Goal: Task Accomplishment & Management: Use online tool/utility

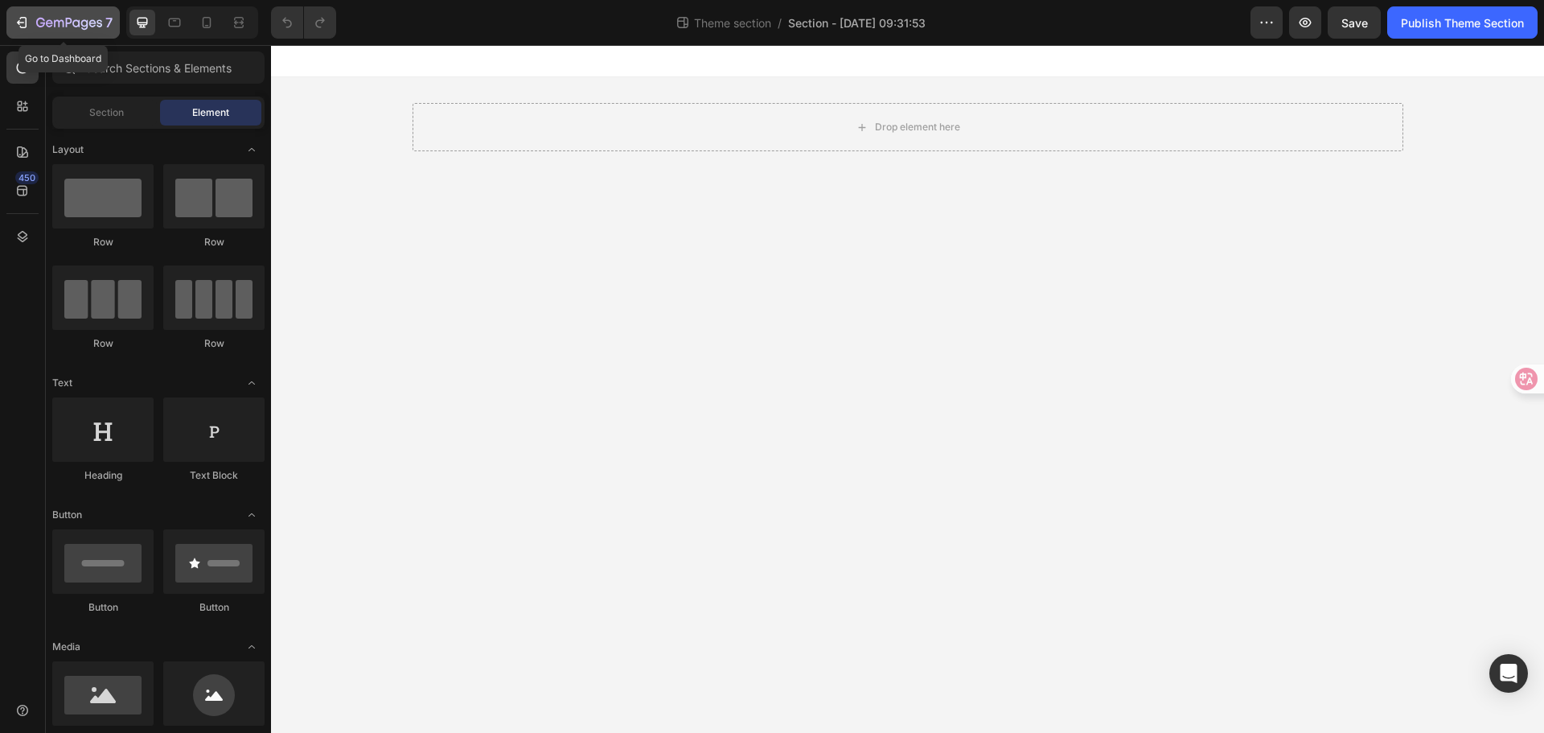
click at [20, 14] on icon "button" at bounding box center [22, 22] width 16 height 16
click at [108, 114] on span "Section" at bounding box center [106, 112] width 35 height 14
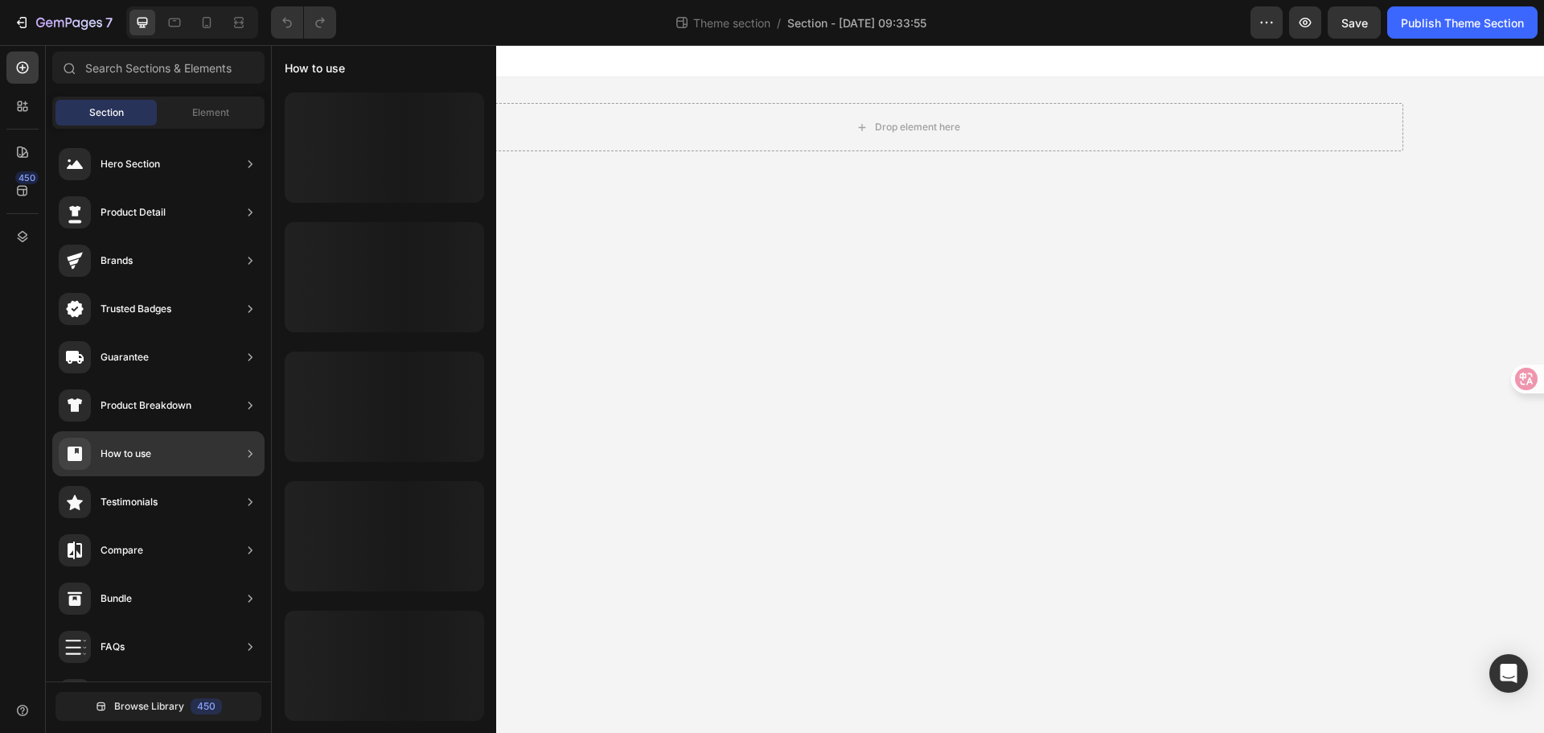
scroll to position [380, 0]
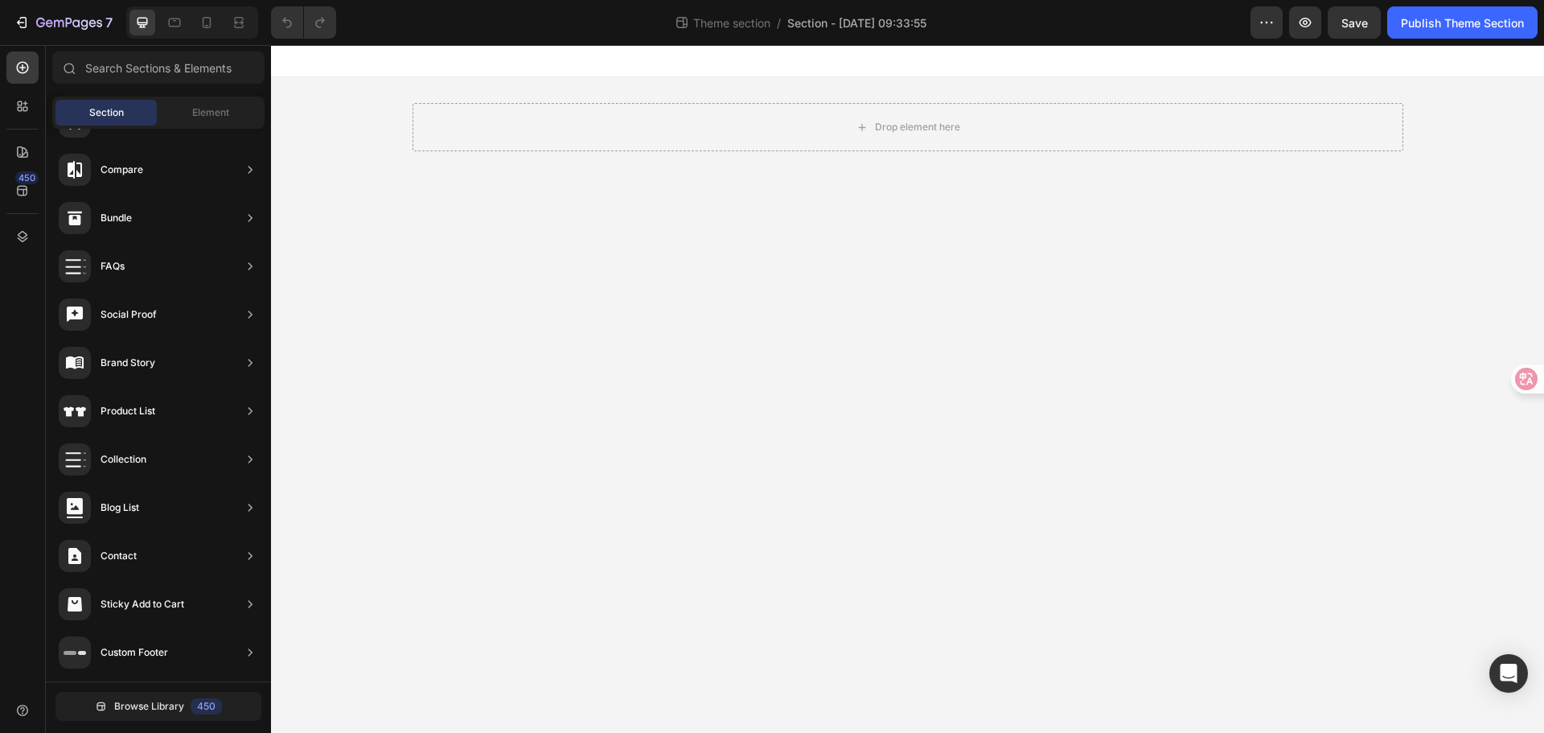
click at [160, 690] on div "Browse Library 450" at bounding box center [158, 705] width 225 height 49
click at [155, 709] on span "Browse Library" at bounding box center [149, 706] width 70 height 14
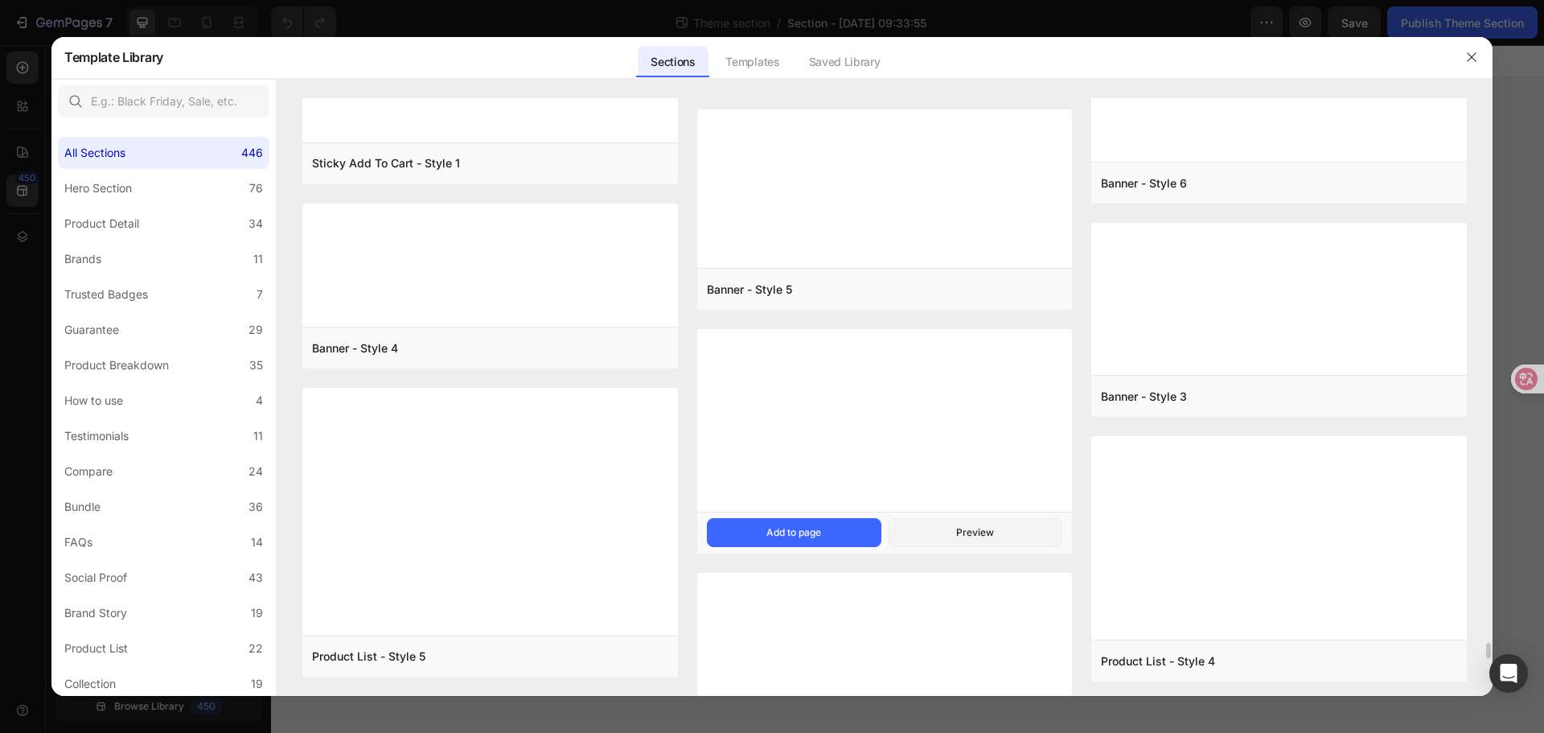
scroll to position [21403, 0]
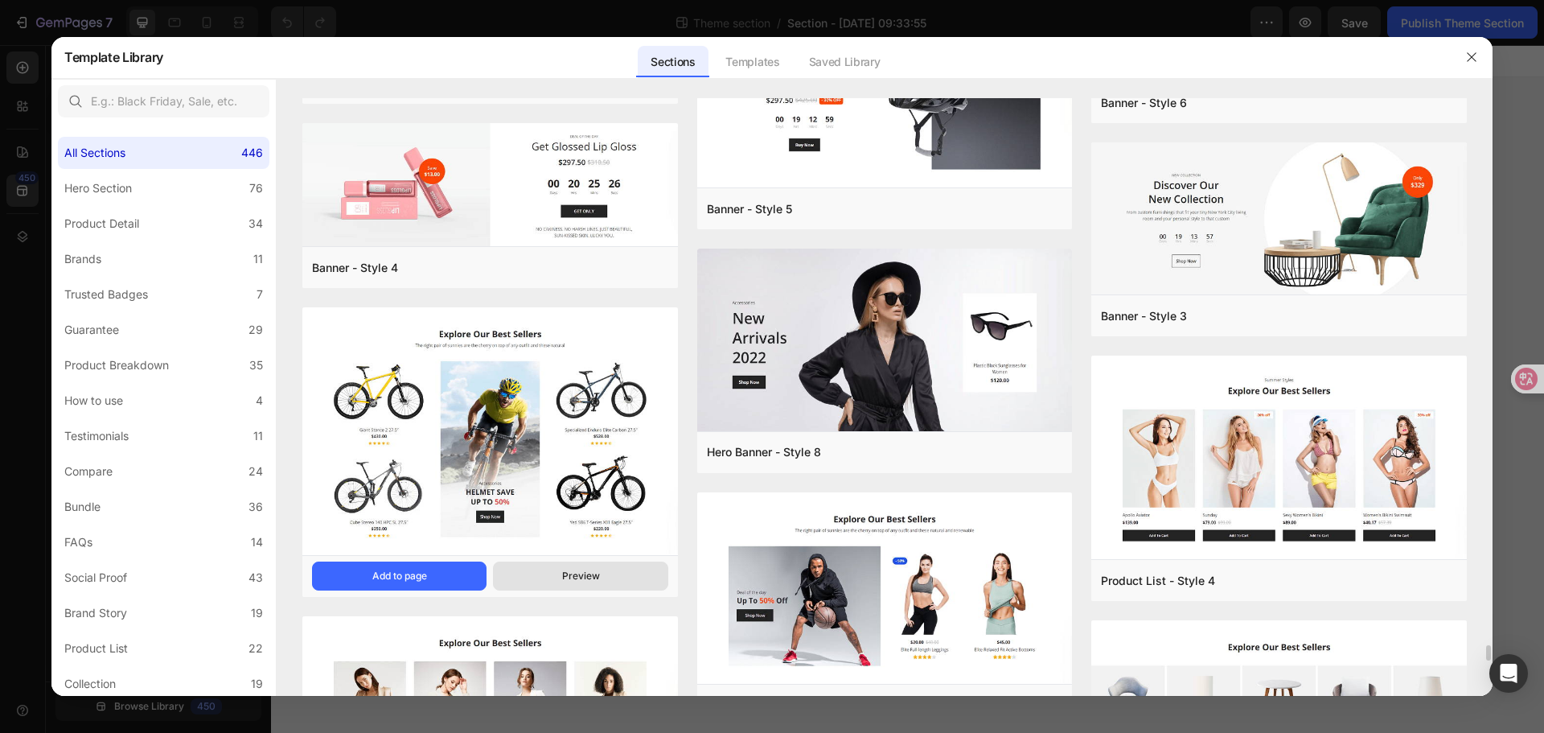
click at [567, 569] on div "Preview" at bounding box center [581, 576] width 38 height 14
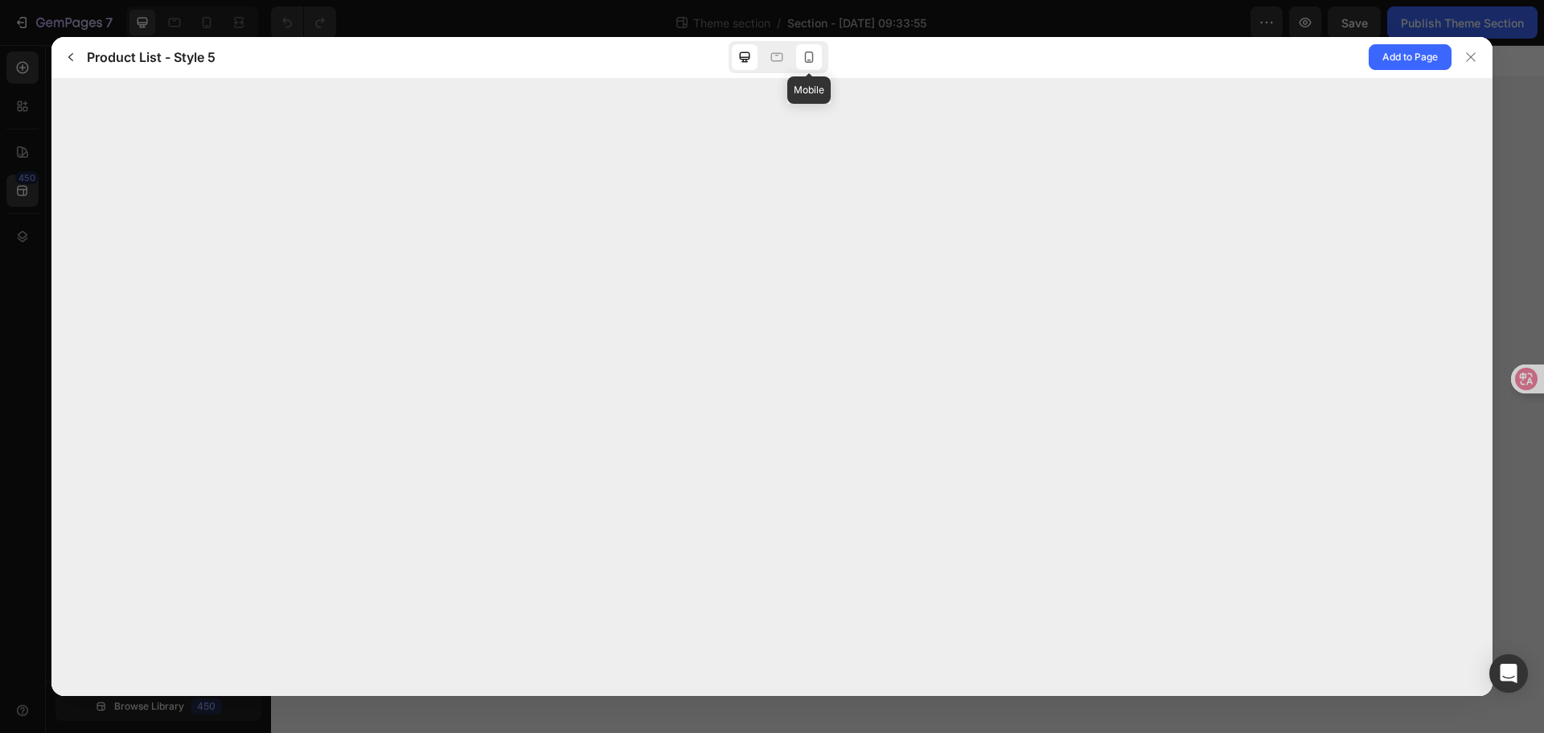
click at [800, 61] on div at bounding box center [809, 57] width 26 height 26
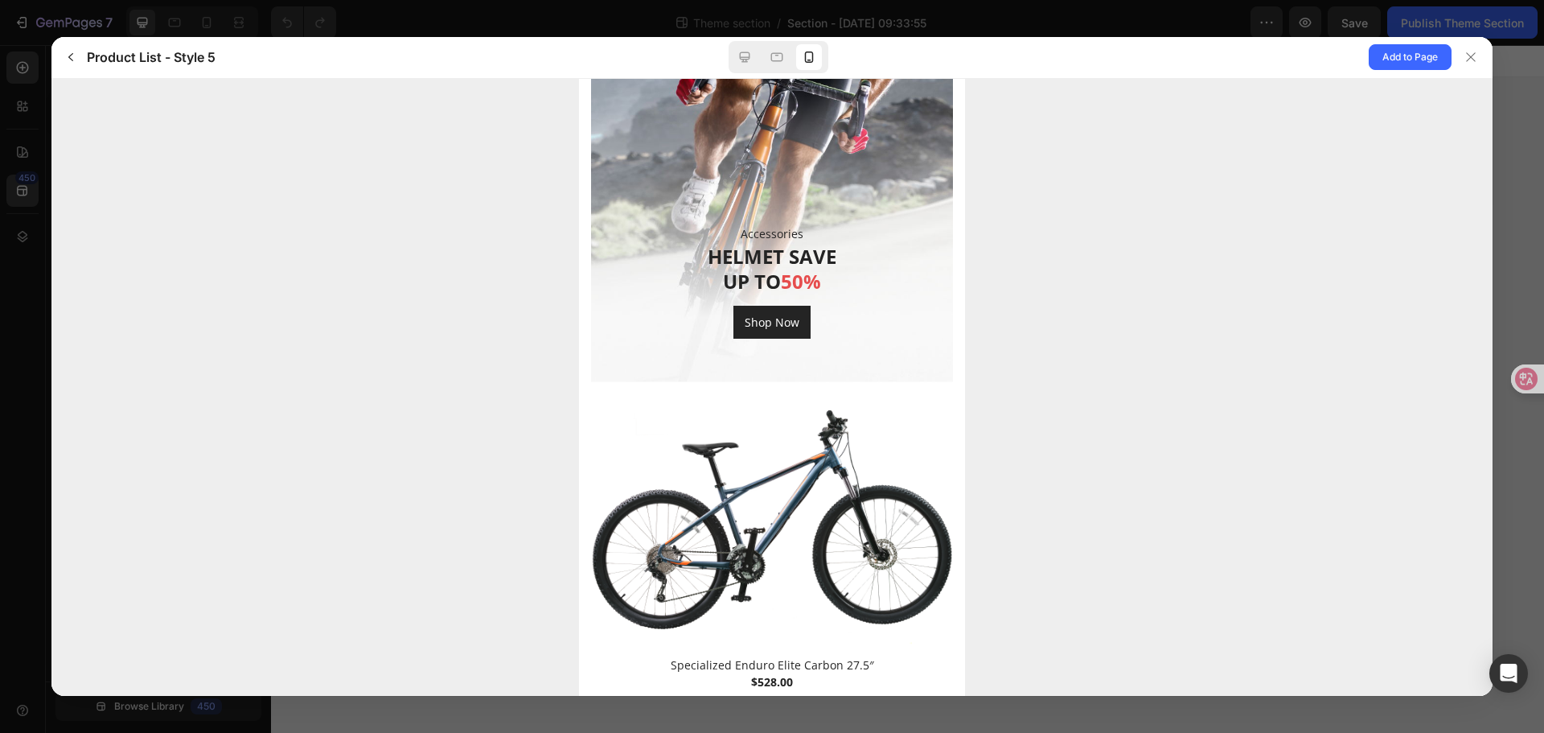
scroll to position [1046, 0]
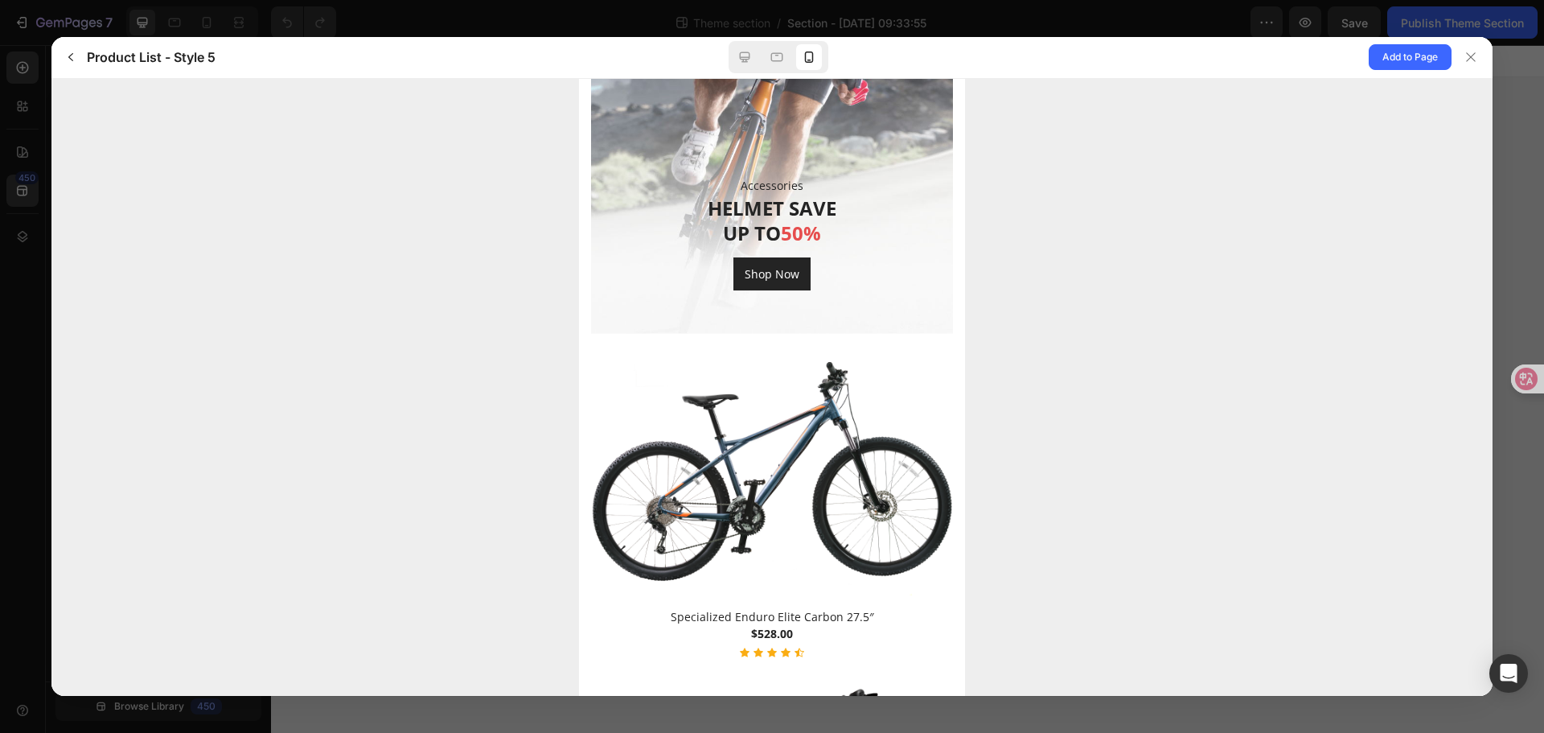
click at [760, 51] on div at bounding box center [779, 57] width 100 height 32
click at [764, 52] on div at bounding box center [777, 57] width 26 height 26
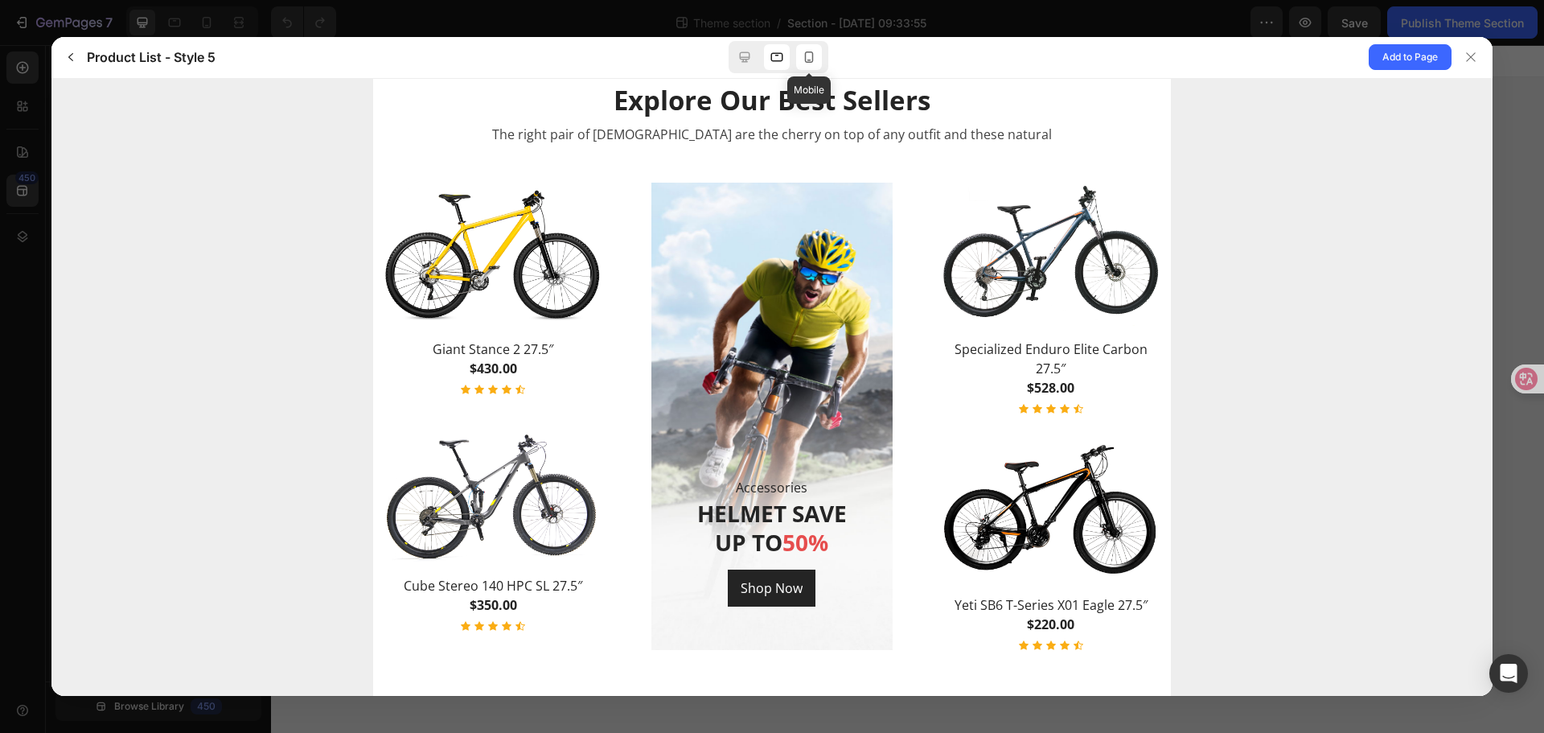
click at [807, 54] on icon at bounding box center [809, 57] width 16 height 16
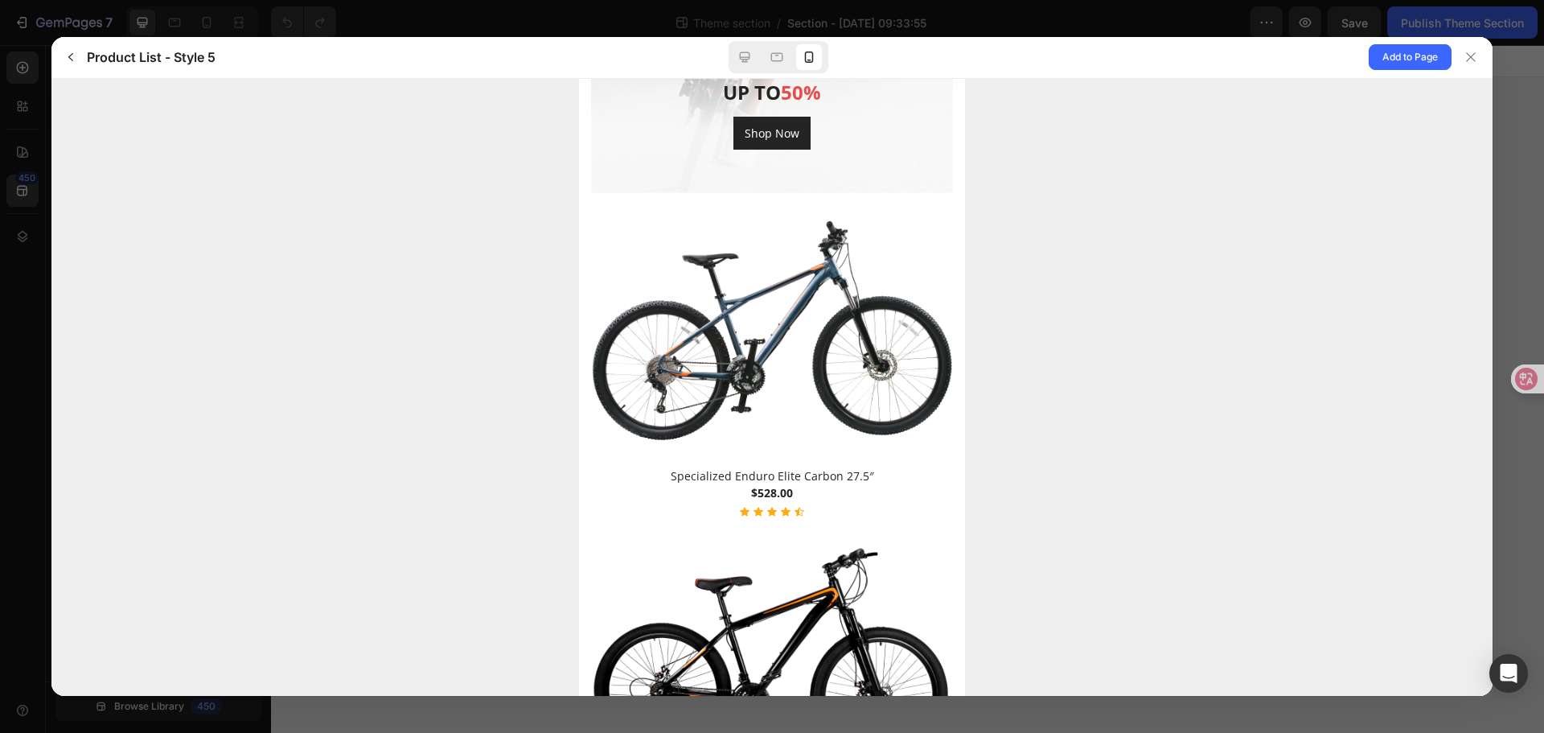
scroll to position [1365, 0]
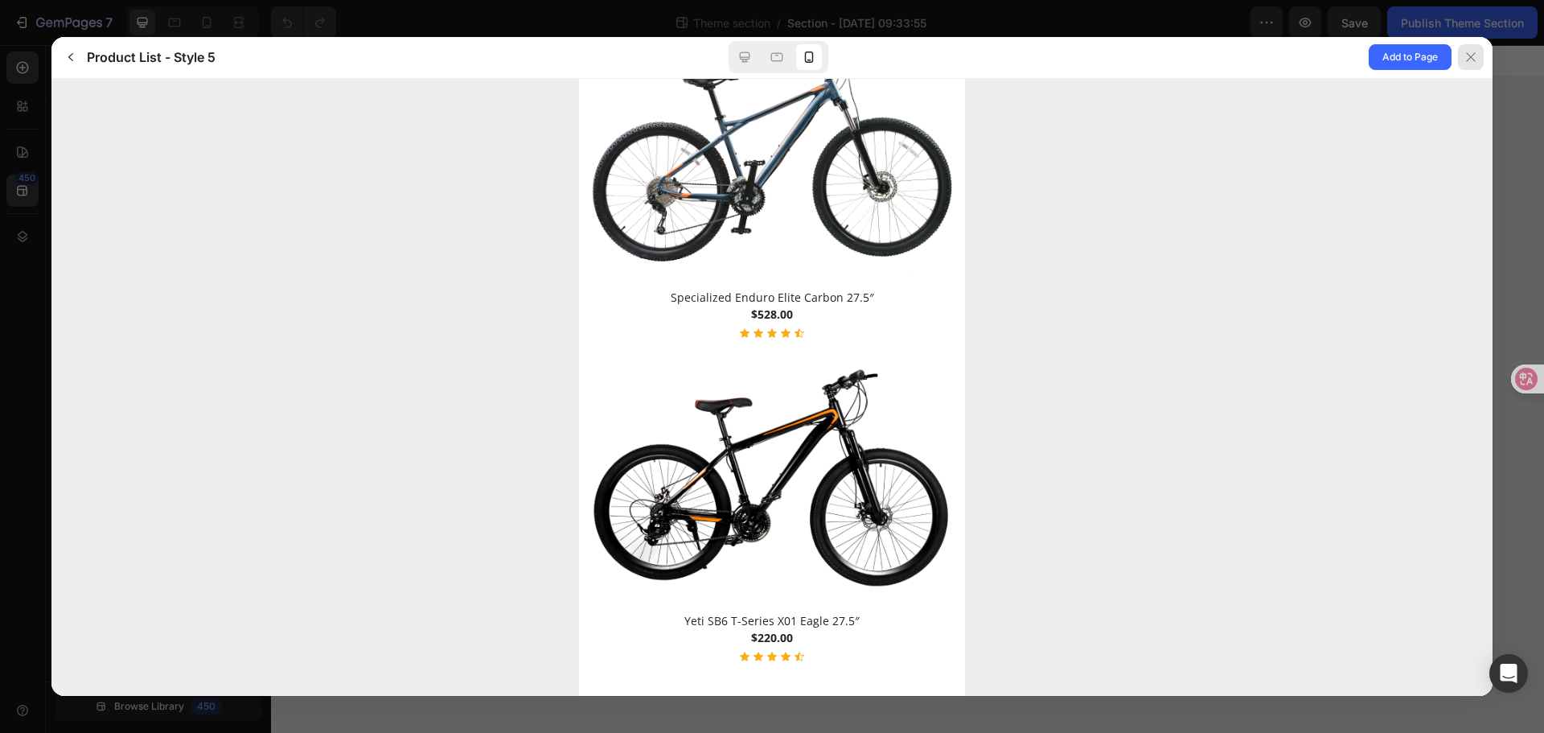
click at [1464, 55] on div at bounding box center [1471, 57] width 26 height 26
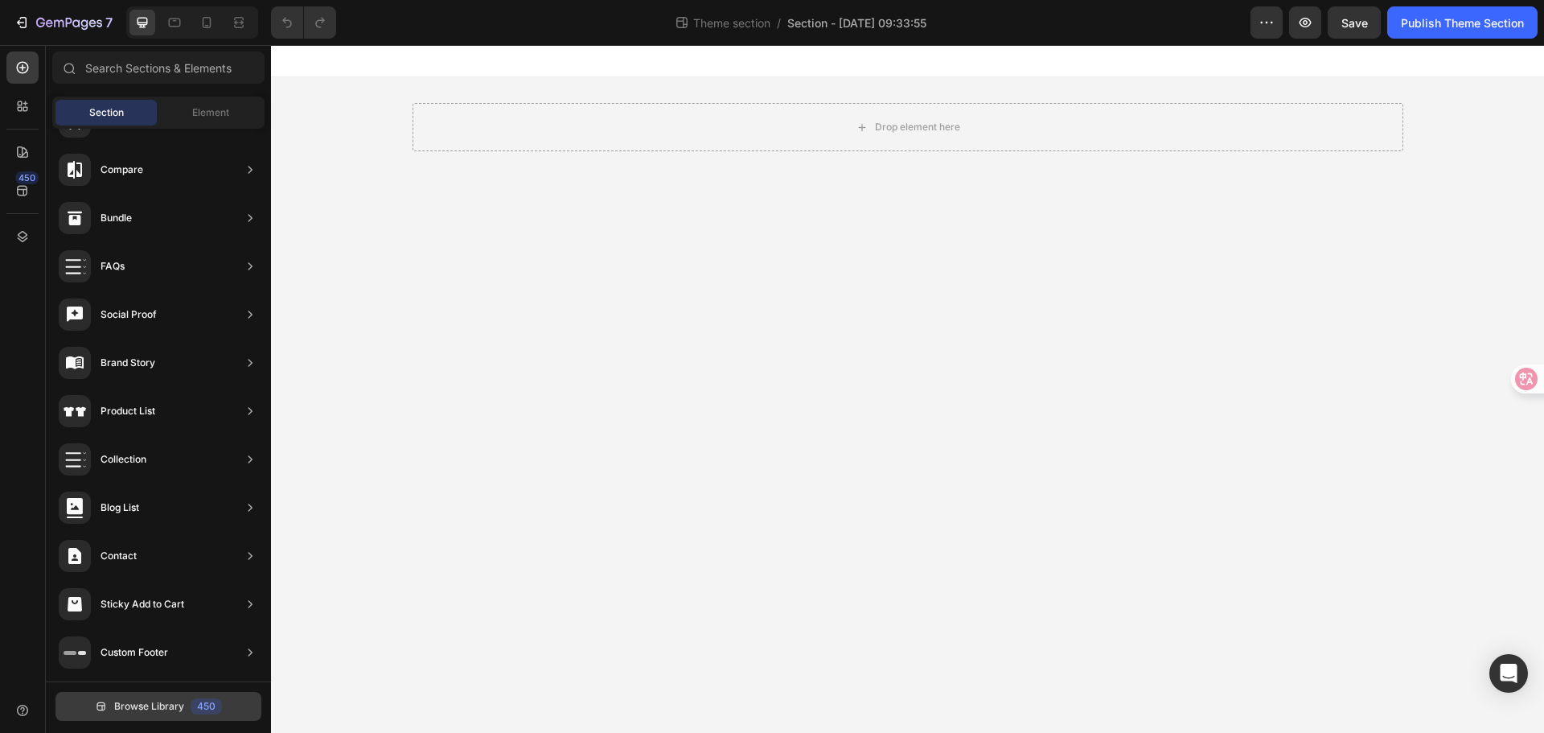
click at [147, 708] on span "Browse Library" at bounding box center [149, 706] width 70 height 14
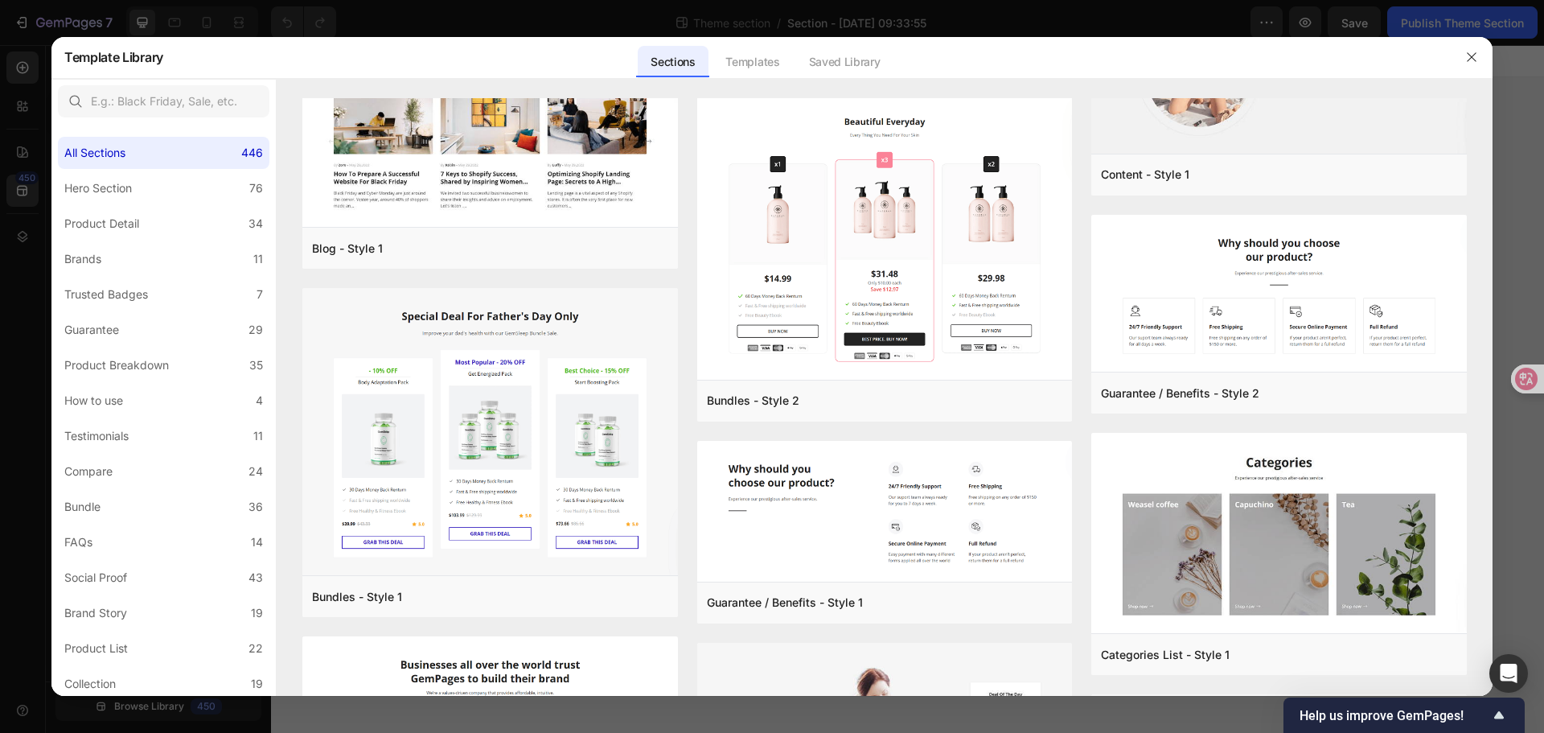
scroll to position [38721, 0]
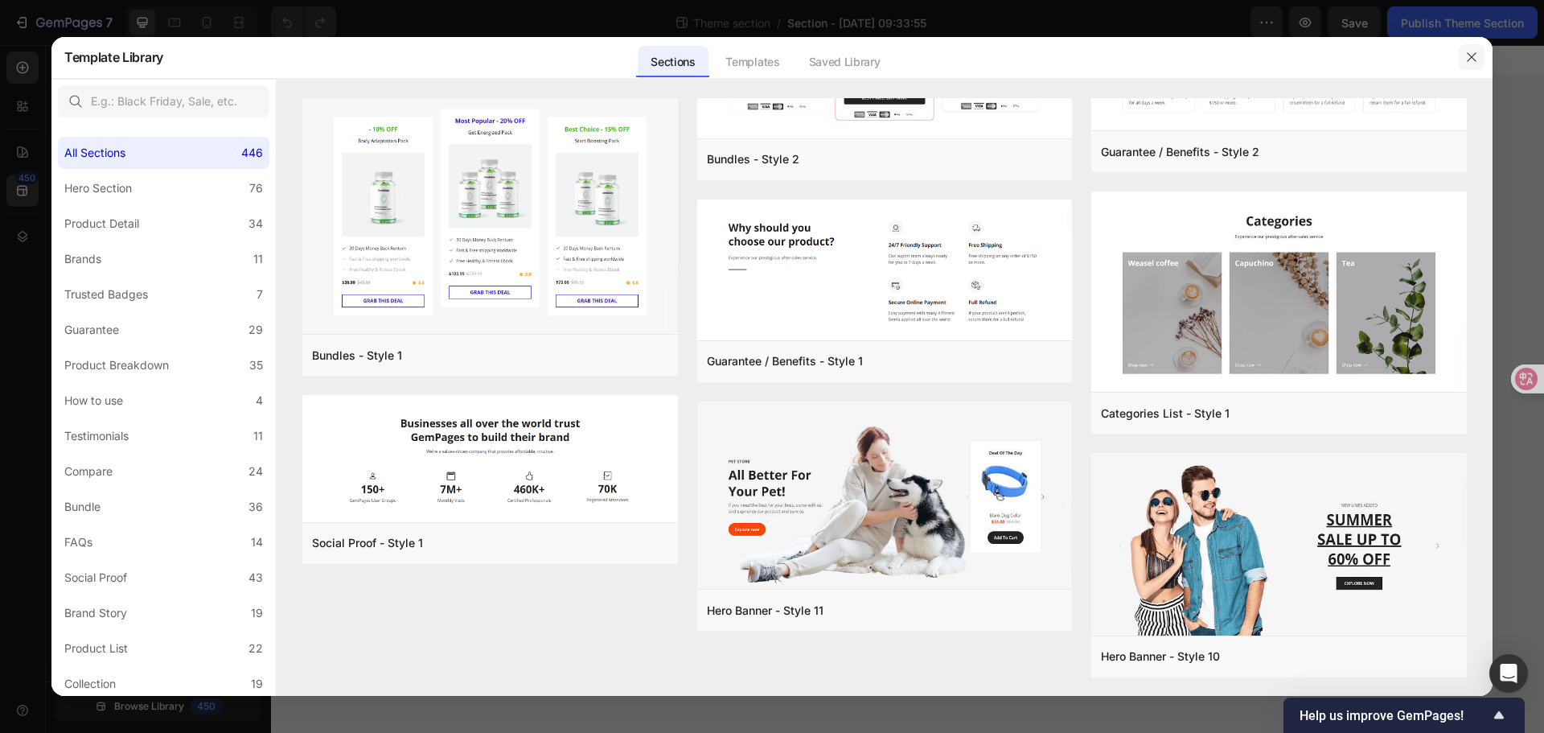
click at [1473, 48] on button "button" at bounding box center [1472, 57] width 26 height 26
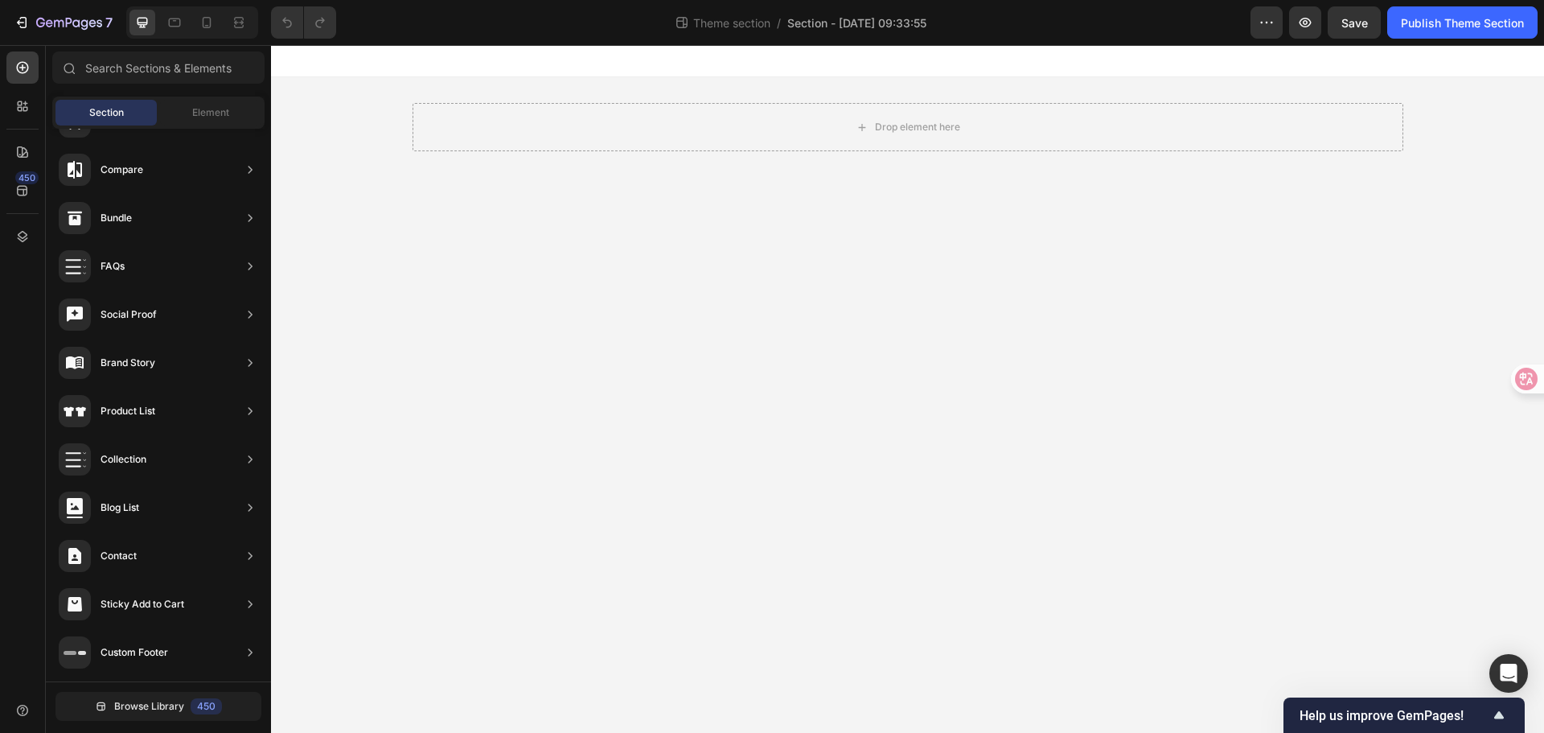
drag, startPoint x: 4, startPoint y: 34, endPoint x: 10, endPoint y: 28, distance: 8.6
click at [5, 32] on div "7" at bounding box center [60, 22] width 120 height 32
click at [18, 24] on icon "button" at bounding box center [22, 22] width 16 height 16
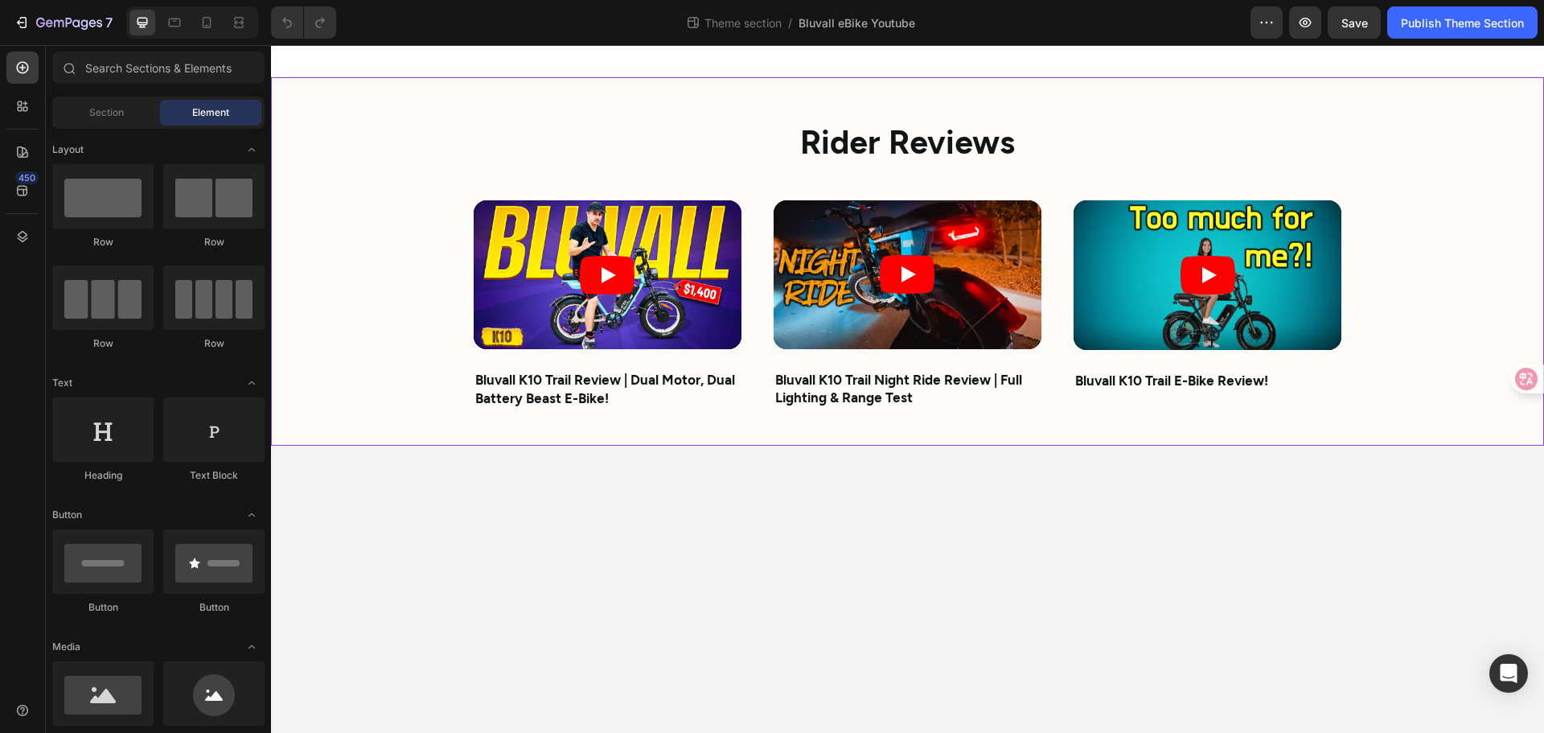
click at [360, 352] on div "Rider Reviews Heading Video Bluvall K10 Trail Review | Dual Motor, Dual Battery…" at bounding box center [907, 261] width 1273 height 368
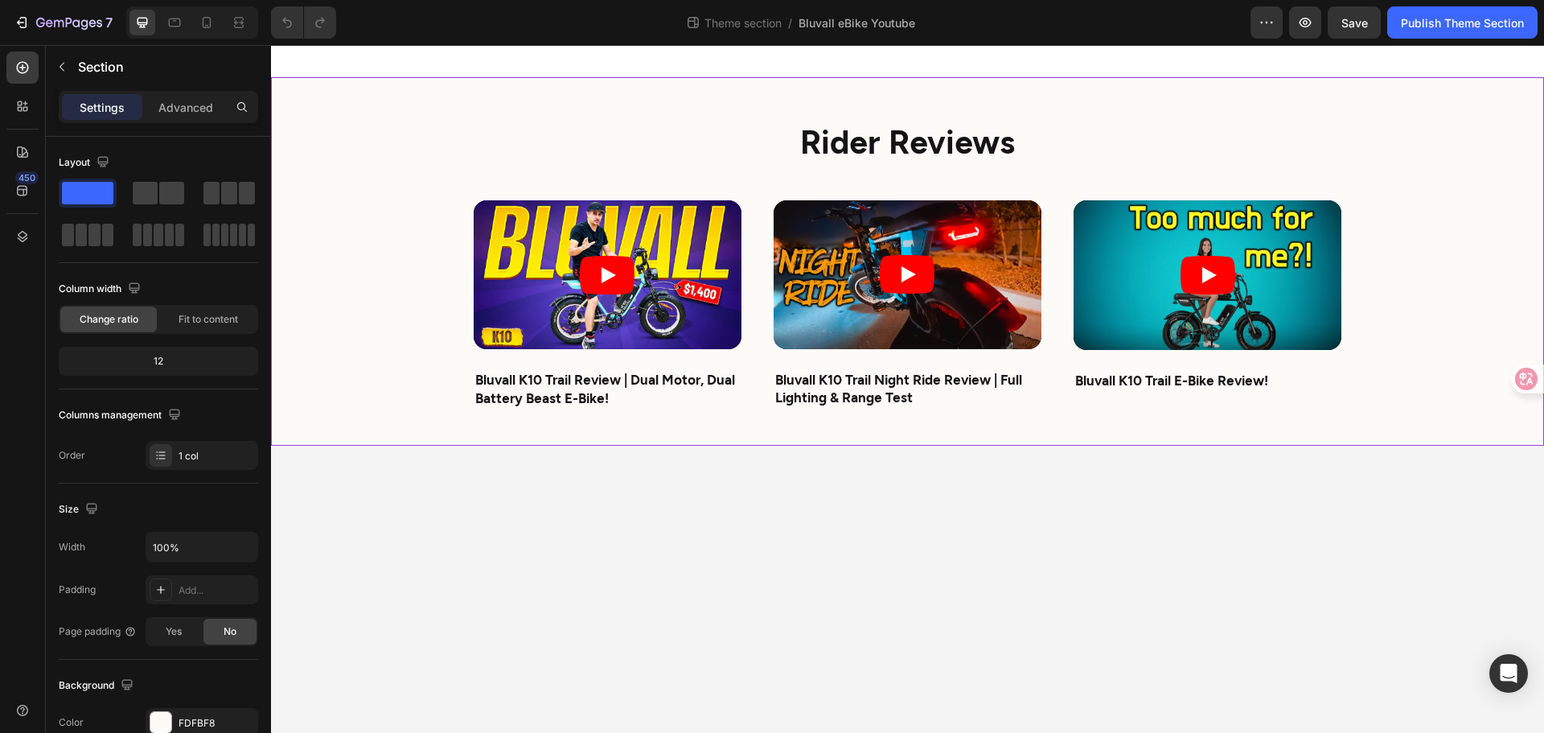
click at [360, 320] on div "Rider Reviews Heading Video Bluvall K10 Trail Review | Dual Motor, Dual Battery…" at bounding box center [907, 261] width 1273 height 368
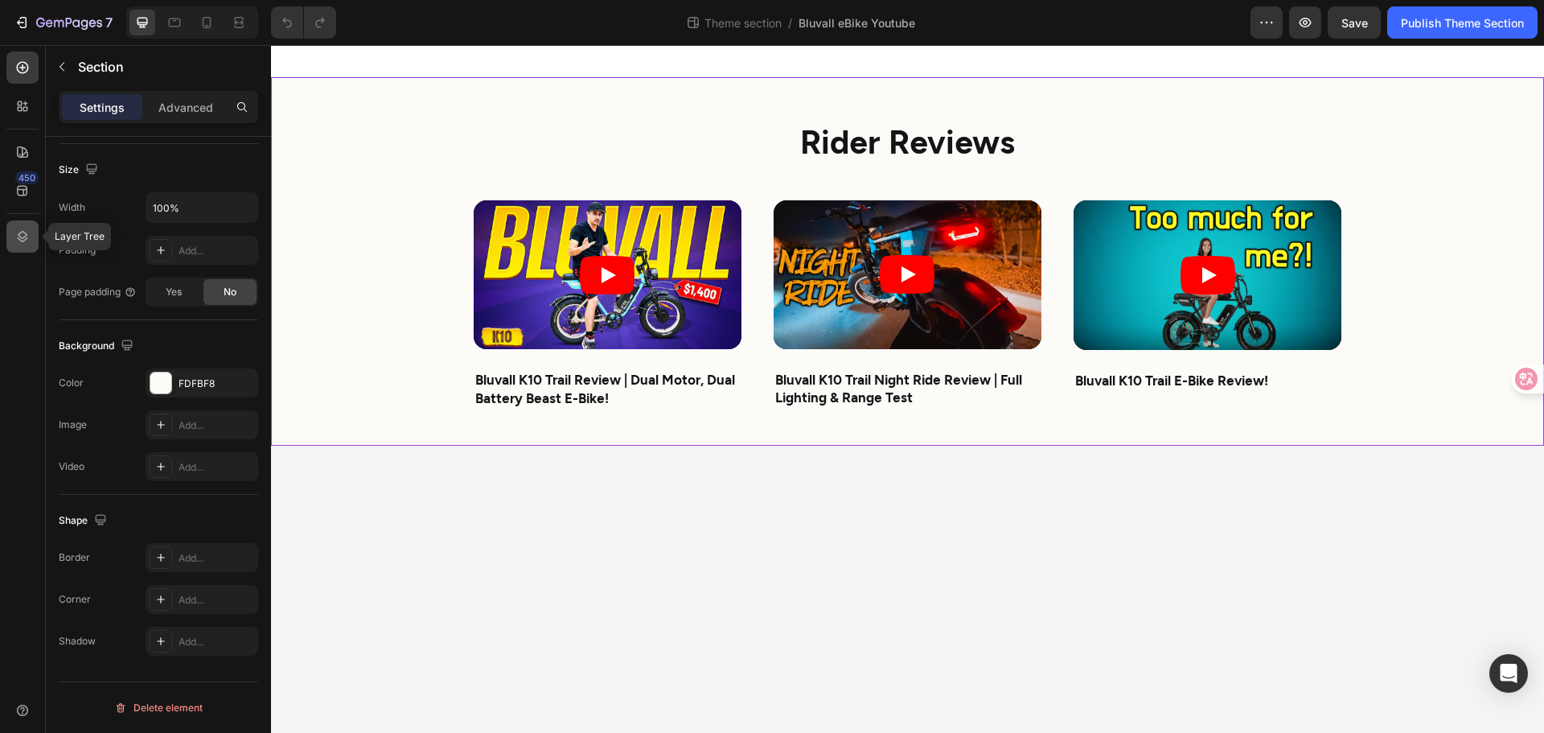
click at [18, 225] on div at bounding box center [22, 236] width 32 height 32
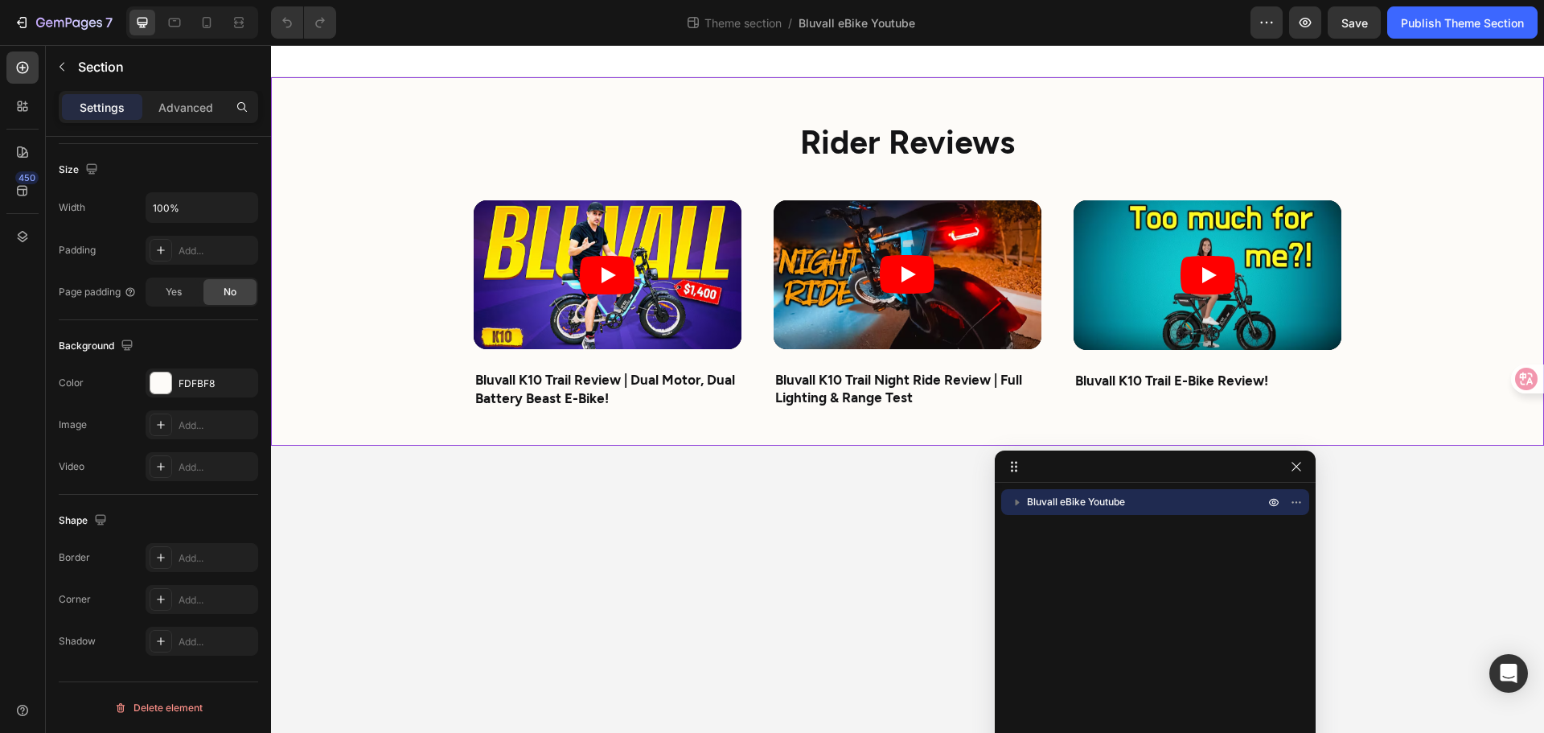
click at [1019, 505] on icon "button" at bounding box center [1017, 502] width 16 height 16
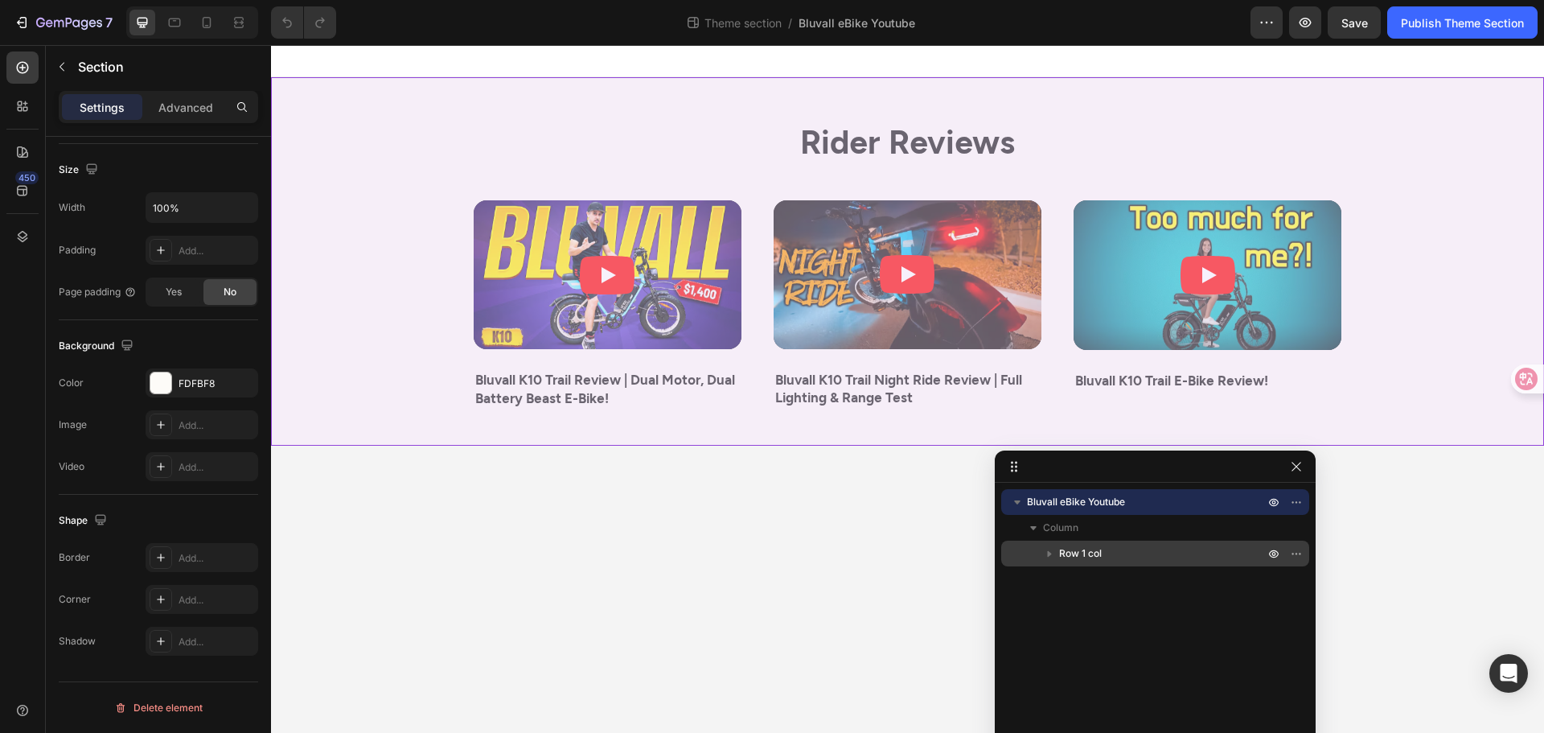
click at [1050, 555] on icon "button" at bounding box center [1050, 554] width 4 height 6
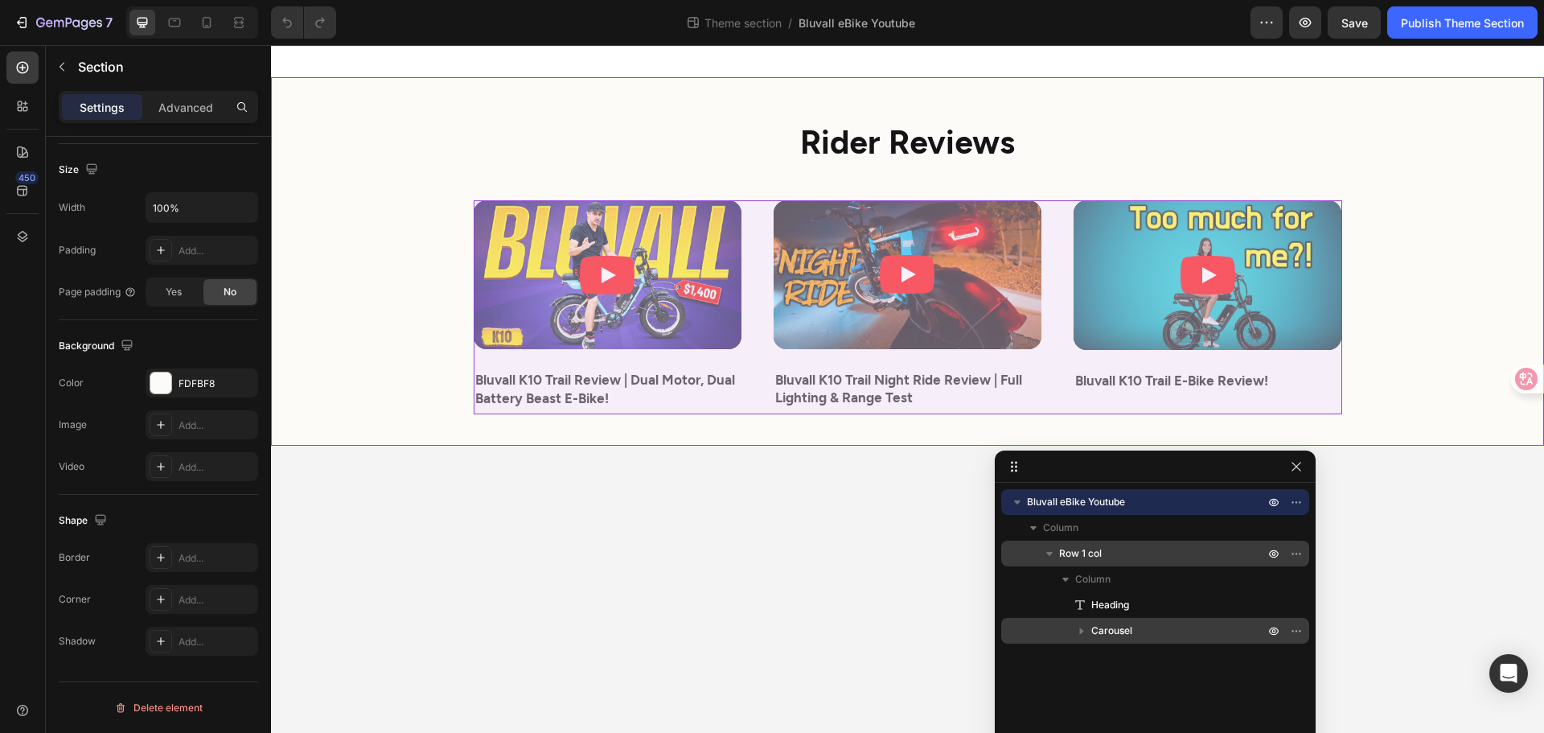
drag, startPoint x: 1093, startPoint y: 631, endPoint x: 1116, endPoint y: 626, distance: 23.2
click at [1092, 631] on span "Carousel" at bounding box center [1111, 631] width 41 height 16
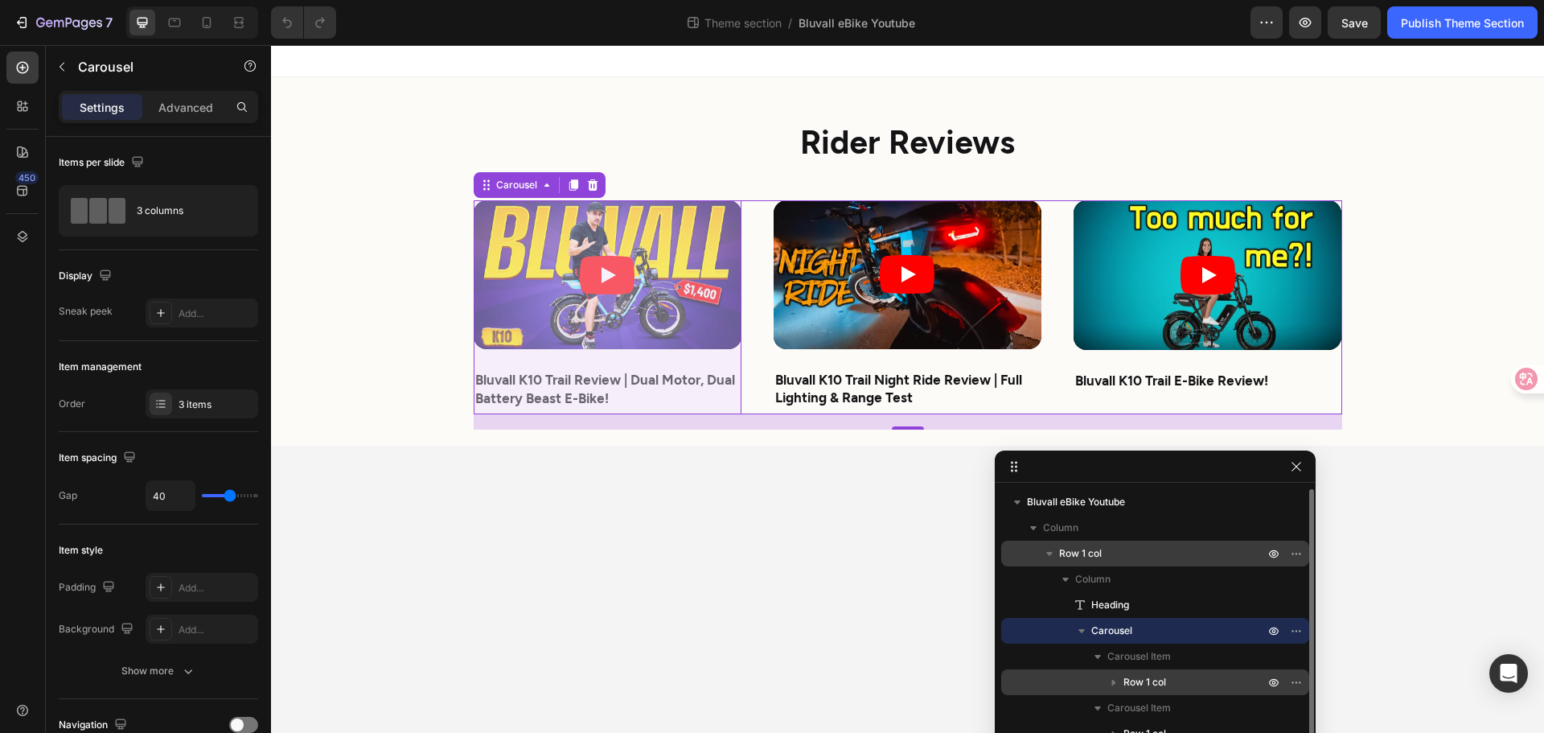
scroll to position [18, 0]
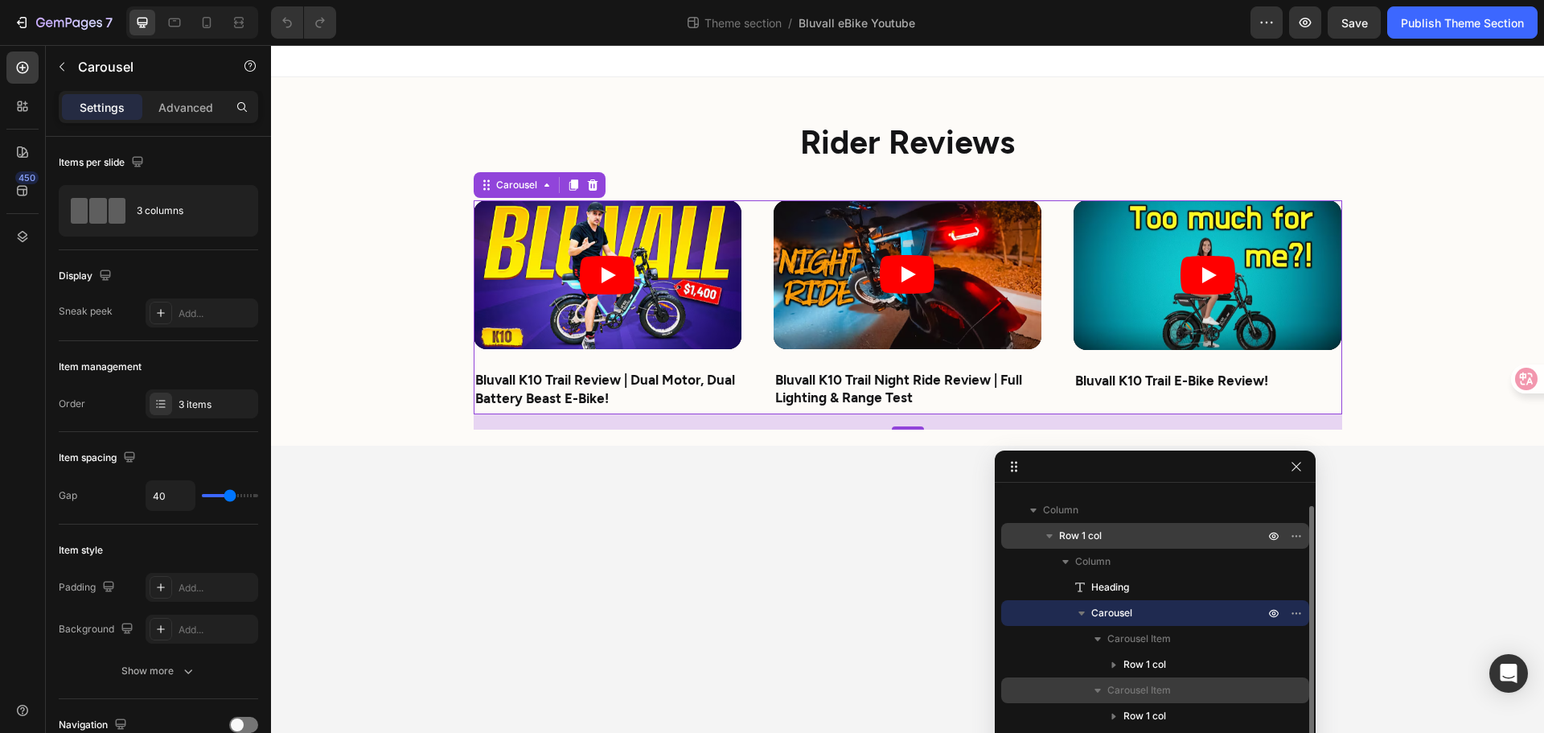
click at [1137, 690] on span "Carousel Item" at bounding box center [1140, 690] width 64 height 16
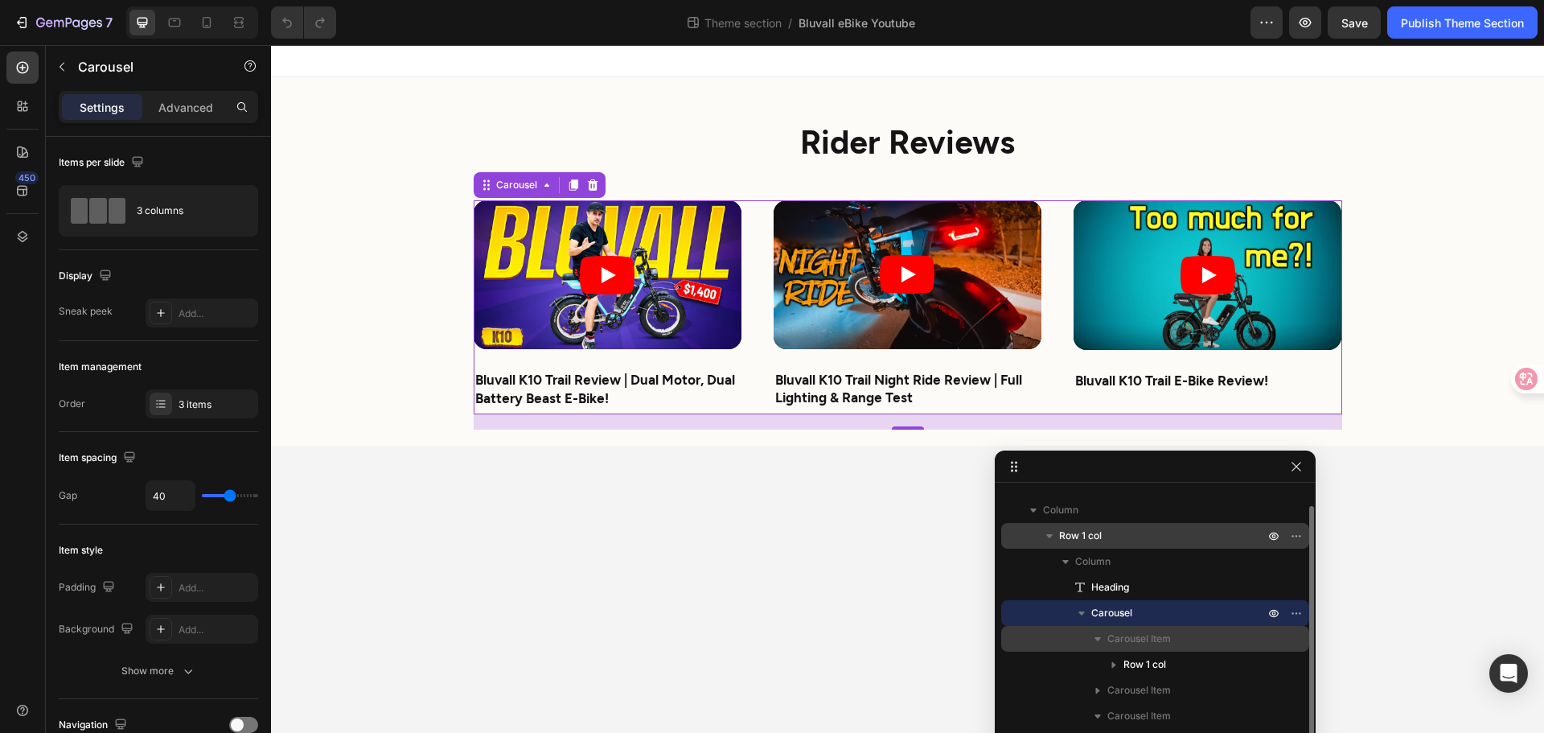
click at [1142, 641] on span "Carousel Item" at bounding box center [1140, 639] width 64 height 16
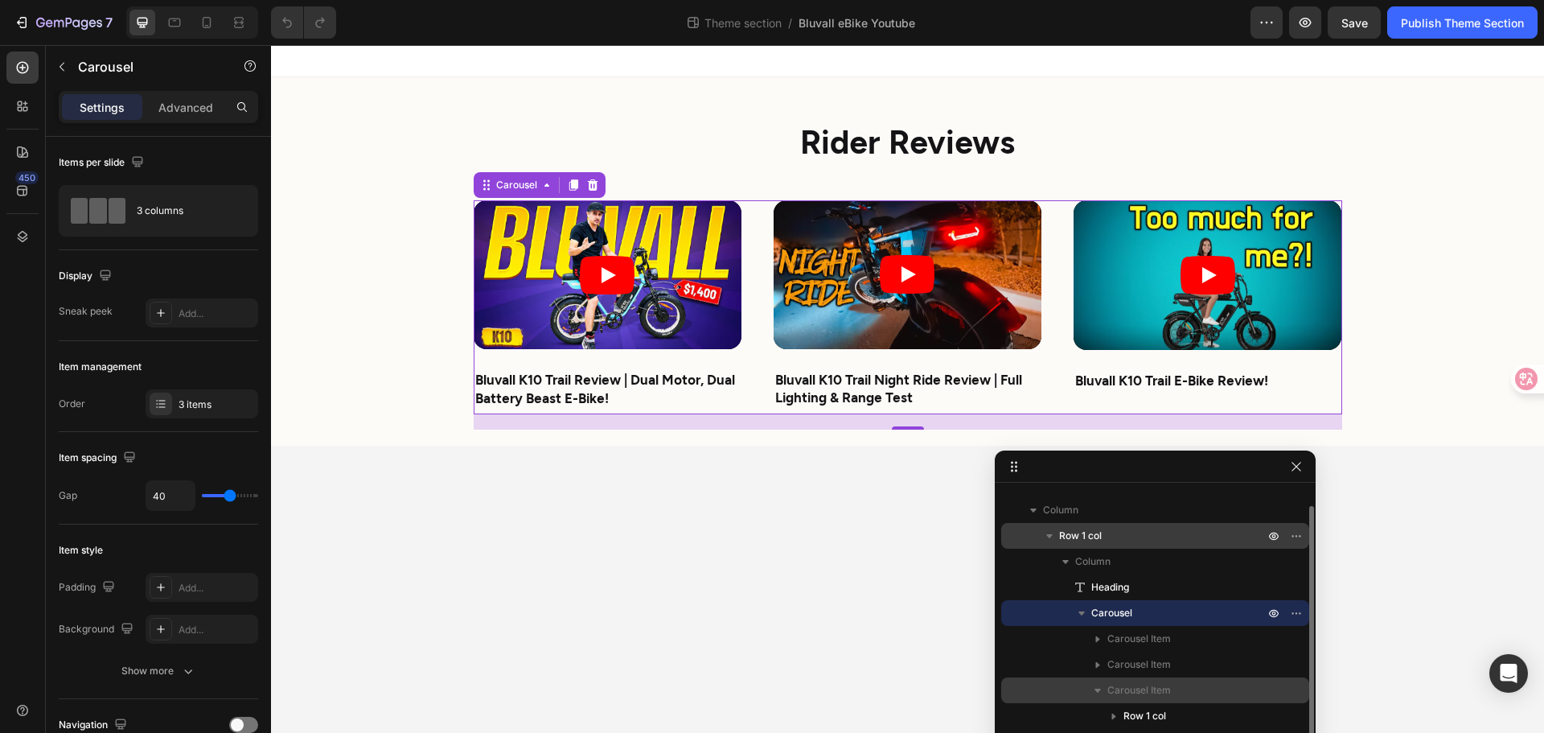
click at [1137, 691] on span "Carousel Item" at bounding box center [1140, 690] width 64 height 16
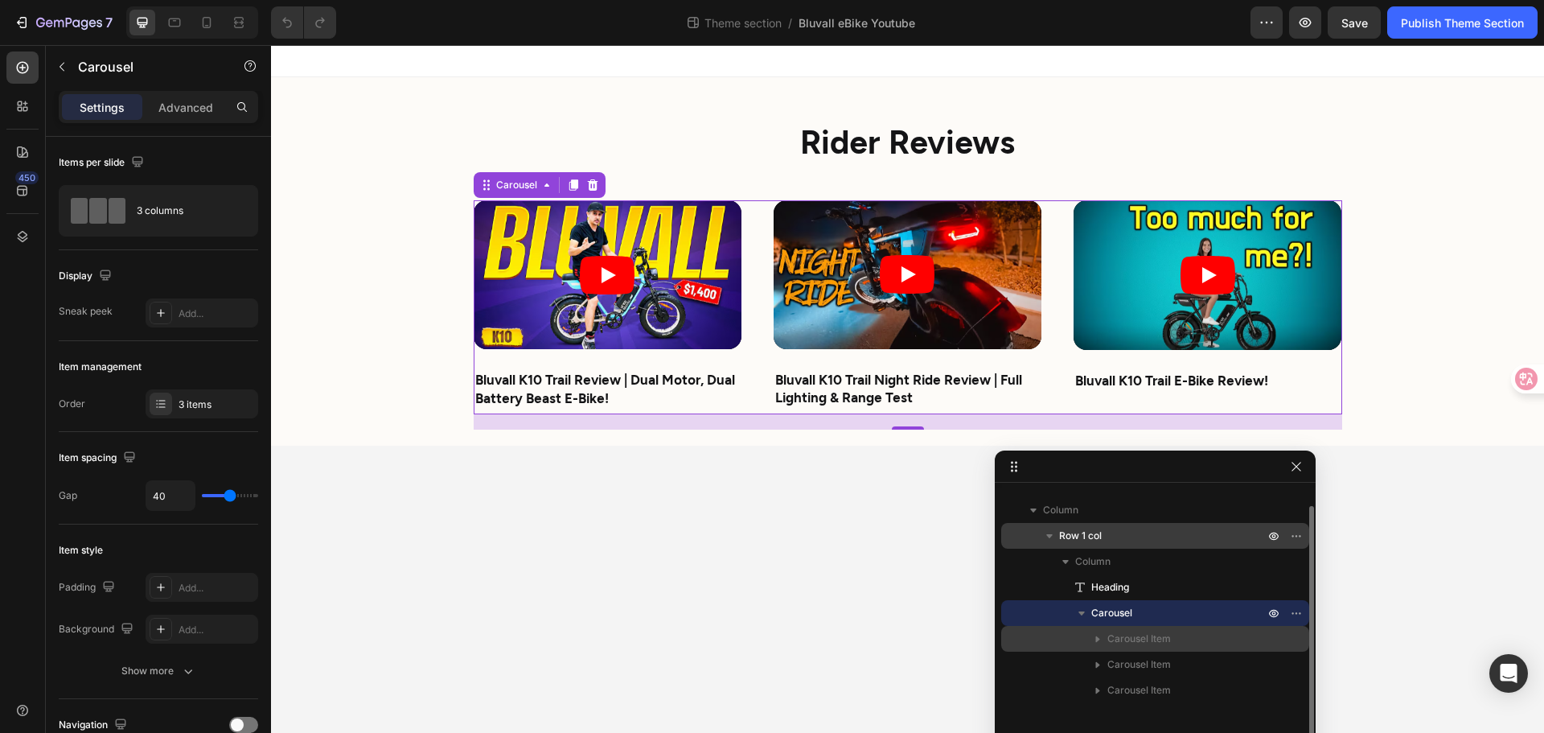
click at [1100, 641] on icon "button" at bounding box center [1098, 639] width 16 height 16
click at [1098, 639] on icon "button" at bounding box center [1098, 639] width 6 height 4
click at [1108, 610] on span "Carousel" at bounding box center [1111, 613] width 41 height 16
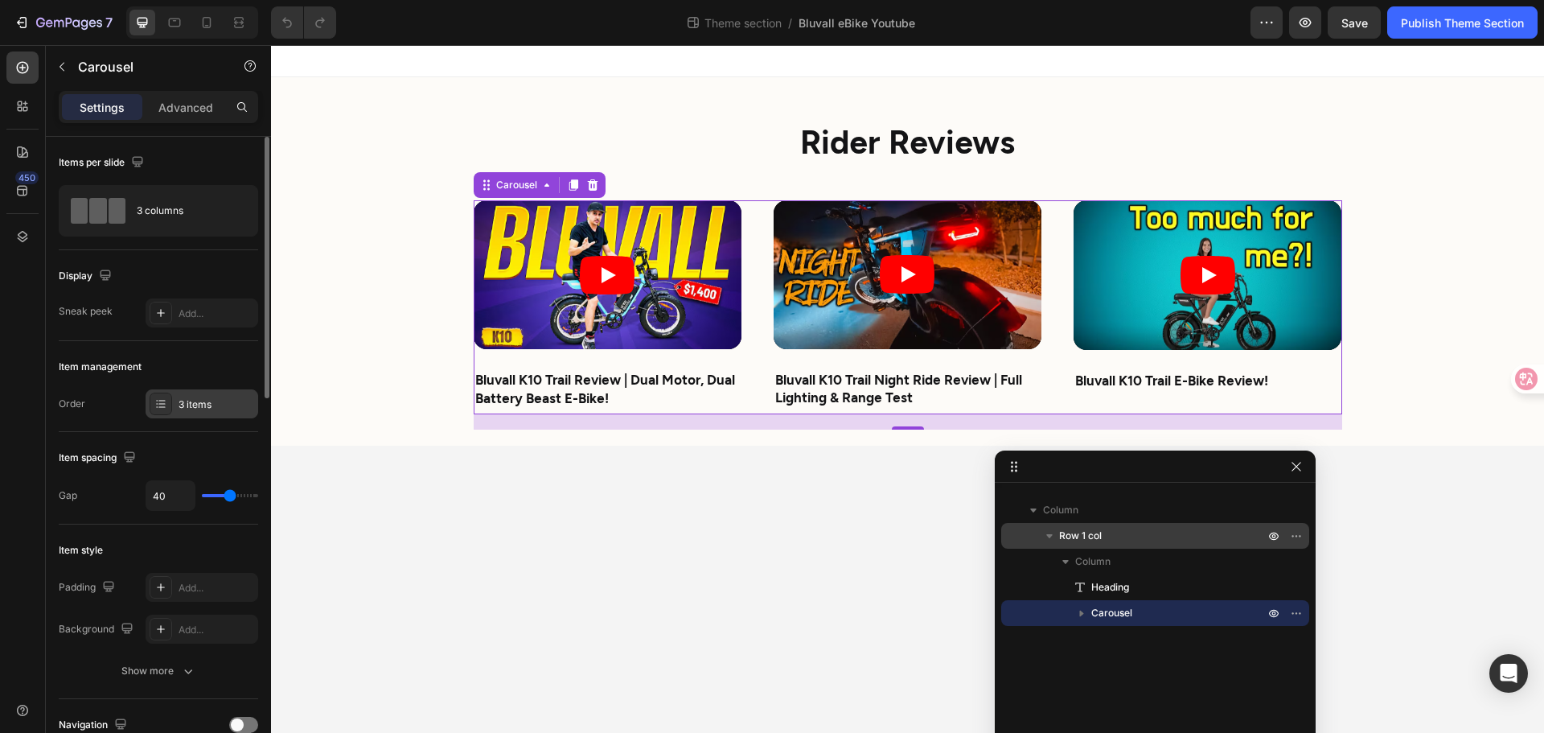
click at [162, 403] on icon at bounding box center [160, 403] width 13 height 13
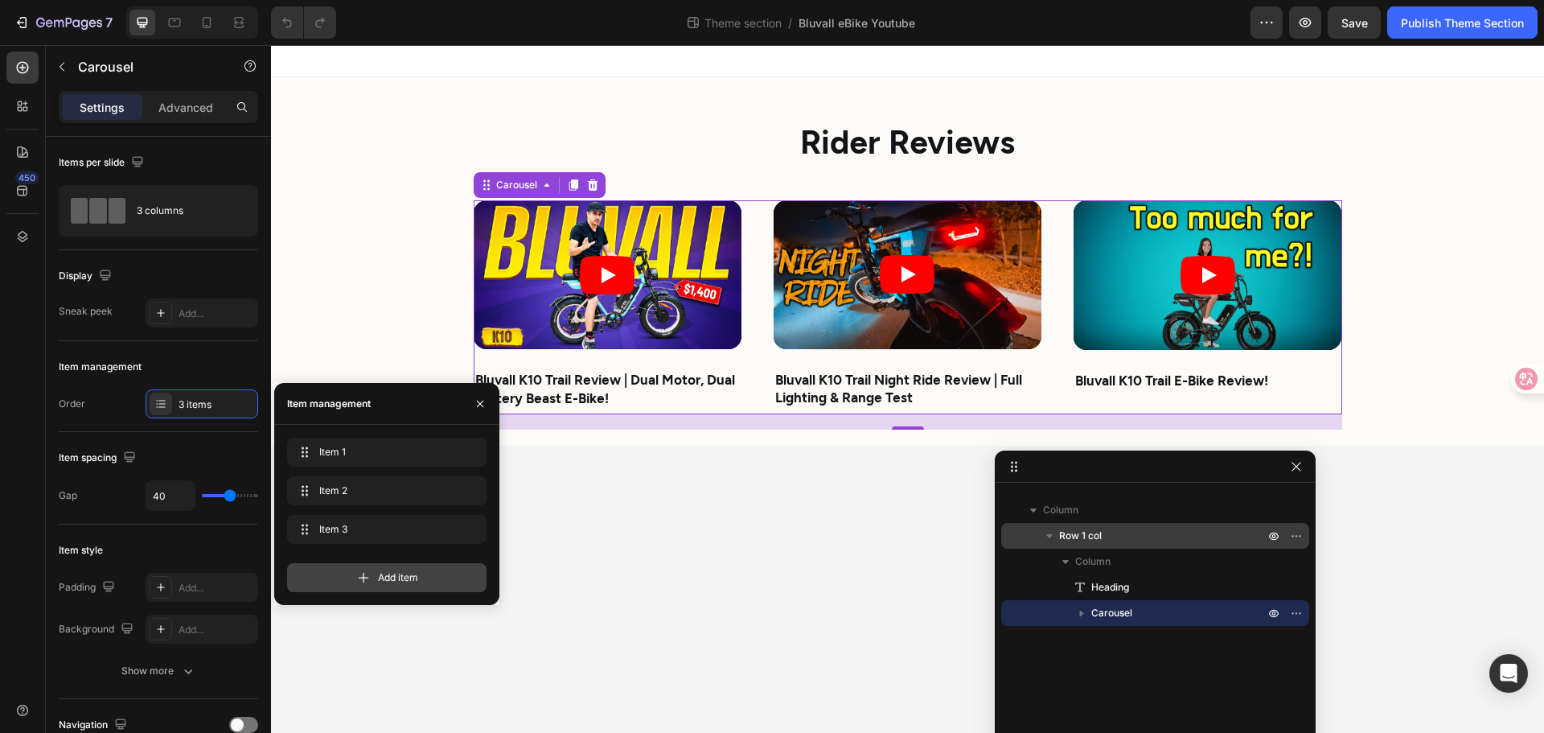
click at [385, 580] on span "Add item" at bounding box center [398, 577] width 40 height 14
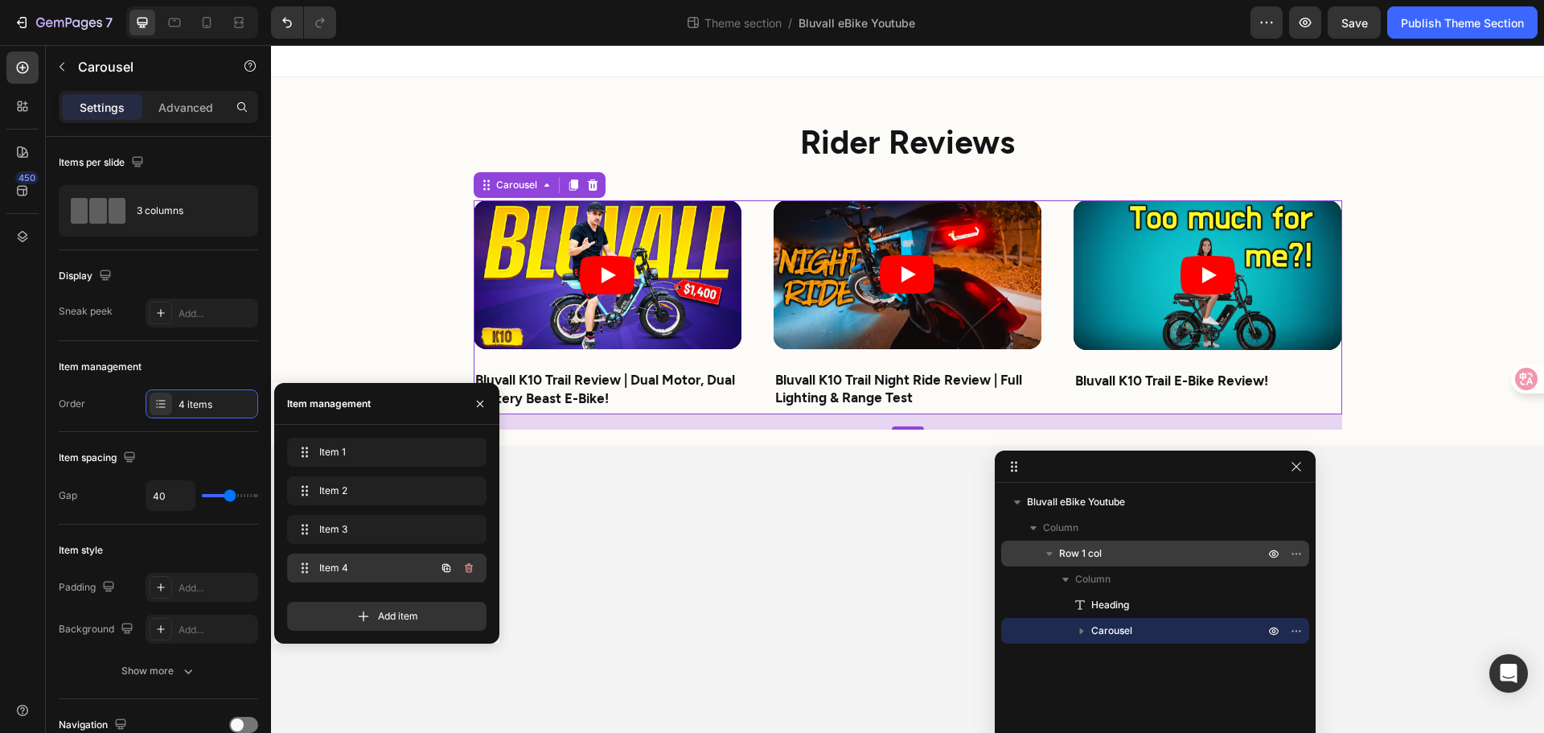
scroll to position [0, 0]
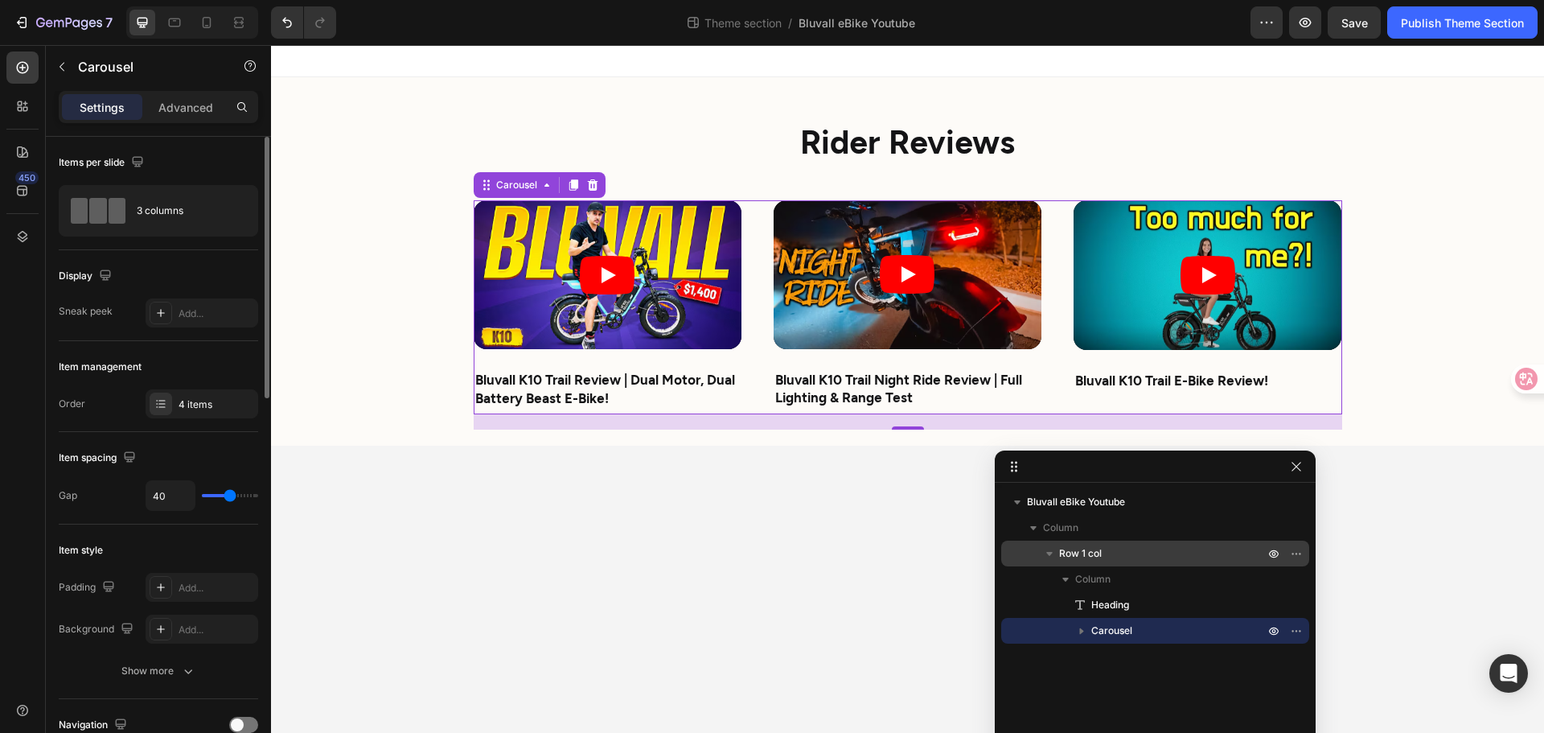
click at [197, 440] on div "Item spacing Gap 40" at bounding box center [158, 478] width 199 height 92
click at [191, 216] on div "3 columns" at bounding box center [186, 210] width 98 height 37
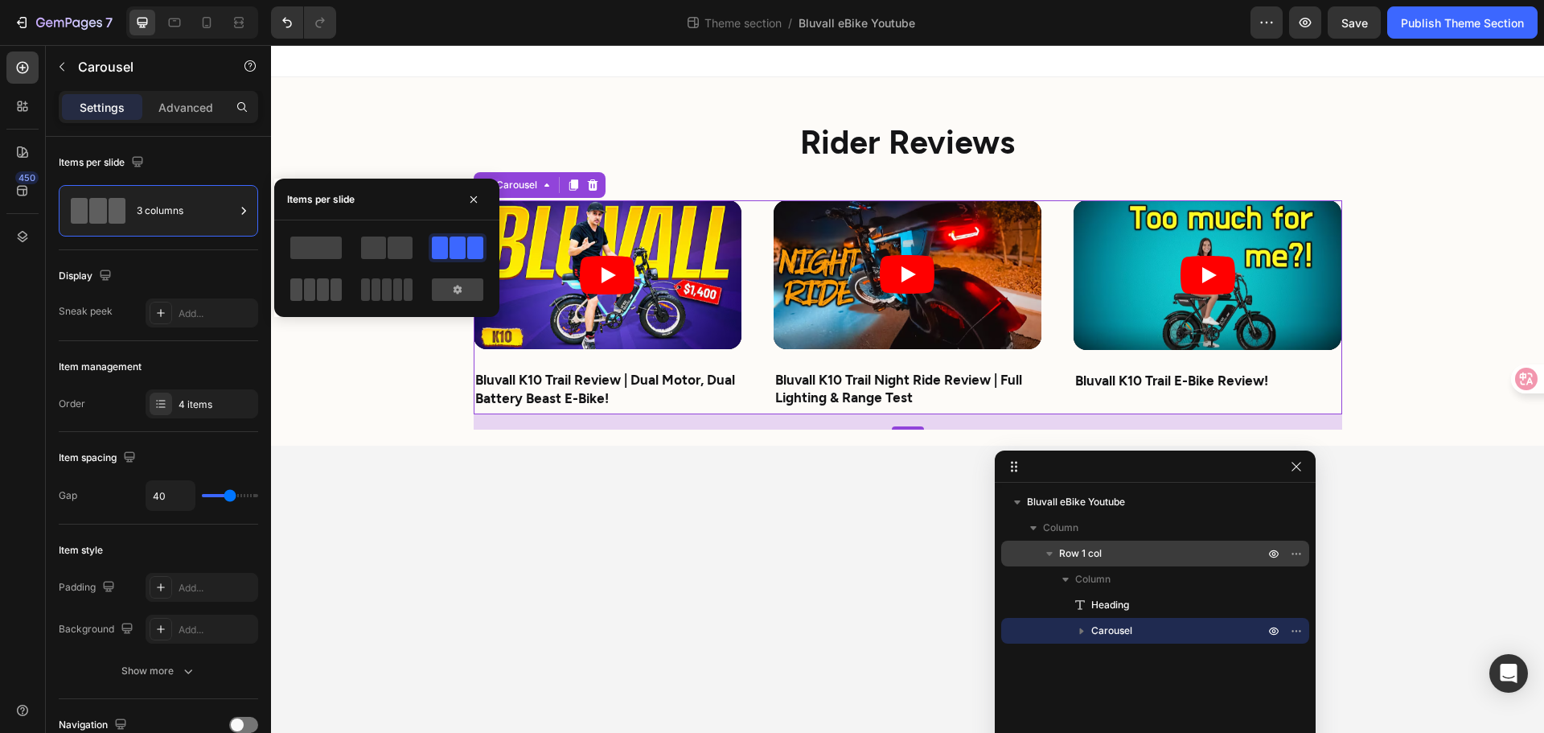
click at [328, 293] on span at bounding box center [323, 289] width 12 height 23
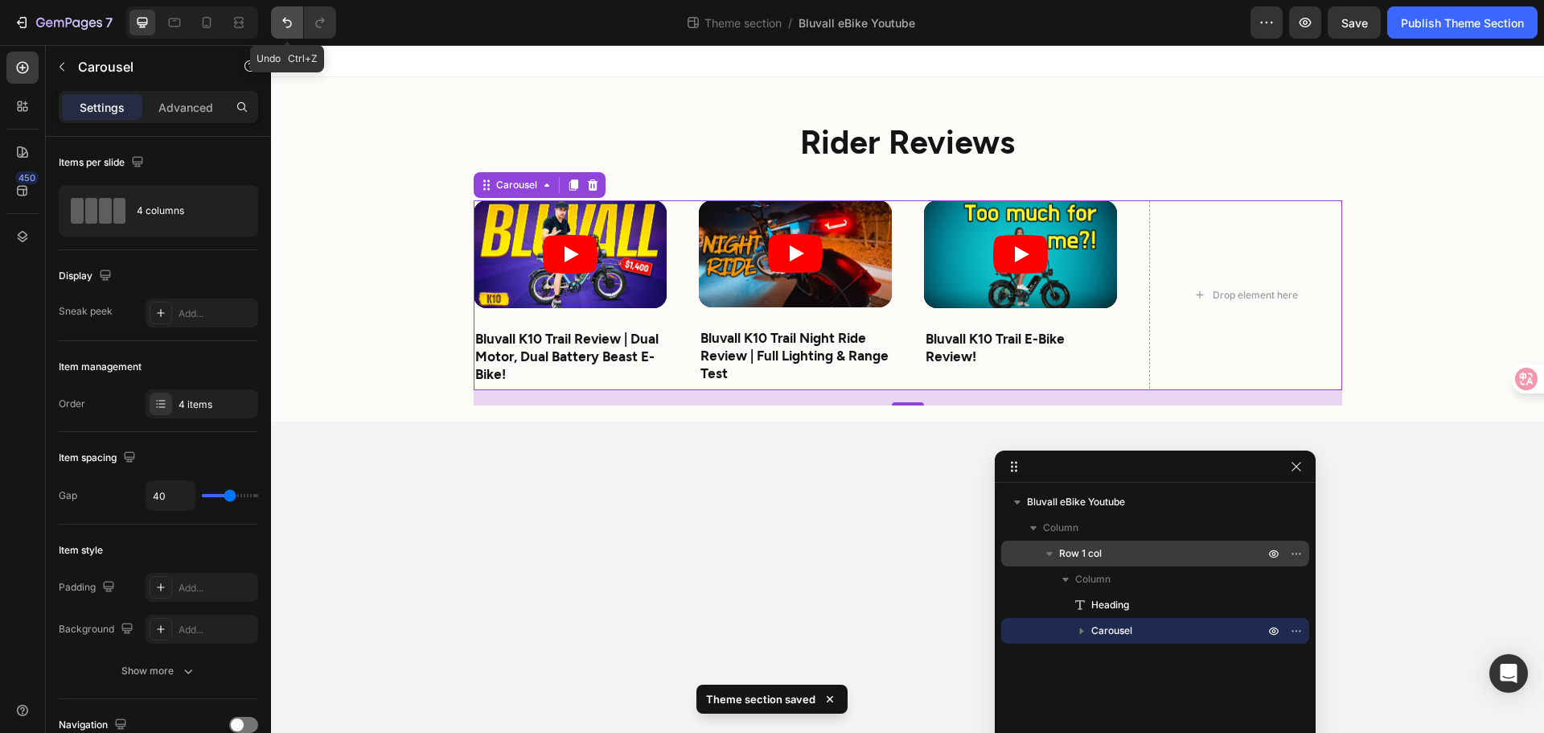
click at [273, 20] on button "Undo/Redo" at bounding box center [287, 22] width 32 height 32
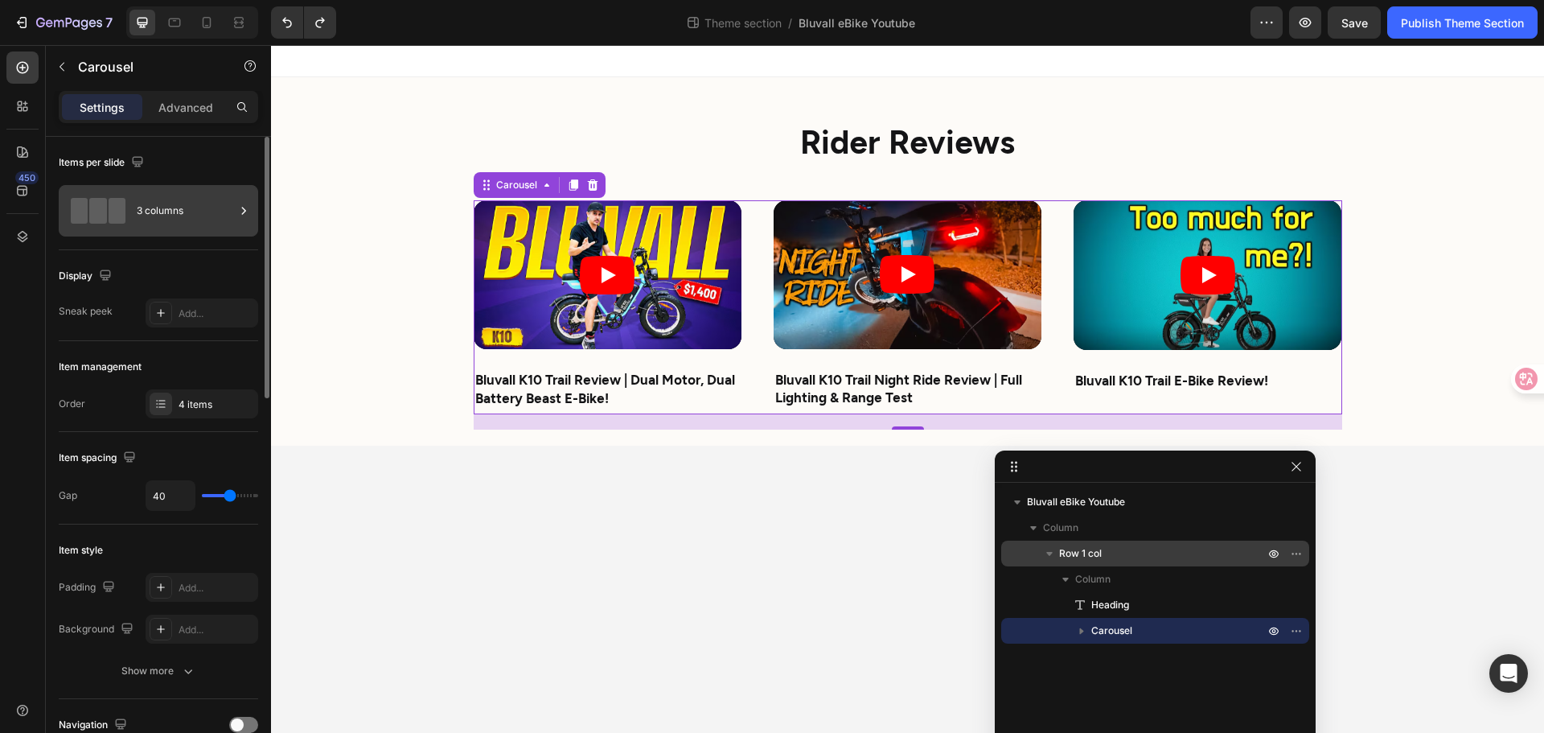
click at [243, 220] on div at bounding box center [244, 210] width 16 height 51
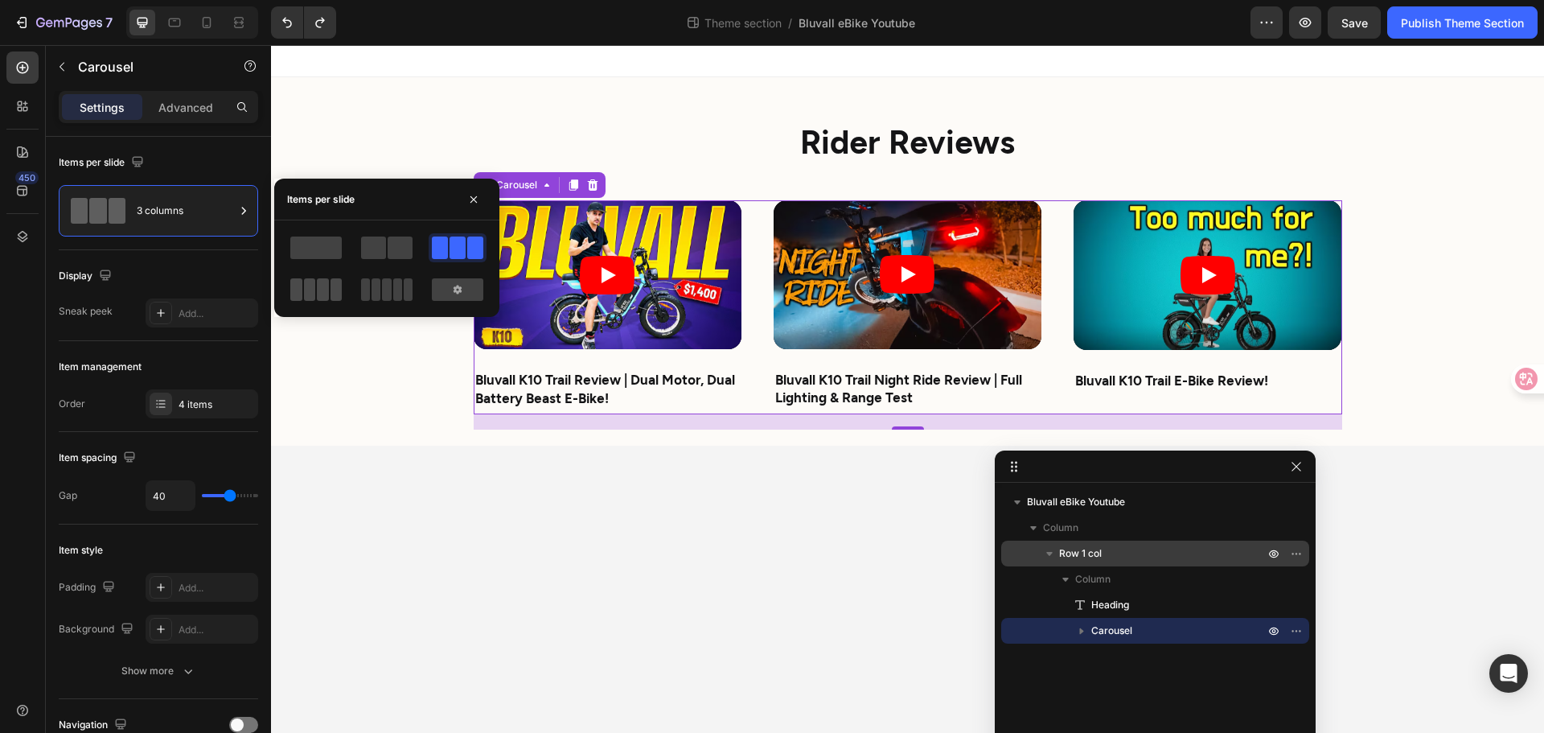
click at [321, 282] on span at bounding box center [323, 289] width 12 height 23
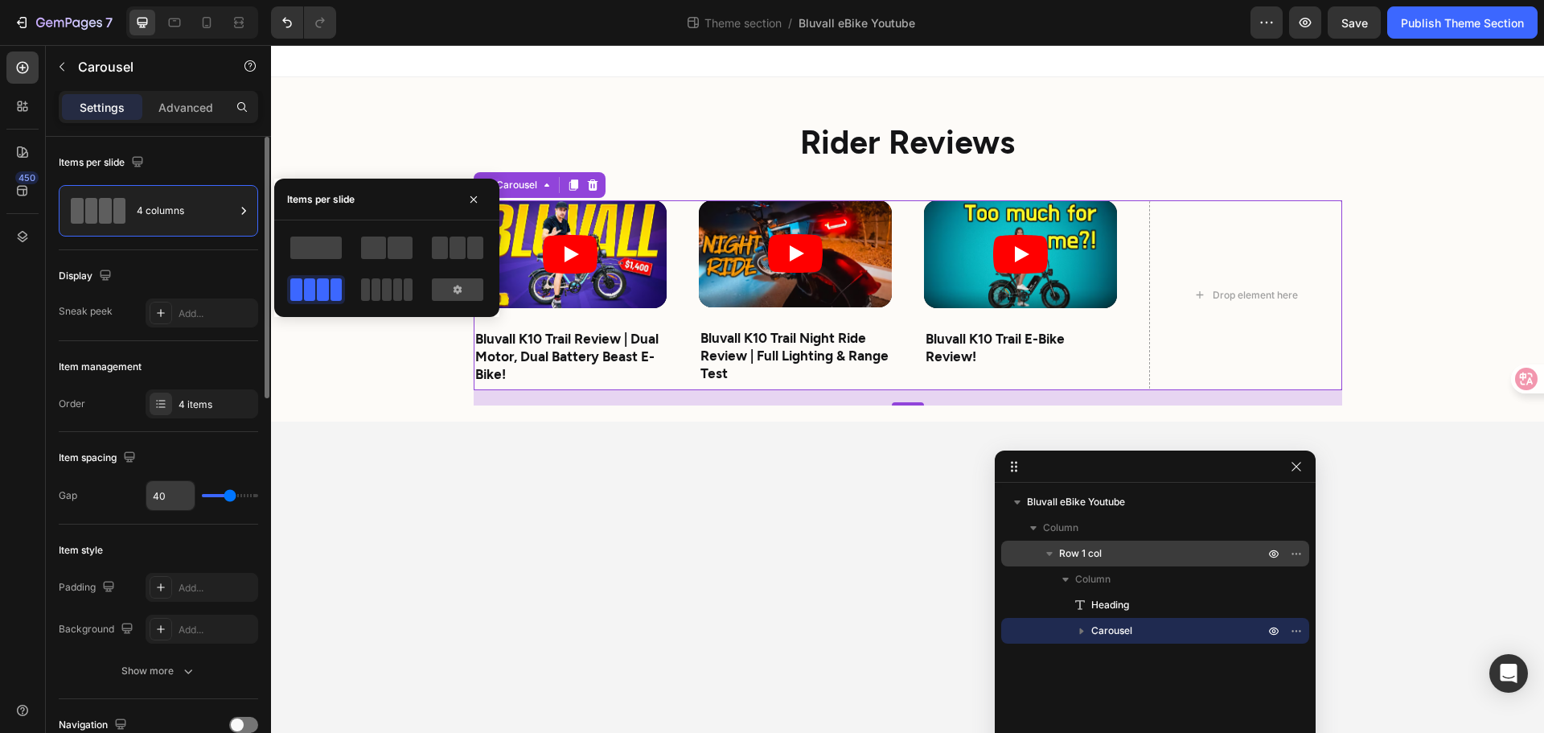
scroll to position [322, 0]
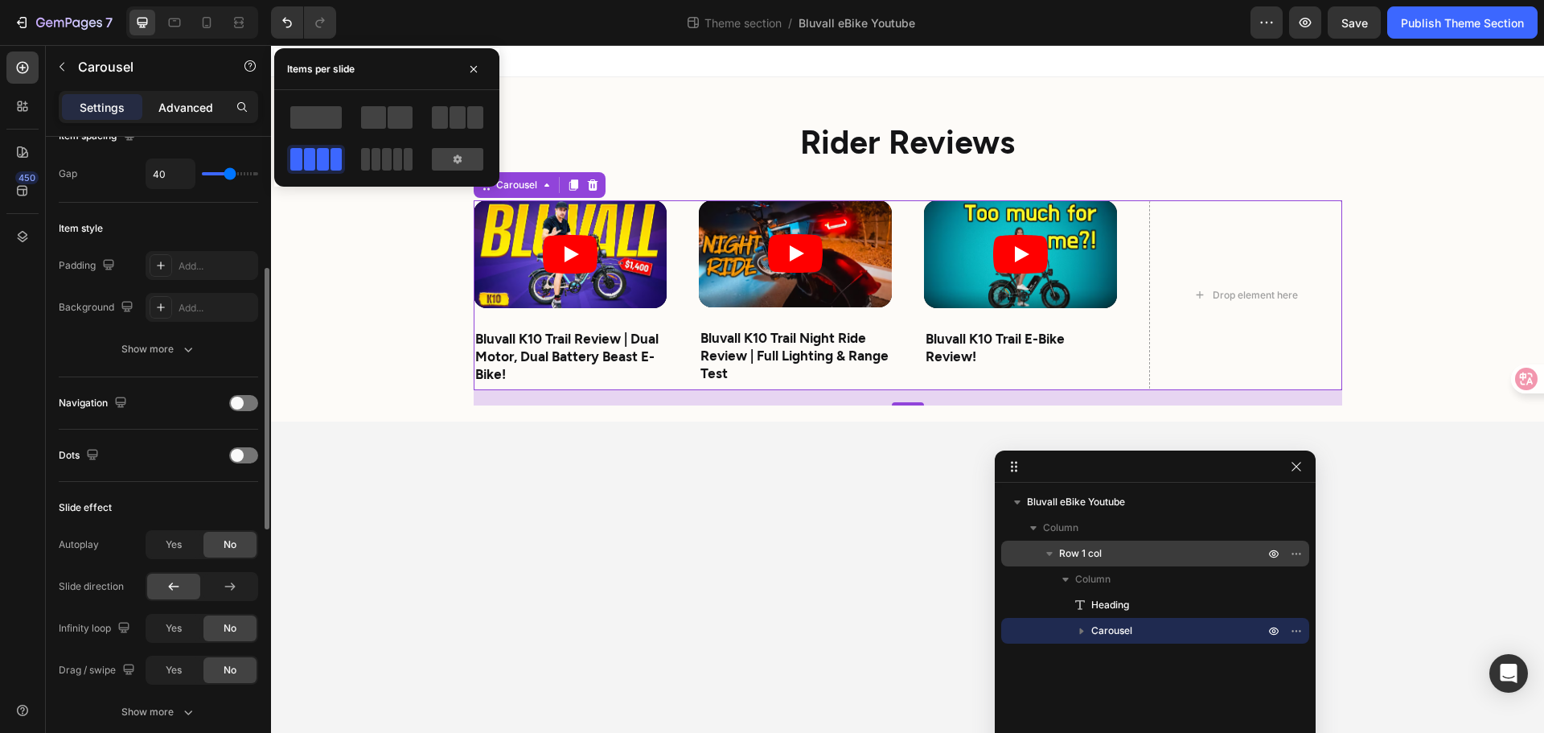
click at [189, 100] on p "Advanced" at bounding box center [185, 107] width 55 height 17
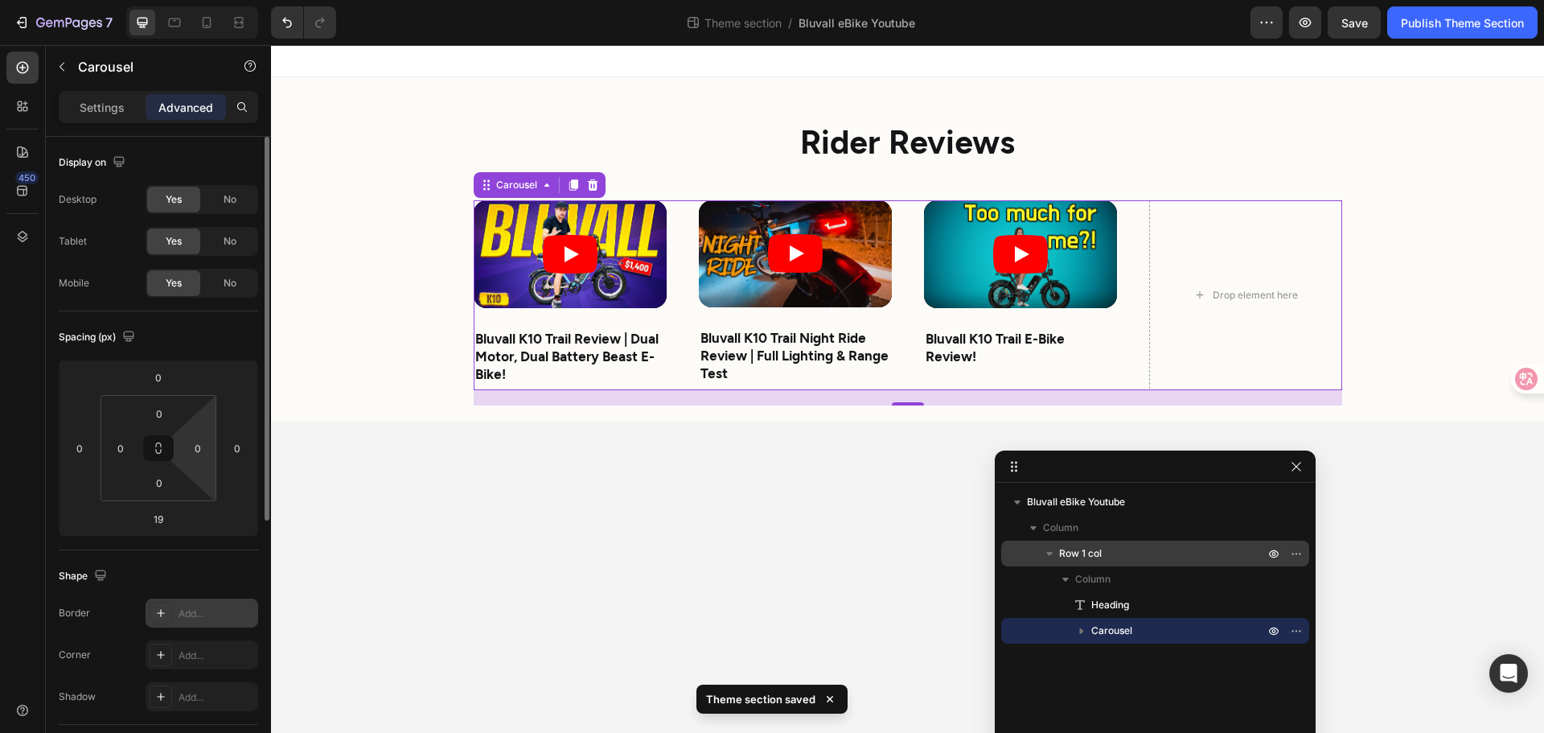
scroll to position [431, 0]
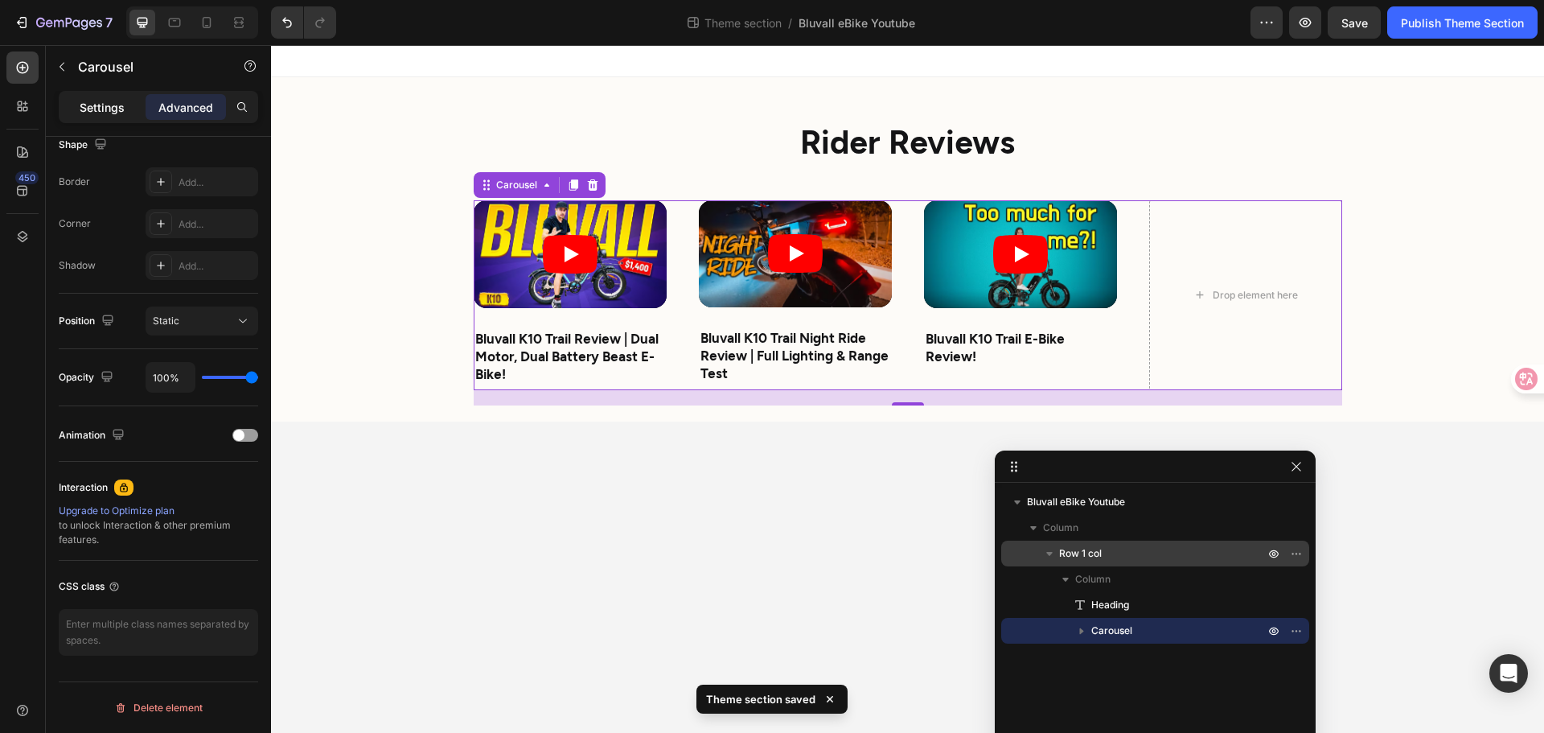
click at [77, 104] on div "Settings" at bounding box center [102, 107] width 80 height 26
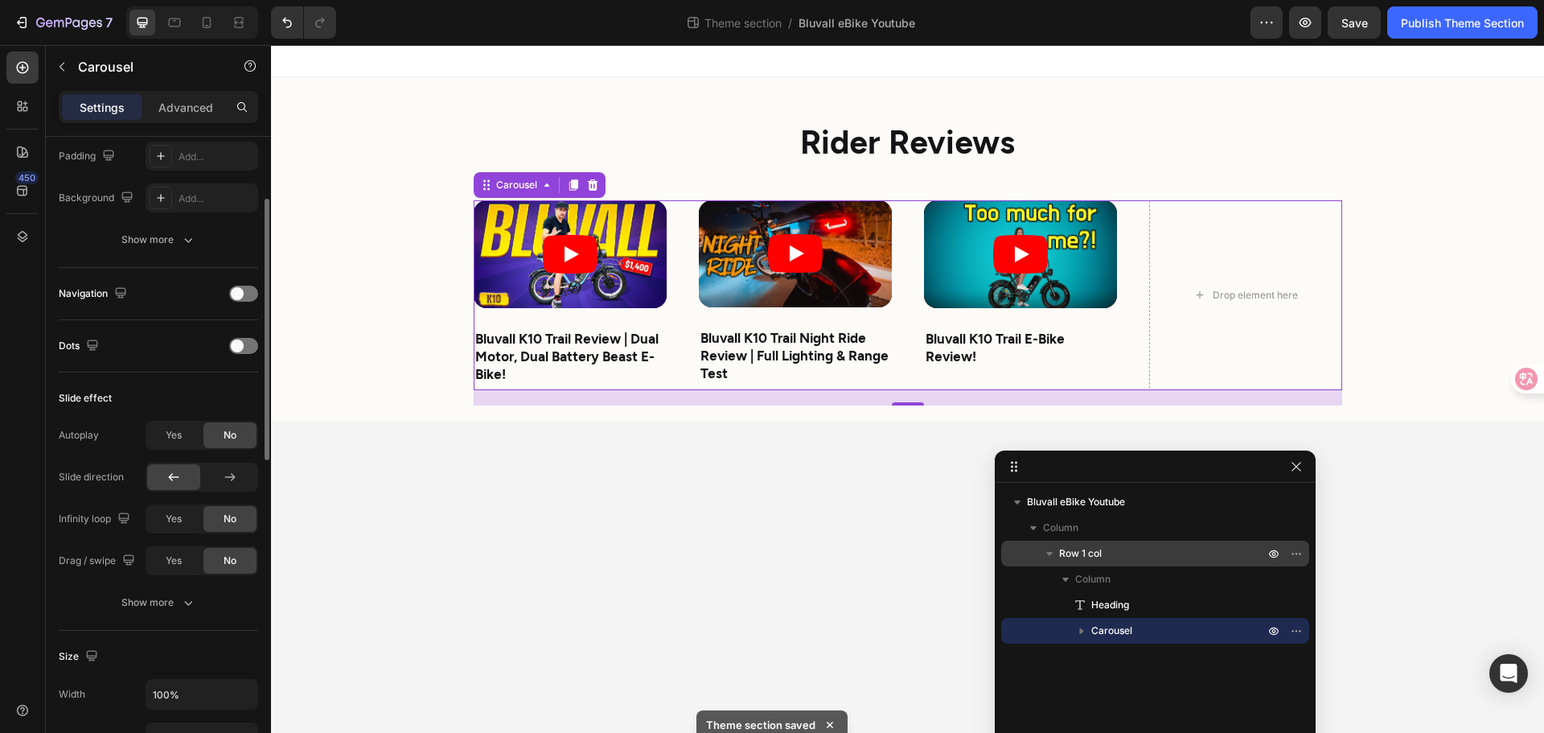
scroll to position [0, 0]
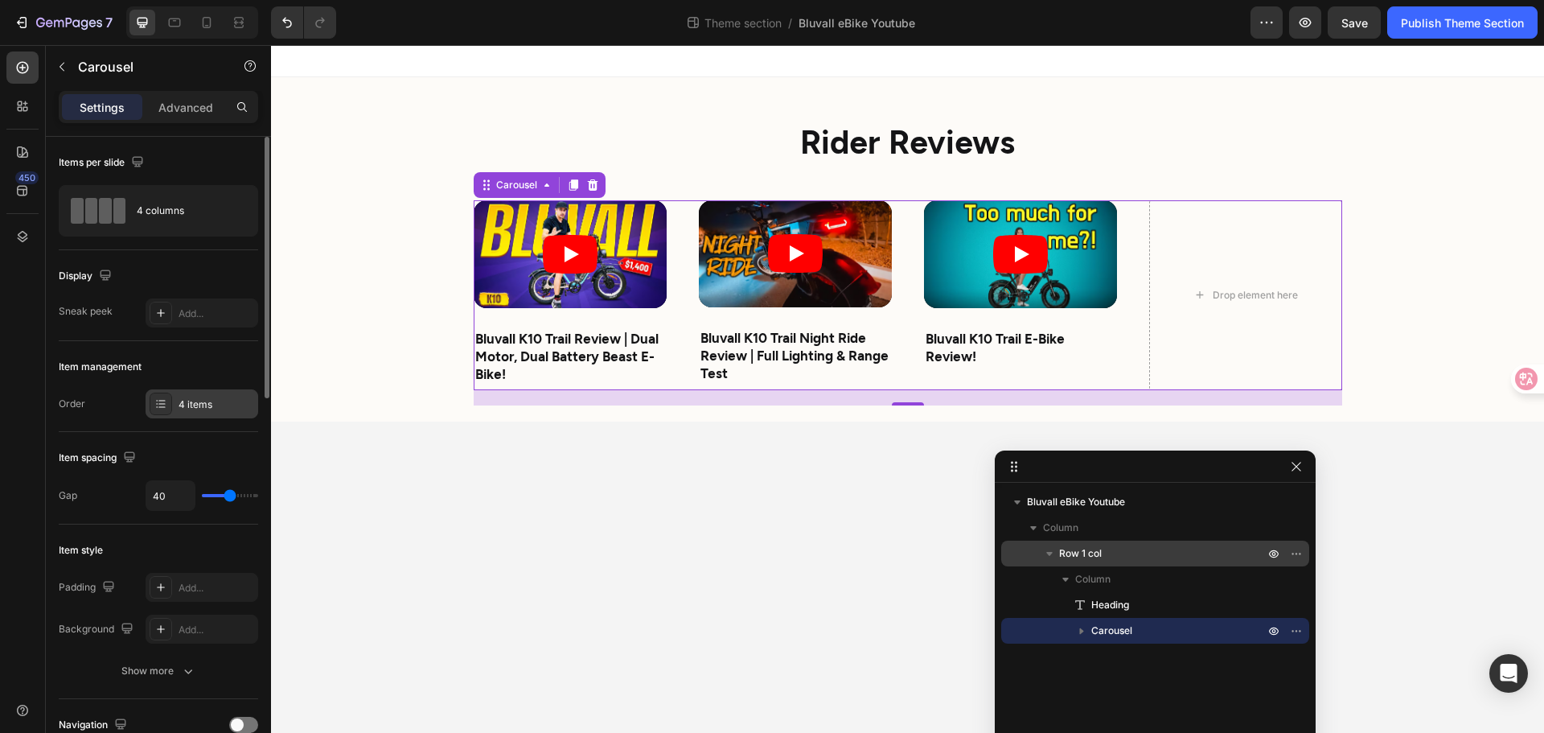
click at [174, 409] on div "4 items" at bounding box center [202, 403] width 113 height 29
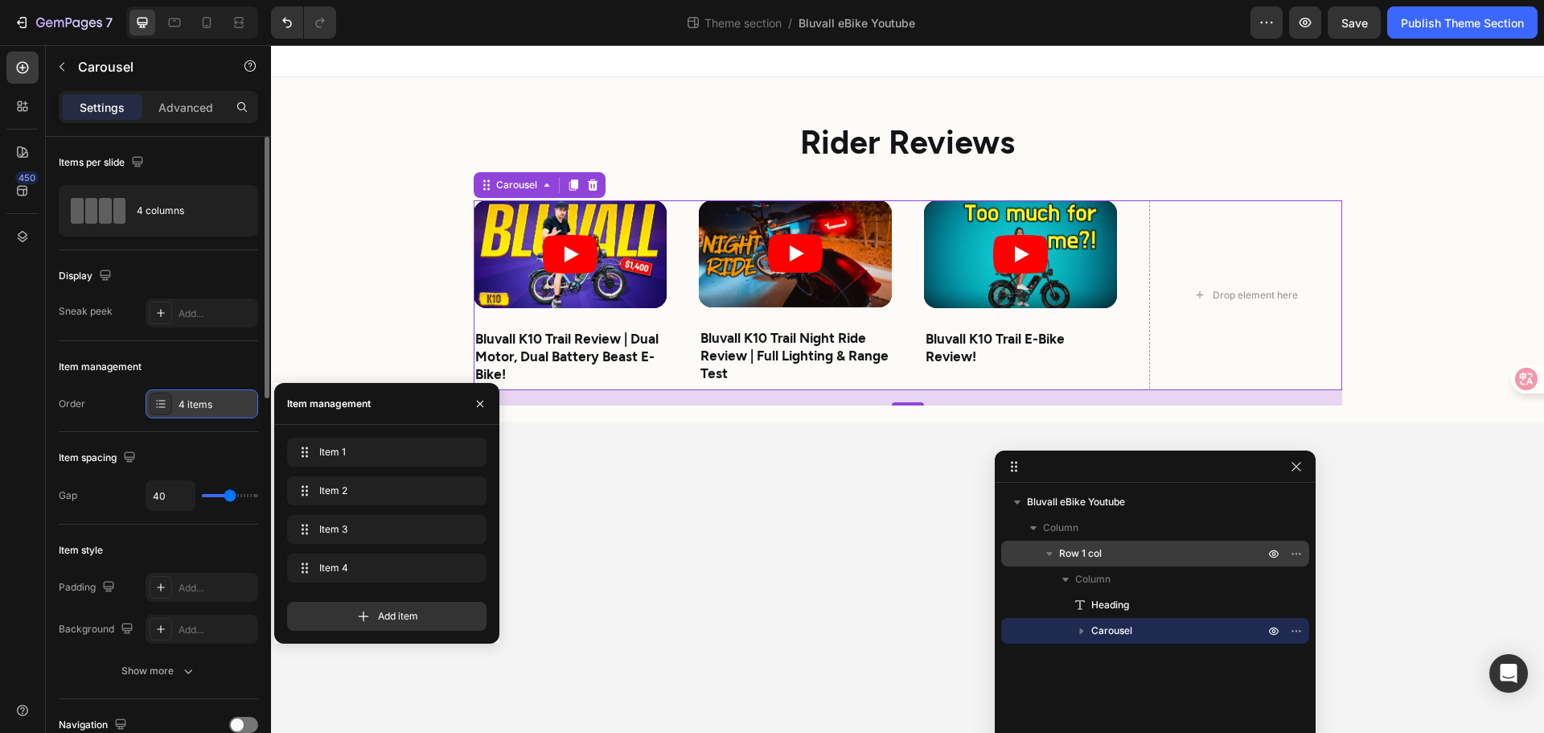
click at [173, 409] on div "4 items" at bounding box center [202, 403] width 113 height 29
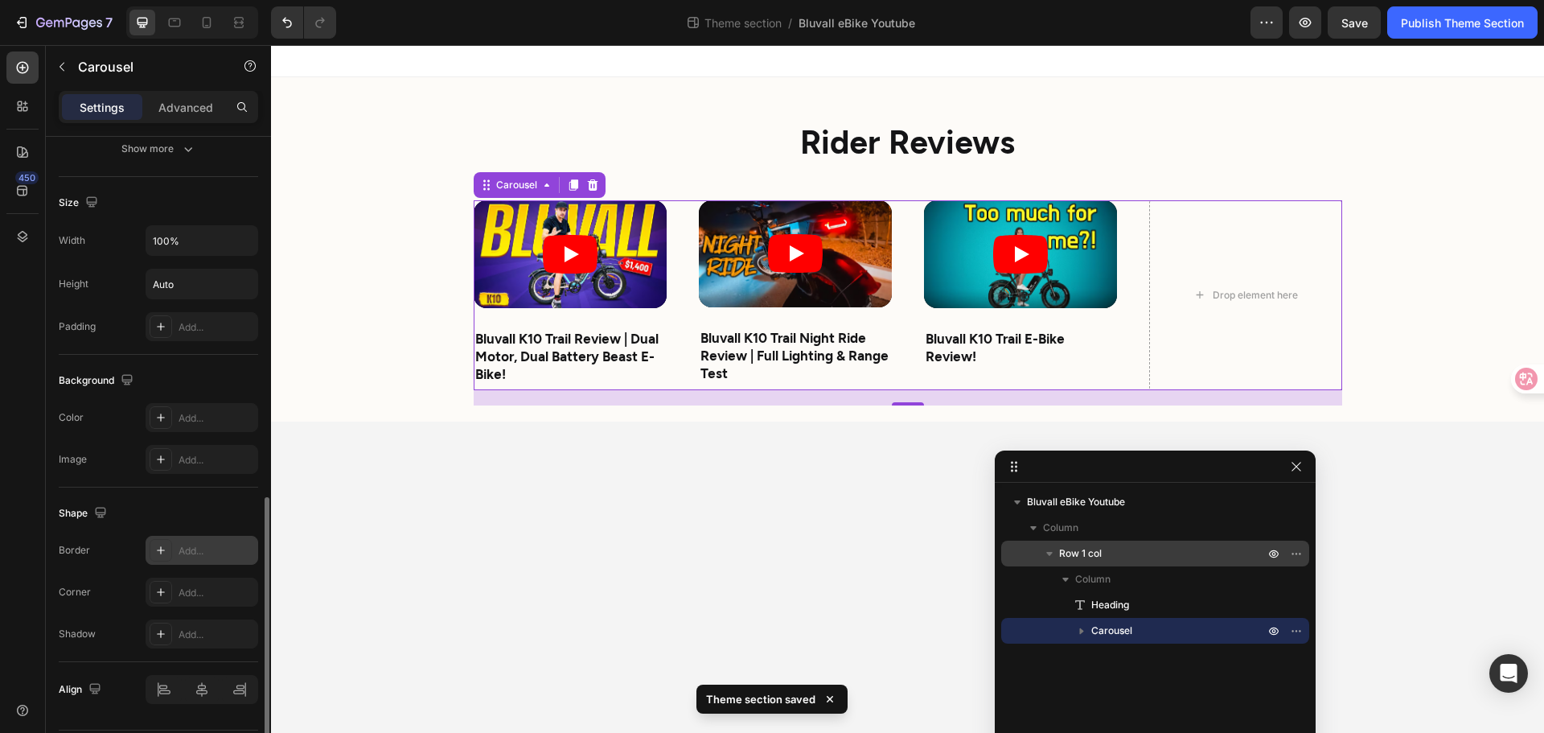
scroll to position [933, 0]
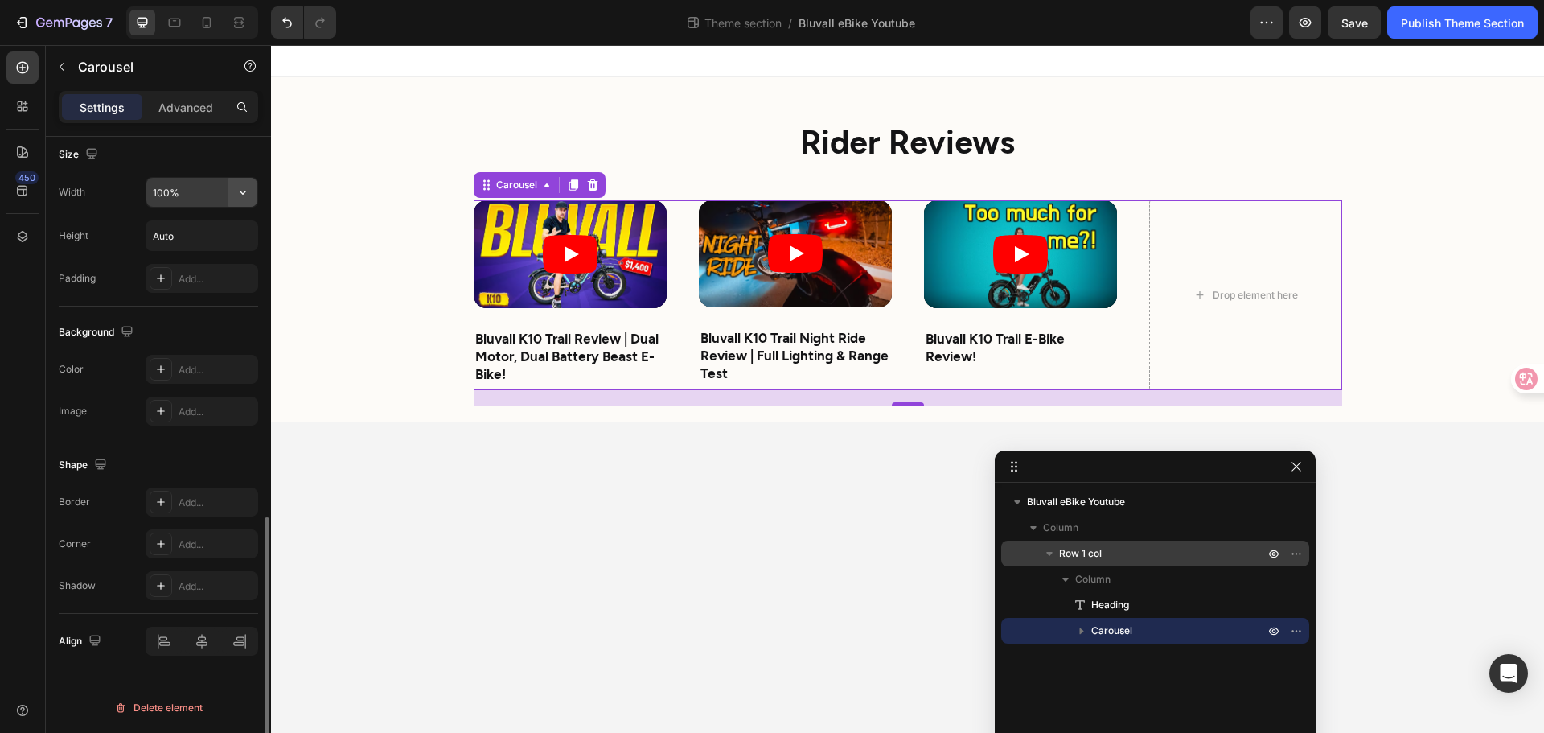
click at [254, 202] on button "button" at bounding box center [242, 192] width 29 height 29
click at [238, 228] on span "1200px" at bounding box center [227, 233] width 34 height 14
type input "1200"
click at [1305, 14] on button "button" at bounding box center [1305, 22] width 32 height 32
click at [513, 188] on div "Carousel" at bounding box center [516, 185] width 47 height 14
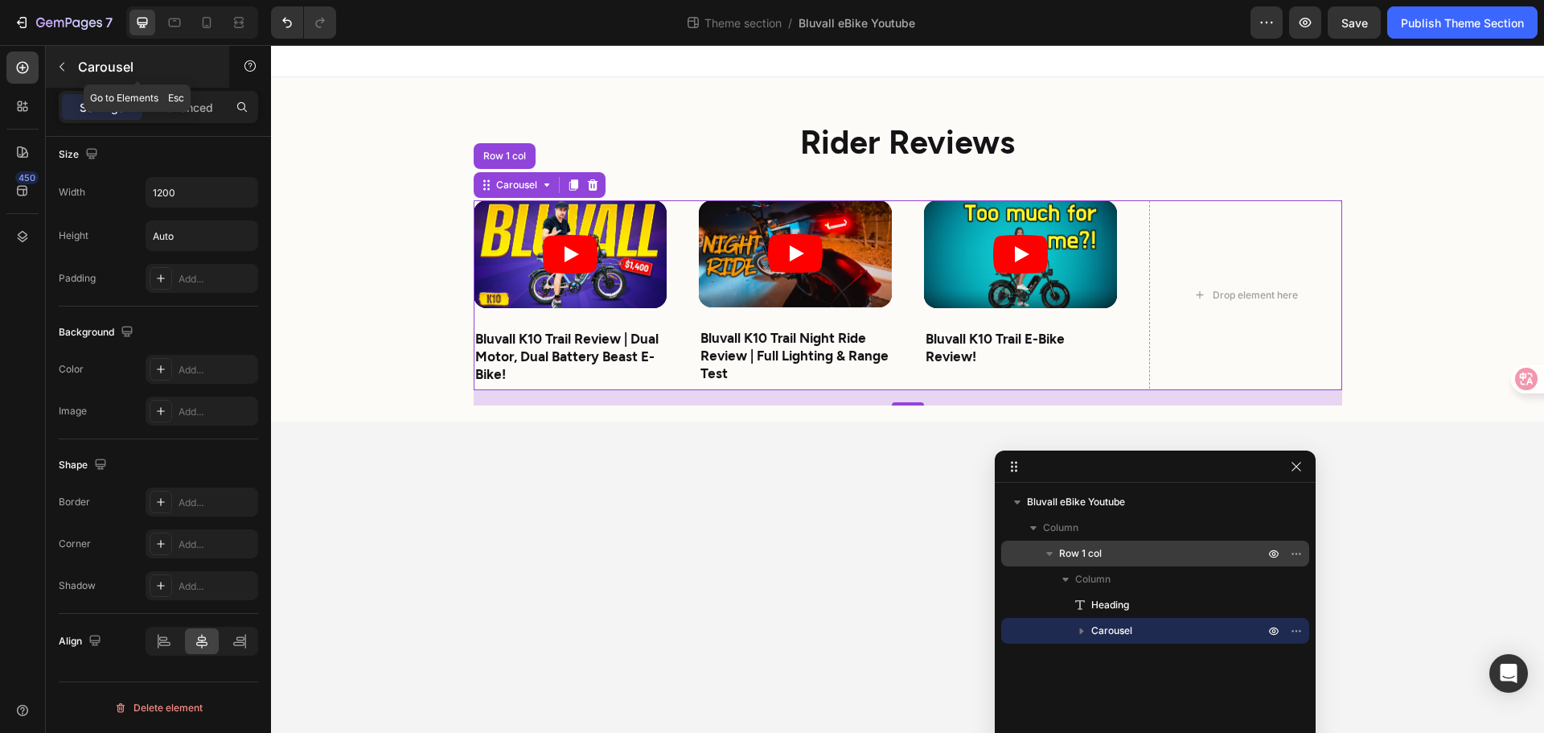
click at [81, 70] on p "Carousel" at bounding box center [146, 66] width 137 height 19
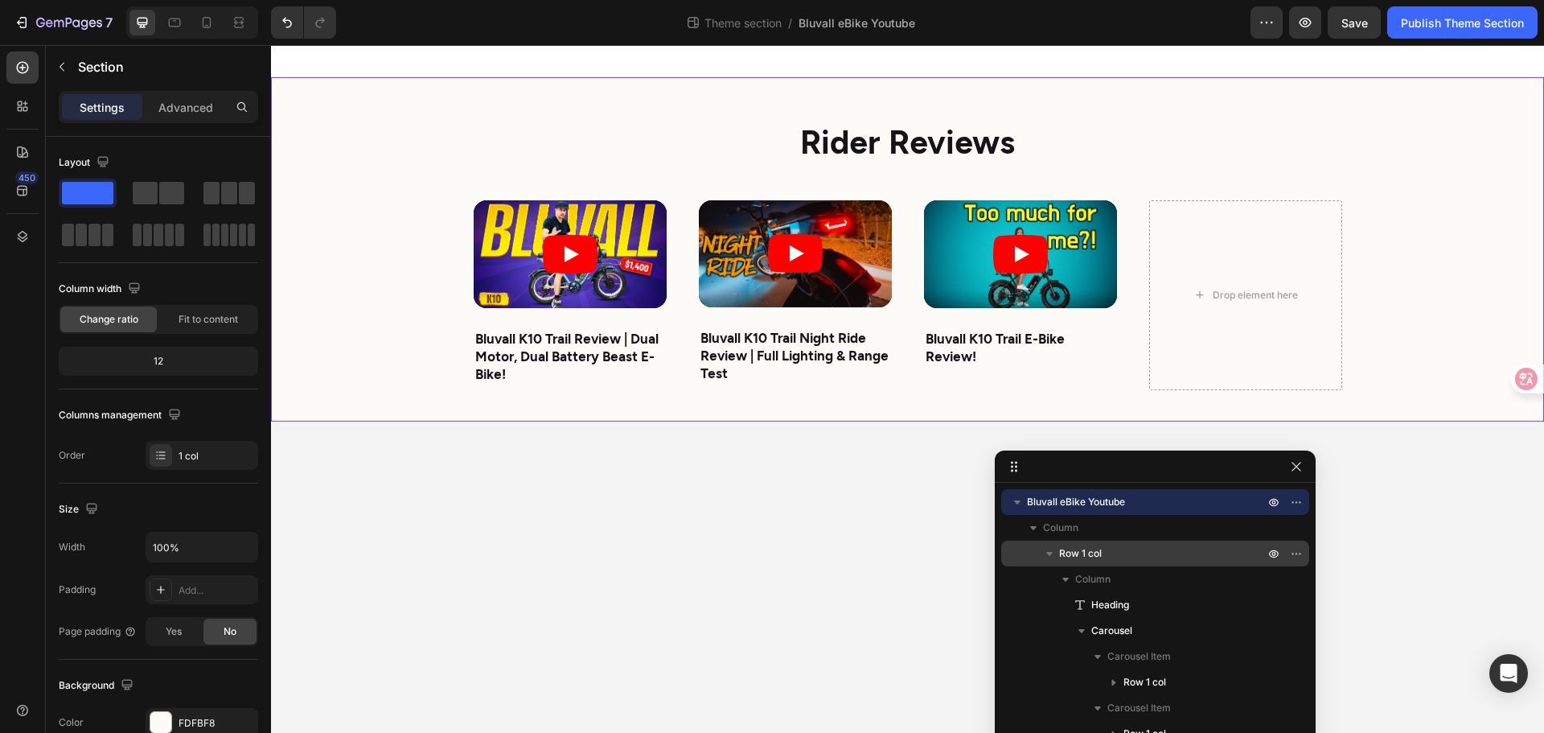
click at [380, 380] on div "Rider Reviews Heading Video Bluvall K10 Trail Review | Dual Motor, Dual Battery…" at bounding box center [907, 249] width 1273 height 344
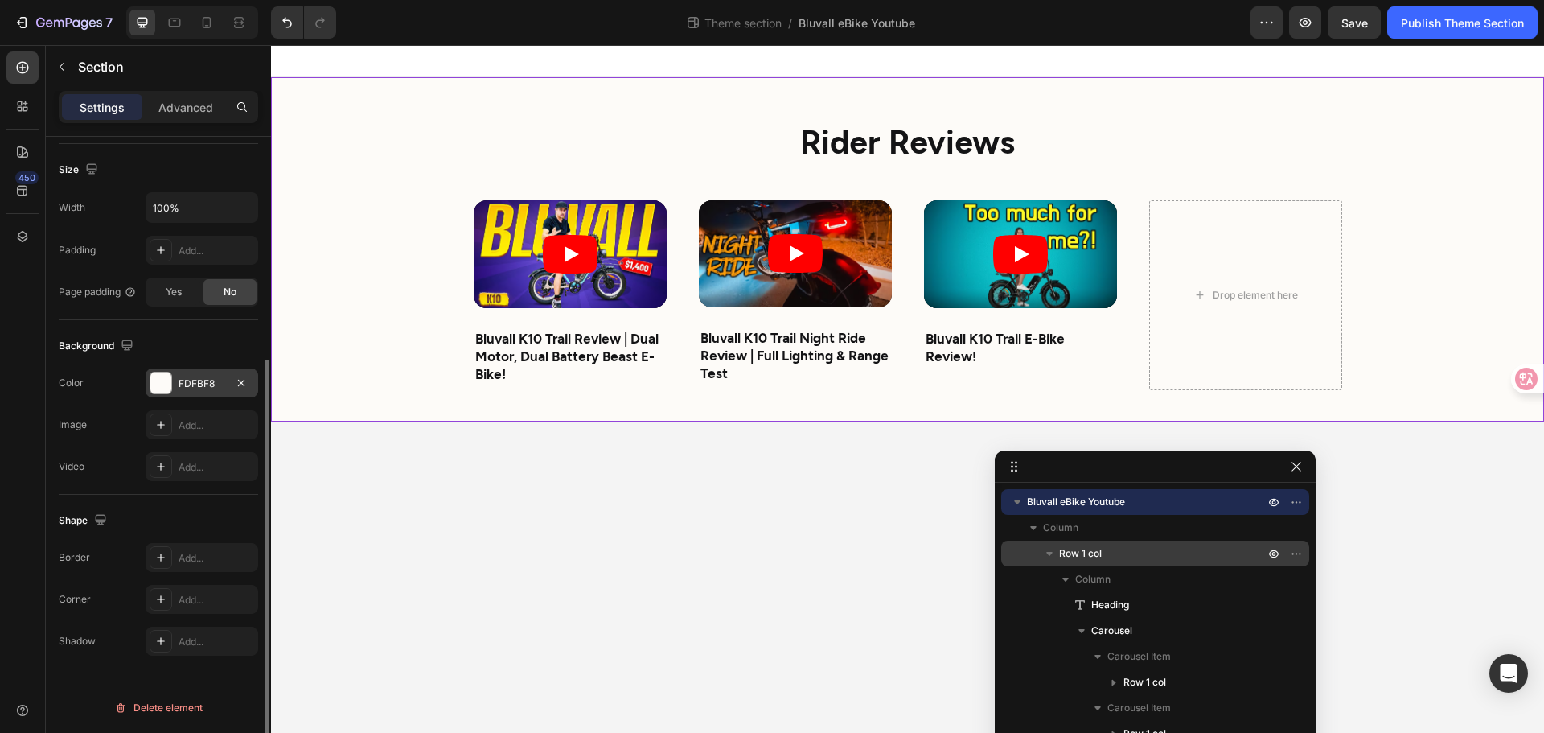
scroll to position [0, 0]
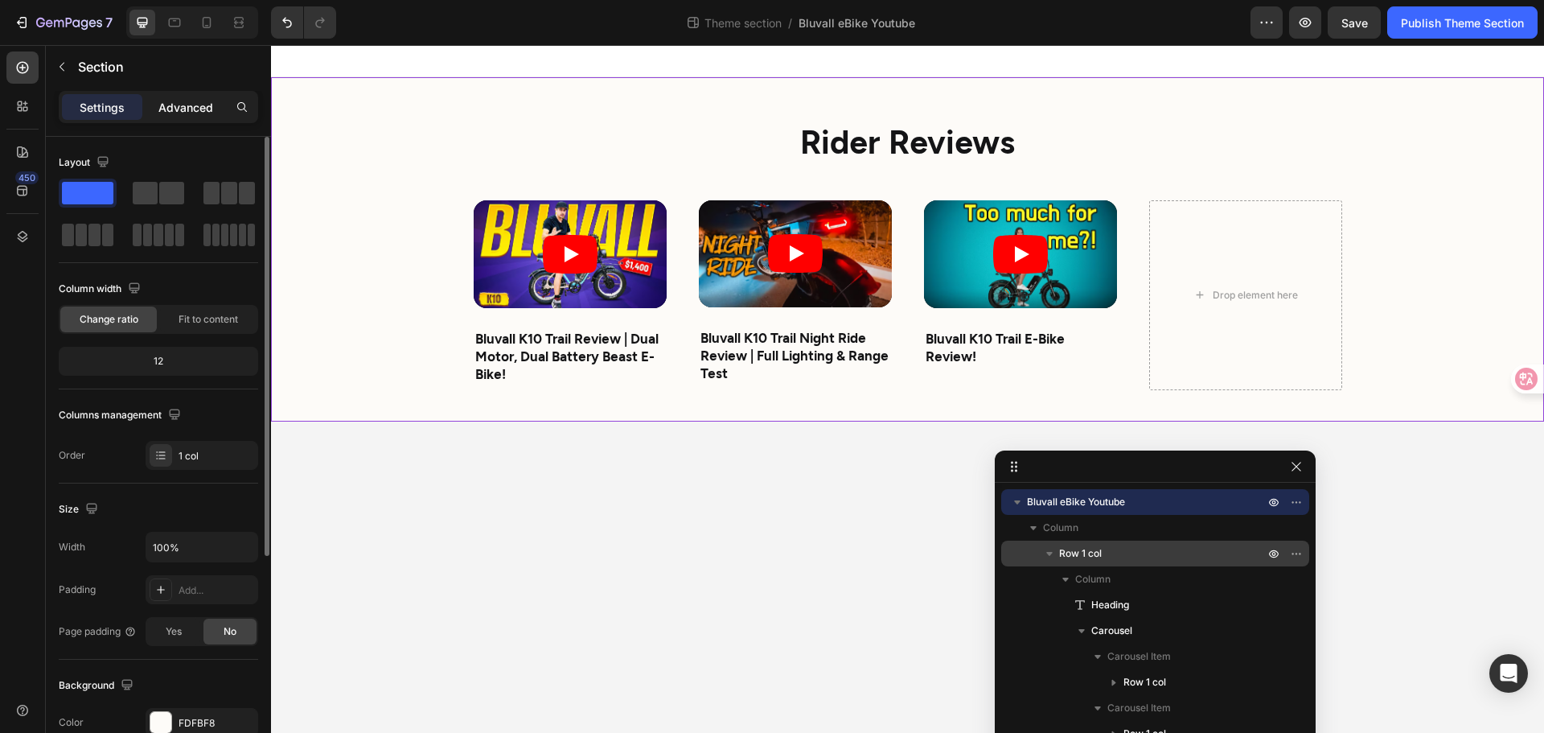
click at [202, 114] on p "Advanced" at bounding box center [185, 107] width 55 height 17
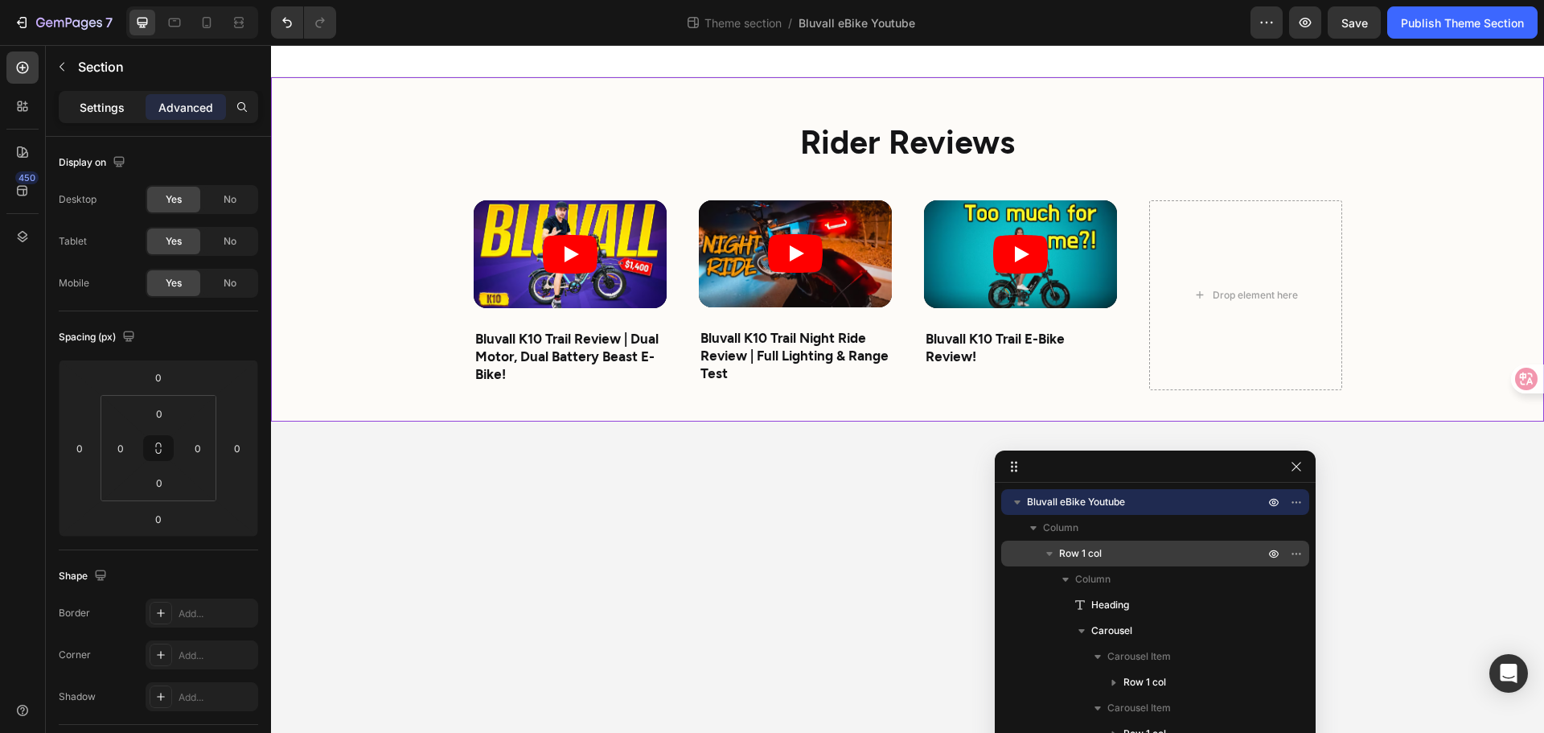
click at [80, 101] on p "Settings" at bounding box center [102, 107] width 45 height 17
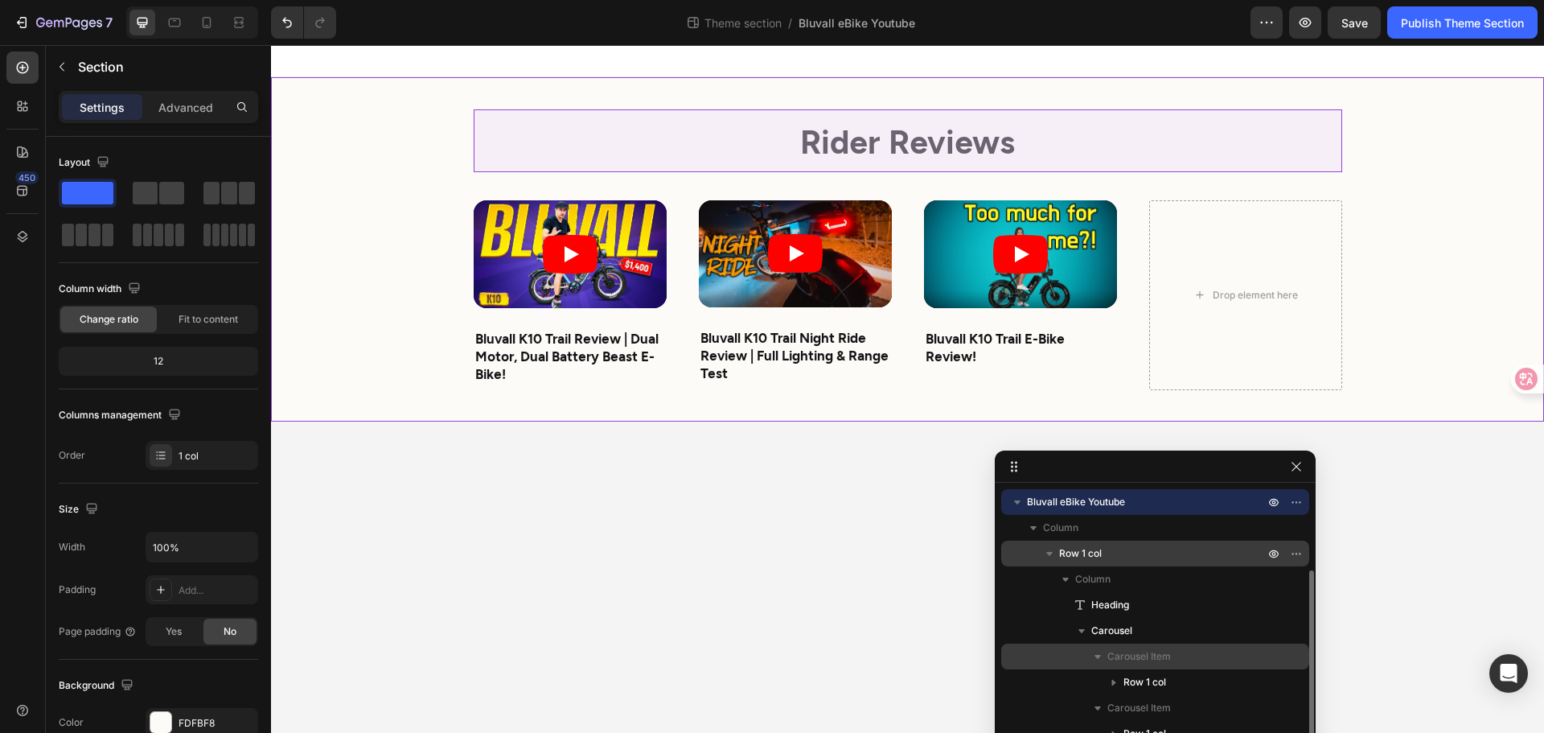
scroll to position [43, 0]
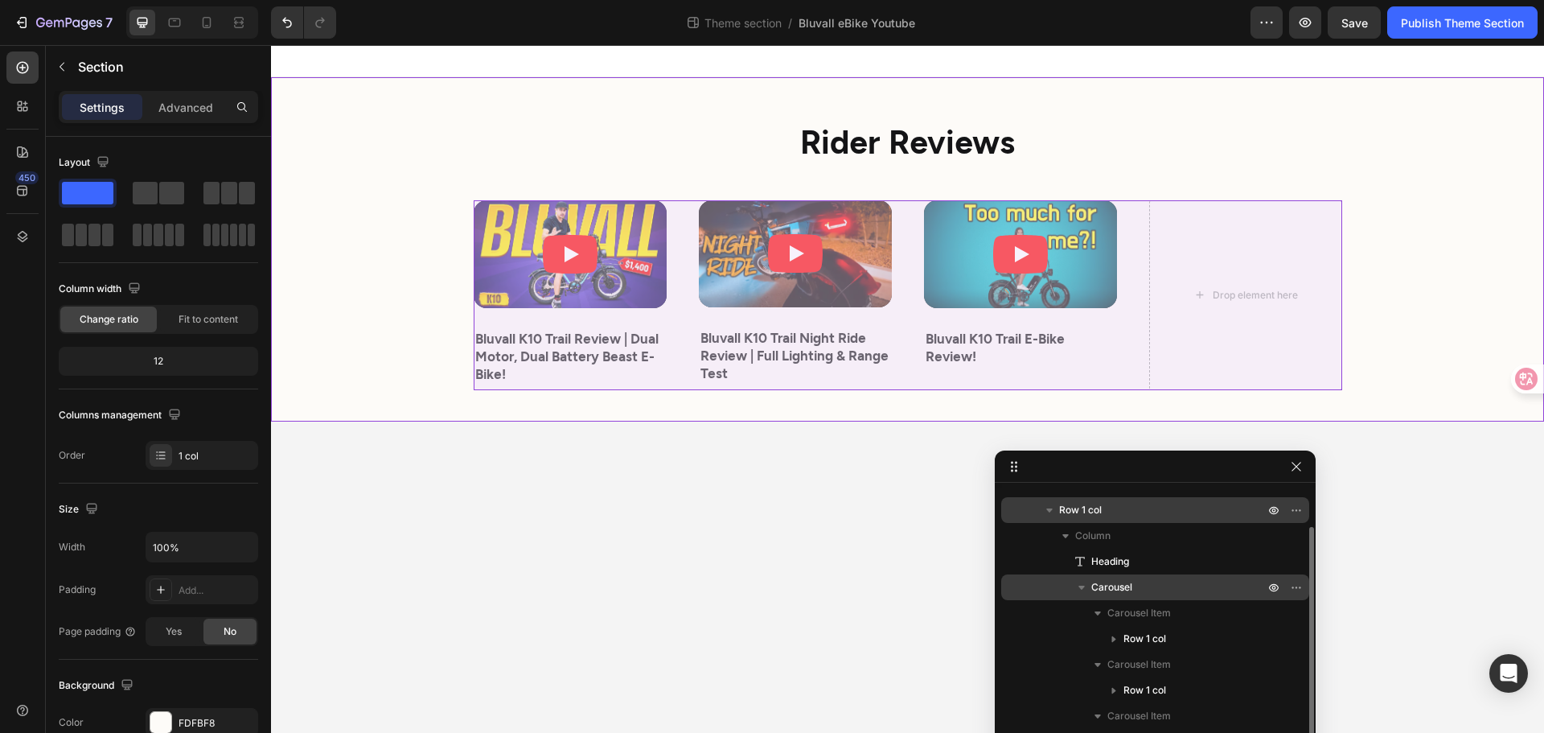
click at [1121, 576] on div "Carousel" at bounding box center [1155, 587] width 295 height 26
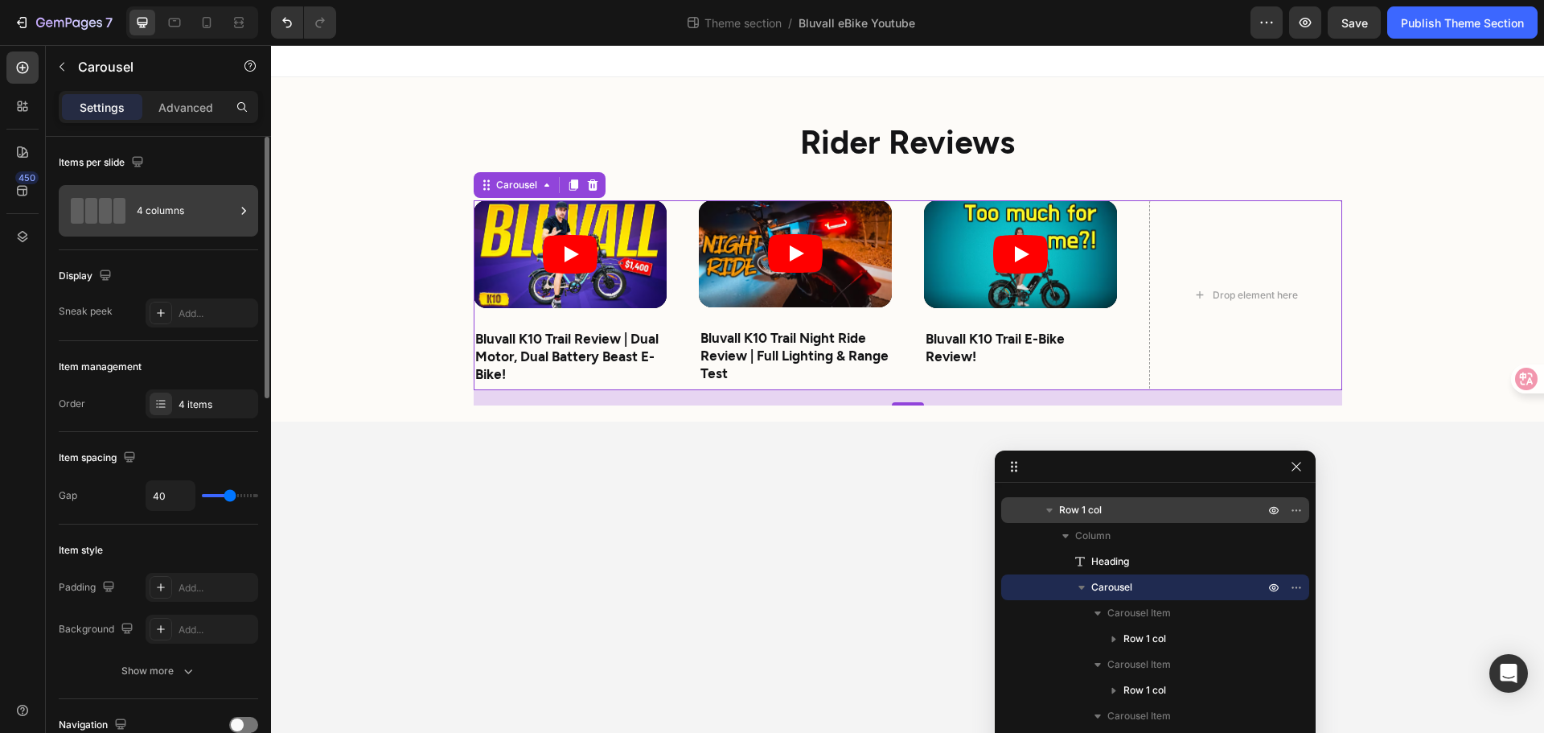
click at [191, 212] on div "4 columns" at bounding box center [186, 210] width 98 height 37
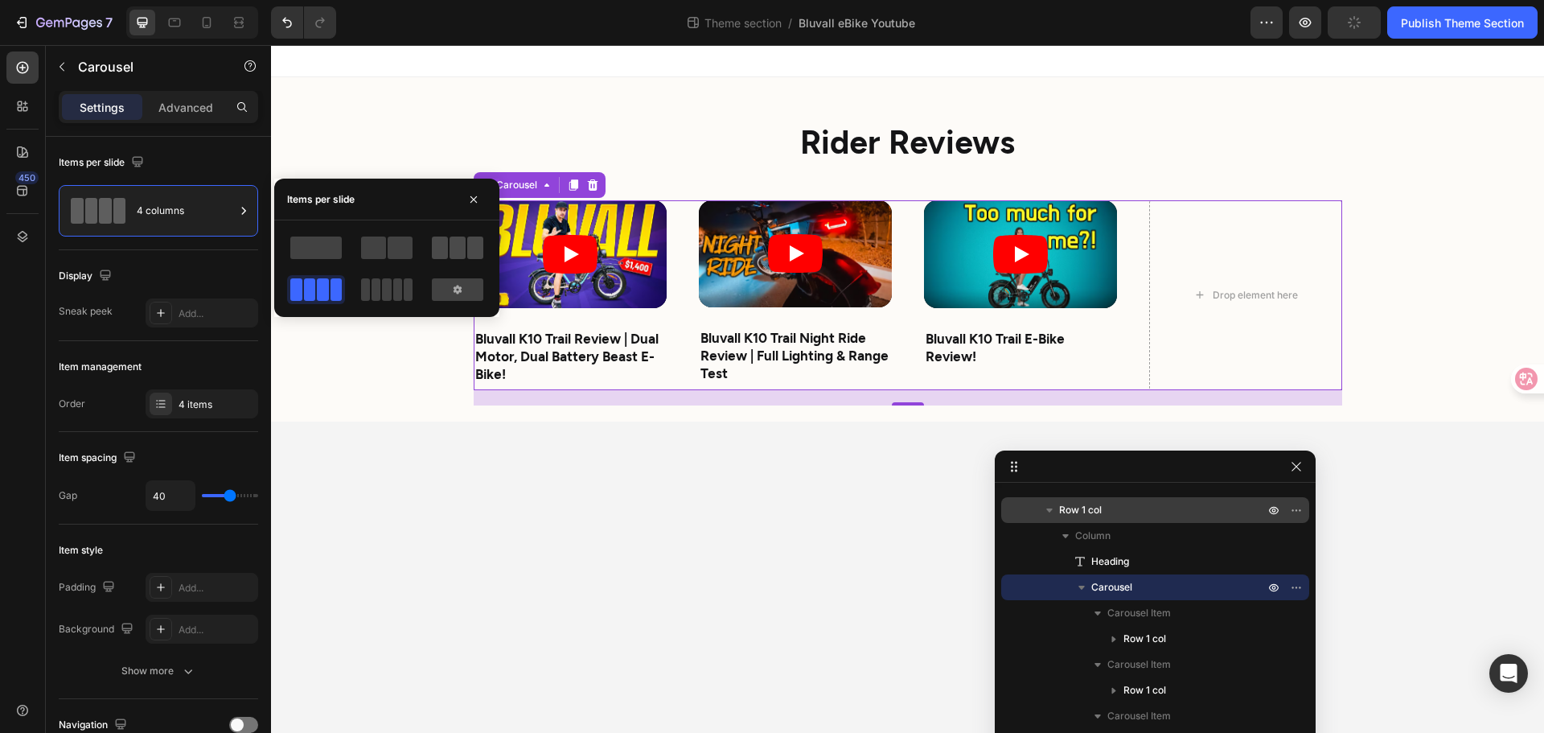
click at [450, 253] on span at bounding box center [458, 247] width 16 height 23
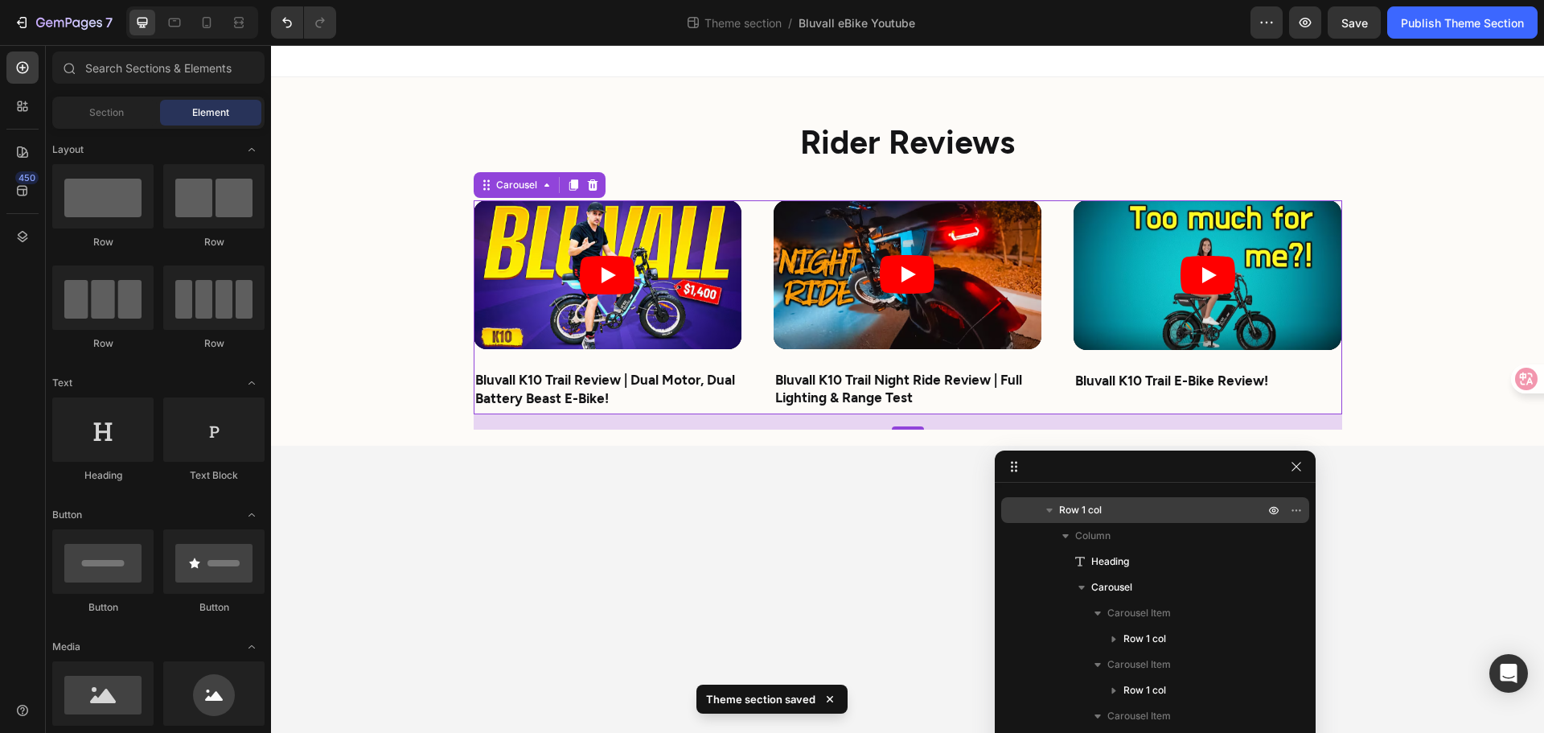
click at [618, 534] on body "Rider Reviews Heading Video Bluvall K10 Trail Review | Dual Motor, Dual Battery…" at bounding box center [907, 389] width 1273 height 688
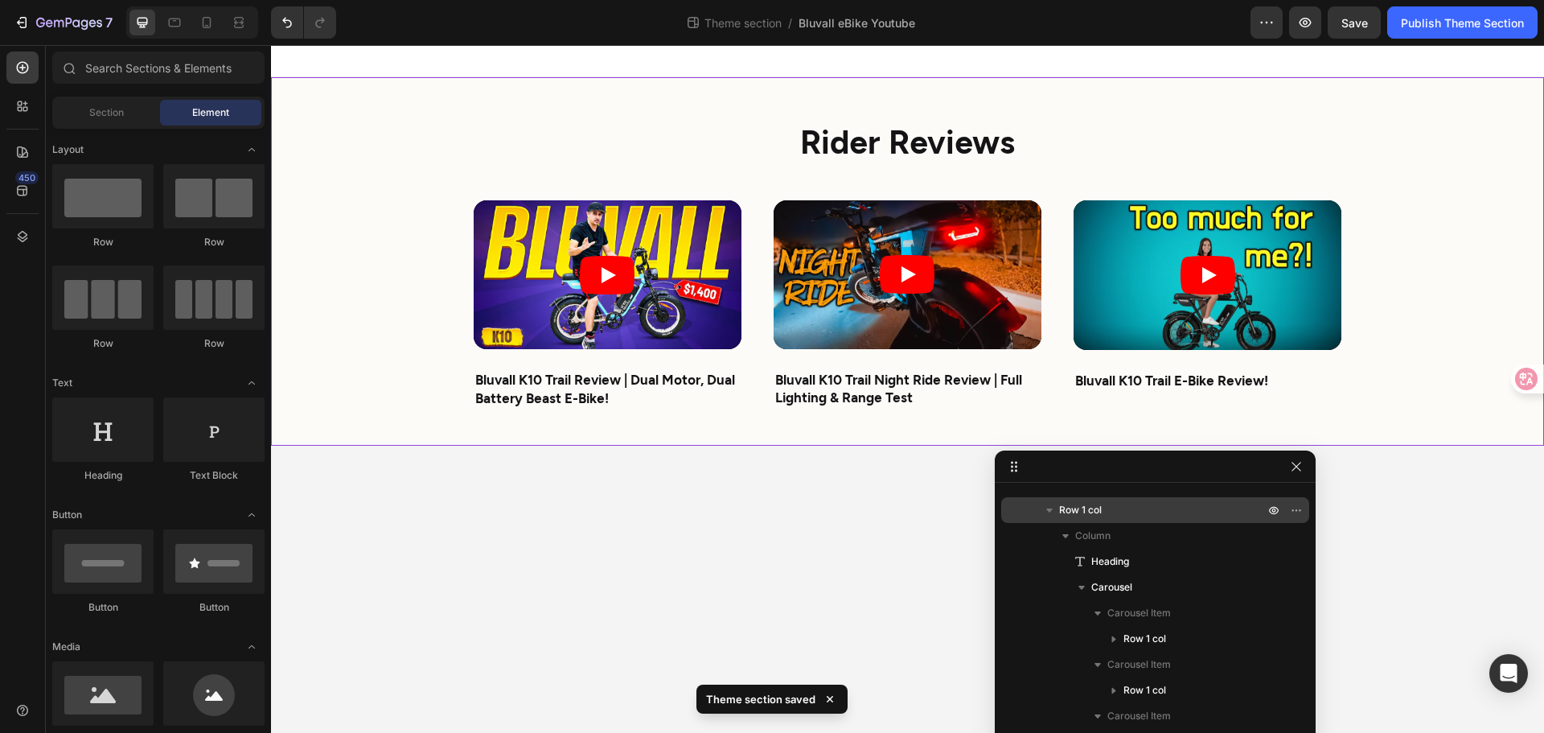
scroll to position [0, 0]
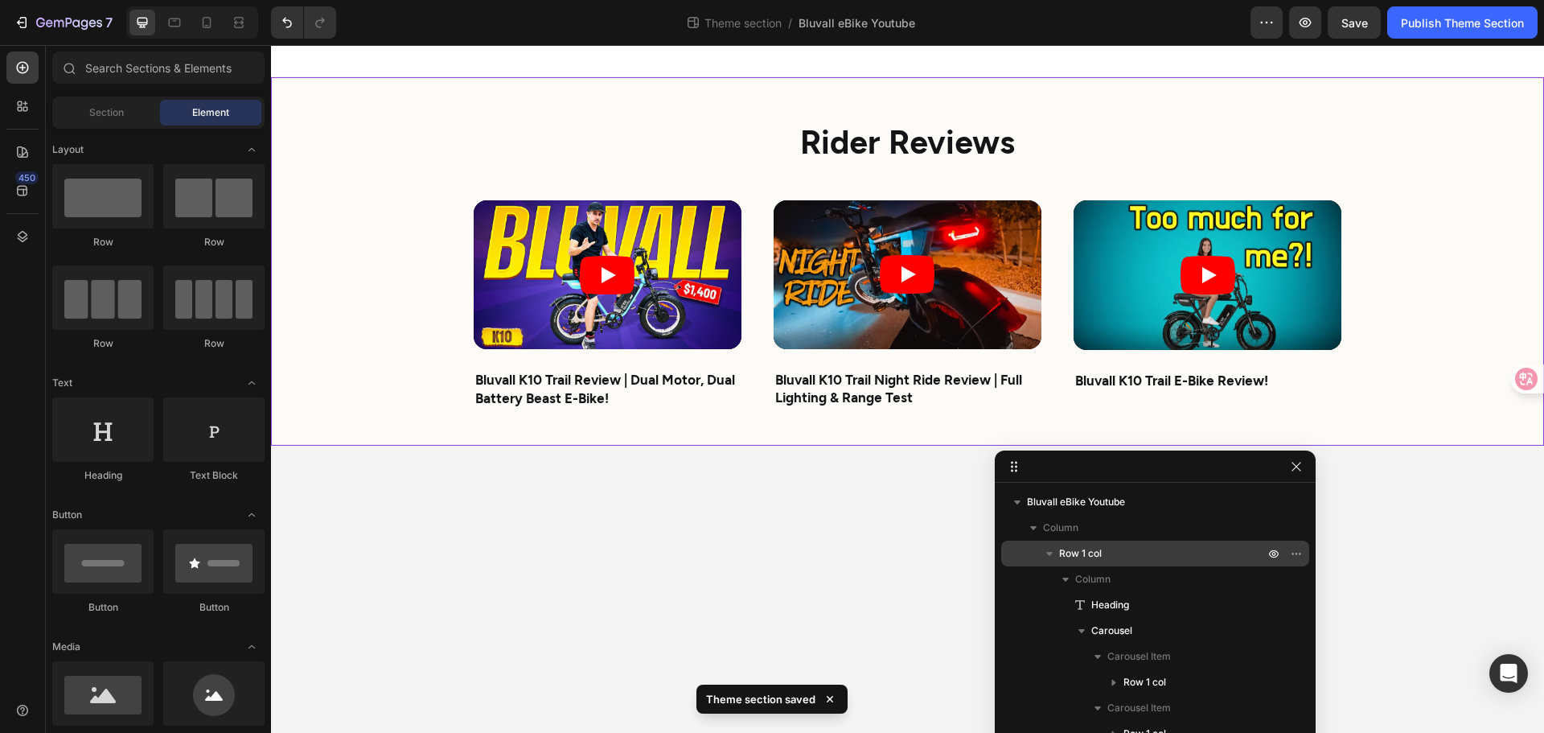
click at [395, 320] on div "Rider Reviews Heading Video Bluvall K10 Trail Review | Dual Motor, Dual Battery…" at bounding box center [907, 261] width 1273 height 368
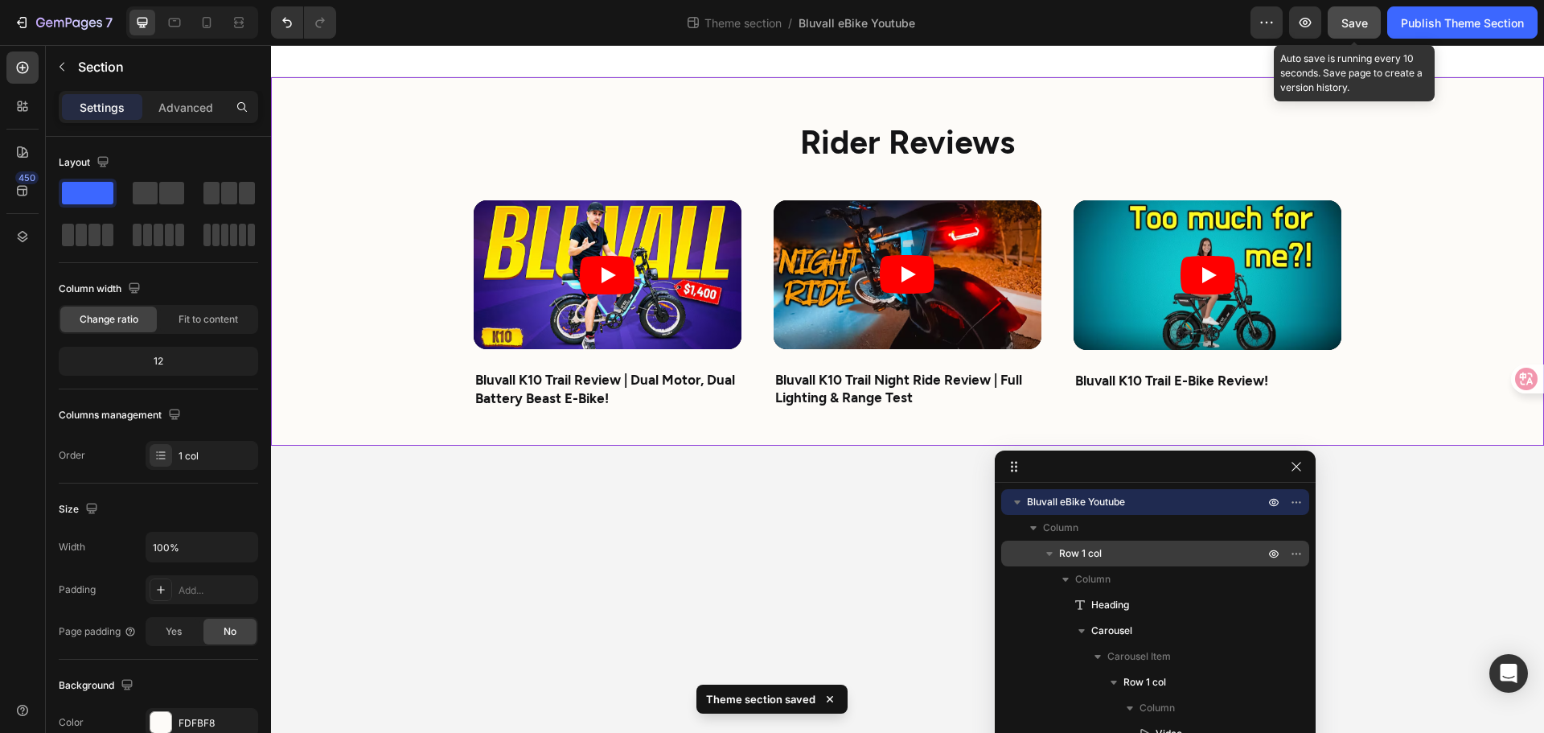
click at [1348, 23] on span "Save" at bounding box center [1355, 23] width 27 height 14
click at [1311, 24] on icon "button" at bounding box center [1305, 22] width 16 height 16
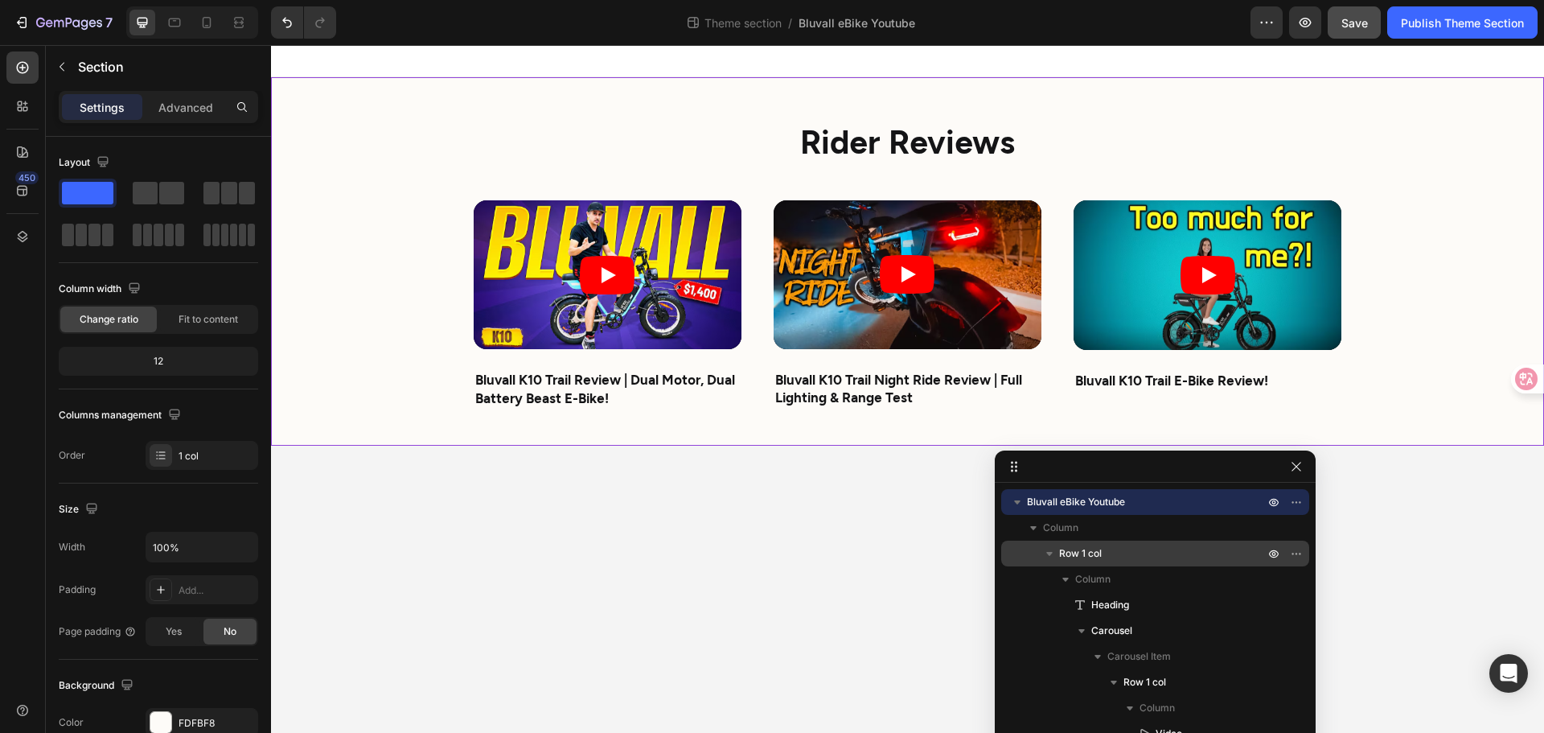
click at [320, 252] on div "Rider Reviews Heading Video Bluvall K10 Trail Review | Dual Motor, Dual Battery…" at bounding box center [907, 261] width 1273 height 368
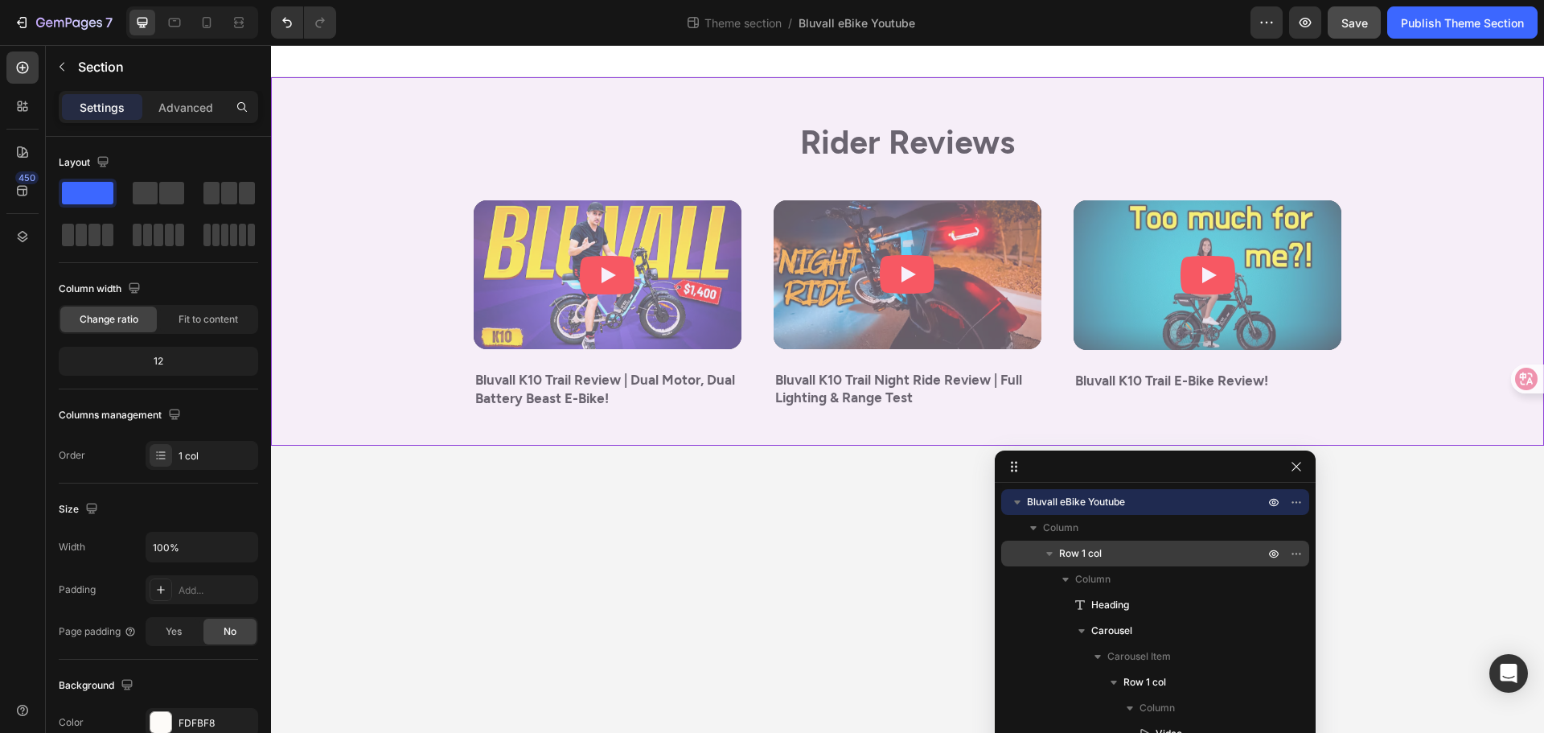
click at [1090, 550] on span "Row 1 col" at bounding box center [1080, 553] width 43 height 16
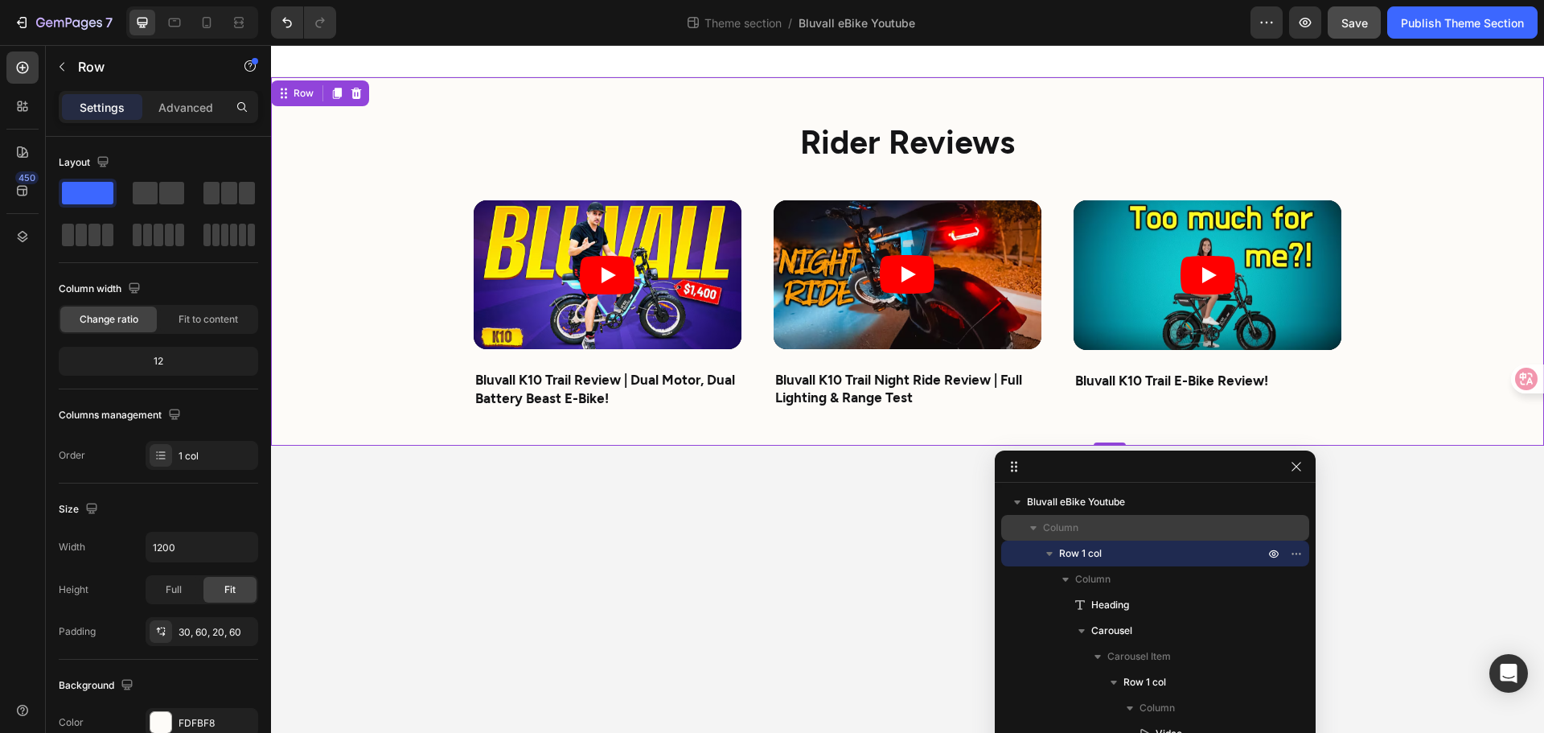
click at [1105, 523] on p "Column" at bounding box center [1155, 528] width 224 height 16
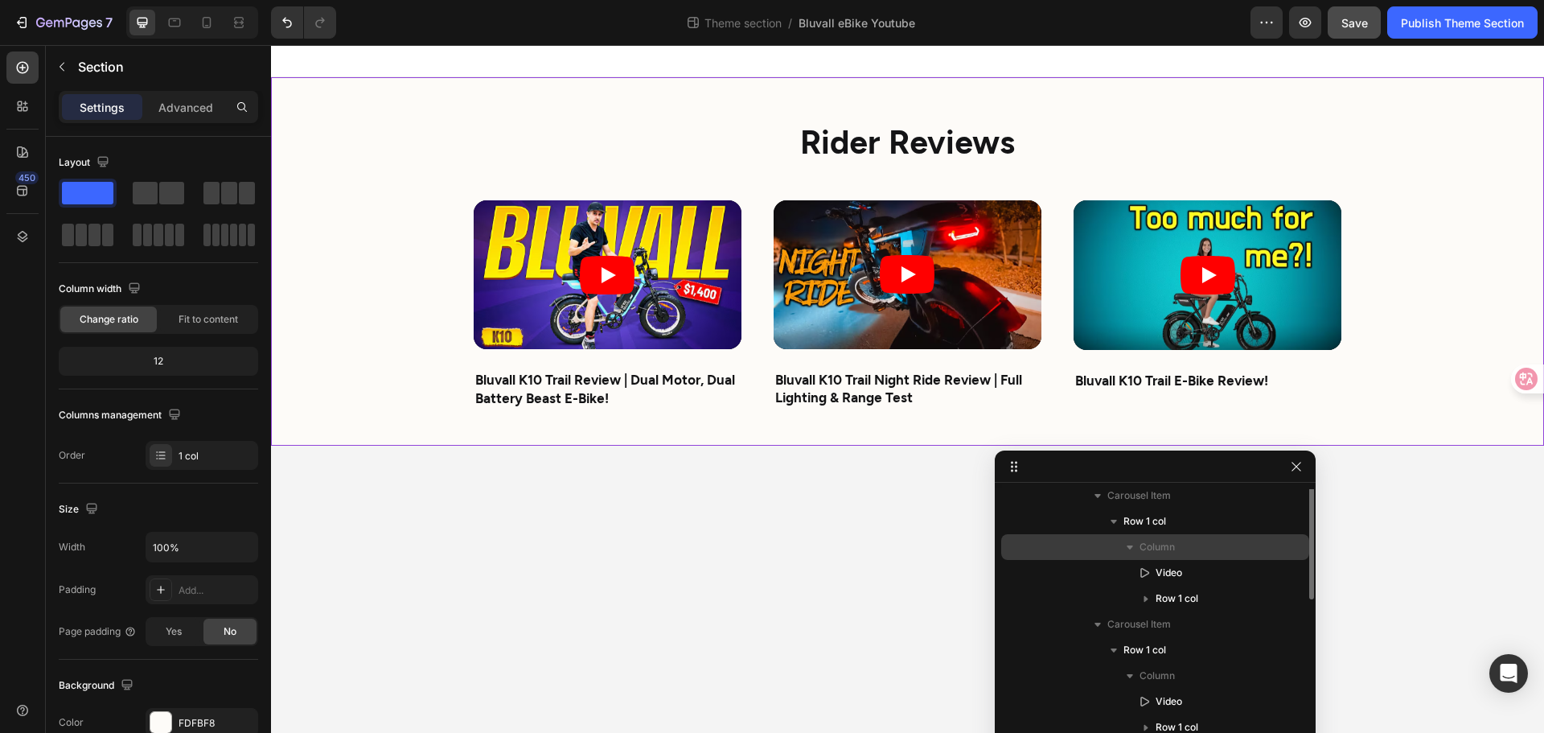
scroll to position [80, 0]
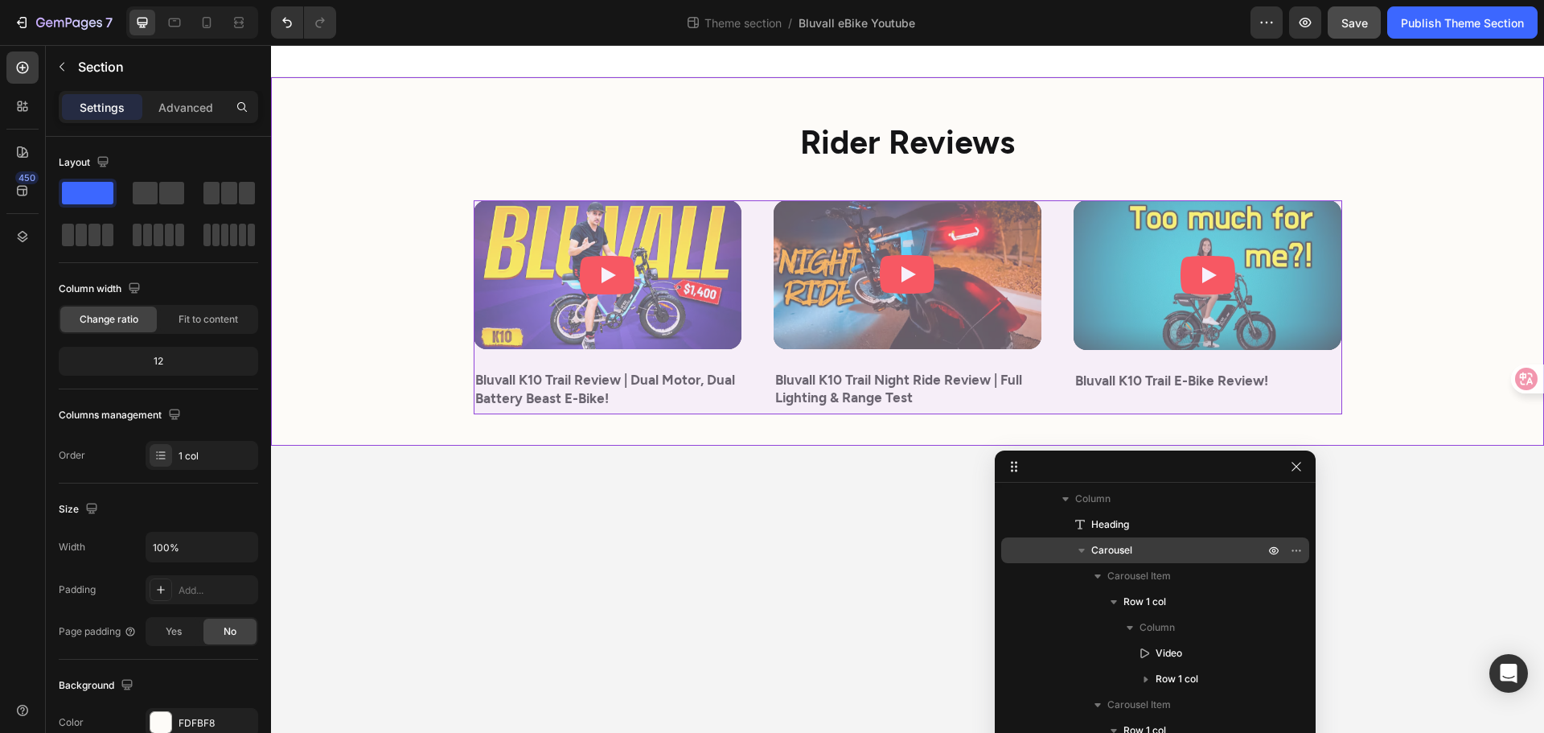
click at [1134, 548] on p "Carousel" at bounding box center [1179, 550] width 176 height 16
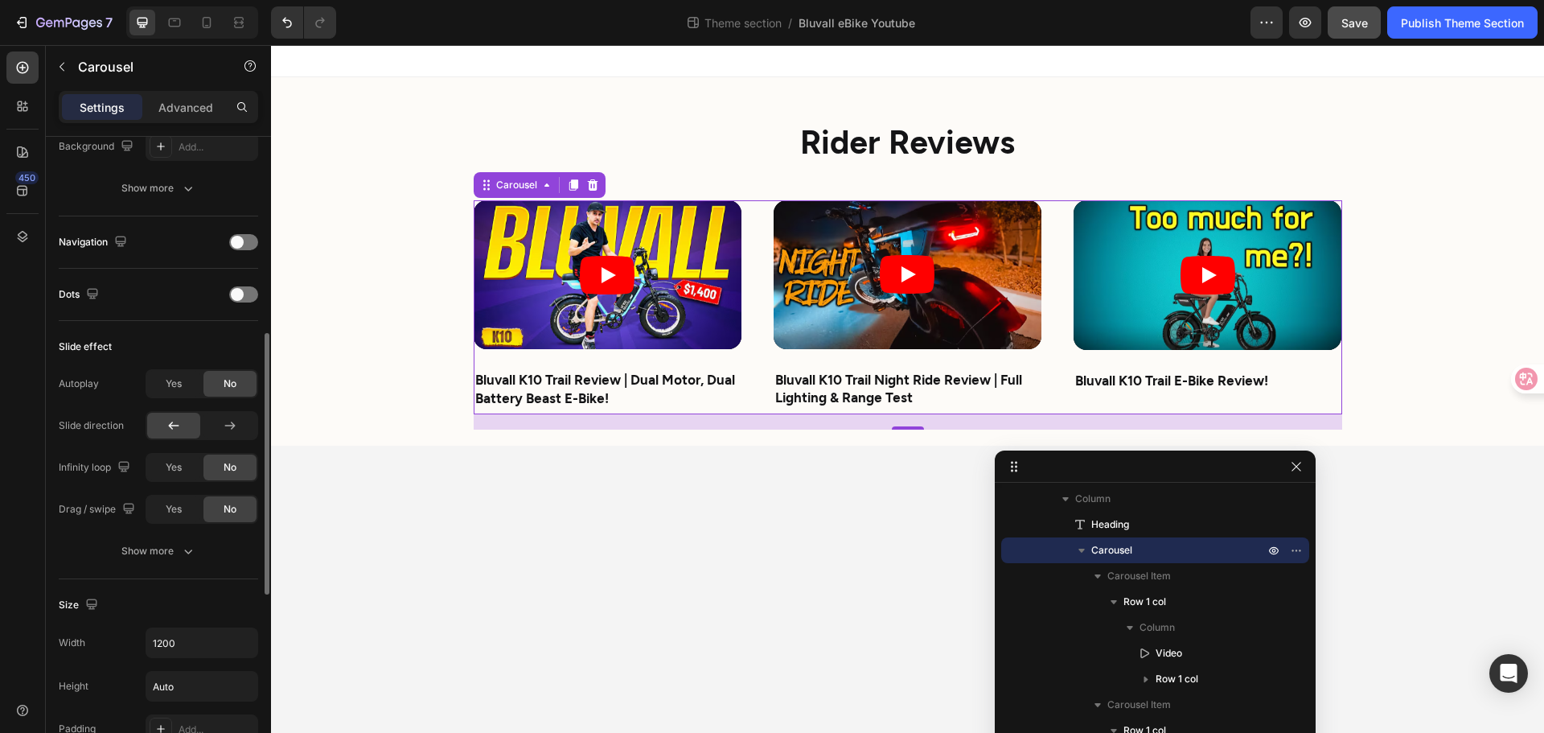
scroll to position [643, 0]
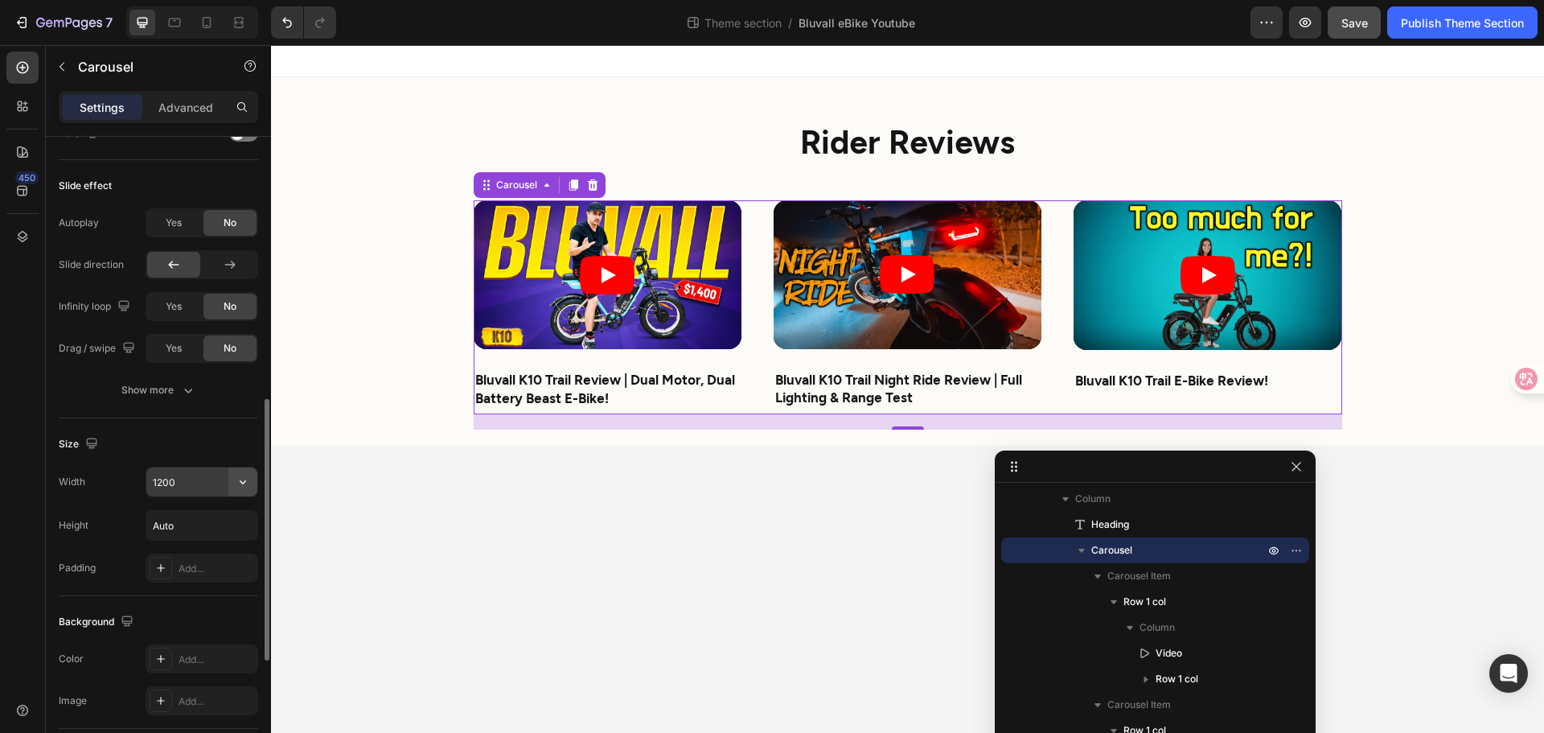
click at [234, 479] on button "button" at bounding box center [242, 481] width 29 height 29
click at [195, 554] on p "Full 100%" at bounding box center [198, 553] width 92 height 14
type input "100%"
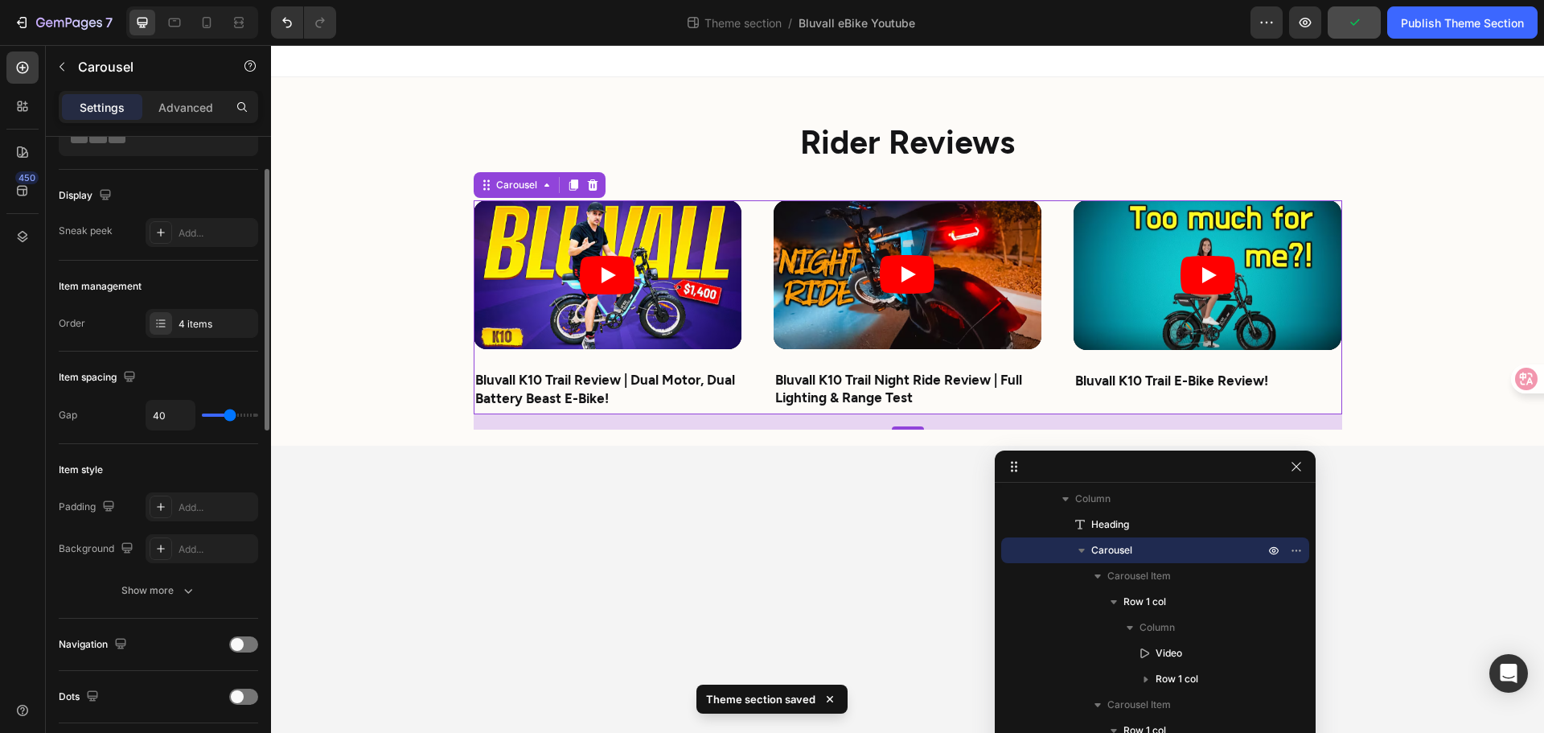
scroll to position [0, 0]
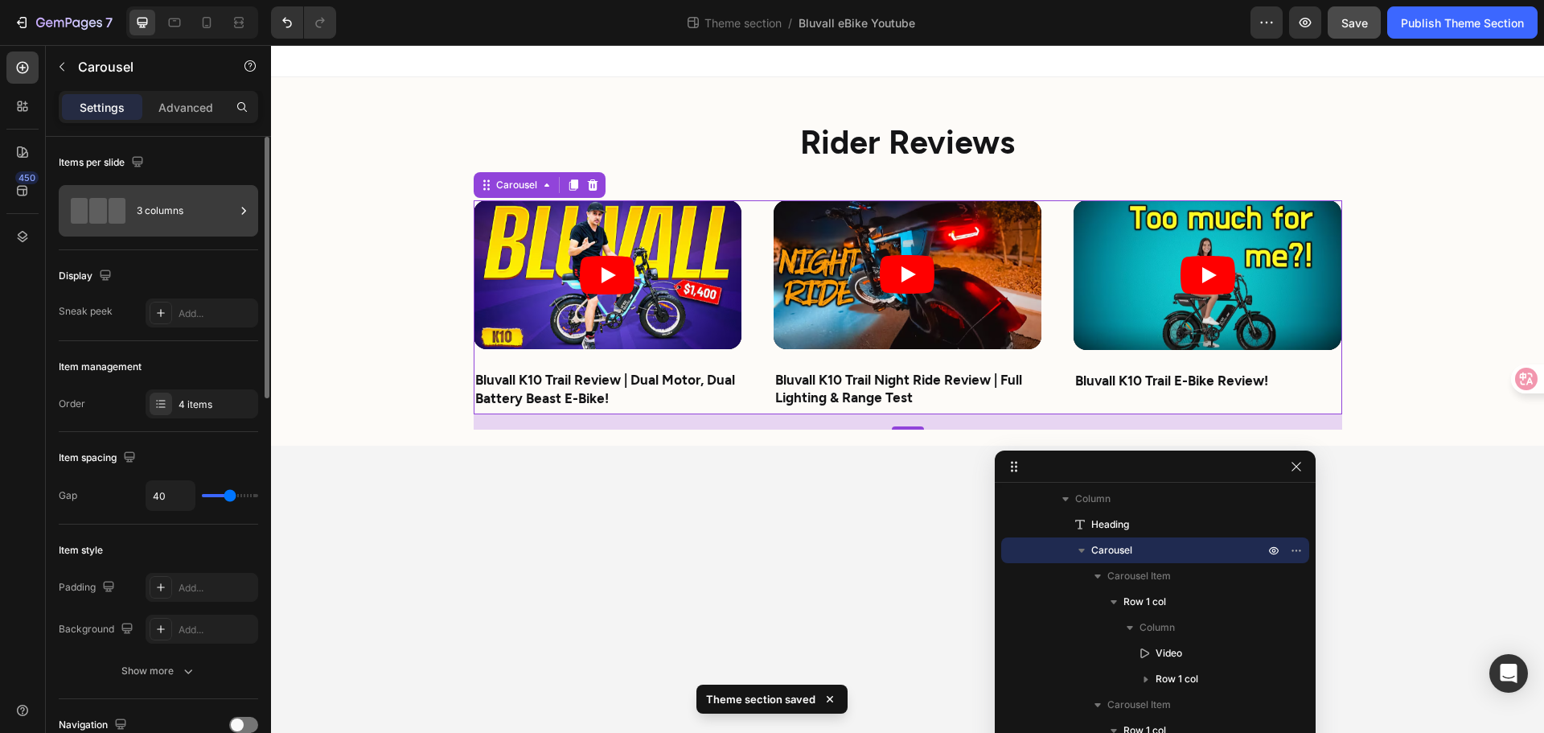
click at [217, 199] on div "3 columns" at bounding box center [186, 210] width 98 height 37
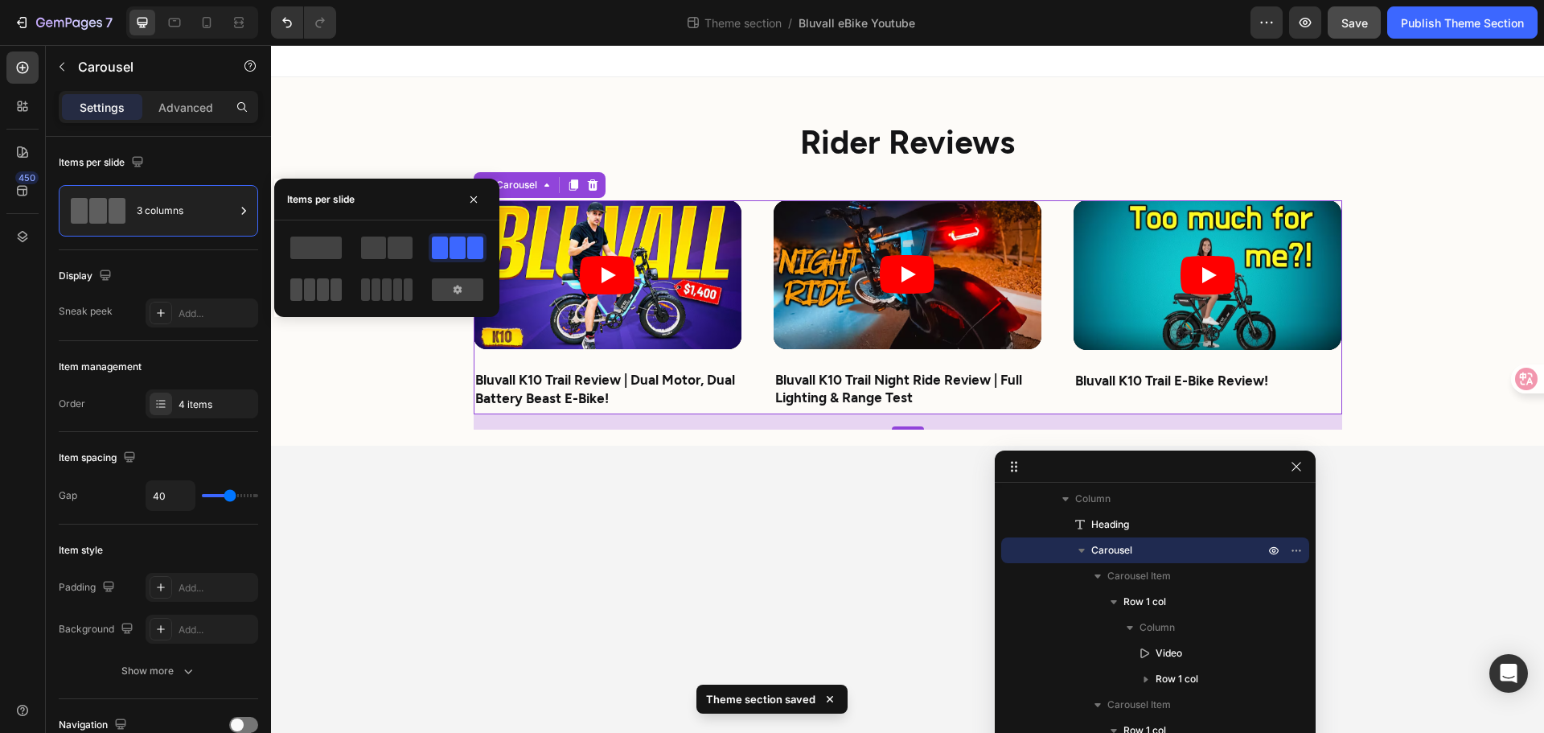
click at [319, 294] on span at bounding box center [323, 289] width 12 height 23
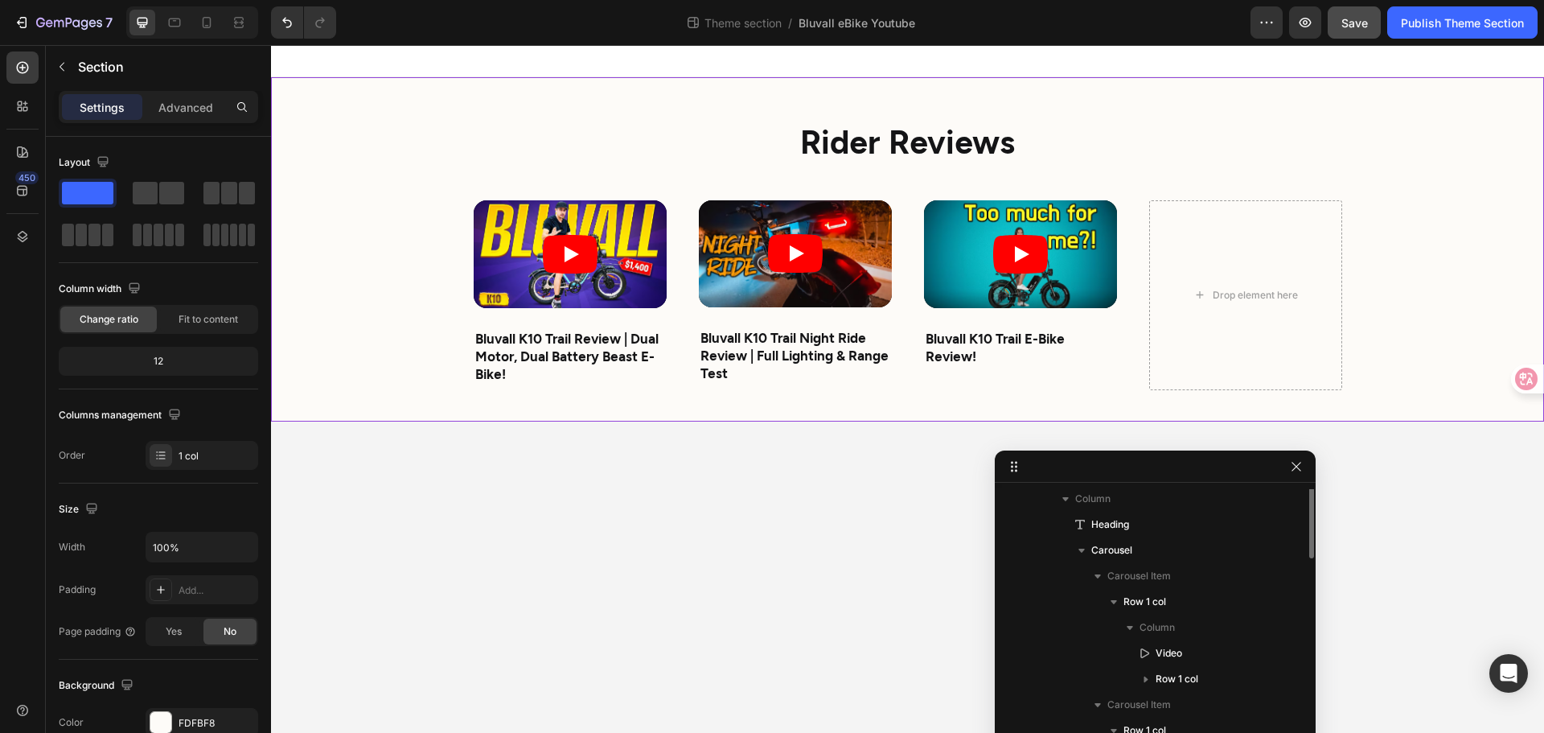
click at [401, 146] on div "Rider Reviews Heading Video Bluvall K10 Trail Review | Dual Motor, Dual Battery…" at bounding box center [907, 249] width 1273 height 344
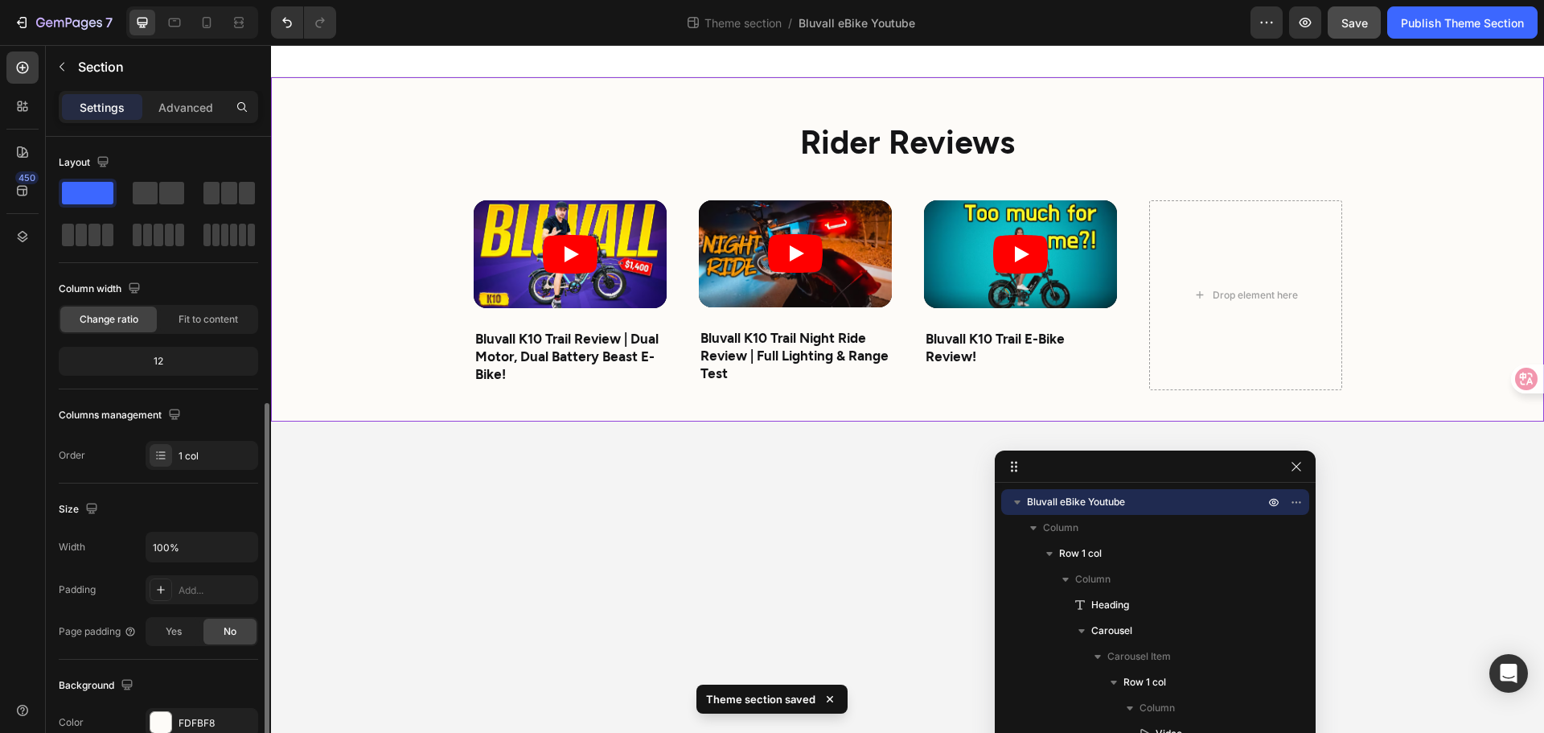
scroll to position [241, 0]
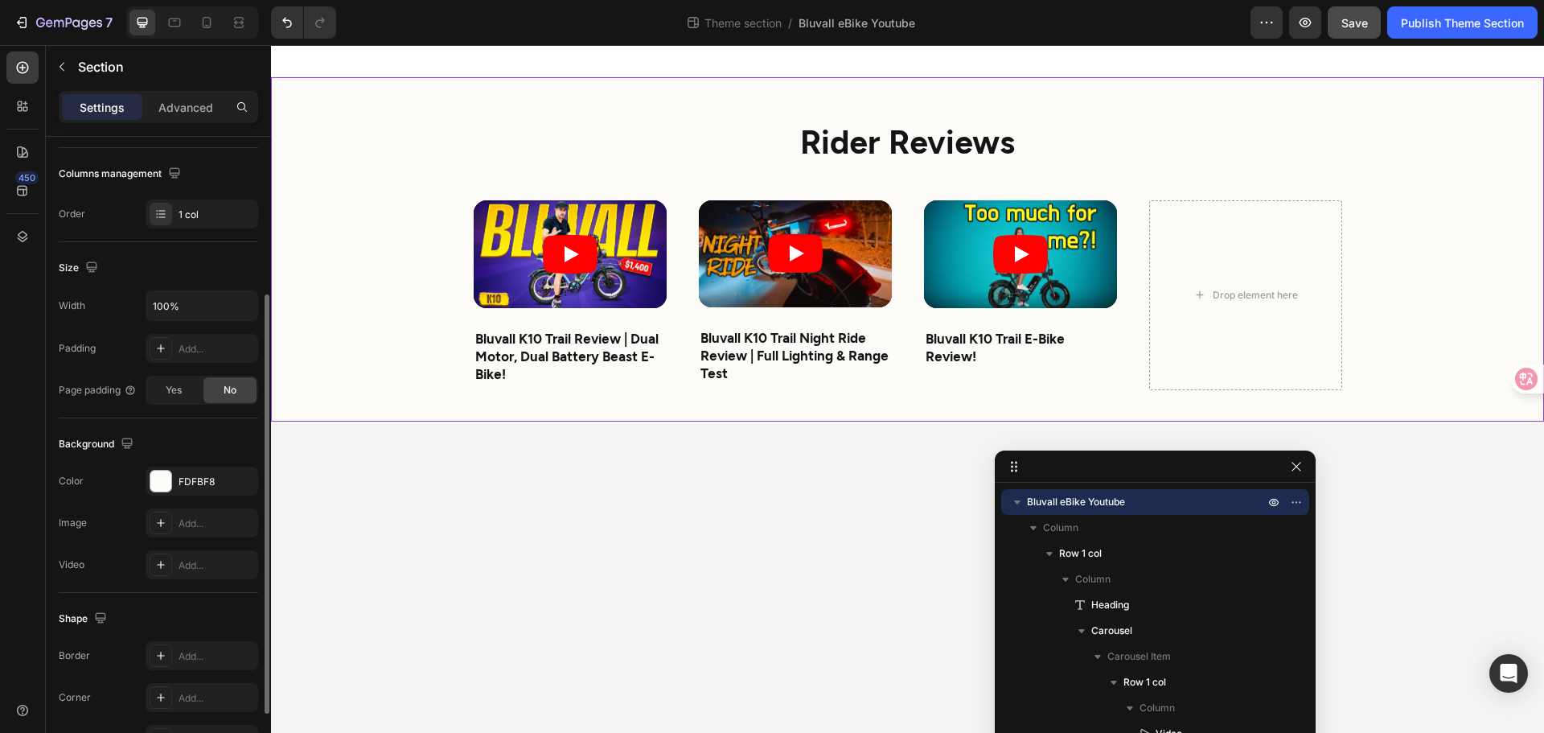
click at [344, 165] on div "Rider Reviews Heading Video Bluvall K10 Trail Review | Dual Motor, Dual Battery…" at bounding box center [907, 249] width 1273 height 344
click at [188, 352] on div "Add..." at bounding box center [217, 349] width 76 height 14
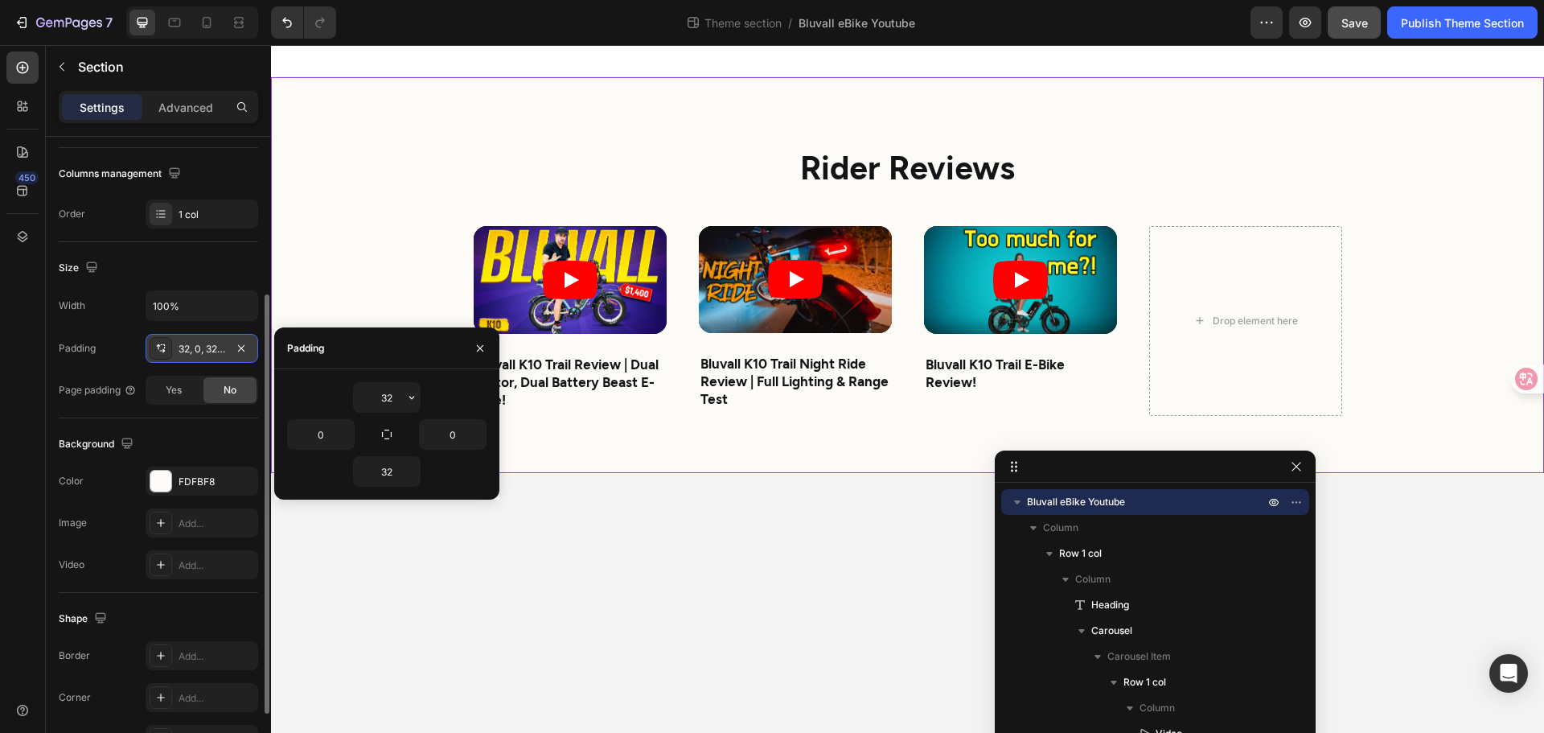
click at [158, 344] on icon at bounding box center [160, 348] width 13 height 13
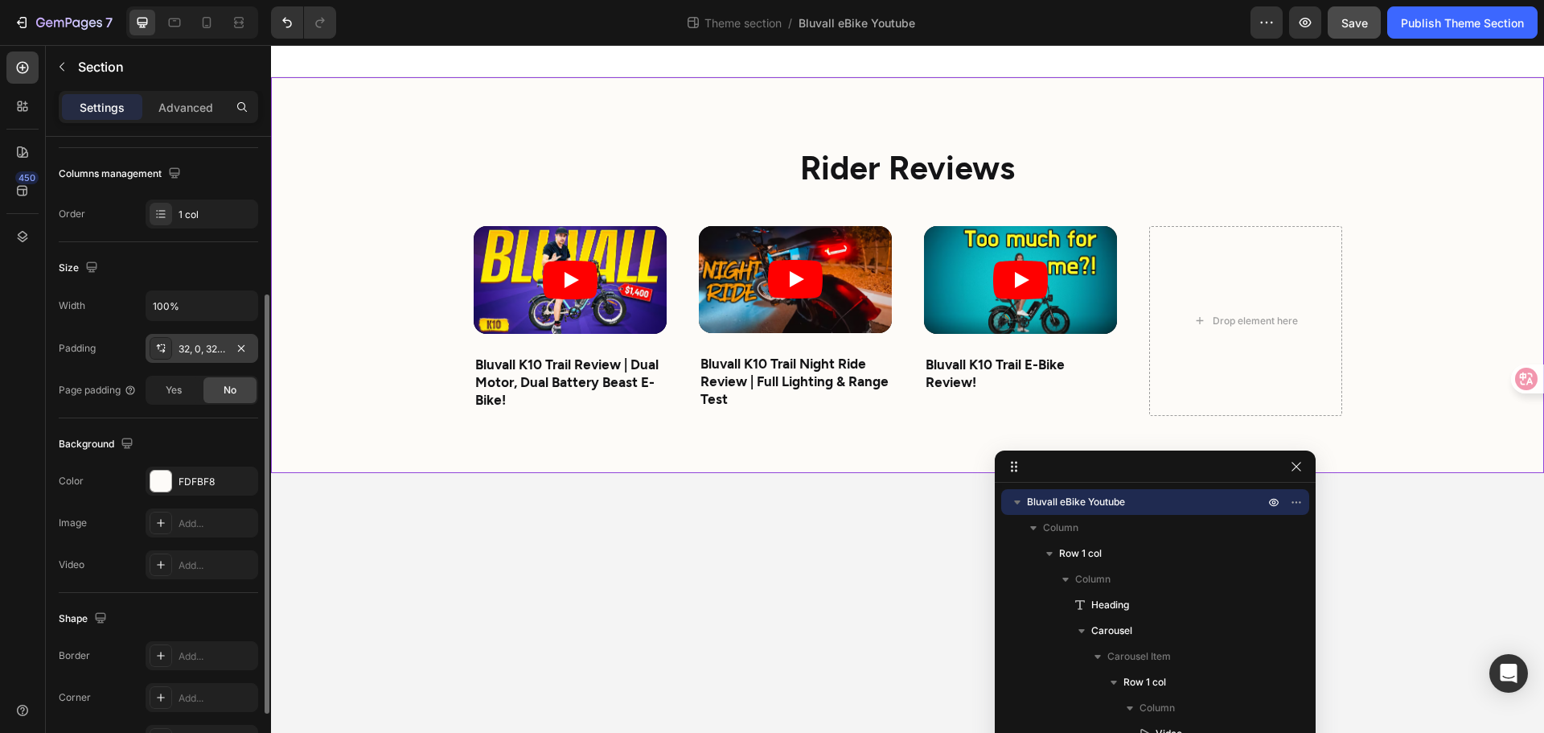
click at [158, 344] on icon at bounding box center [160, 348] width 13 height 13
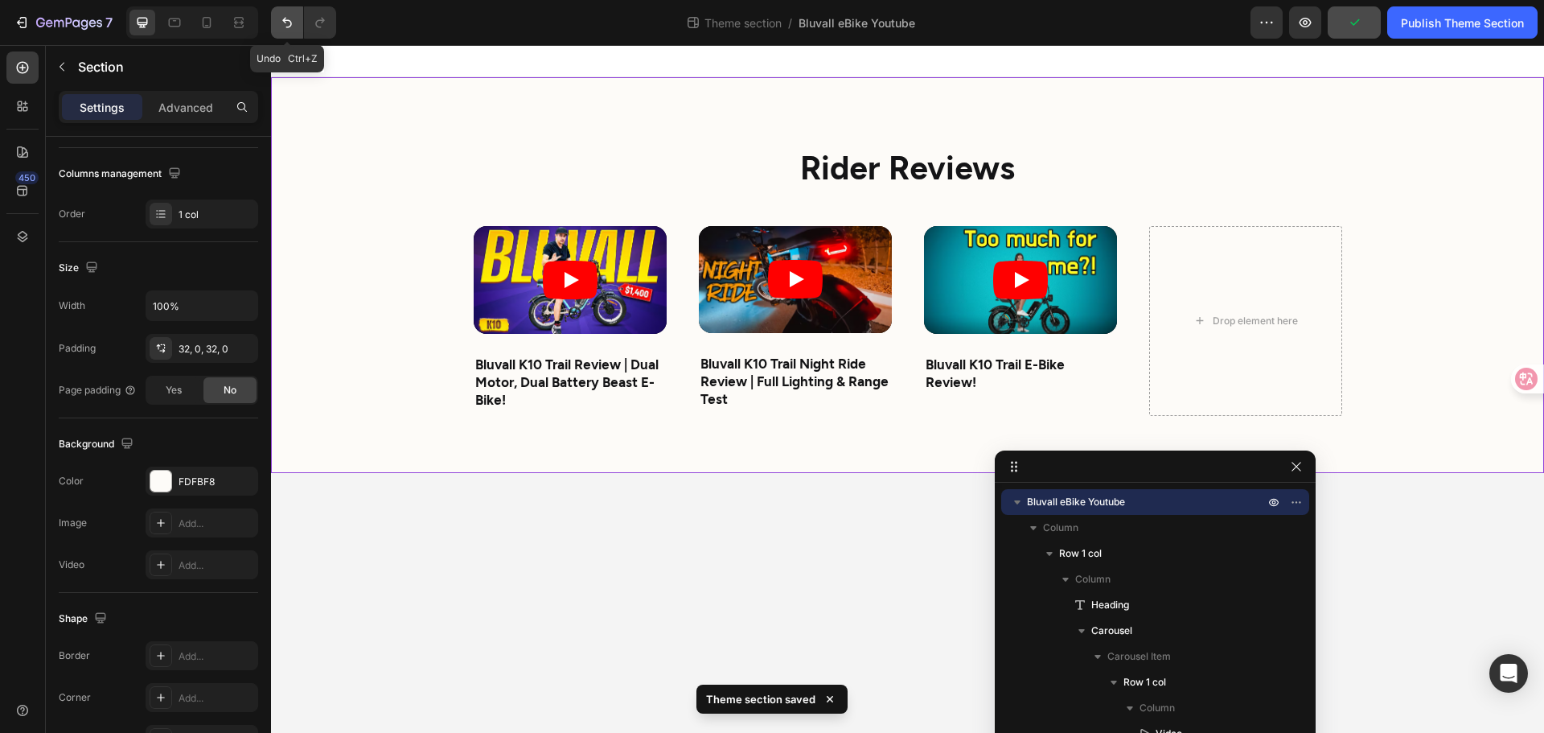
click at [290, 27] on icon "Undo/Redo" at bounding box center [287, 23] width 10 height 10
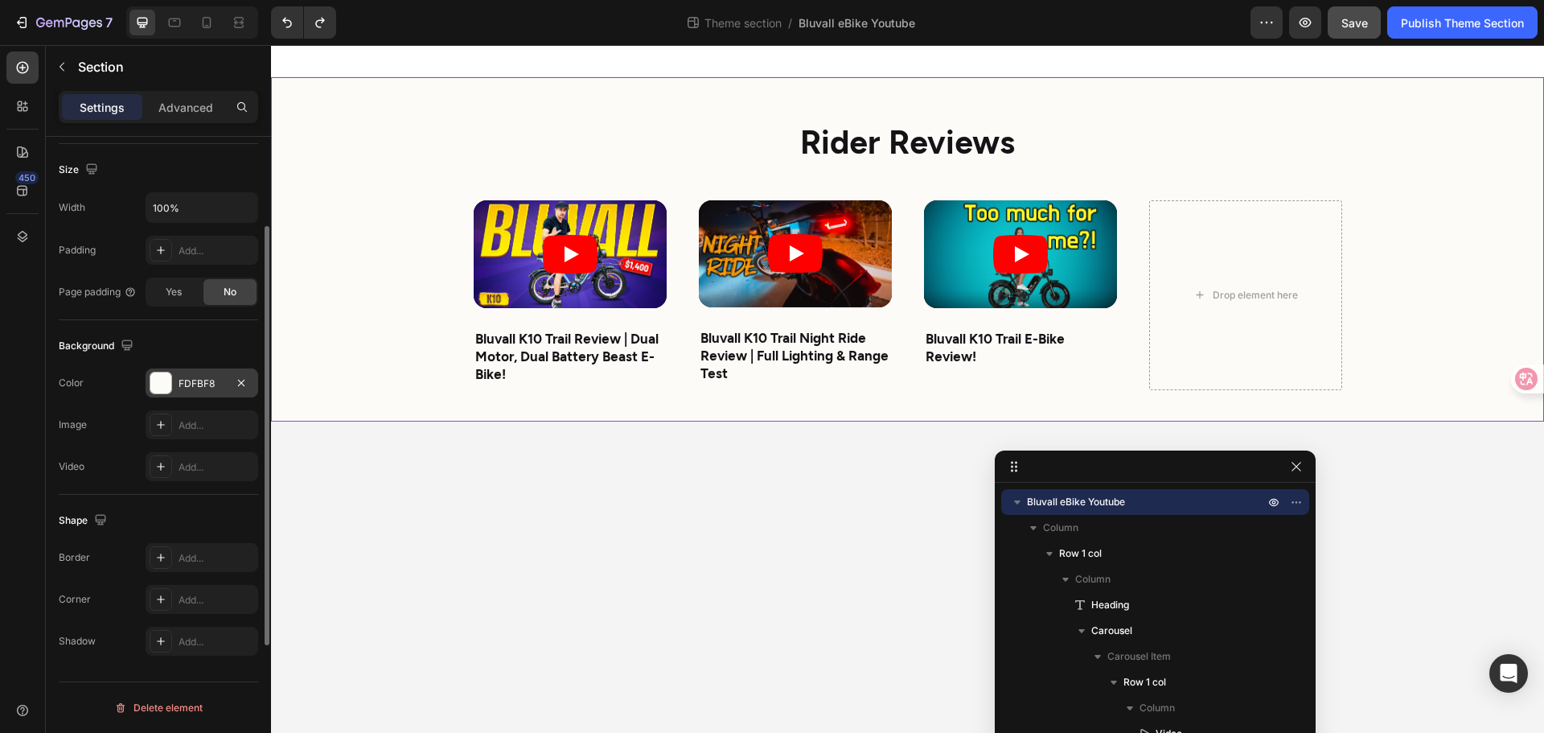
scroll to position [259, 0]
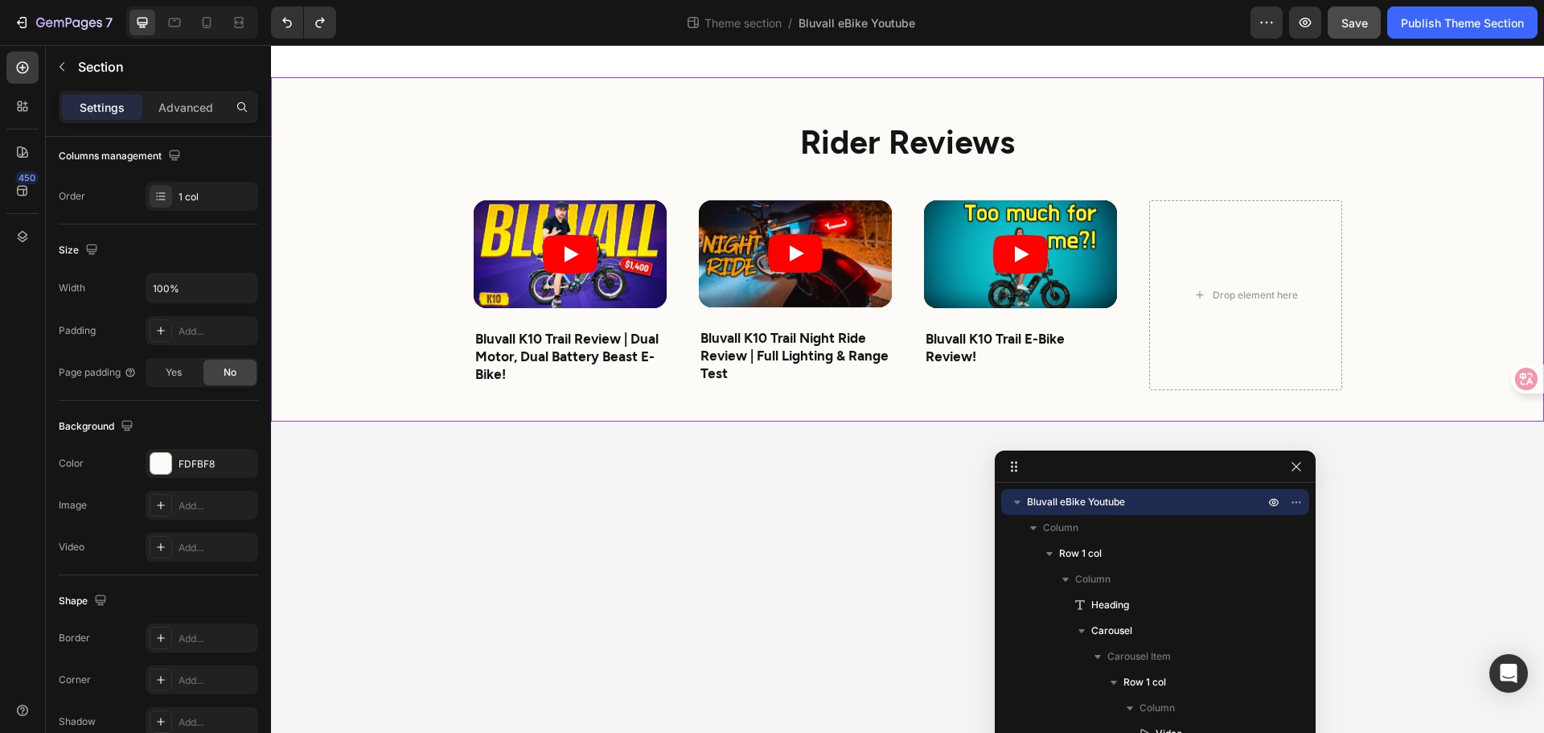
click at [346, 228] on div "Rider Reviews Heading Video Bluvall K10 Trail Review | Dual Motor, Dual Battery…" at bounding box center [907, 249] width 1273 height 344
click at [494, 167] on h2 "Rider Reviews" at bounding box center [908, 140] width 869 height 63
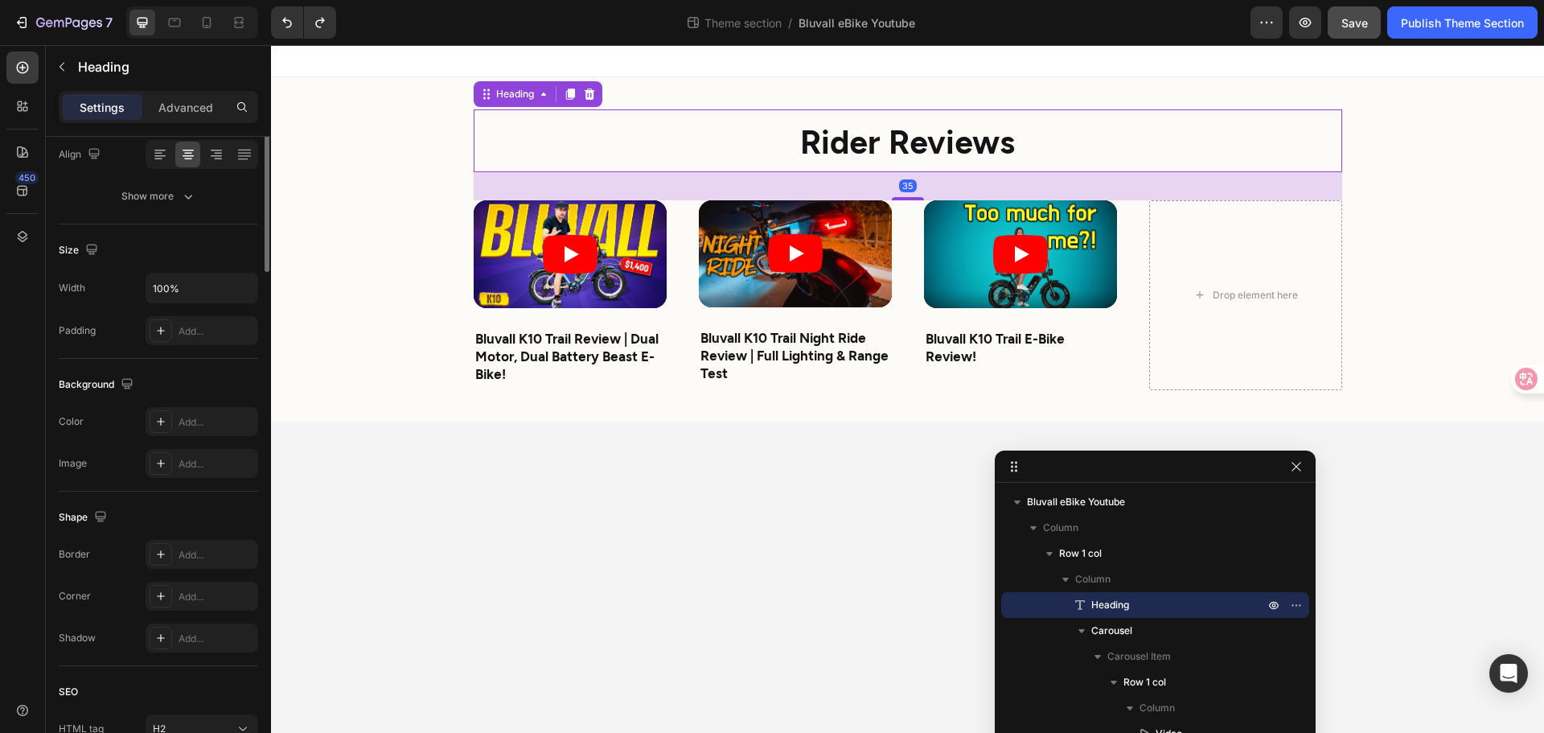
scroll to position [0, 0]
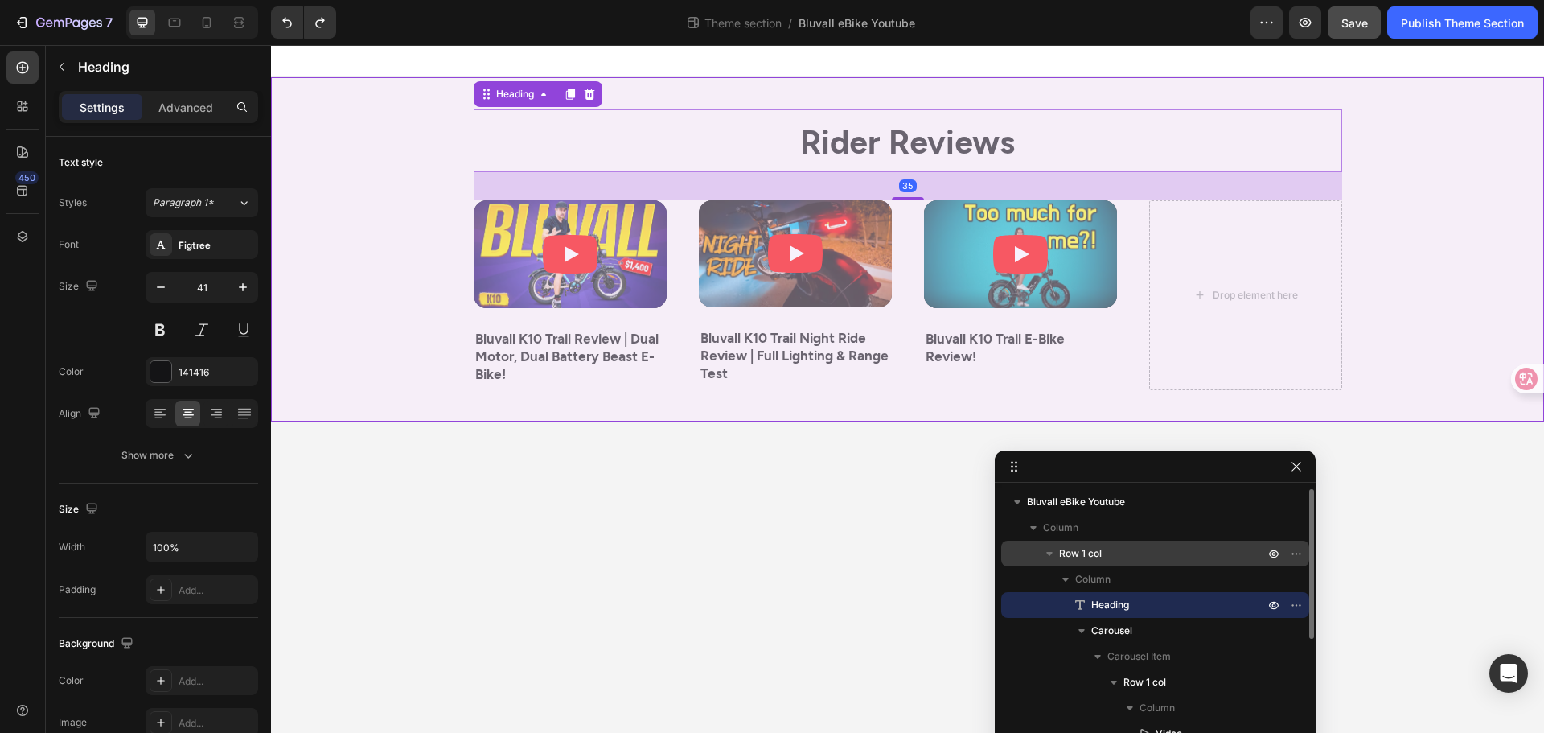
click at [1138, 543] on div "Row 1 col" at bounding box center [1155, 554] width 295 height 26
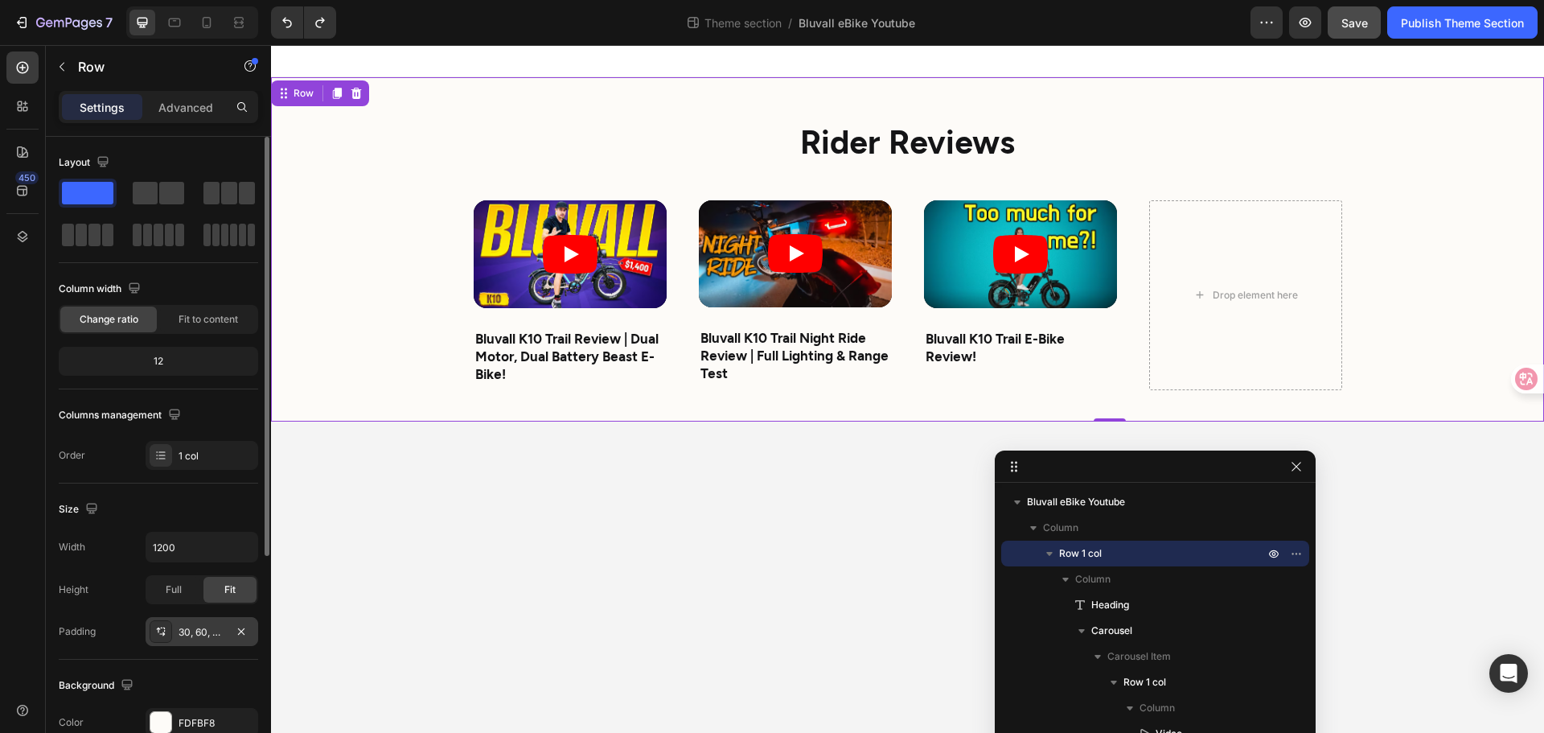
click at [205, 639] on div "30, 60, 20, 60" at bounding box center [202, 631] width 113 height 29
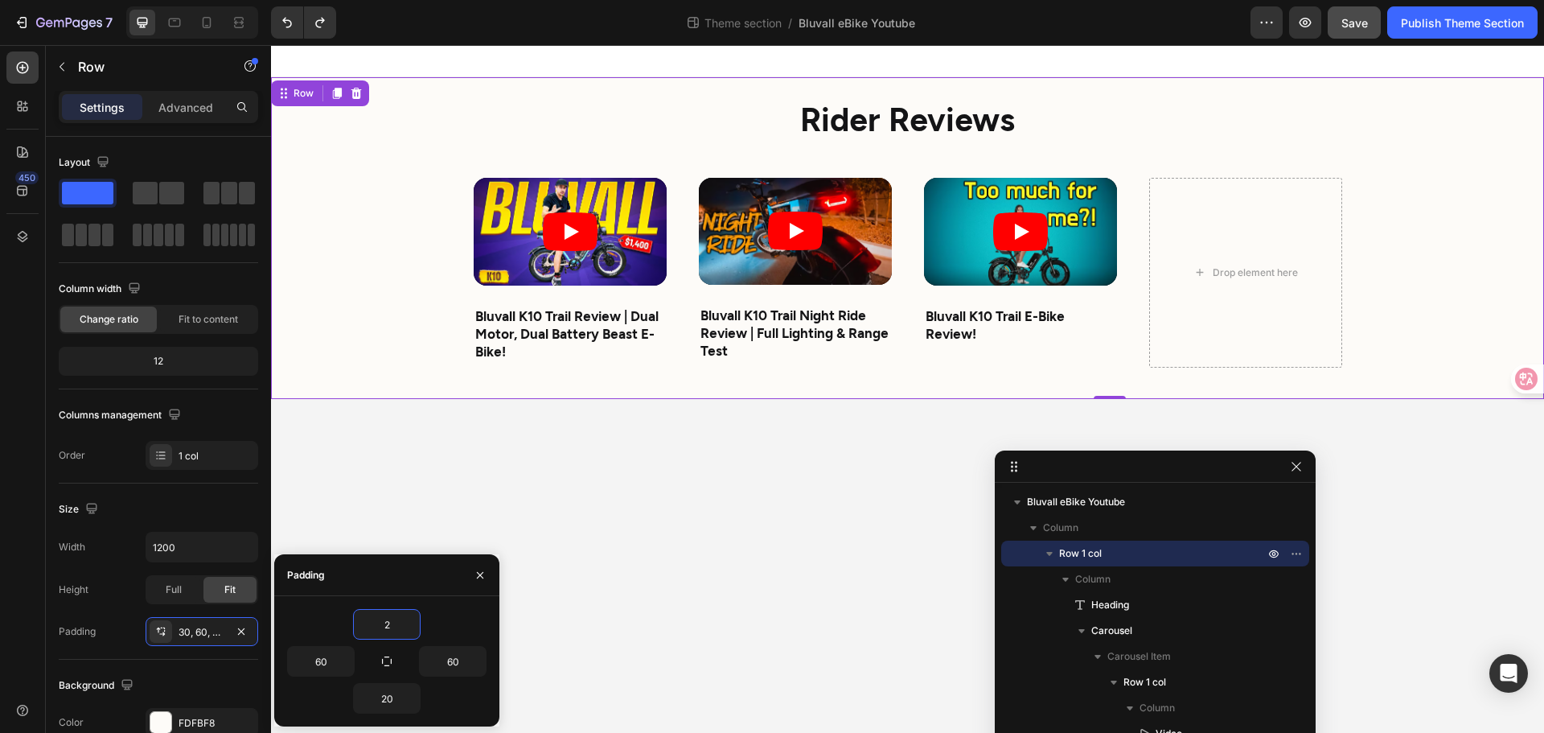
type input "20"
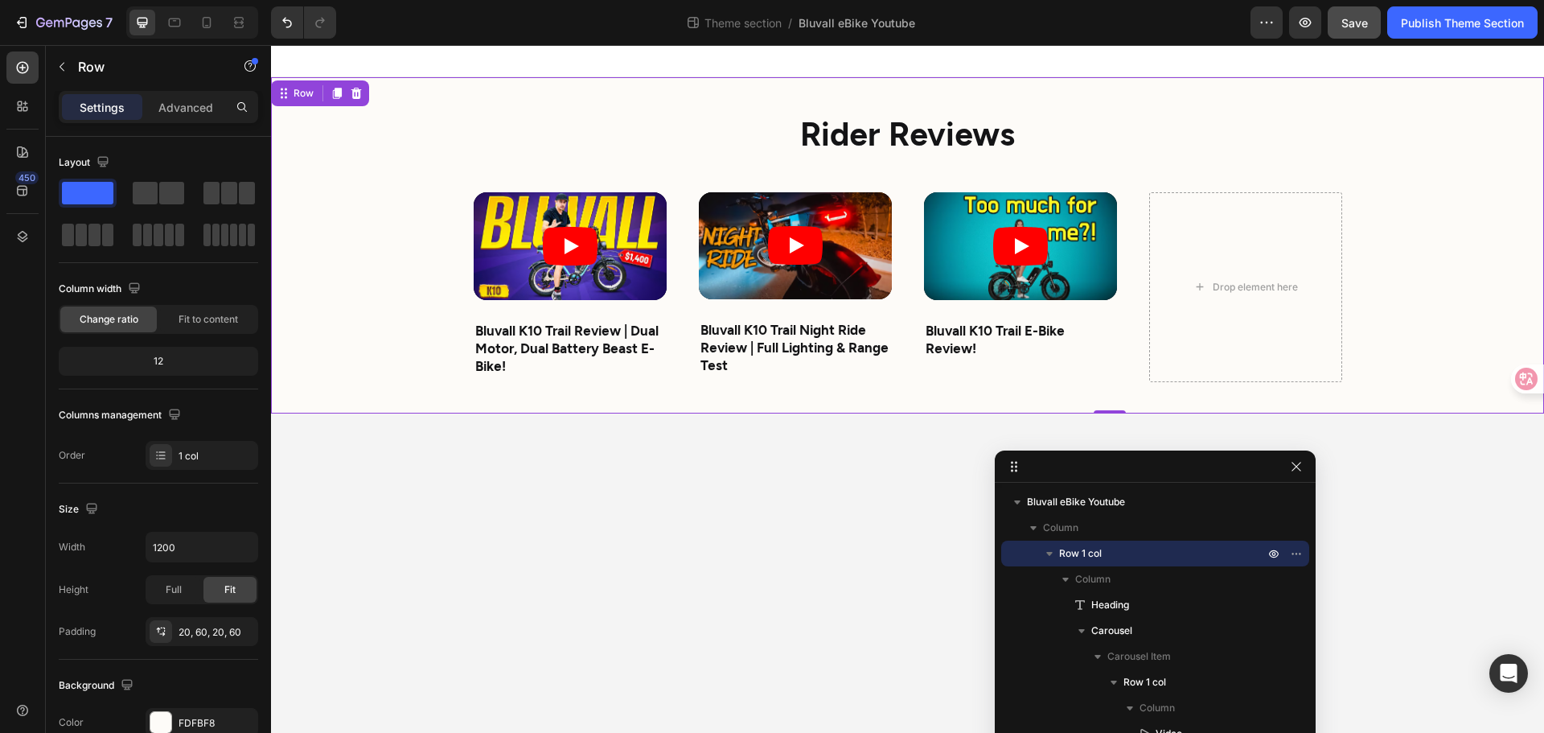
click at [286, 5] on div "7 Theme section / Bluvall eBike Youtube Preview Save Publish Theme Section" at bounding box center [772, 23] width 1544 height 46
click at [282, 14] on button "Undo/Redo" at bounding box center [287, 22] width 32 height 32
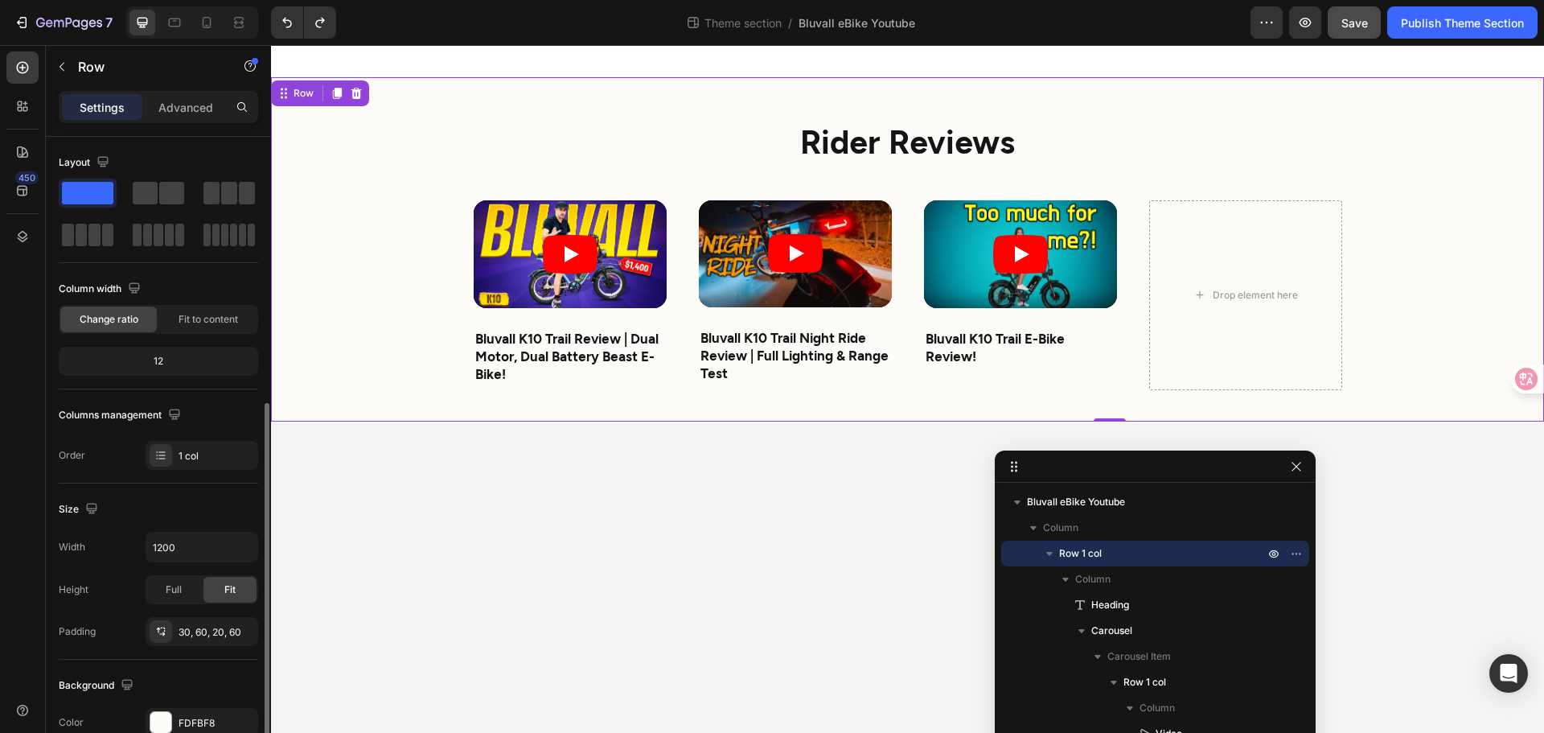
scroll to position [161, 0]
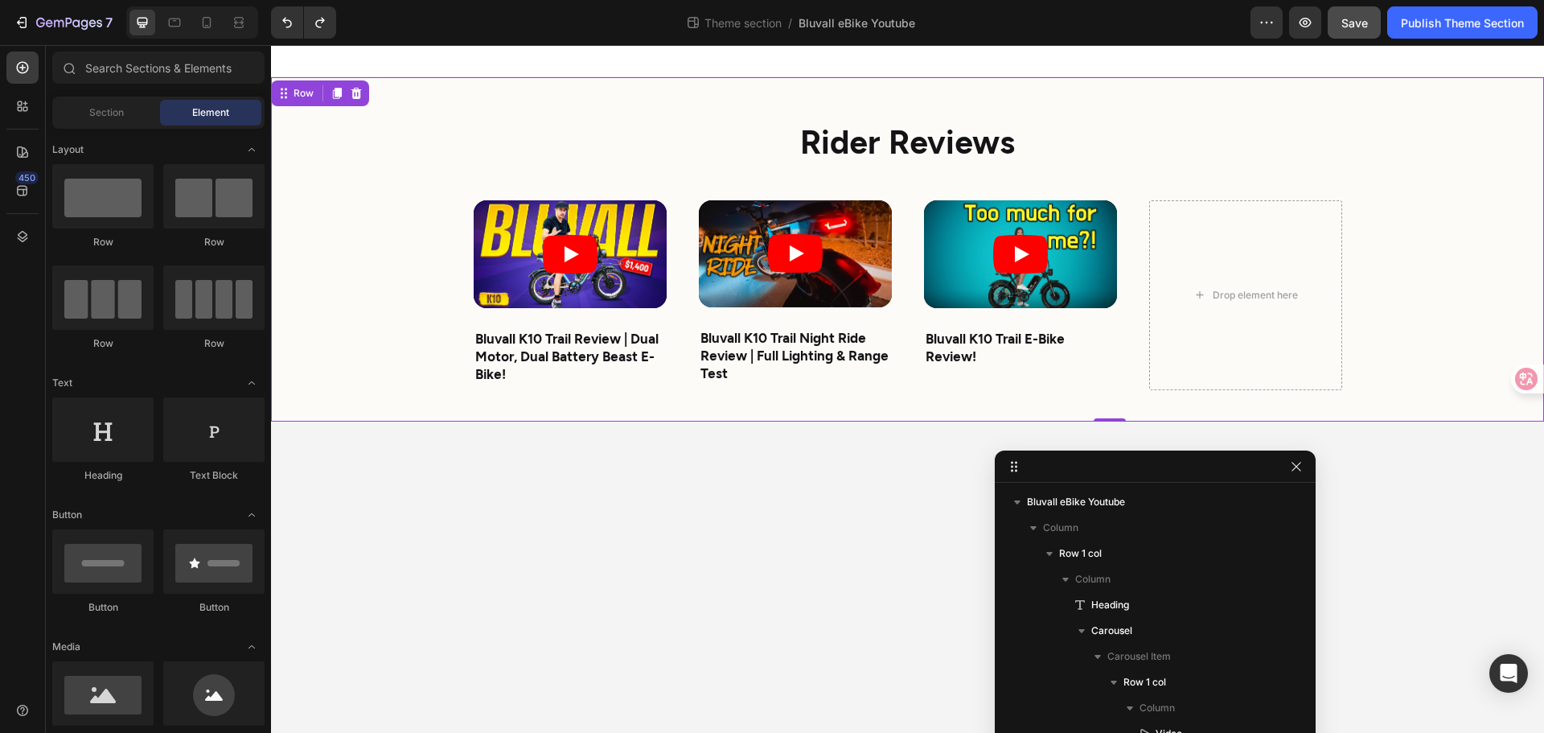
click at [646, 590] on body "Rider Reviews Heading Video Bluvall K10 Trail Review | Dual Motor, Dual Battery…" at bounding box center [907, 389] width 1273 height 688
click at [364, 368] on div "Rider Reviews Heading Video Bluvall K10 Trail Review | Dual Motor, Dual Battery…" at bounding box center [907, 249] width 1273 height 344
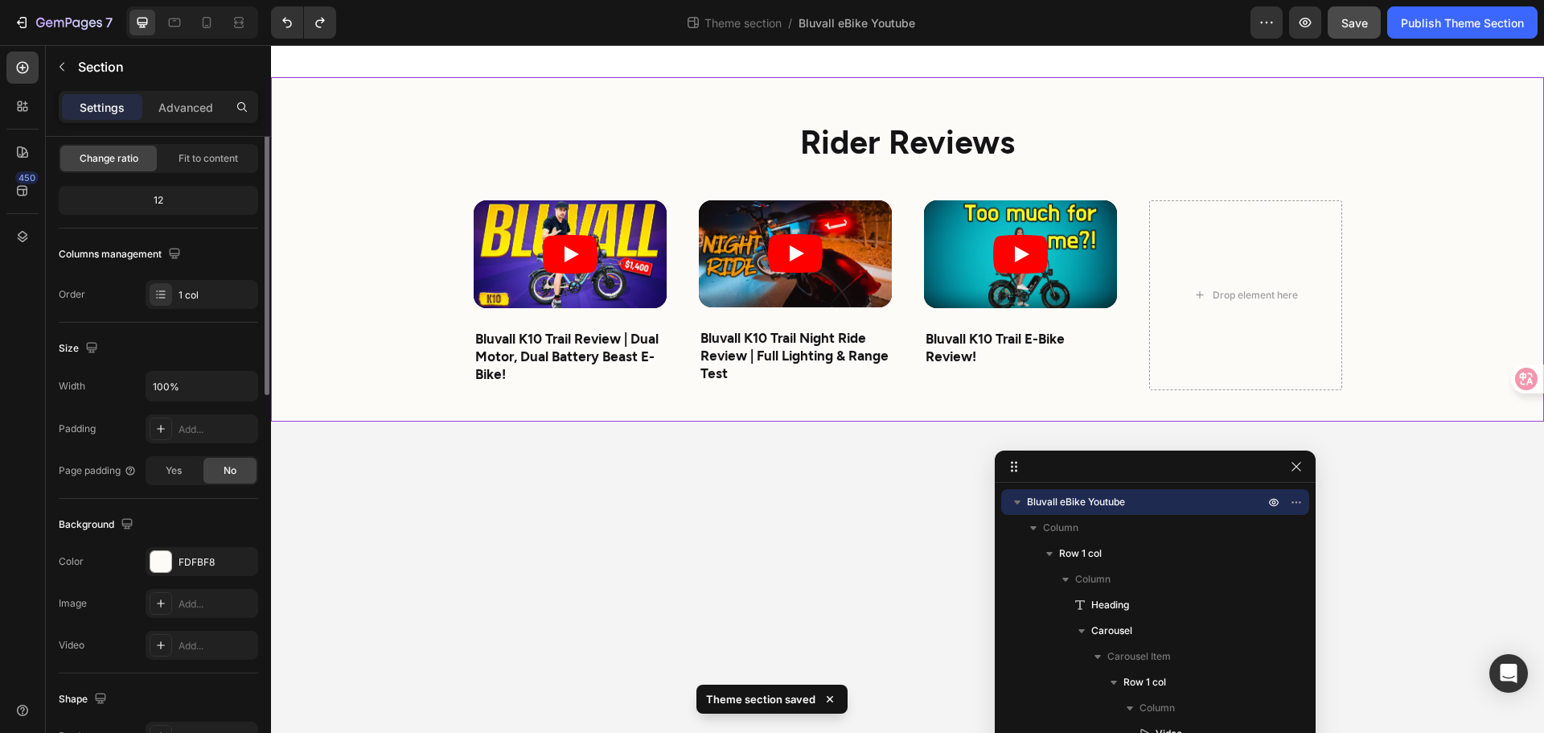
scroll to position [0, 0]
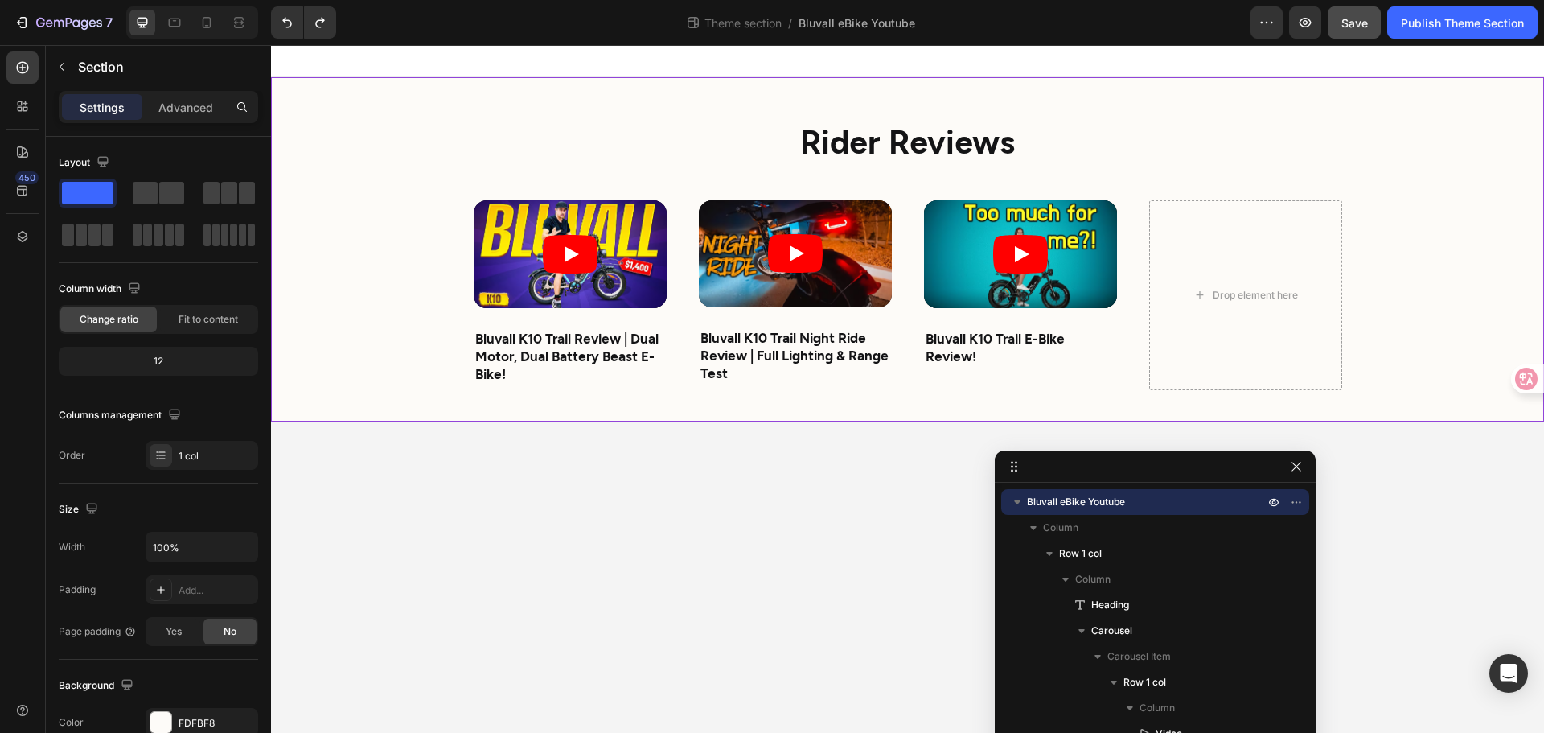
click at [203, 121] on div "Settings Advanced" at bounding box center [158, 107] width 199 height 32
click at [204, 117] on div "Advanced" at bounding box center [186, 107] width 80 height 26
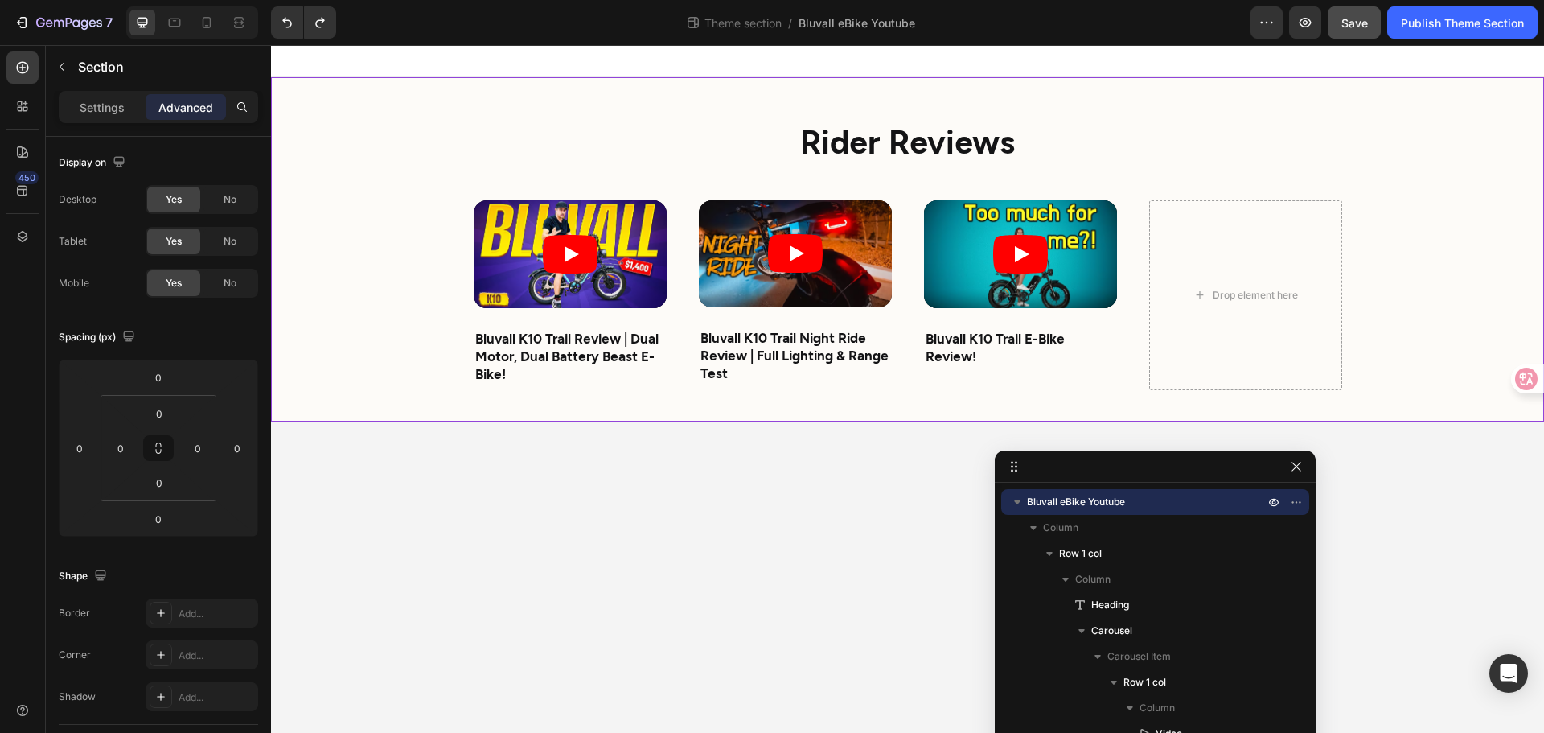
click at [360, 163] on div "Rider Reviews Heading Video Bluvall K10 Trail Review | Dual Motor, Dual Battery…" at bounding box center [907, 249] width 1273 height 344
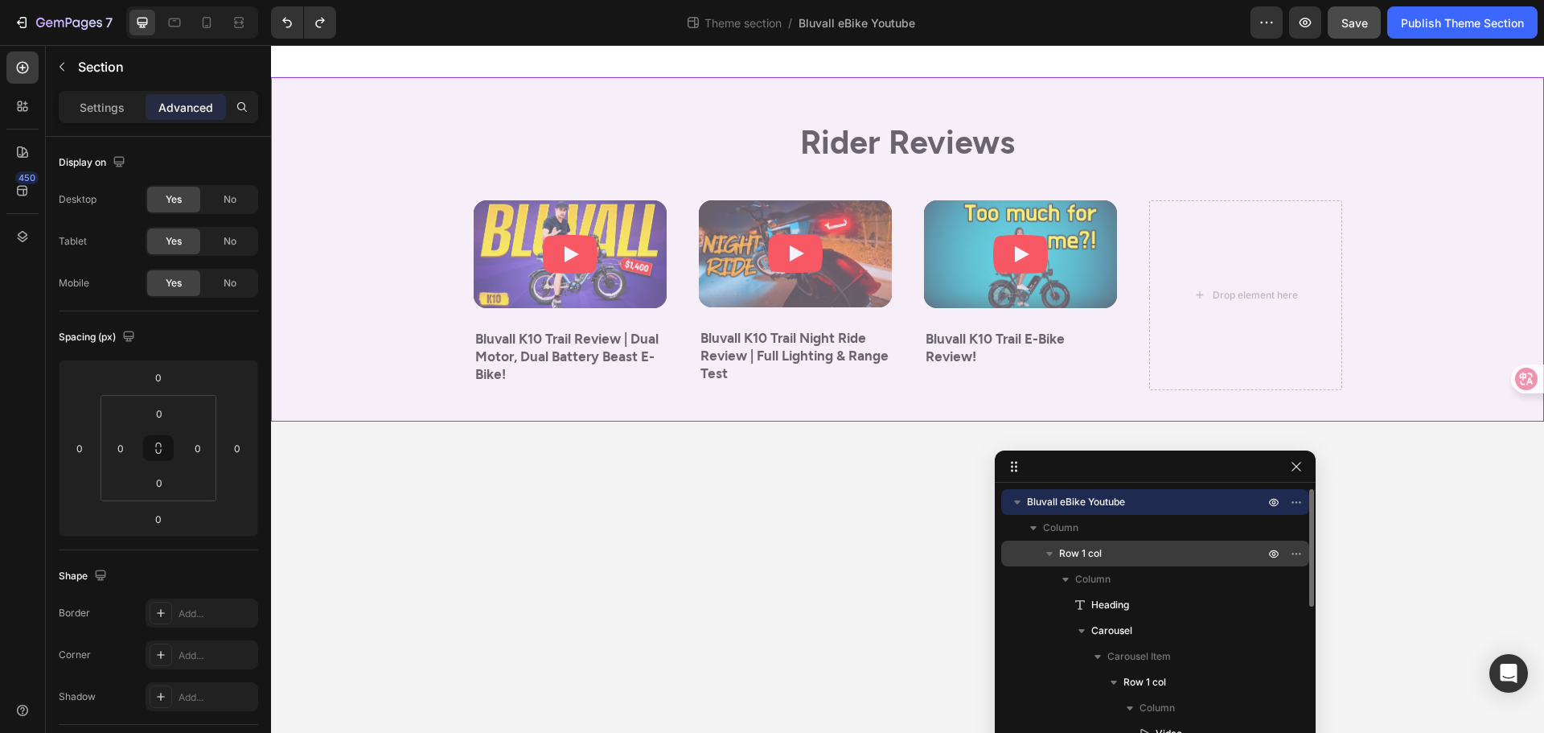
click at [1137, 547] on p "Row 1 col" at bounding box center [1163, 553] width 208 height 16
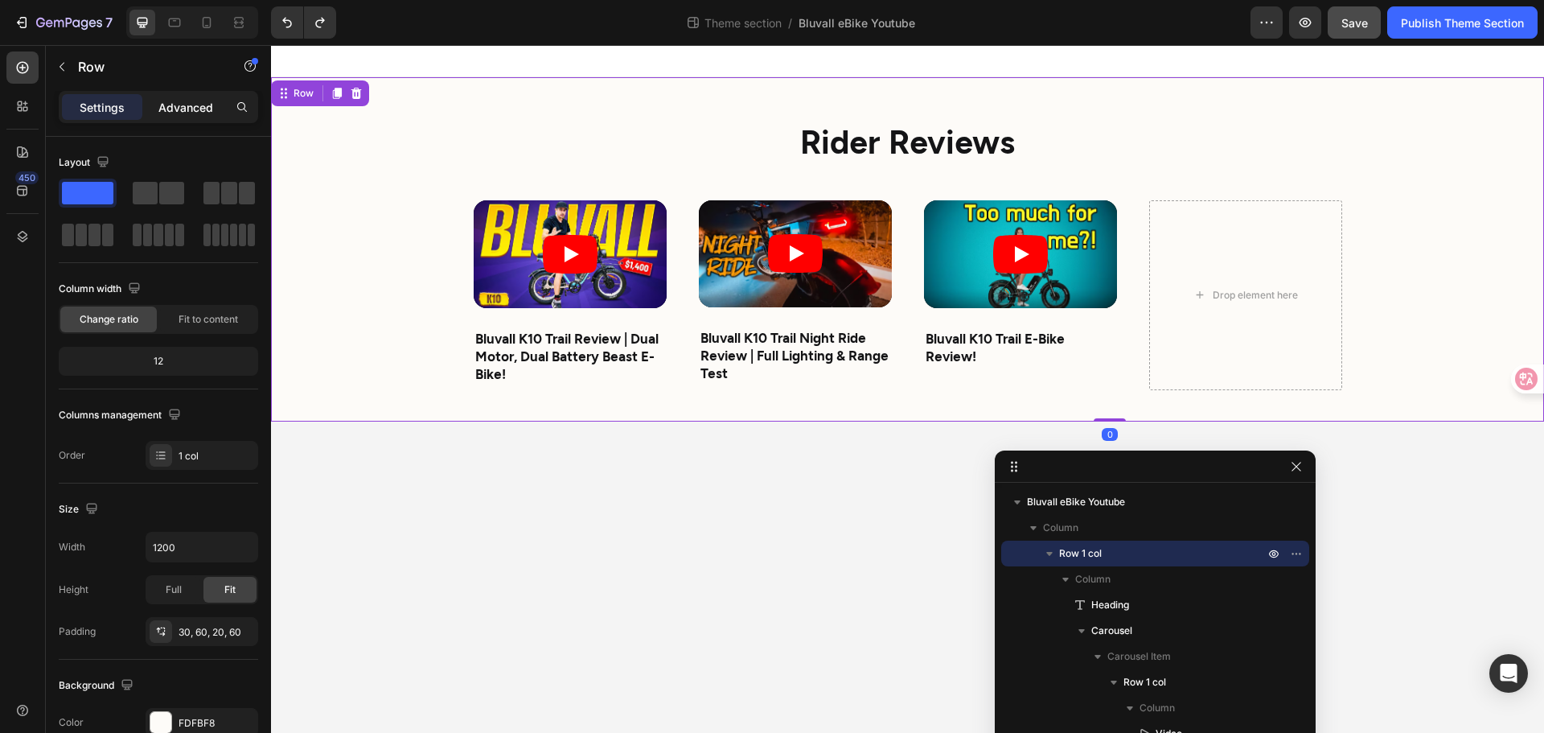
click at [212, 97] on div "Advanced" at bounding box center [186, 107] width 80 height 26
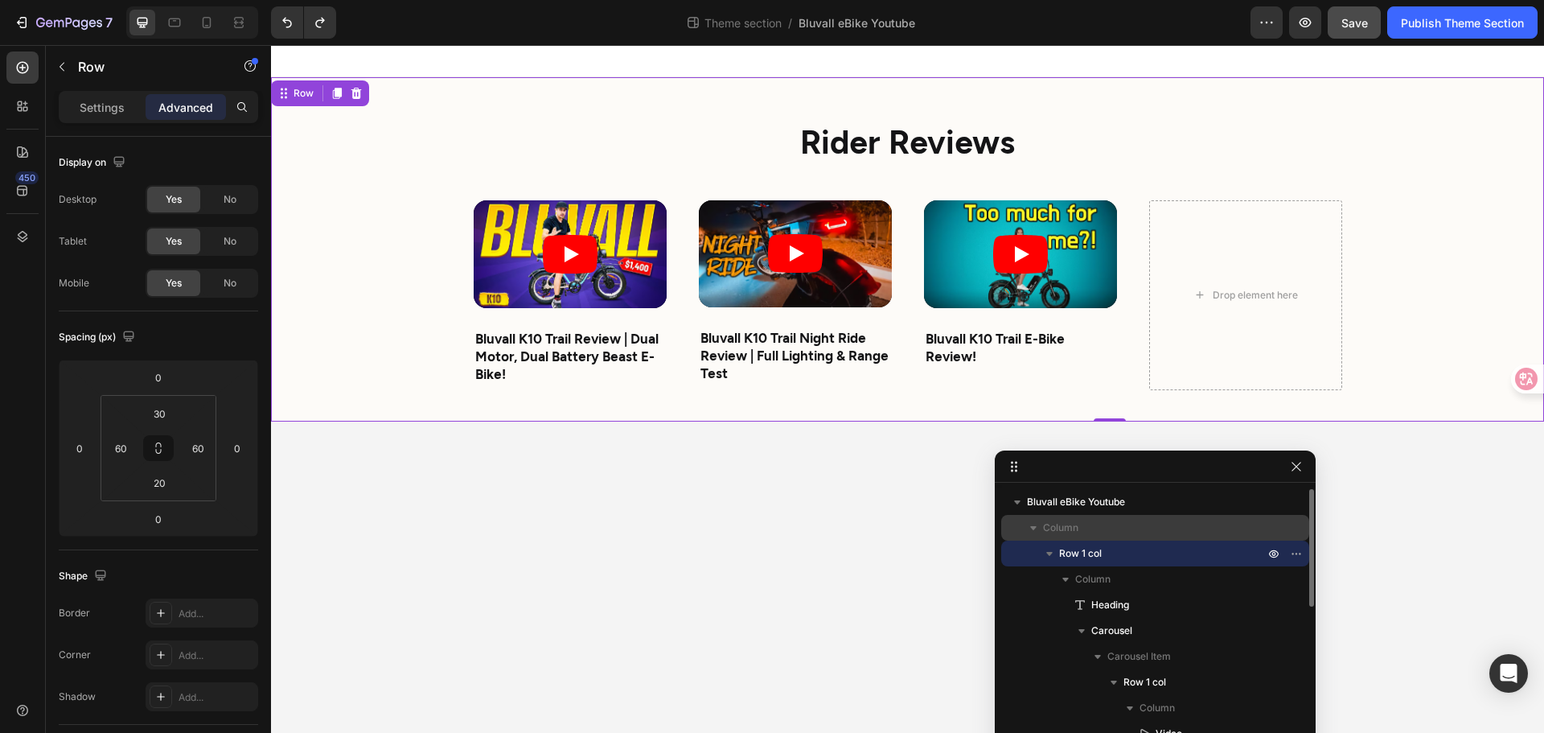
click at [1062, 532] on span "Column" at bounding box center [1060, 528] width 35 height 16
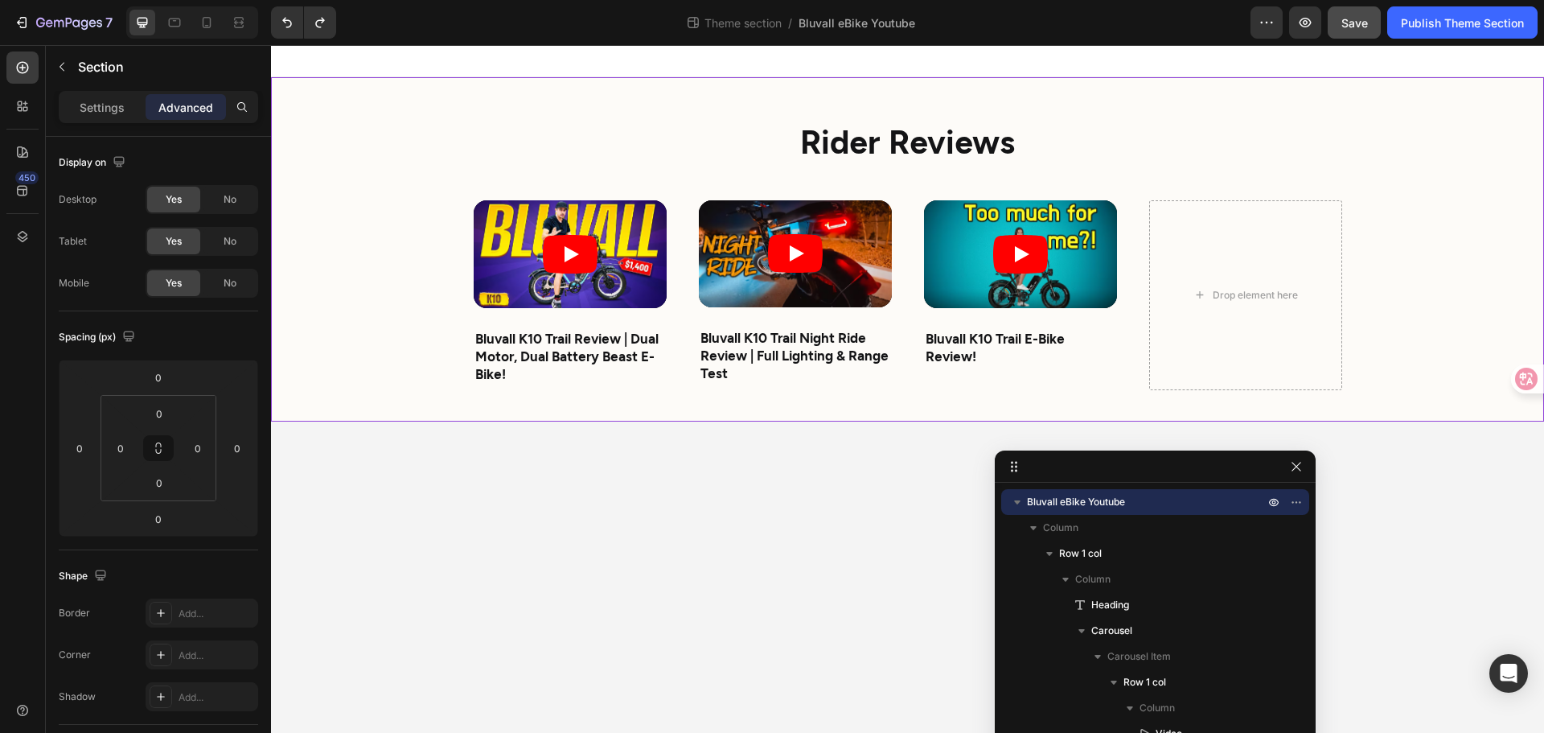
click at [323, 101] on div "Rider Reviews Heading Video Bluvall K10 Trail Review | Dual Motor, Dual Battery…" at bounding box center [907, 249] width 1273 height 344
click at [1162, 528] on p "Column" at bounding box center [1155, 528] width 224 height 16
click at [124, 117] on div "Settings" at bounding box center [102, 107] width 80 height 26
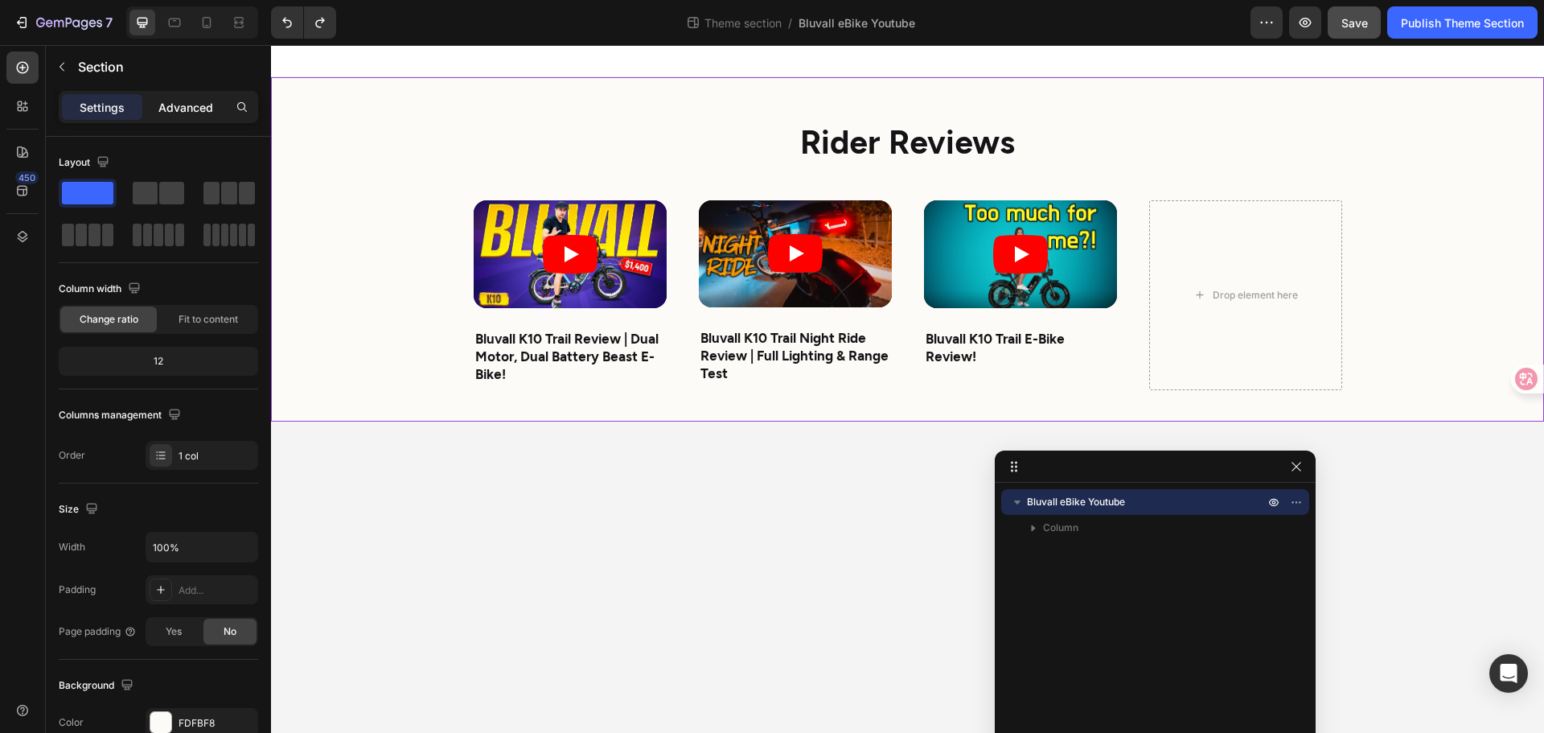
click at [218, 115] on div "Advanced" at bounding box center [186, 107] width 80 height 26
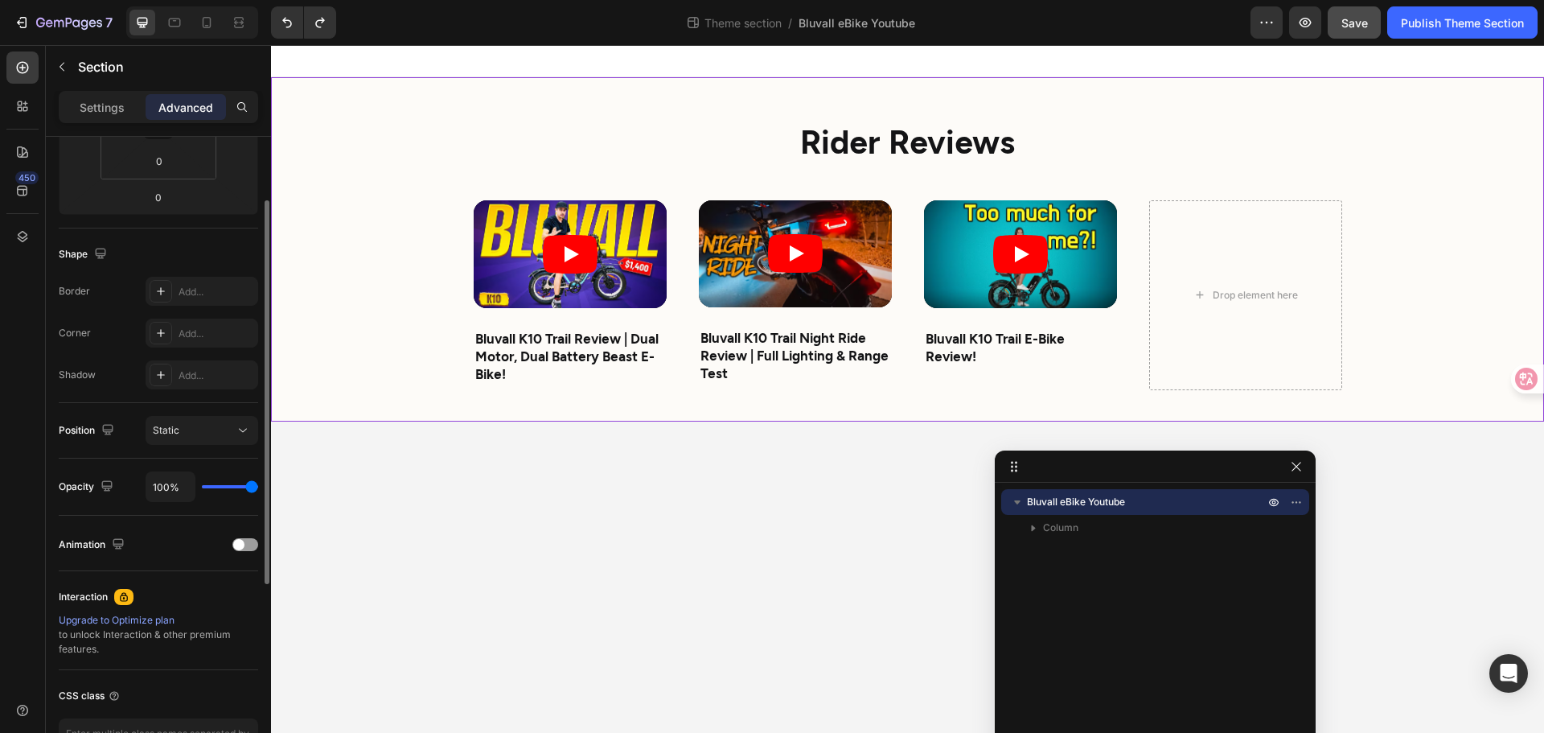
scroll to position [431, 0]
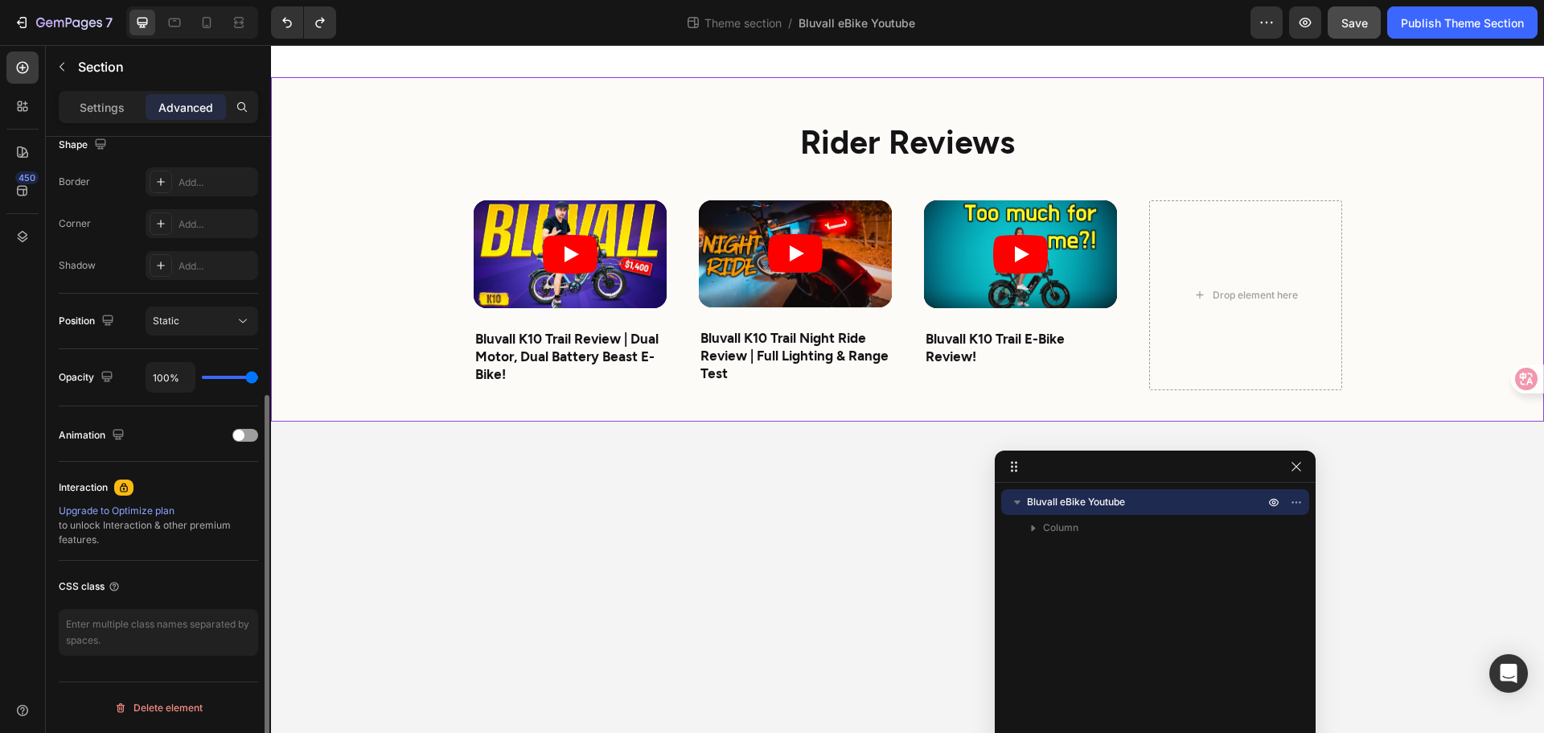
click at [690, 537] on body "Rider Reviews Heading Video Bluvall K10 Trail Review | Dual Motor, Dual Battery…" at bounding box center [907, 389] width 1273 height 688
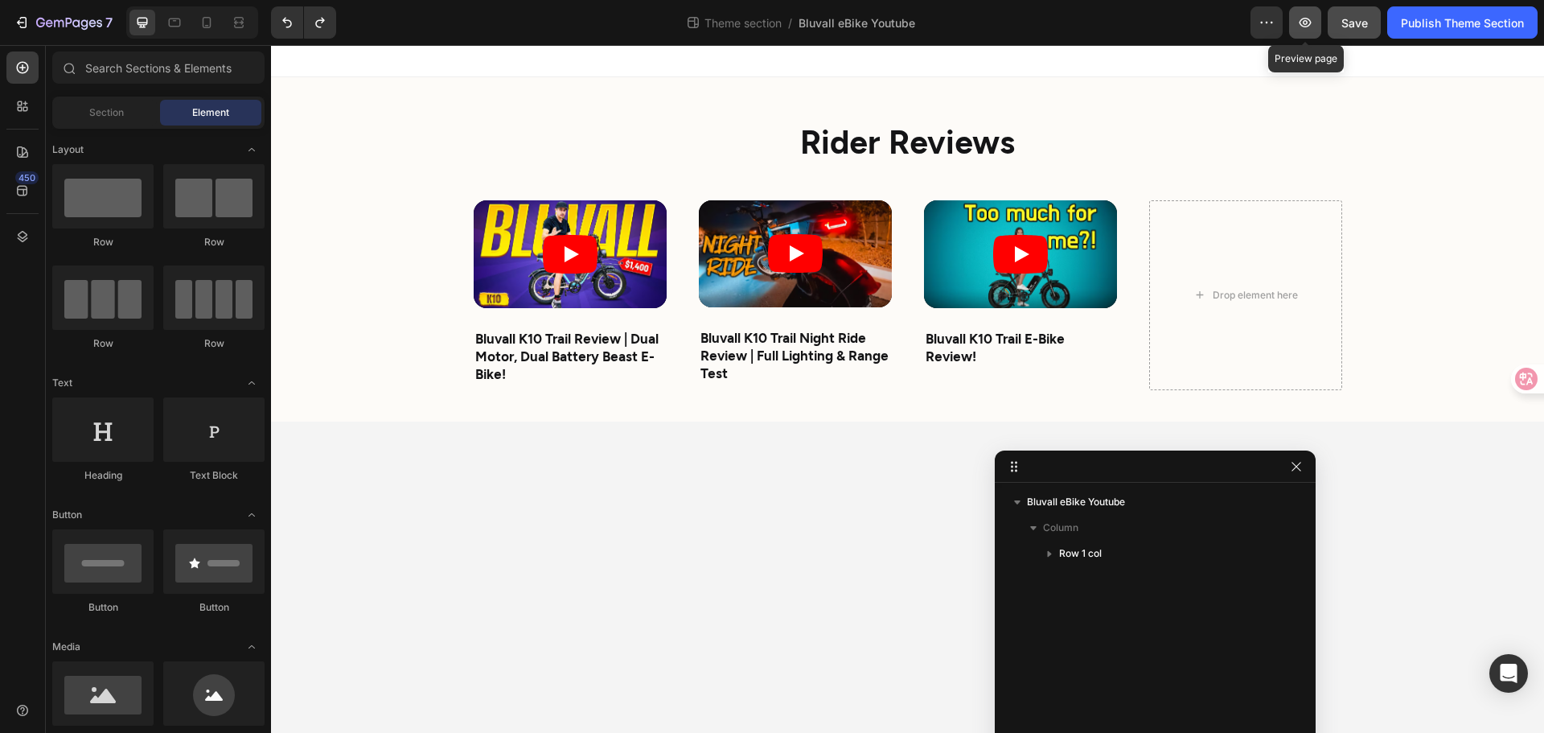
click at [1296, 16] on button "button" at bounding box center [1305, 22] width 32 height 32
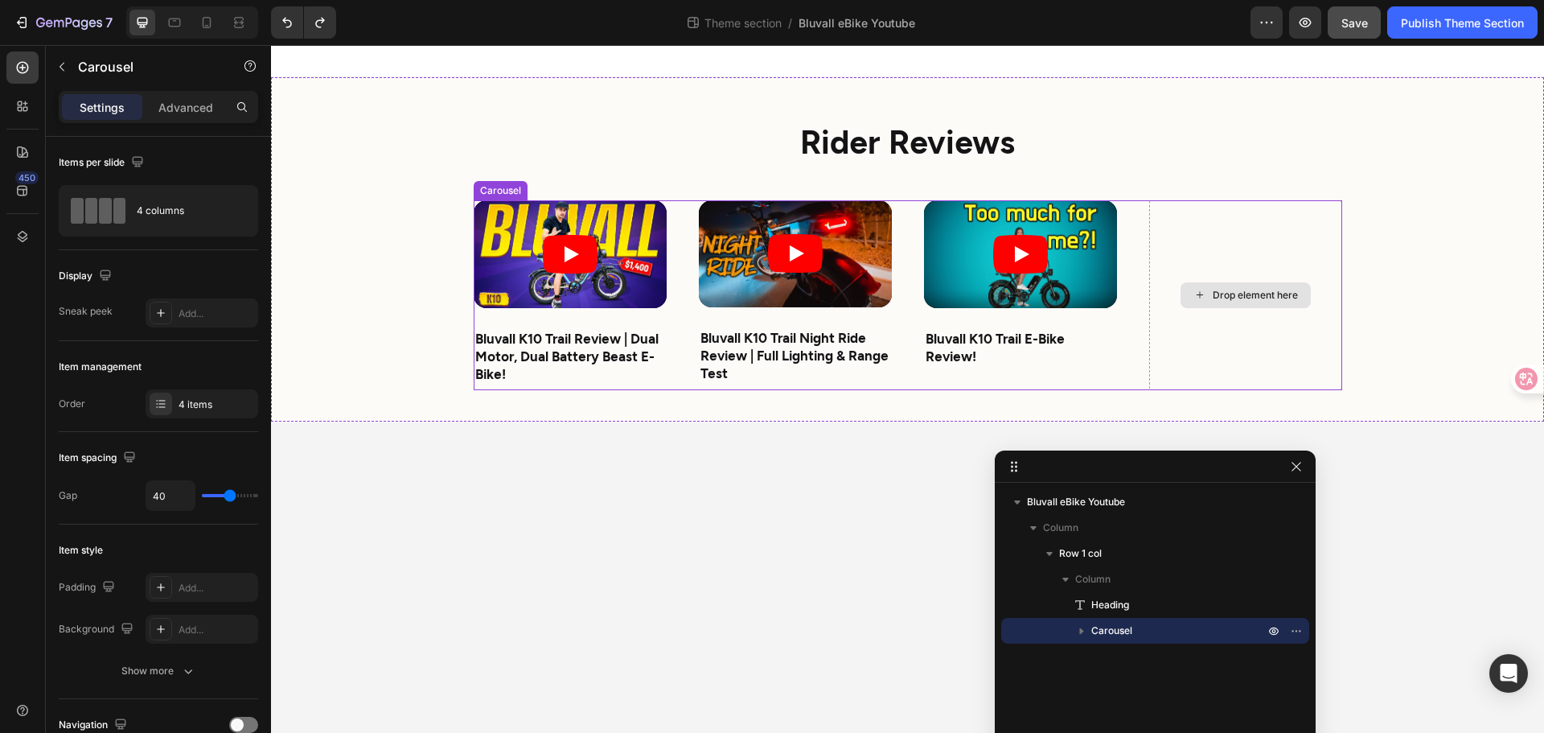
click at [1232, 236] on div "Drop element here" at bounding box center [1245, 295] width 193 height 190
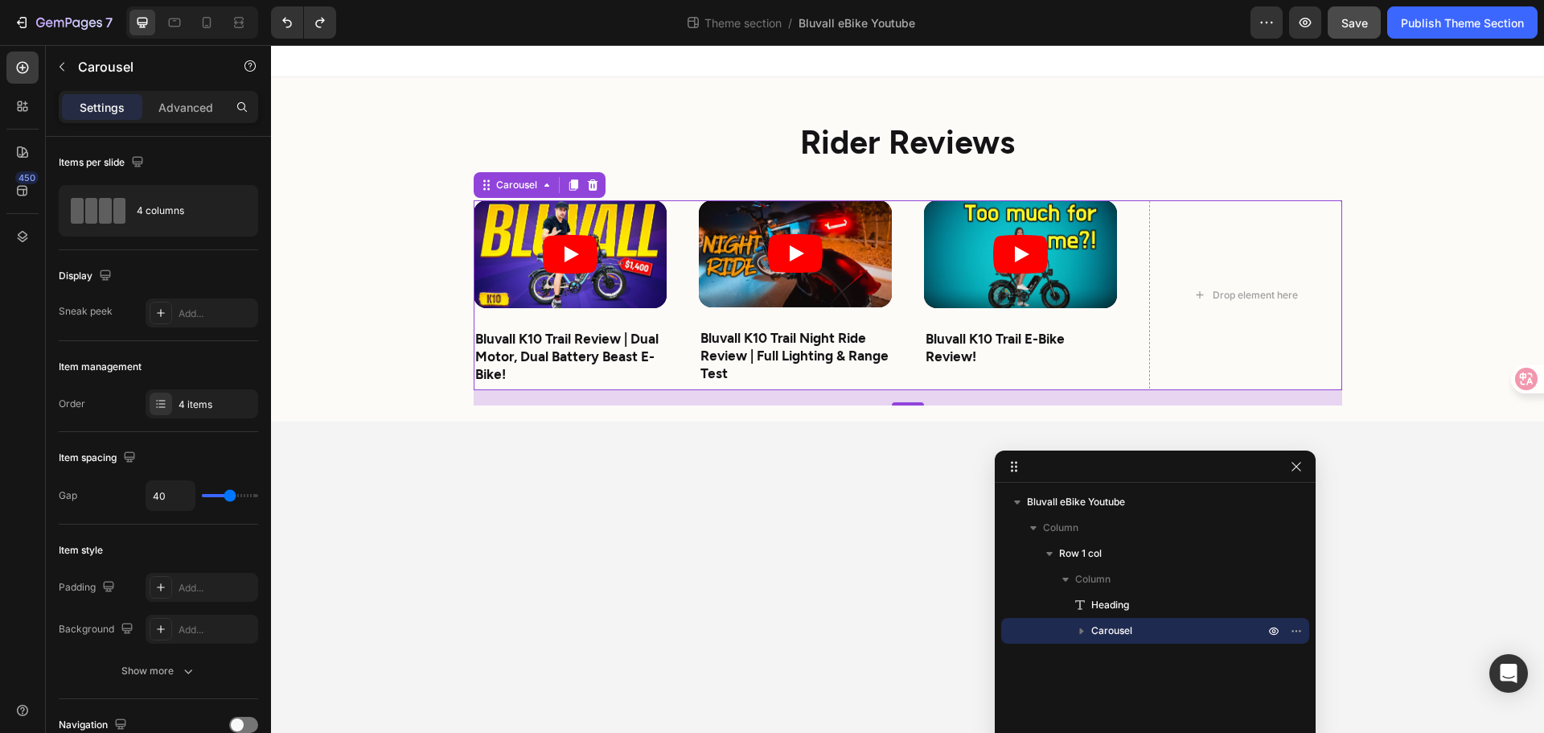
click at [1082, 632] on icon "button" at bounding box center [1082, 631] width 4 height 6
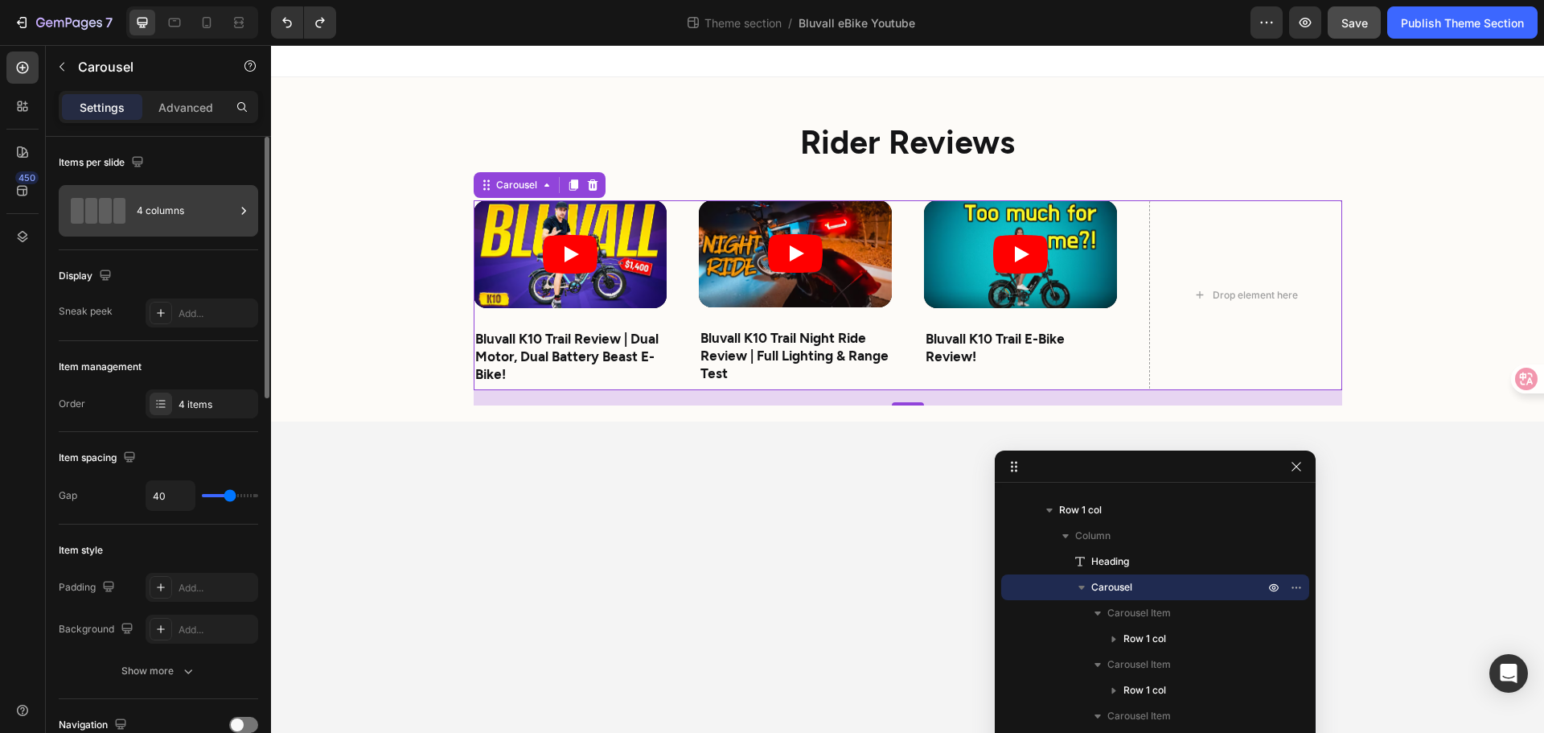
click at [206, 210] on div "4 columns" at bounding box center [186, 210] width 98 height 37
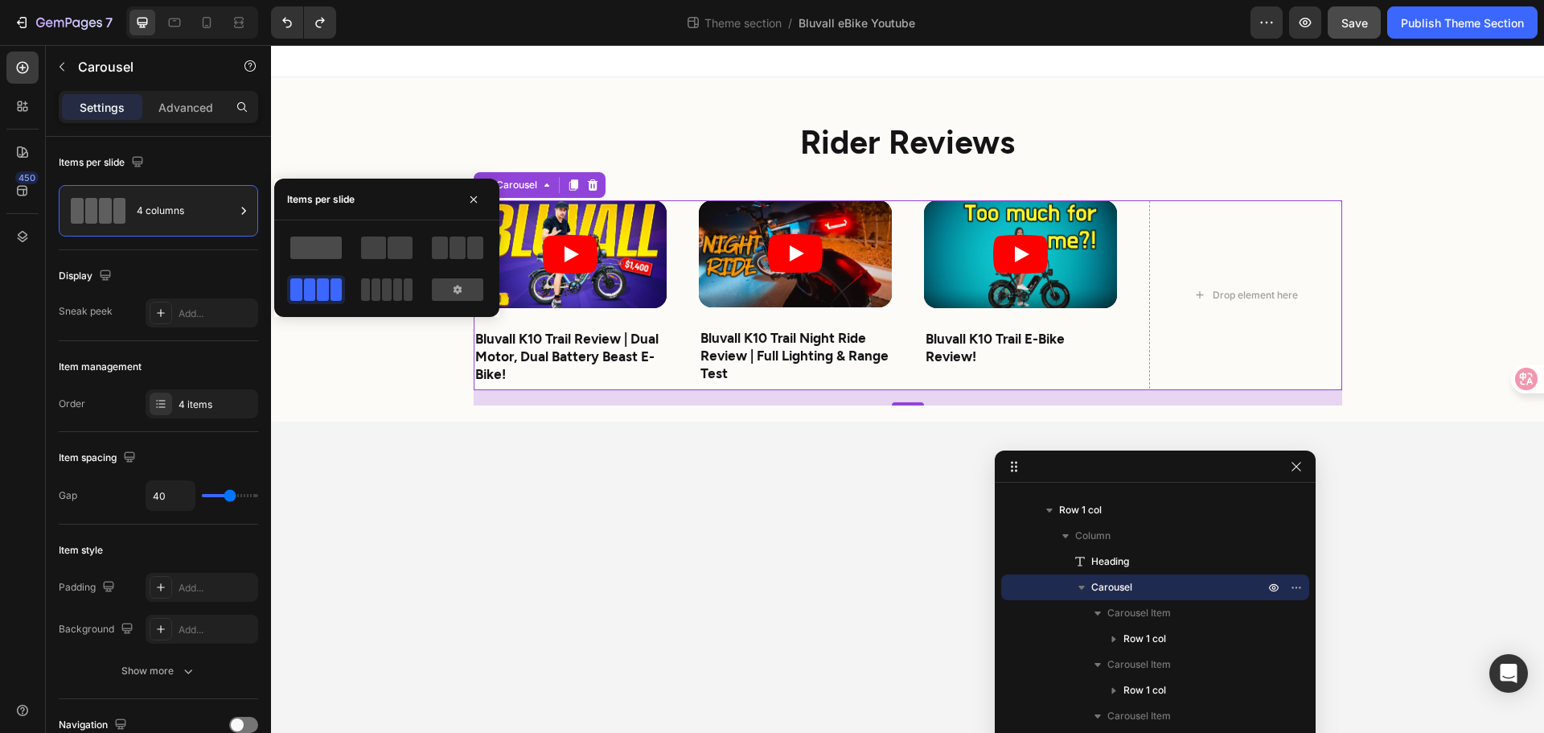
click at [326, 250] on span at bounding box center [315, 247] width 51 height 23
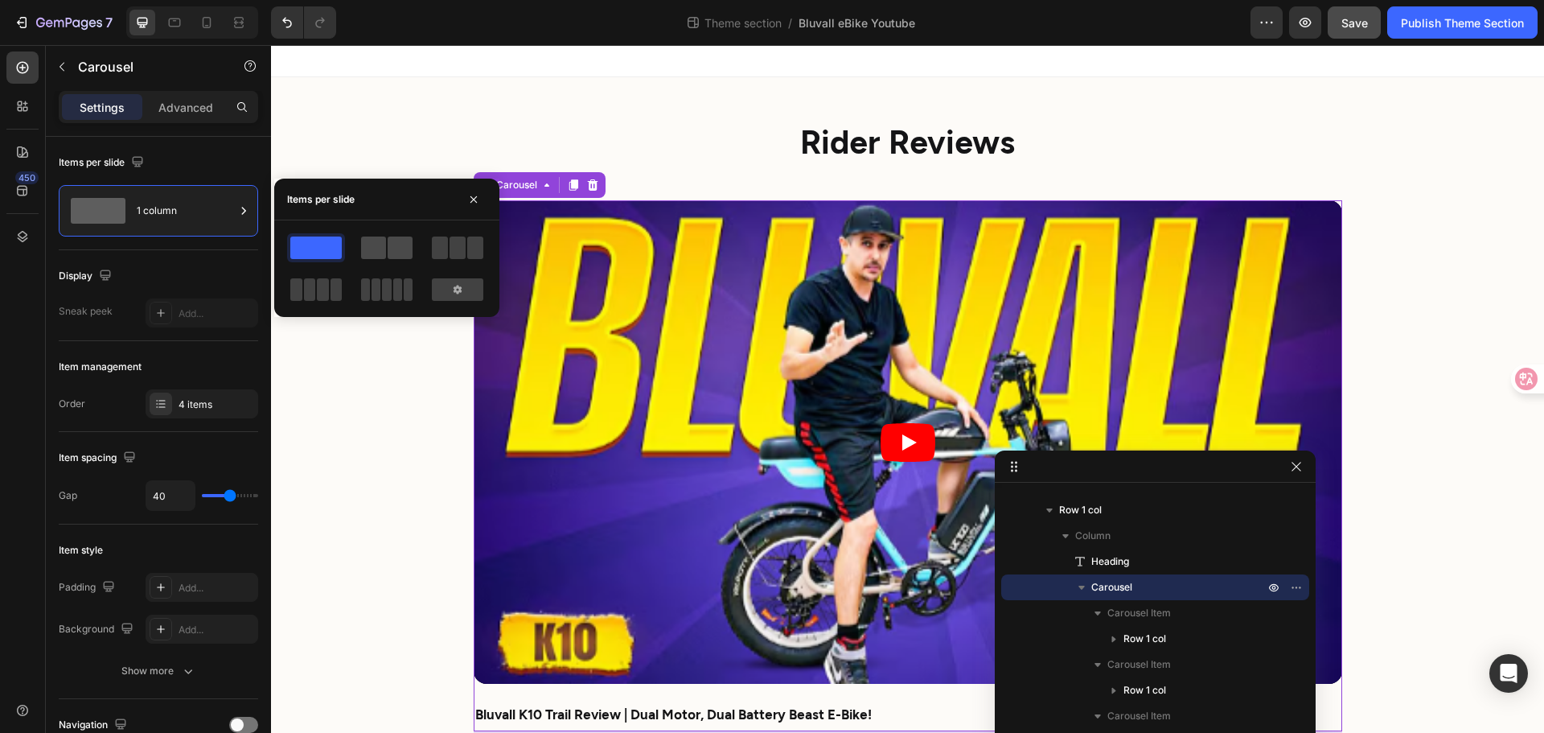
click at [376, 242] on span at bounding box center [373, 247] width 25 height 23
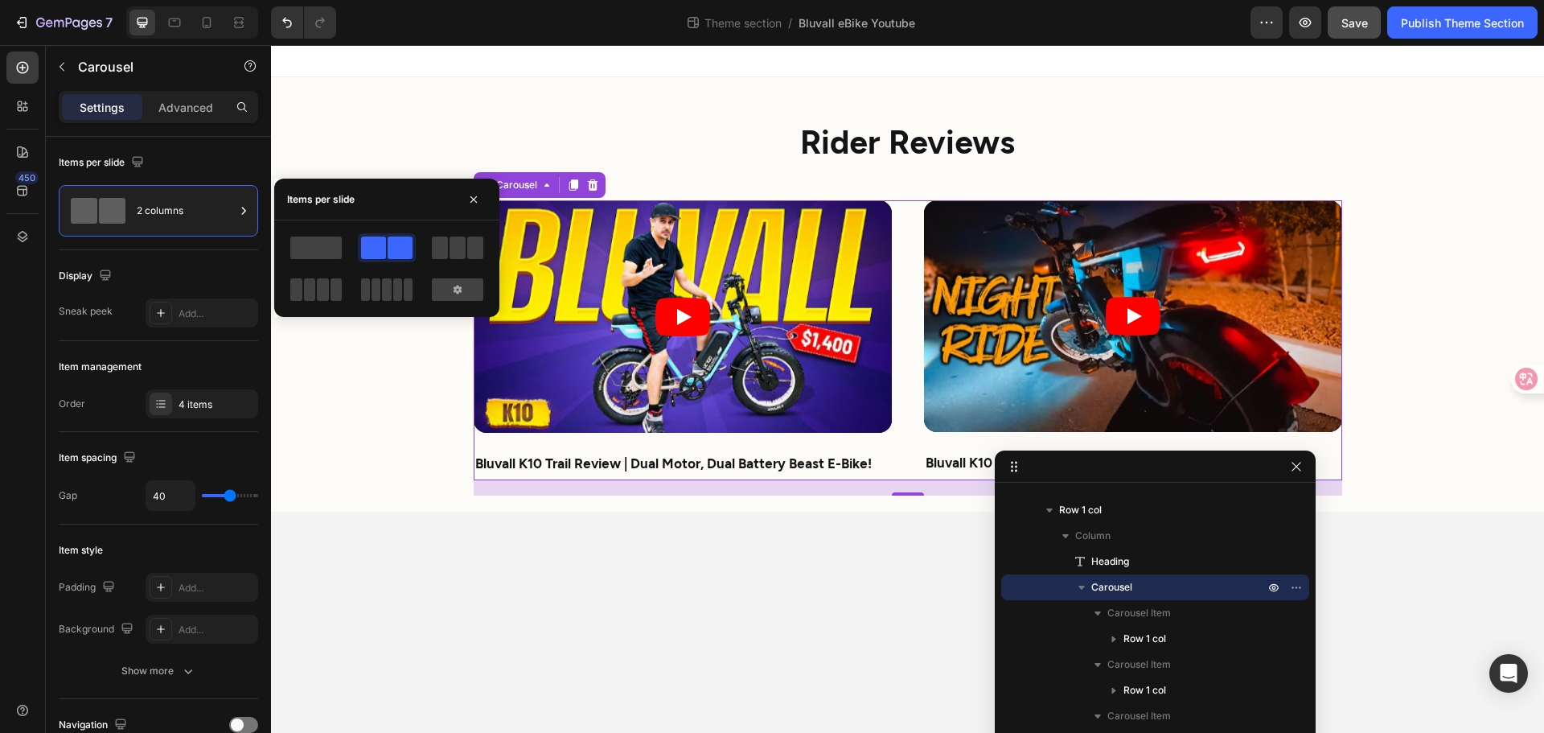
click at [426, 246] on div at bounding box center [386, 268] width 199 height 71
click at [449, 249] on div at bounding box center [457, 247] width 51 height 23
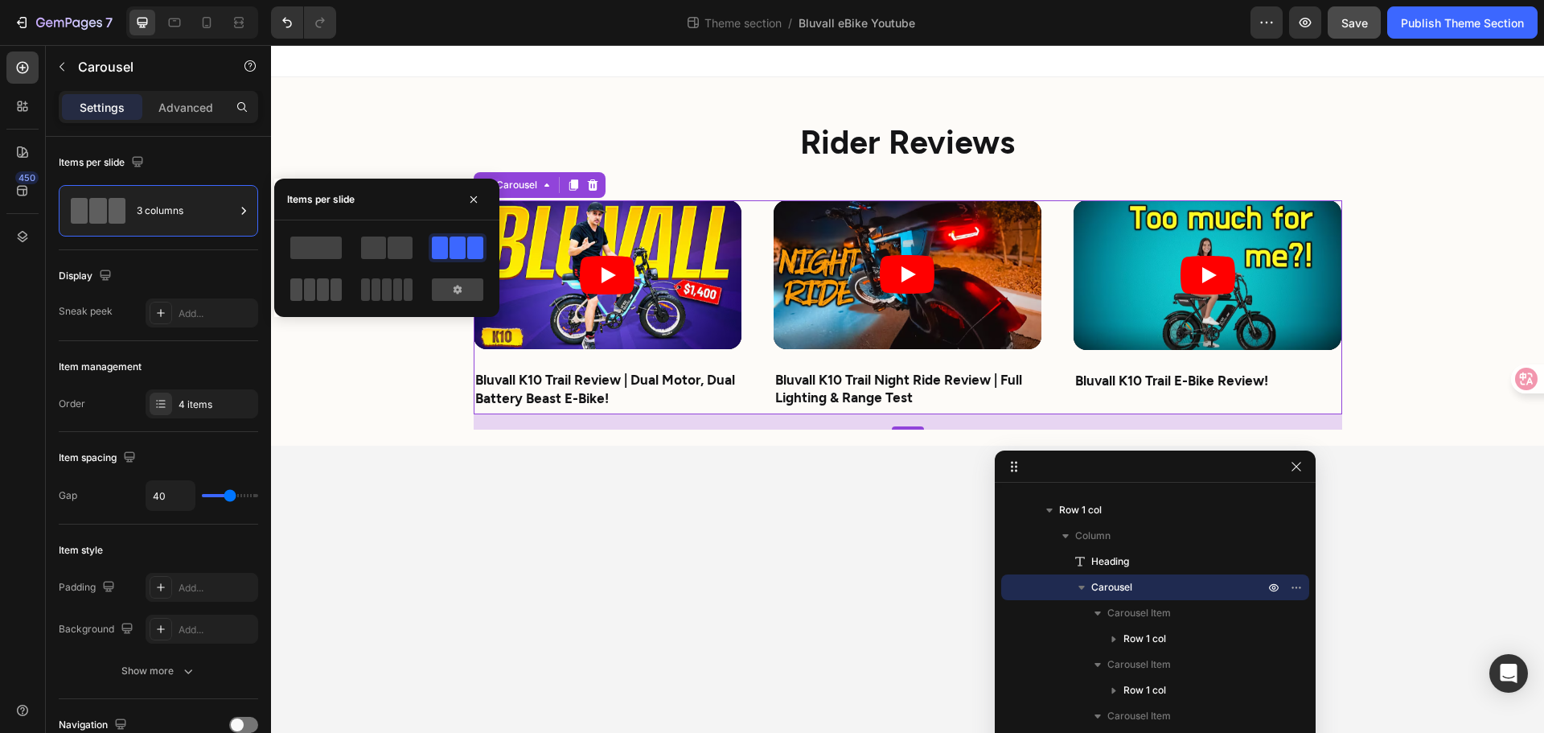
click at [297, 279] on span at bounding box center [296, 289] width 12 height 23
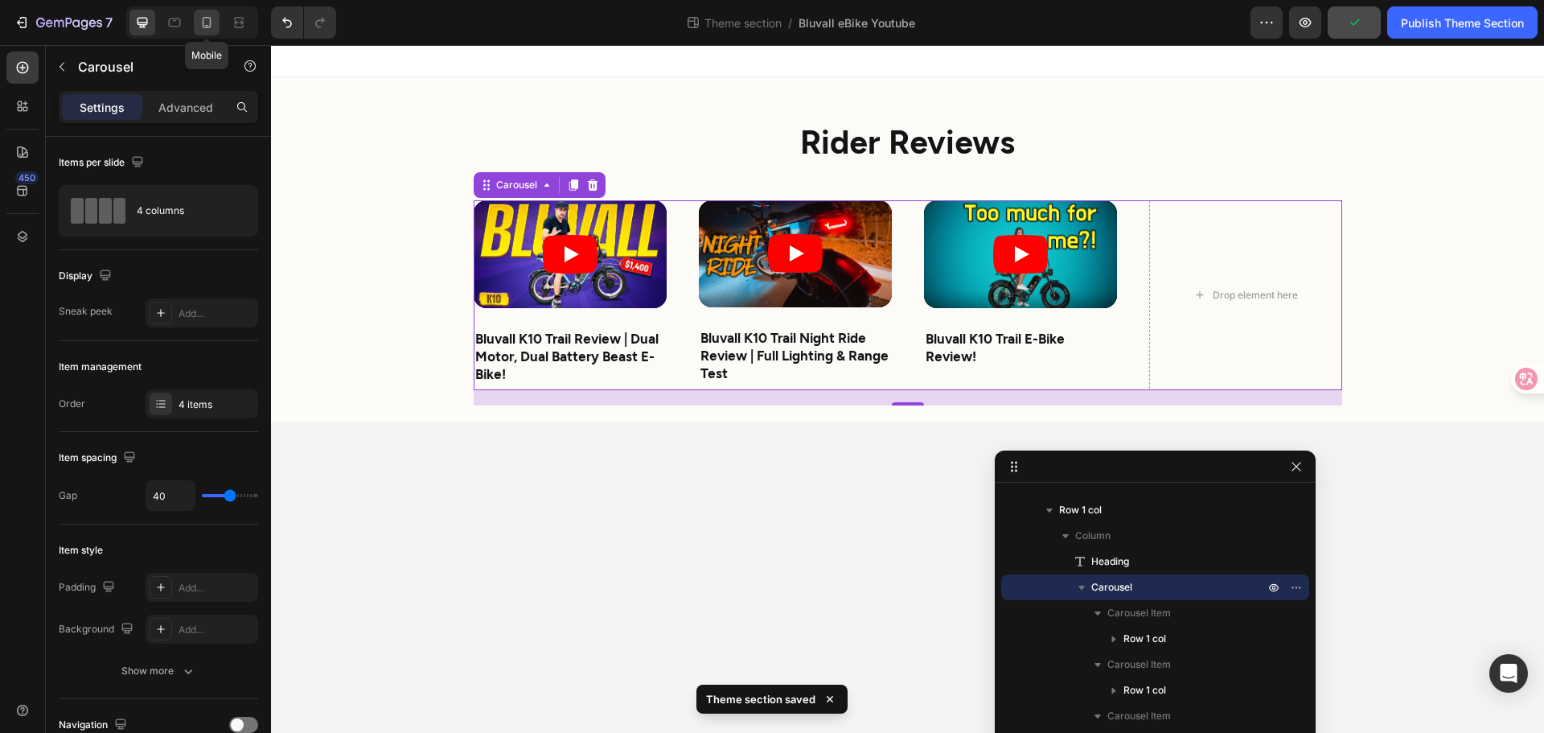
click at [212, 12] on div at bounding box center [207, 23] width 26 height 26
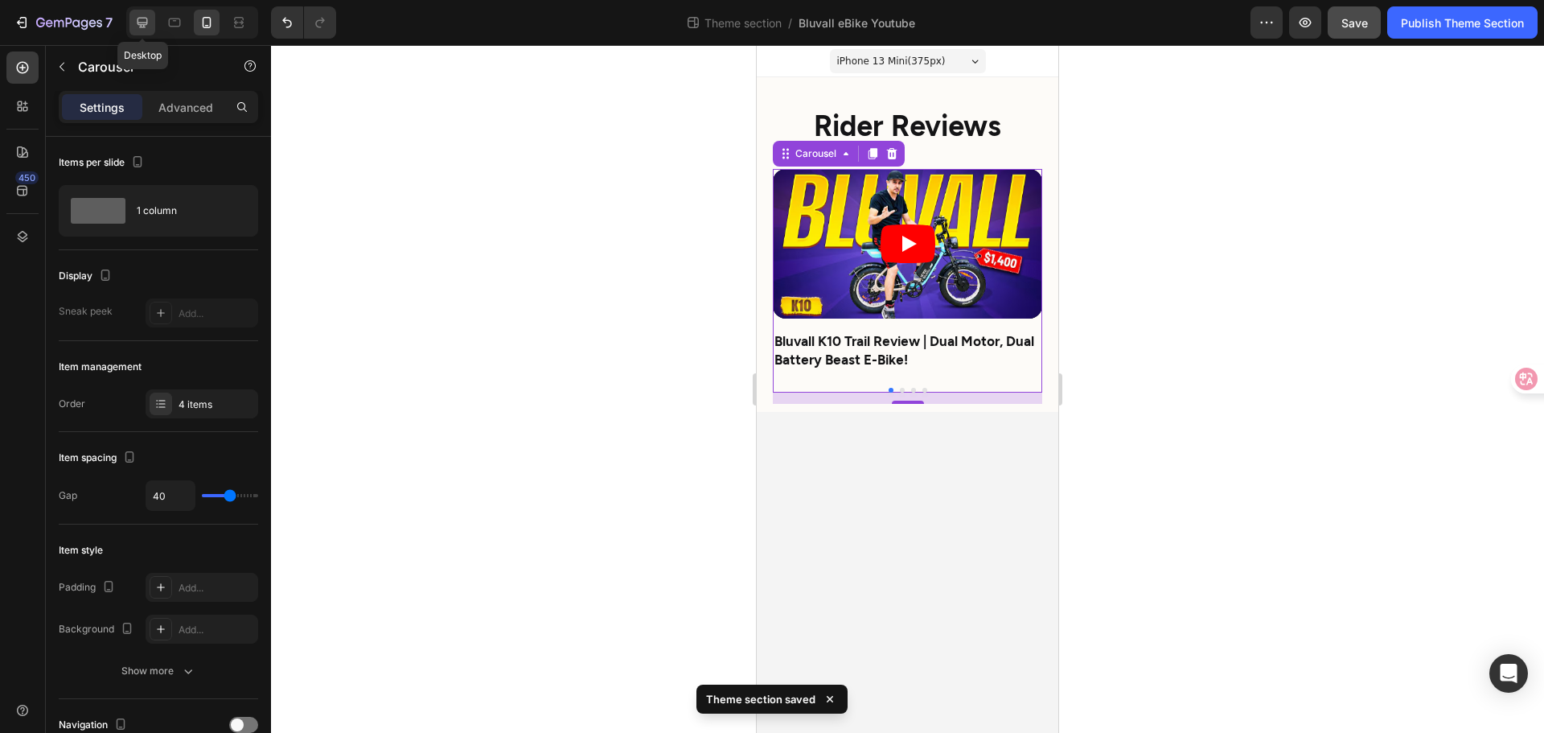
click at [151, 20] on div at bounding box center [142, 23] width 26 height 26
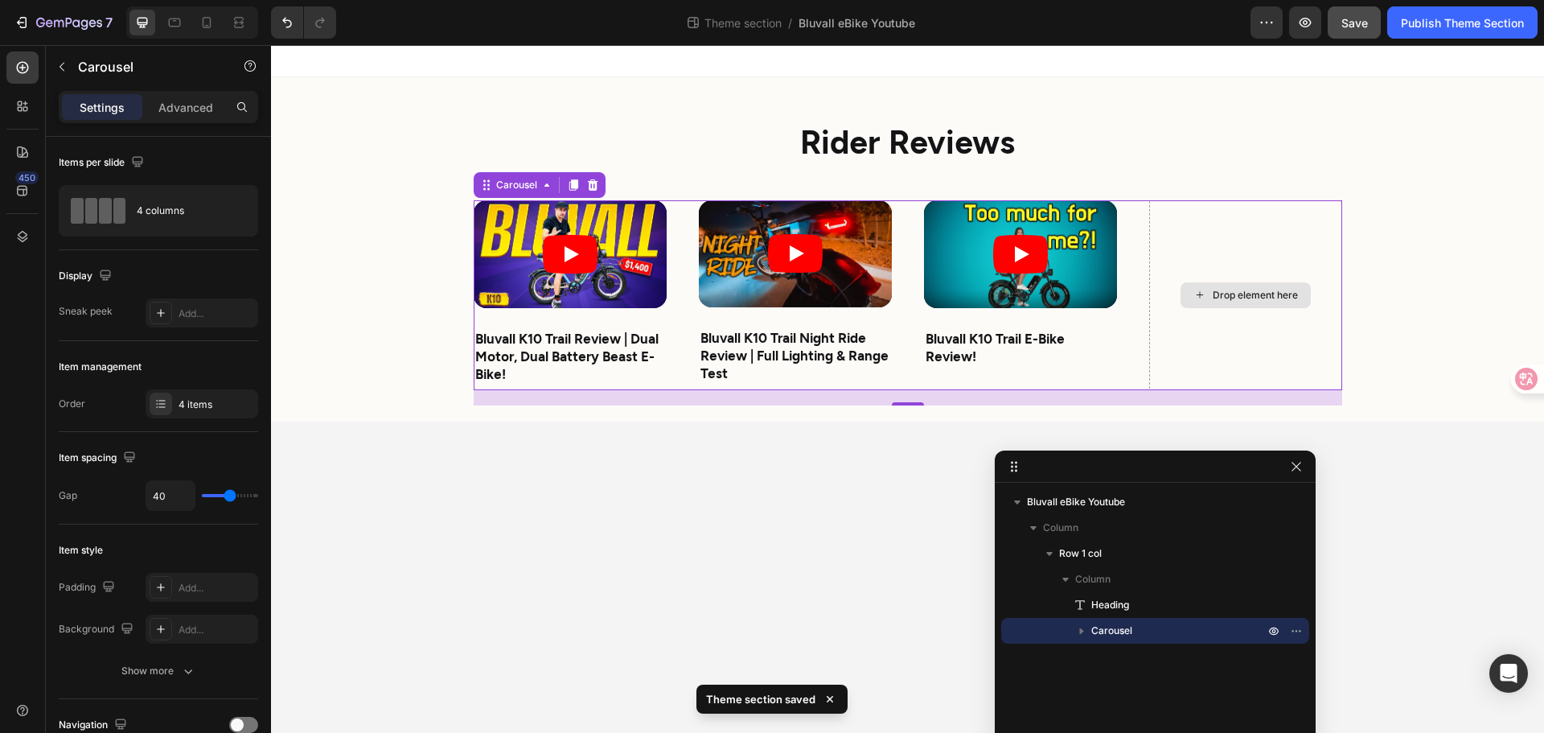
click at [1247, 241] on div "Drop element here" at bounding box center [1245, 295] width 193 height 190
click at [1082, 632] on icon "button" at bounding box center [1082, 631] width 16 height 16
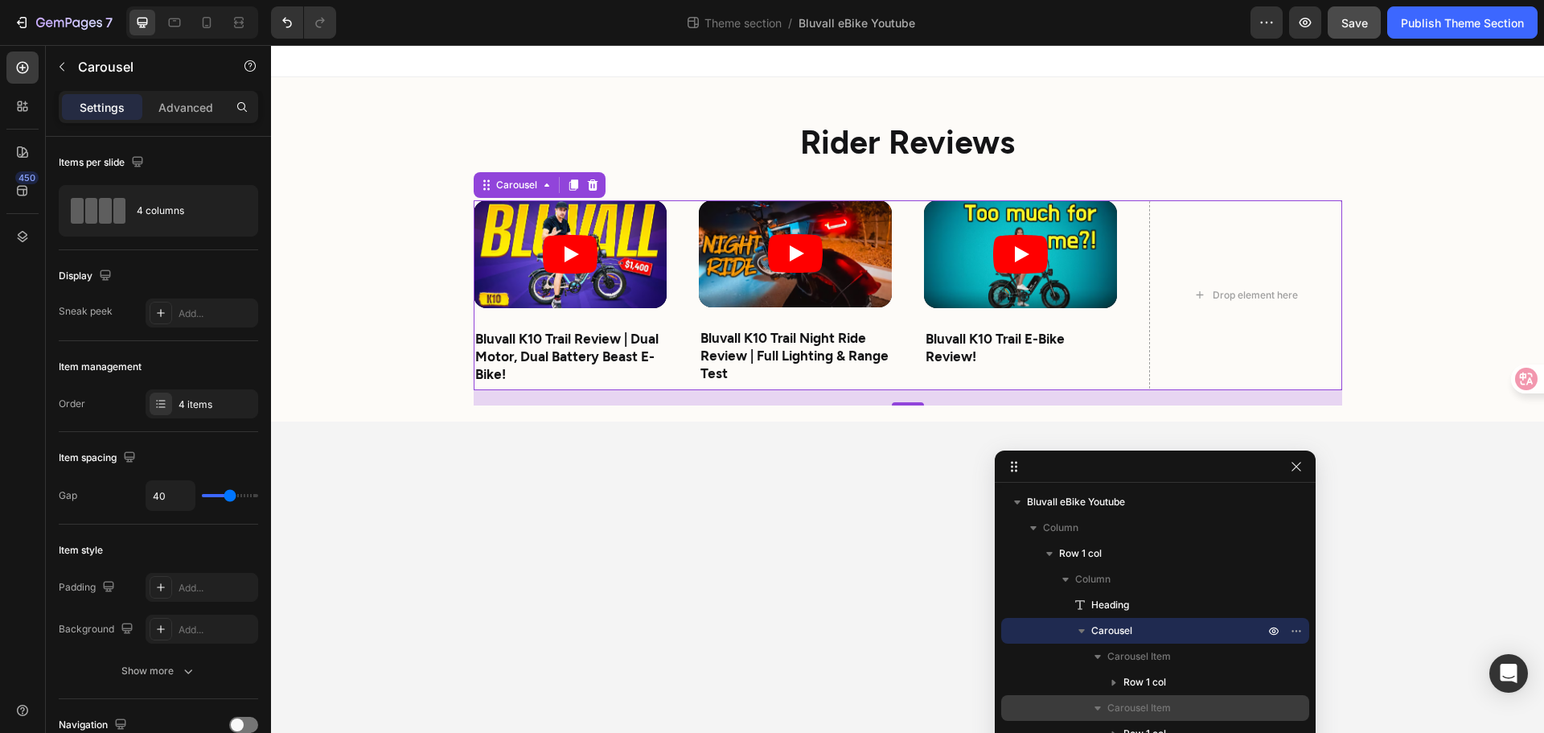
scroll to position [43, 0]
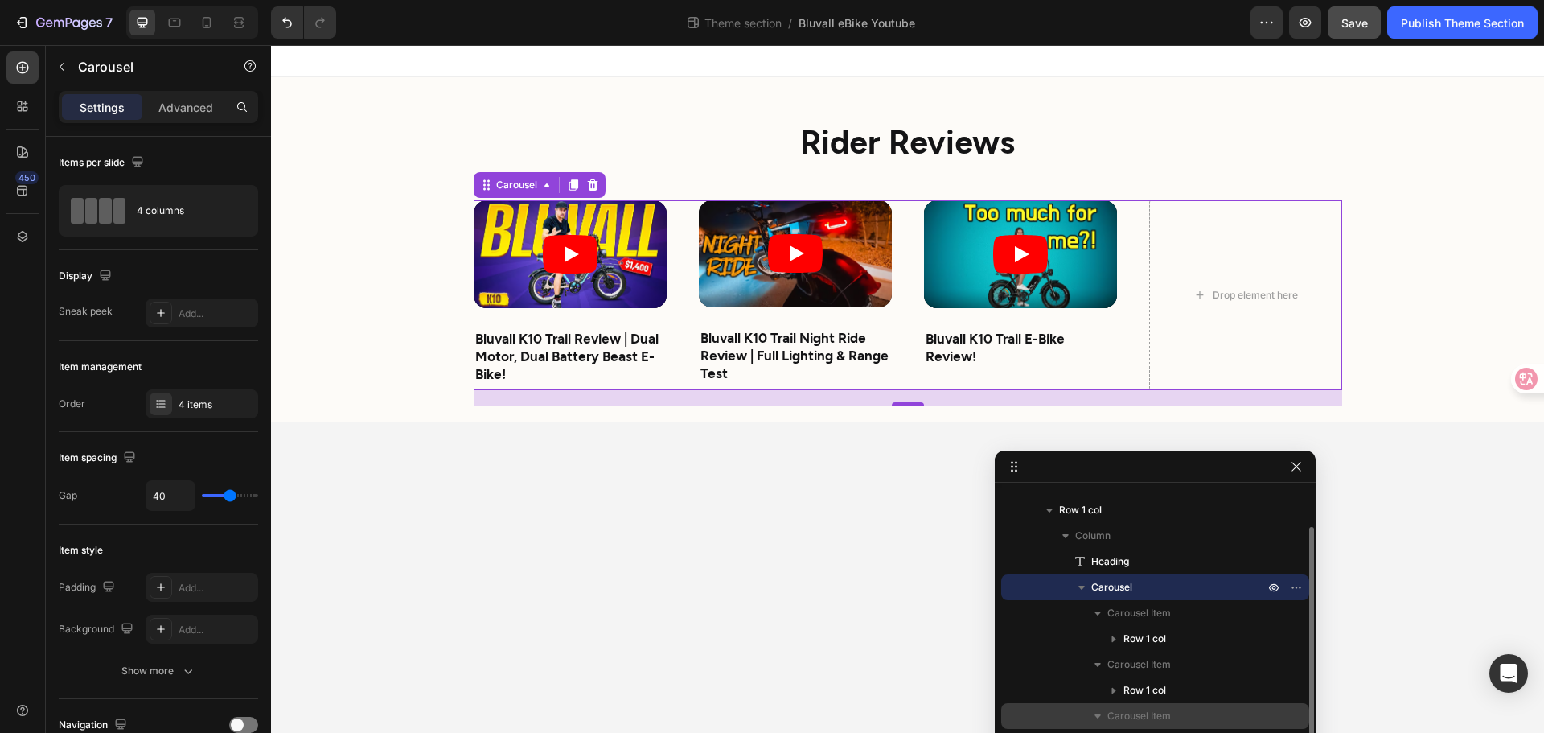
click at [1114, 713] on span "Carousel Item" at bounding box center [1140, 716] width 64 height 16
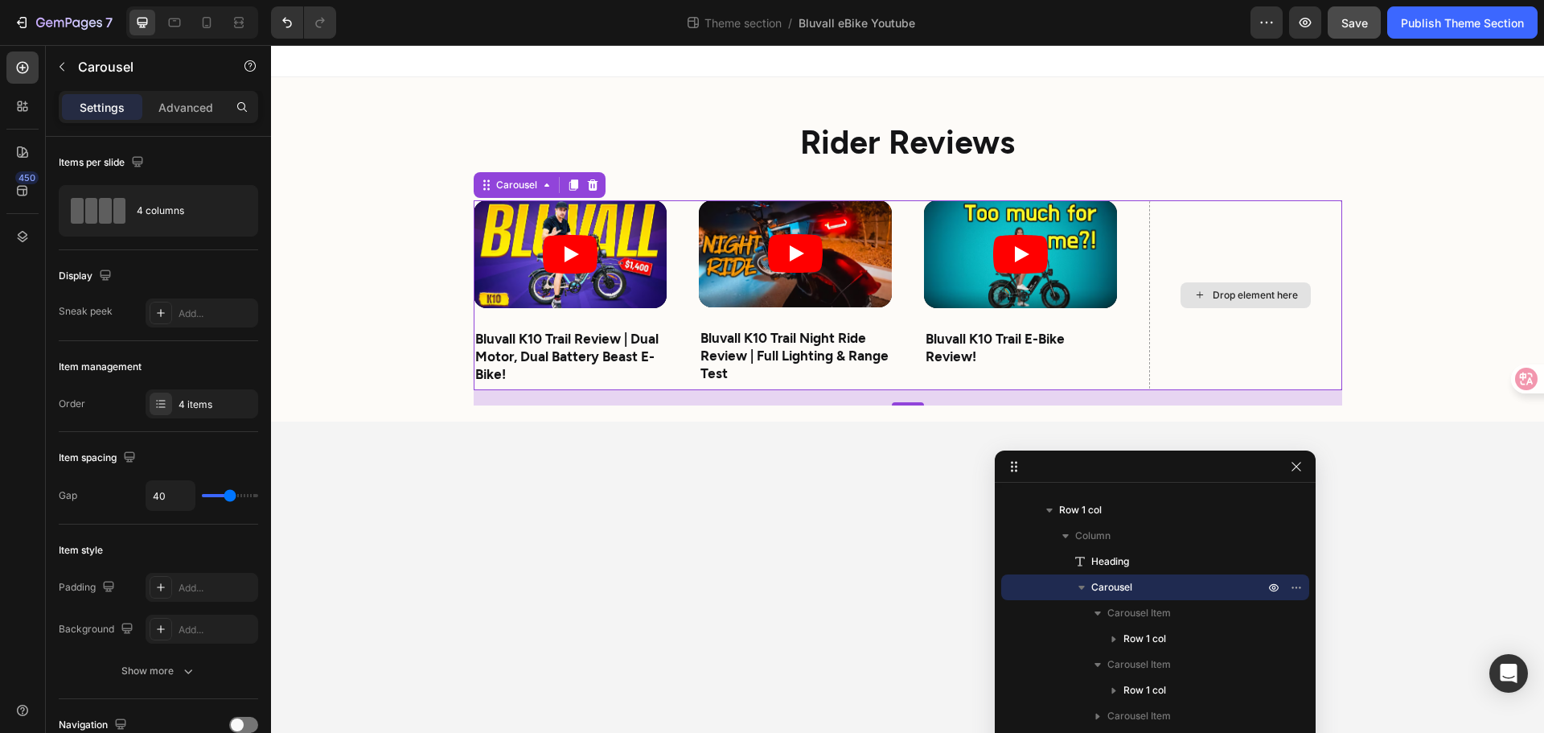
click at [1280, 257] on div "Drop element here" at bounding box center [1245, 295] width 193 height 190
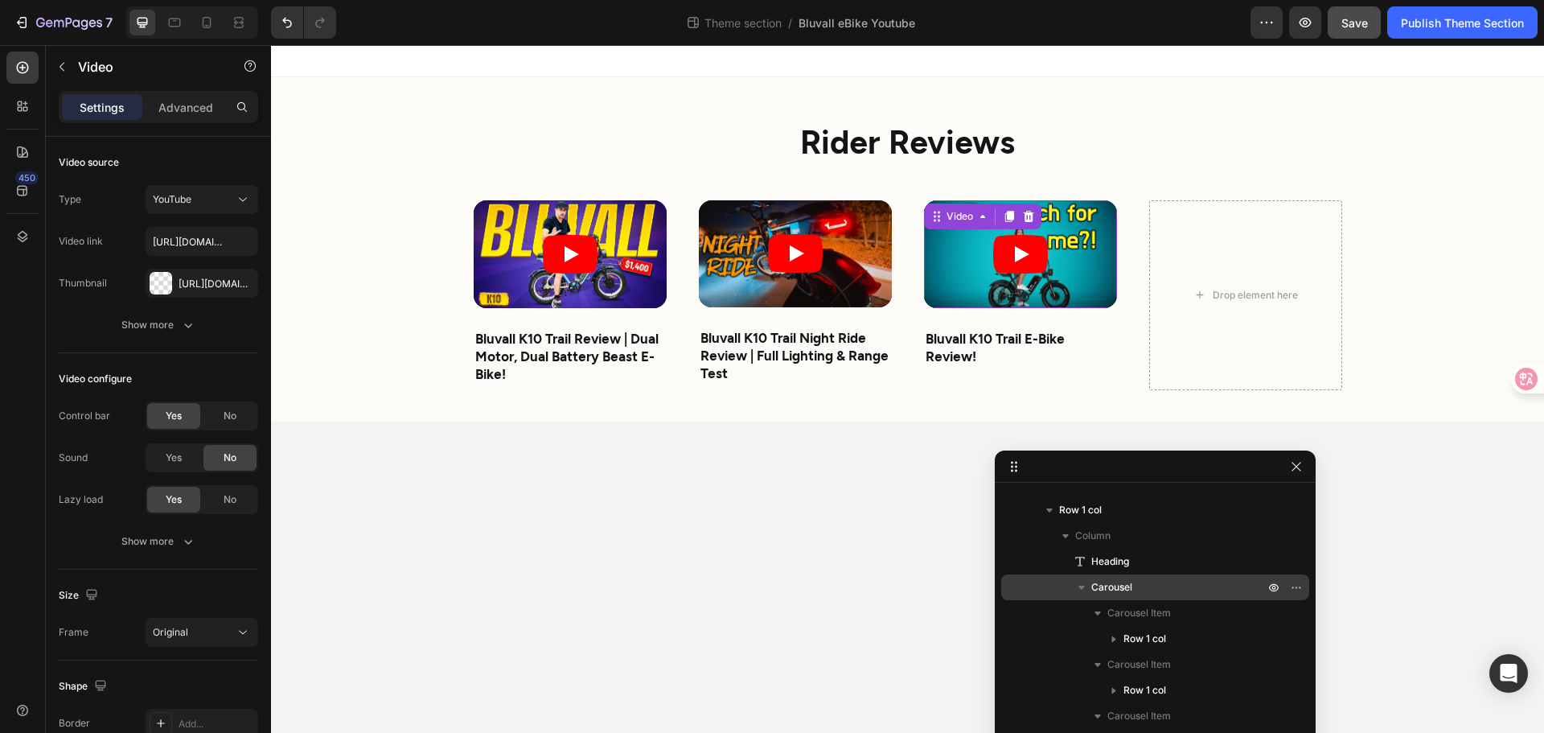
click at [1080, 222] on article at bounding box center [1020, 254] width 193 height 108
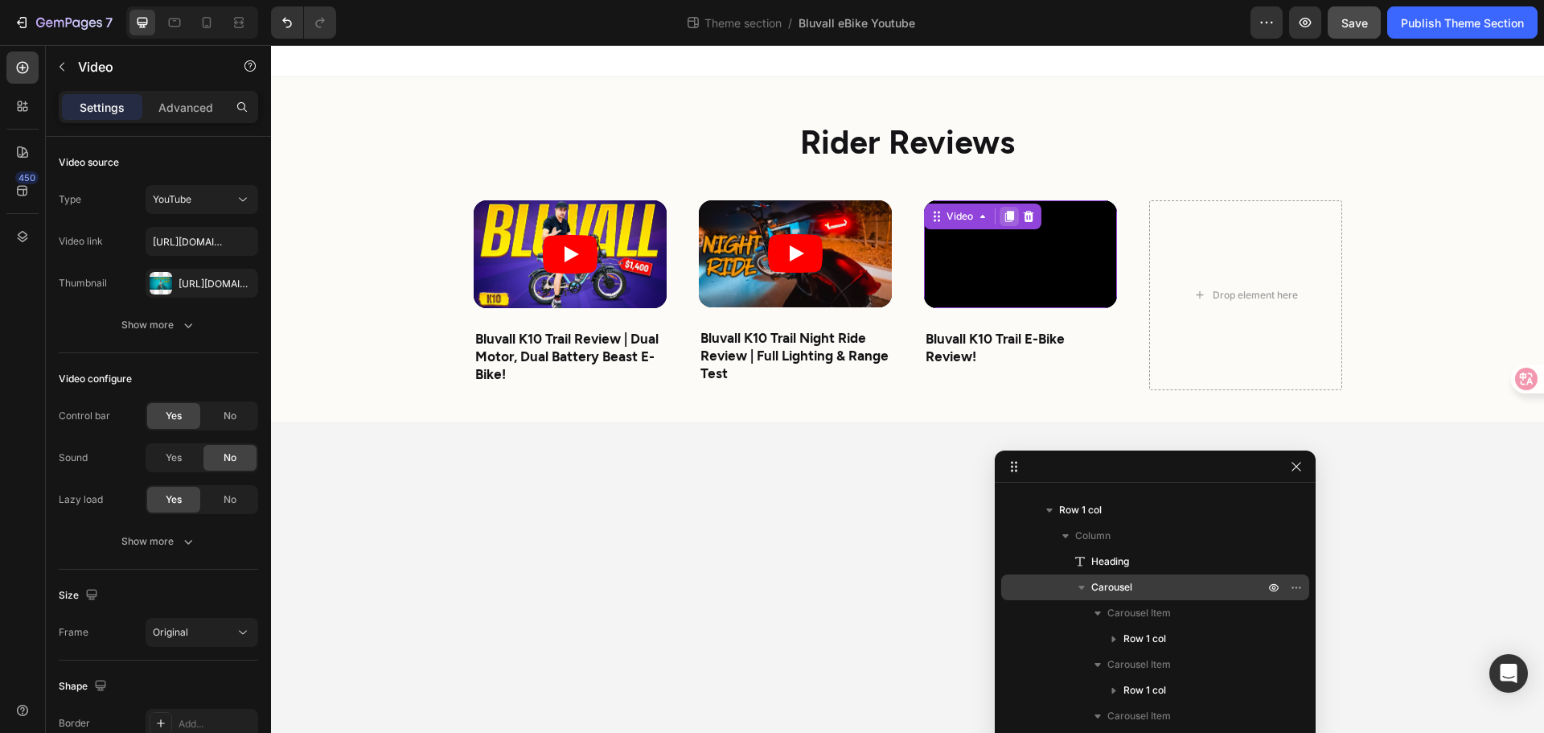
click at [1004, 219] on icon at bounding box center [1009, 216] width 13 height 13
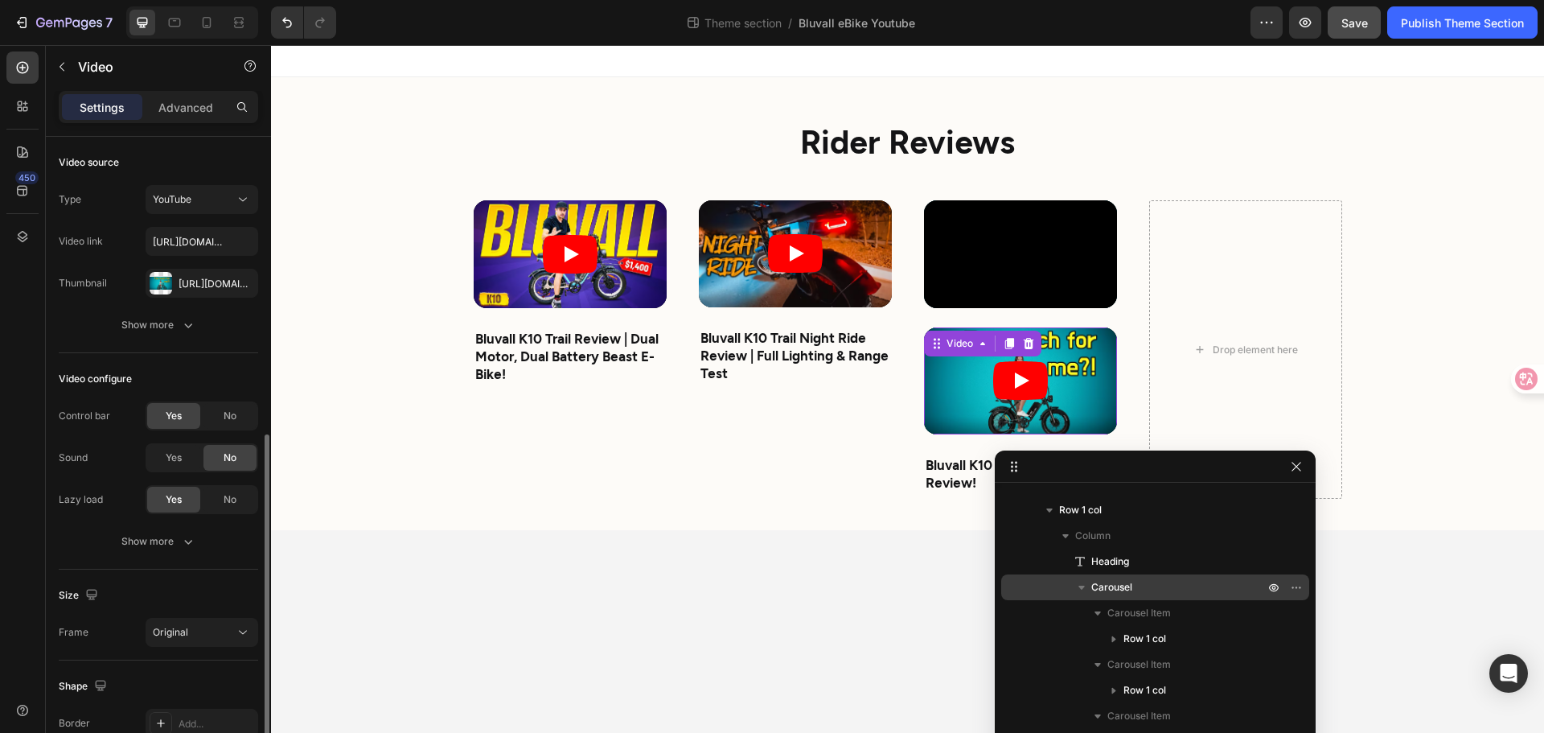
scroll to position [166, 0]
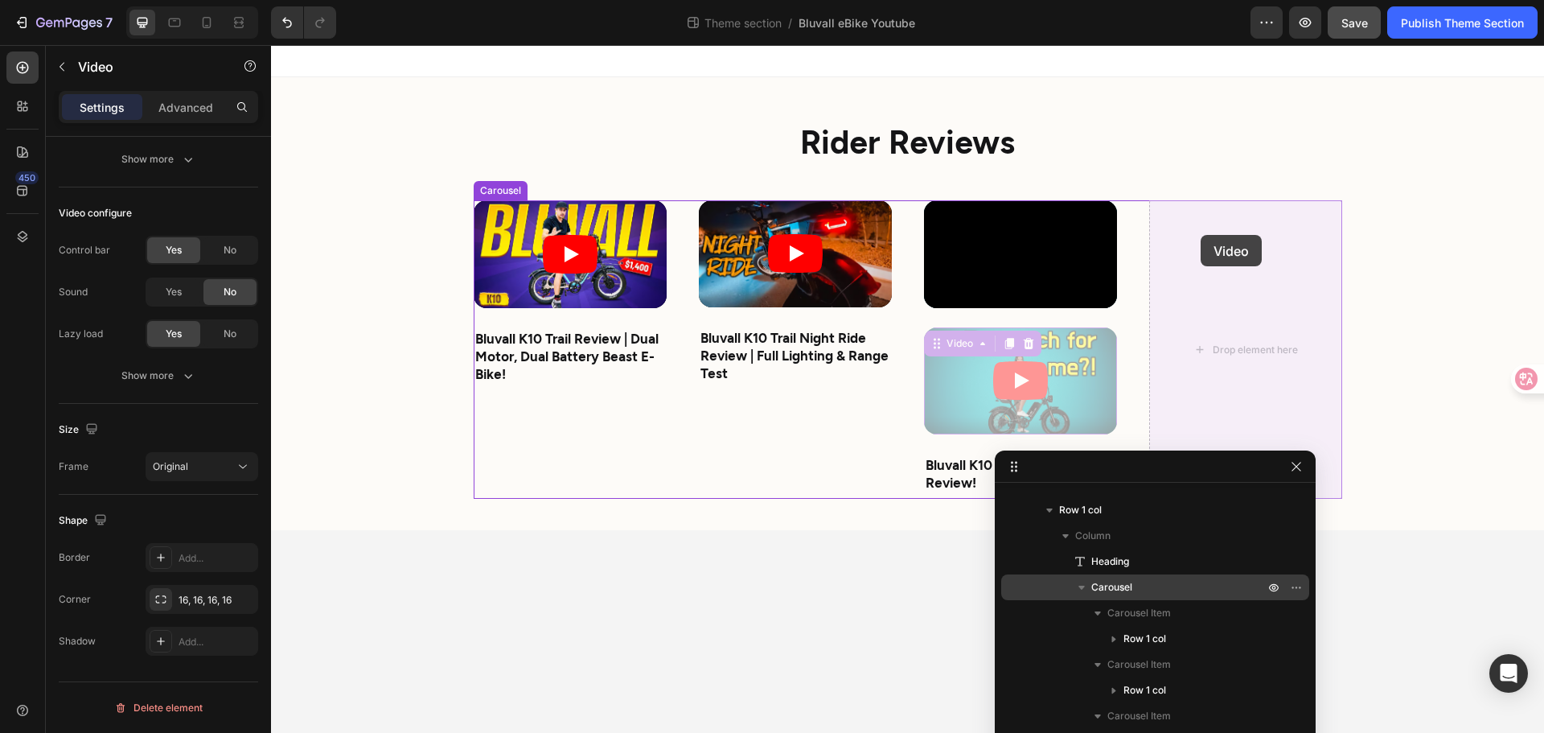
drag, startPoint x: 938, startPoint y: 351, endPoint x: 1201, endPoint y: 235, distance: 287.7
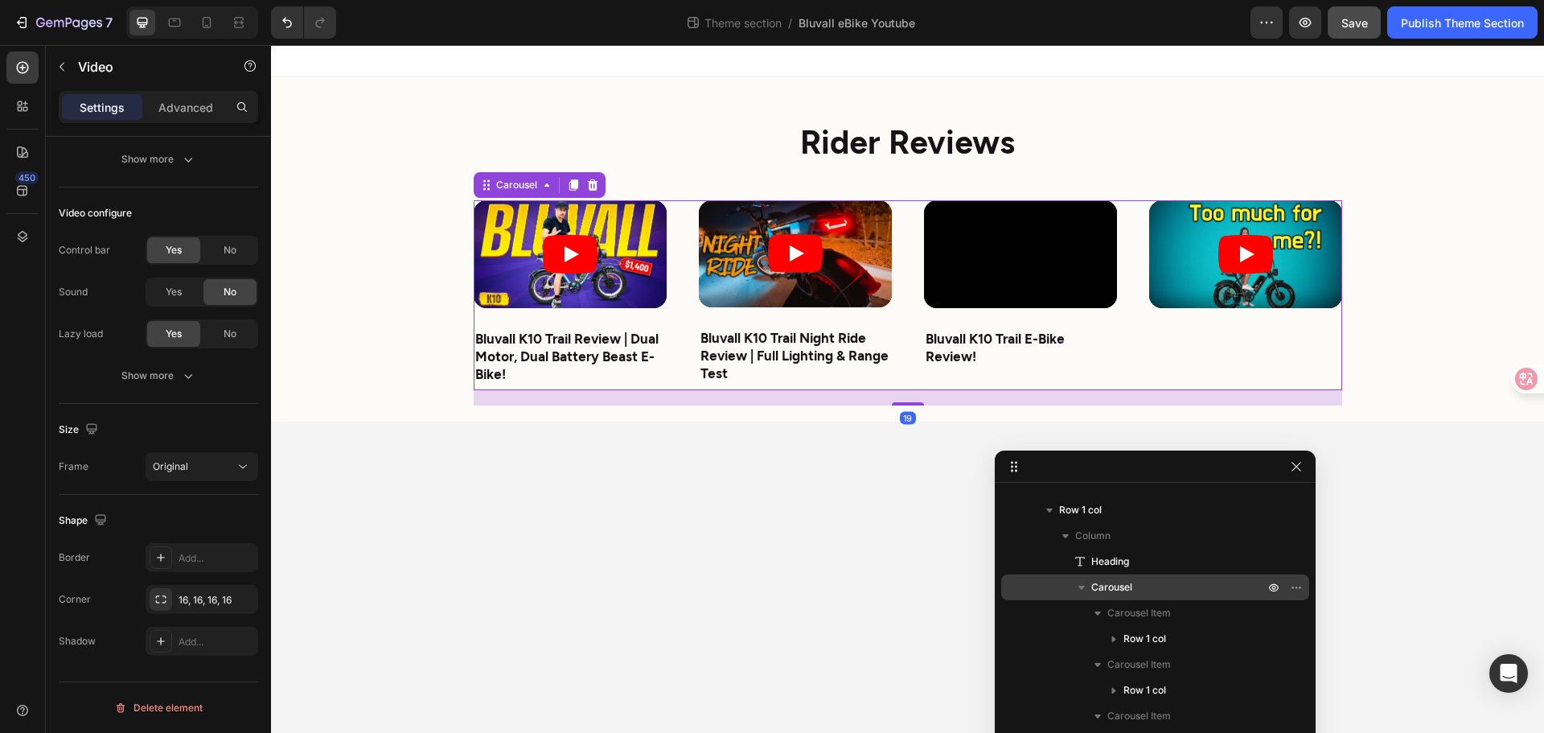
click at [1149, 360] on div "Video" at bounding box center [1245, 295] width 193 height 190
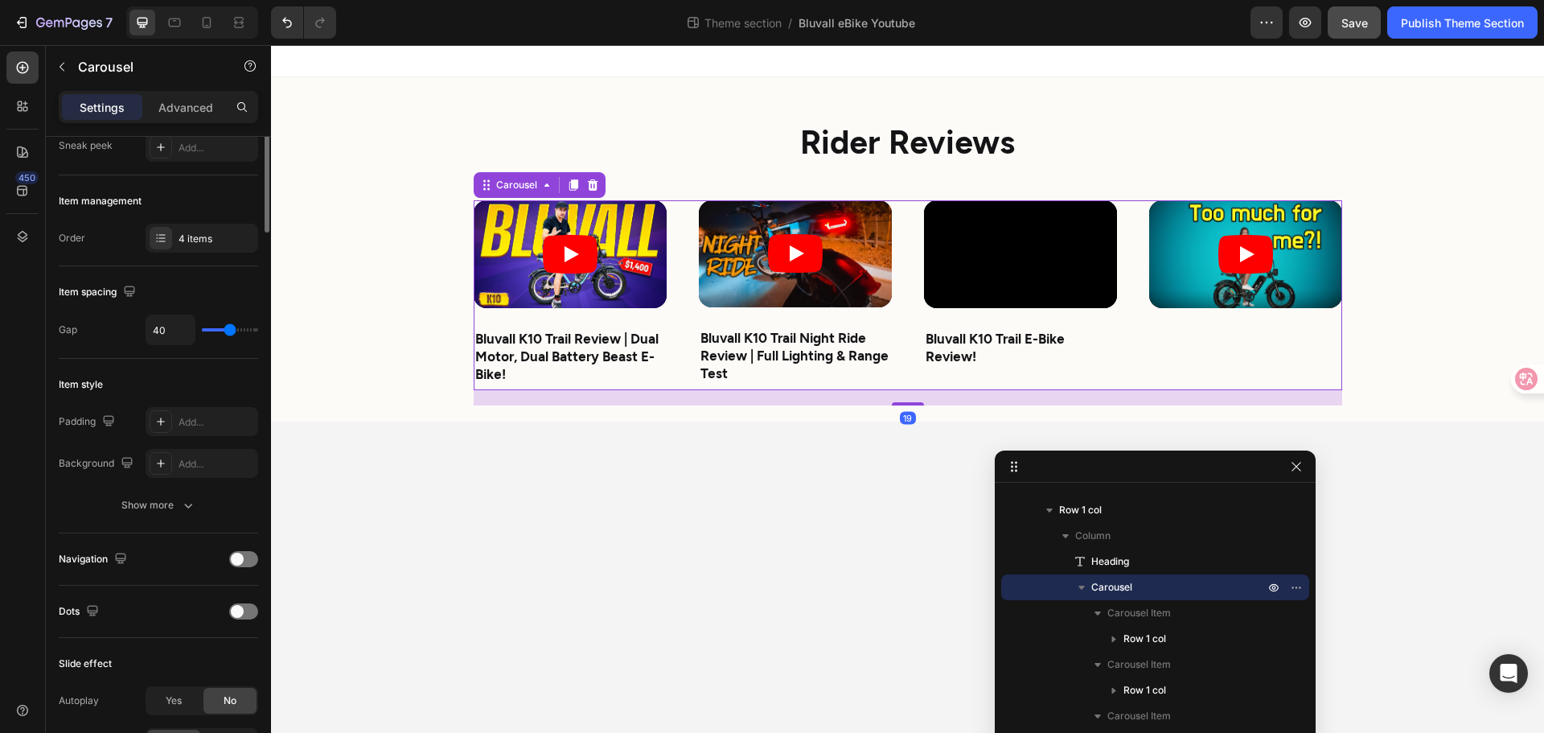
scroll to position [0, 0]
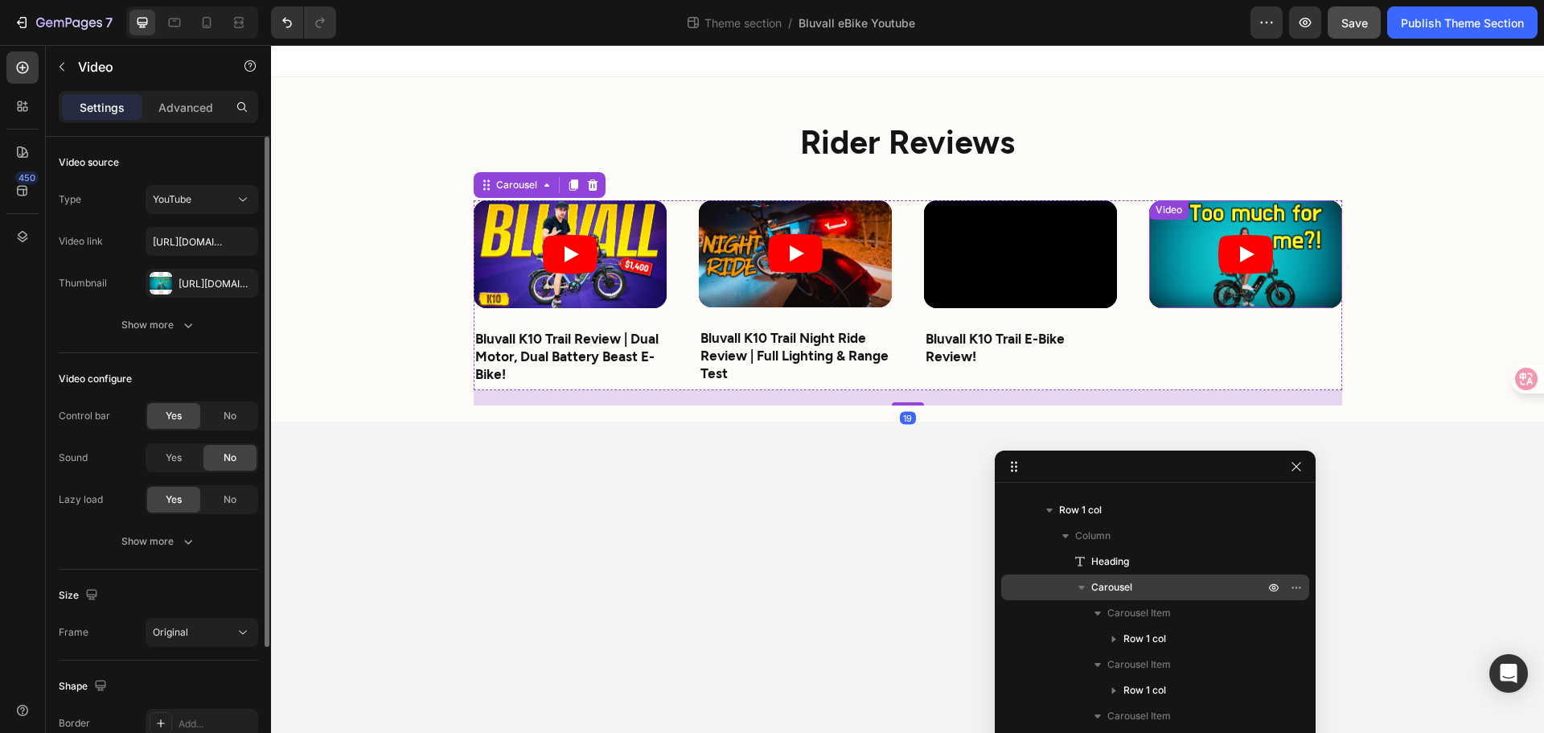
click at [1206, 289] on article at bounding box center [1245, 254] width 193 height 108
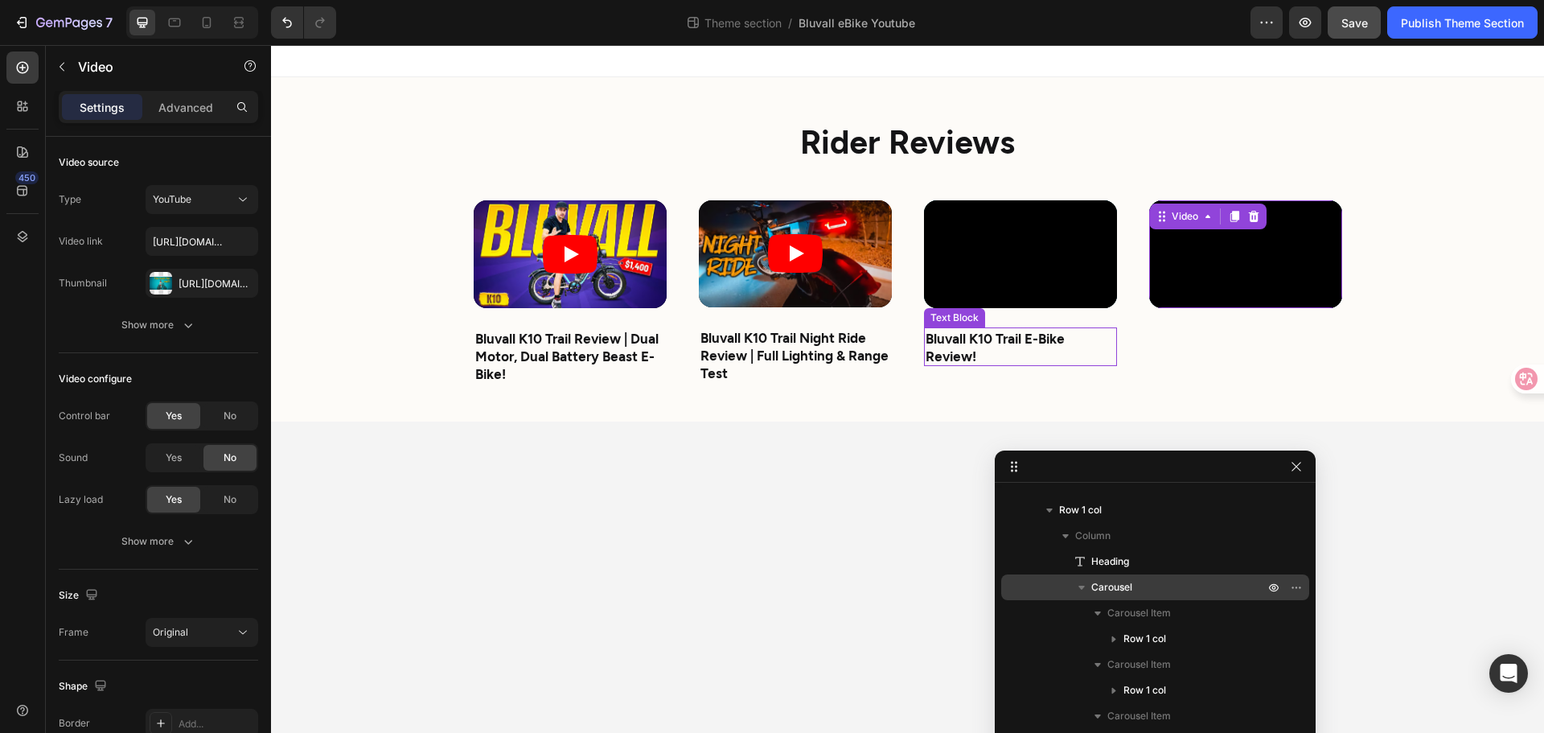
click at [1028, 339] on strong "Bluvall K10 Trail E-Bike Review!" at bounding box center [995, 347] width 139 height 34
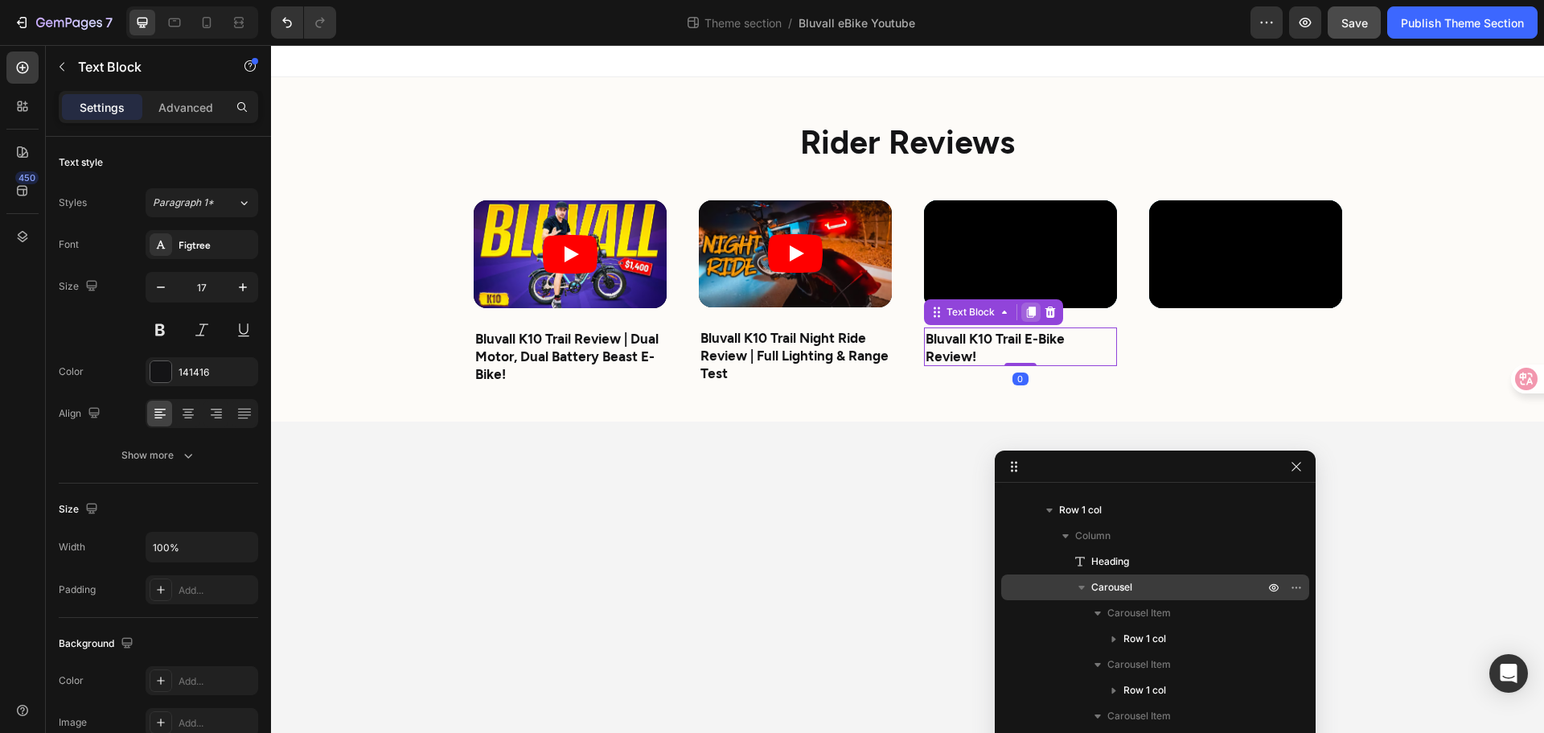
click at [1027, 308] on icon at bounding box center [1031, 312] width 13 height 13
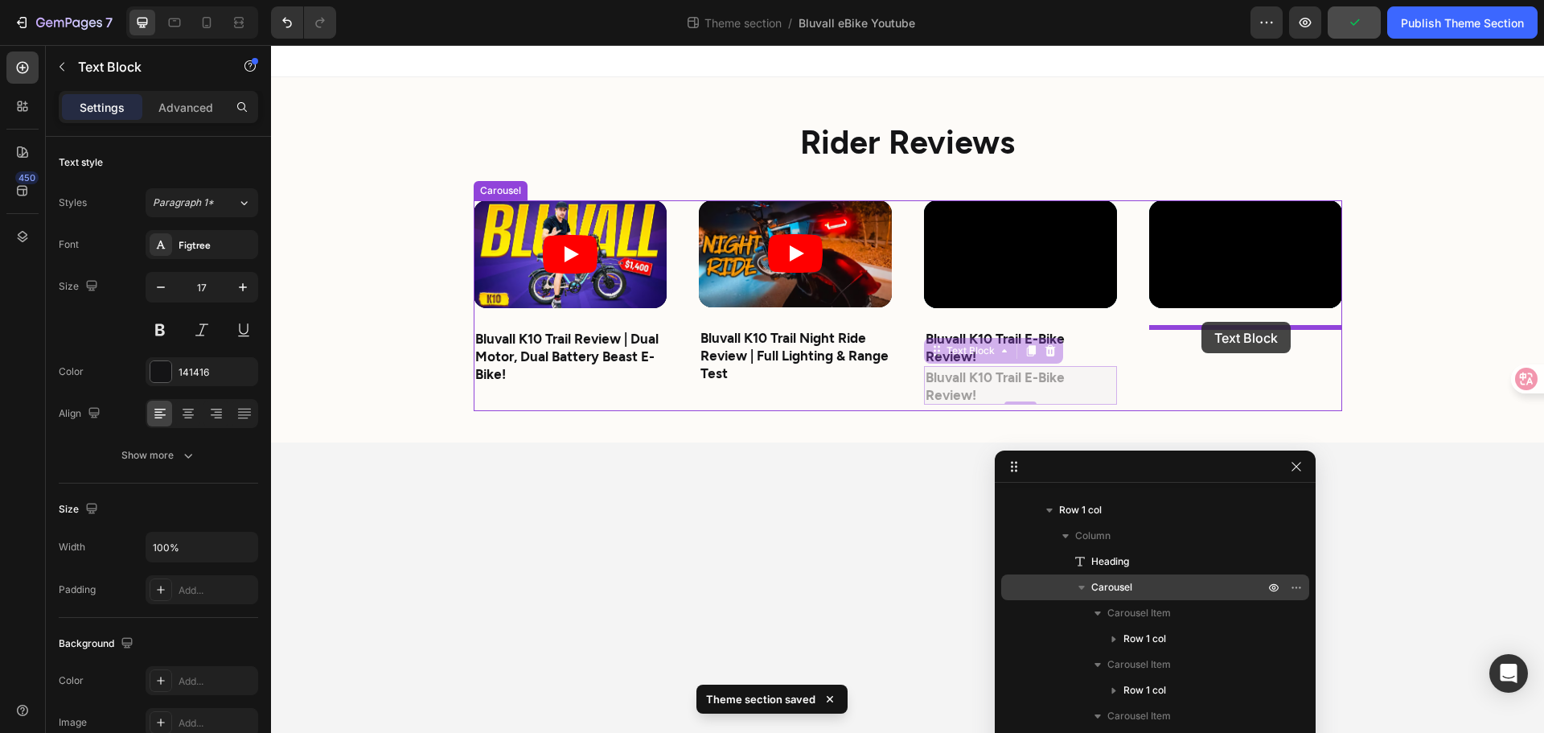
drag, startPoint x: 940, startPoint y: 351, endPoint x: 1202, endPoint y: 322, distance: 263.1
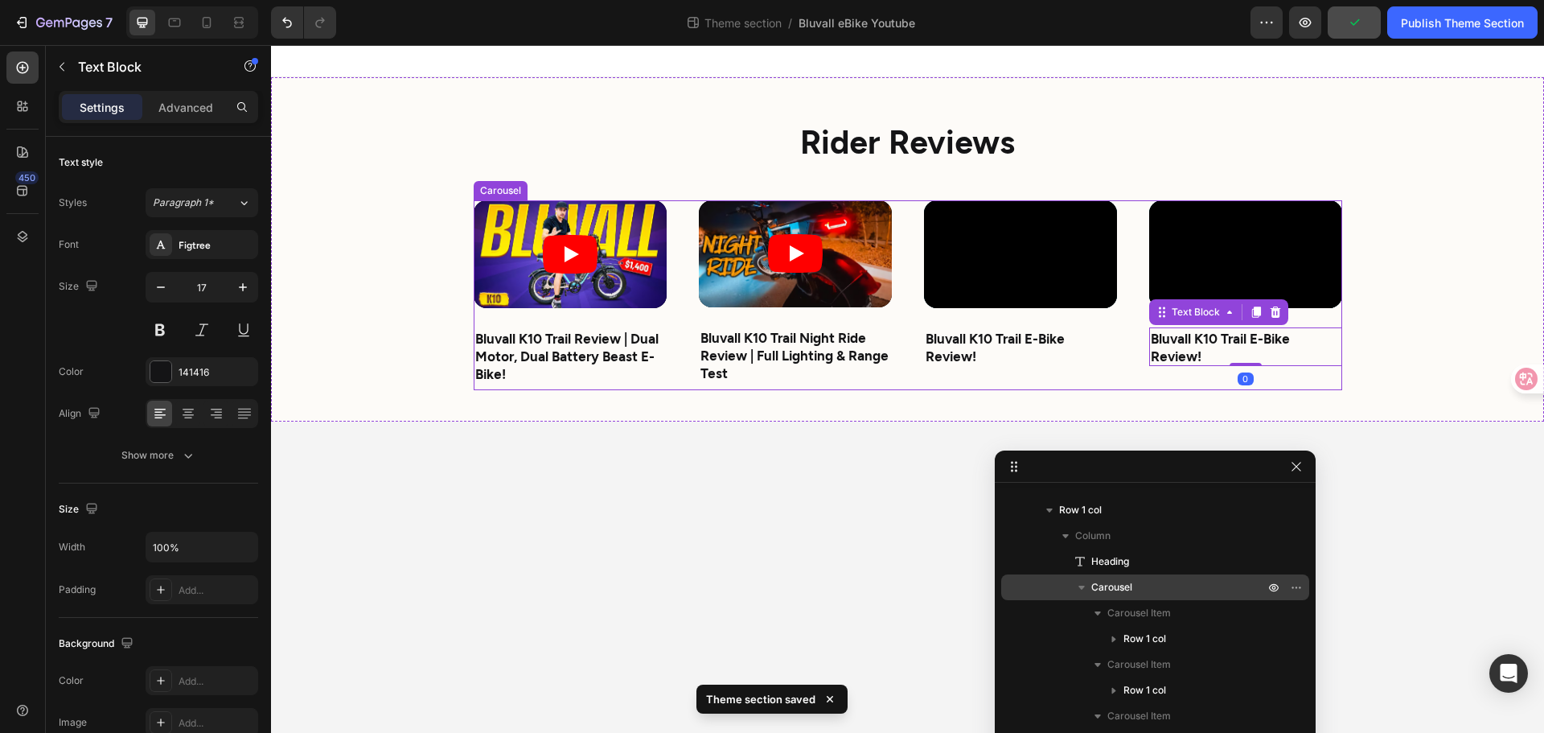
click at [1139, 376] on div "Video Bluvall K10 Trail Review | Dual Motor, Dual Battery Beast E-Bike! Text Bl…" at bounding box center [908, 295] width 869 height 190
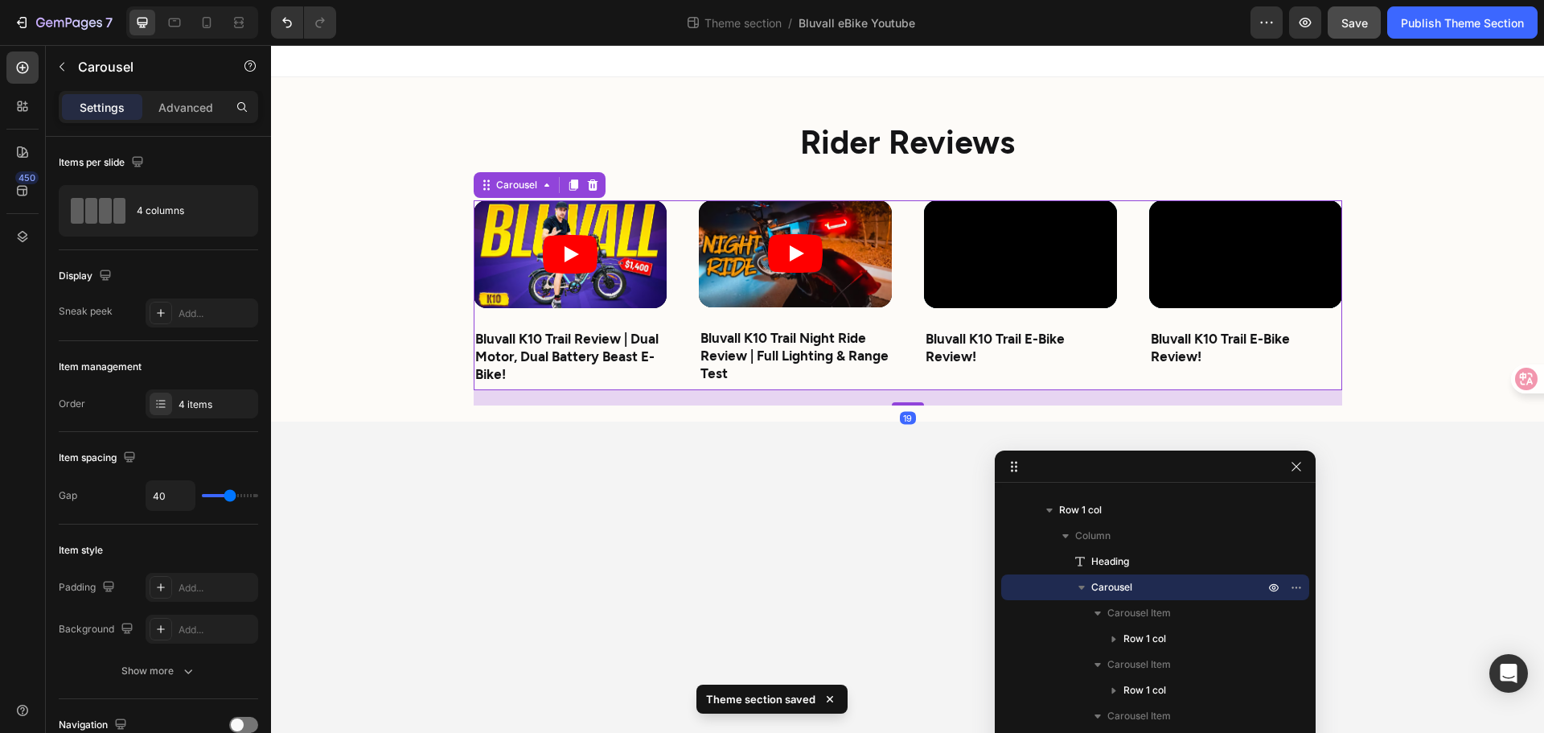
click at [830, 489] on body "Rider Reviews Heading Video Bluvall K10 Trail Review | Dual Motor, Dual Battery…" at bounding box center [907, 389] width 1273 height 688
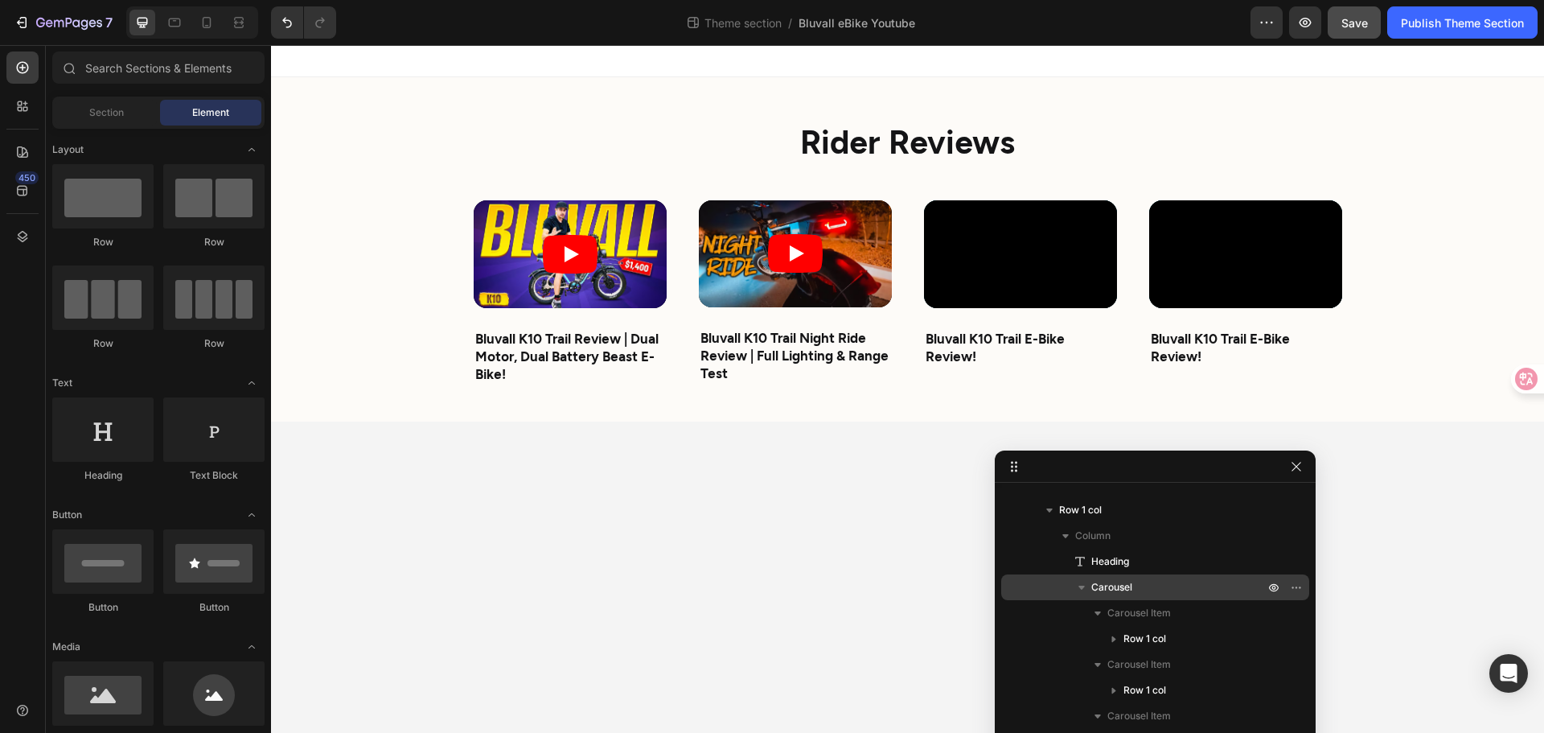
drag, startPoint x: 450, startPoint y: 504, endPoint x: 553, endPoint y: 504, distance: 102.2
click at [450, 504] on body "Rider Reviews Heading Video Bluvall K10 Trail Review | Dual Motor, Dual Battery…" at bounding box center [907, 389] width 1273 height 688
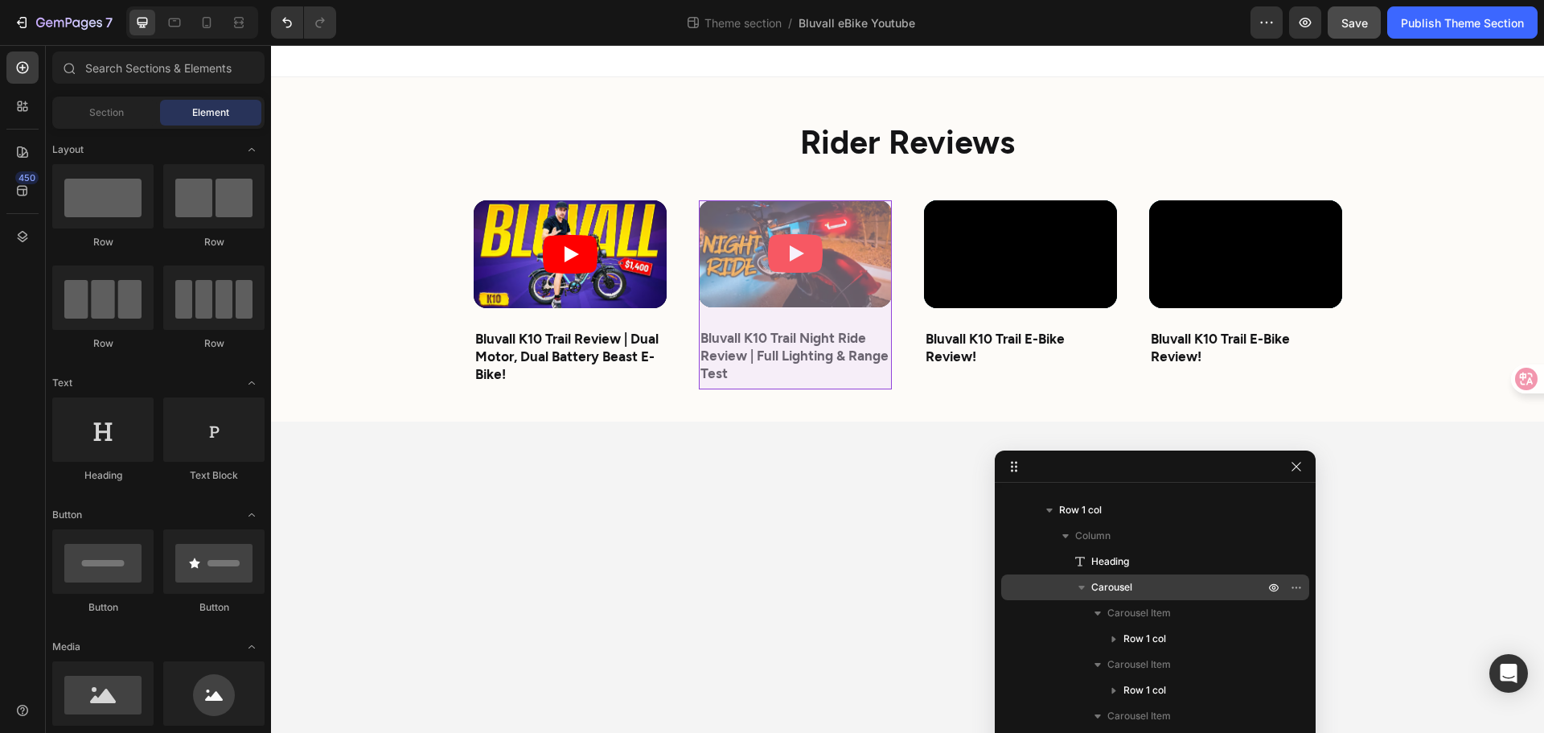
scroll to position [224, 0]
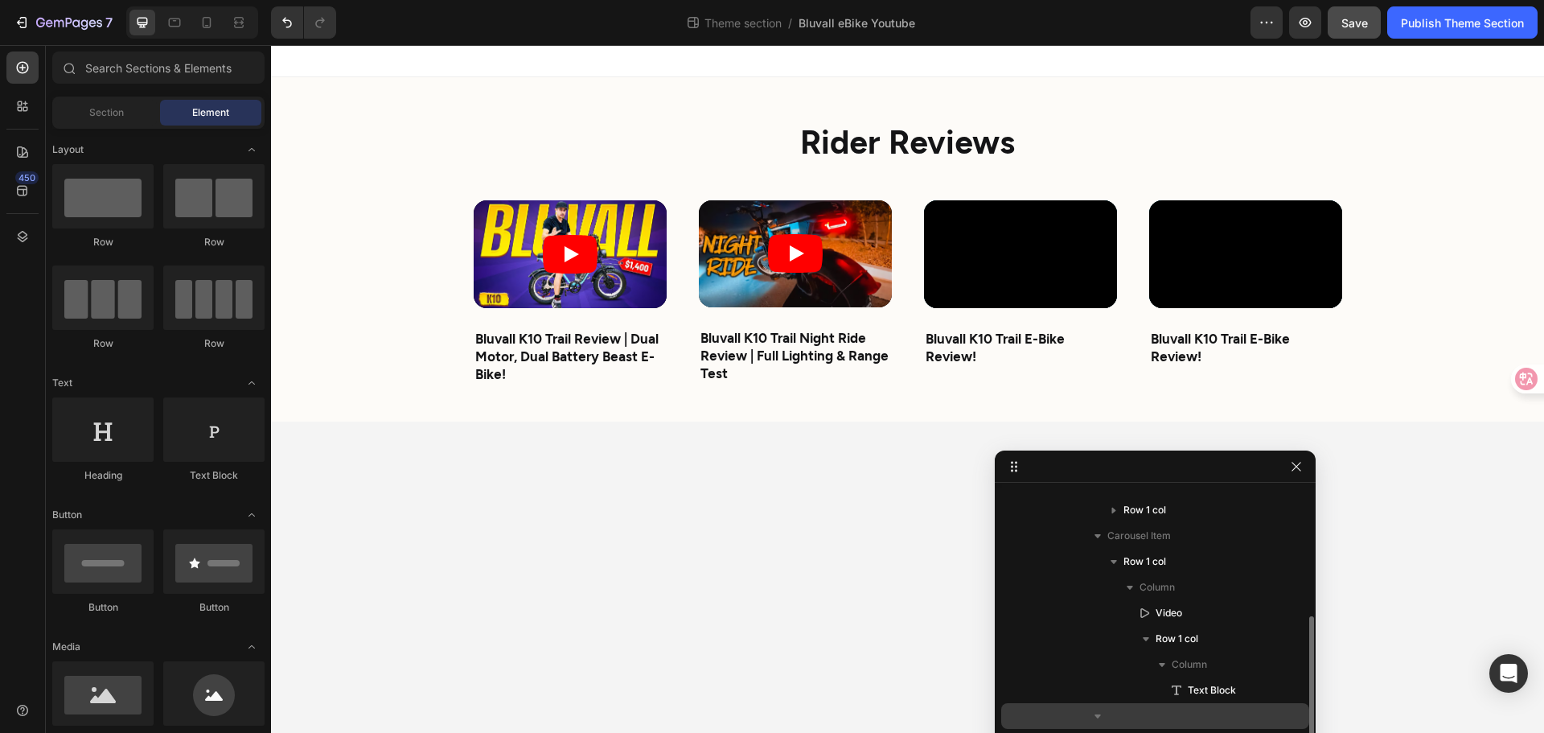
click at [1104, 715] on icon "button" at bounding box center [1098, 716] width 16 height 16
click at [1106, 711] on button "button" at bounding box center [1097, 715] width 19 height 19
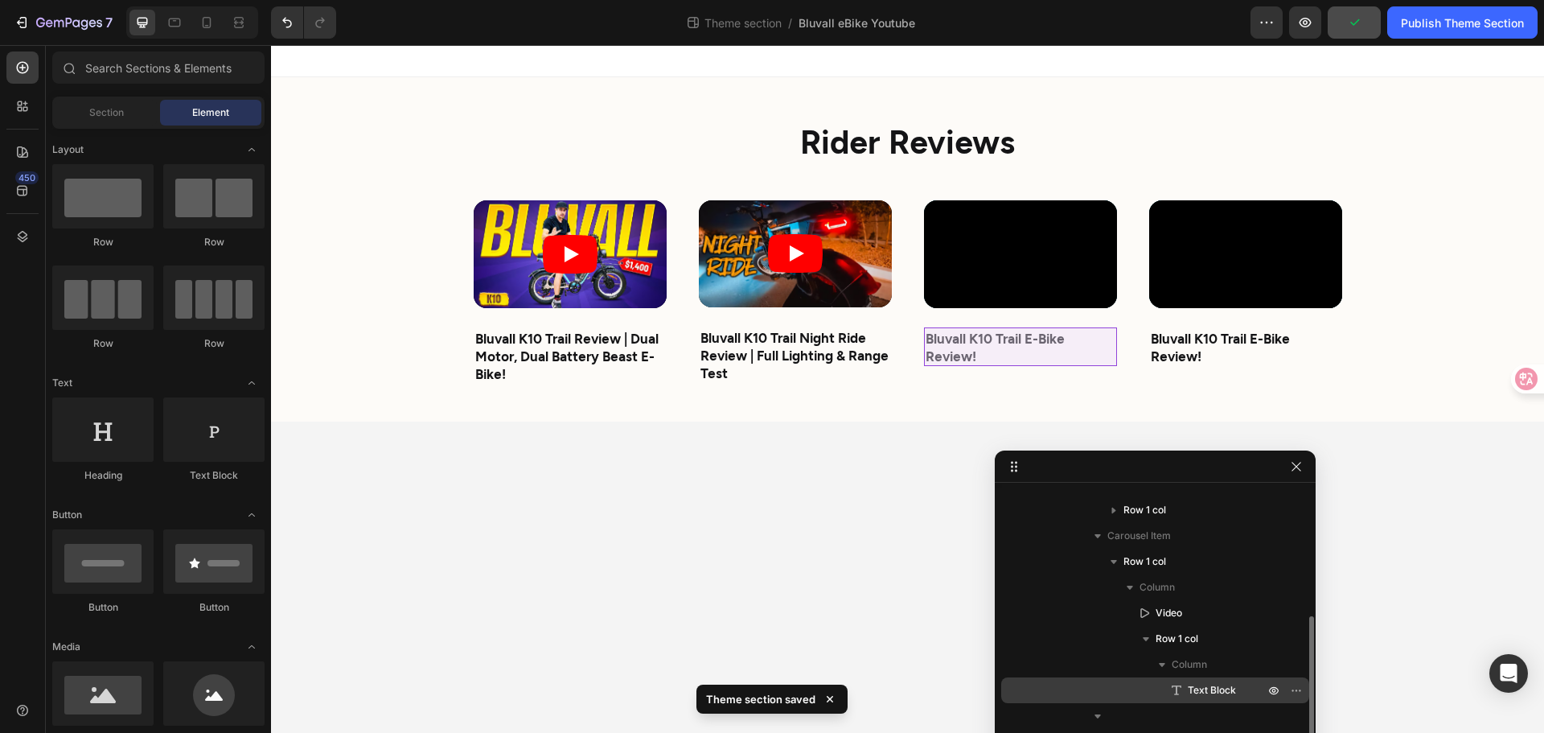
click at [1173, 698] on div "Text Block" at bounding box center [1155, 690] width 295 height 26
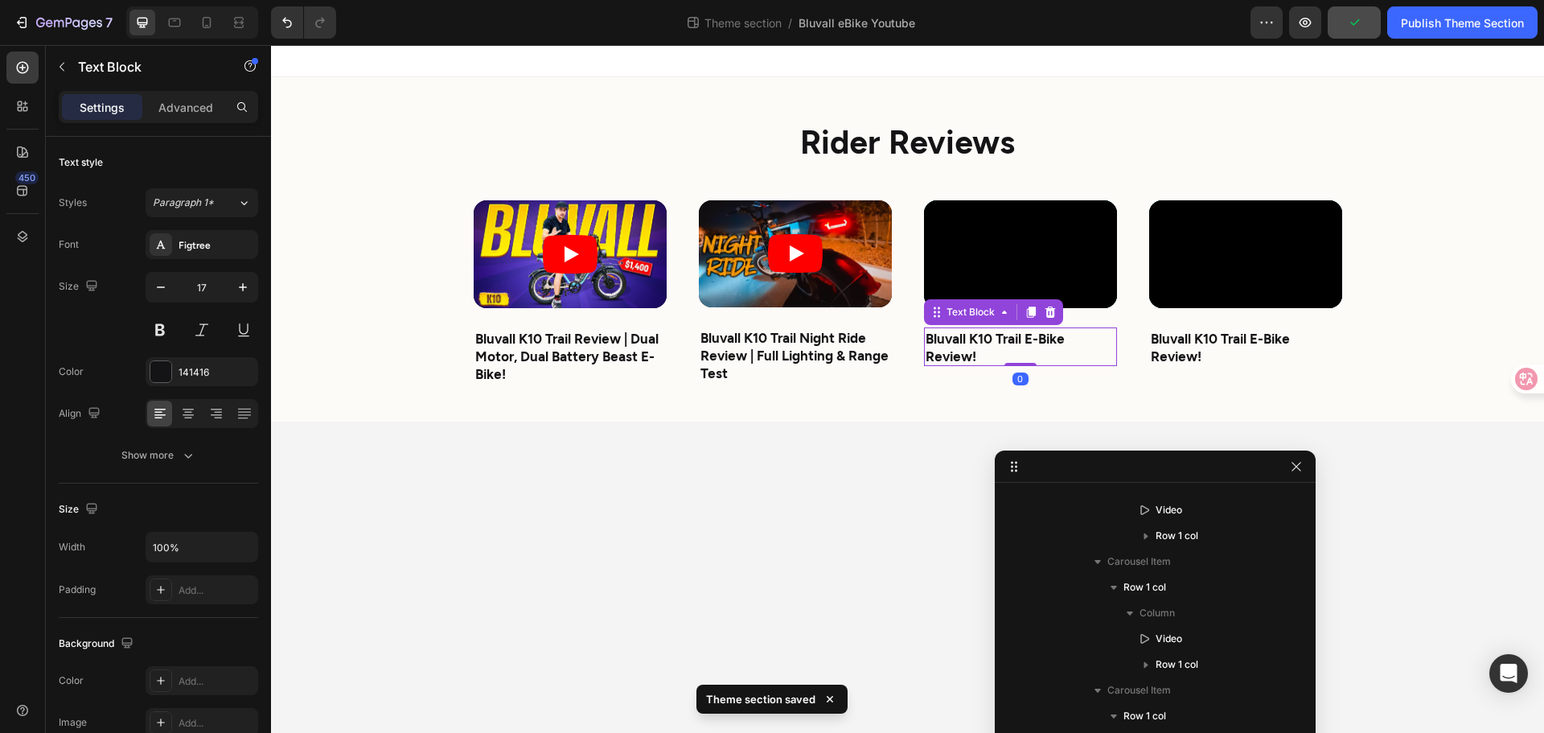
scroll to position [378, 0]
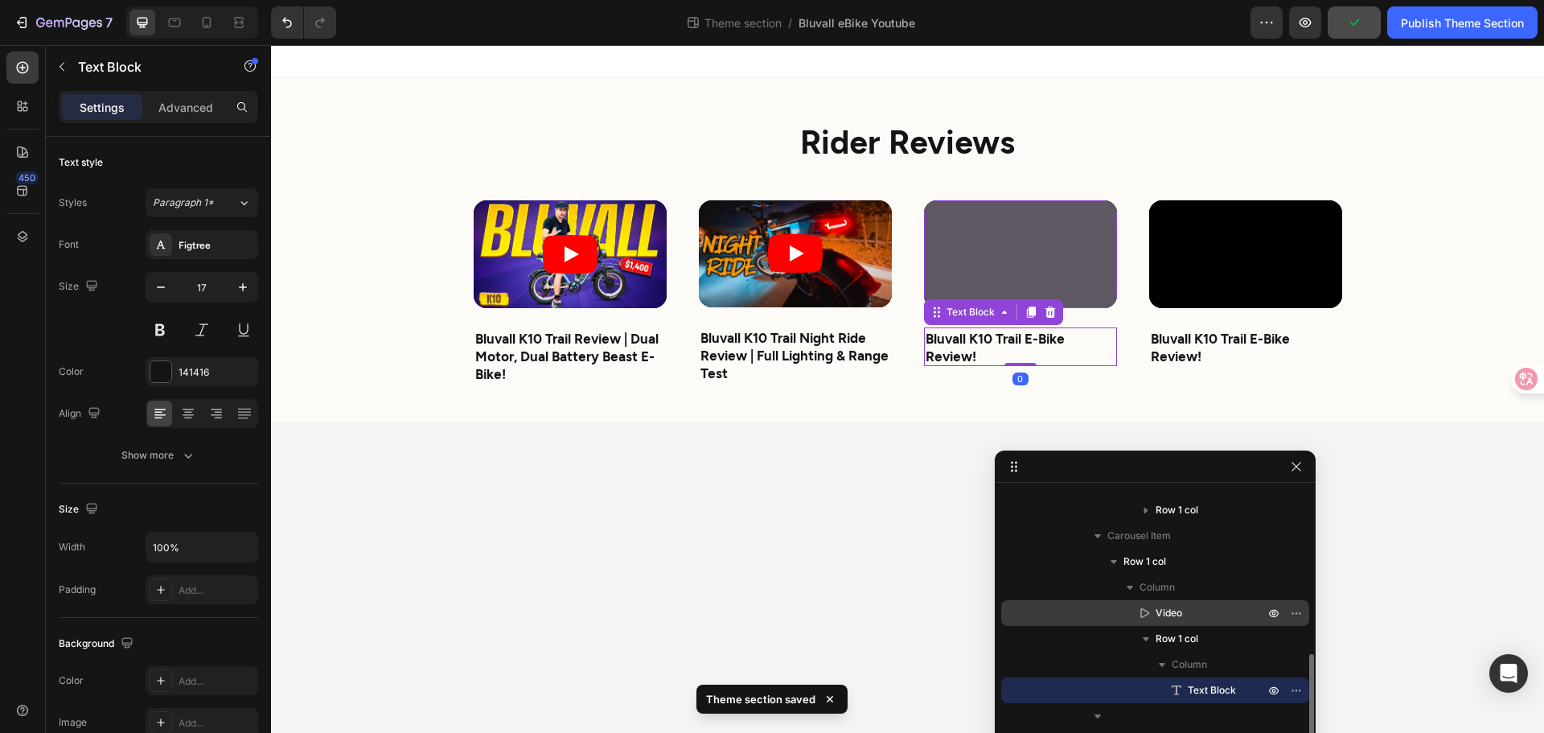
click at [1179, 607] on span "Video" at bounding box center [1169, 613] width 27 height 16
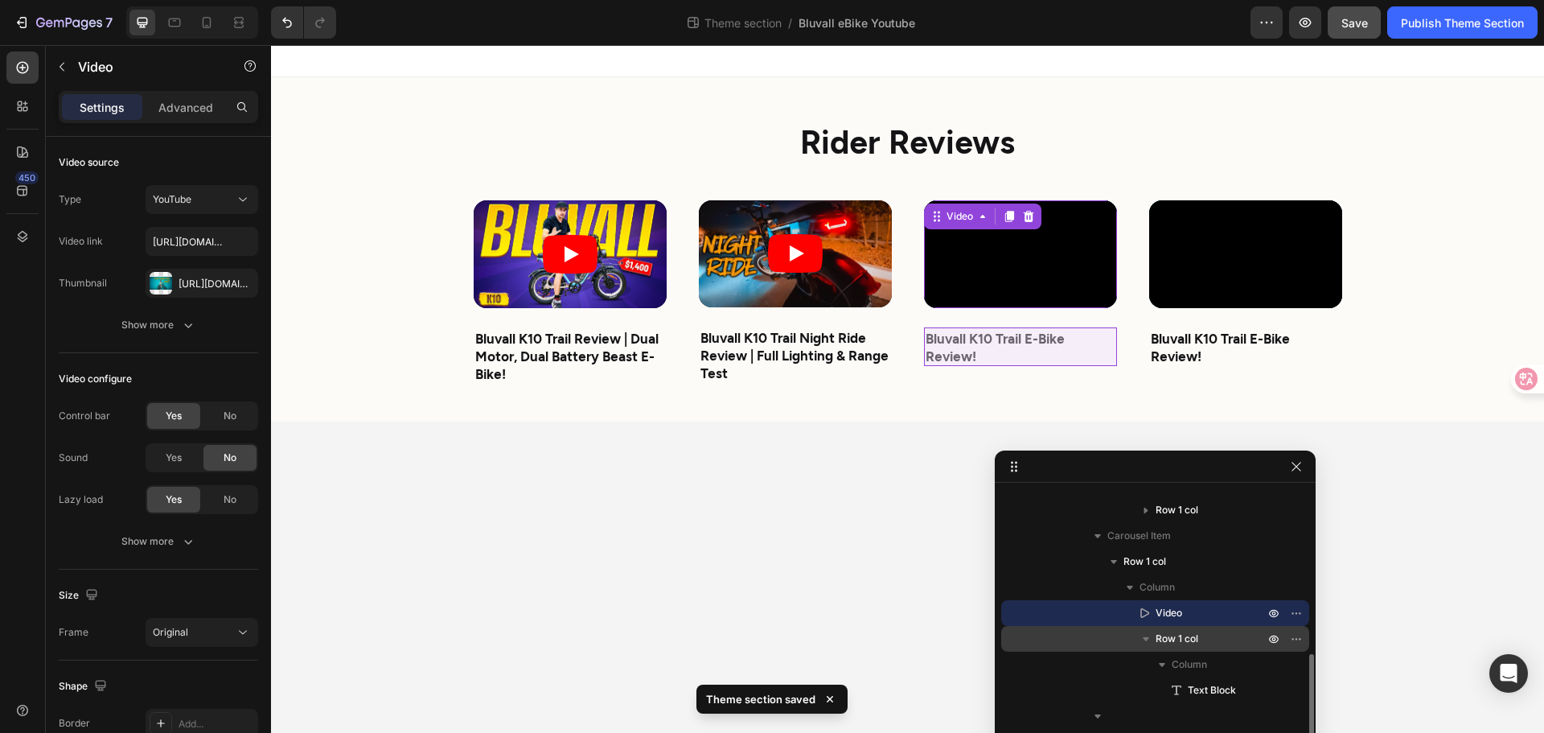
click at [1182, 633] on span "Row 1 col" at bounding box center [1177, 639] width 43 height 16
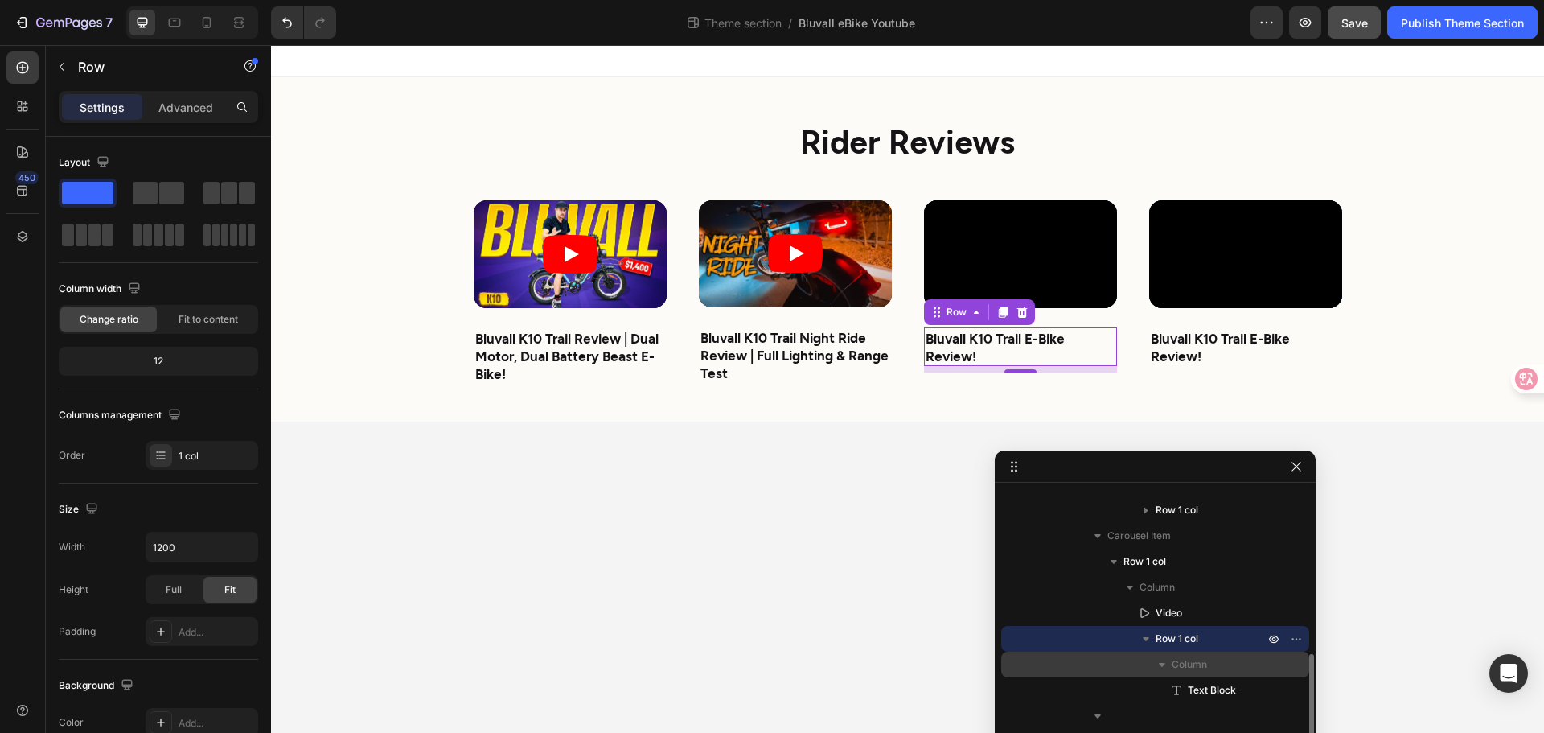
click at [1182, 660] on span "Column" at bounding box center [1189, 664] width 35 height 16
click at [1165, 667] on icon "button" at bounding box center [1162, 664] width 16 height 16
click at [1177, 681] on div "Text Block" at bounding box center [1155, 690] width 295 height 26
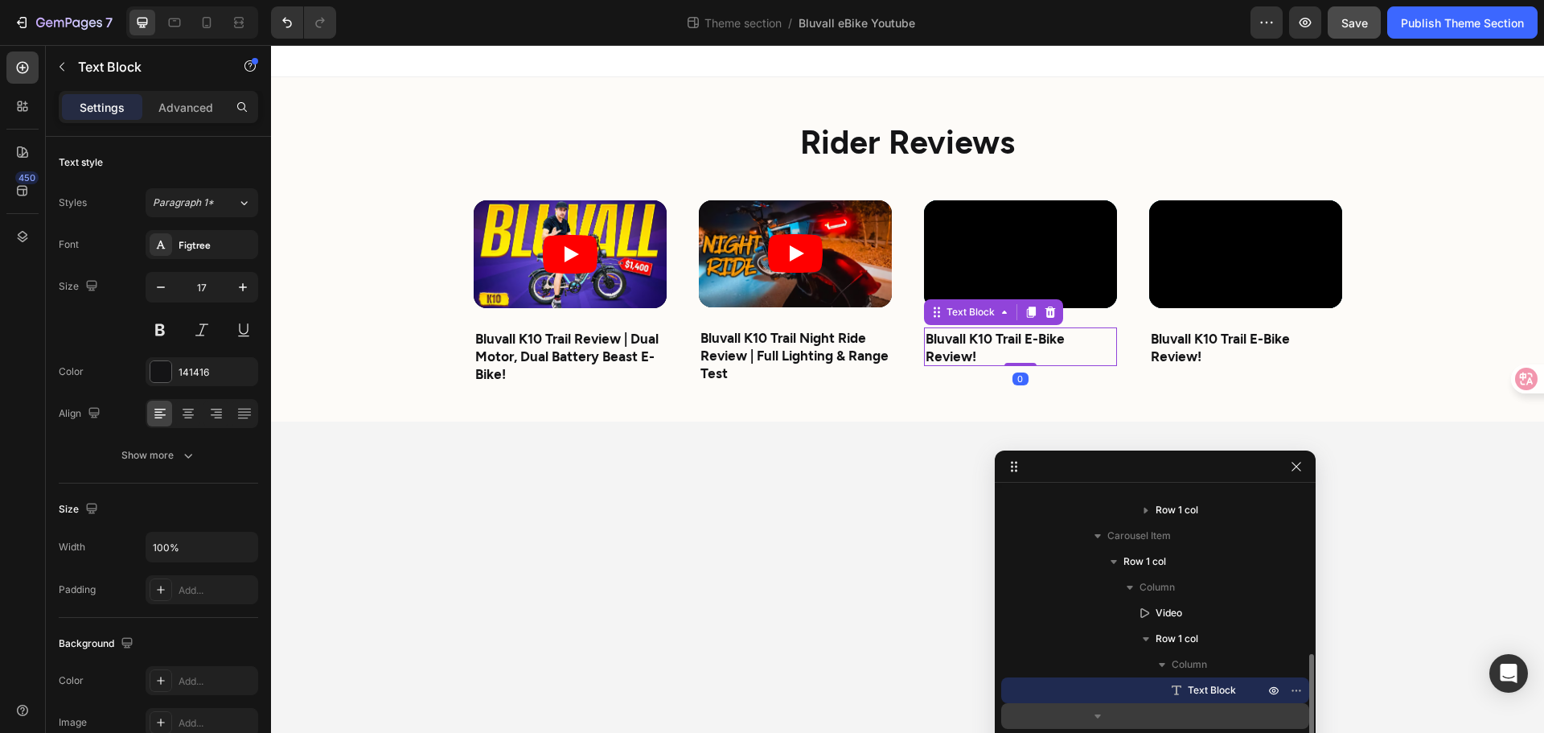
click at [1107, 713] on button "button" at bounding box center [1097, 715] width 19 height 19
click at [1096, 713] on icon "button" at bounding box center [1098, 716] width 16 height 16
click at [1168, 691] on div "Text Block" at bounding box center [1155, 690] width 295 height 26
click at [286, 18] on icon "Undo/Redo" at bounding box center [287, 23] width 10 height 10
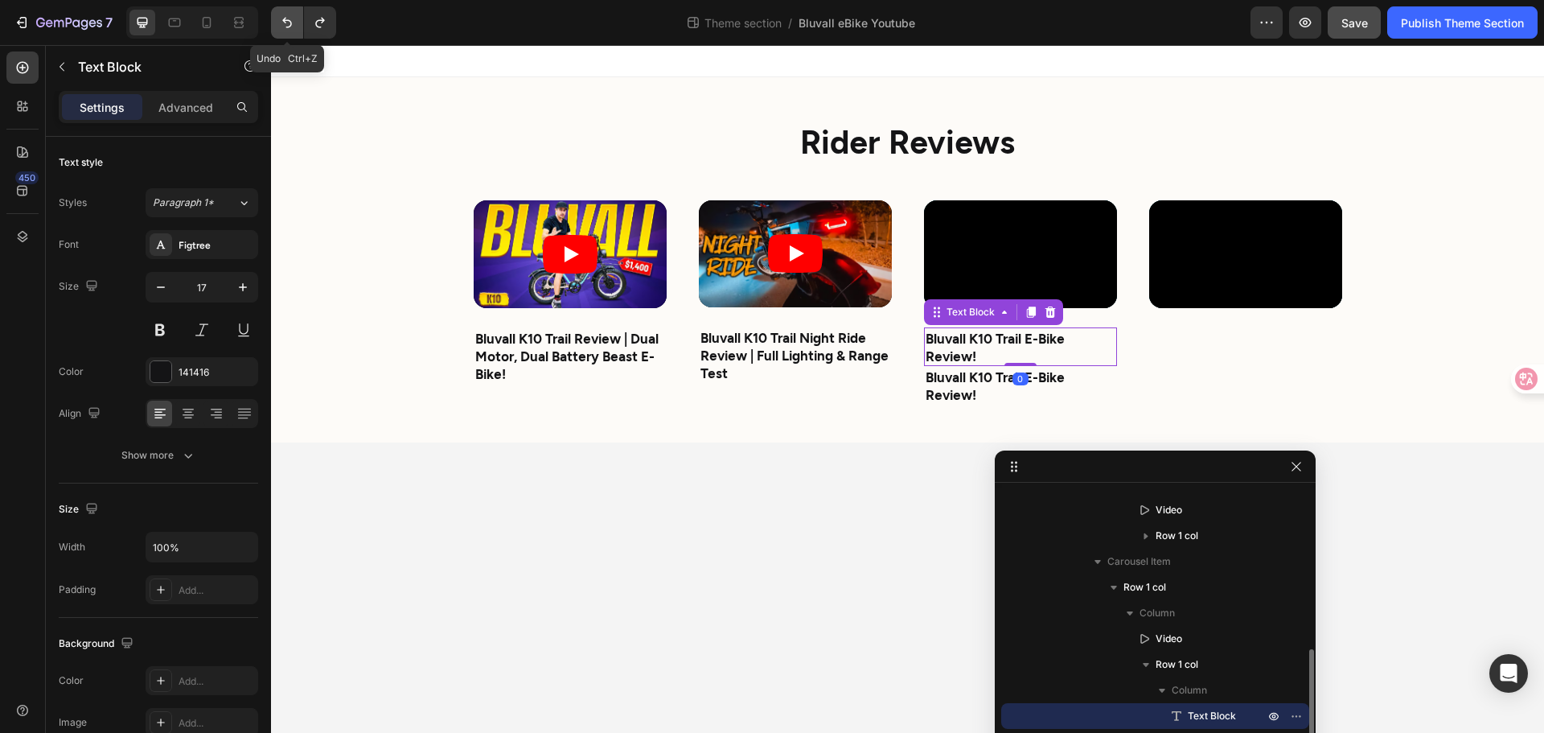
click at [286, 18] on icon "Undo/Redo" at bounding box center [287, 23] width 10 height 10
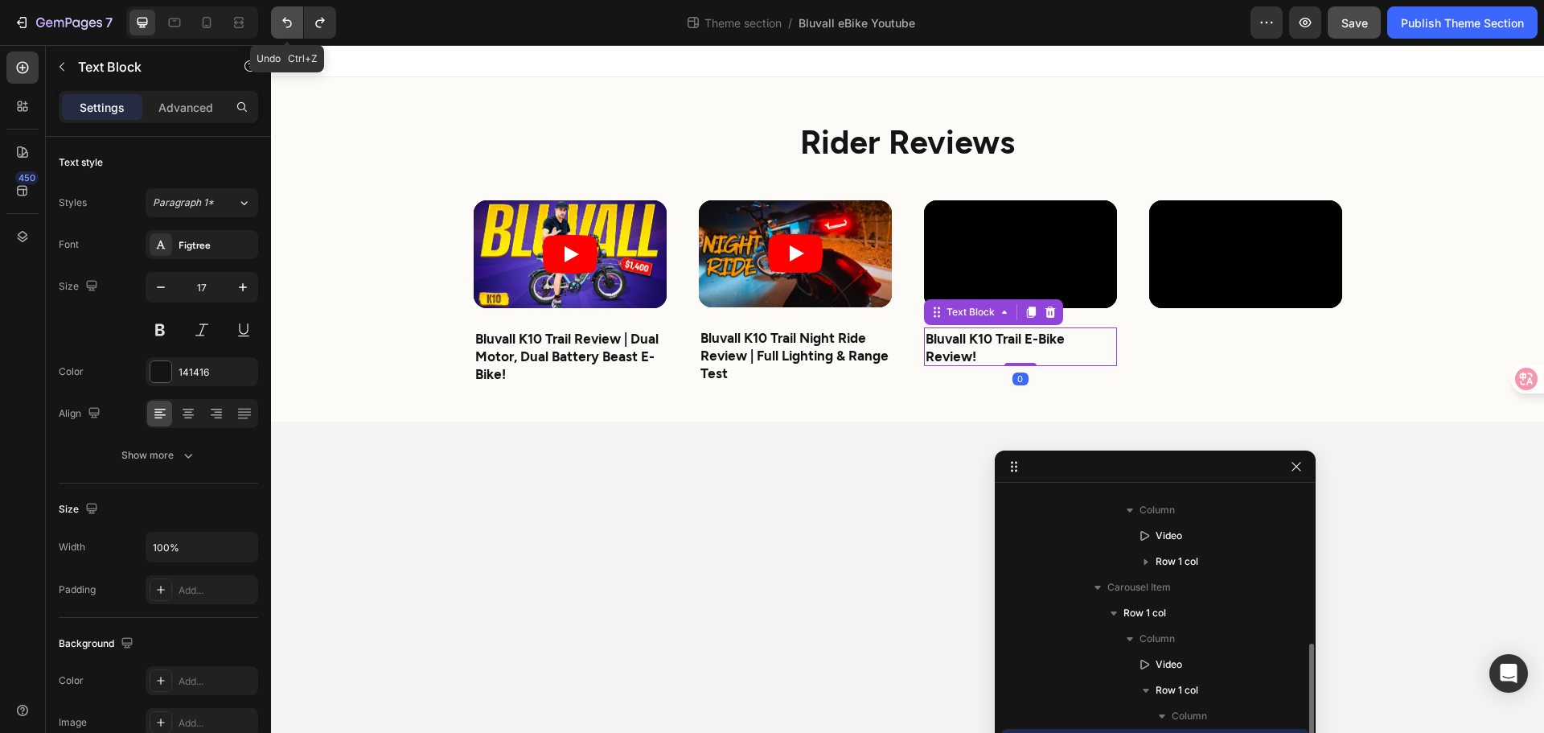
click at [286, 18] on icon "Undo/Redo" at bounding box center [287, 23] width 10 height 10
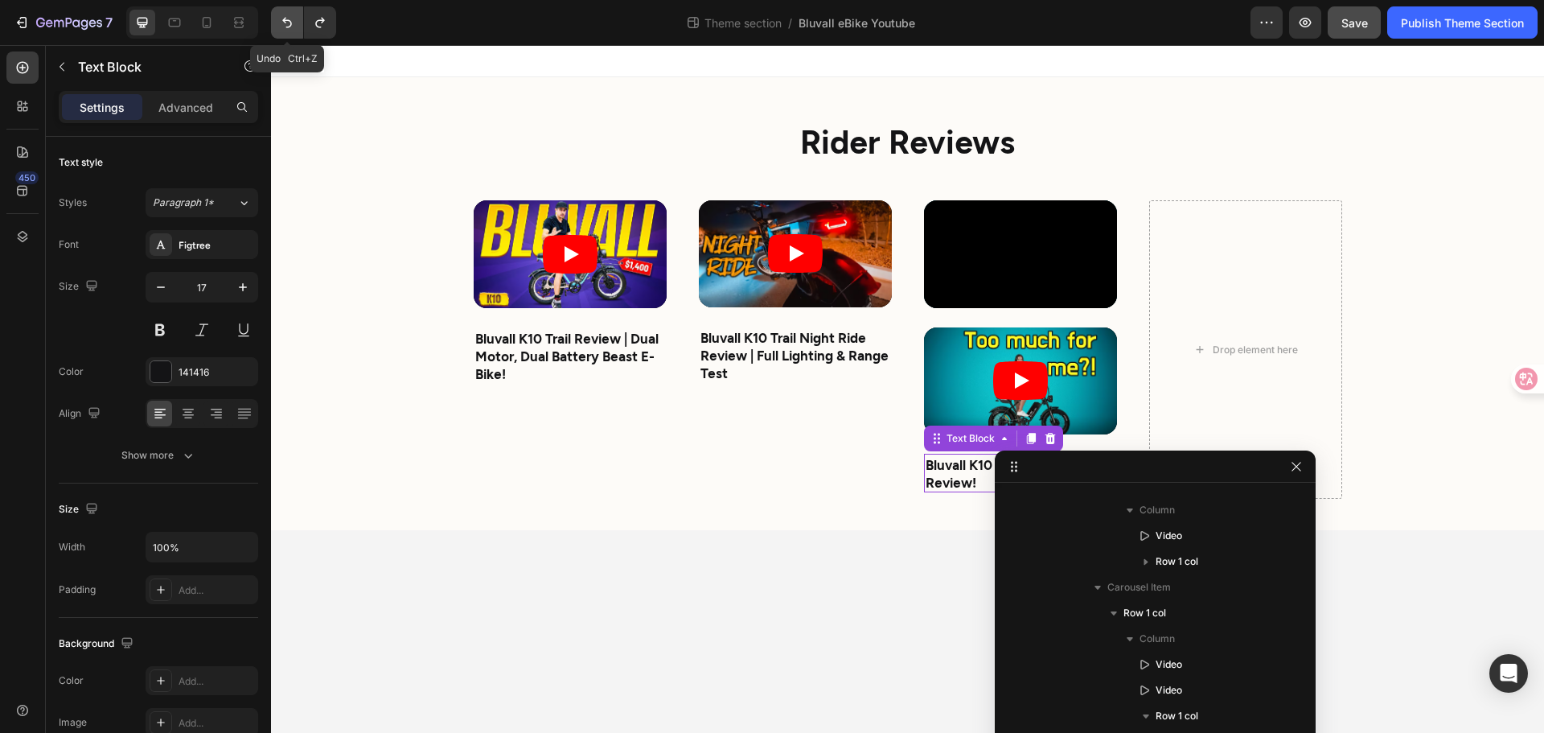
click at [286, 18] on icon "Undo/Redo" at bounding box center [287, 23] width 10 height 10
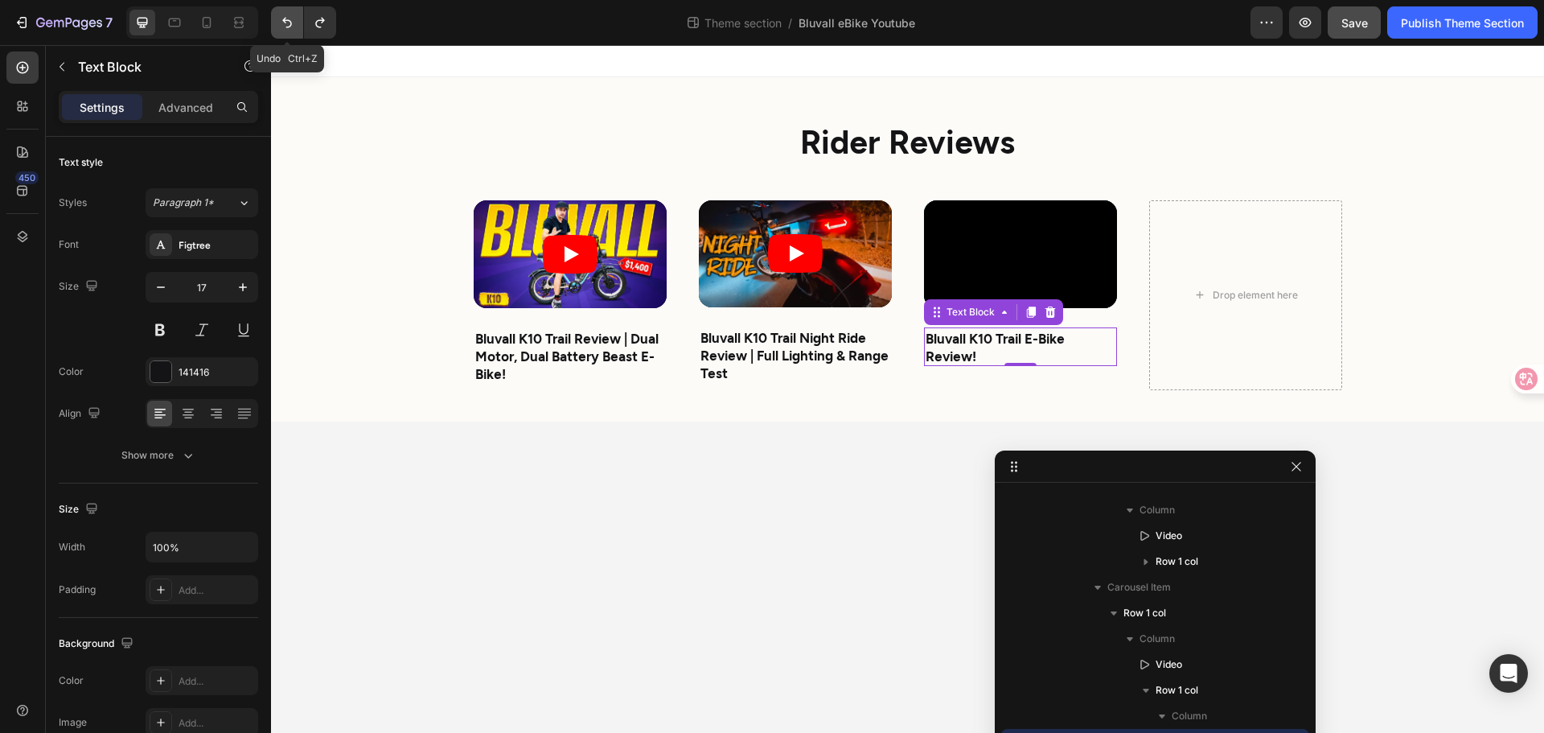
click at [286, 18] on icon "Undo/Redo" at bounding box center [287, 23] width 10 height 10
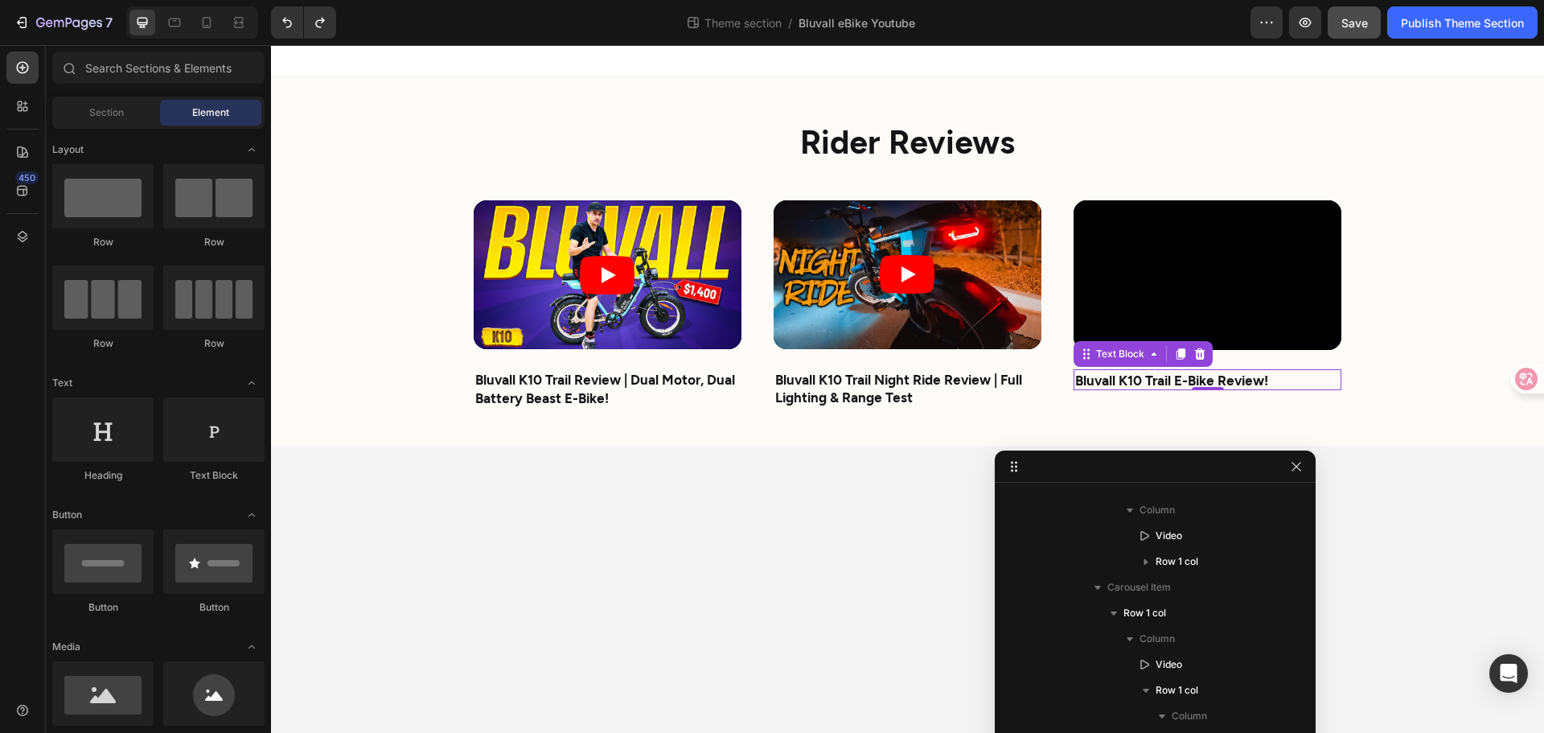
click at [721, 596] on body "Rider Reviews Heading Video Bluvall K10 Trail Review | Dual Motor, Dual Battery…" at bounding box center [907, 389] width 1273 height 688
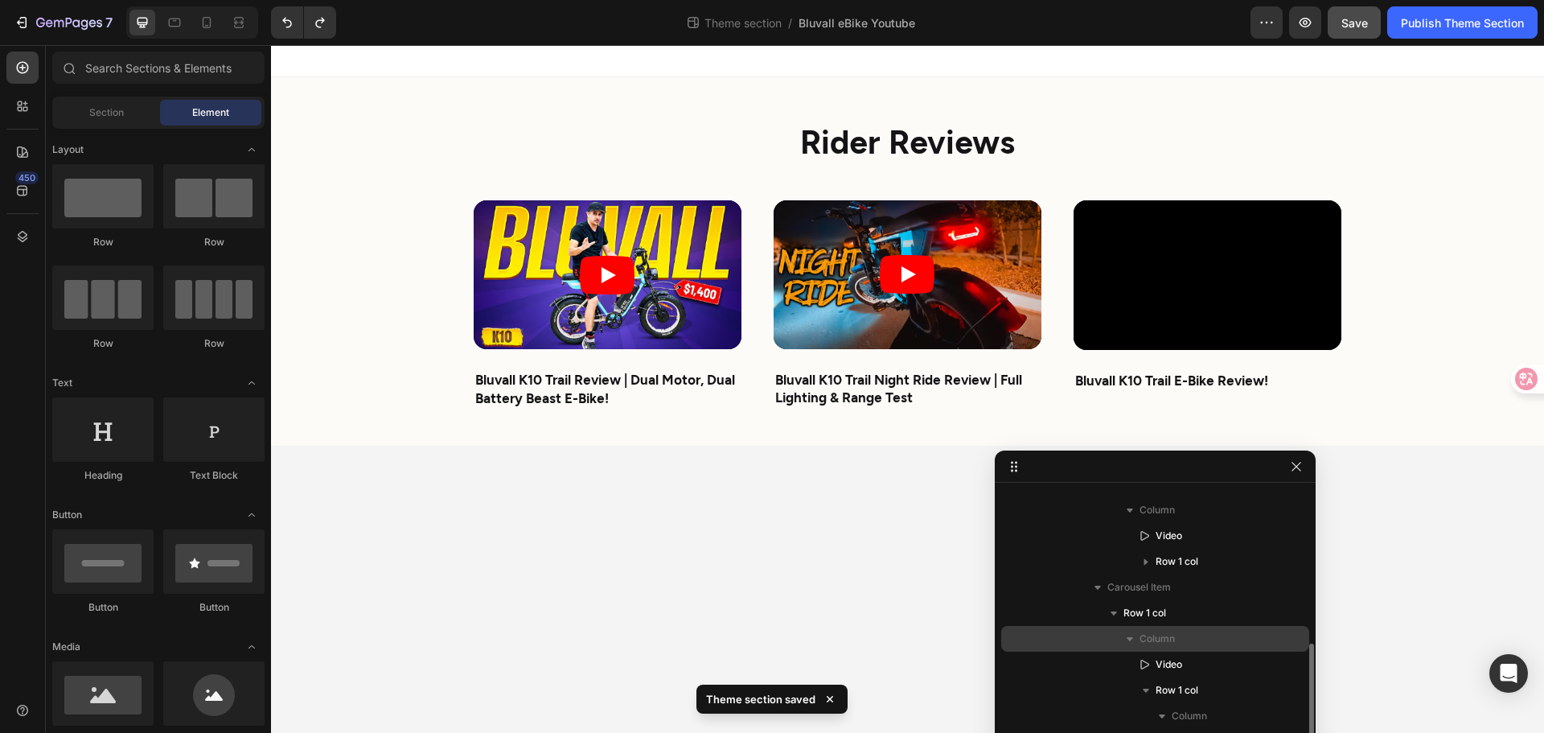
click at [1128, 634] on icon "button" at bounding box center [1130, 639] width 16 height 16
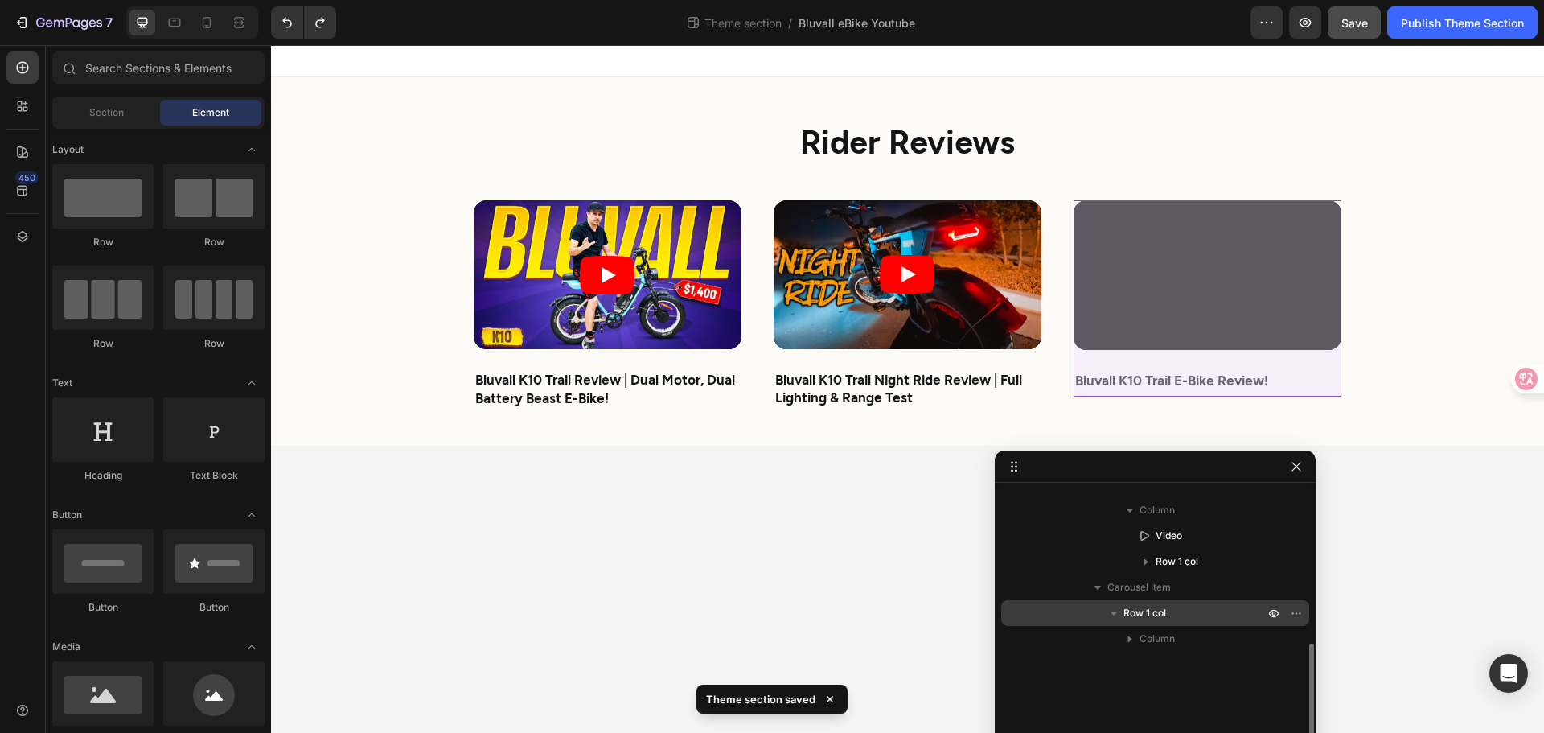
click at [1108, 613] on icon "button" at bounding box center [1114, 613] width 16 height 16
click at [1115, 610] on icon "button" at bounding box center [1114, 613] width 16 height 16
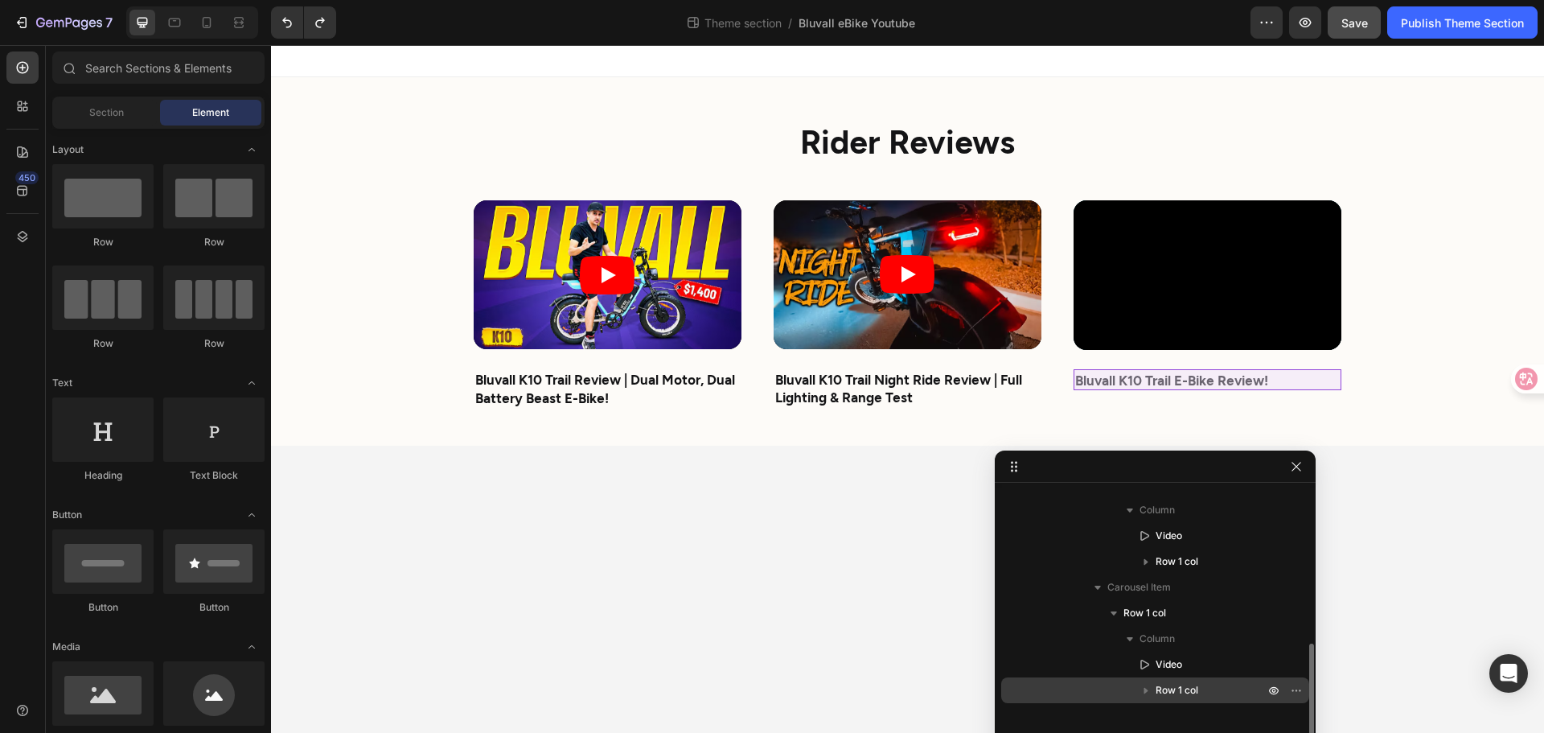
click at [1141, 684] on icon "button" at bounding box center [1146, 690] width 16 height 16
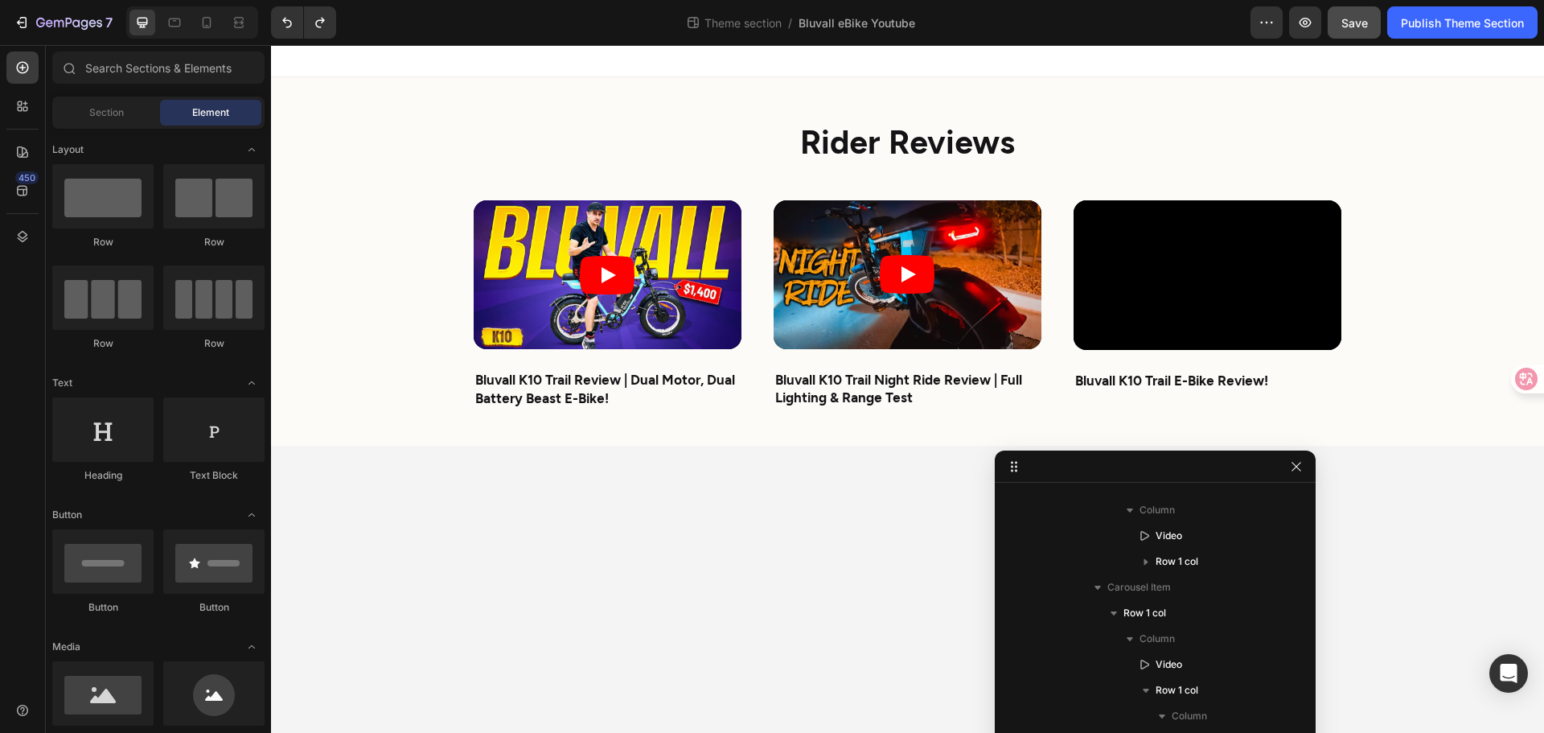
click at [712, 571] on body "Rider Reviews Heading Video Bluvall K10 Trail Review | Dual Motor, Dual Battery…" at bounding box center [907, 389] width 1273 height 688
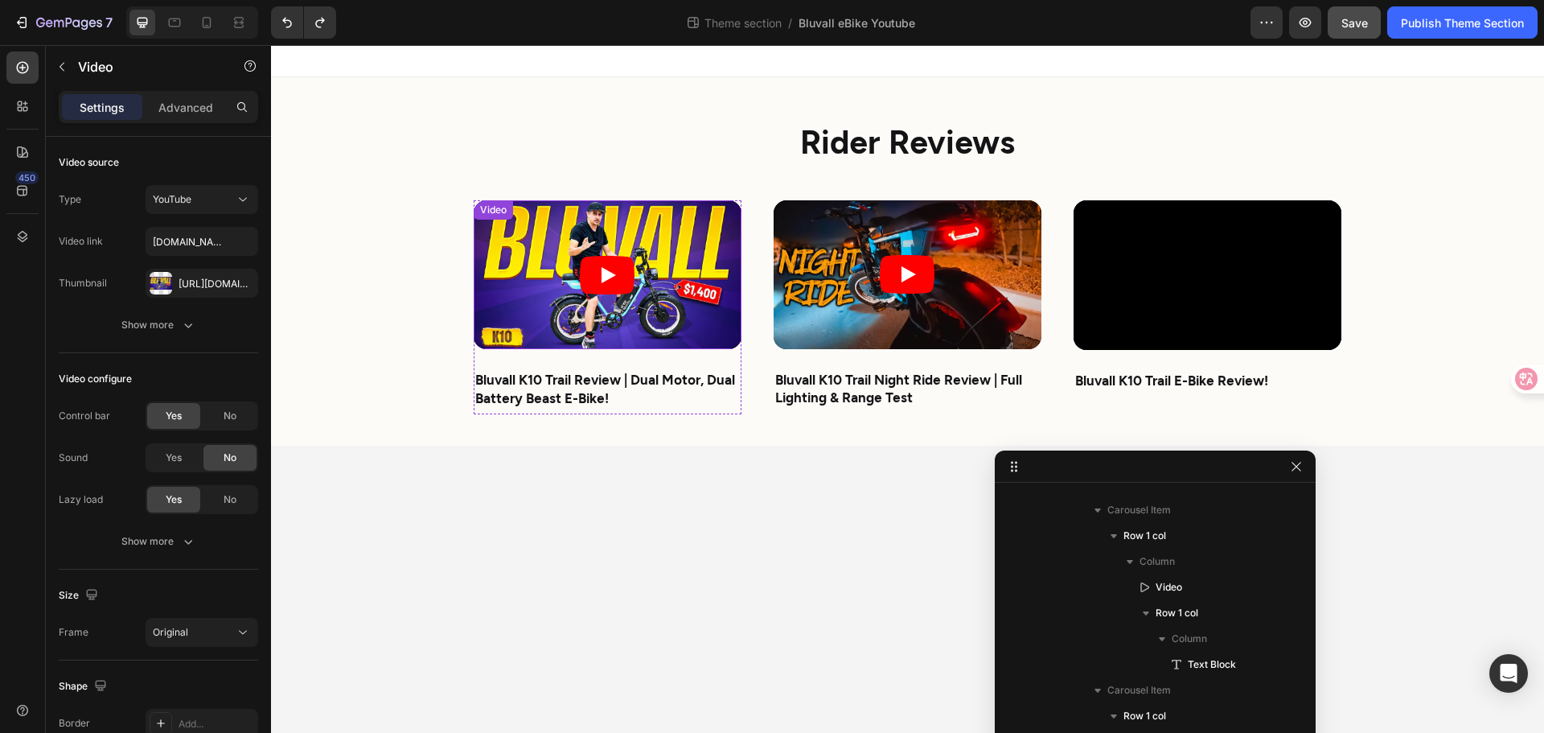
scroll to position [116, 0]
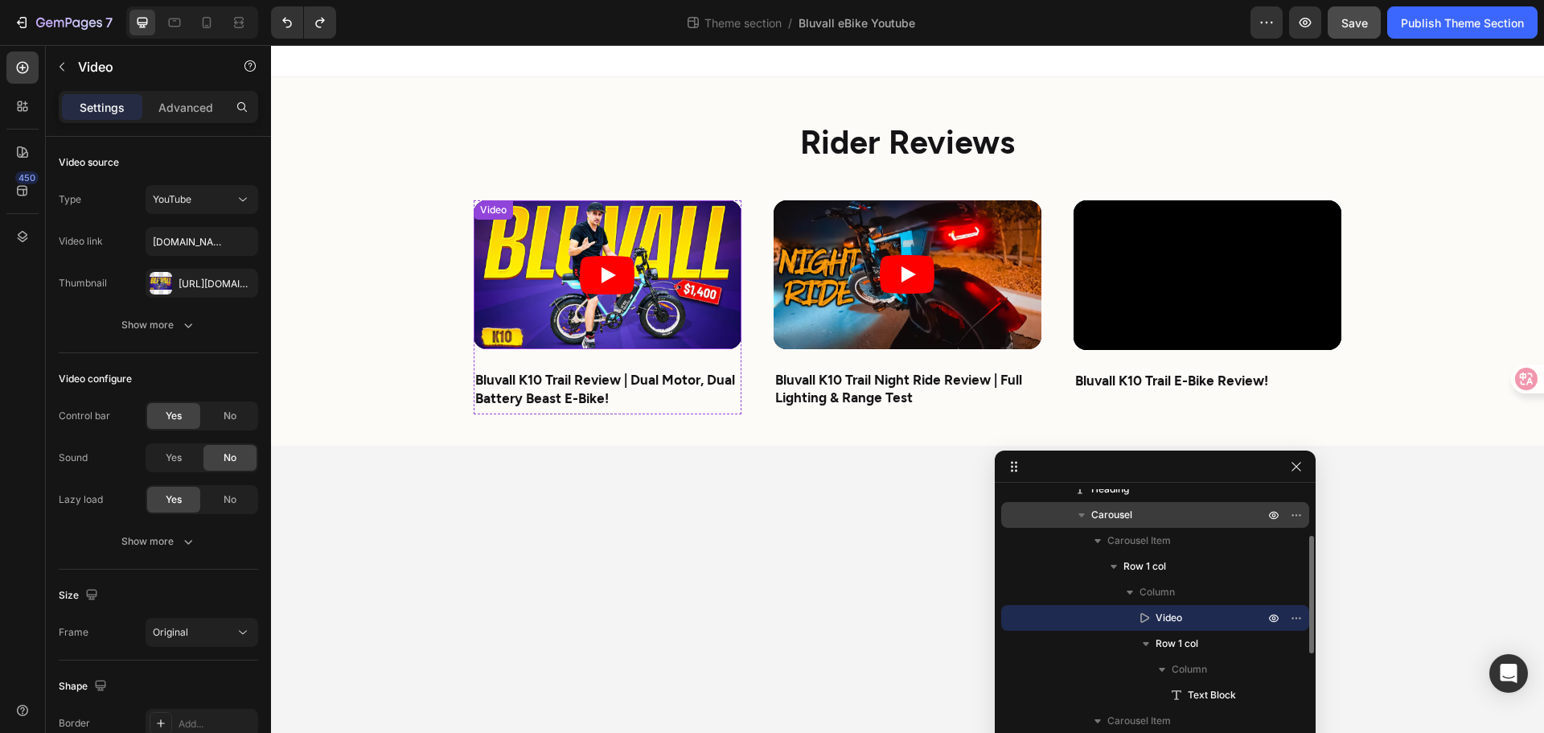
click at [495, 286] on article at bounding box center [608, 275] width 268 height 150
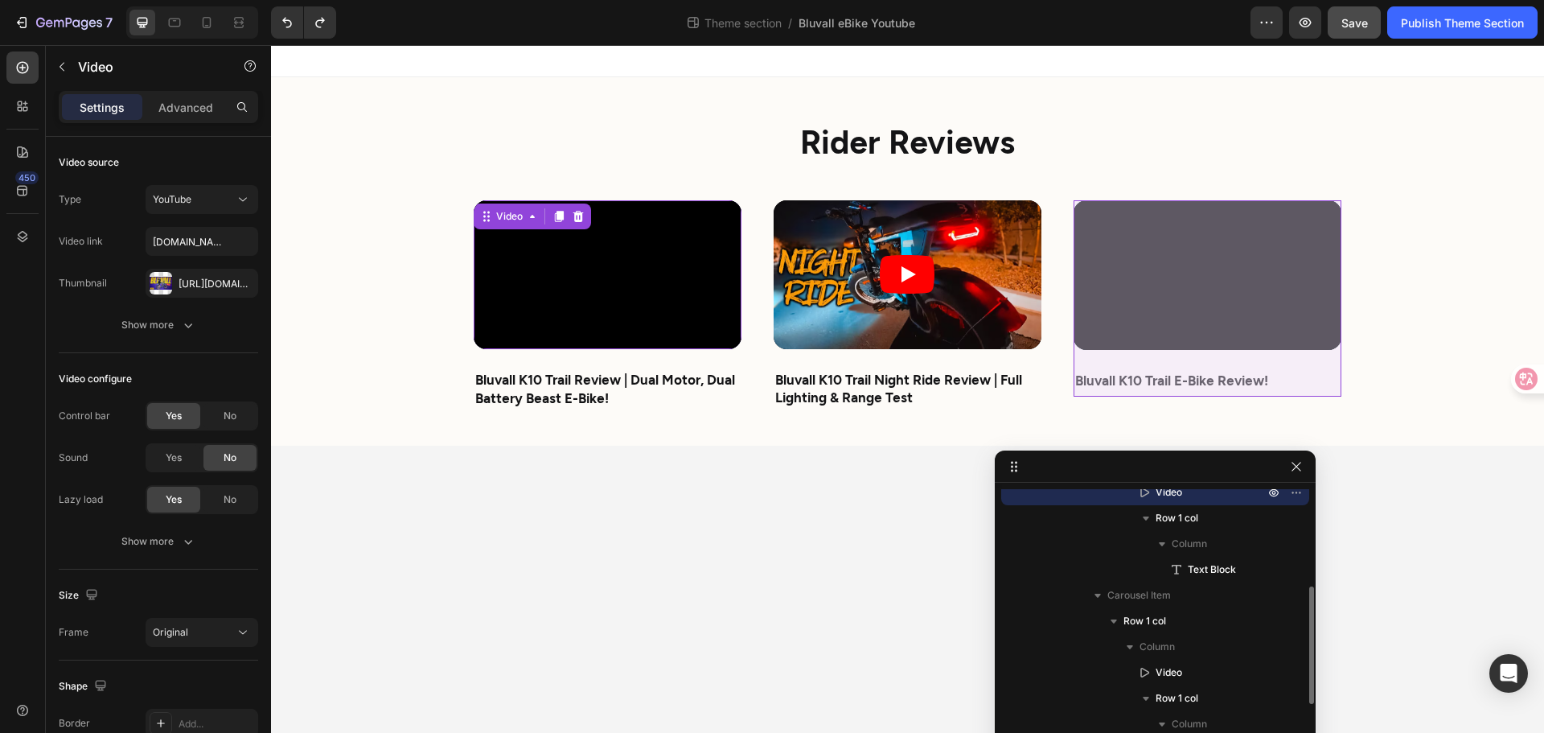
scroll to position [430, 0]
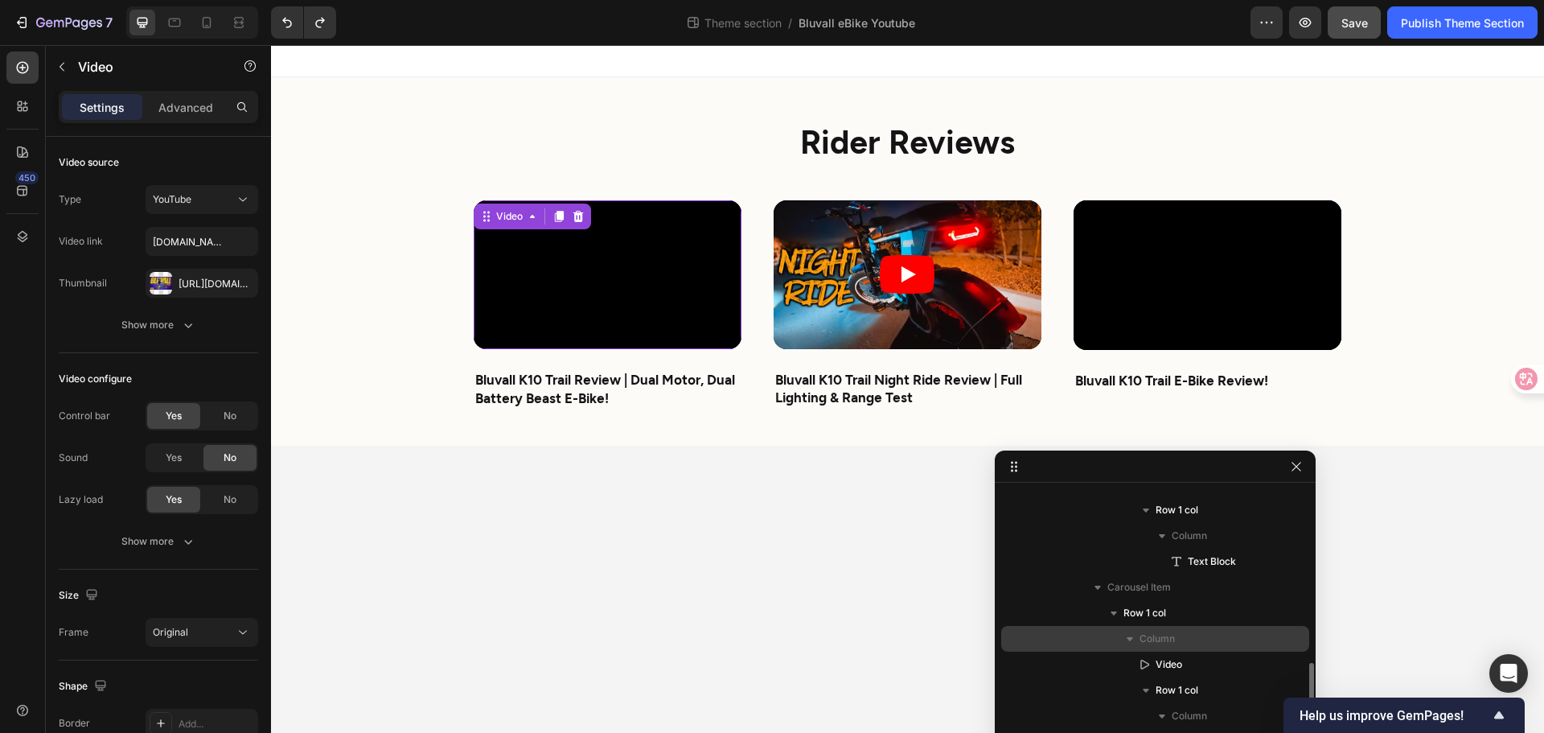
click at [1123, 631] on icon "button" at bounding box center [1130, 639] width 16 height 16
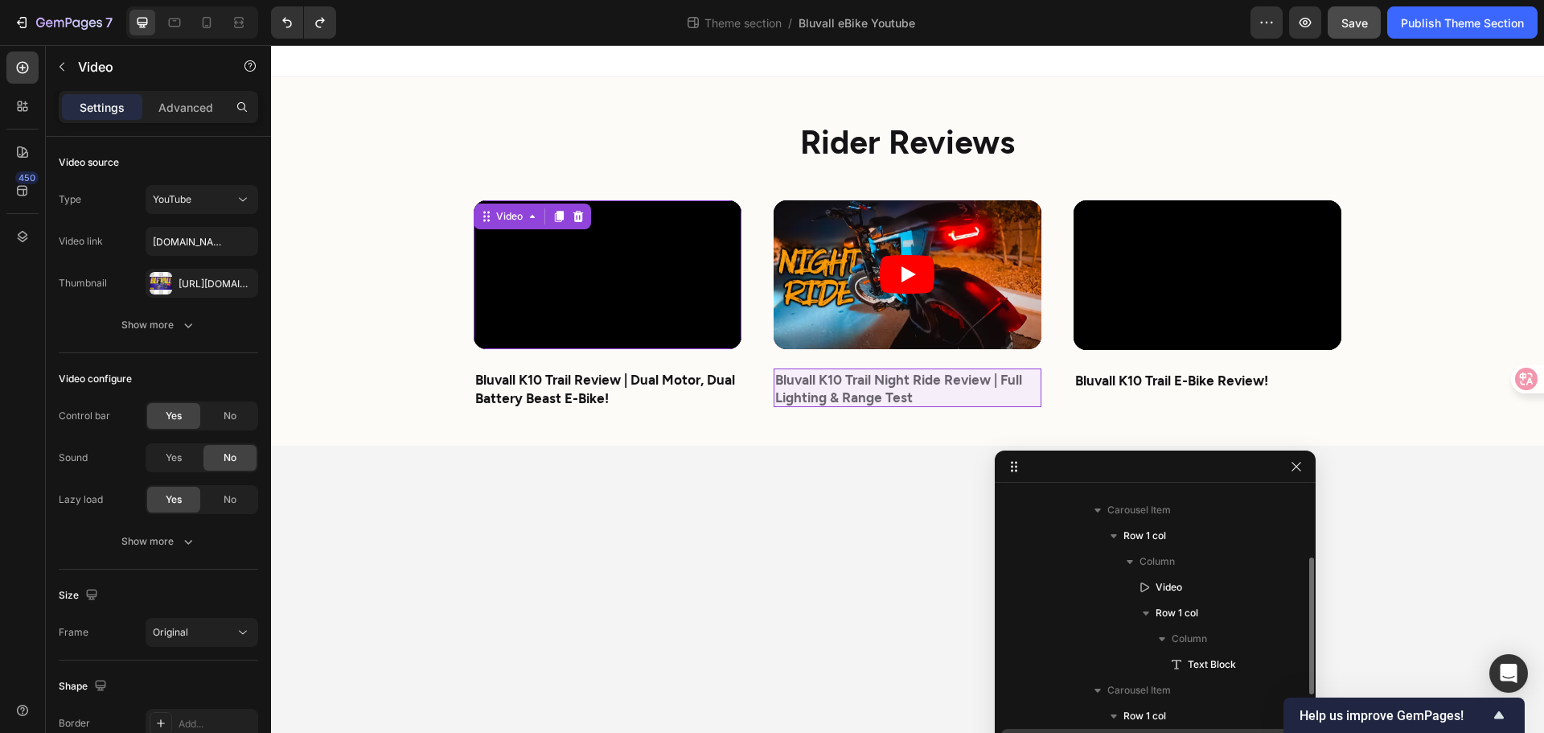
scroll to position [269, 0]
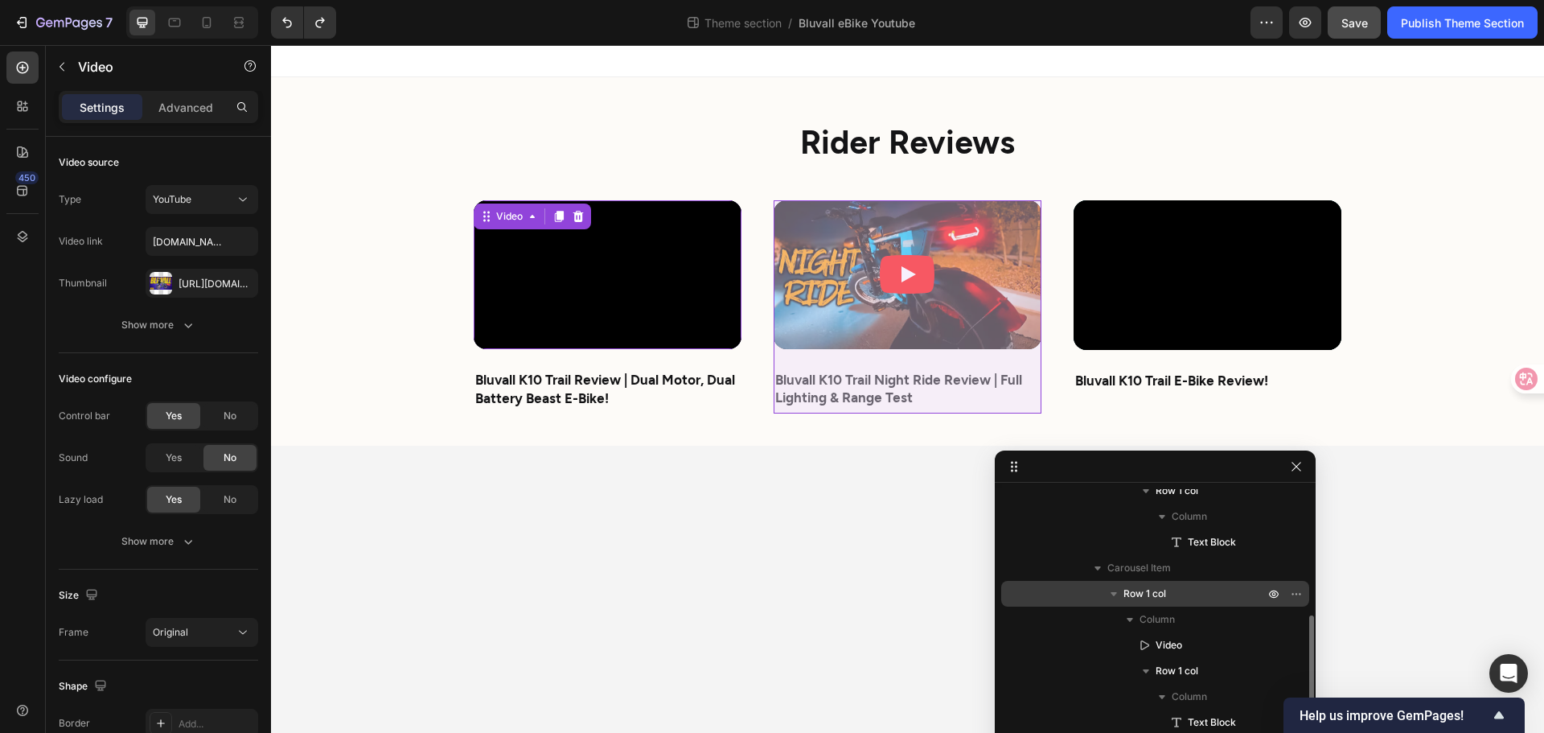
click at [1117, 590] on icon "button" at bounding box center [1114, 594] width 16 height 16
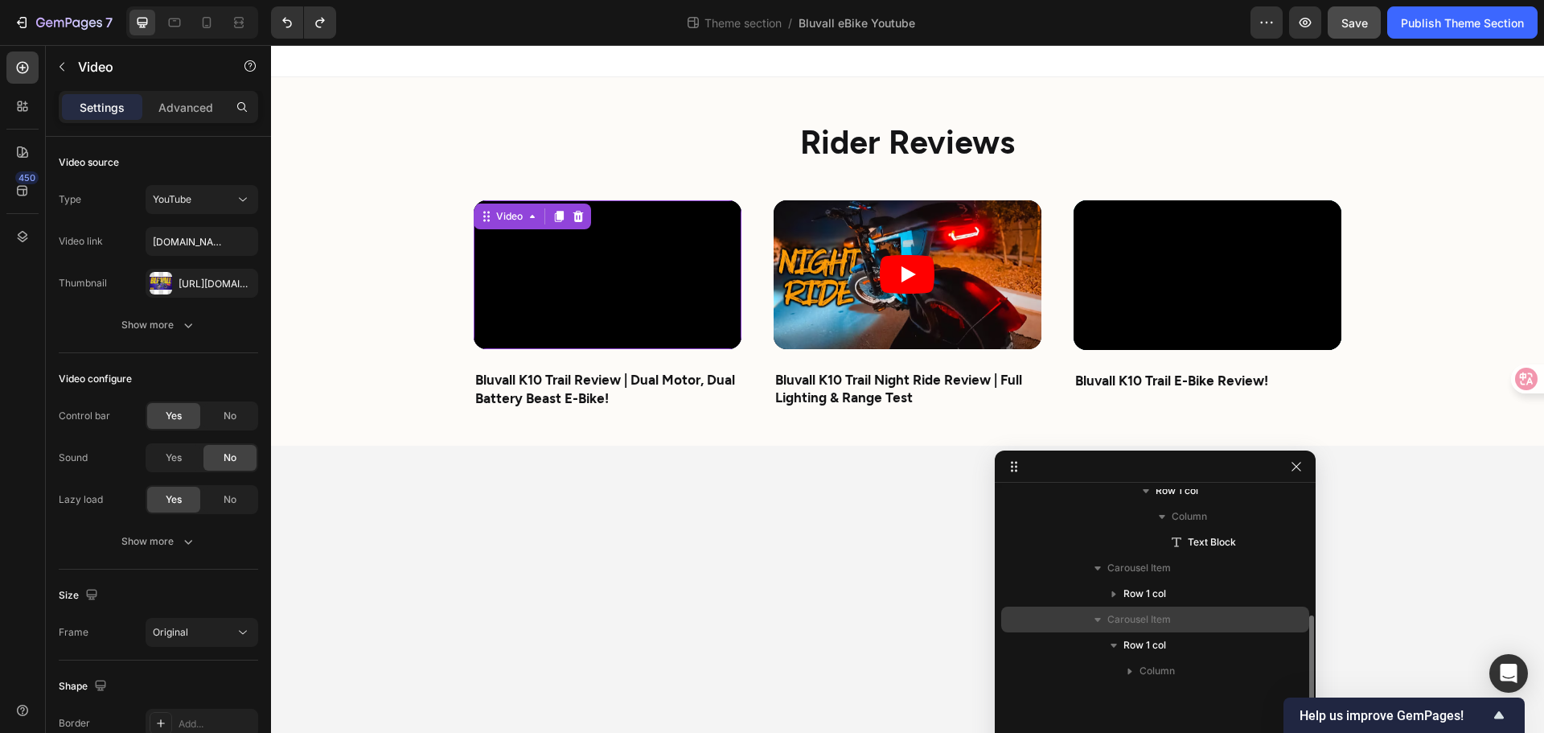
click at [1090, 614] on icon "button" at bounding box center [1098, 619] width 16 height 16
click at [1129, 627] on span "Carousel Item" at bounding box center [1140, 619] width 64 height 16
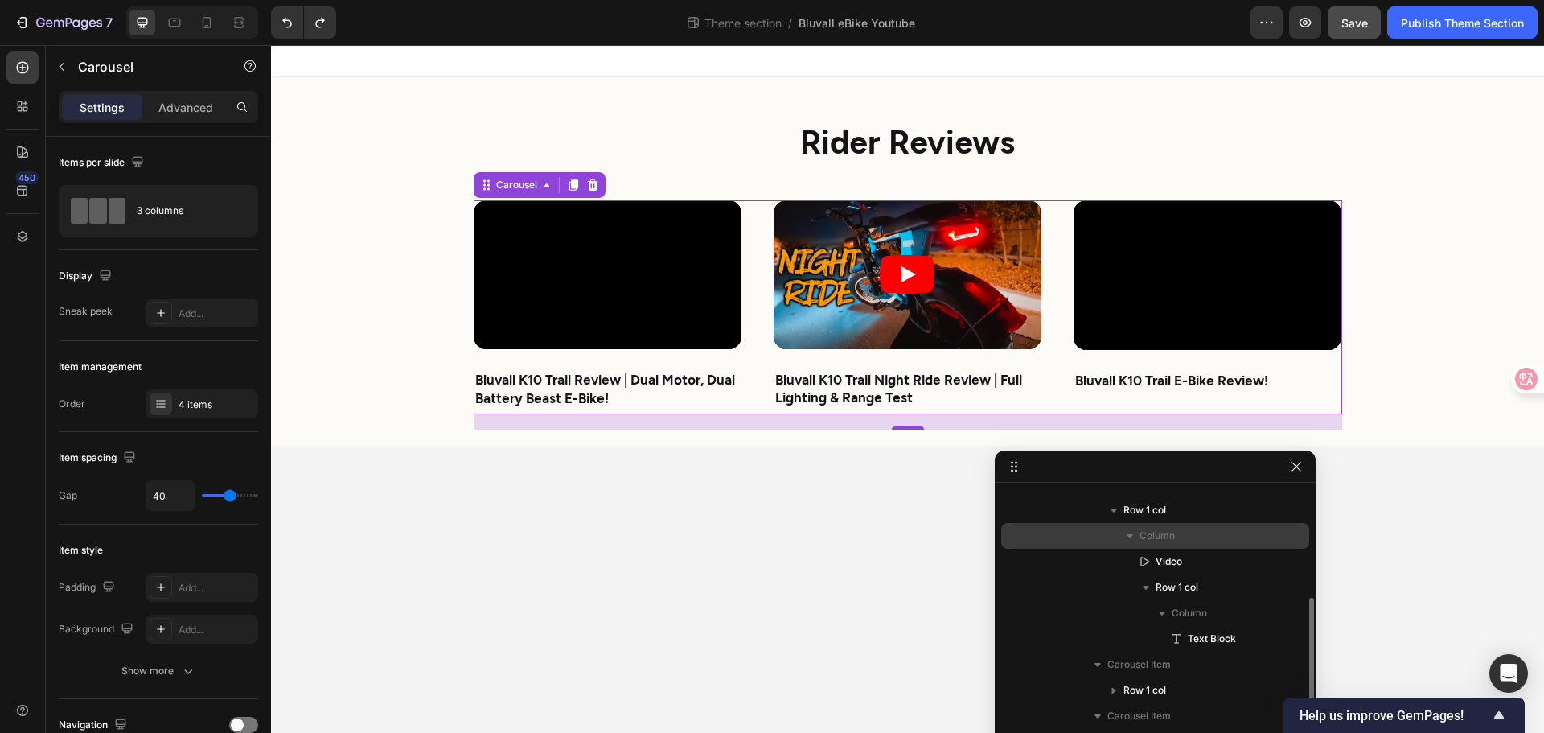
scroll to position [0, 0]
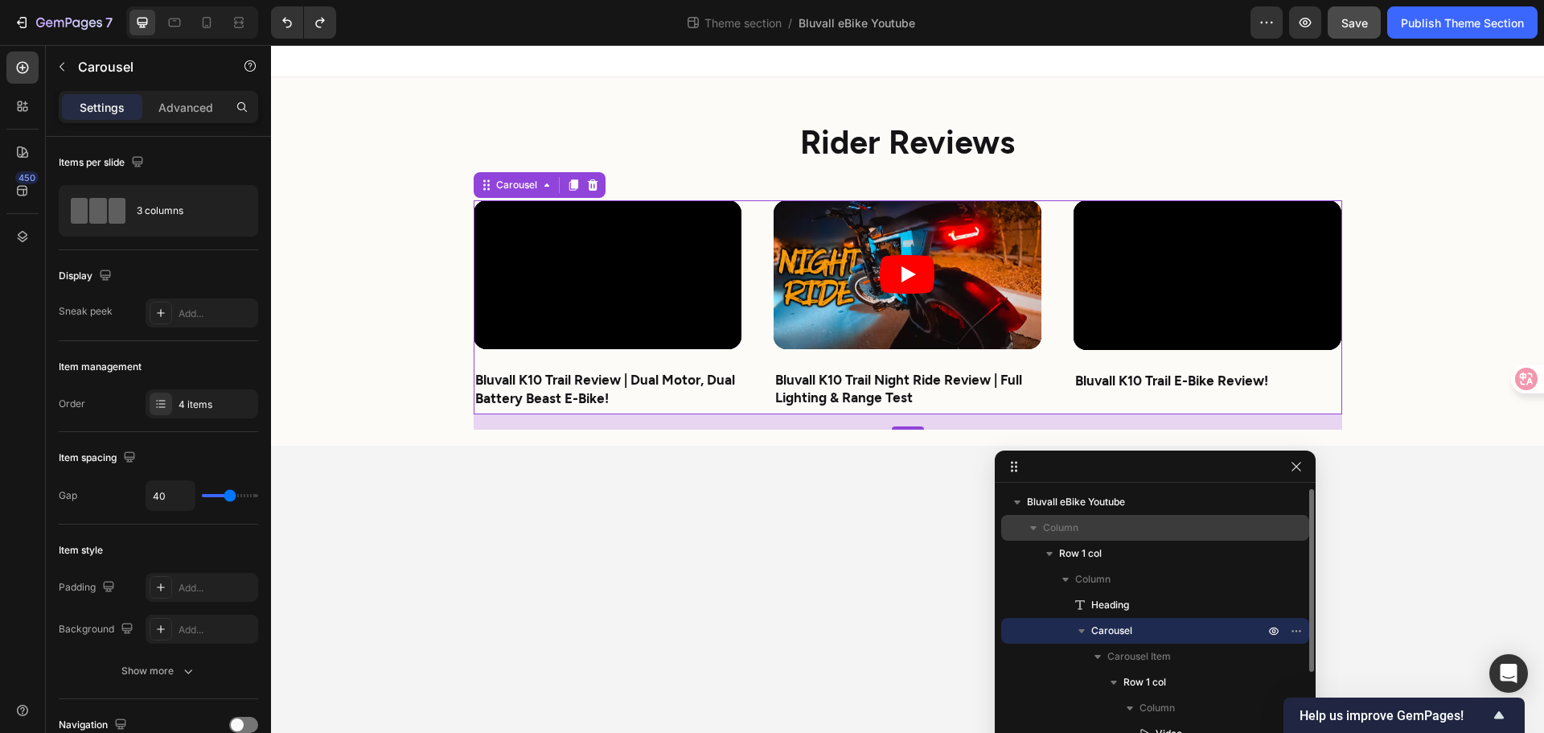
click at [1060, 524] on span "Column" at bounding box center [1060, 528] width 35 height 16
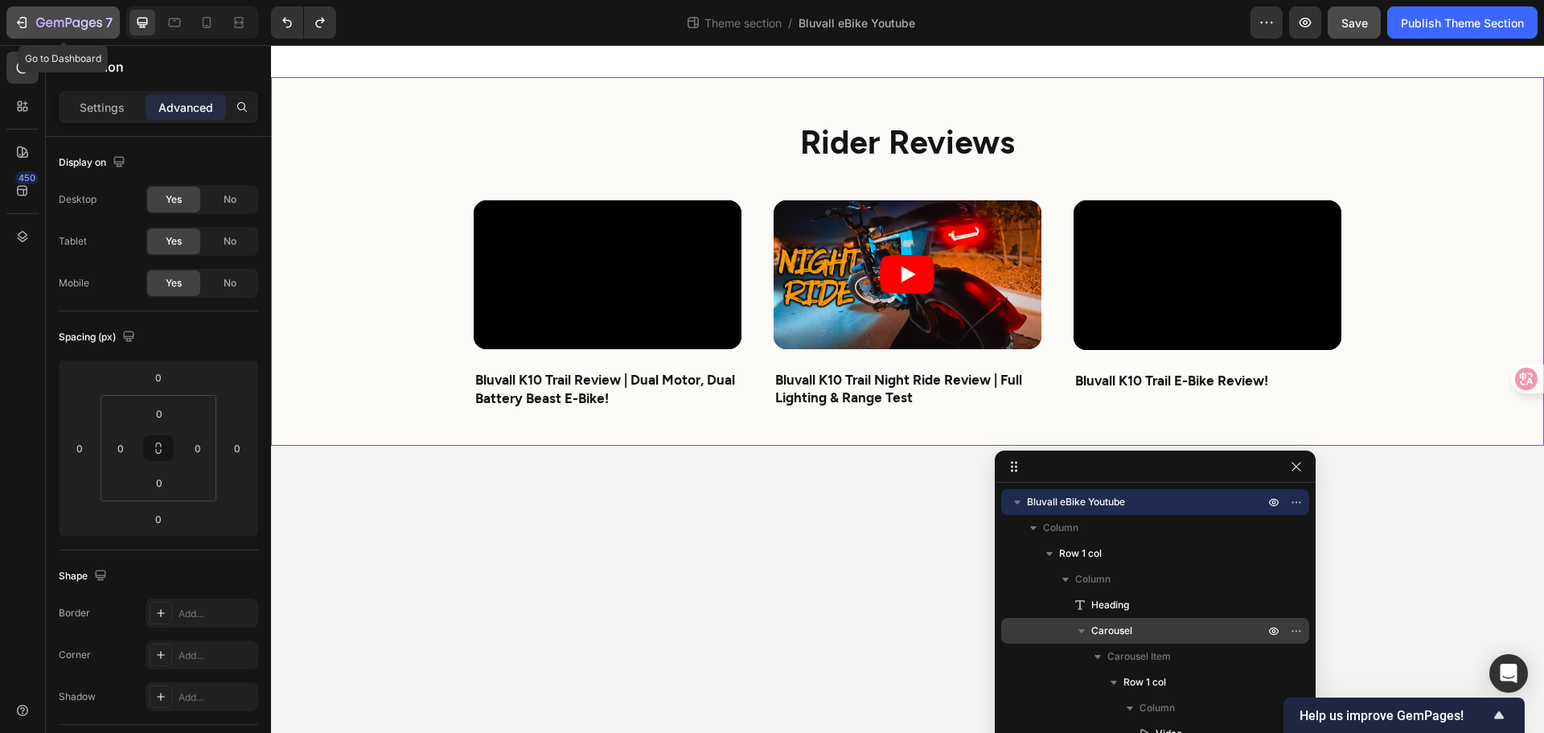
click at [14, 27] on icon "button" at bounding box center [22, 22] width 16 height 16
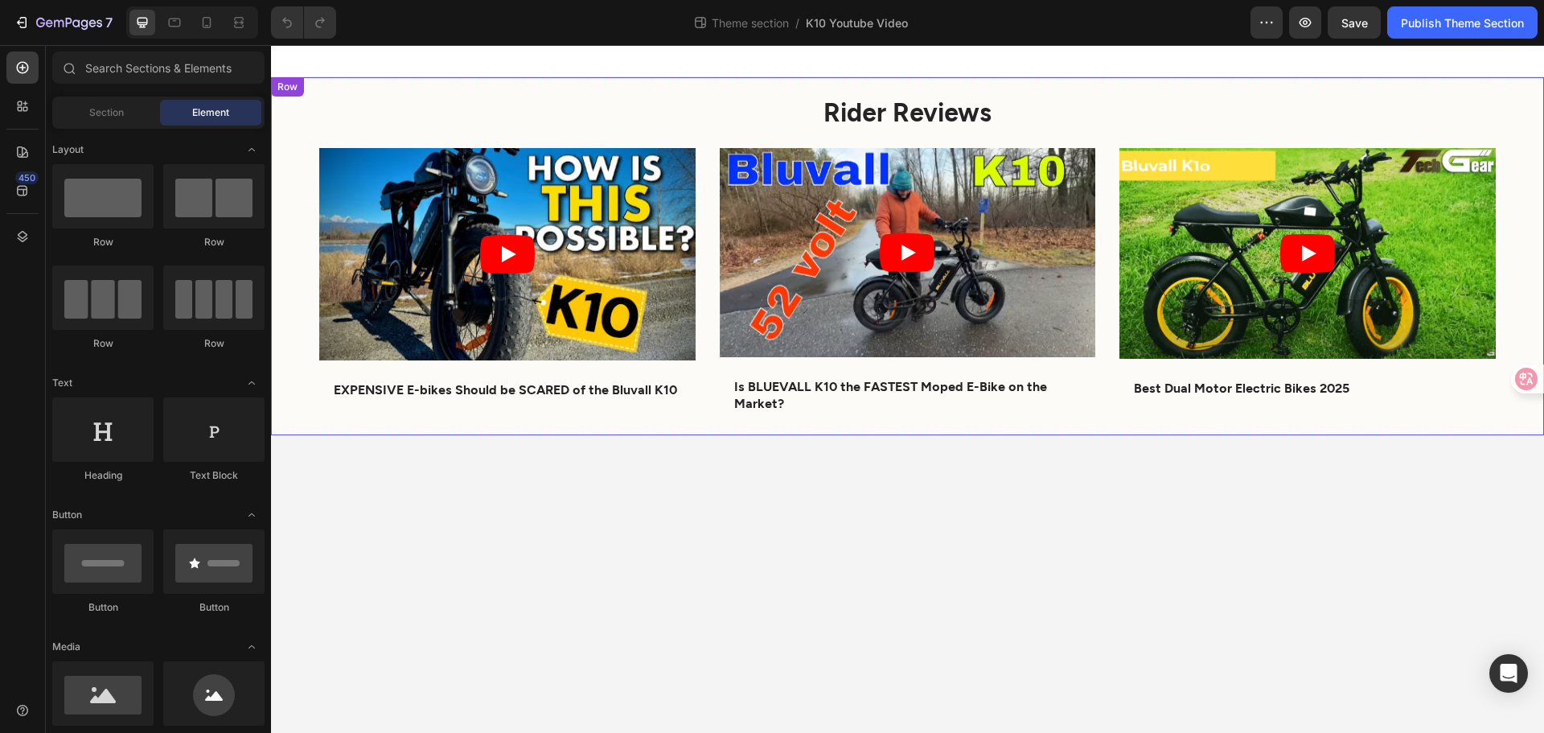
click at [287, 402] on div "Rider Reviews Heading Video EXPENSIVE E-bikes Should be SCARED of the Bluvall K…" at bounding box center [907, 256] width 1273 height 358
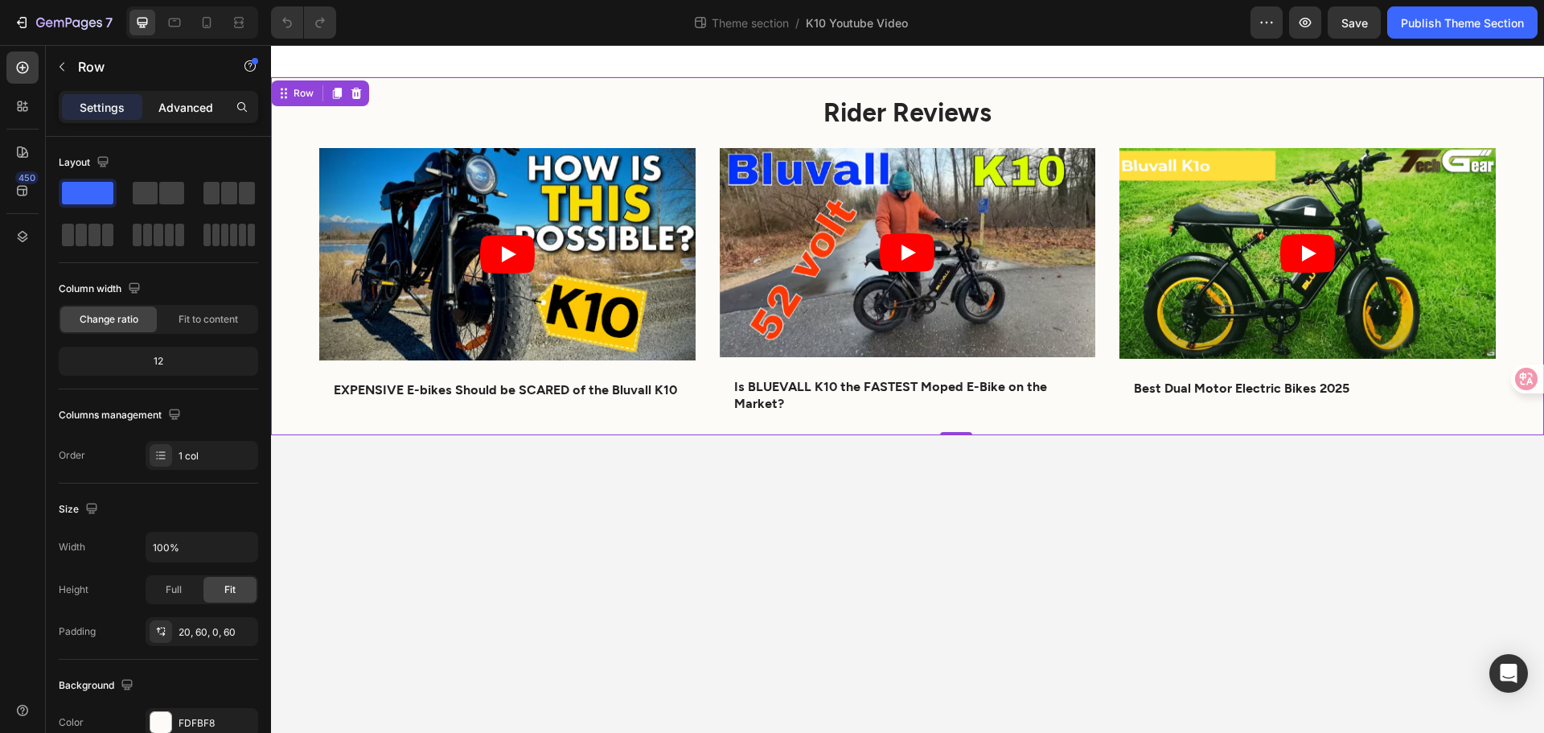
click at [174, 109] on p "Advanced" at bounding box center [185, 107] width 55 height 17
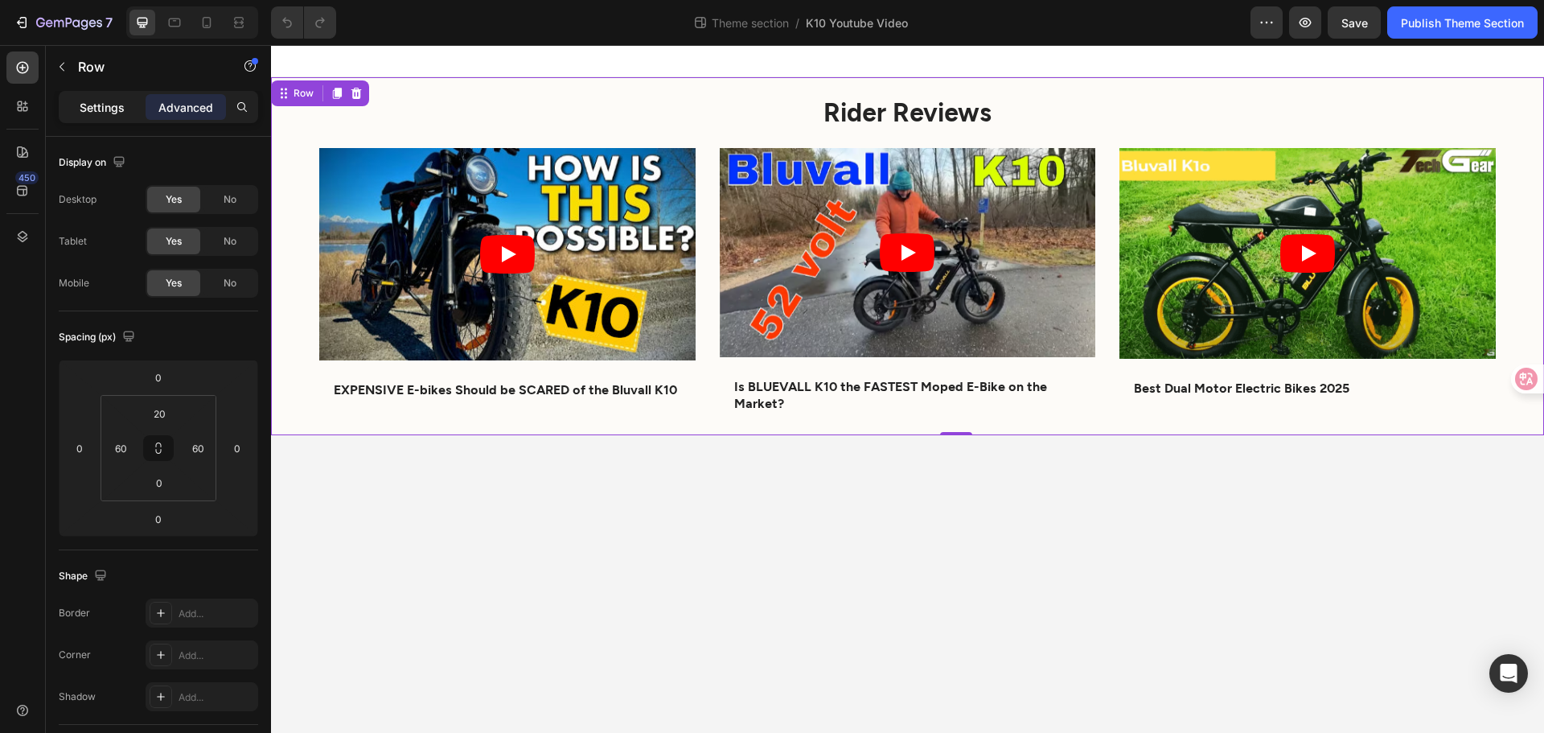
click at [112, 109] on p "Settings" at bounding box center [102, 107] width 45 height 17
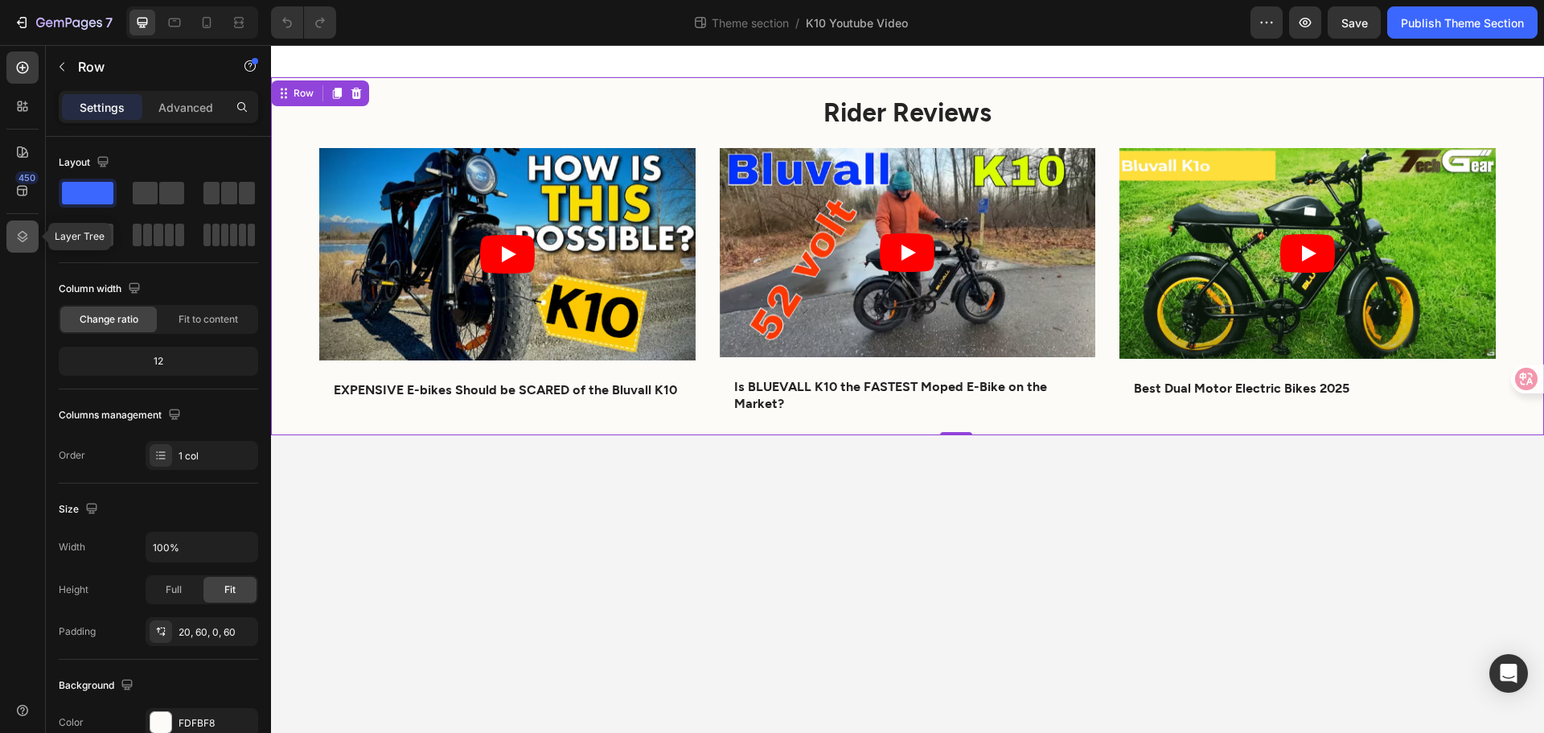
click at [17, 230] on icon at bounding box center [22, 236] width 16 height 16
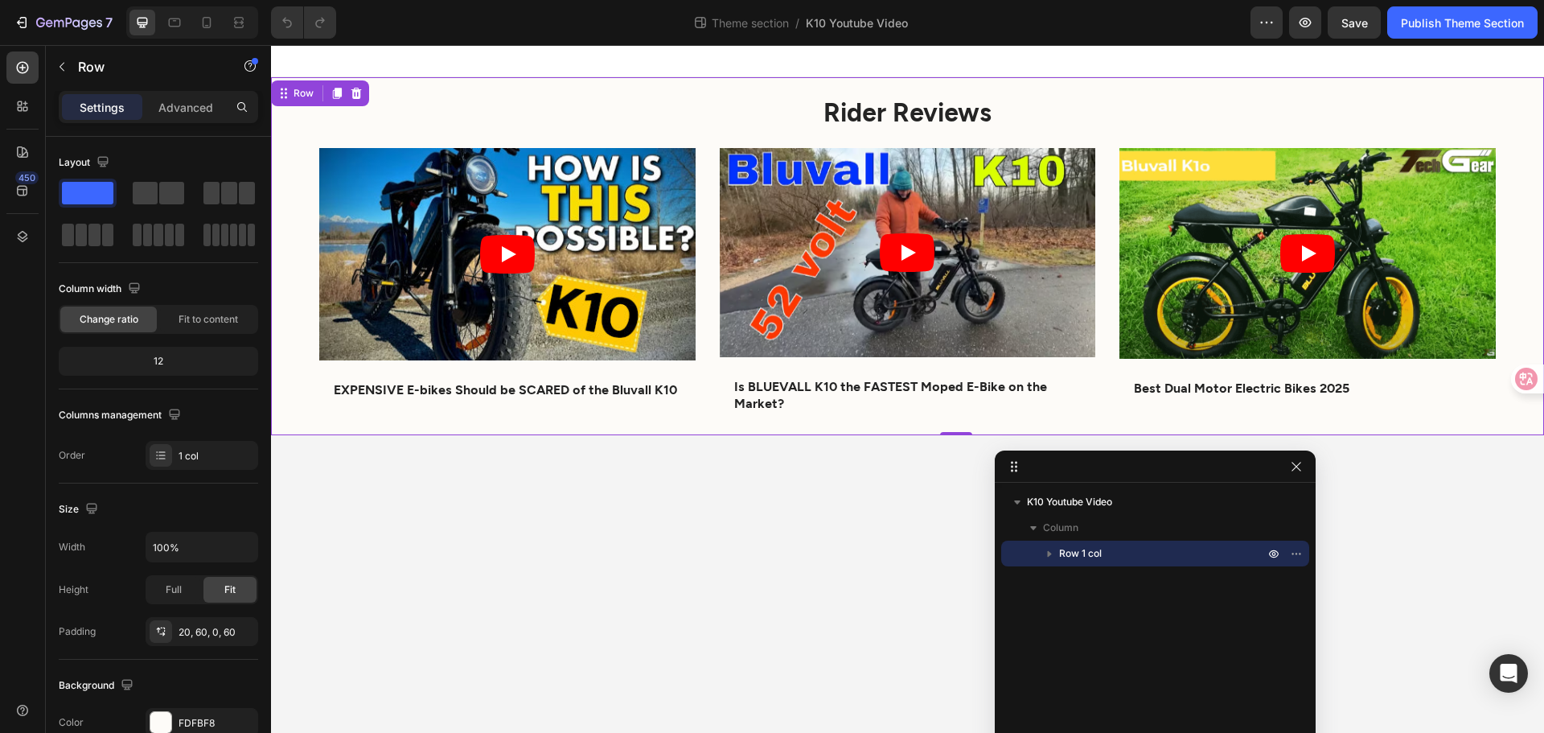
click at [1039, 546] on div "Row 1 col" at bounding box center [1155, 554] width 295 height 26
click at [1070, 581] on icon "button" at bounding box center [1066, 579] width 16 height 16
drag, startPoint x: 1069, startPoint y: 583, endPoint x: 1102, endPoint y: 591, distance: 33.9
click at [1071, 583] on icon "button" at bounding box center [1066, 579] width 16 height 16
click at [1153, 580] on p "Column" at bounding box center [1171, 579] width 192 height 16
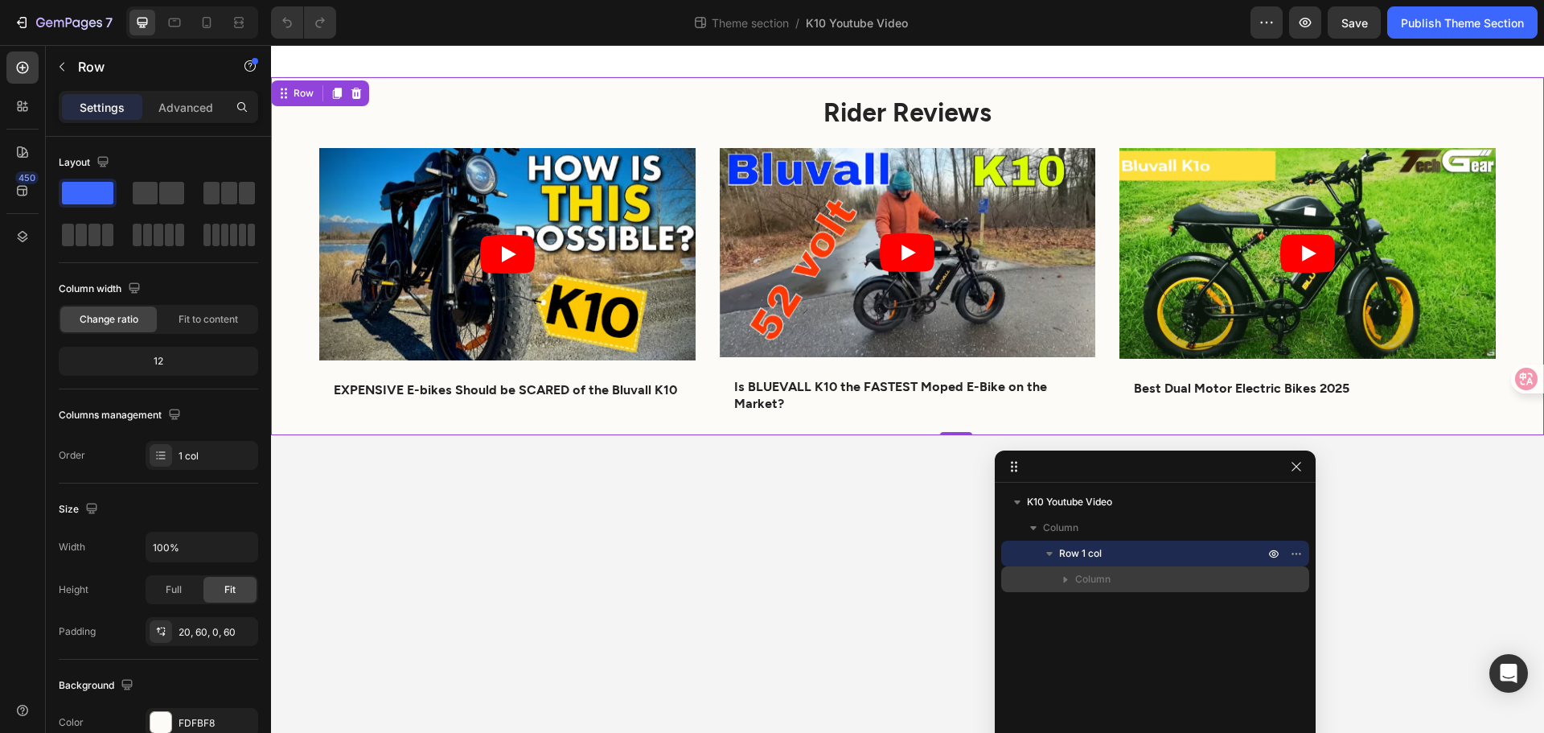
click at [1137, 580] on p "Column" at bounding box center [1171, 579] width 192 height 16
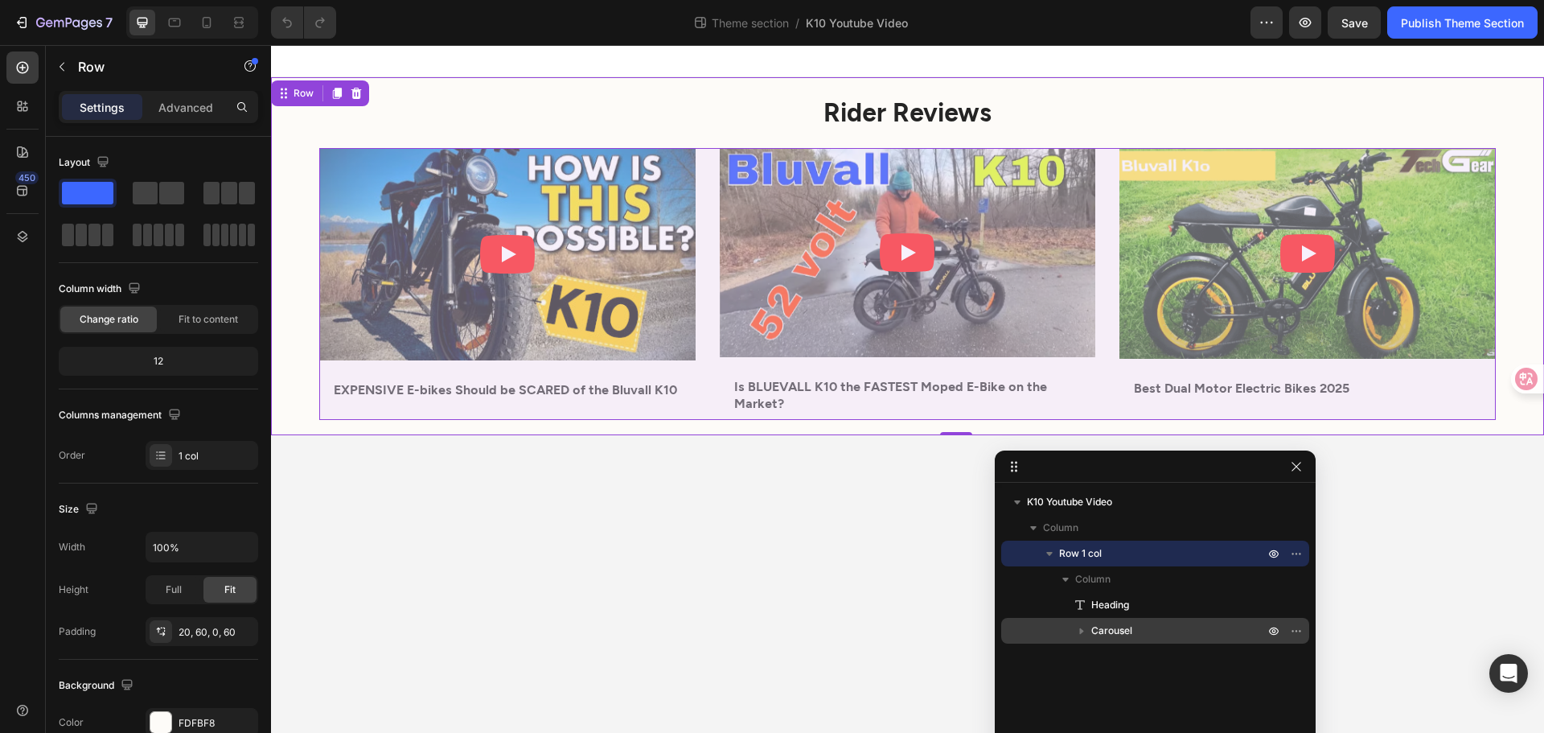
click at [1113, 637] on span "Carousel" at bounding box center [1111, 631] width 41 height 16
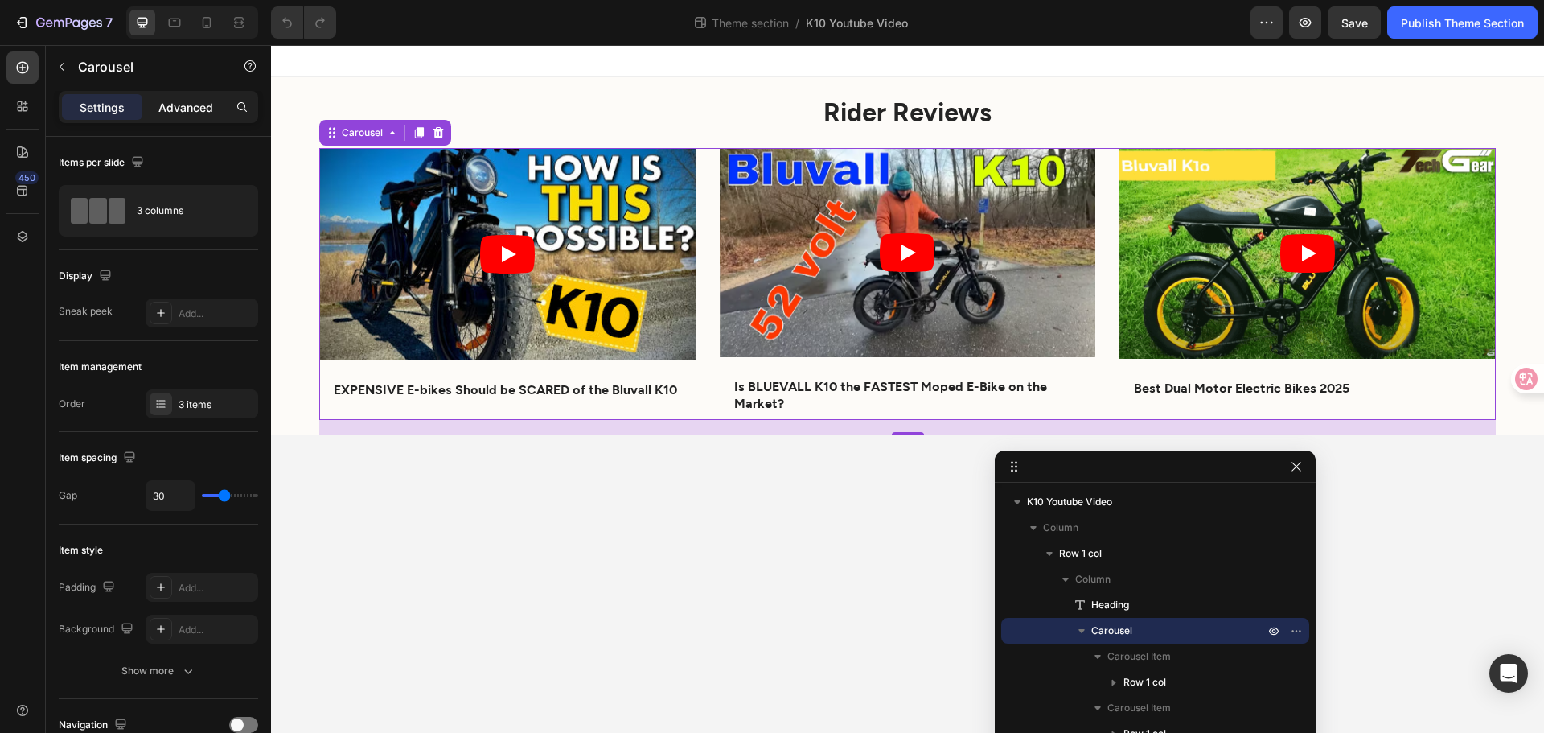
click at [166, 110] on p "Advanced" at bounding box center [185, 107] width 55 height 17
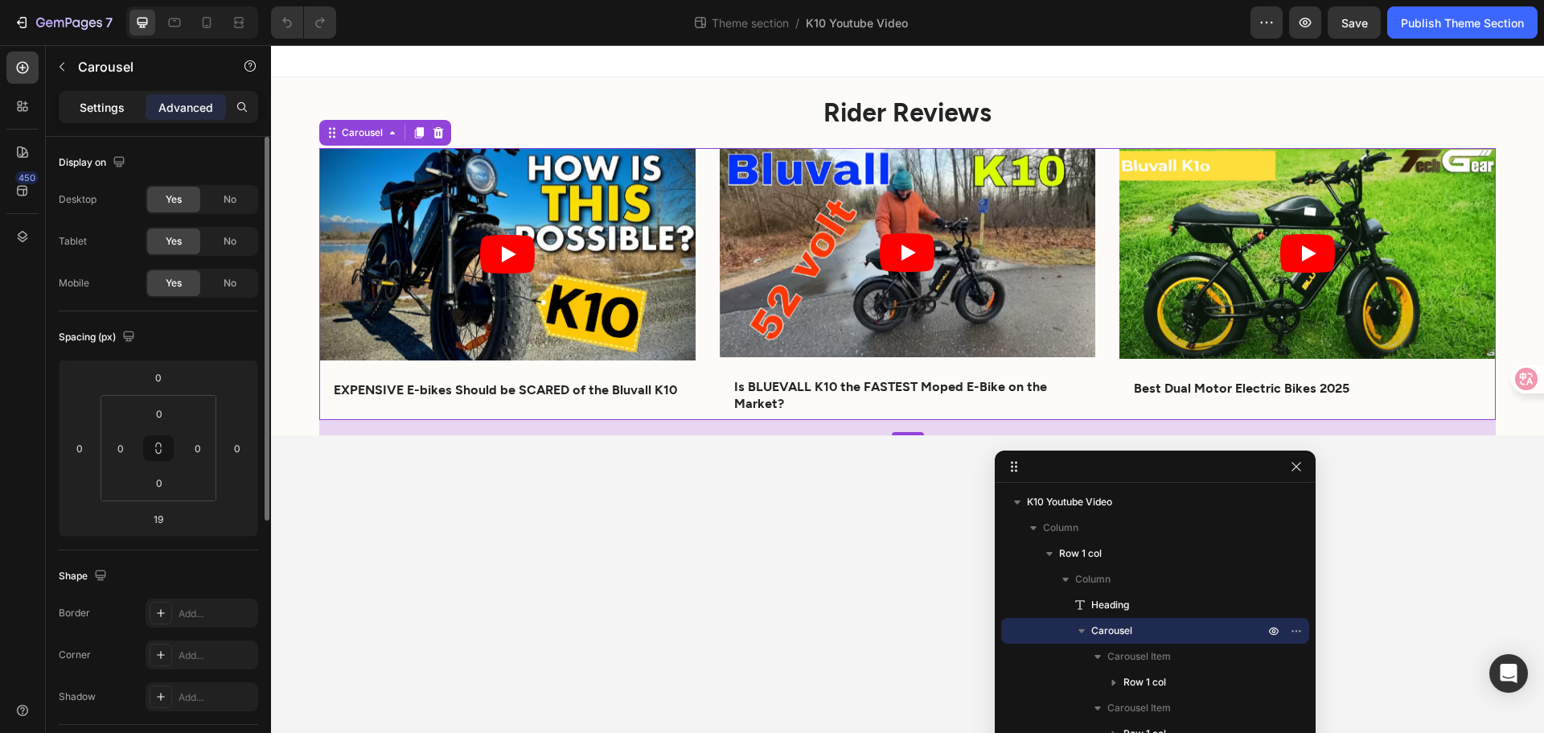
click at [112, 106] on p "Settings" at bounding box center [102, 107] width 45 height 17
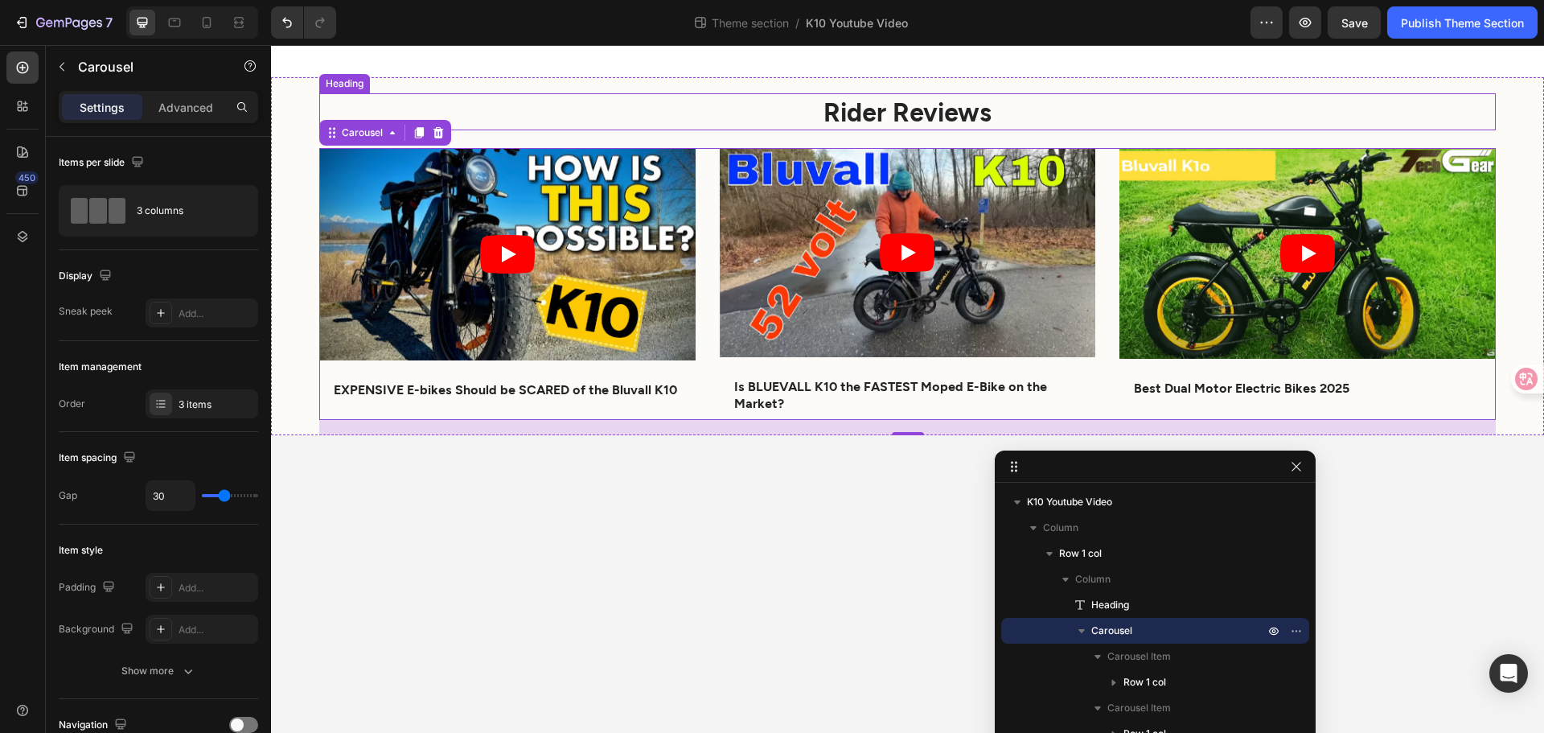
click at [448, 97] on h2 "Rider Reviews" at bounding box center [907, 111] width 1177 height 37
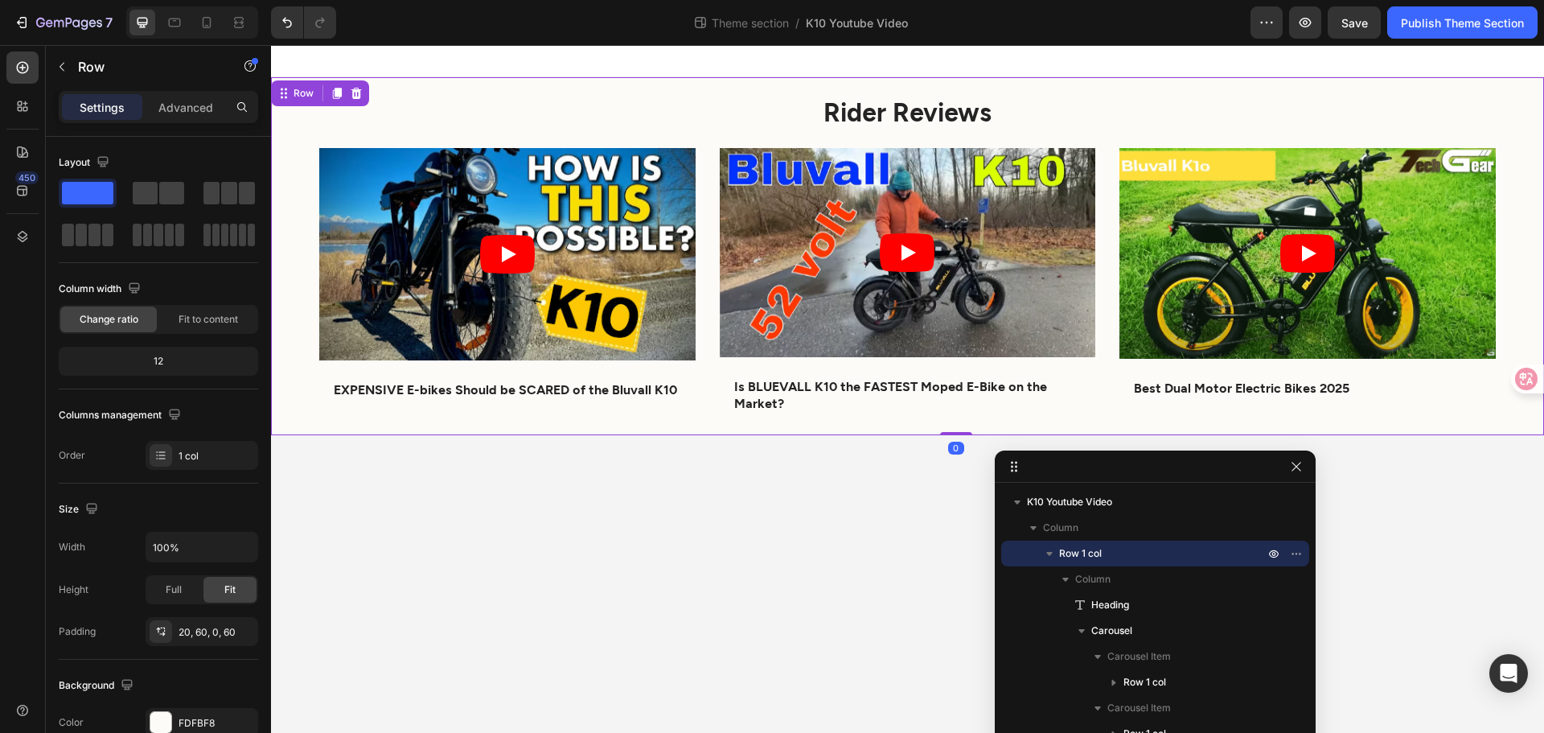
click at [298, 100] on div "Rider Reviews Heading Video EXPENSIVE E-bikes Should be SCARED of the Bluvall K…" at bounding box center [907, 256] width 1273 height 358
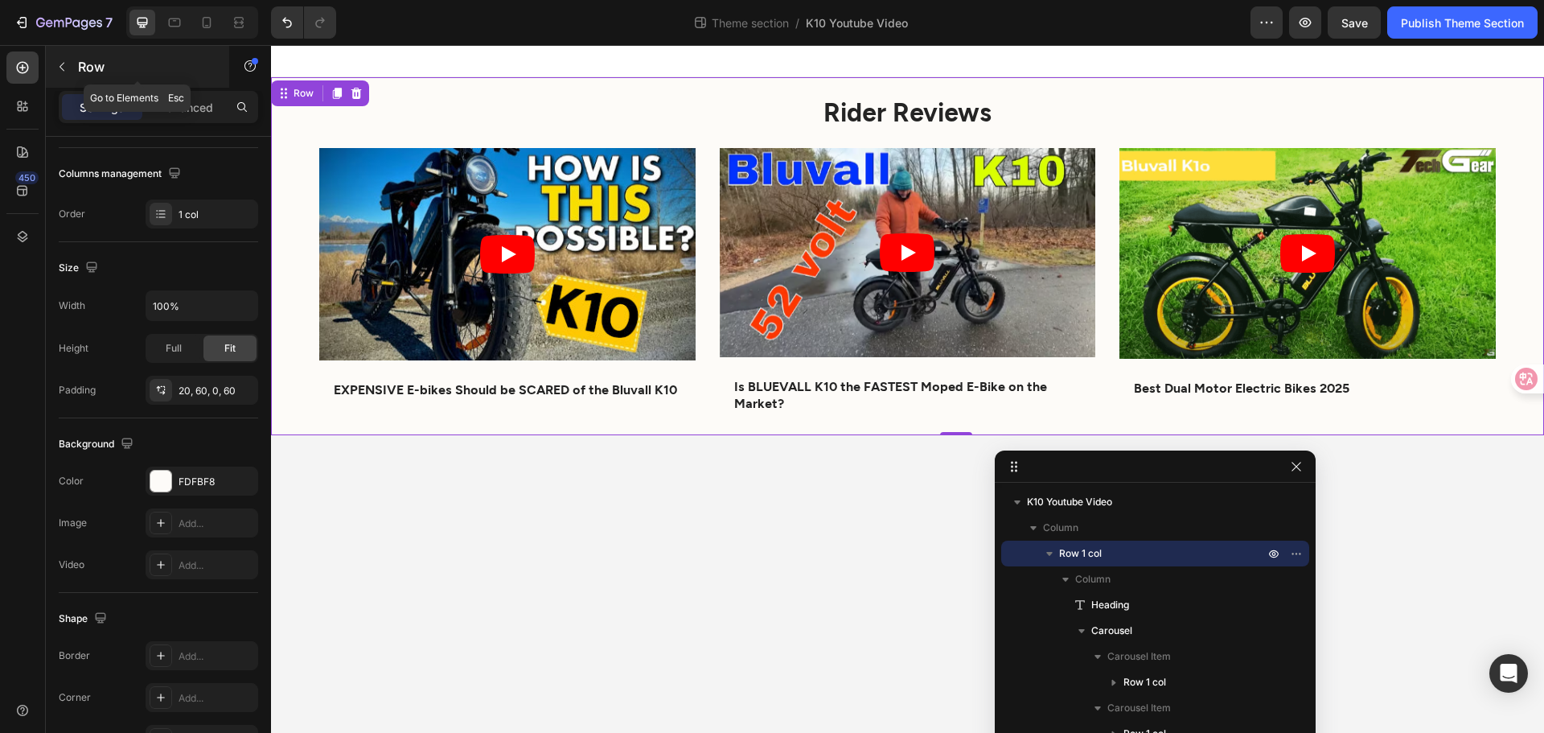
click at [72, 68] on button "button" at bounding box center [62, 67] width 26 height 26
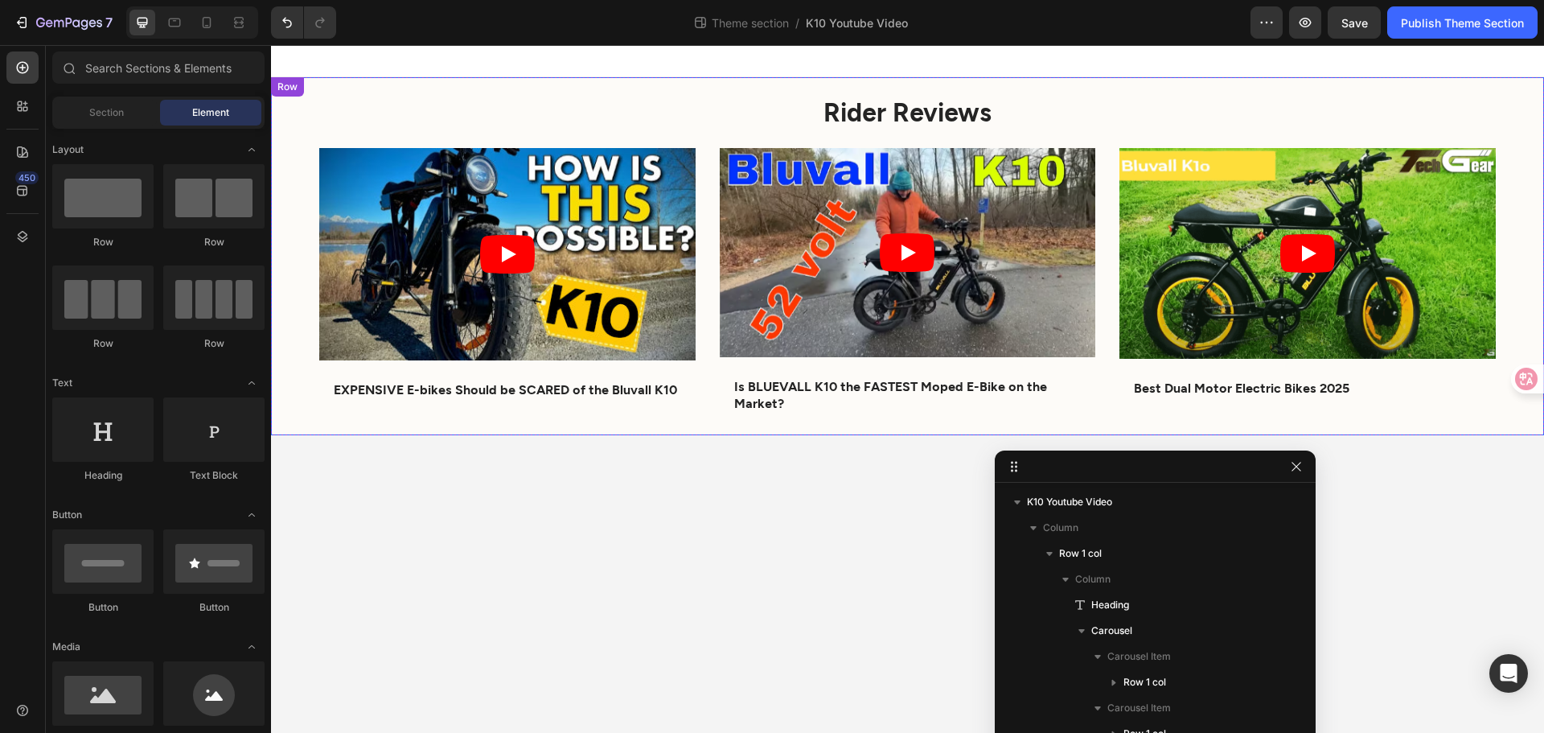
click at [475, 88] on div "Rider Reviews Heading Video EXPENSIVE E-bikes Should be SCARED of the Bluvall K…" at bounding box center [907, 256] width 1273 height 358
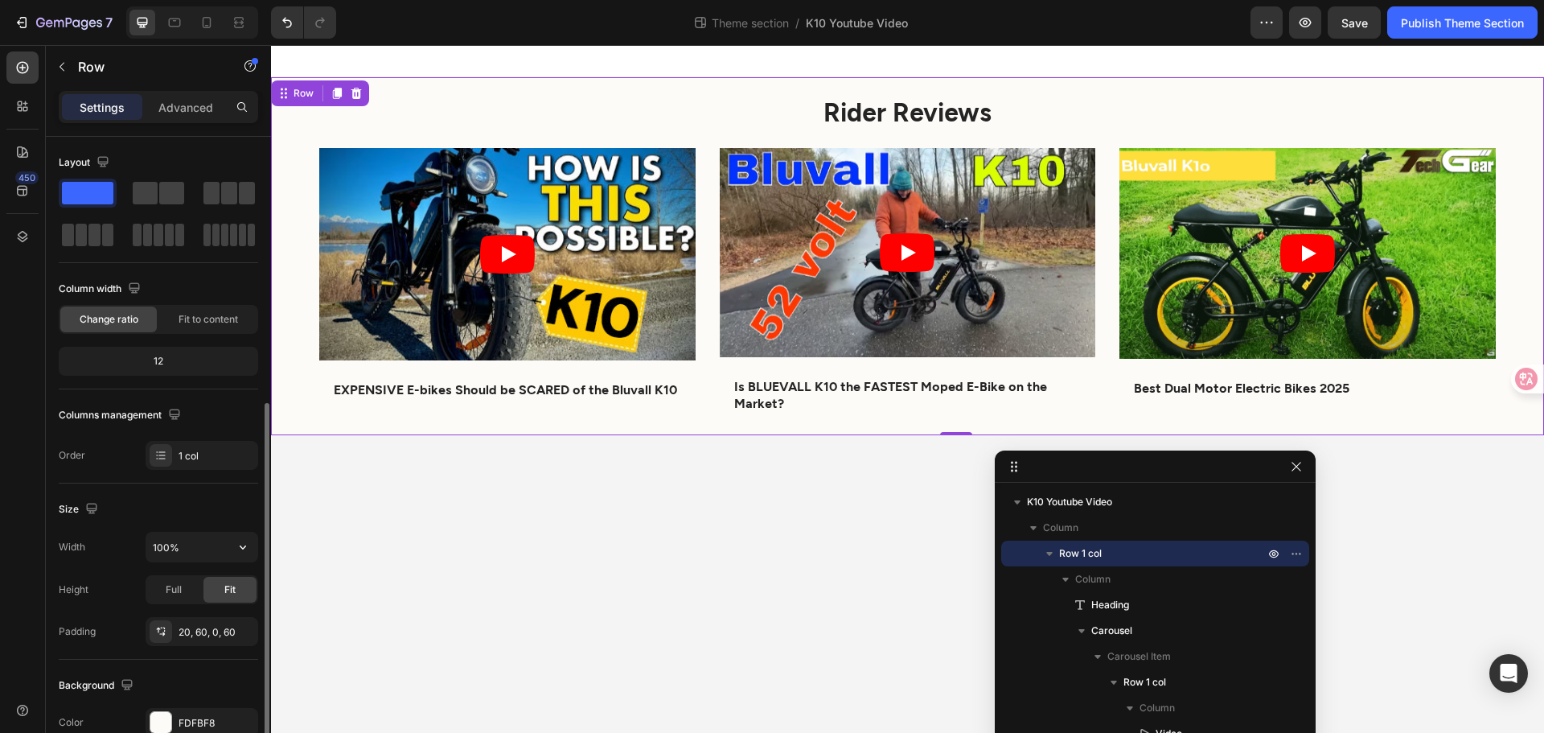
scroll to position [161, 0]
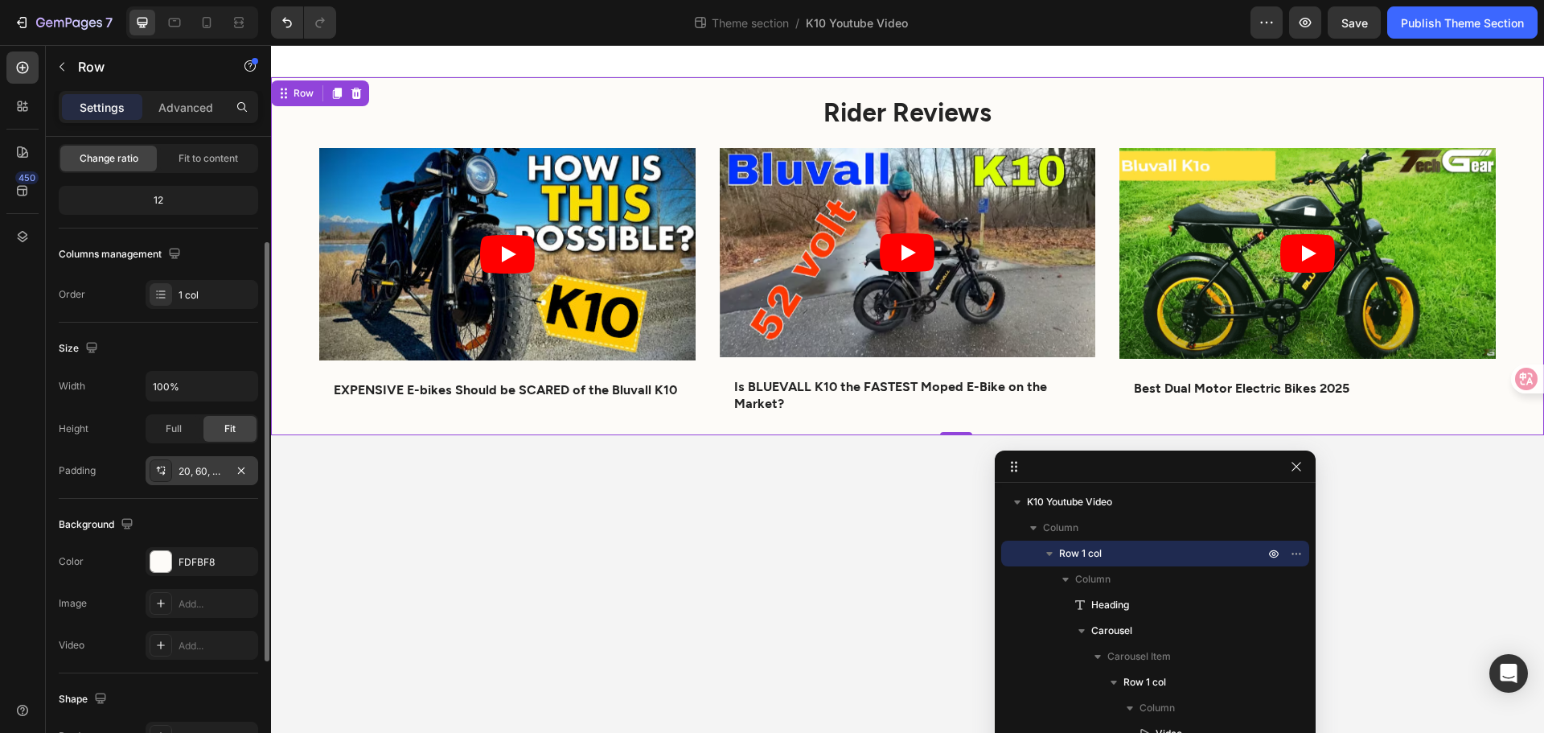
click at [188, 465] on div "20, 60, 0, 60" at bounding box center [202, 471] width 47 height 14
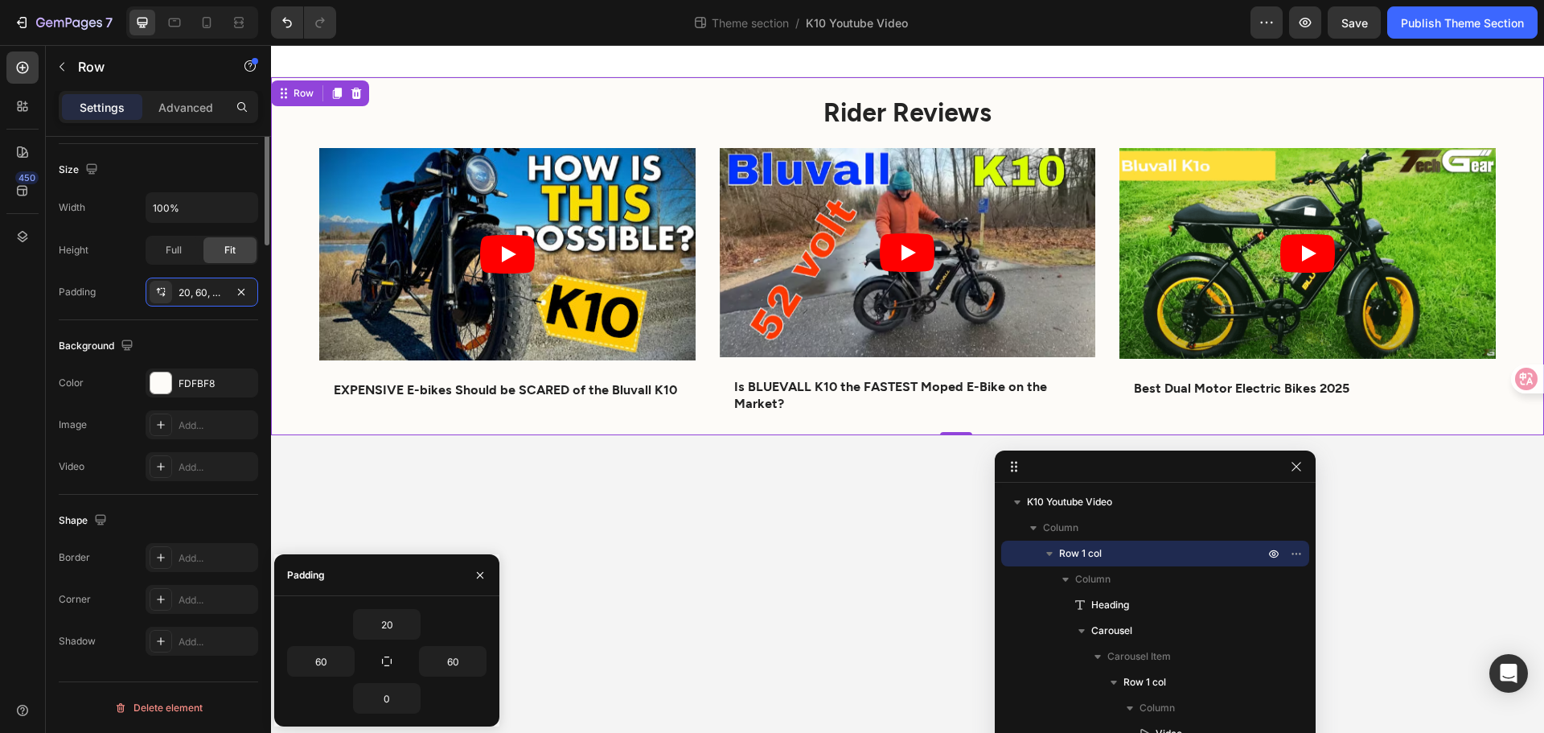
scroll to position [18, 0]
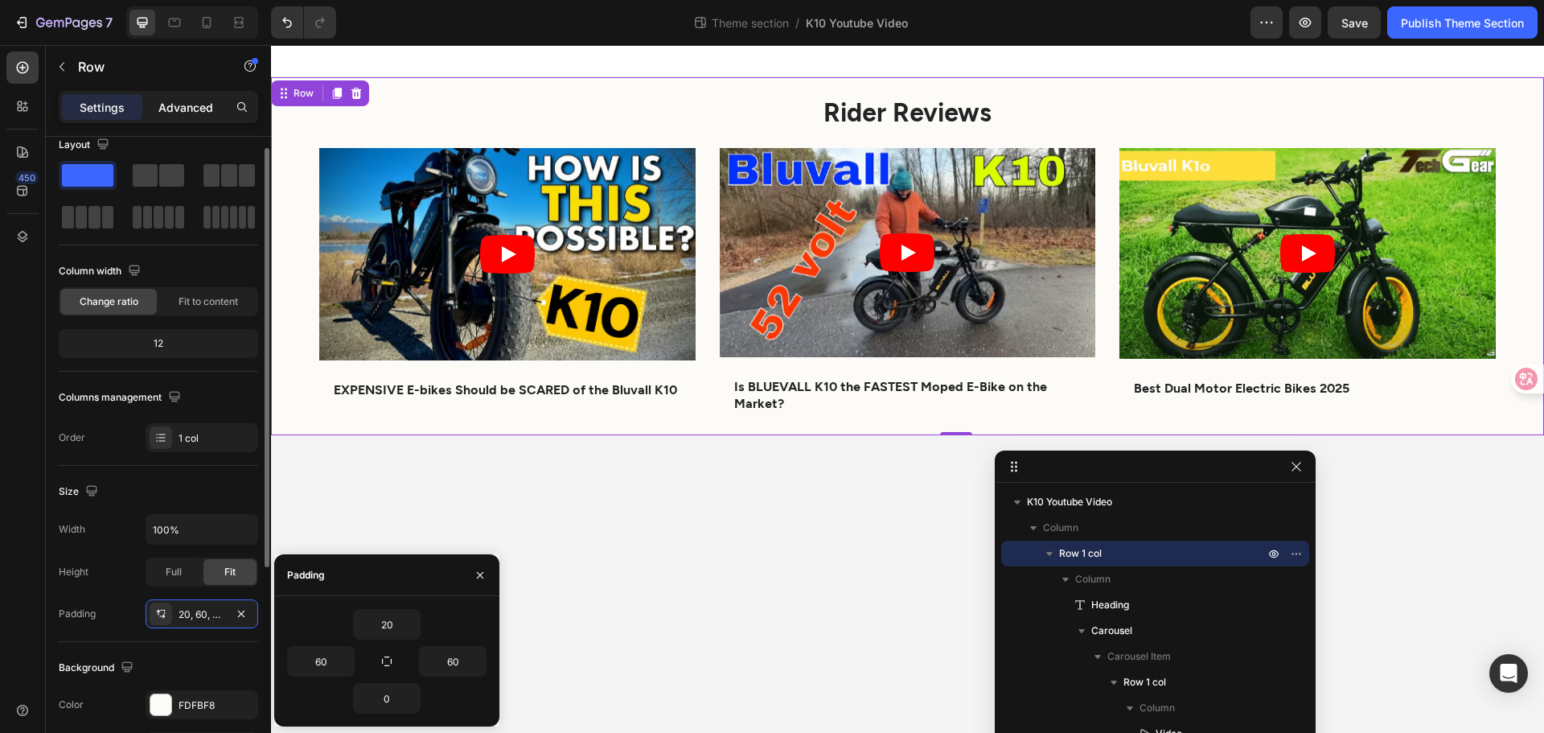
click at [200, 104] on p "Advanced" at bounding box center [185, 107] width 55 height 17
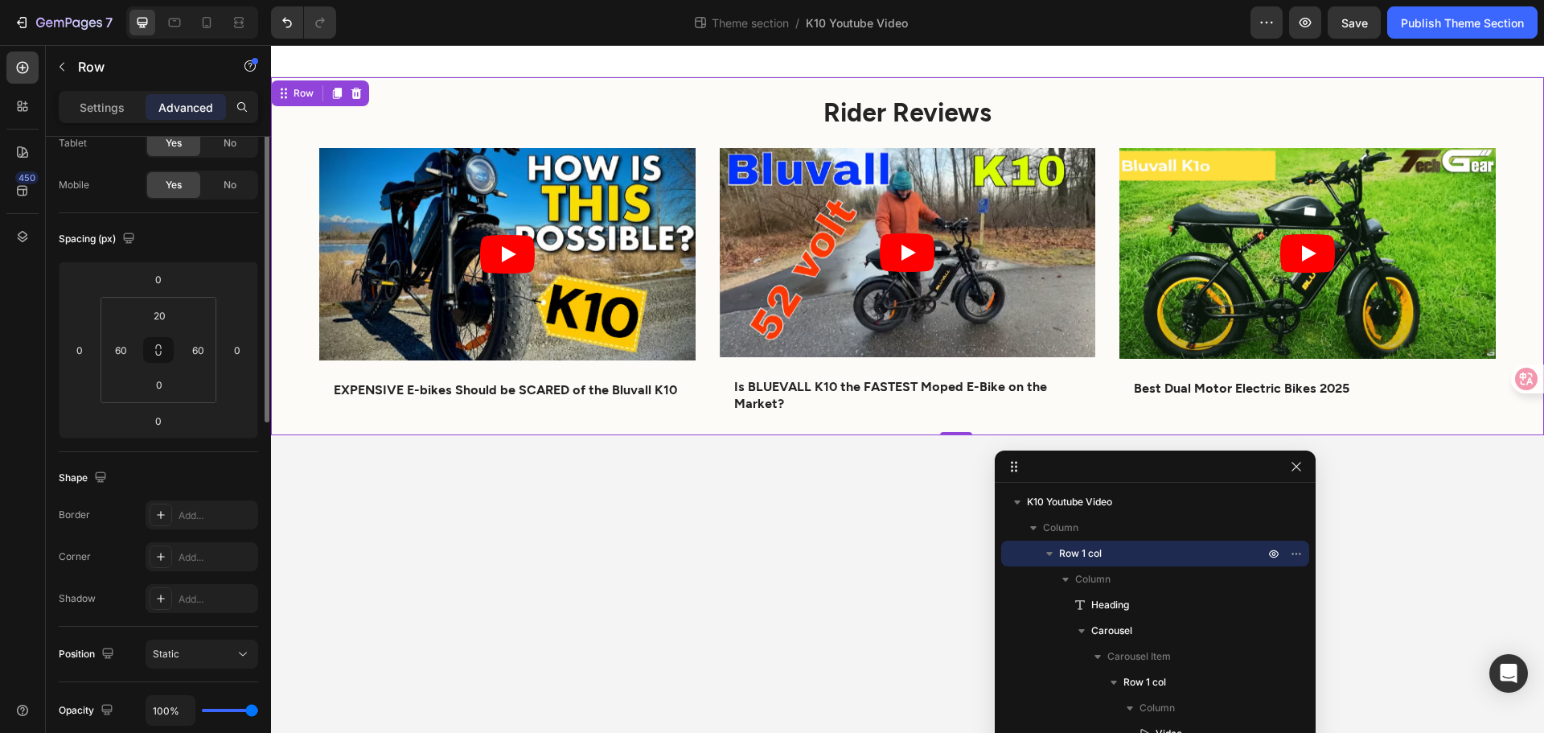
scroll to position [0, 0]
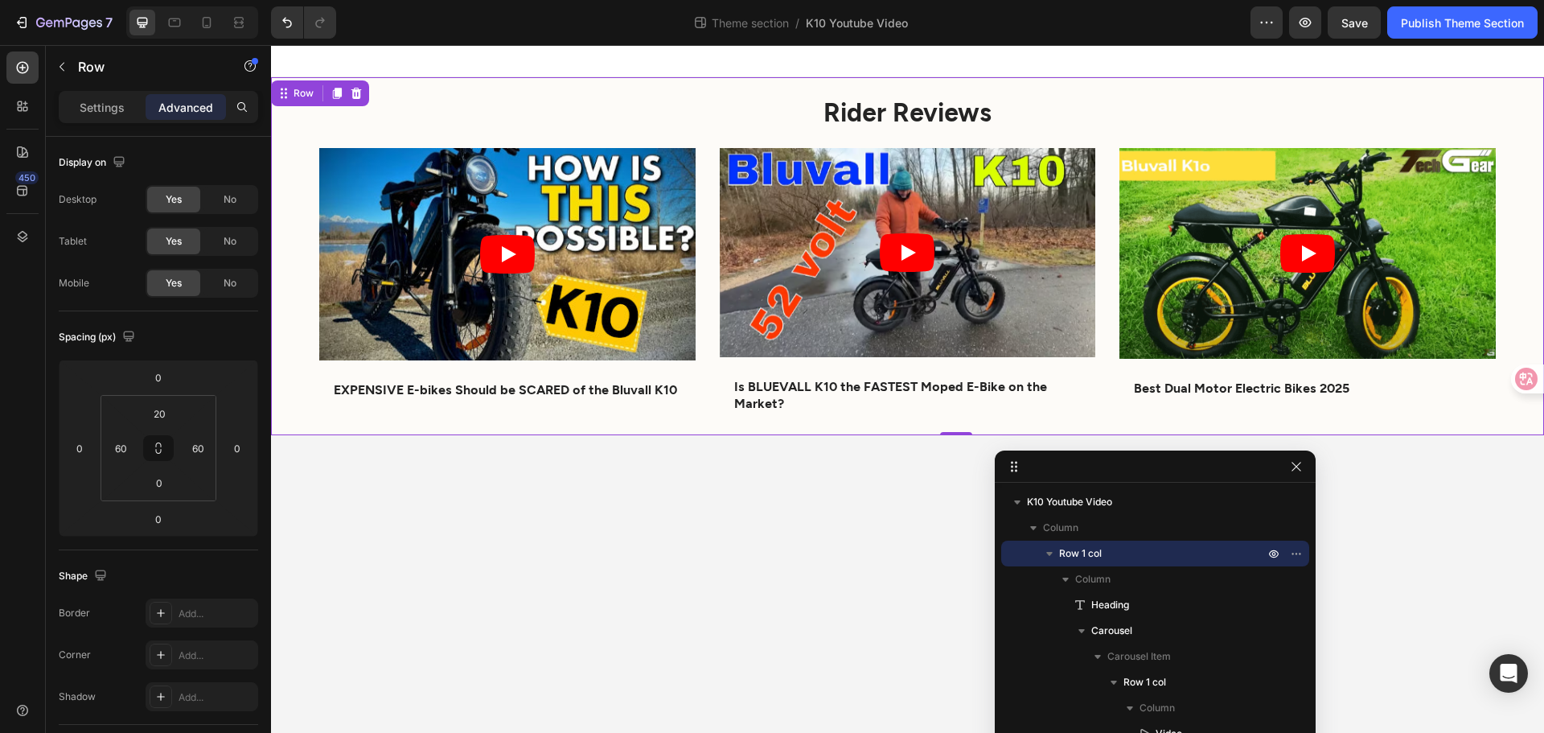
click at [512, 90] on div "Rider Reviews Heading Video EXPENSIVE E-bikes Should be SCARED of the Bluvall K…" at bounding box center [907, 256] width 1273 height 358
click at [1077, 524] on span "Column" at bounding box center [1060, 528] width 35 height 16
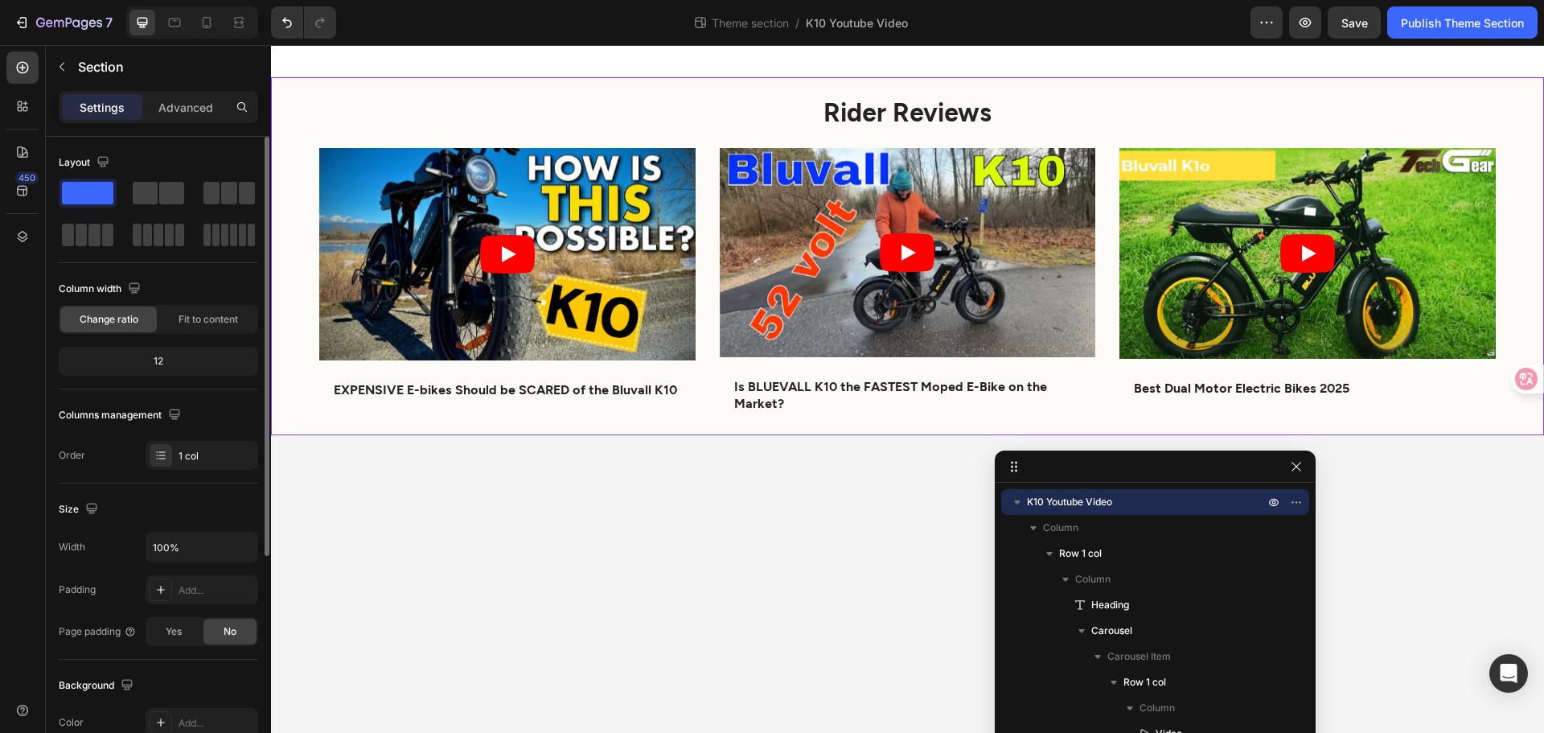
scroll to position [161, 0]
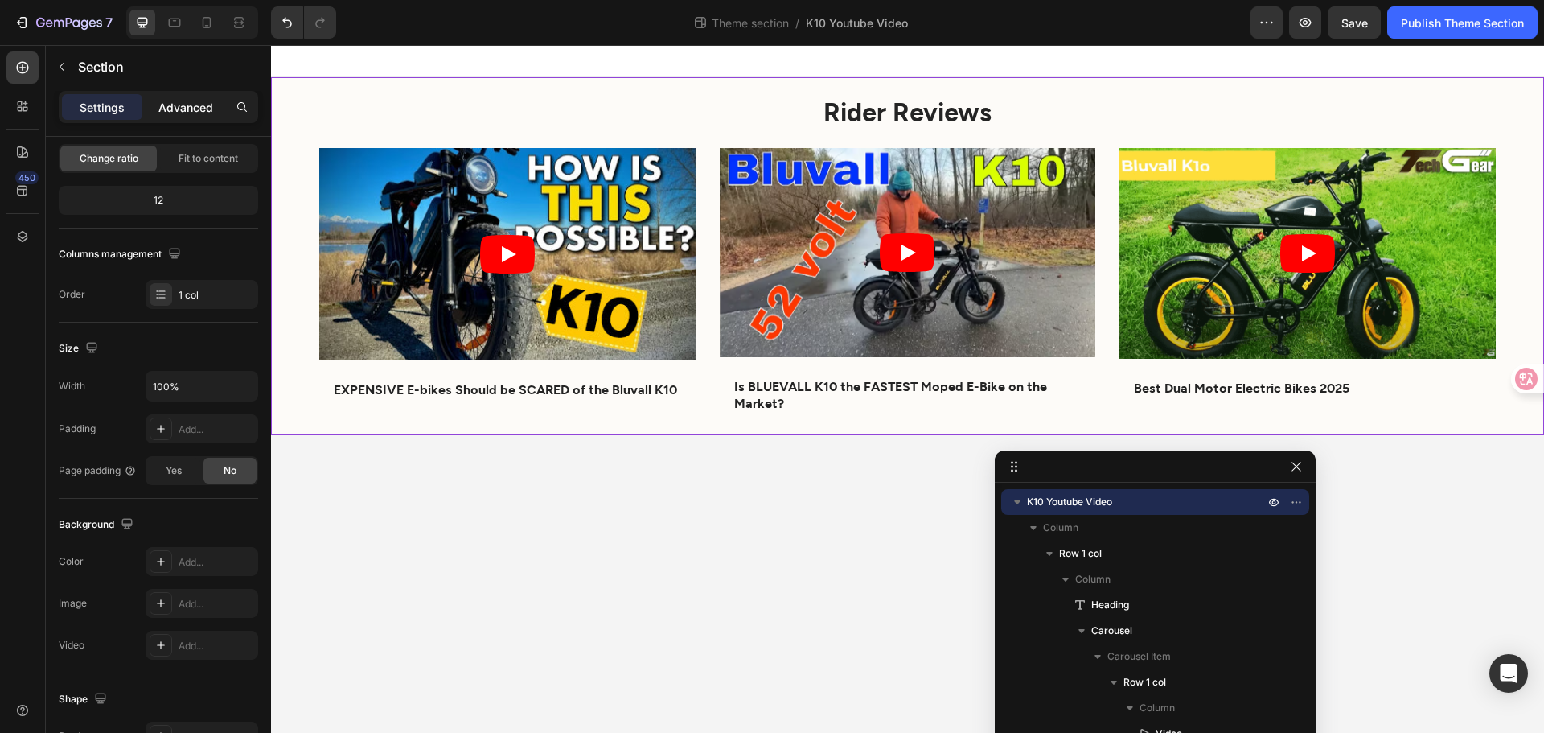
click at [191, 108] on p "Advanced" at bounding box center [185, 107] width 55 height 17
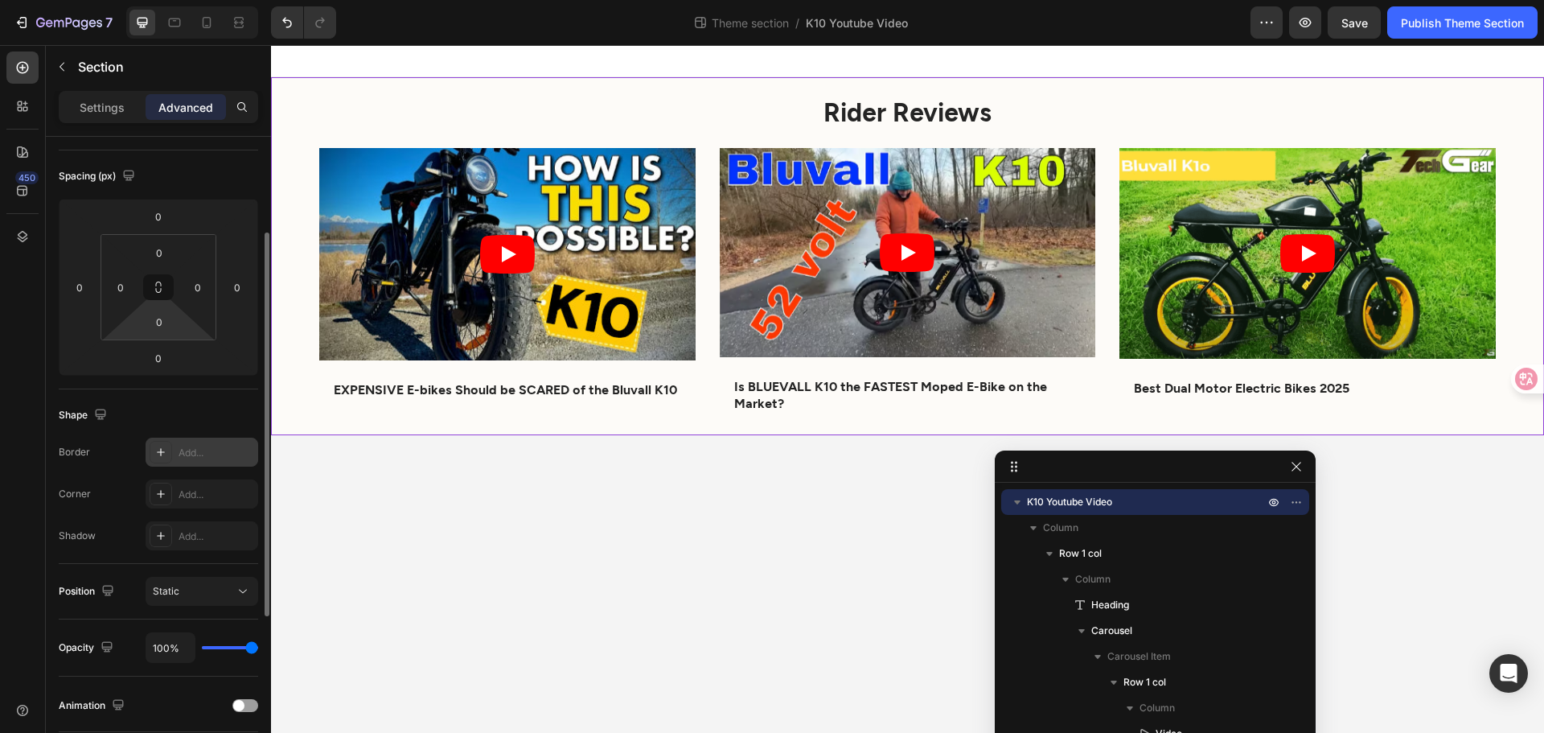
scroll to position [402, 0]
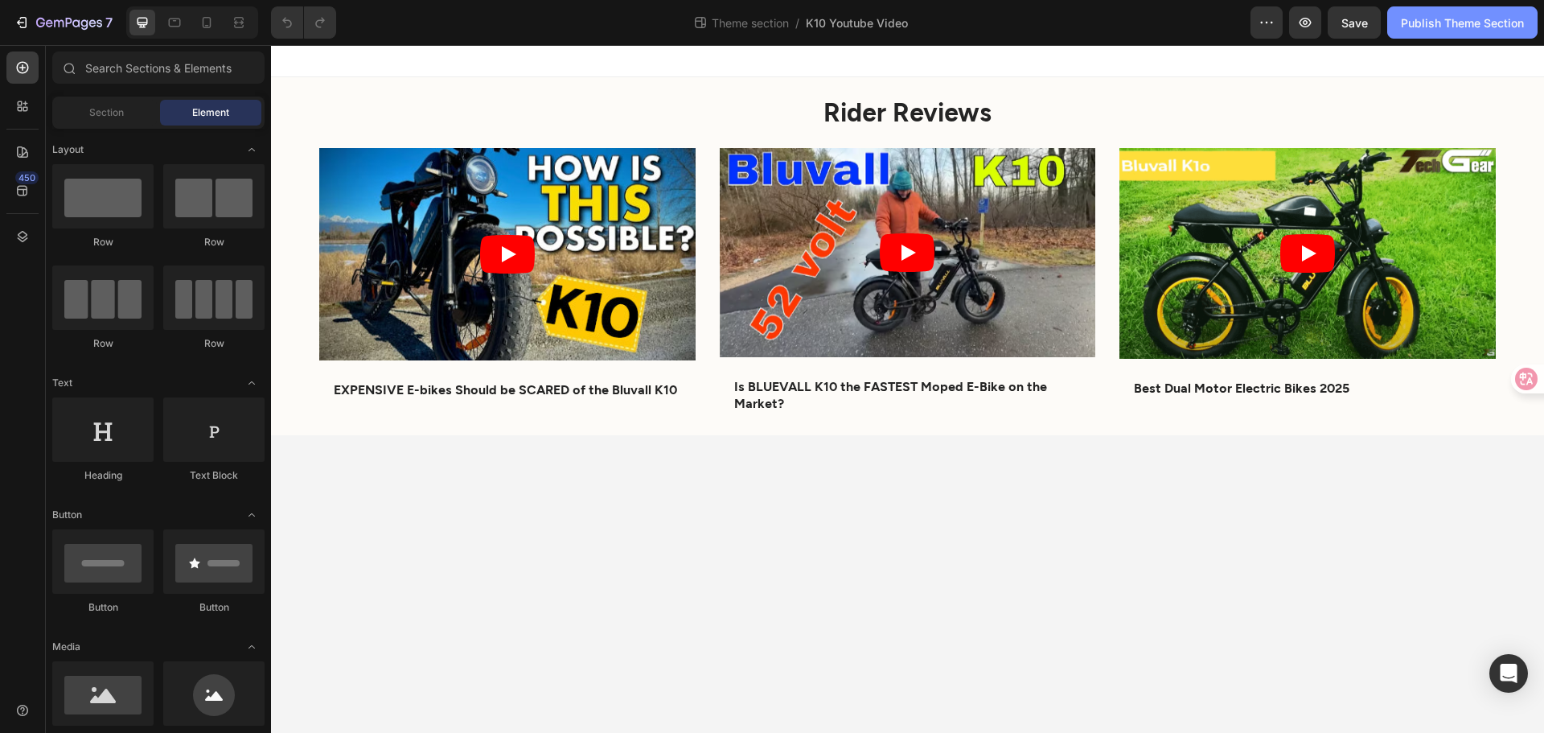
click at [1472, 23] on div "Publish Theme Section" at bounding box center [1462, 22] width 123 height 17
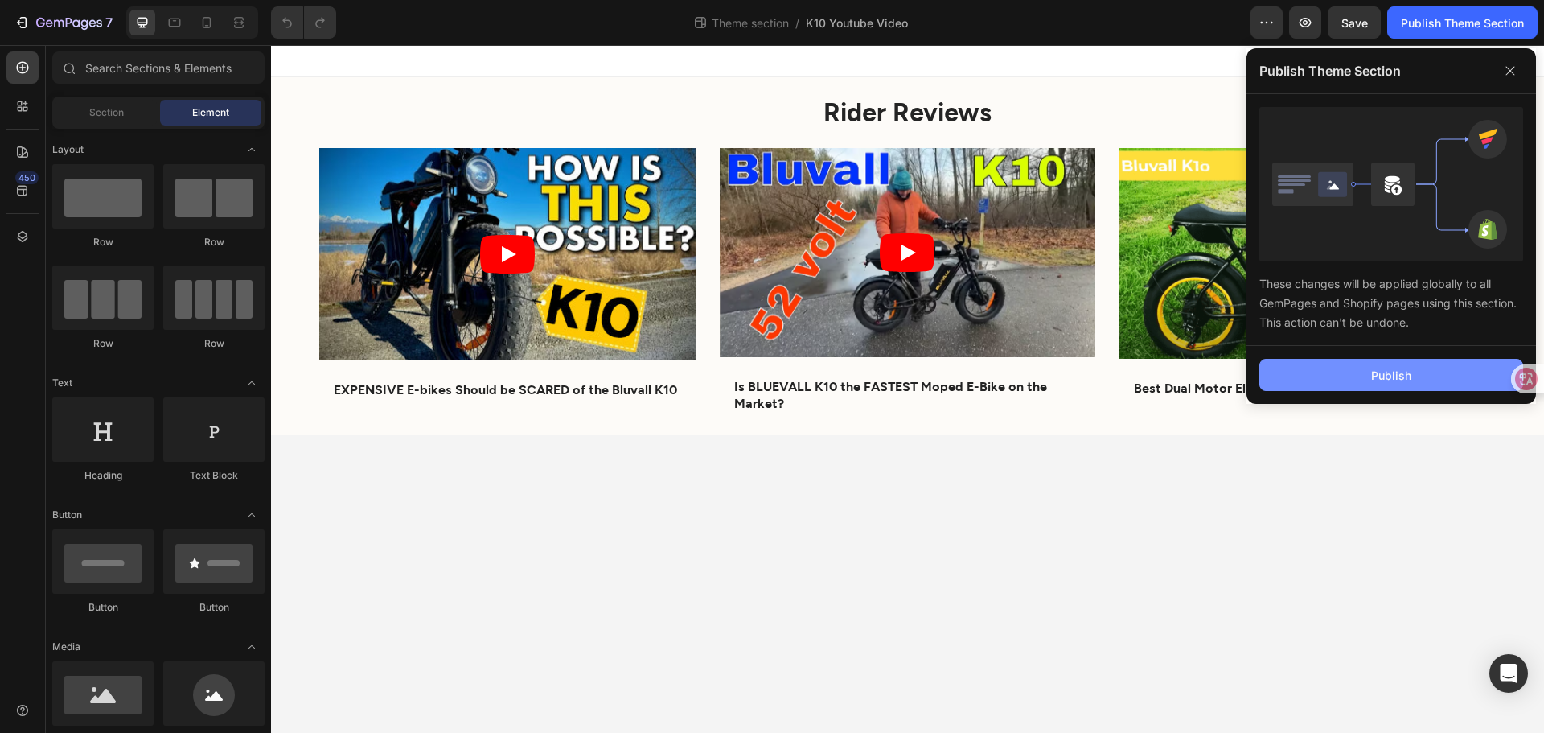
click at [1351, 372] on button "Publish" at bounding box center [1392, 375] width 264 height 32
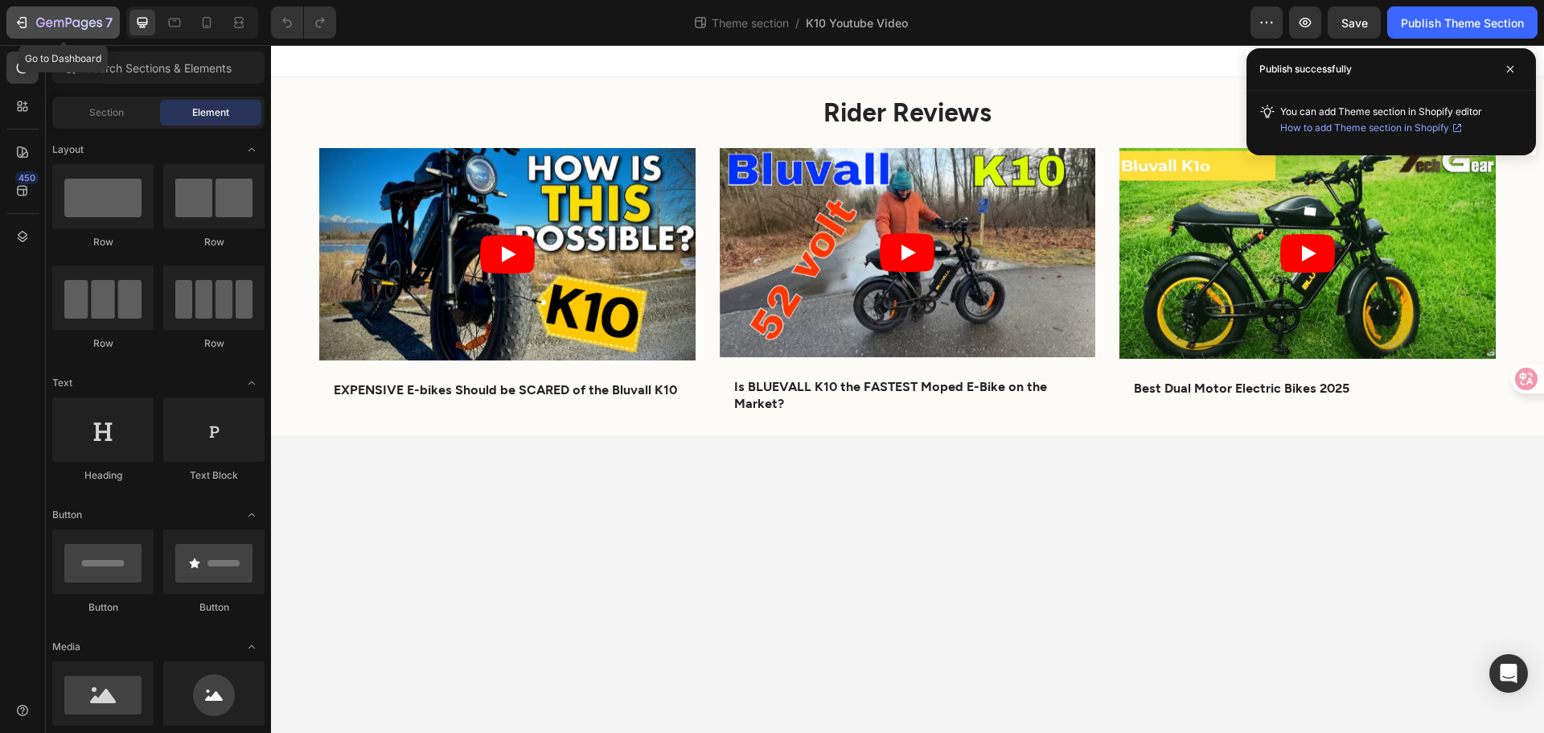
click at [34, 18] on div "7" at bounding box center [63, 22] width 99 height 19
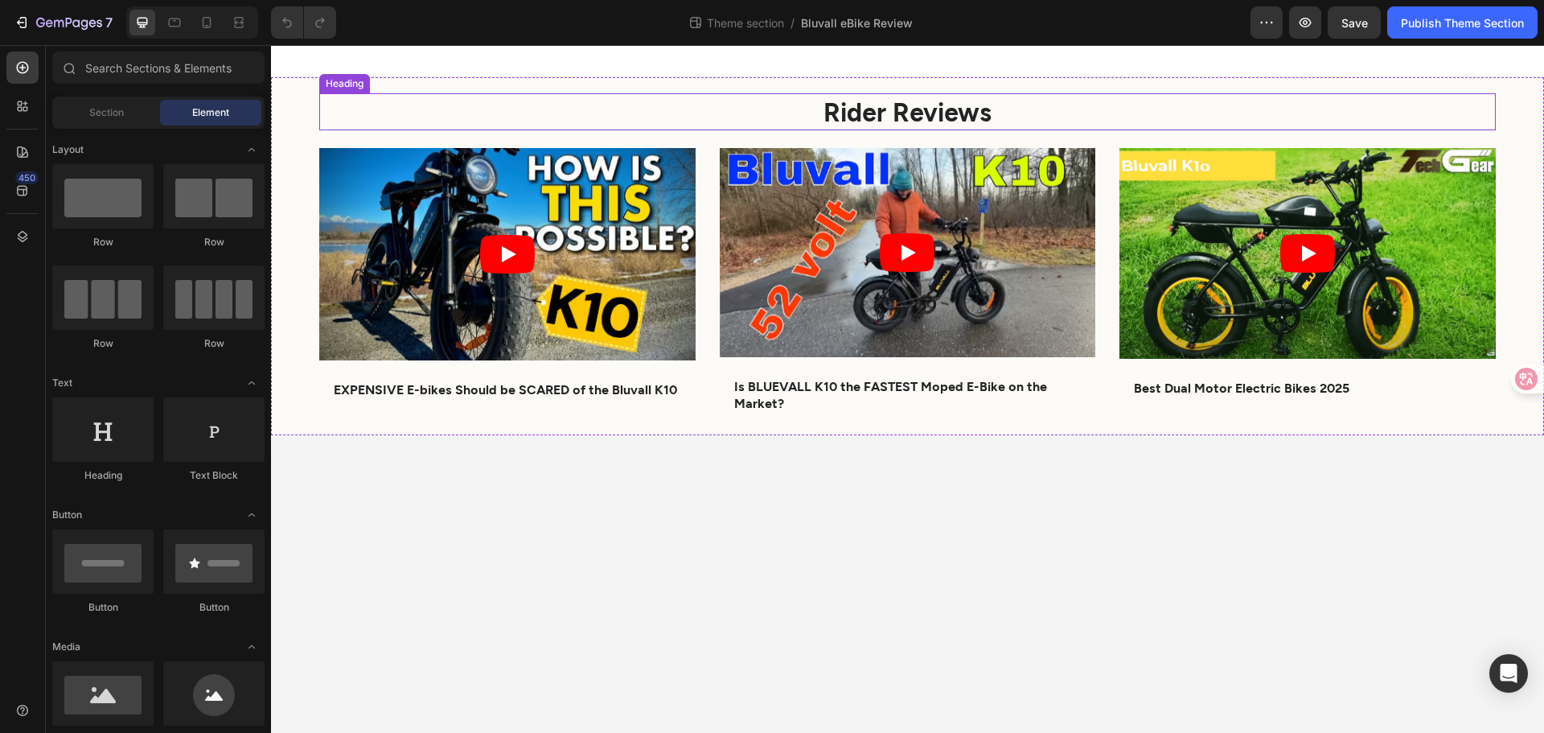
click at [331, 103] on h2 "Rider Reviews" at bounding box center [907, 111] width 1177 height 37
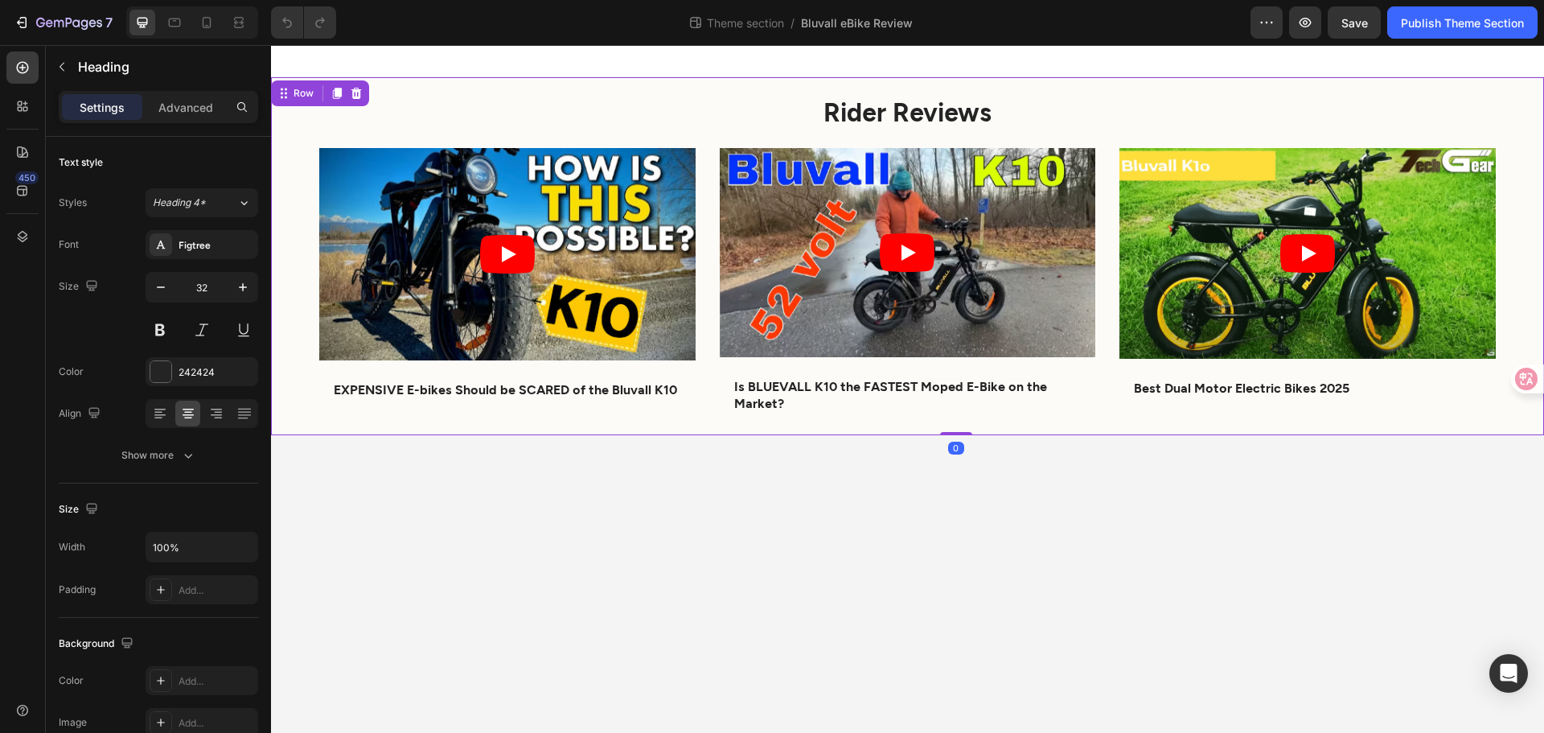
click at [282, 106] on div "Rider Reviews Heading Video EXPENSIVE E-bikes Should be SCARED of the Bluvall K…" at bounding box center [907, 256] width 1273 height 358
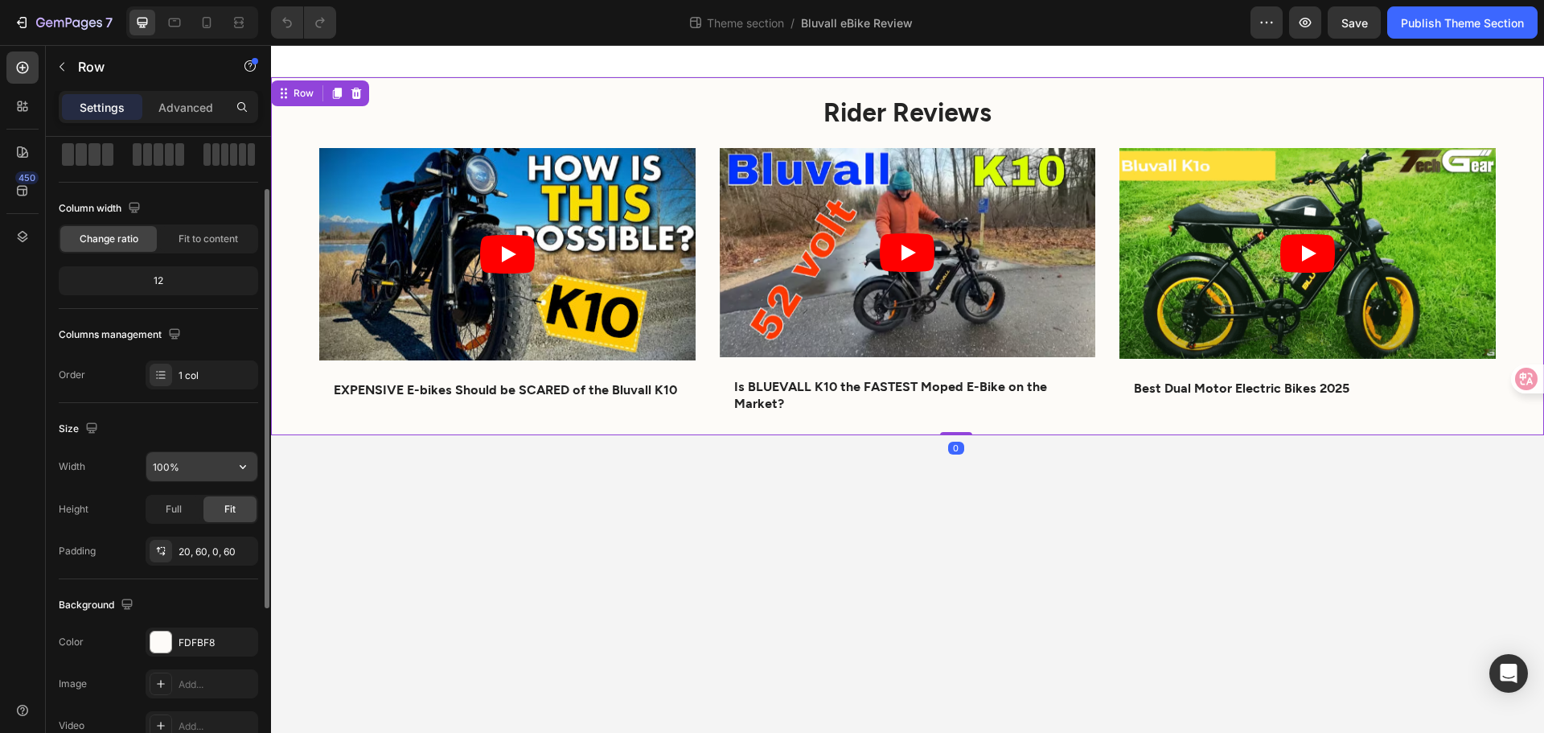
scroll to position [241, 0]
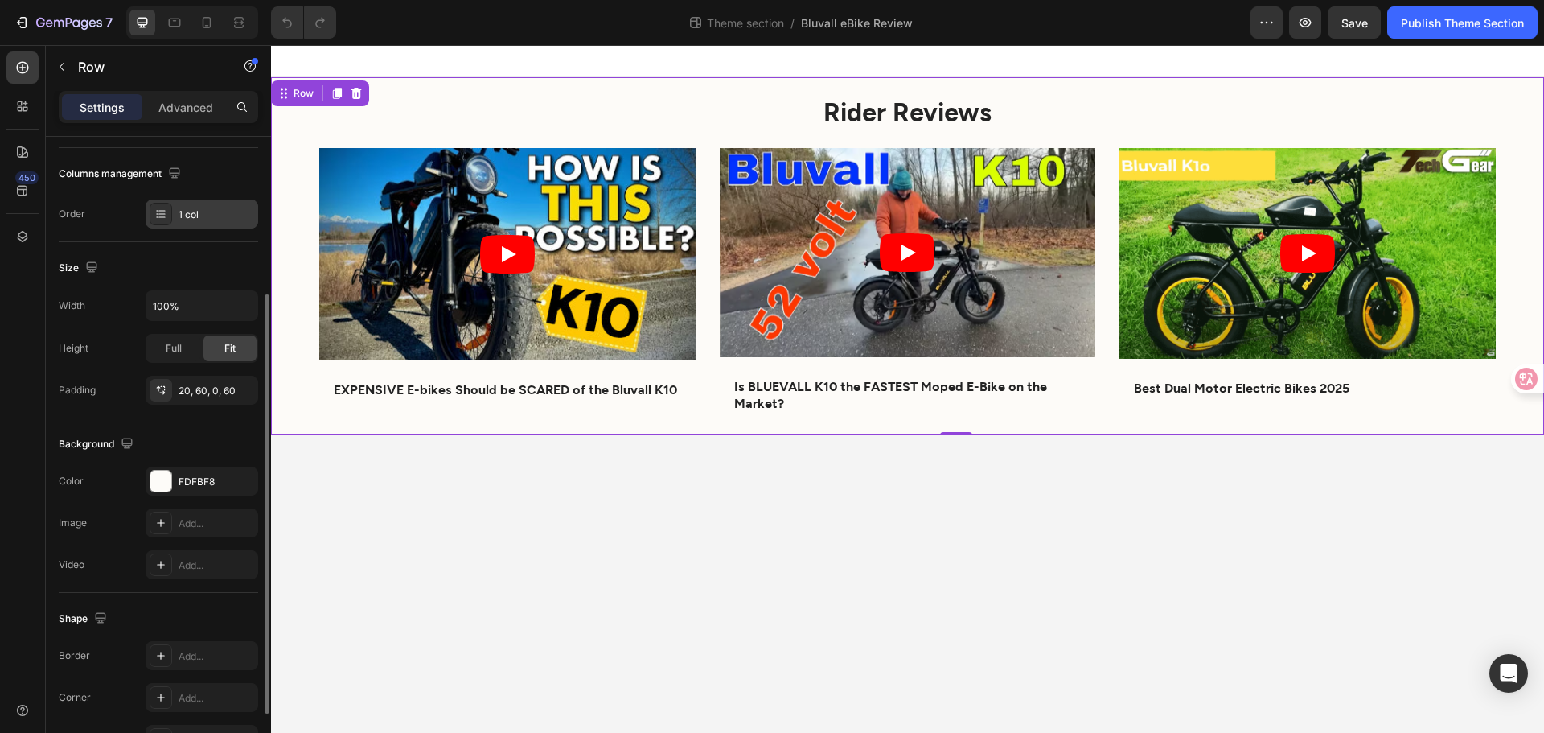
click at [162, 210] on icon at bounding box center [160, 214] width 13 height 13
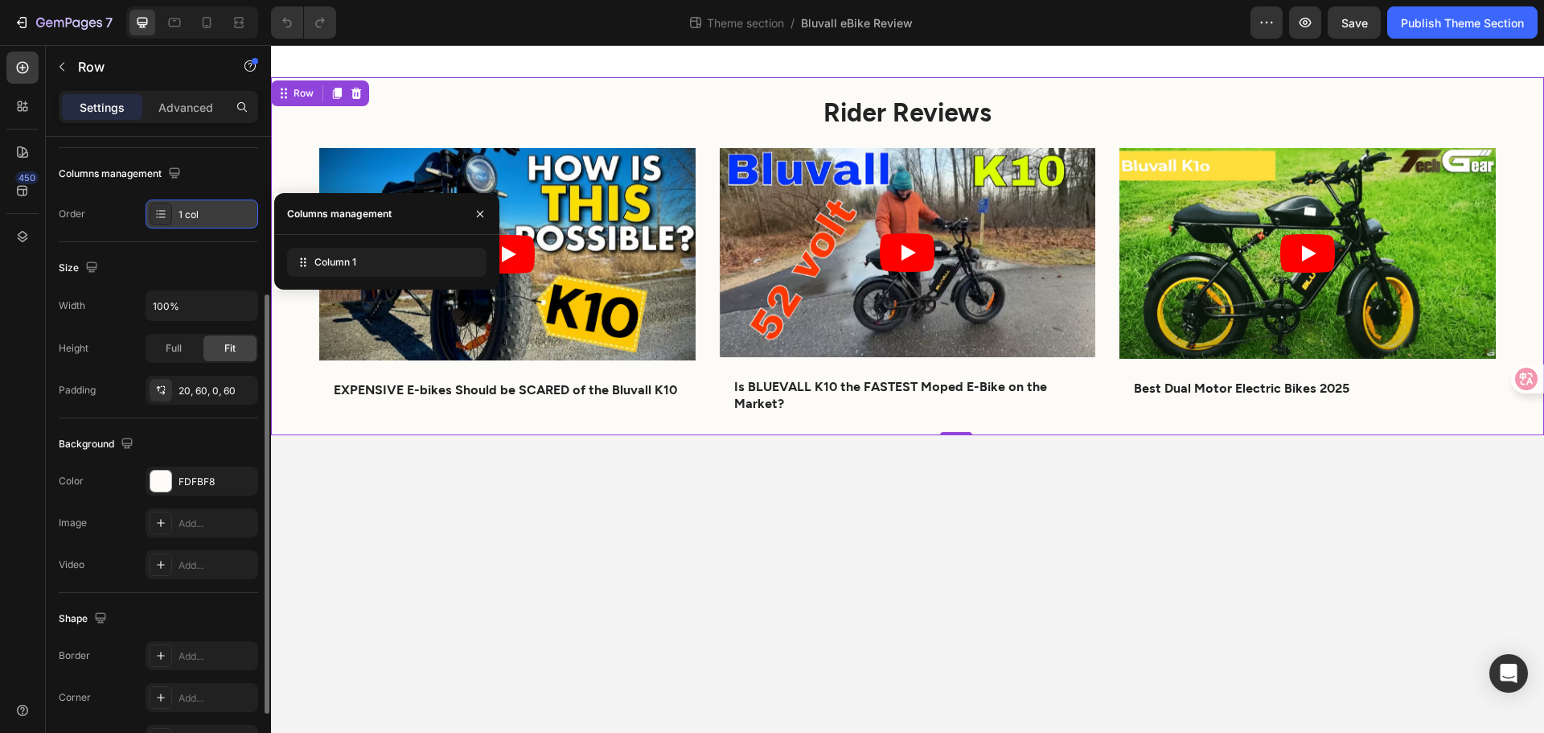
click at [162, 210] on icon at bounding box center [160, 214] width 13 height 13
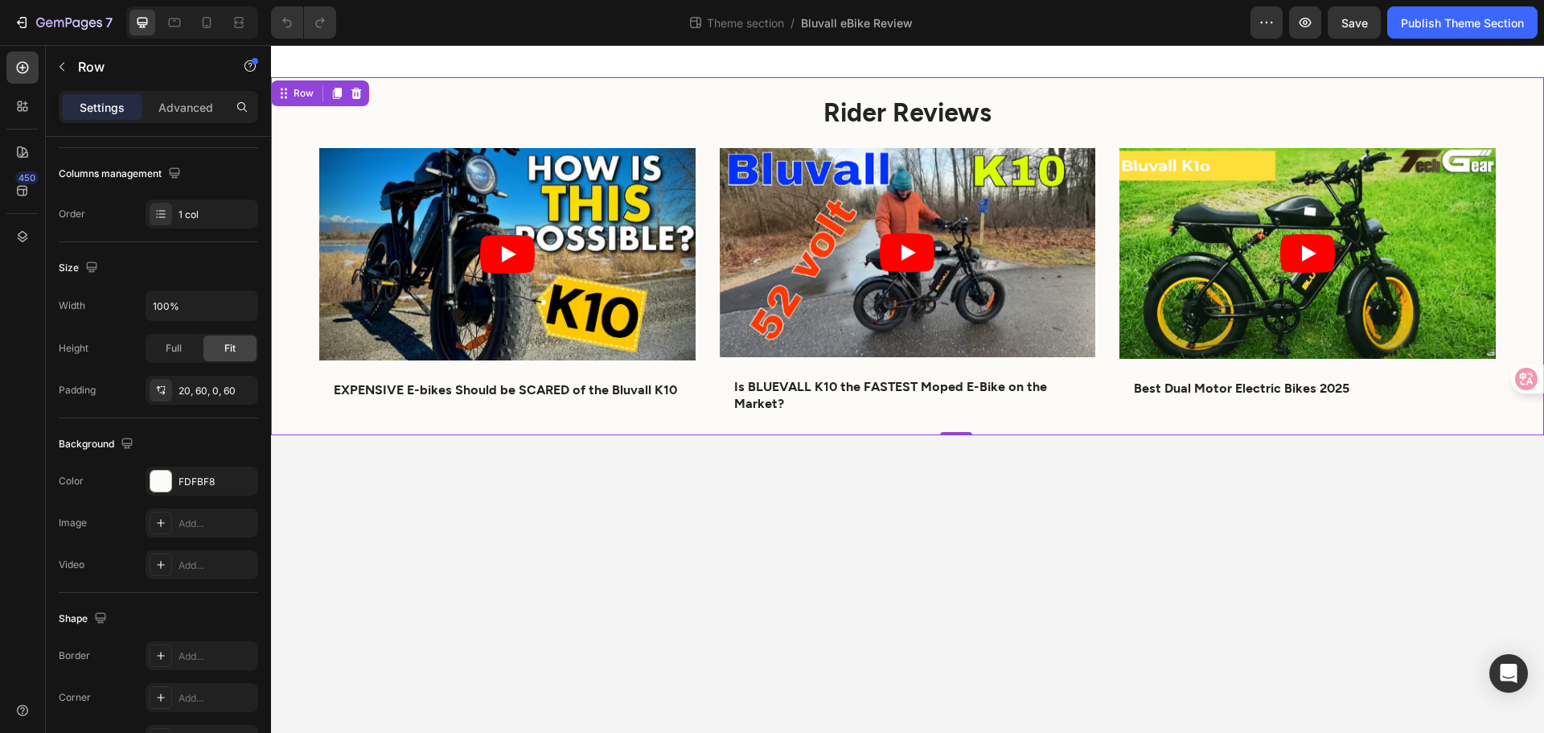
drag, startPoint x: 306, startPoint y: 401, endPoint x: 306, endPoint y: 392, distance: 8.8
click at [306, 399] on div "Rider Reviews Heading Video EXPENSIVE E-bikes Should be SCARED of the Bluvall K…" at bounding box center [907, 256] width 1273 height 358
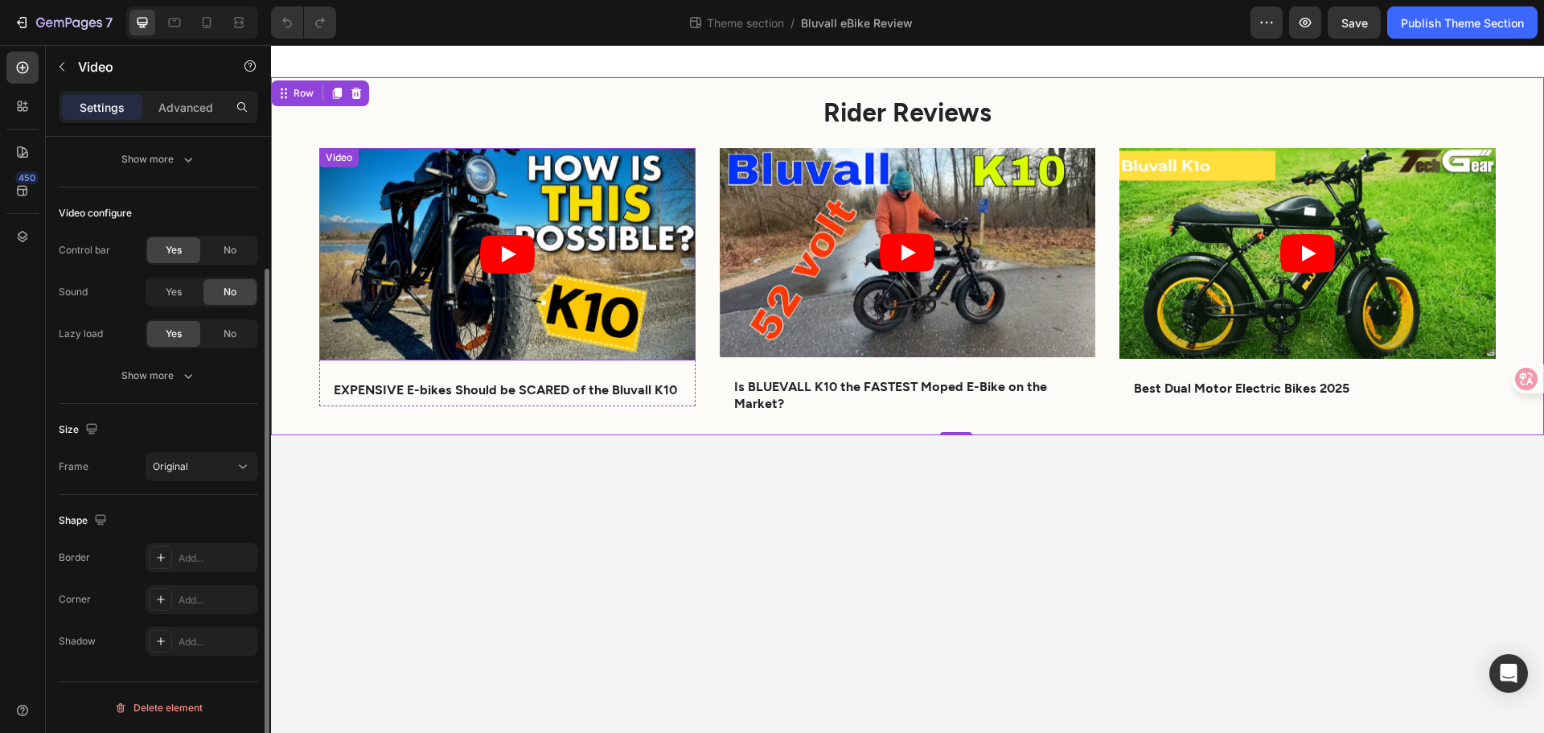
scroll to position [0, 0]
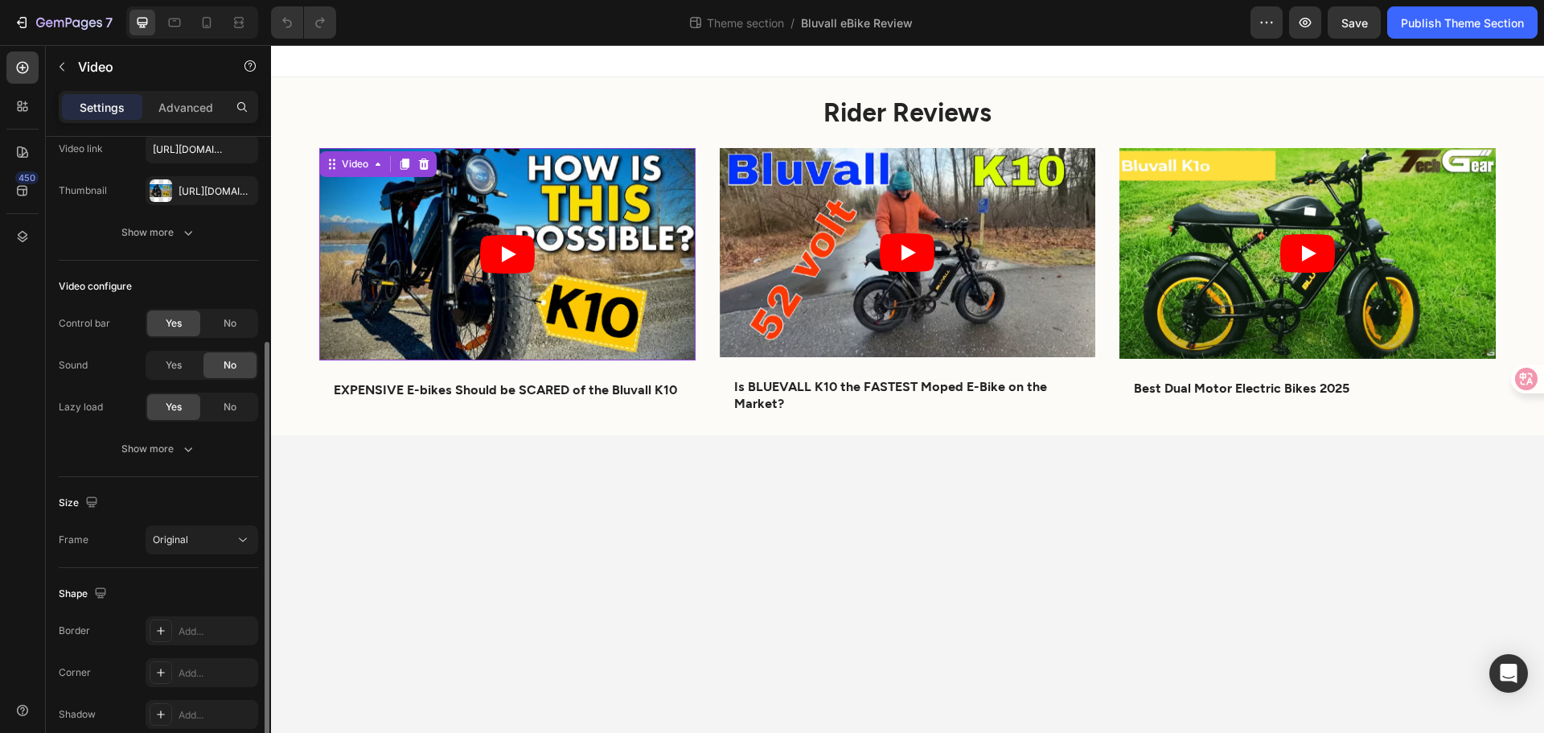
click at [329, 308] on article at bounding box center [507, 254] width 376 height 212
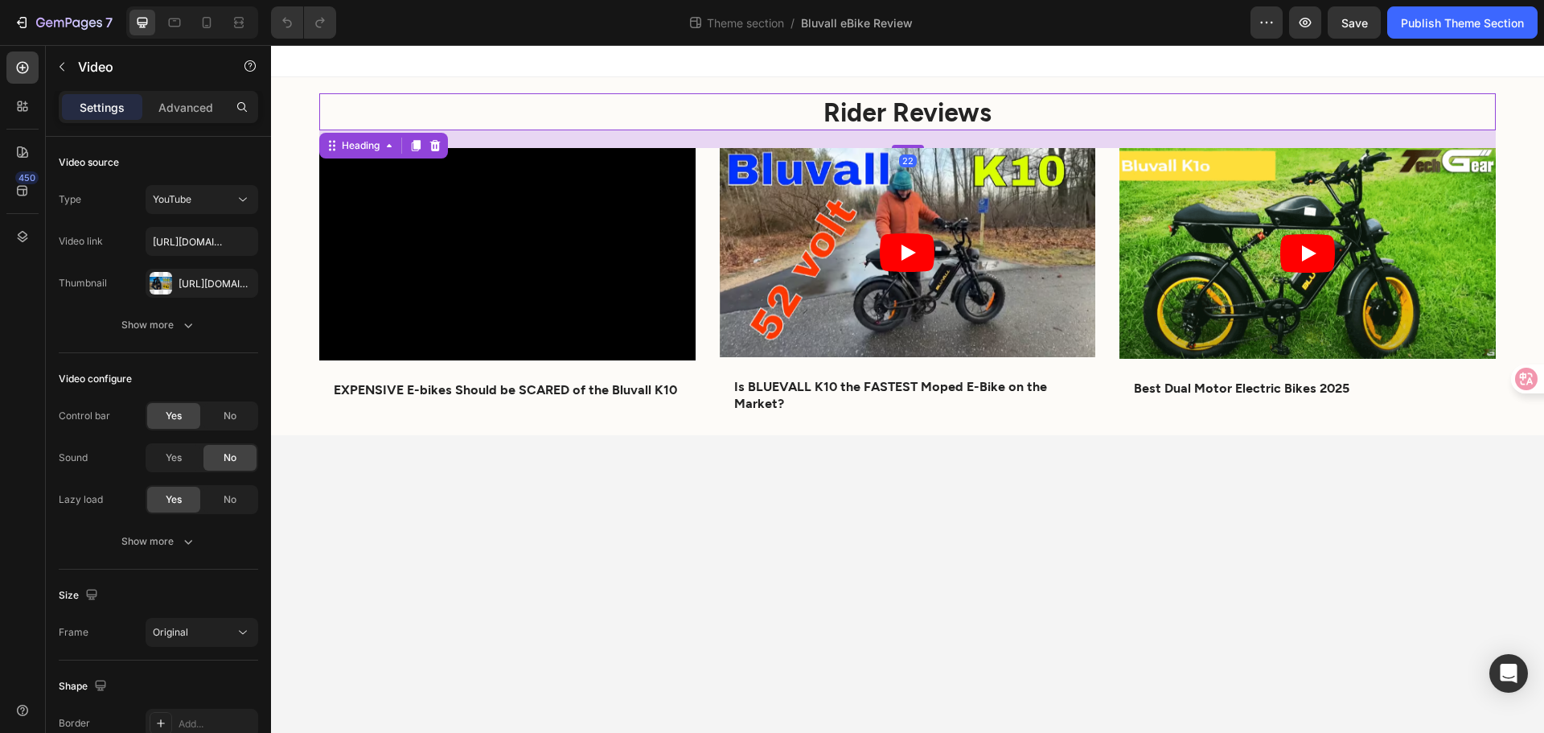
click at [343, 100] on h2 "Rider Reviews" at bounding box center [907, 111] width 1177 height 37
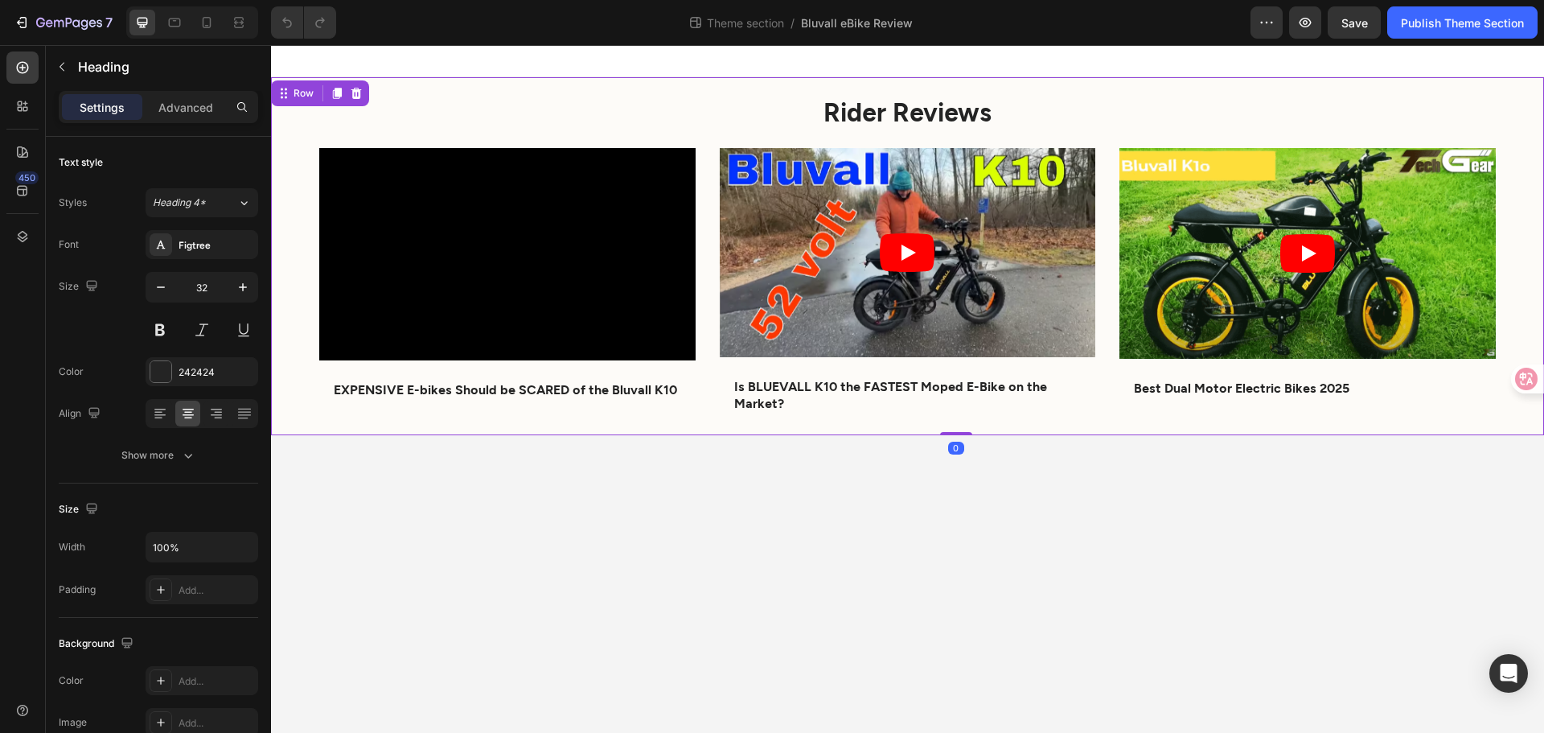
click at [286, 123] on div "Rider Reviews Heading Video EXPENSIVE E-bikes Should be SCARED of the Bluvall K…" at bounding box center [907, 256] width 1273 height 358
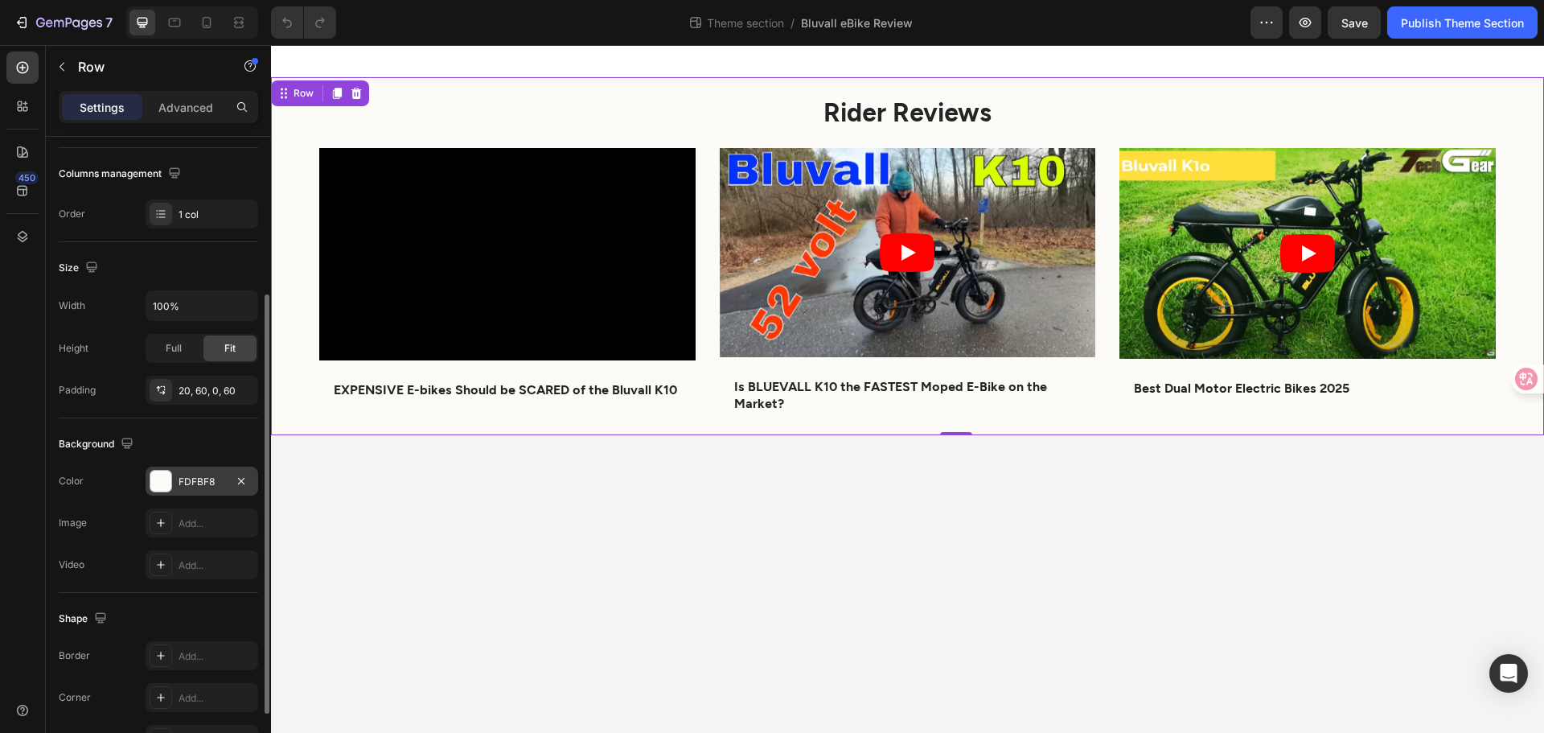
scroll to position [339, 0]
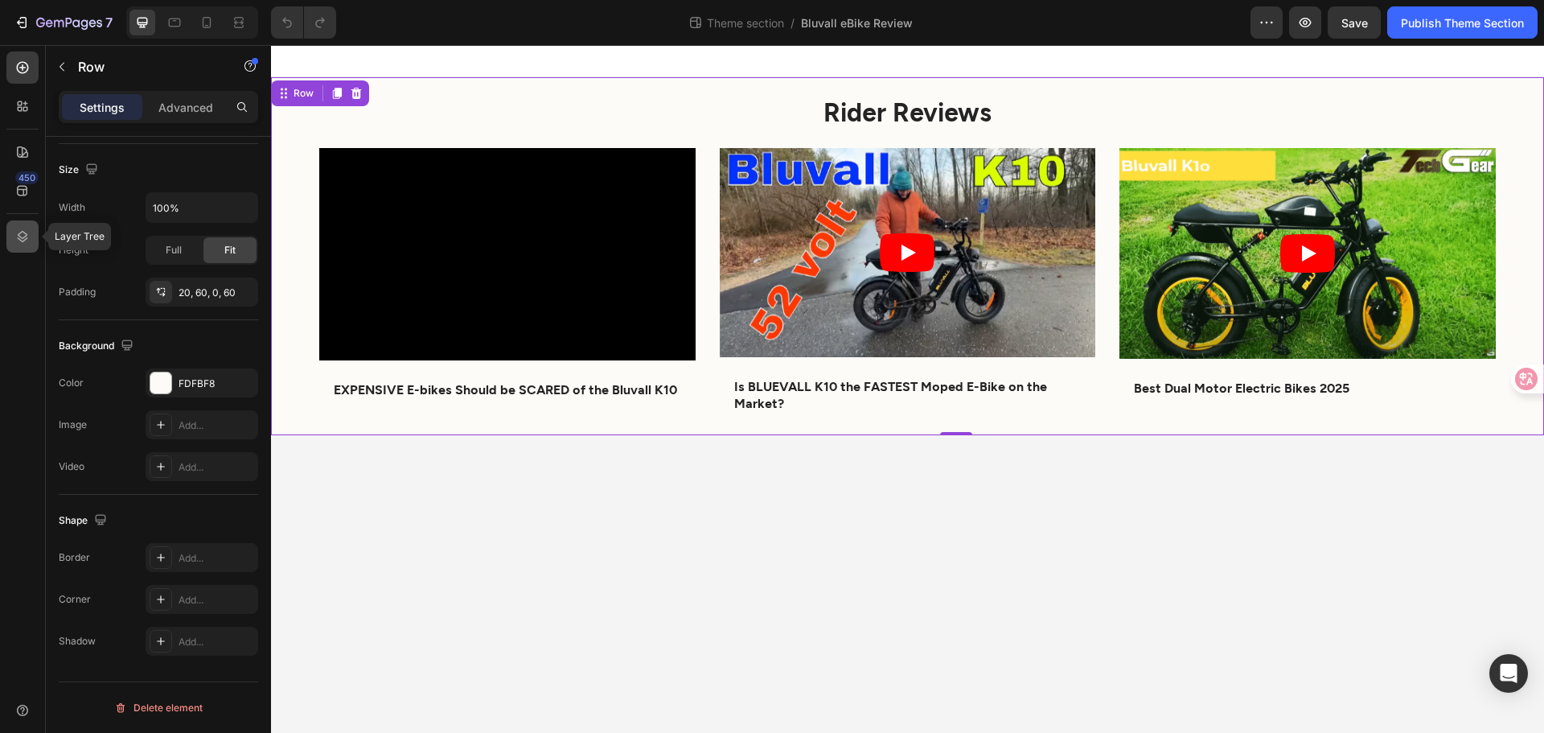
click at [9, 240] on div at bounding box center [22, 236] width 32 height 32
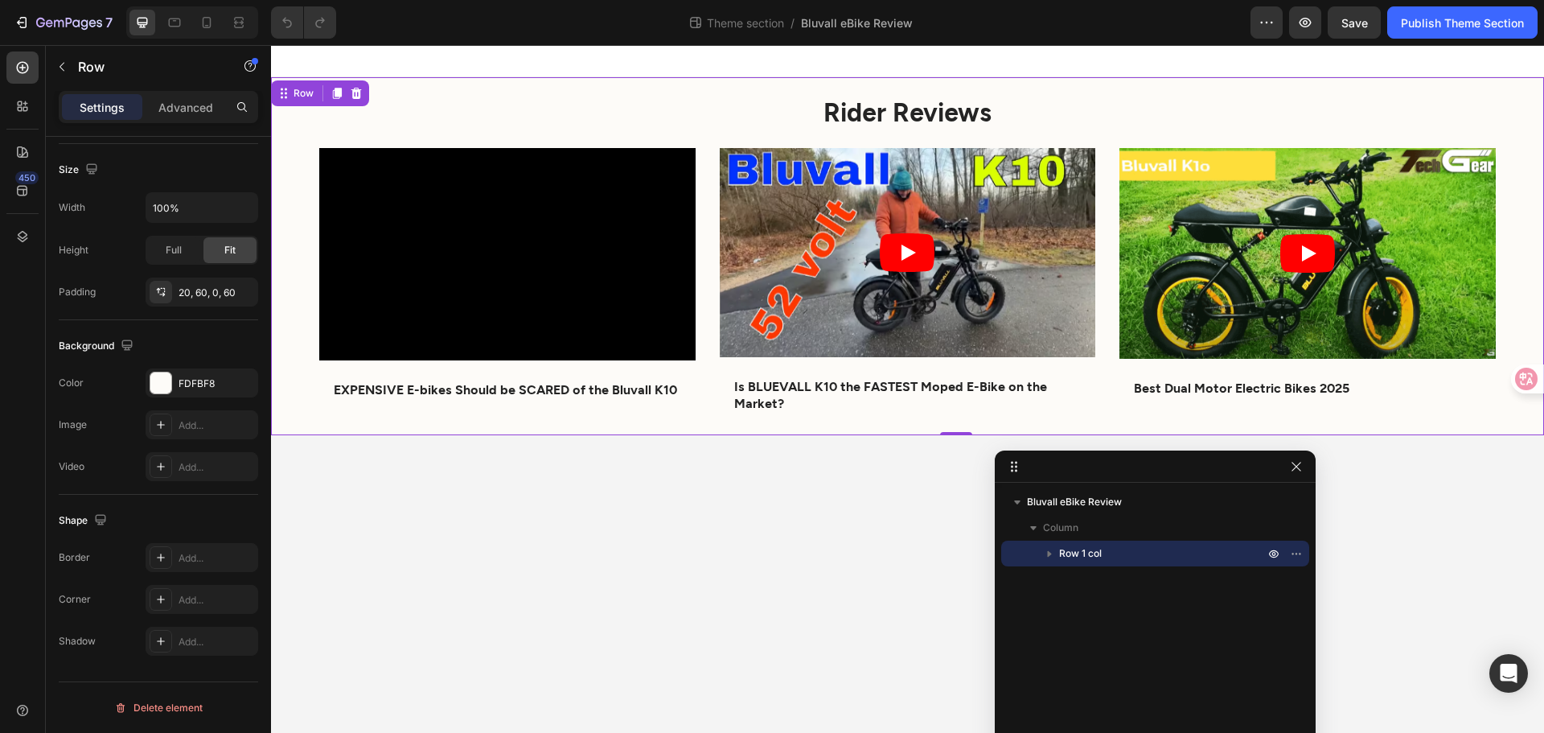
click at [1050, 557] on icon "button" at bounding box center [1050, 553] width 16 height 16
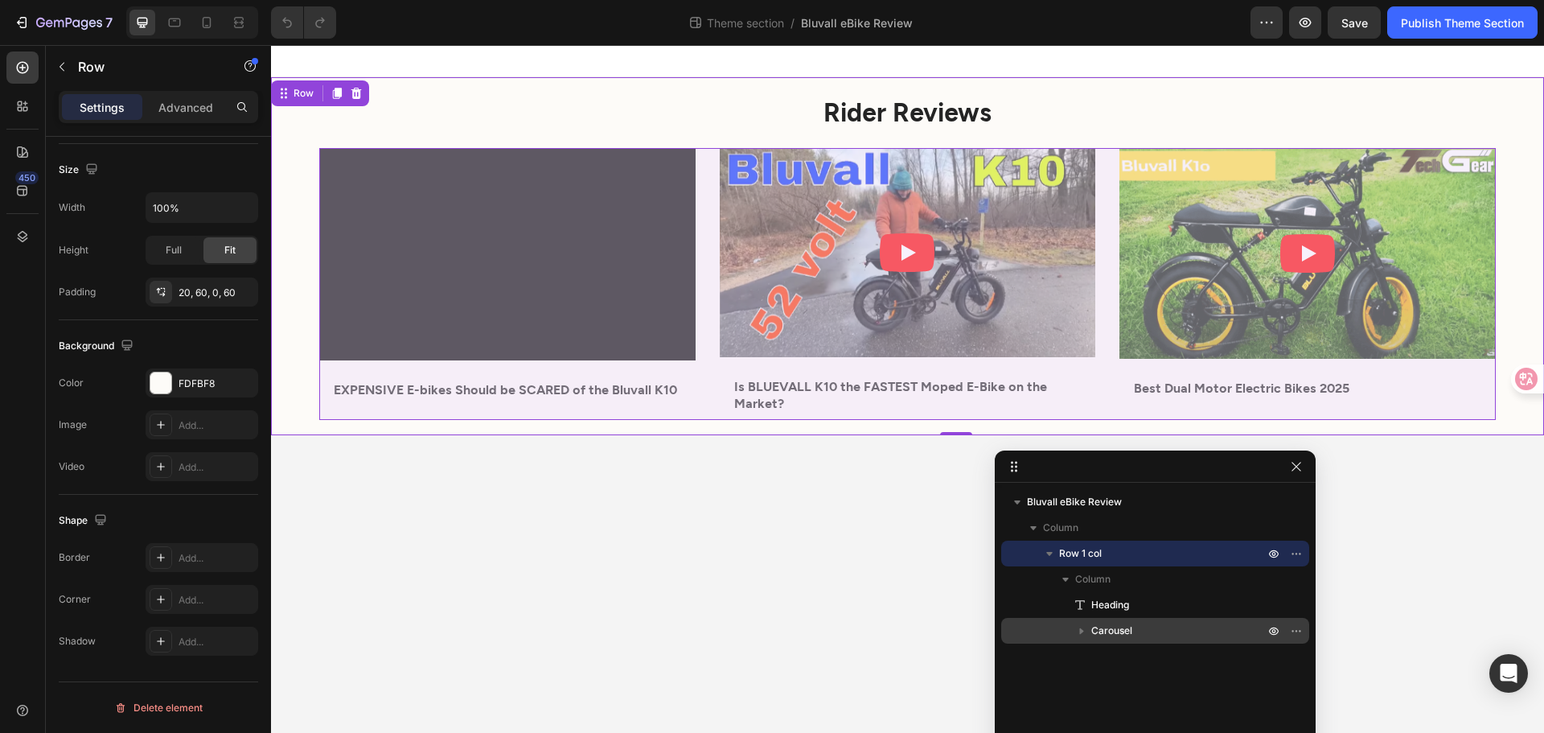
click at [1086, 631] on icon "button" at bounding box center [1082, 631] width 16 height 16
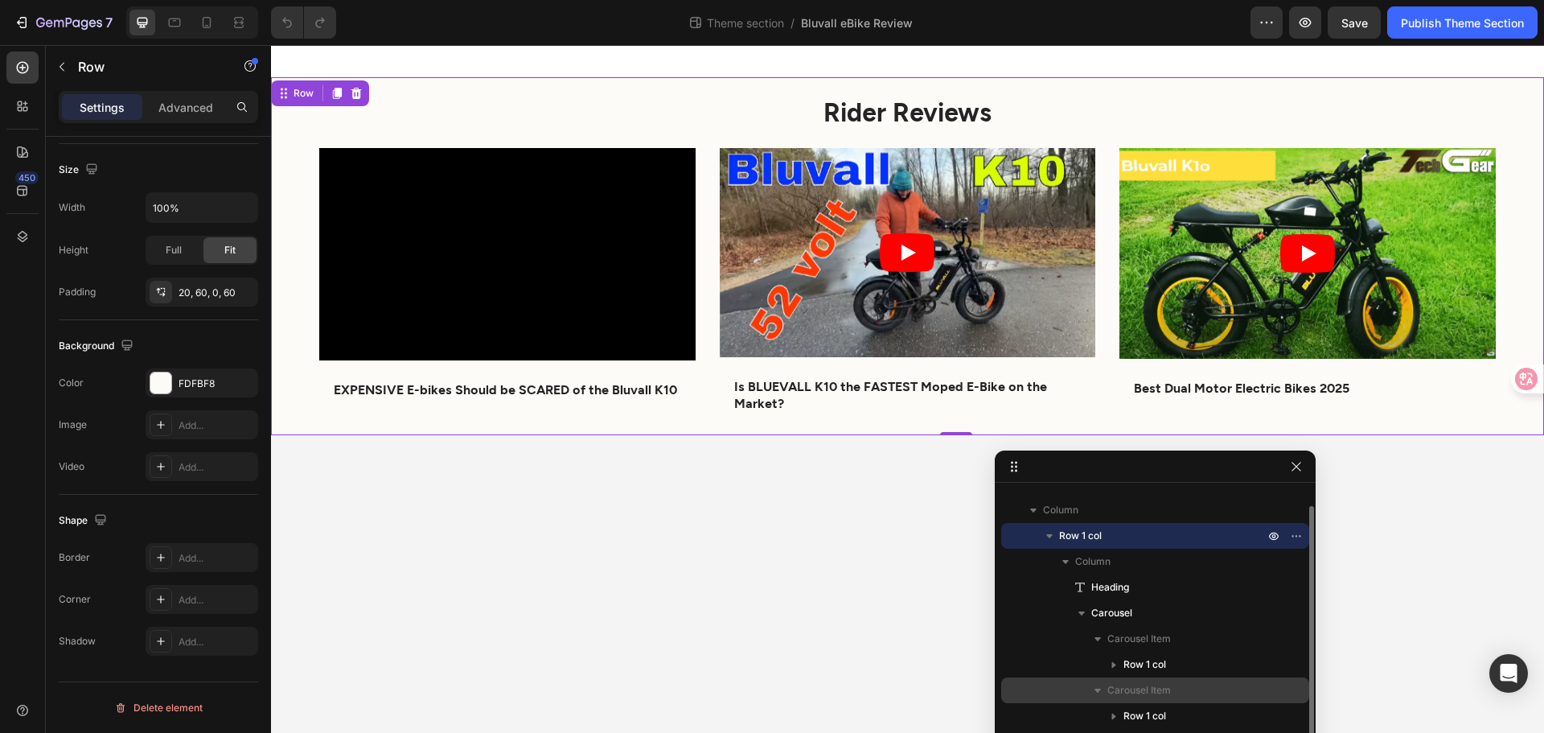
click at [1122, 689] on span "Carousel Item" at bounding box center [1140, 690] width 64 height 16
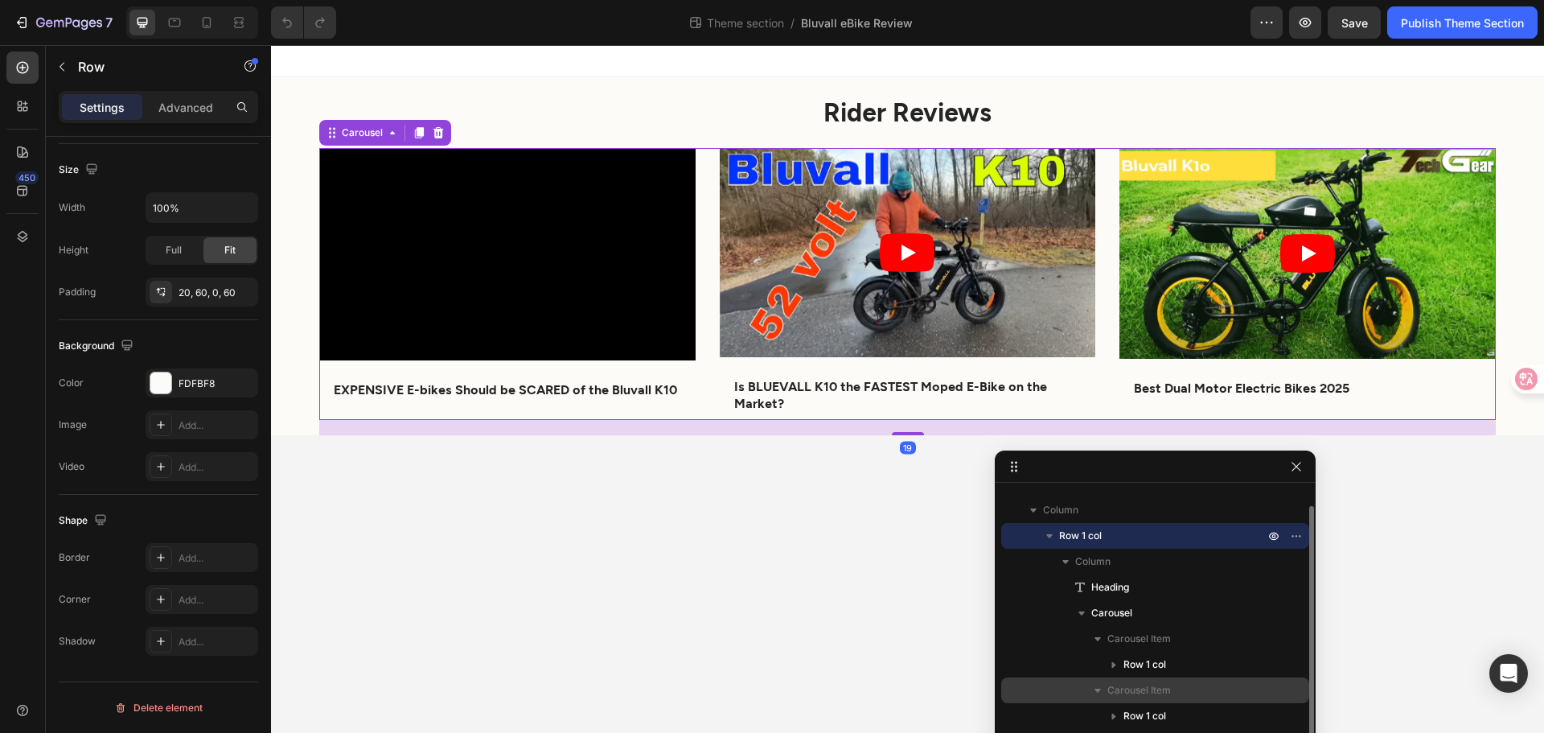
scroll to position [0, 0]
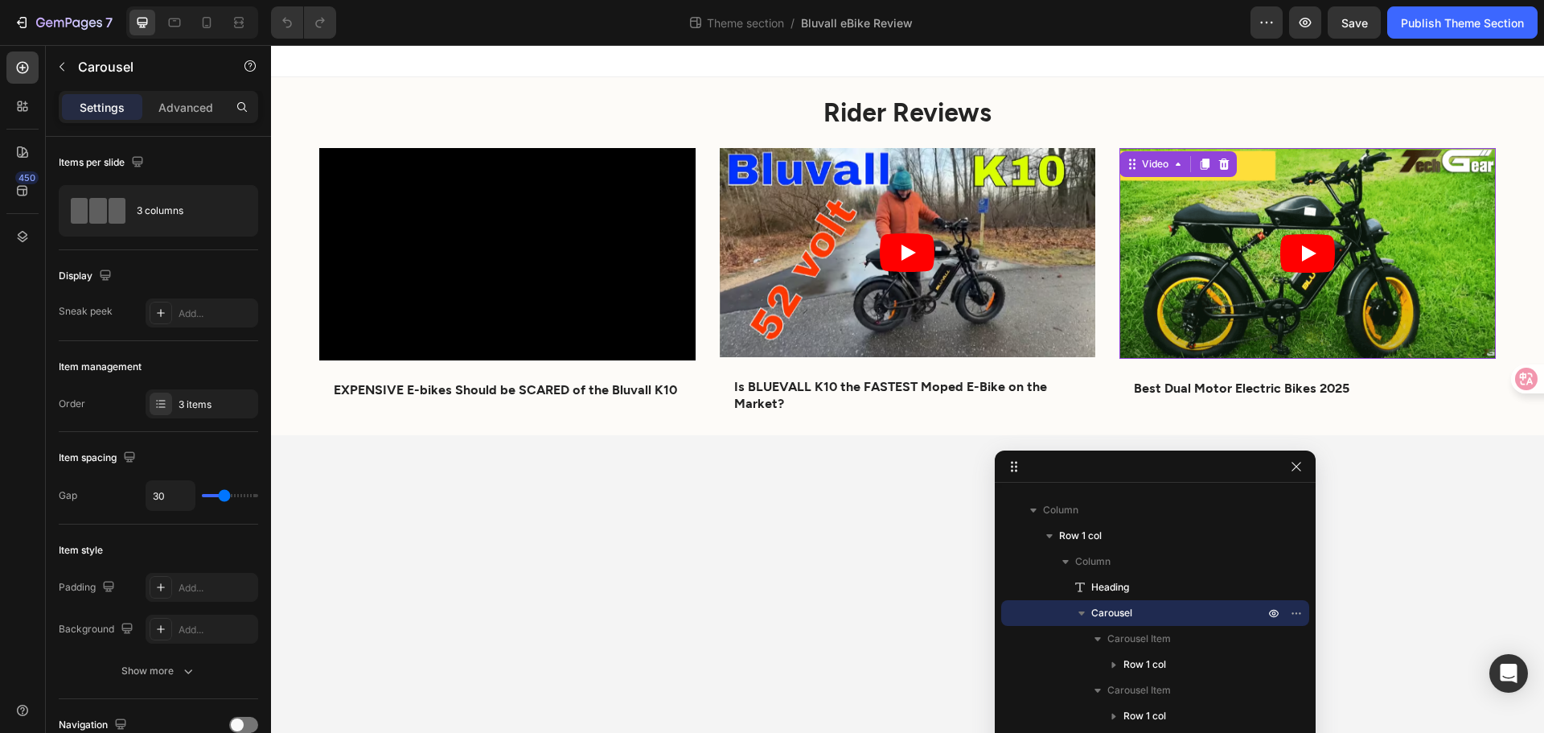
click at [1169, 162] on div "Video 24" at bounding box center [1308, 254] width 376 height 212
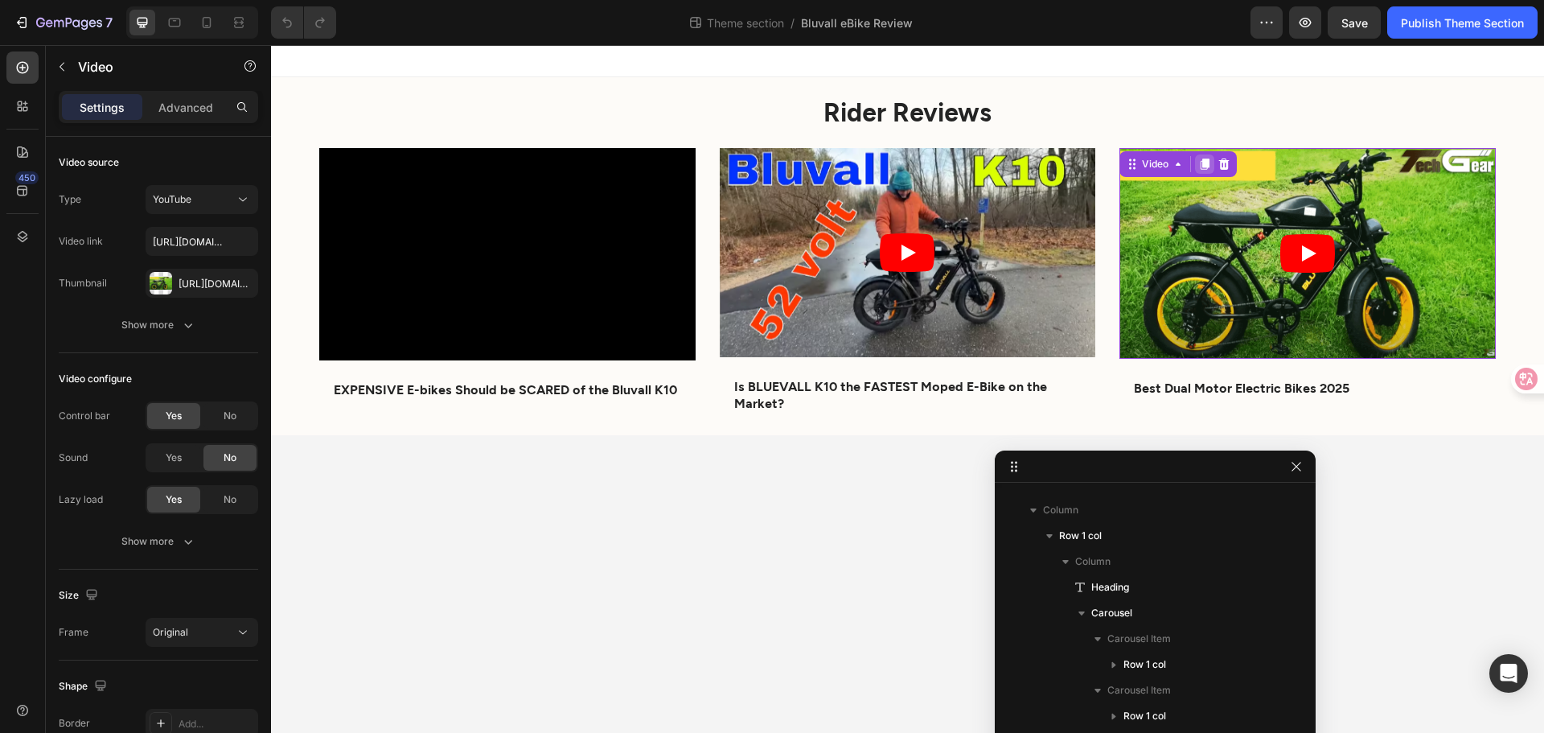
click at [1203, 170] on icon at bounding box center [1204, 164] width 13 height 13
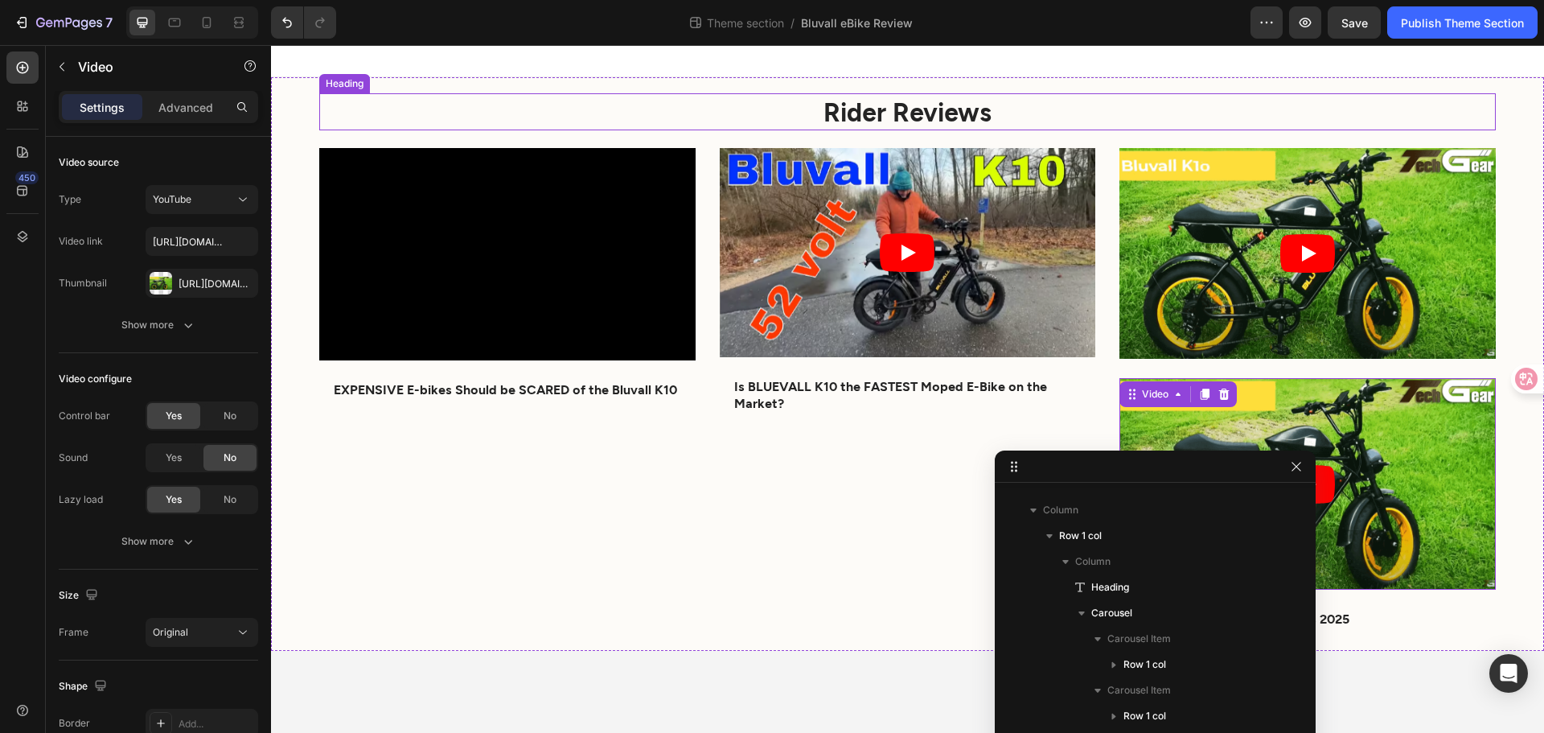
click at [360, 95] on h2 "Rider Reviews" at bounding box center [907, 111] width 1177 height 37
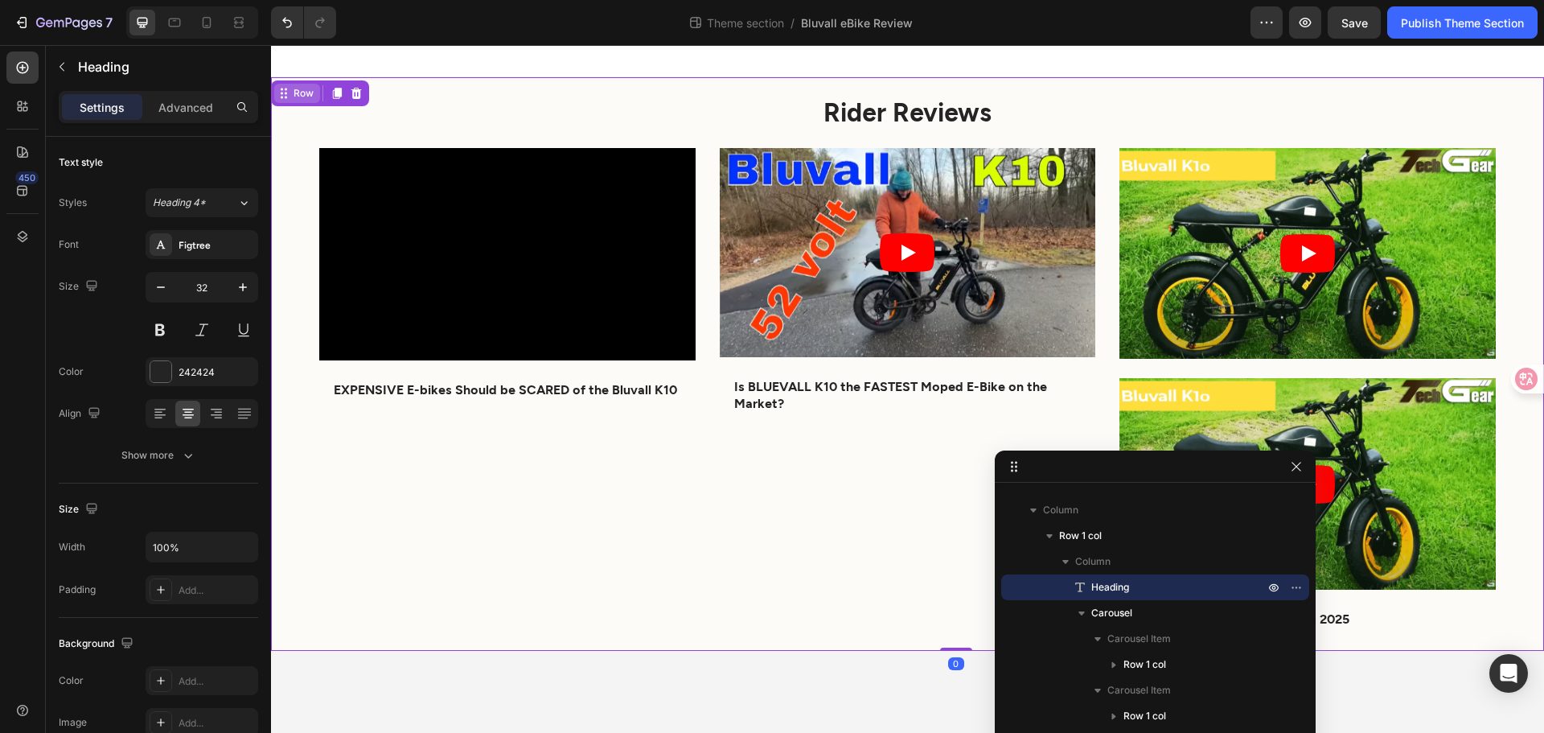
click at [294, 93] on div "Row" at bounding box center [303, 93] width 27 height 14
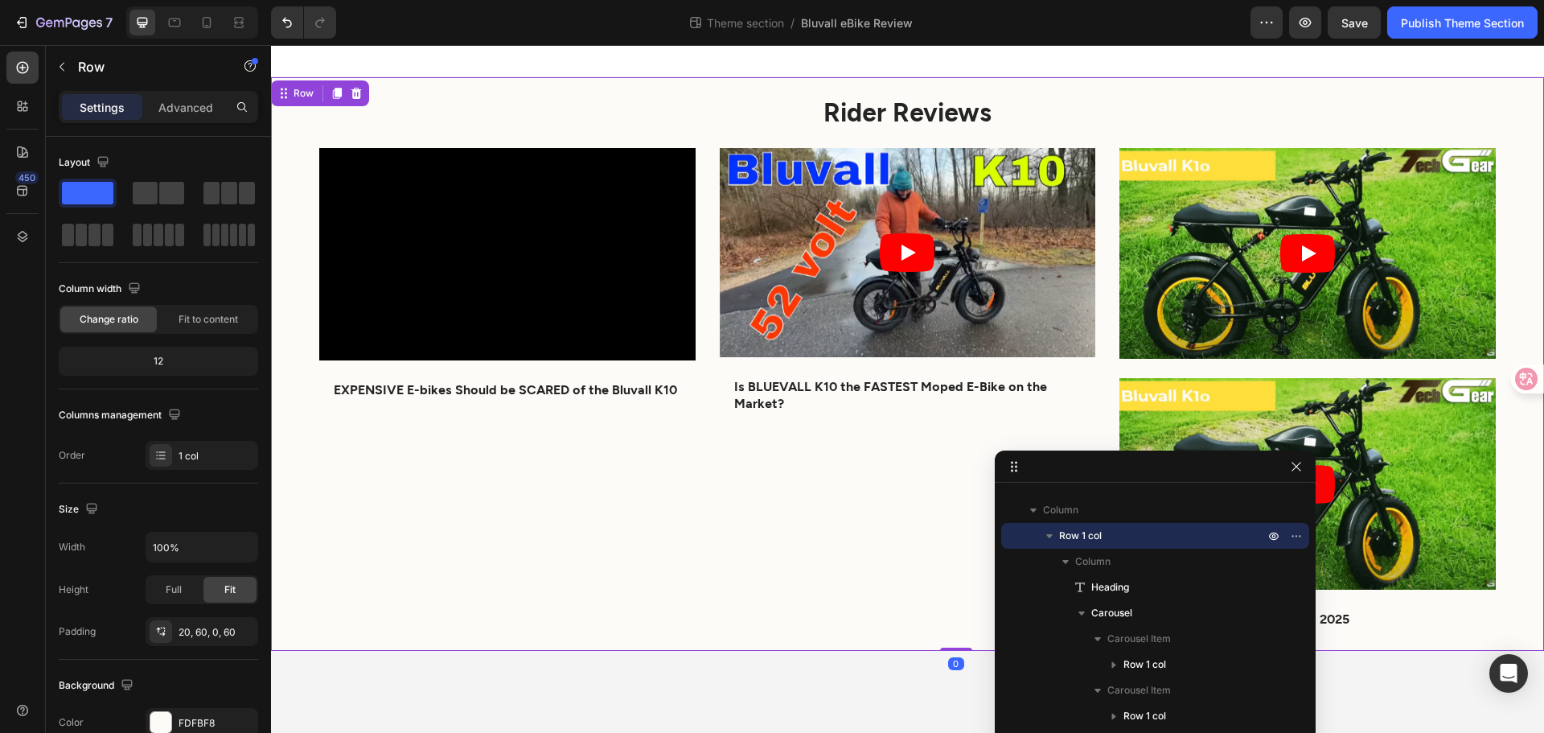
click at [287, 142] on div "Rider Reviews Heading Video EXPENSIVE E-bikes Should be SCARED of the Bluvall K…" at bounding box center [907, 363] width 1273 height 573
click at [286, 31] on button "Undo/Redo" at bounding box center [287, 22] width 32 height 32
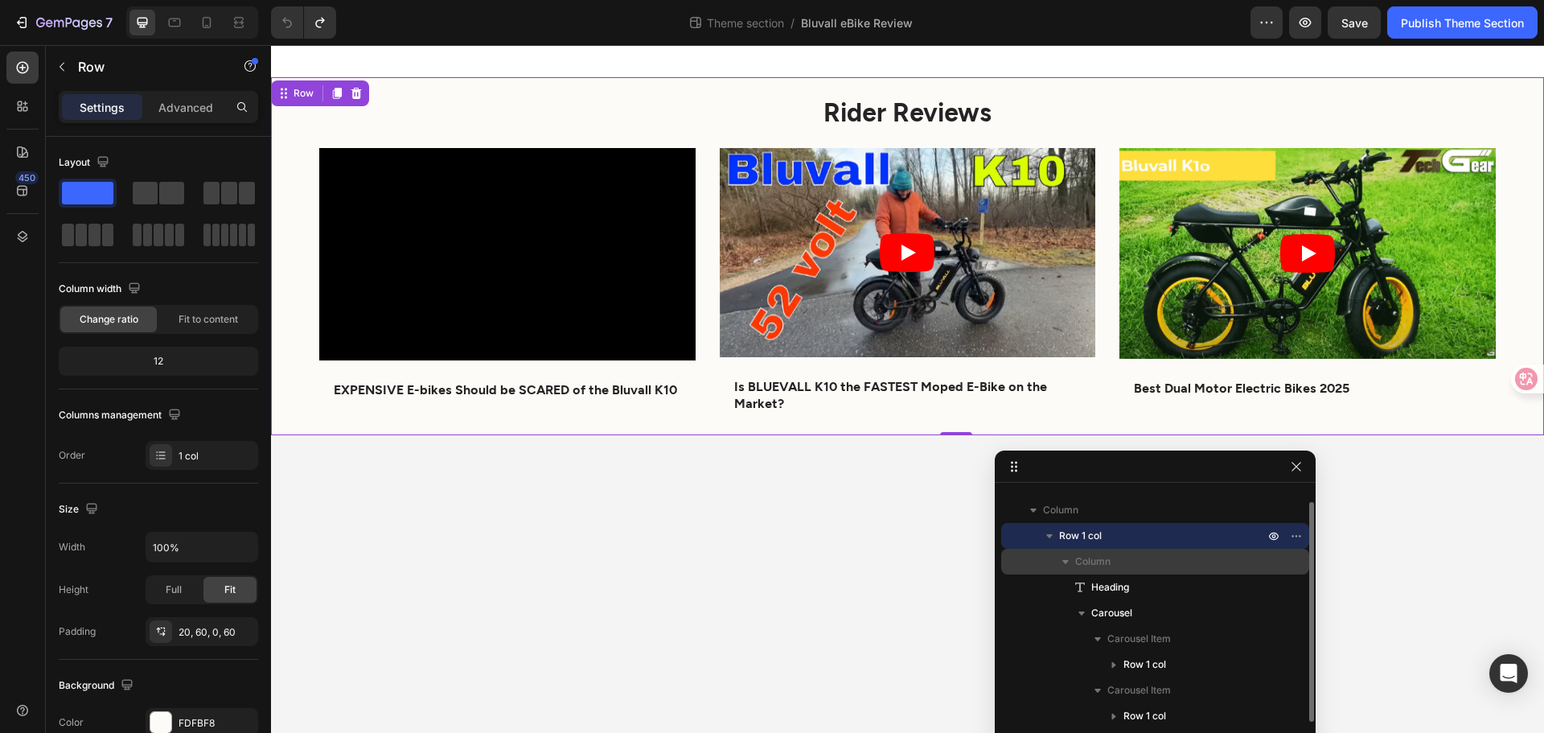
click at [1138, 564] on p "Column" at bounding box center [1171, 561] width 192 height 16
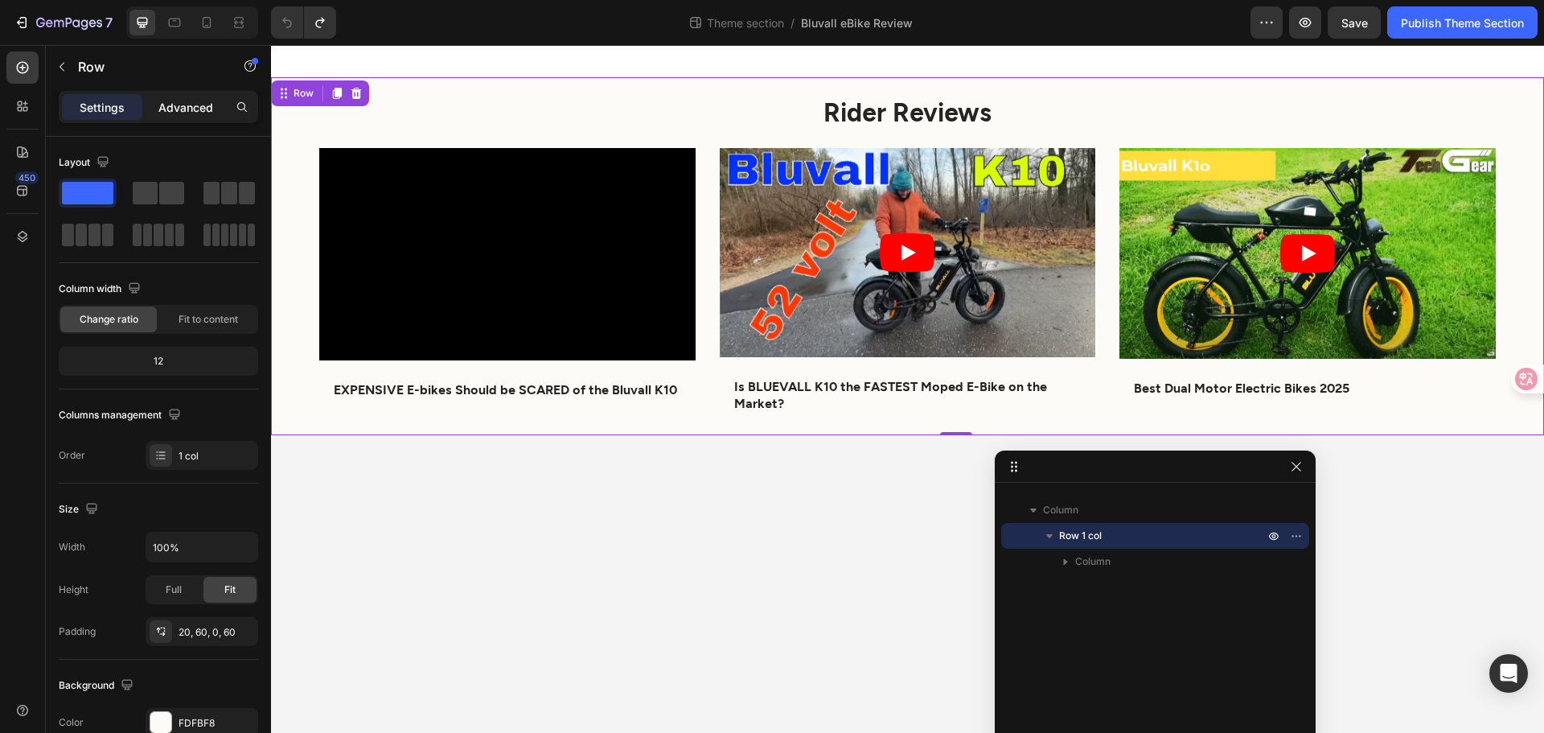
click at [175, 107] on p "Advanced" at bounding box center [185, 107] width 55 height 17
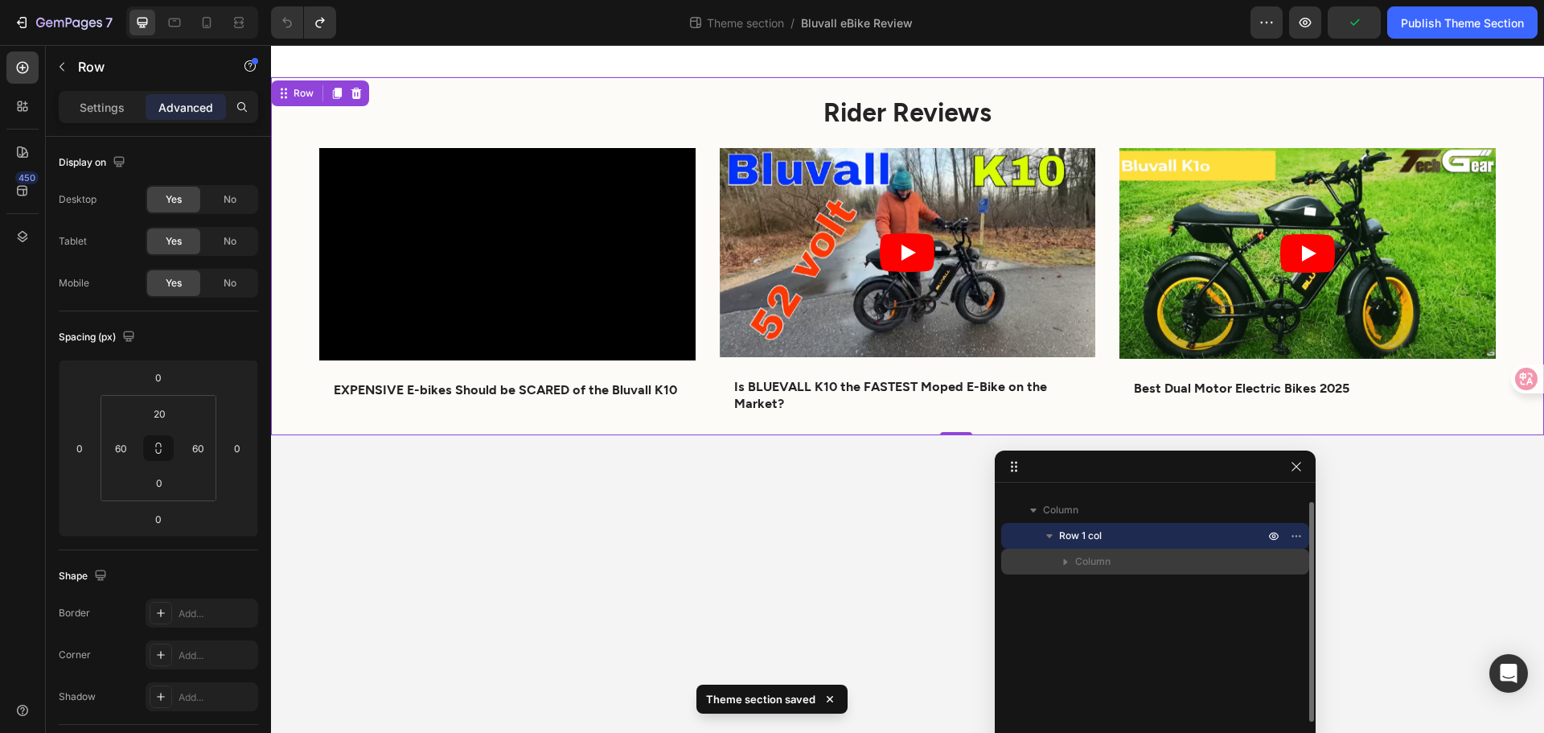
click at [1057, 558] on button "button" at bounding box center [1065, 561] width 19 height 19
click at [1114, 557] on p "Column" at bounding box center [1171, 561] width 192 height 16
click at [1103, 563] on span "Column" at bounding box center [1092, 561] width 35 height 16
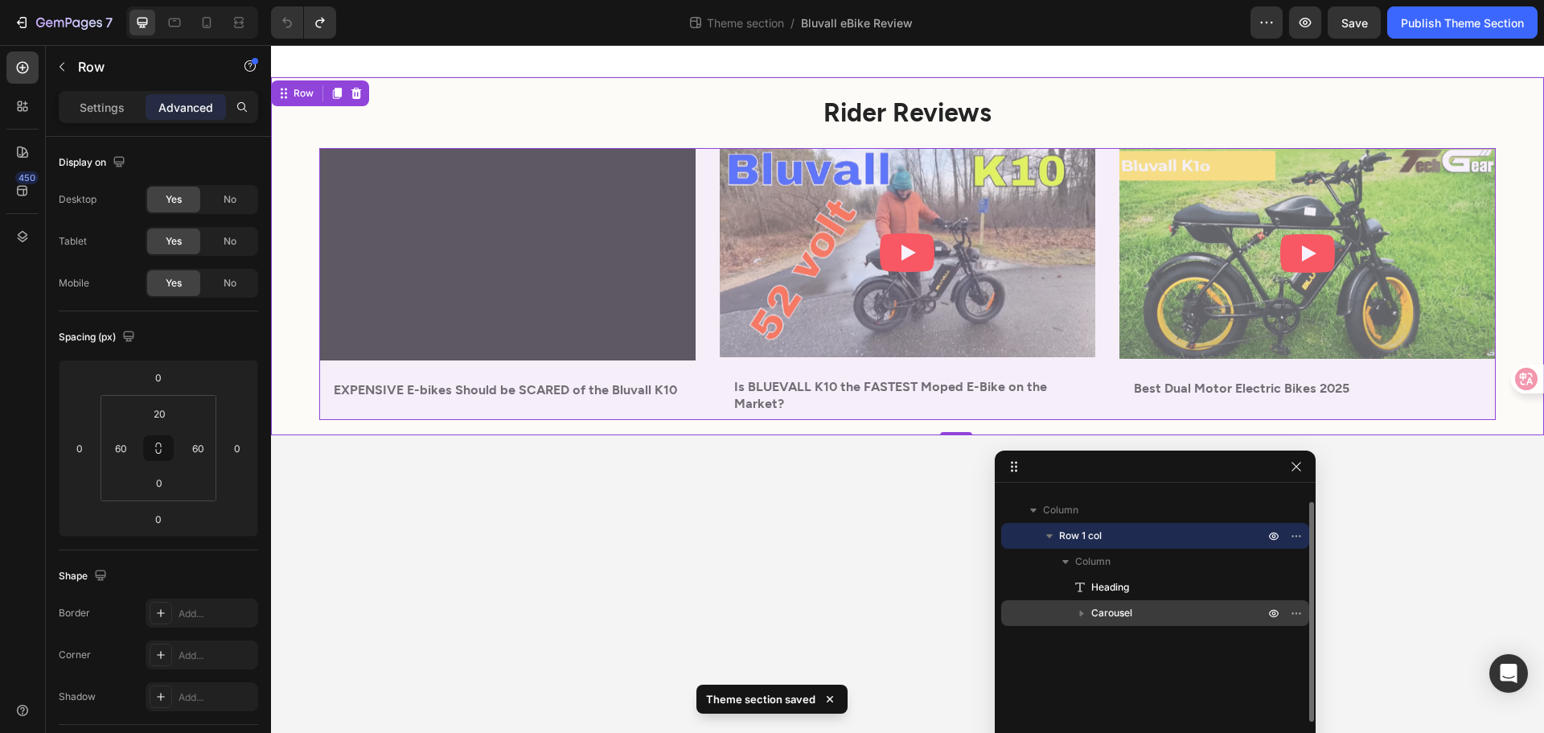
click at [1086, 605] on icon "button" at bounding box center [1082, 613] width 16 height 16
click at [1119, 608] on span "Carousel" at bounding box center [1111, 613] width 41 height 16
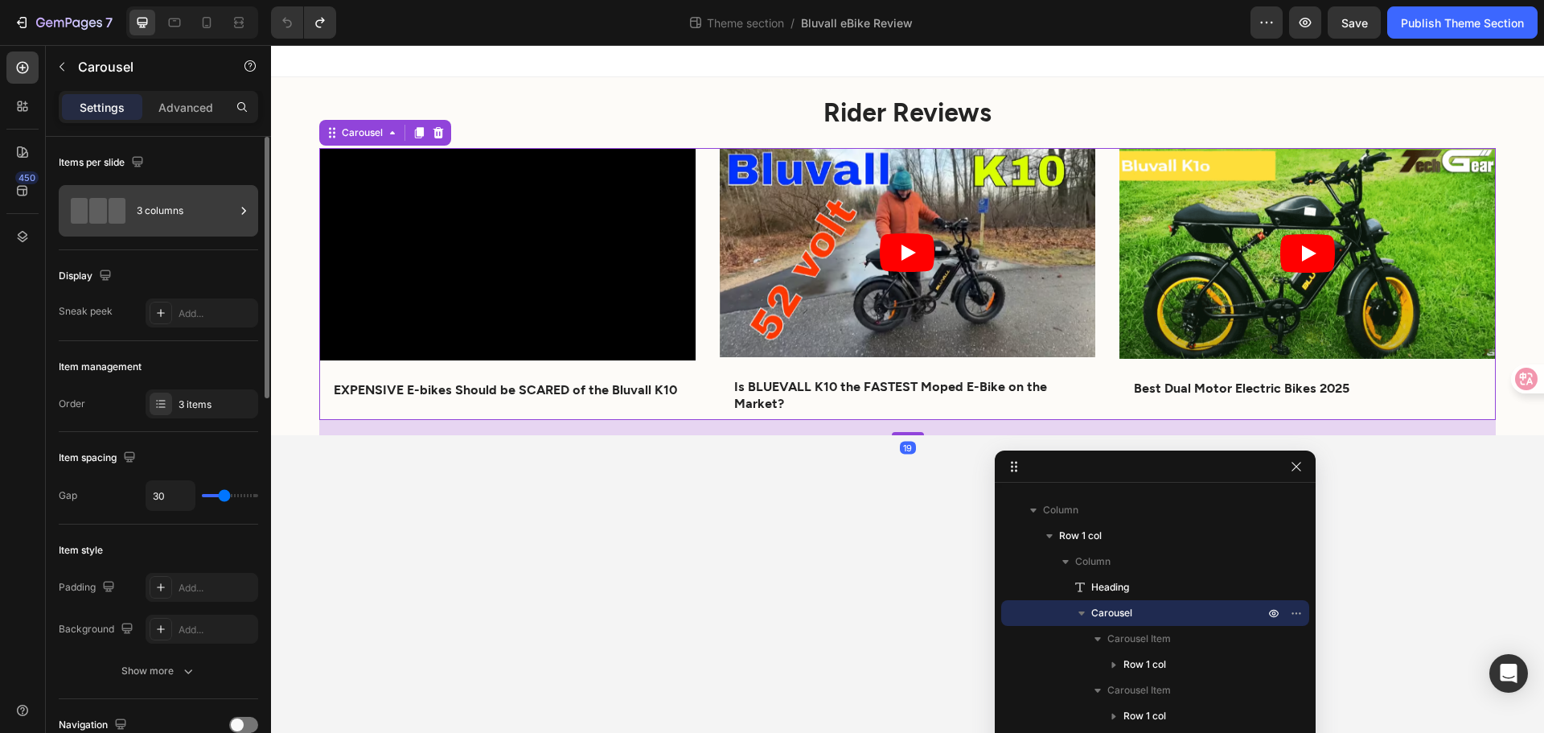
click at [166, 217] on div "3 columns" at bounding box center [186, 210] width 98 height 37
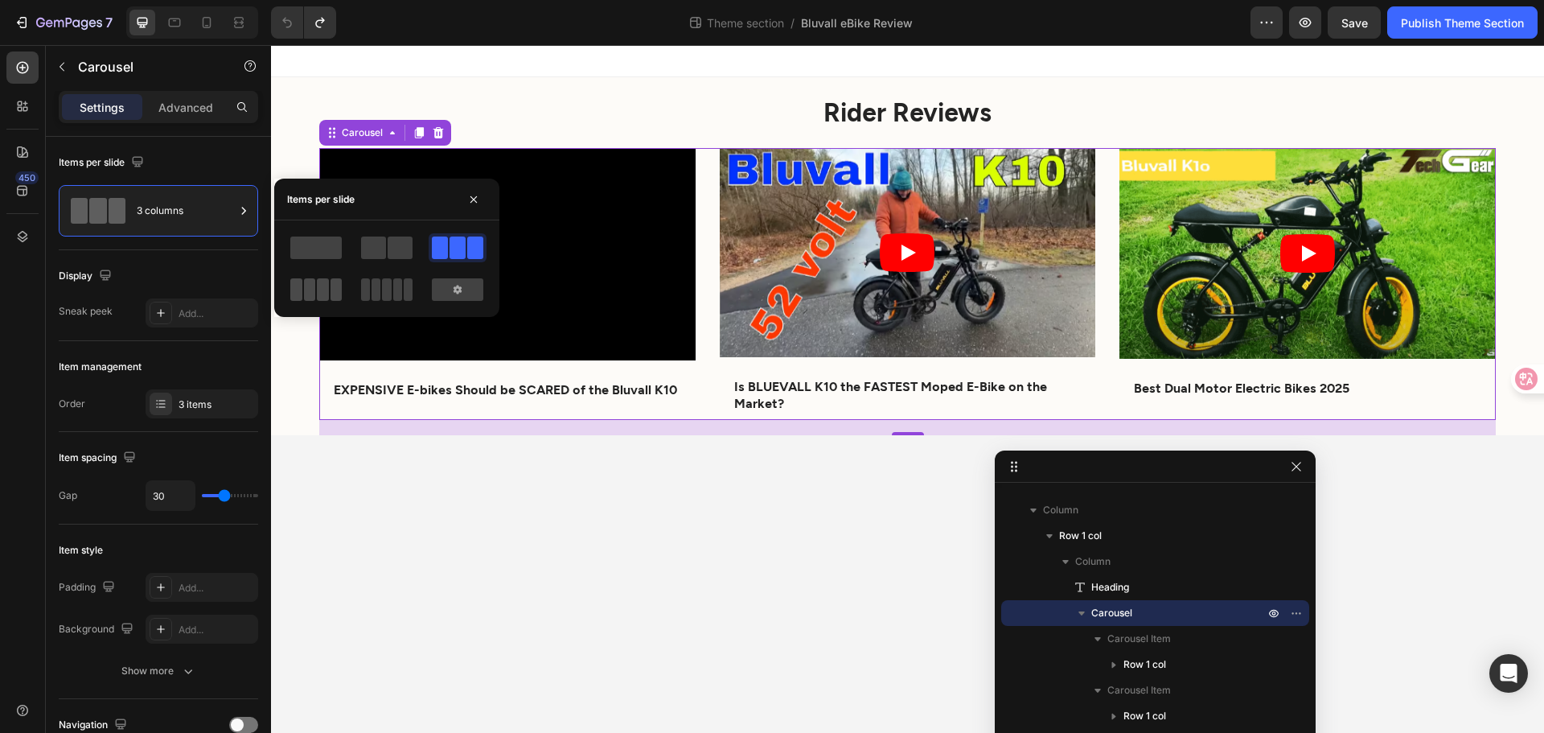
click at [314, 292] on span at bounding box center [310, 289] width 12 height 23
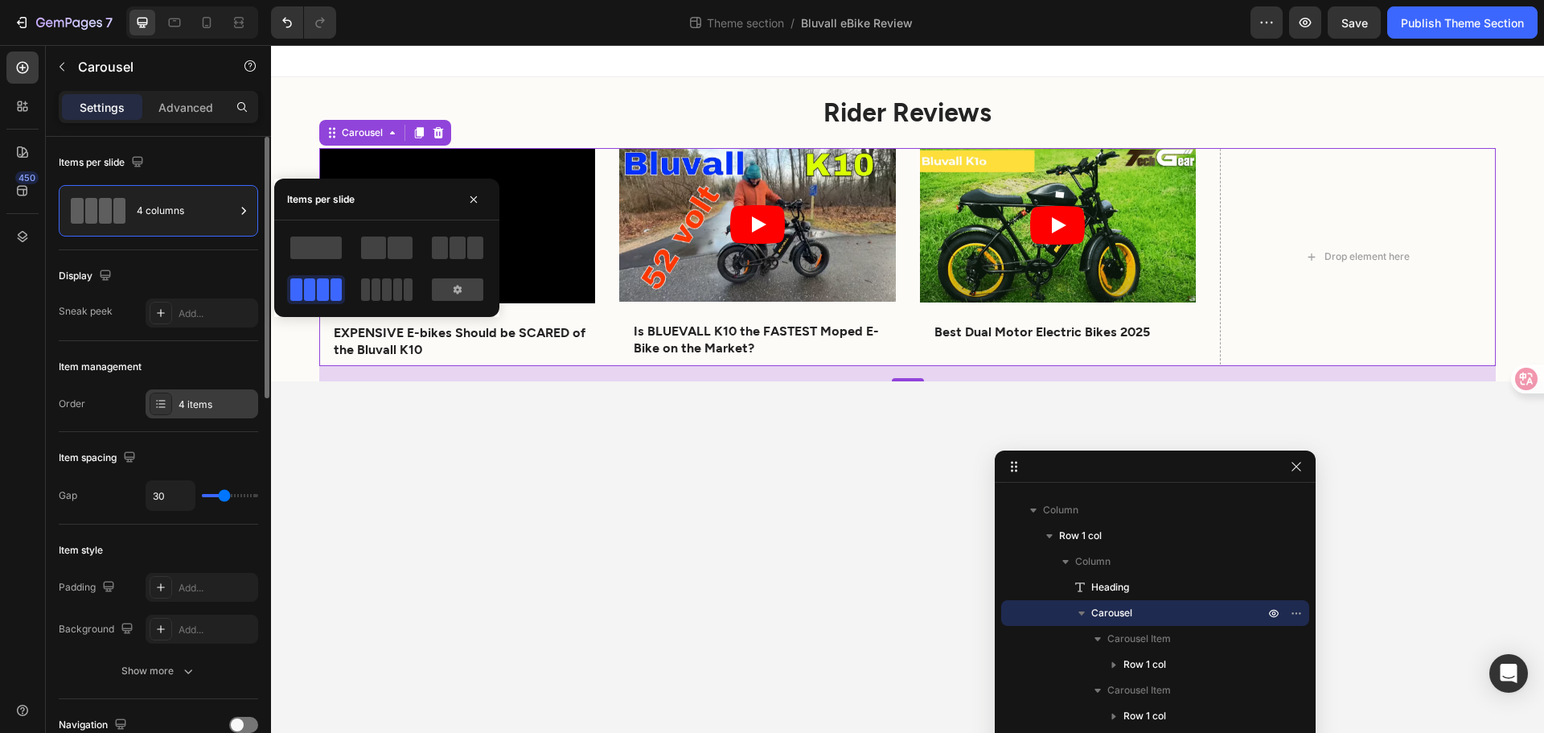
click at [163, 401] on icon at bounding box center [161, 400] width 6 height 1
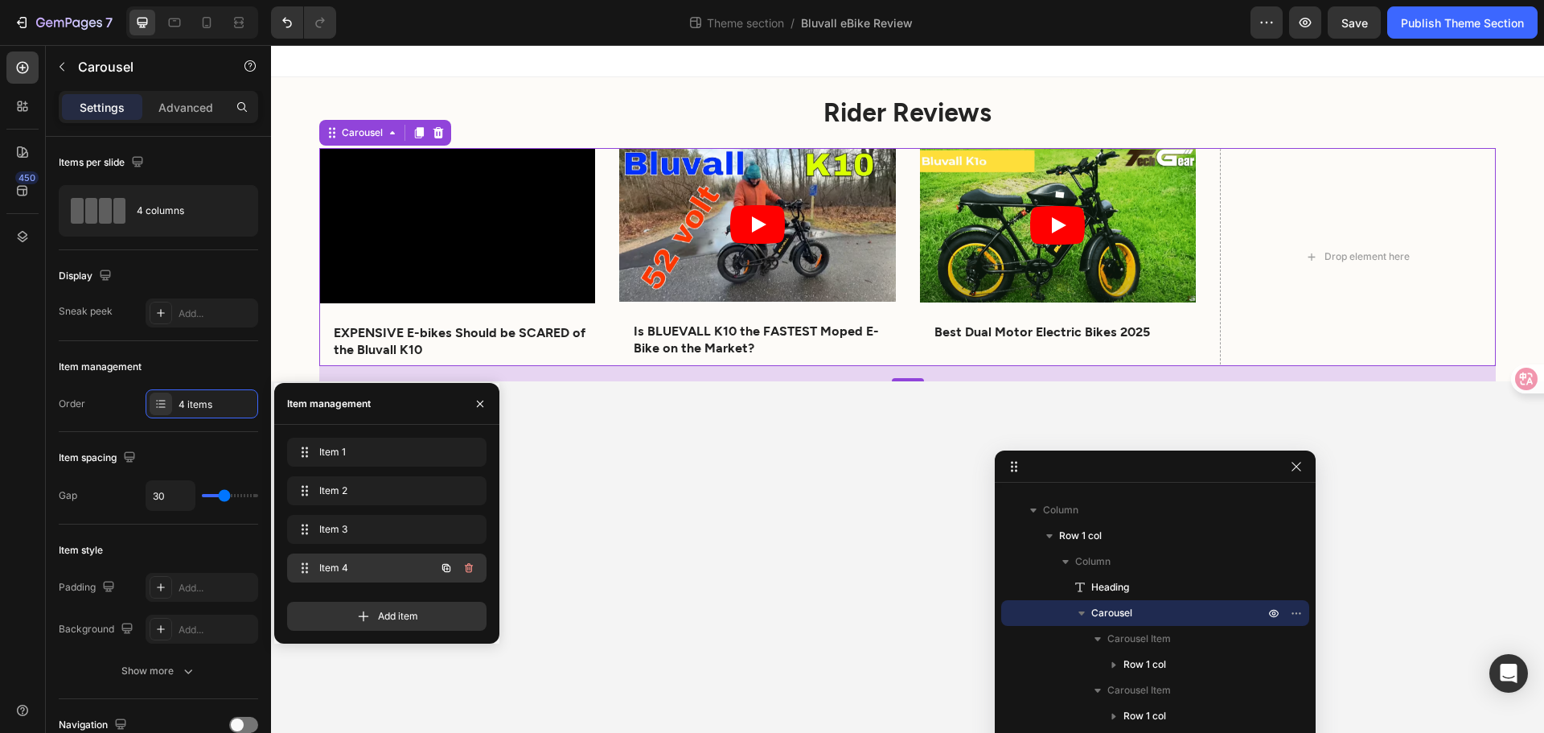
click at [357, 573] on span "Item 4" at bounding box center [364, 568] width 91 height 14
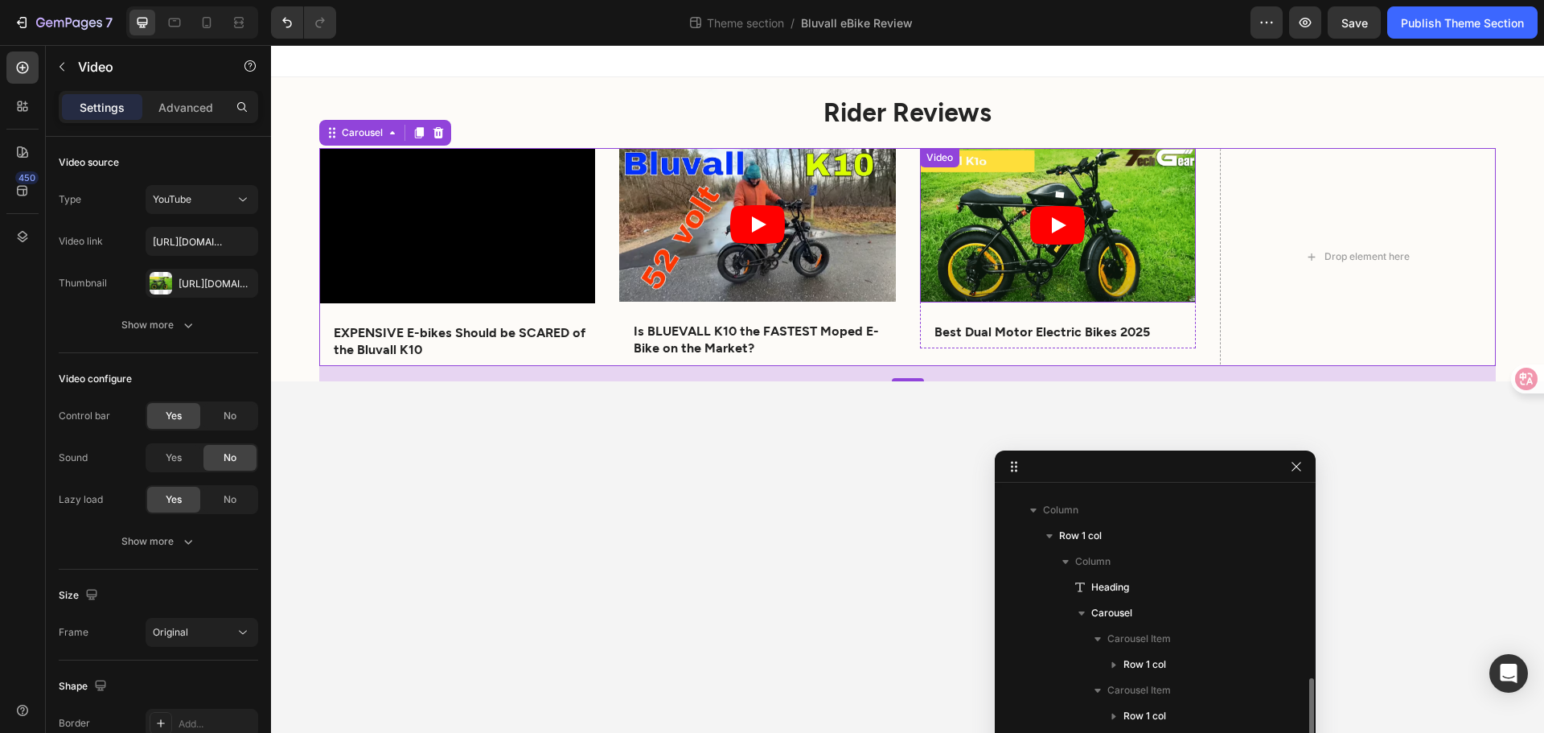
scroll to position [121, 0]
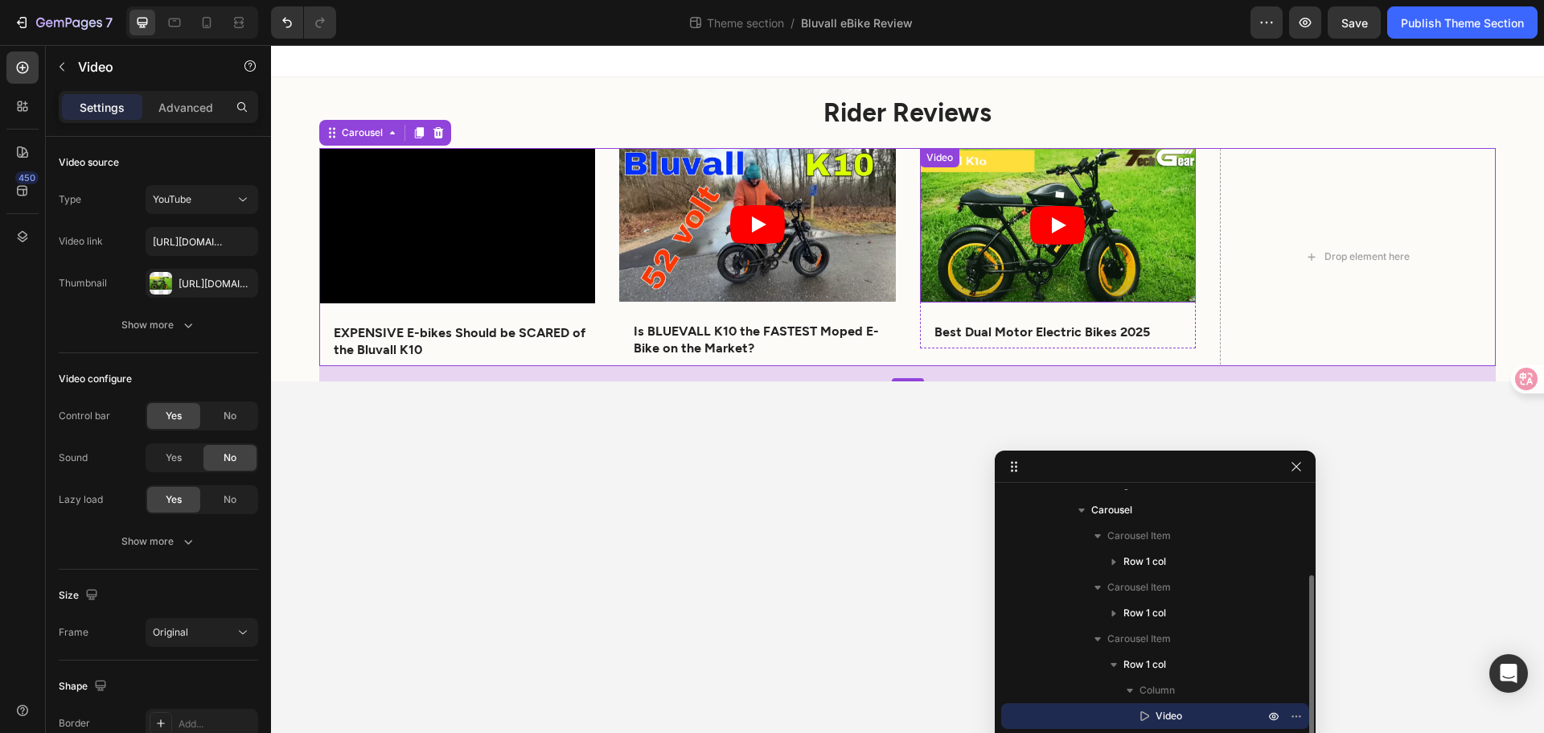
click at [1059, 191] on article at bounding box center [1058, 225] width 276 height 155
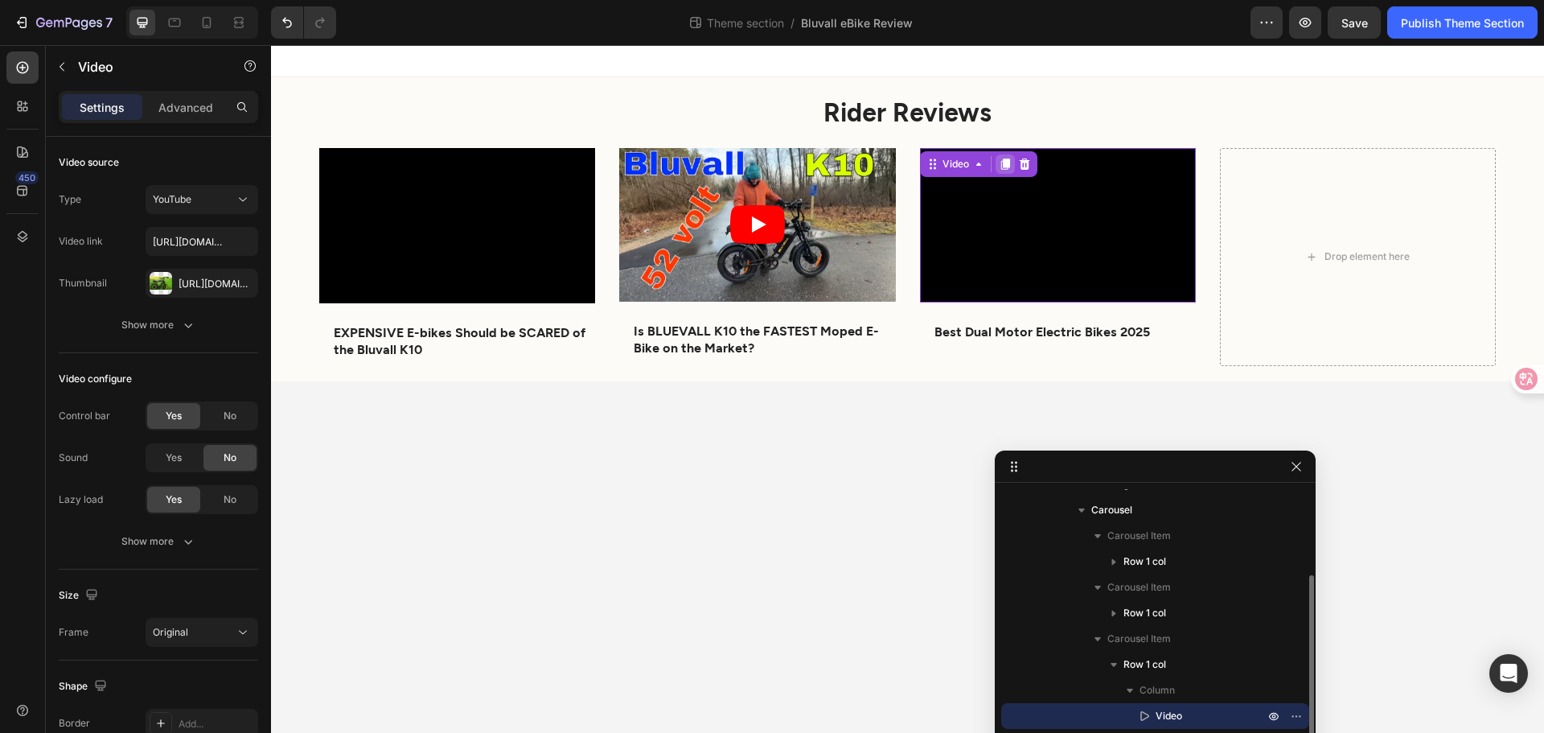
click at [1000, 156] on div at bounding box center [1005, 163] width 19 height 19
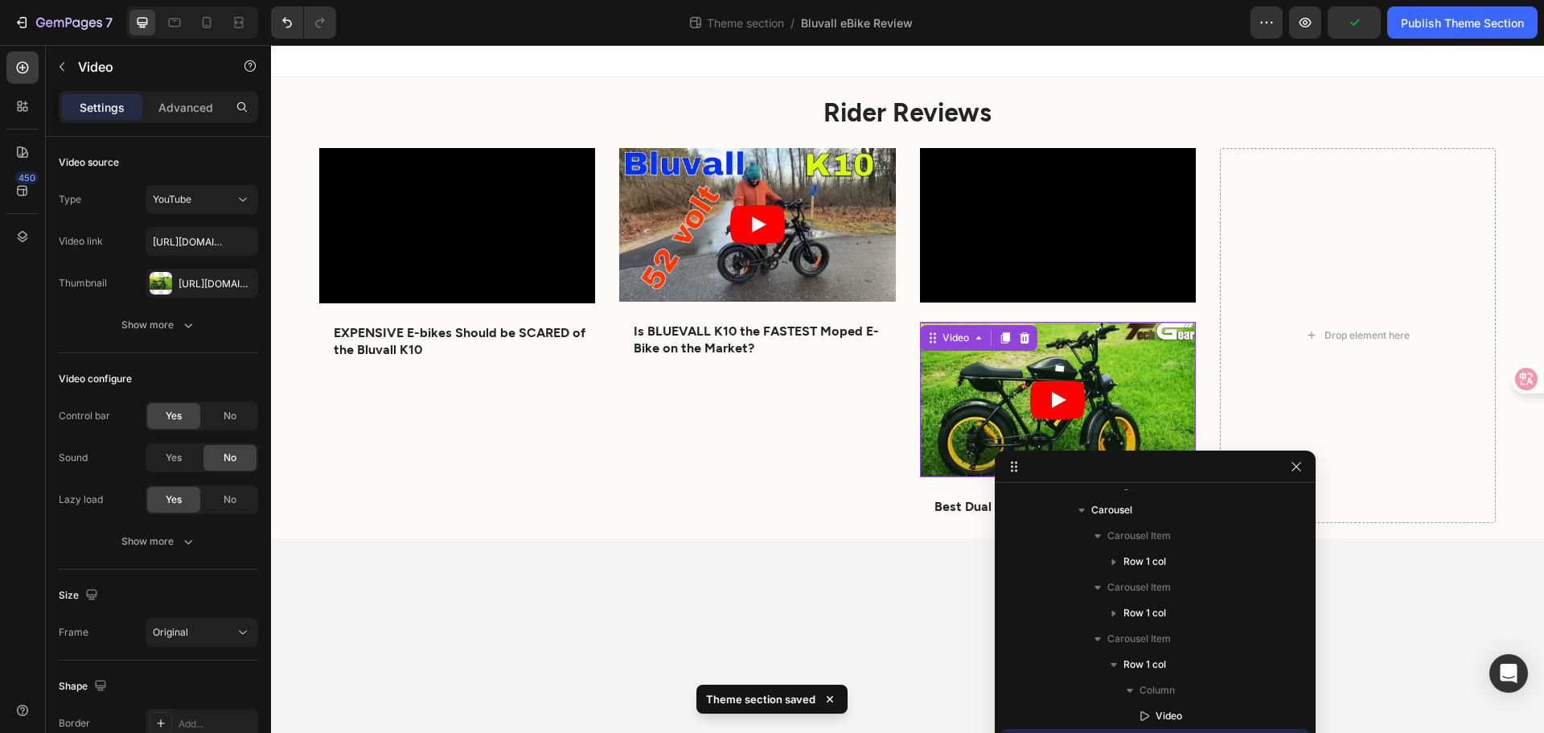
click at [934, 431] on article at bounding box center [1058, 399] width 276 height 155
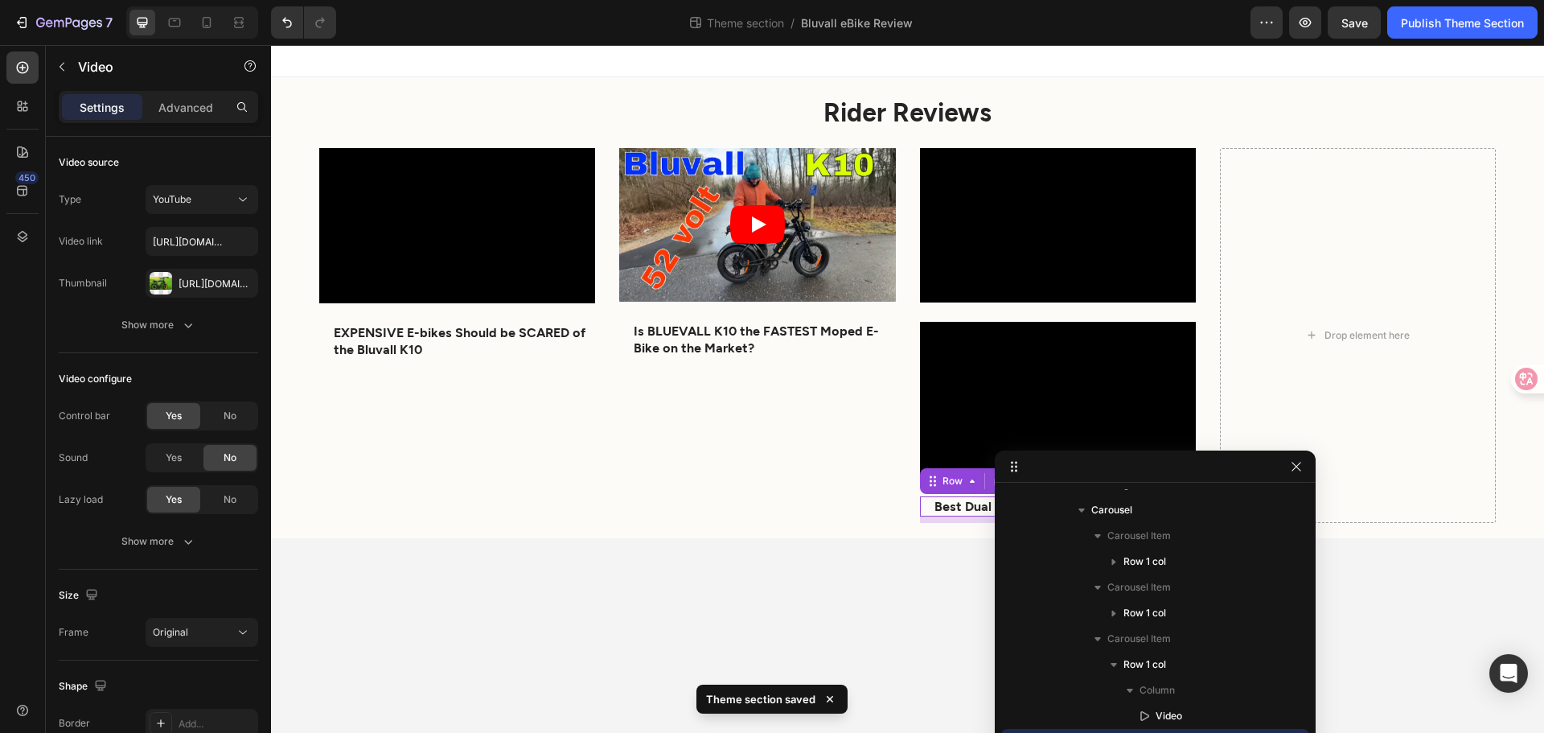
click at [924, 506] on div "Best Dual Motor Electric Bikes 2025 Text Block Row 8" at bounding box center [1058, 506] width 276 height 20
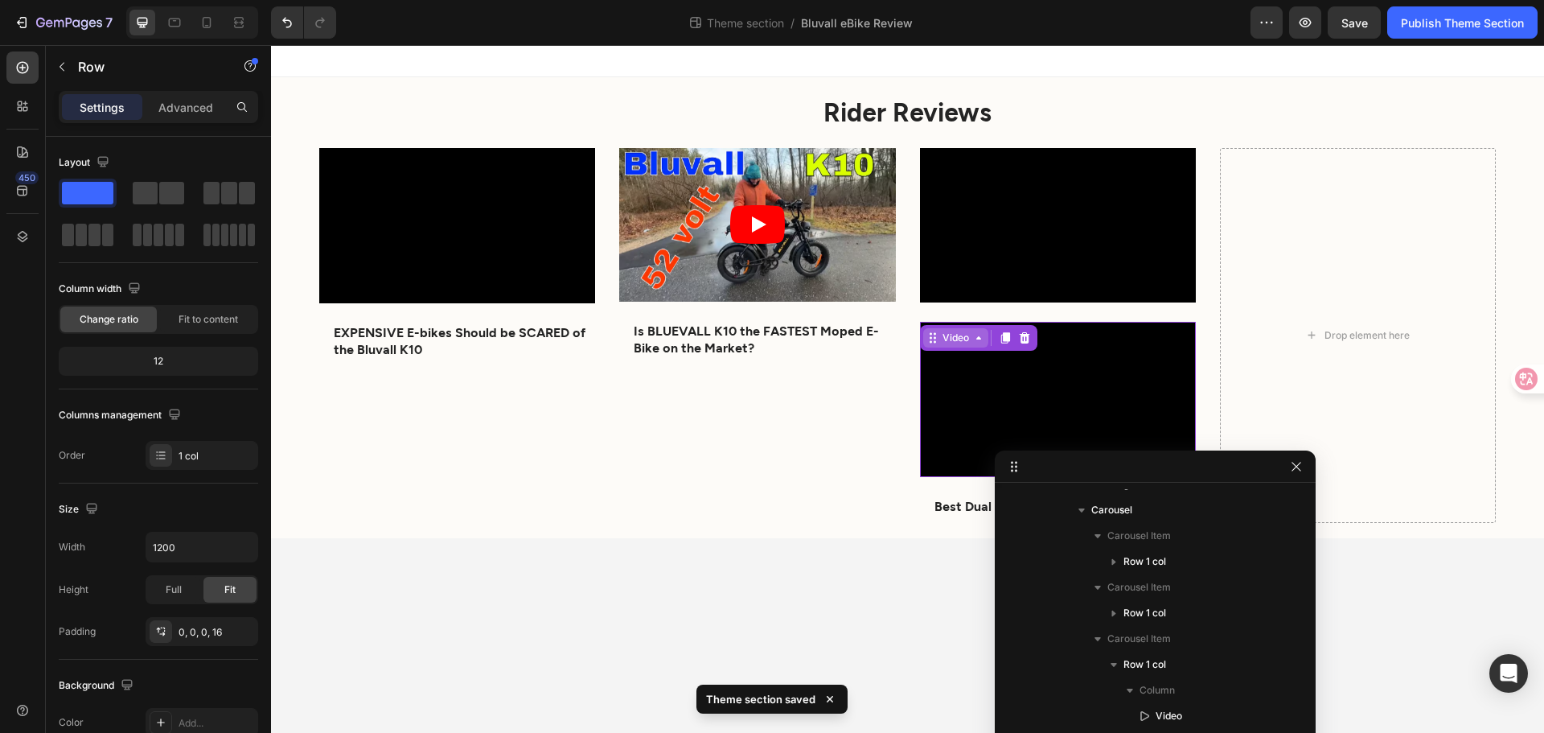
click at [927, 332] on div "Video" at bounding box center [955, 337] width 65 height 19
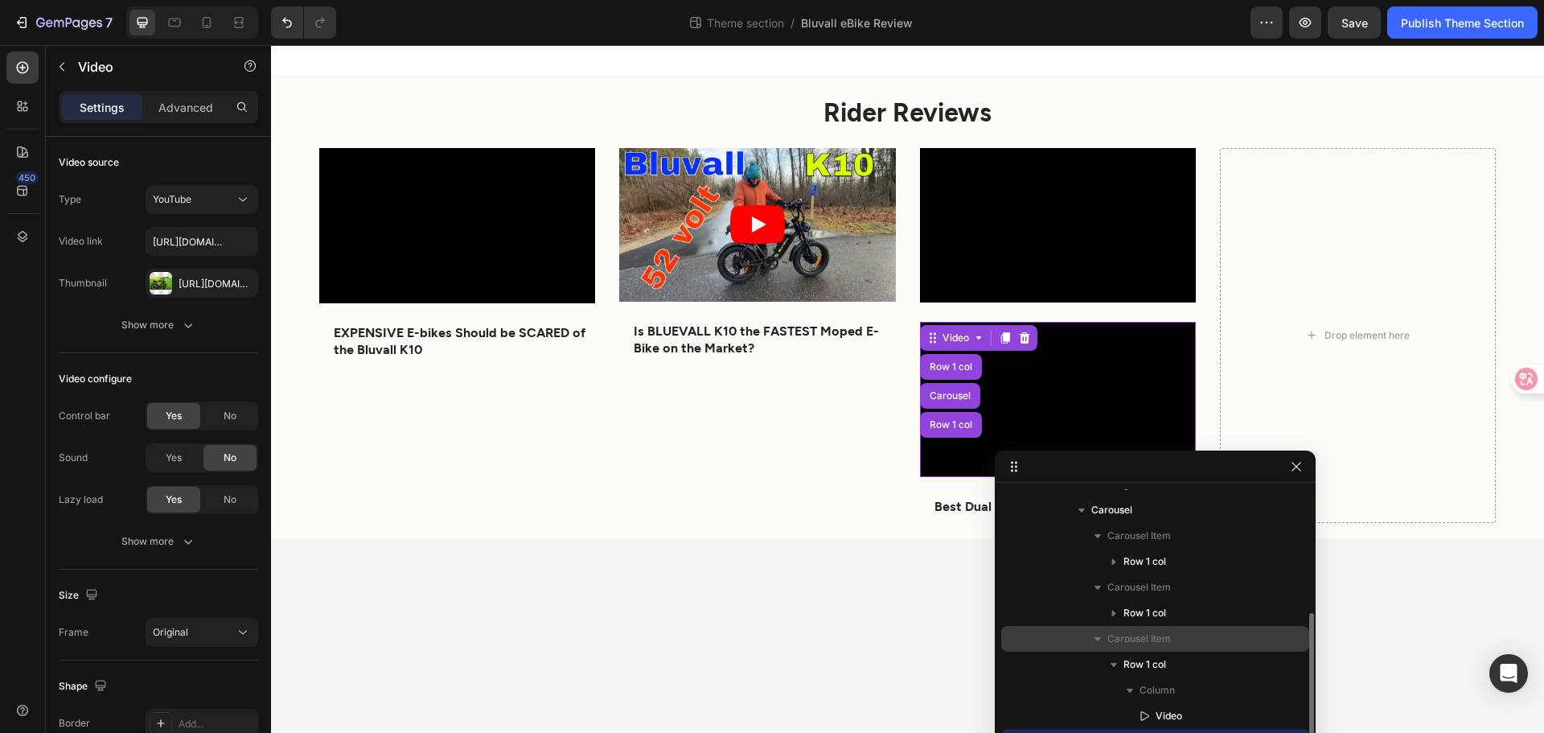
scroll to position [146, 0]
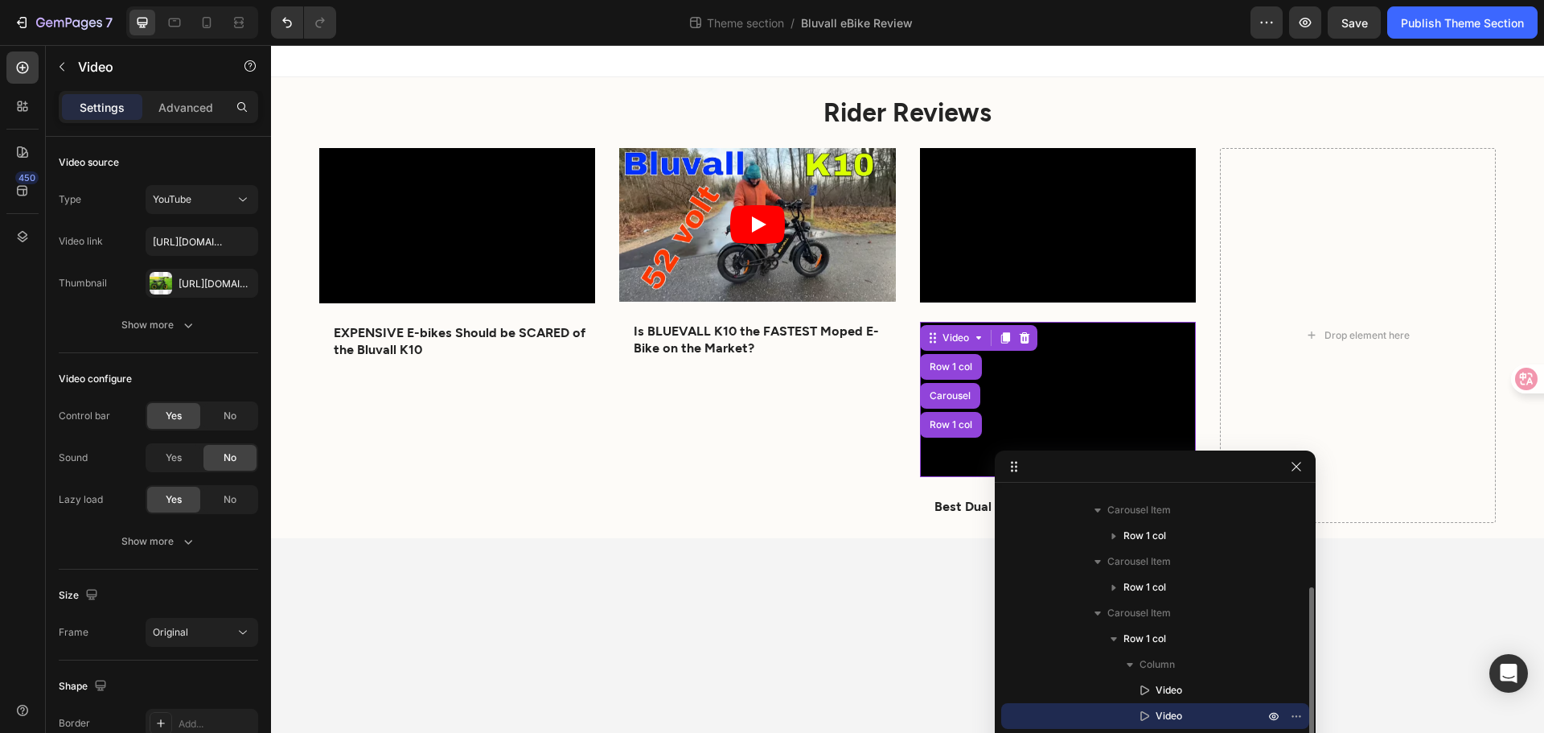
click at [1157, 709] on span "Video" at bounding box center [1169, 716] width 27 height 16
click at [1278, 714] on icon "button" at bounding box center [1274, 715] width 13 height 13
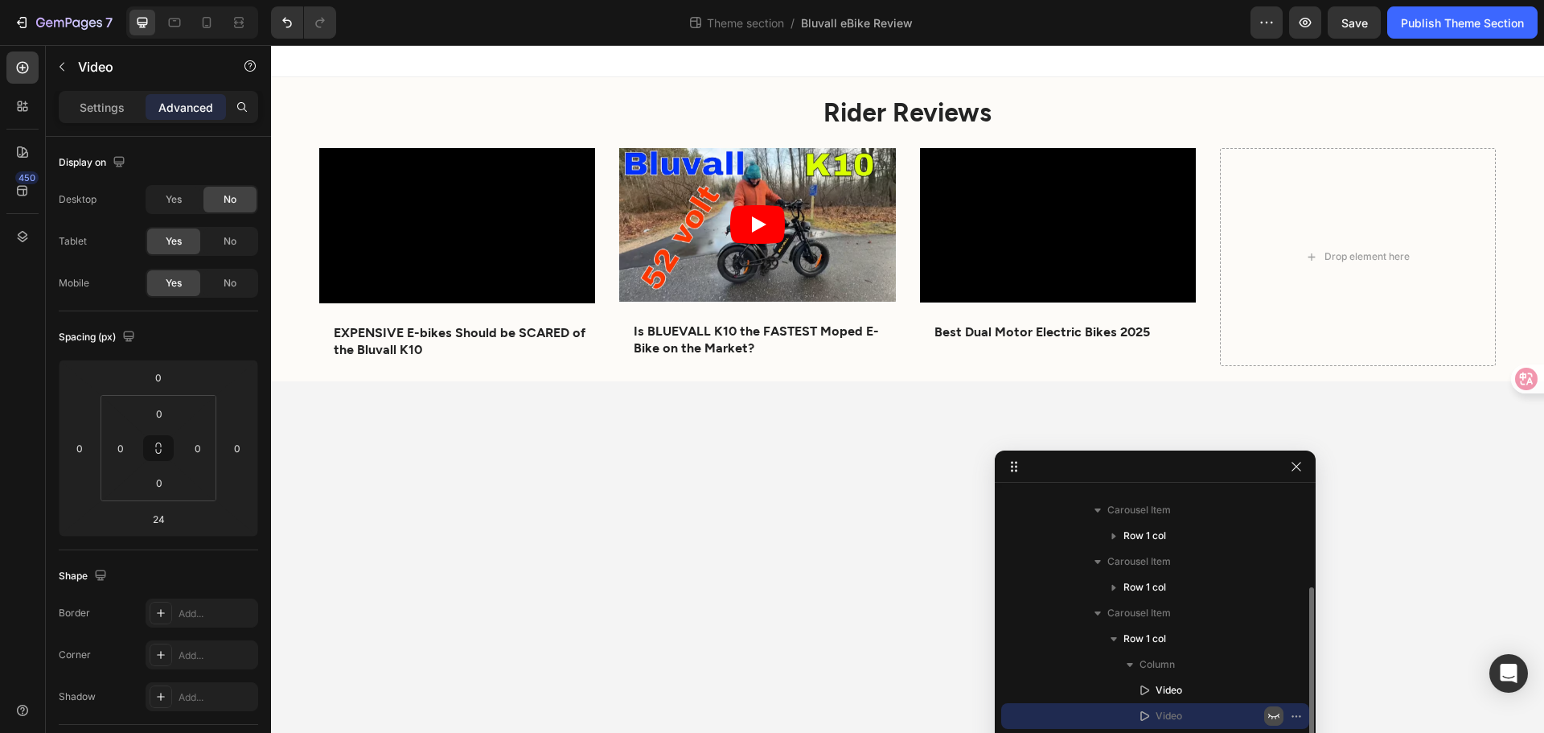
click at [1278, 714] on icon "button" at bounding box center [1274, 715] width 13 height 13
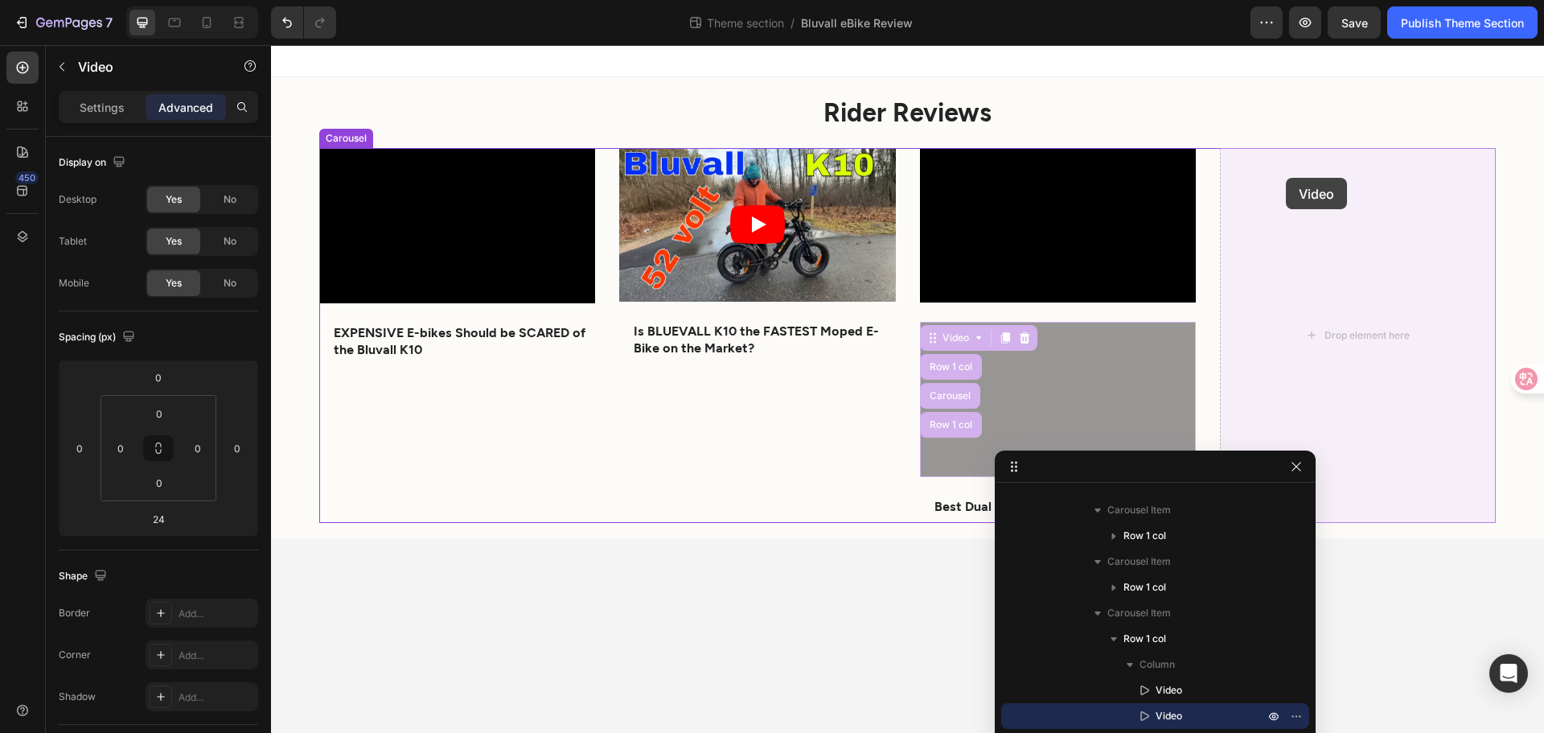
drag, startPoint x: 939, startPoint y: 343, endPoint x: 1286, endPoint y: 178, distance: 385.0
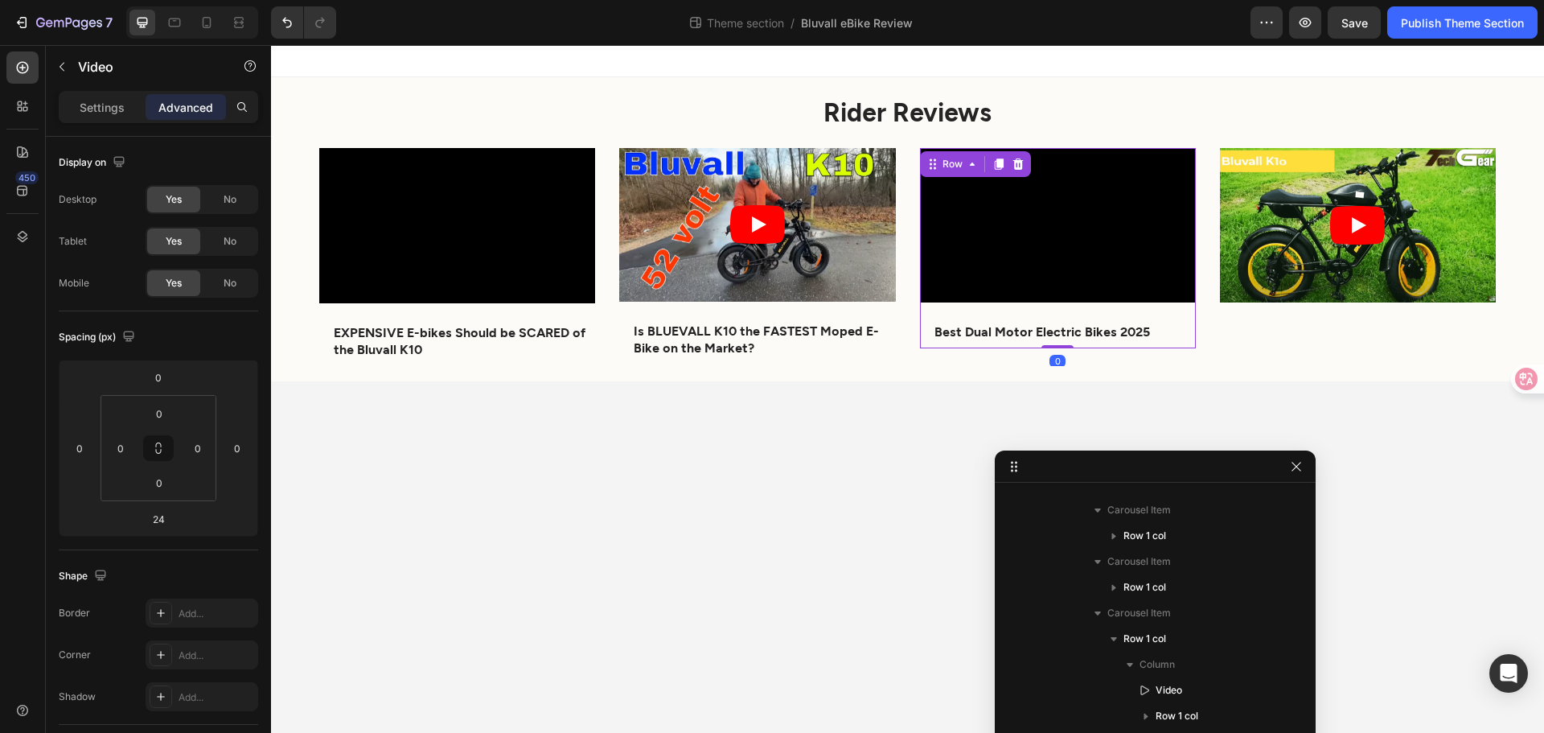
click at [943, 343] on div "Video Best Dual Motor Electric Bikes 2025 Text Block Row" at bounding box center [1058, 248] width 276 height 201
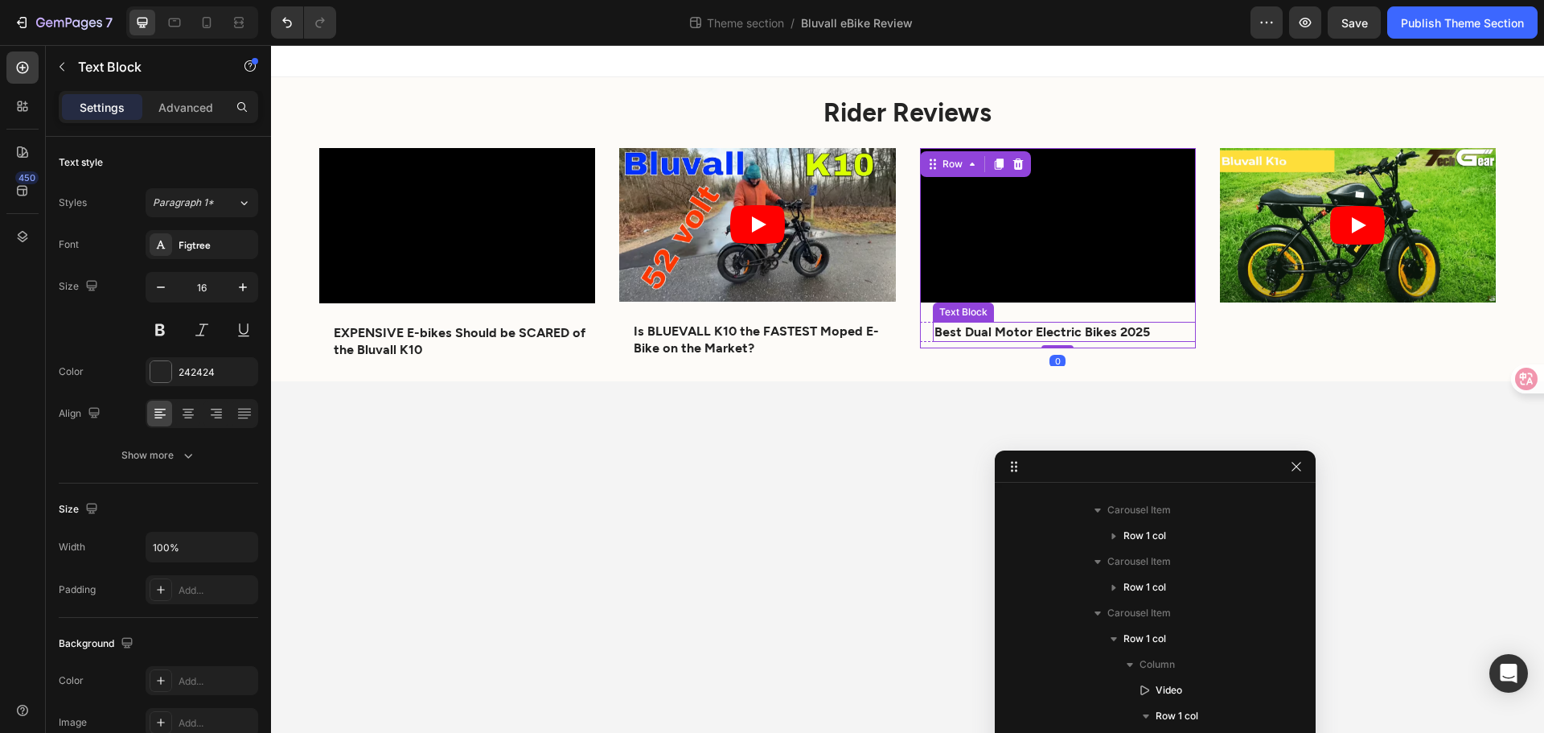
click at [943, 331] on p "Best Dual Motor Electric Bikes 2025" at bounding box center [1065, 331] width 260 height 17
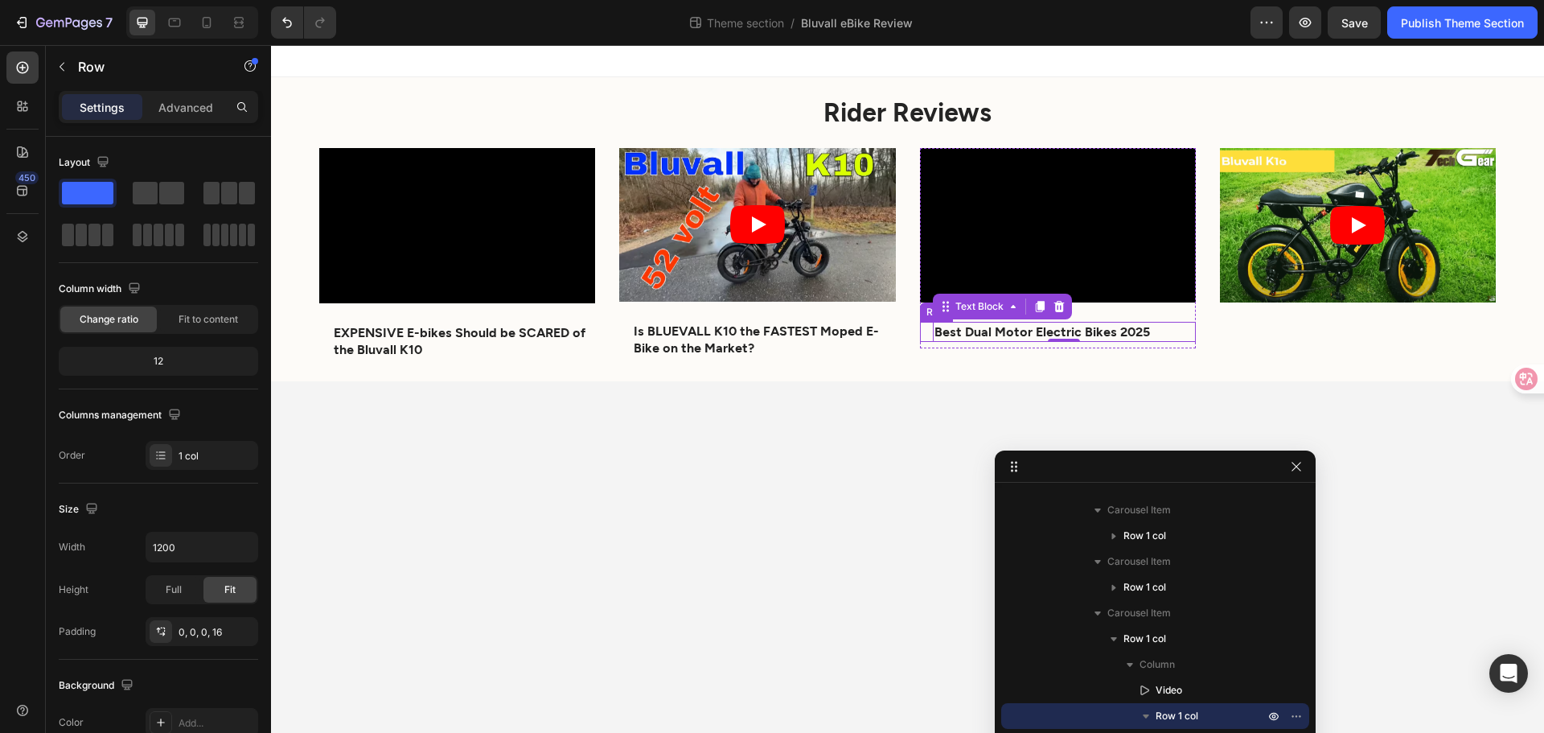
click at [926, 331] on div "Best Dual Motor Electric Bikes 2025 Text Block 0 Row" at bounding box center [1058, 332] width 276 height 20
click at [1003, 306] on icon at bounding box center [998, 307] width 9 height 11
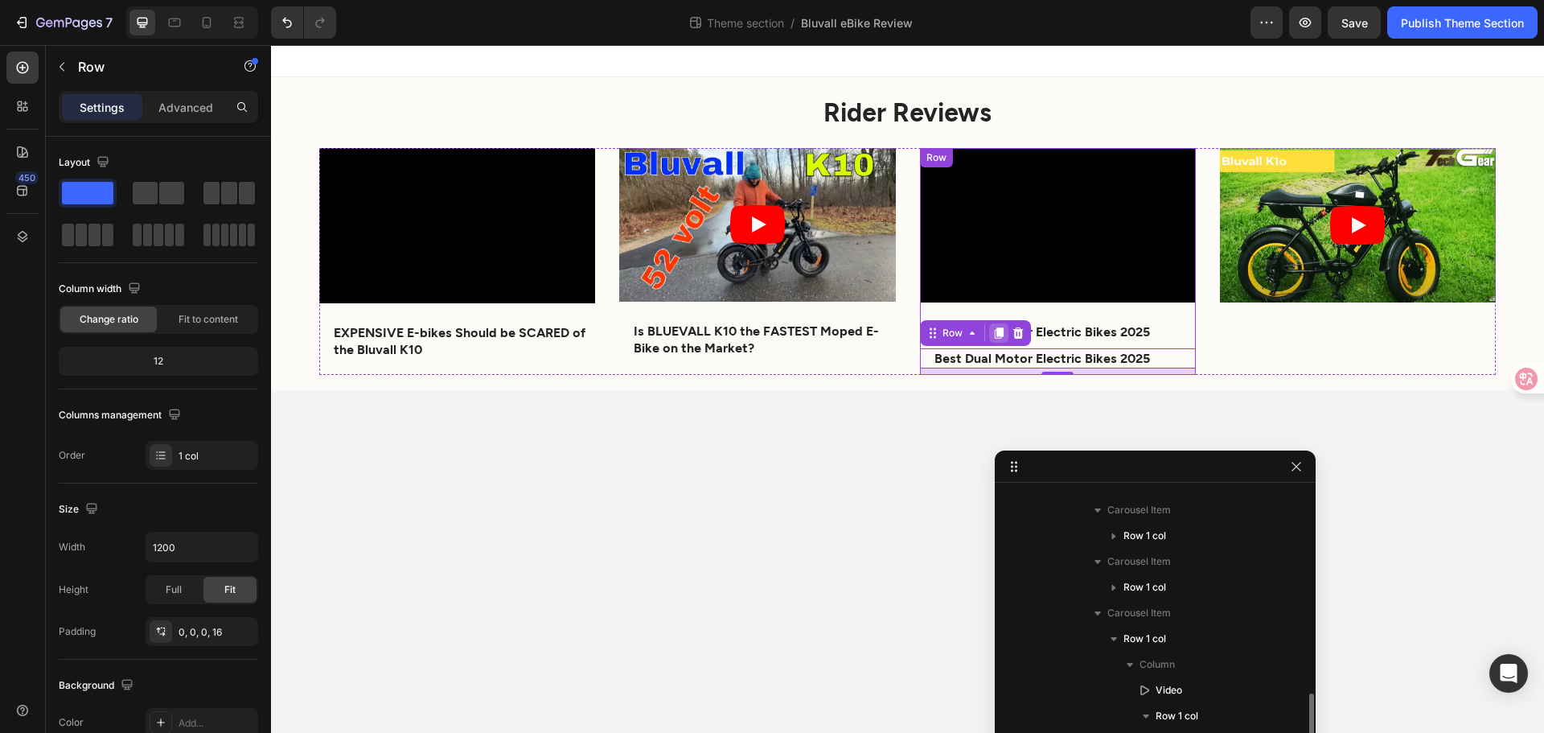
scroll to position [224, 0]
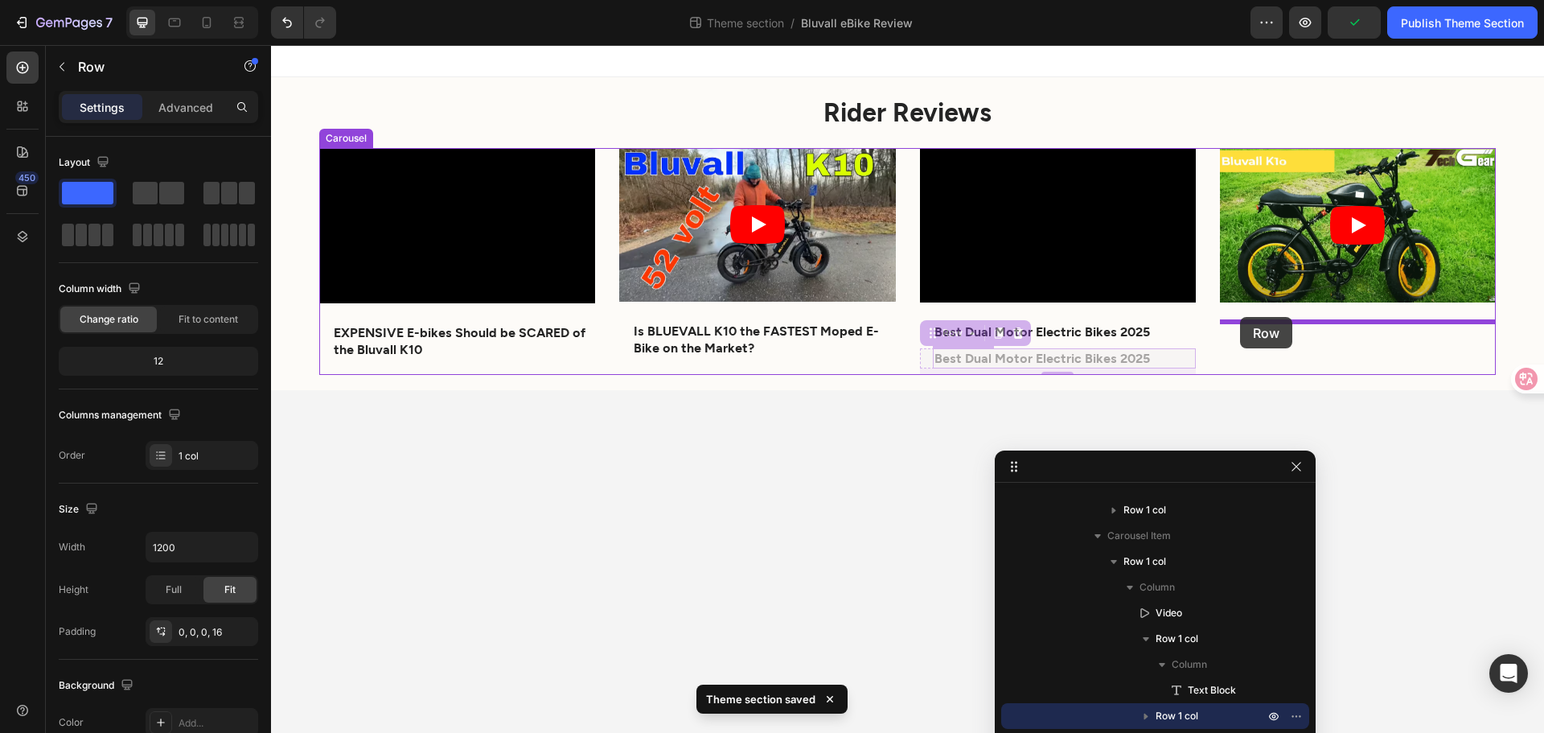
drag, startPoint x: 932, startPoint y: 335, endPoint x: 1240, endPoint y: 317, distance: 308.6
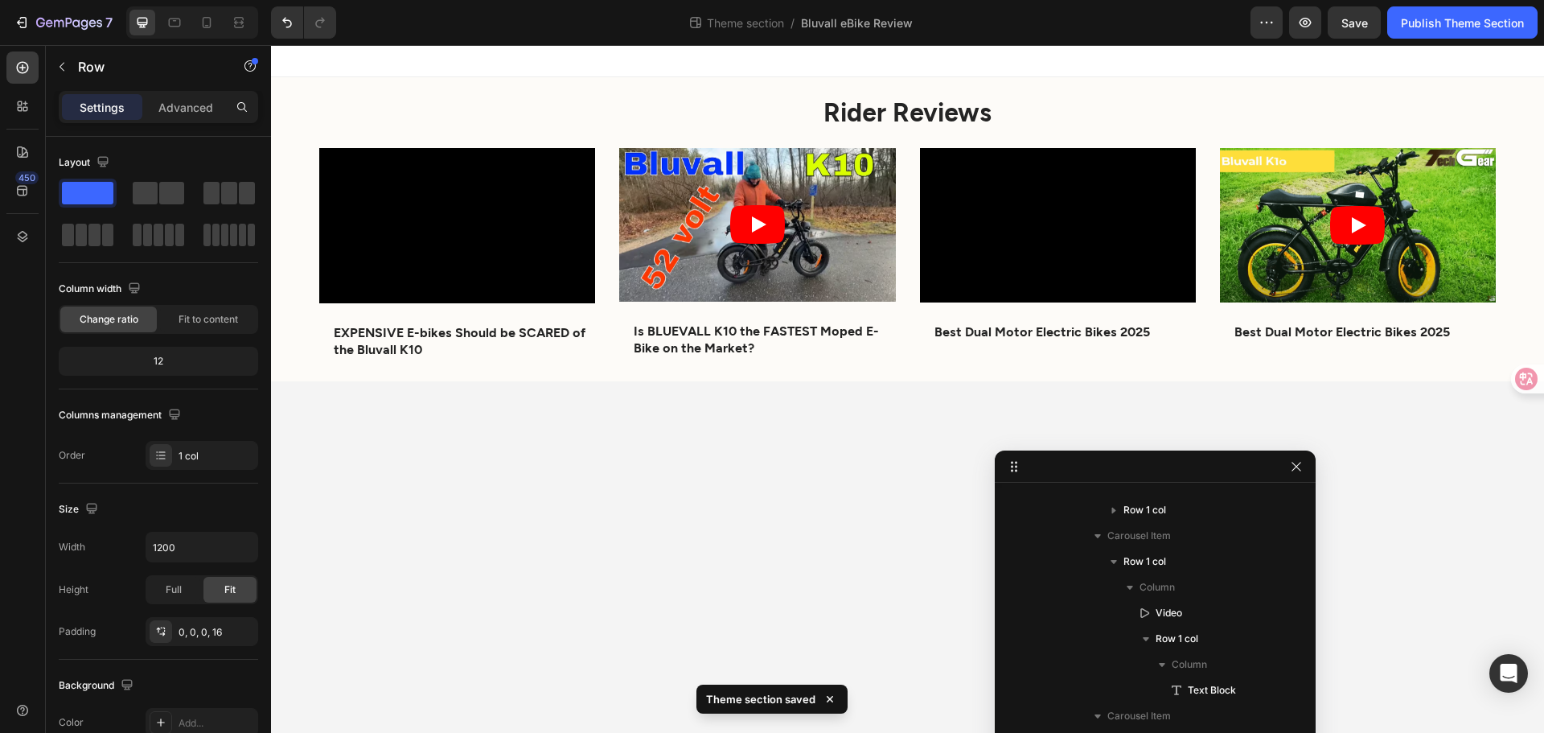
click at [1368, 409] on body "Rider Reviews Heading Video EXPENSIVE E-bikes Should be SCARED of the Bluvall K…" at bounding box center [907, 389] width 1273 height 688
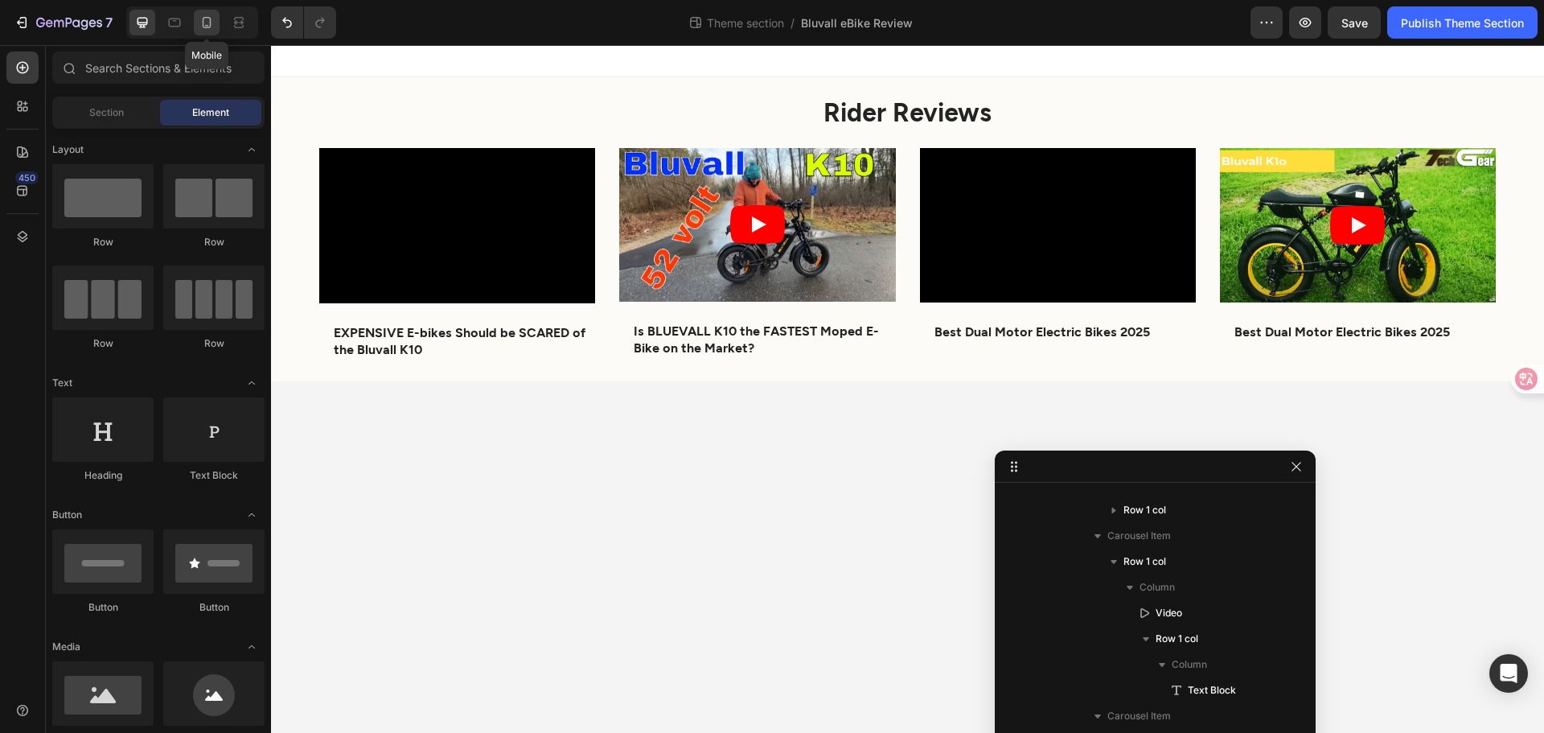
click at [204, 25] on icon at bounding box center [207, 22] width 16 height 16
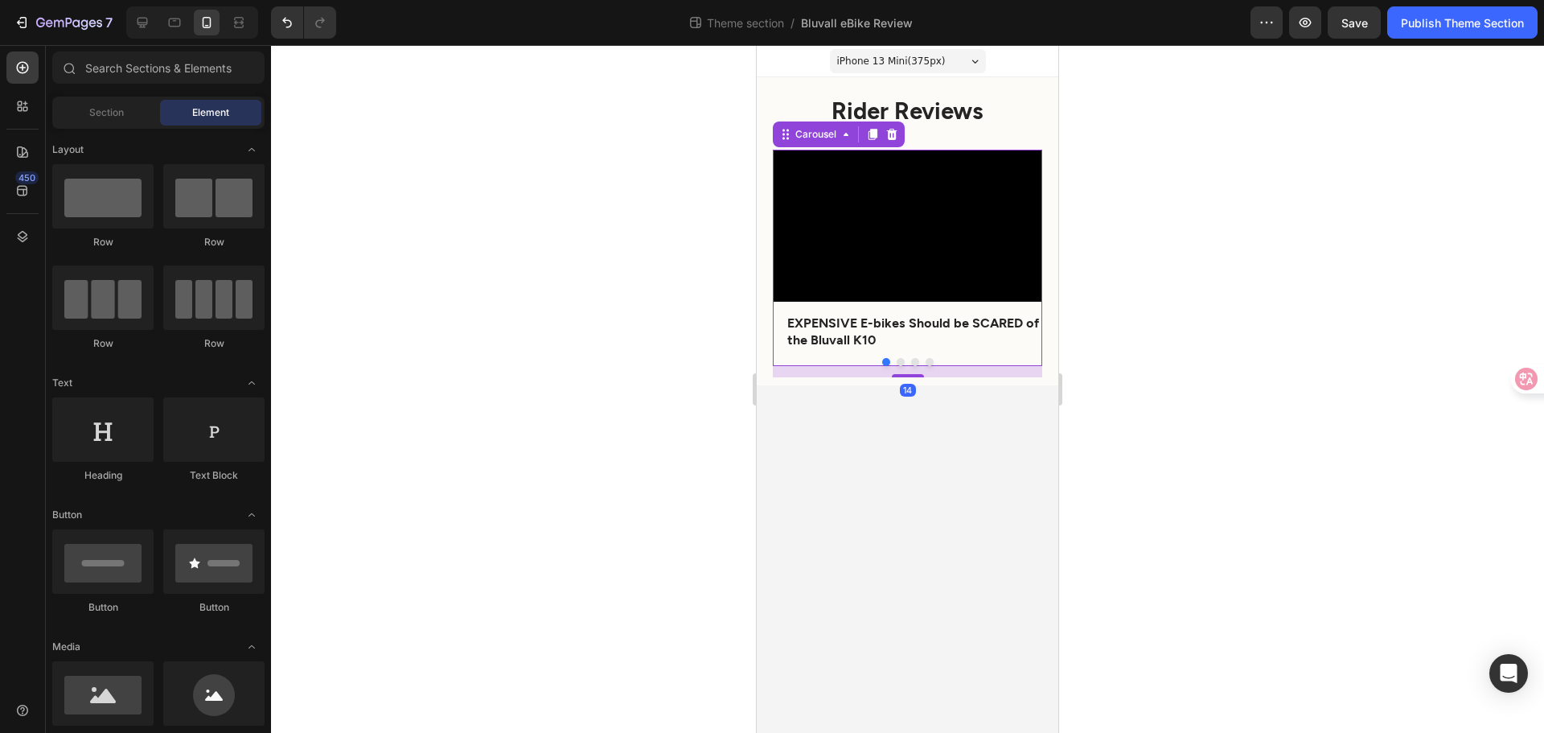
click at [900, 365] on button "Dot" at bounding box center [901, 362] width 8 height 8
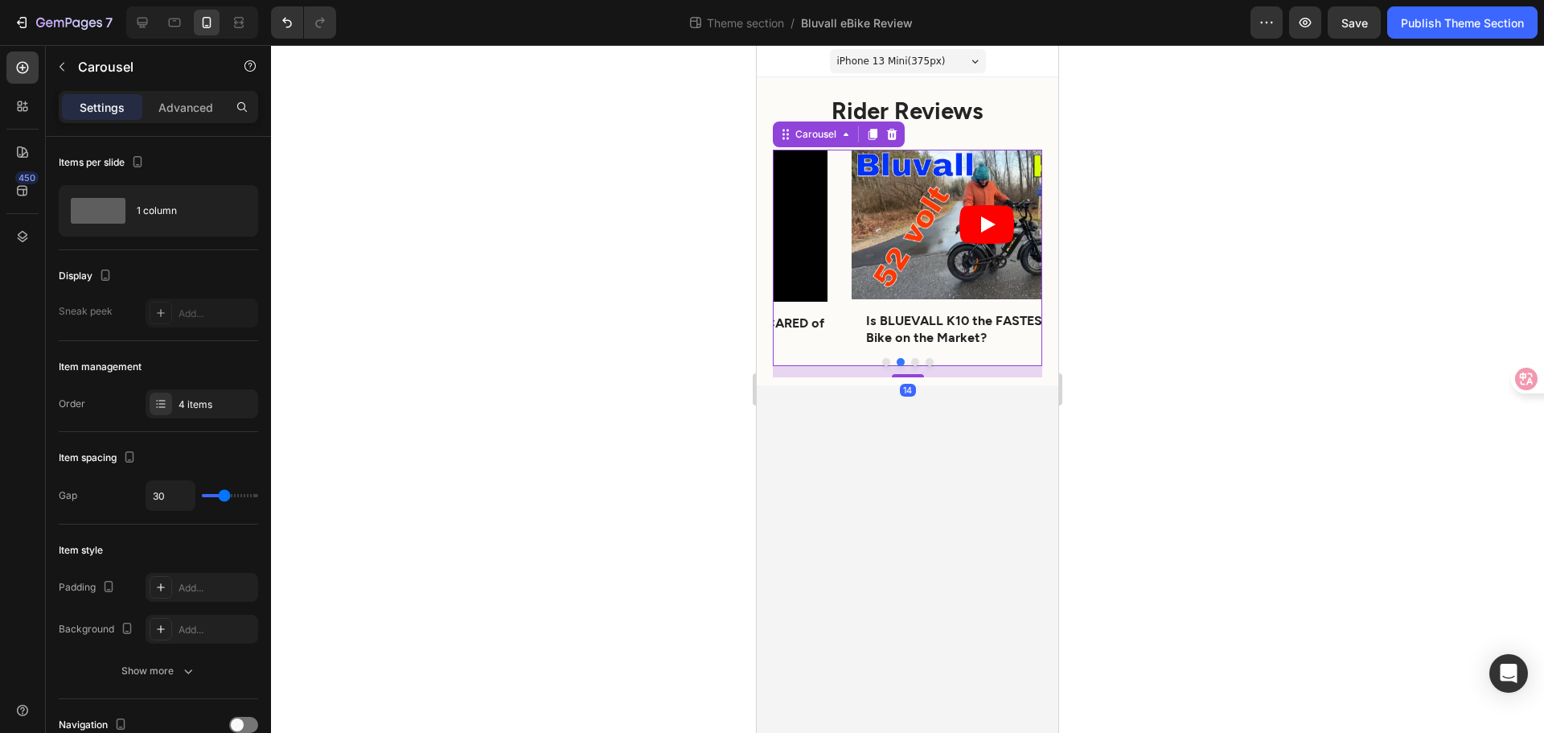
click at [911, 360] on div at bounding box center [907, 362] width 269 height 8
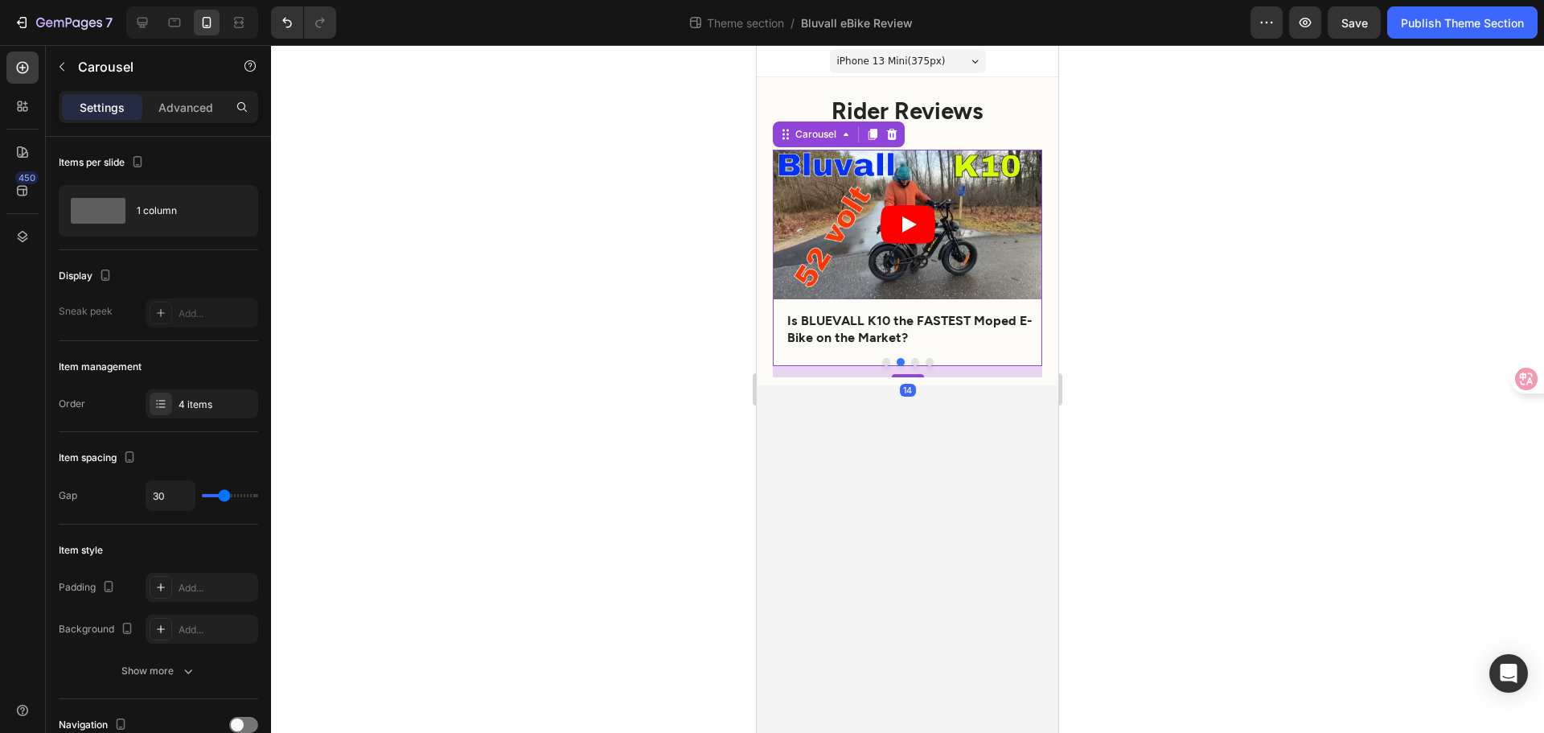
click at [919, 367] on div "14" at bounding box center [907, 371] width 269 height 11
click at [915, 364] on button "Dot" at bounding box center [915, 362] width 8 height 8
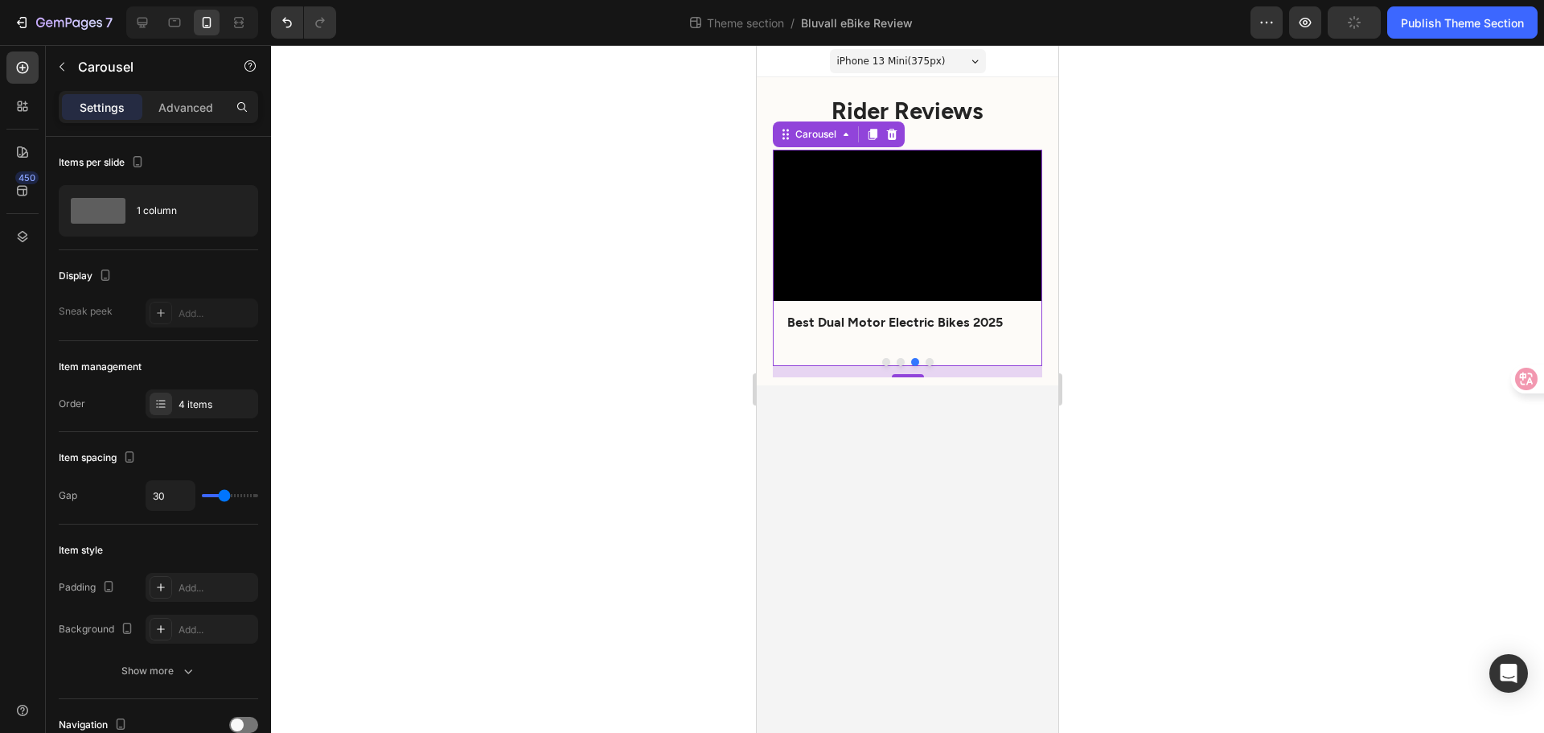
click at [927, 361] on button "Dot" at bounding box center [930, 362] width 8 height 8
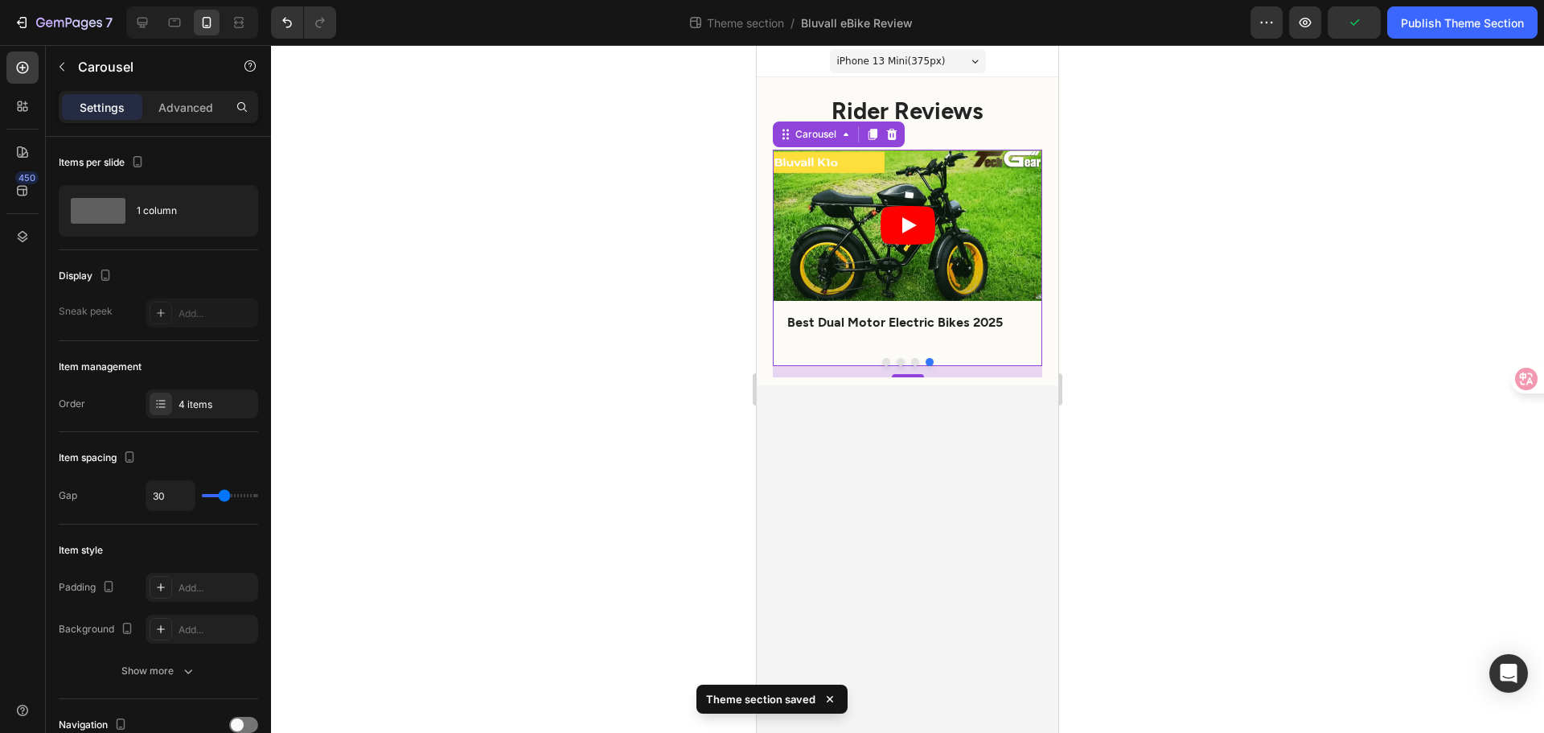
click at [878, 361] on div at bounding box center [907, 362] width 269 height 8
click at [881, 361] on div at bounding box center [907, 362] width 269 height 8
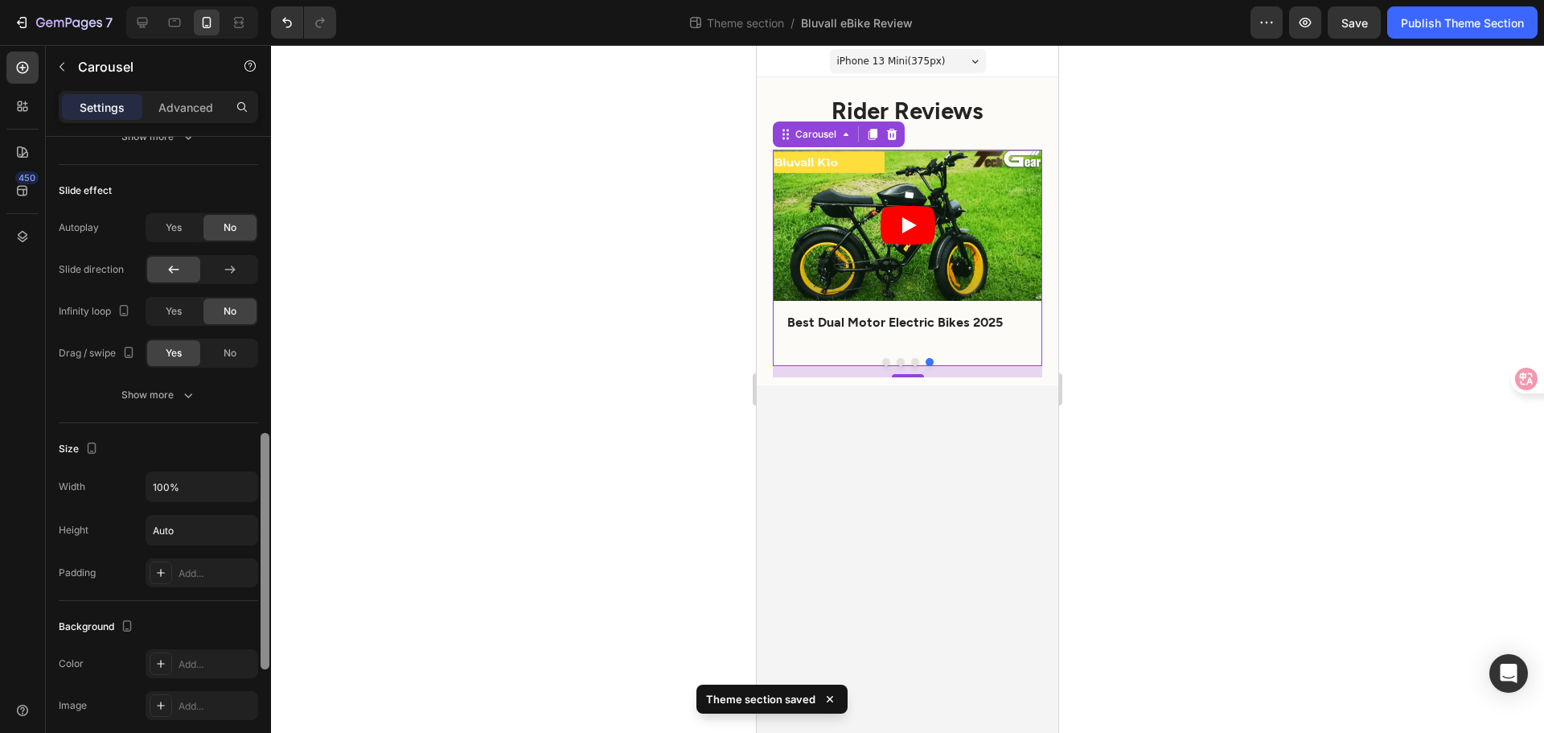
scroll to position [483, 0]
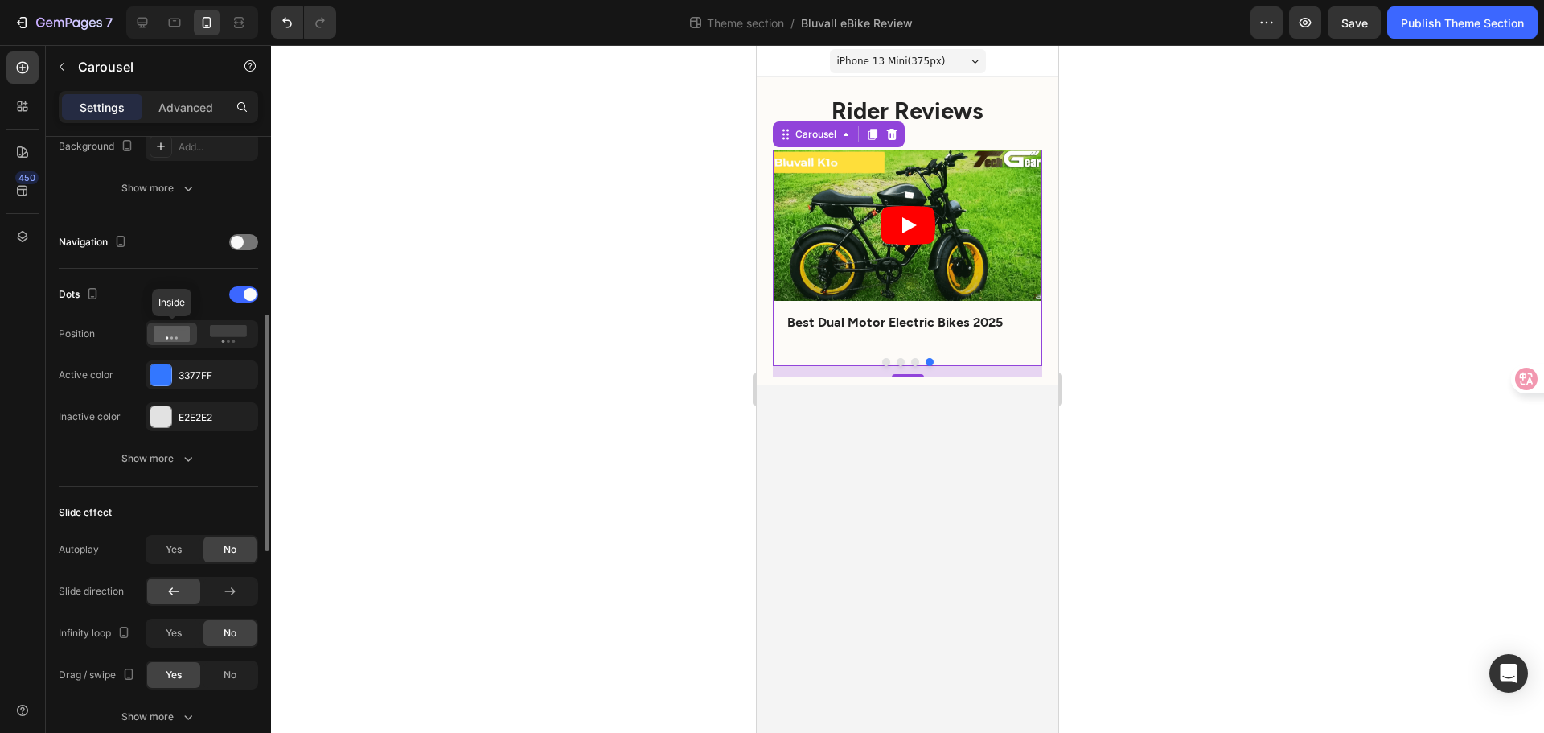
click at [172, 331] on icon at bounding box center [172, 334] width 37 height 16
click at [175, 450] on button "Show more" at bounding box center [158, 458] width 199 height 29
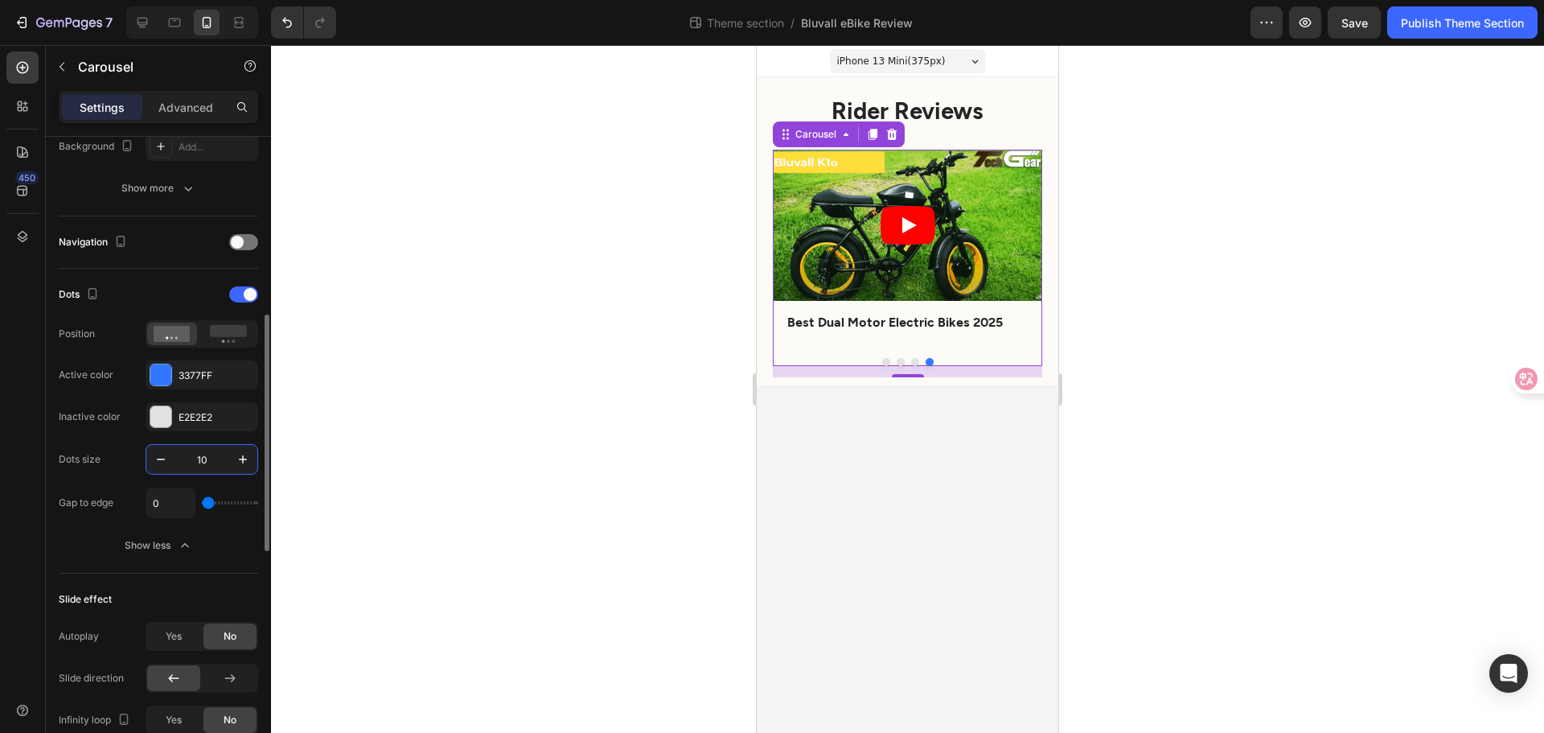
type input "5"
type input "6"
click at [470, 450] on div at bounding box center [907, 389] width 1273 height 688
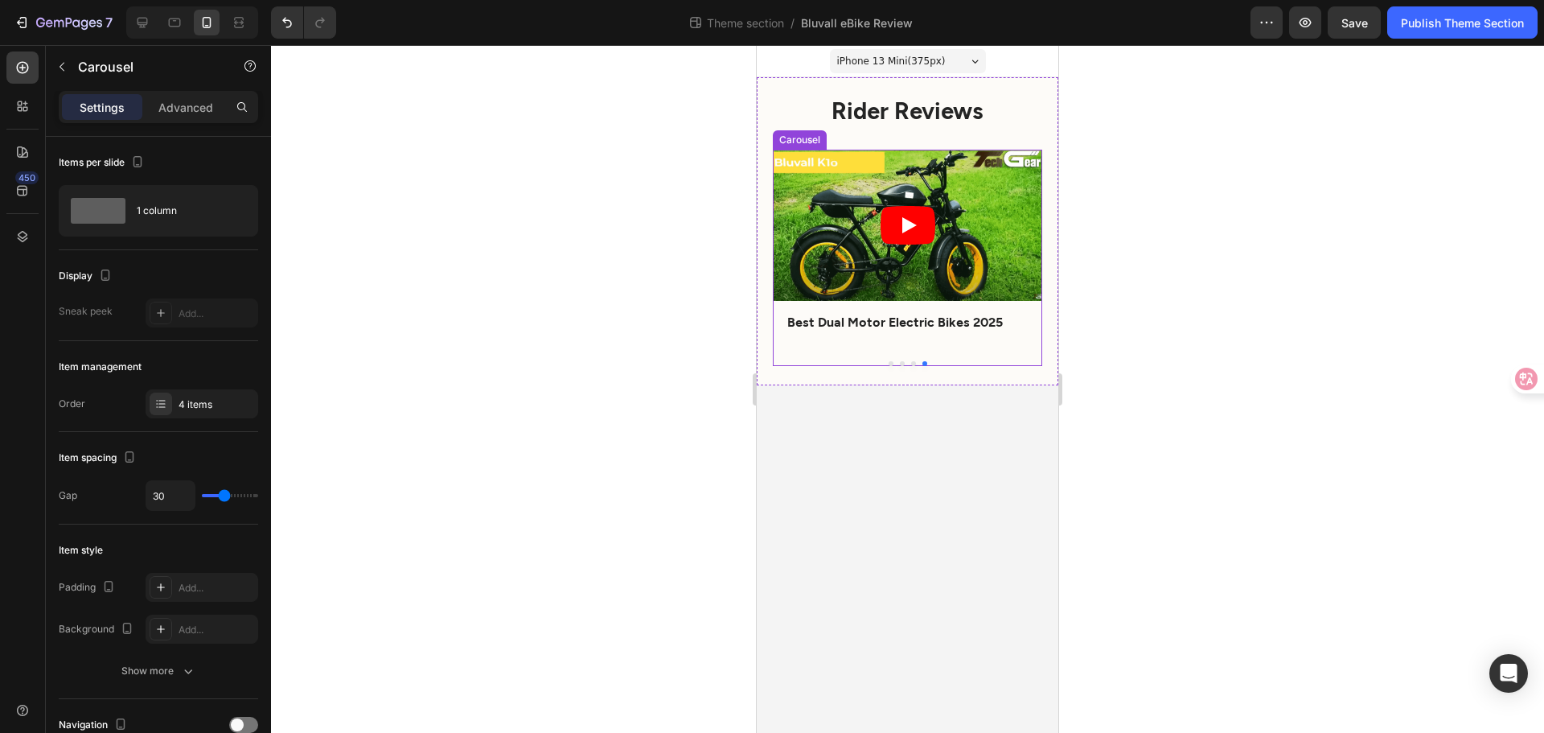
click at [886, 364] on div at bounding box center [907, 363] width 269 height 5
click at [892, 363] on button "Dot" at bounding box center [891, 363] width 5 height 5
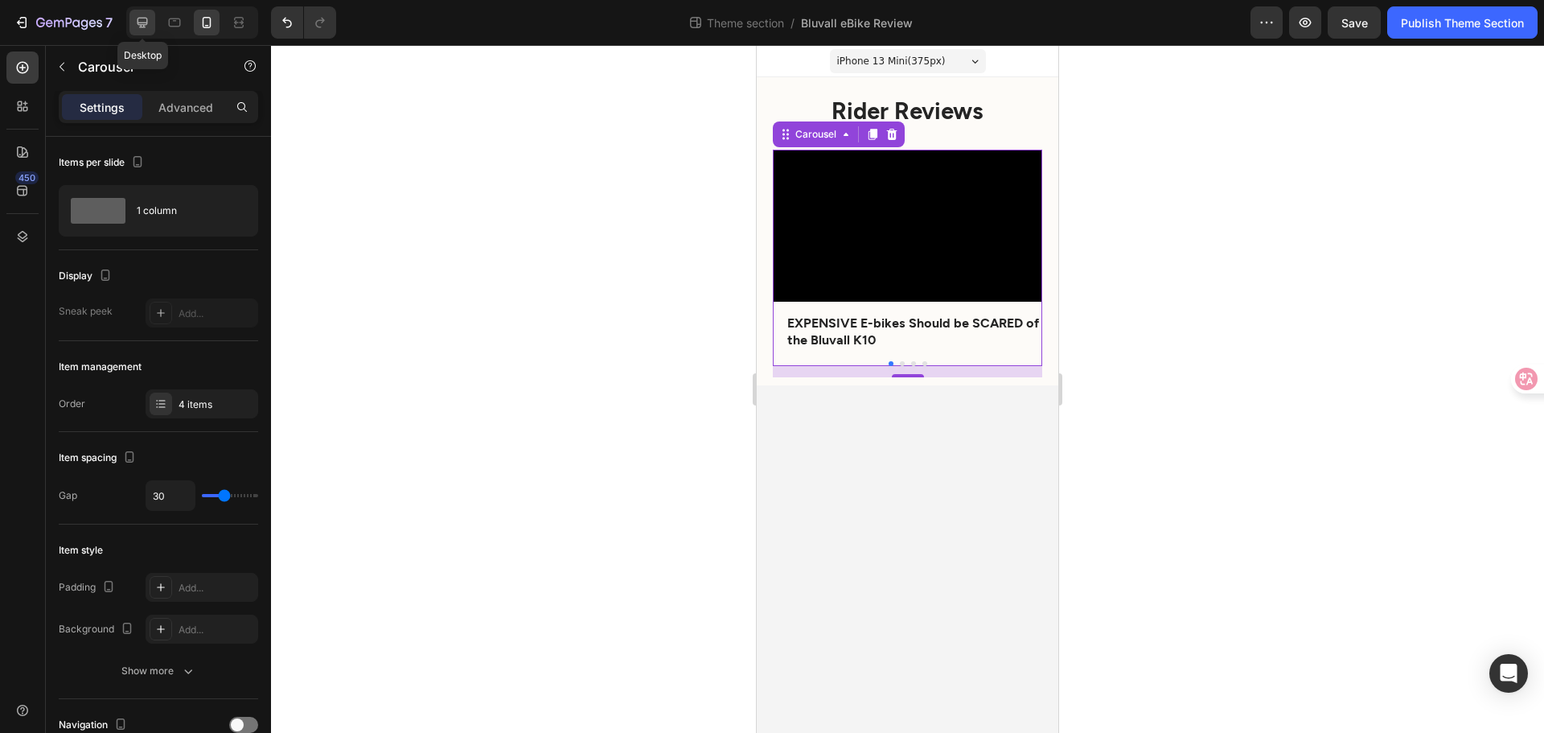
click at [141, 23] on icon at bounding box center [143, 23] width 10 height 10
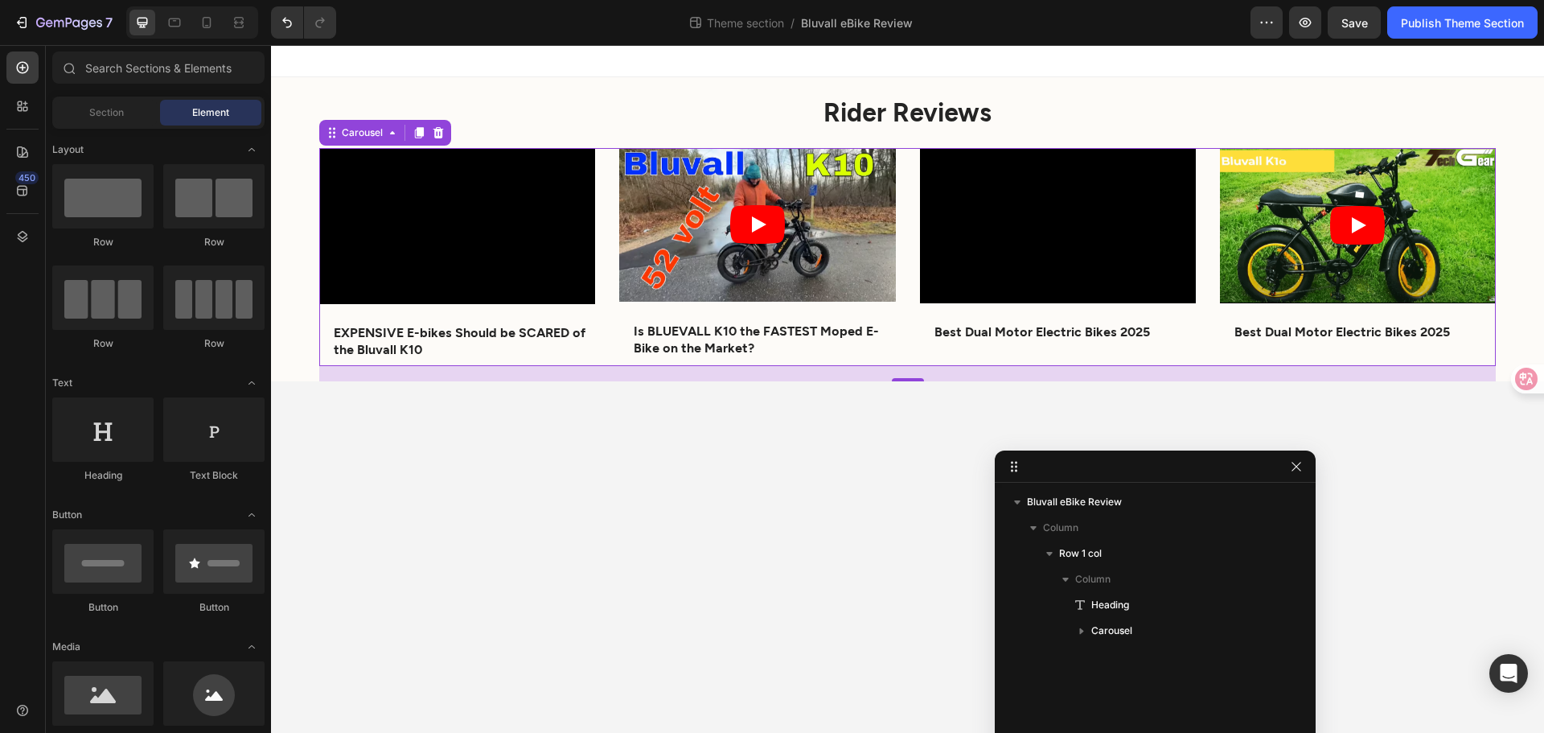
drag, startPoint x: 838, startPoint y: 465, endPoint x: 832, endPoint y: 454, distance: 11.9
click at [837, 464] on body "Rider Reviews Heading Video EXPENSIVE E-bikes Should be SCARED of the Bluvall K…" at bounding box center [907, 389] width 1273 height 688
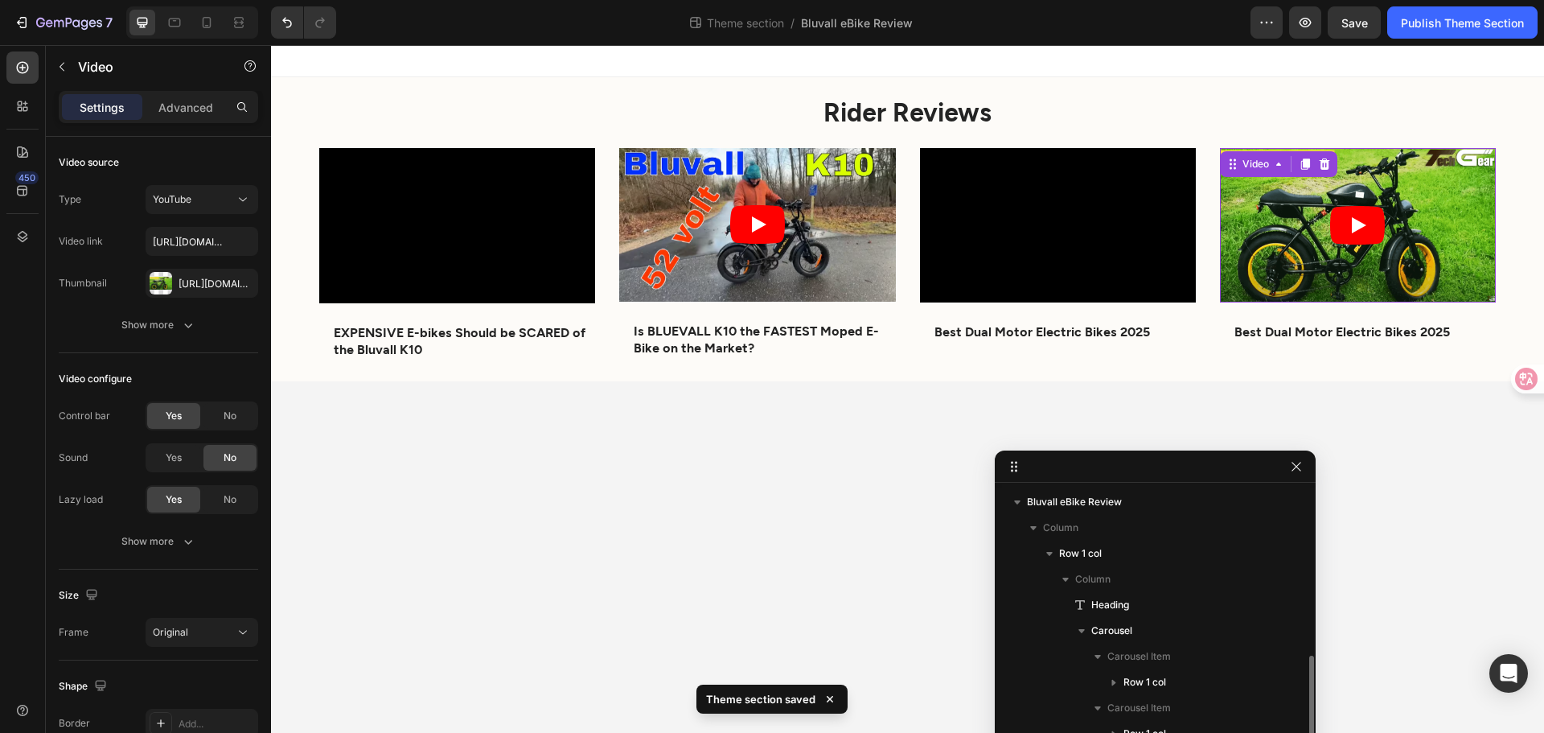
scroll to position [95, 0]
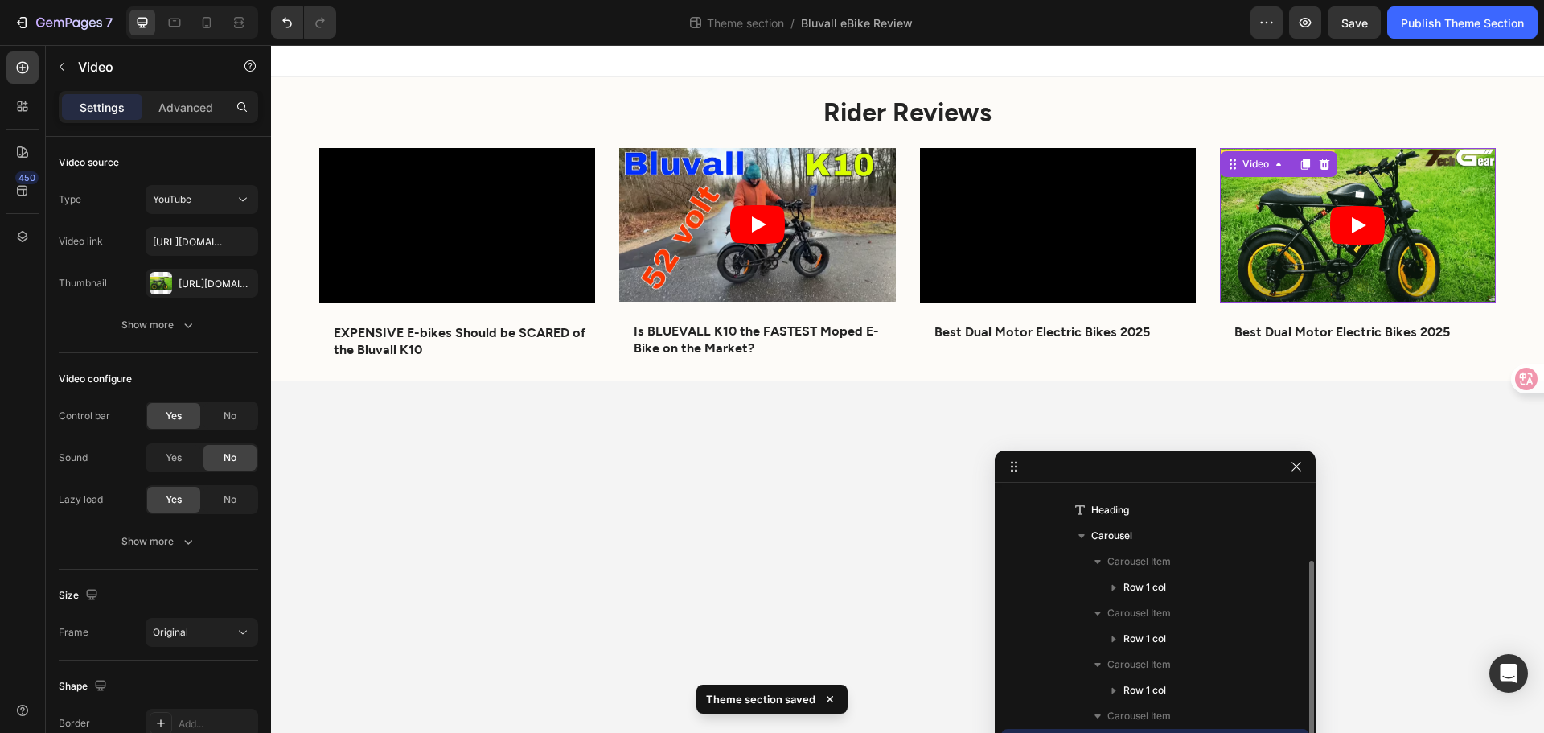
click at [1302, 261] on article at bounding box center [1358, 225] width 276 height 155
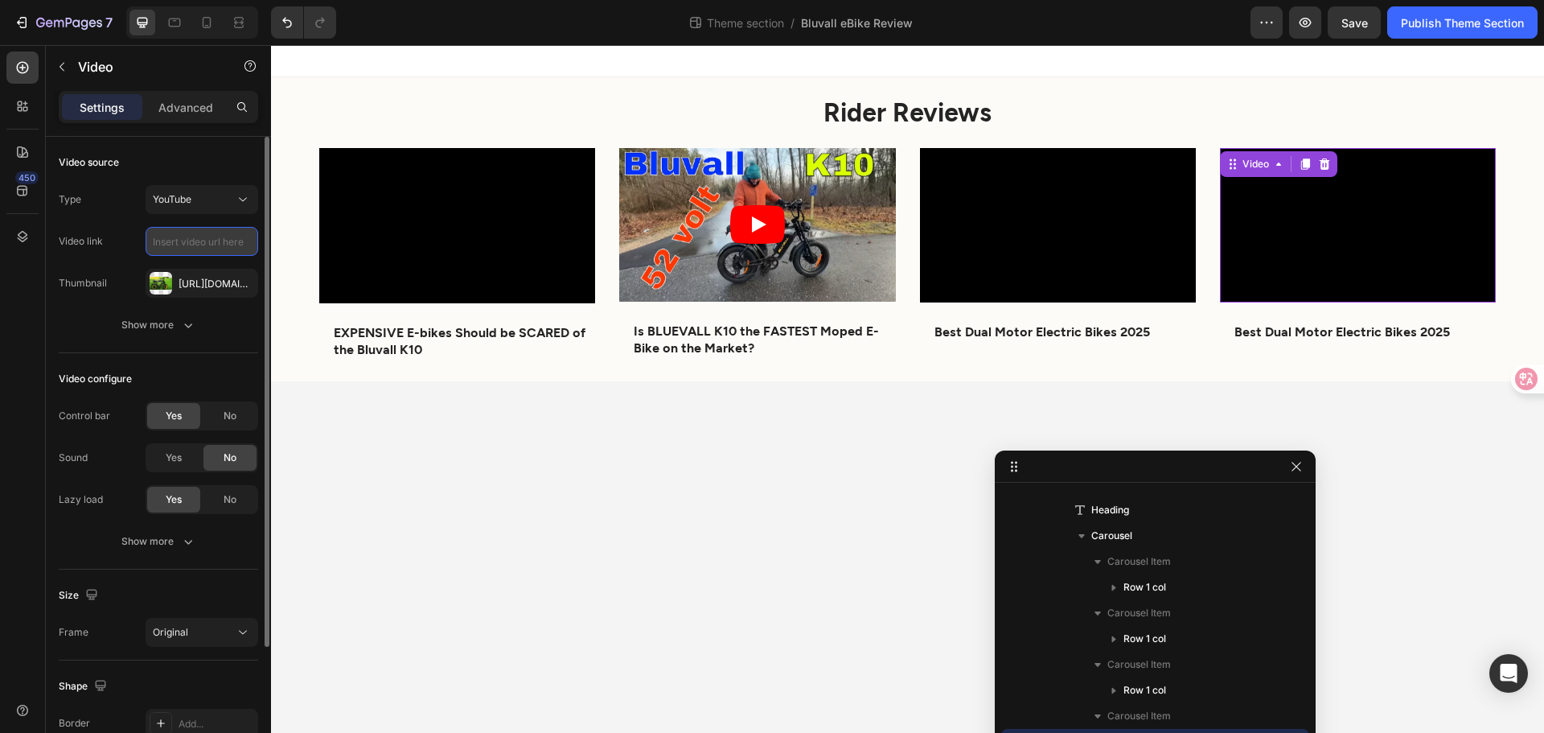
scroll to position [0, 0]
paste input "[DOMAIN_NAME][URL]"
type input "[DOMAIN_NAME][URL]"
click at [241, 277] on icon "button" at bounding box center [241, 283] width 13 height 13
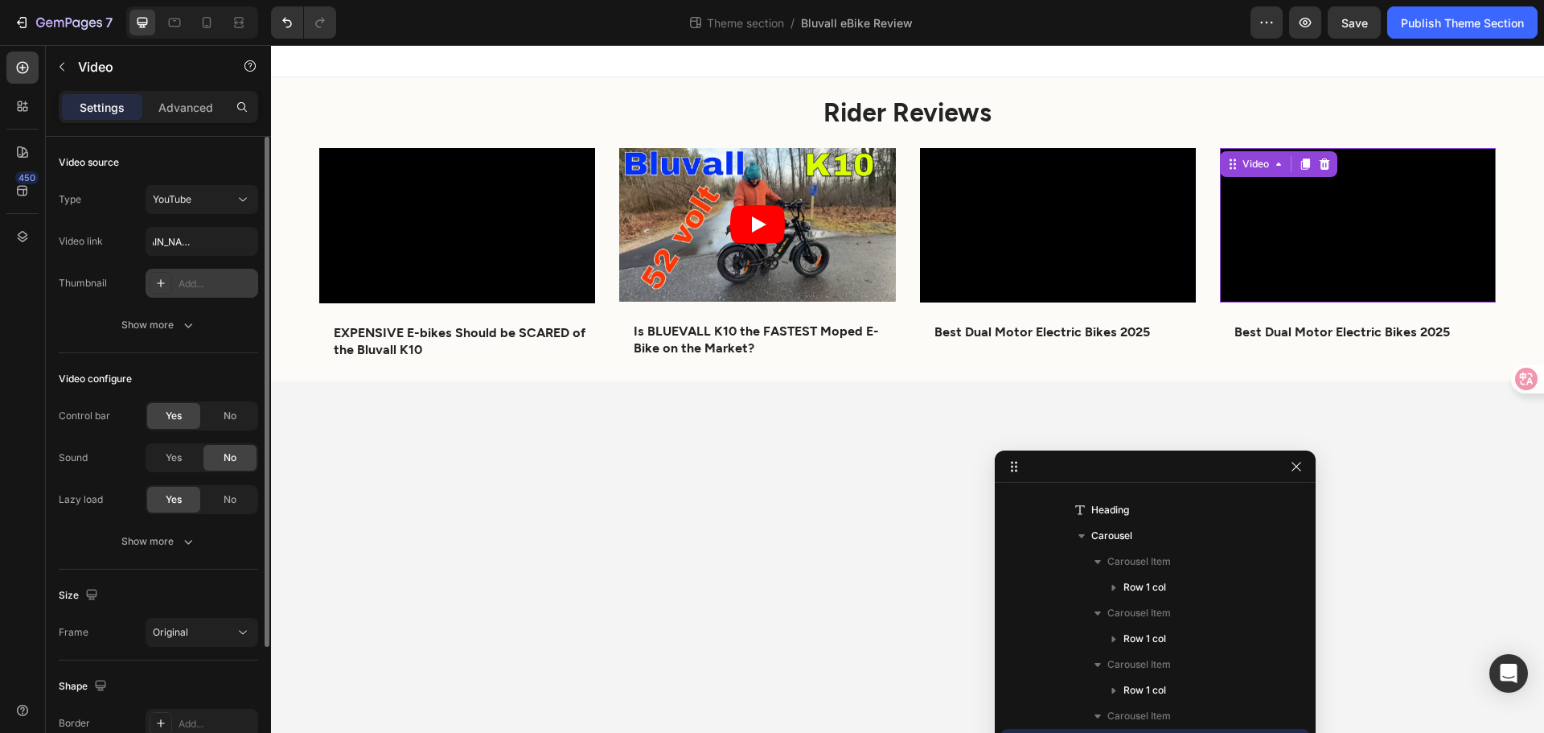
scroll to position [0, 0]
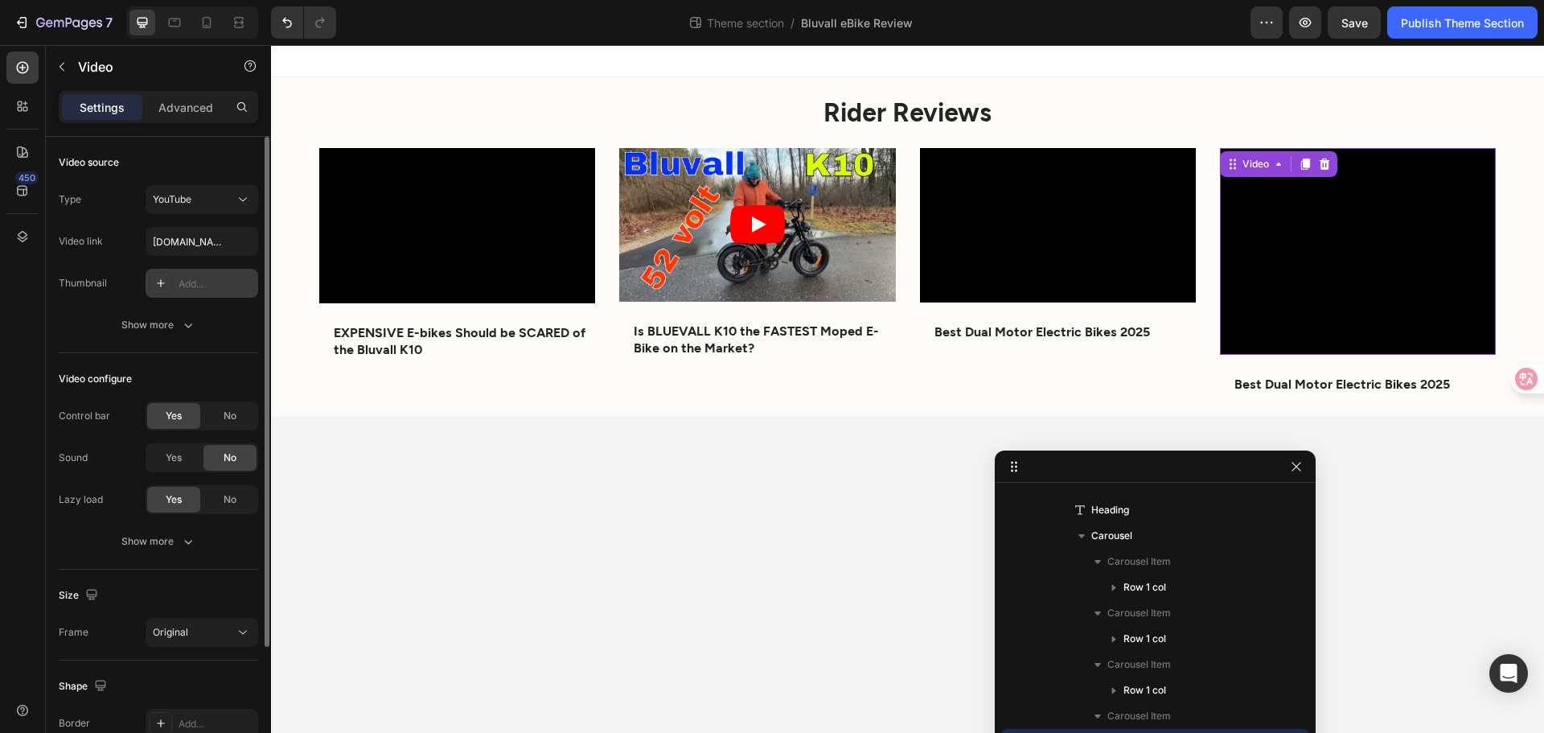
click at [157, 284] on icon at bounding box center [160, 283] width 13 height 13
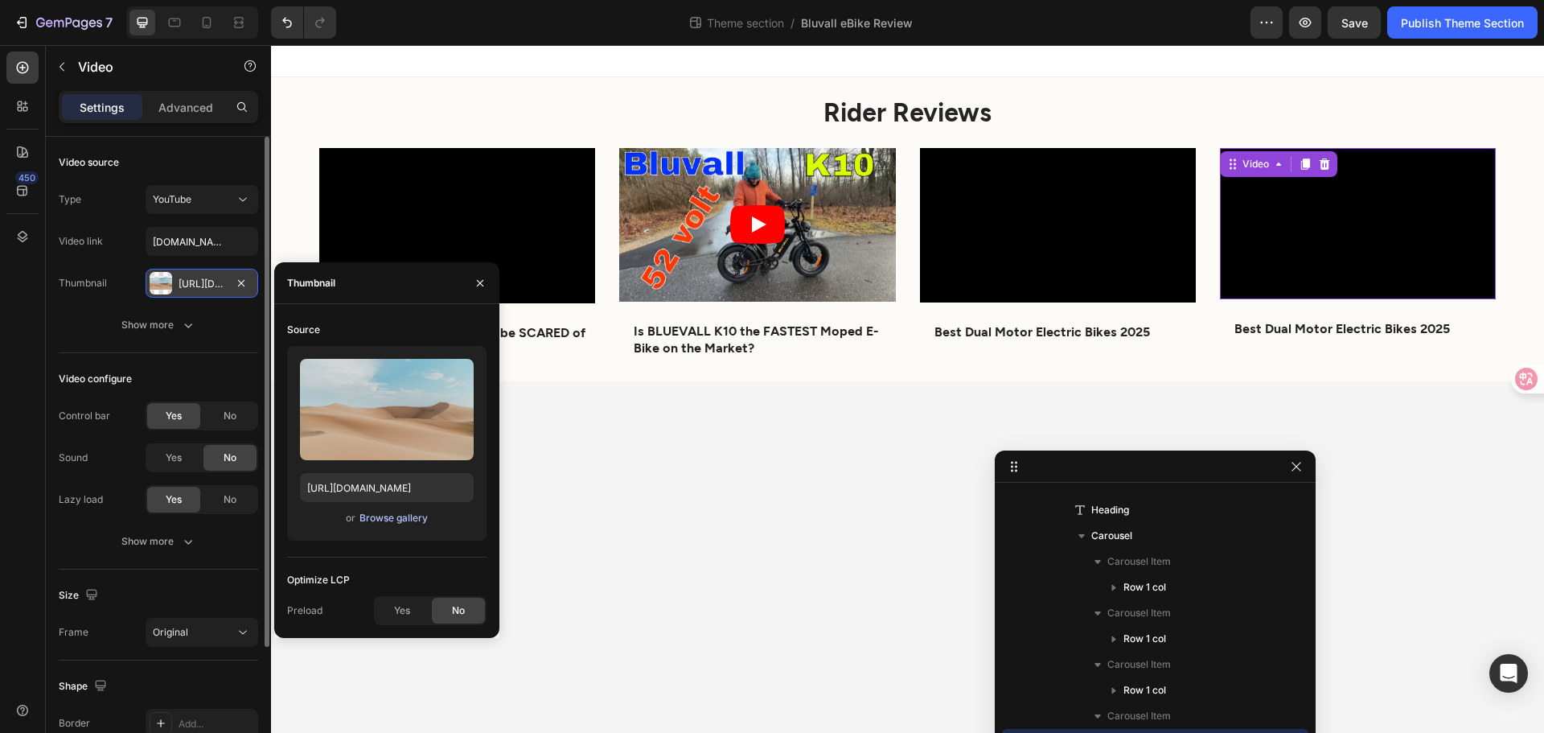
click at [389, 520] on div "Browse gallery" at bounding box center [394, 518] width 68 height 14
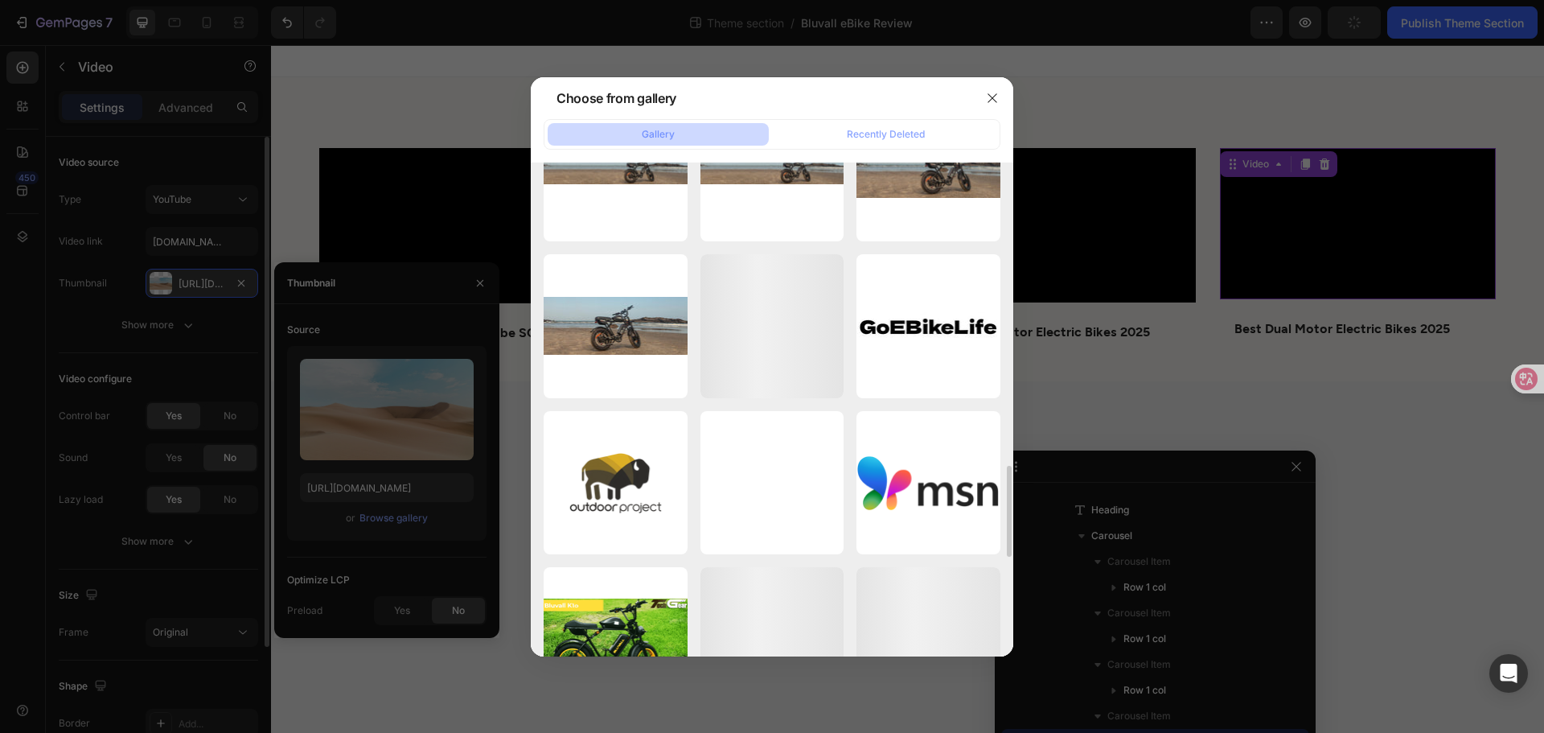
scroll to position [1322, 0]
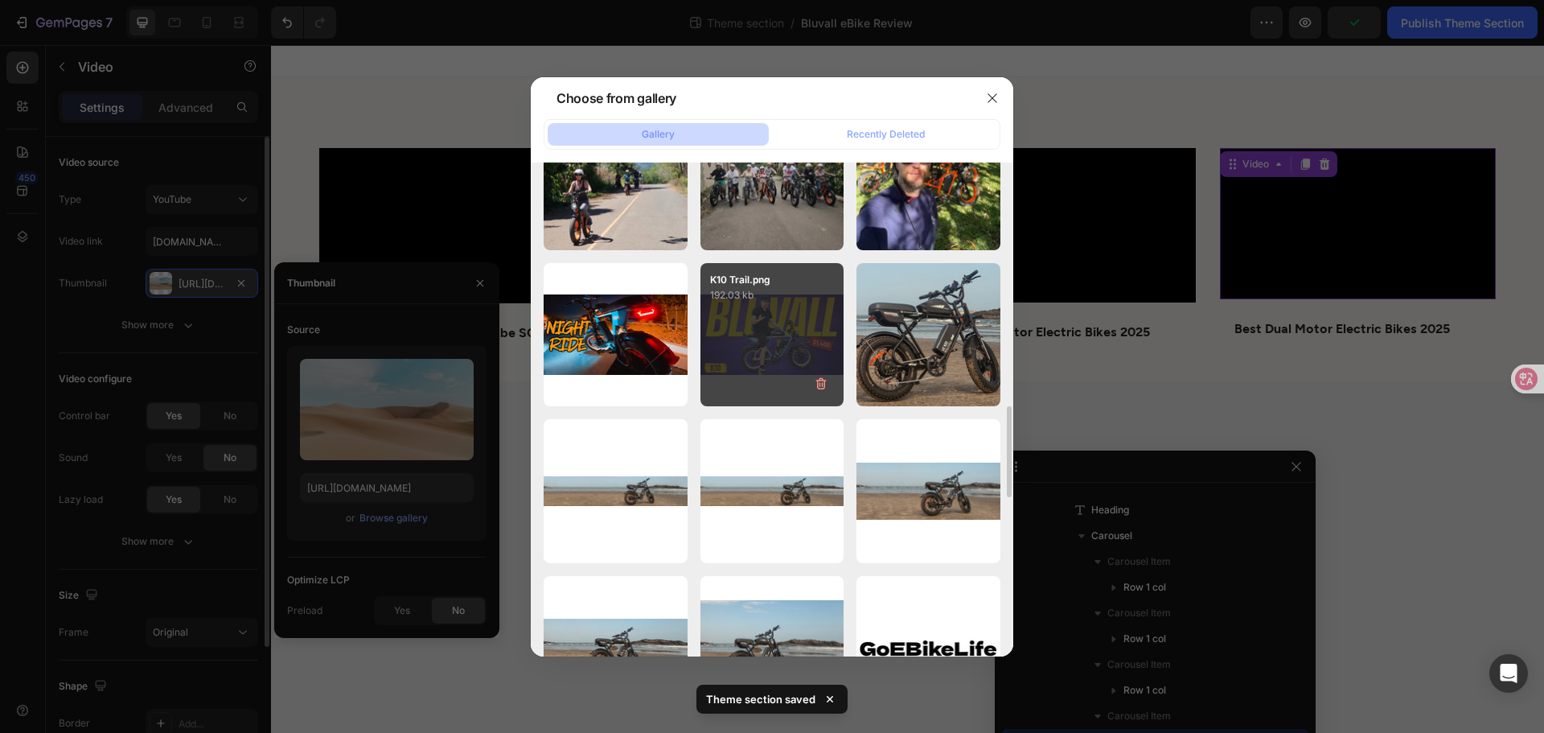
click at [791, 336] on div "K10 Trail.png 192.03 kb" at bounding box center [773, 335] width 144 height 144
type input "[URL][DOMAIN_NAME]"
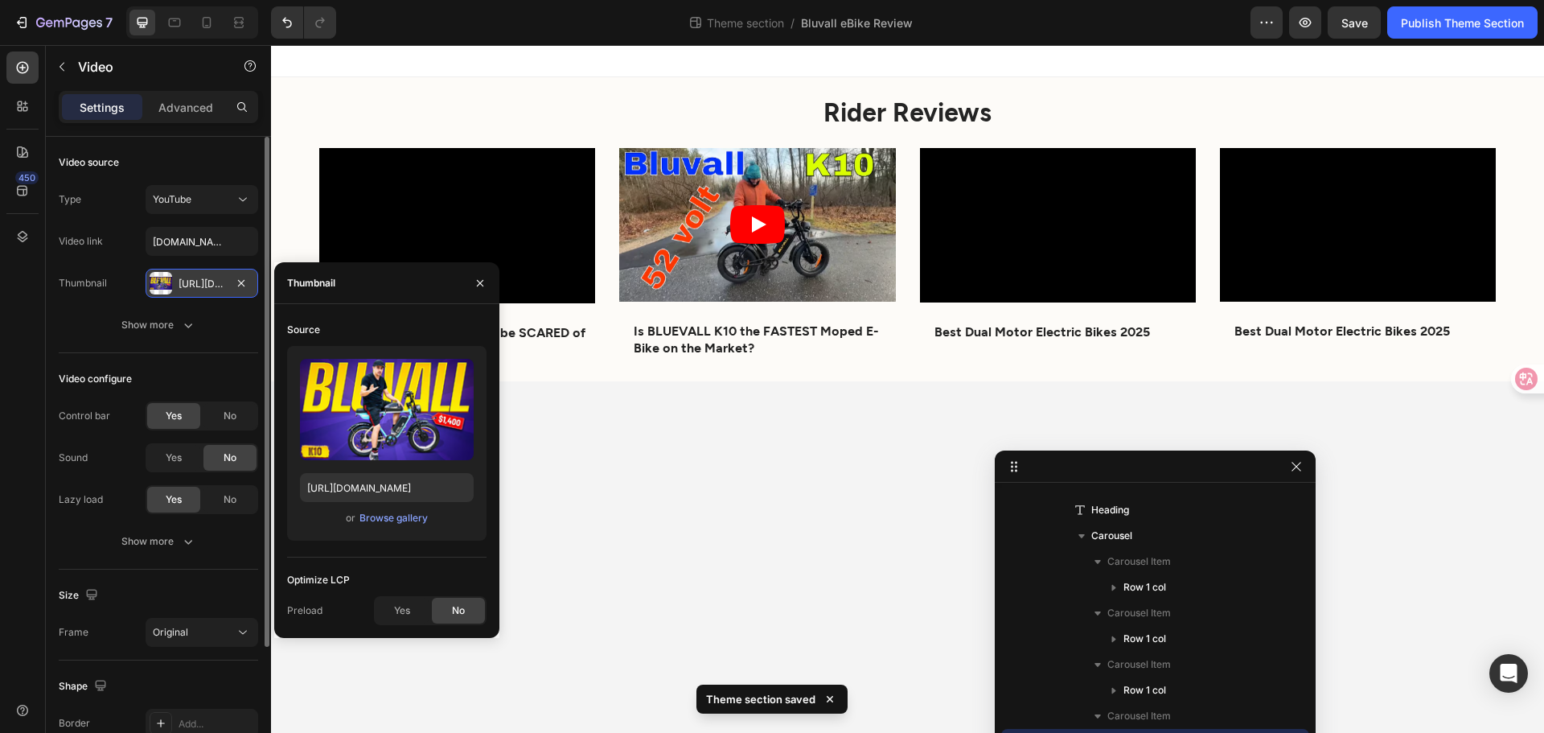
click at [566, 516] on body "Rider Reviews Heading Video EXPENSIVE E-bikes Should be SCARED of the Bluvall K…" at bounding box center [907, 389] width 1273 height 688
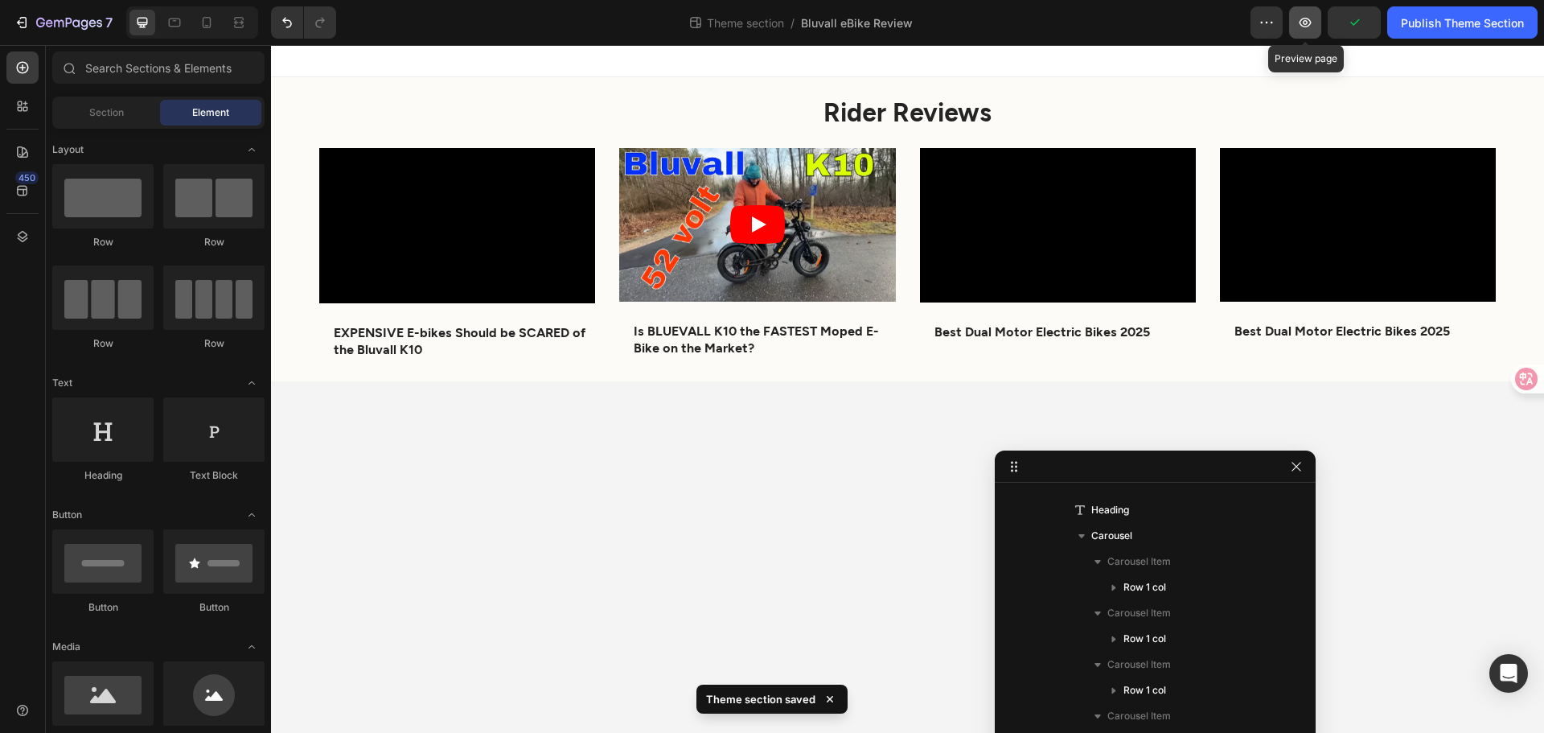
click at [1303, 24] on icon "button" at bounding box center [1305, 22] width 16 height 16
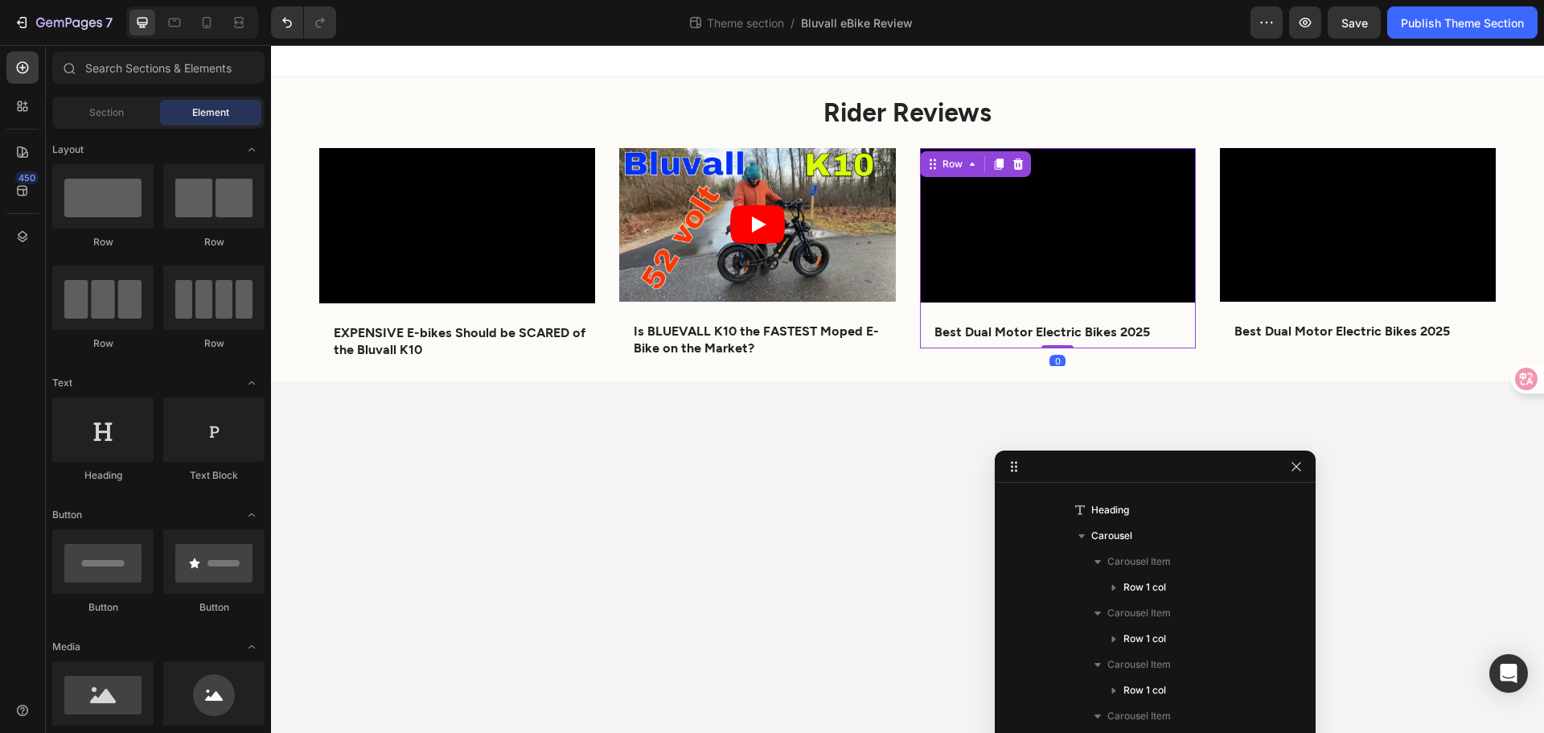
click at [935, 309] on div "Video Best Dual Motor Electric Bikes 2025 Text Block Row" at bounding box center [1058, 248] width 276 height 201
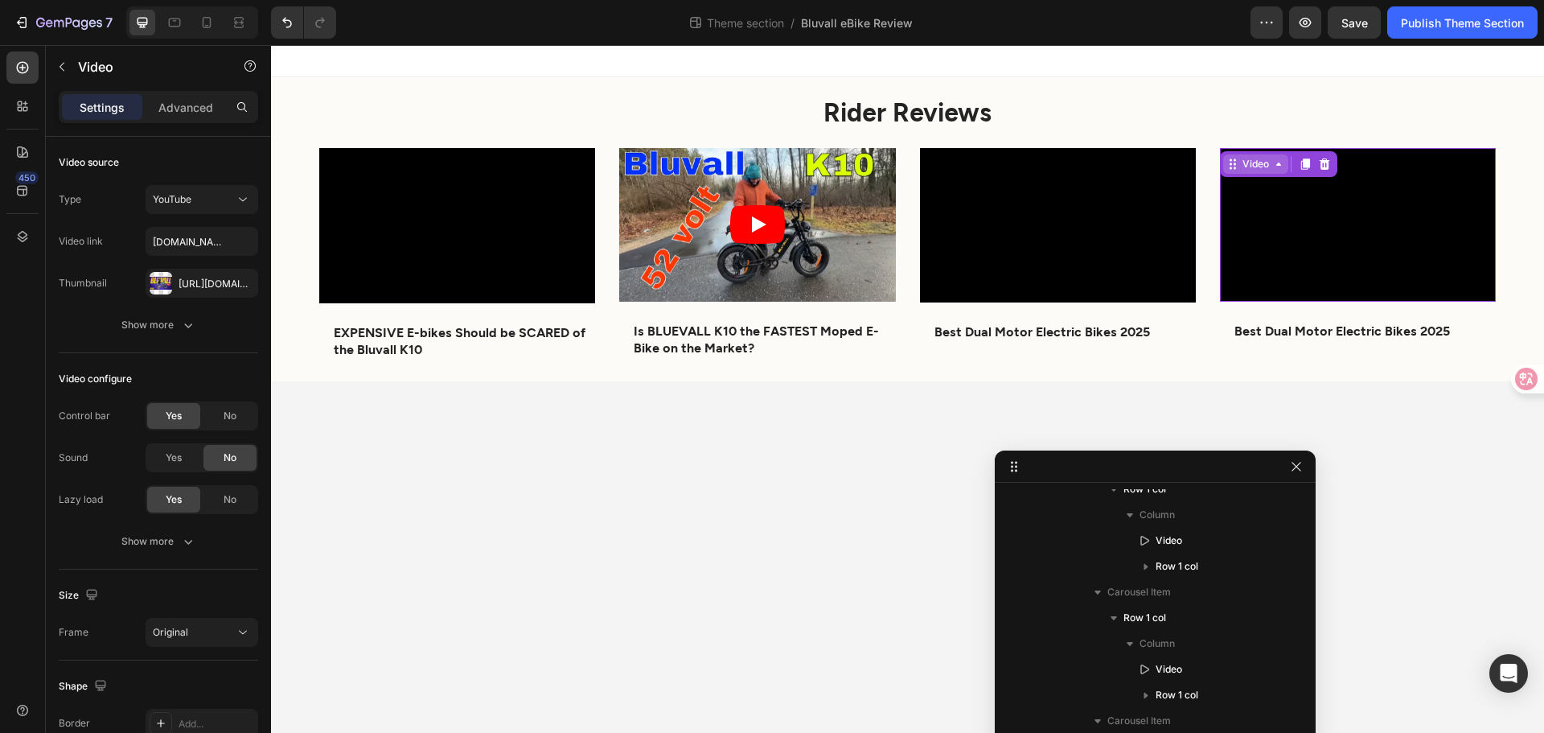
click at [1231, 162] on div "Video" at bounding box center [1255, 163] width 65 height 19
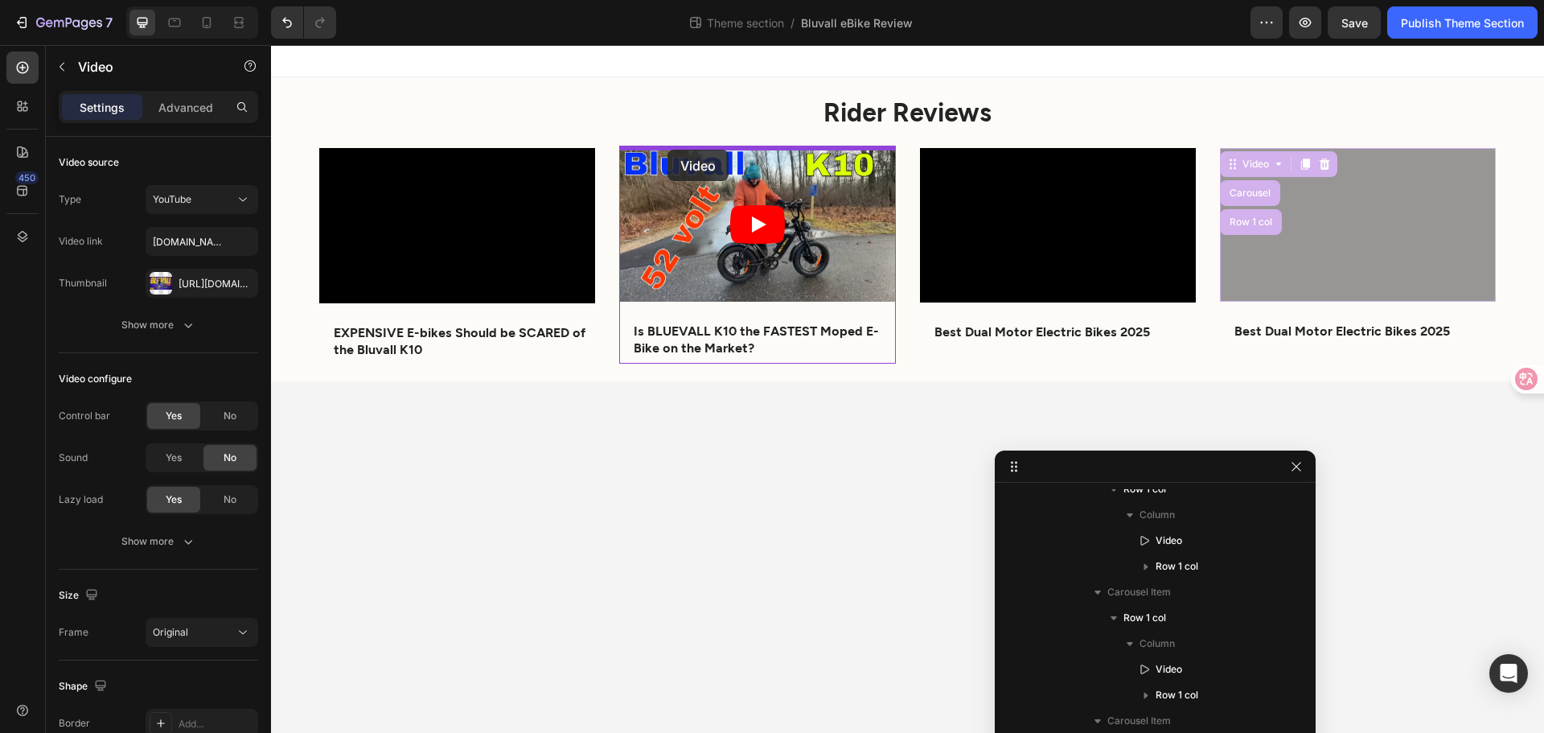
drag, startPoint x: 1234, startPoint y: 168, endPoint x: 668, endPoint y: 150, distance: 566.6
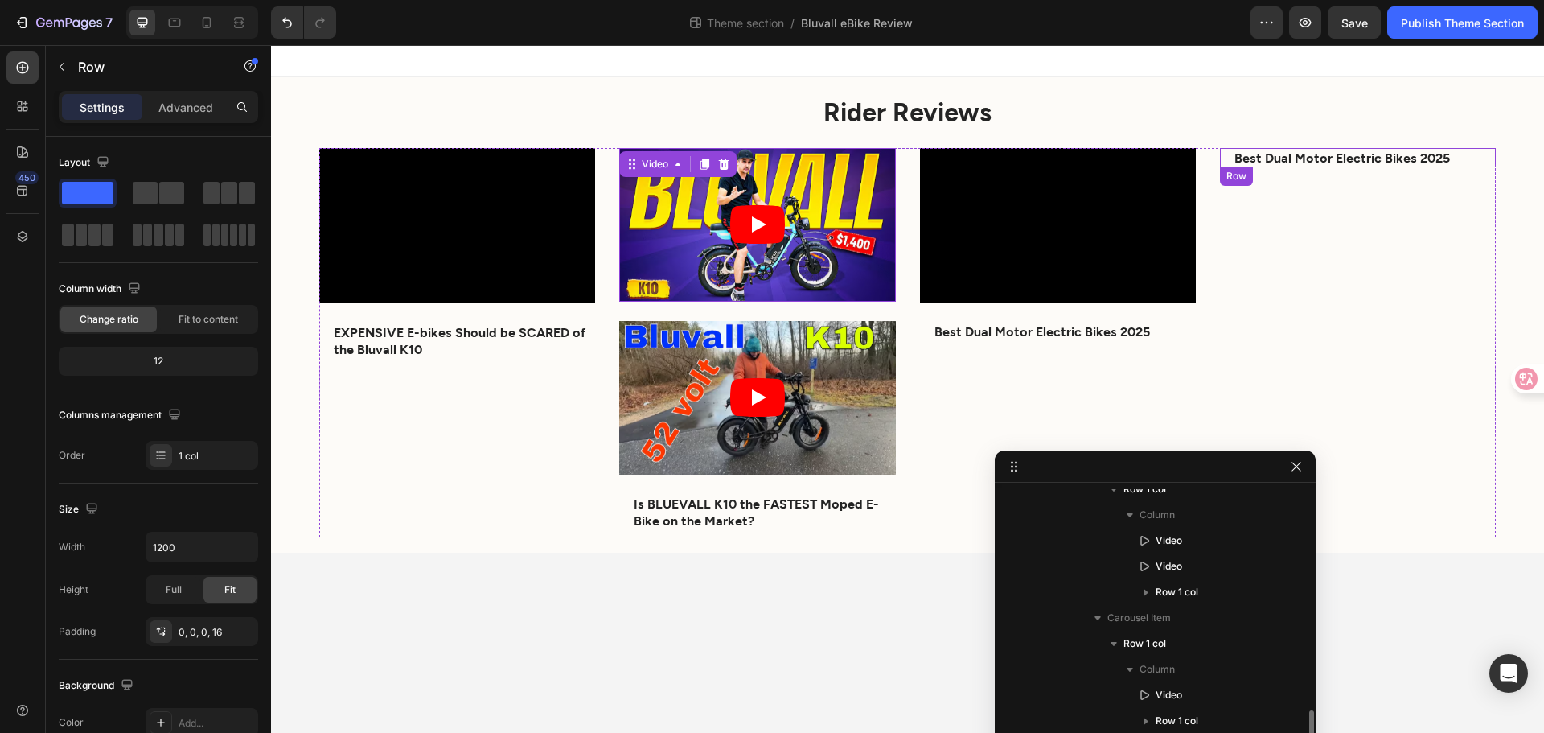
scroll to position [378, 0]
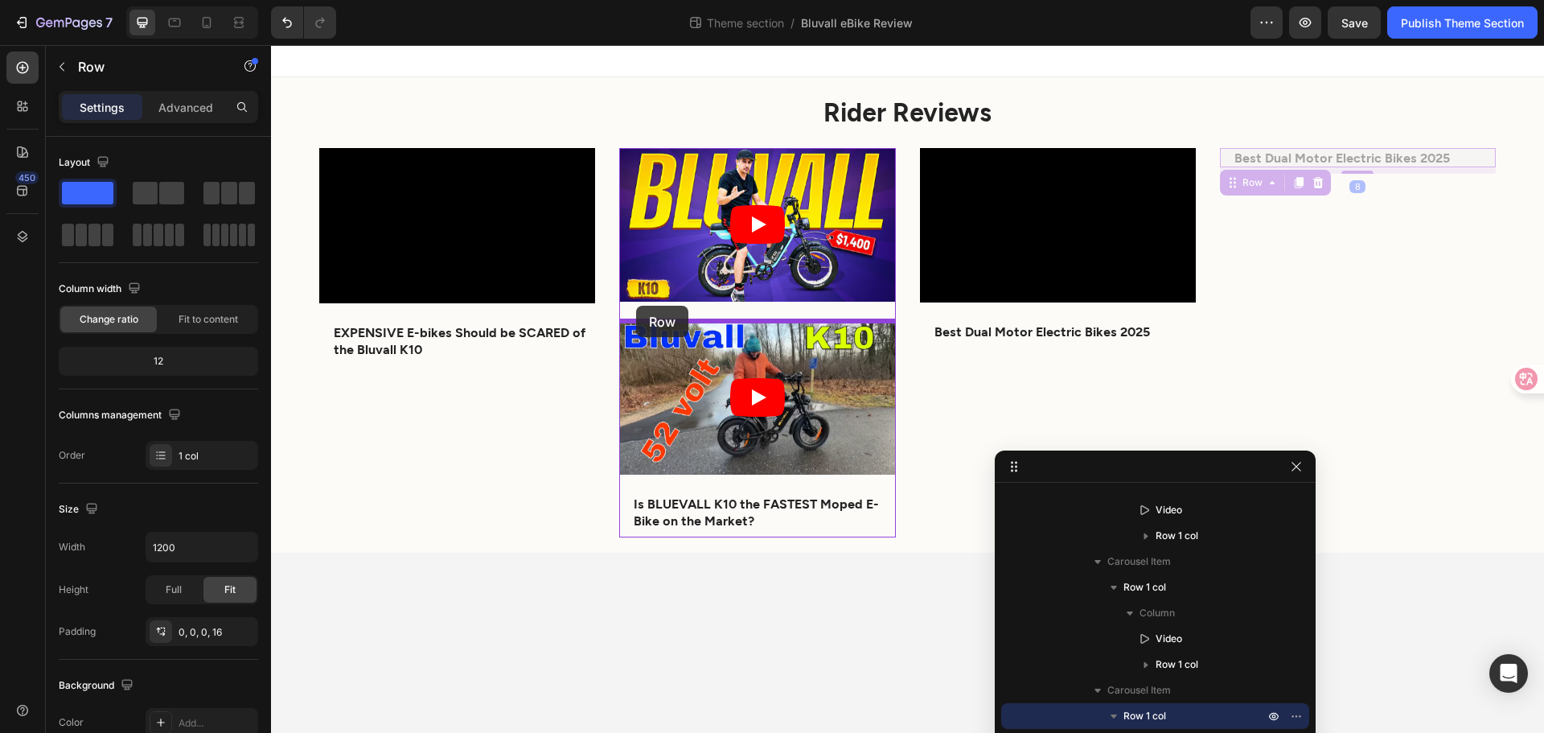
drag, startPoint x: 1229, startPoint y: 187, endPoint x: 636, endPoint y: 306, distance: 604.5
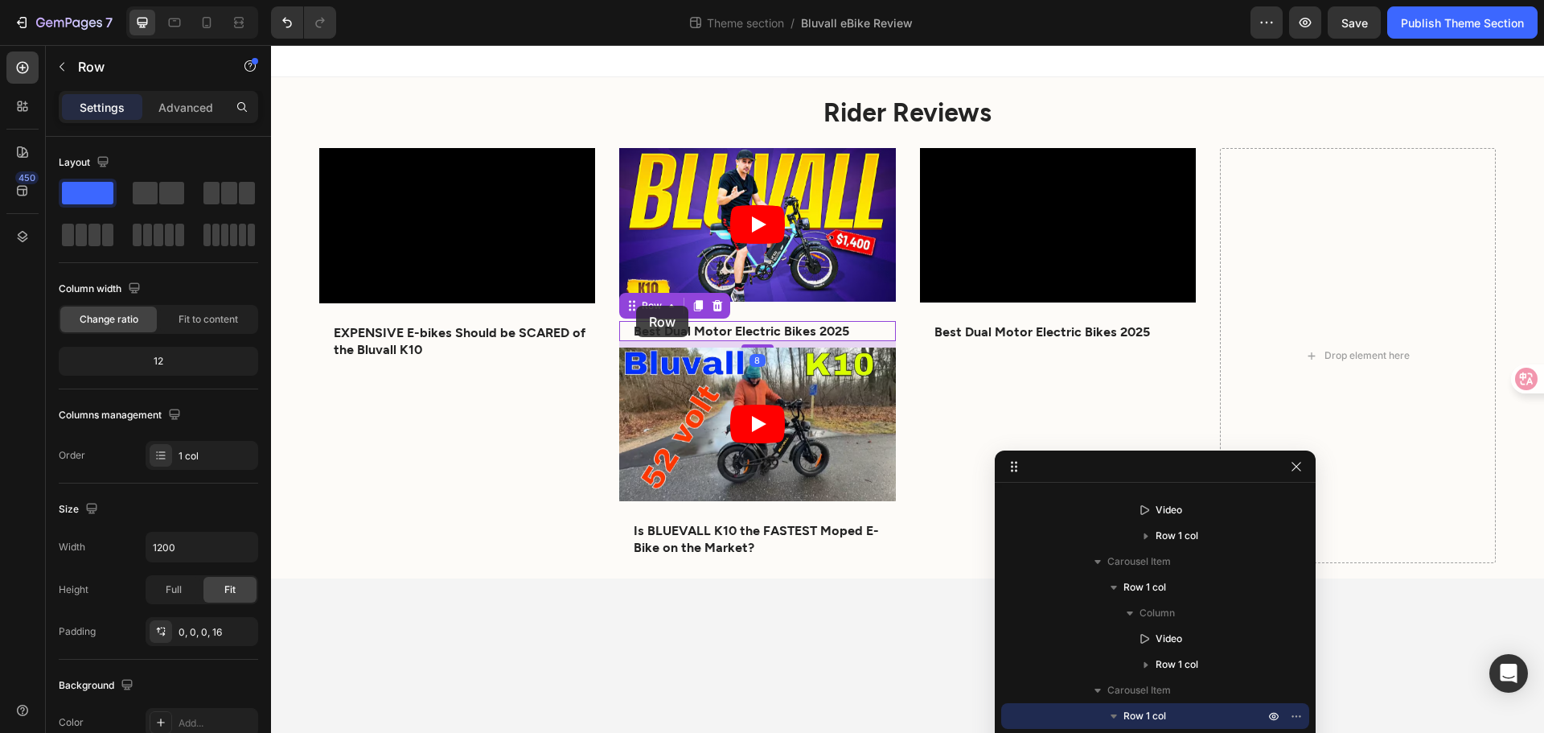
scroll to position [327, 0]
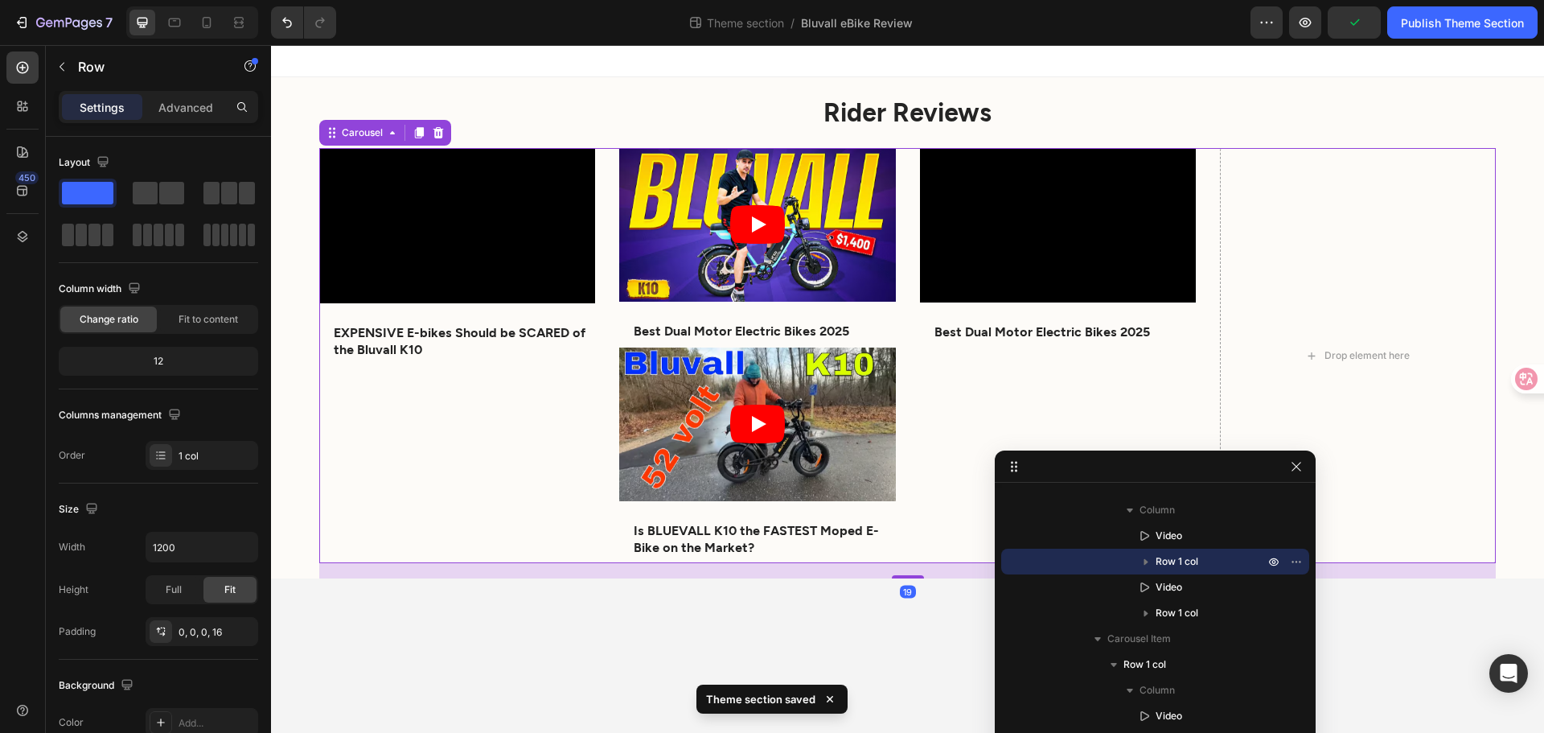
click at [602, 417] on div "Video EXPENSIVE E-bikes Should be SCARED of the Bluvall K10 Text Block Row Row …" at bounding box center [907, 356] width 1177 height 416
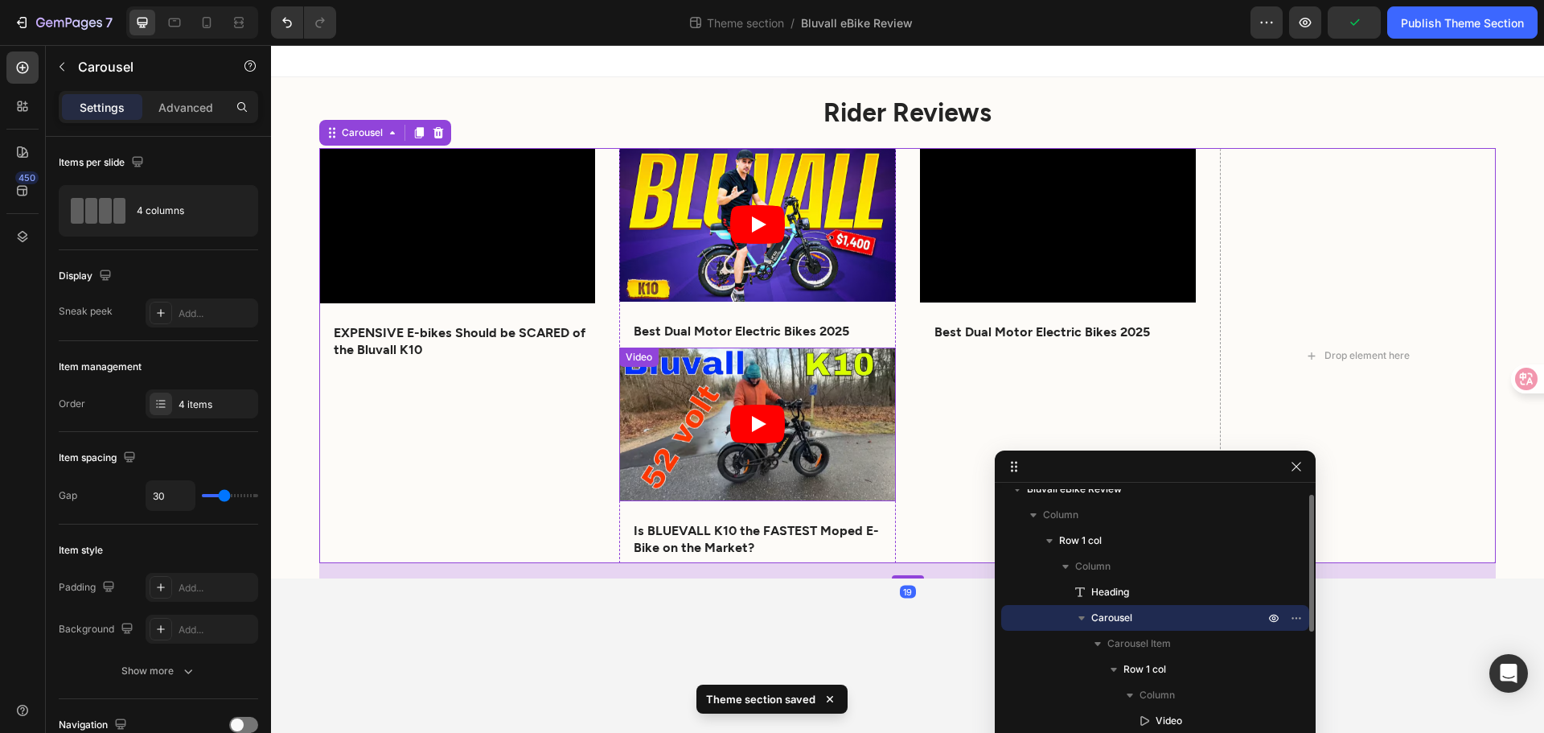
scroll to position [296, 0]
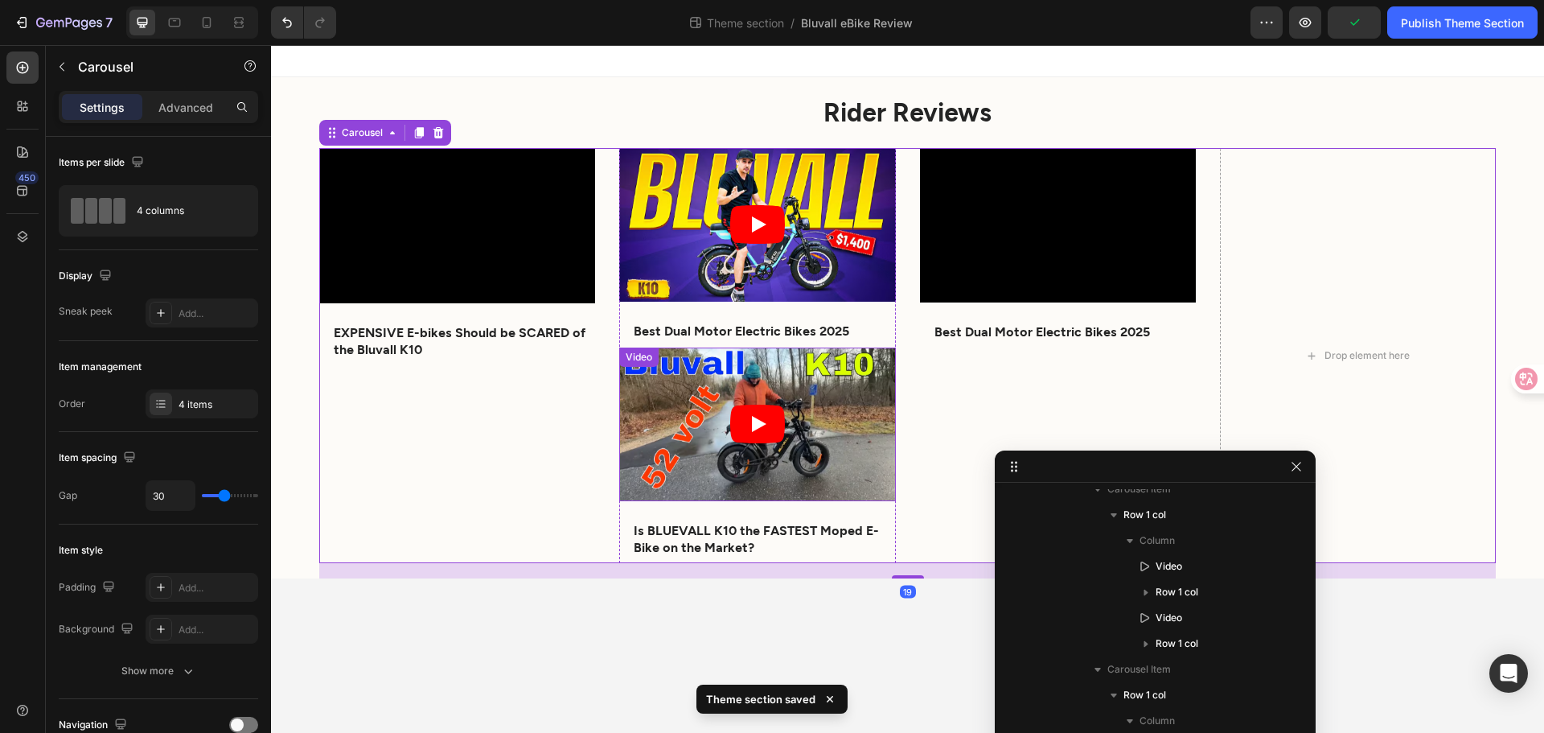
click at [641, 408] on article at bounding box center [757, 424] width 276 height 154
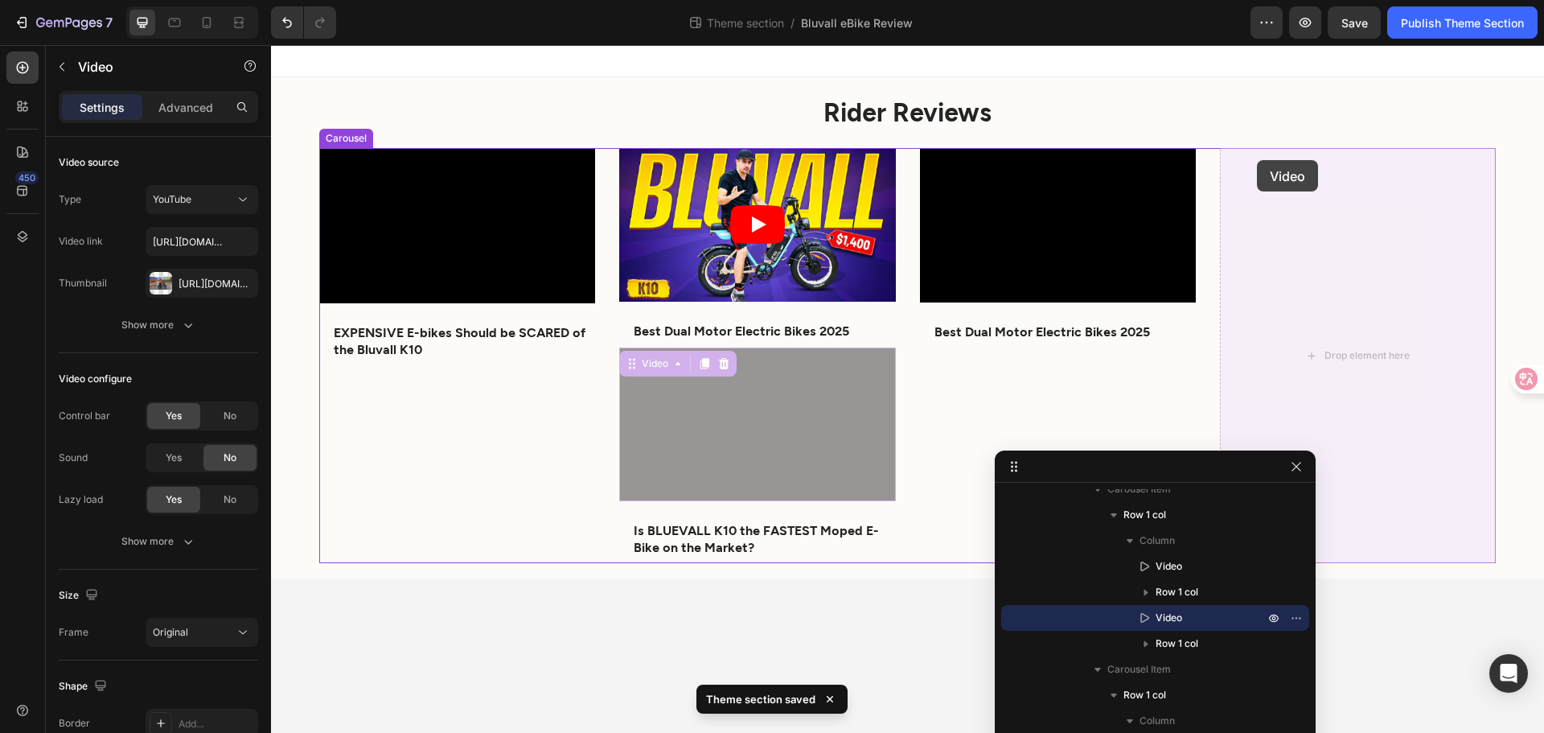
drag, startPoint x: 630, startPoint y: 364, endPoint x: 1257, endPoint y: 160, distance: 659.8
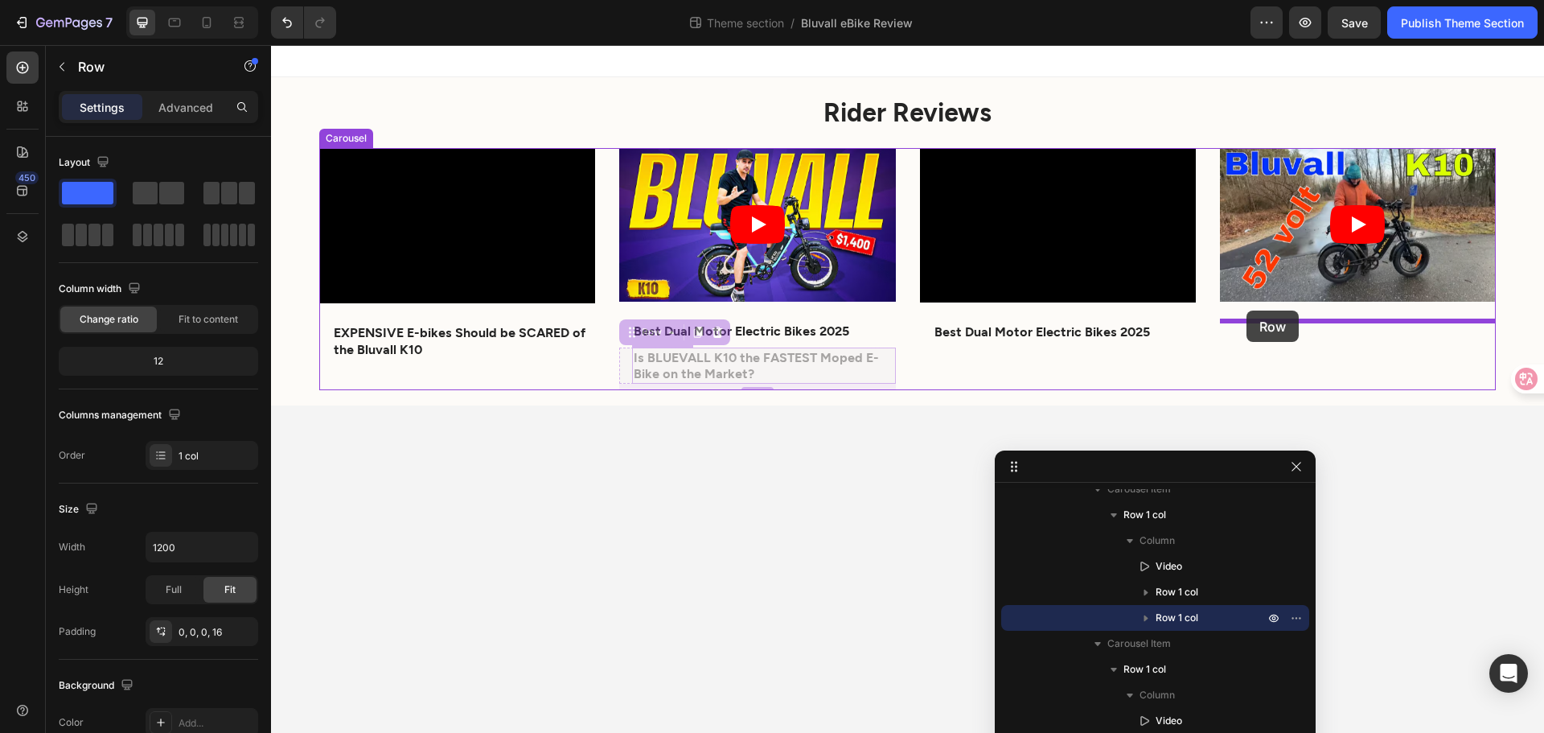
drag, startPoint x: 626, startPoint y: 338, endPoint x: 1247, endPoint y: 310, distance: 621.5
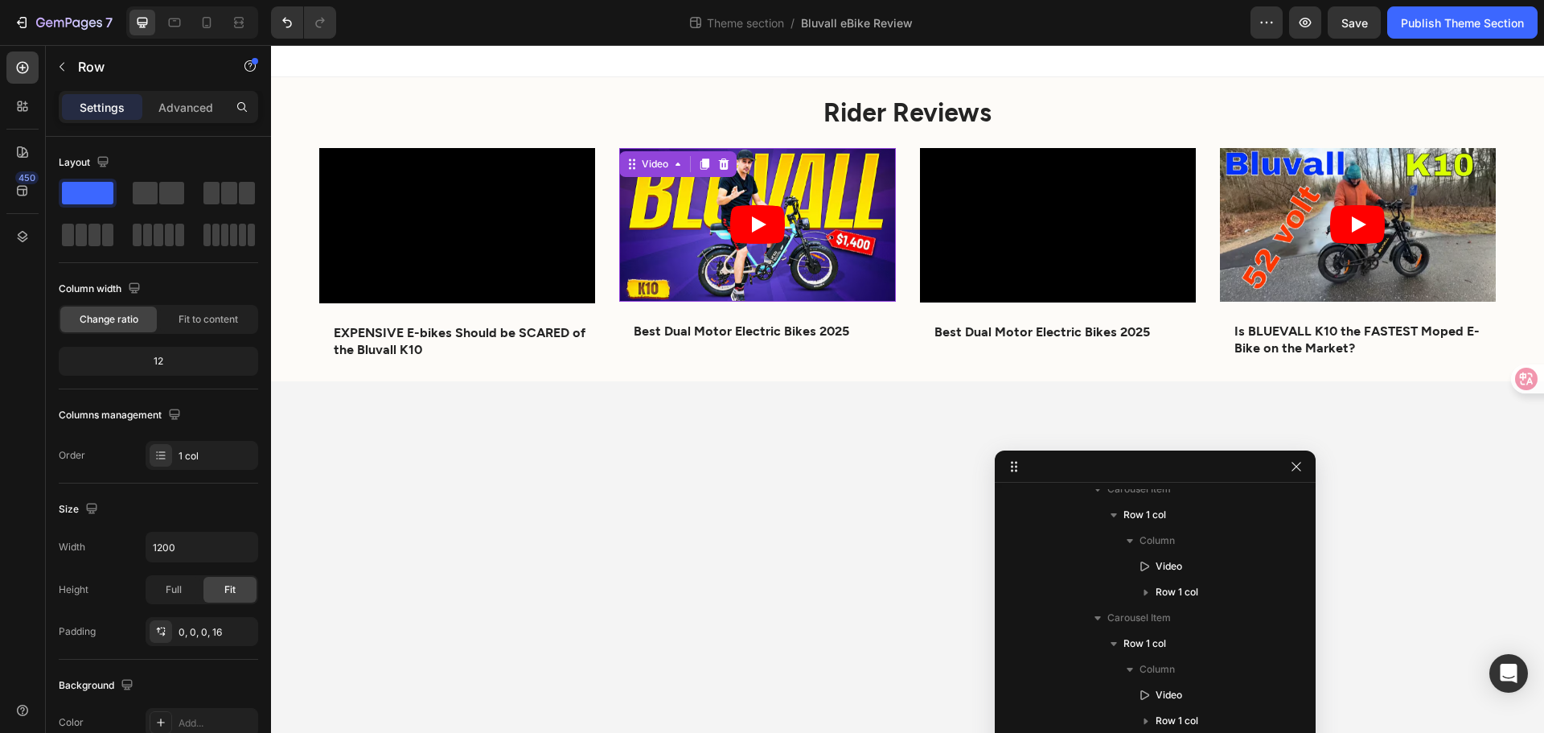
click at [705, 266] on article at bounding box center [757, 225] width 276 height 154
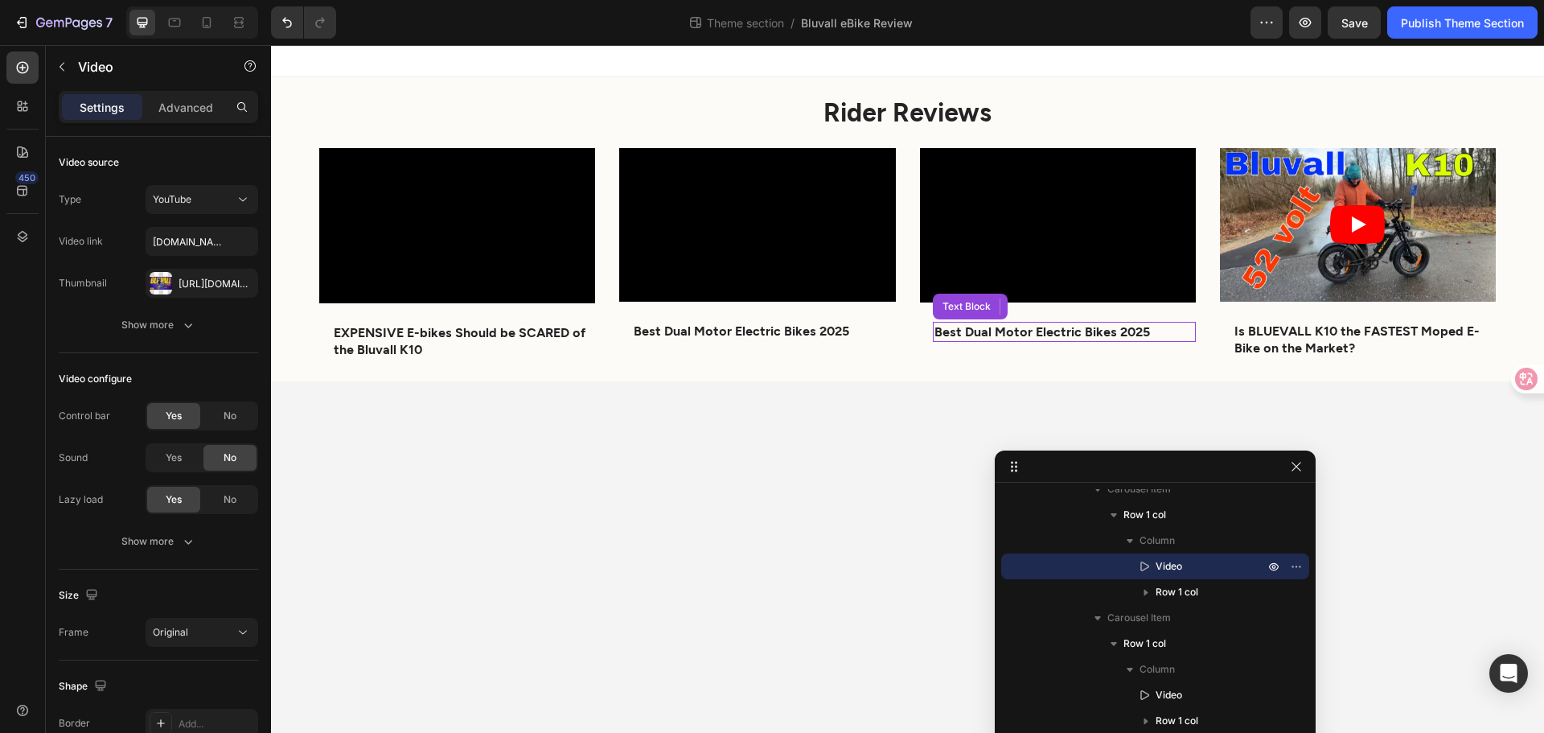
click at [1026, 328] on p "Best Dual Motor Electric Bikes 2025" at bounding box center [1065, 331] width 260 height 17
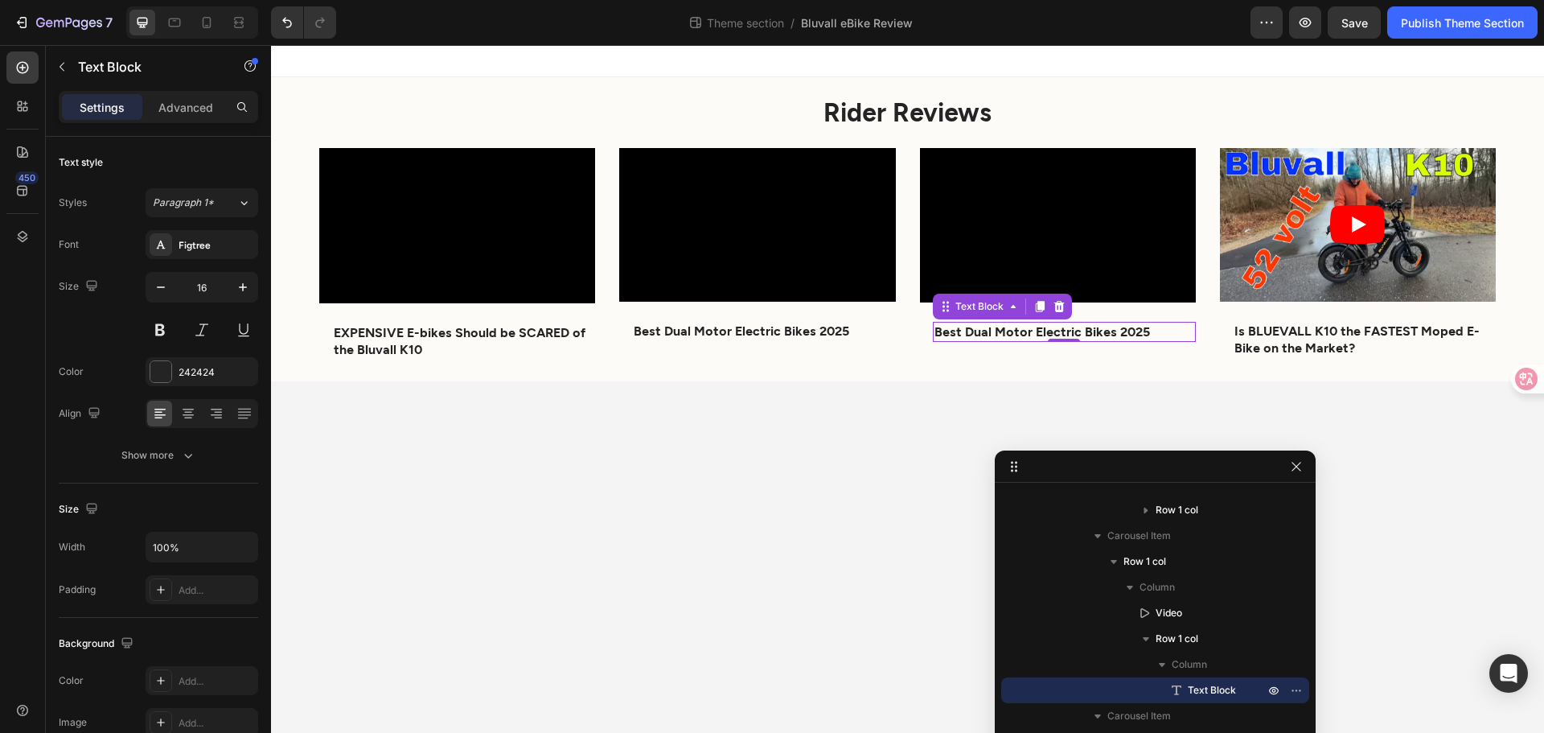
click at [1128, 332] on p "Best Dual Motor Electric Bikes 2025" at bounding box center [1065, 331] width 260 height 17
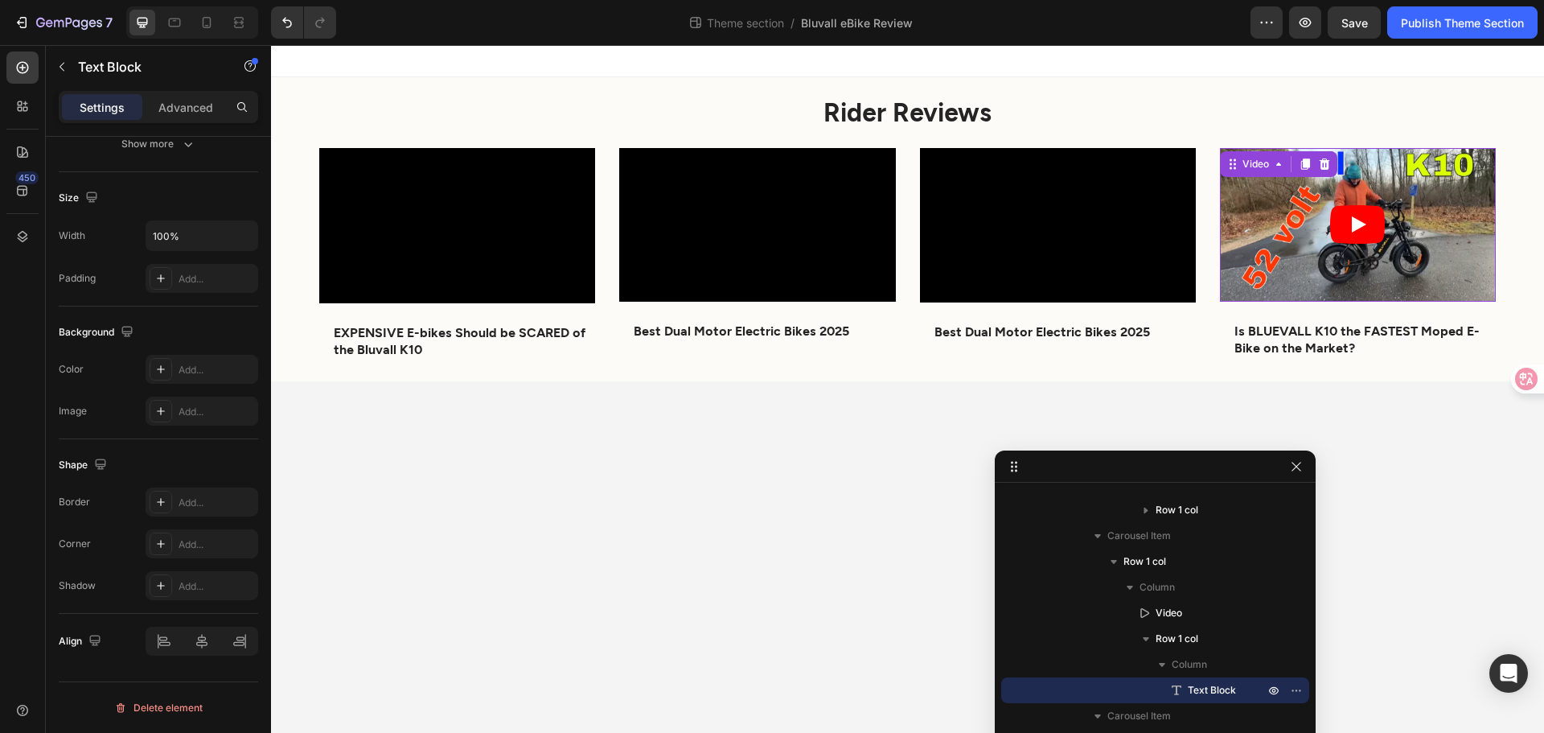
scroll to position [166, 0]
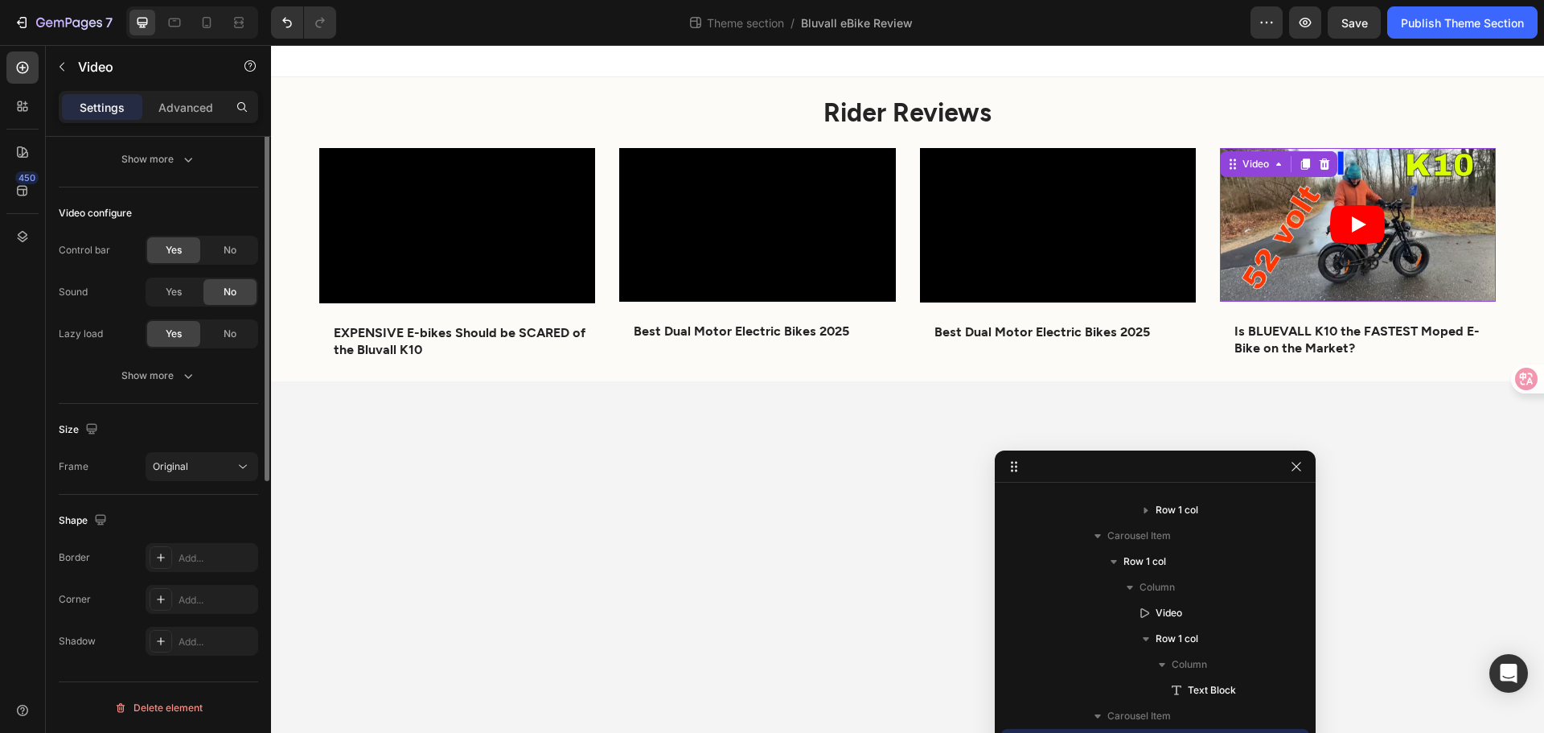
click at [1289, 199] on article at bounding box center [1358, 225] width 276 height 154
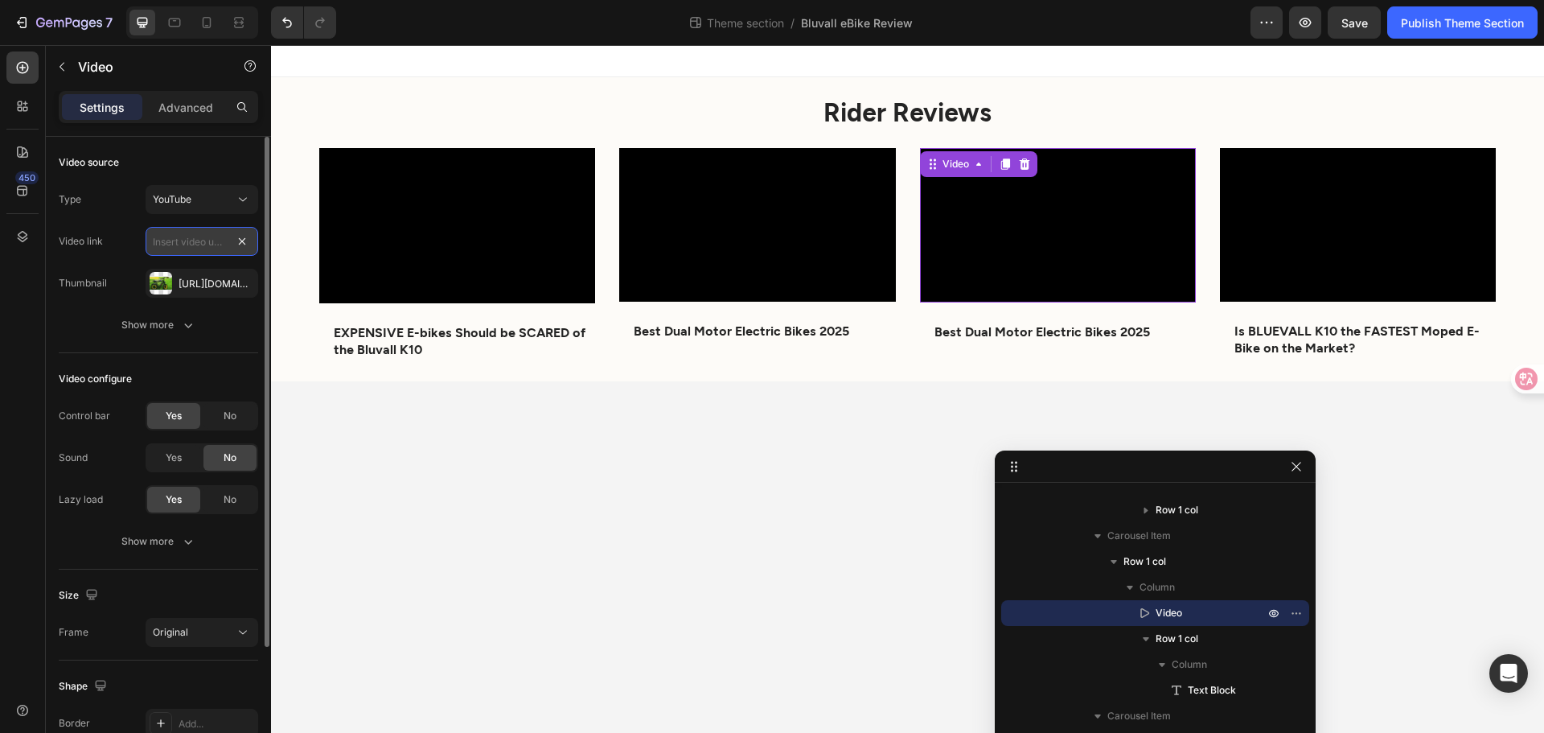
scroll to position [0, 0]
paste input "[URL][DOMAIN_NAME]"
type input "[URL][DOMAIN_NAME]"
click at [247, 282] on icon "button" at bounding box center [241, 283] width 13 height 13
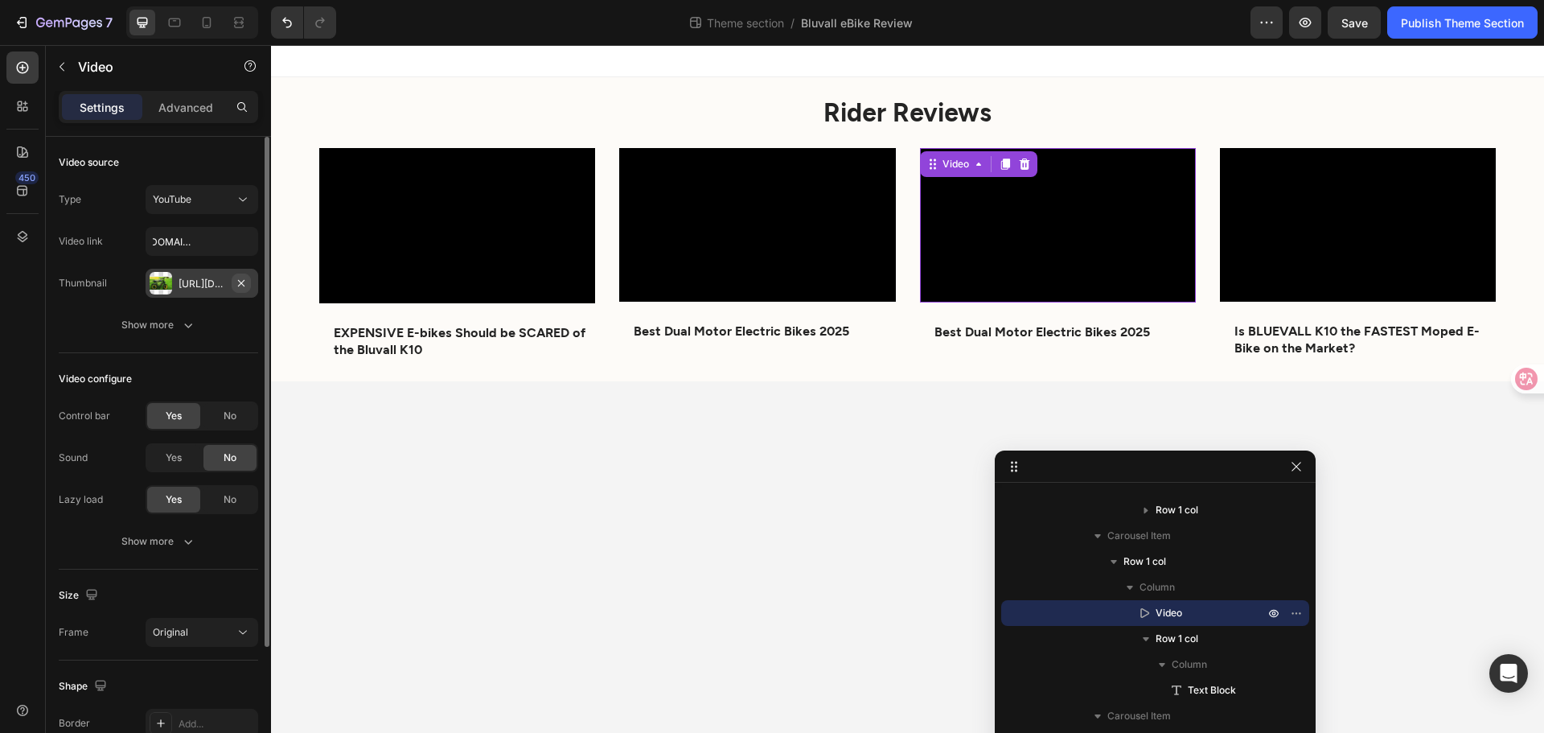
scroll to position [0, 0]
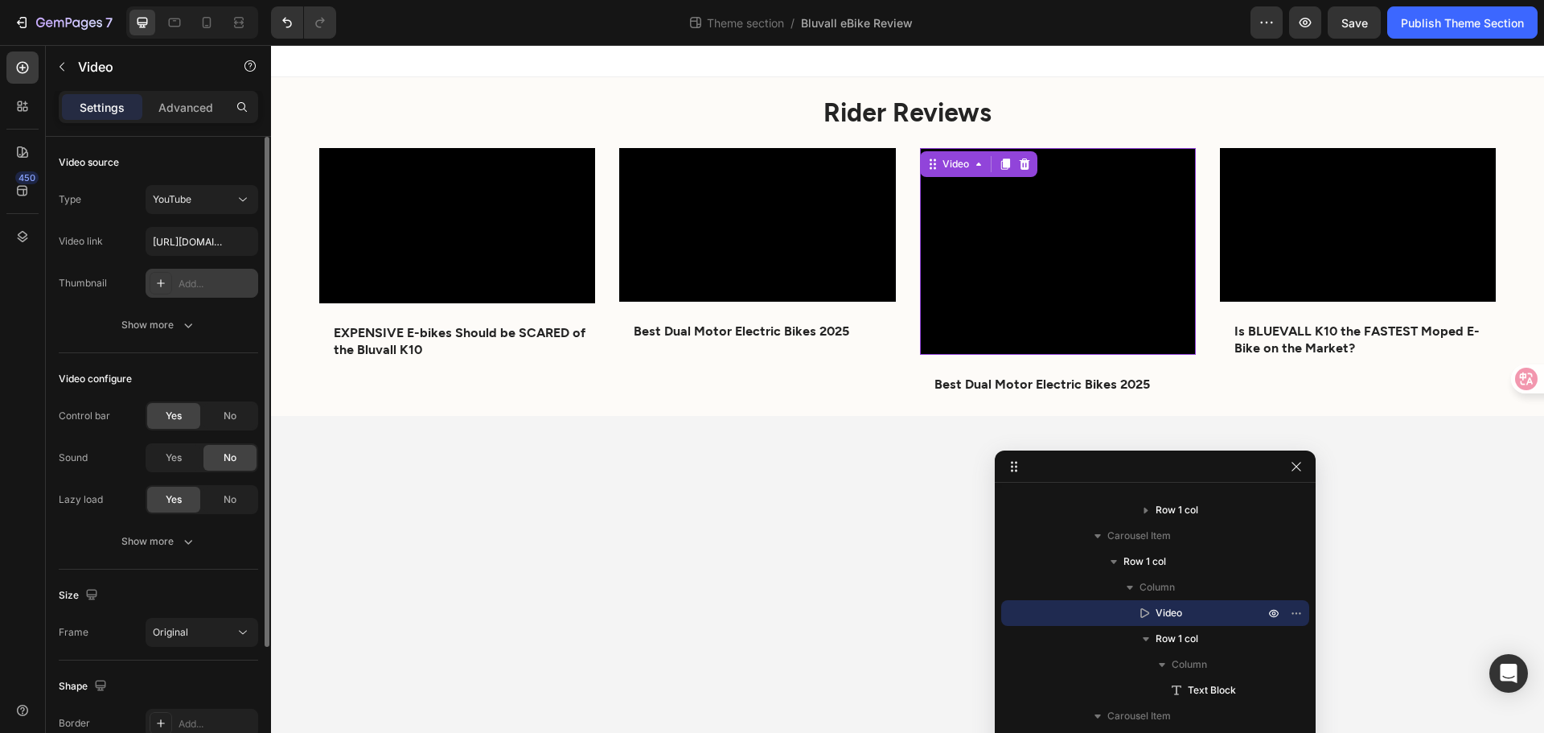
click at [189, 286] on div "Add..." at bounding box center [217, 284] width 76 height 14
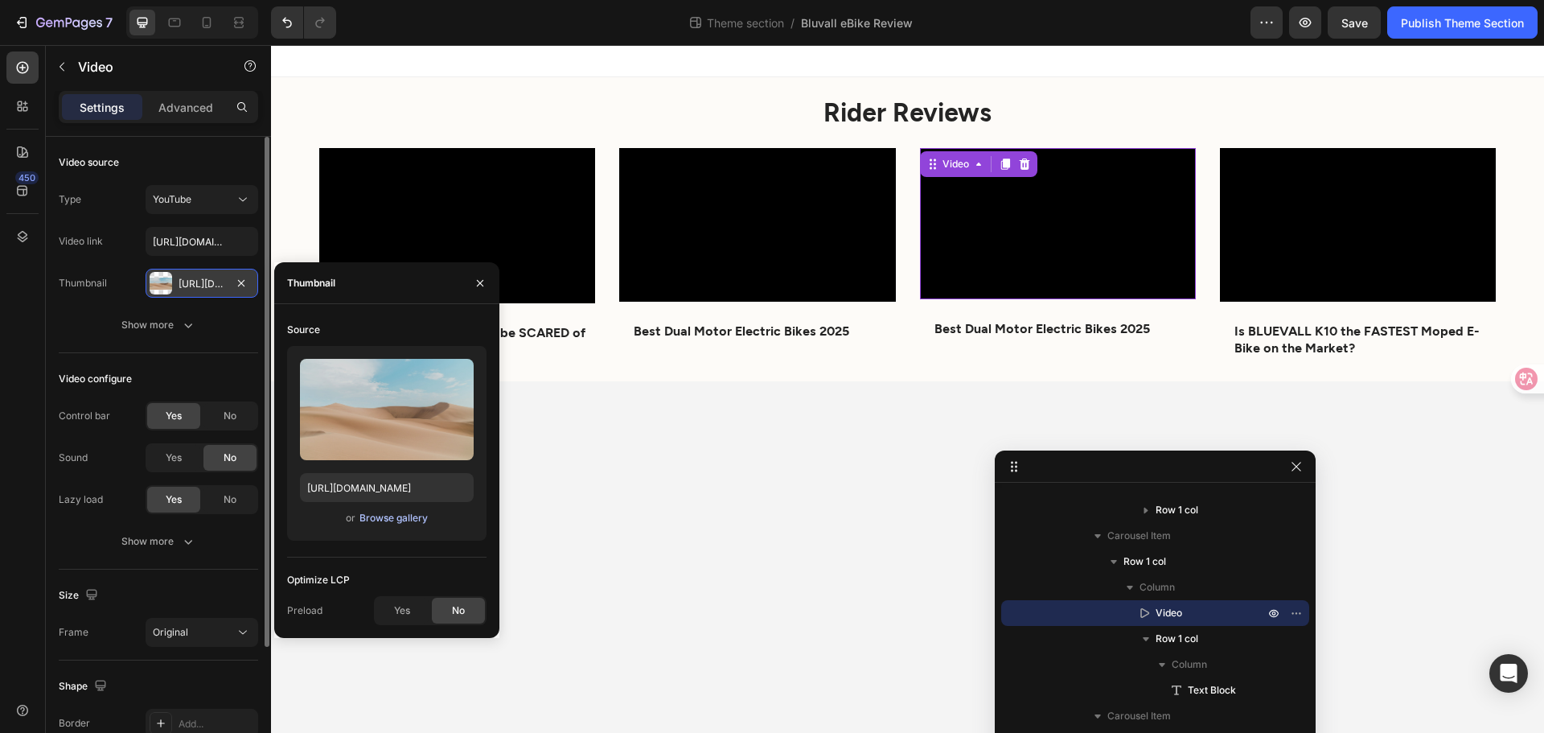
click at [374, 520] on div "Browse gallery" at bounding box center [394, 518] width 68 height 14
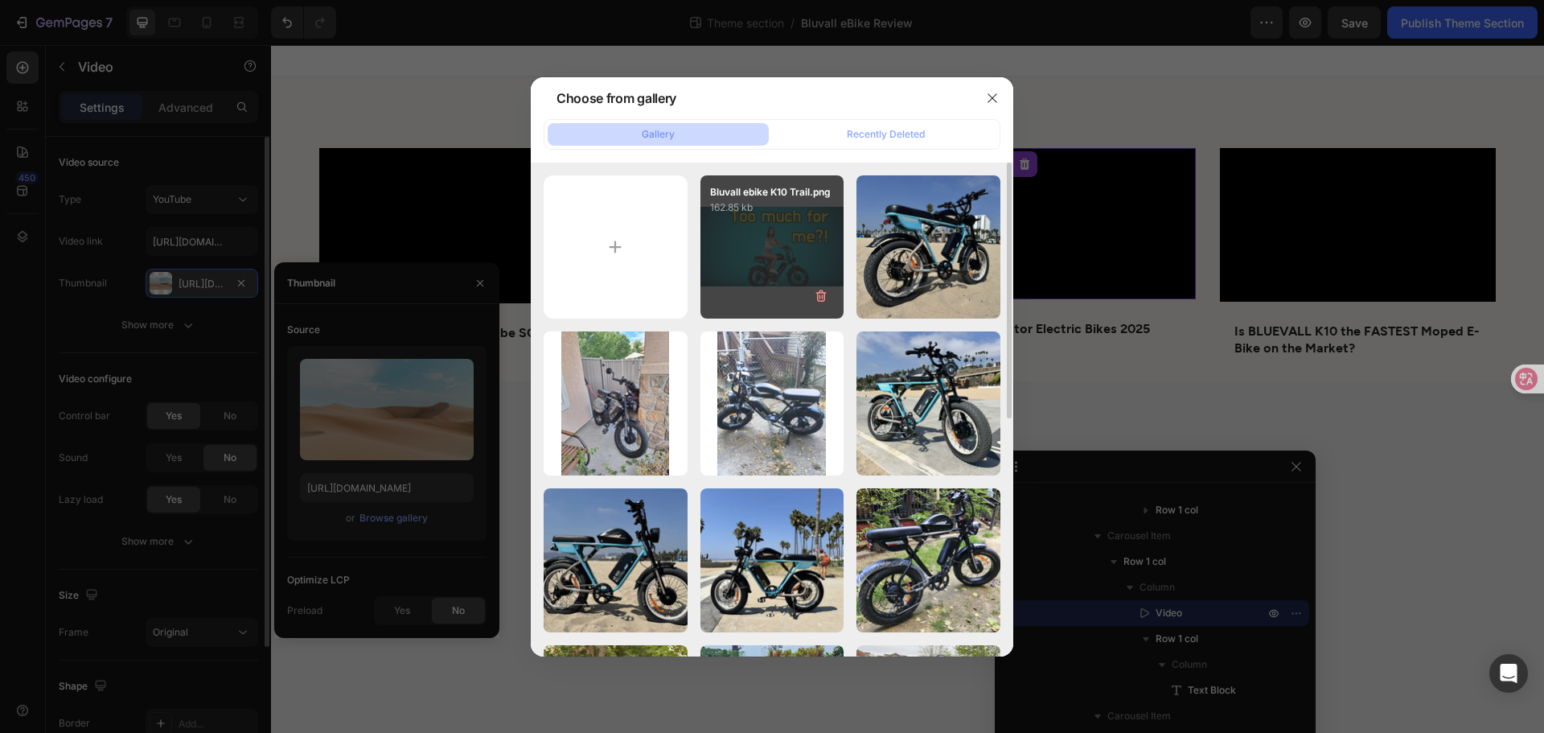
click at [828, 269] on div "Bluvall ebike K10 Trail.png 162.85 kb" at bounding box center [773, 247] width 144 height 144
type input "https://cdn.shopify.com/s/files/1/0866/1434/3975/files/gempages_576785875606700…"
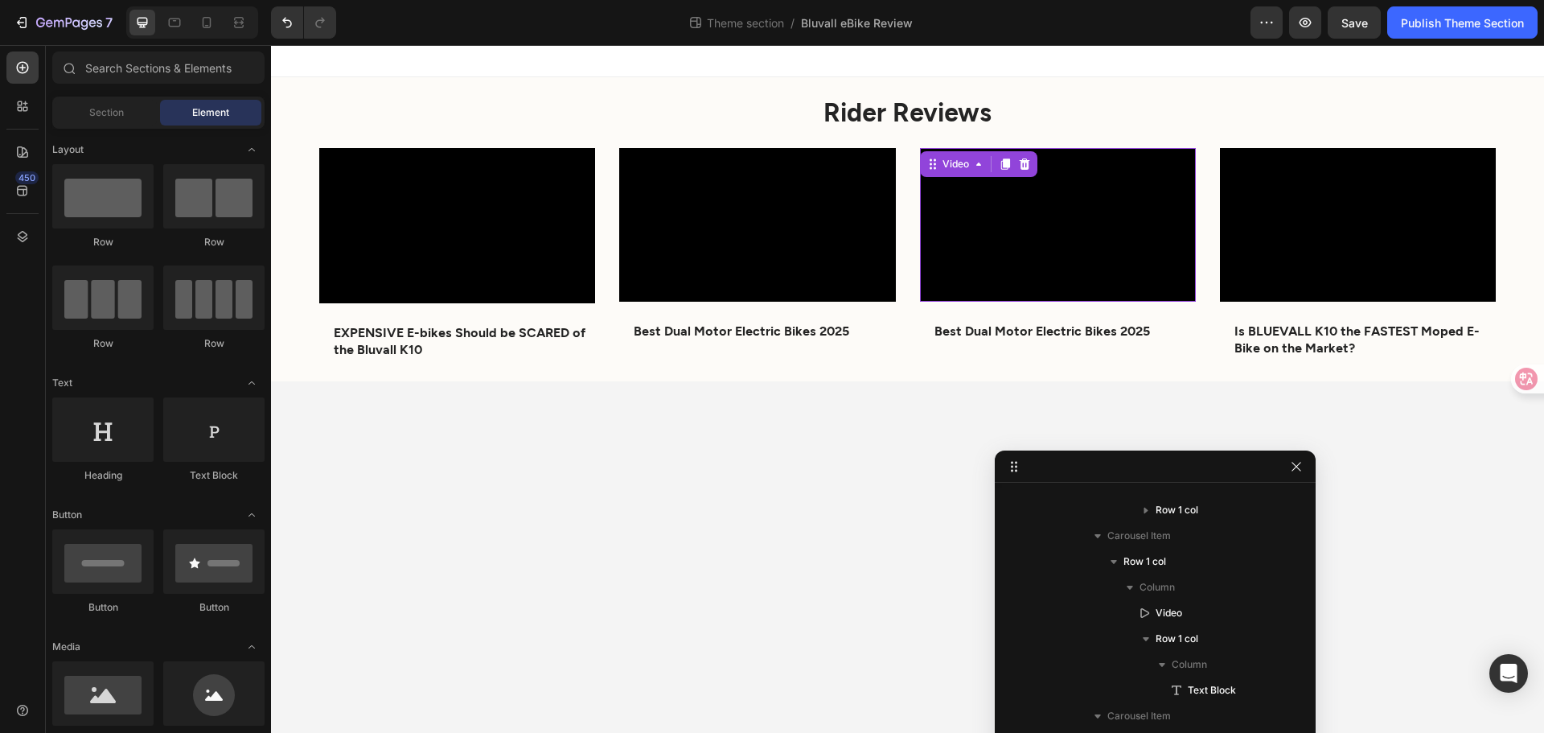
click at [776, 461] on body "Rider Reviews Heading Video EXPENSIVE E-bikes Should be SCARED of the Bluvall K…" at bounding box center [907, 389] width 1273 height 688
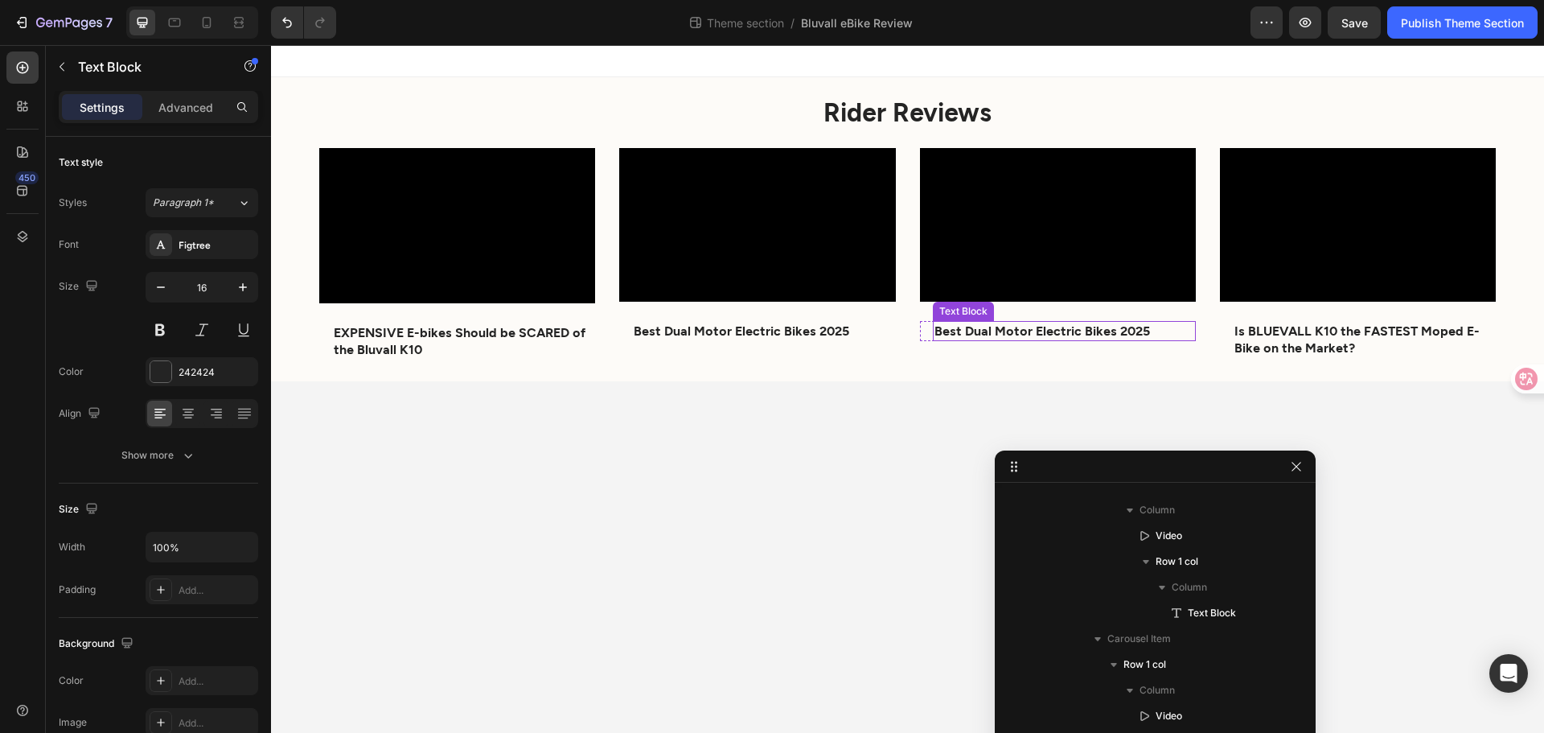
click at [985, 335] on p "Best Dual Motor Electric Bikes 2025" at bounding box center [1065, 331] width 260 height 17
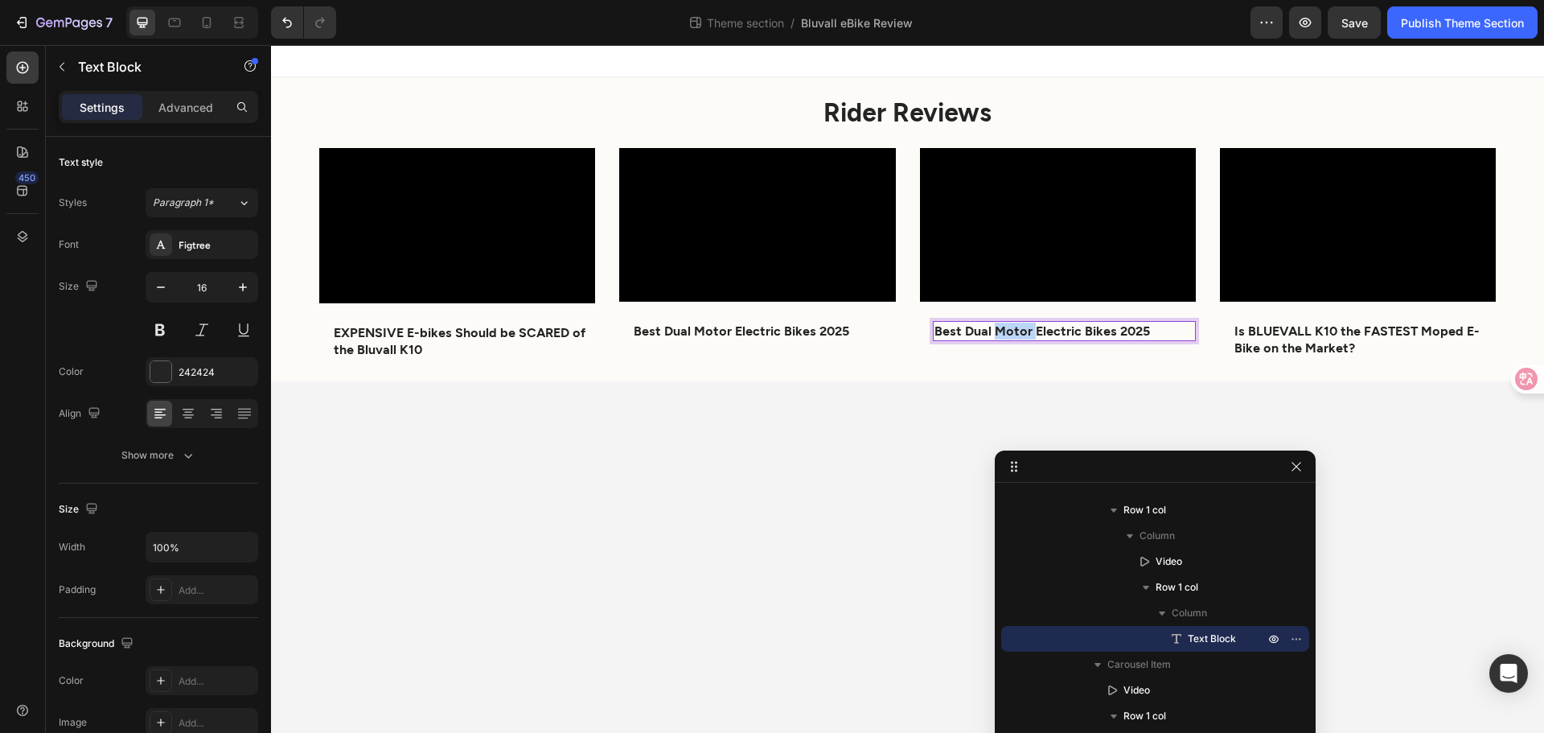
click at [1027, 324] on p "Best Dual Motor Electric Bikes 2025" at bounding box center [1065, 331] width 260 height 17
click at [1163, 338] on p "Best Dual Motor Electric Bikes 2025" at bounding box center [1065, 331] width 260 height 17
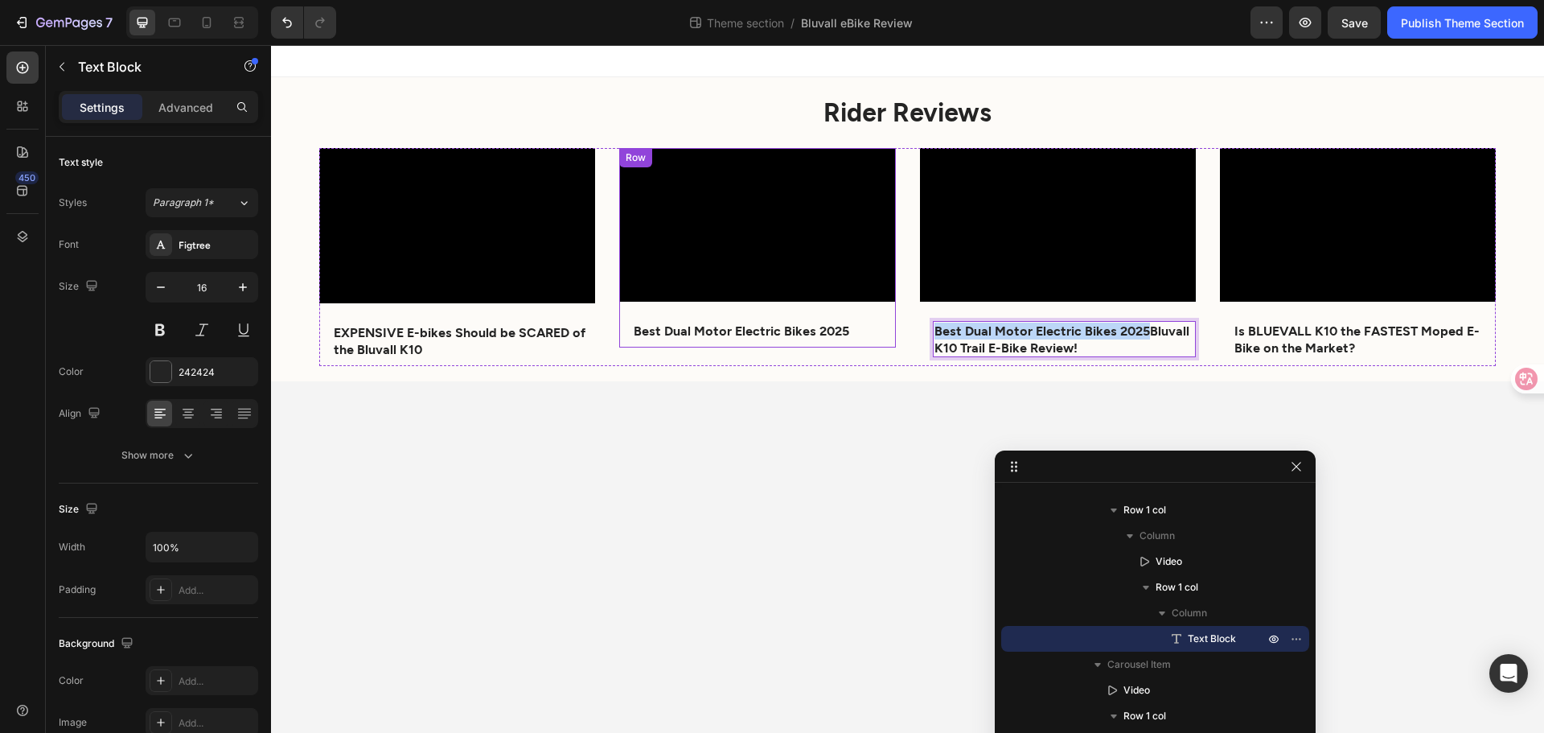
drag, startPoint x: 1145, startPoint y: 331, endPoint x: 884, endPoint y: 304, distance: 262.8
click at [884, 304] on div "Video EXPENSIVE E-bikes Should be SCARED of the Bluvall K10 Text Block Row Row …" at bounding box center [907, 257] width 1177 height 218
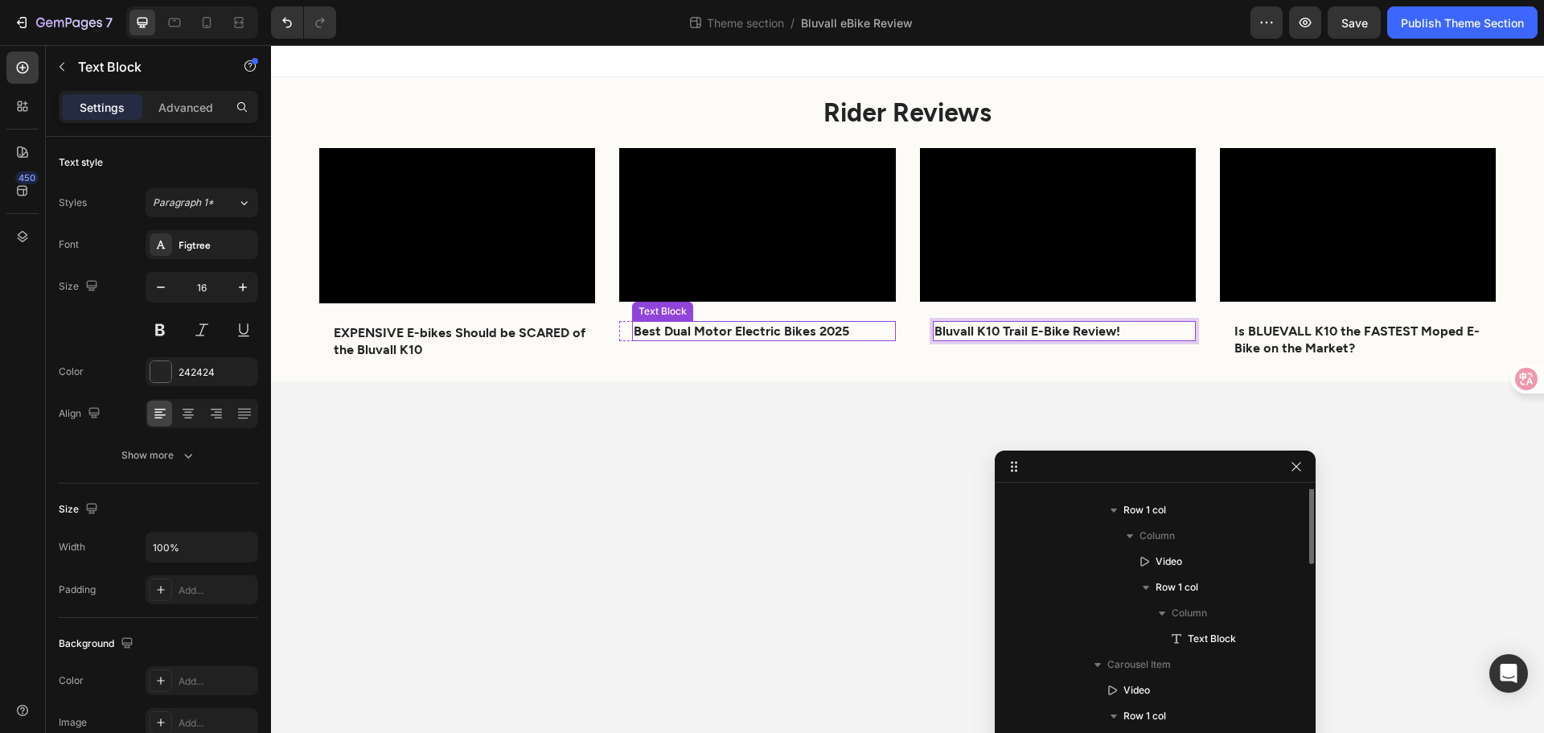
click at [807, 325] on p "Best Dual Motor Electric Bikes 2025" at bounding box center [764, 331] width 260 height 17
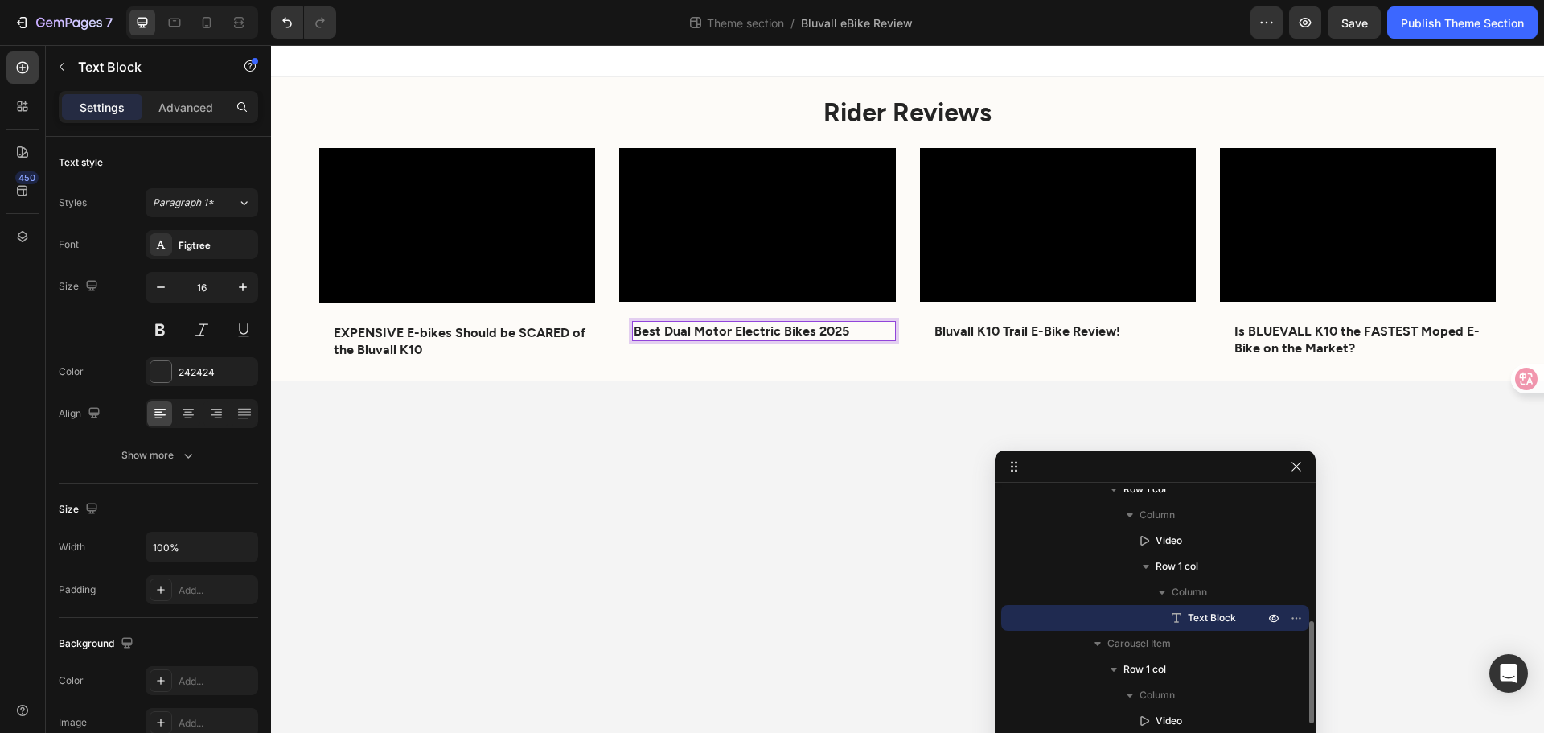
click at [639, 335] on p "Best Dual Motor Electric Bikes 2025" at bounding box center [764, 331] width 260 height 17
click at [847, 330] on p "Best Dual Motor Electric Bikes 2025" at bounding box center [764, 331] width 260 height 17
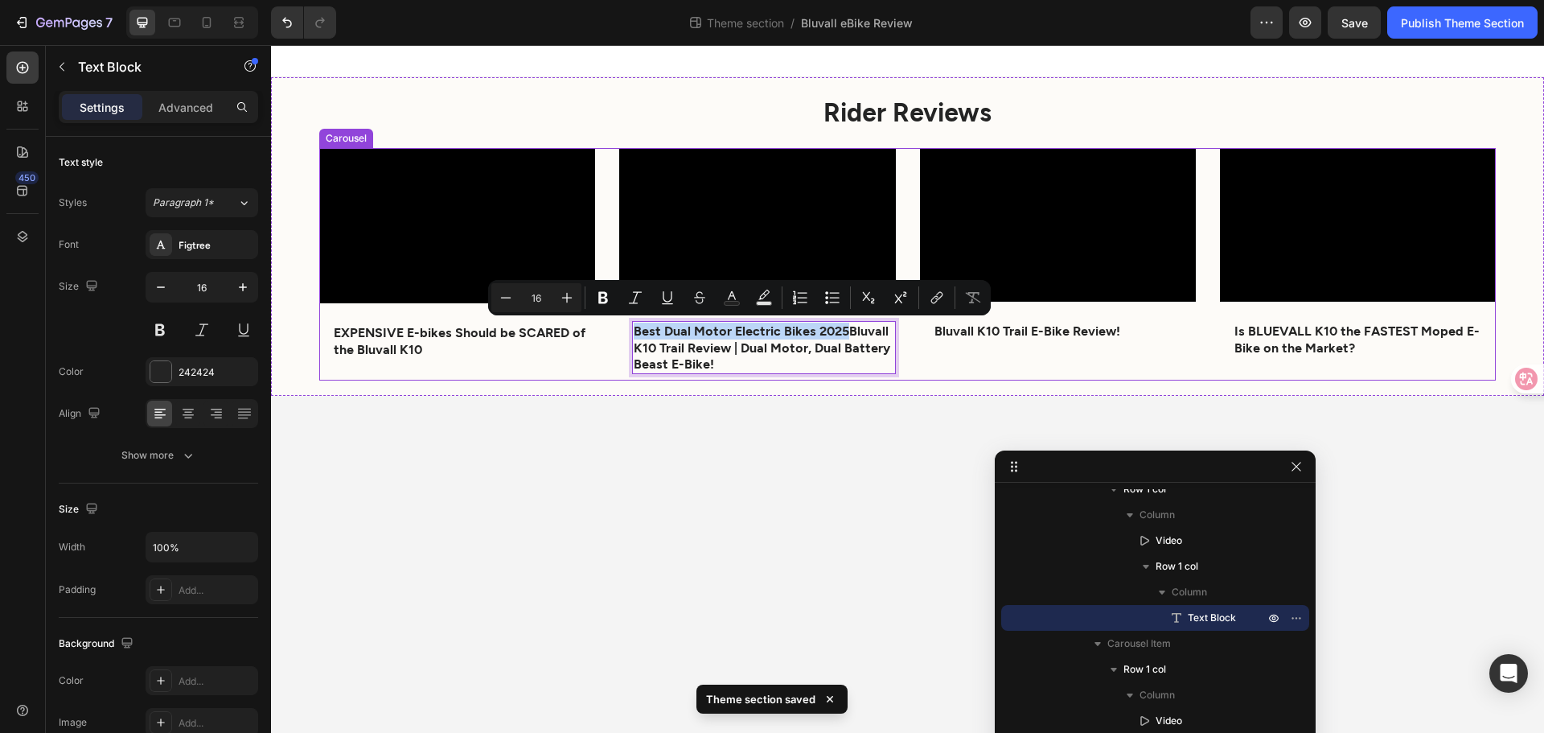
drag, startPoint x: 847, startPoint y: 330, endPoint x: 597, endPoint y: 327, distance: 250.2
click at [597, 327] on div "Video EXPENSIVE E-bikes Should be SCARED of the Bluvall K10 Text Block Row Row …" at bounding box center [907, 264] width 1177 height 233
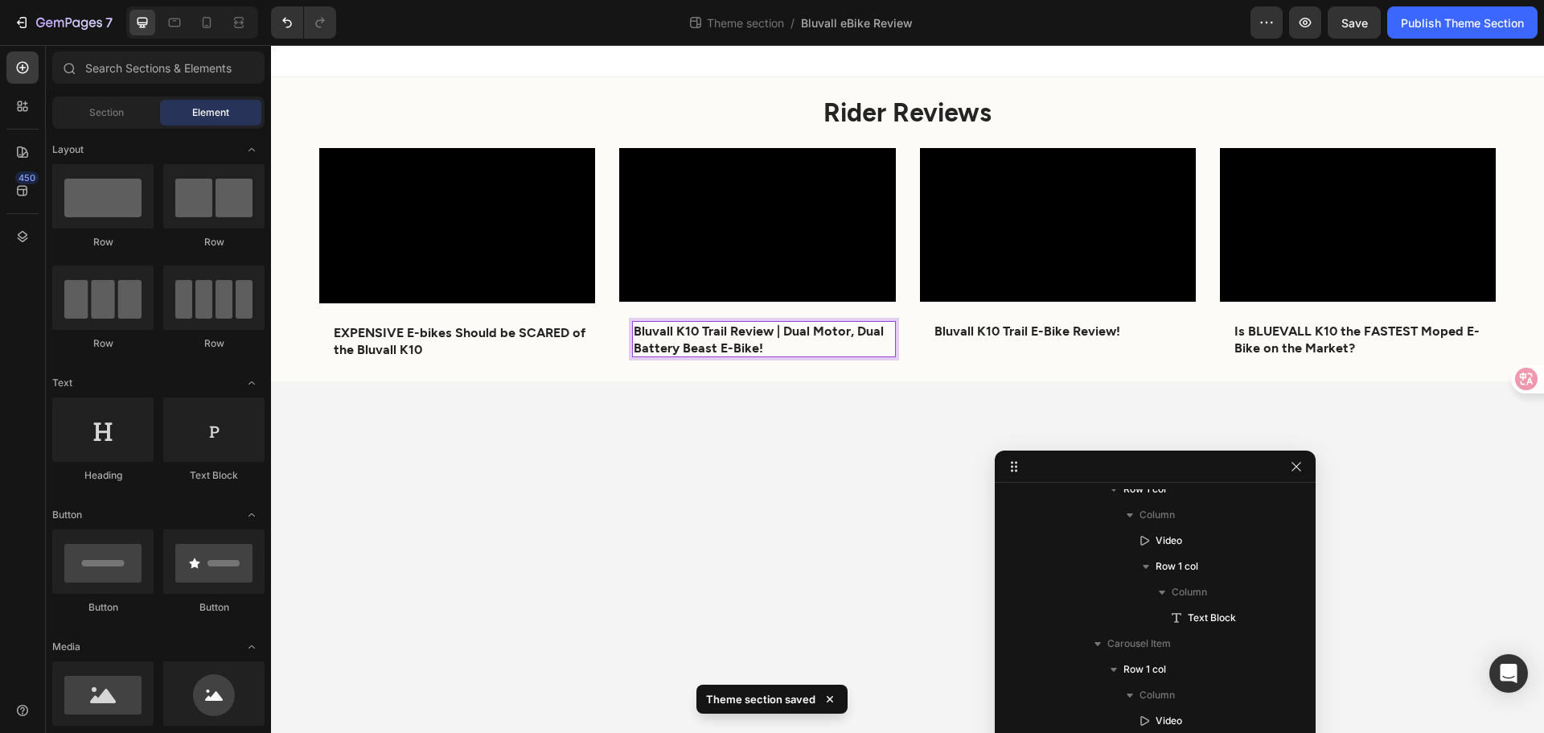
click at [743, 393] on body "Rider Reviews Heading Video EXPENSIVE E-bikes Should be SCARED of the Bluvall K…" at bounding box center [907, 389] width 1273 height 688
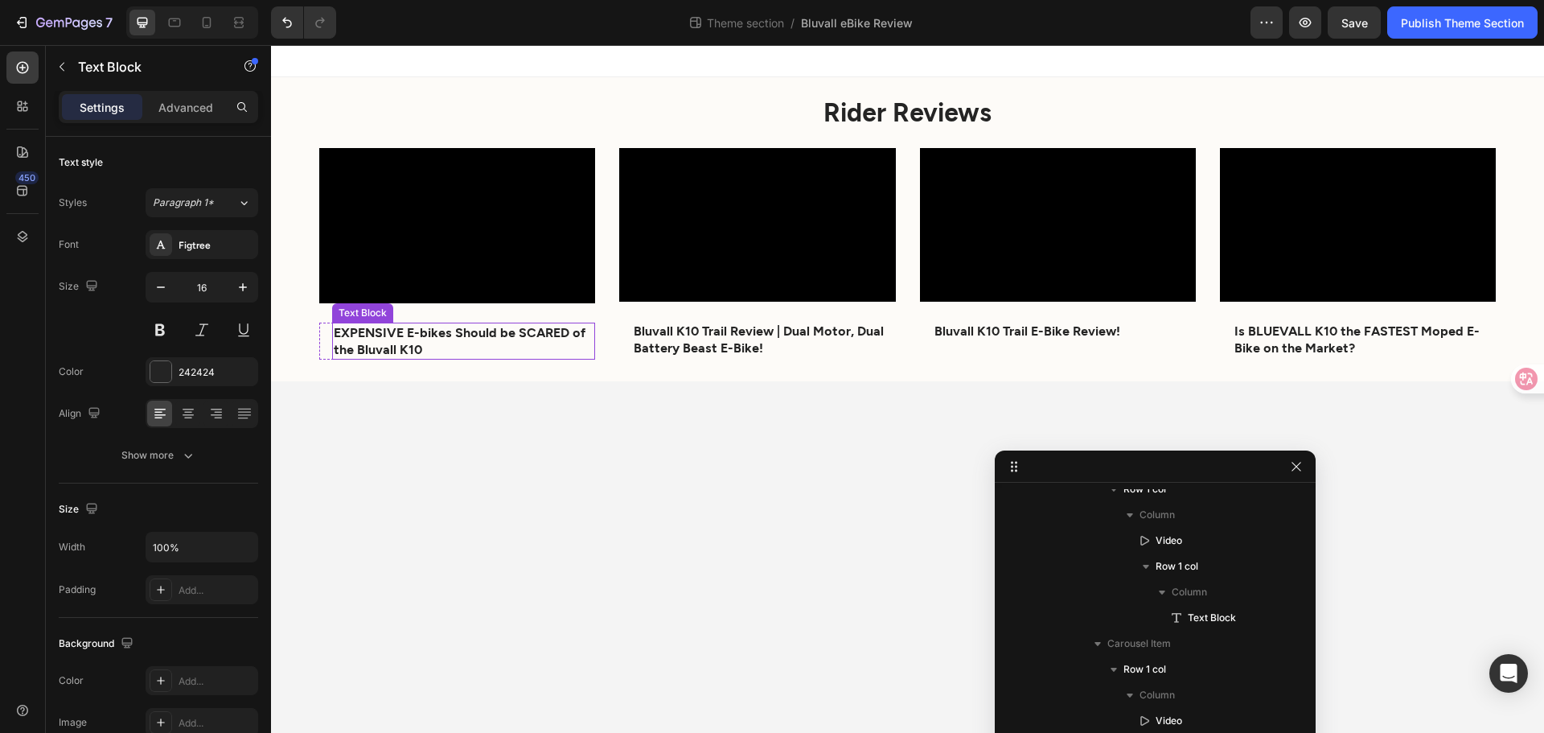
click at [335, 342] on strong "EXPENSIVE E-bikes Should be SCARED of the Bluvall K10" at bounding box center [460, 340] width 252 height 32
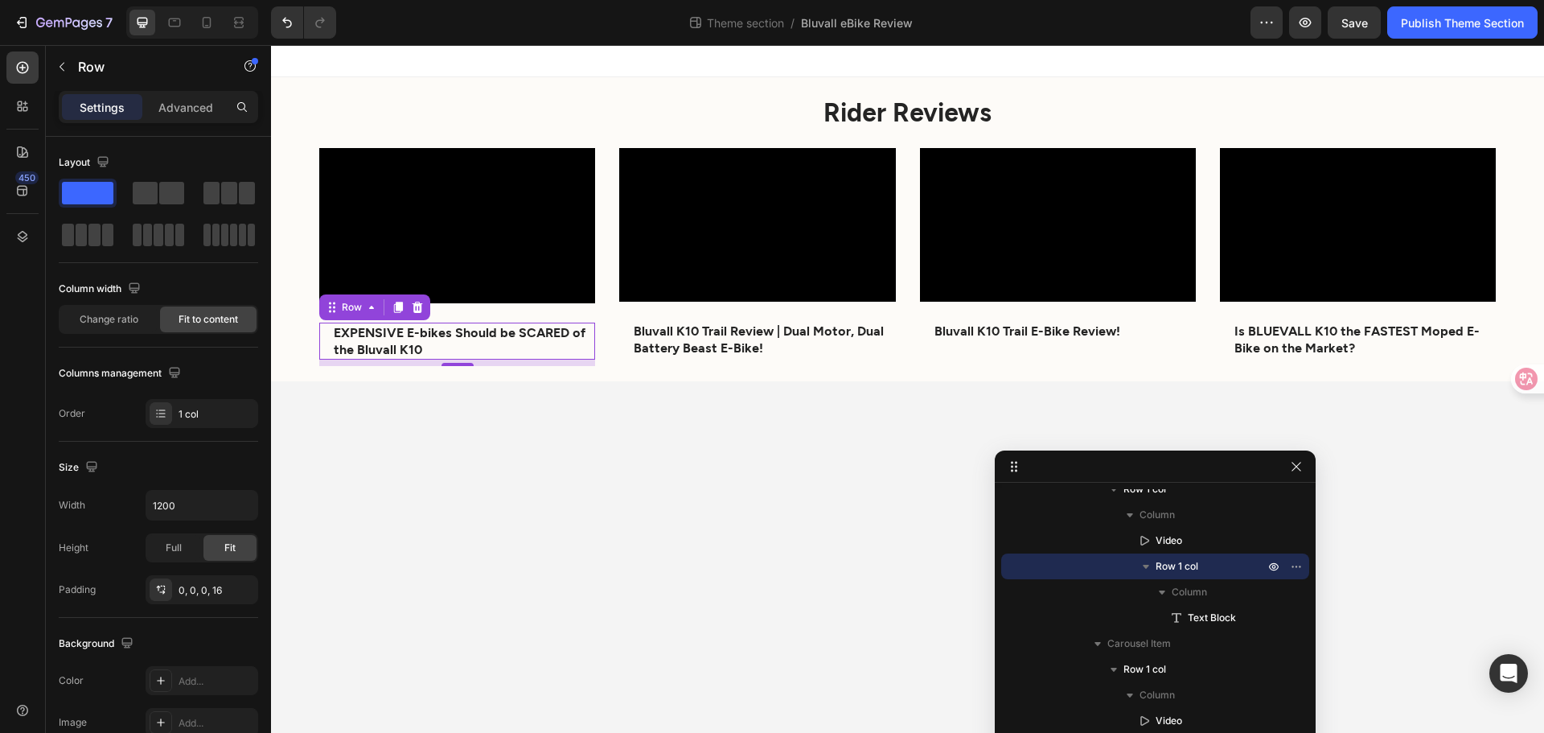
click at [329, 338] on div "EXPENSIVE E-bikes Should be SCARED of the Bluvall K10 Text Block Row 8" at bounding box center [457, 341] width 276 height 37
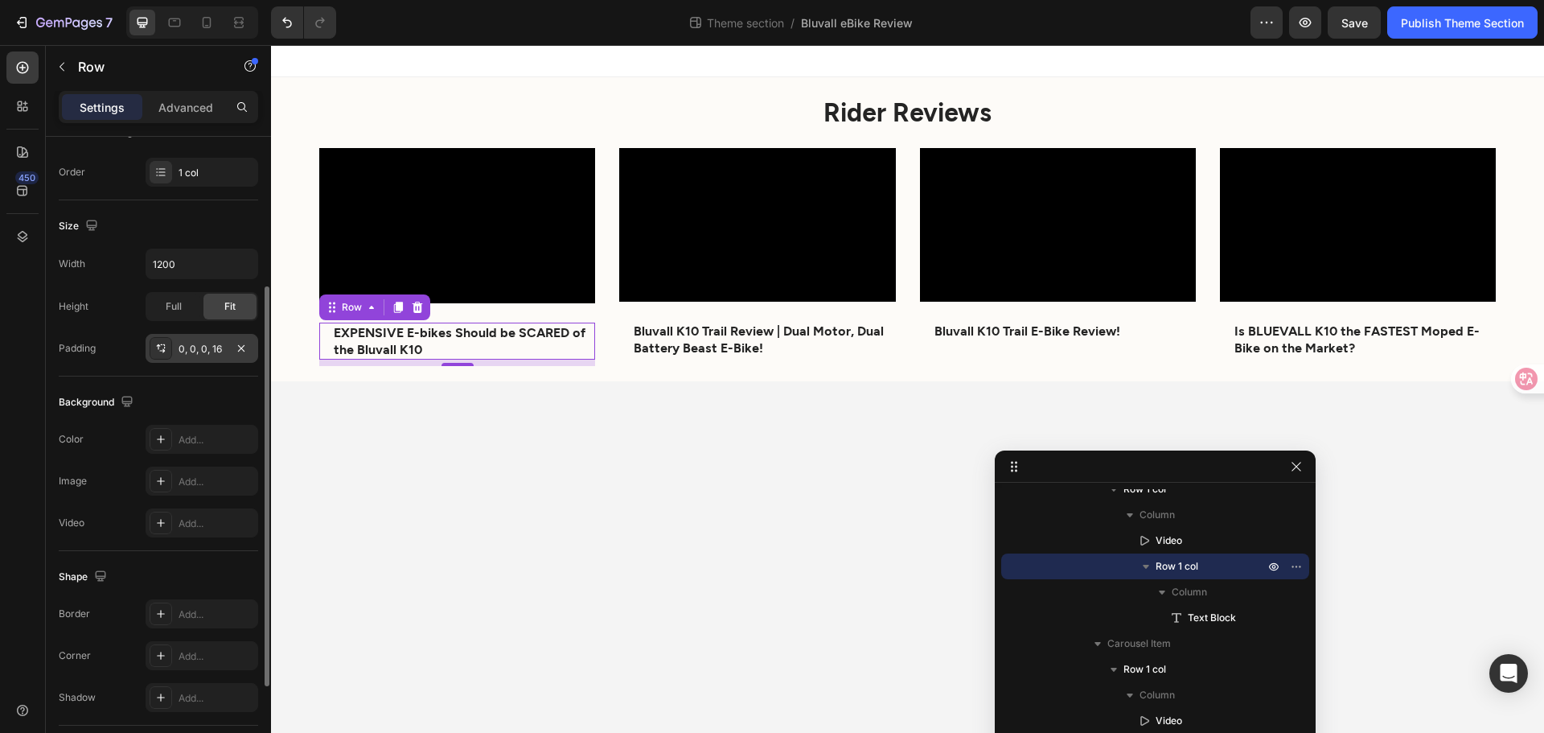
click at [191, 356] on div "0, 0, 0, 16" at bounding box center [202, 349] width 47 height 14
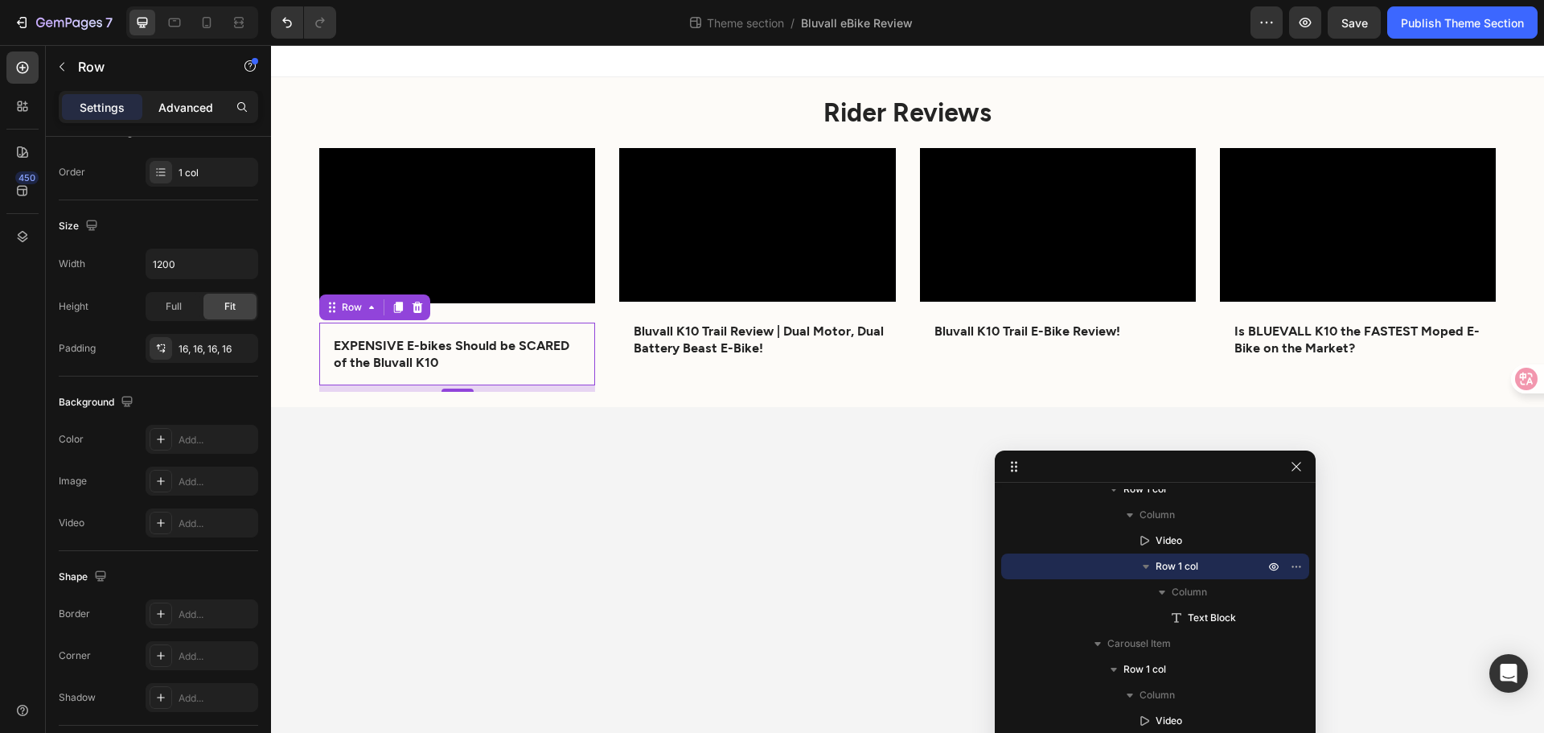
click at [191, 108] on p "Advanced" at bounding box center [185, 107] width 55 height 17
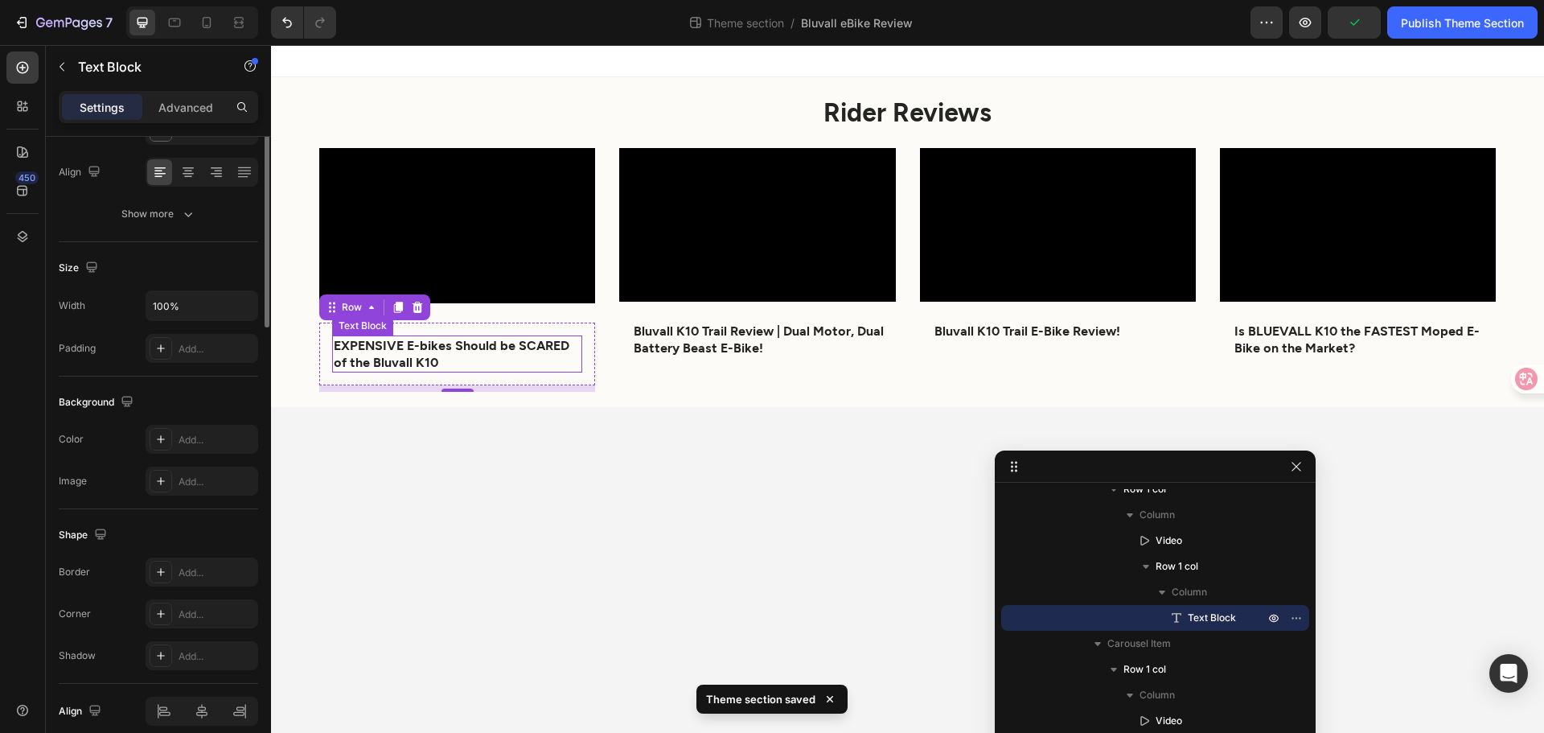
click at [388, 337] on strong "EXPENSIVE E-bikes Should be SCARED of the Bluvall K10" at bounding box center [452, 353] width 236 height 32
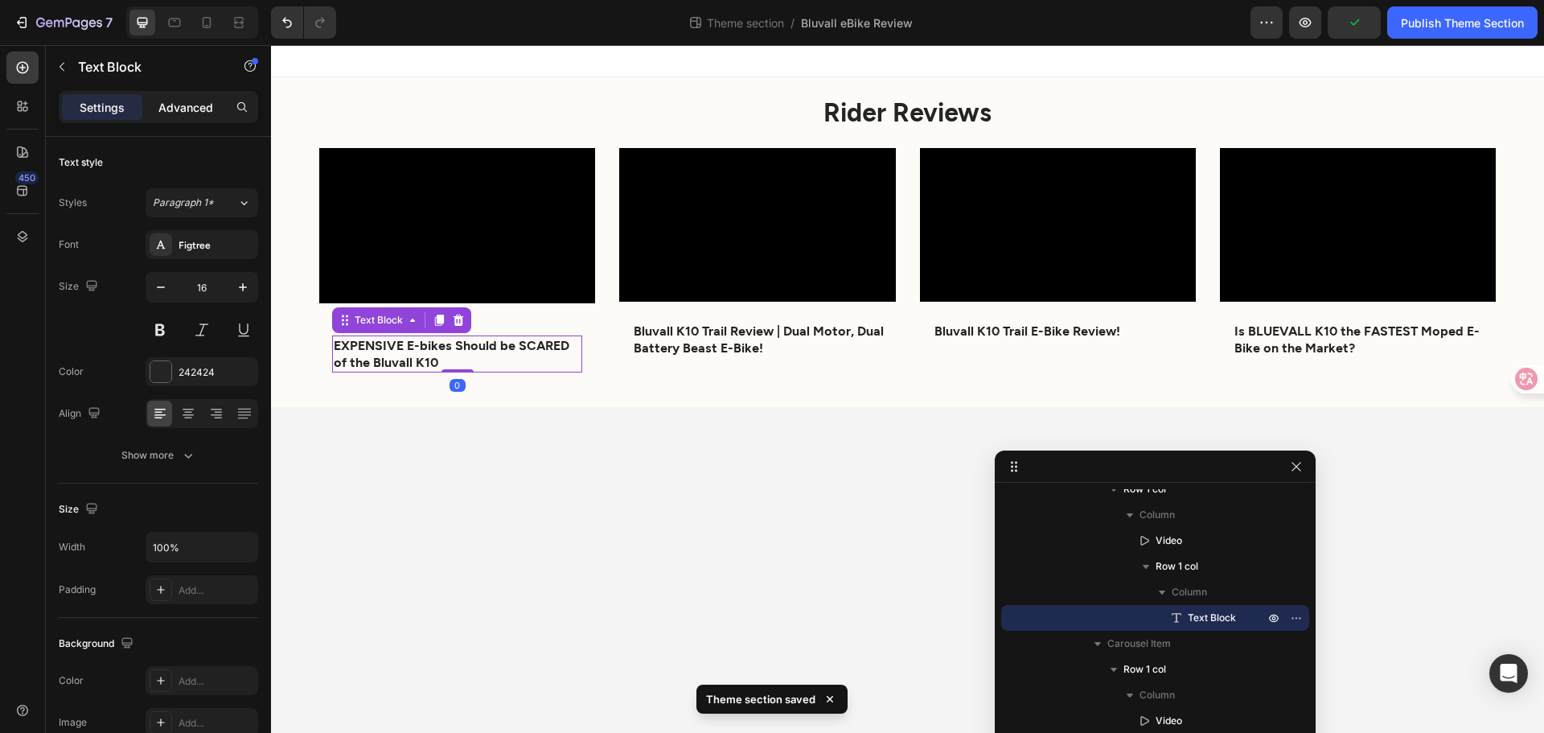
click at [204, 109] on p "Advanced" at bounding box center [185, 107] width 55 height 17
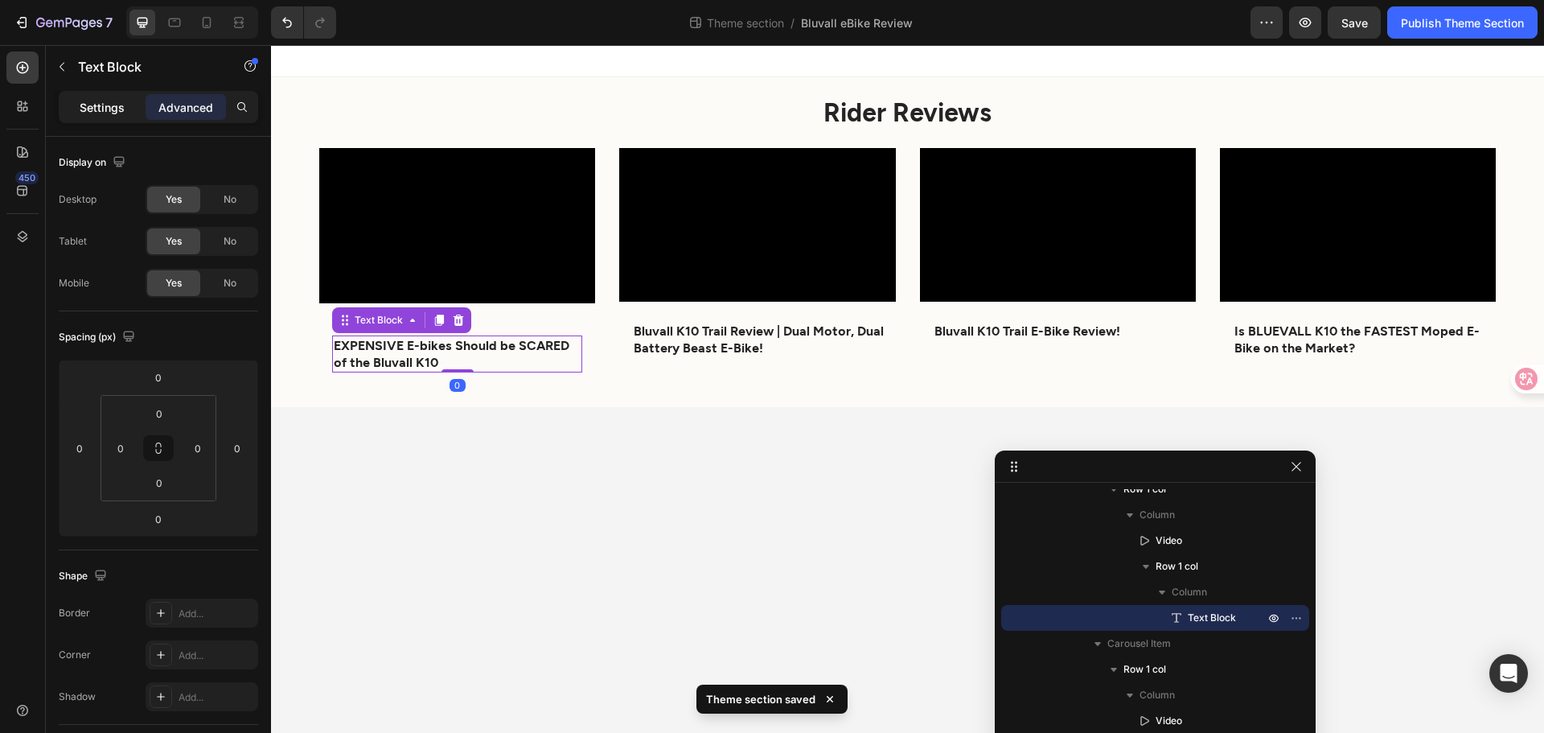
click at [97, 99] on p "Settings" at bounding box center [102, 107] width 45 height 17
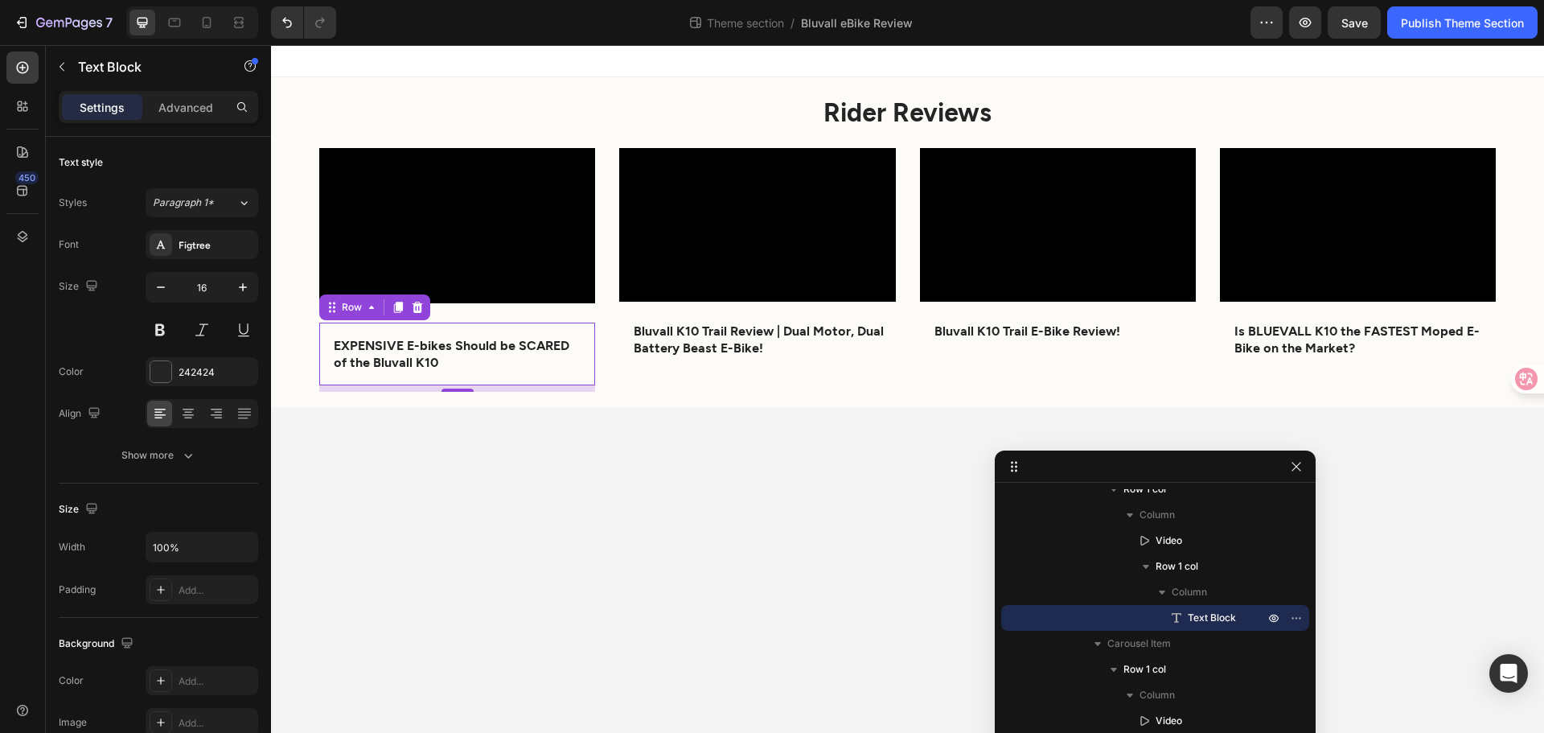
click at [320, 351] on div "EXPENSIVE E-bikes Should be SCARED of the Bluvall K10 Text Block Row 8" at bounding box center [457, 354] width 276 height 63
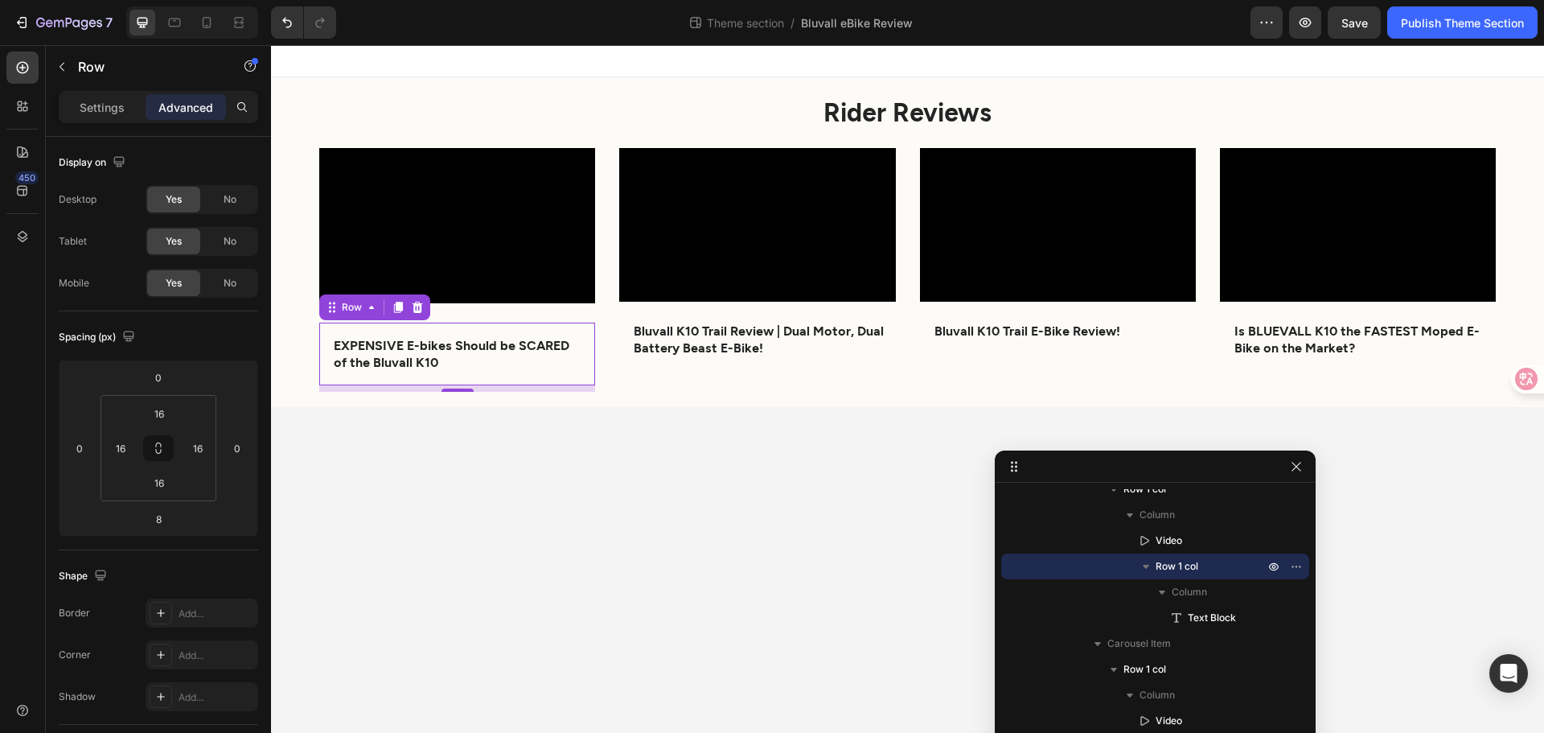
click at [331, 347] on div "EXPENSIVE E-bikes Should be SCARED of the Bluvall K10 Text Block Row 8" at bounding box center [457, 354] width 276 height 63
click at [337, 347] on strong "EXPENSIVE E-bikes Should be SCARED of the Bluvall K10" at bounding box center [452, 353] width 236 height 32
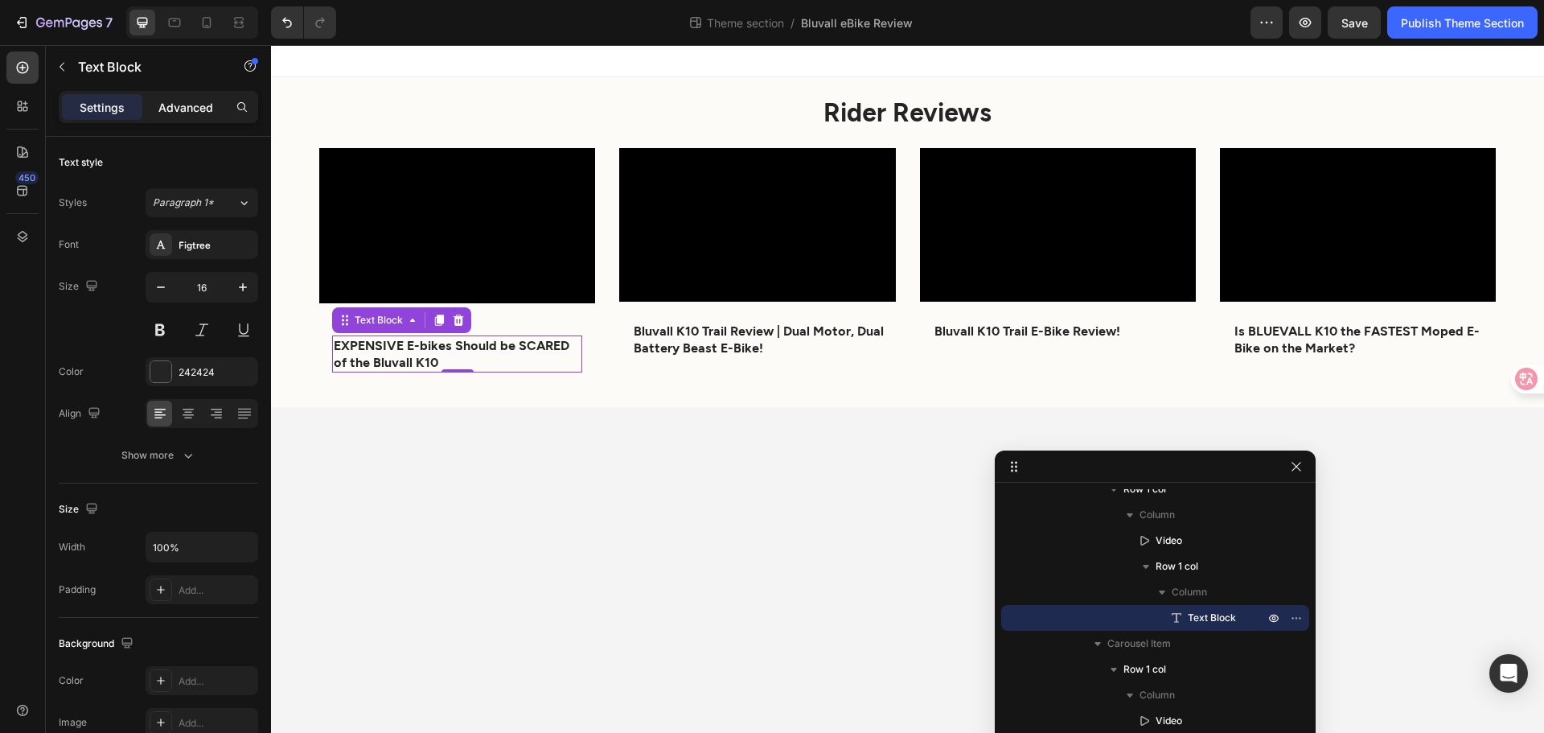
click at [182, 108] on p "Advanced" at bounding box center [185, 107] width 55 height 17
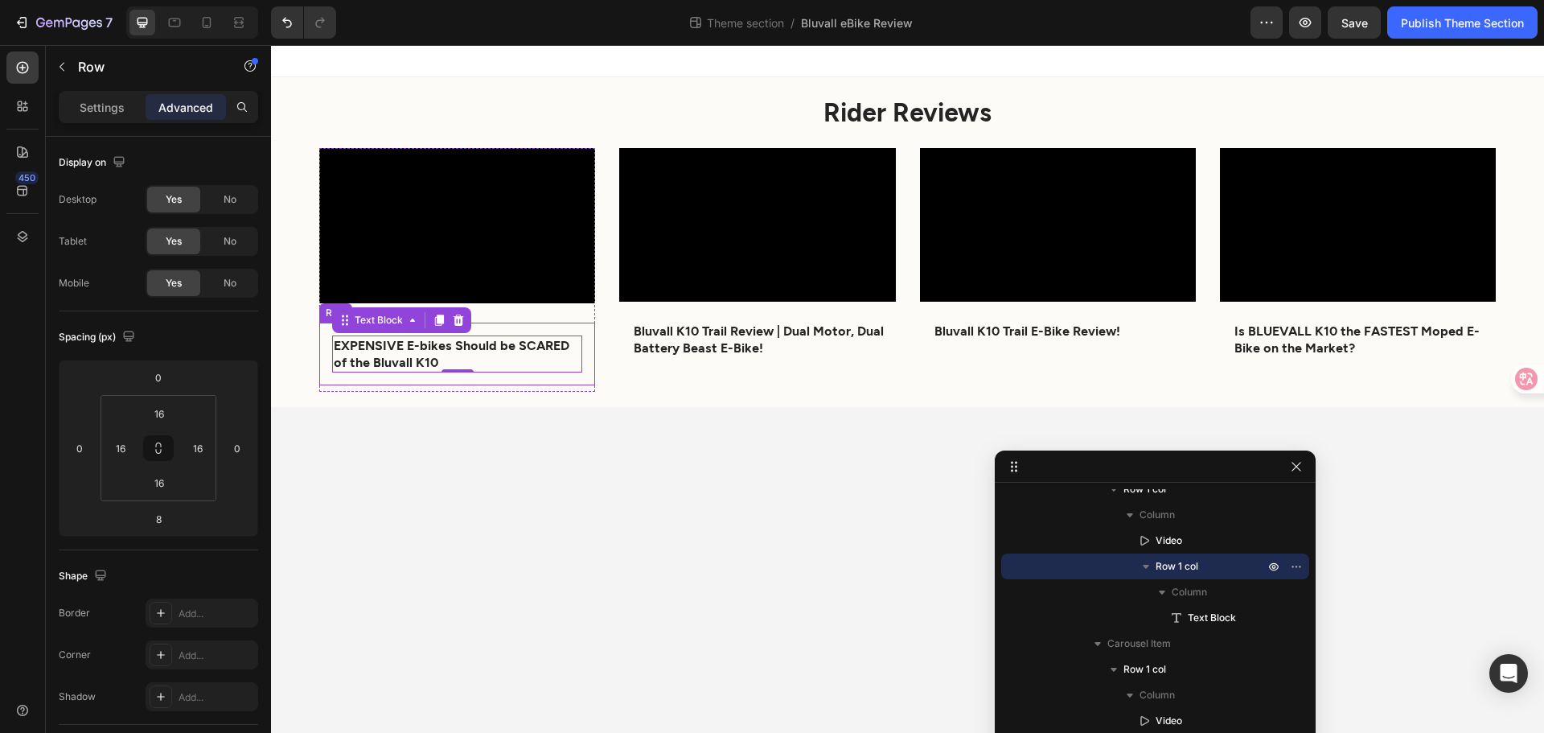
click at [325, 360] on div "EXPENSIVE E-bikes Should be SCARED of the Bluvall K10 Text Block 0 Row" at bounding box center [457, 354] width 276 height 63
click at [109, 97] on div "Settings" at bounding box center [102, 107] width 80 height 26
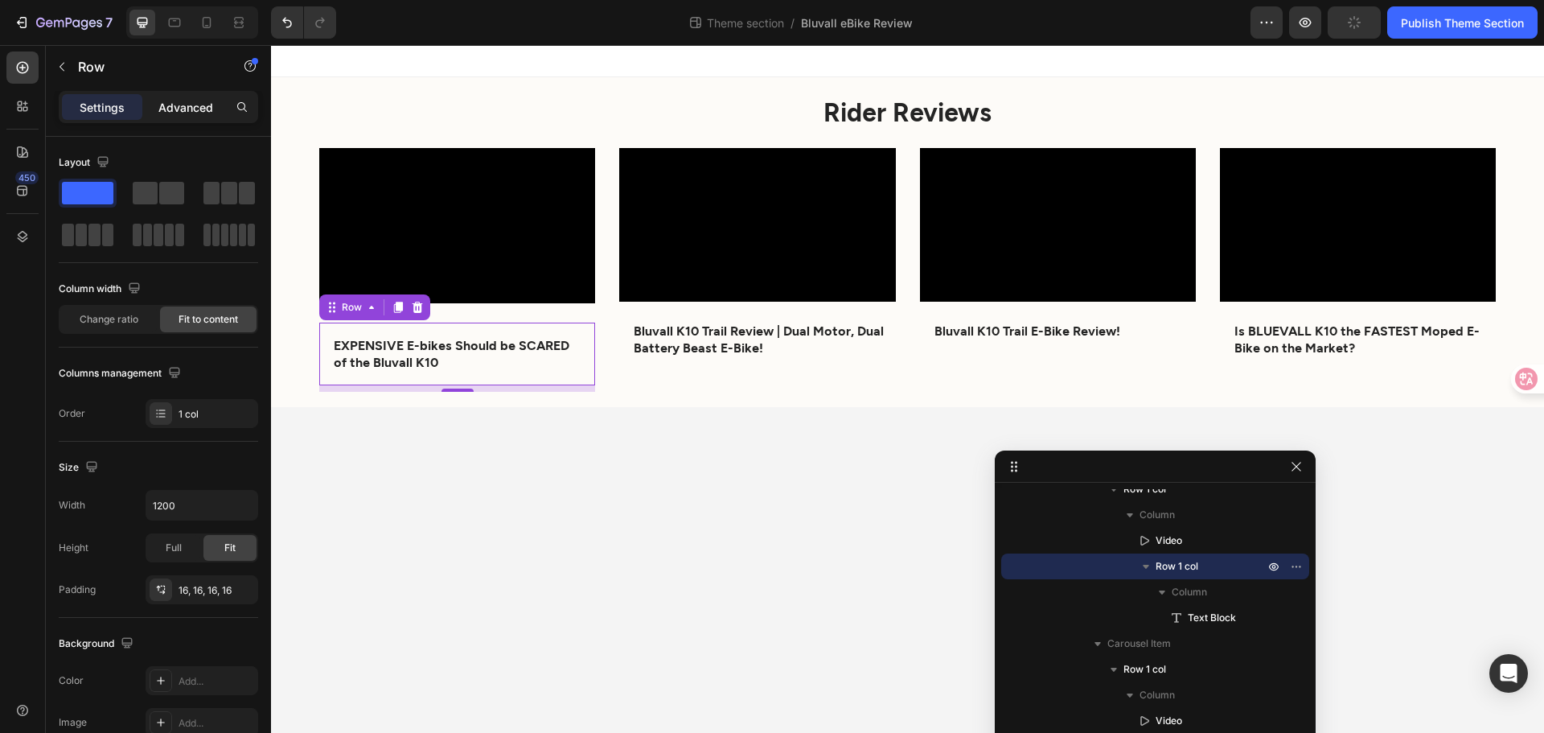
click at [186, 115] on p "Advanced" at bounding box center [185, 107] width 55 height 17
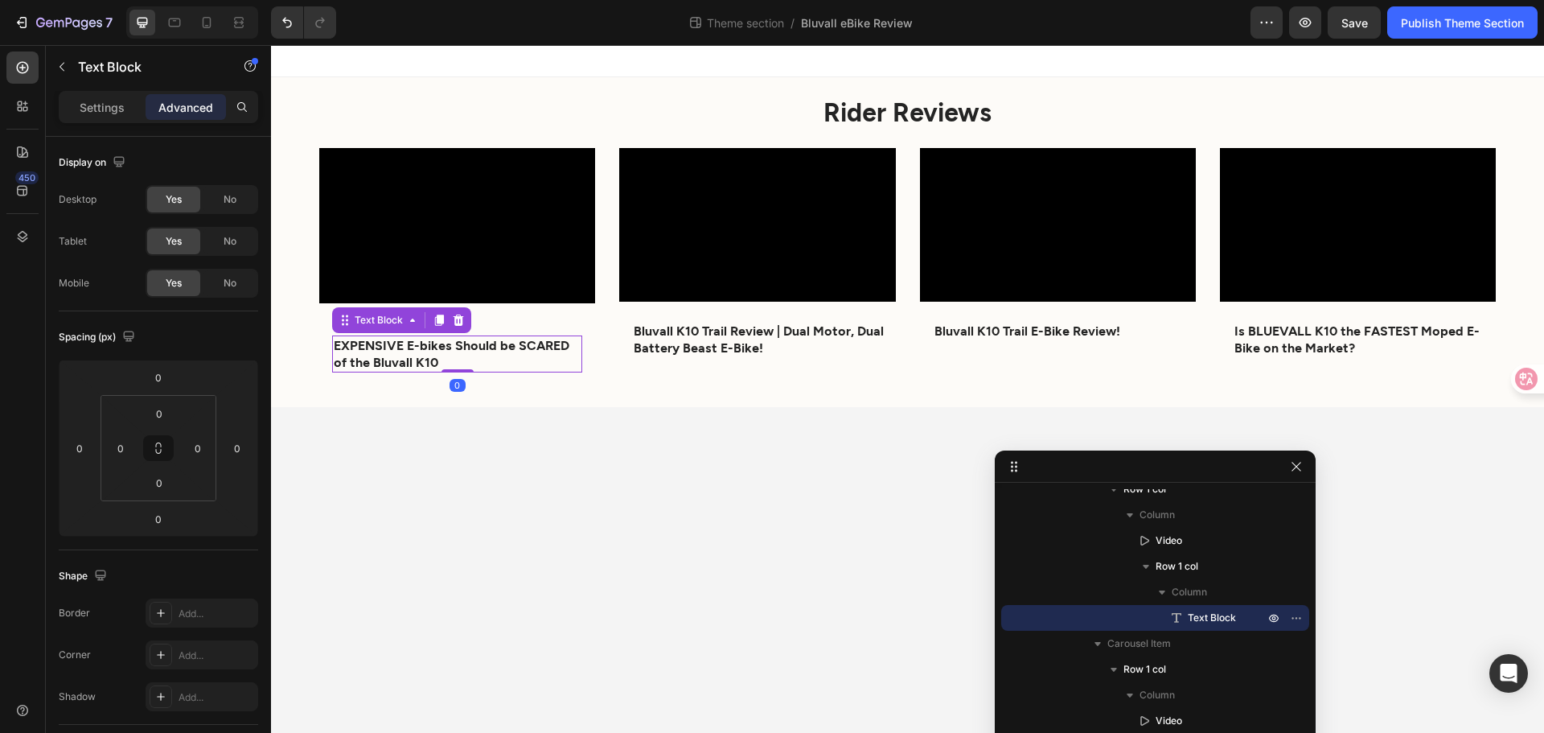
click at [370, 354] on strong "EXPENSIVE E-bikes Should be SCARED of the Bluvall K10" at bounding box center [452, 353] width 236 height 32
click at [105, 128] on div "Settings Advanced" at bounding box center [158, 114] width 225 height 46
click at [109, 113] on p "Settings" at bounding box center [102, 107] width 45 height 17
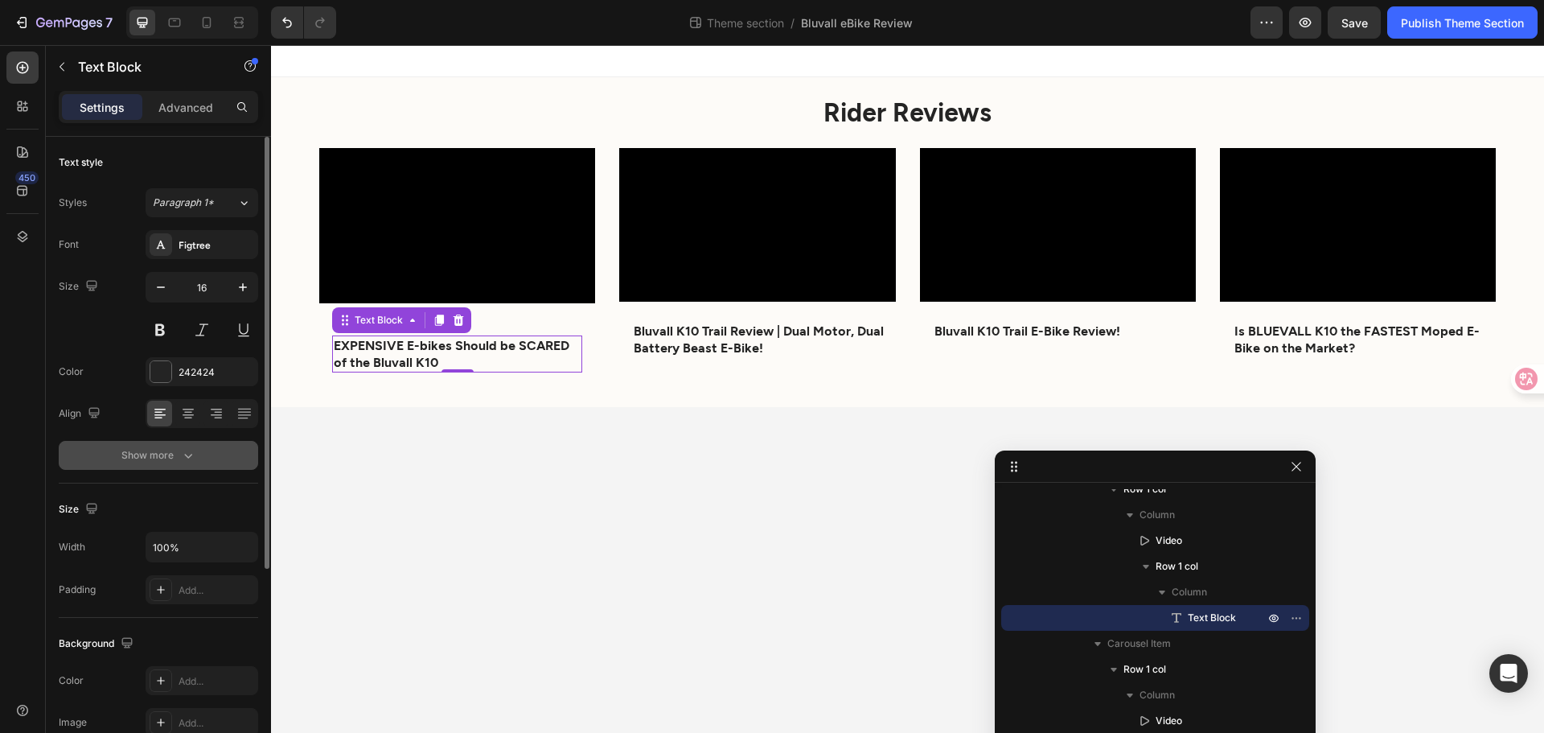
click at [192, 457] on icon "button" at bounding box center [188, 455] width 16 height 16
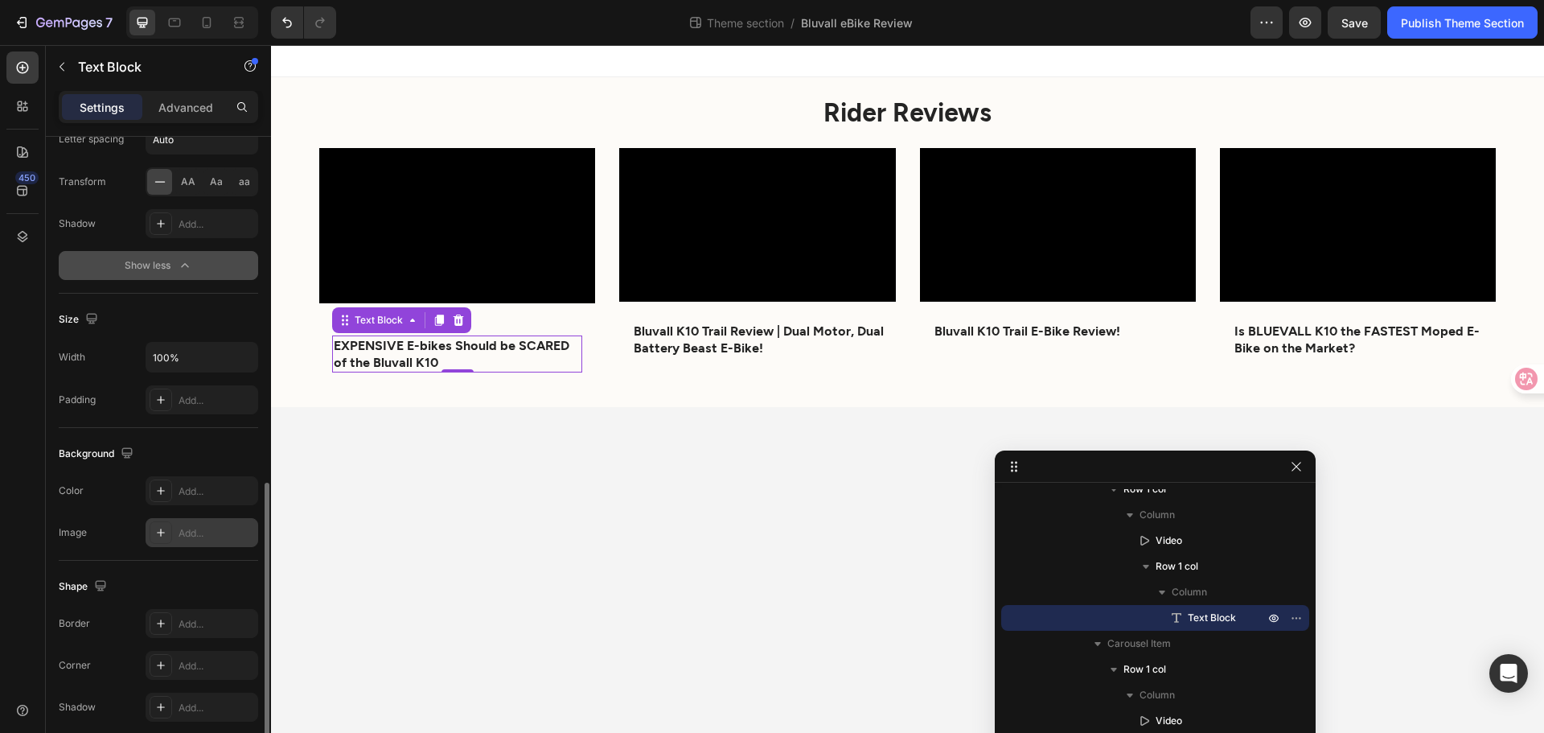
scroll to position [524, 0]
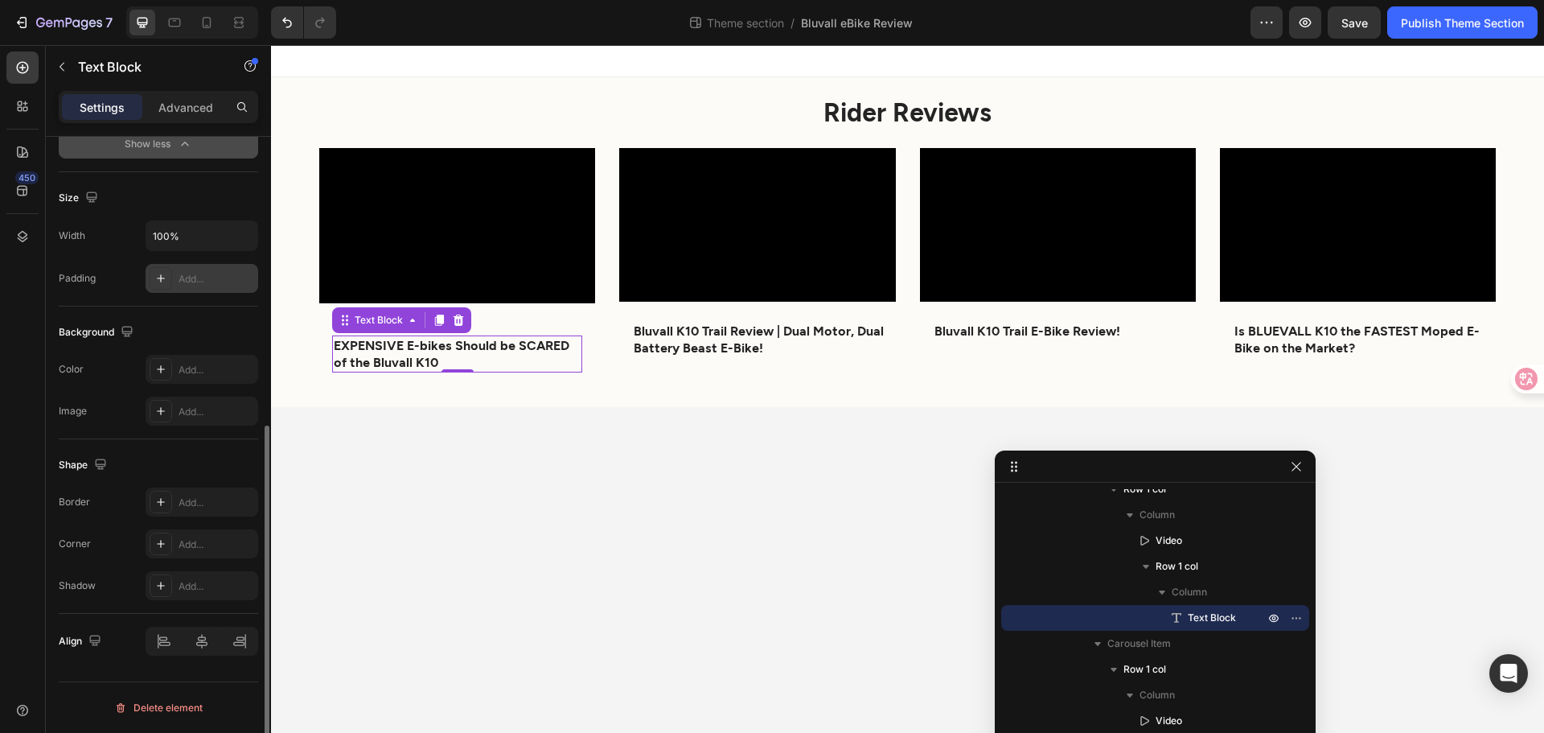
click at [149, 279] on div "Add..." at bounding box center [202, 278] width 113 height 29
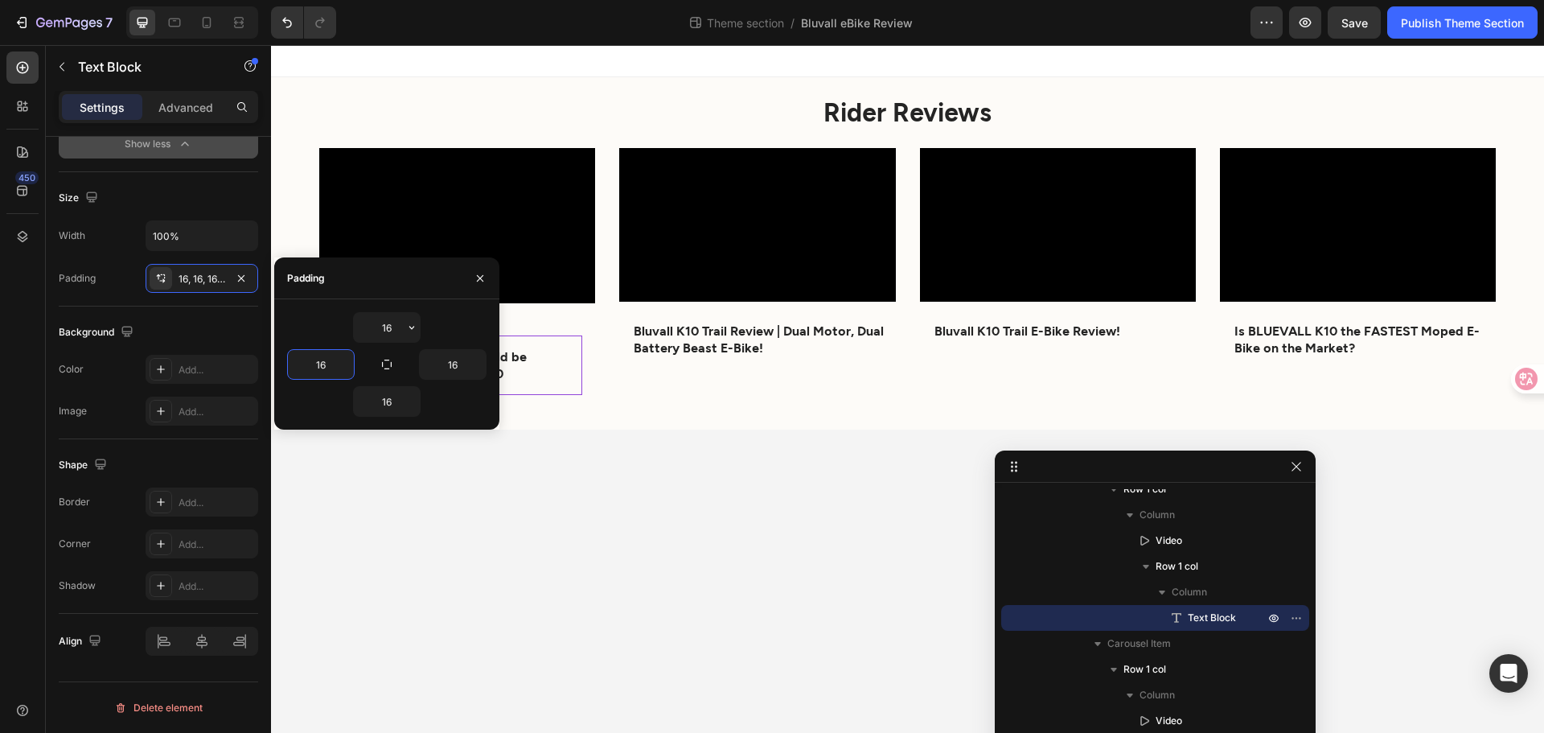
type input "0"
click at [668, 572] on body "Rider Reviews Heading Video EXPENSIVE E-bikes Should be SCARED of the Bluvall K…" at bounding box center [907, 389] width 1273 height 688
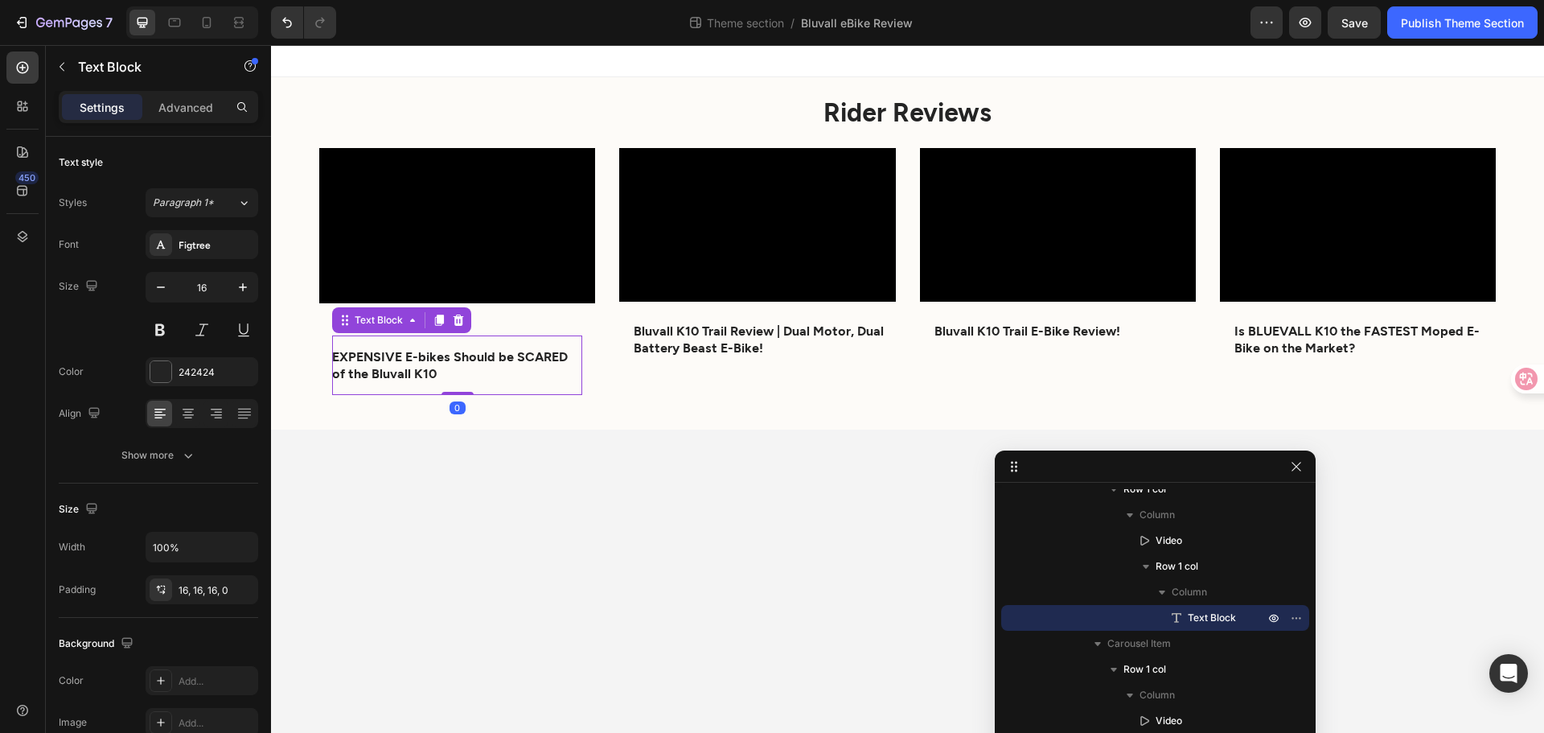
click at [401, 350] on strong "EXPENSIVE E-bikes Should be SCARED of the Bluvall K10" at bounding box center [450, 364] width 236 height 32
click at [174, 457] on div "Show more" at bounding box center [158, 455] width 75 height 16
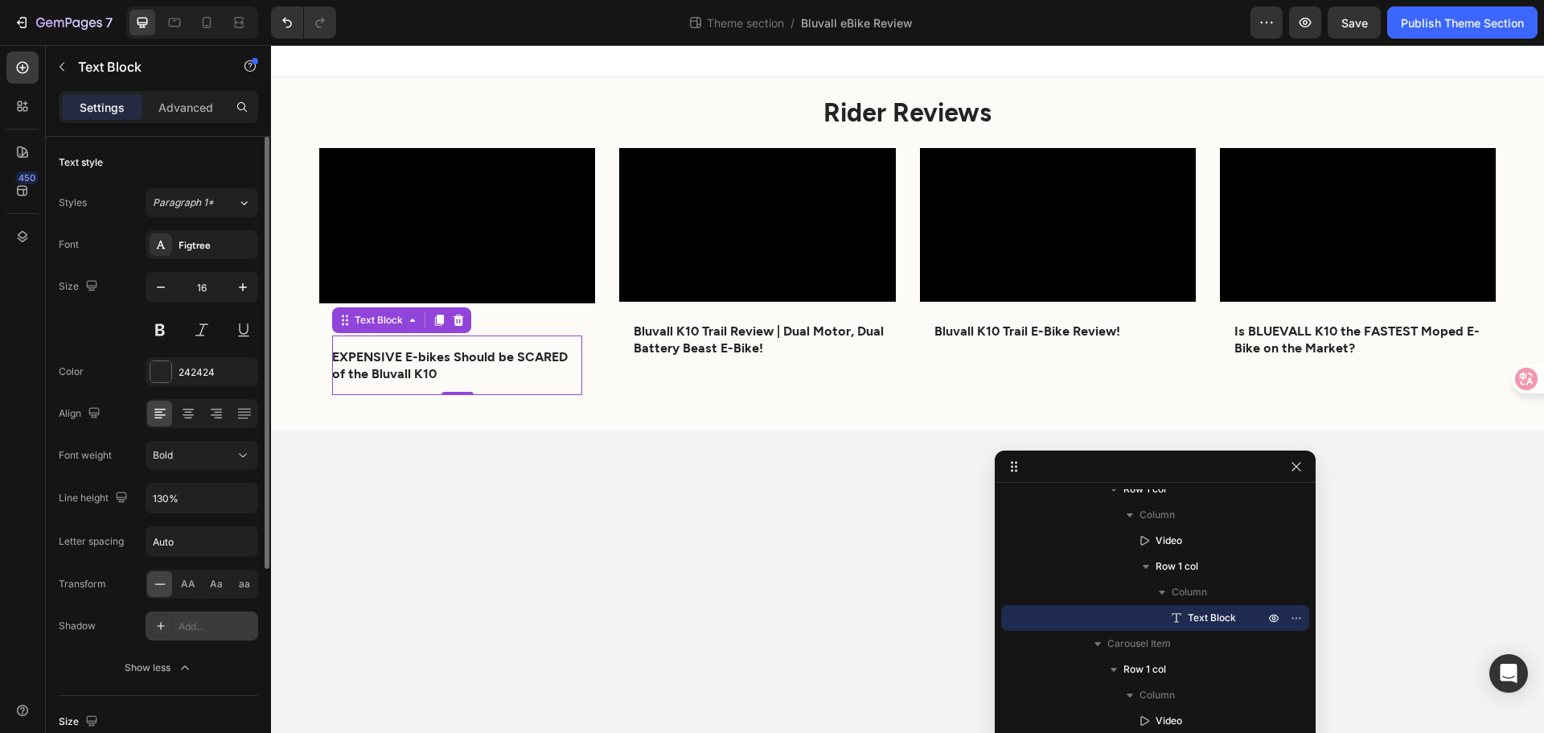
scroll to position [241, 0]
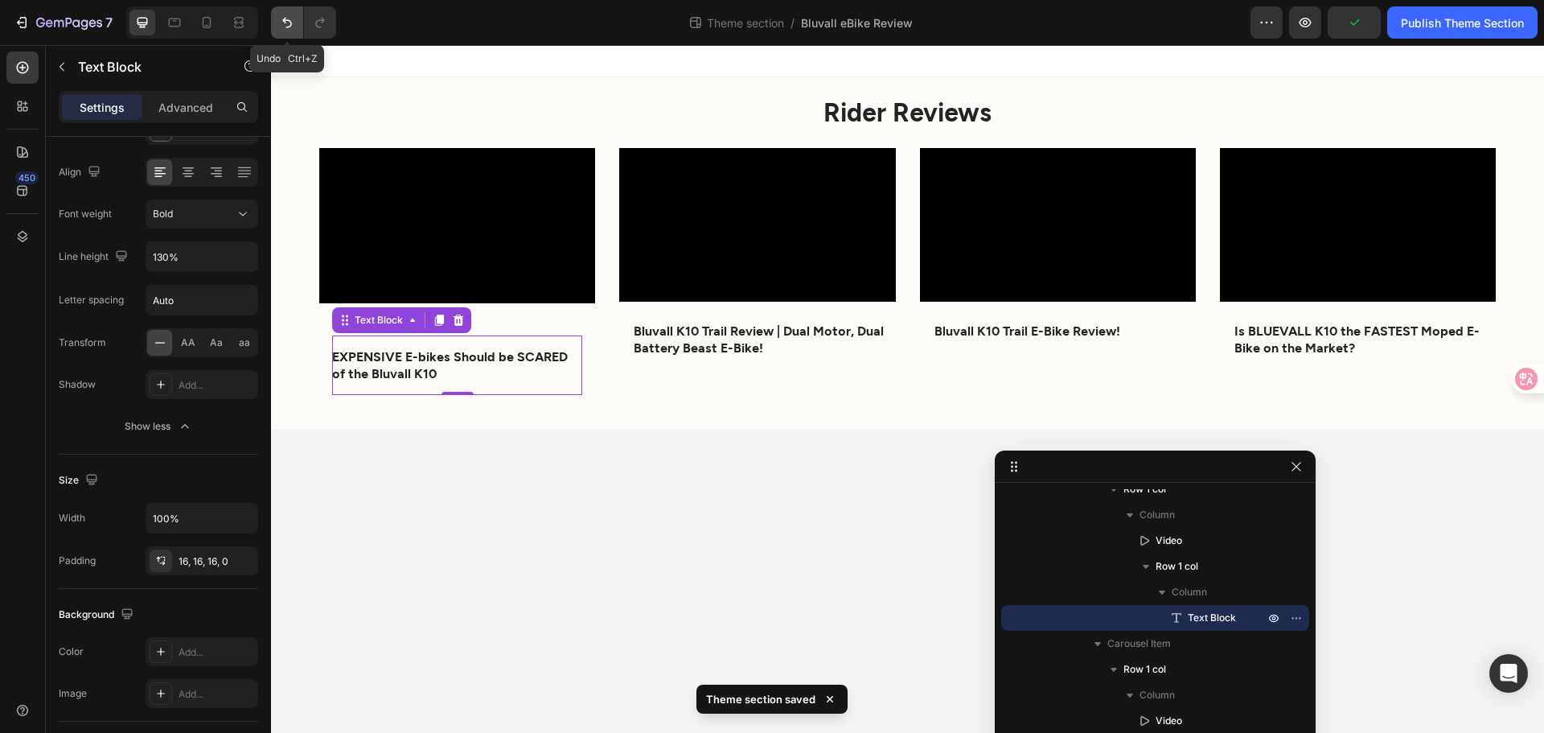
click at [284, 27] on icon "Undo/Redo" at bounding box center [287, 22] width 16 height 16
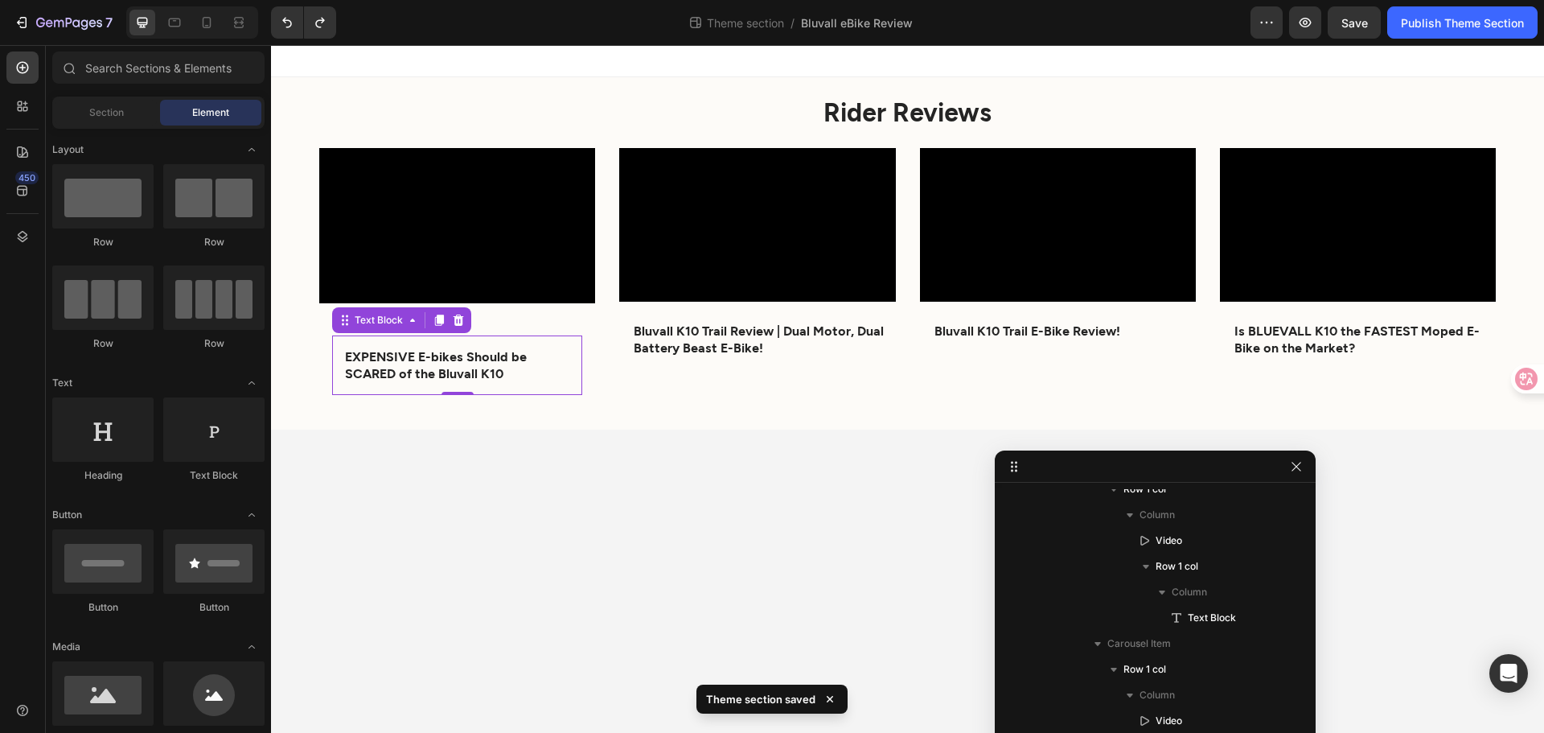
click at [634, 620] on body "Rider Reviews Heading Video EXPENSIVE E-bikes Should be SCARED of the Bluvall K…" at bounding box center [907, 389] width 1273 height 688
click at [468, 340] on div "EXPENSIVE E-bikes Should be SCARED of the Bluvall K10" at bounding box center [457, 365] width 250 height 60
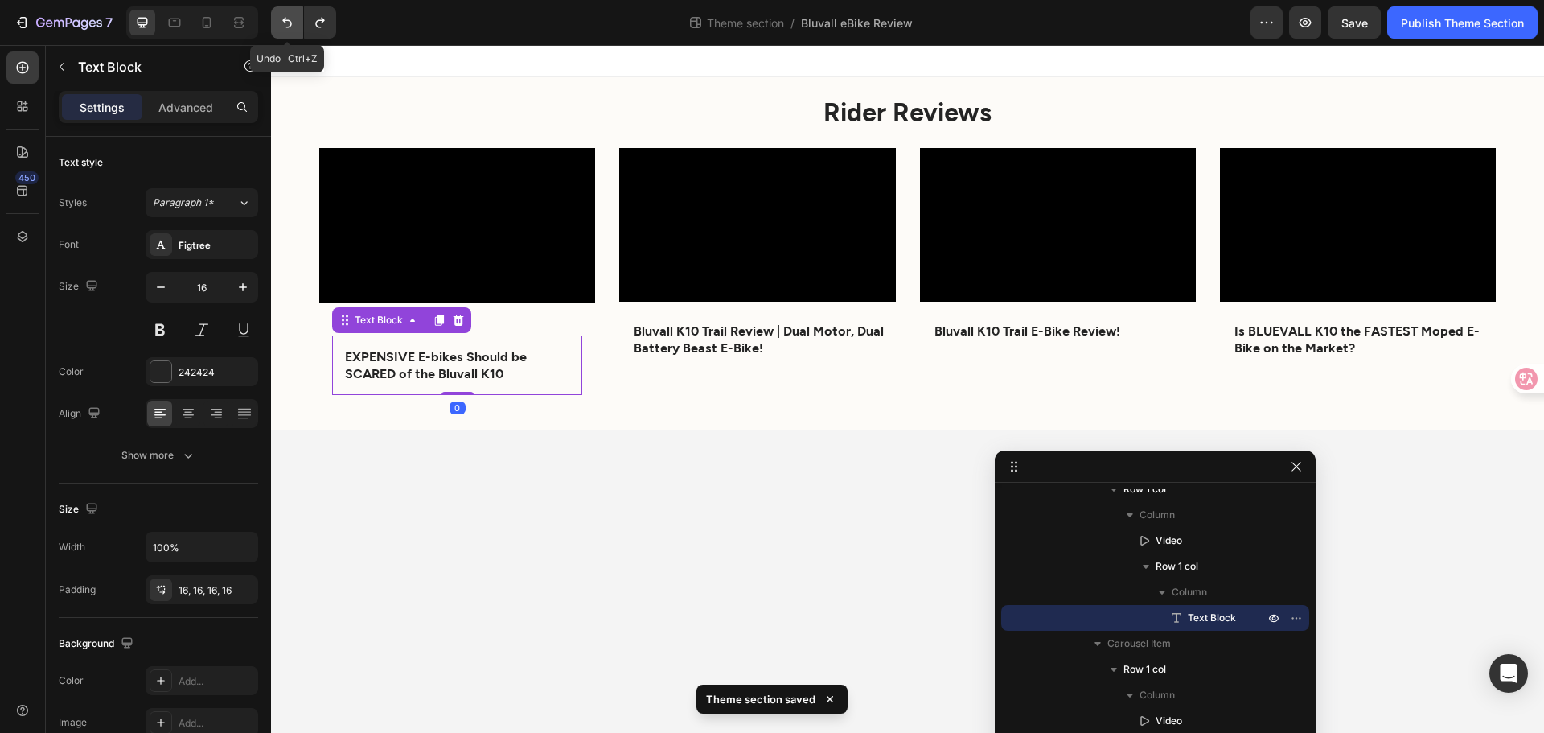
click at [281, 19] on icon "Undo/Redo" at bounding box center [287, 22] width 16 height 16
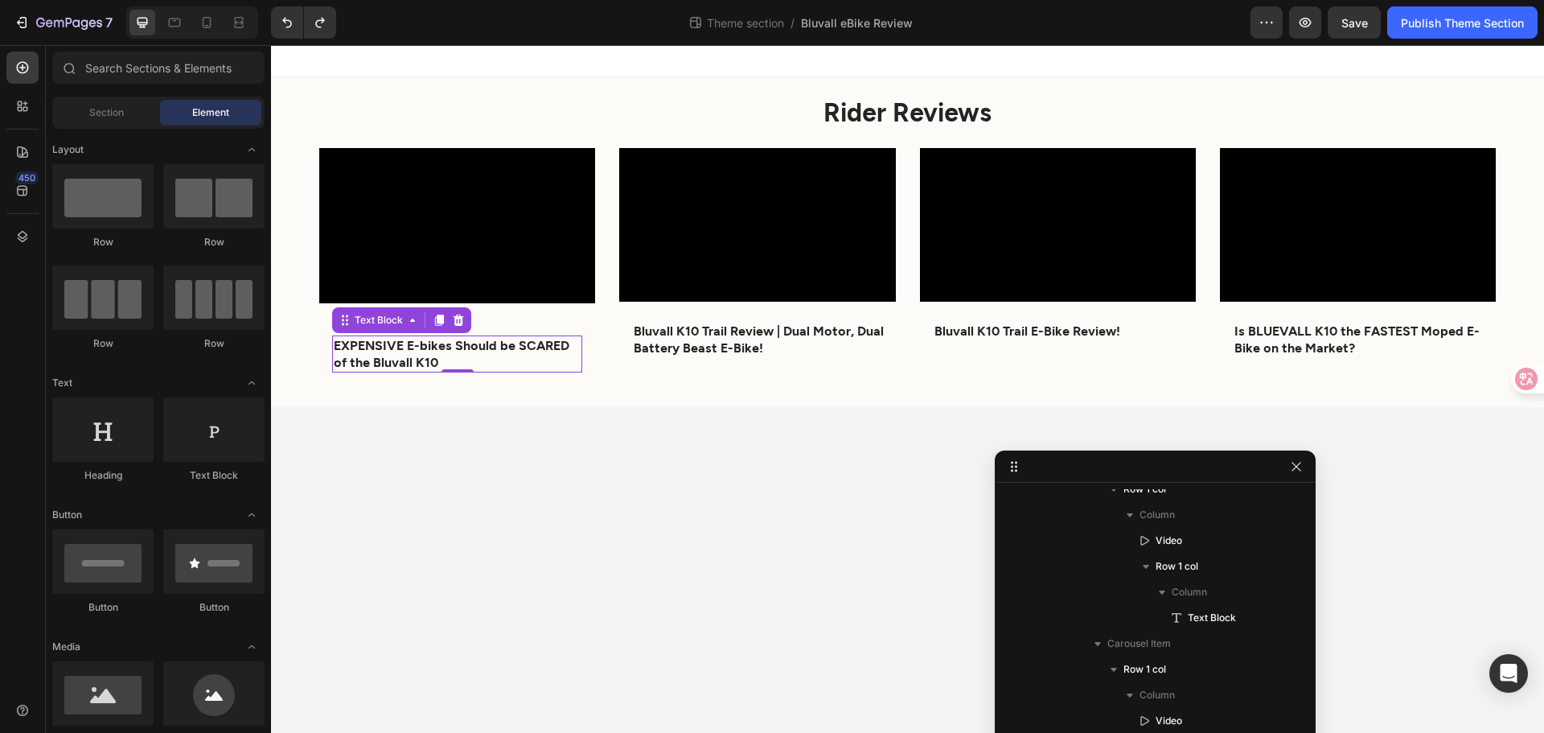
click at [430, 571] on body "Rider Reviews Heading Video EXPENSIVE E-bikes Should be SCARED of the Bluvall K…" at bounding box center [907, 389] width 1273 height 688
click at [282, 22] on icon "Undo/Redo" at bounding box center [287, 22] width 16 height 16
click at [490, 349] on strong "EXPENSIVE E-bikes Should be SCARED of the Bluvall K10" at bounding box center [452, 353] width 236 height 32
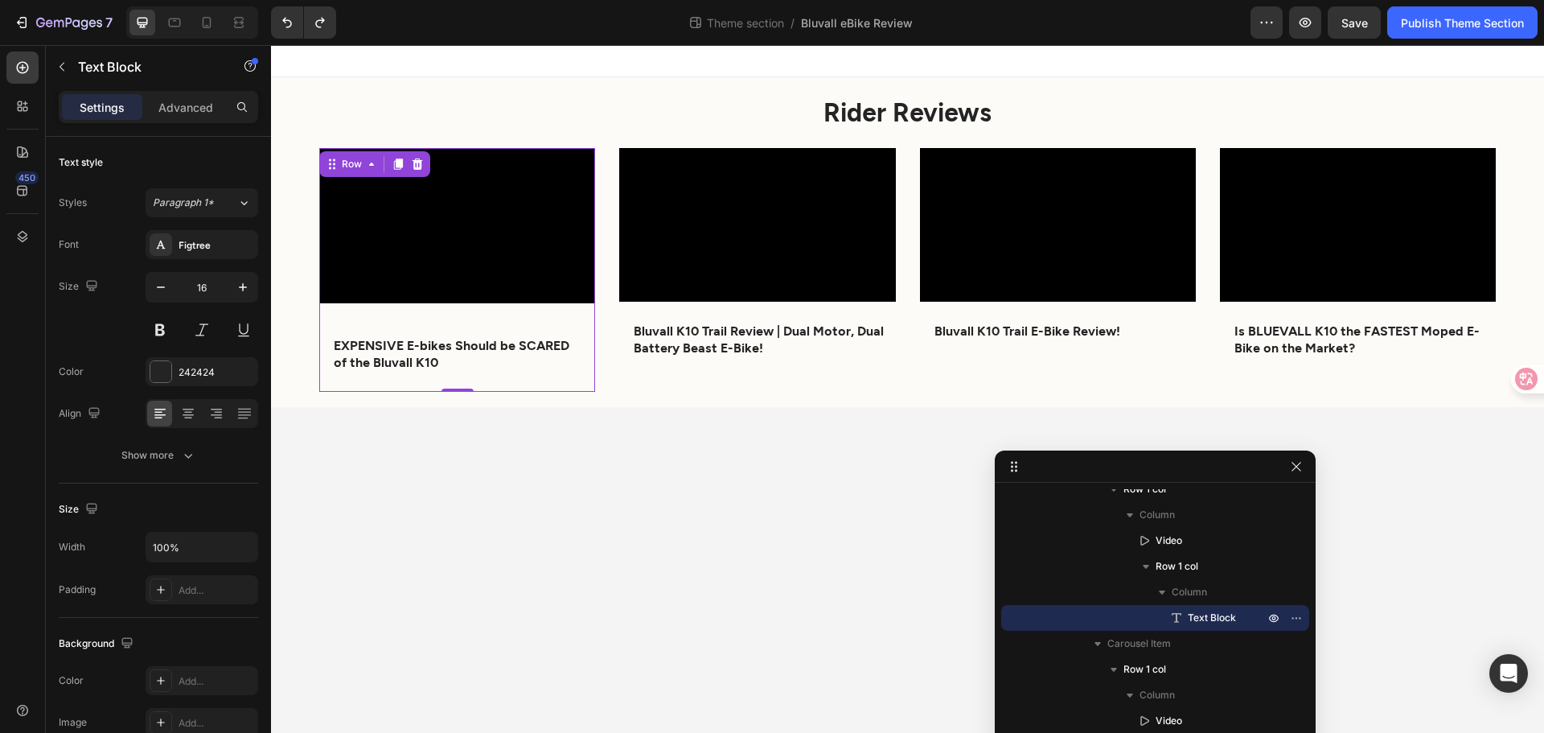
scroll to position [64, 0]
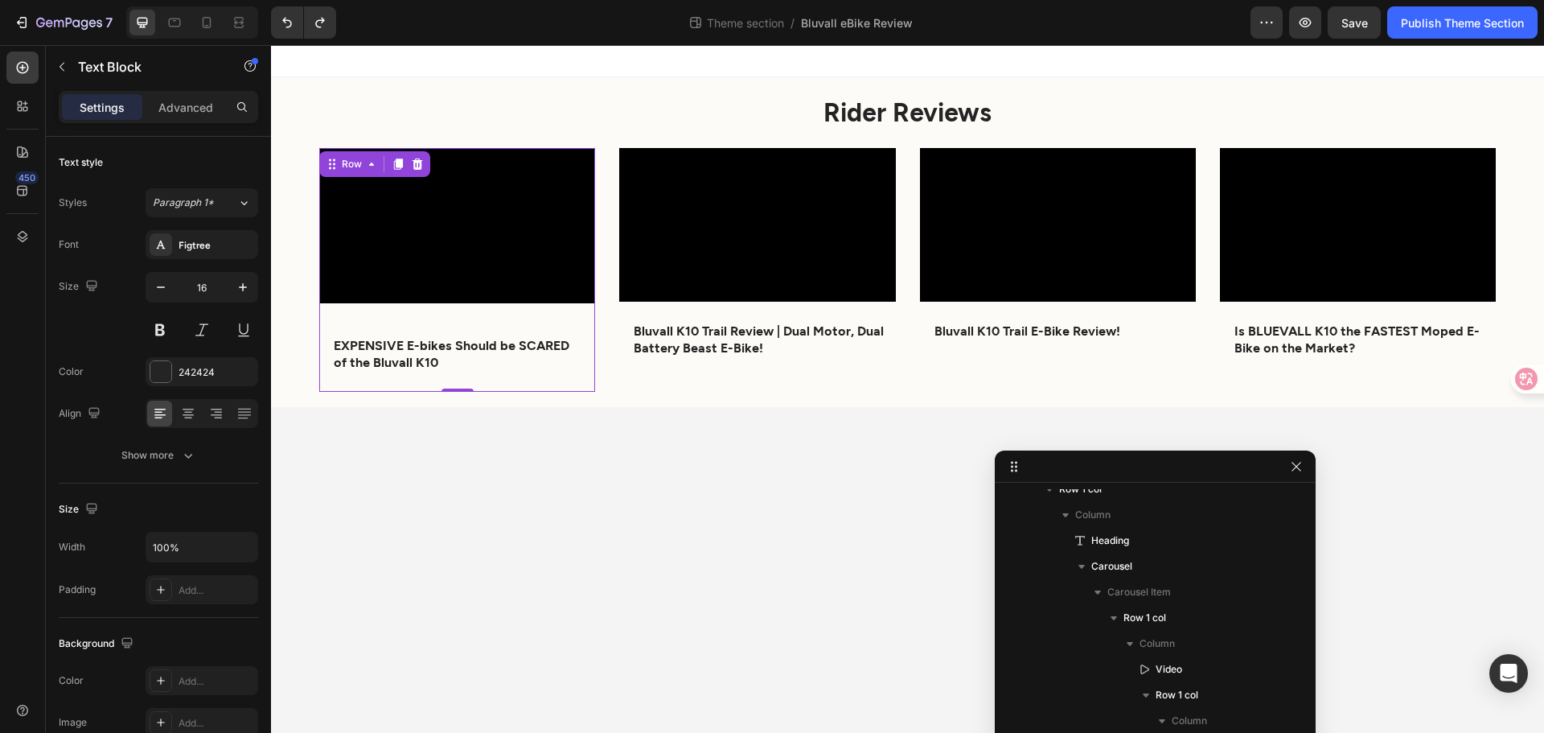
click at [494, 316] on div "Video EXPENSIVE E-bikes Should be SCARED of the Bluvall K10 Text Block Row" at bounding box center [457, 270] width 276 height 244
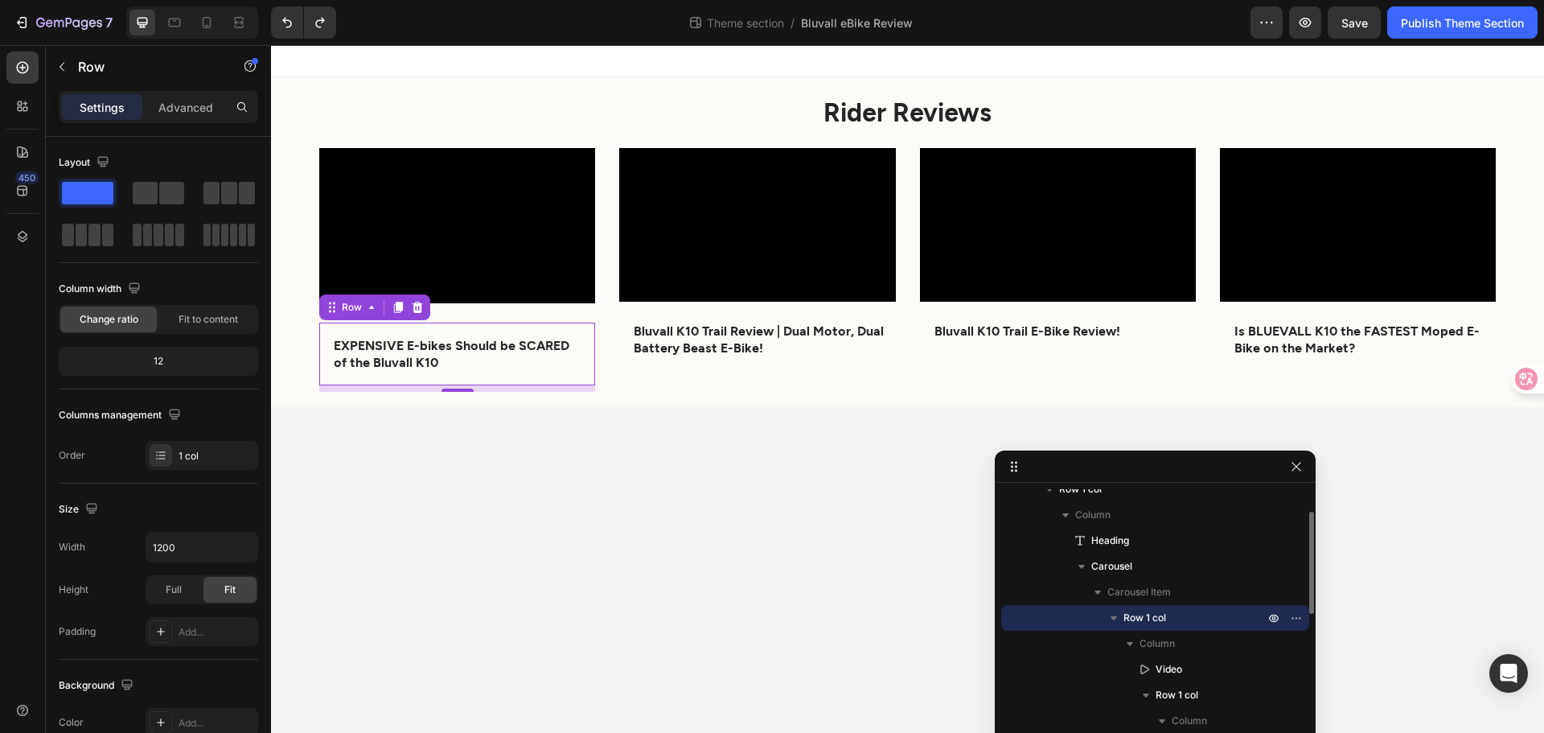
click at [486, 331] on div "EXPENSIVE E-bikes Should be SCARED of the Bluvall K10 Text Block Row 8" at bounding box center [457, 354] width 276 height 63
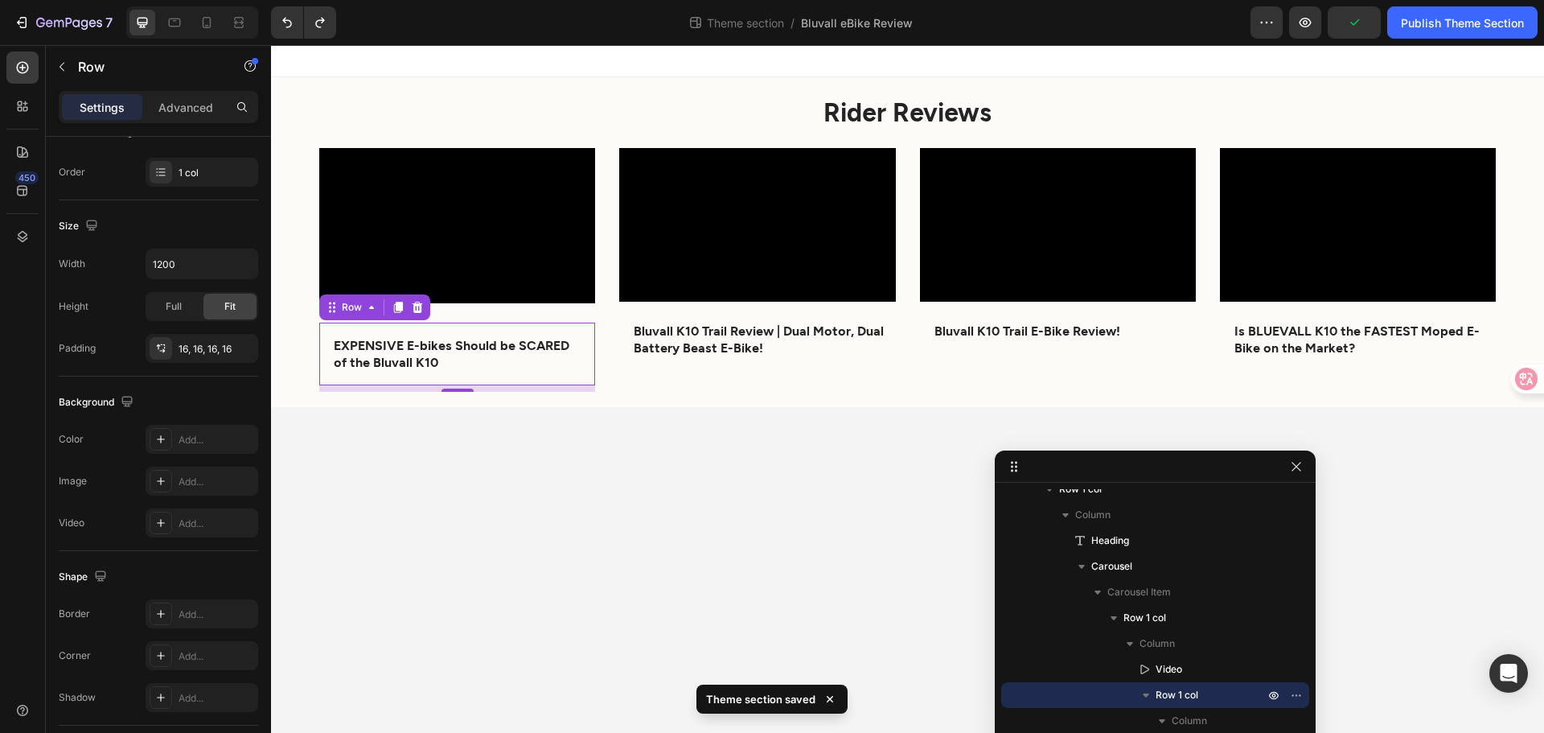
click at [459, 326] on div "EXPENSIVE E-bikes Should be SCARED of the Bluvall K10 Text Block Row 8" at bounding box center [457, 354] width 276 height 63
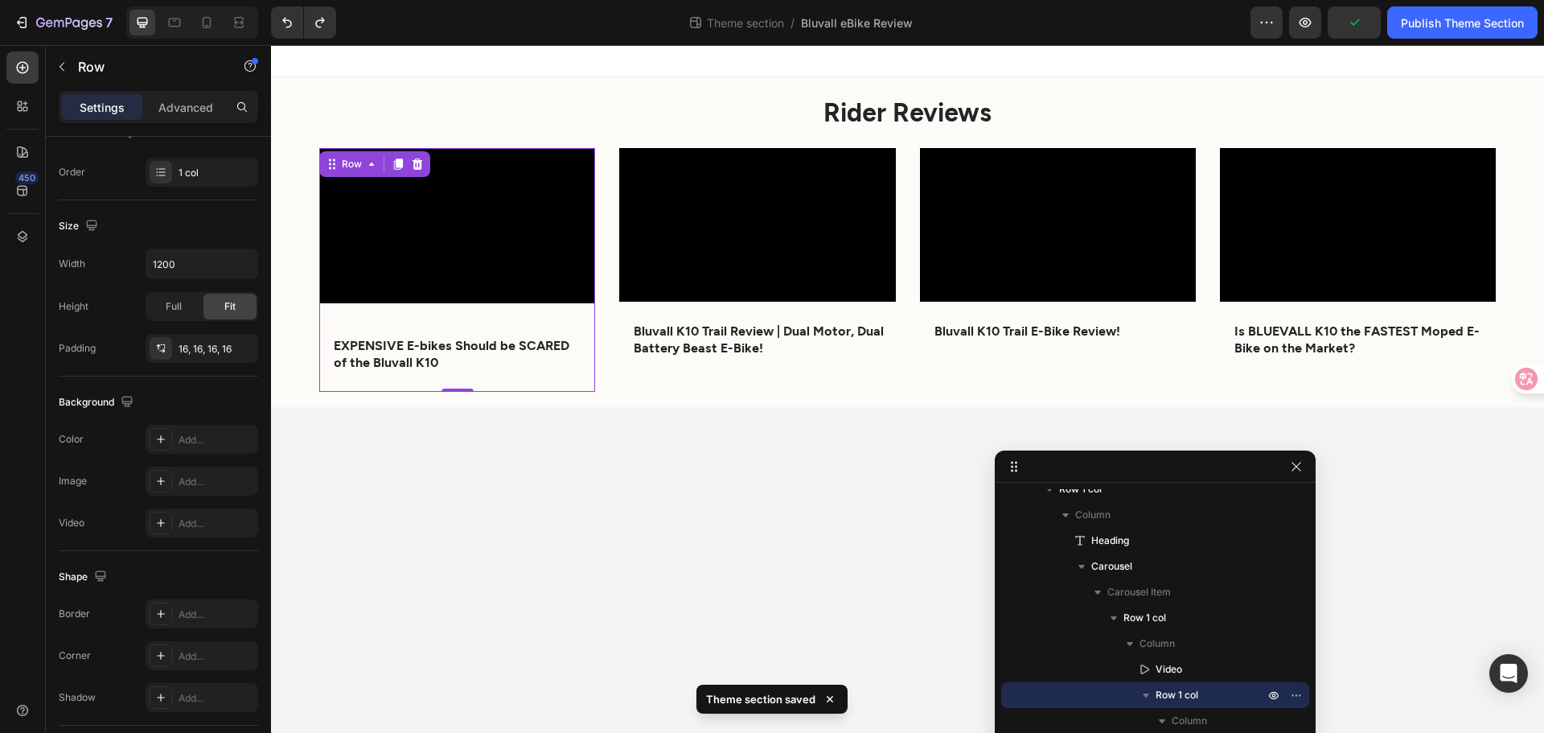
click at [459, 308] on div "Video EXPENSIVE E-bikes Should be SCARED of the Bluvall K10 Text Block Row" at bounding box center [457, 270] width 276 height 244
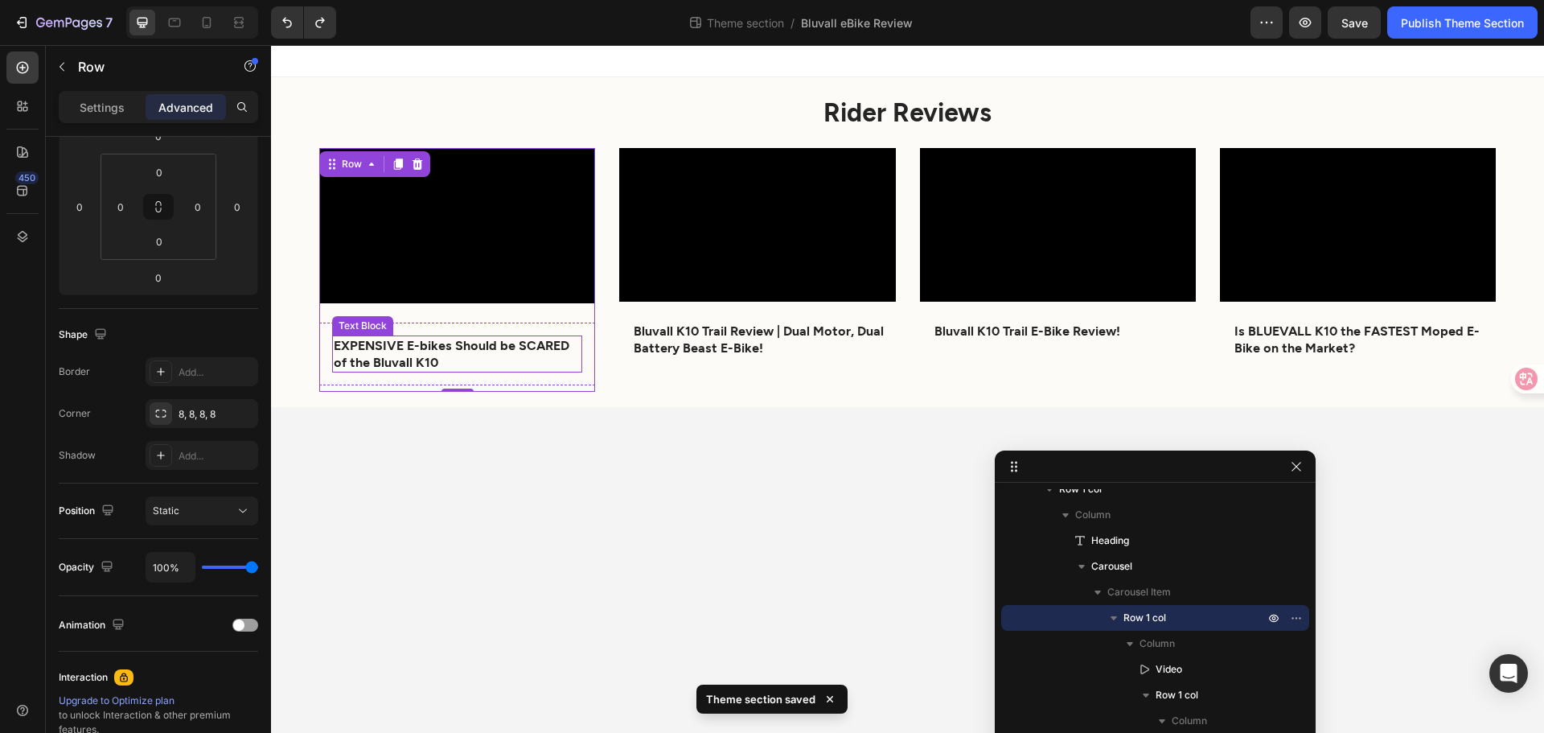
click at [439, 349] on strong "EXPENSIVE E-bikes Should be SCARED of the Bluvall K10" at bounding box center [452, 353] width 236 height 32
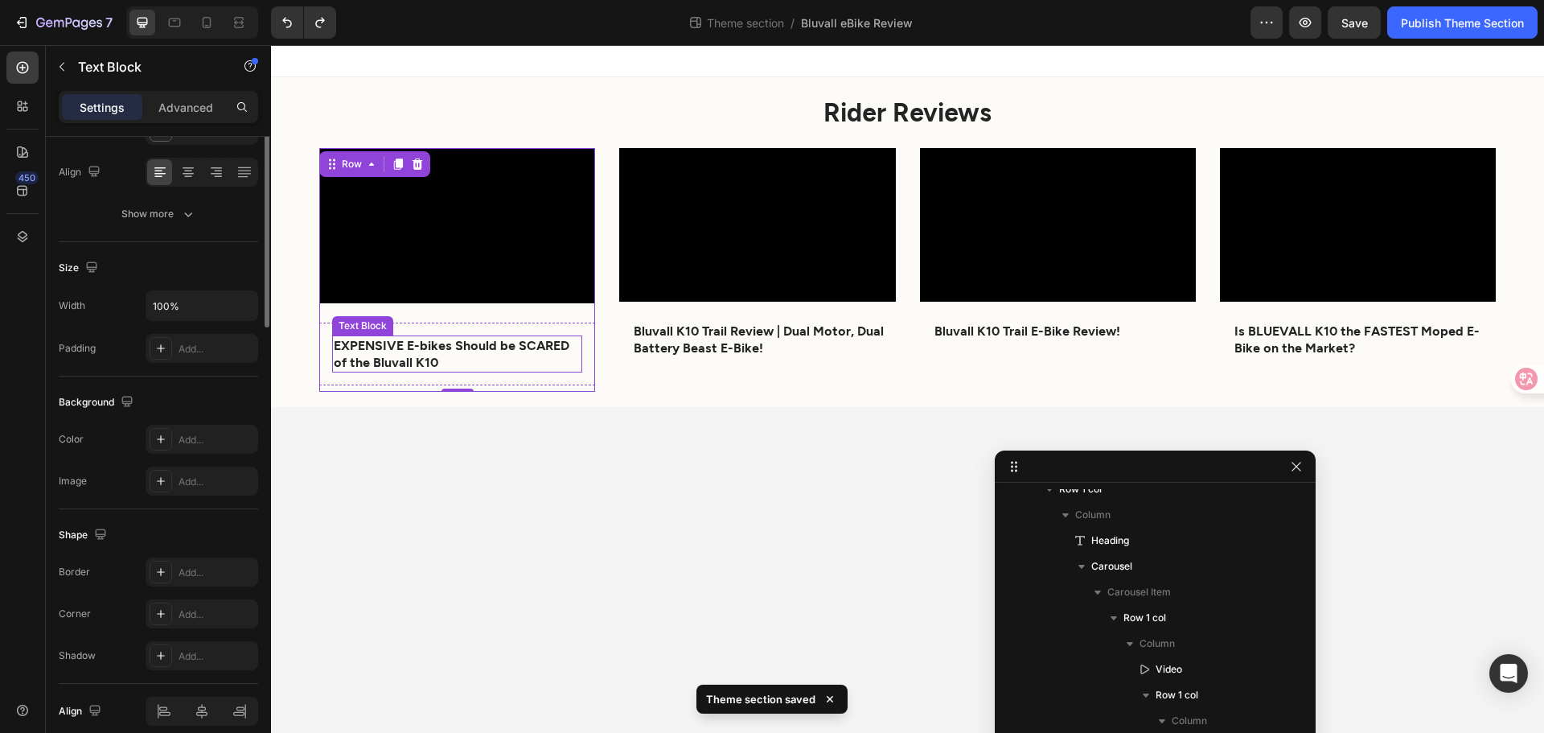
scroll to position [0, 0]
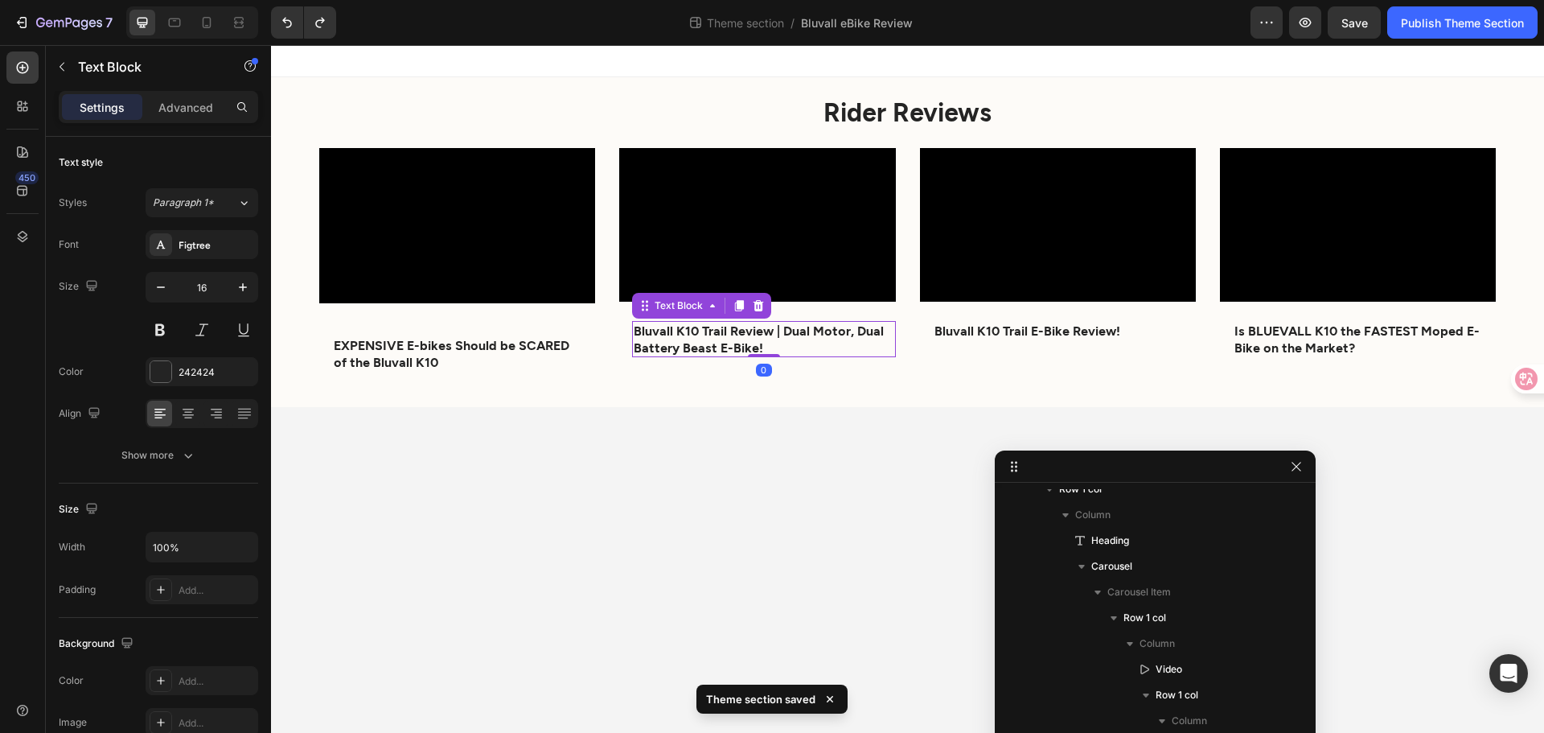
click at [698, 334] on strong "Bluvall K10 Trail Review | Dual Motor, Dual Battery Beast E-Bike!" at bounding box center [759, 339] width 250 height 32
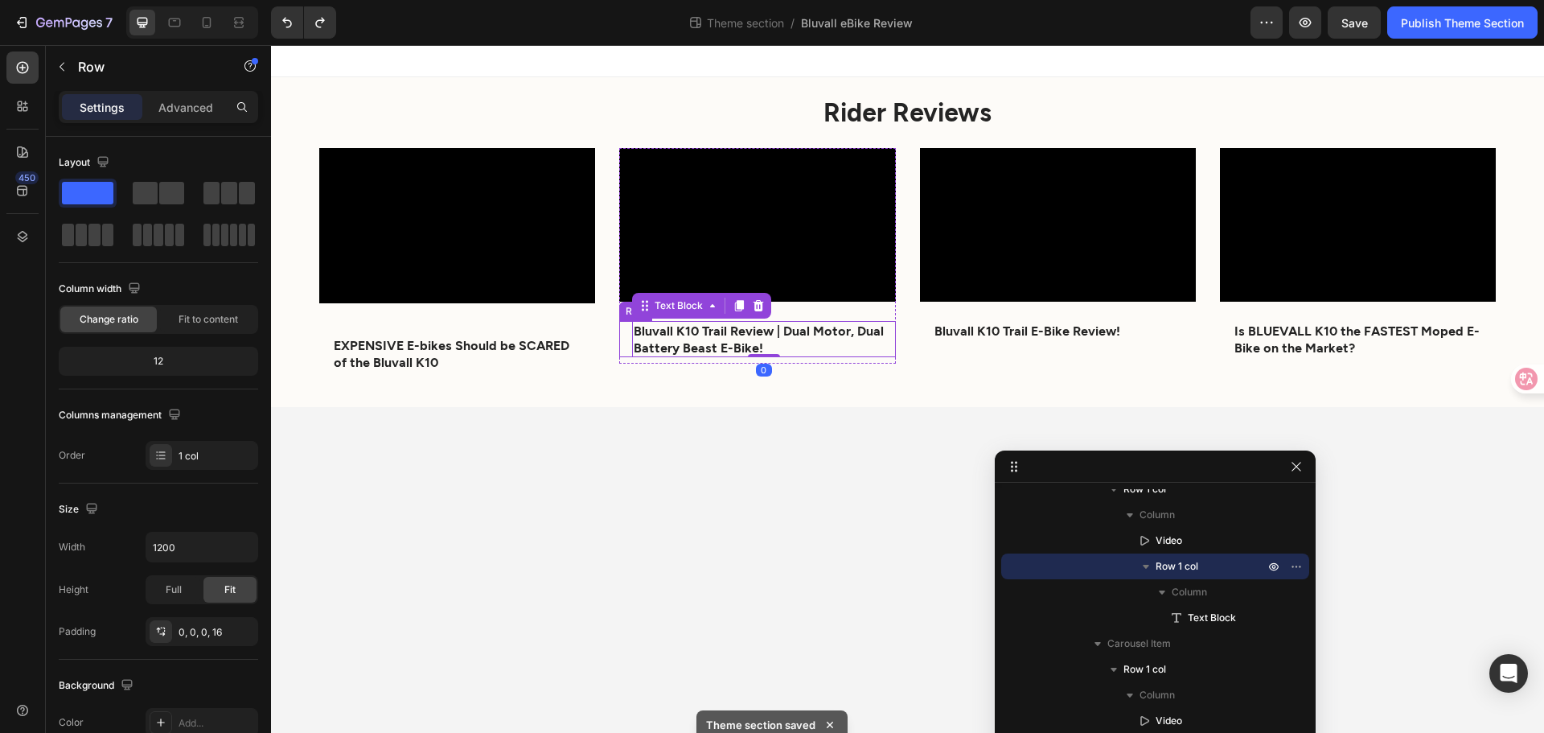
click at [623, 323] on div "Bluvall K10 Trail Review | Dual Motor, Dual Battery Beast E-Bike! Text Block 0 …" at bounding box center [757, 339] width 276 height 37
drag, startPoint x: 208, startPoint y: 109, endPoint x: 197, endPoint y: 109, distance: 10.5
click at [207, 109] on p "Advanced" at bounding box center [185, 107] width 55 height 17
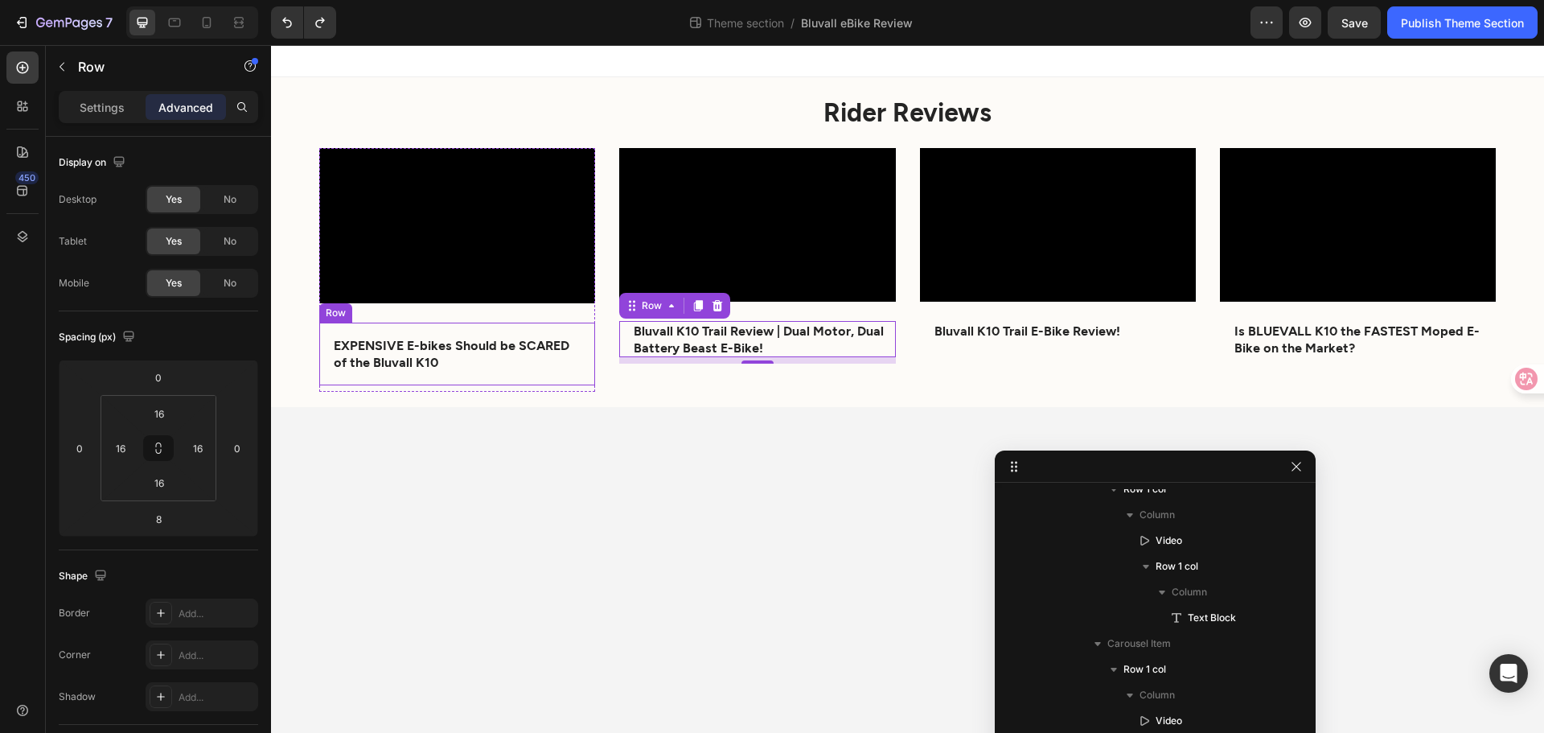
scroll to position [142, 0]
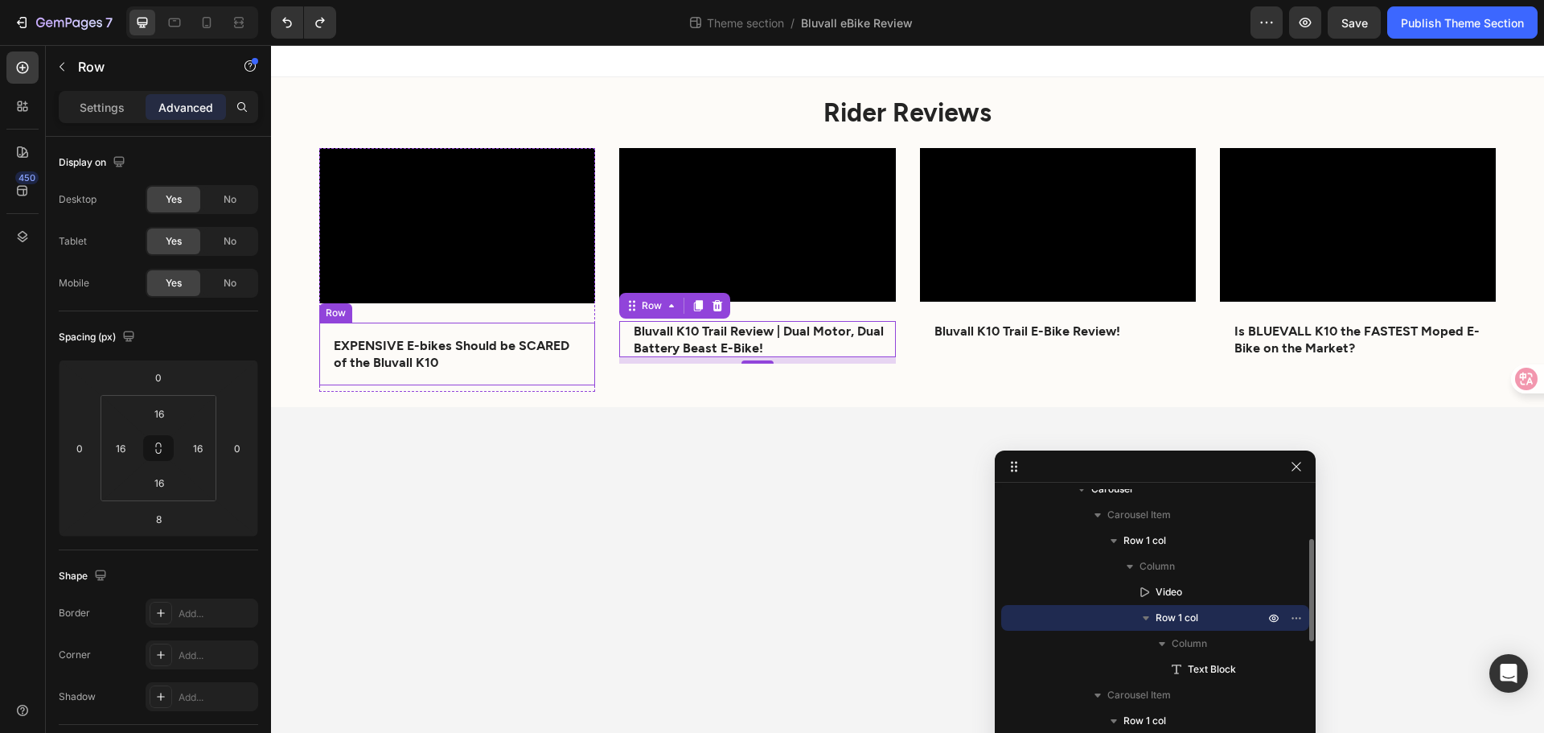
click at [322, 355] on div "EXPENSIVE E-bikes Should be SCARED of the Bluvall K10 Text Block Row" at bounding box center [457, 354] width 276 height 63
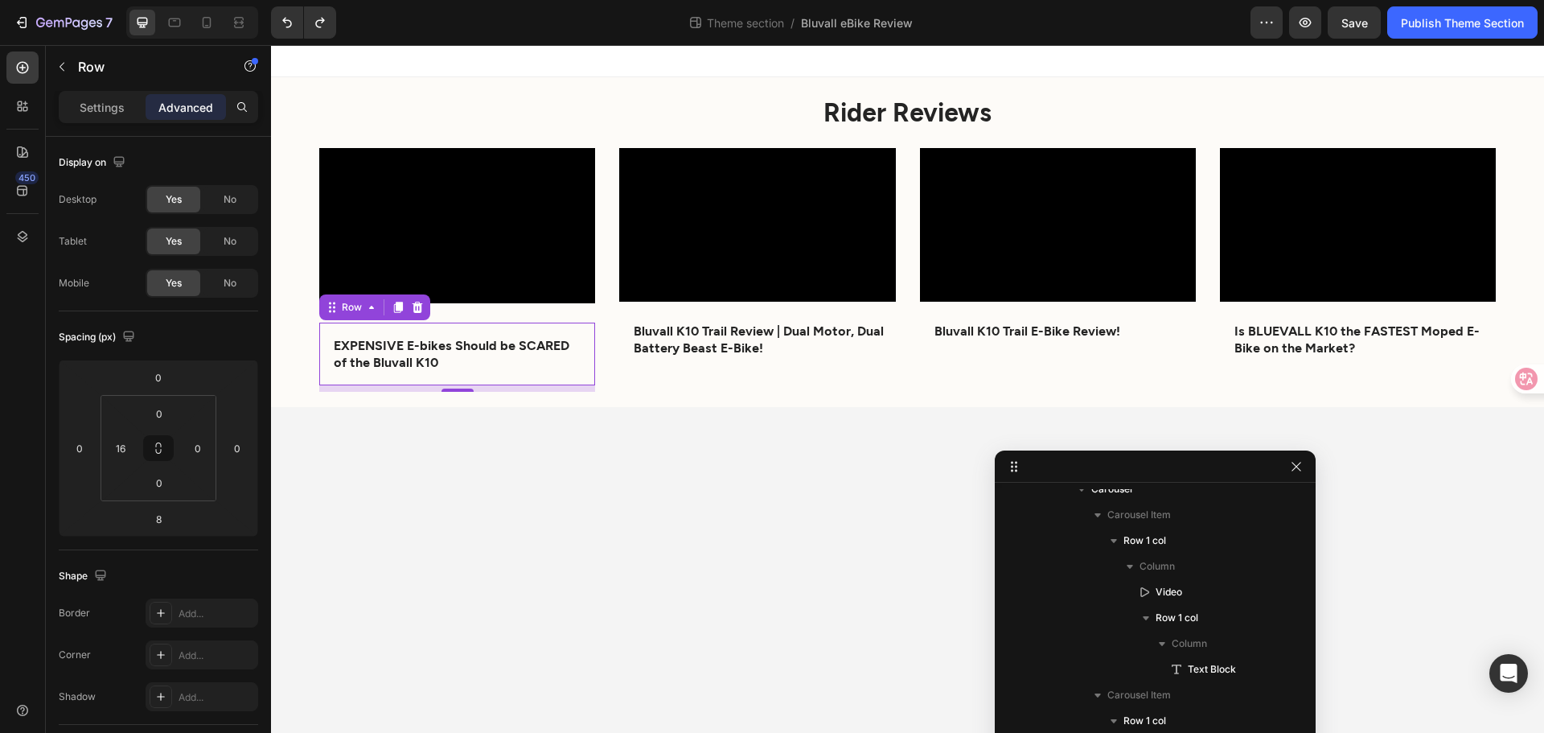
click at [321, 340] on div "EXPENSIVE E-bikes Should be SCARED of the Bluvall K10 Text Block Row 8" at bounding box center [457, 354] width 276 height 63
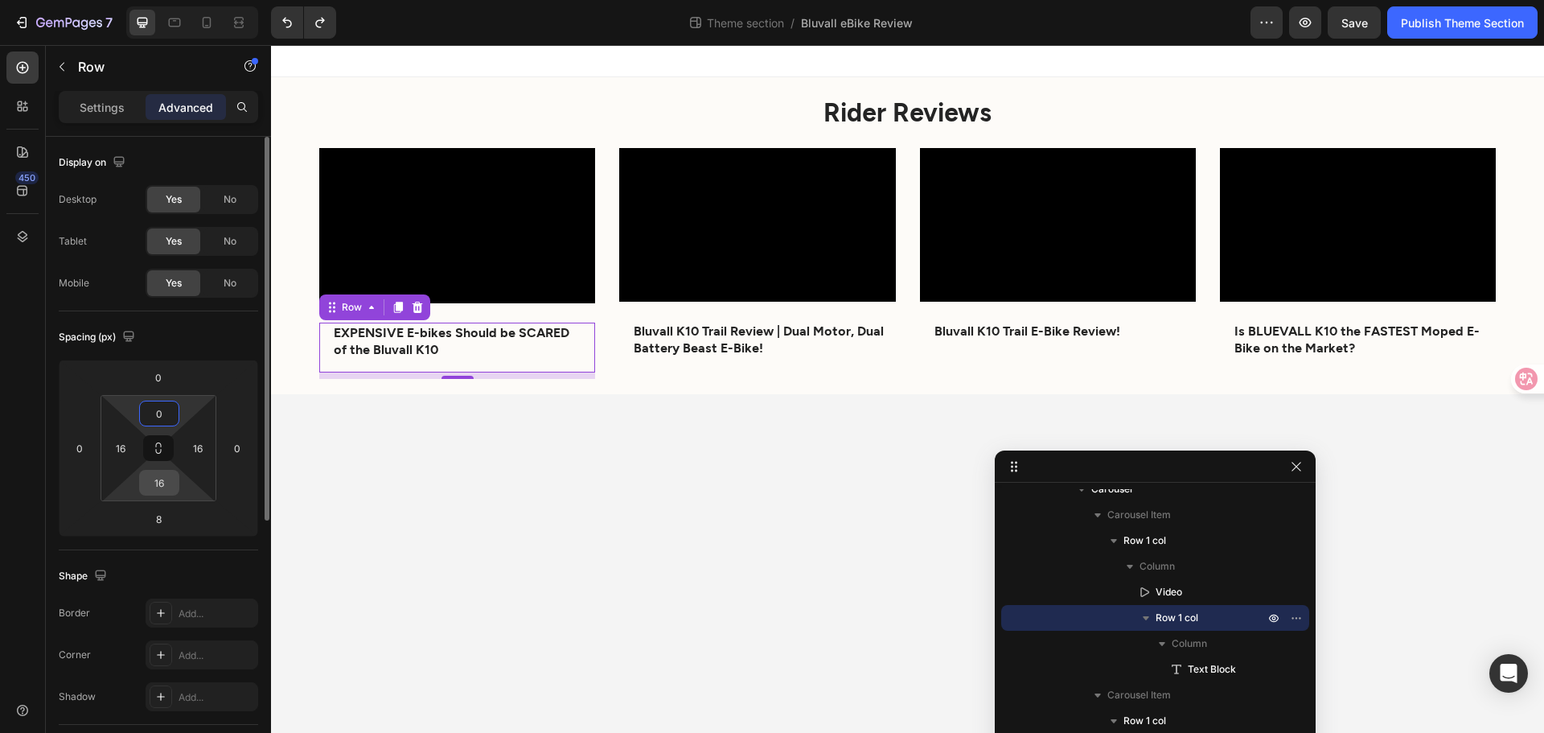
type input "0"
drag, startPoint x: 171, startPoint y: 482, endPoint x: 129, endPoint y: 478, distance: 42.0
click at [132, 478] on div "0 16 16 16" at bounding box center [159, 448] width 116 height 106
drag, startPoint x: 175, startPoint y: 484, endPoint x: 158, endPoint y: 480, distance: 16.6
click at [158, 480] on input "016" at bounding box center [159, 483] width 32 height 24
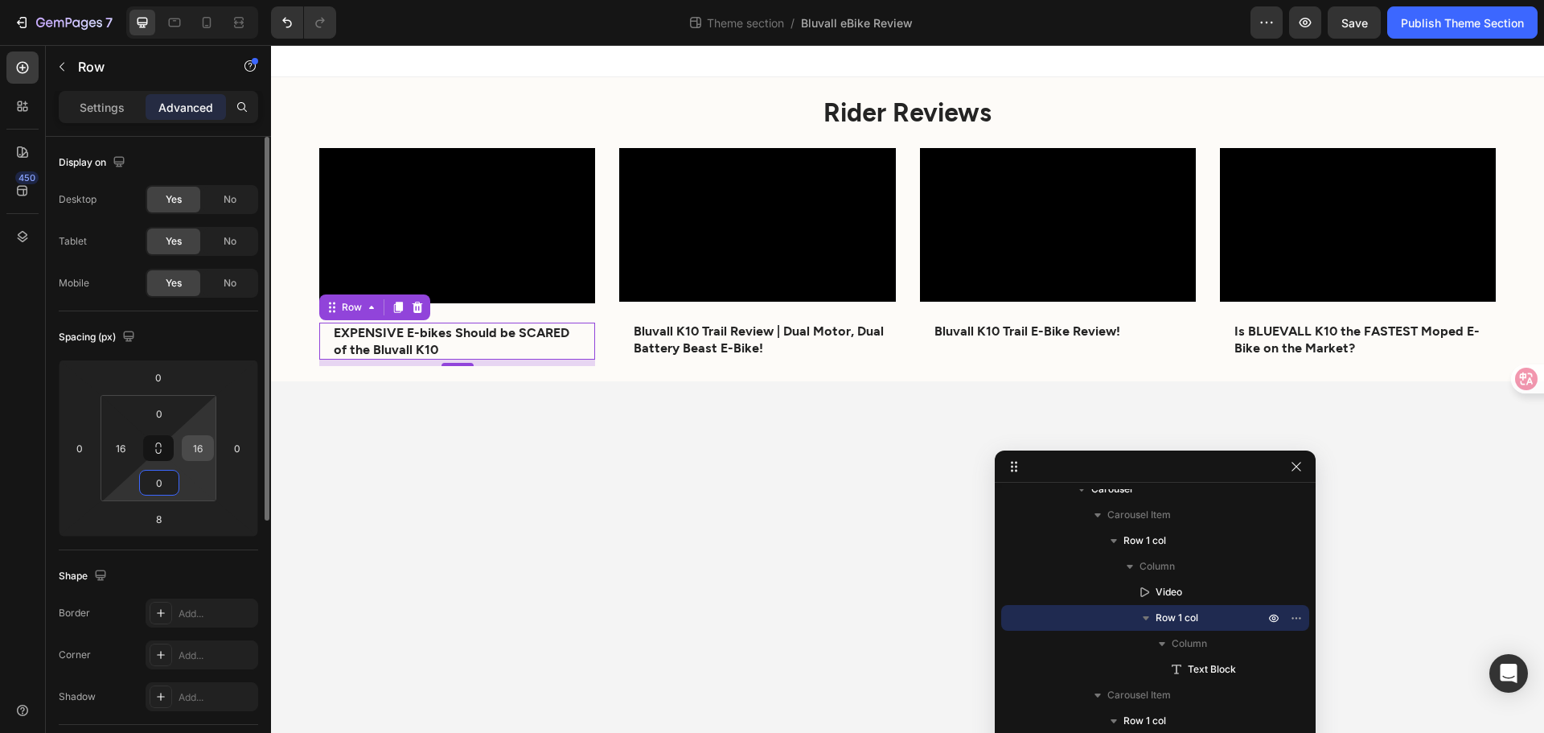
type input "0"
drag, startPoint x: 203, startPoint y: 448, endPoint x: 191, endPoint y: 444, distance: 12.7
click at [191, 444] on input "16" at bounding box center [198, 448] width 24 height 24
click at [220, 446] on div "0 0 8 0 0 16 0 16" at bounding box center [158, 448] width 199 height 177
click at [203, 446] on input "16" at bounding box center [198, 448] width 24 height 24
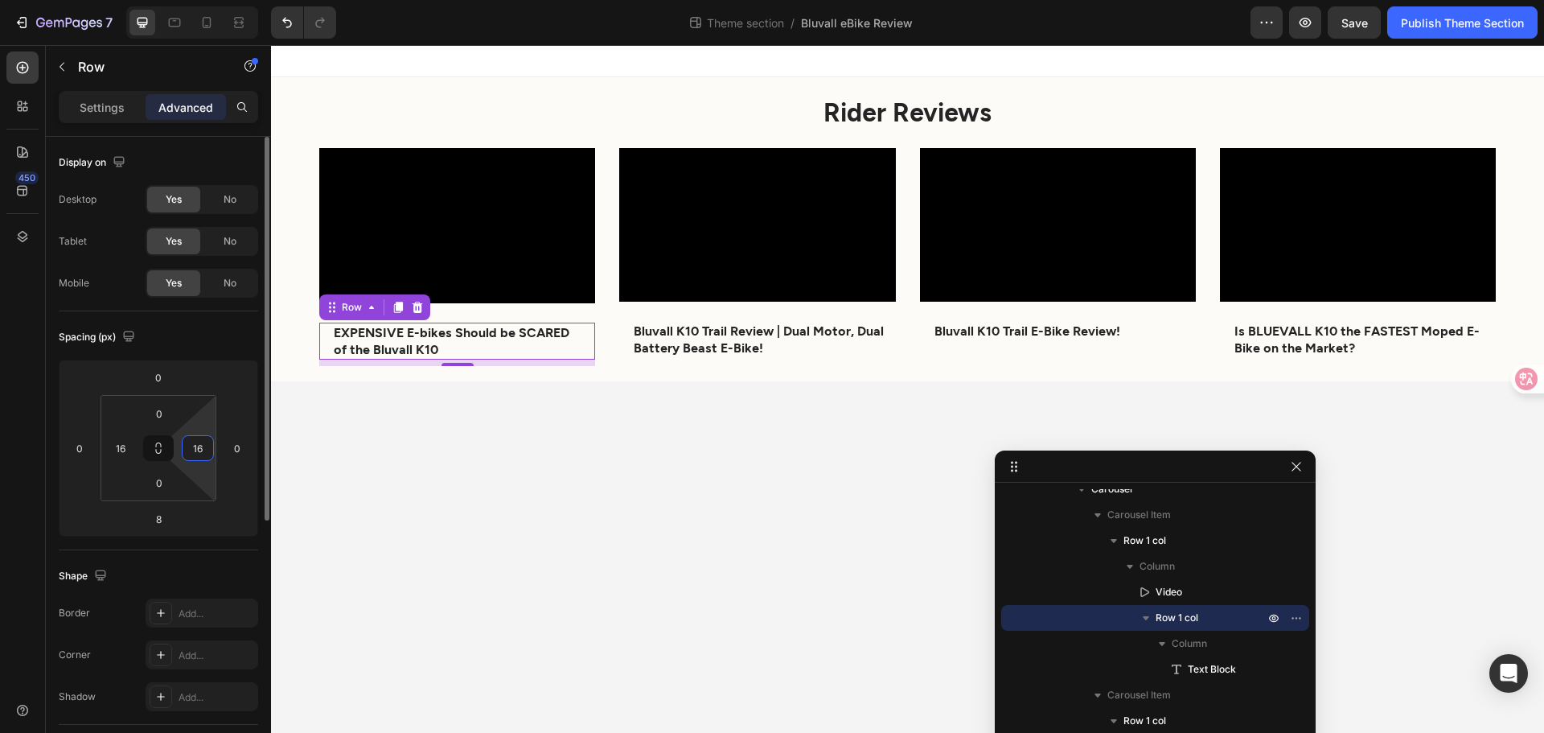
drag, startPoint x: 203, startPoint y: 446, endPoint x: 191, endPoint y: 445, distance: 12.2
click at [191, 445] on input "16" at bounding box center [198, 448] width 24 height 24
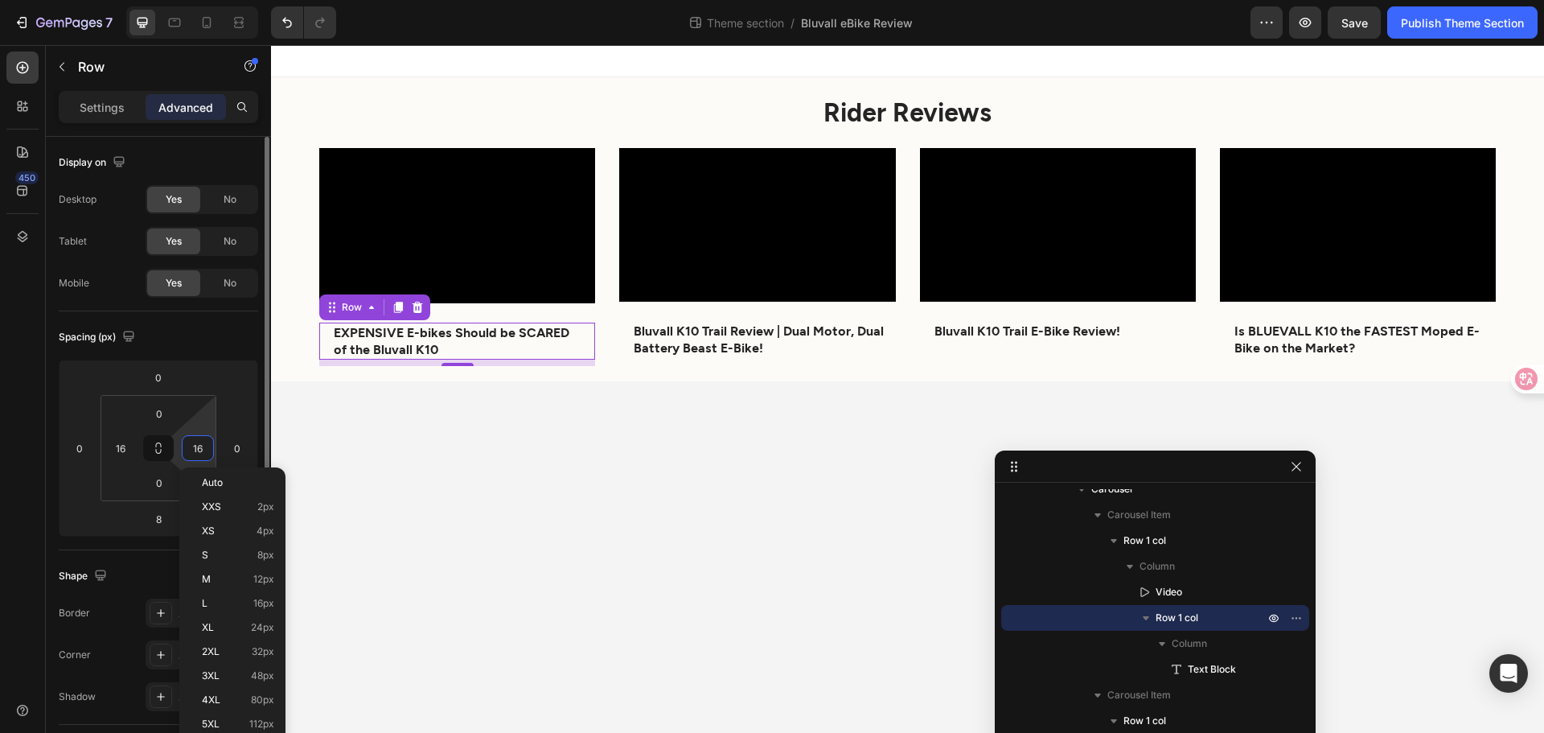
type input "1"
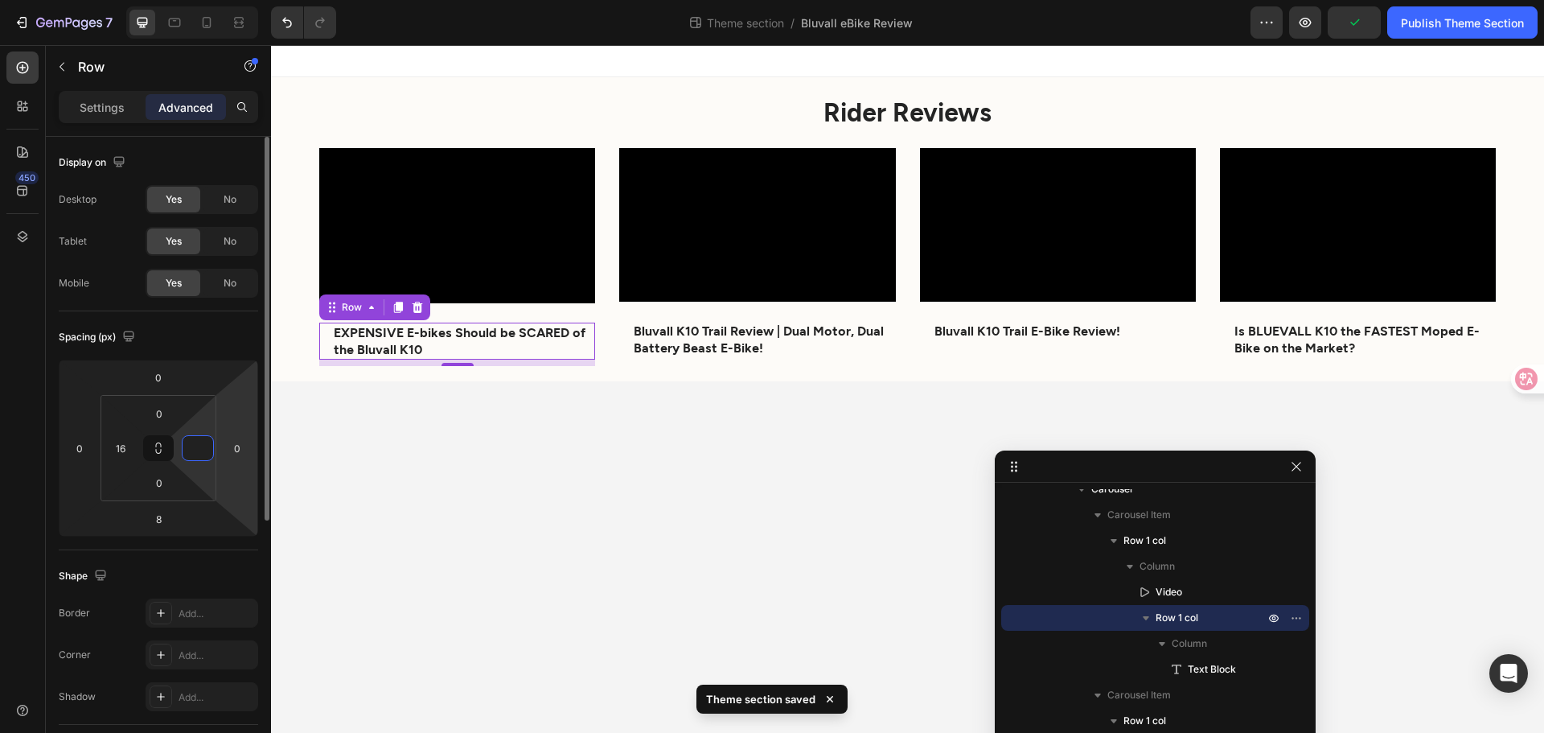
type input "0"
click at [376, 480] on body "Rider Reviews Heading Video EXPENSIVE E-bikes Should be SCARED of the Bluvall K…" at bounding box center [907, 389] width 1273 height 688
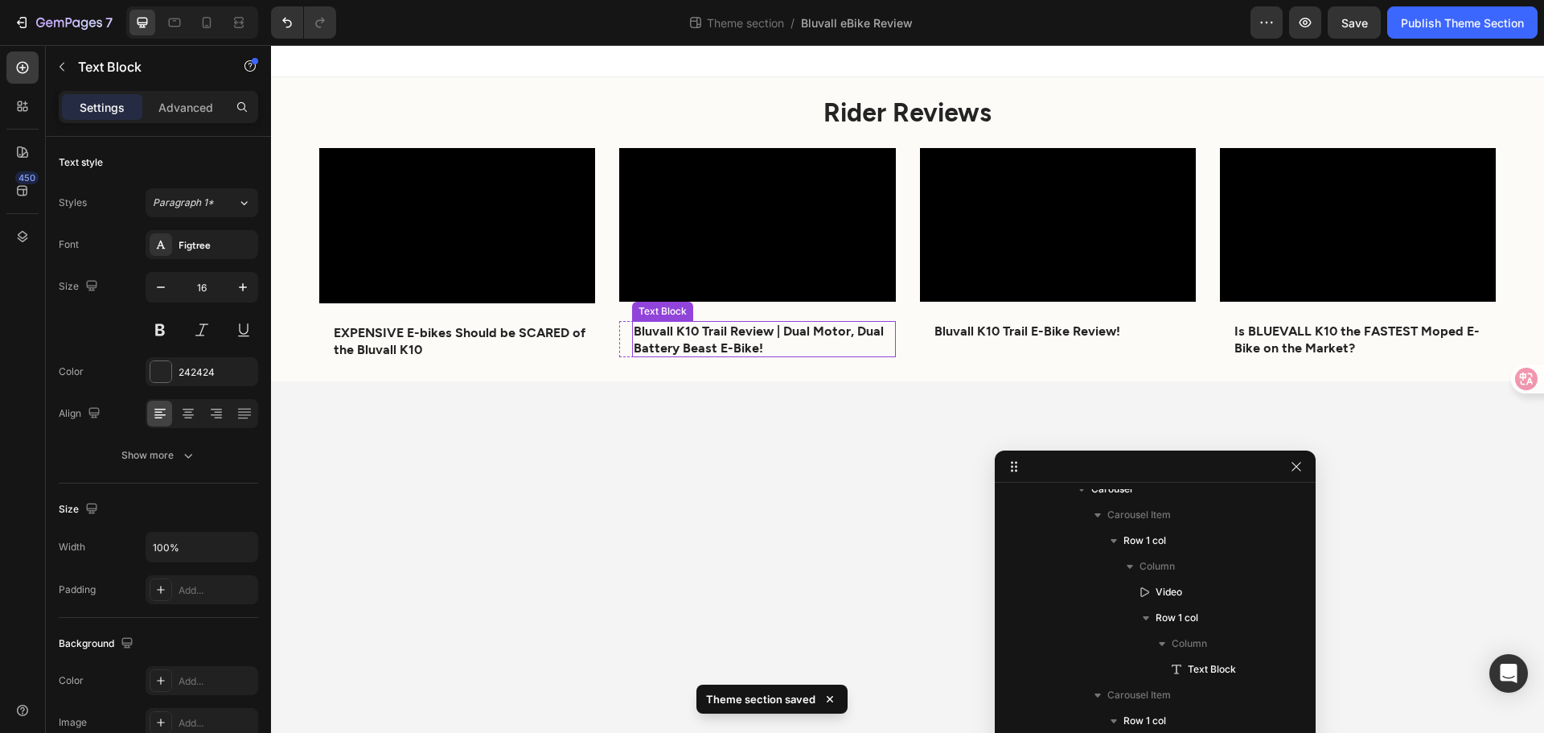
click at [695, 339] on strong "Bluvall K10 Trail Review | Dual Motor, Dual Battery Beast E-Bike!" at bounding box center [759, 339] width 250 height 32
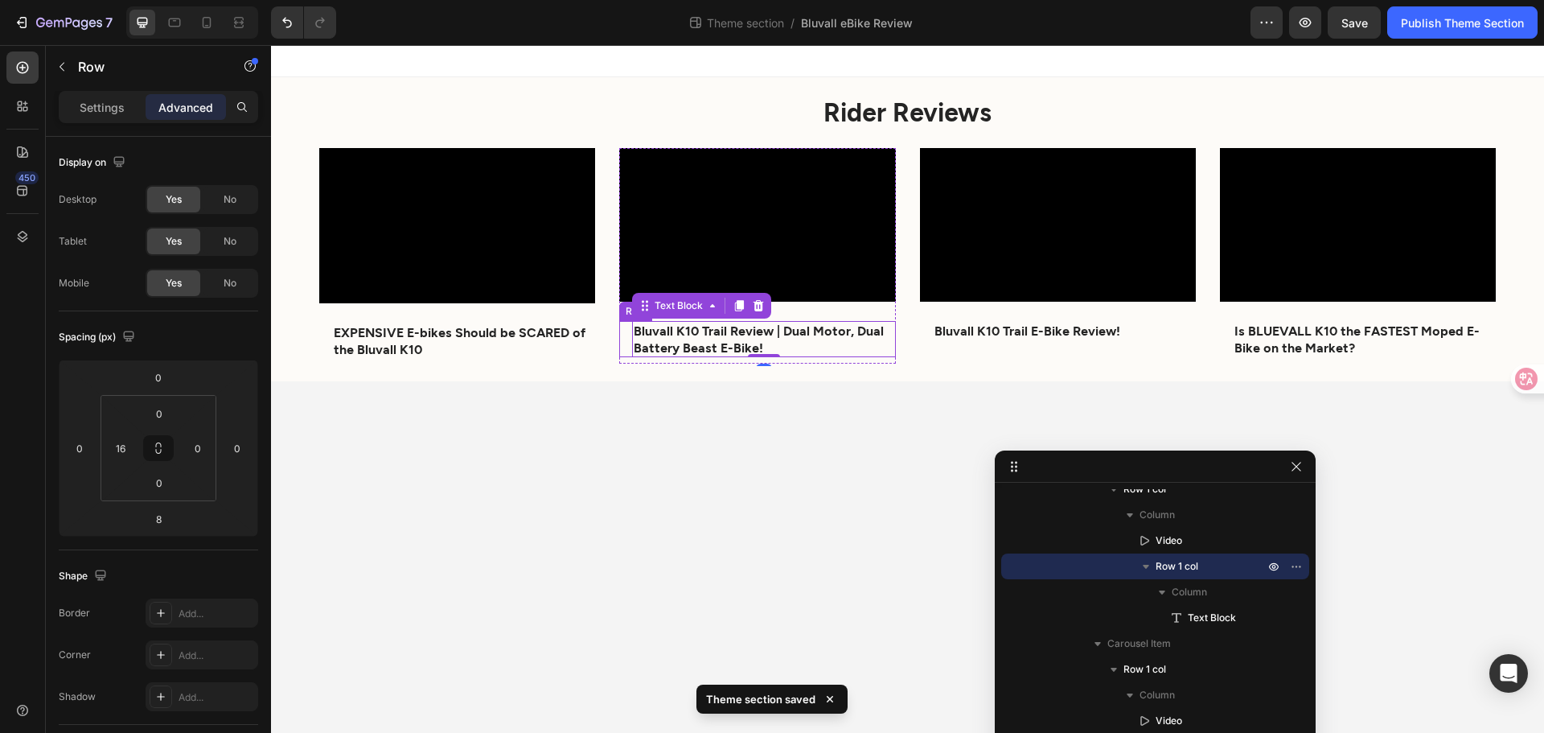
click at [622, 341] on div "Bluvall K10 Trail Review | Dual Motor, Dual Battery Beast E-Bike! Text Block 0 …" at bounding box center [757, 339] width 276 height 37
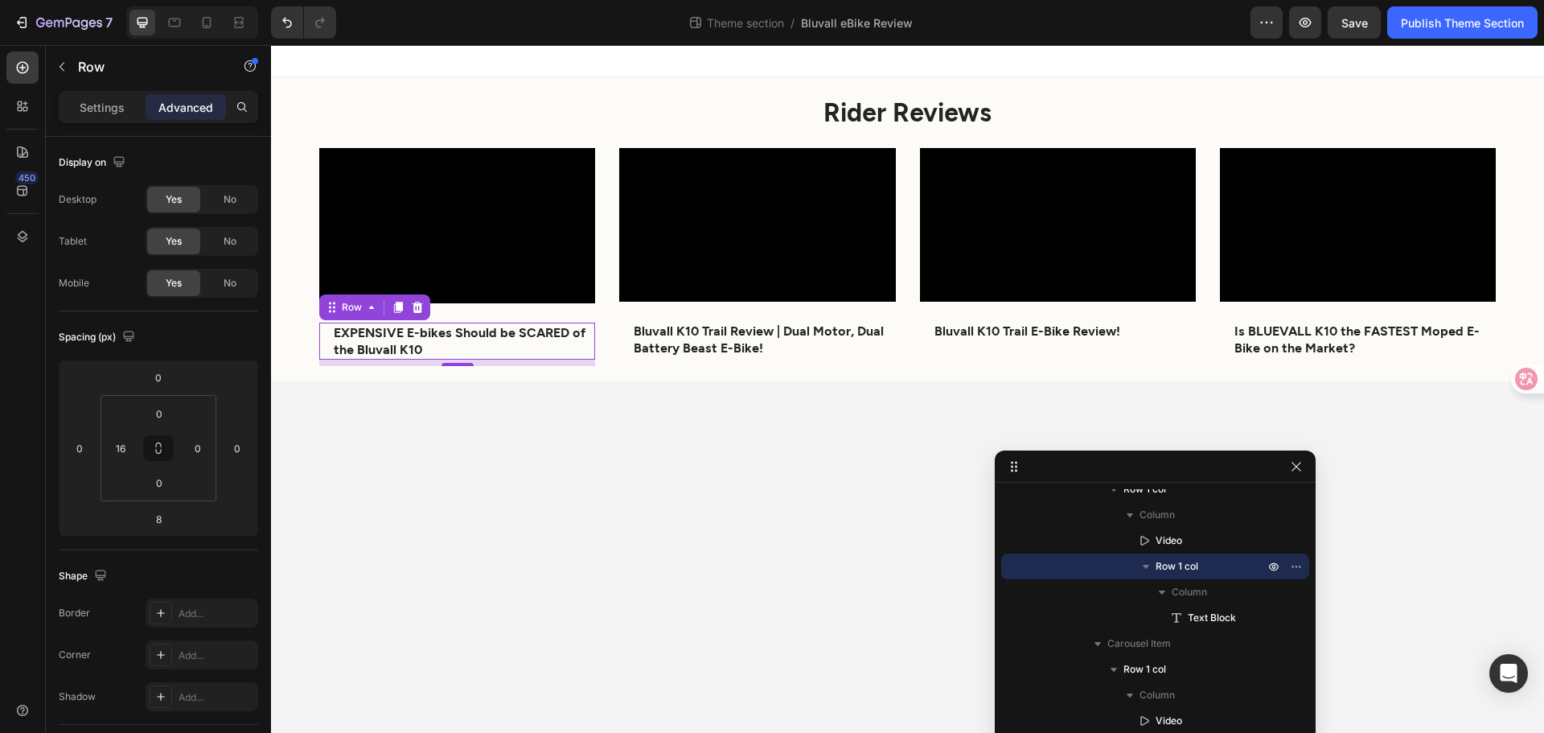
click at [323, 336] on div "EXPENSIVE E-bikes Should be SCARED of the Bluvall K10 Text Block Row 8" at bounding box center [457, 341] width 276 height 37
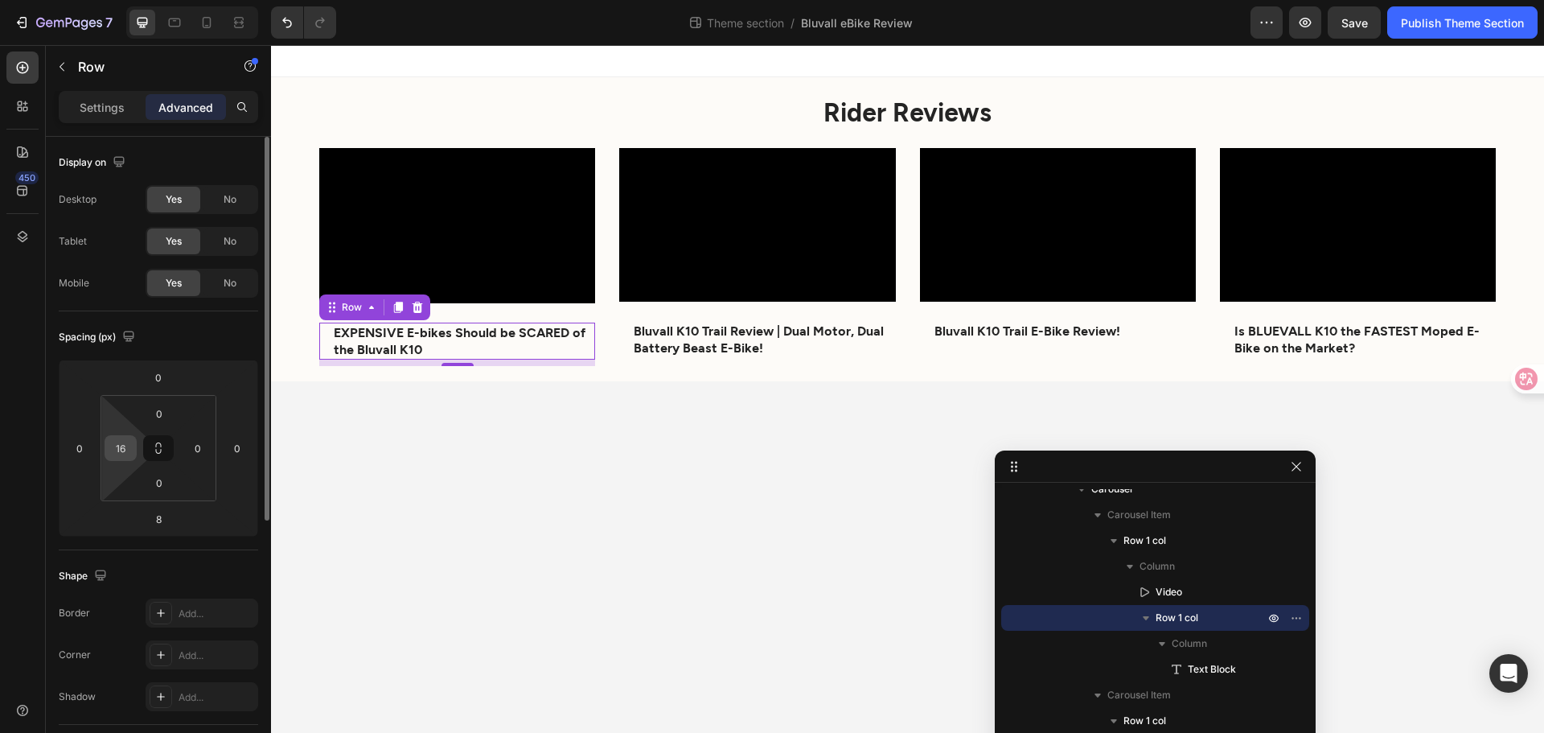
click at [136, 446] on div "16" at bounding box center [121, 448] width 32 height 26
type input "0"
click at [470, 497] on body "Rider Reviews Heading Video EXPENSIVE E-bikes Should be SCARED of the Bluvall K…" at bounding box center [907, 389] width 1273 height 688
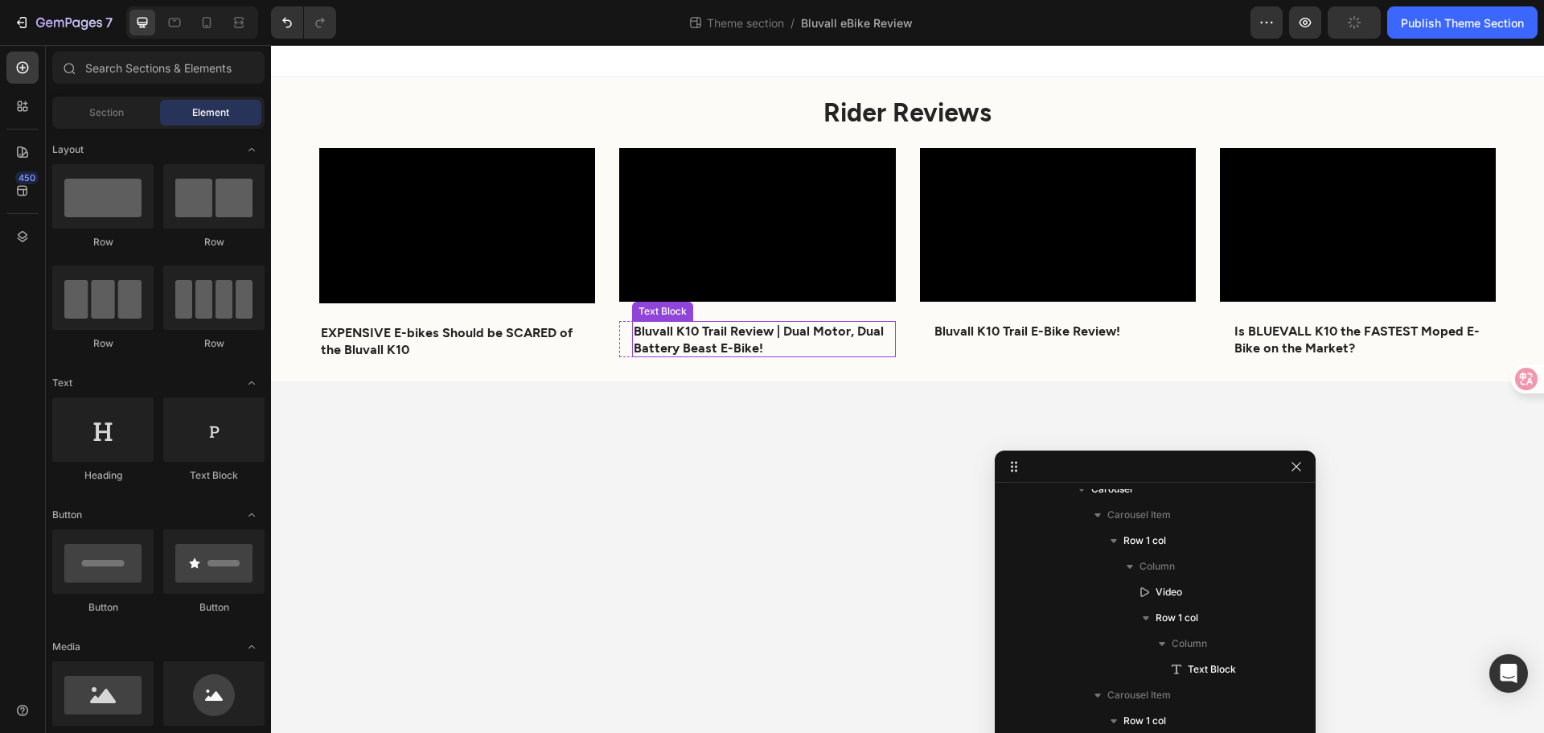
click at [747, 340] on strong "Bluvall K10 Trail Review | Dual Motor, Dual Battery Beast E-Bike!" at bounding box center [759, 339] width 250 height 32
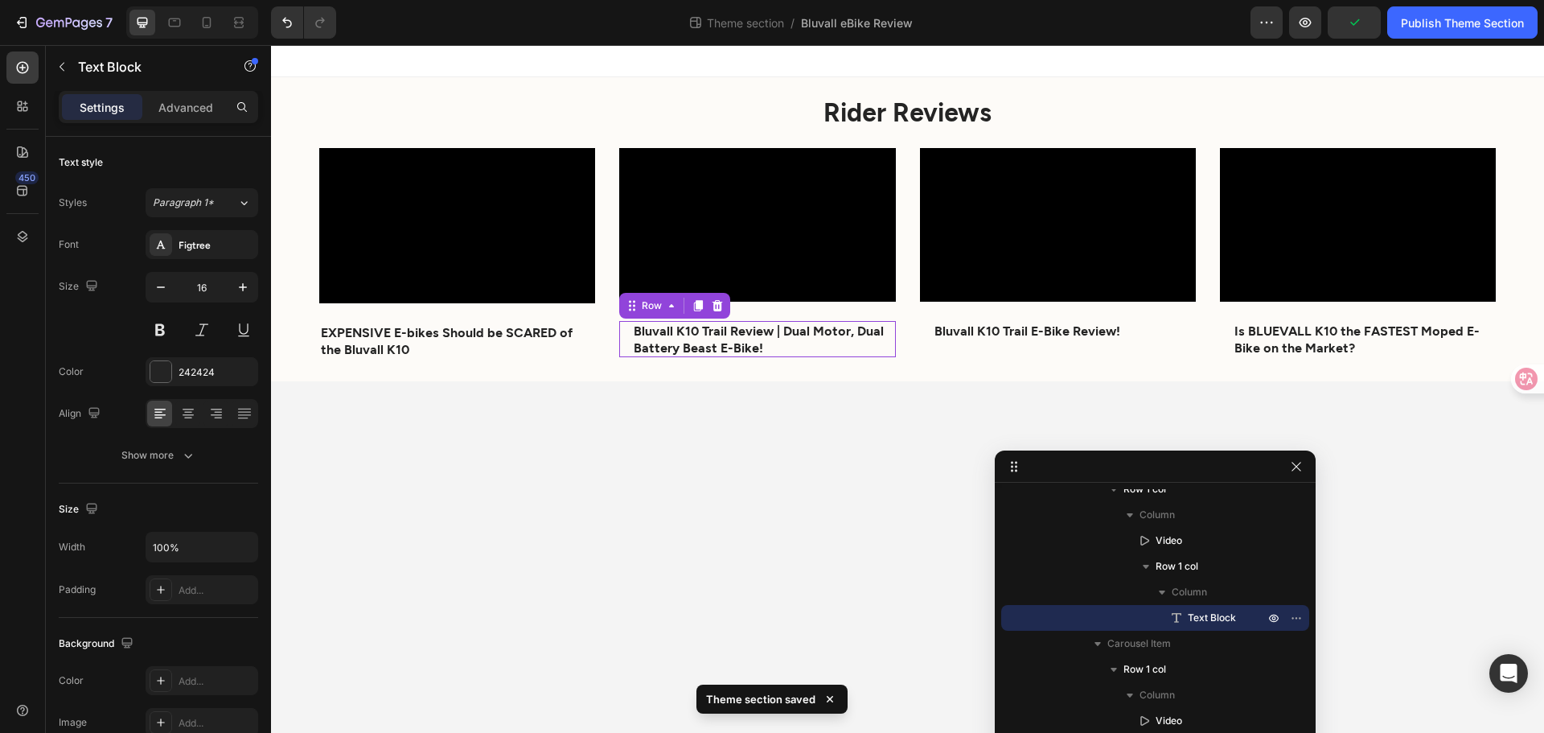
click at [624, 339] on div "Bluvall K10 Trail Review | Dual Motor, Dual Battery Beast E-Bike! Text Block Ro…" at bounding box center [757, 339] width 276 height 37
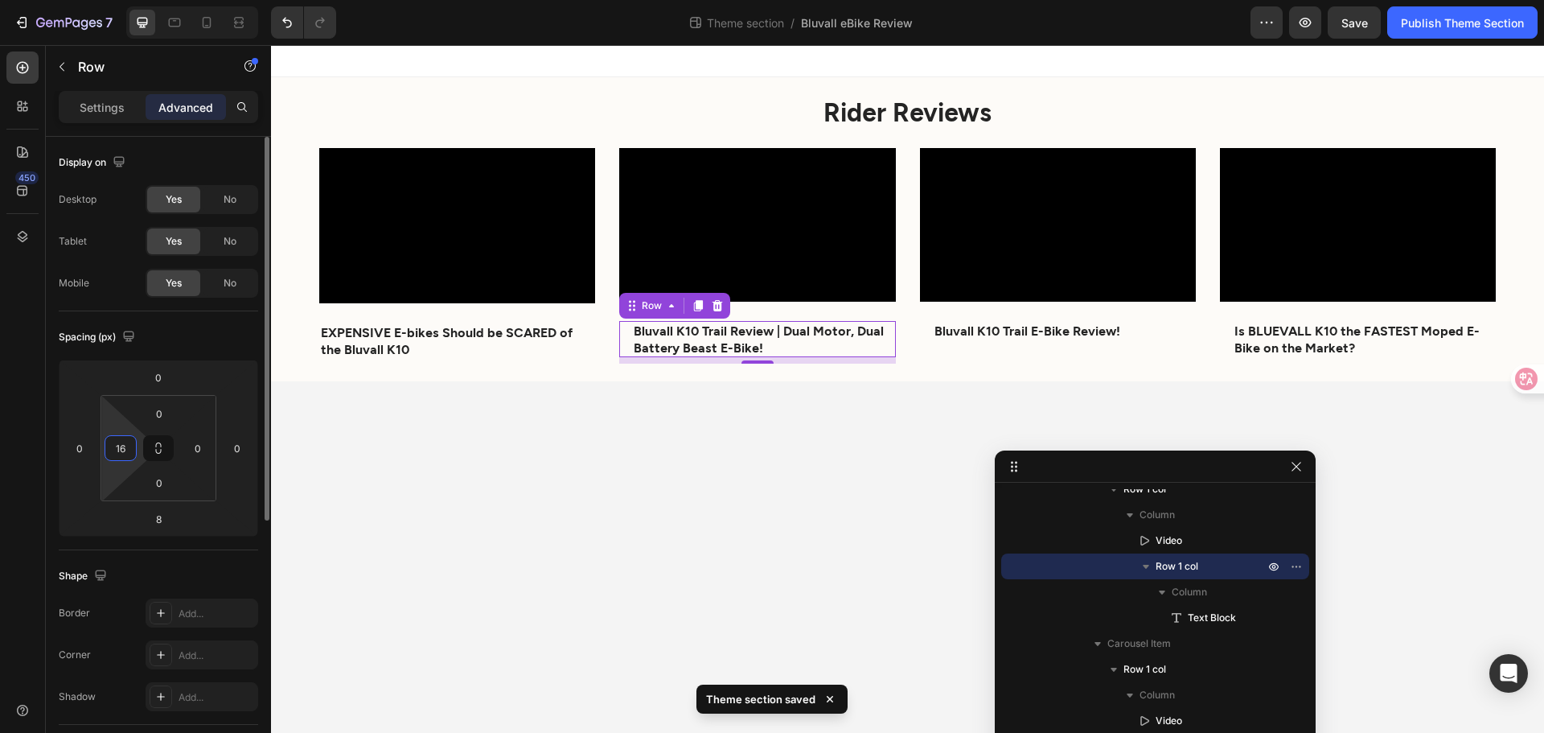
drag, startPoint x: 126, startPoint y: 442, endPoint x: 105, endPoint y: 442, distance: 21.7
click at [106, 442] on div "16" at bounding box center [121, 448] width 32 height 26
click at [133, 445] on div "016" at bounding box center [121, 448] width 32 height 26
drag, startPoint x: 125, startPoint y: 446, endPoint x: 139, endPoint y: 448, distance: 14.6
click at [139, 448] on div "0 016 0 0" at bounding box center [159, 448] width 116 height 106
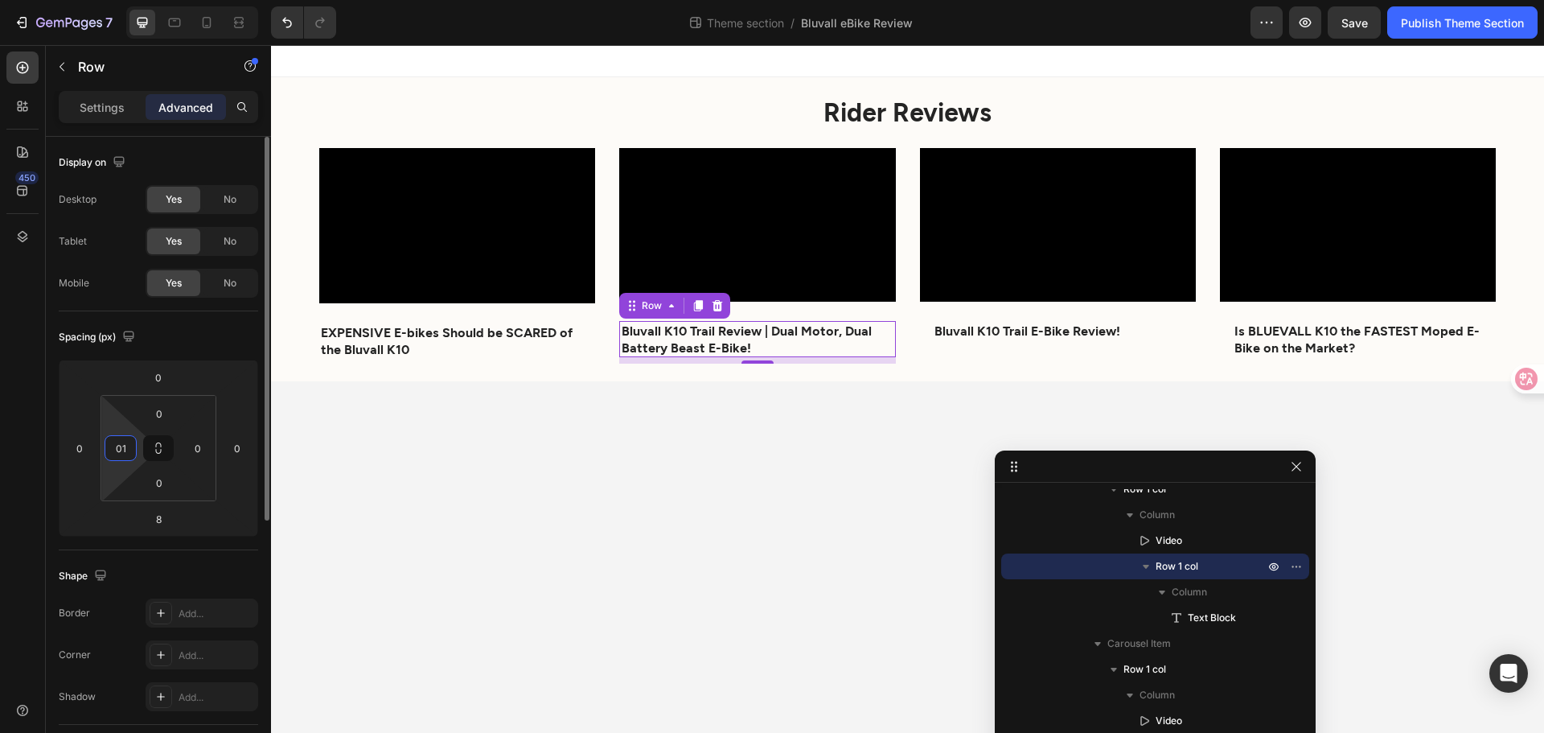
type input "0"
click at [365, 480] on body "Rider Reviews Heading Video EXPENSIVE E-bikes Should be SCARED of the Bluvall K…" at bounding box center [907, 389] width 1273 height 688
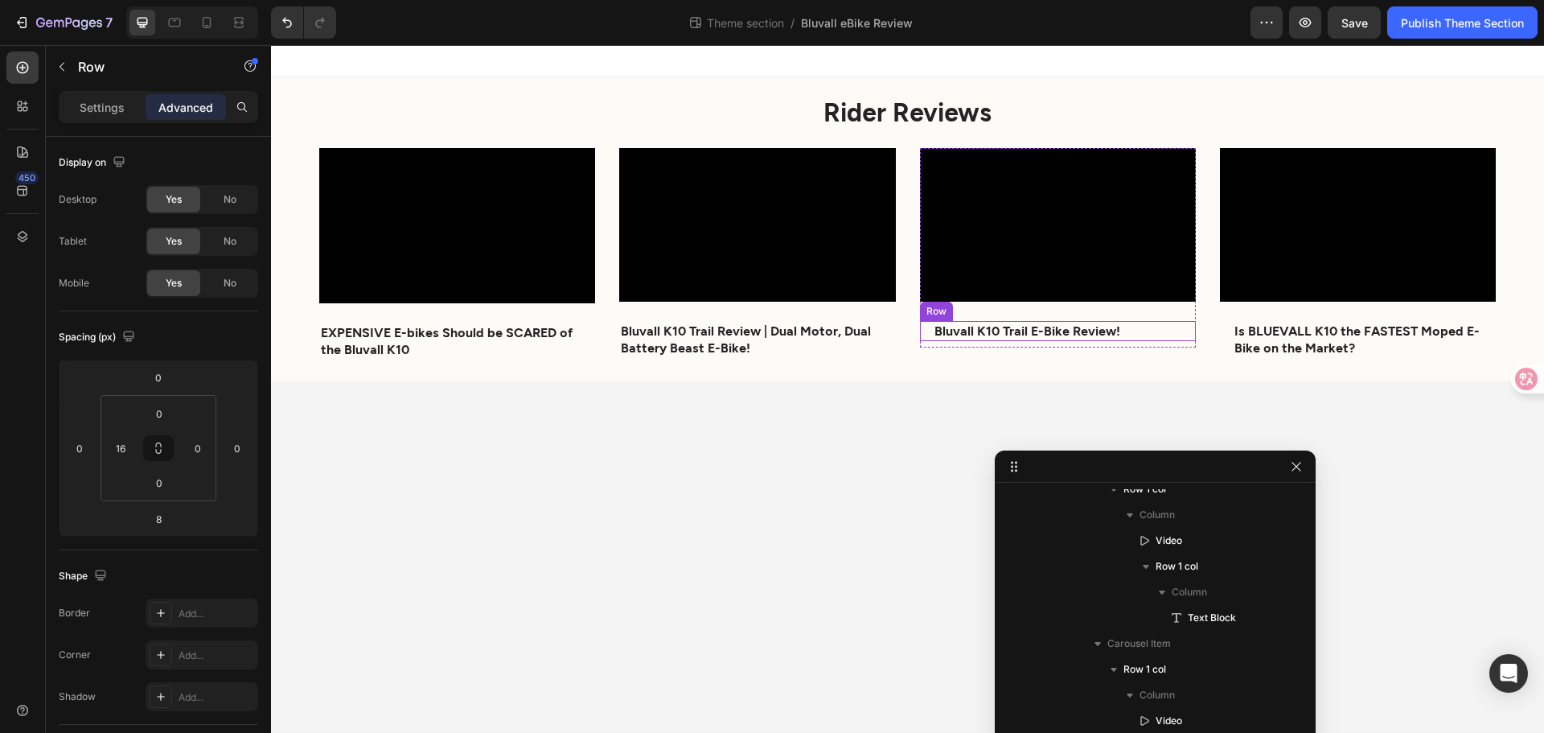
click at [920, 325] on div "Bluvall K10 Trail E-Bike Review! Text Block Row" at bounding box center [1058, 331] width 276 height 20
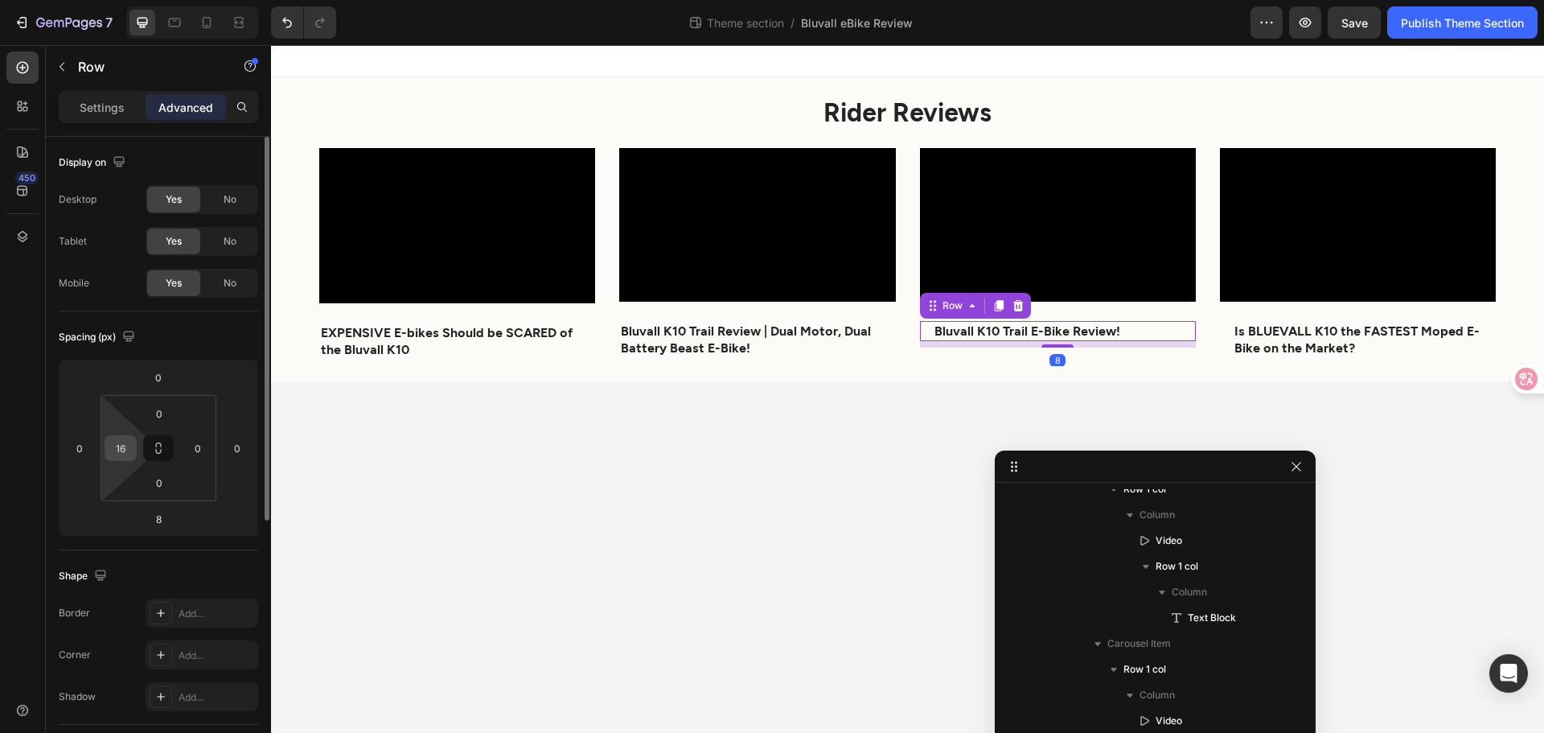
click at [124, 448] on input "16" at bounding box center [121, 448] width 24 height 24
type input "0"
click at [409, 471] on body "Rider Reviews Heading Video EXPENSIVE E-bikes Should be SCARED of the Bluvall K…" at bounding box center [907, 389] width 1273 height 688
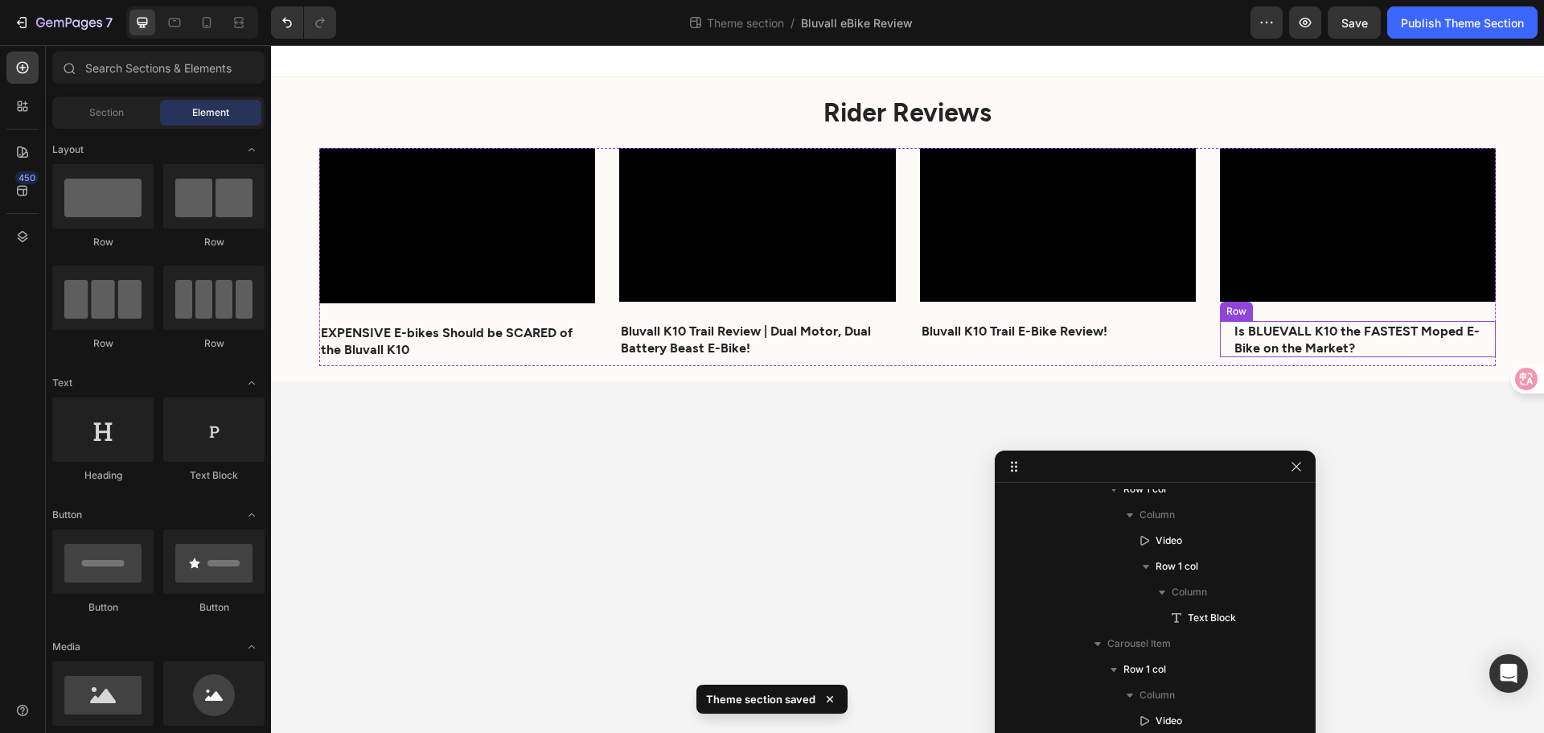
click at [1231, 335] on div "Is BLUEVALL K10 the FASTEST Moped E-Bike on the Market? Text Block Row" at bounding box center [1358, 339] width 276 height 37
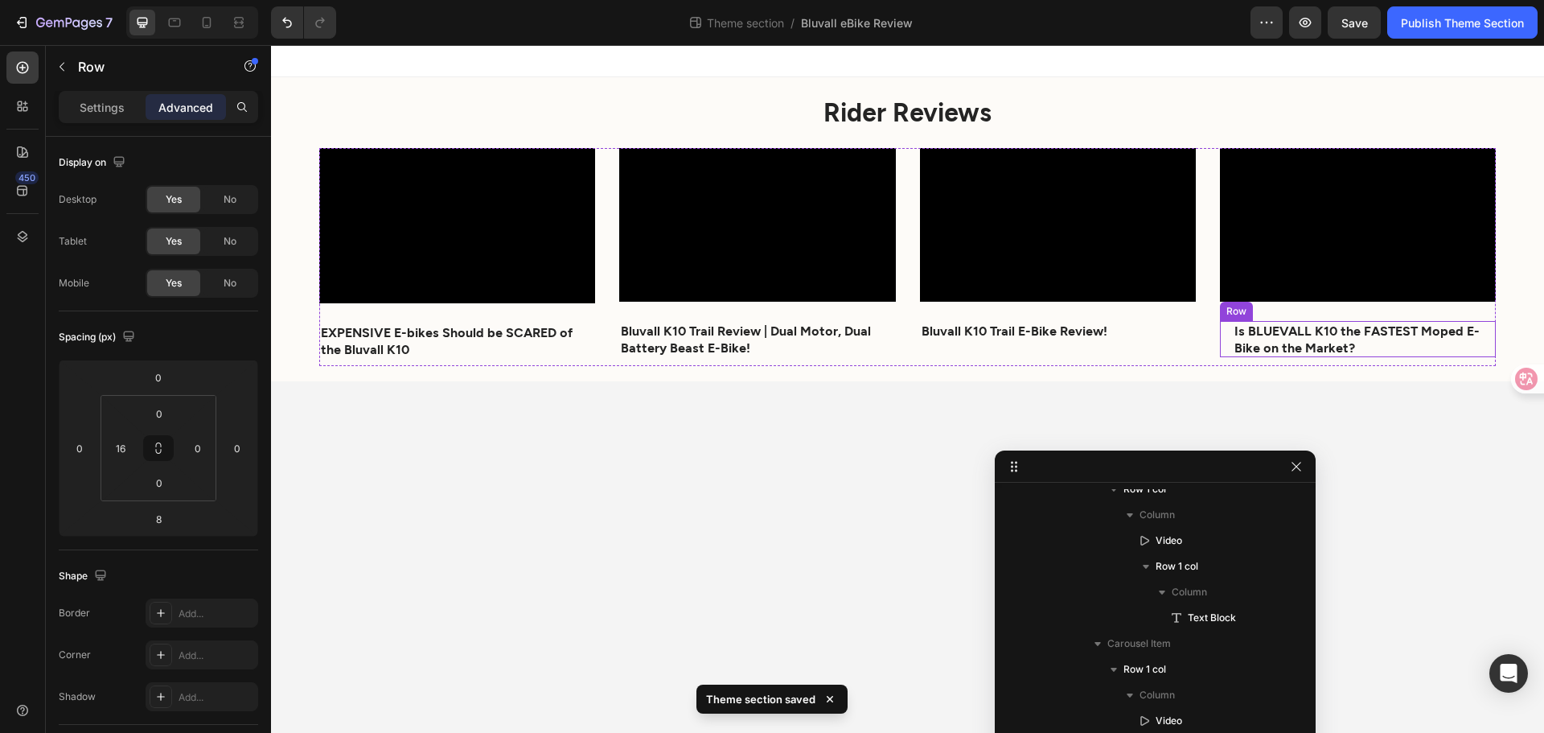
scroll to position [532, 0]
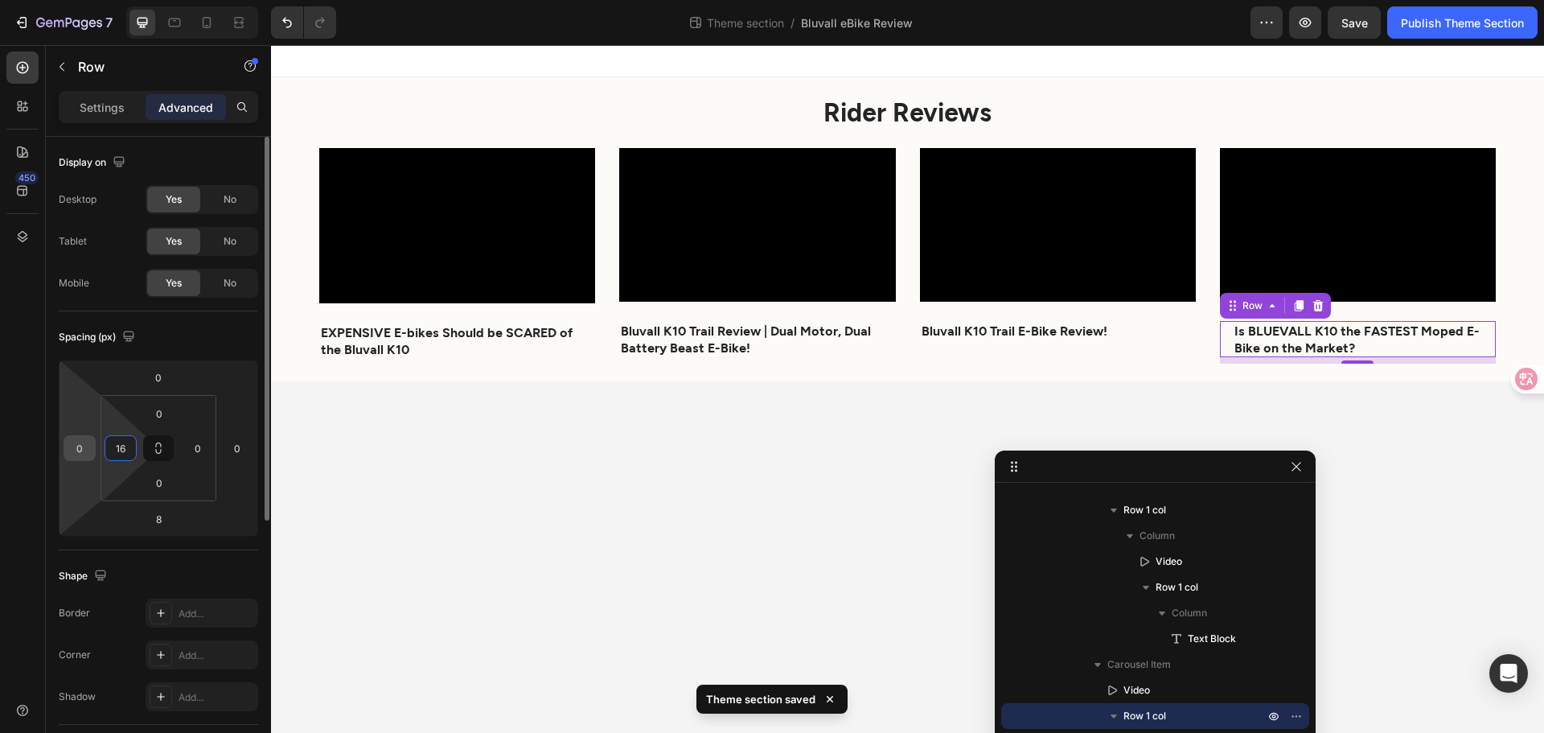
drag, startPoint x: 128, startPoint y: 444, endPoint x: 77, endPoint y: 442, distance: 50.7
click at [77, 442] on div "0 0 8 0 0 16 0 0" at bounding box center [158, 448] width 199 height 177
click at [129, 446] on input "16" at bounding box center [121, 448] width 24 height 24
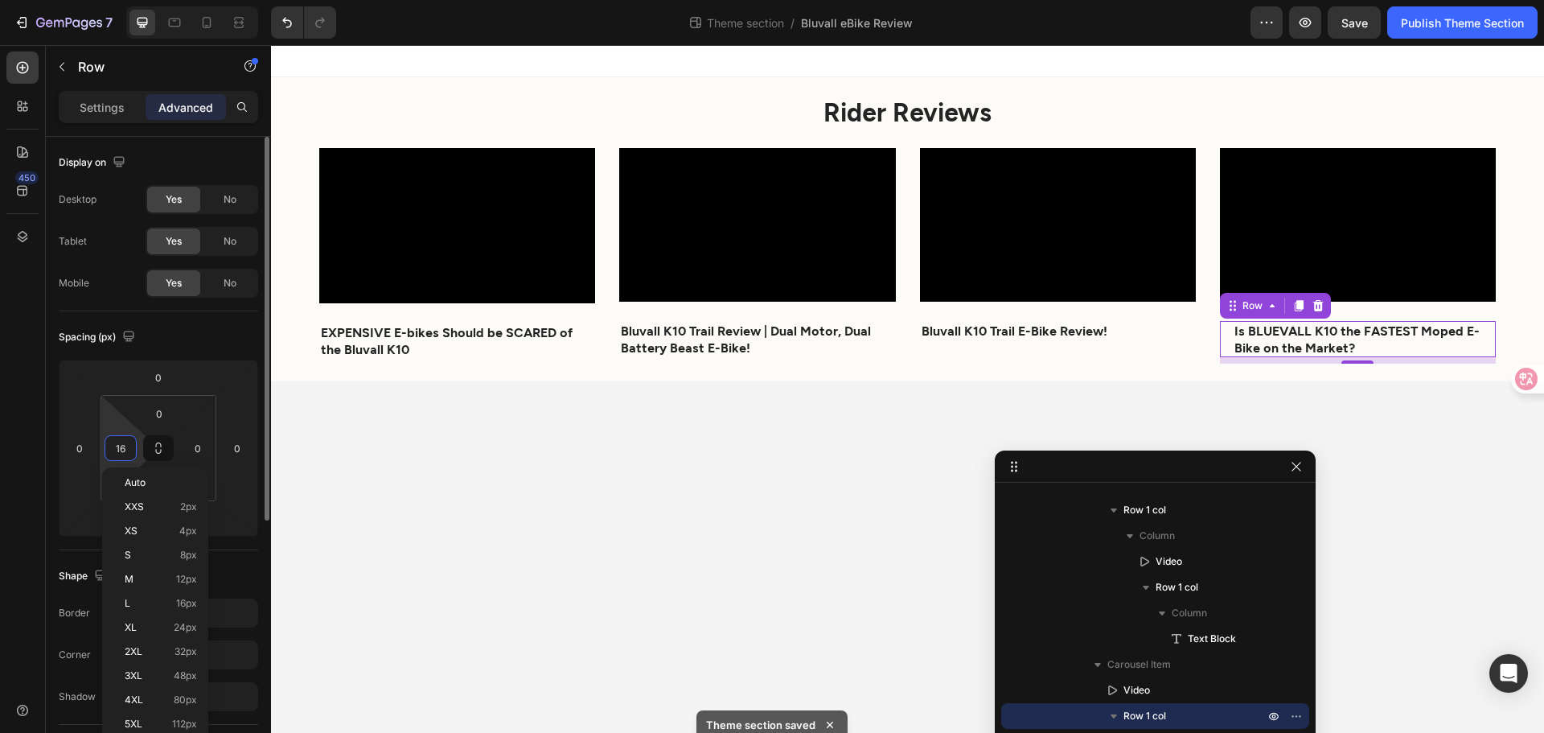
type input "1"
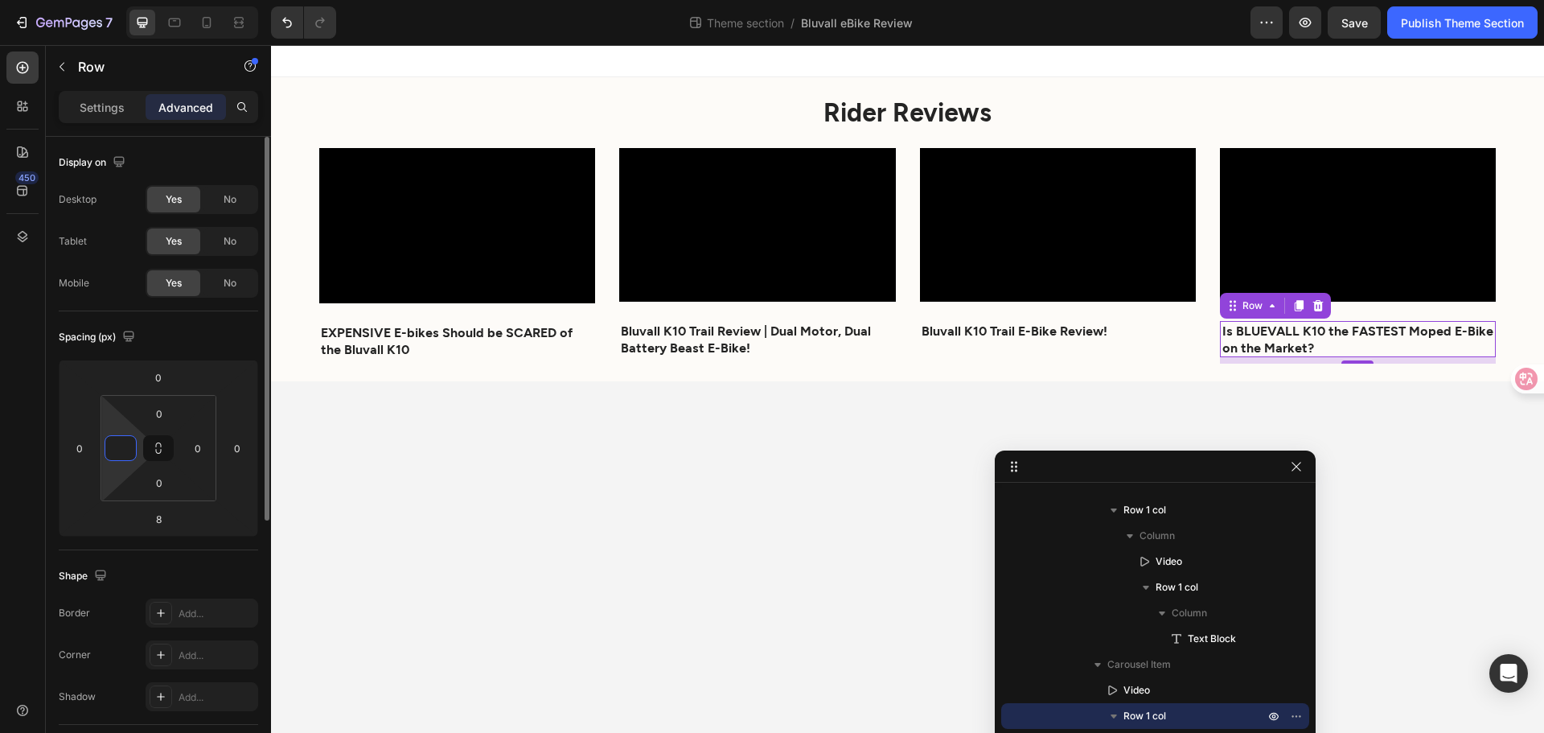
type input "0"
click at [364, 461] on body "Rider Reviews Heading Video EXPENSIVE E-bikes Should be SCARED of the Bluvall K…" at bounding box center [907, 389] width 1273 height 688
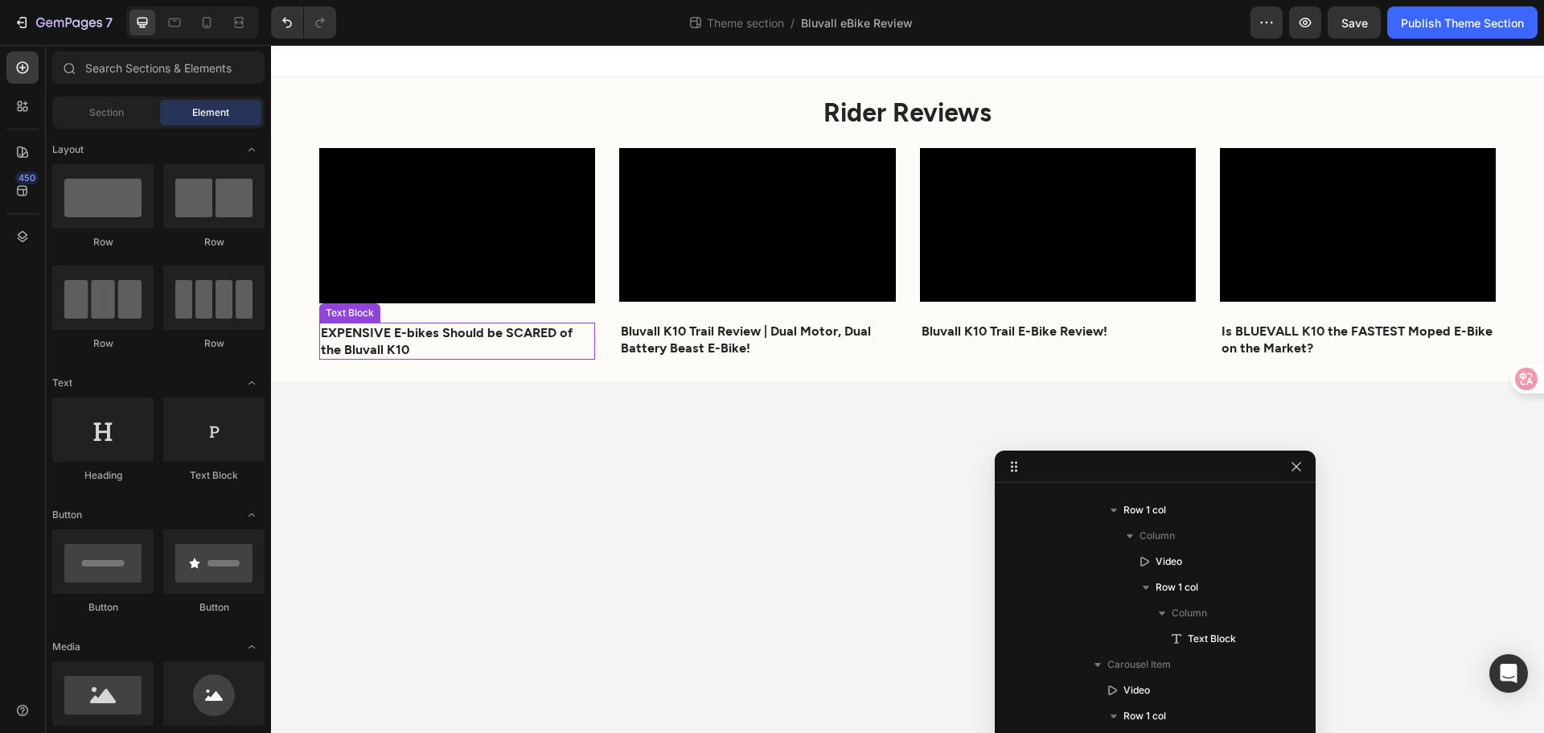
click at [389, 339] on strong "EXPENSIVE E-bikes Should be SCARED of the Bluvall K10" at bounding box center [447, 340] width 252 height 32
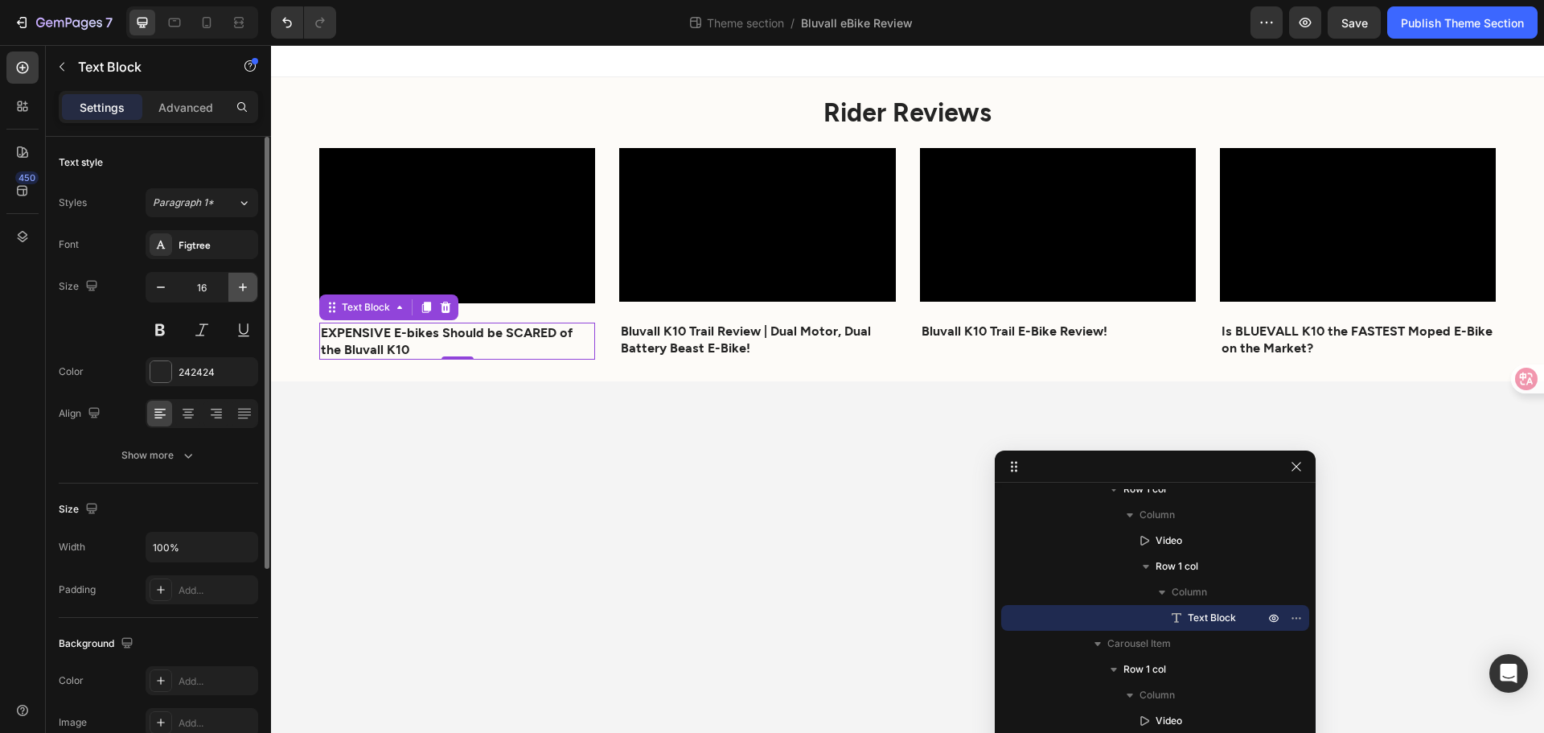
click at [252, 290] on button "button" at bounding box center [242, 287] width 29 height 29
type input "17"
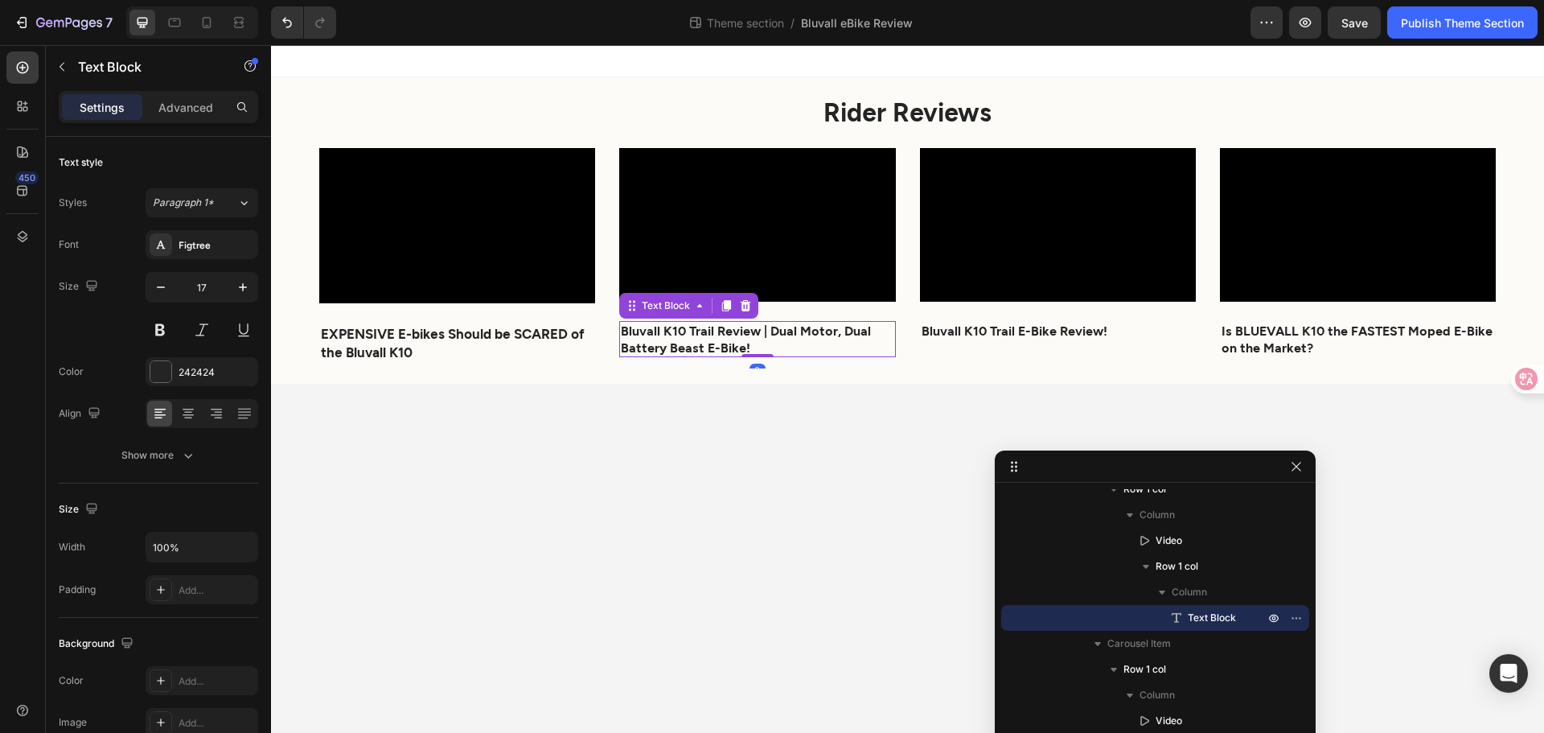
click at [711, 331] on strong "Bluvall K10 Trail Review | Dual Motor, Dual Battery Beast E-Bike!" at bounding box center [746, 339] width 250 height 32
click at [236, 279] on button "button" at bounding box center [242, 287] width 29 height 29
type input "17"
click at [966, 327] on strong "Bluvall K10 Trail E-Bike Review!" at bounding box center [1015, 330] width 186 height 15
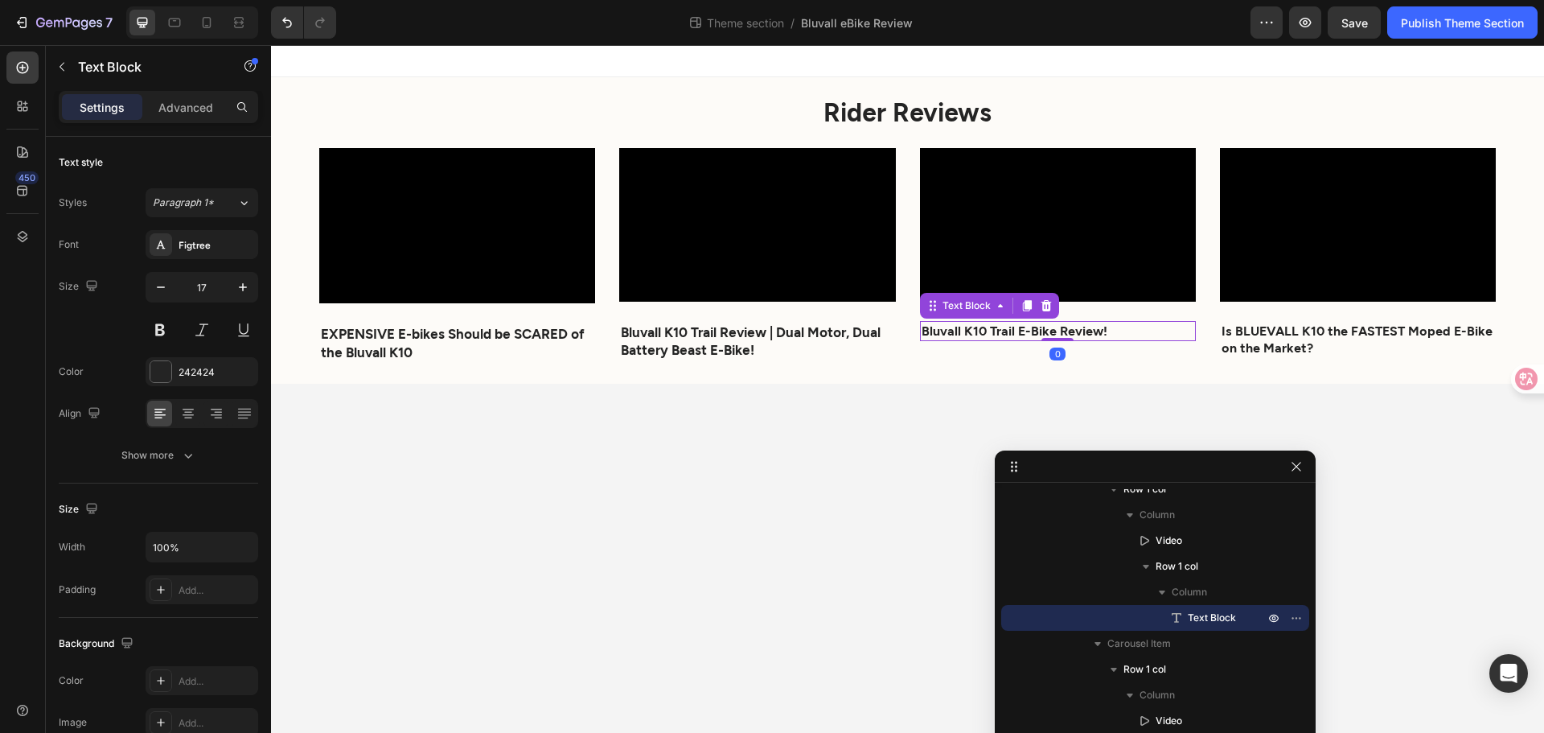
scroll to position [532, 0]
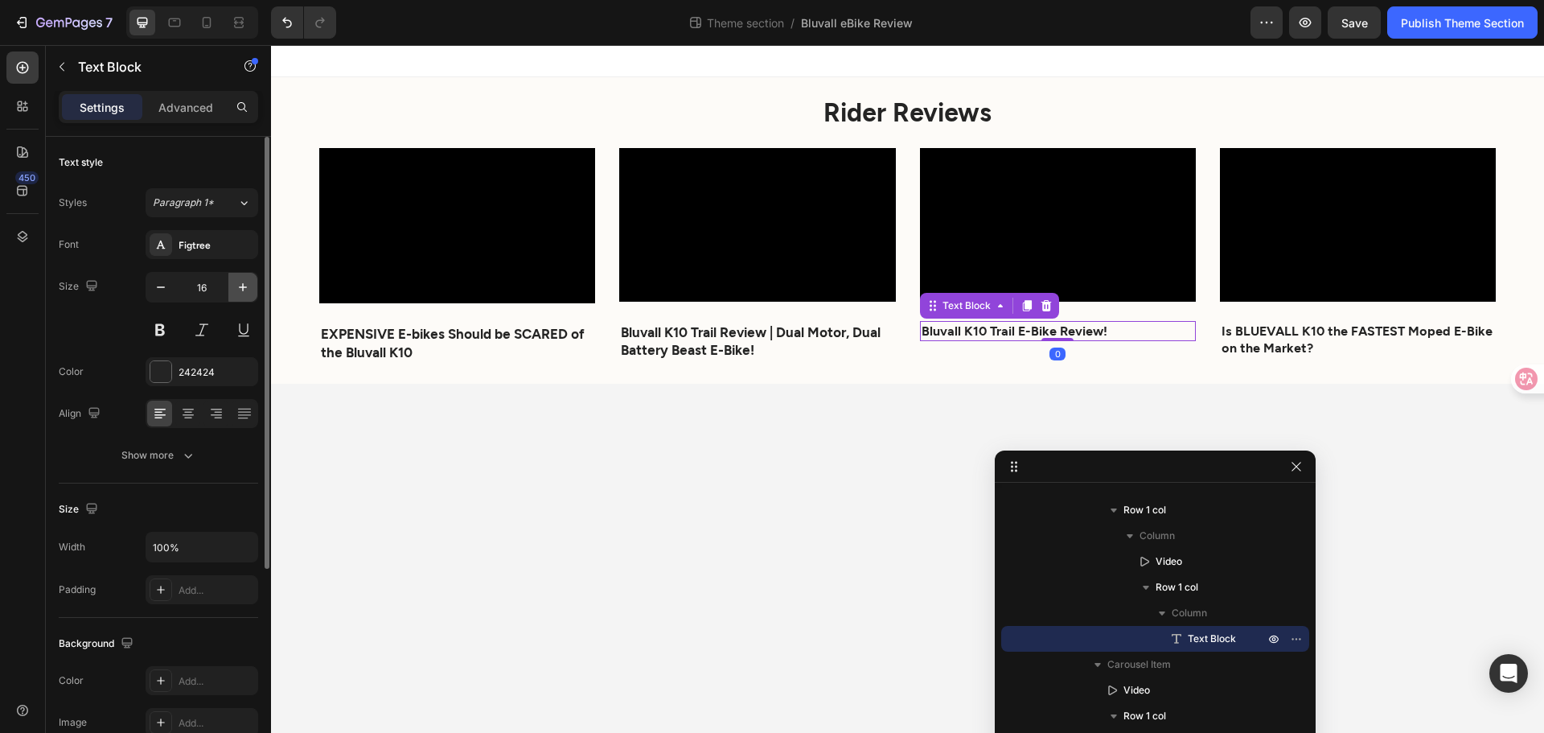
click at [236, 285] on icon "button" at bounding box center [243, 287] width 16 height 16
type input "17"
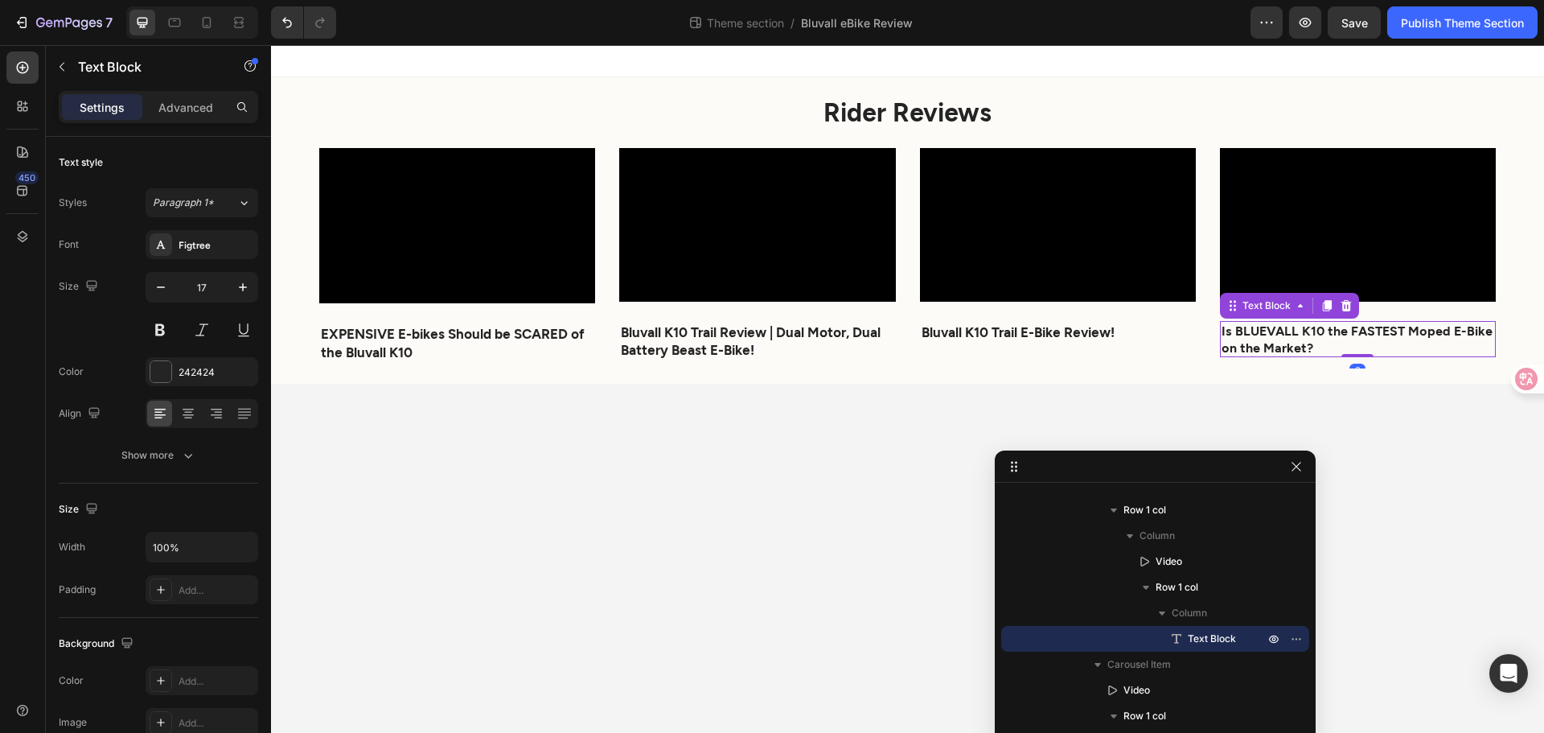
click at [1346, 338] on p "Is BLUEVALL K10 the FASTEST Moped E-Bike on the Market?" at bounding box center [1358, 340] width 273 height 34
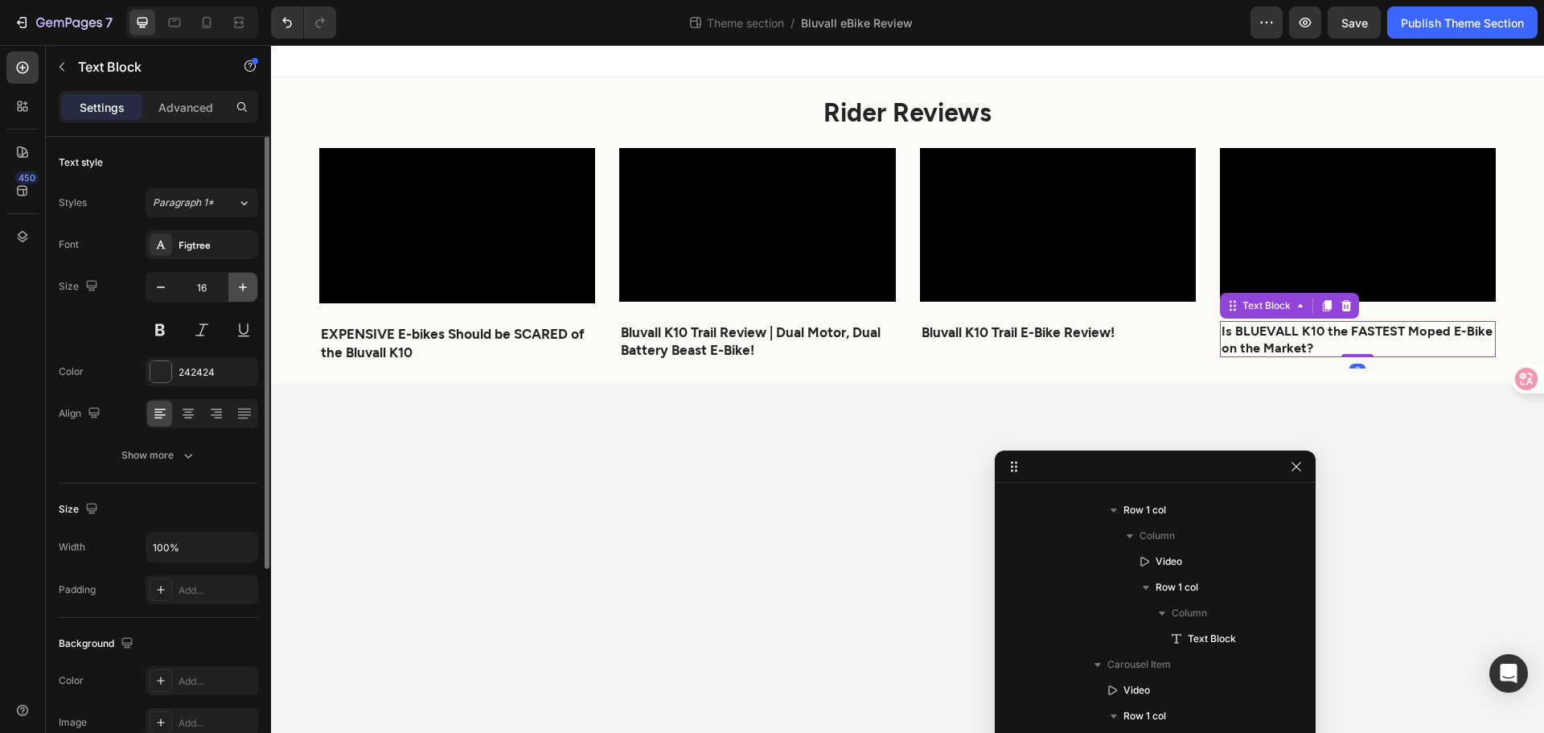
click at [234, 279] on button "button" at bounding box center [242, 287] width 29 height 29
type input "17"
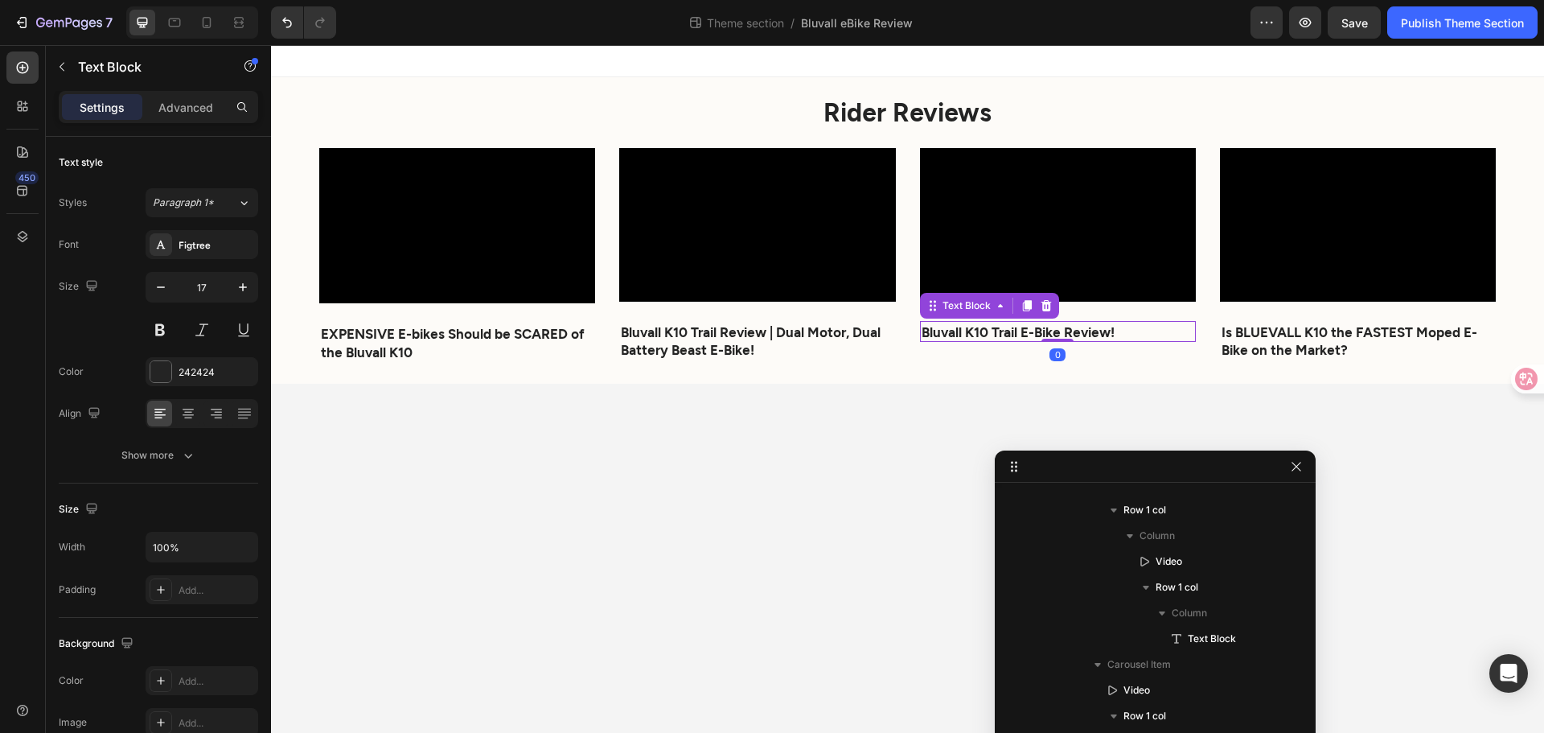
click at [933, 330] on strong "Bluvall K10 Trail E-Bike Review!" at bounding box center [1018, 331] width 193 height 16
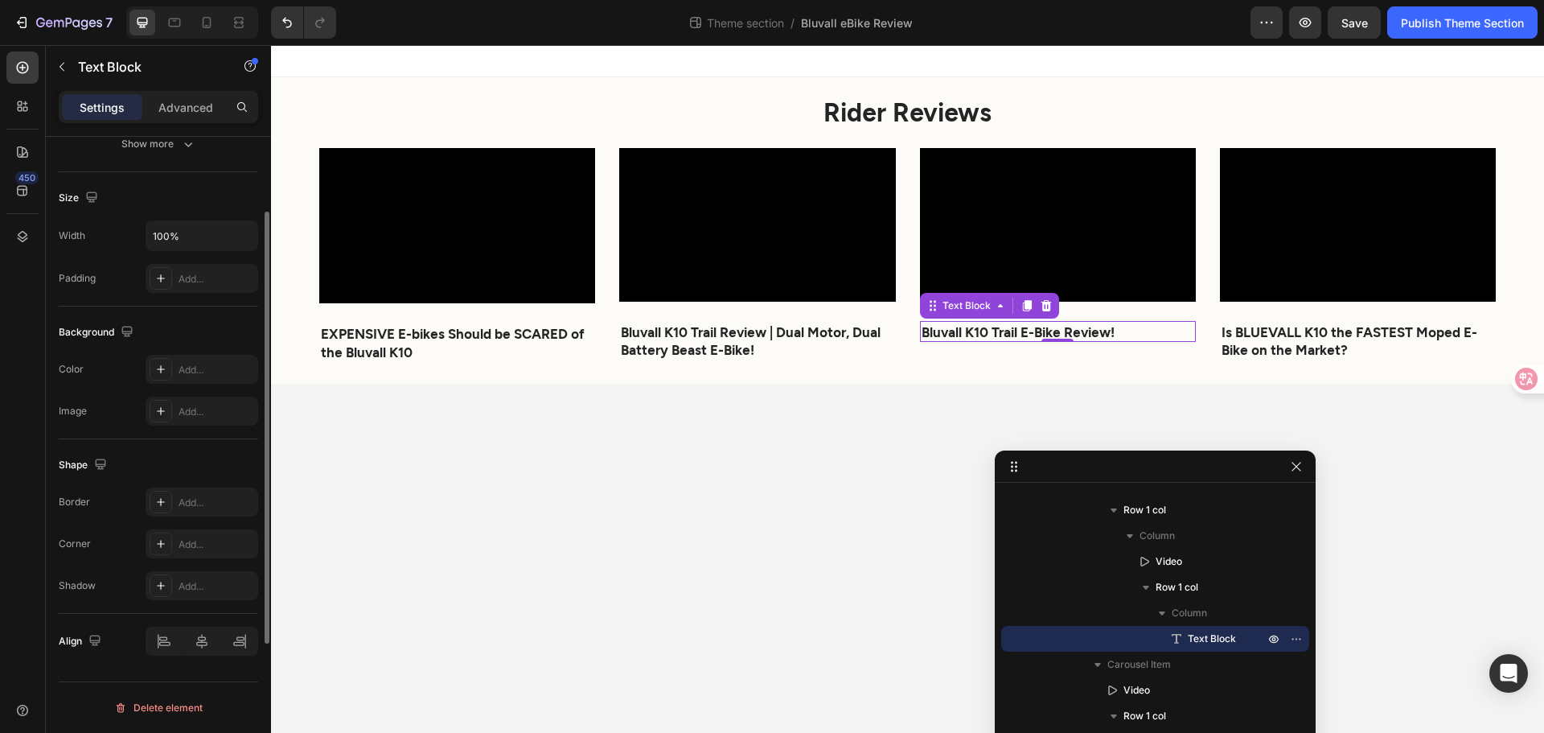
scroll to position [0, 0]
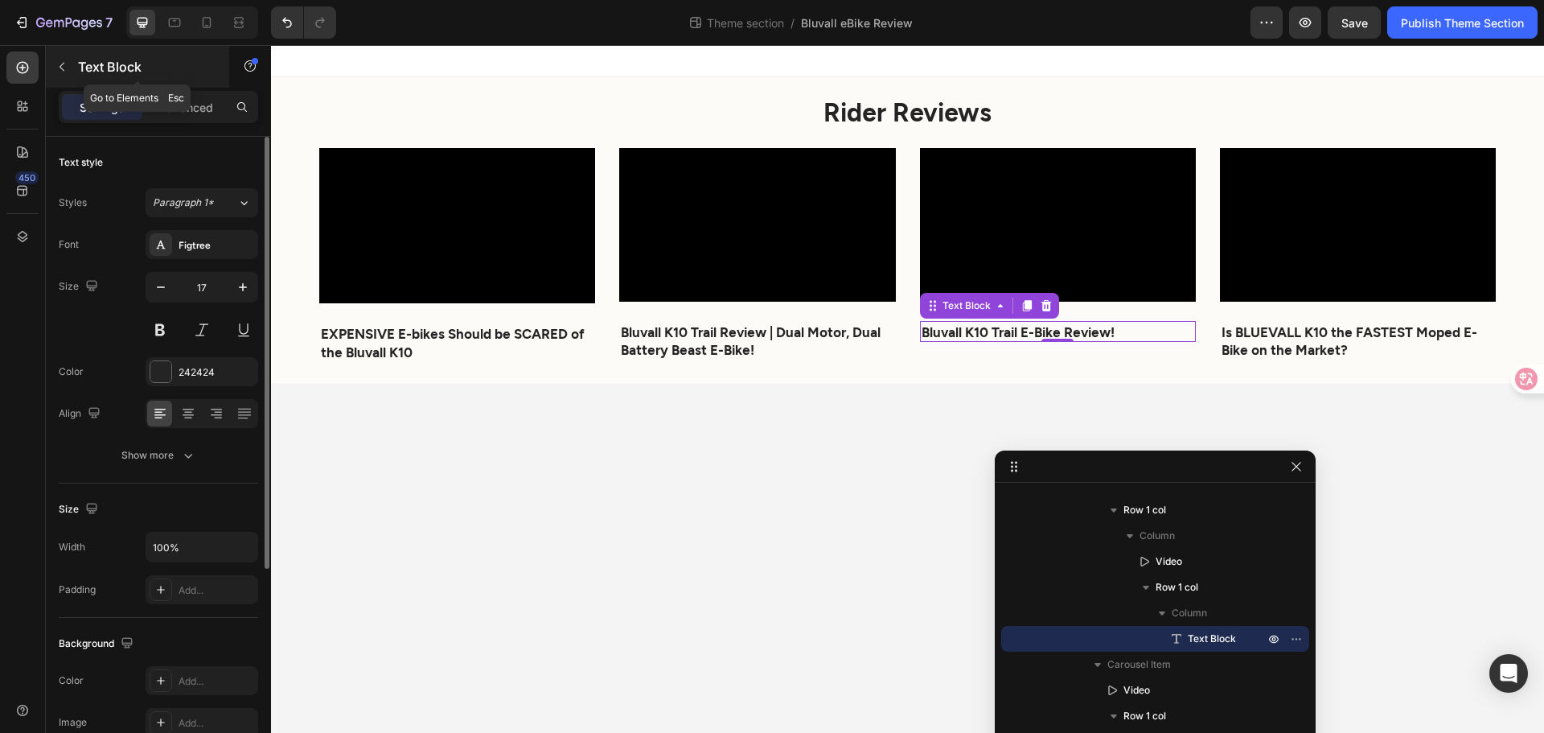
click at [86, 64] on p "Text Block" at bounding box center [146, 66] width 137 height 19
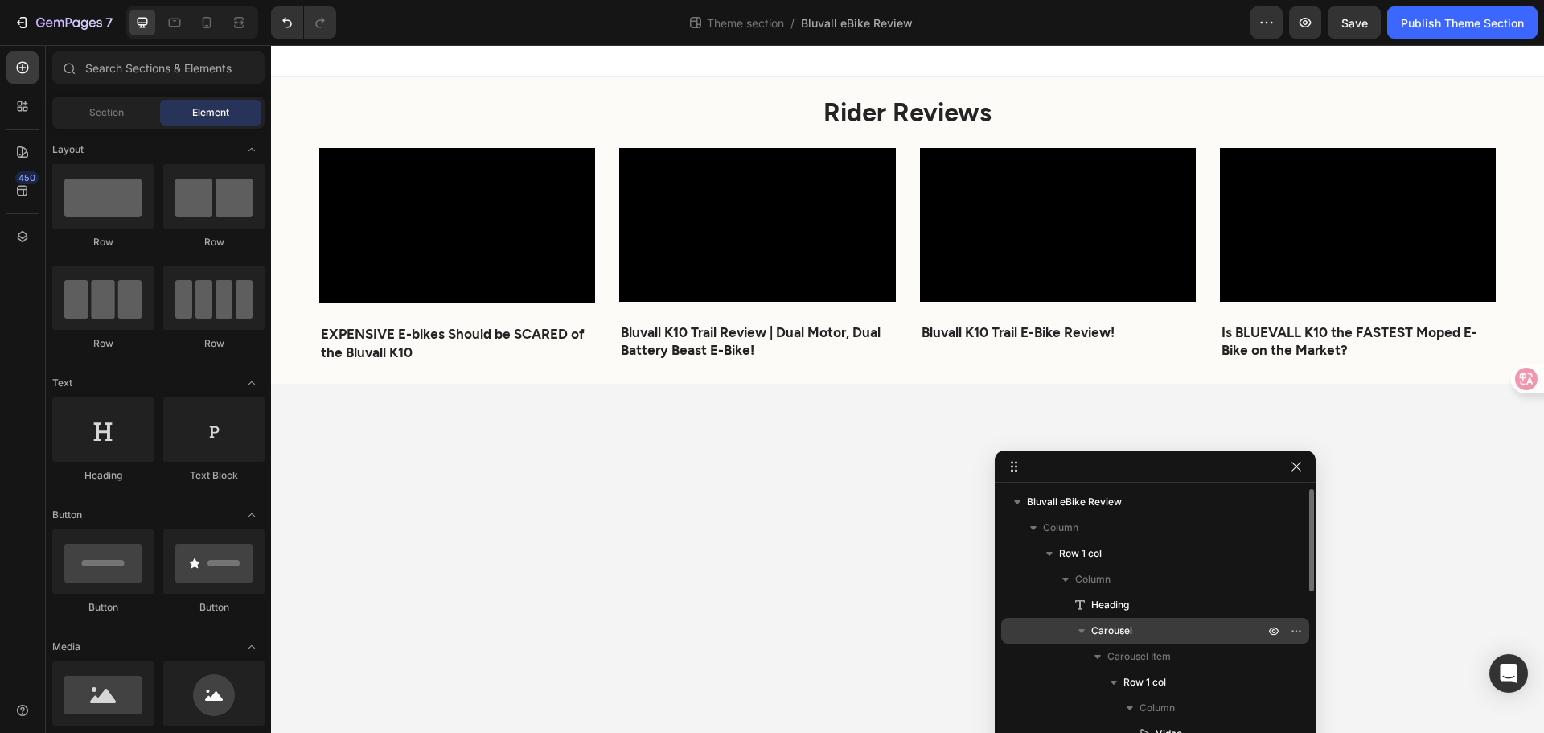
scroll to position [161, 0]
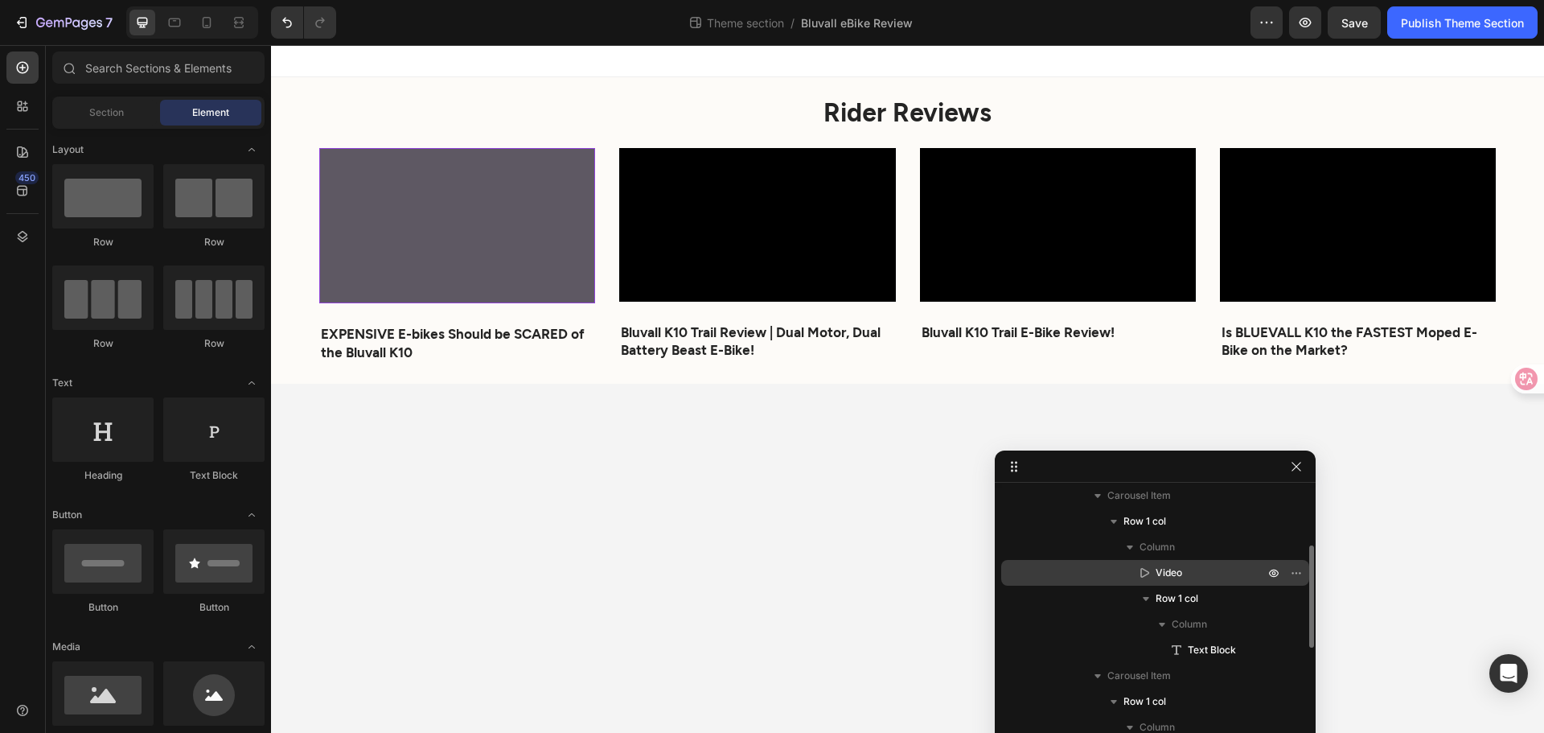
click at [1188, 573] on p "Video" at bounding box center [1193, 573] width 112 height 16
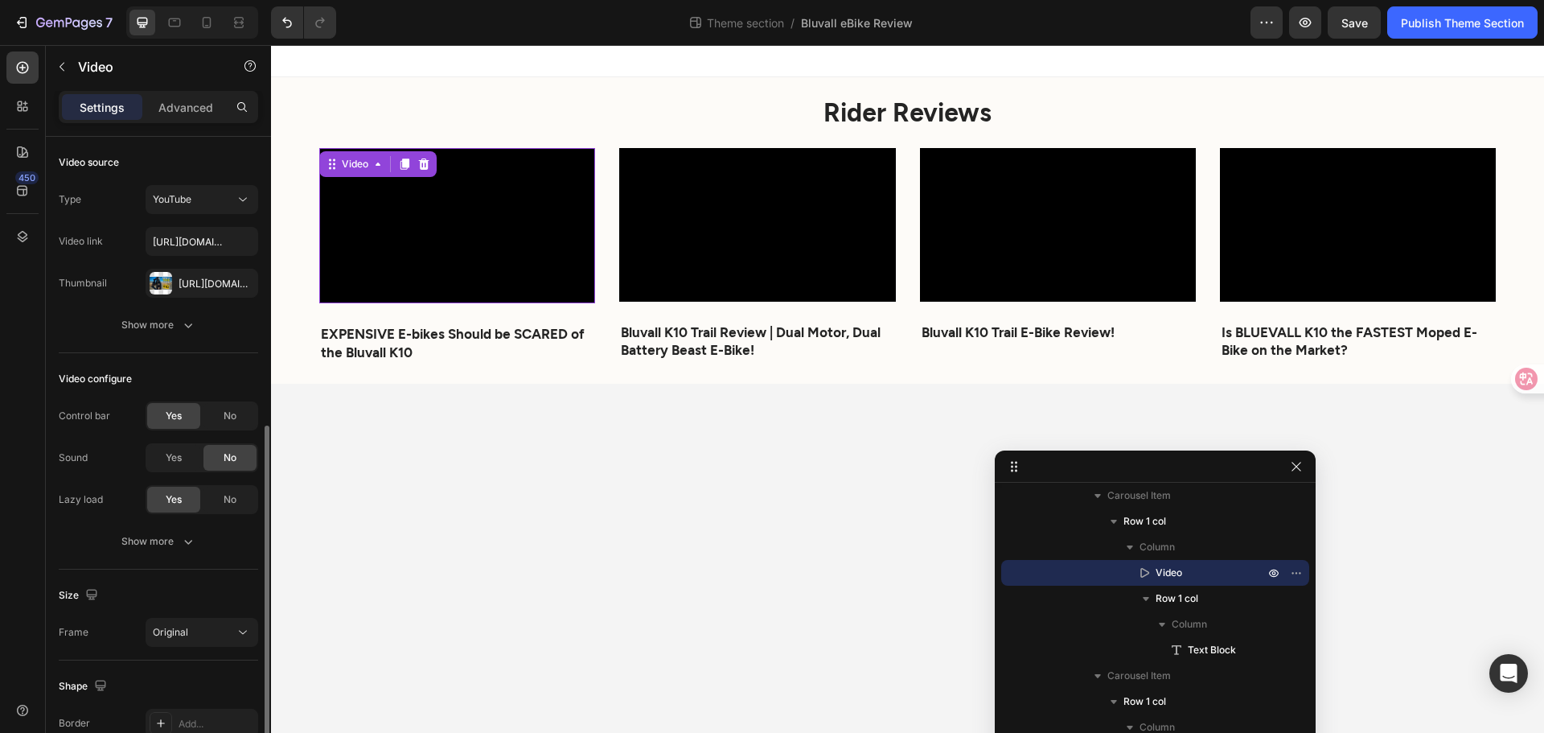
scroll to position [166, 0]
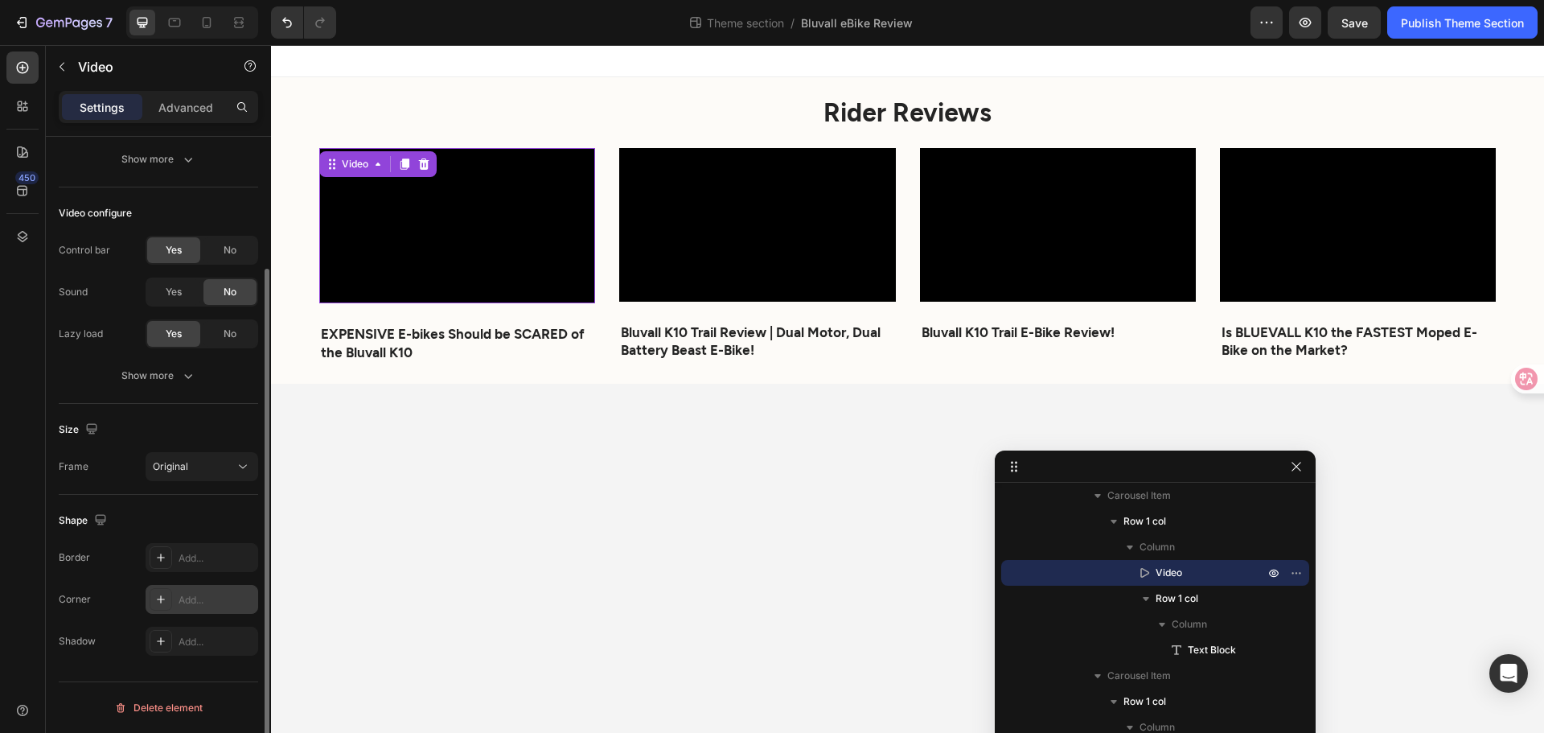
click at [148, 596] on div "Add..." at bounding box center [202, 599] width 113 height 29
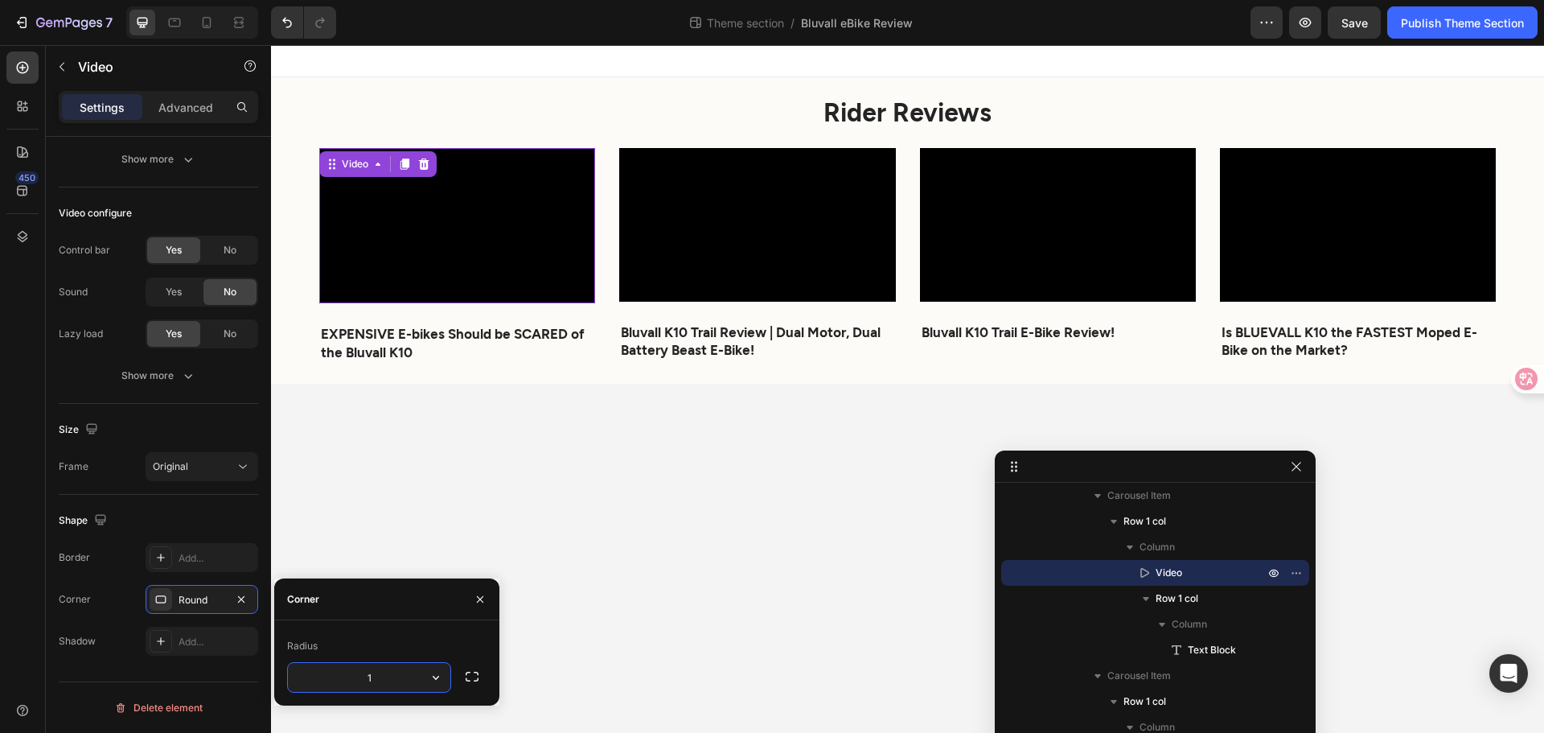
type input "16"
drag, startPoint x: 672, startPoint y: 606, endPoint x: 677, endPoint y: 598, distance: 9.2
click at [672, 606] on body "Rider Reviews Heading Video 24 EXPENSIVE E-bikes Should be SCARED of the Bluval…" at bounding box center [907, 389] width 1273 height 688
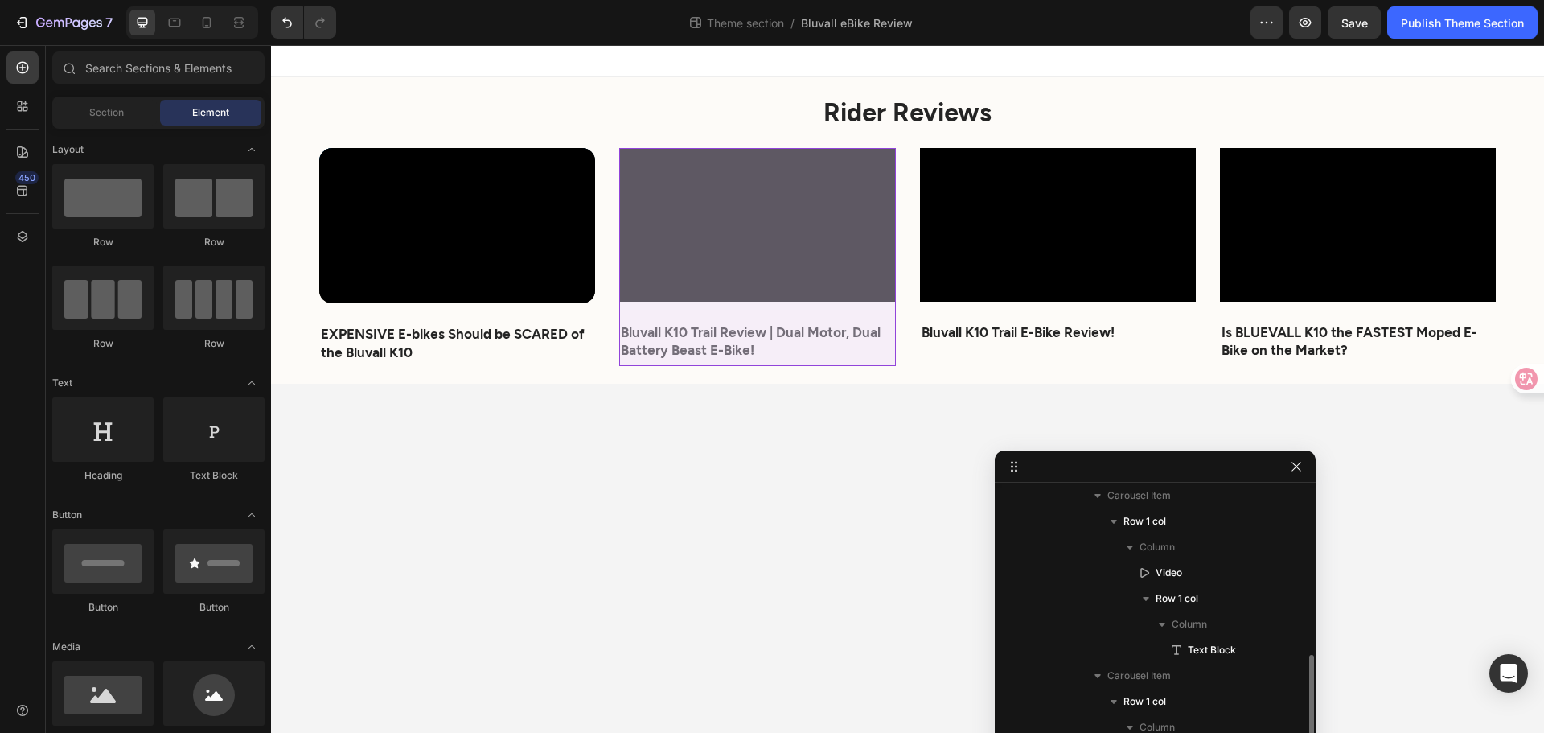
scroll to position [322, 0]
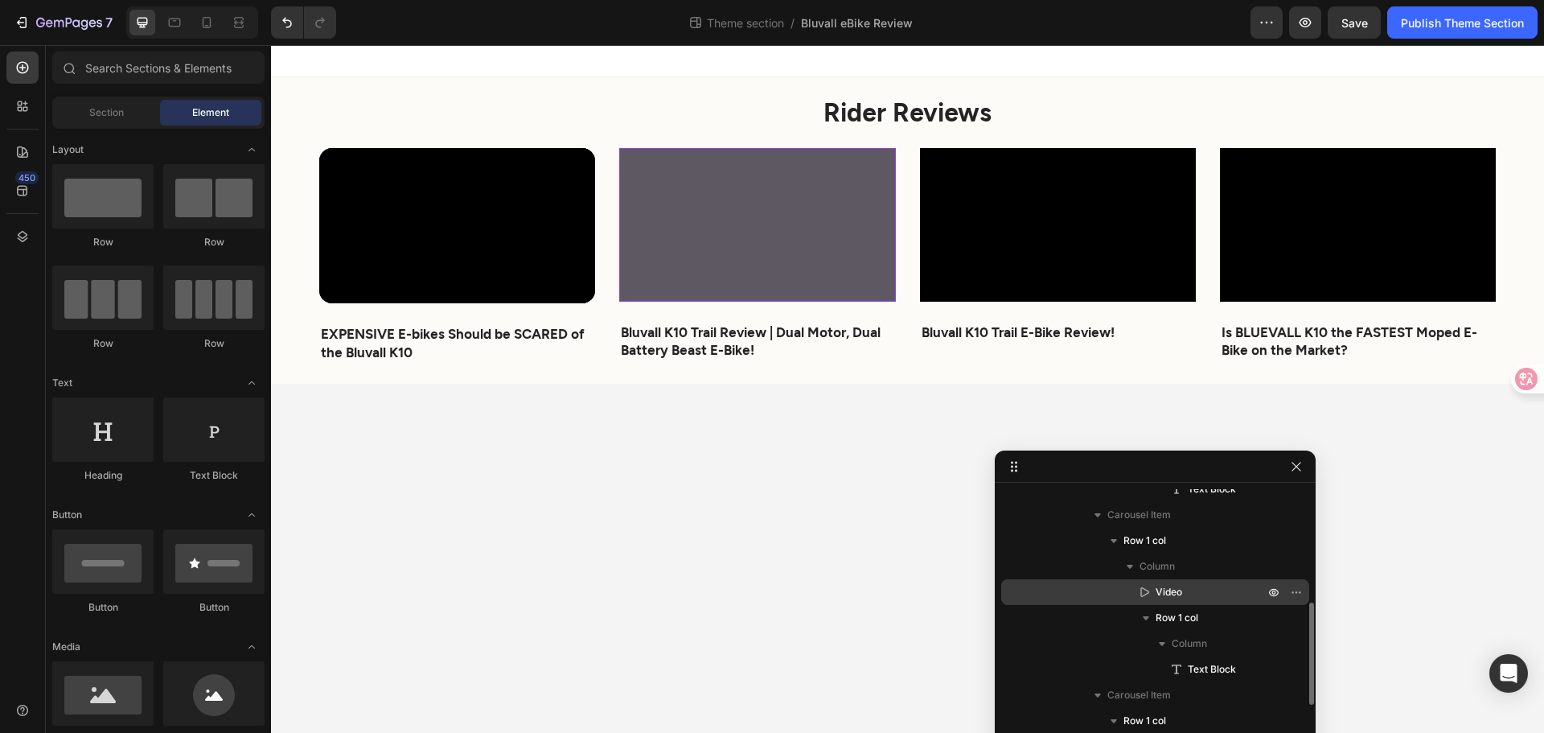
click at [1170, 599] on span "Video" at bounding box center [1169, 592] width 27 height 16
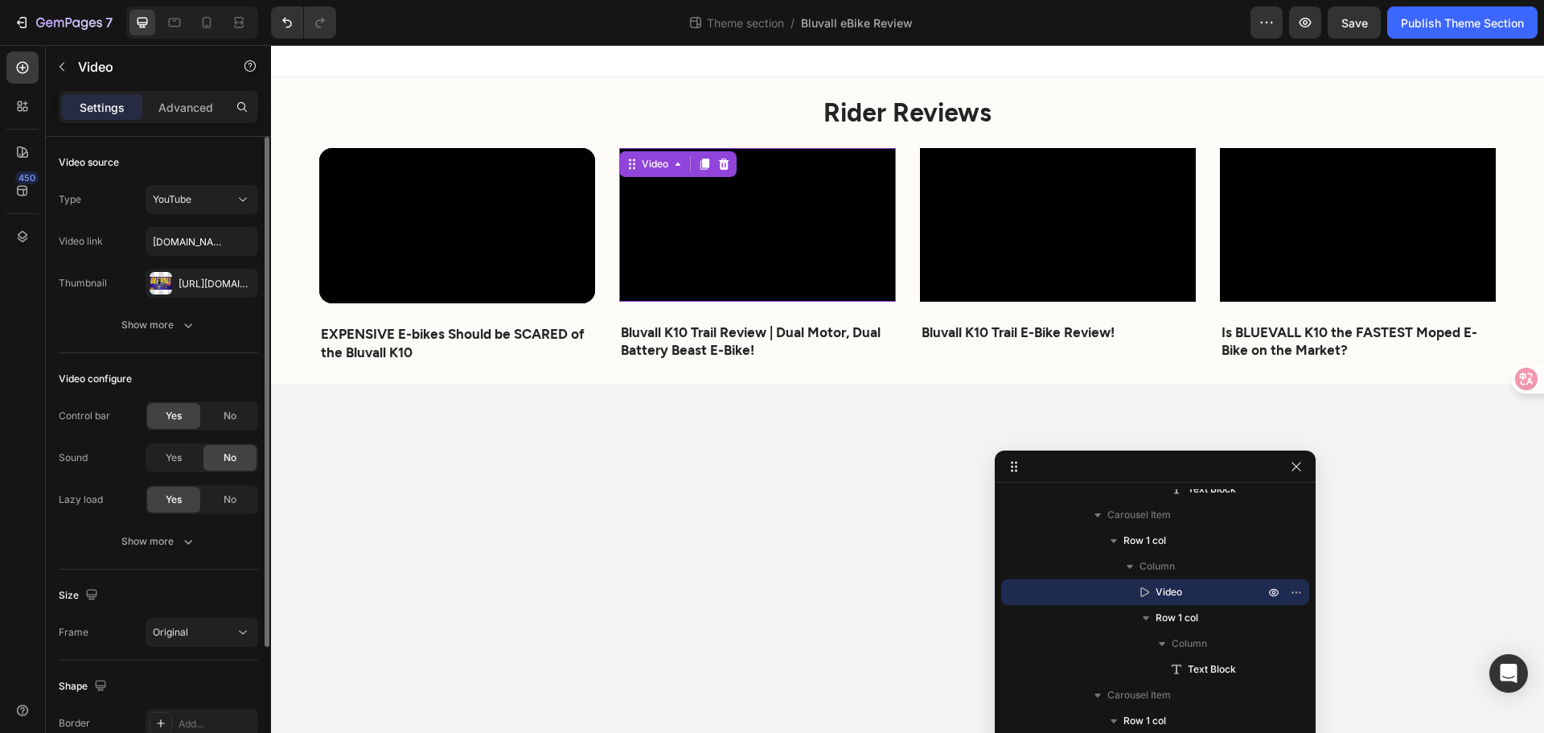
scroll to position [166, 0]
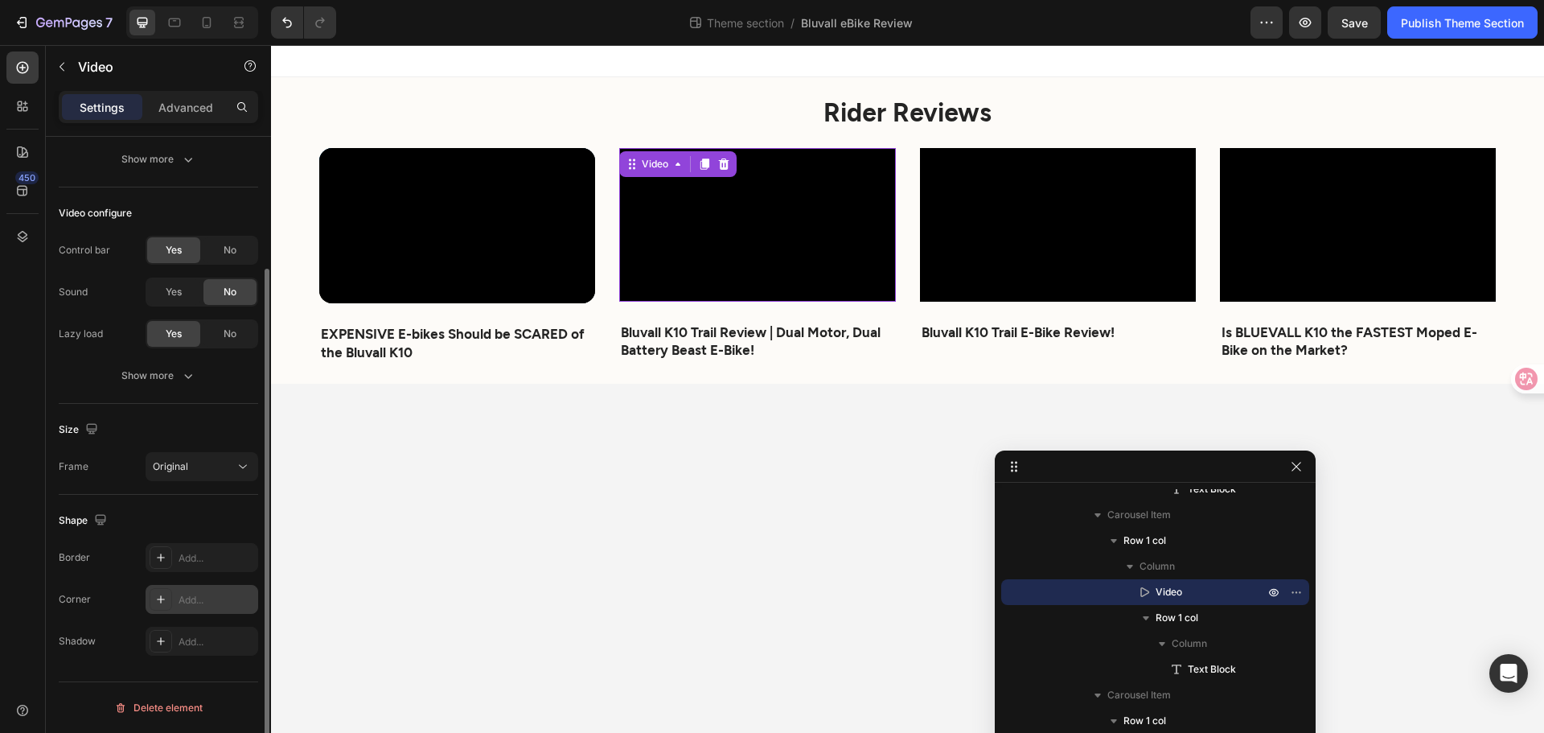
click at [152, 598] on div at bounding box center [161, 599] width 23 height 23
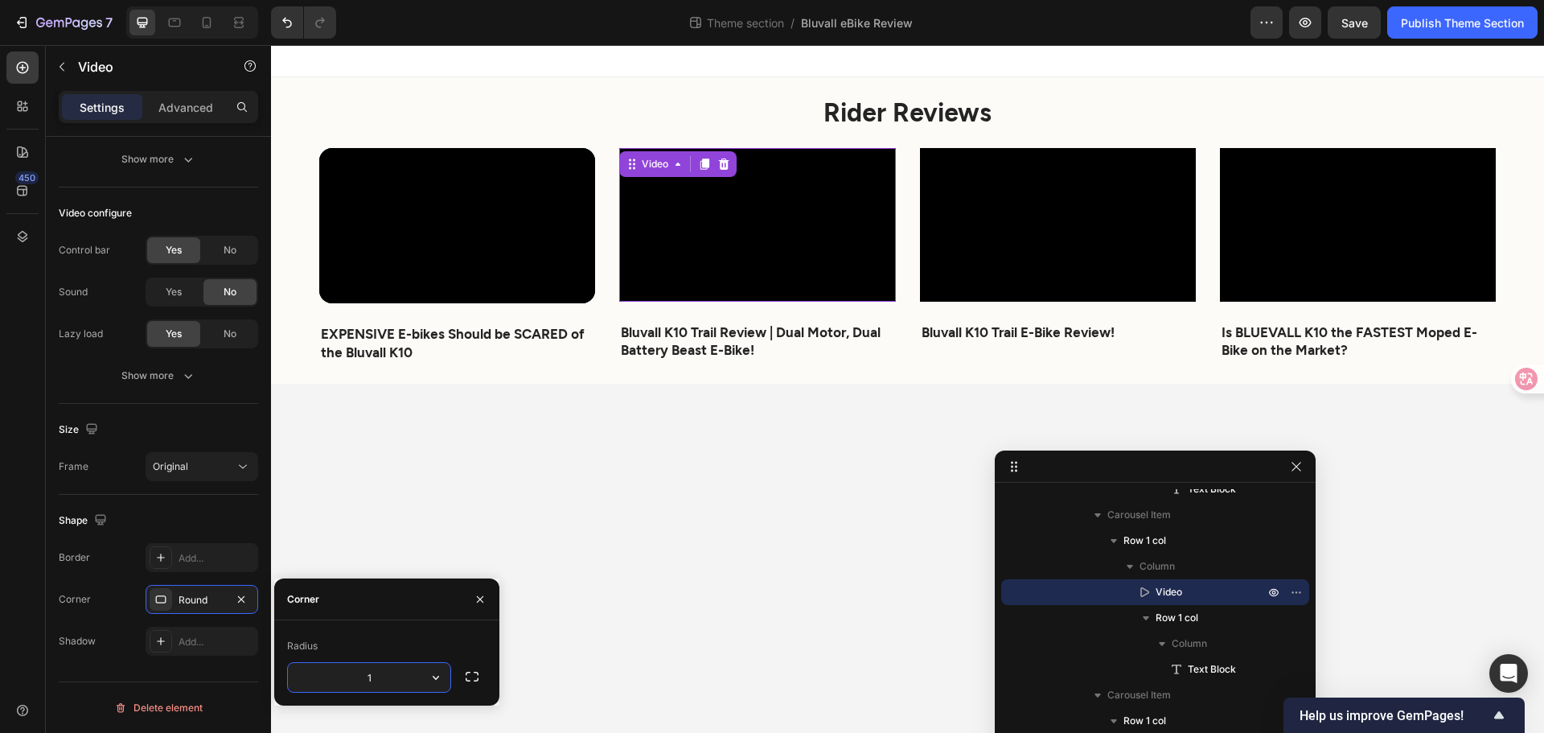
type input "16"
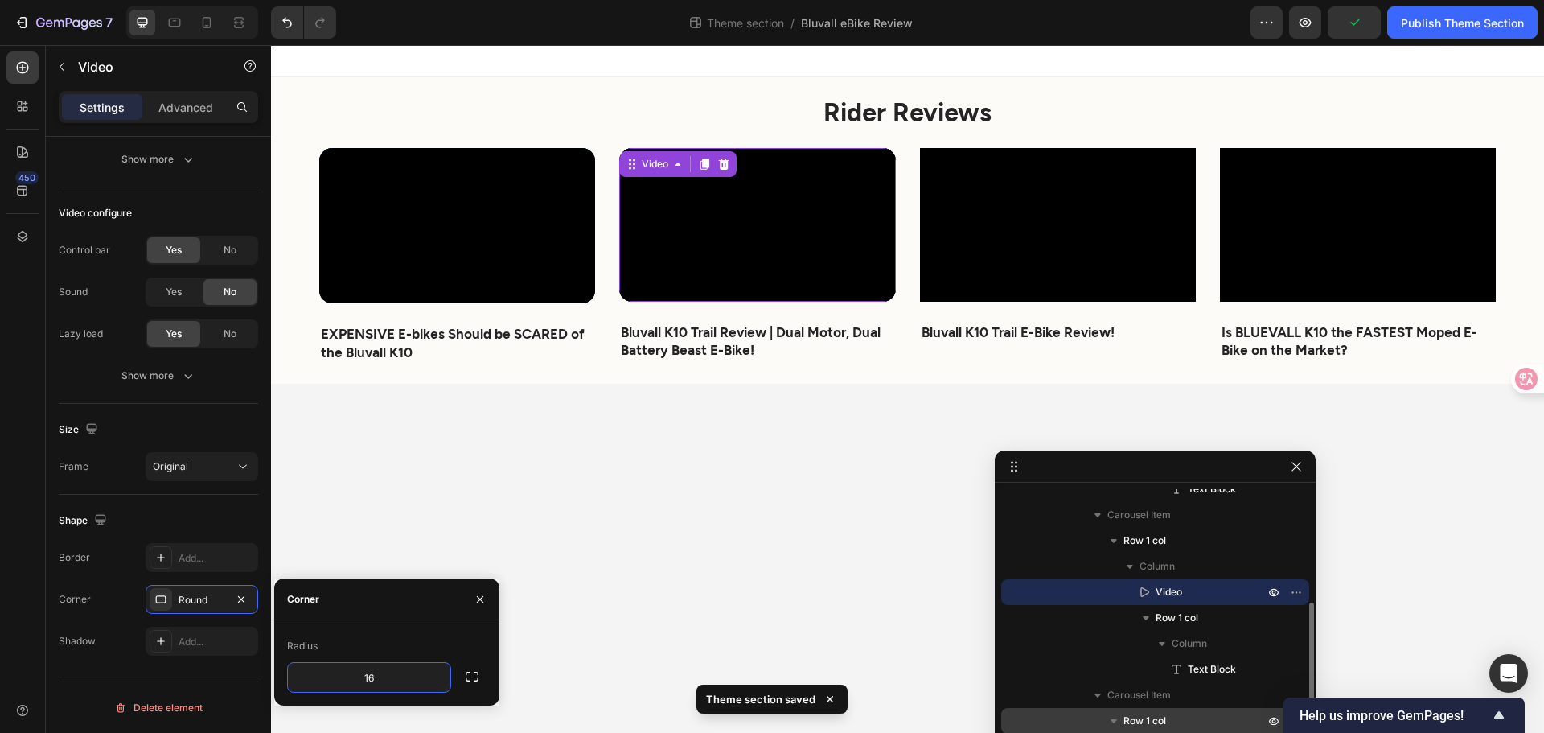
scroll to position [483, 0]
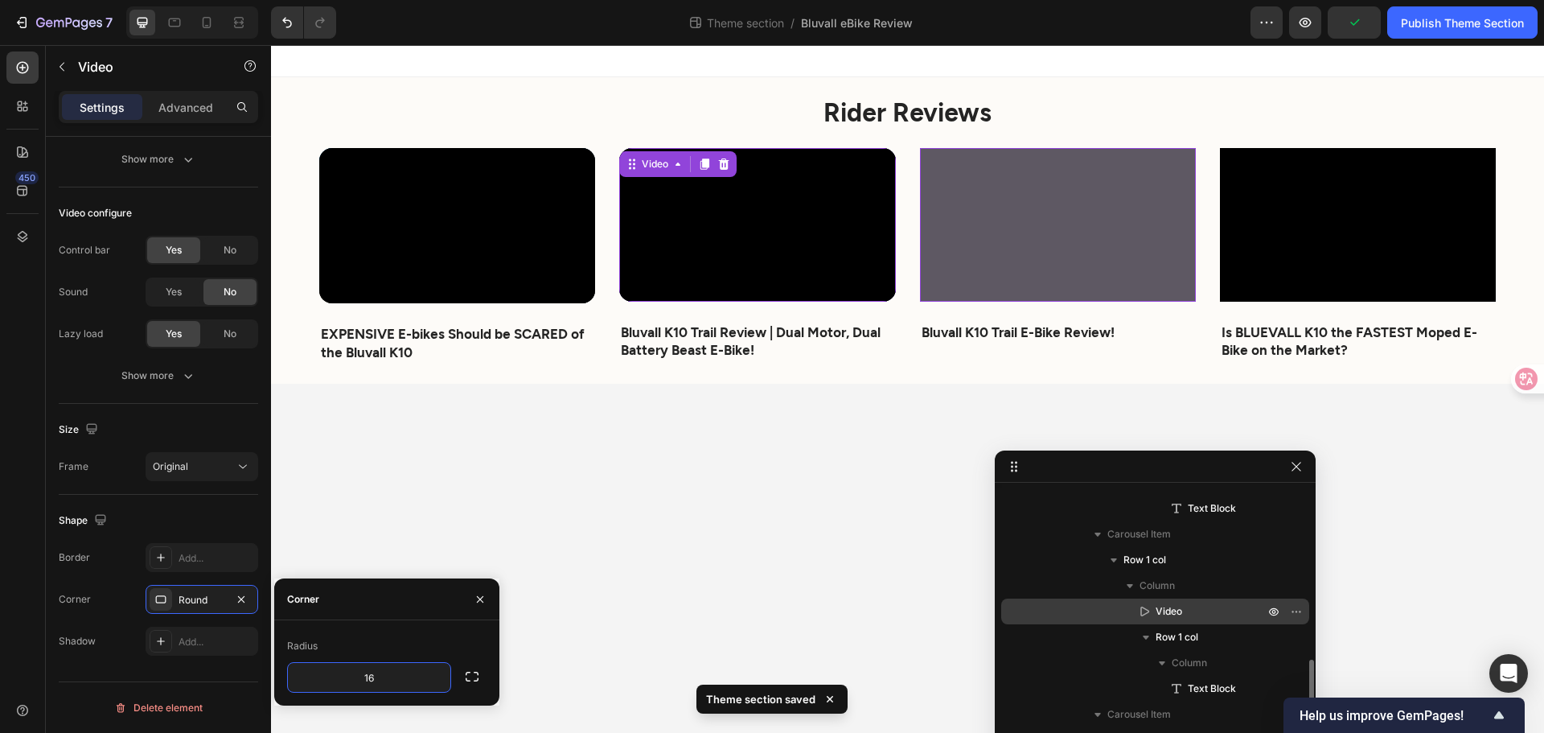
click at [1172, 610] on span "Video" at bounding box center [1169, 611] width 27 height 16
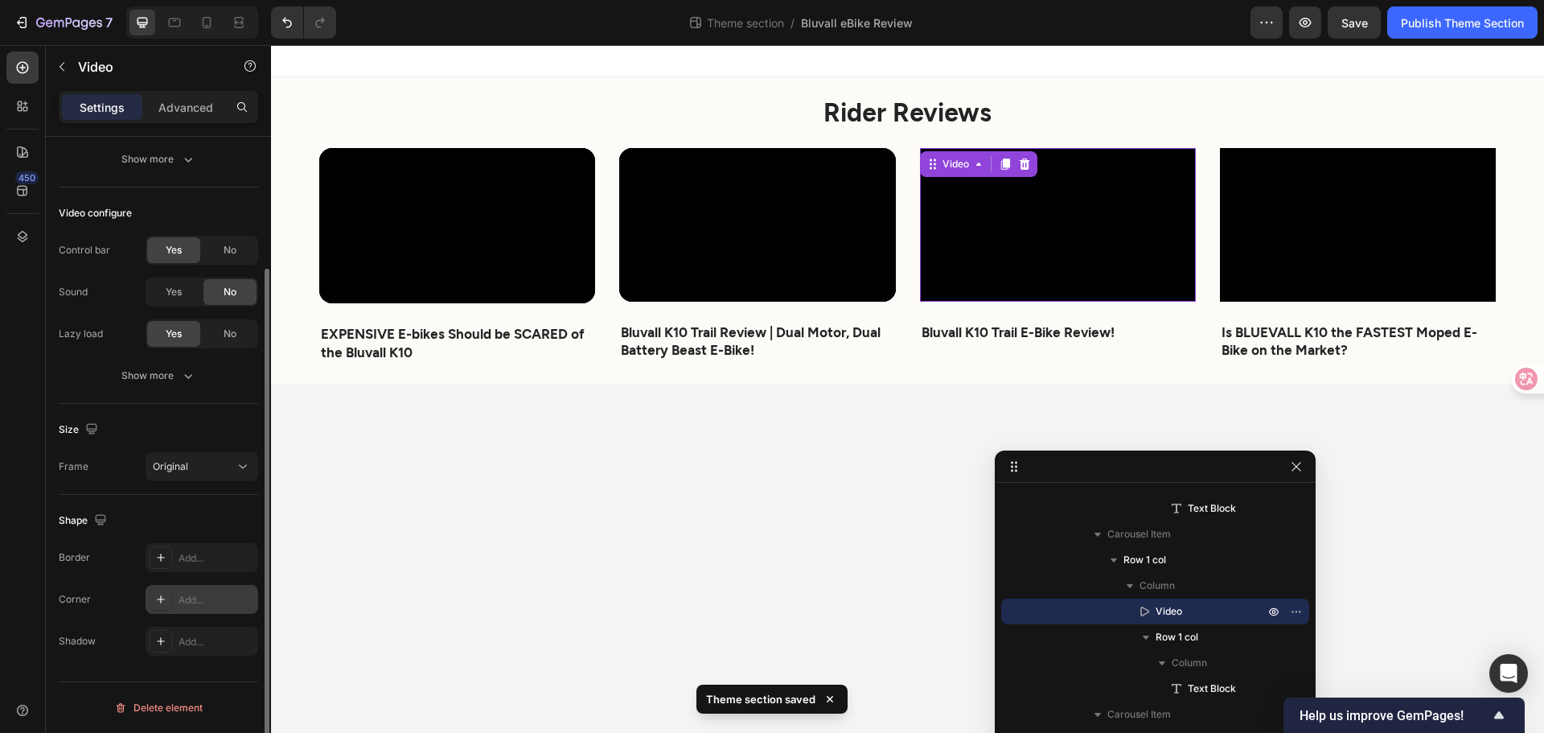
click at [162, 599] on icon at bounding box center [161, 599] width 8 height 8
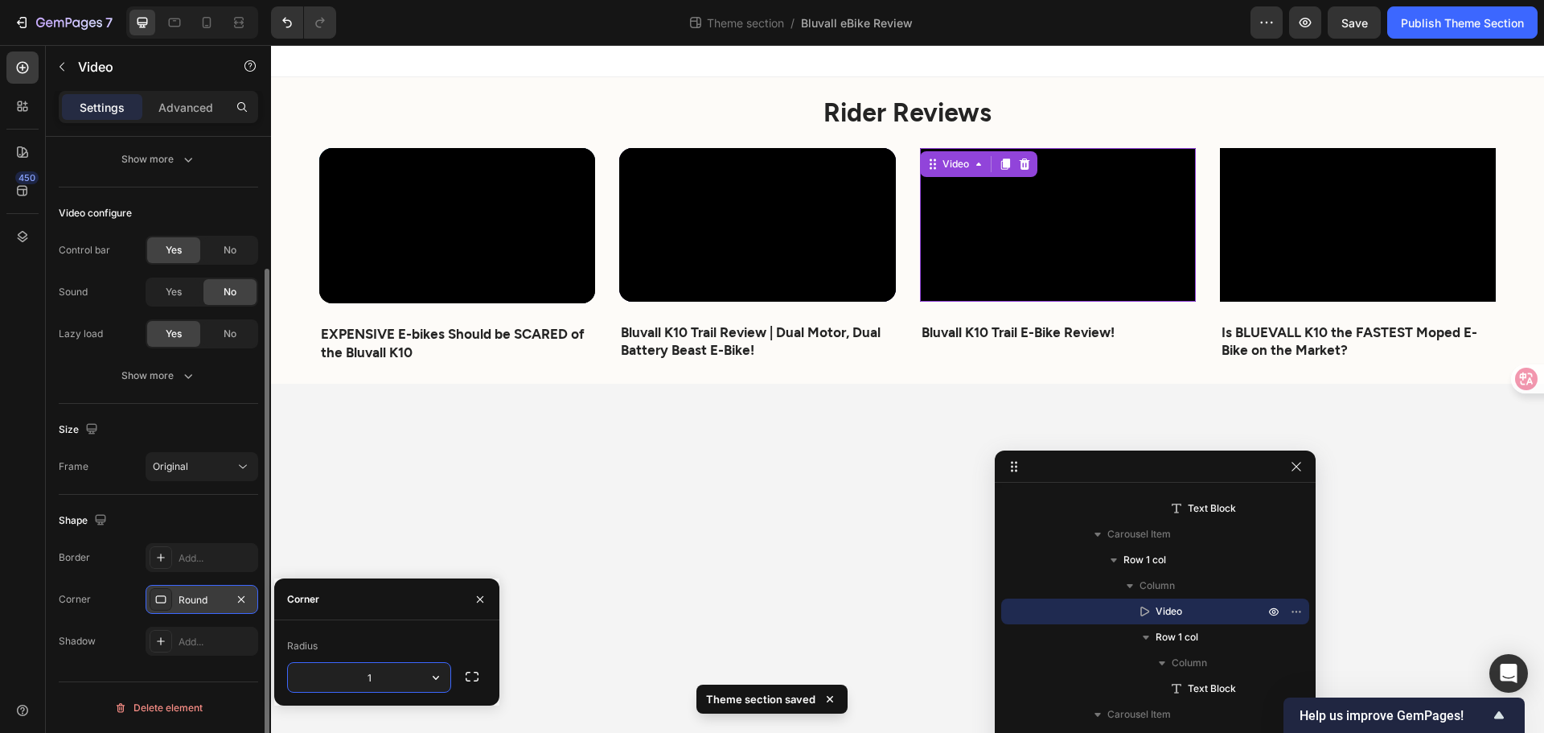
type input "16"
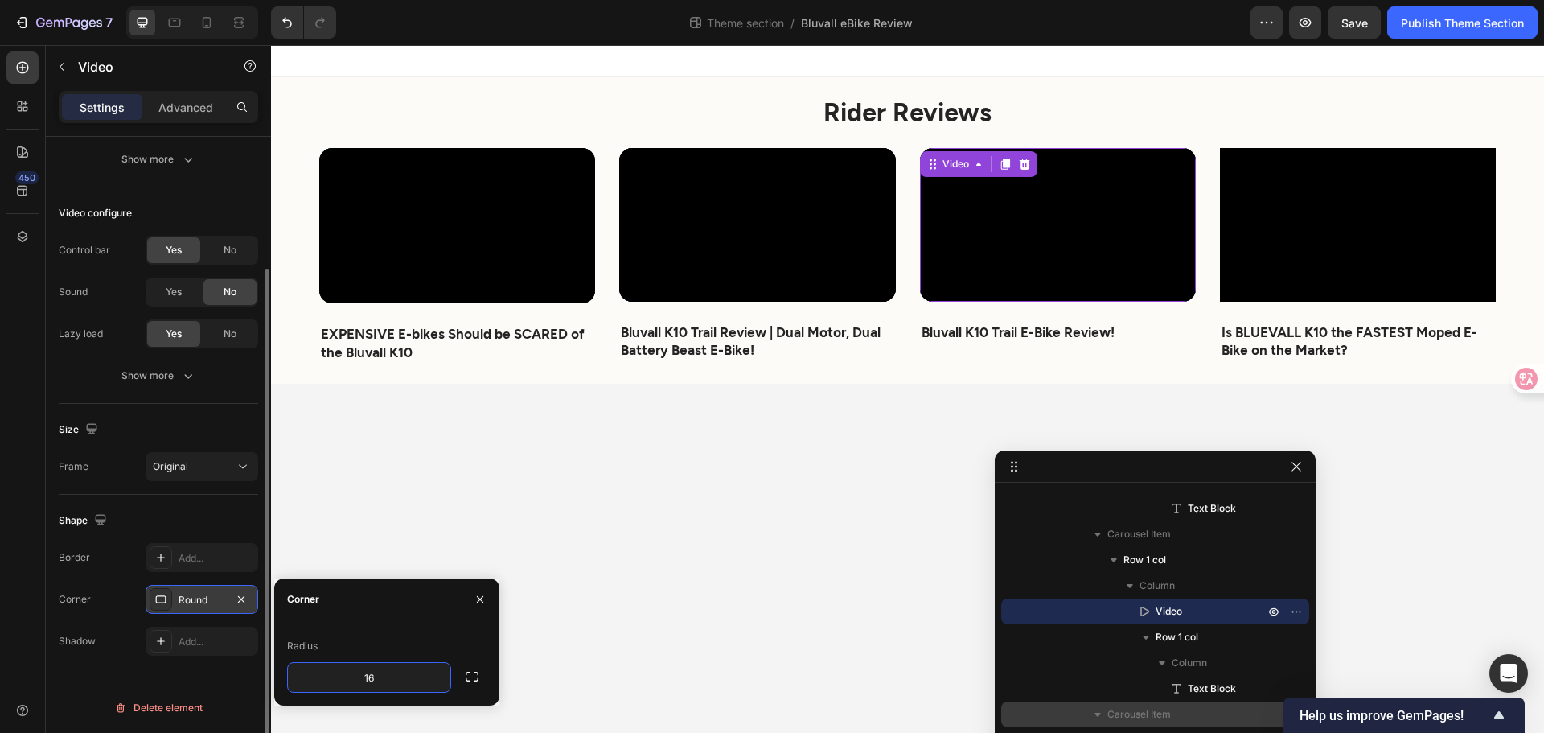
scroll to position [532, 0]
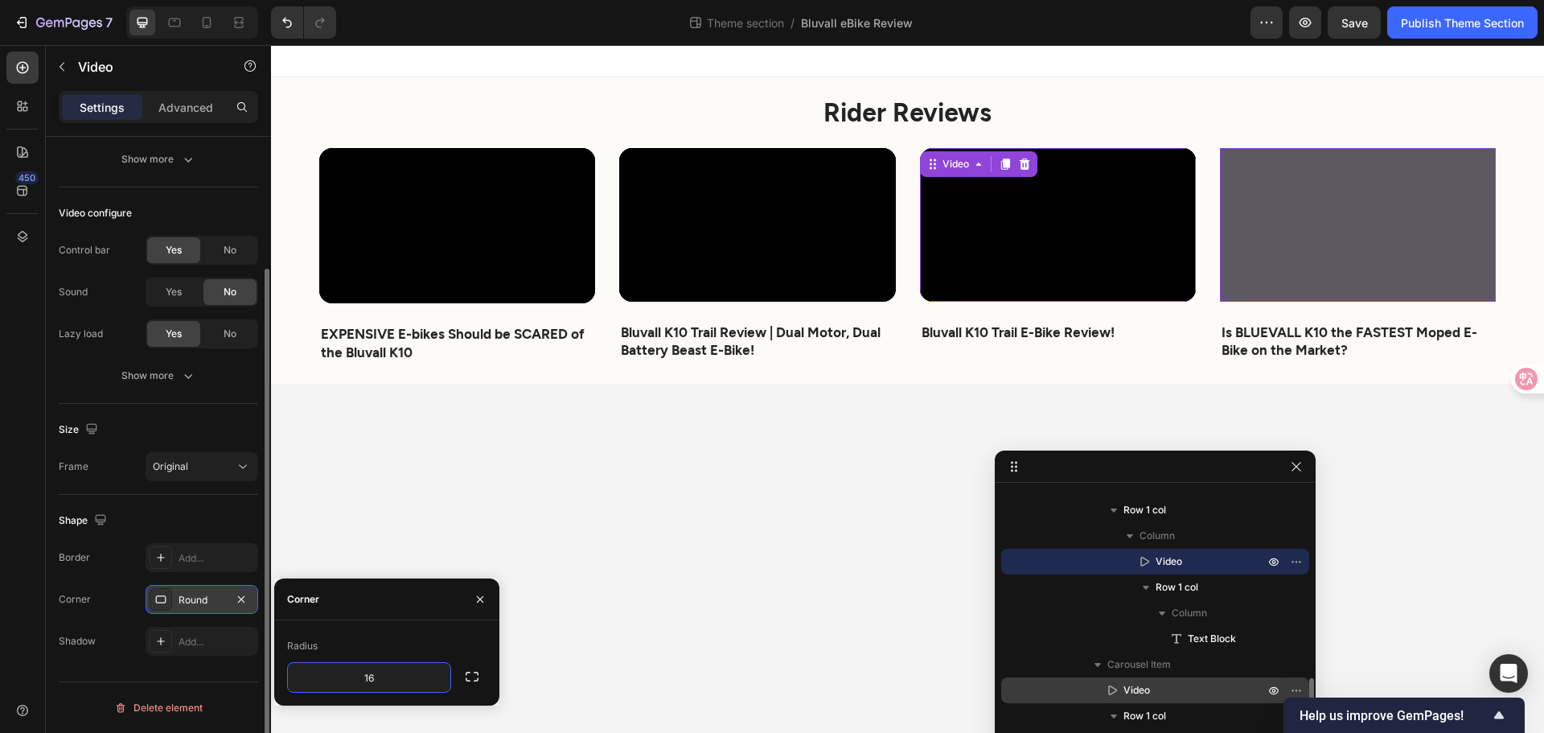
click at [1108, 680] on div "Video" at bounding box center [1155, 690] width 295 height 26
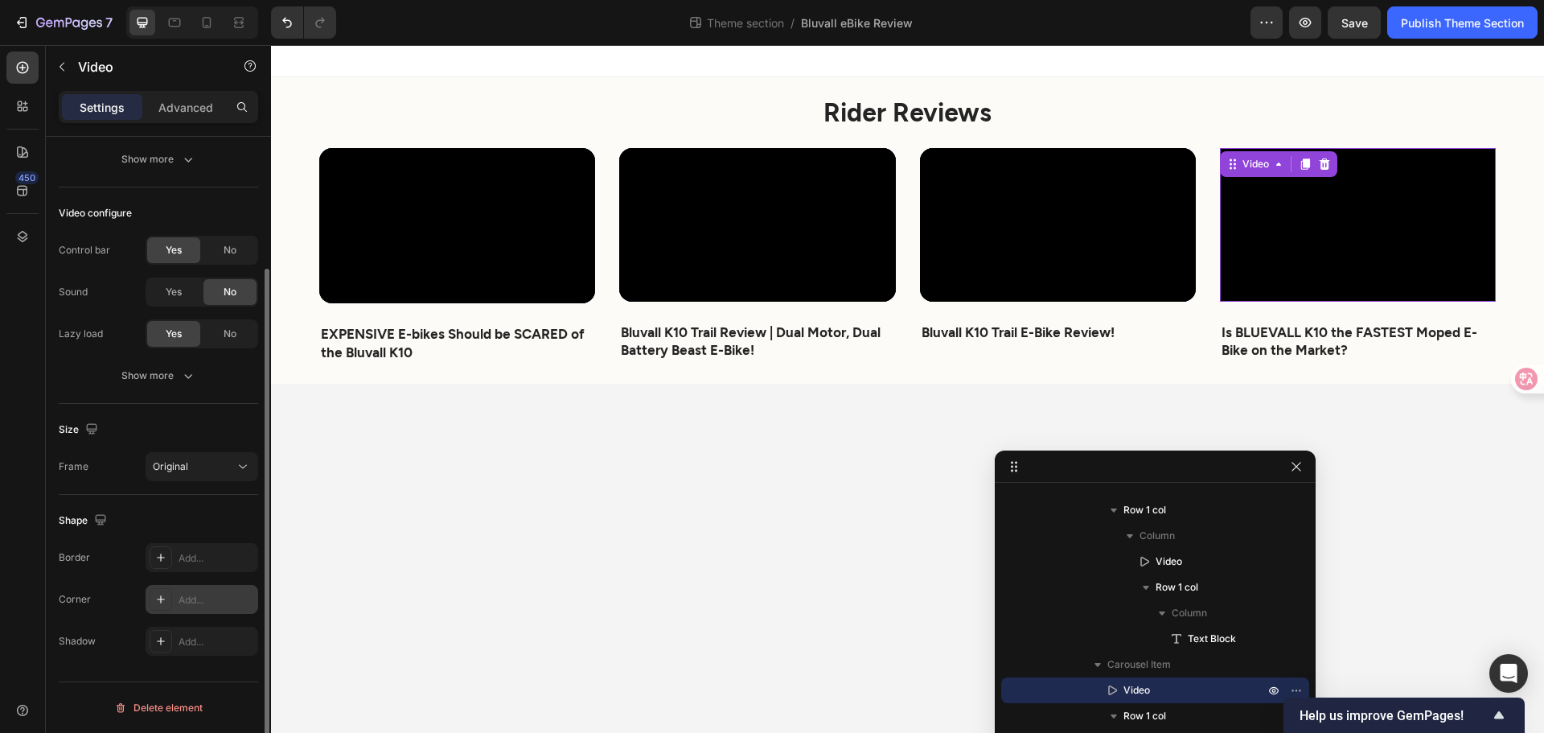
click at [171, 592] on div at bounding box center [161, 599] width 23 height 23
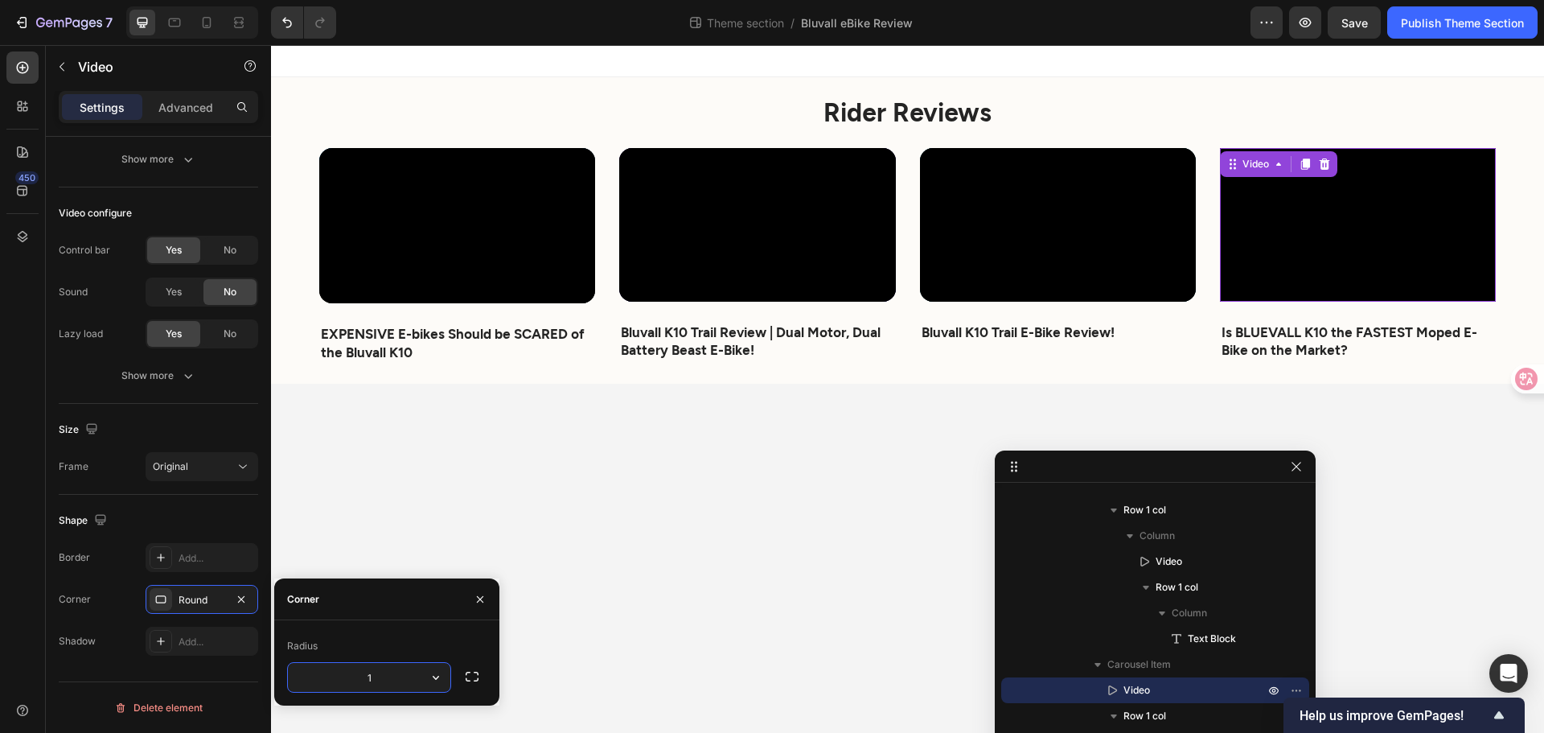
type input "16"
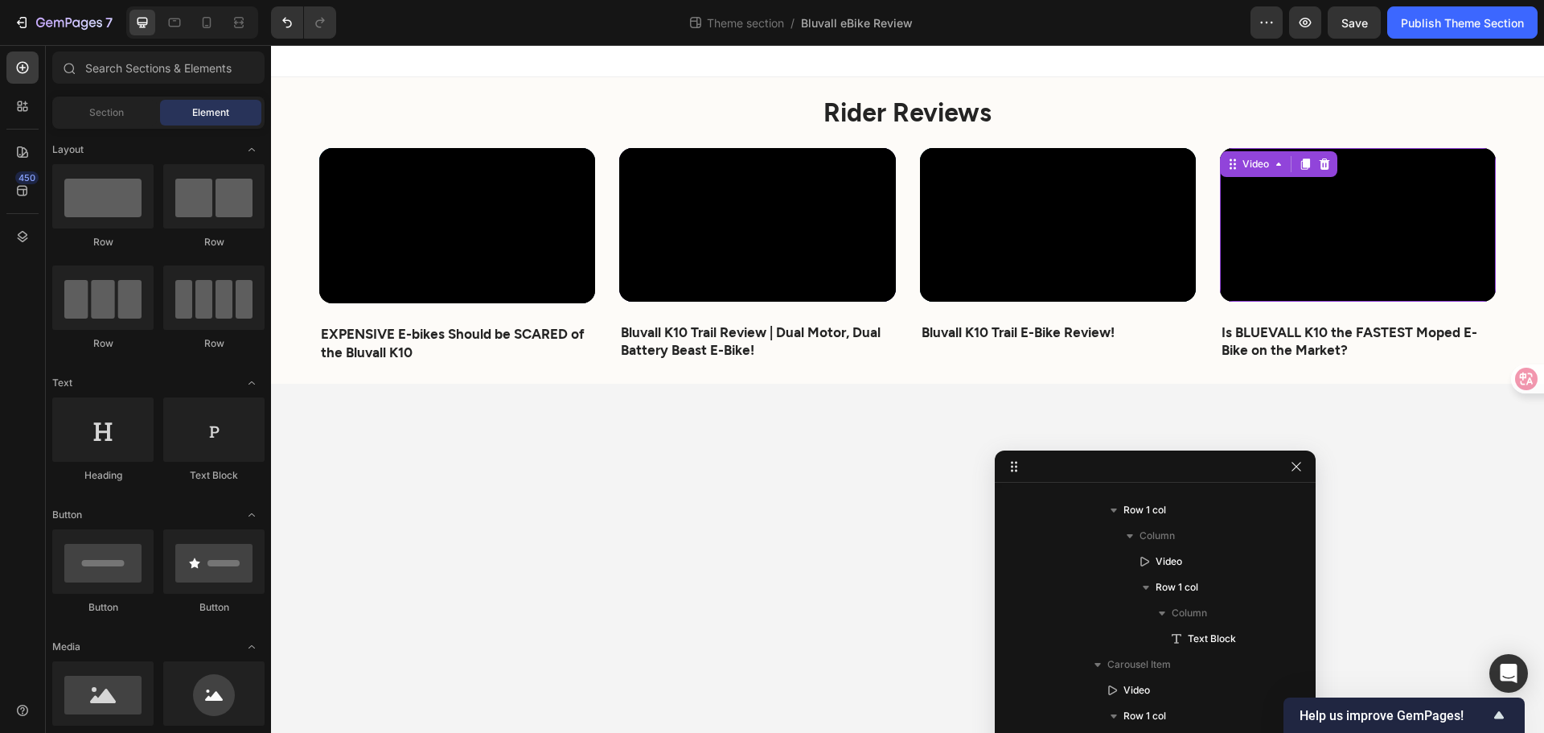
click at [574, 487] on body "Rider Reviews Heading Video EXPENSIVE E-bikes Should be SCARED of the Bluvall K…" at bounding box center [907, 389] width 1273 height 688
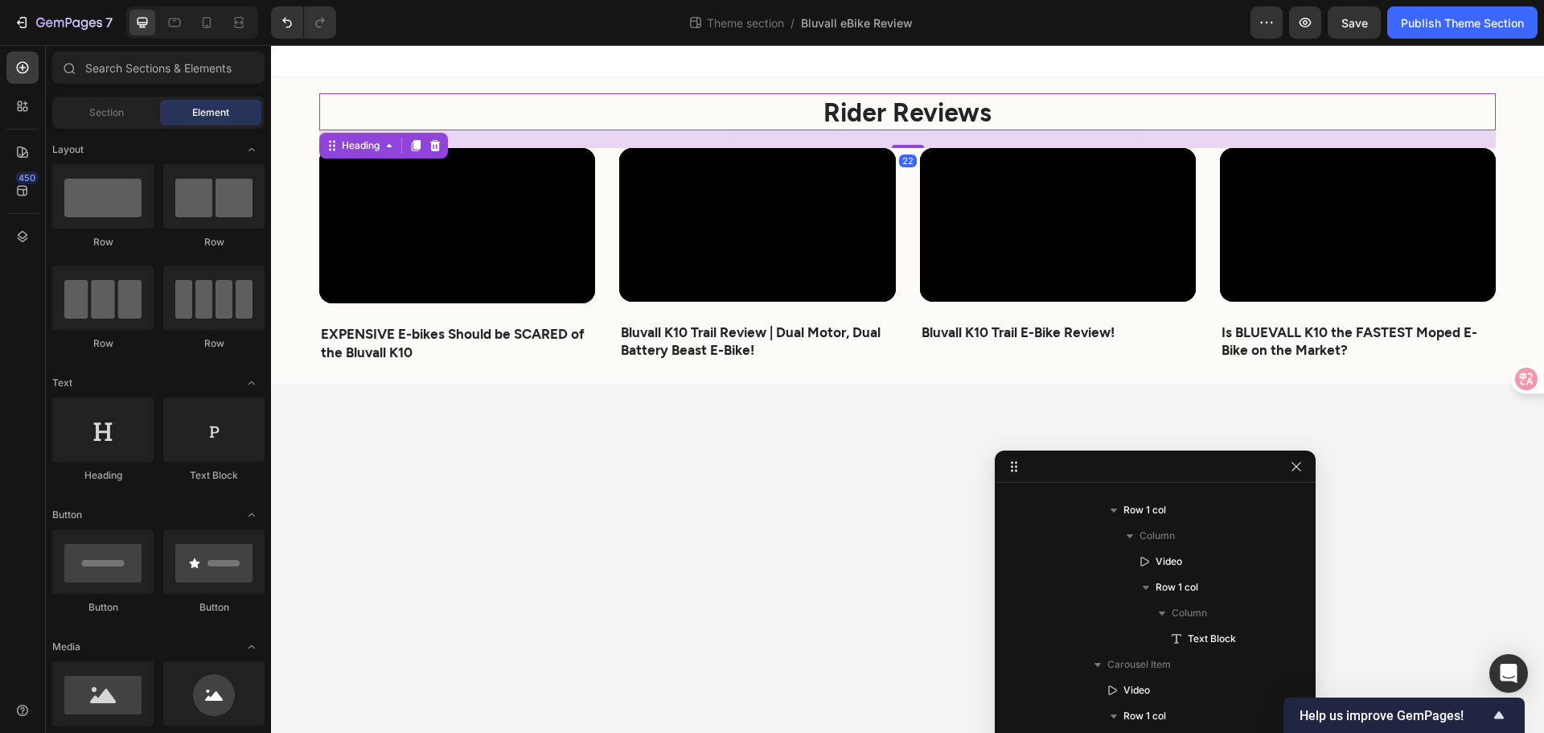
click at [732, 94] on h2 "Rider Reviews" at bounding box center [907, 111] width 1177 height 37
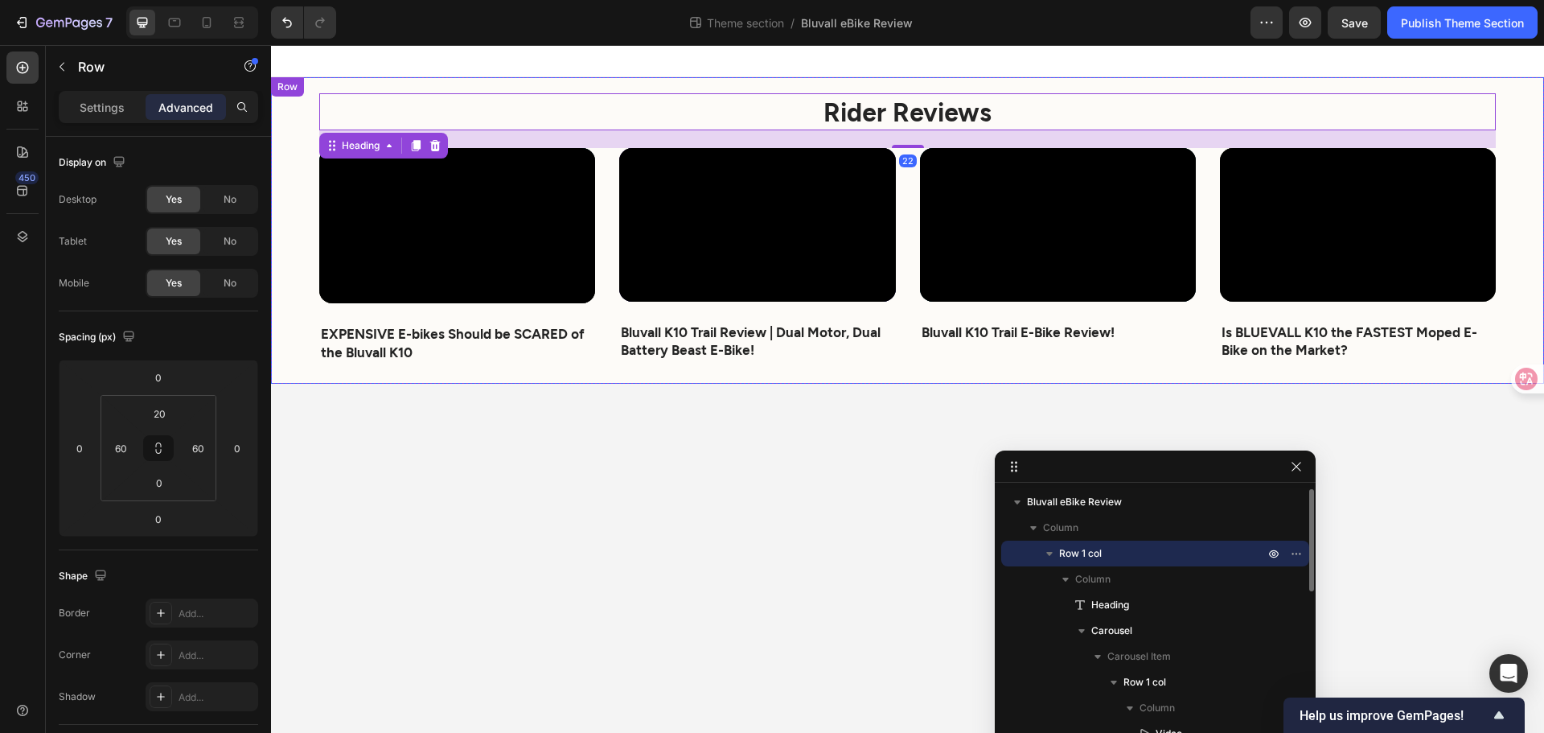
click at [670, 79] on div "Rider Reviews Heading 22 Video EXPENSIVE E-bikes Should be SCARED of the Bluval…" at bounding box center [907, 230] width 1273 height 306
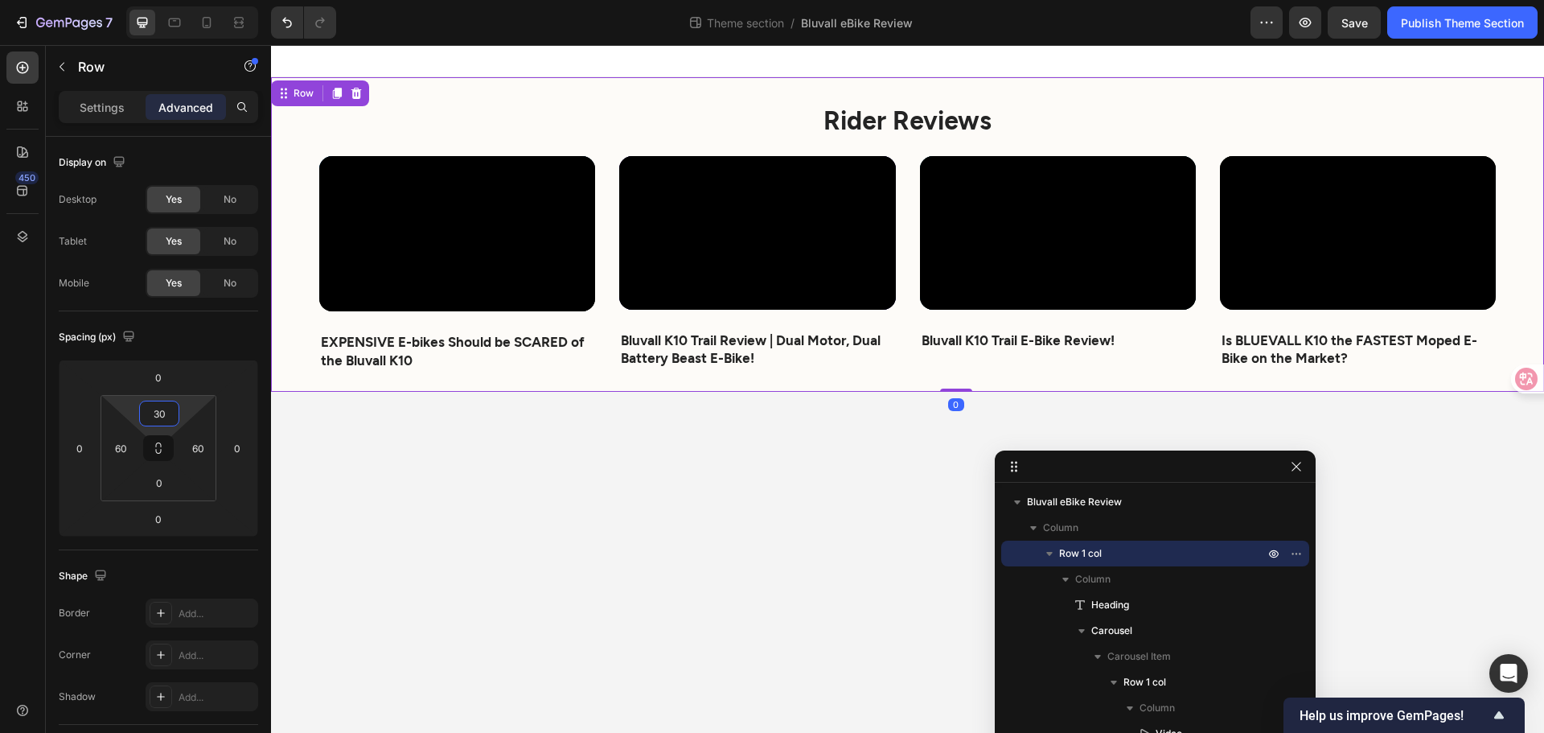
type input "30"
drag, startPoint x: 163, startPoint y: 479, endPoint x: 112, endPoint y: 479, distance: 51.5
click at [112, 479] on div "30 60 0 60" at bounding box center [159, 448] width 116 height 106
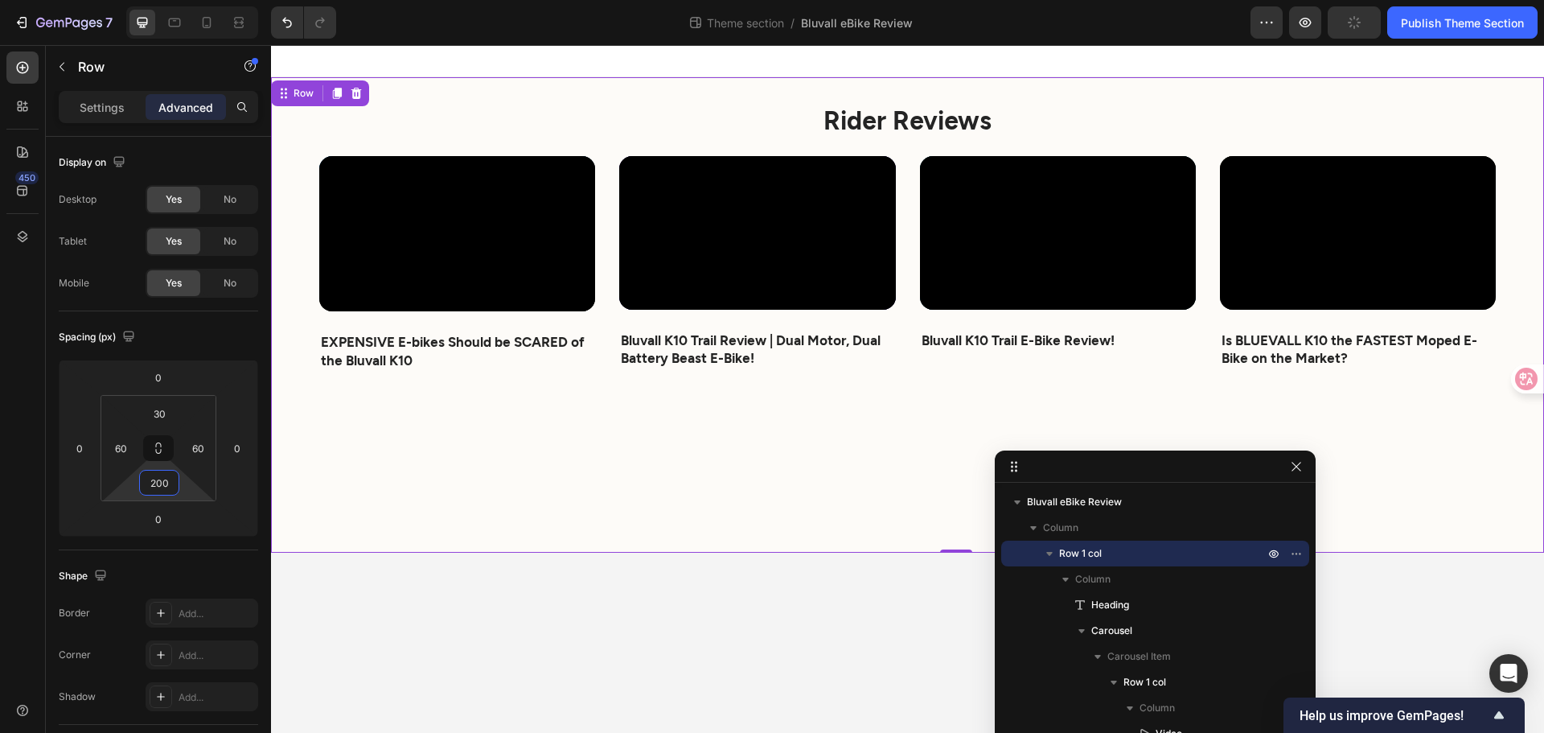
type input "20"
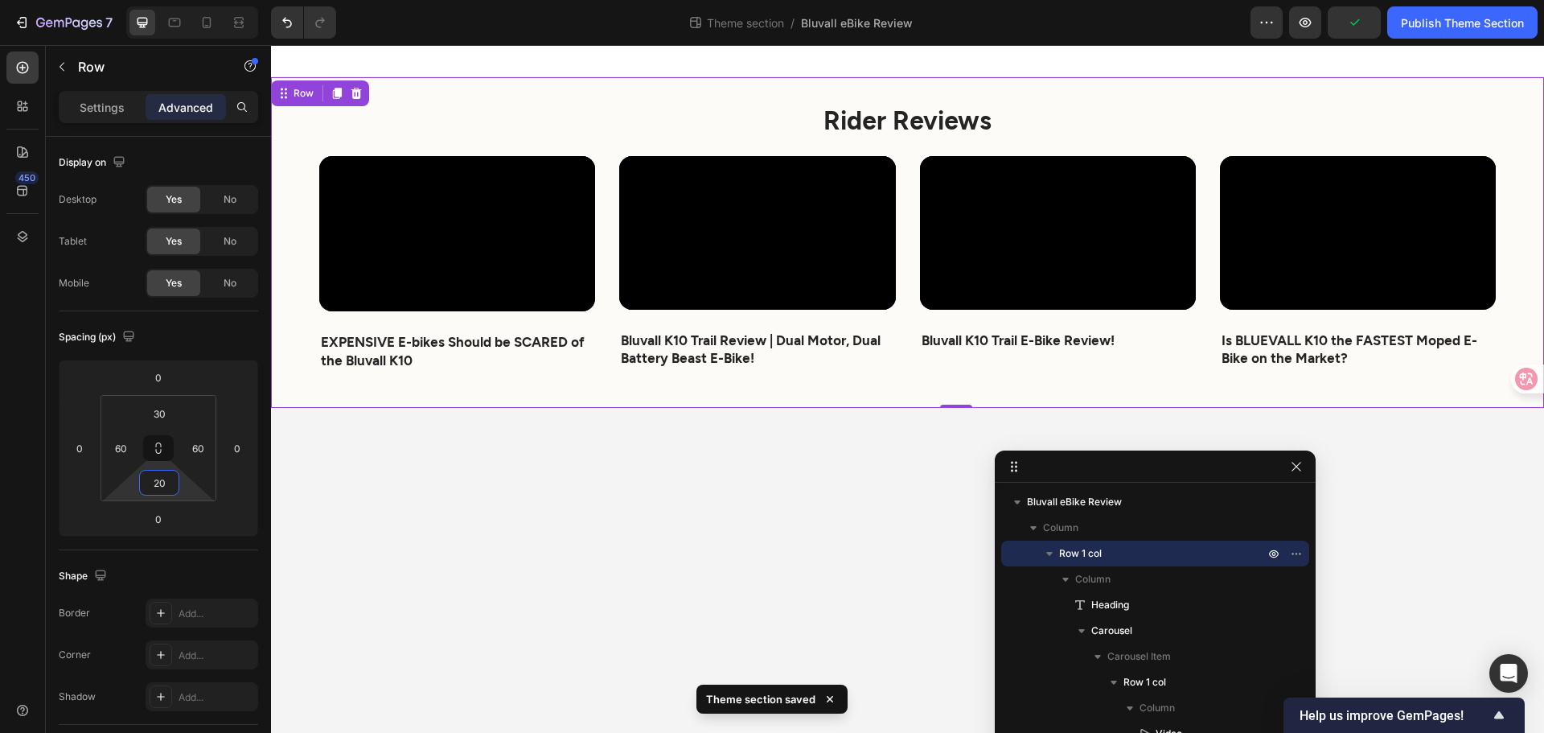
click at [816, 542] on body "Rider Reviews Heading Video EXPENSIVE E-bikes Should be SCARED of the Bluvall K…" at bounding box center [907, 389] width 1273 height 688
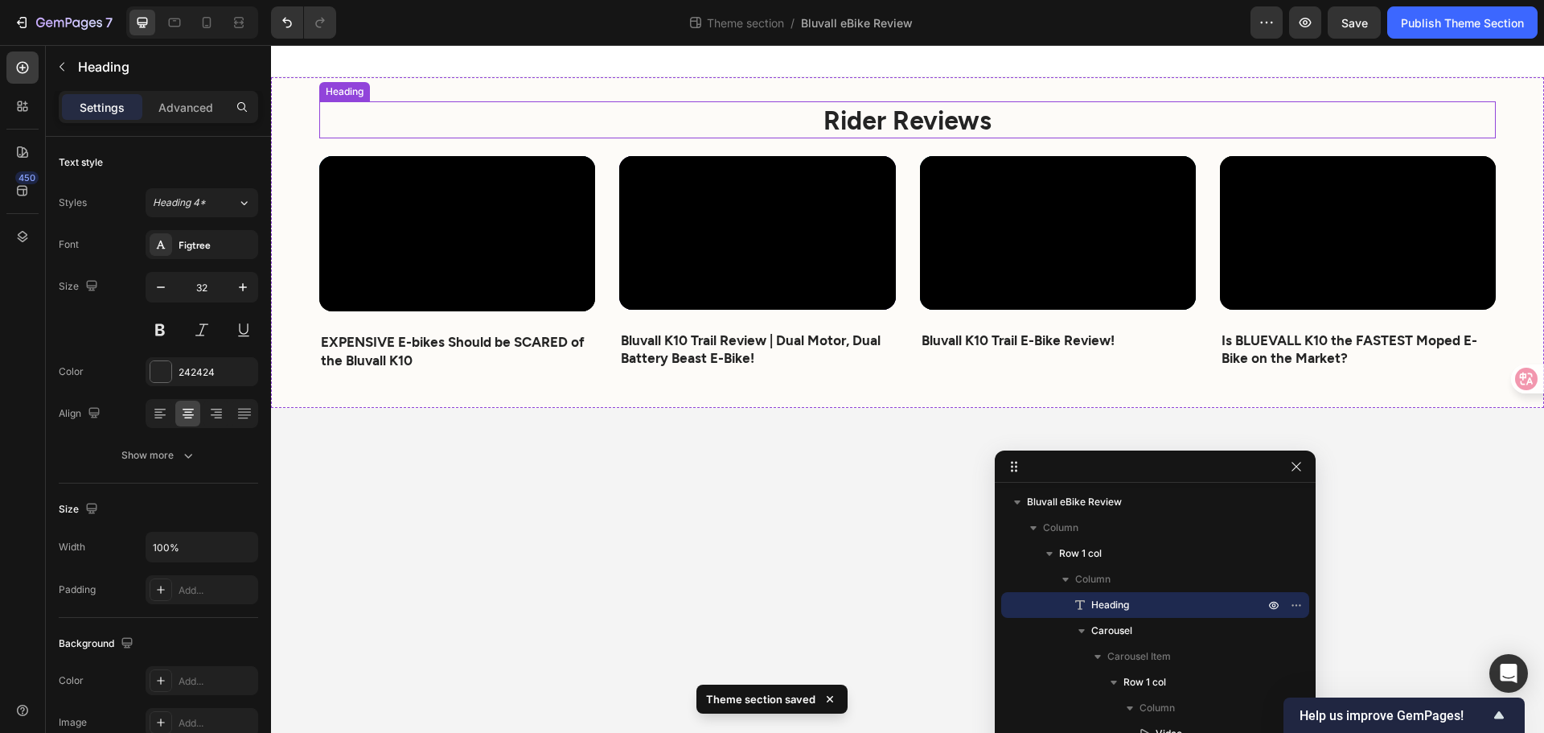
click at [824, 122] on strong "Rider Reviews" at bounding box center [908, 119] width 168 height 31
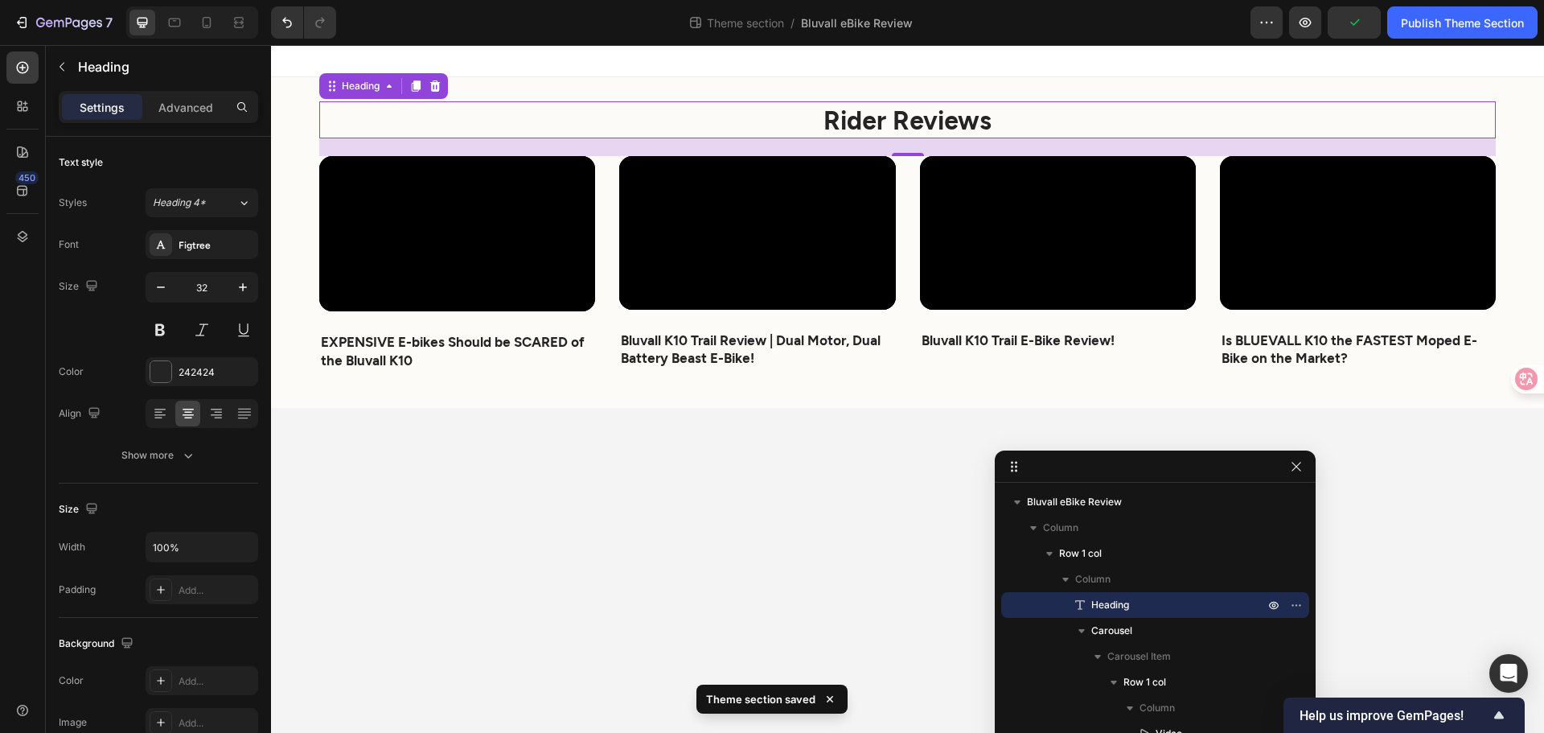
click at [189, 93] on div "Settings Advanced" at bounding box center [158, 107] width 199 height 32
click at [190, 105] on p "Advanced" at bounding box center [185, 107] width 55 height 17
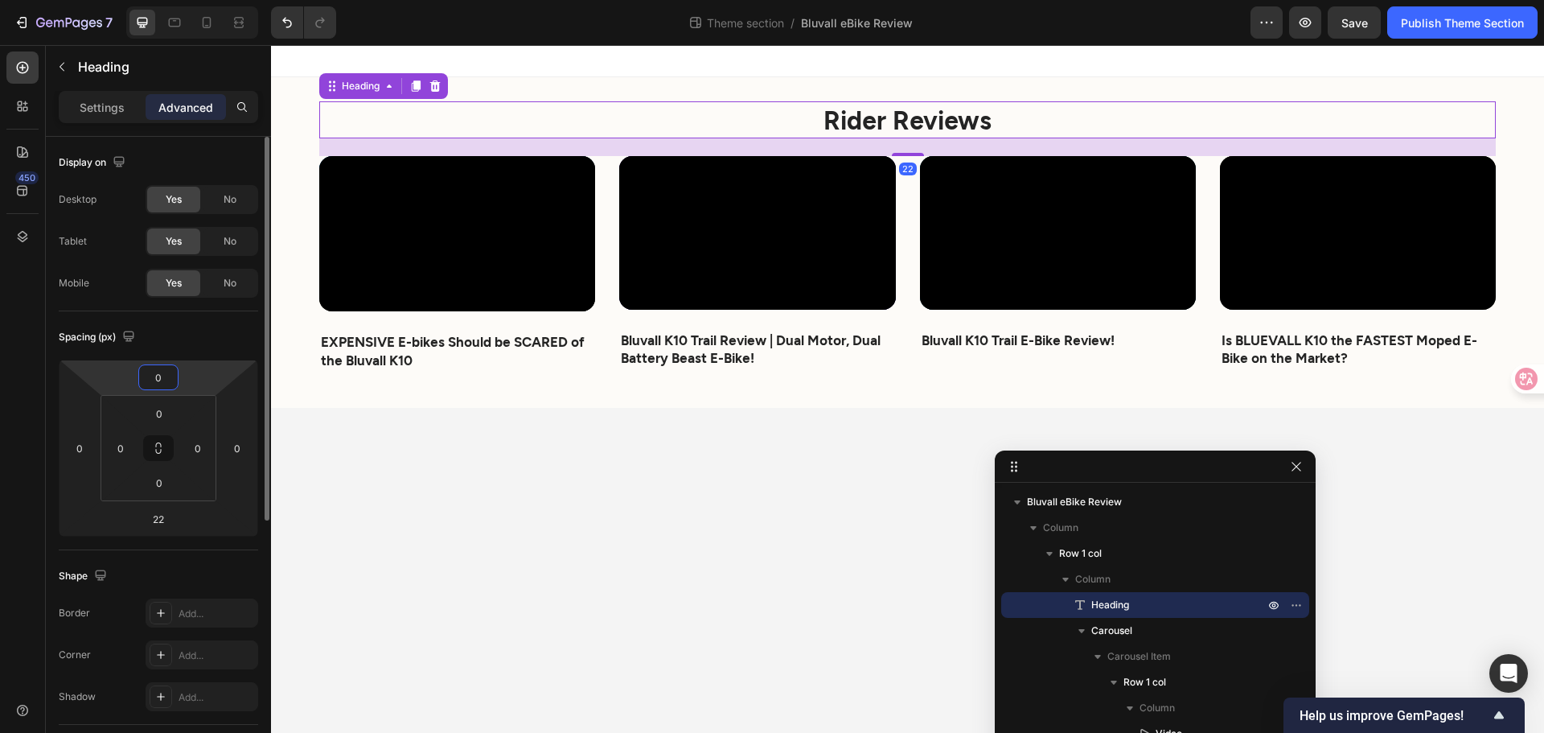
drag, startPoint x: 150, startPoint y: 371, endPoint x: 131, endPoint y: 371, distance: 19.3
click at [134, 371] on div "0 0 22 0" at bounding box center [158, 448] width 199 height 177
drag, startPoint x: 168, startPoint y: 372, endPoint x: 111, endPoint y: 372, distance: 57.1
click at [111, 372] on div "0 0 22 0" at bounding box center [158, 448] width 199 height 177
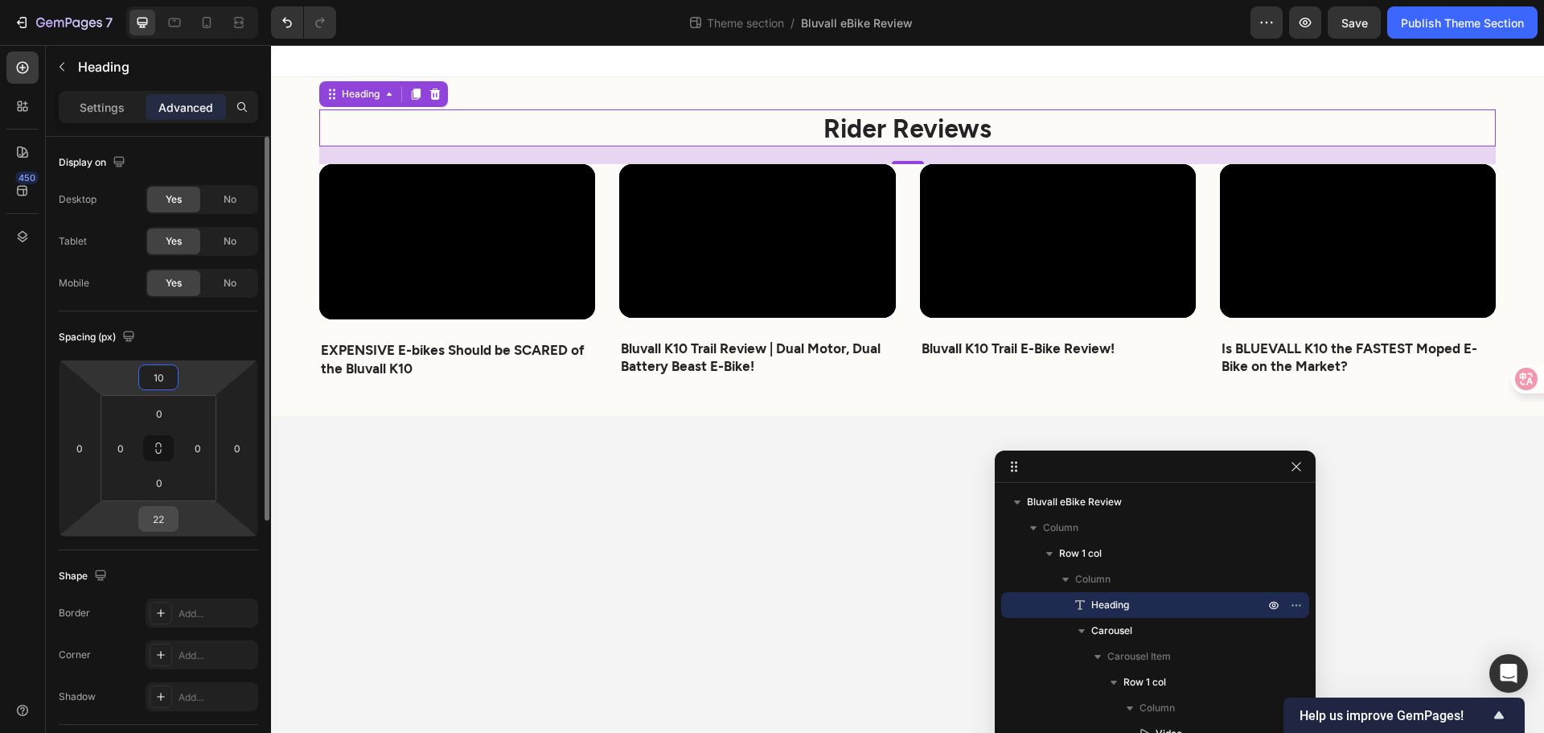
type input "10"
drag, startPoint x: 168, startPoint y: 514, endPoint x: 111, endPoint y: 506, distance: 57.7
click at [111, 506] on div "10 0 22 0" at bounding box center [158, 448] width 199 height 177
click at [169, 516] on input "22" at bounding box center [158, 519] width 32 height 24
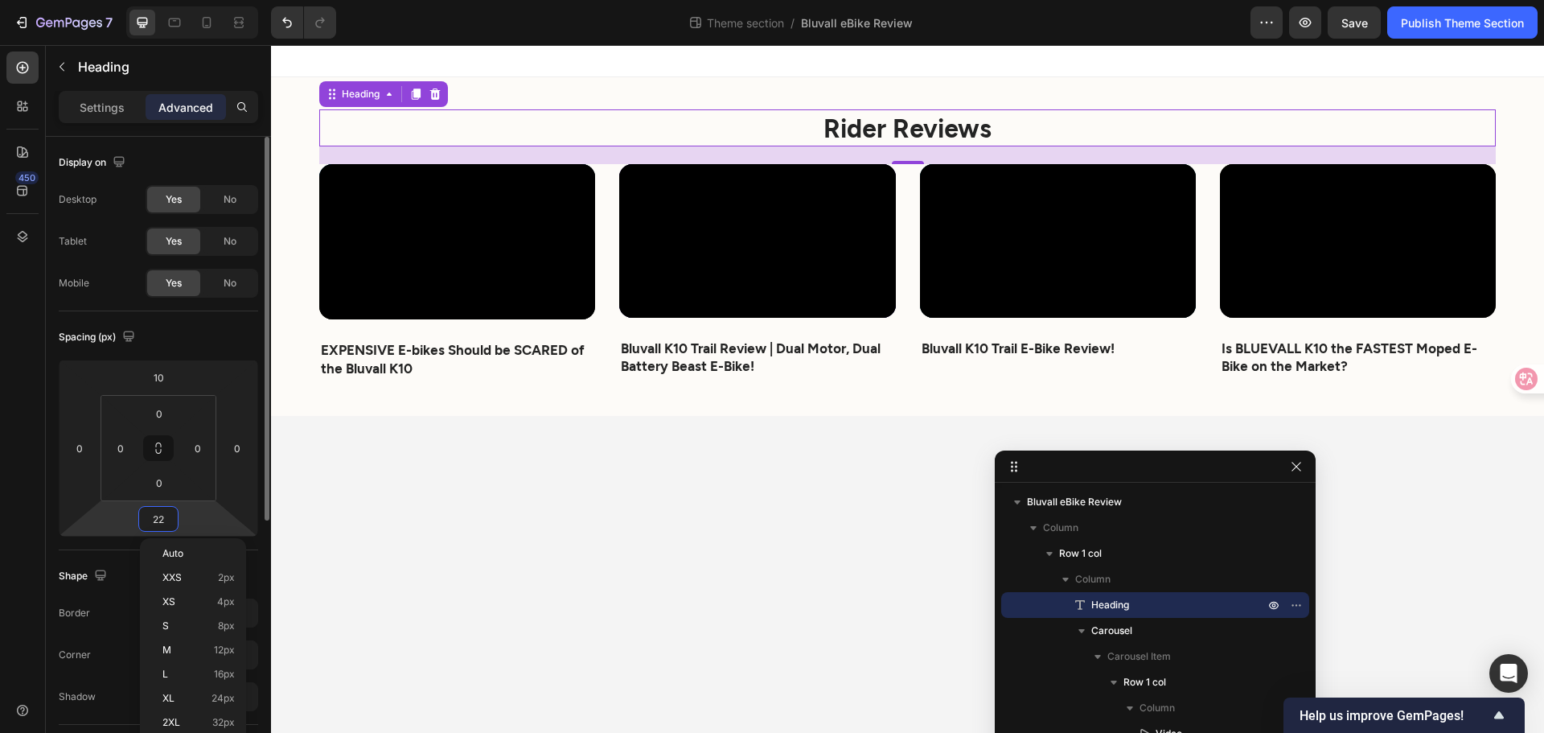
type input "2"
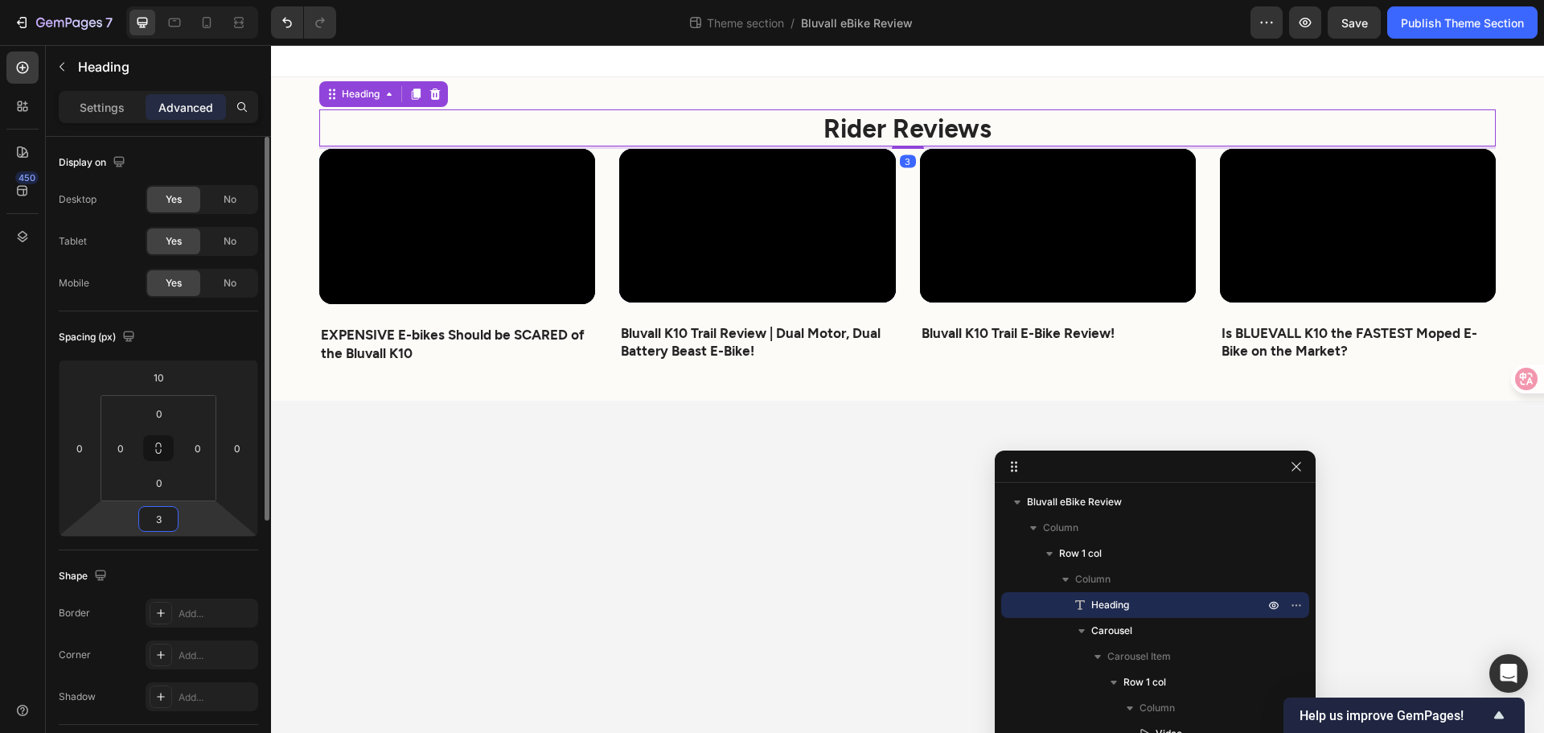
type input "35"
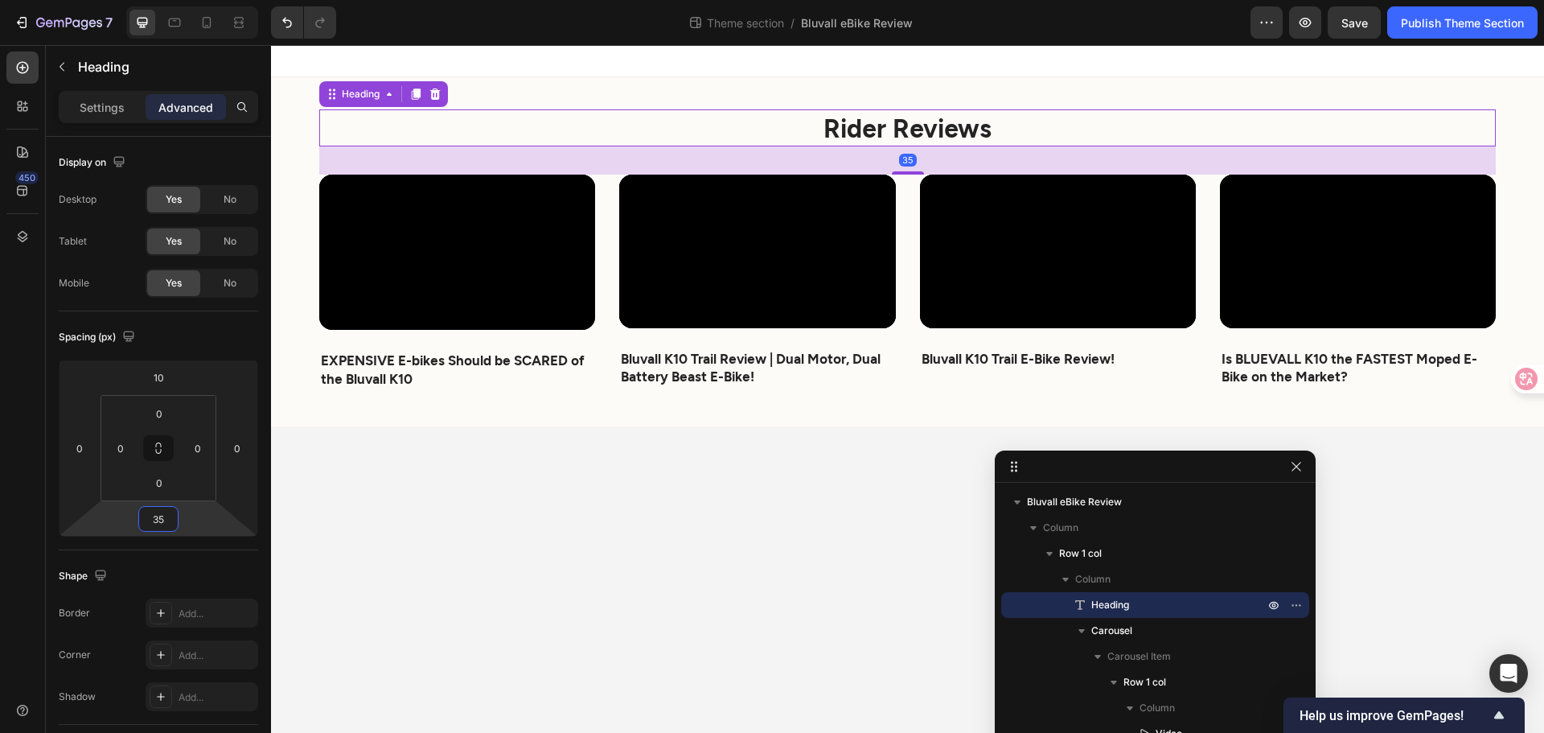
click at [519, 541] on body "Rider Reviews Heading 35 Video EXPENSIVE E-bikes Should be SCARED of the Bluval…" at bounding box center [907, 389] width 1273 height 688
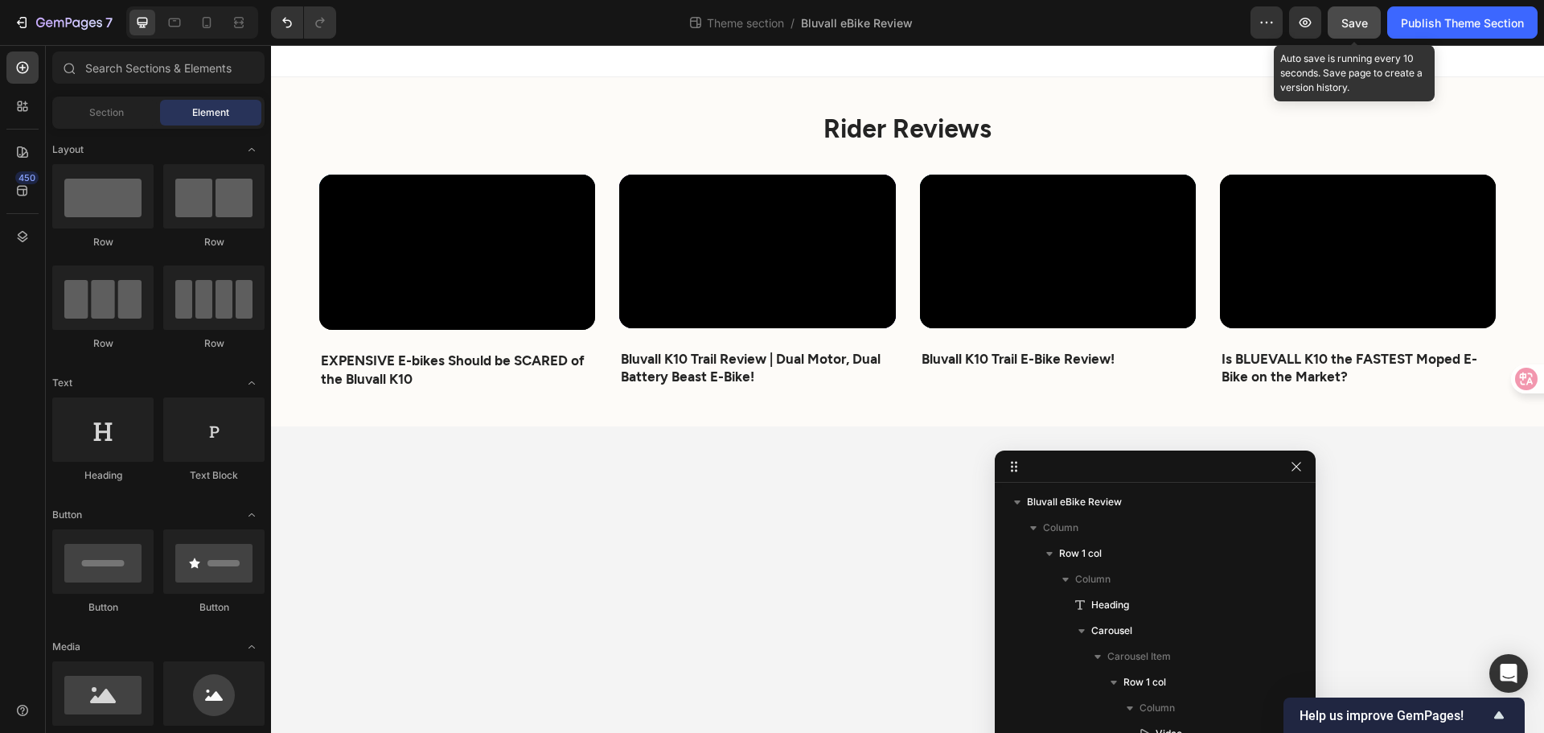
click at [1351, 22] on span "Save" at bounding box center [1355, 23] width 27 height 14
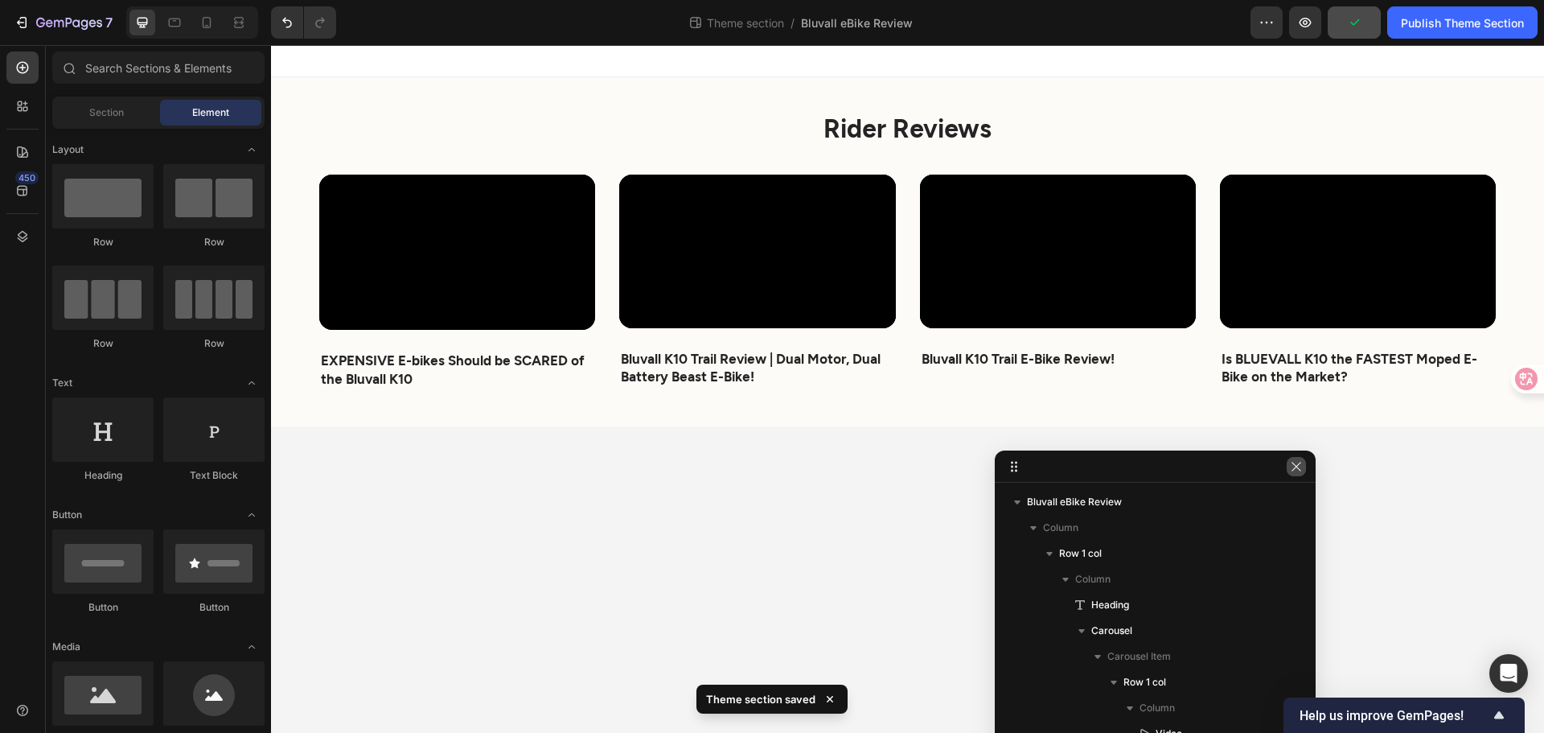
click at [1290, 471] on icon "button" at bounding box center [1296, 466] width 13 height 13
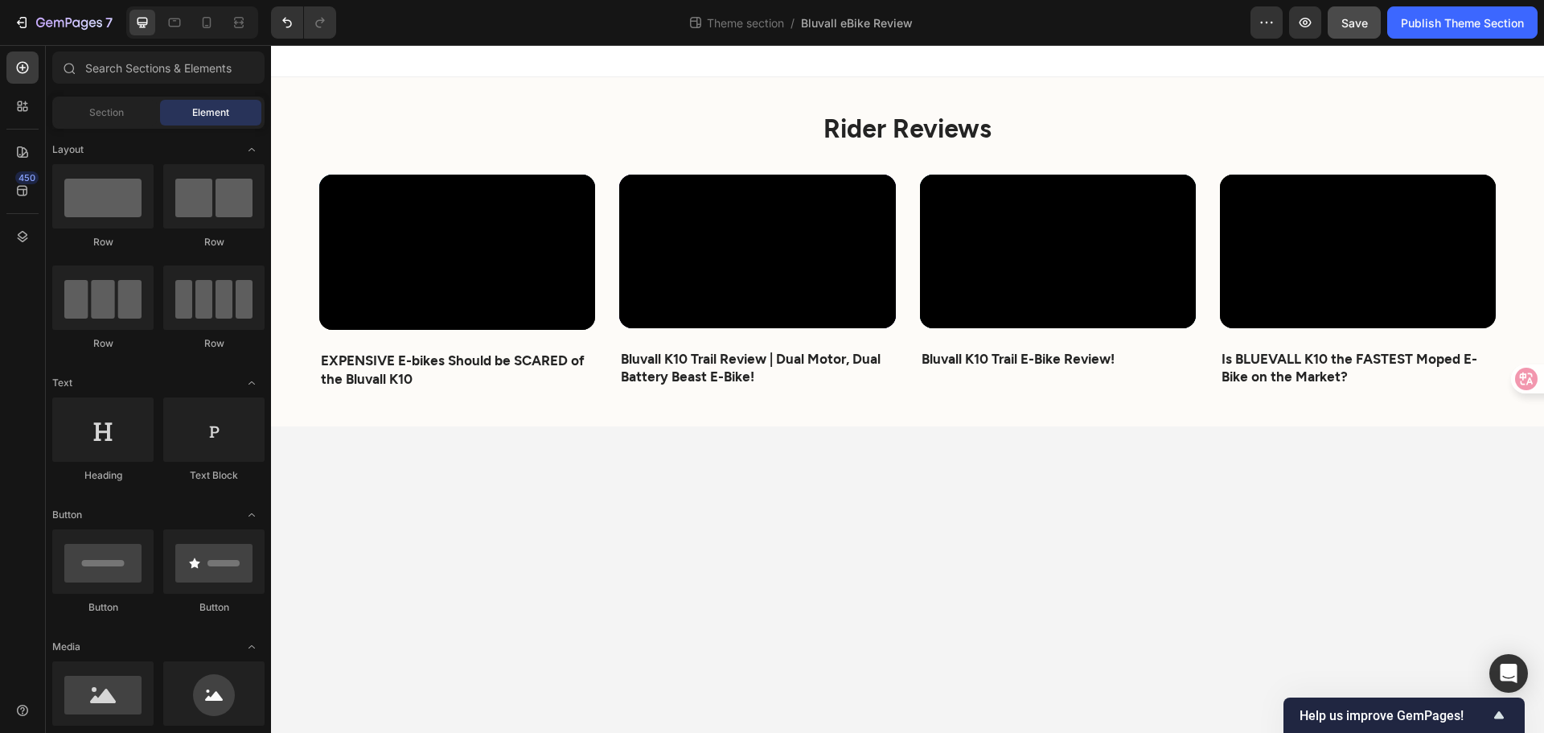
click at [221, 18] on div at bounding box center [192, 22] width 132 height 32
click at [211, 19] on icon at bounding box center [207, 22] width 9 height 11
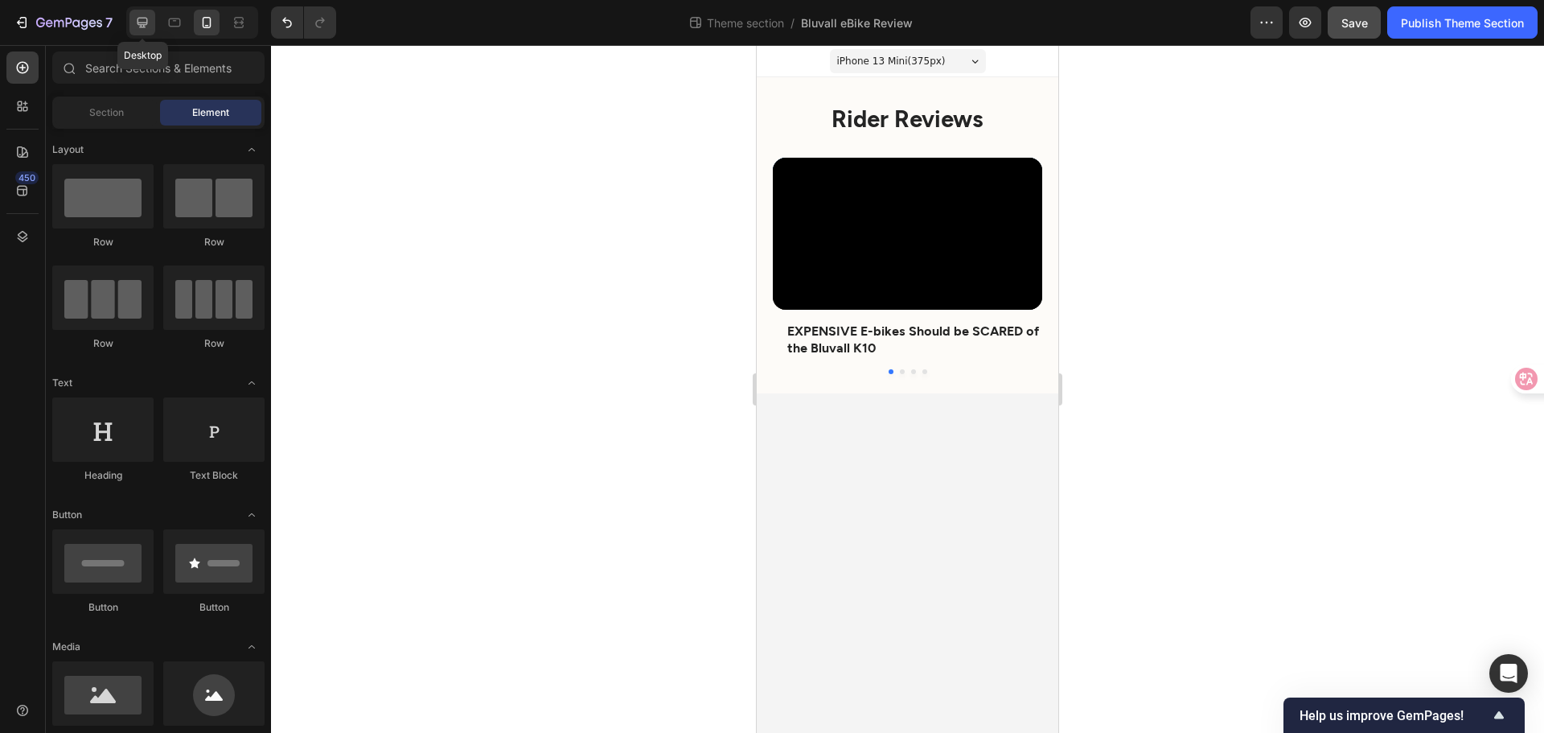
click at [133, 14] on div at bounding box center [142, 23] width 26 height 26
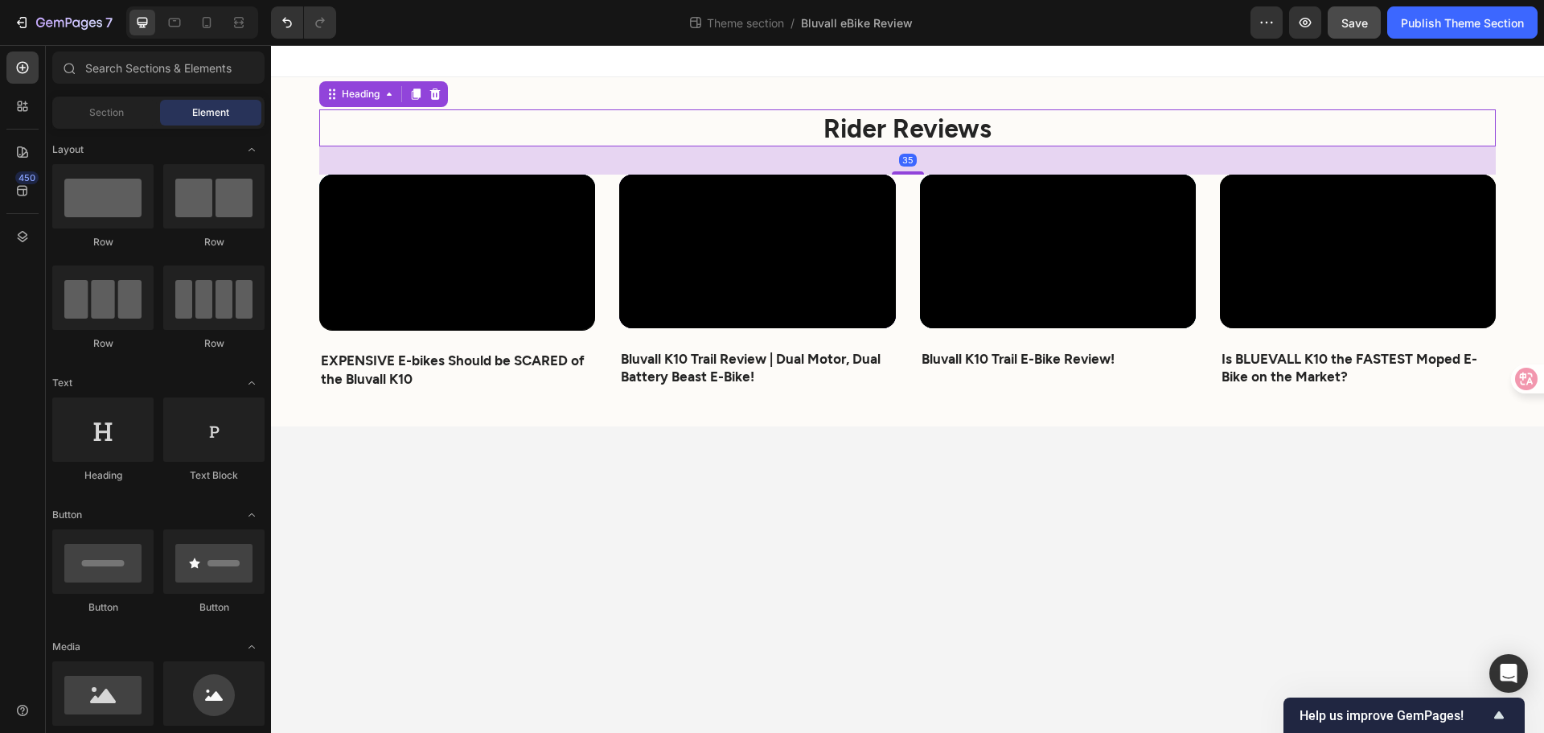
click at [972, 129] on strong "Rider Reviews" at bounding box center [908, 127] width 168 height 31
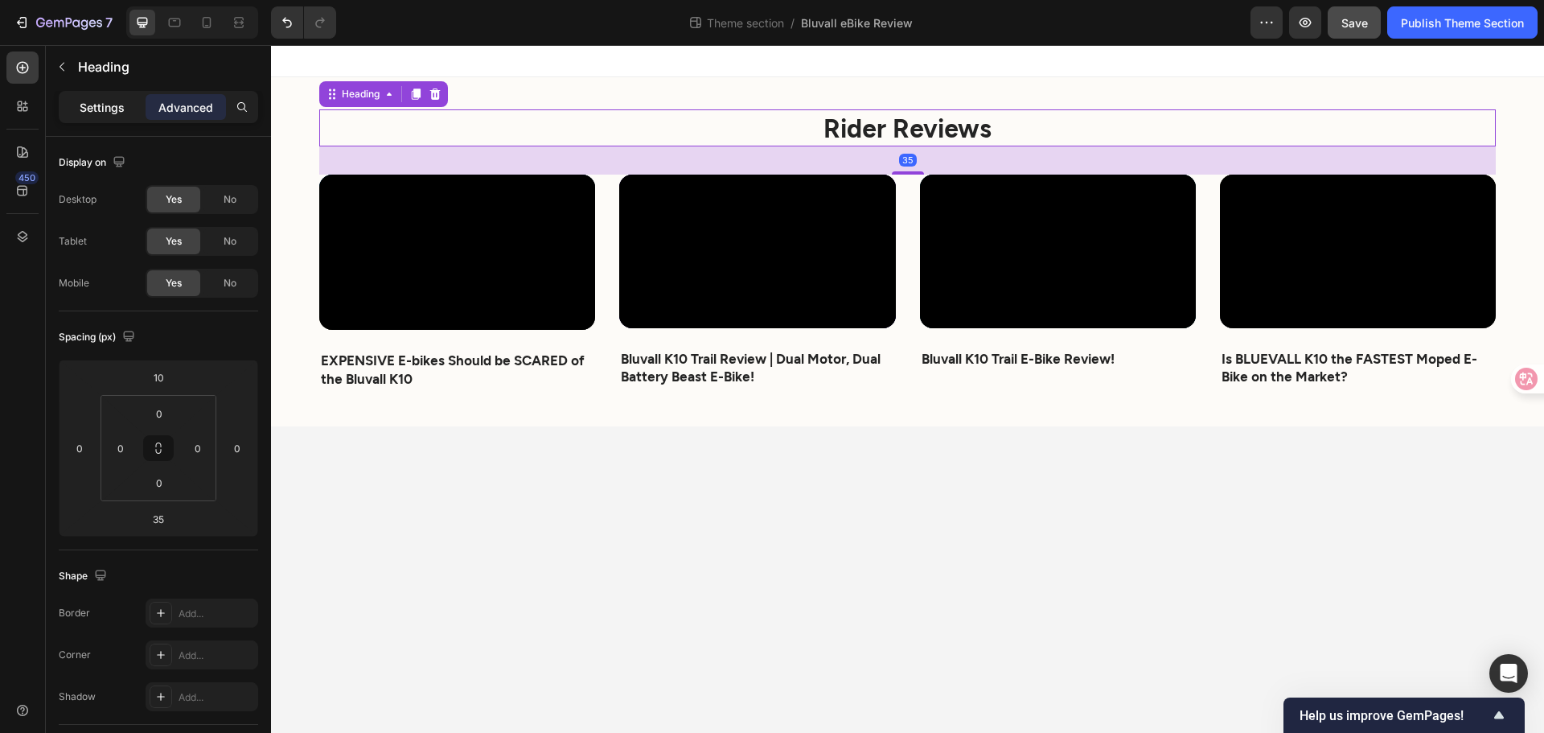
click at [117, 110] on p "Settings" at bounding box center [102, 107] width 45 height 17
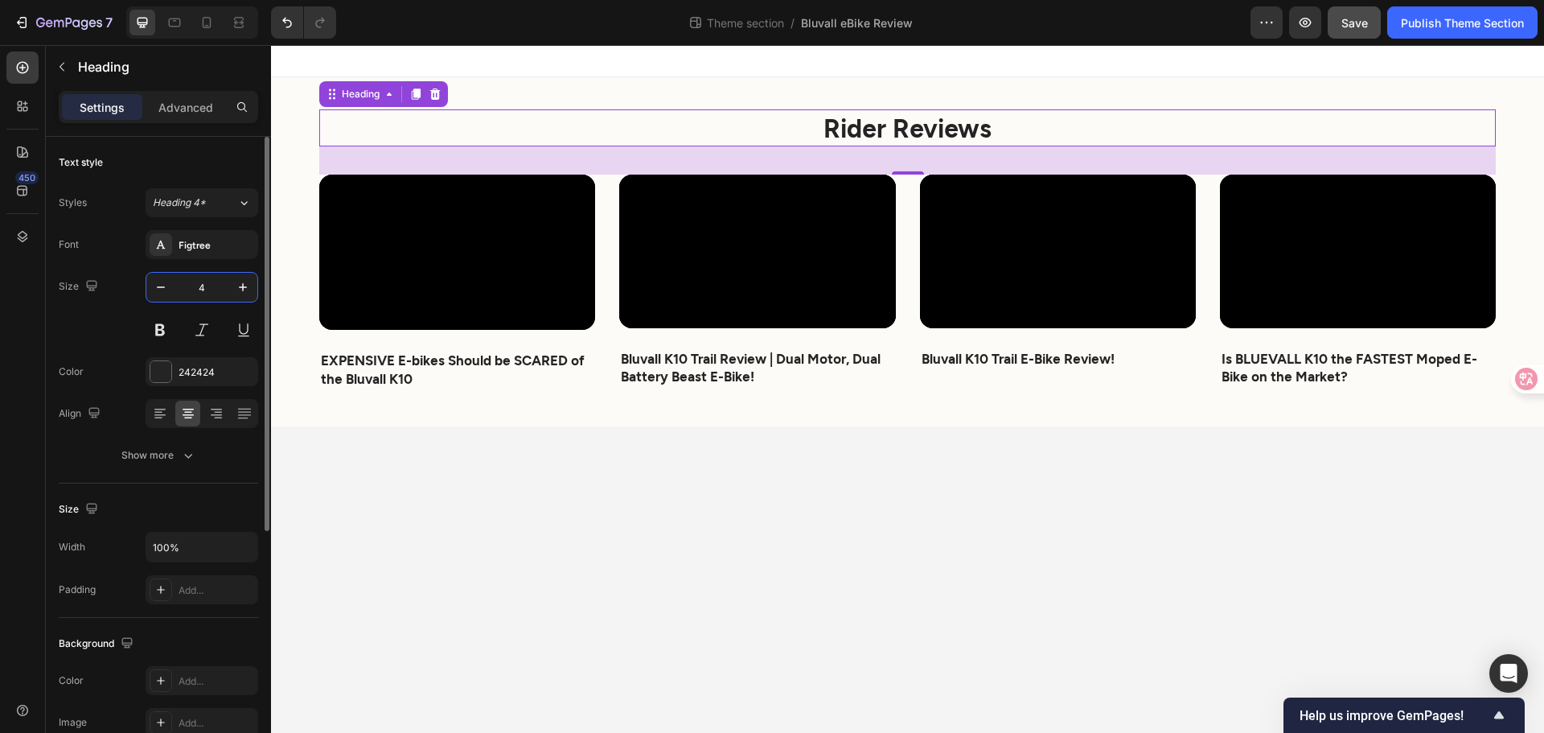
type input "41"
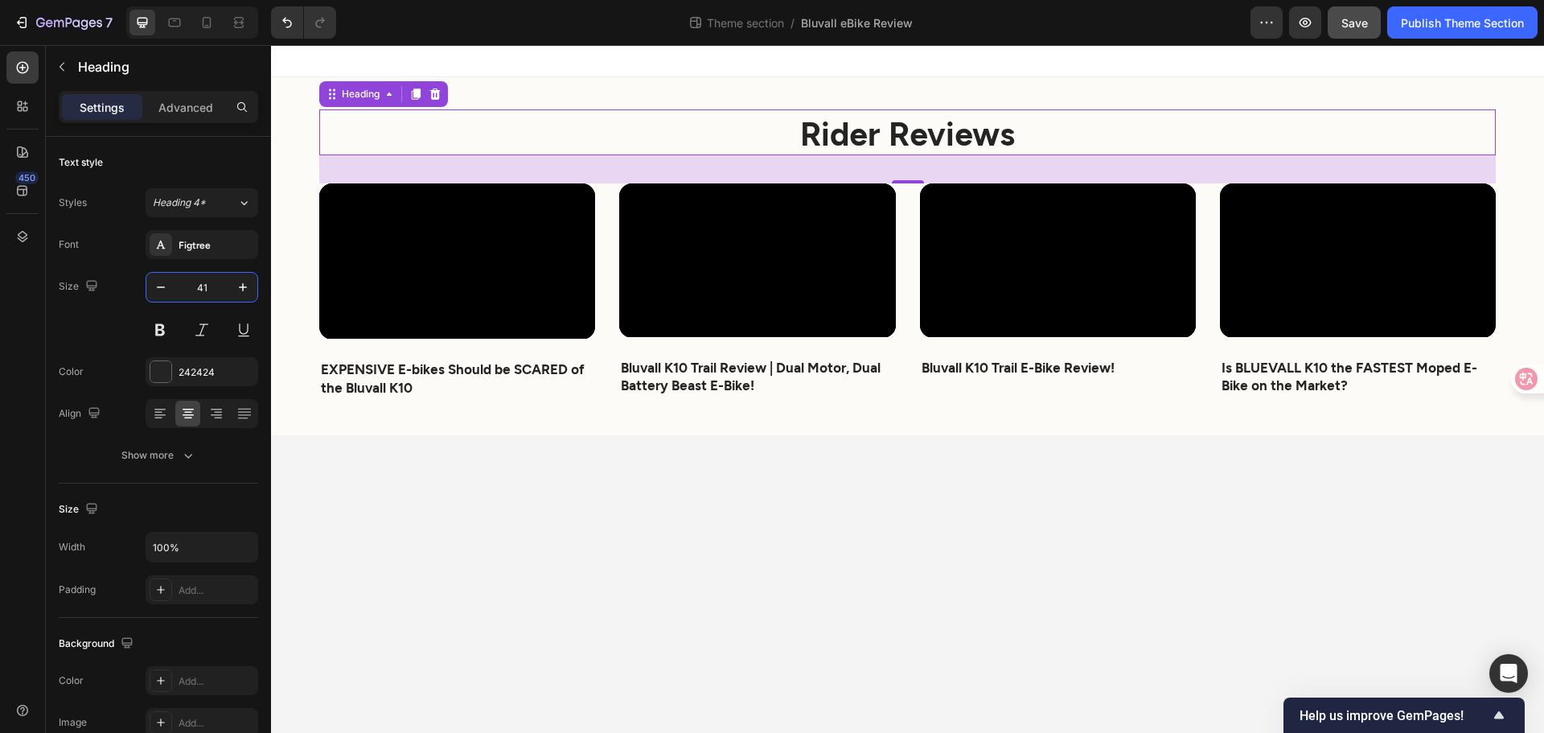
click at [578, 533] on body "Rider Reviews Heading 35 Video EXPENSIVE E-bikes Should be SCARED of the Bluval…" at bounding box center [907, 389] width 1273 height 688
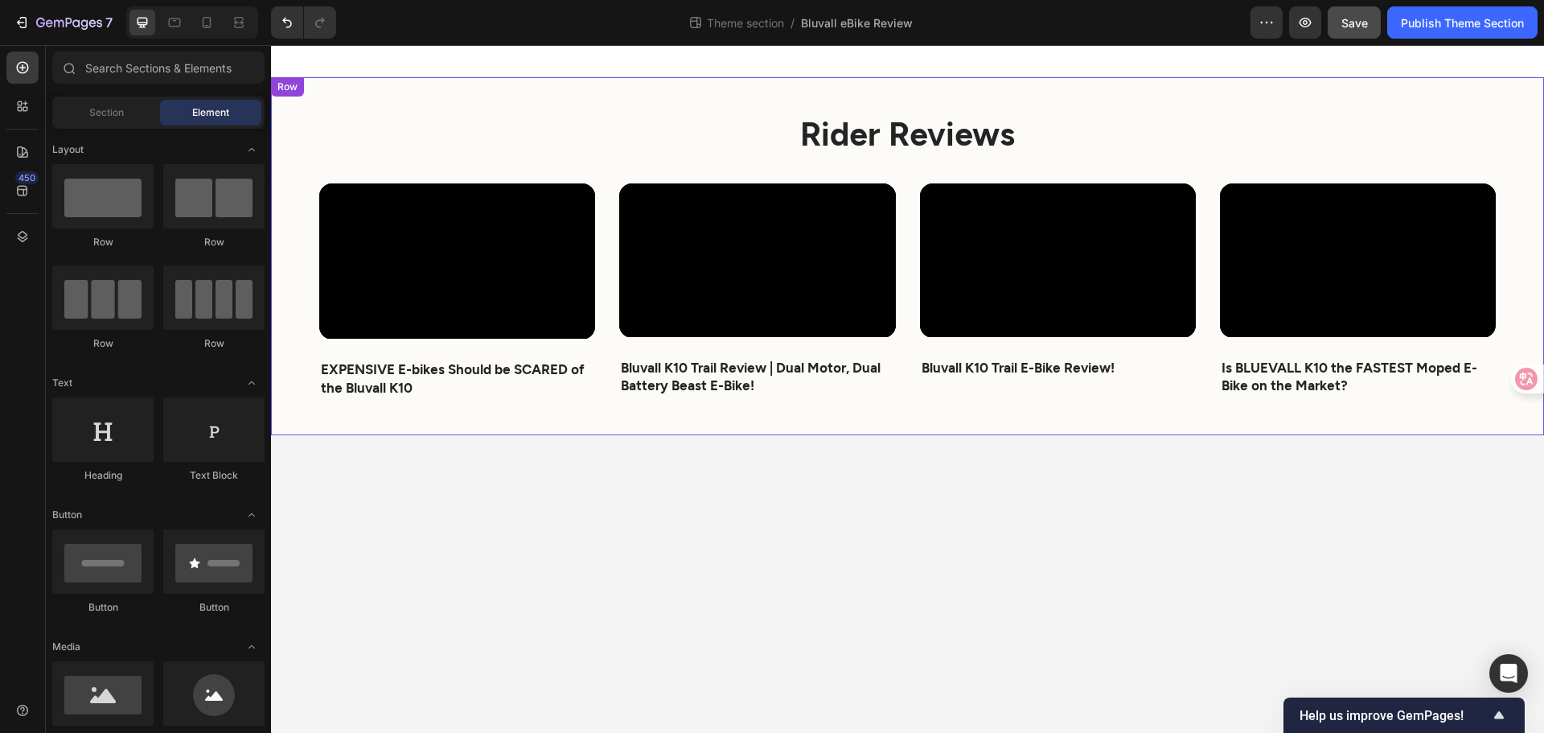
click at [932, 134] on strong "Rider Reviews" at bounding box center [907, 132] width 215 height 39
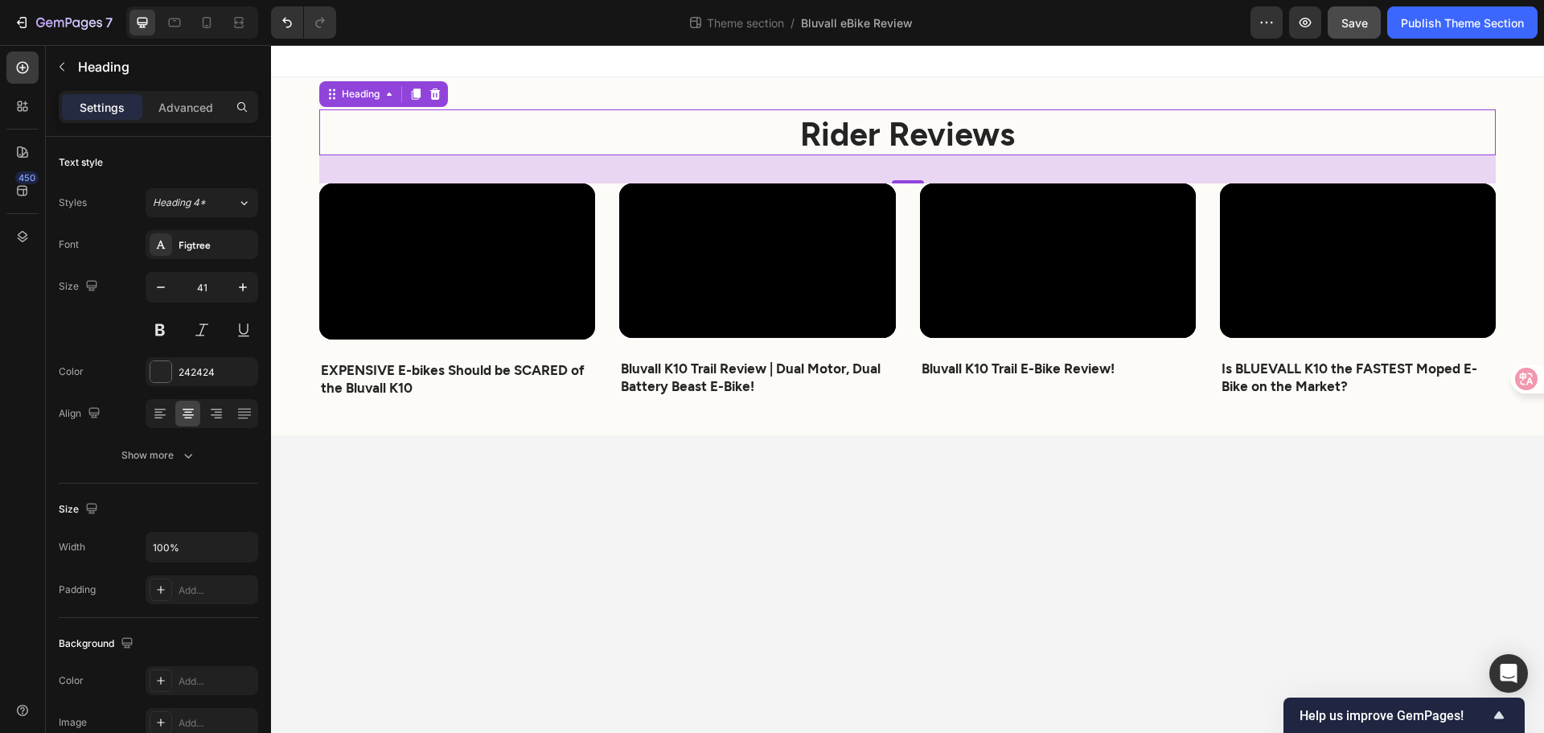
click at [669, 124] on h2 "Rider Reviews" at bounding box center [907, 132] width 1177 height 46
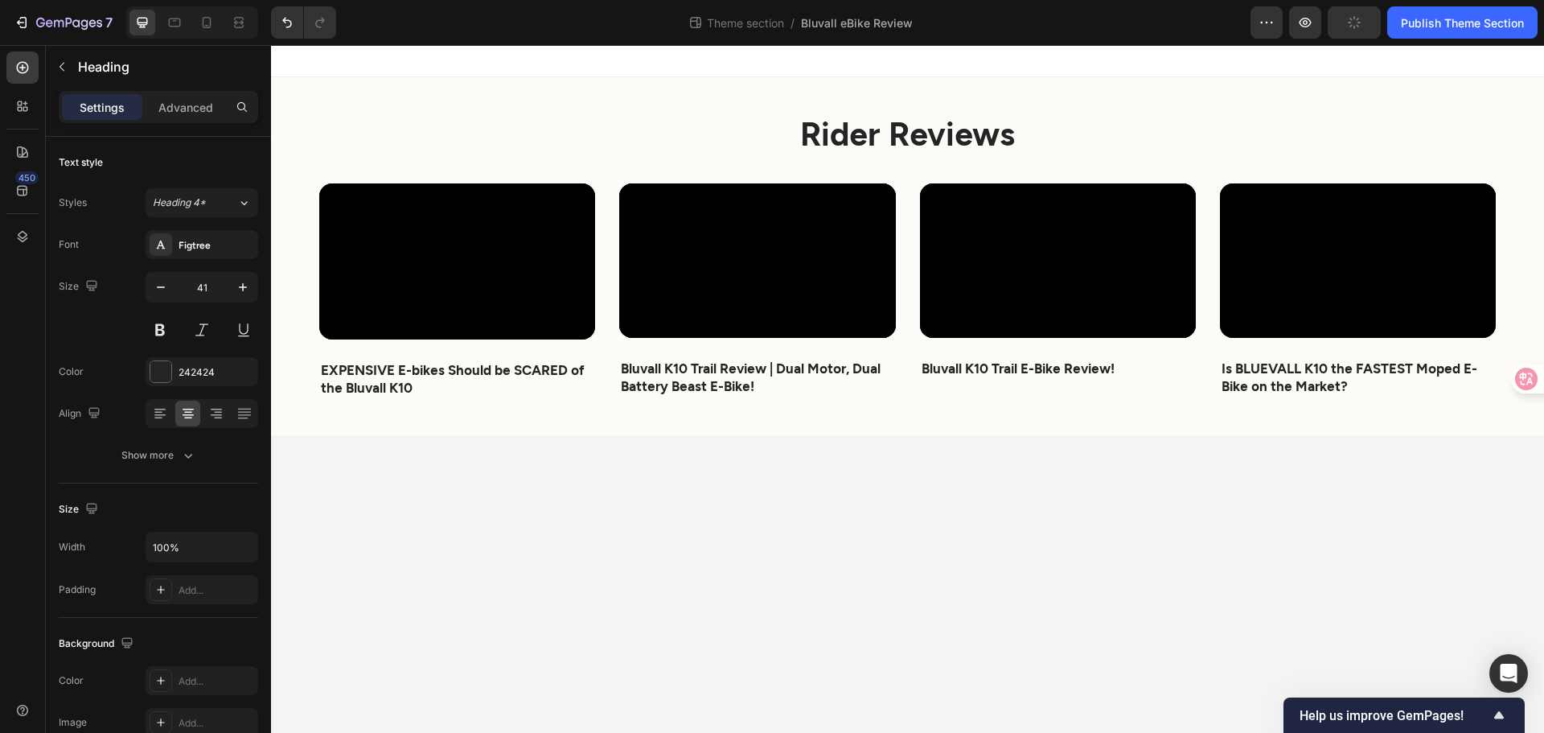
click at [726, 539] on body "⁠⁠⁠⁠⁠⁠⁠ Rider Reviews Heading Video EXPENSIVE E-bikes Should be SCARED of the B…" at bounding box center [907, 389] width 1273 height 688
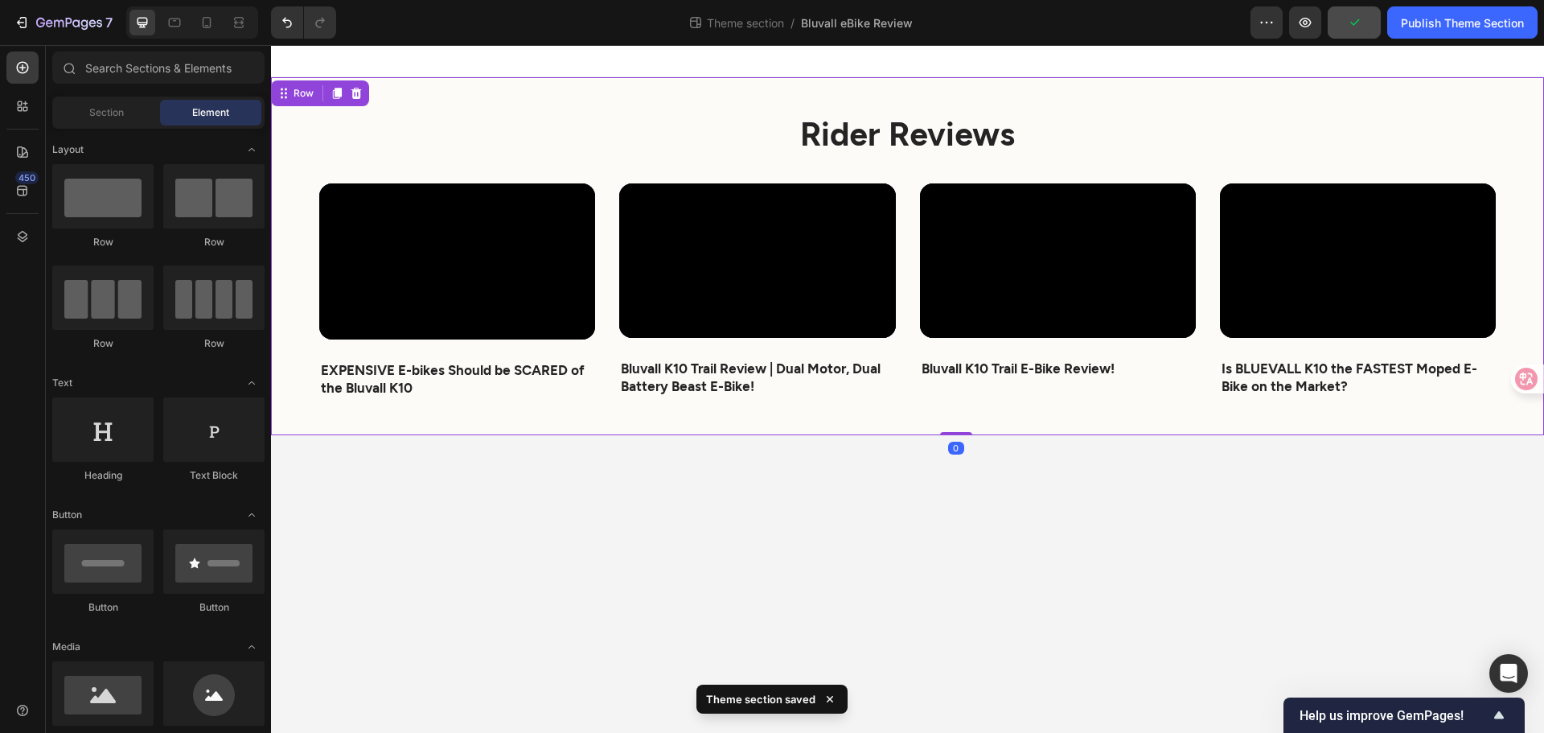
click at [471, 91] on div "⁠⁠⁠⁠⁠⁠⁠ Rider Reviews Heading Video EXPENSIVE E-bikes Should be SCARED of the B…" at bounding box center [907, 256] width 1273 height 358
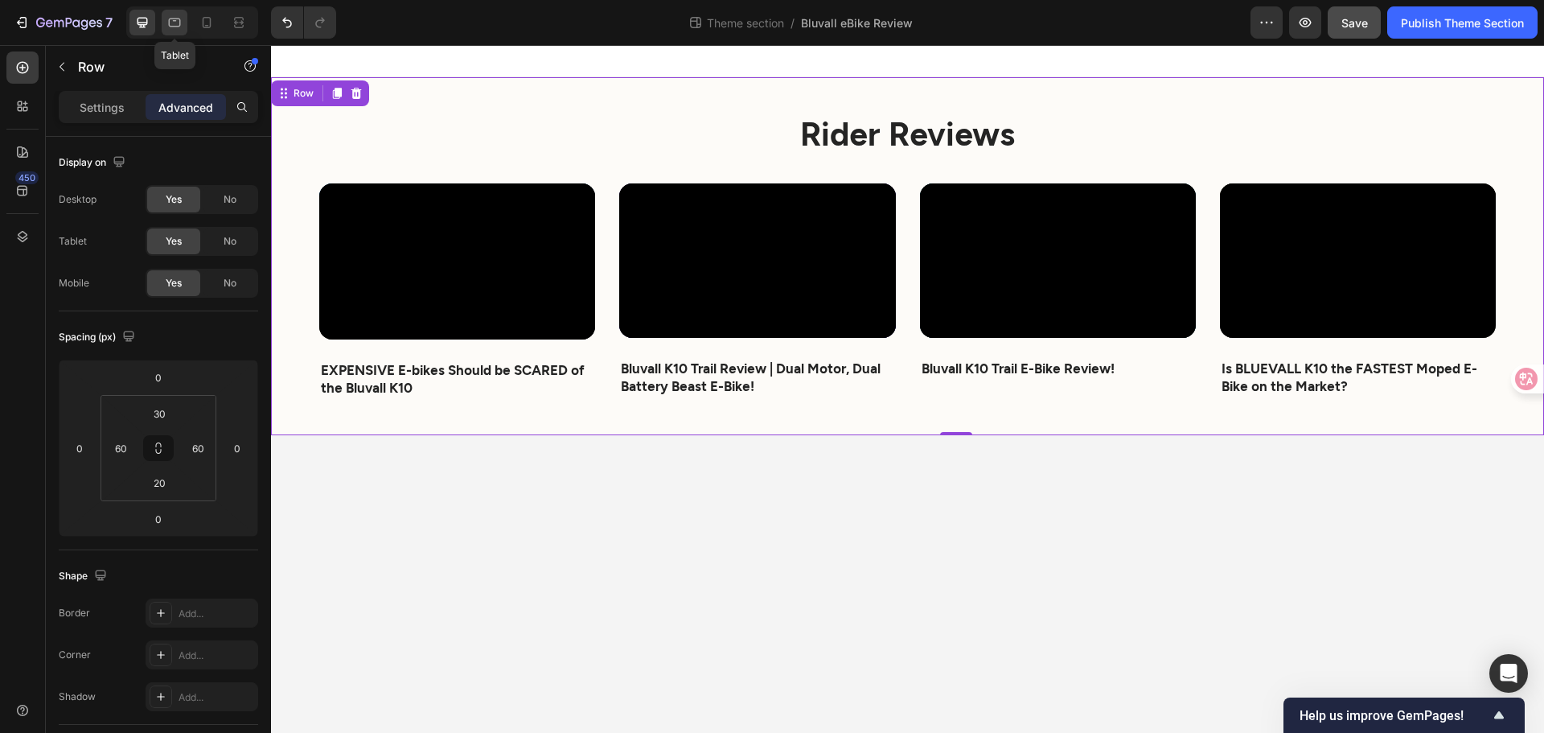
click at [175, 31] on div at bounding box center [175, 23] width 26 height 26
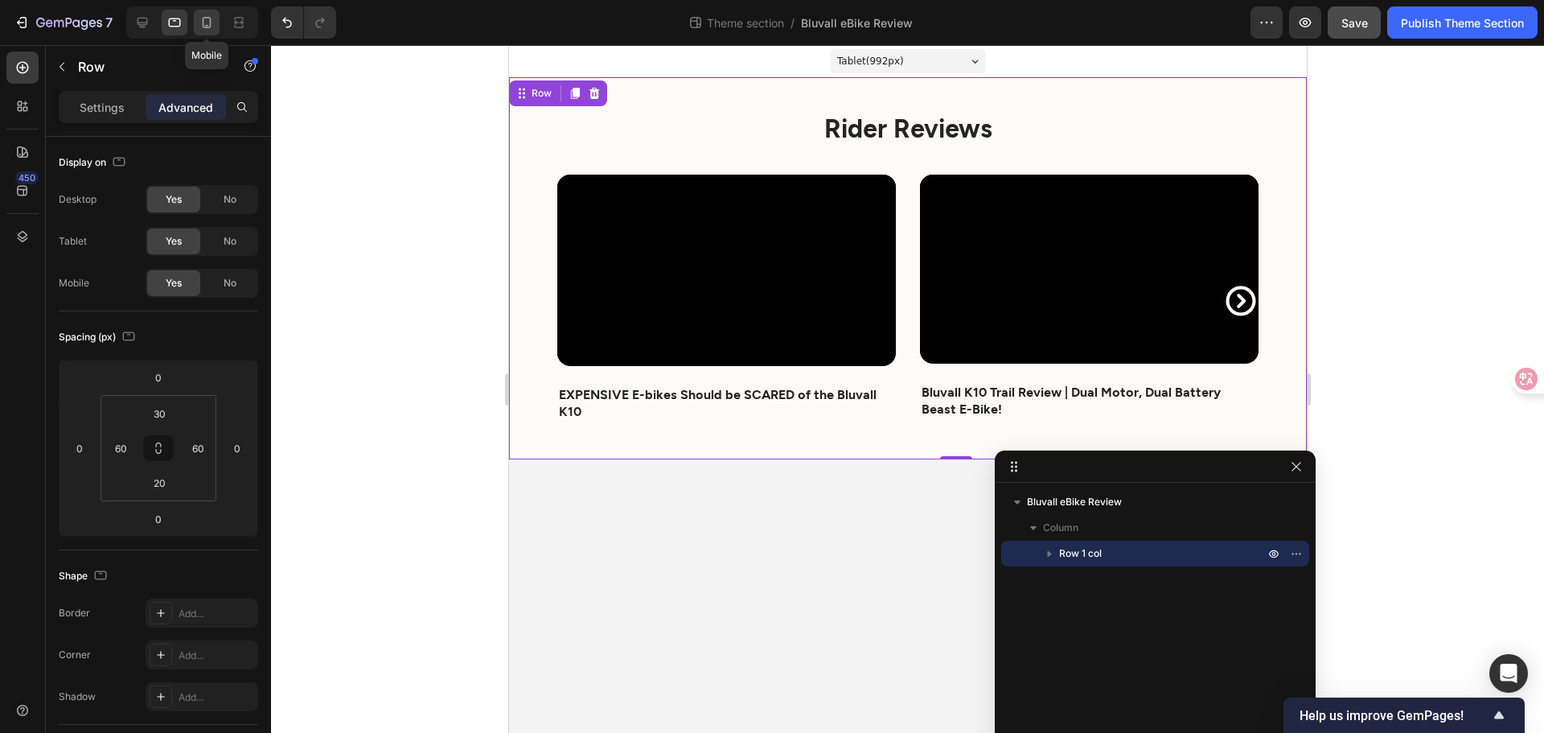
click at [211, 16] on icon at bounding box center [207, 22] width 16 height 16
type input "20"
type input "10"
type input "20"
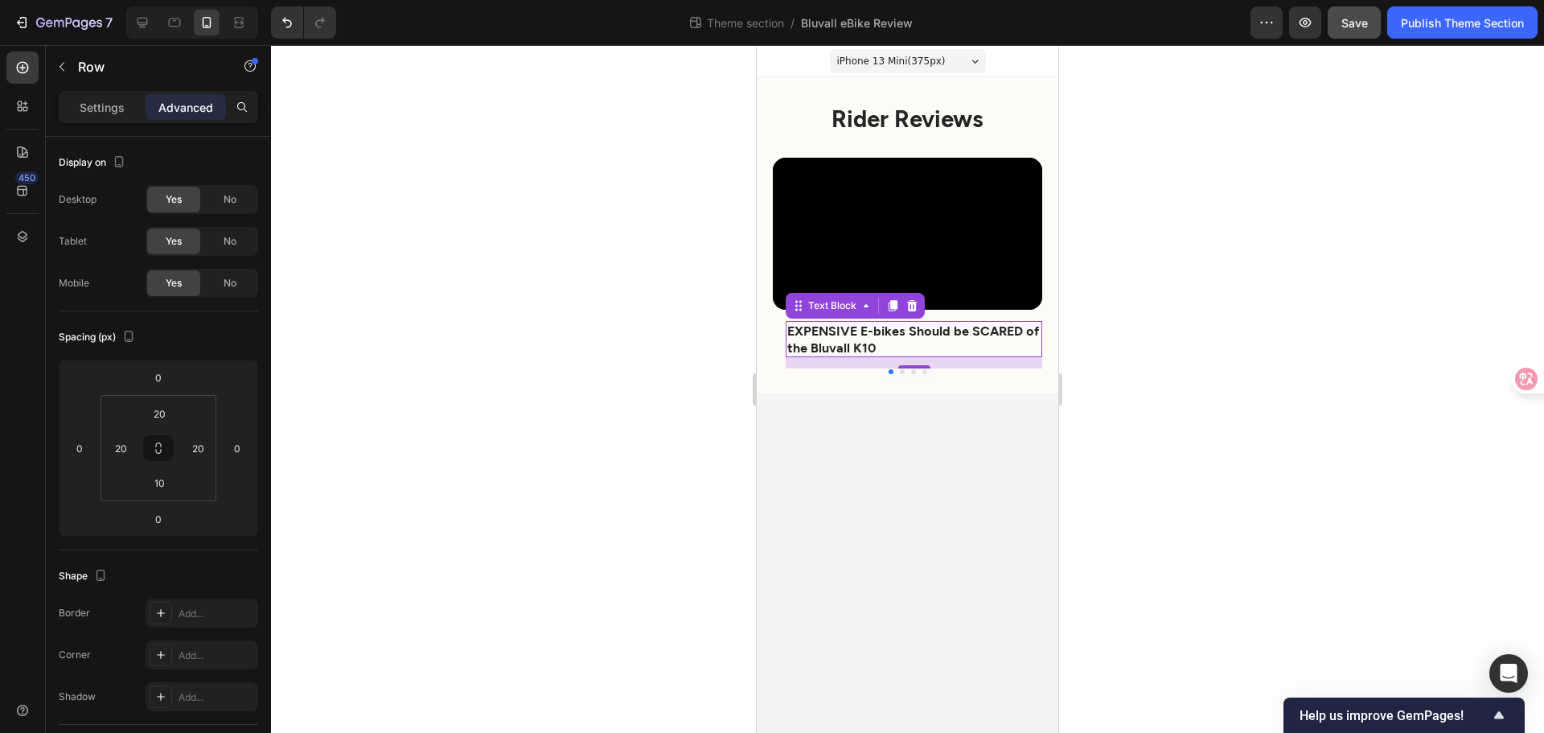
click at [865, 345] on strong "EXPENSIVE E-bikes Should be SCARED of the Bluvall K10" at bounding box center [913, 339] width 252 height 32
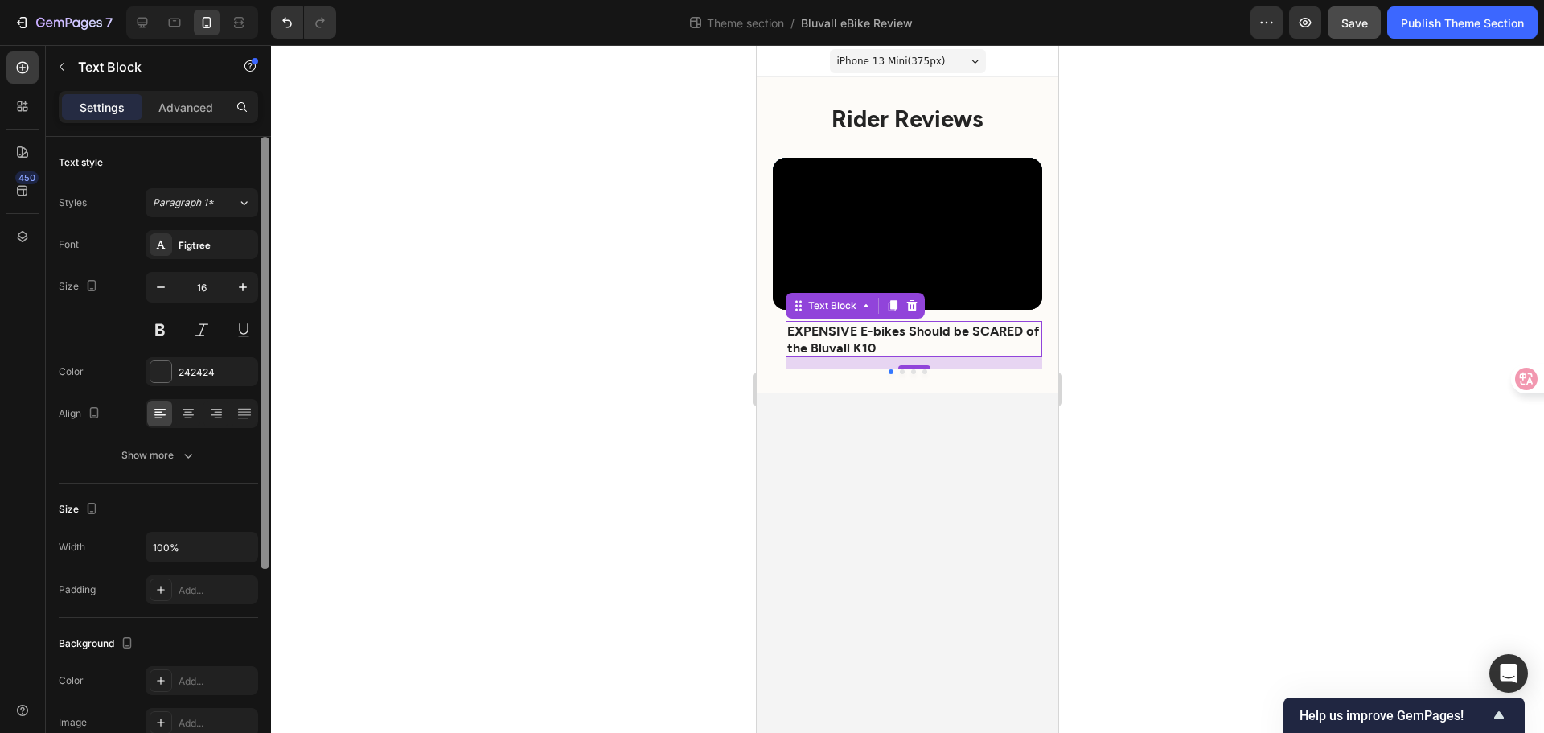
click at [262, 288] on div at bounding box center [265, 353] width 9 height 432
click at [241, 285] on icon "button" at bounding box center [243, 287] width 16 height 16
type input "17"
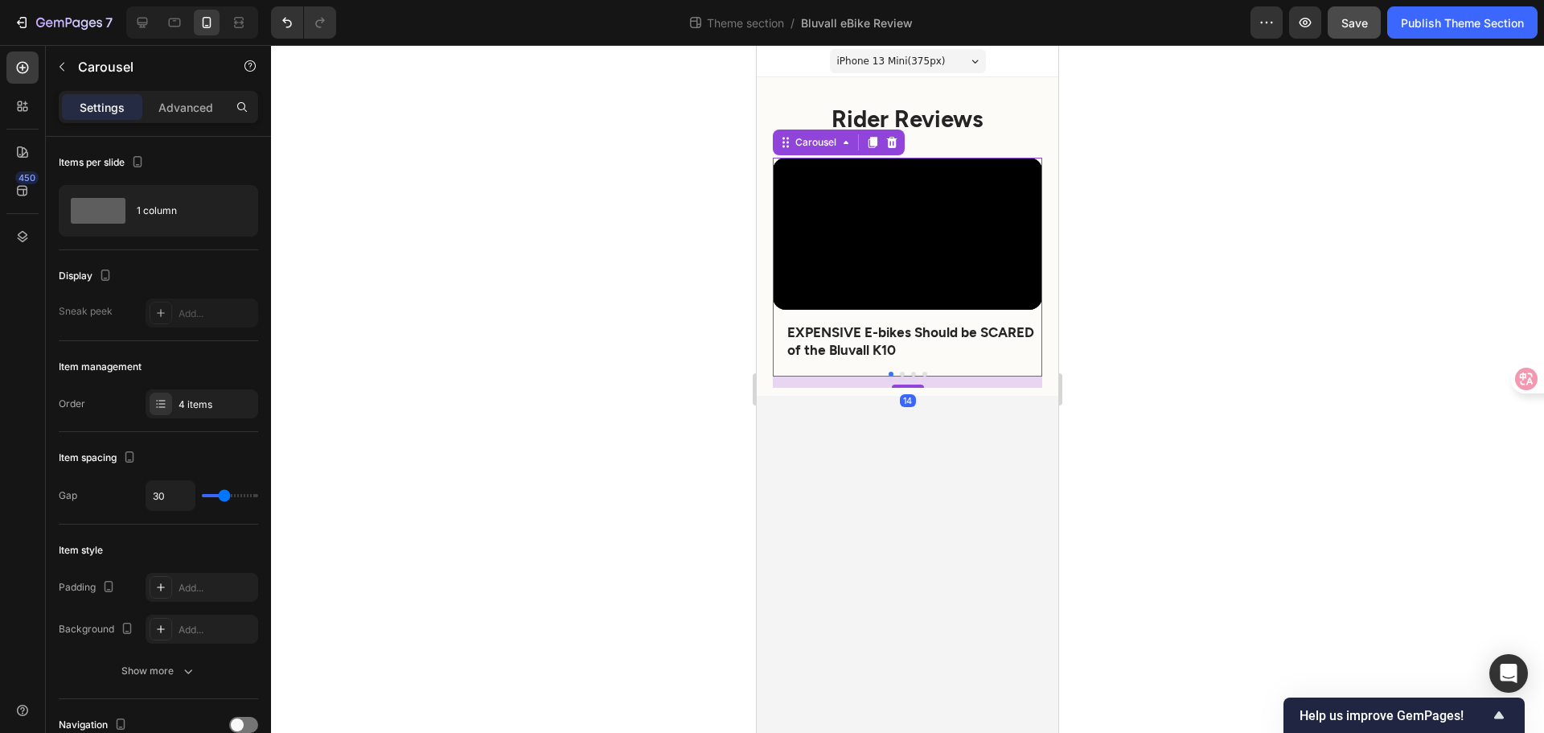
click at [902, 374] on button "Dot" at bounding box center [902, 374] width 5 height 5
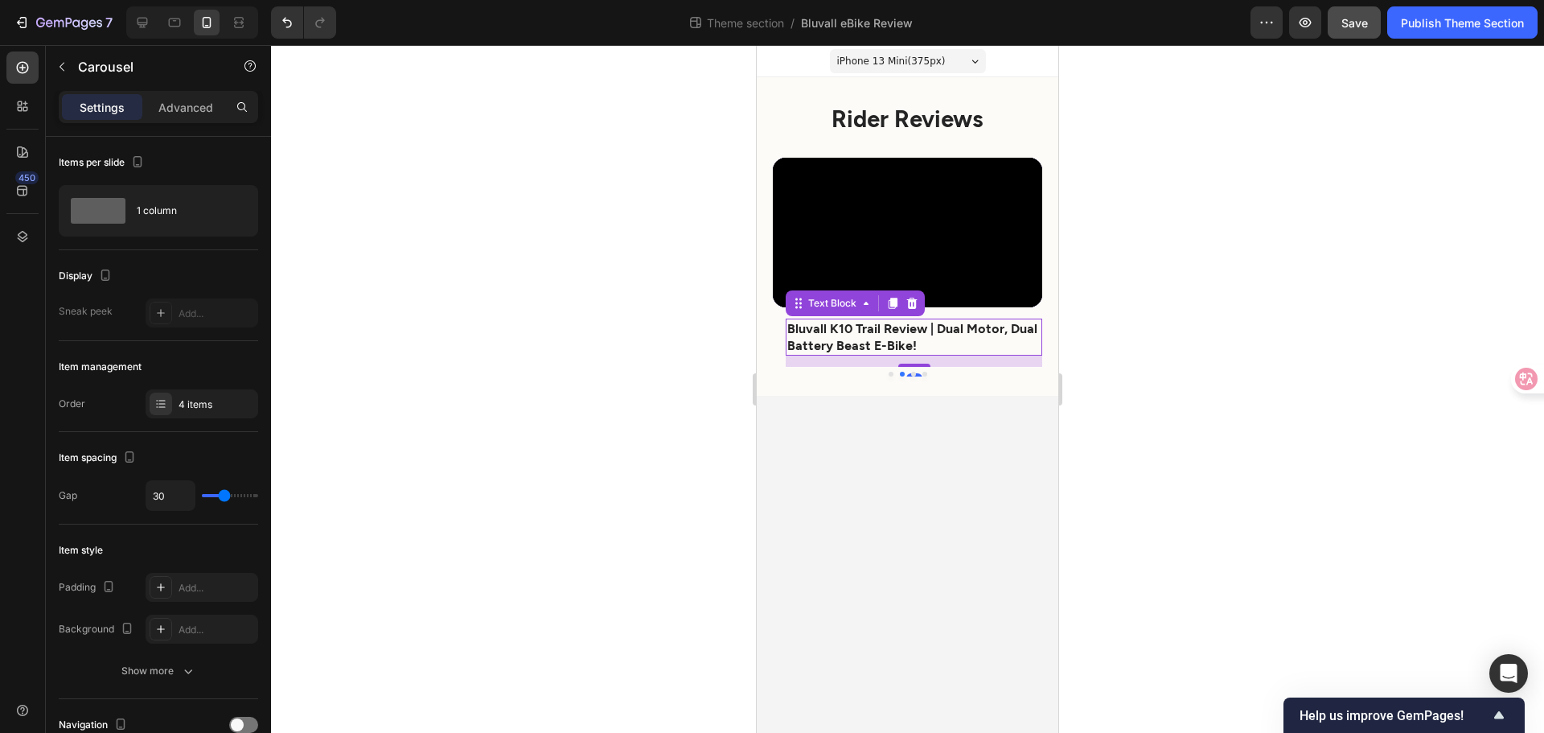
click at [912, 329] on strong "Bluvall K10 Trail Review | Dual Motor, Dual Battery Beast E-Bike!" at bounding box center [912, 336] width 250 height 32
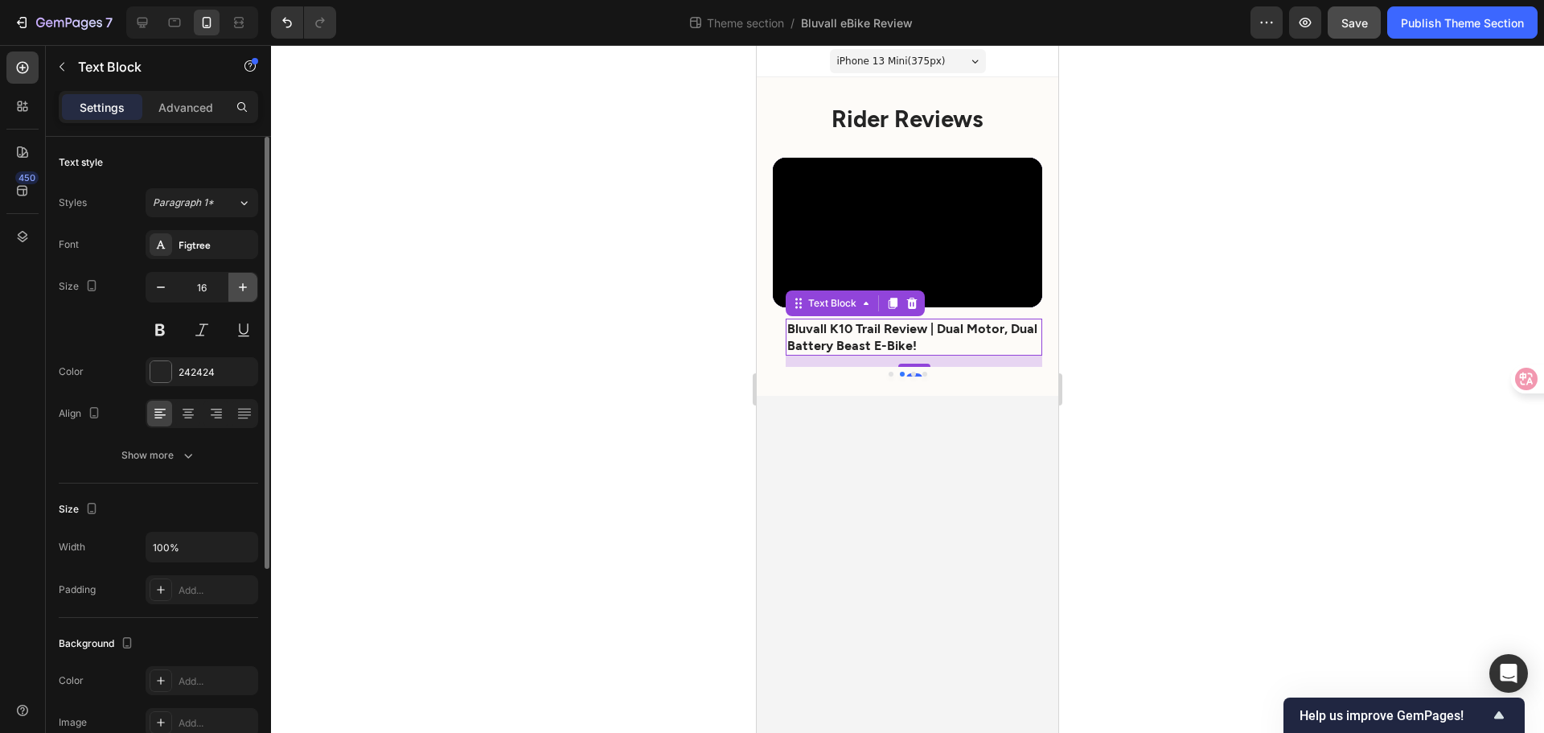
click at [251, 279] on button "button" at bounding box center [242, 287] width 29 height 29
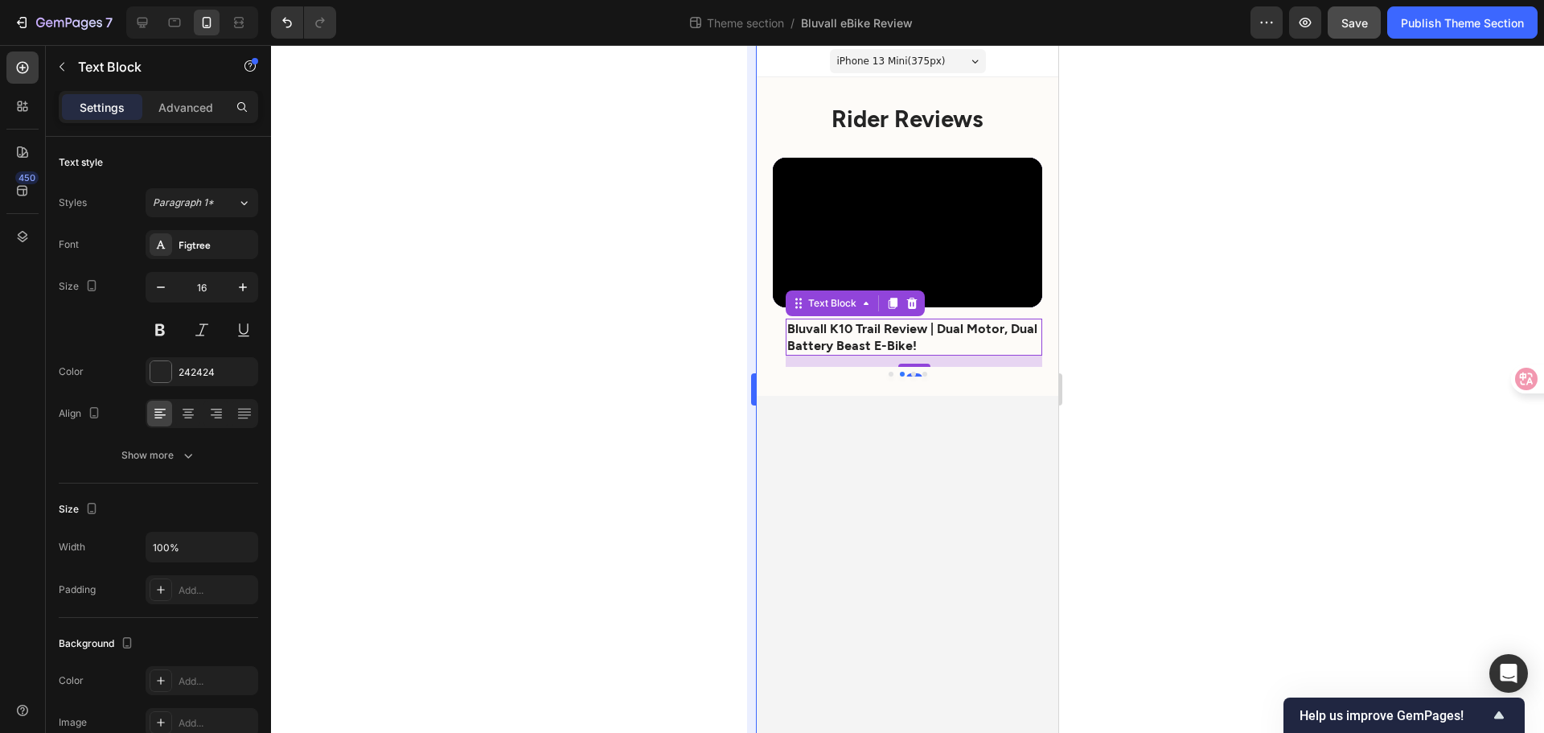
type input "17"
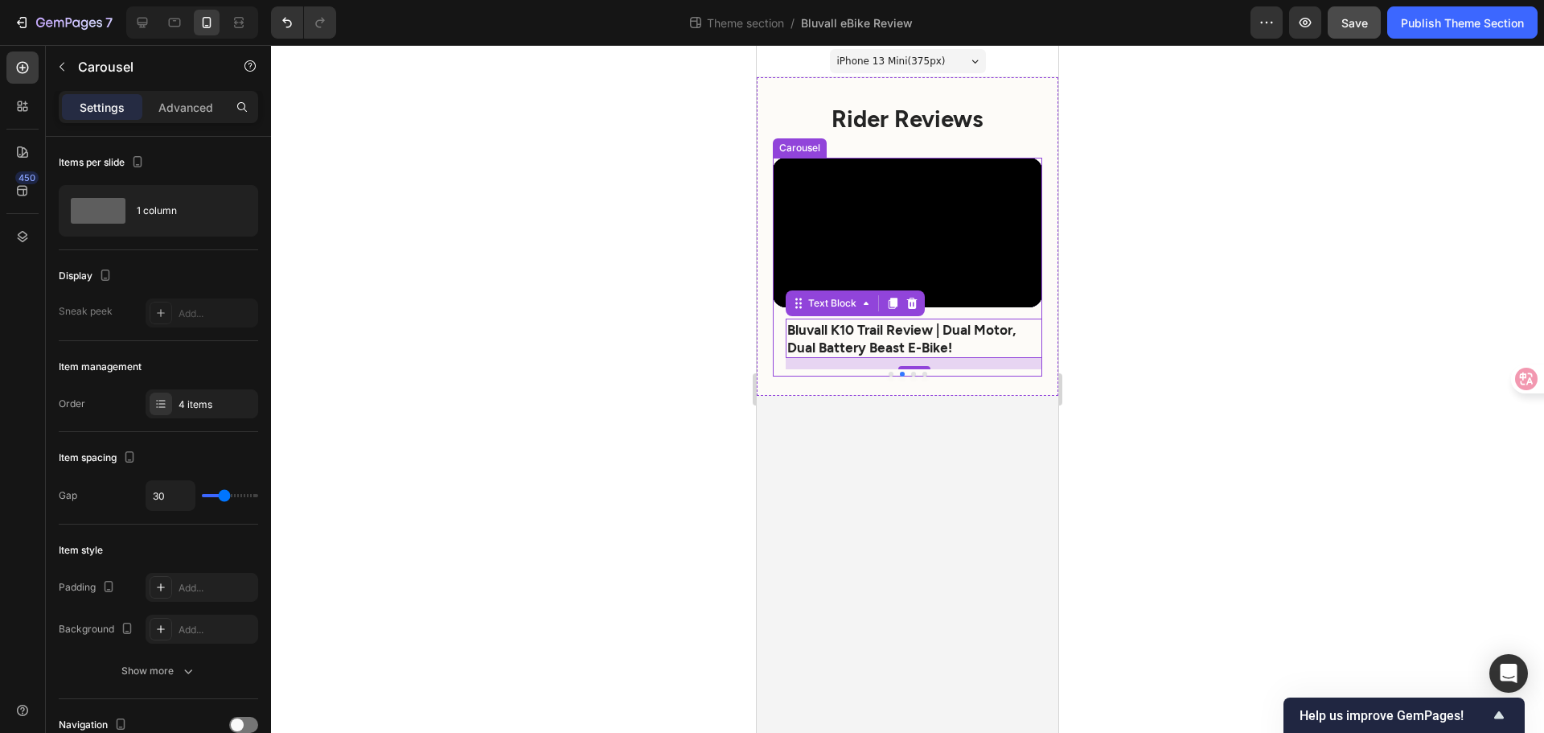
click at [911, 375] on button "Dot" at bounding box center [913, 374] width 5 height 5
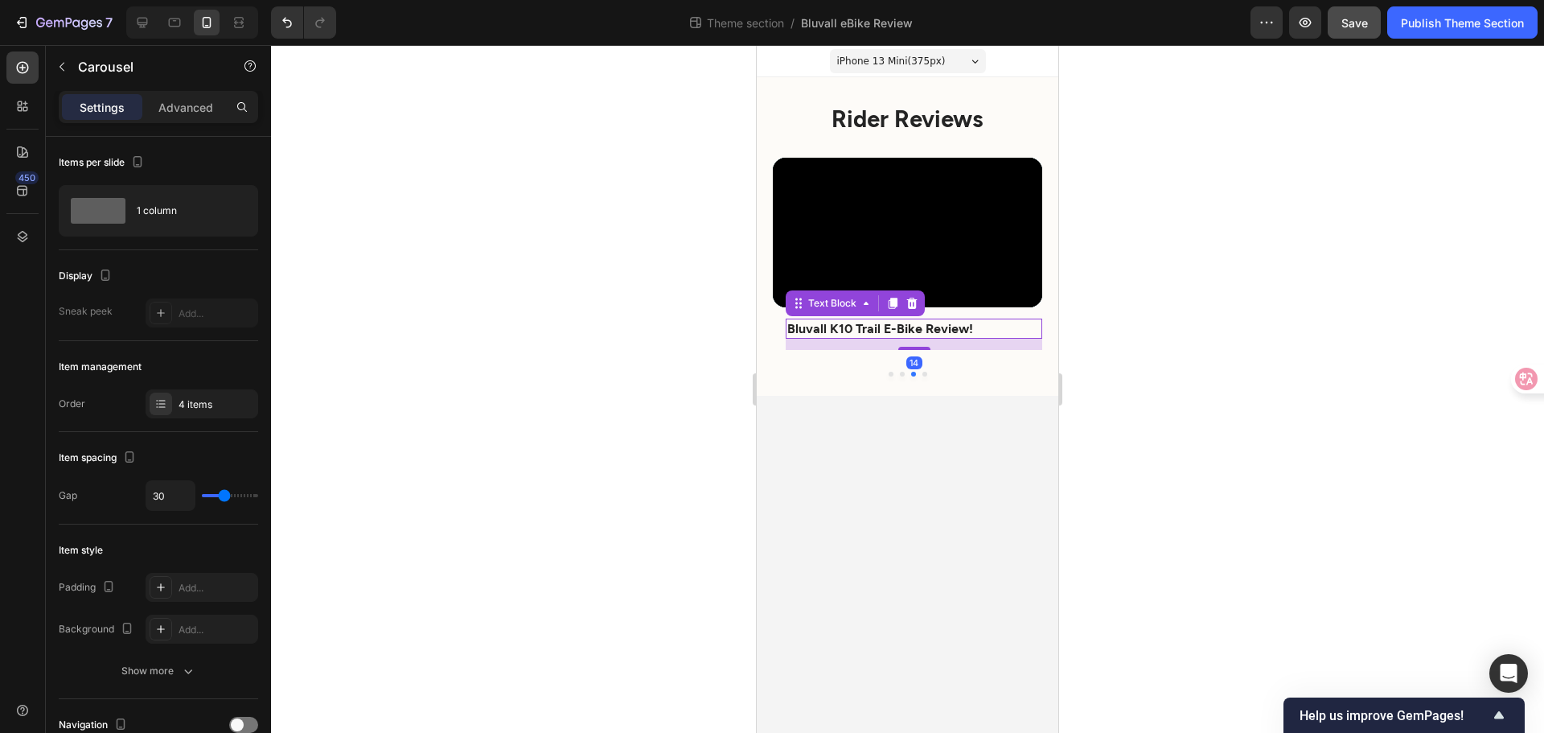
click at [816, 335] on strong "Bluvall K10 Trail E-Bike Review!" at bounding box center [880, 327] width 186 height 15
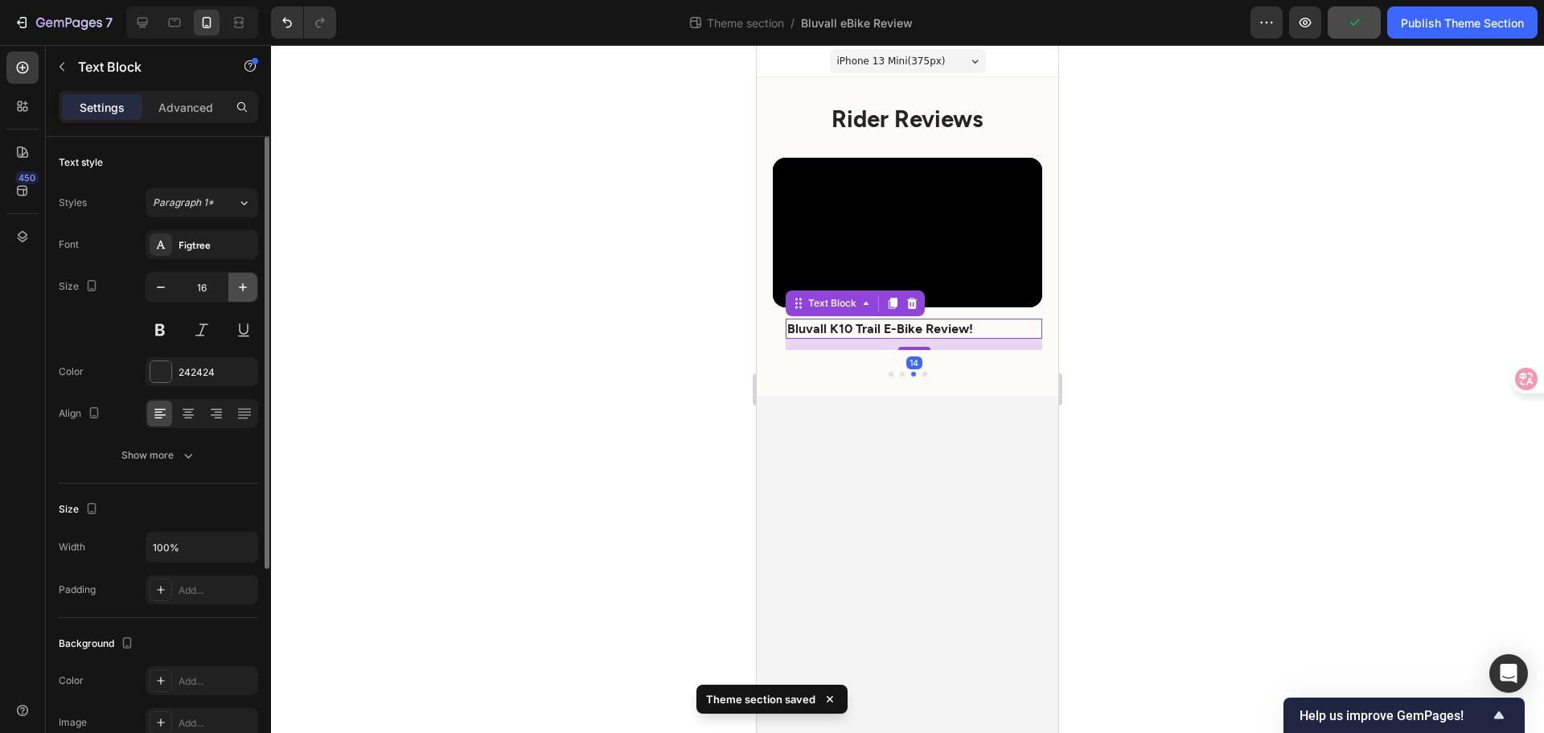
click at [248, 283] on icon "button" at bounding box center [243, 287] width 16 height 16
type input "17"
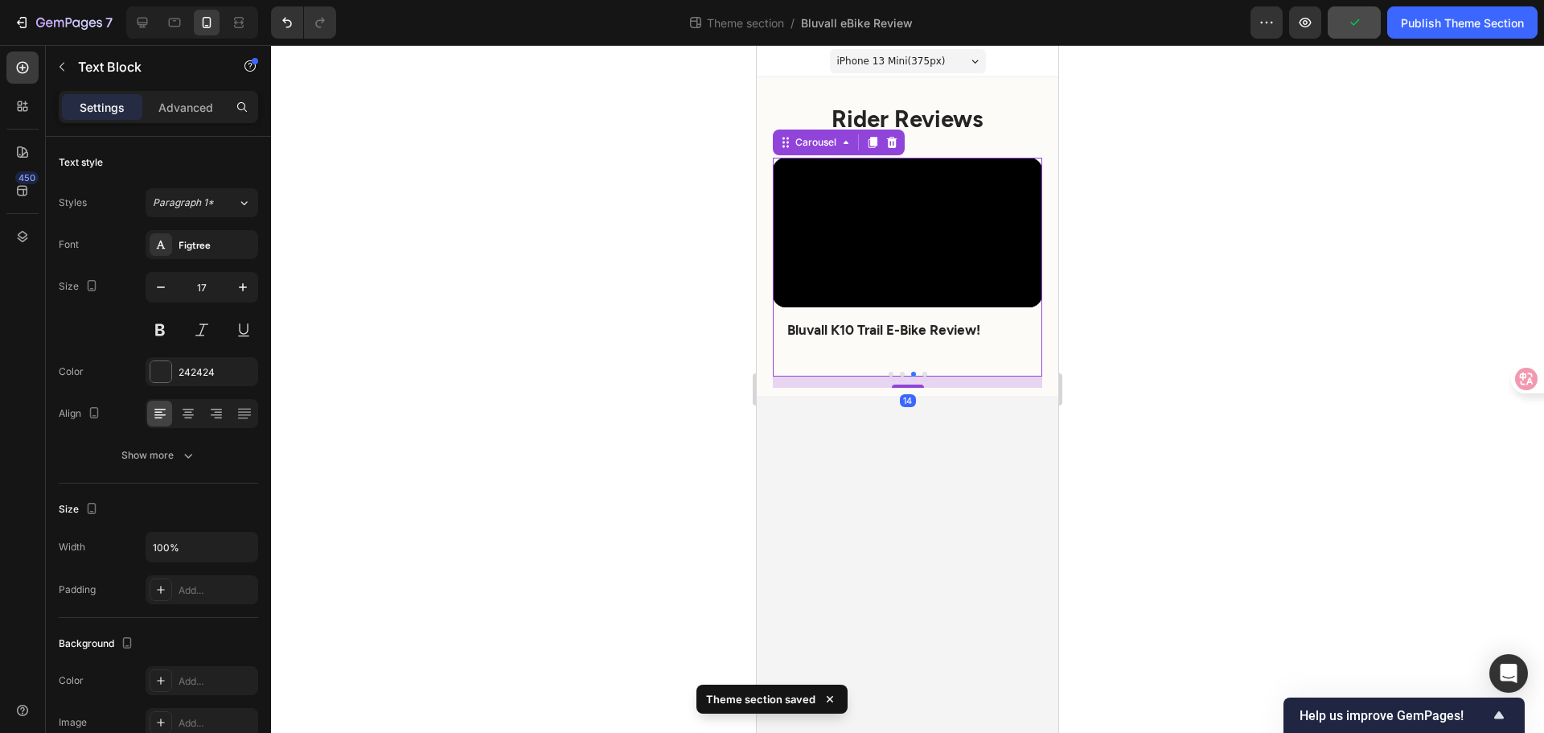
click at [924, 374] on button "Dot" at bounding box center [925, 374] width 5 height 5
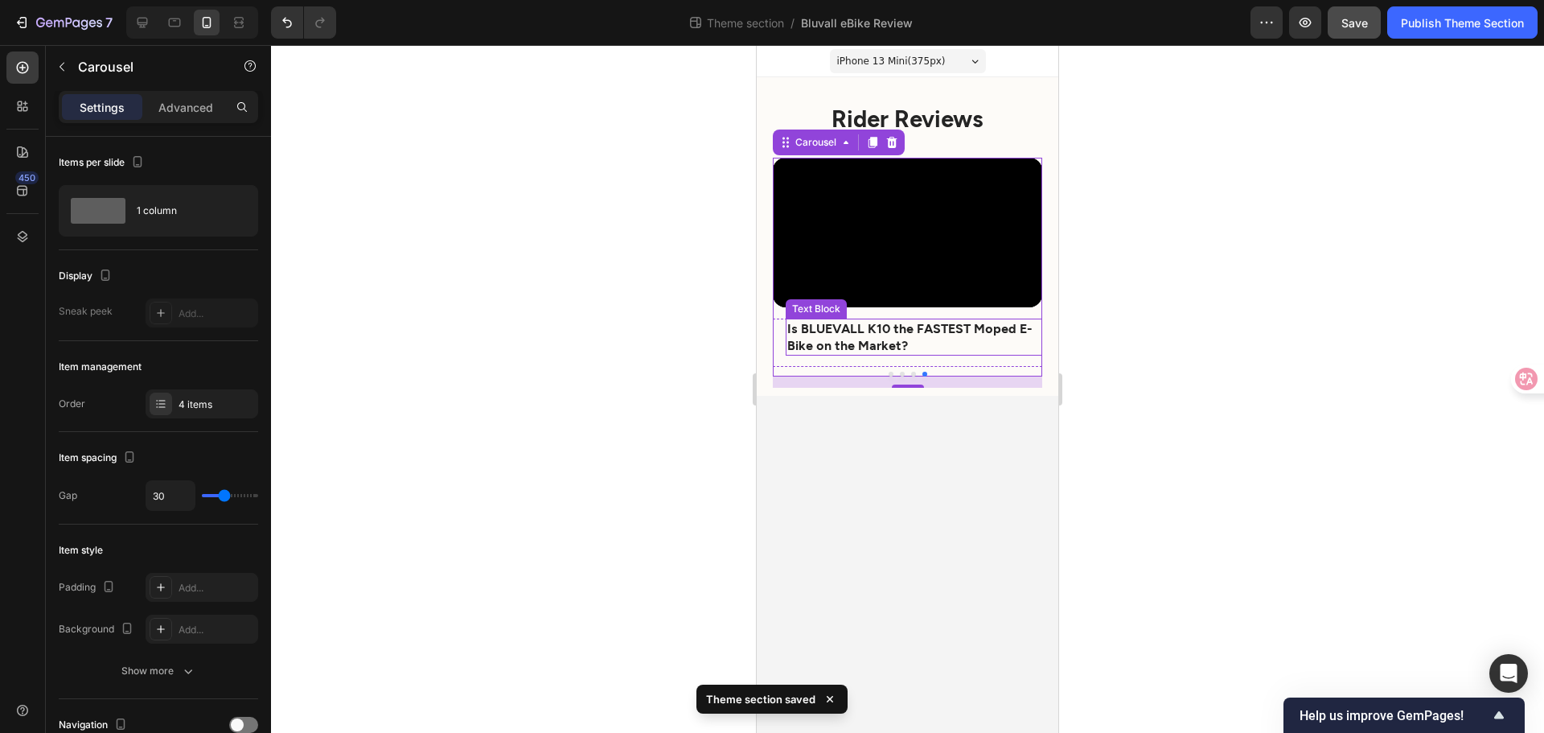
drag, startPoint x: 812, startPoint y: 330, endPoint x: 793, endPoint y: 327, distance: 19.5
click at [813, 330] on p "Is BLUEVALL K10 the FASTEST Moped E-Bike on the Market?" at bounding box center [913, 337] width 253 height 34
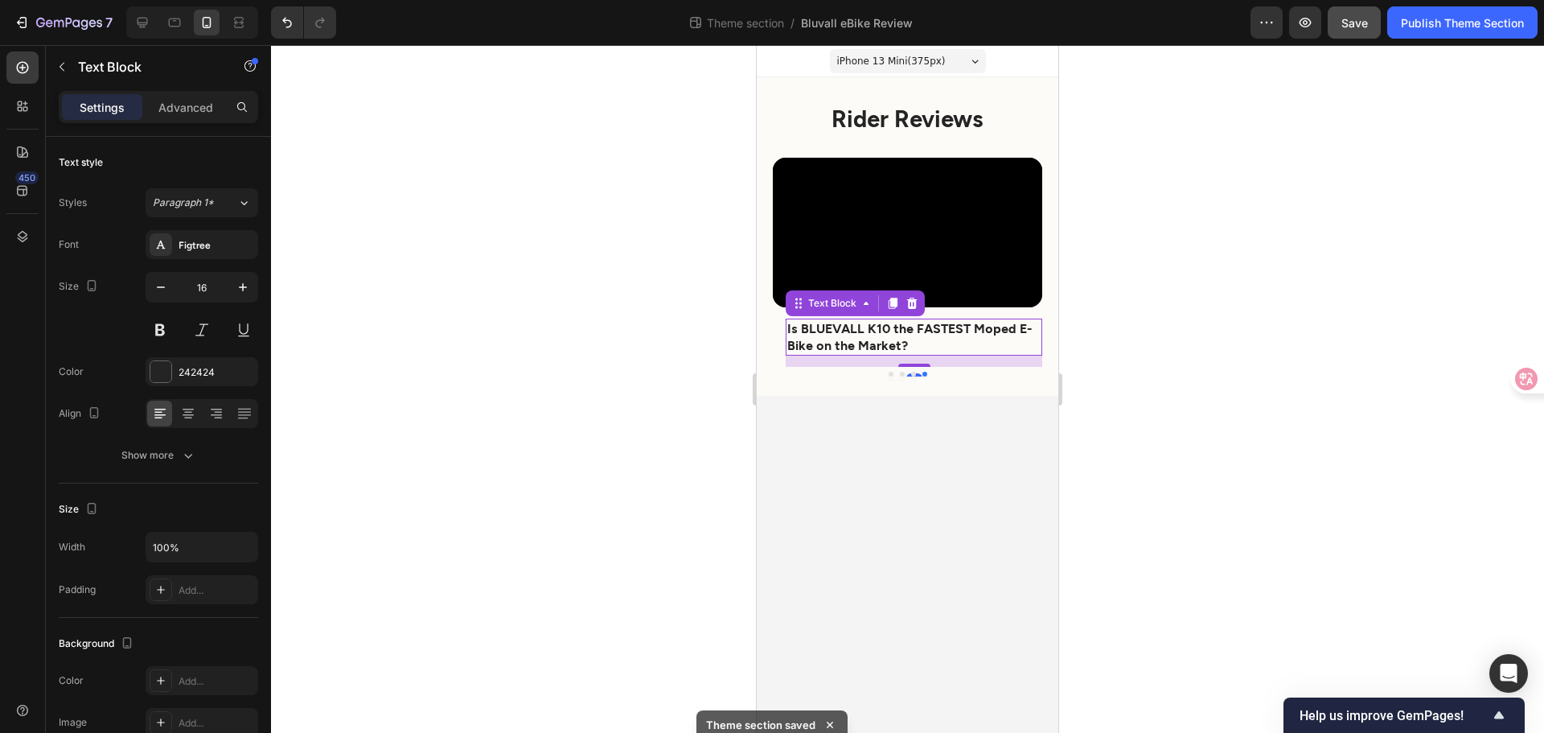
drag, startPoint x: 240, startPoint y: 289, endPoint x: 562, endPoint y: 326, distance: 324.7
click at [242, 290] on icon "button" at bounding box center [243, 287] width 16 height 16
type input "17"
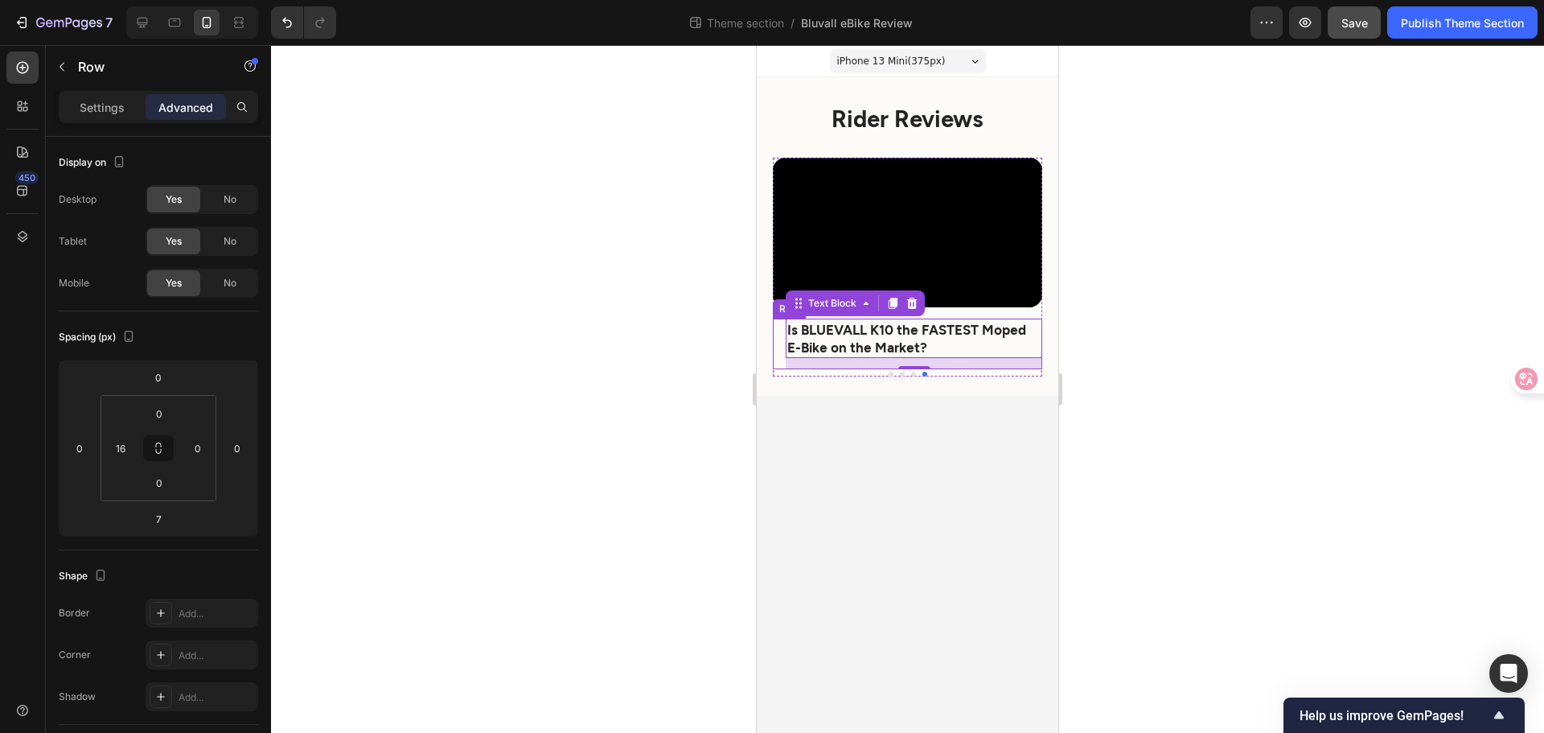
click at [776, 335] on div "Is BLUEVALL K10 the FASTEST Moped E-Bike on the Market? Text Block 14 Row" at bounding box center [907, 344] width 269 height 50
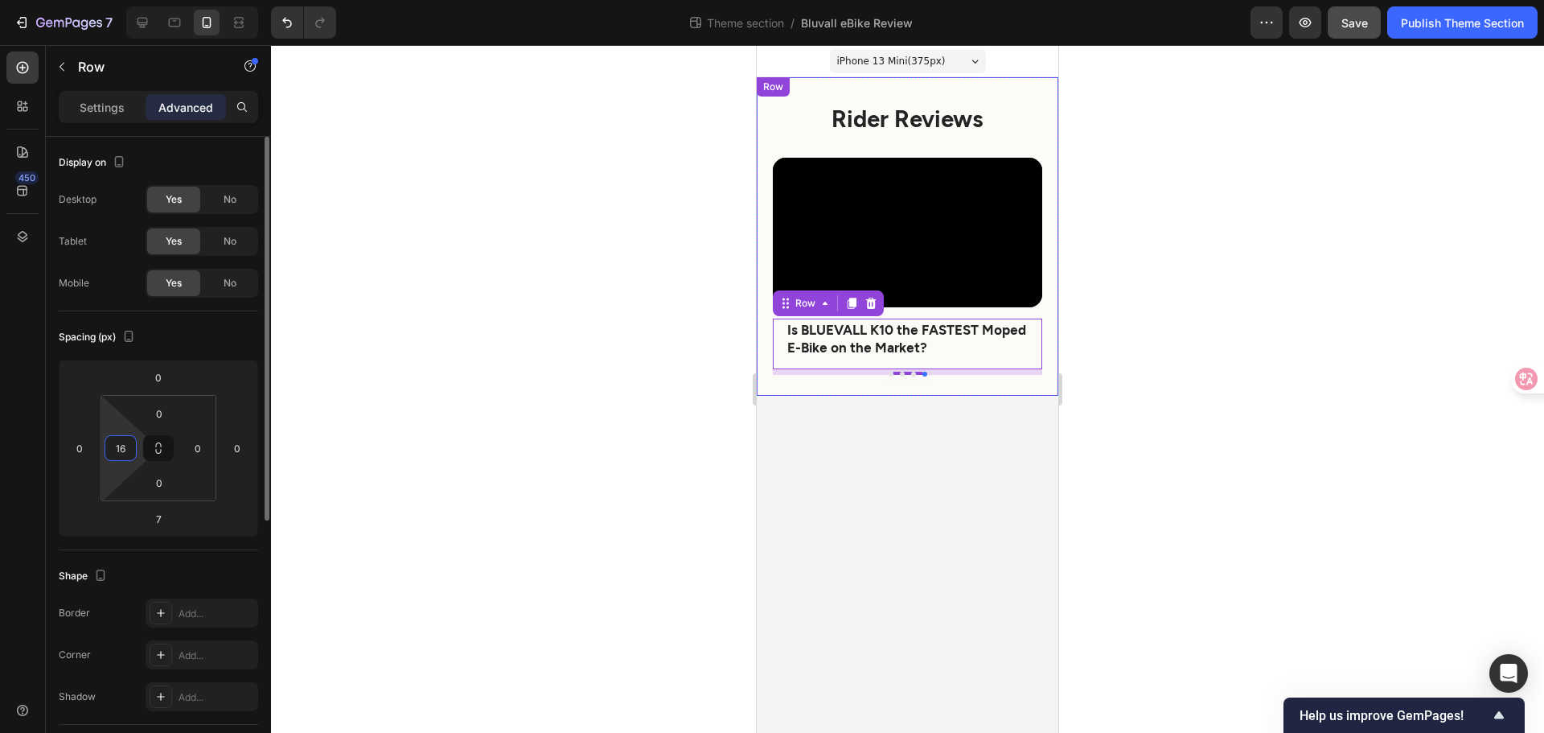
drag, startPoint x: 129, startPoint y: 447, endPoint x: 111, endPoint y: 442, distance: 19.3
click at [111, 442] on input "16" at bounding box center [121, 448] width 24 height 24
drag, startPoint x: 125, startPoint y: 444, endPoint x: 115, endPoint y: 443, distance: 9.7
click at [115, 443] on input "16" at bounding box center [121, 448] width 24 height 24
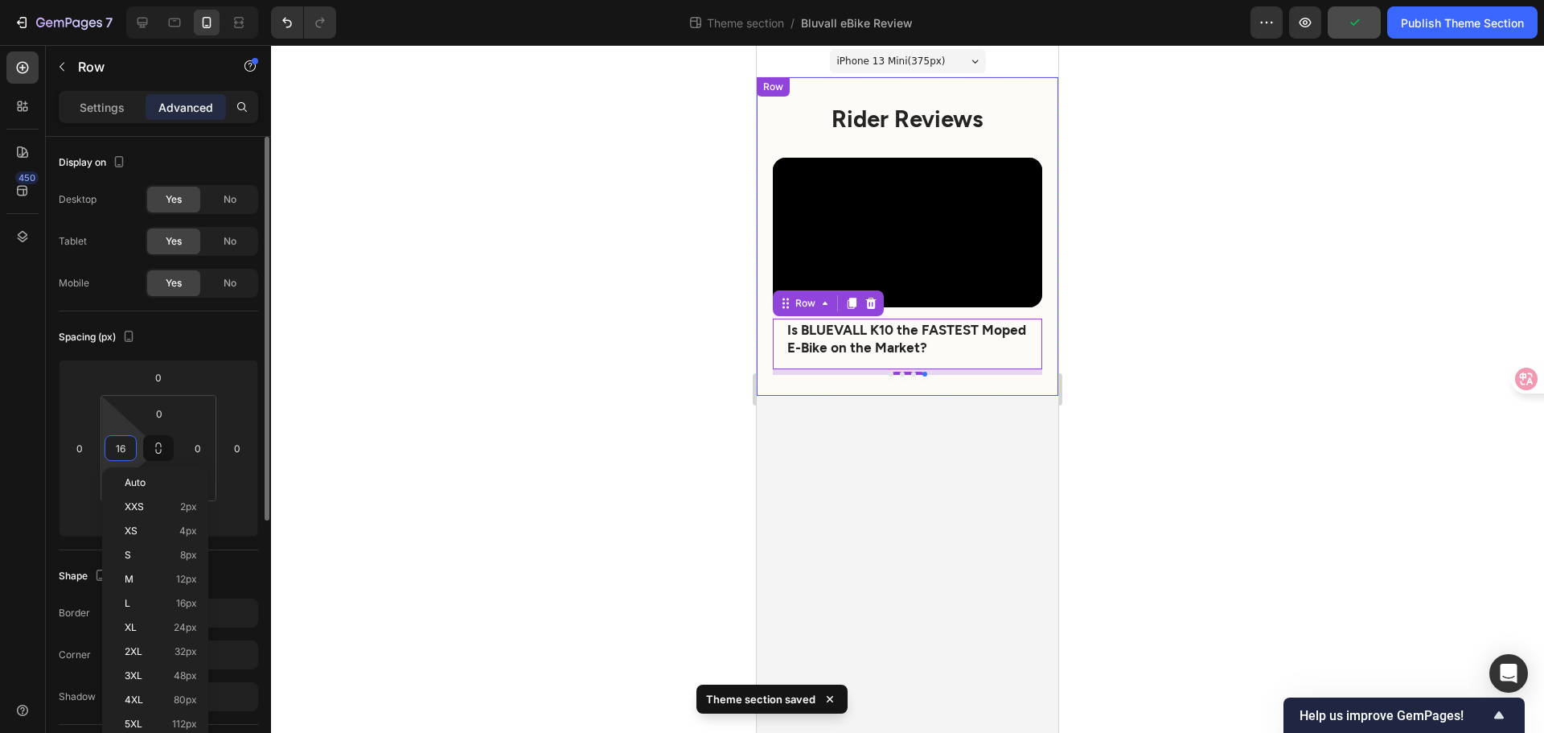
type input "0"
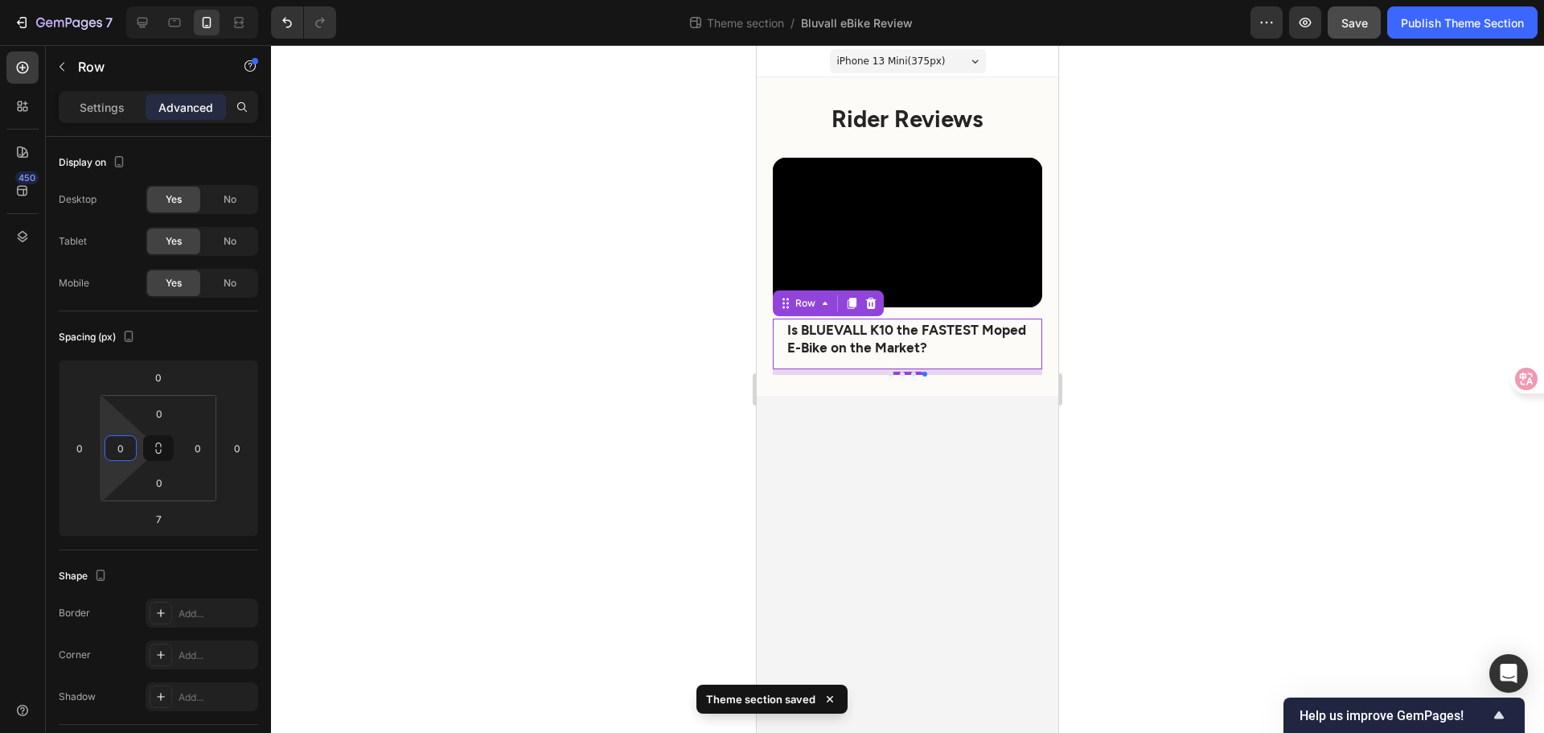
click at [867, 446] on body "iPhone 13 Mini ( 375 px) iPhone 13 Mini iPhone 13 Pro iPhone 11 Pro Max iPhone …" at bounding box center [908, 389] width 302 height 688
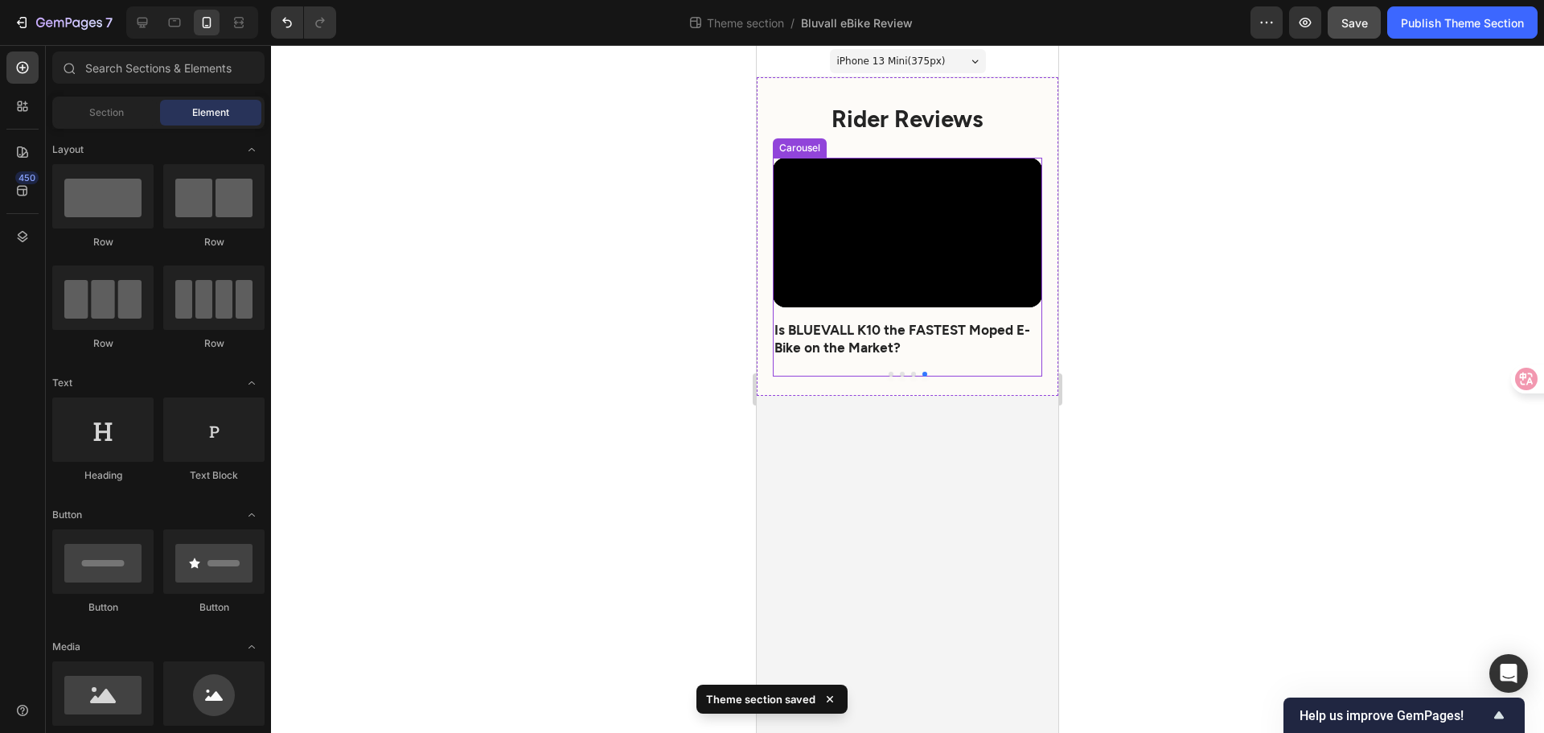
click at [916, 374] on div at bounding box center [907, 374] width 269 height 5
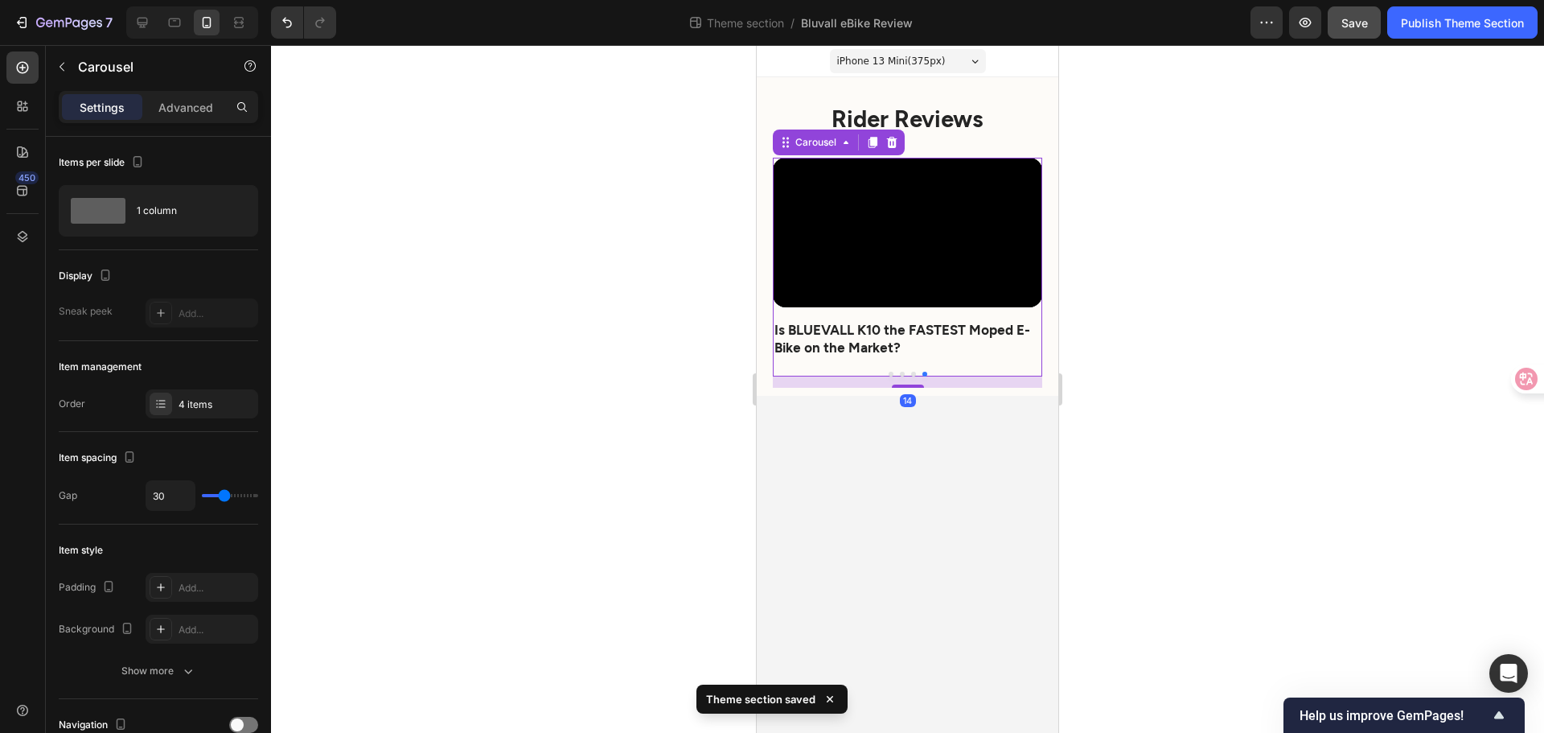
click at [913, 372] on button "Dot" at bounding box center [913, 374] width 5 height 5
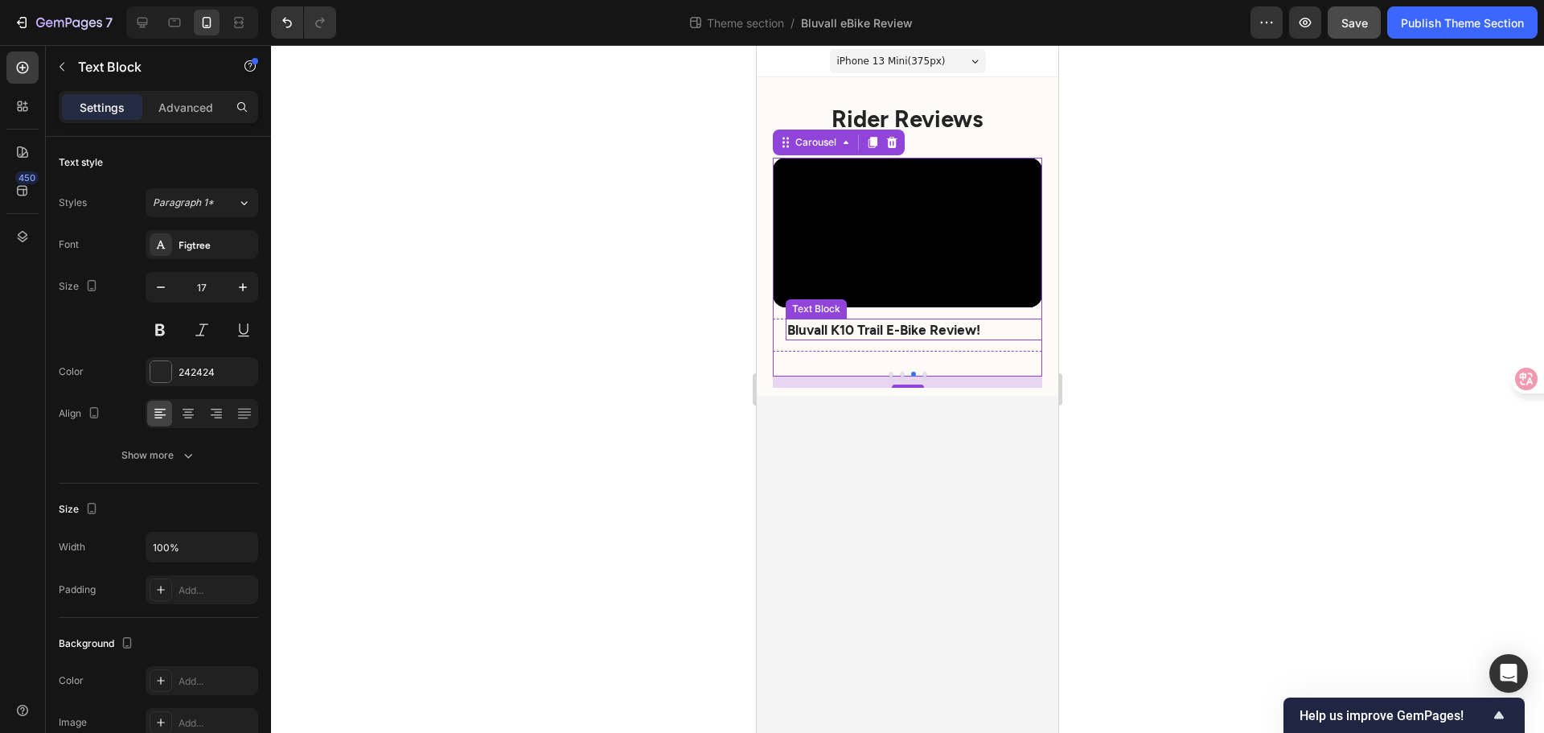
click at [829, 333] on strong "Bluvall K10 Trail E-Bike Review!" at bounding box center [883, 329] width 193 height 16
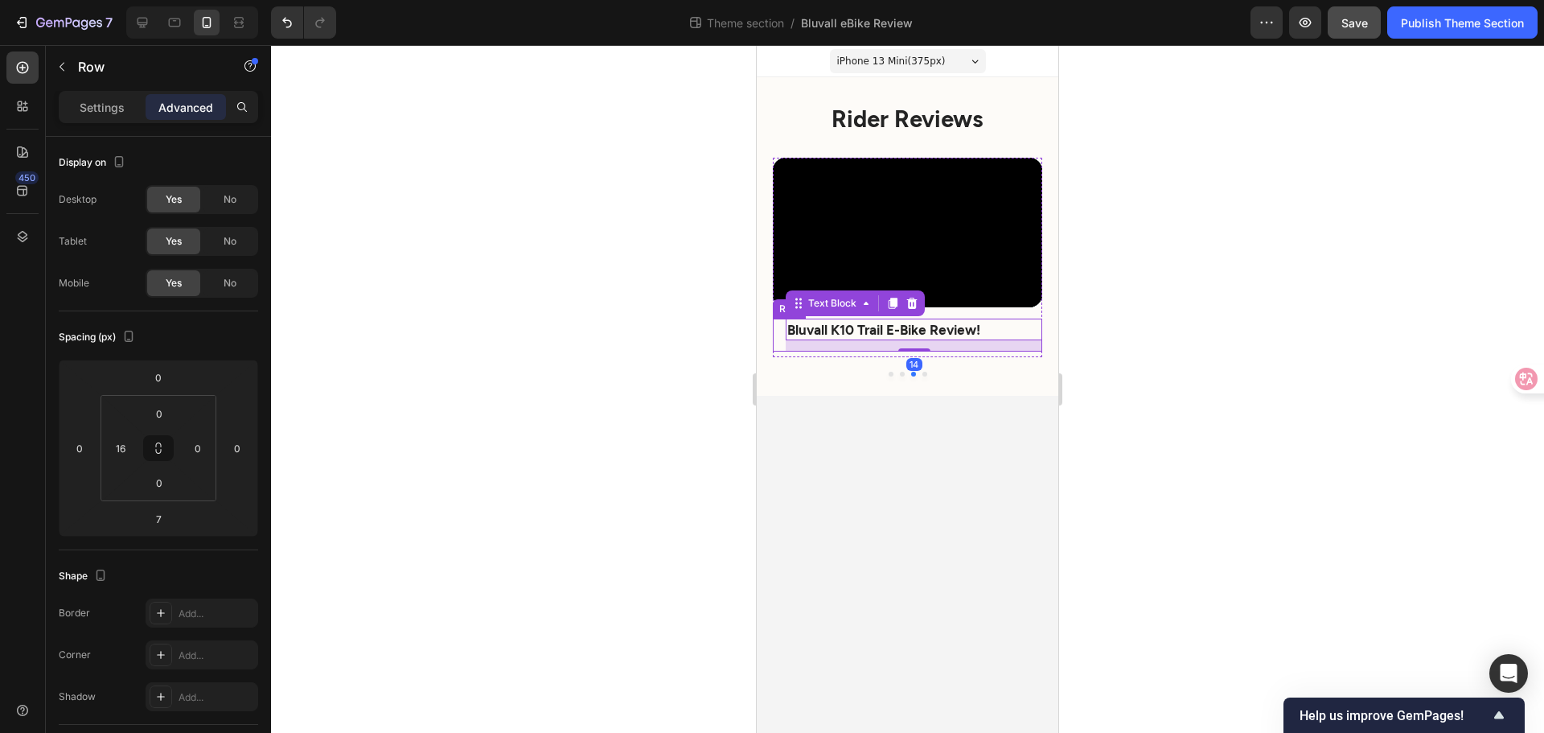
click at [780, 344] on div "Bluvall K10 Trail E-Bike Review! Text Block 14 Row" at bounding box center [907, 335] width 269 height 32
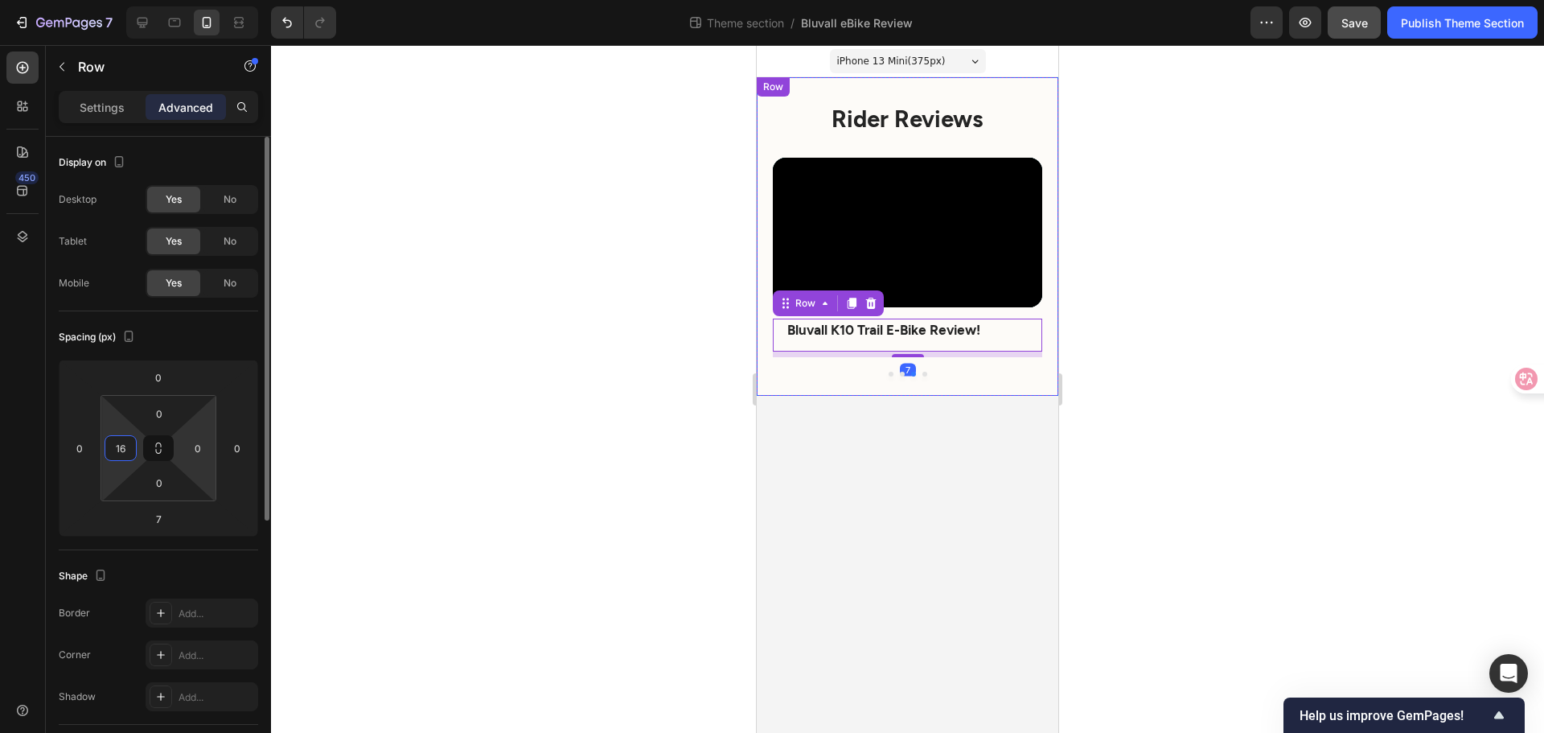
type input "0"
click at [913, 470] on body "iPhone 13 Mini ( 375 px) iPhone 13 Mini iPhone 13 Pro iPhone 11 Pro Max iPhone …" at bounding box center [908, 389] width 302 height 688
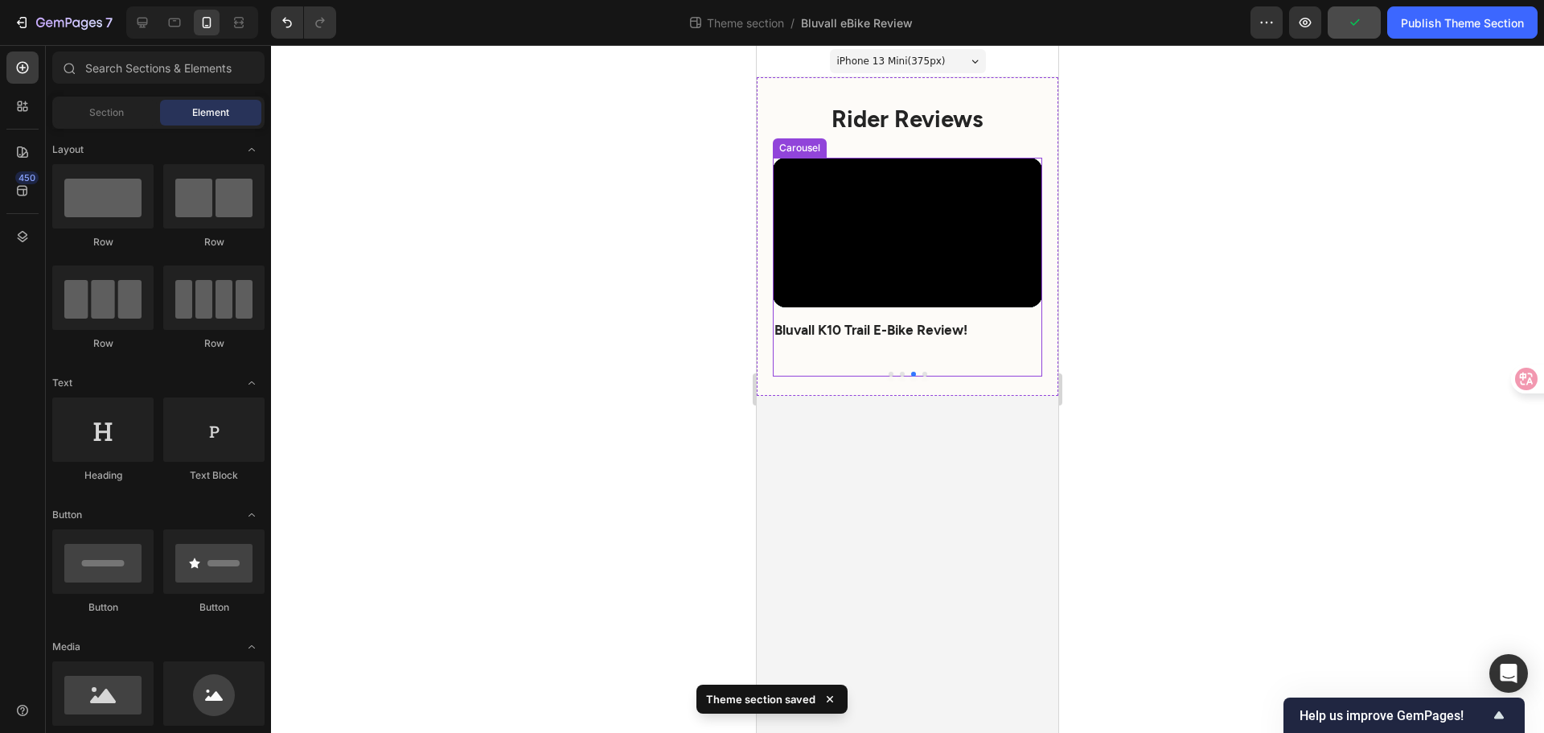
click at [900, 373] on button "Dot" at bounding box center [902, 374] width 5 height 5
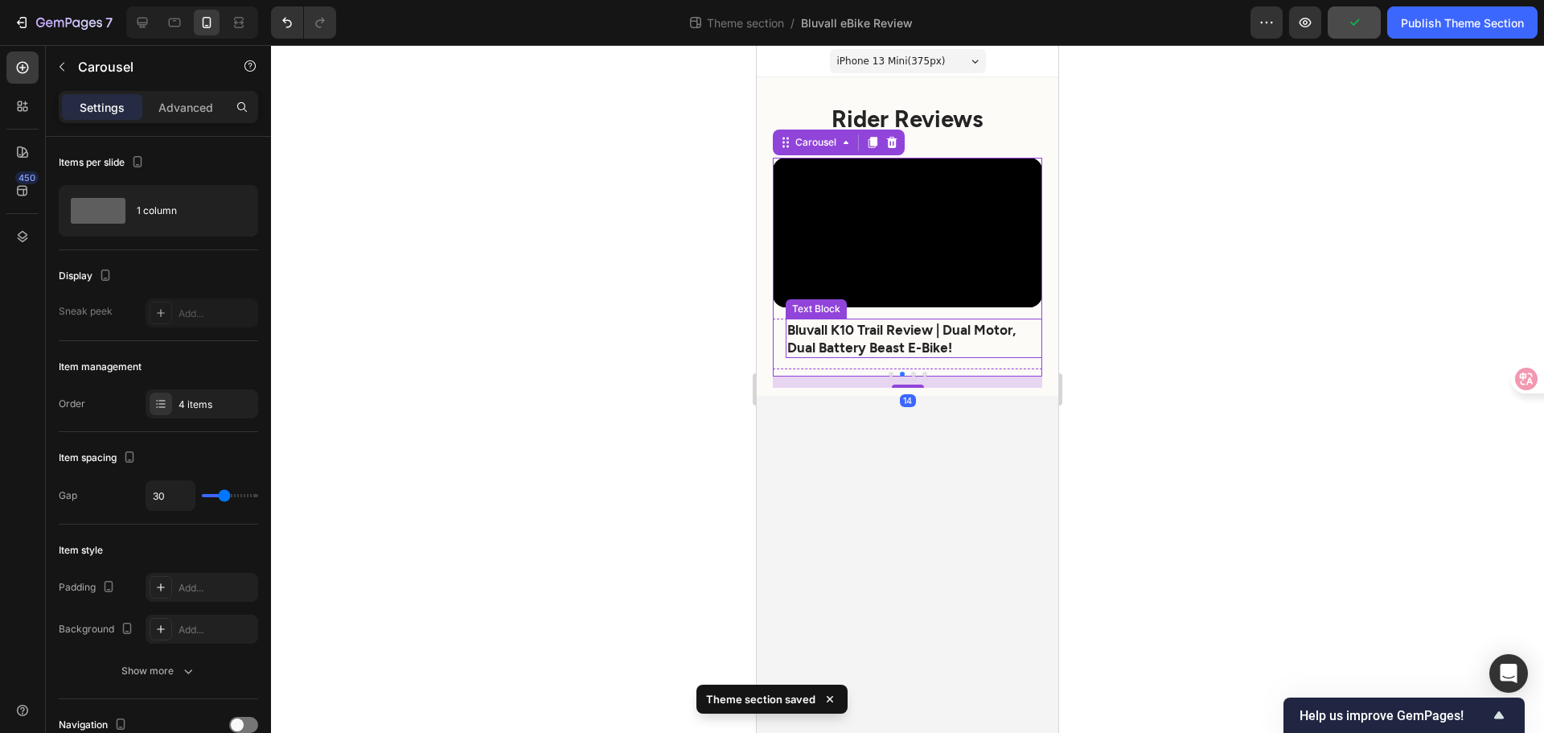
click at [798, 339] on strong "Bluvall K10 Trail Review | Dual Motor, Dual Battery Beast E-Bike!" at bounding box center [901, 338] width 228 height 34
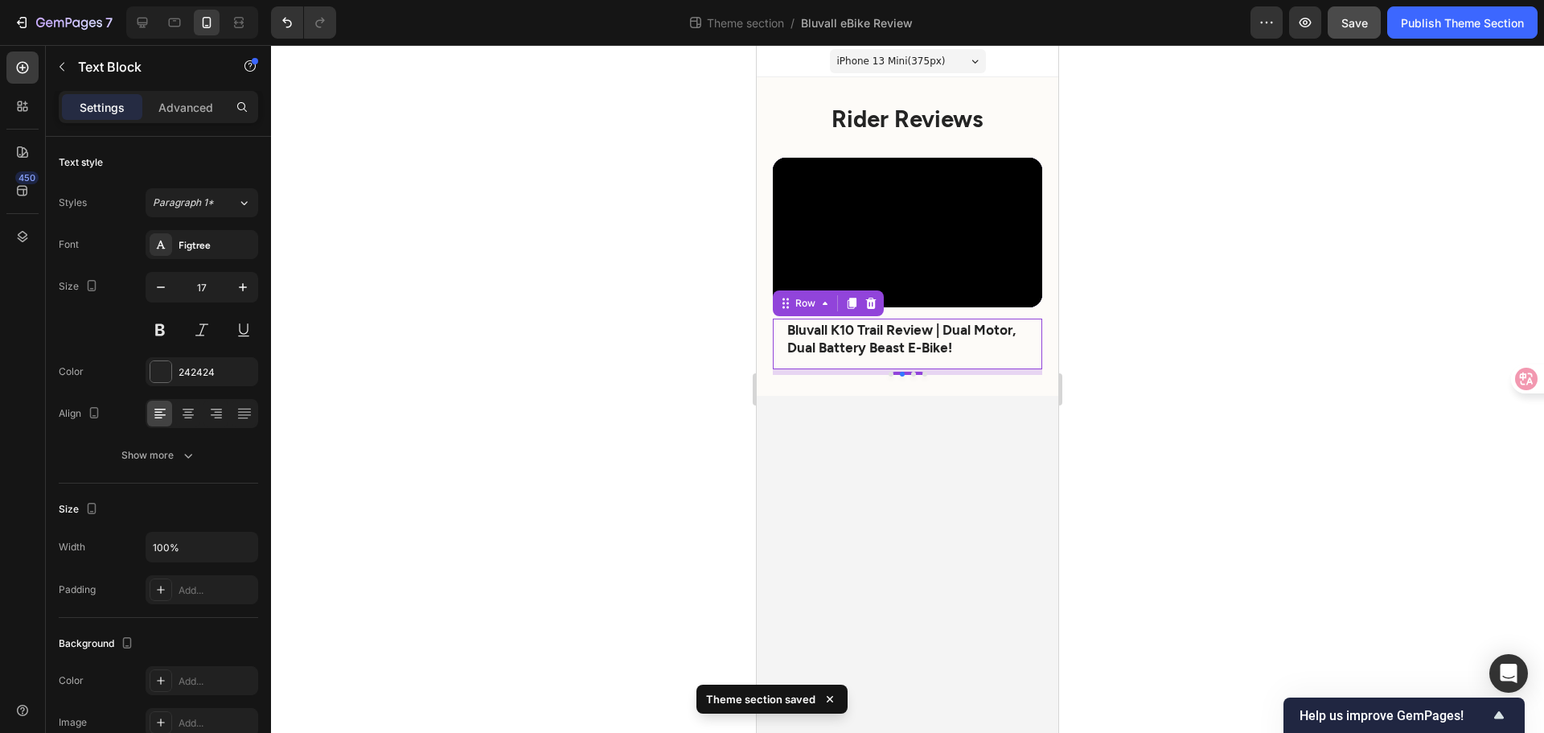
click at [779, 348] on div "Bluvall K10 Trail Review | Dual Motor, Dual Battery Beast E-Bike! Text Block Ro…" at bounding box center [907, 344] width 269 height 50
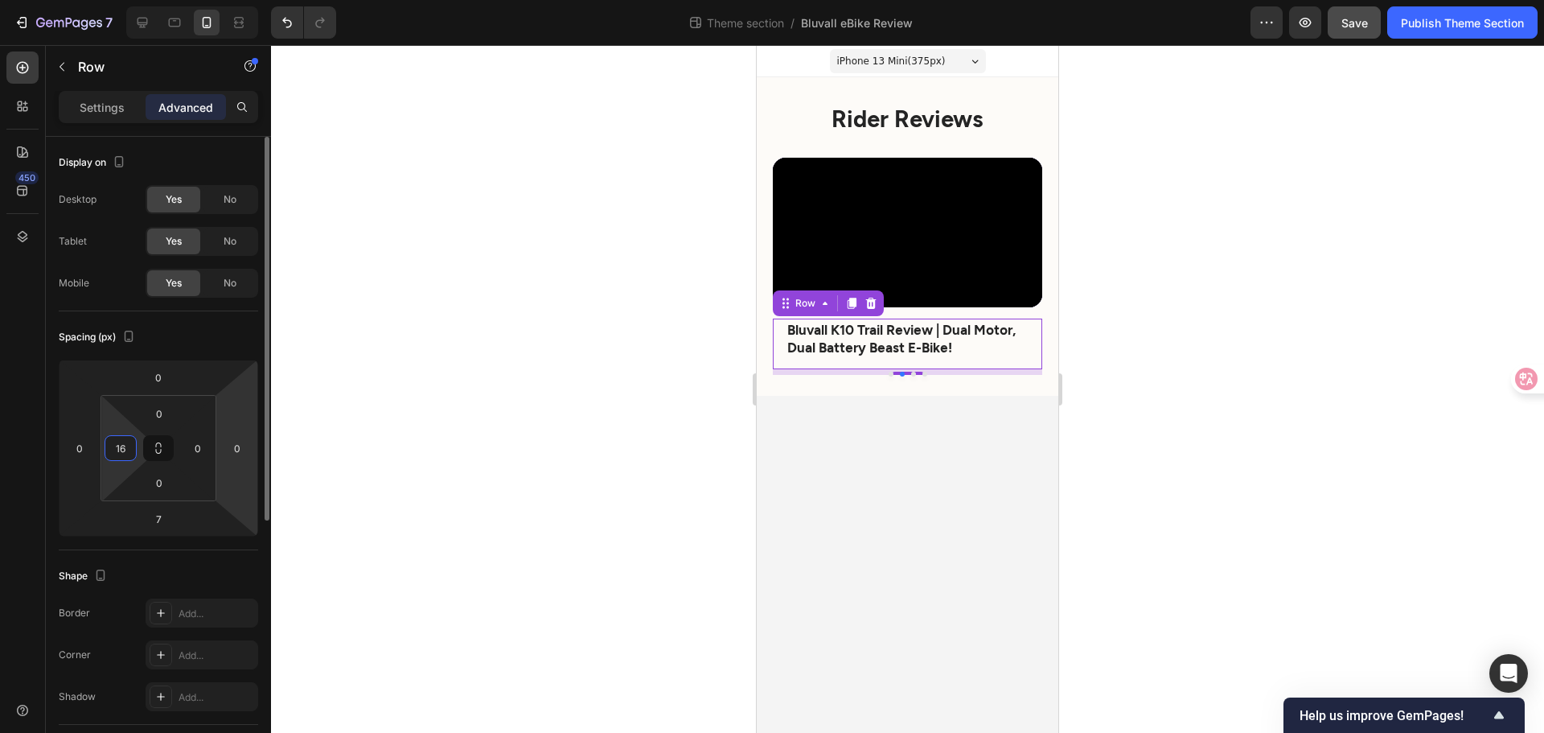
type input "0"
click at [854, 493] on body "iPhone 13 Mini ( 375 px) iPhone 13 Mini iPhone 13 Pro iPhone 11 Pro Max iPhone …" at bounding box center [908, 389] width 302 height 688
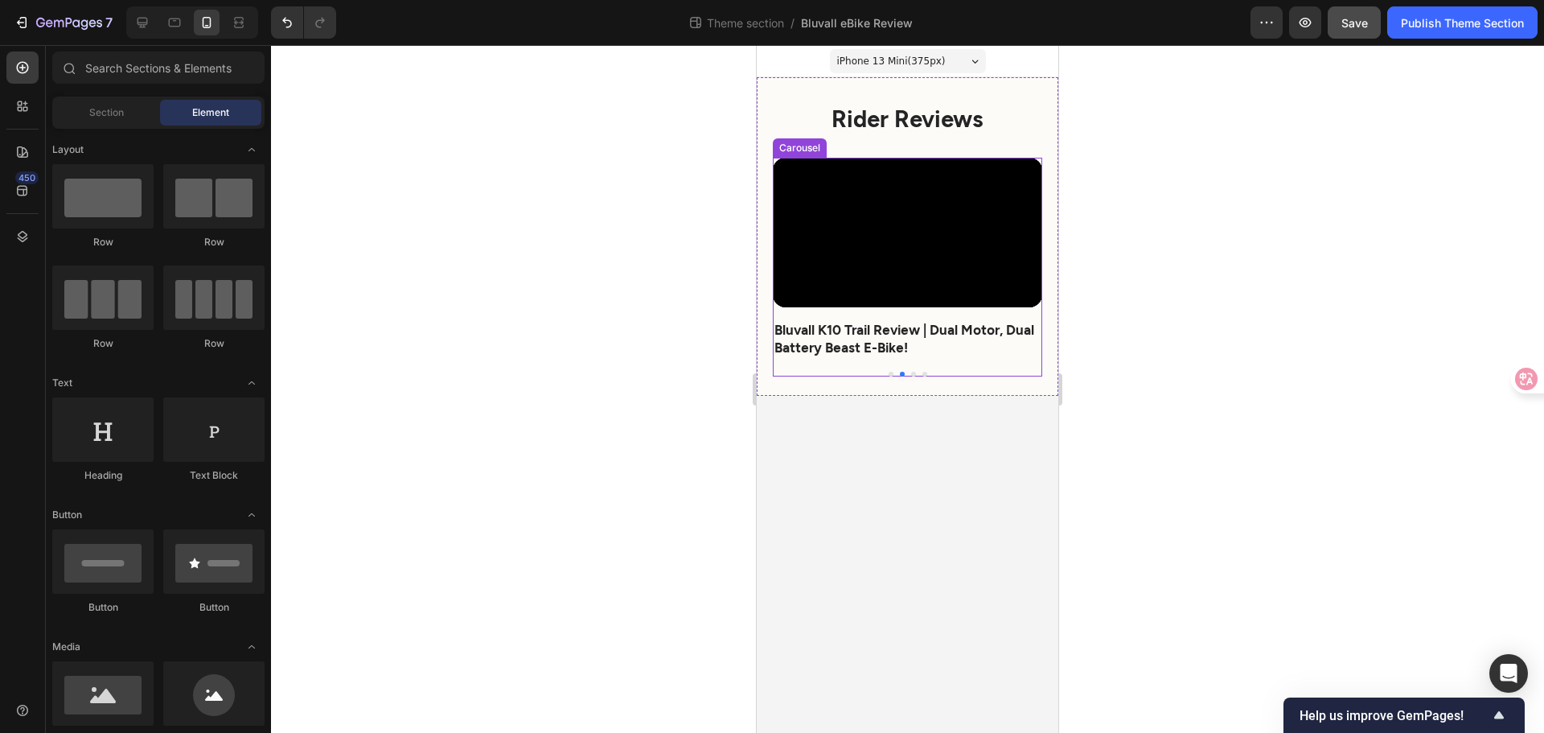
click at [892, 374] on button "Dot" at bounding box center [891, 374] width 5 height 5
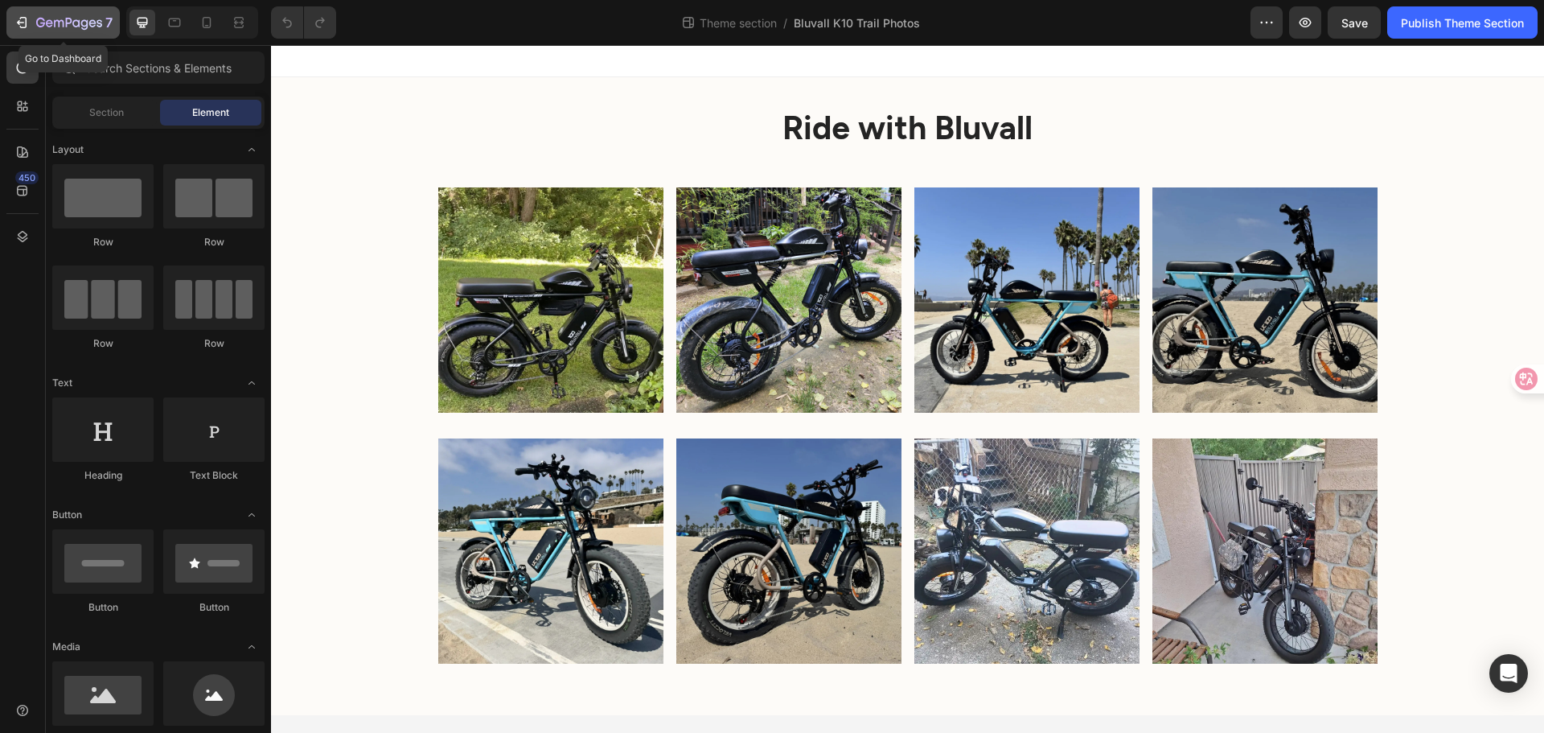
click at [14, 21] on icon "button" at bounding box center [22, 22] width 16 height 16
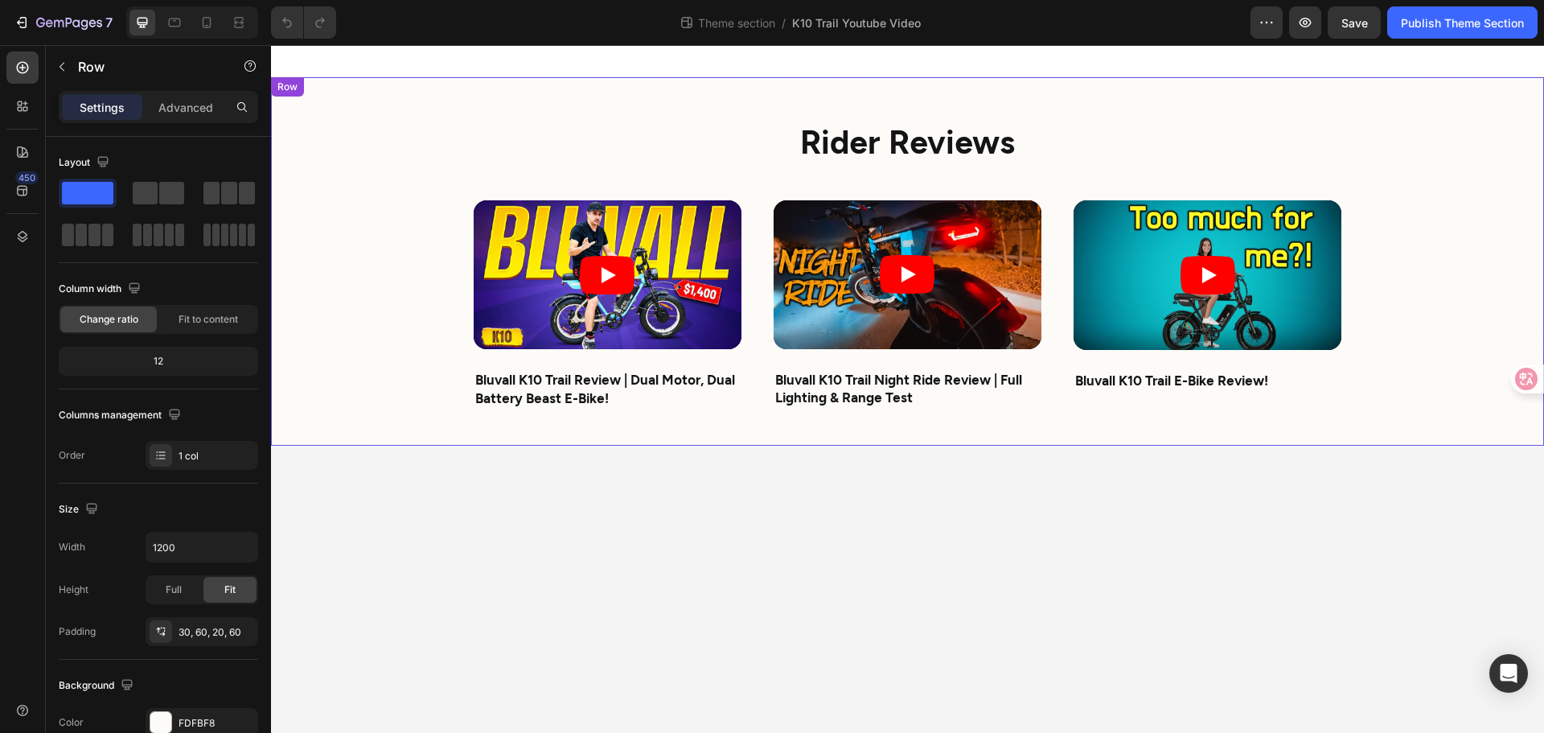
click at [747, 432] on div "Rider Reviews Heading Video Bluvall K10 Trail Review | Dual Motor, Dual Battery…" at bounding box center [907, 261] width 965 height 368
click at [641, 358] on div "Video Bluvall K10 Trail Review | Dual Motor, Dual Battery Beast E-Bike! Text Bl…" at bounding box center [608, 307] width 268 height 214
click at [531, 264] on article at bounding box center [608, 275] width 268 height 150
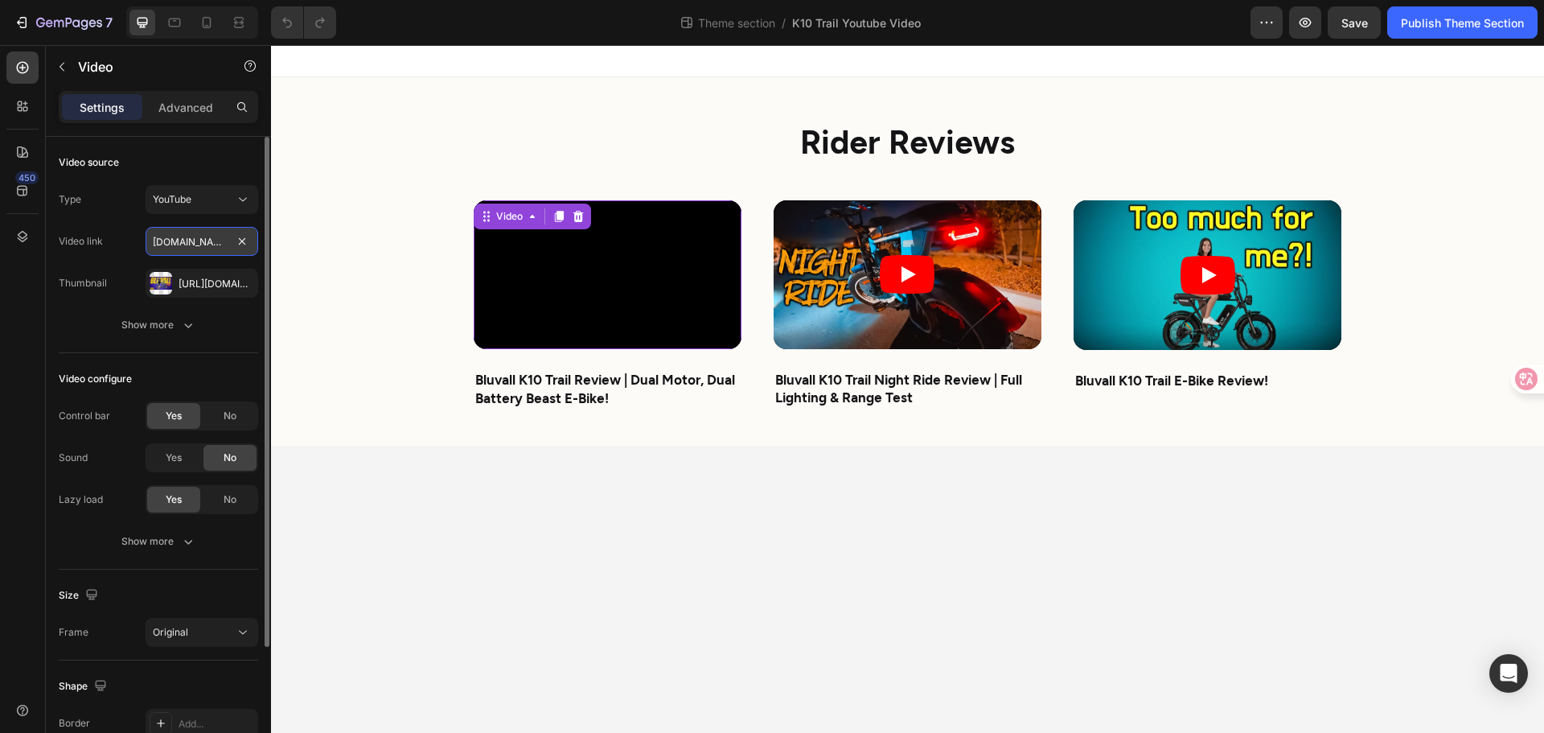
click at [168, 239] on input "[DOMAIN_NAME][URL]" at bounding box center [202, 241] width 113 height 29
click at [150, 243] on input "[DOMAIN_NAME][URL]" at bounding box center [202, 241] width 113 height 29
drag, startPoint x: 421, startPoint y: 288, endPoint x: 293, endPoint y: 266, distance: 130.5
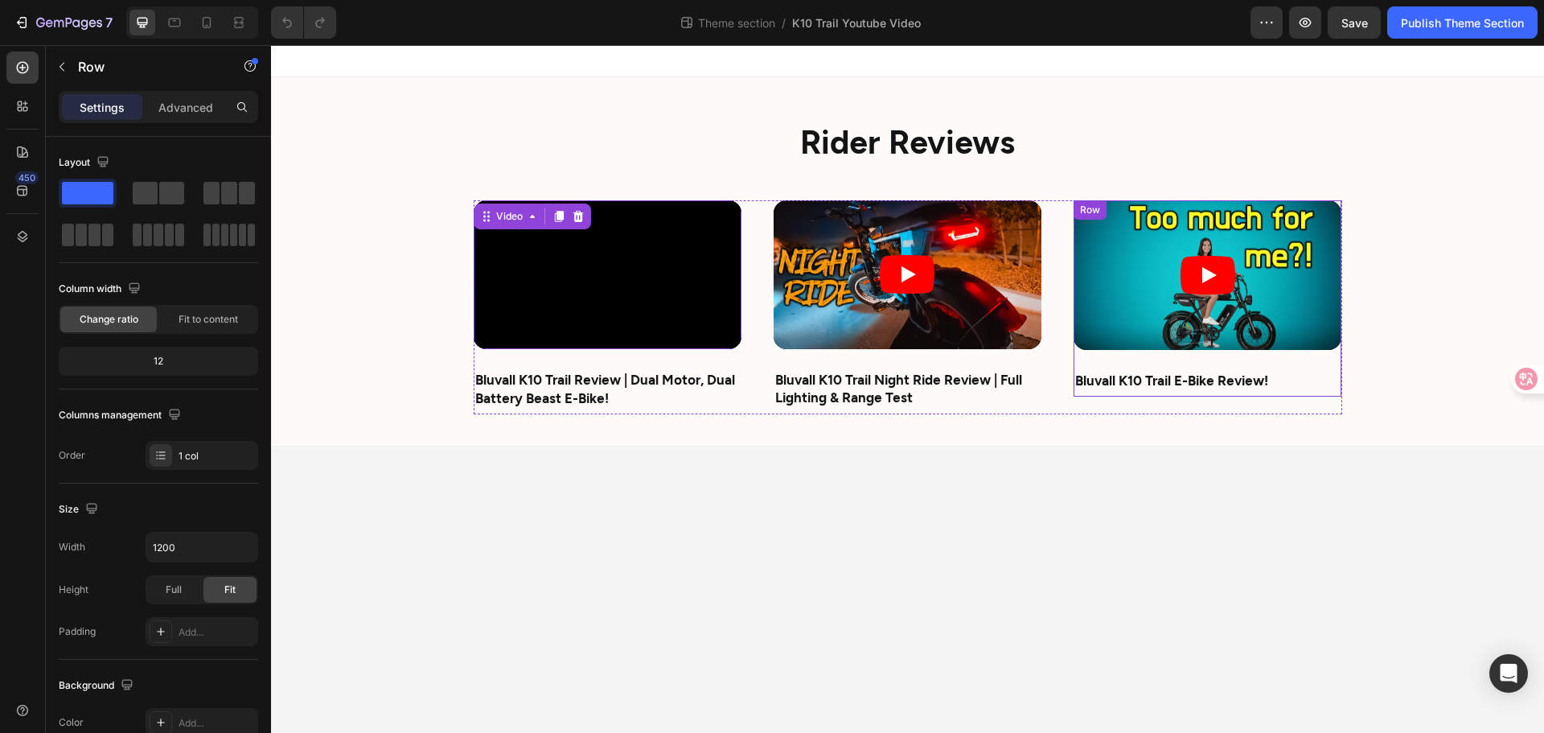
click at [1127, 355] on div "Video Bluvall K10 Trail E-Bike Review! Text Block Row" at bounding box center [1208, 298] width 268 height 196
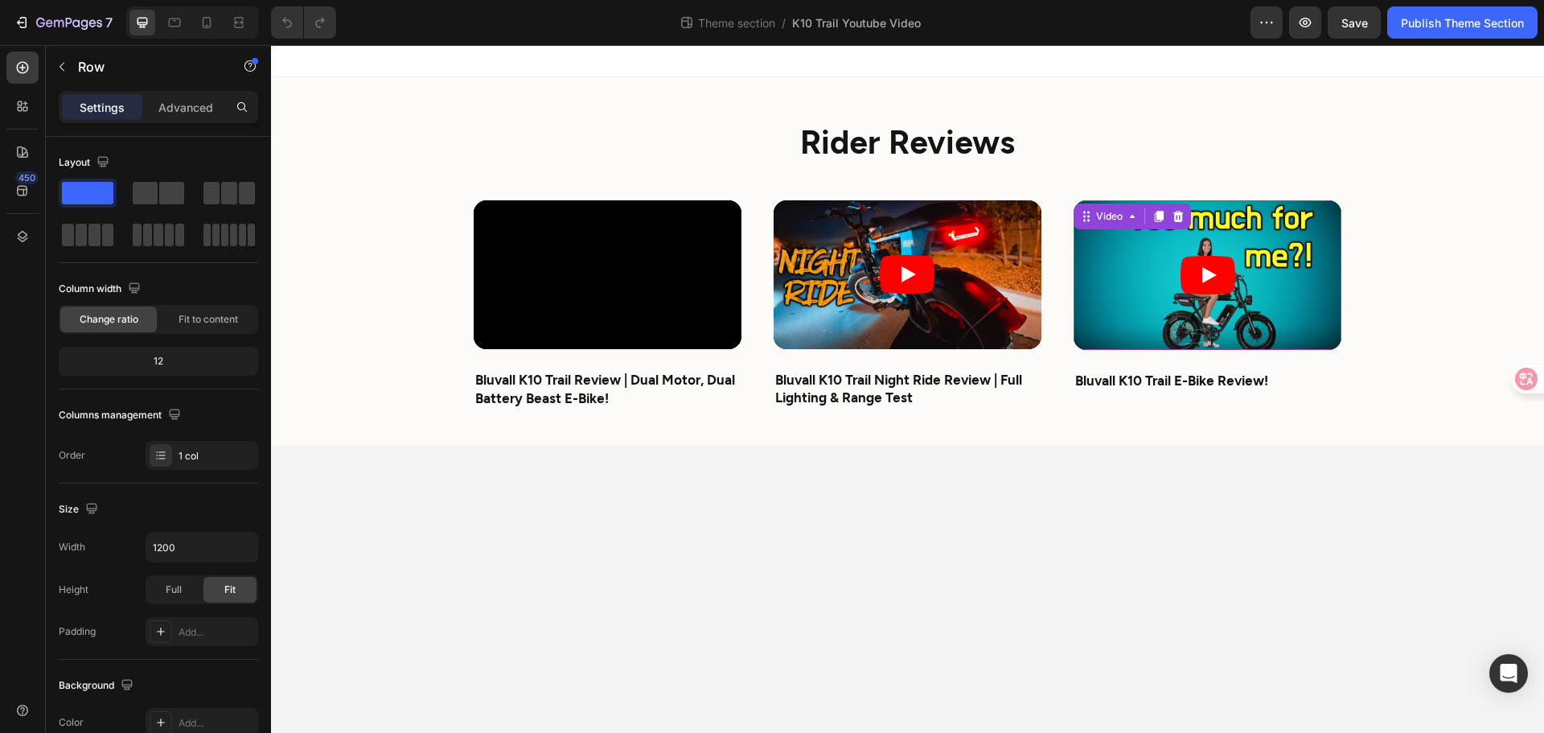
click at [1104, 252] on article at bounding box center [1208, 275] width 268 height 150
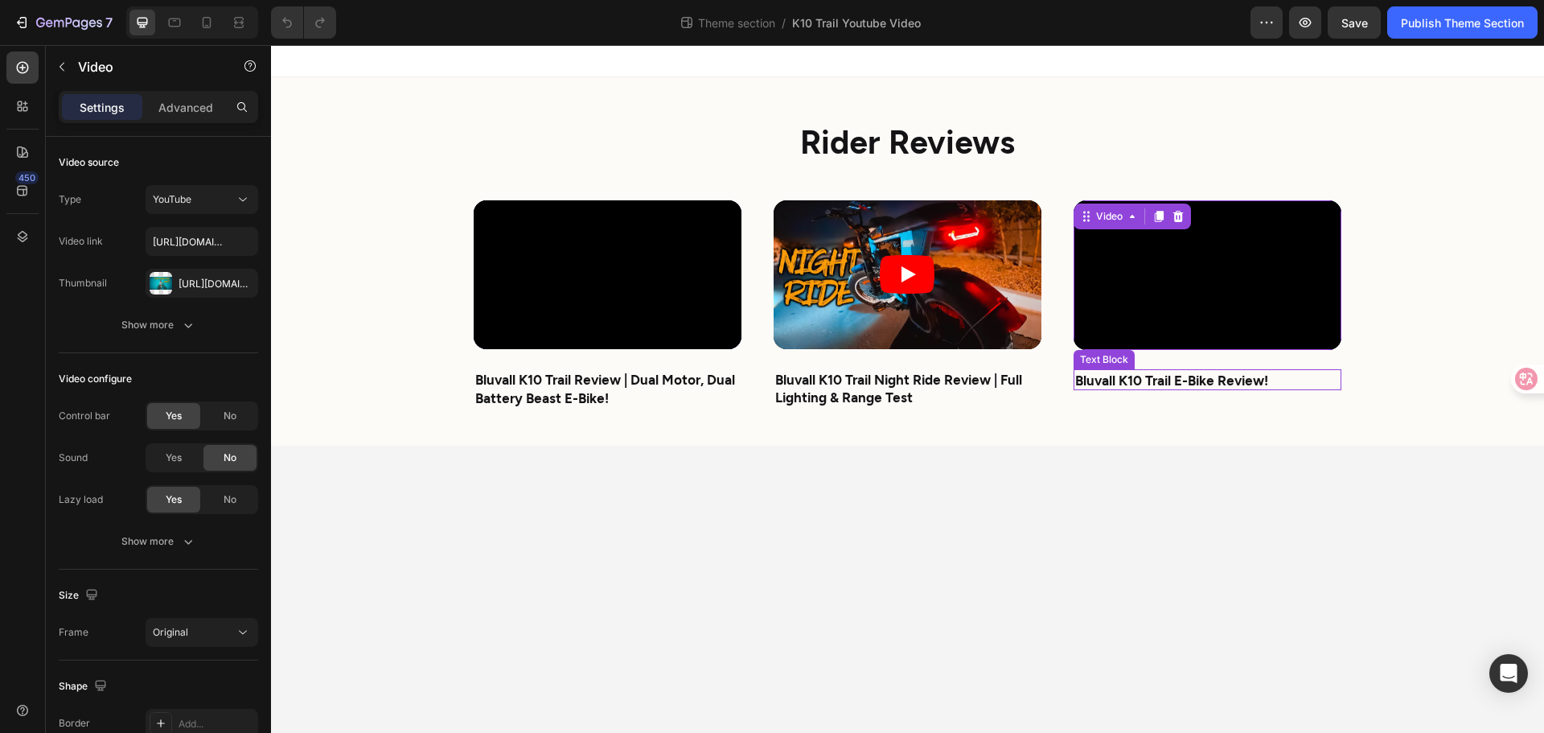
click at [1116, 380] on strong "Bluvall K10 Trail E-Bike Review!" at bounding box center [1171, 380] width 193 height 16
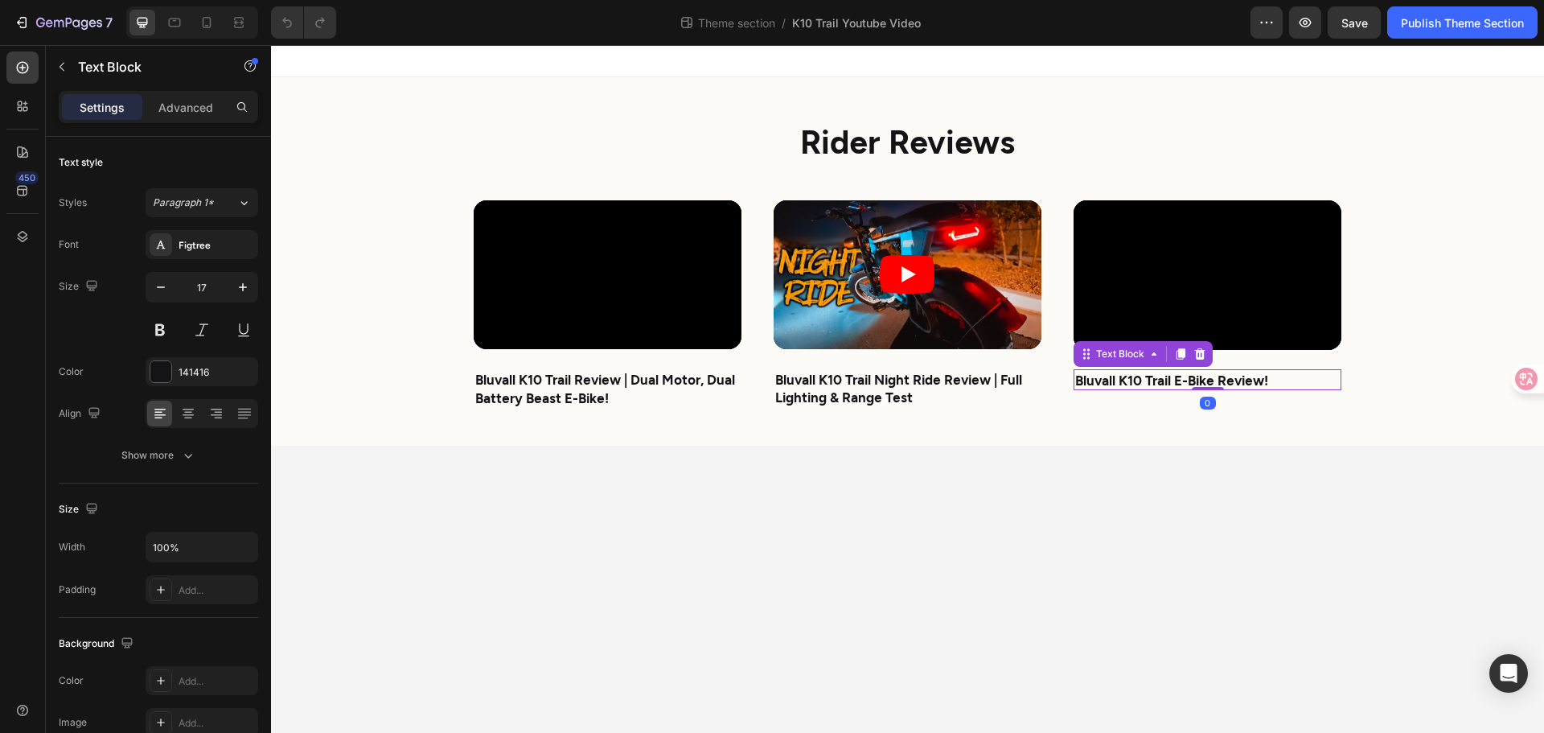
click at [1285, 380] on p "Bluvall K10 Trail E-Bike Review!" at bounding box center [1207, 380] width 265 height 18
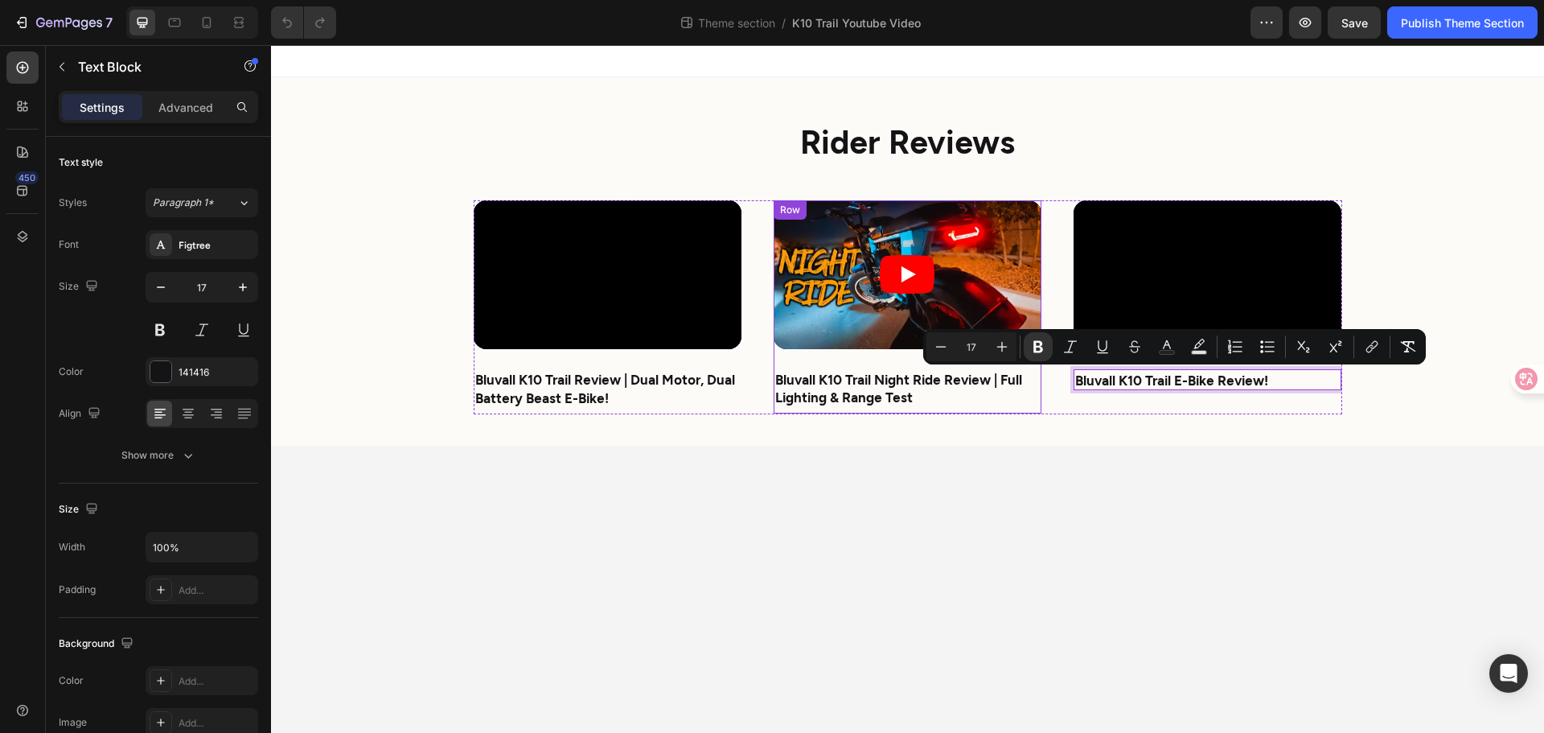
drag, startPoint x: 1286, startPoint y: 372, endPoint x: 1021, endPoint y: 364, distance: 265.5
click at [1021, 364] on div "Video Bluvall K10 Trail Review | Dual Motor, Dual Battery Beast E-Bike! Text Bl…" at bounding box center [908, 307] width 869 height 214
copy strong "Bluvall K10 Trail E-Bike Review!"
click at [840, 379] on strong "Bluvall K10 Trail Night Ride Review | Full Lighting & Range Test" at bounding box center [898, 388] width 247 height 34
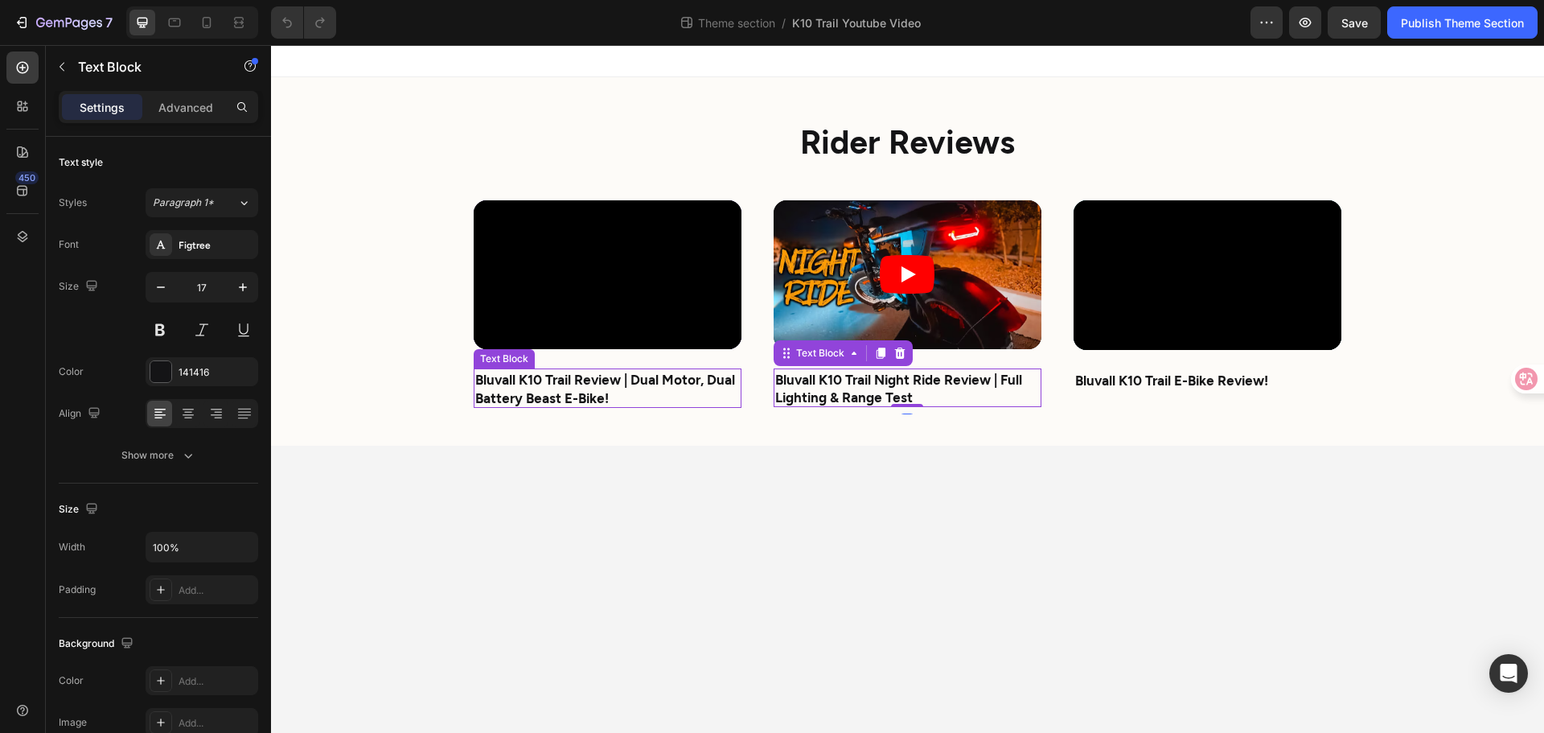
click at [626, 388] on p "Bluvall K10 Trail Review | Dual Motor, Dual Battery Beast E-Bike!" at bounding box center [607, 387] width 265 height 35
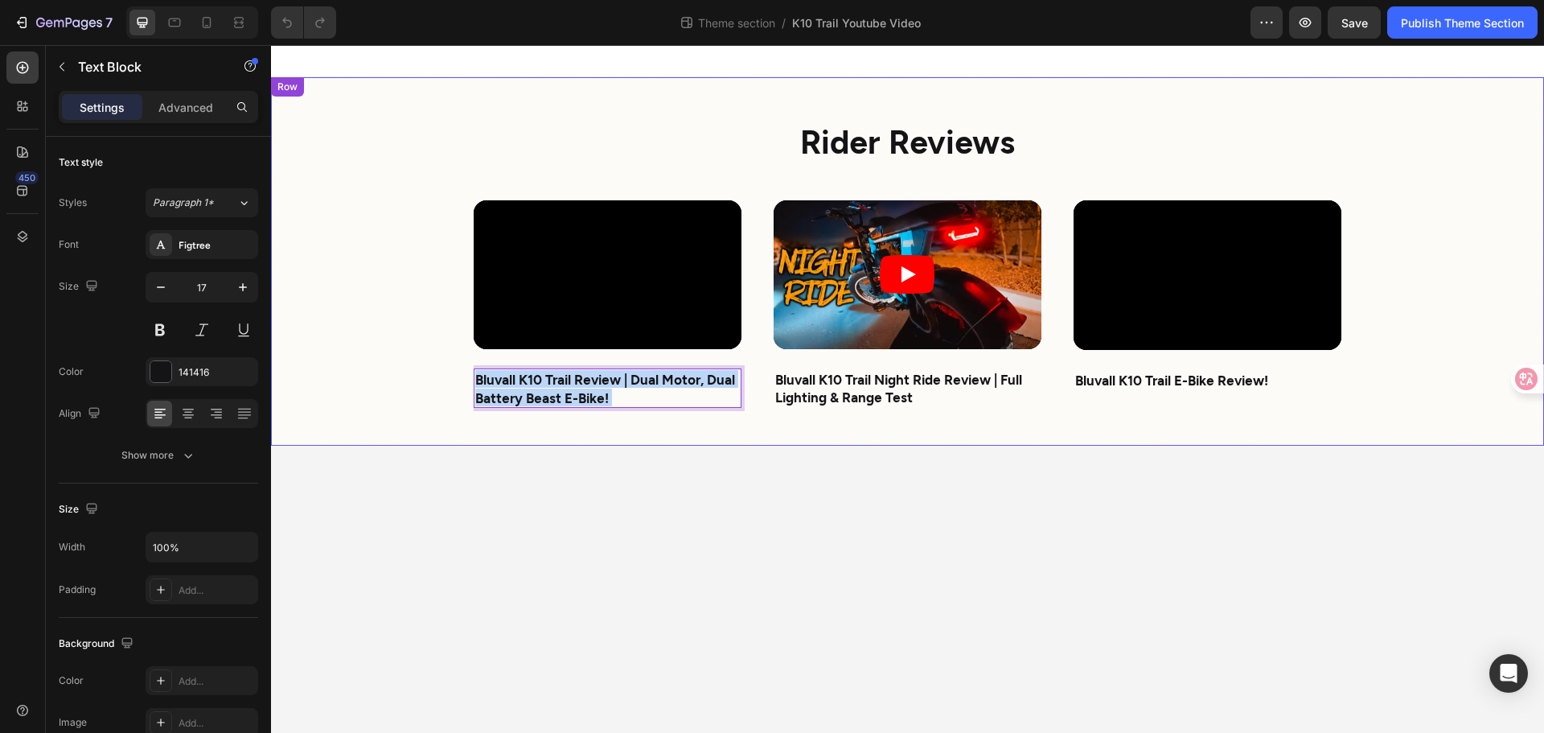
drag, startPoint x: 632, startPoint y: 394, endPoint x: 442, endPoint y: 361, distance: 192.7
click at [439, 358] on div "Rider Reviews Heading Video Bluvall K10 Trail Review | Dual Motor, Dual Battery…" at bounding box center [907, 261] width 965 height 368
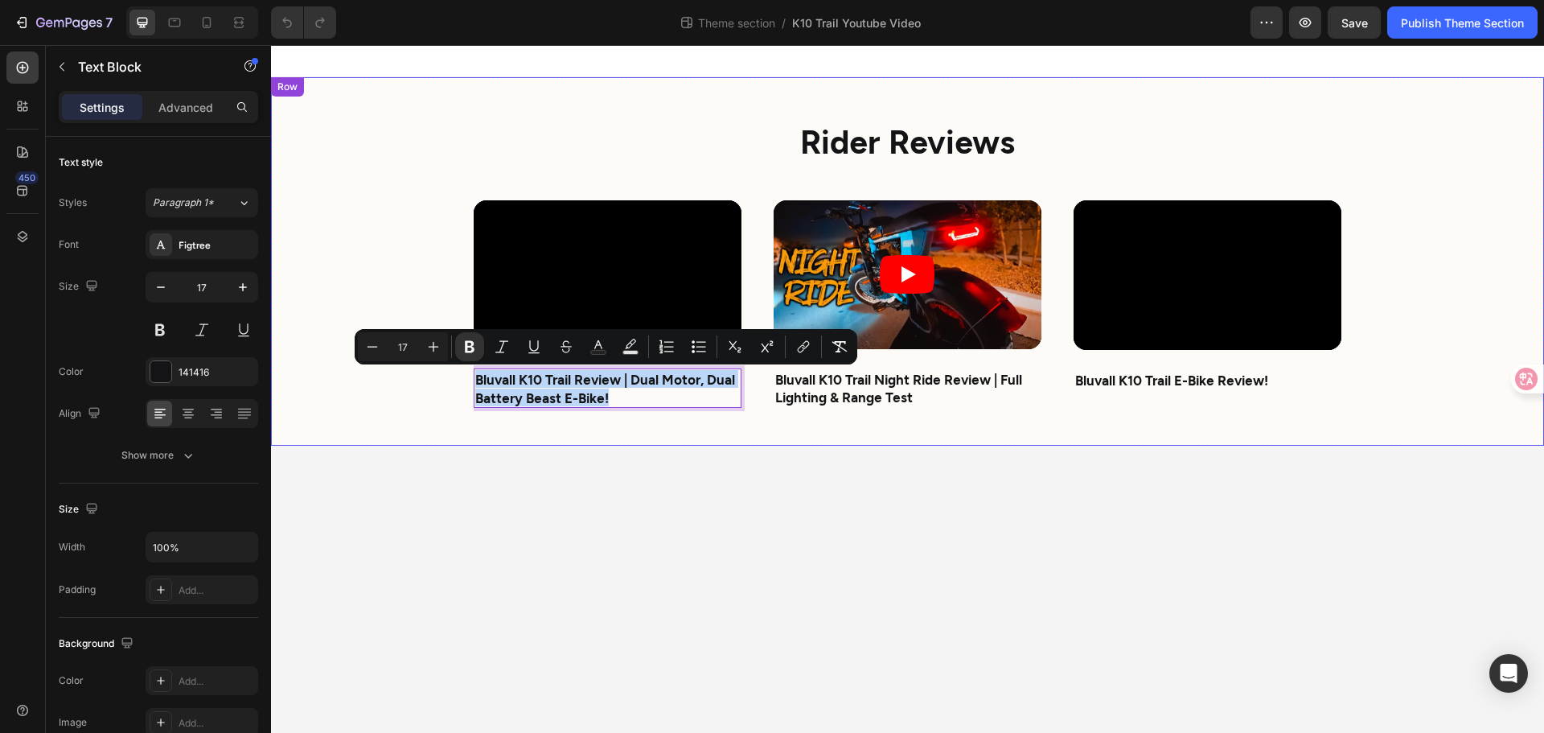
drag, startPoint x: 616, startPoint y: 394, endPoint x: 442, endPoint y: 366, distance: 176.8
click at [442, 366] on div "Rider Reviews Heading Video Bluvall K10 Trail Review | Dual Motor, Dual Battery…" at bounding box center [907, 261] width 965 height 368
copy strong "Bluvall K10 Trail Review | Dual Motor, Dual Battery Beast E-Bike!"
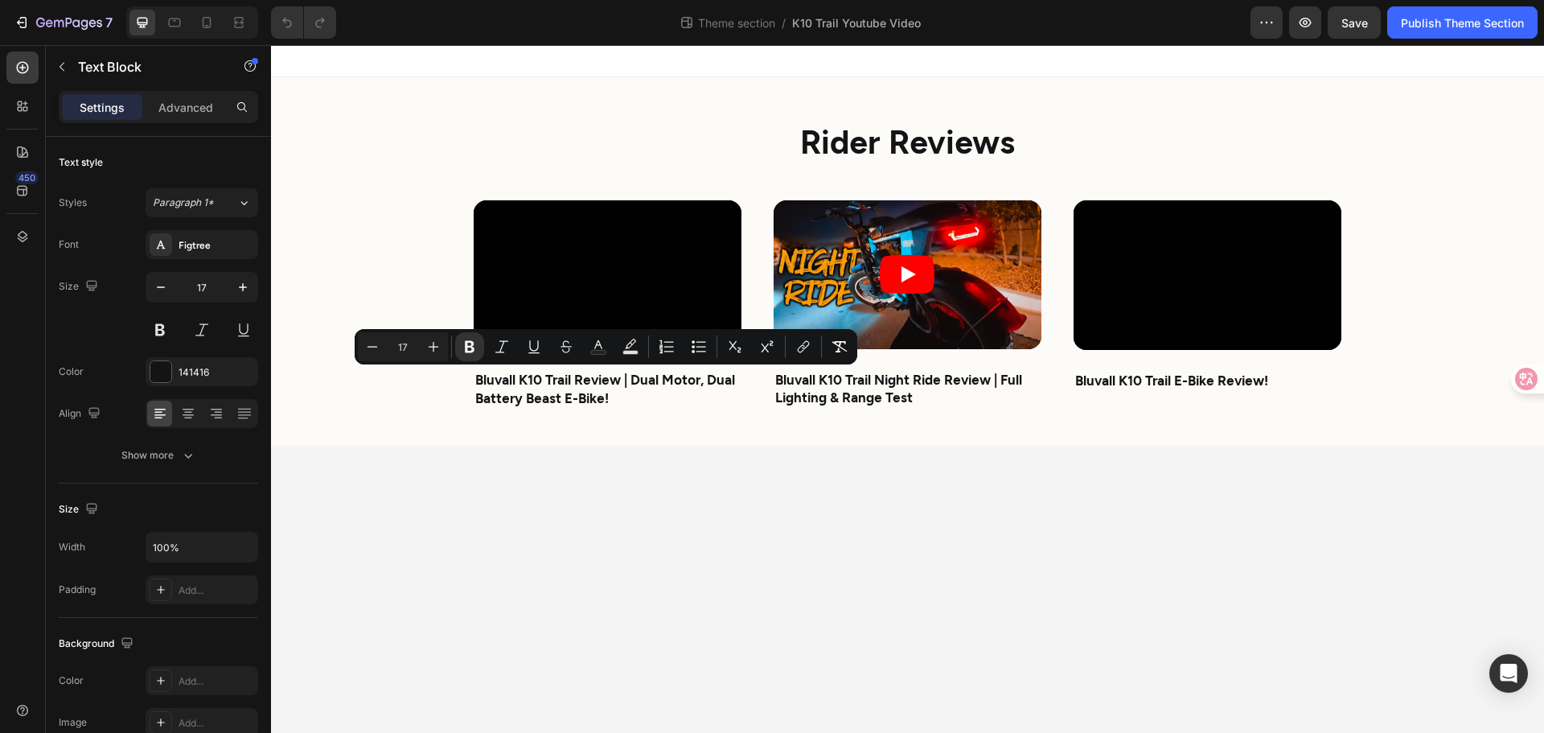
click at [507, 459] on body "Rider Reviews Heading Video Bluvall K10 Trail Review | Dual Motor, Dual Battery…" at bounding box center [907, 389] width 1273 height 688
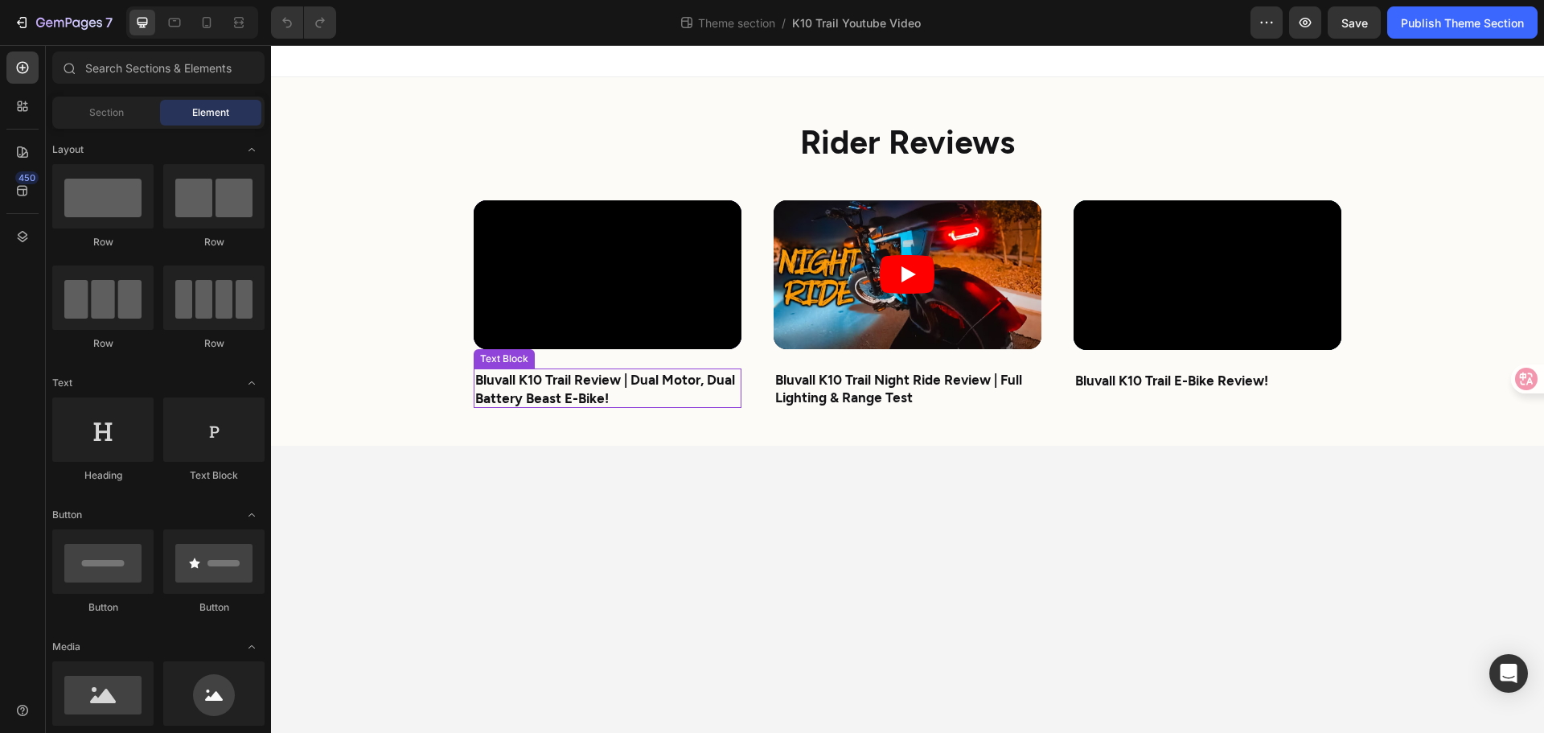
click at [541, 394] on strong "Bluvall K10 Trail Review | Dual Motor, Dual Battery Beast E-Bike!" at bounding box center [605, 388] width 260 height 34
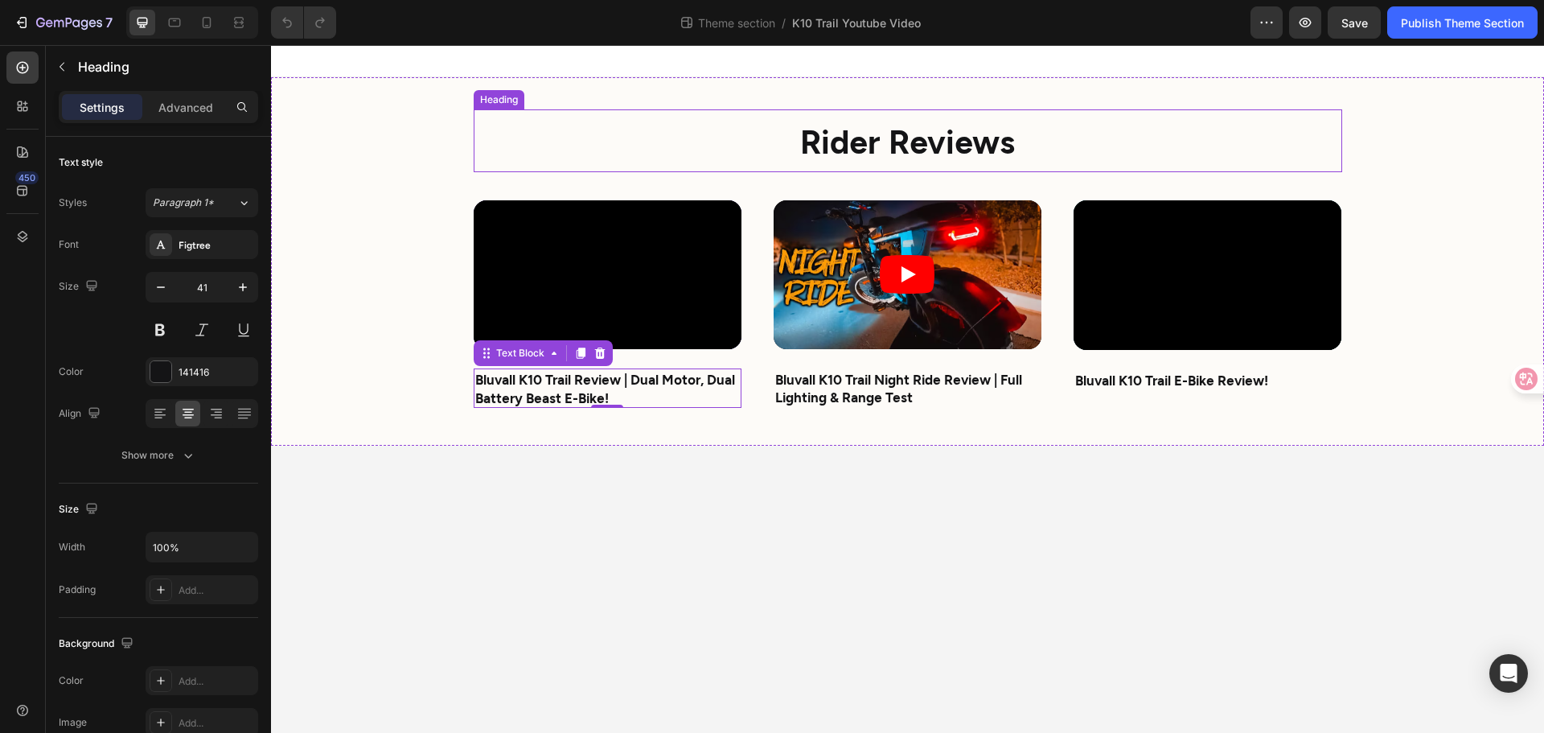
click at [651, 134] on h2 "Rider Reviews" at bounding box center [908, 140] width 869 height 63
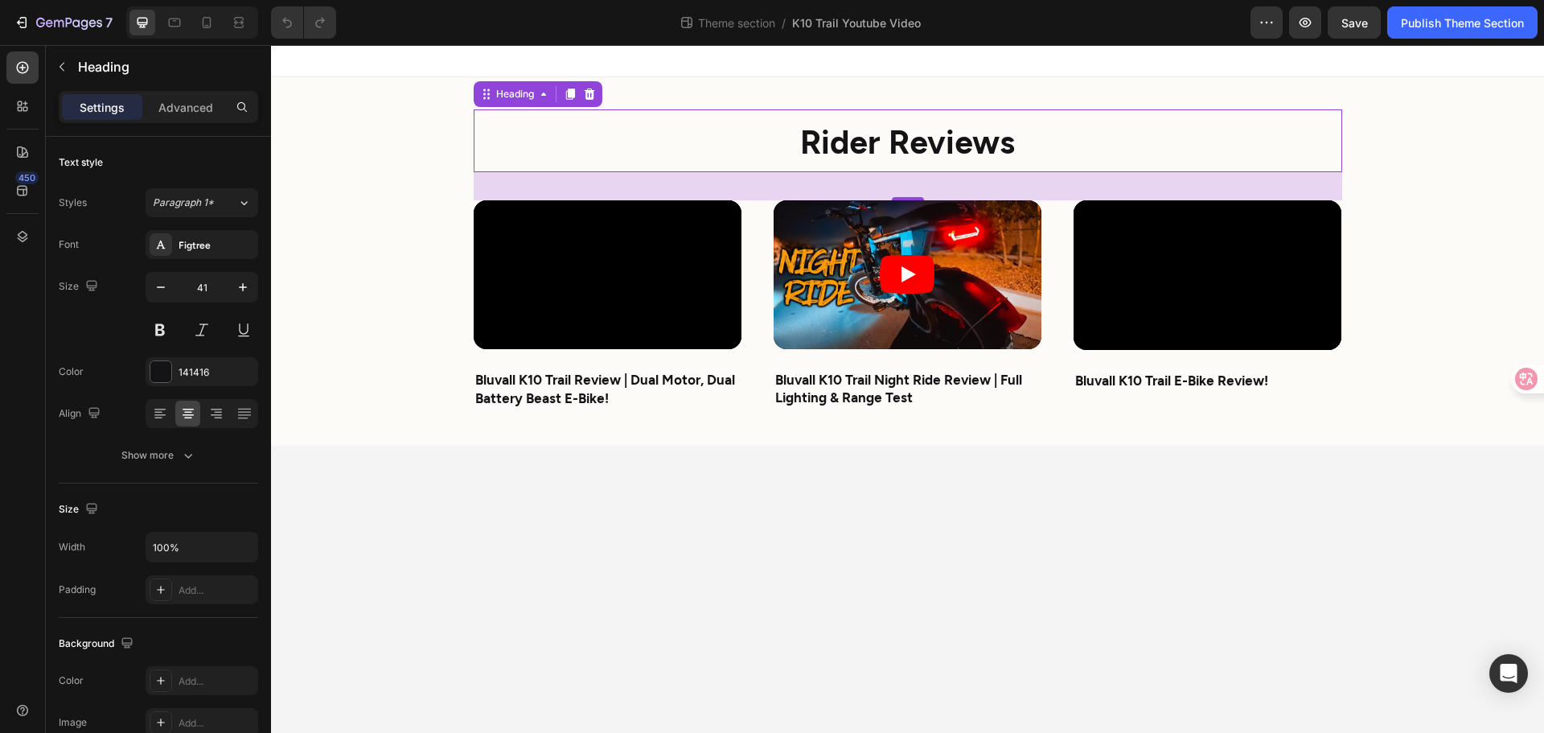
click at [548, 452] on body "Rider Reviews Heading 35 Video Bluvall K10 Trail Review | Dual Motor, Dual Batt…" at bounding box center [907, 389] width 1273 height 688
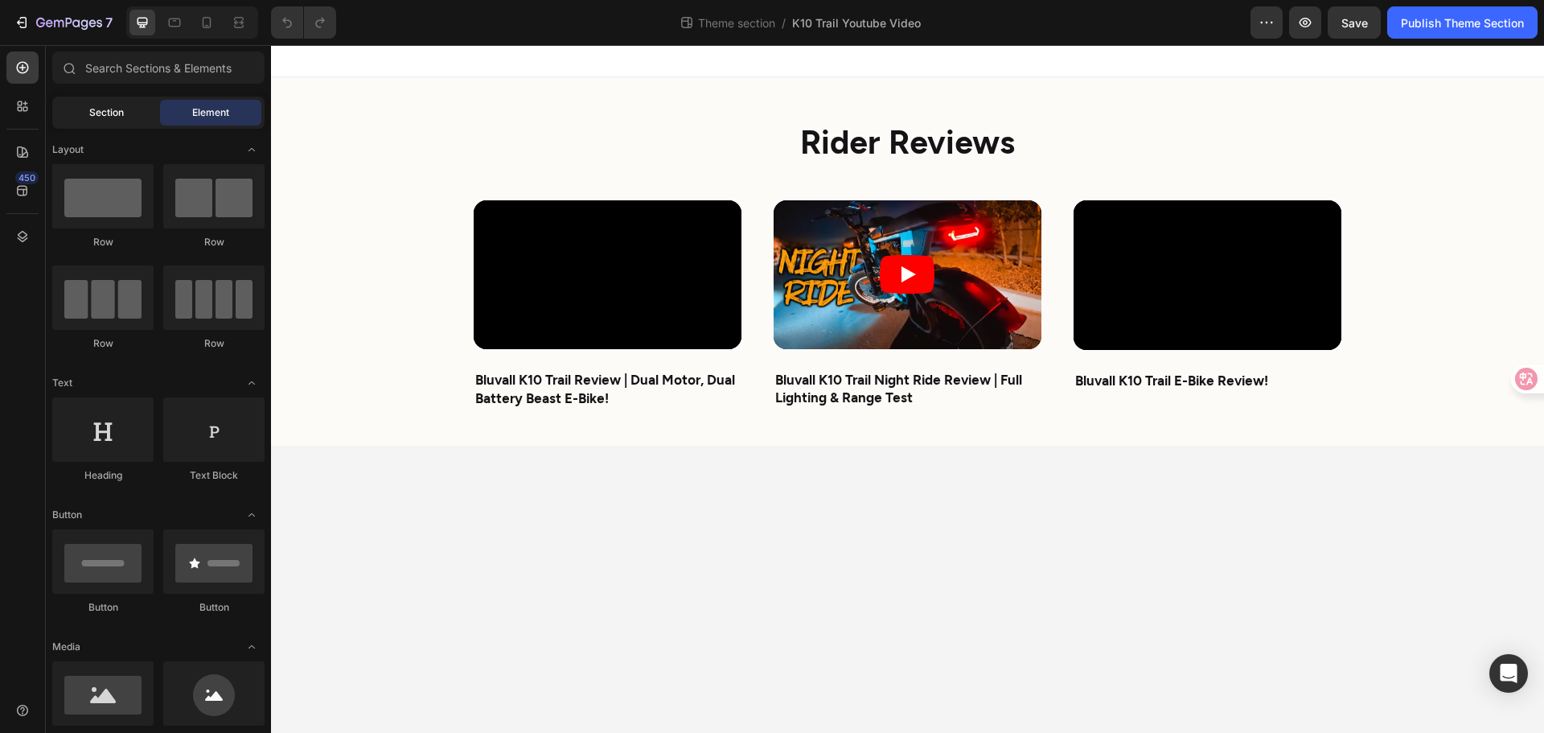
click at [135, 114] on div "Section" at bounding box center [105, 113] width 101 height 26
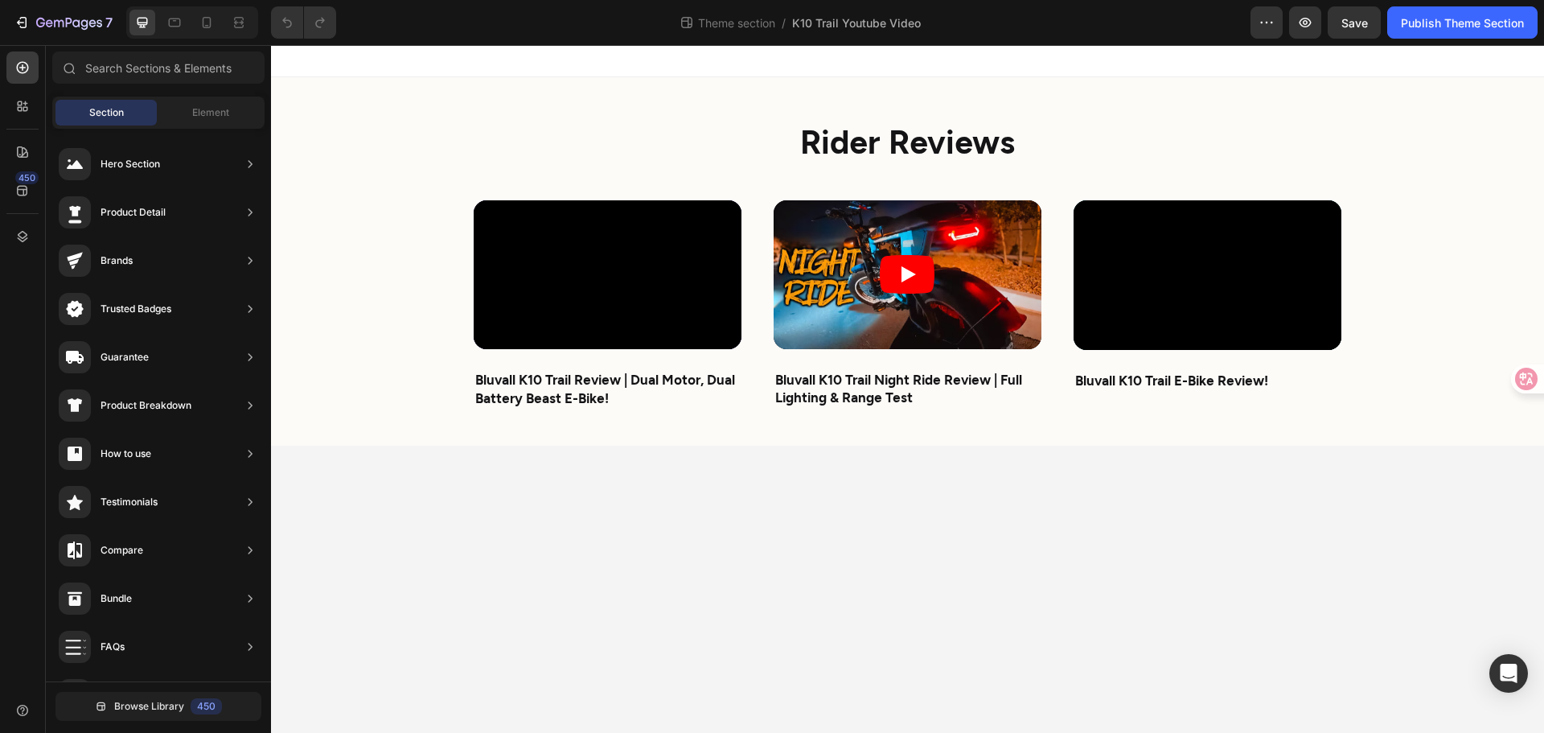
click at [697, 457] on body "Rider Reviews Heading Video Bluvall K10 Trail Review | Dual Motor, Dual Battery…" at bounding box center [907, 389] width 1273 height 688
drag, startPoint x: 12, startPoint y: 236, endPoint x: 261, endPoint y: 284, distance: 254.0
click at [13, 236] on div at bounding box center [22, 236] width 32 height 32
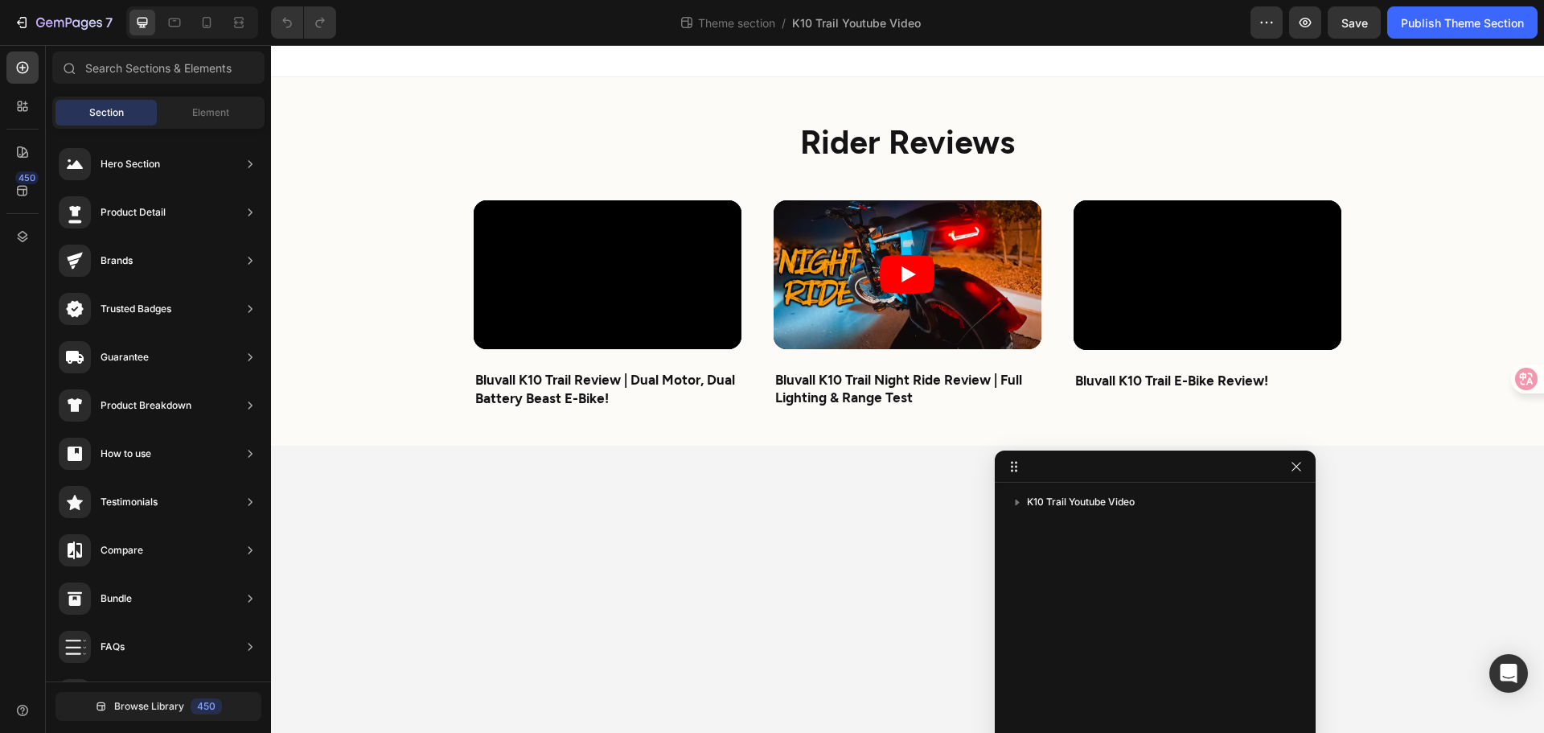
click at [1016, 487] on div "K10 Trail Youtube Video" at bounding box center [1155, 635] width 321 height 304
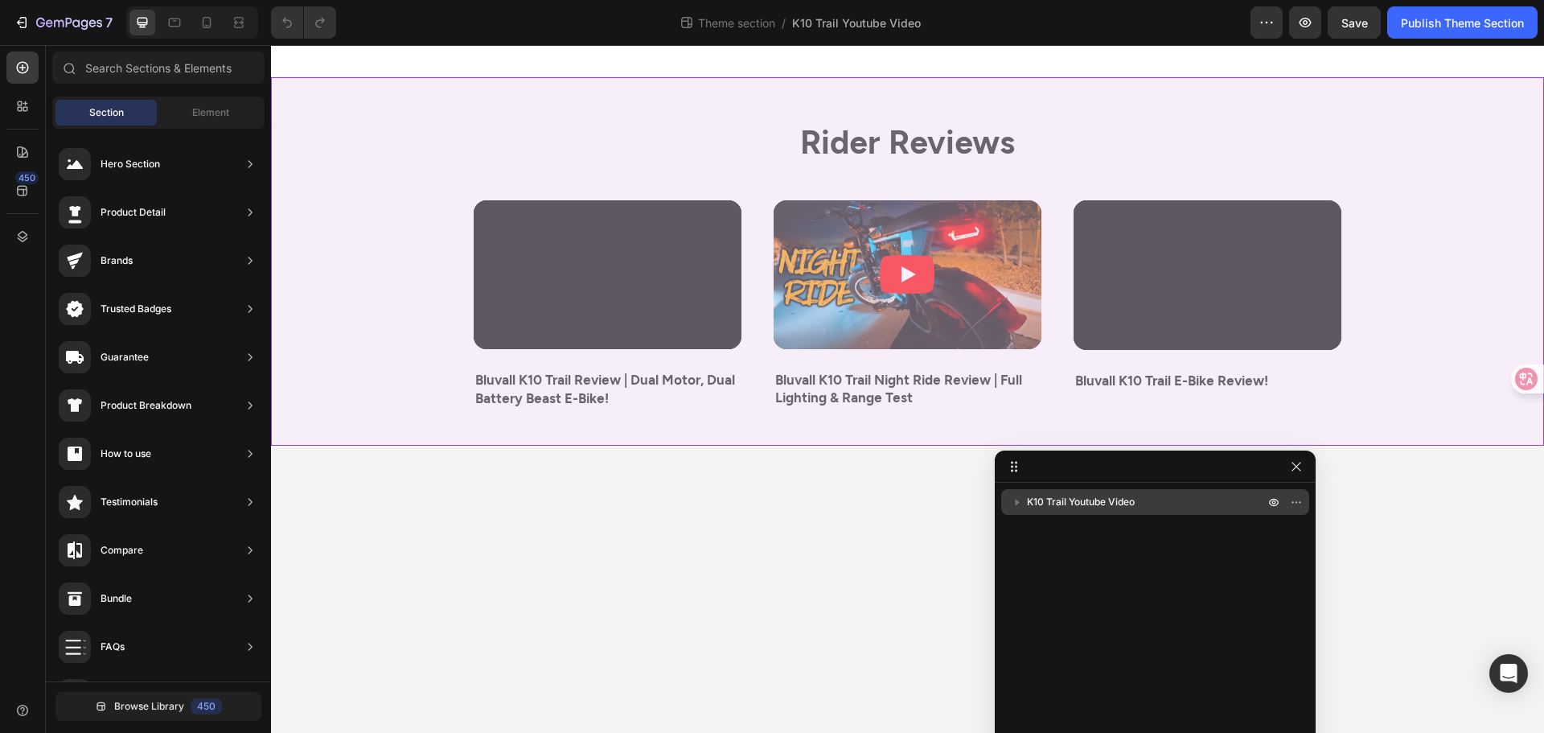
click at [1016, 505] on icon "button" at bounding box center [1018, 502] width 4 height 6
click at [1051, 560] on icon "button" at bounding box center [1050, 553] width 16 height 16
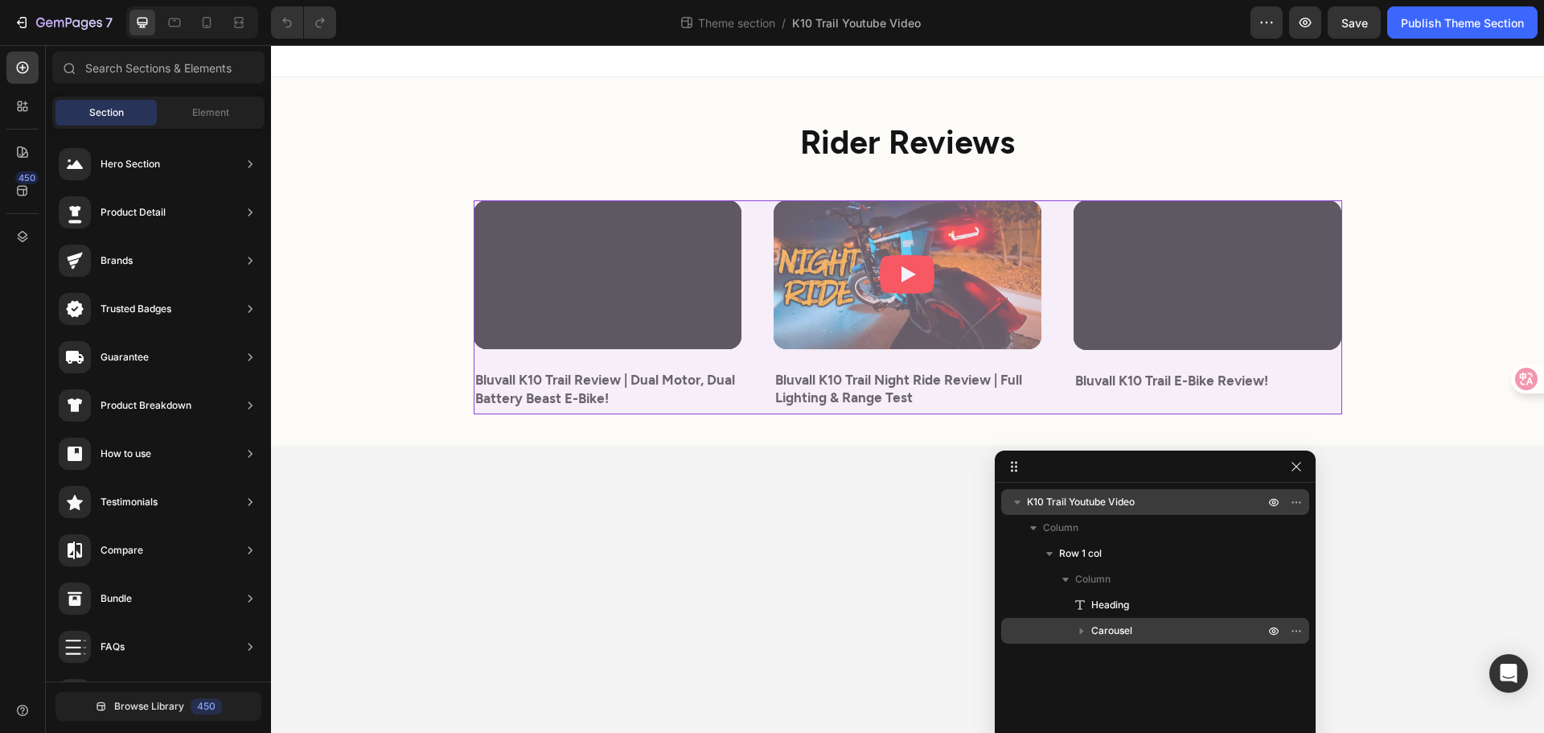
click at [1074, 627] on icon "button" at bounding box center [1082, 631] width 16 height 16
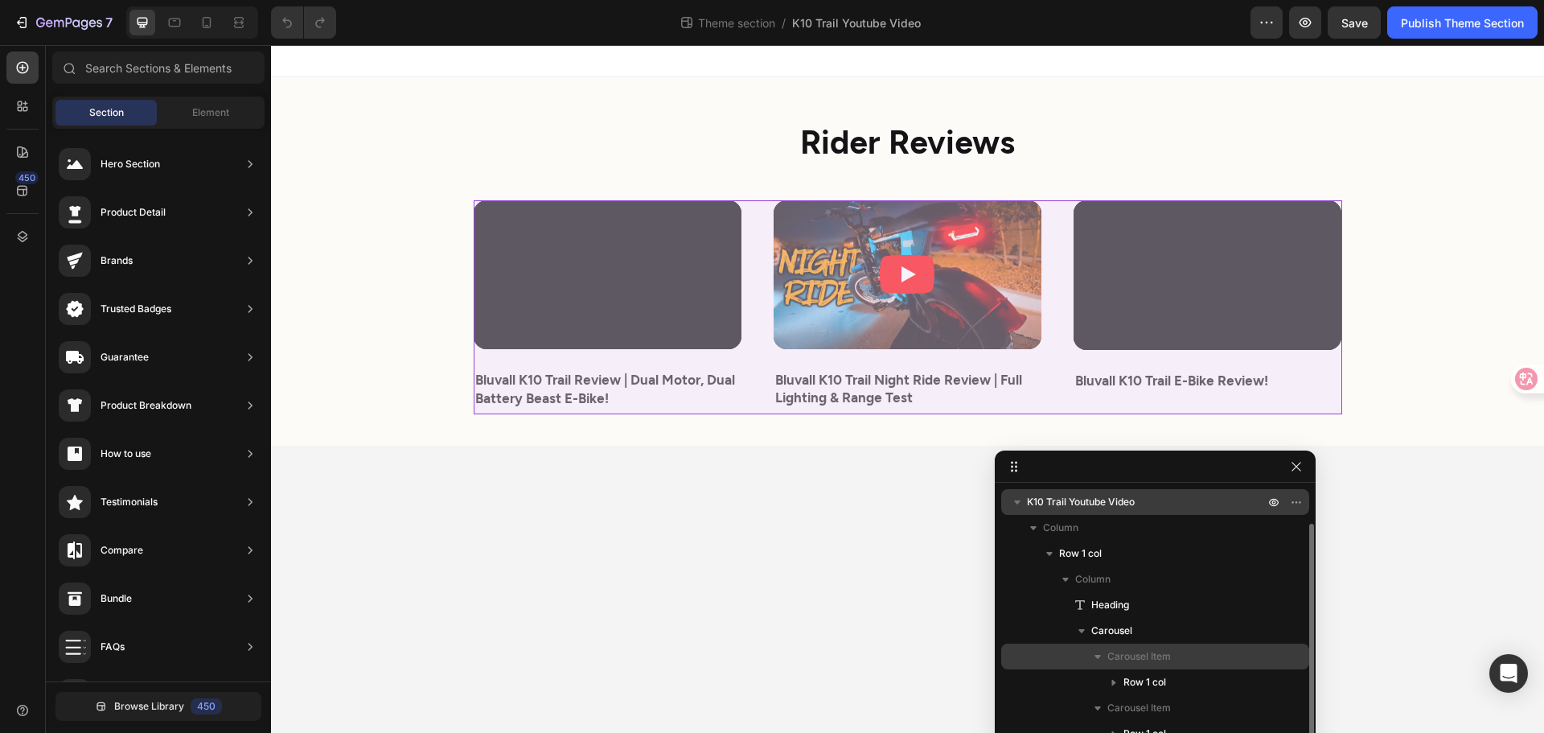
scroll to position [18, 0]
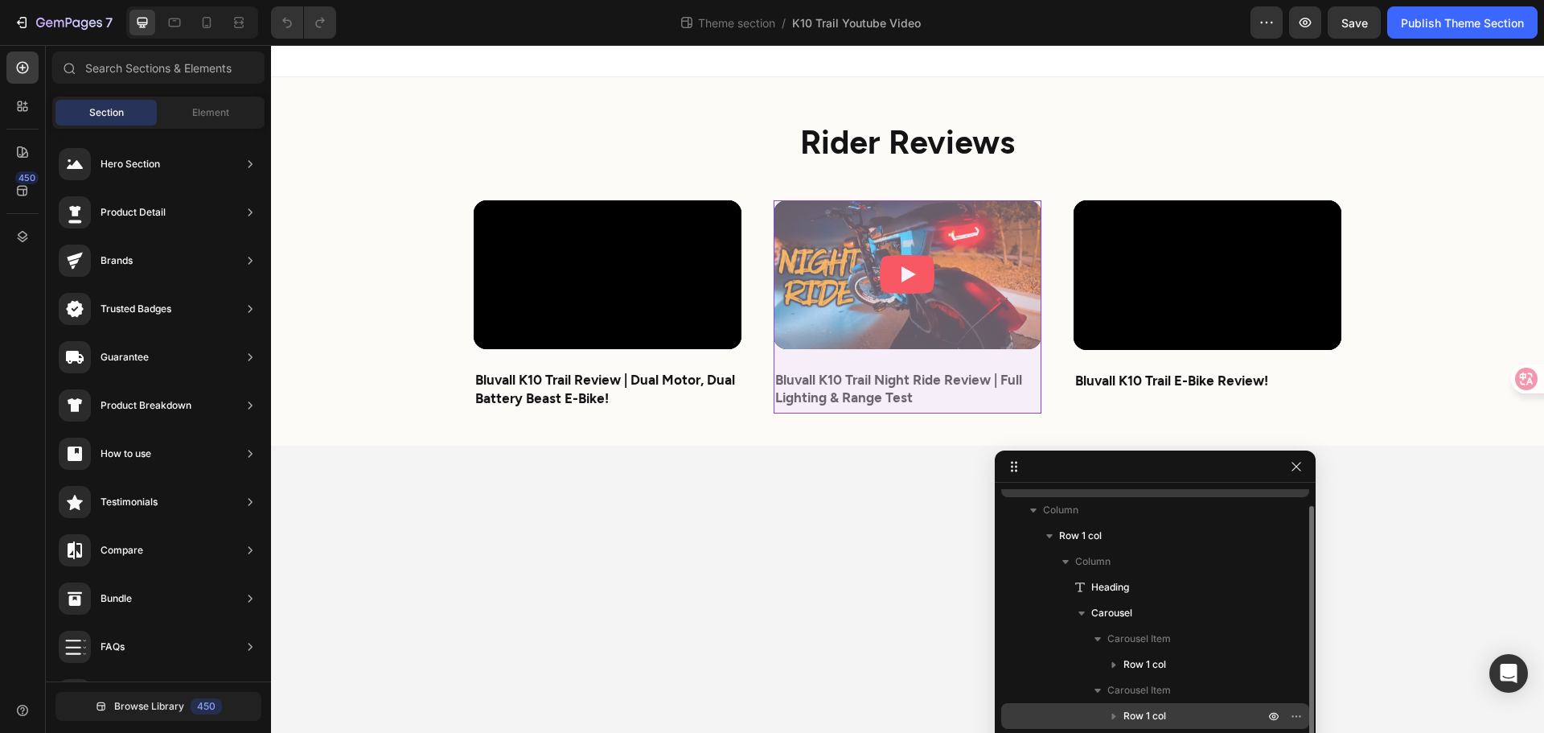
click at [1114, 710] on icon "button" at bounding box center [1114, 716] width 16 height 16
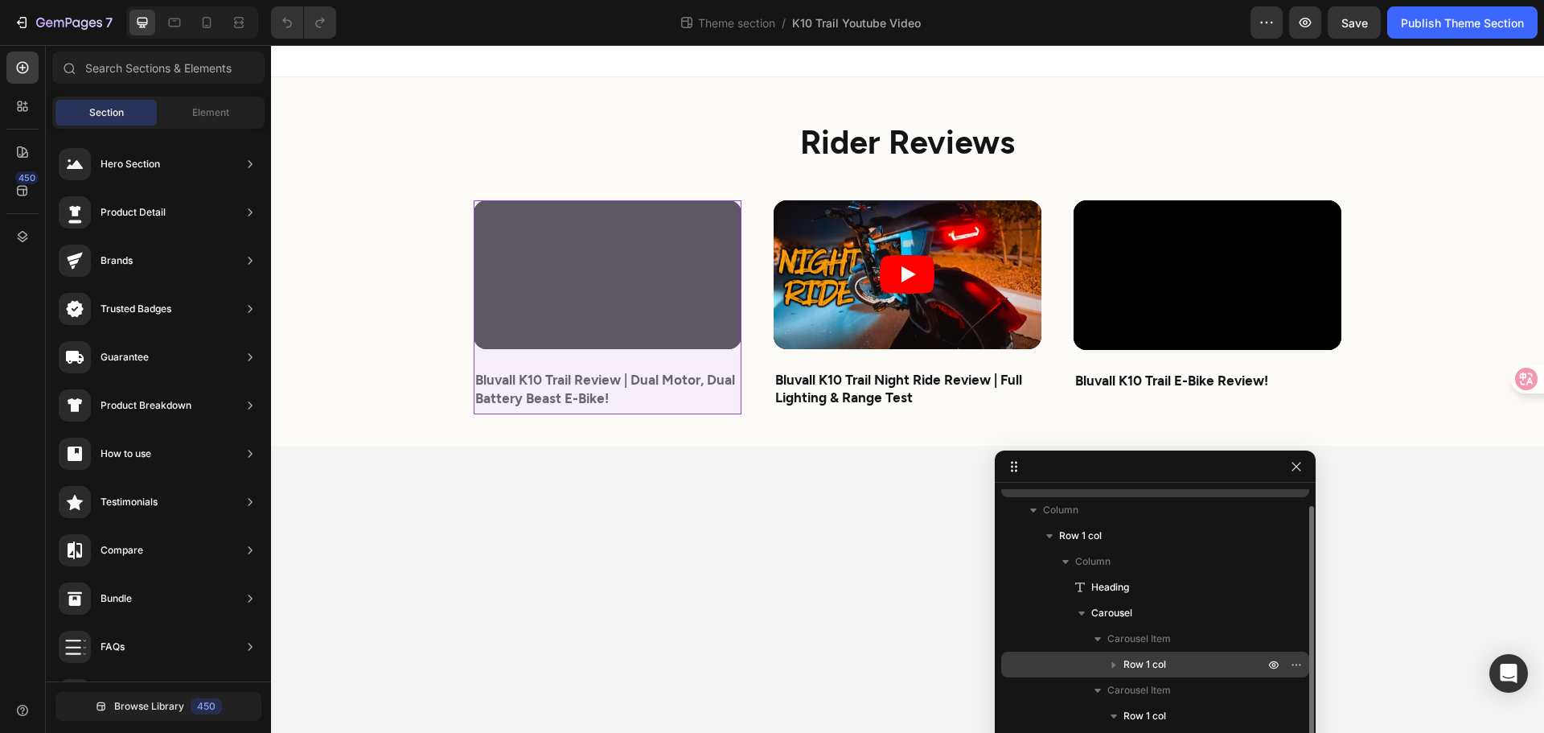
click at [1110, 666] on icon "button" at bounding box center [1114, 664] width 16 height 16
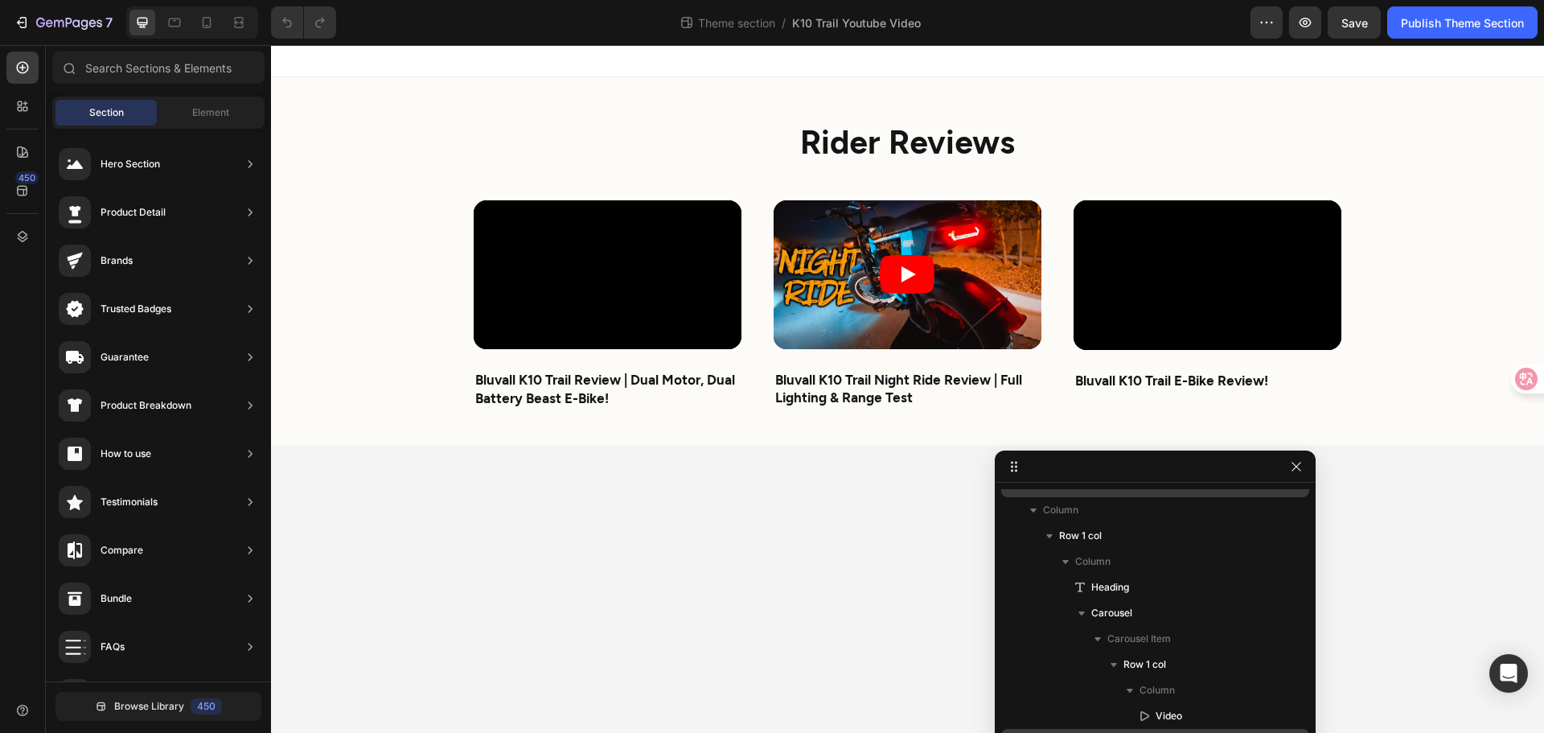
scroll to position [172, 0]
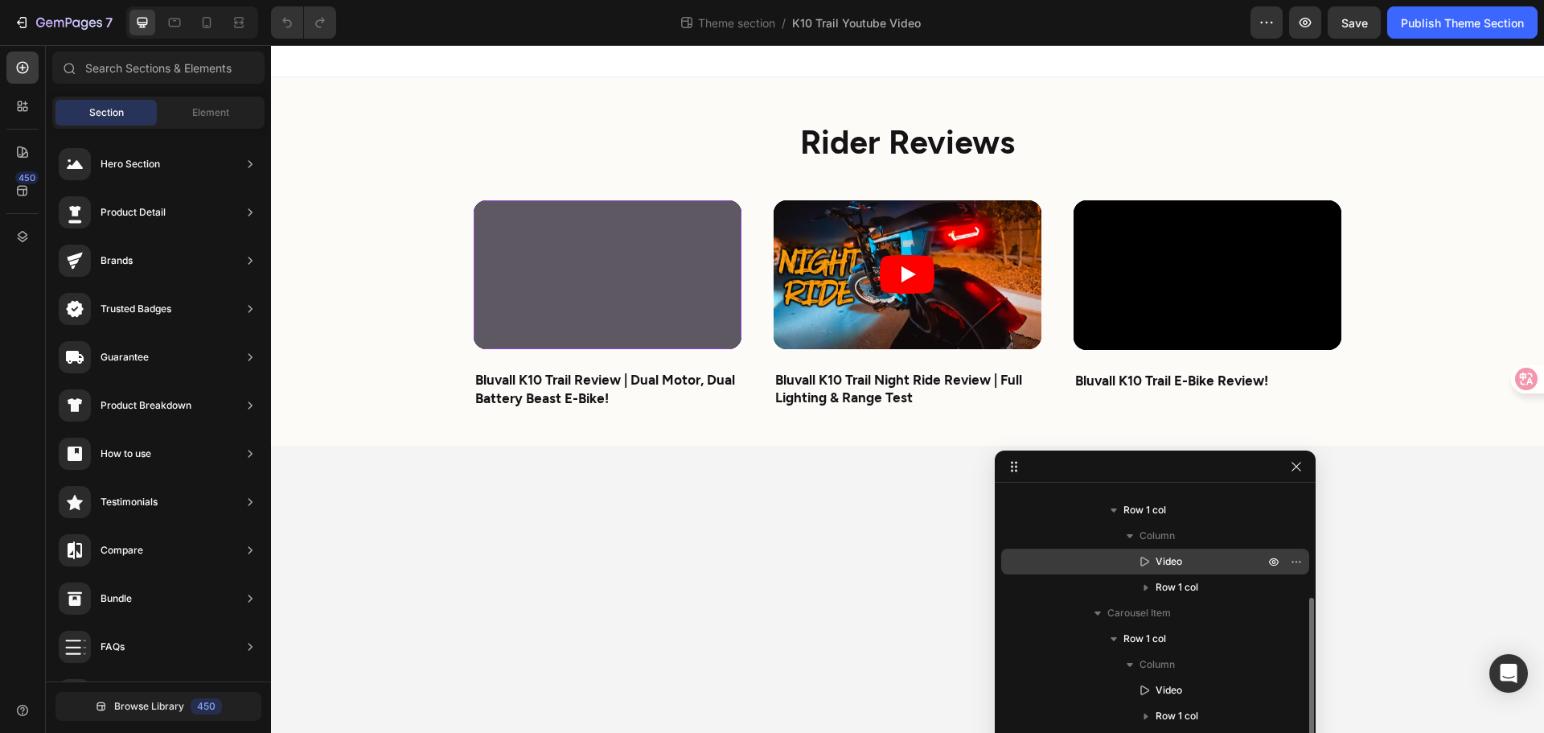
click at [1171, 563] on span "Video" at bounding box center [1169, 561] width 27 height 16
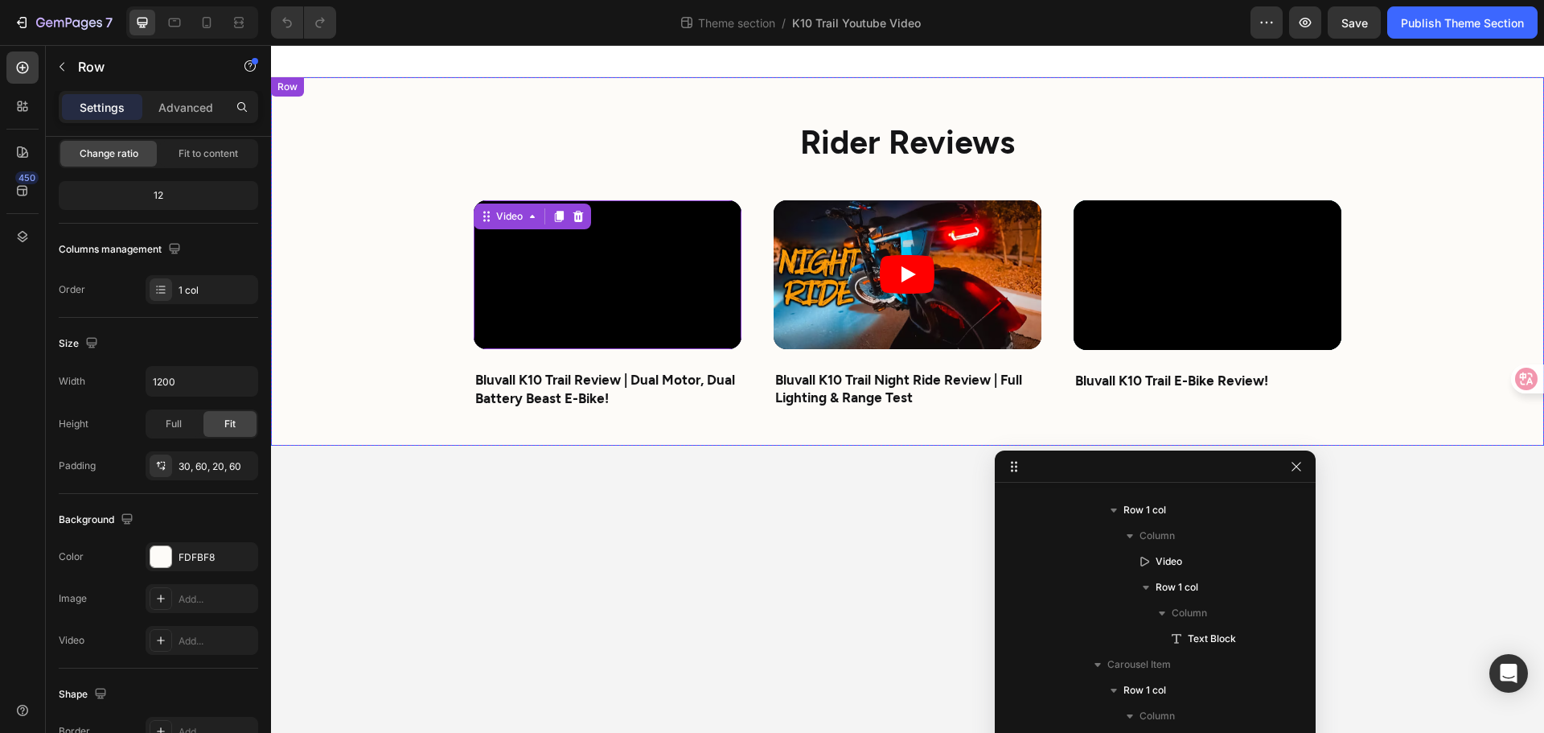
scroll to position [0, 0]
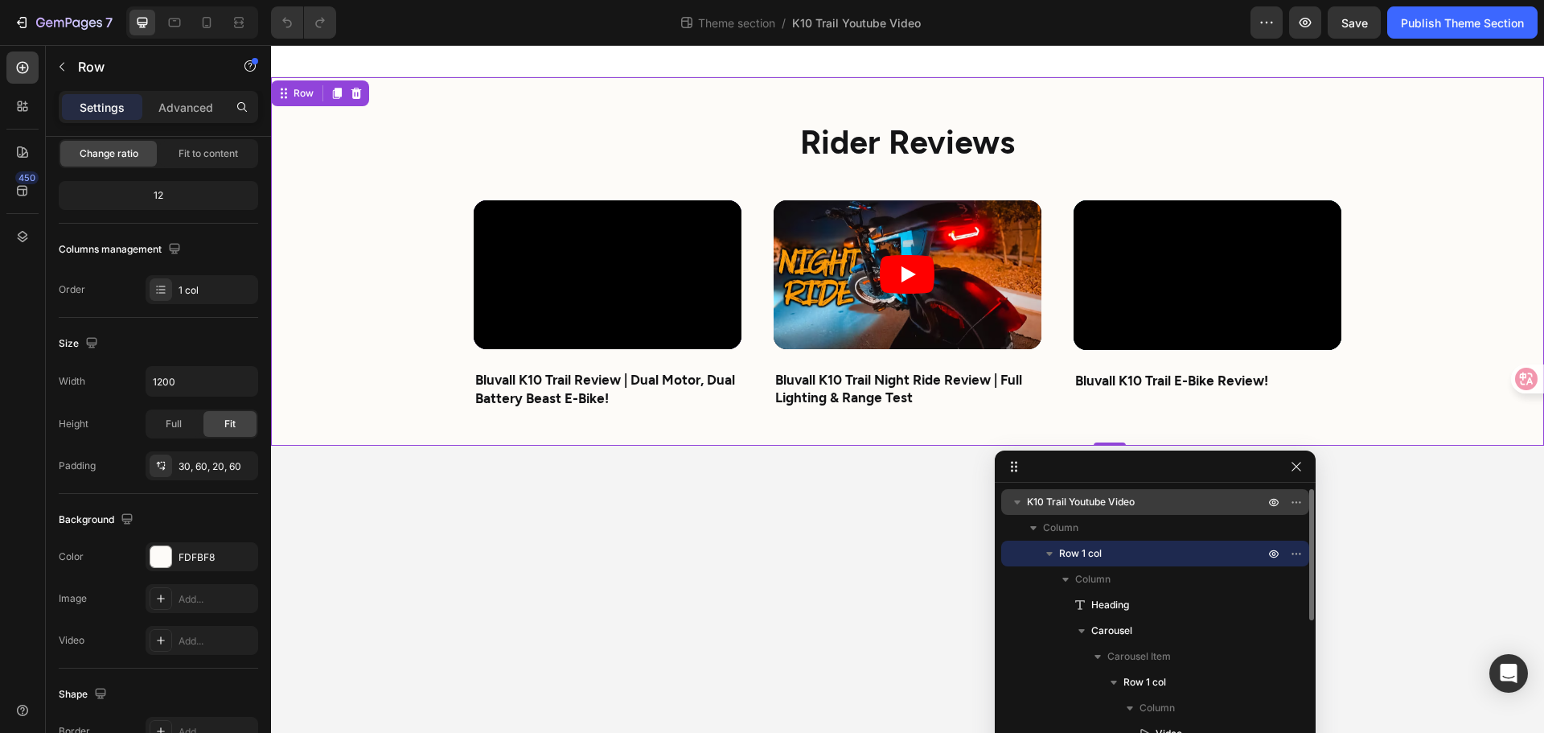
click at [1005, 87] on div "Rider Reviews Heading Video Bluvall K10 Trail Review | Dual Motor, Dual Battery…" at bounding box center [907, 261] width 965 height 368
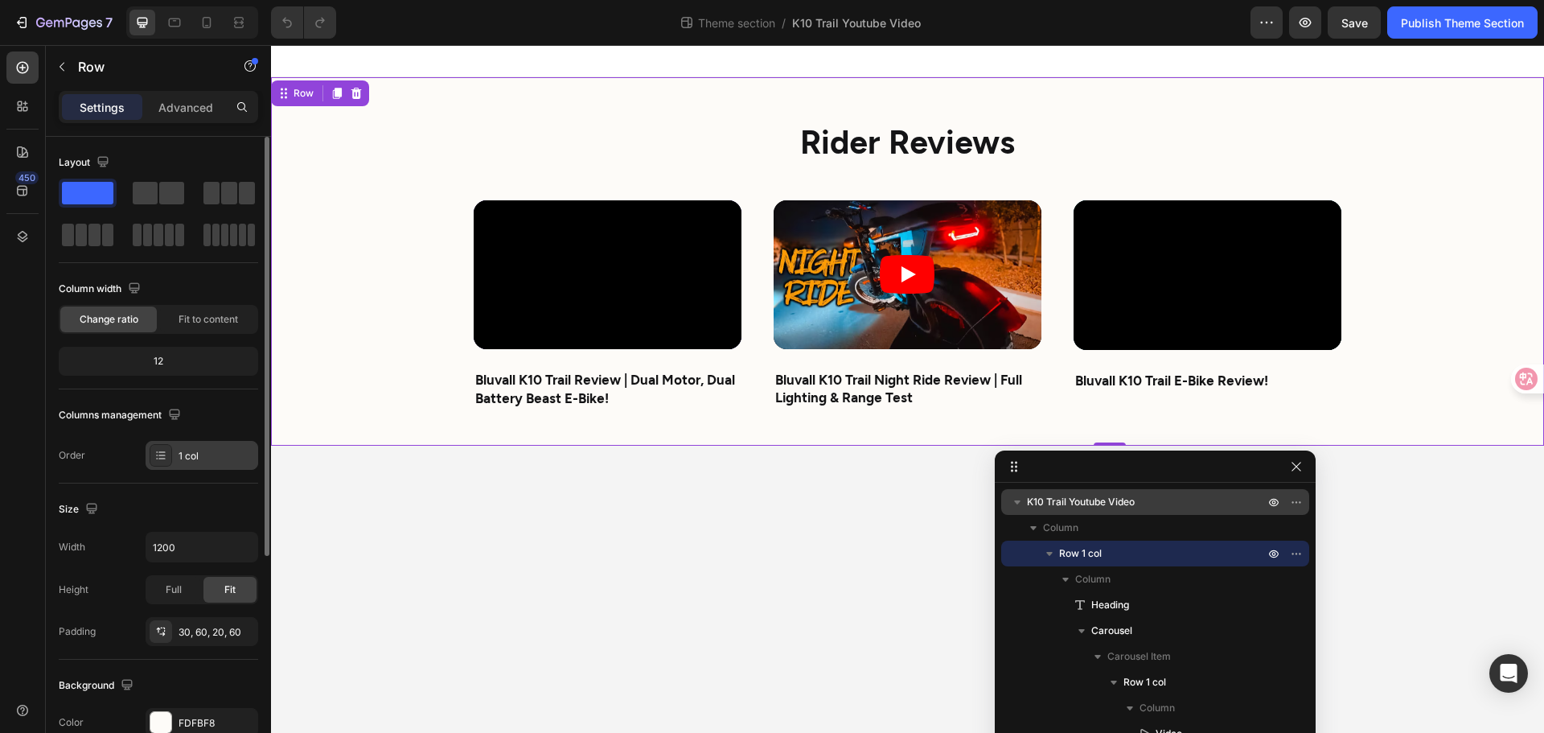
scroll to position [161, 0]
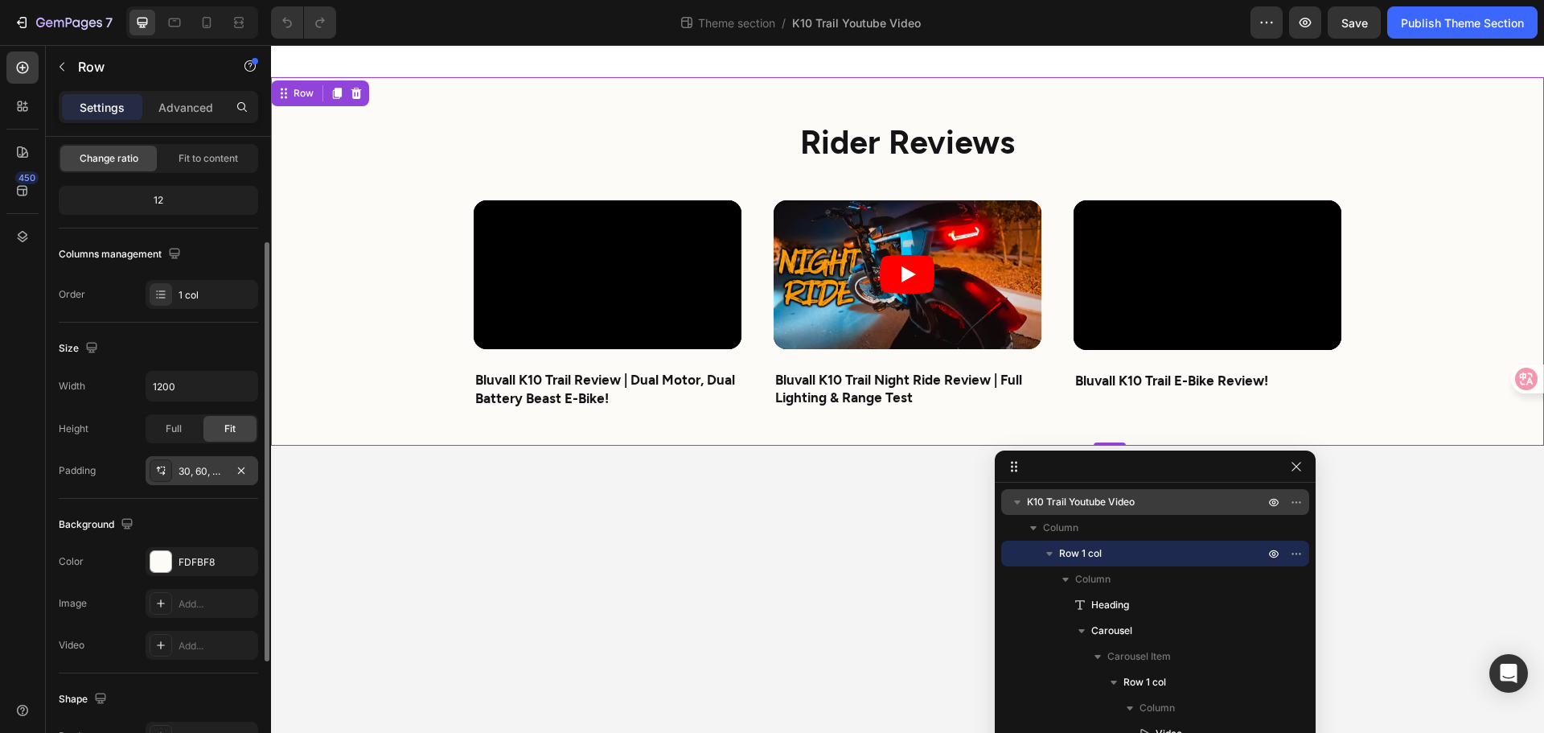
click at [163, 476] on icon at bounding box center [160, 470] width 13 height 13
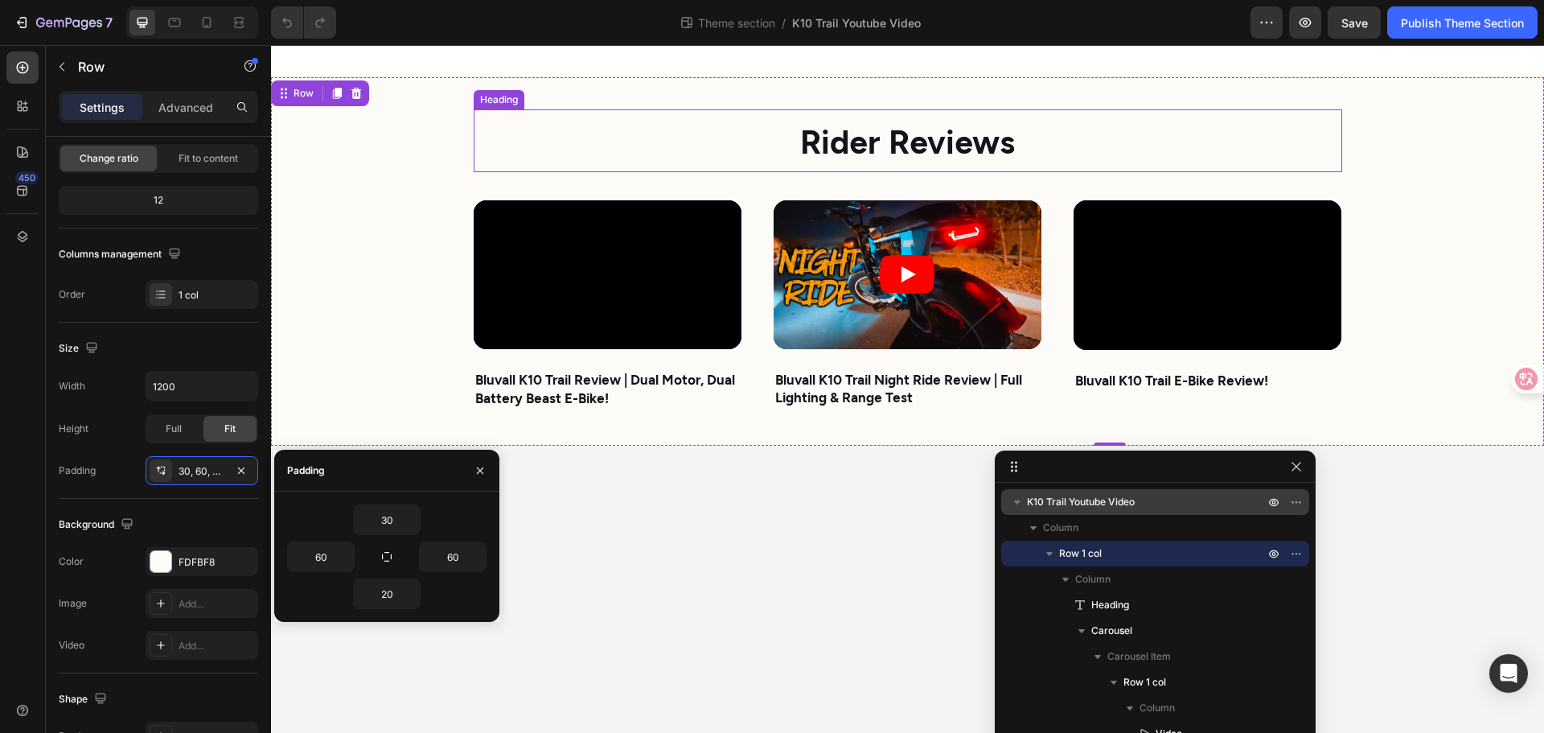
click at [841, 146] on strong "Rider Reviews" at bounding box center [907, 140] width 215 height 39
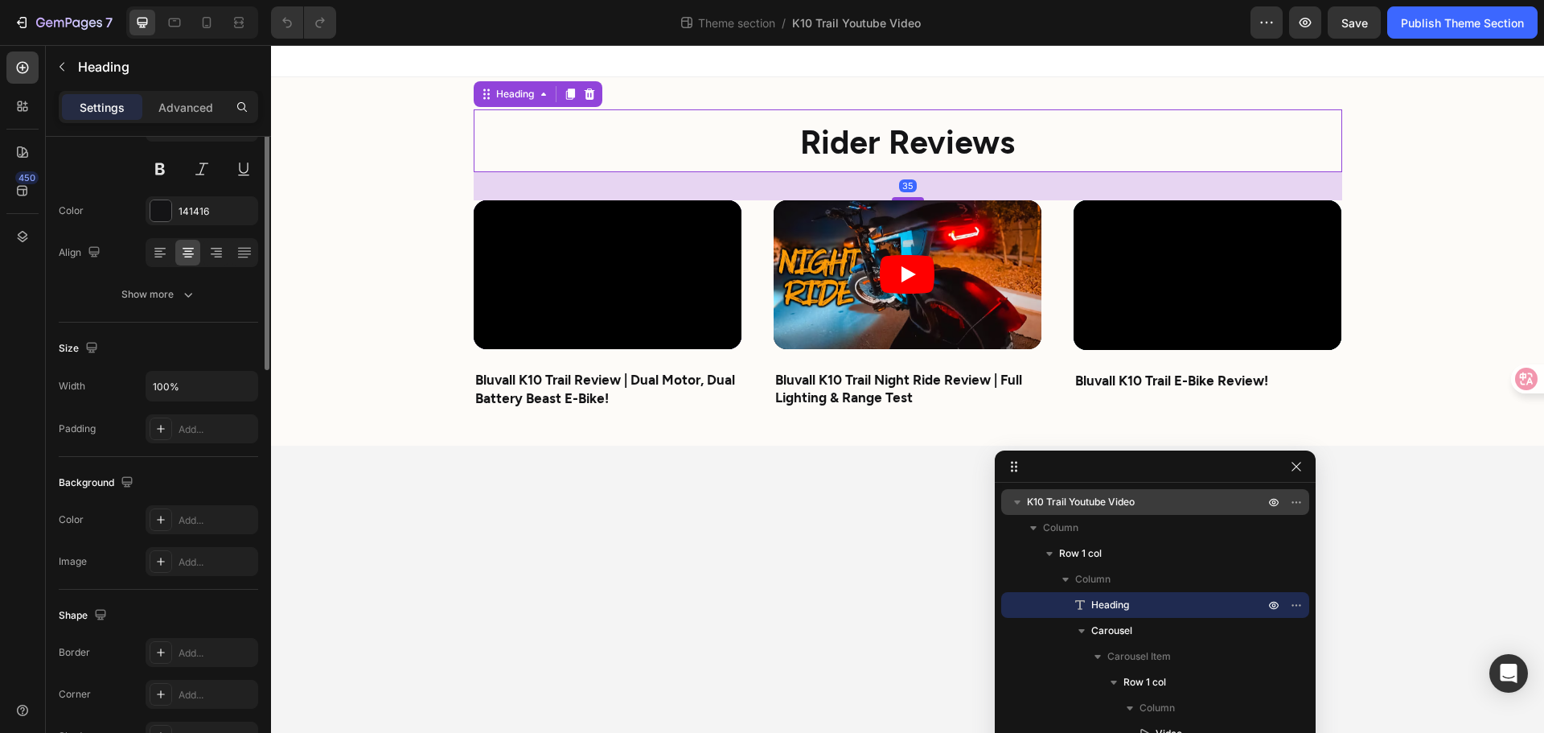
scroll to position [0, 0]
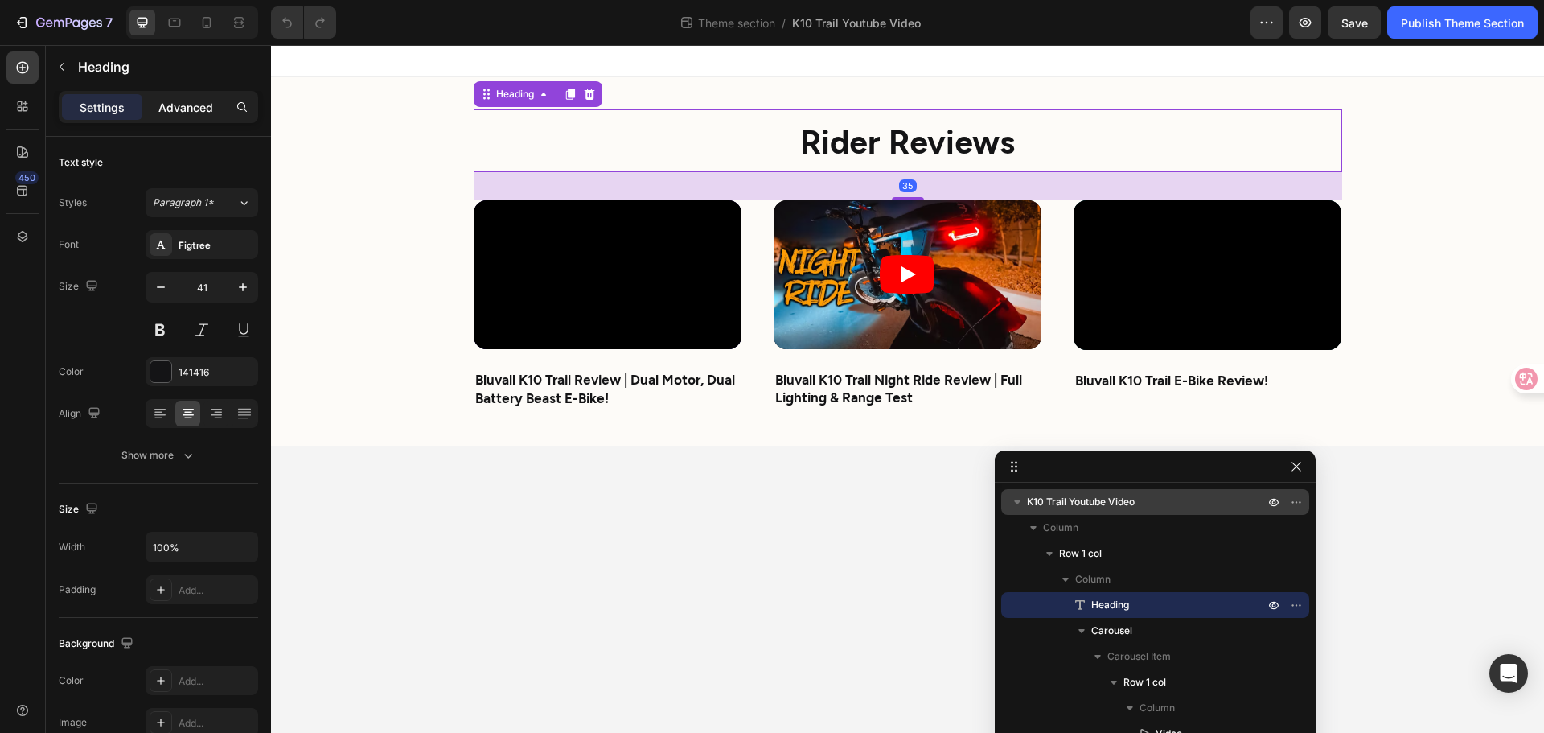
click at [155, 109] on div "Advanced" at bounding box center [186, 107] width 80 height 26
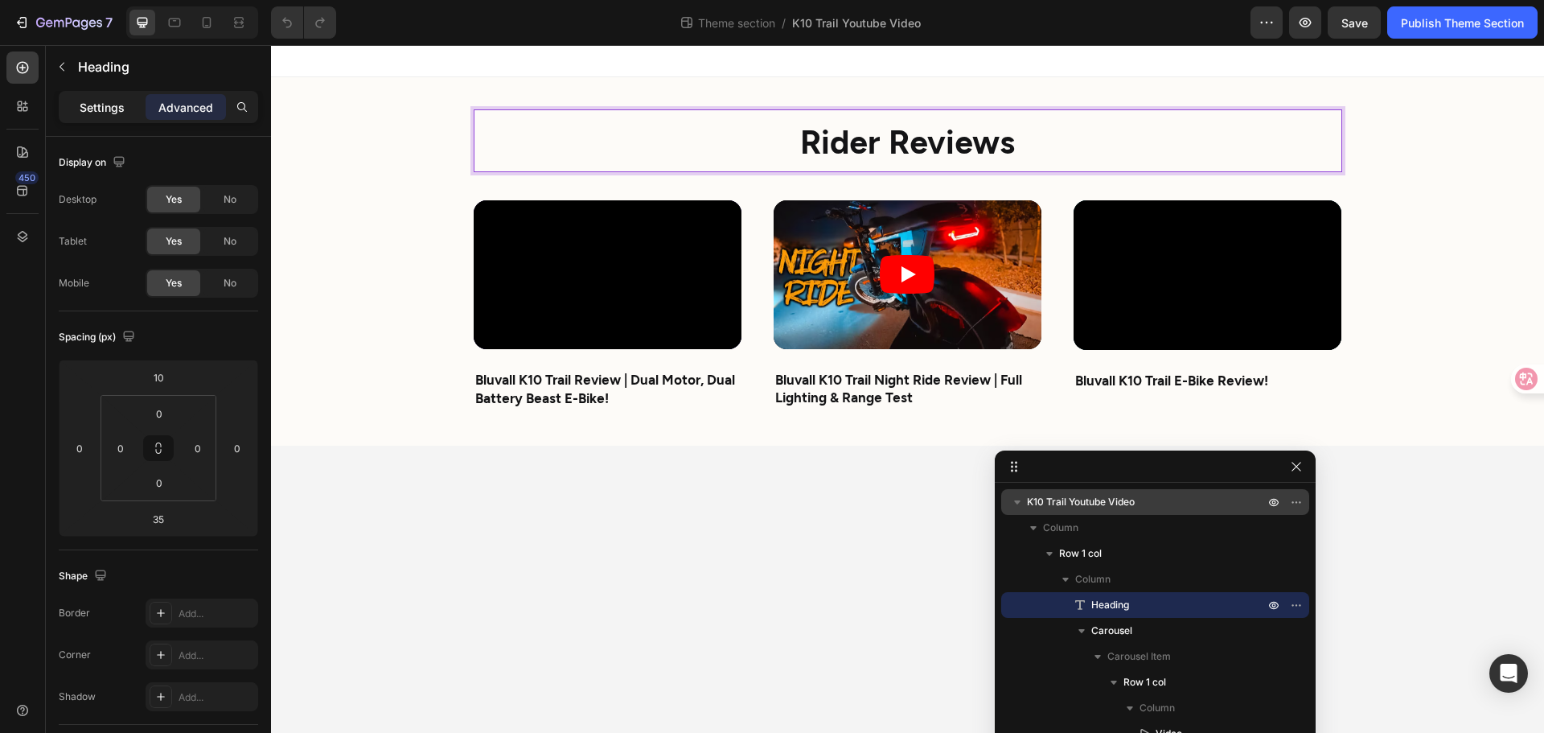
click at [72, 117] on div "Settings" at bounding box center [102, 107] width 80 height 26
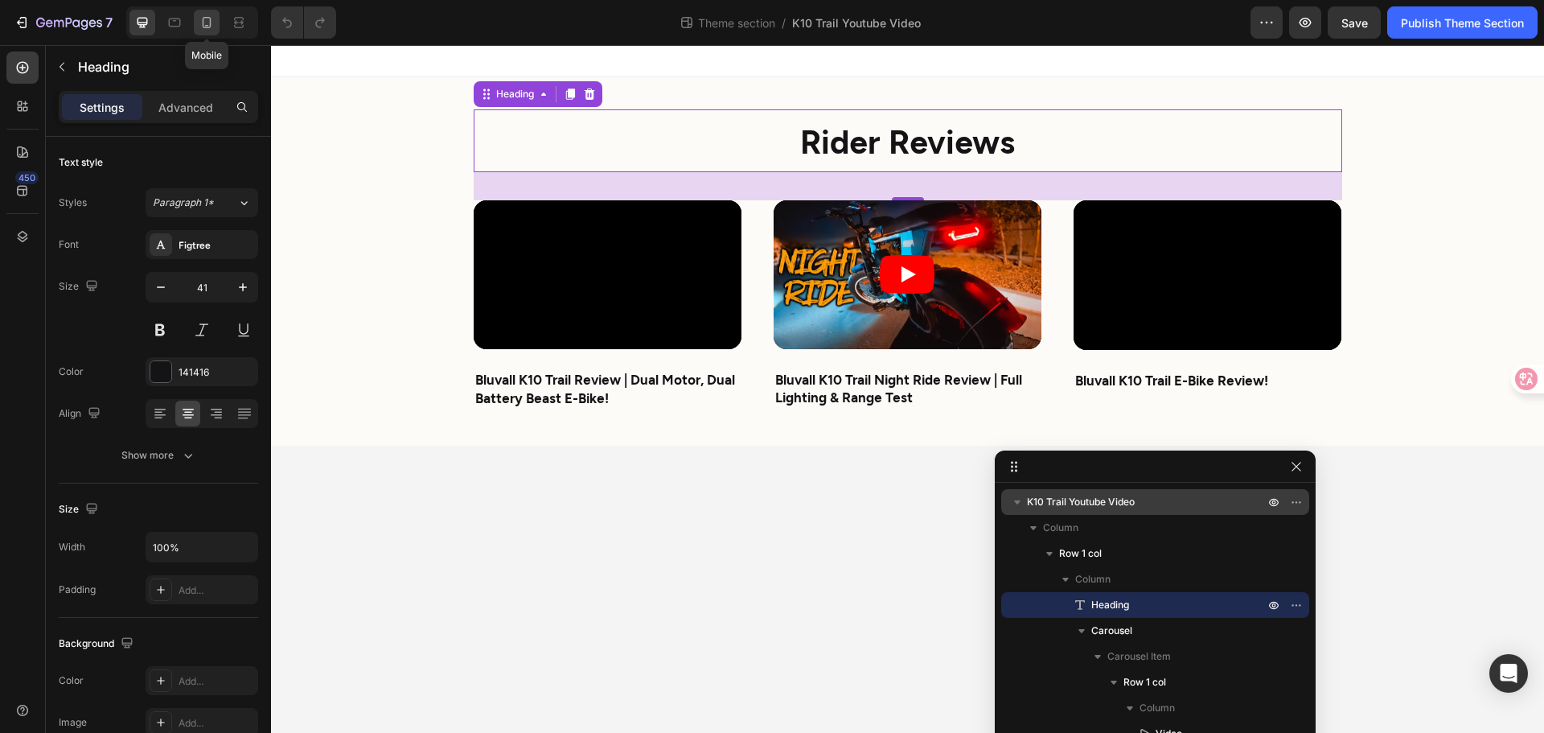
click at [213, 22] on icon at bounding box center [207, 22] width 16 height 16
type input "36"
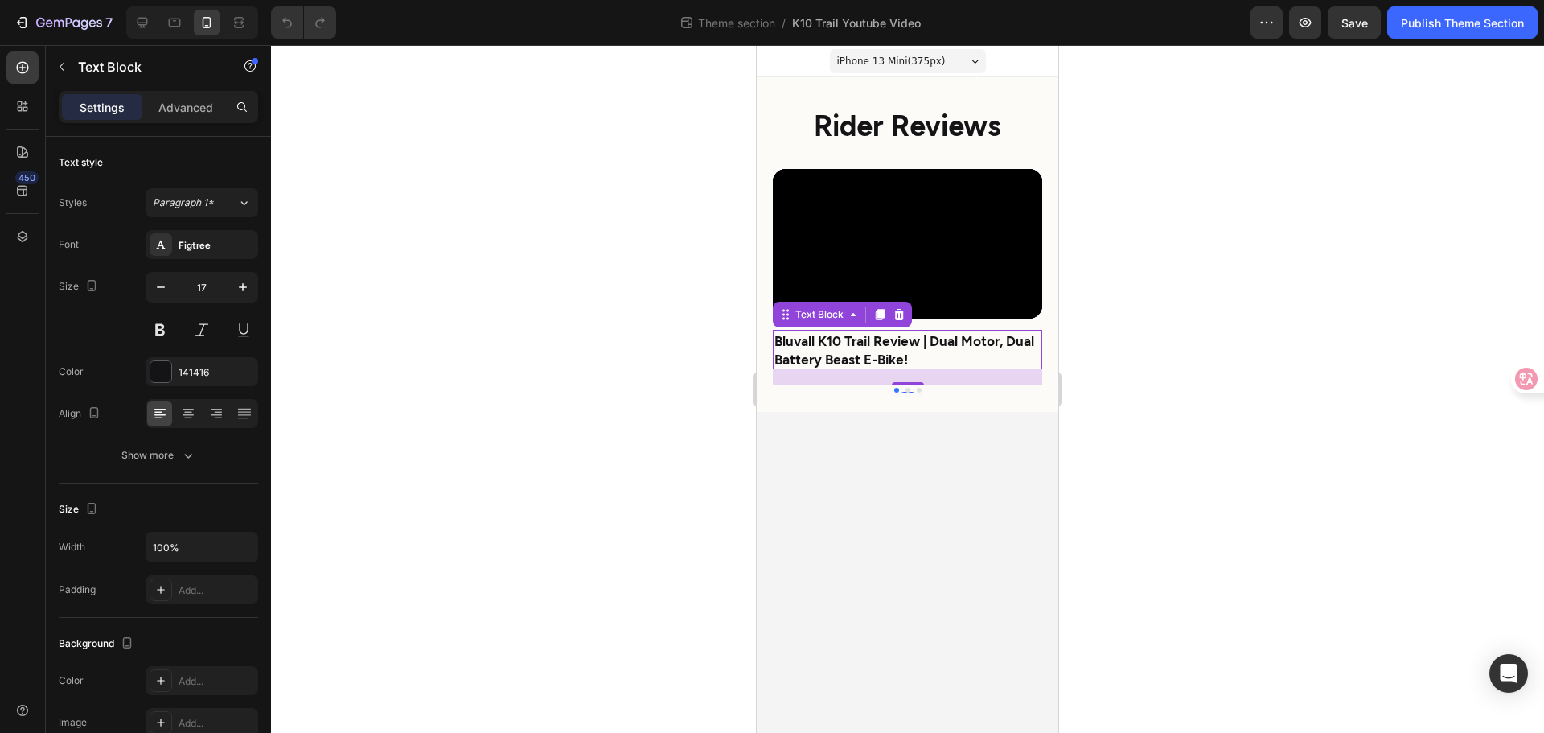
click at [806, 348] on strong "Bluvall K10 Trail Review | Dual Motor, Dual Battery Beast E-Bike!" at bounding box center [905, 349] width 260 height 34
click at [906, 123] on strong "Rider Reviews" at bounding box center [907, 124] width 187 height 35
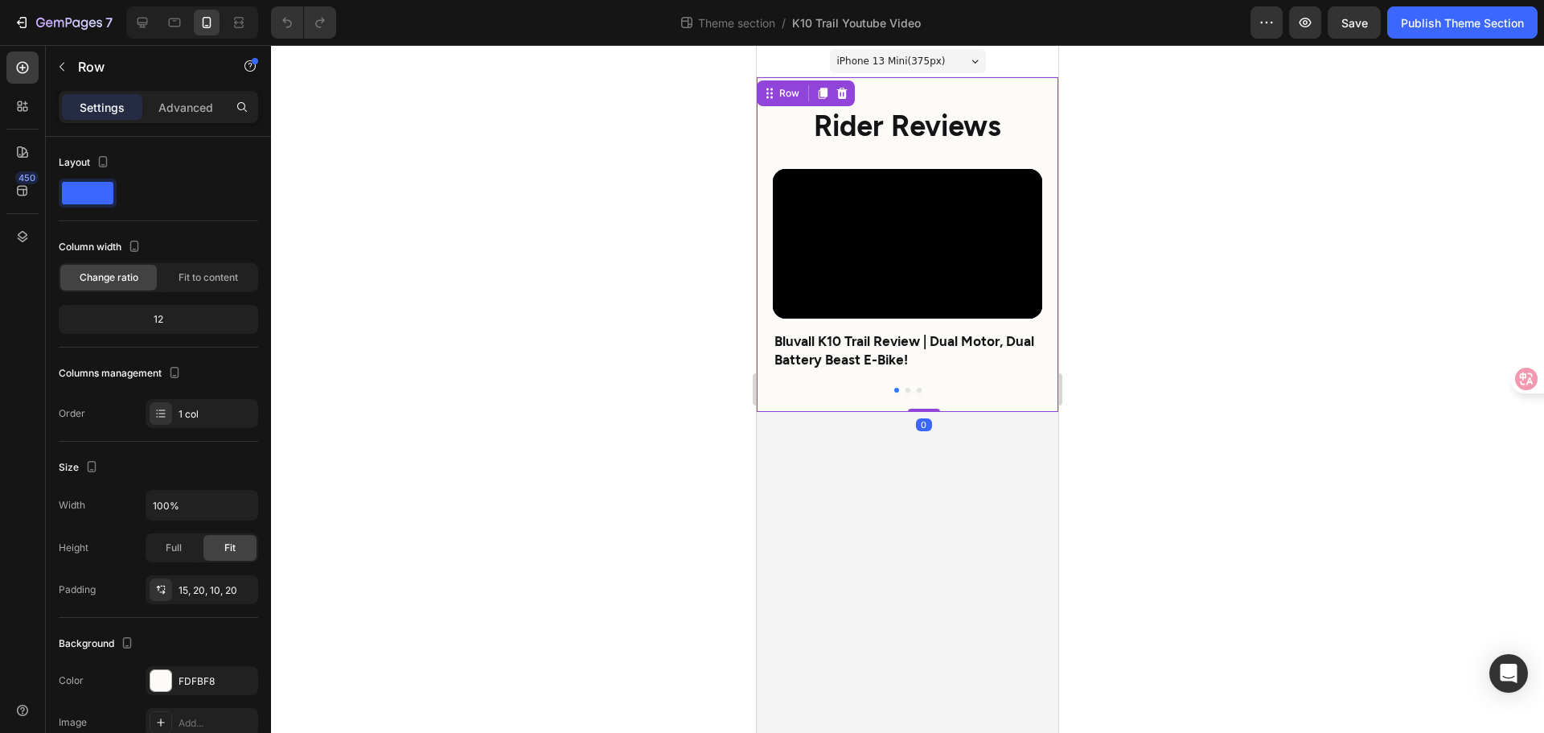
click at [993, 409] on div "⁠⁠⁠⁠⁠⁠⁠ Rider Reviews Heading Video Bluvall K10 Trail Review | Dual Motor, Dual…" at bounding box center [908, 244] width 302 height 335
click at [187, 106] on p "Advanced" at bounding box center [185, 107] width 55 height 17
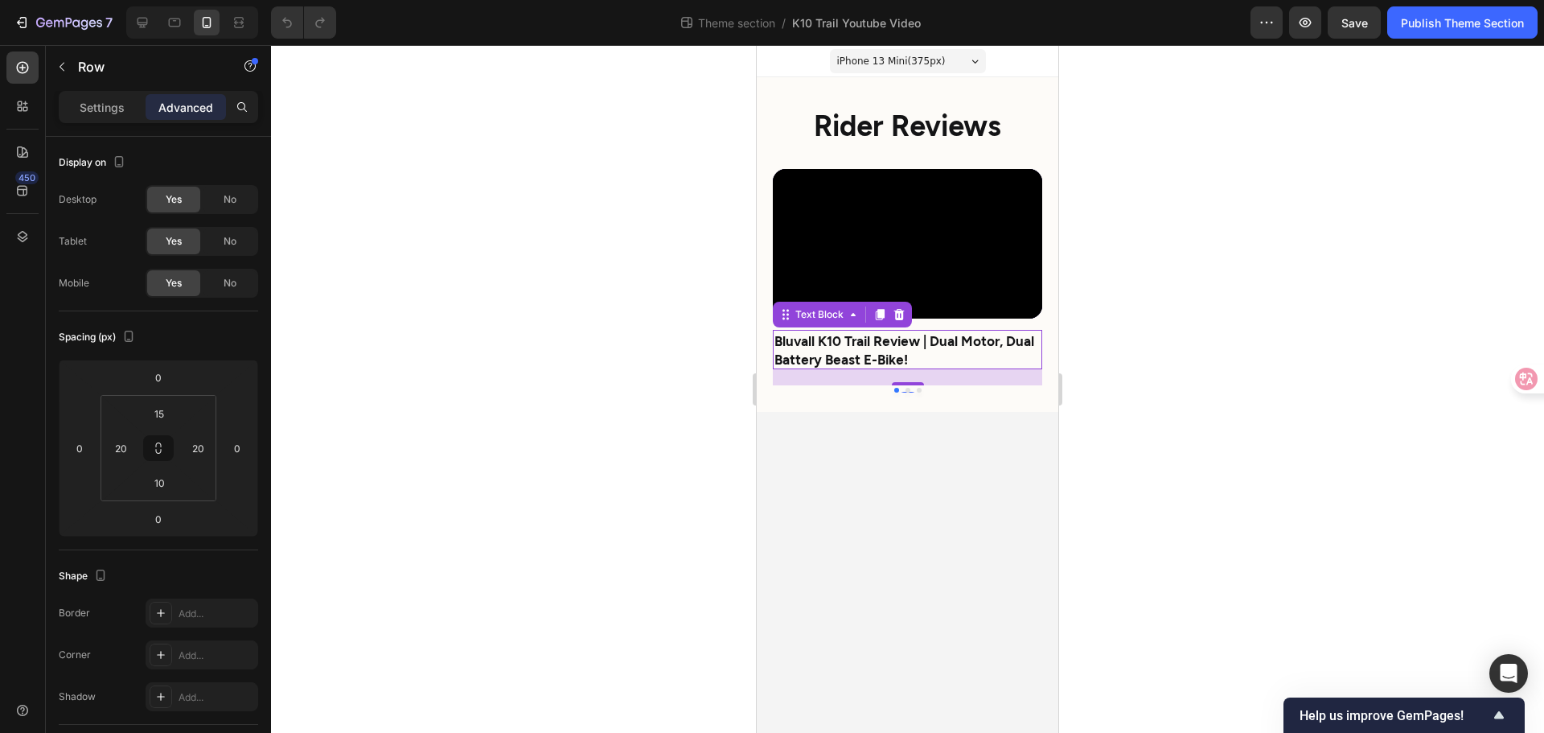
click at [849, 353] on strong "Bluvall K10 Trail Review | Dual Motor, Dual Battery Beast E-Bike!" at bounding box center [905, 349] width 260 height 34
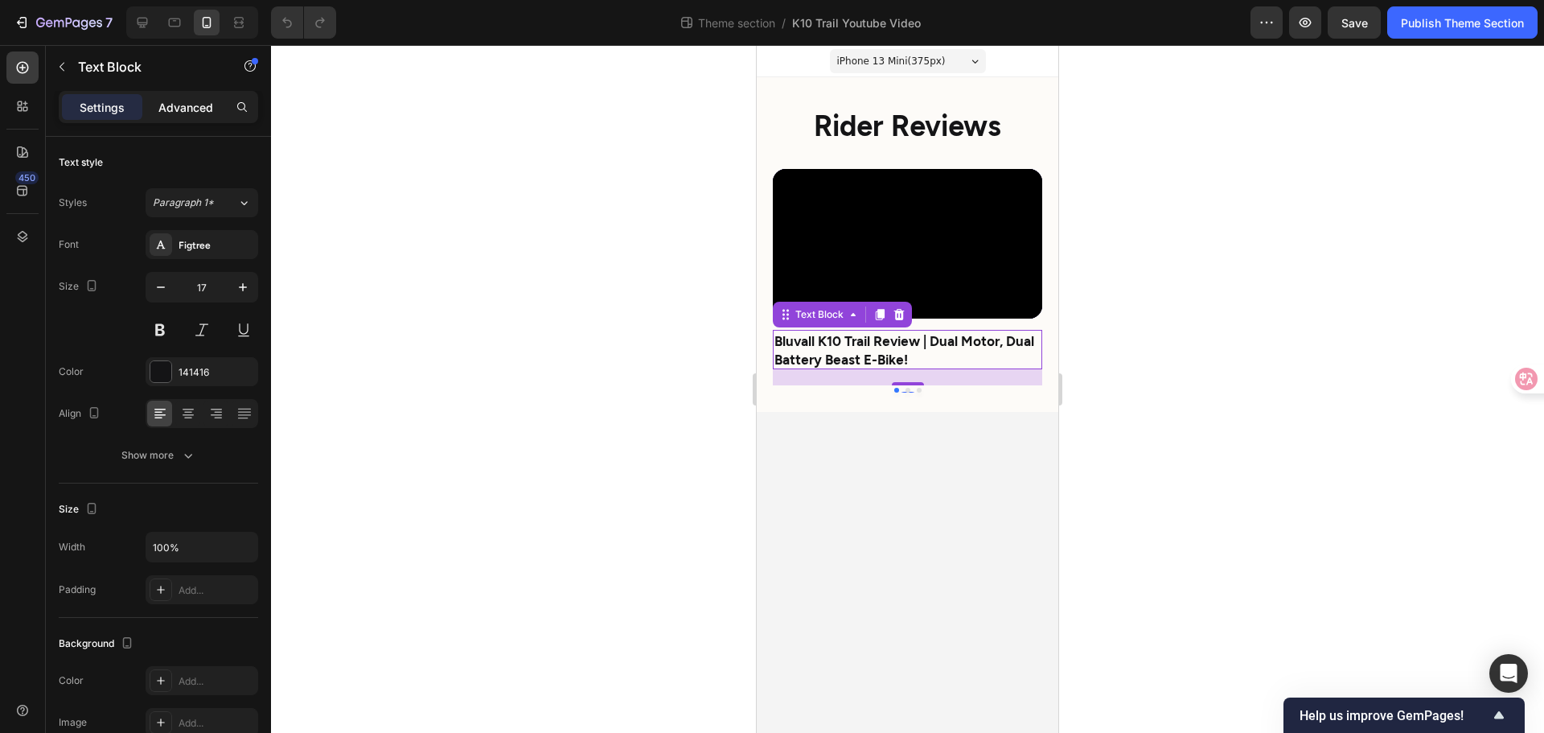
click at [173, 101] on p "Advanced" at bounding box center [185, 107] width 55 height 17
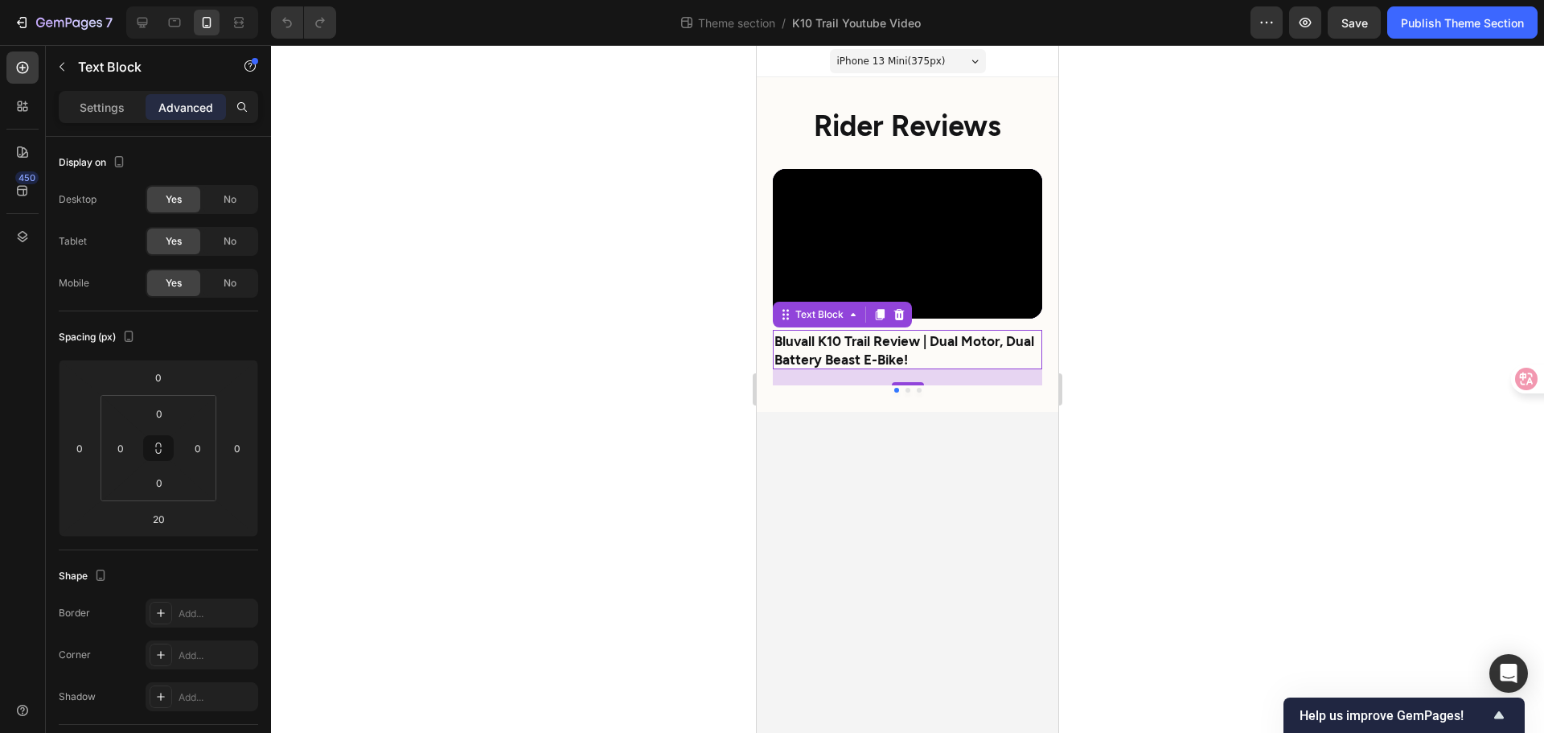
click at [1312, 375] on div at bounding box center [907, 389] width 1273 height 688
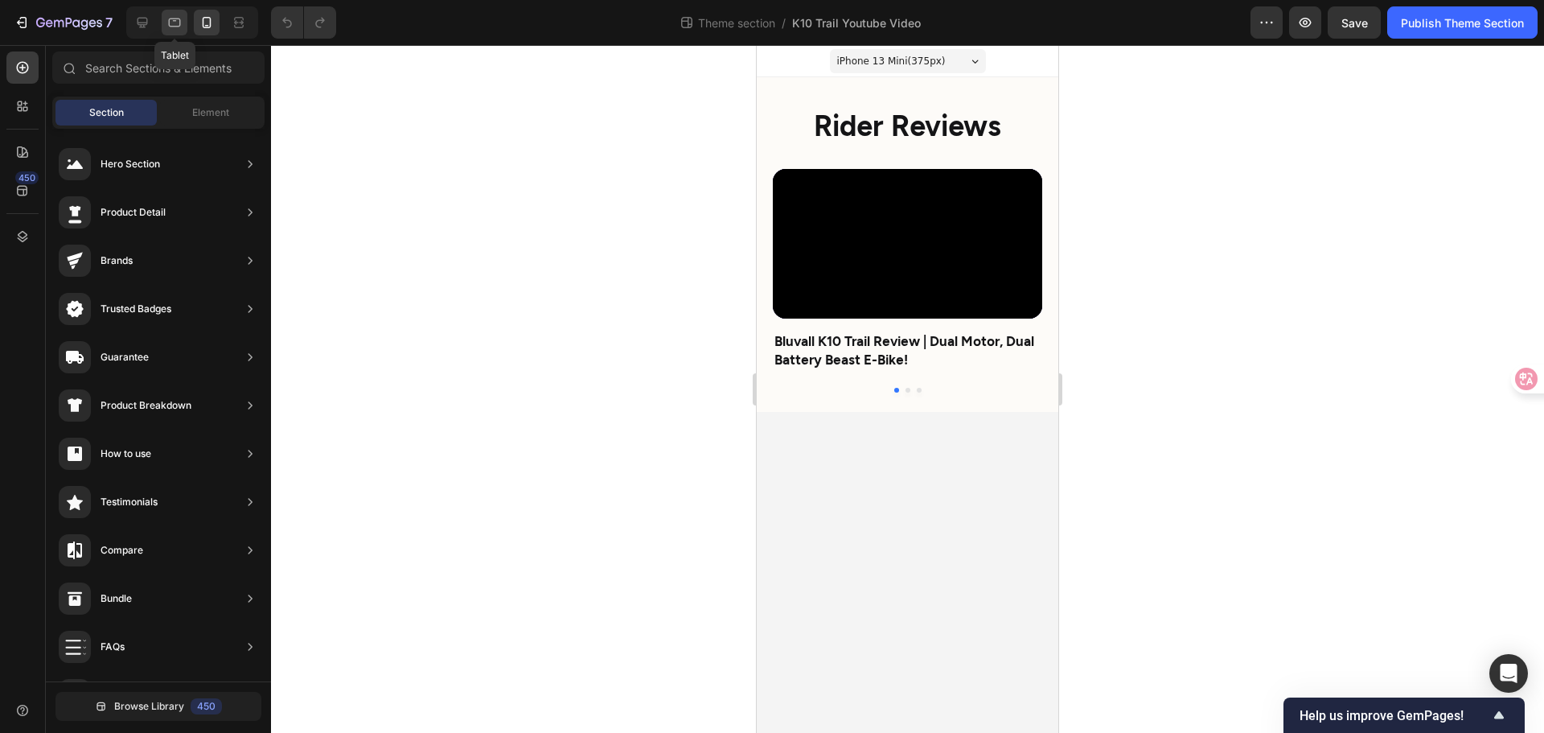
click at [178, 22] on icon at bounding box center [174, 22] width 16 height 16
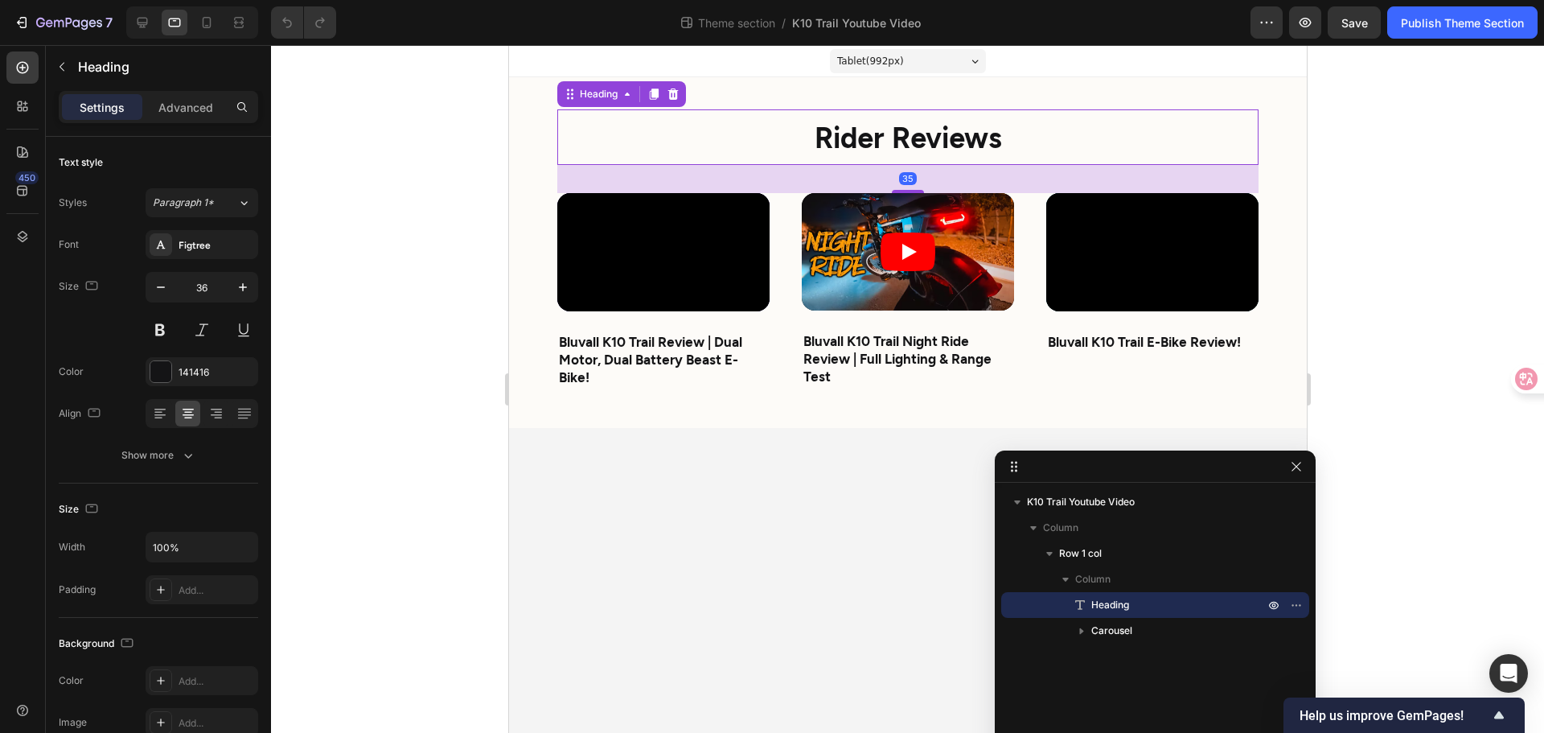
click at [570, 130] on p "⁠⁠⁠⁠⁠⁠⁠ Rider Reviews" at bounding box center [907, 137] width 698 height 52
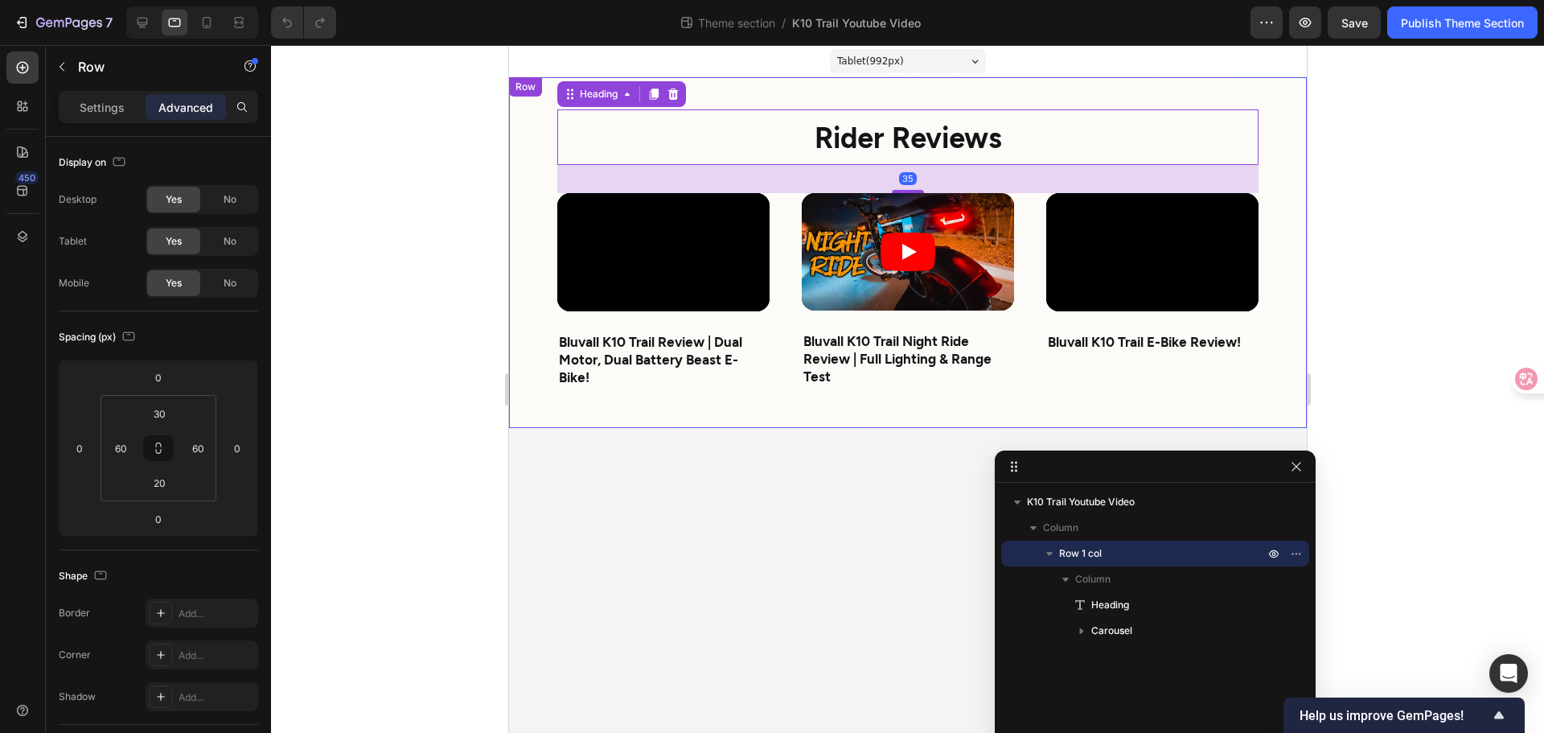
click at [553, 224] on div "⁠⁠⁠⁠⁠⁠⁠ Rider Reviews Heading 35 Video Bluvall K10 Trail Review | Dual Motor, D…" at bounding box center [907, 252] width 798 height 351
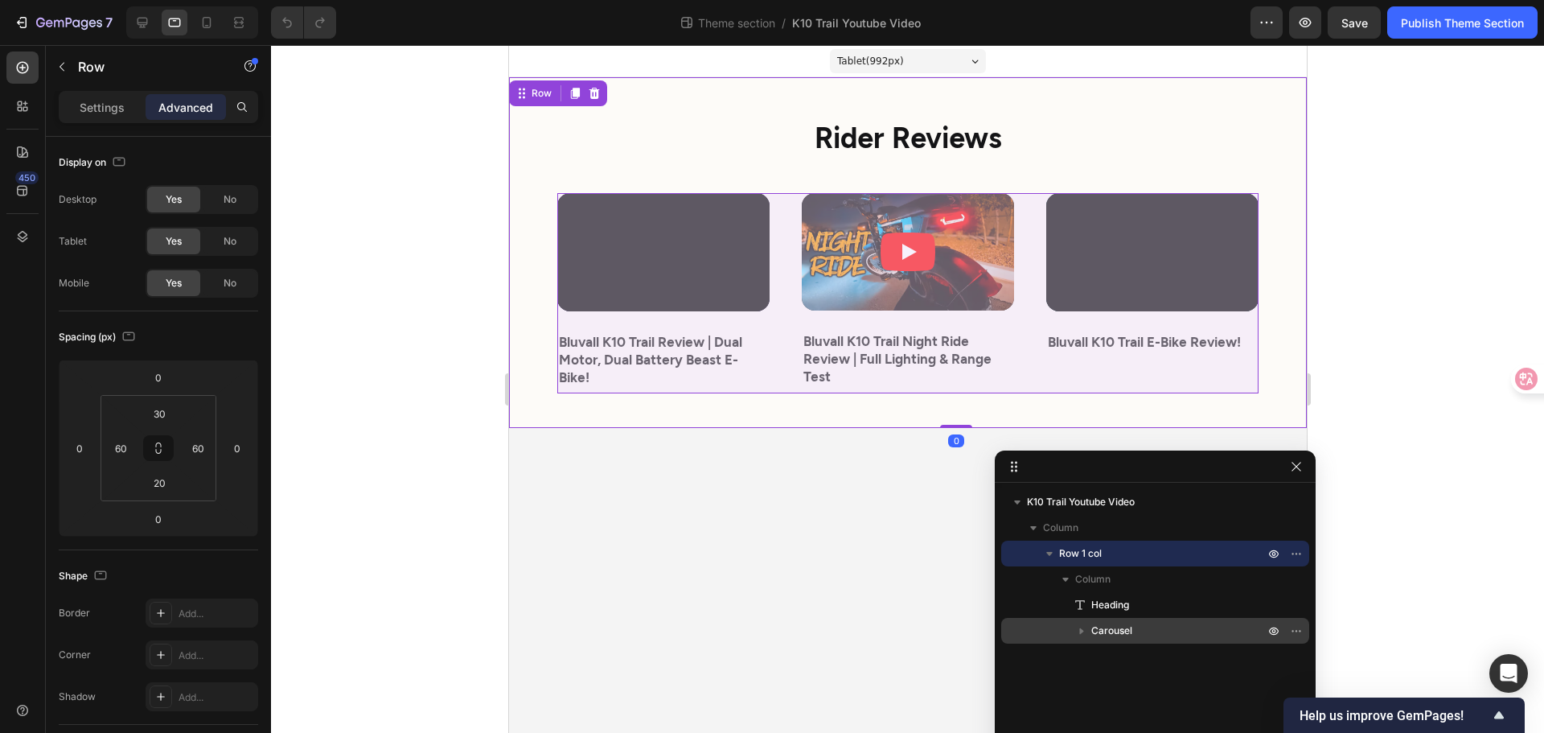
click at [1121, 633] on span "Carousel" at bounding box center [1111, 631] width 41 height 16
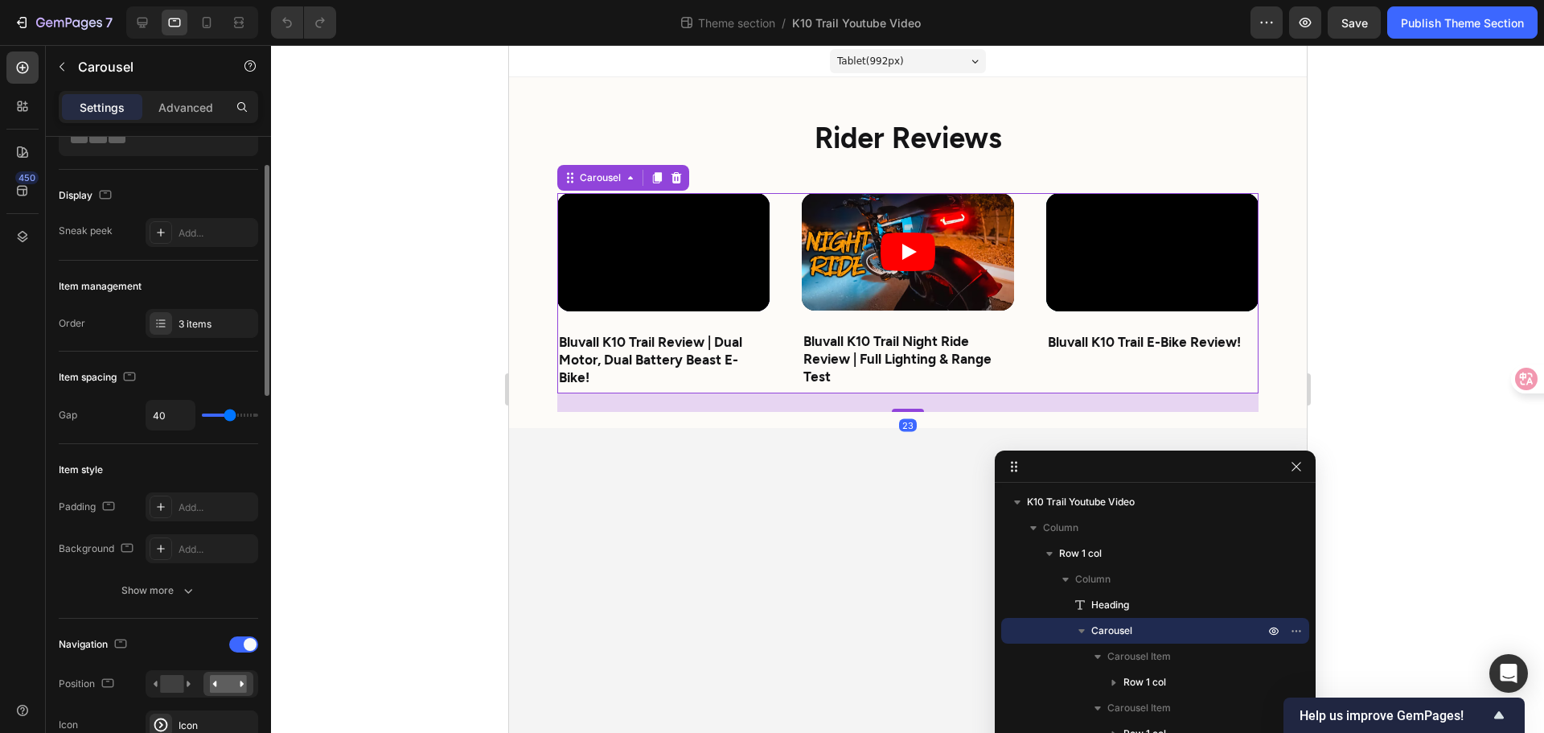
scroll to position [161, 0]
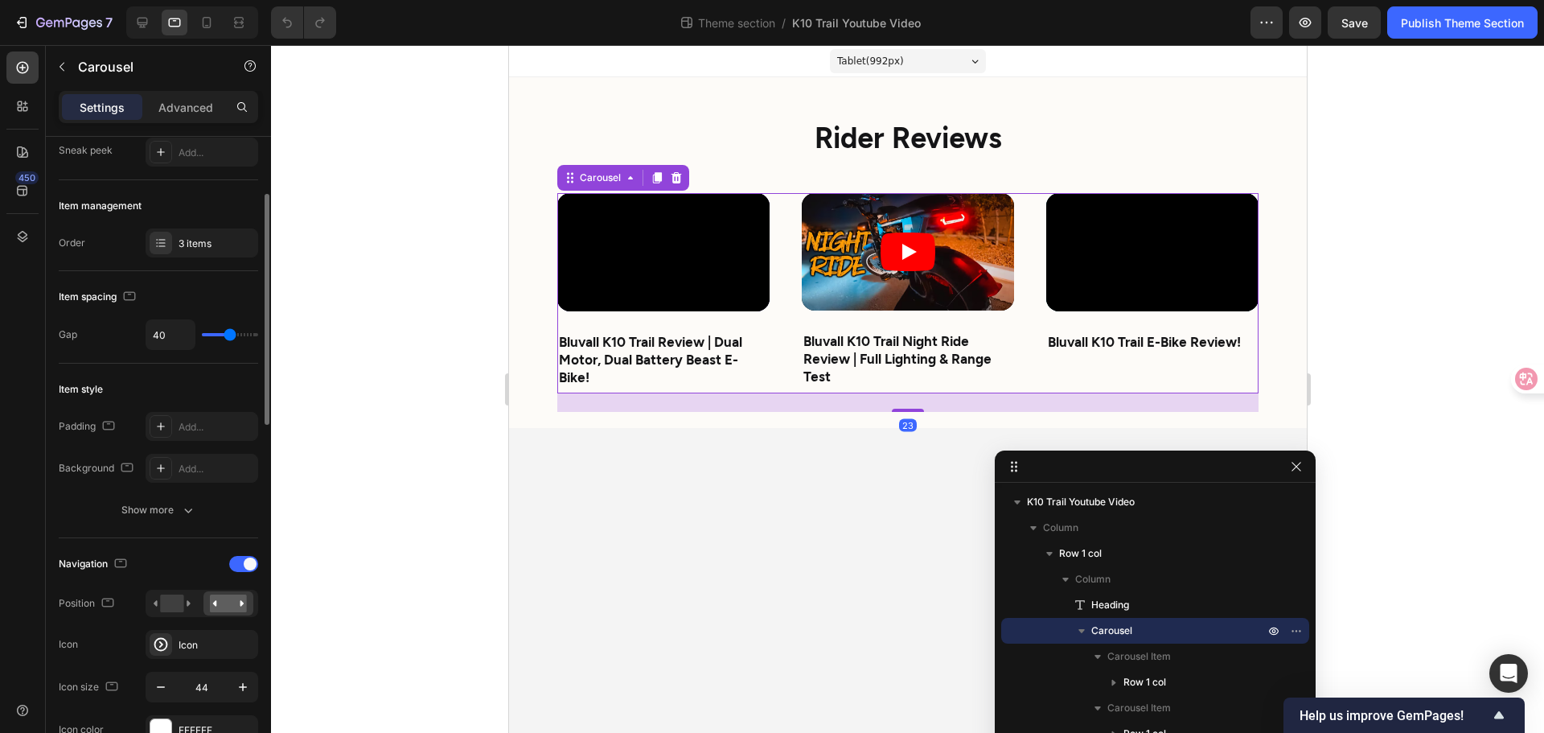
click at [165, 580] on div "Navigation Position Icon Icon Icon size 44 Icon color FFFFFF" at bounding box center [158, 647] width 199 height 193
click at [178, 510] on div "Show more" at bounding box center [158, 510] width 75 height 16
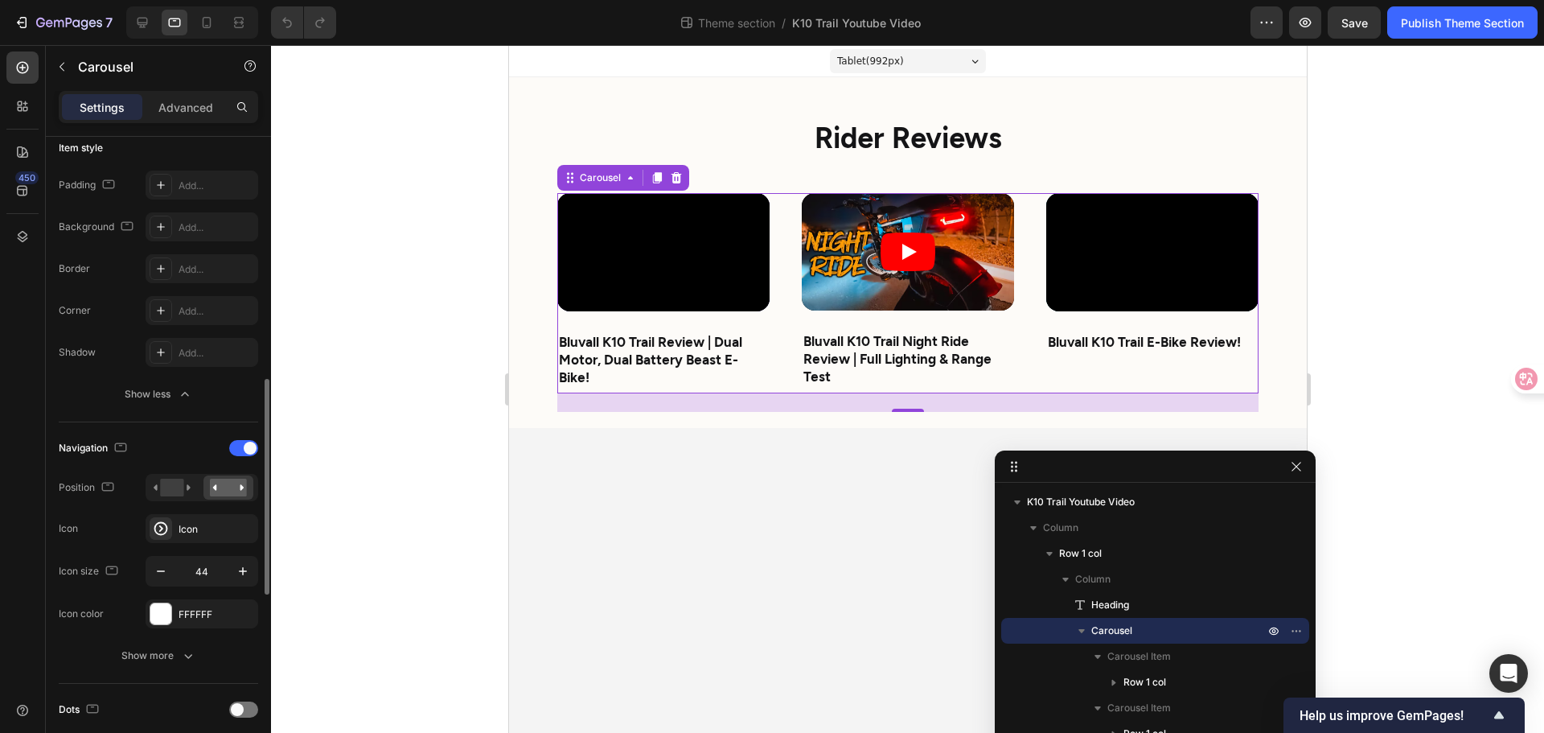
scroll to position [483, 0]
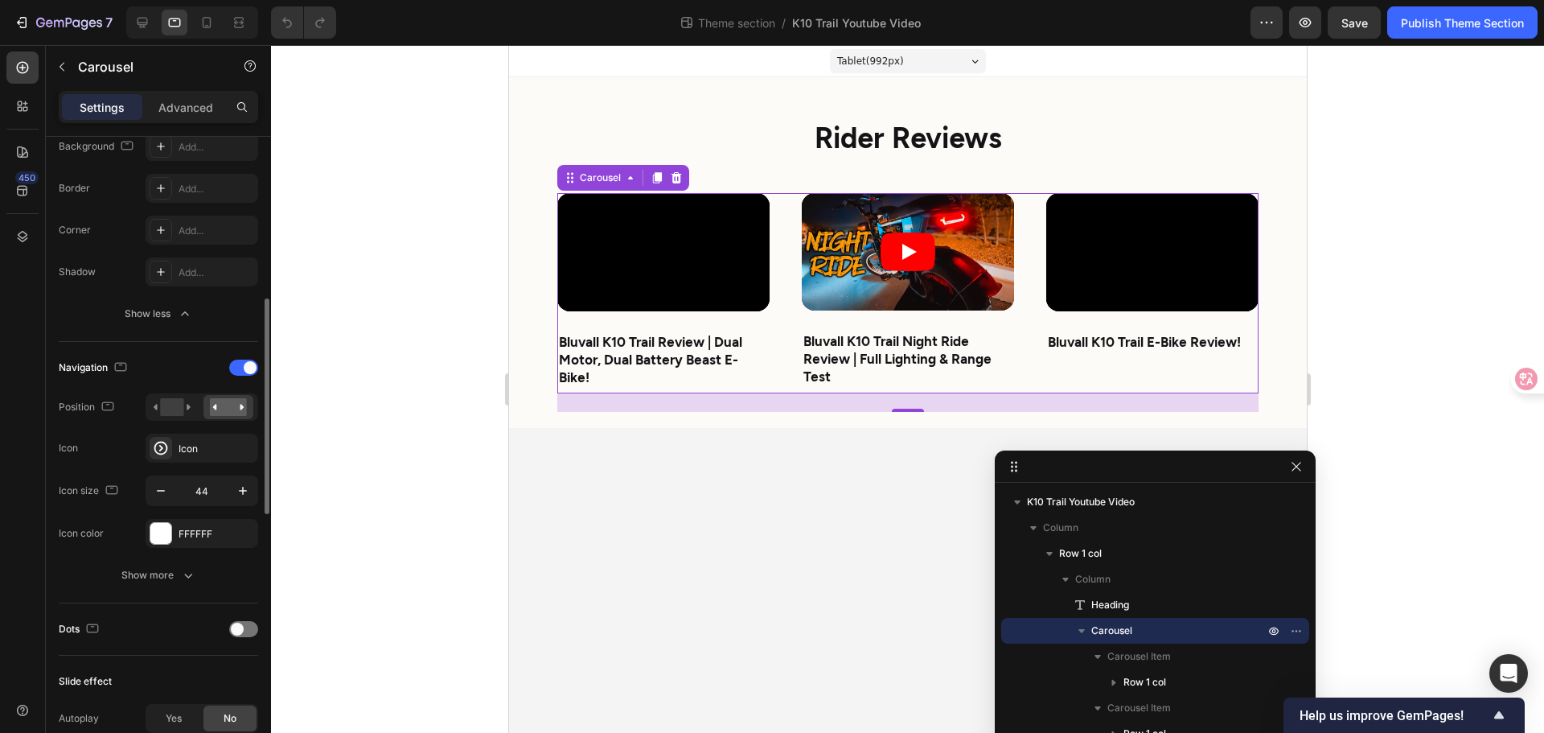
click at [184, 560] on div "Navigation Position Icon Icon Icon size 44 Icon color FFFFFF Show more" at bounding box center [158, 472] width 199 height 235
click at [184, 570] on icon "button" at bounding box center [188, 575] width 16 height 16
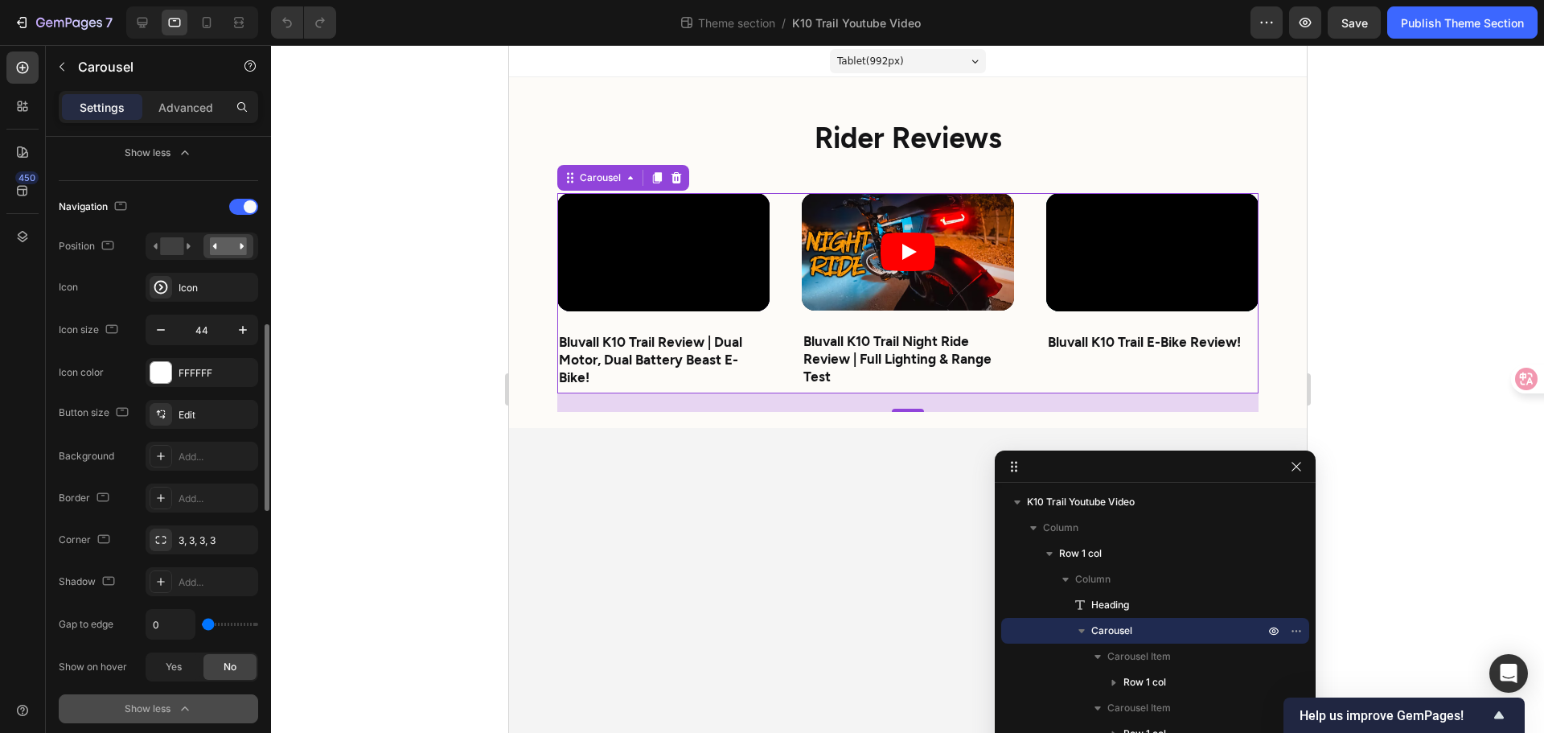
scroll to position [563, 0]
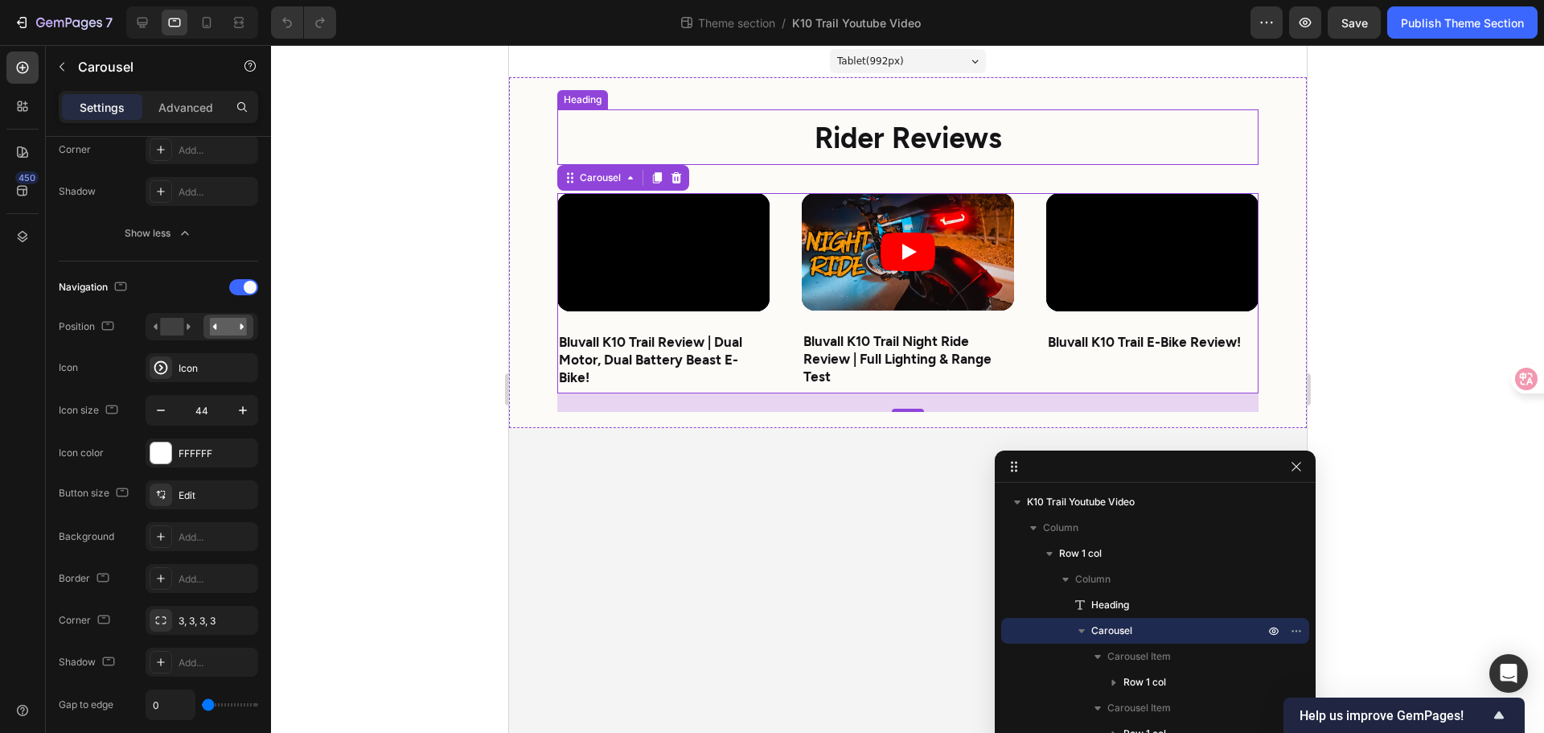
click at [930, 123] on strong "Rider Reviews" at bounding box center [907, 136] width 187 height 35
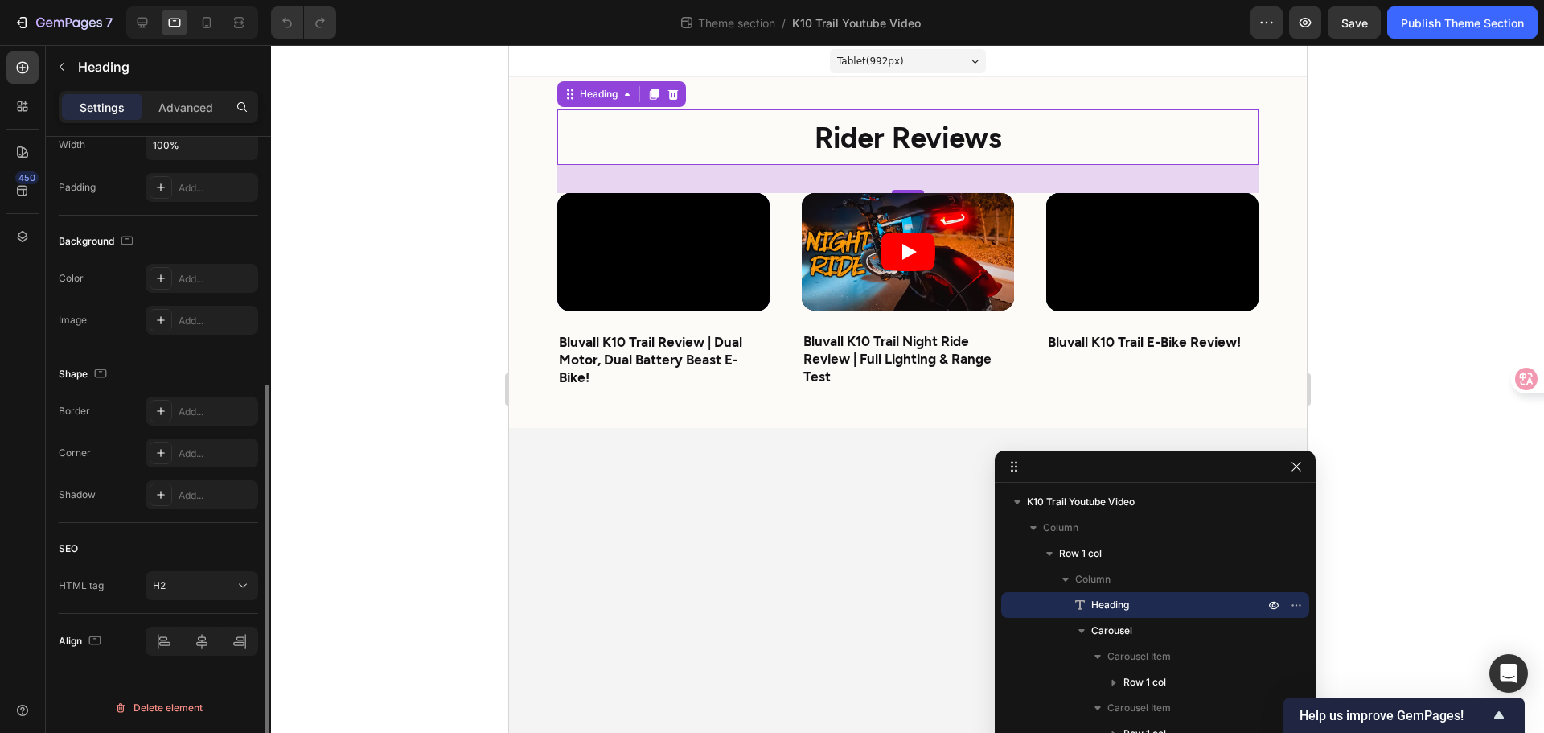
scroll to position [0, 0]
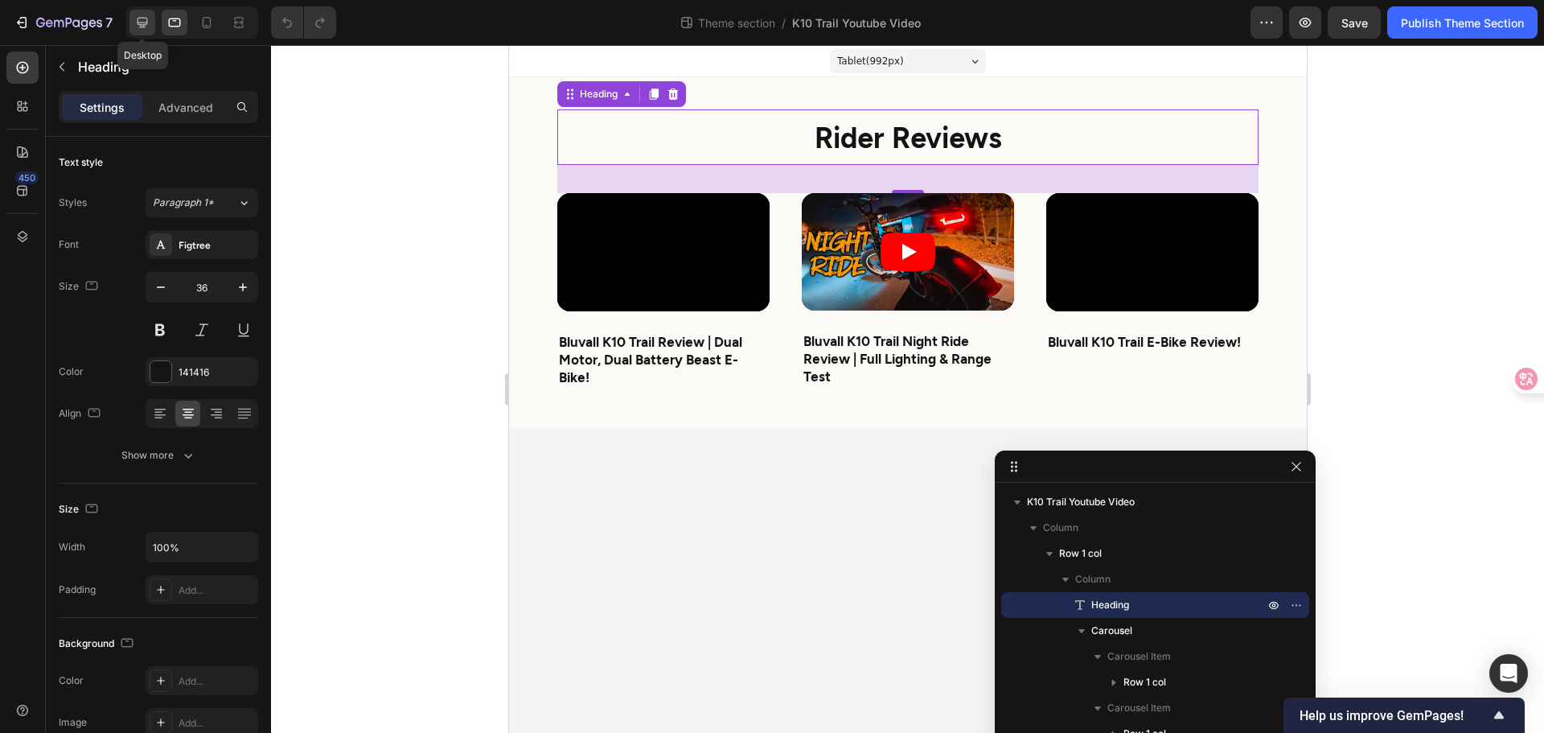
click at [142, 16] on icon at bounding box center [142, 22] width 16 height 16
type input "41"
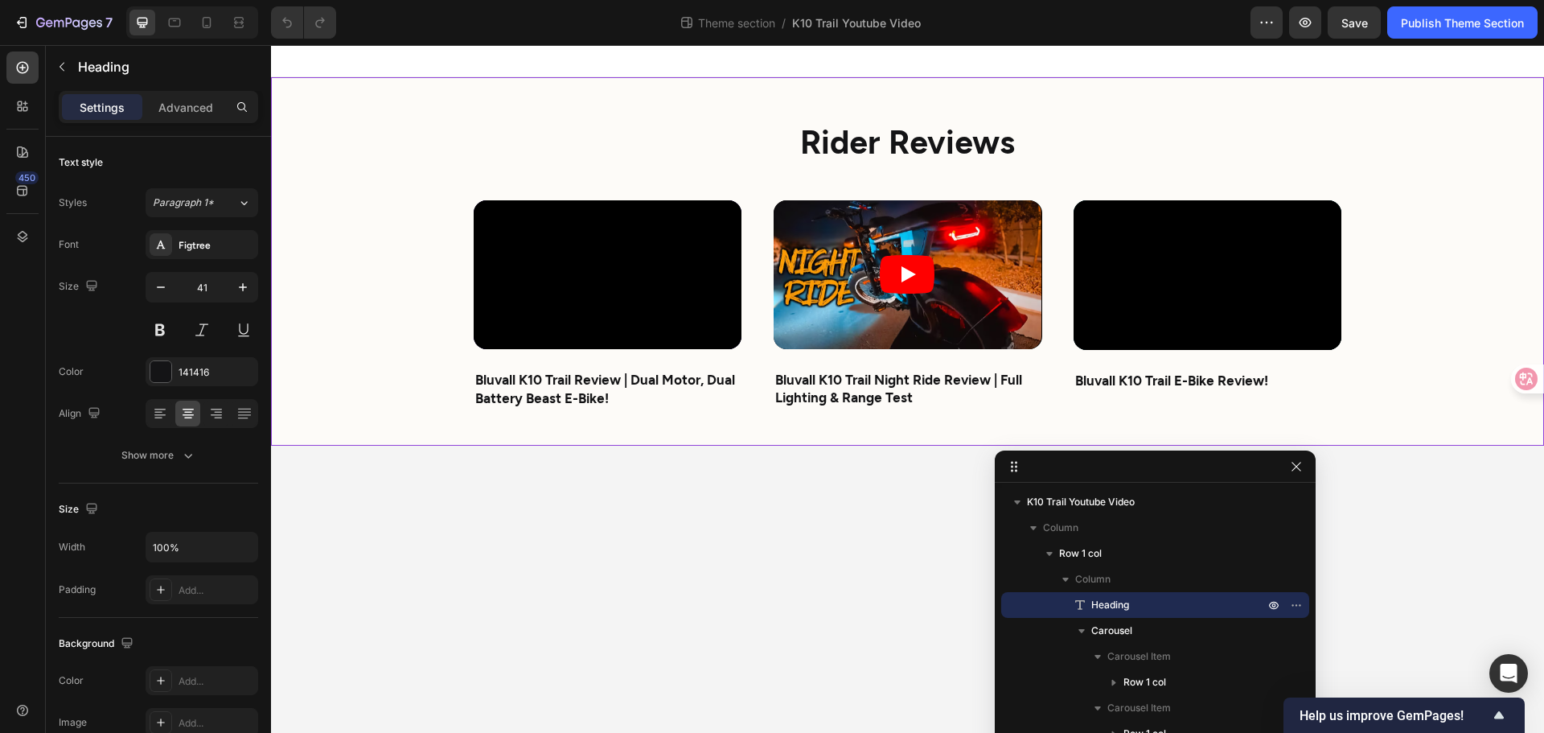
click at [1430, 306] on div "⁠⁠⁠⁠⁠⁠⁠ Rider Reviews Heading Video Bluvall K10 Trail Review | Dual Motor, Dual…" at bounding box center [907, 261] width 1273 height 368
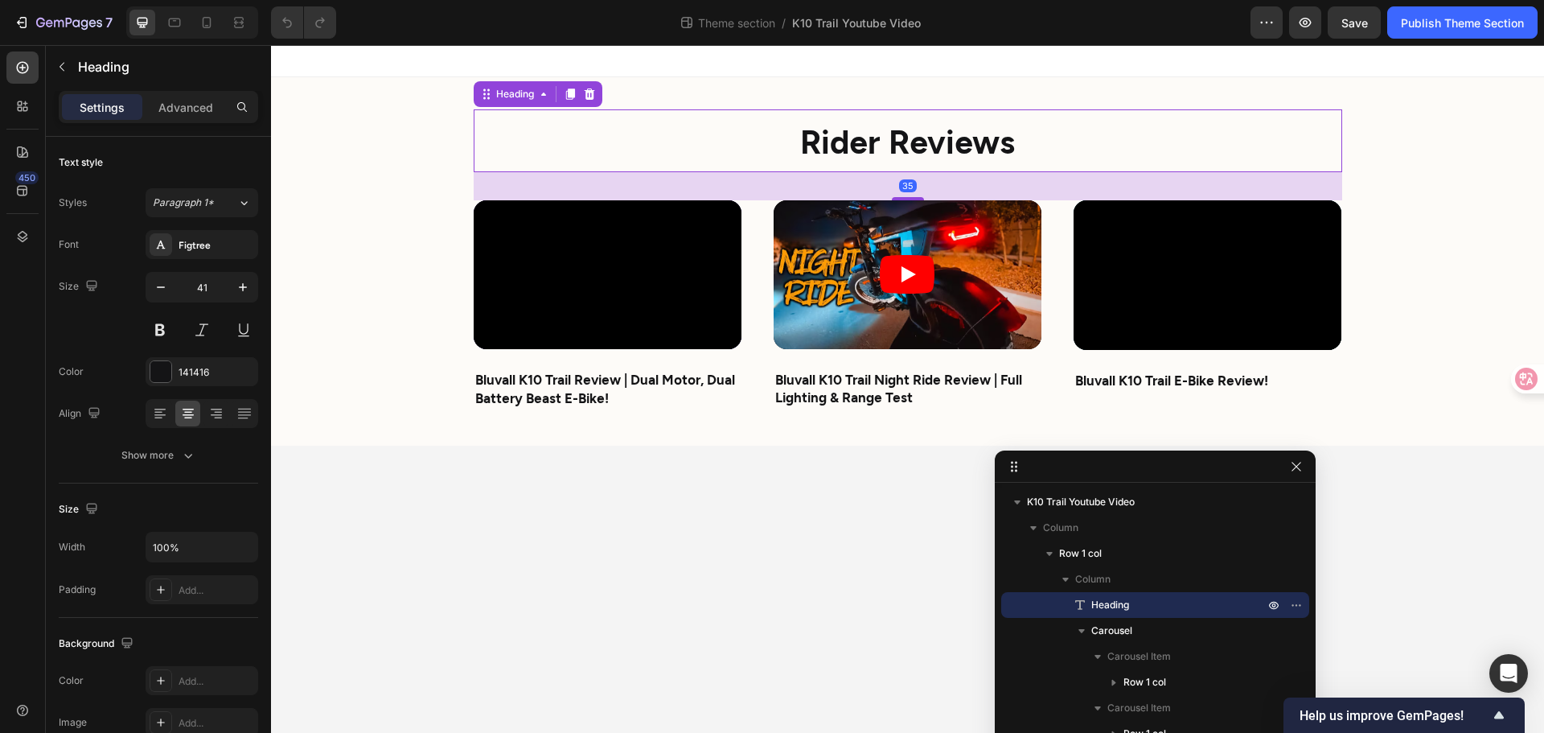
click at [775, 146] on p "⁠⁠⁠⁠⁠⁠⁠ Rider Reviews" at bounding box center [907, 141] width 865 height 60
click at [207, 110] on p "Advanced" at bounding box center [185, 107] width 55 height 17
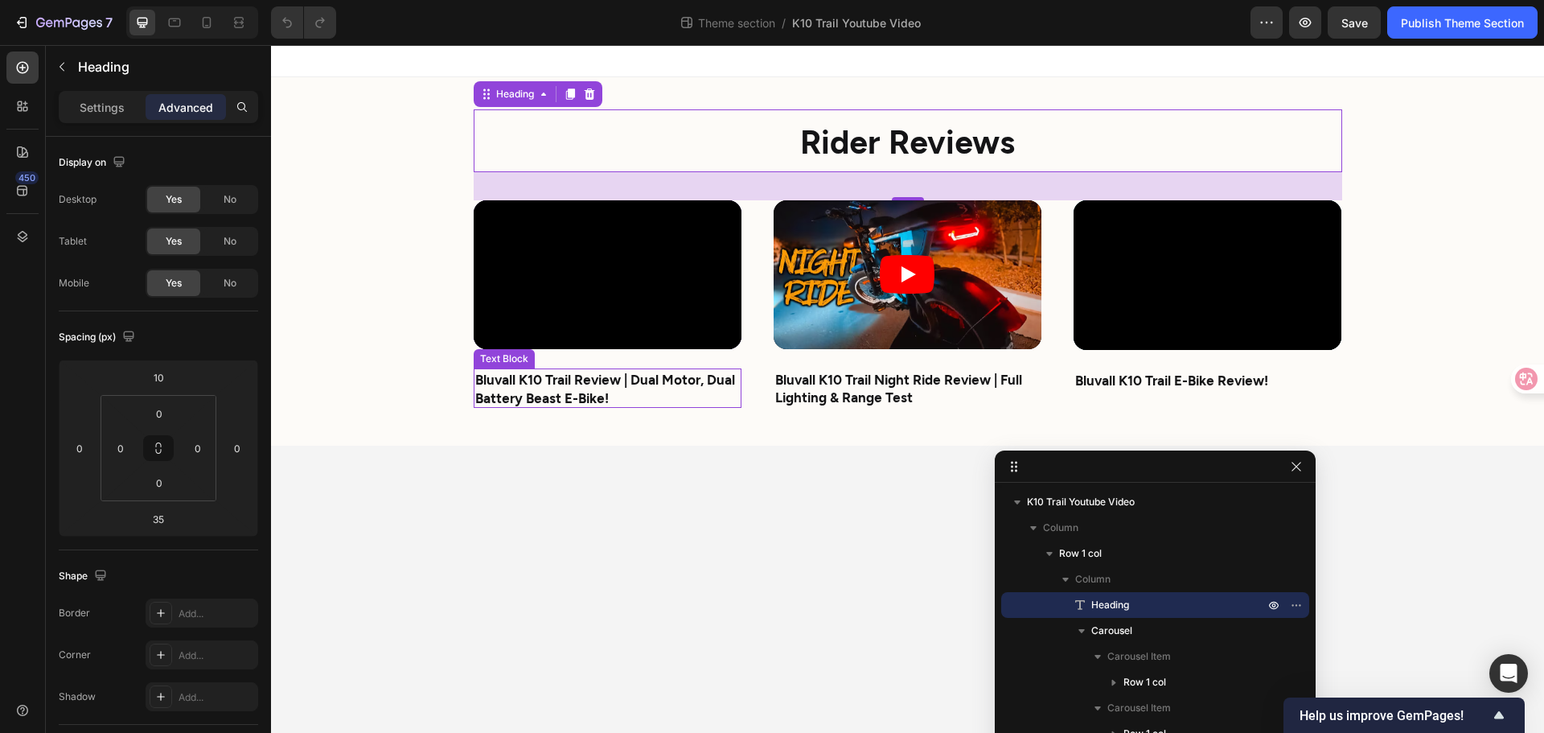
click at [561, 392] on strong "Bluvall K10 Trail Review | Dual Motor, Dual Battery Beast E-Bike!" at bounding box center [605, 388] width 260 height 34
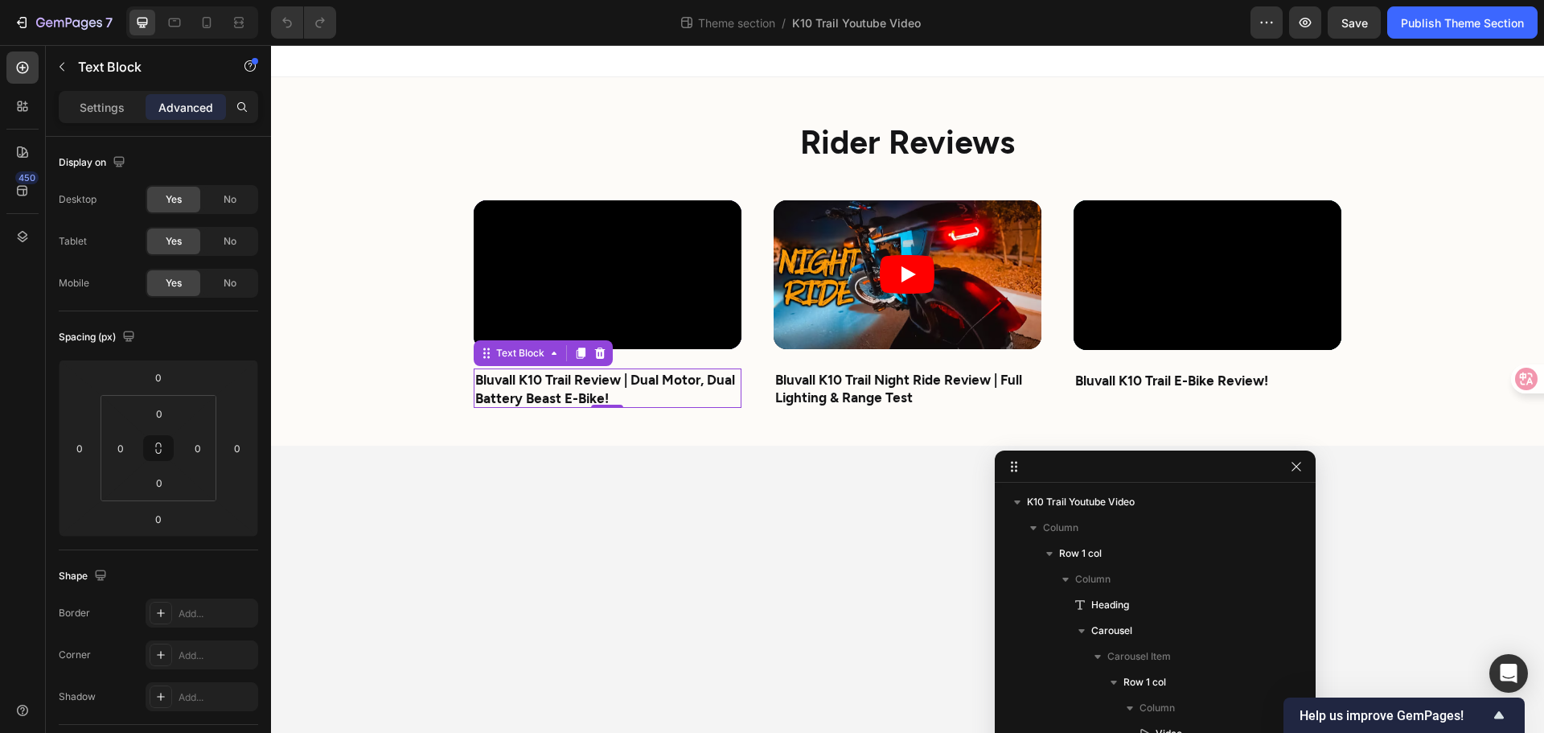
scroll to position [146, 0]
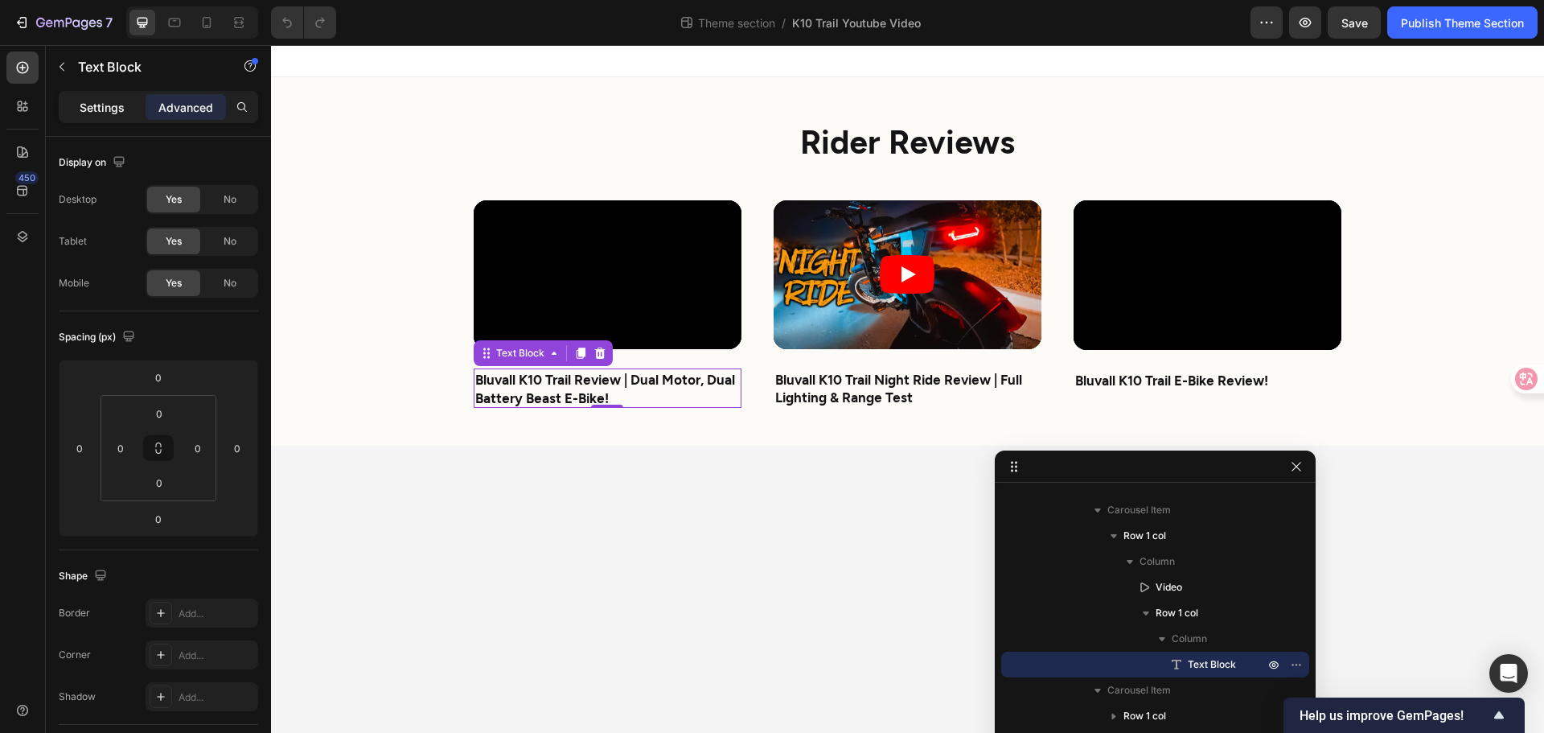
click at [98, 113] on p "Settings" at bounding box center [102, 107] width 45 height 17
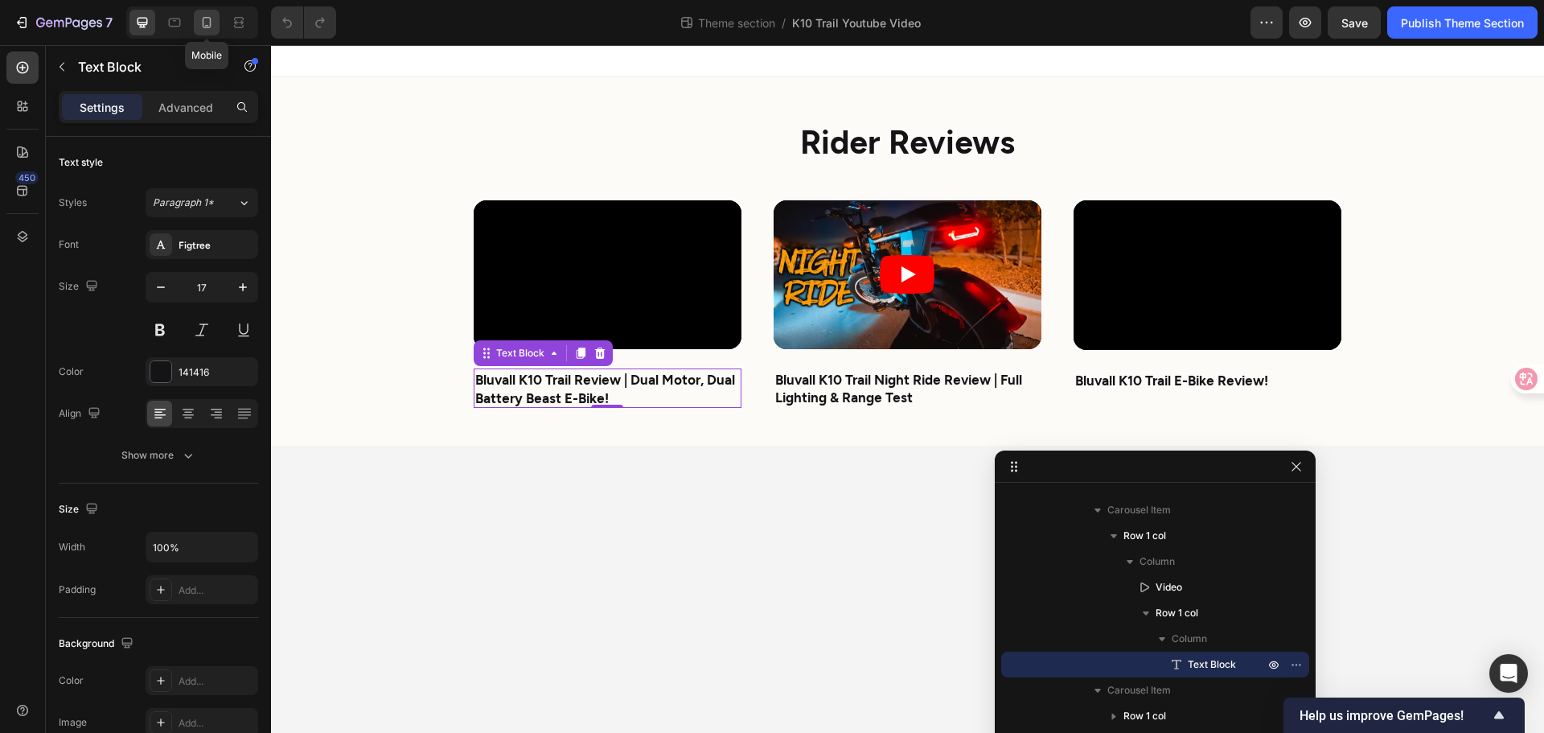
click at [199, 18] on icon at bounding box center [207, 22] width 16 height 16
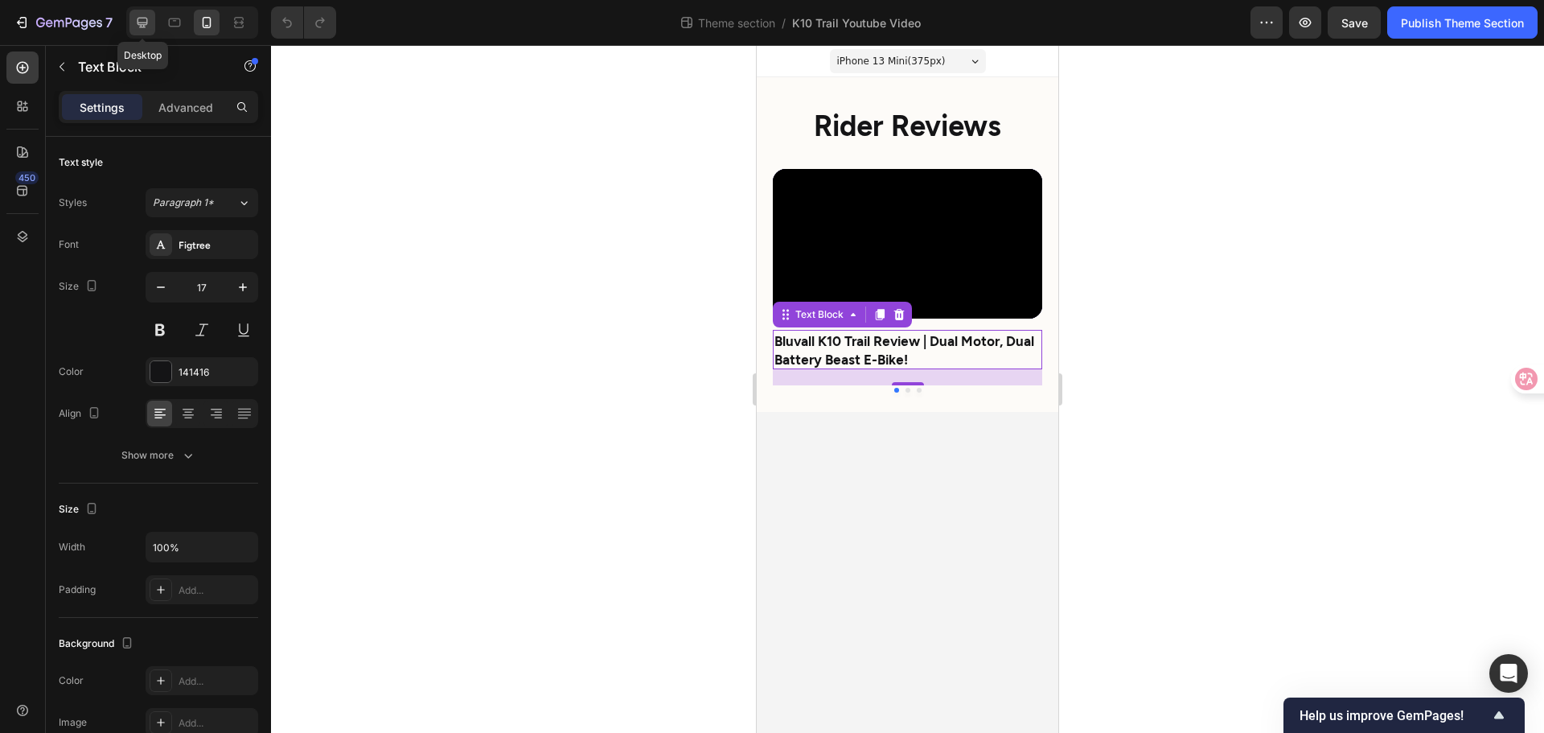
click at [140, 27] on icon at bounding box center [143, 23] width 10 height 10
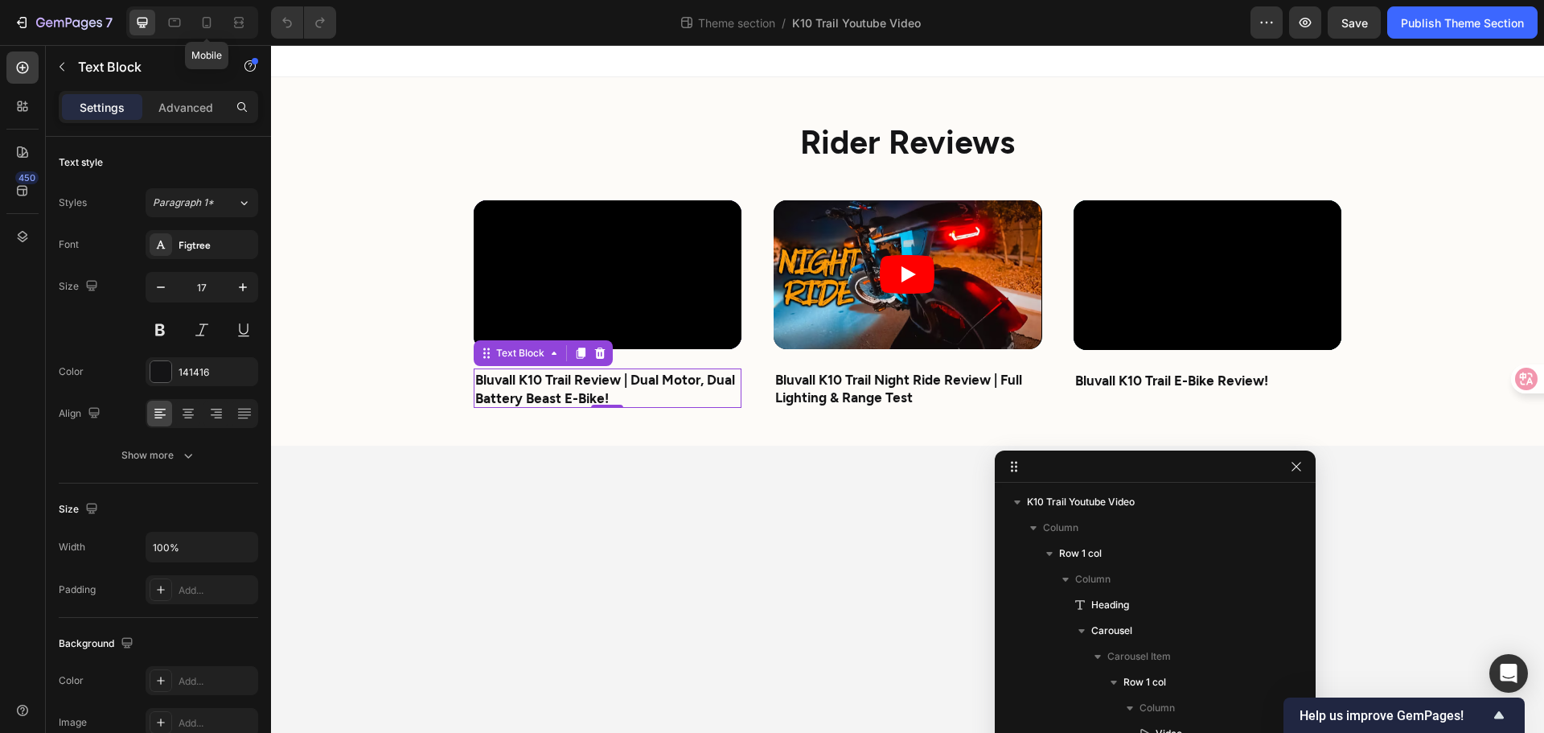
scroll to position [146, 0]
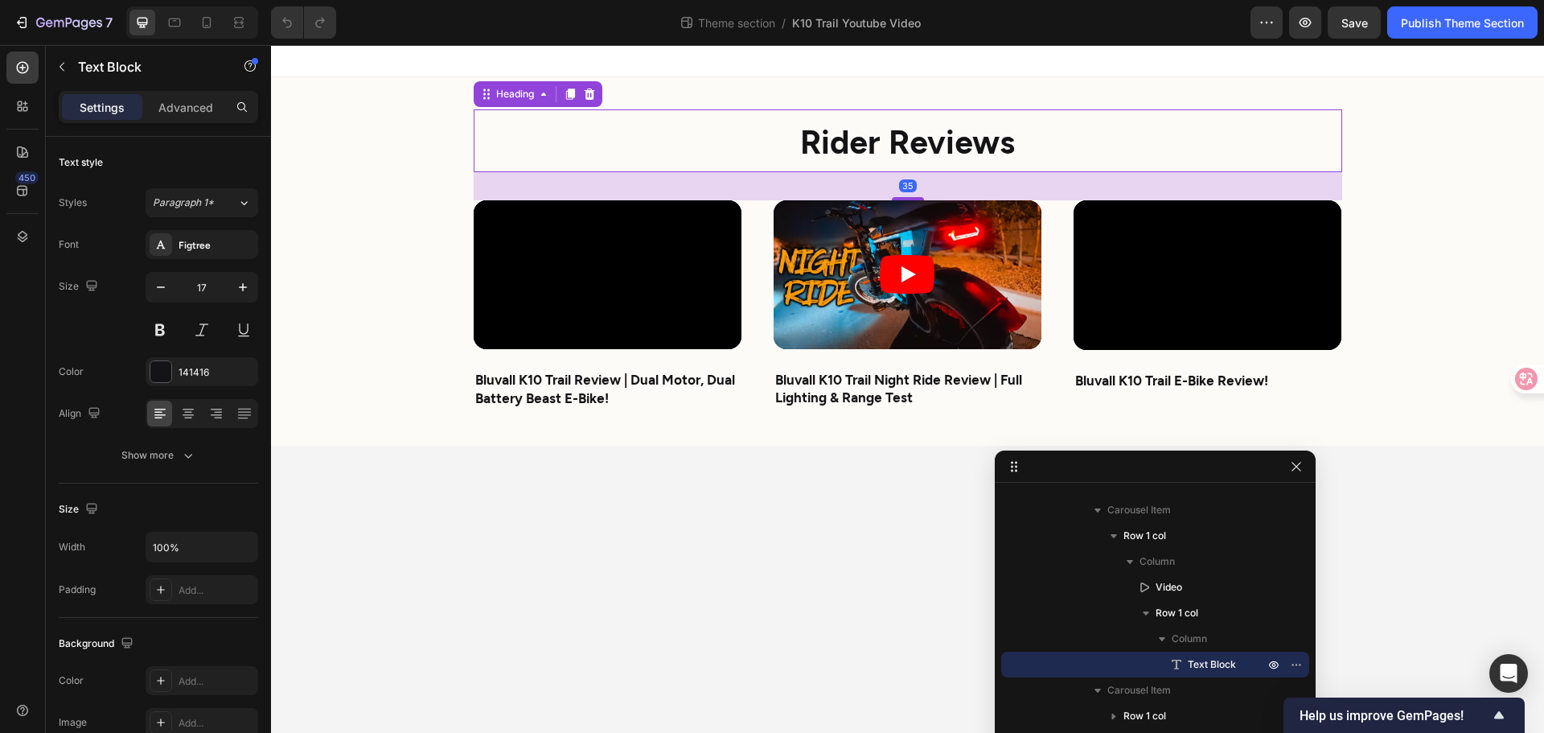
click at [898, 157] on strong "Rider Reviews" at bounding box center [907, 140] width 215 height 39
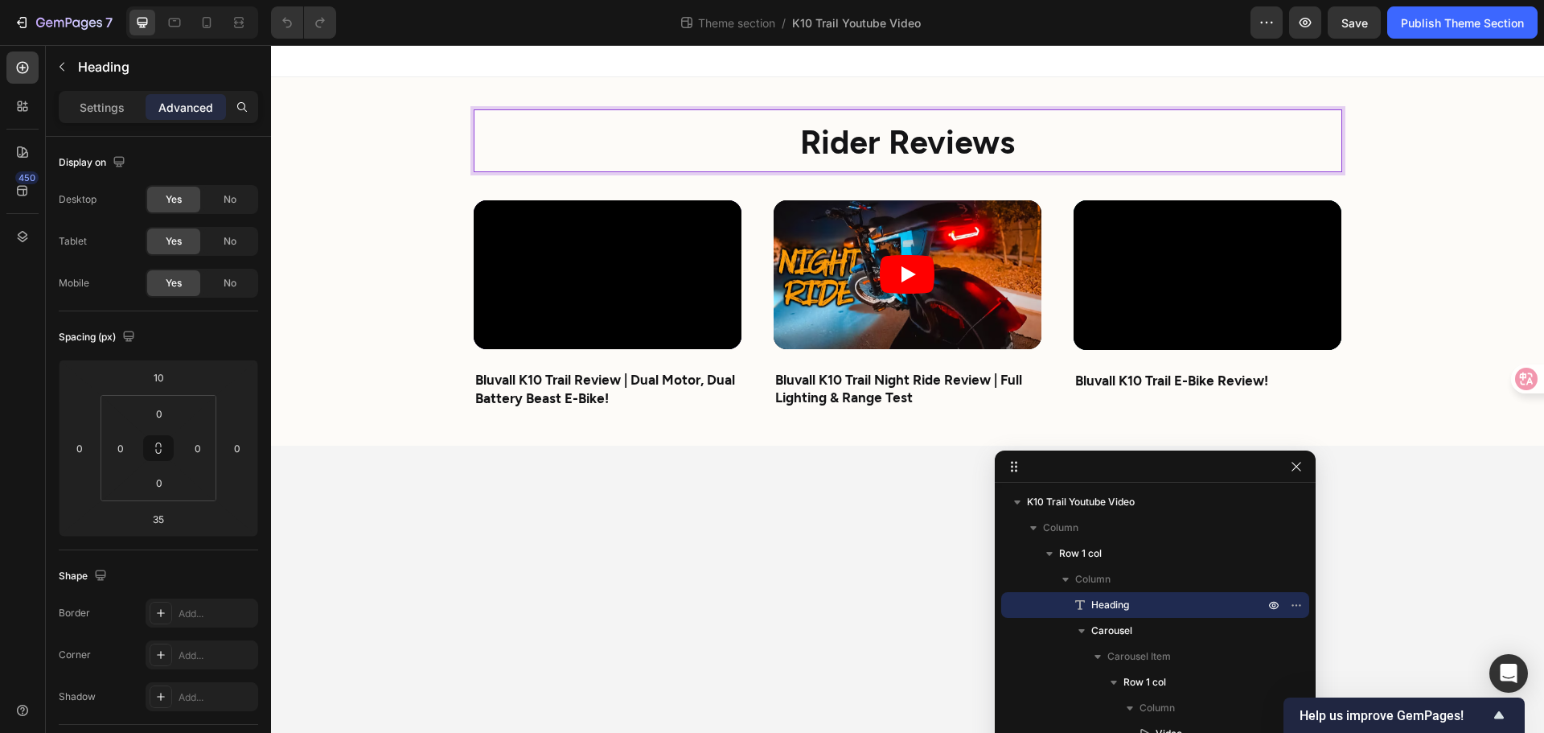
drag, startPoint x: 101, startPoint y: 111, endPoint x: 101, endPoint y: 126, distance: 15.3
click at [101, 111] on p "Settings" at bounding box center [102, 107] width 45 height 17
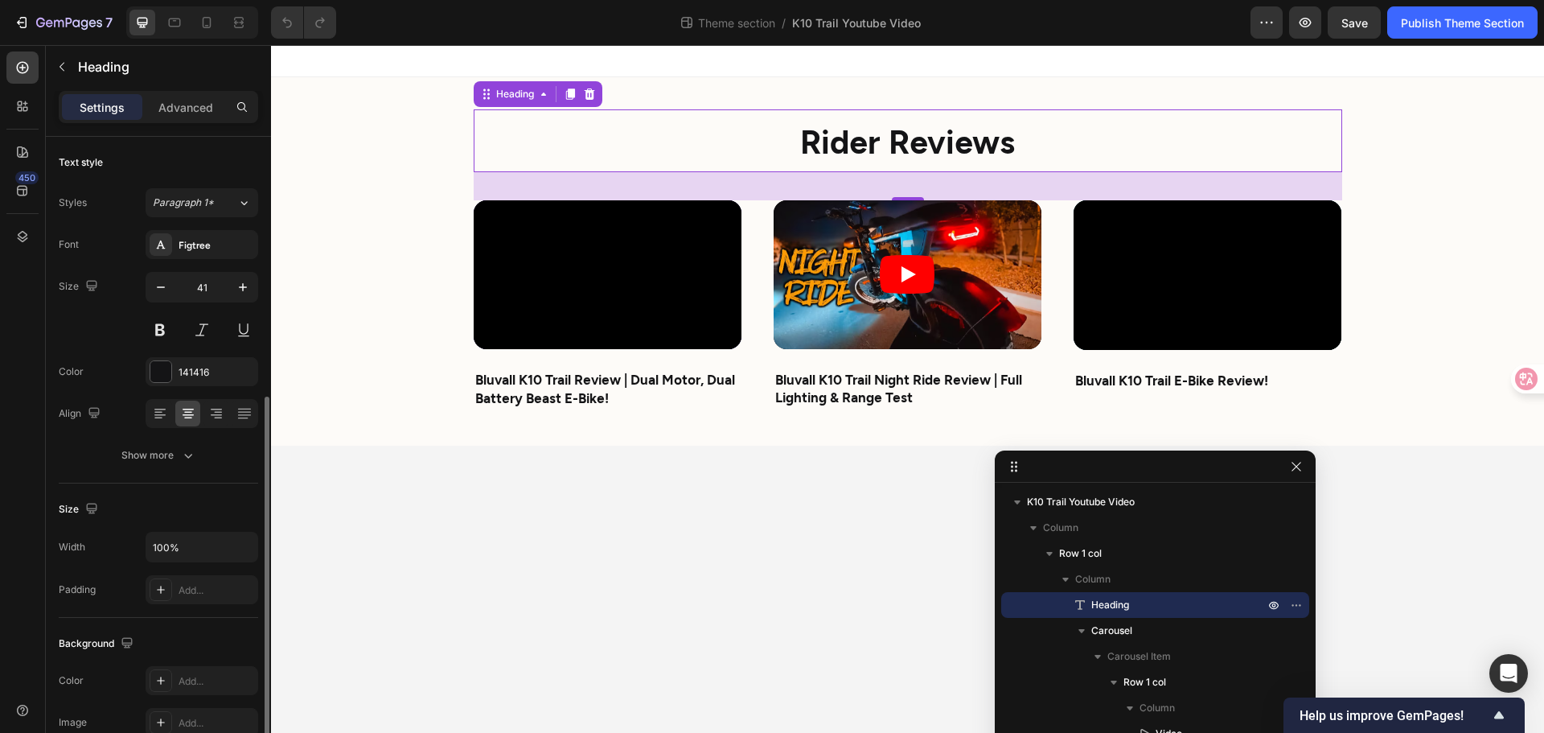
scroll to position [161, 0]
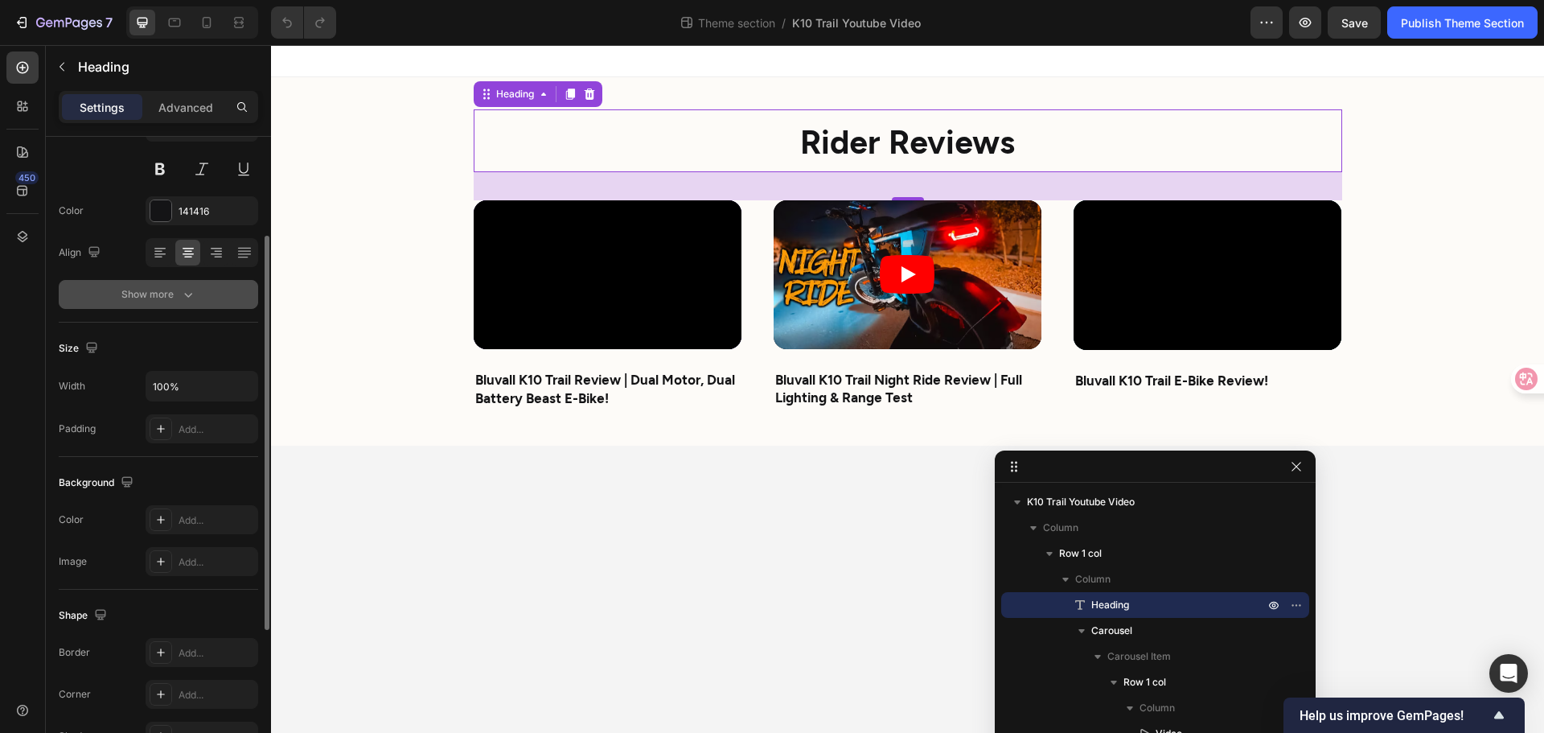
click at [180, 302] on button "Show more" at bounding box center [158, 294] width 199 height 29
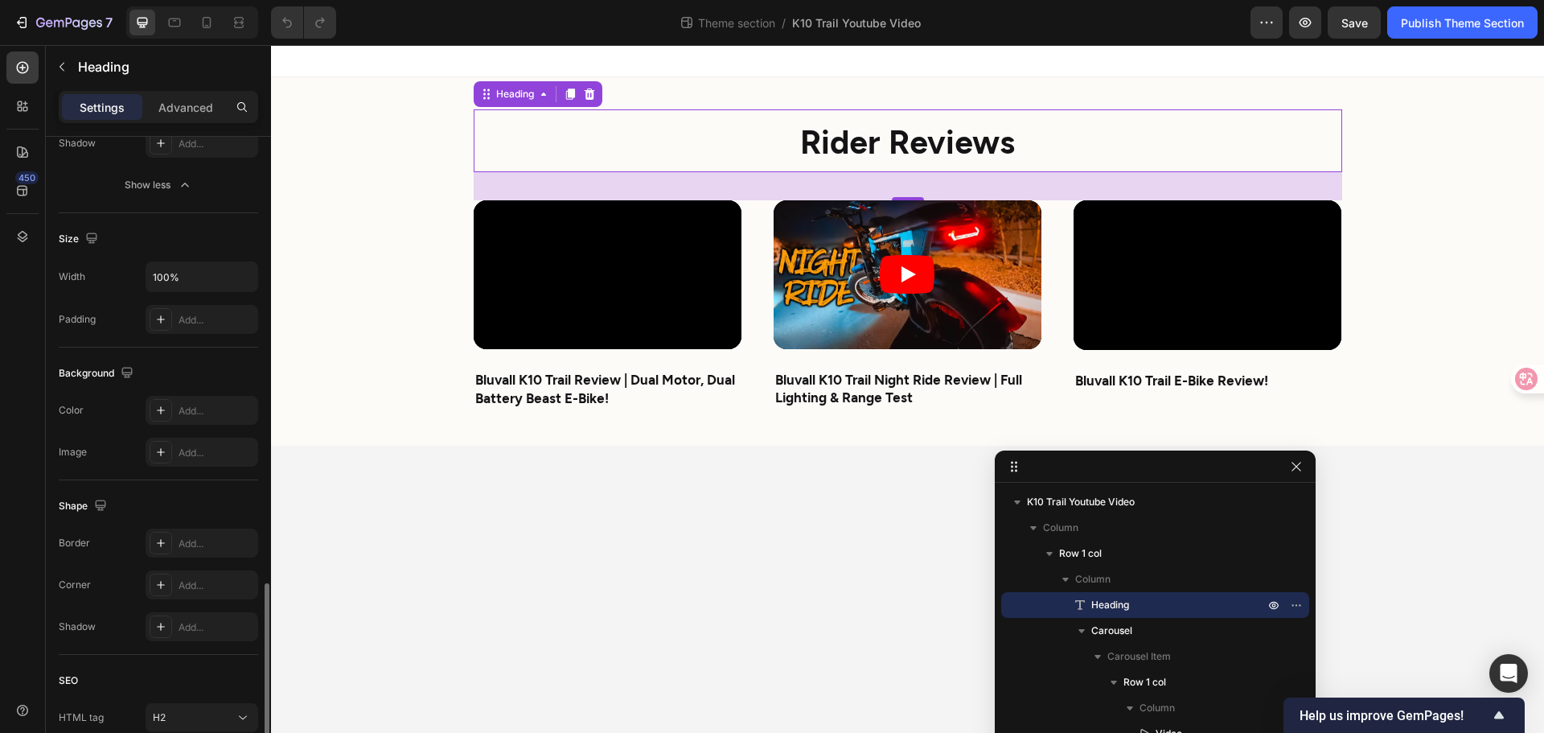
scroll to position [615, 0]
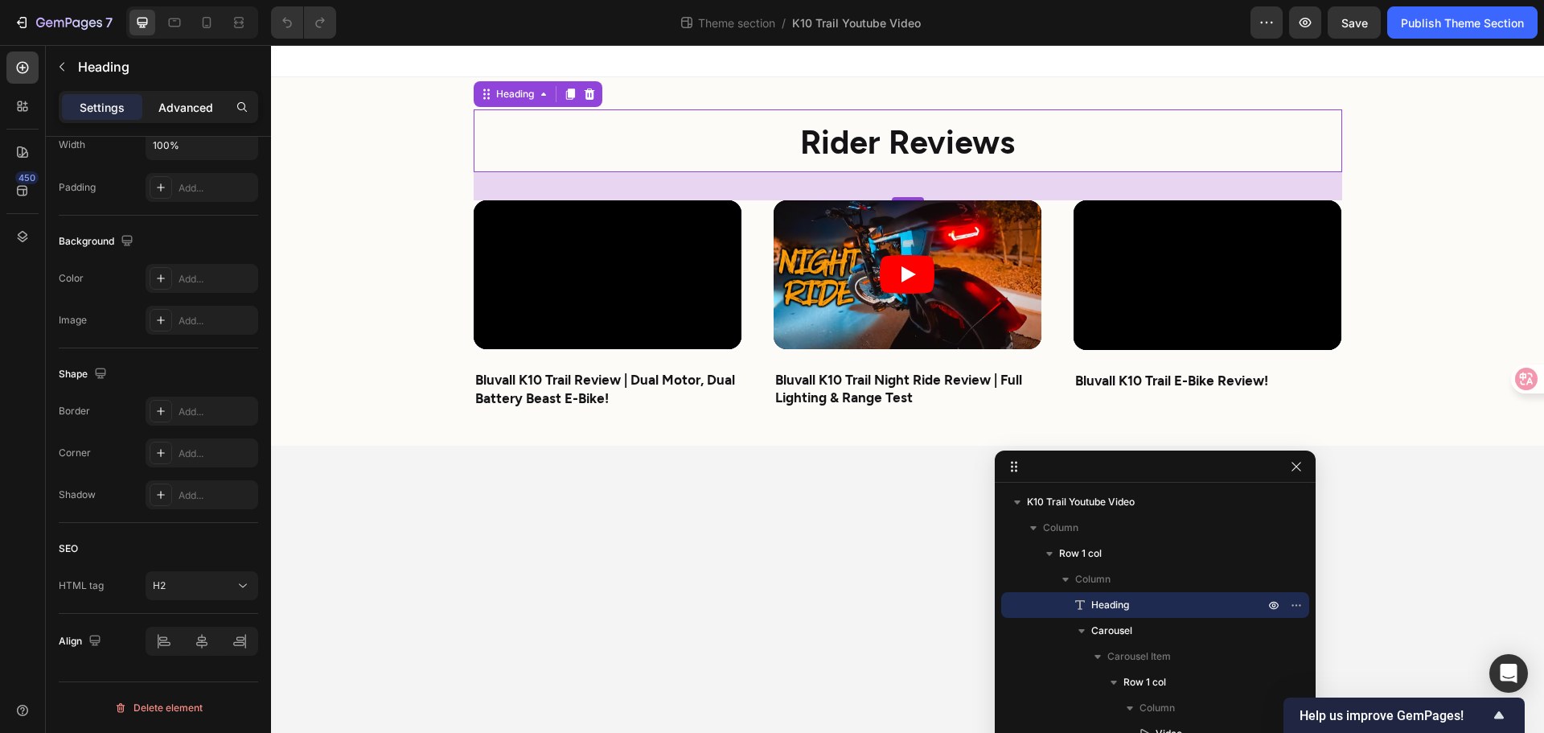
click at [187, 102] on p "Advanced" at bounding box center [185, 107] width 55 height 17
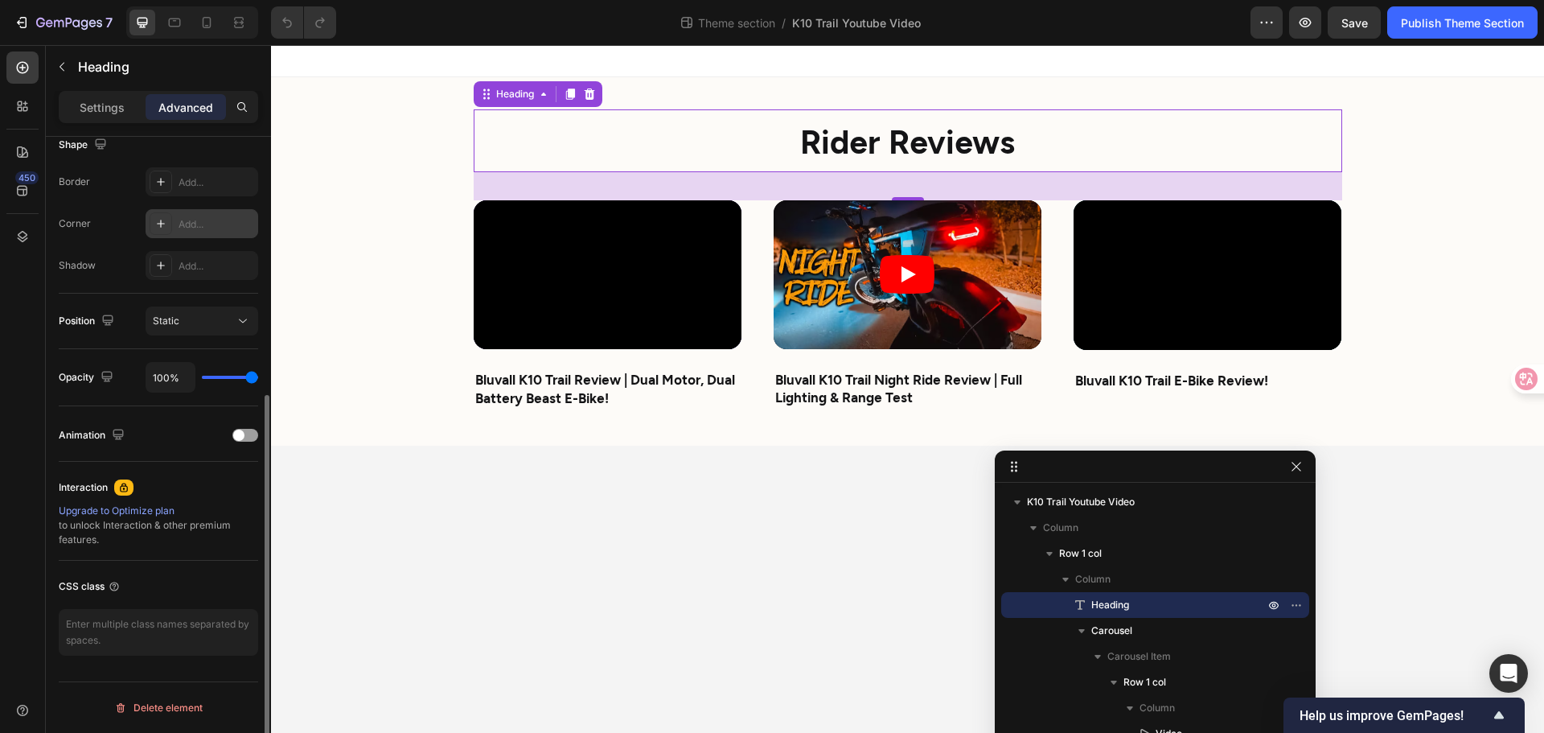
scroll to position [0, 0]
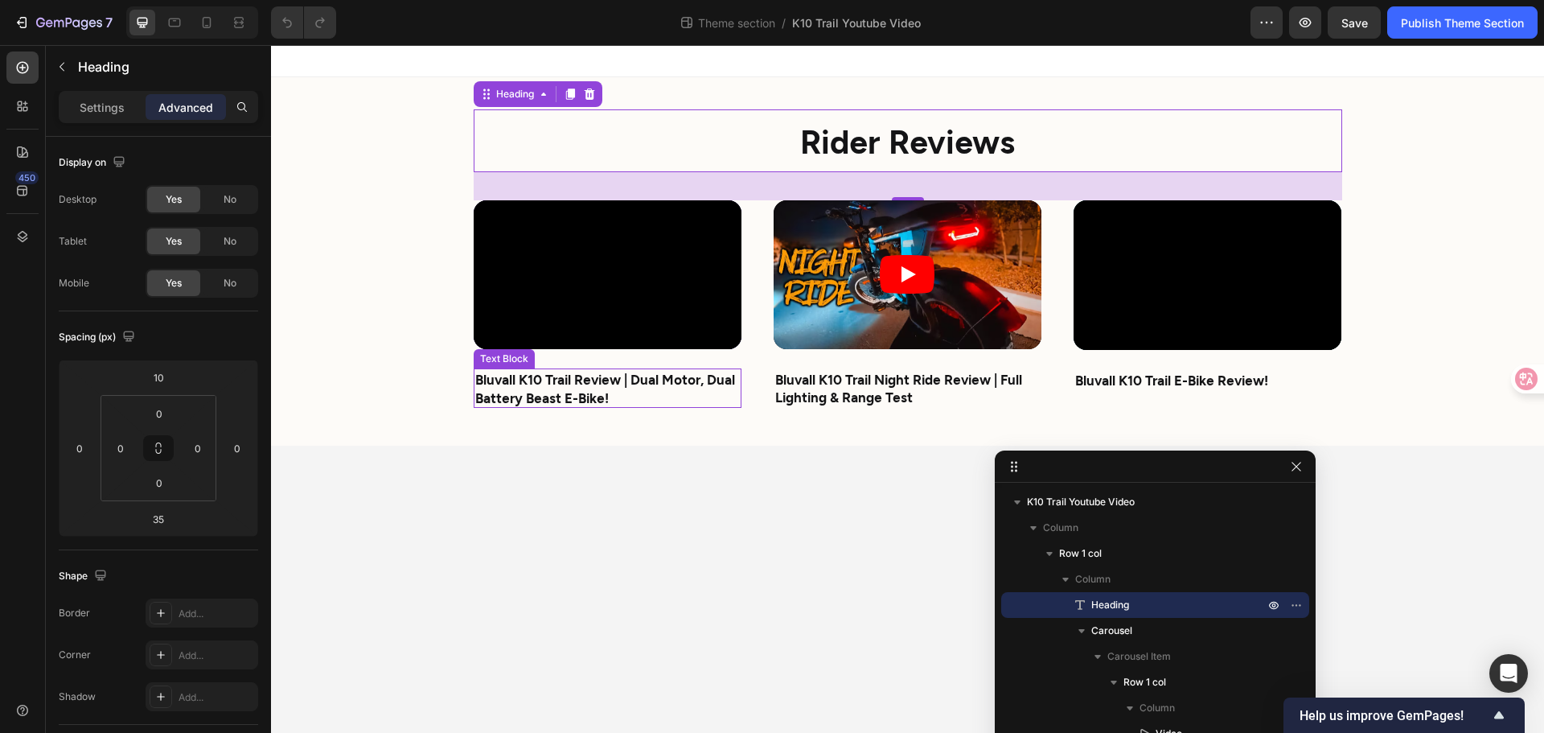
click at [527, 398] on strong "Bluvall K10 Trail Review | Dual Motor, Dual Battery Beast E-Bike!" at bounding box center [605, 388] width 260 height 34
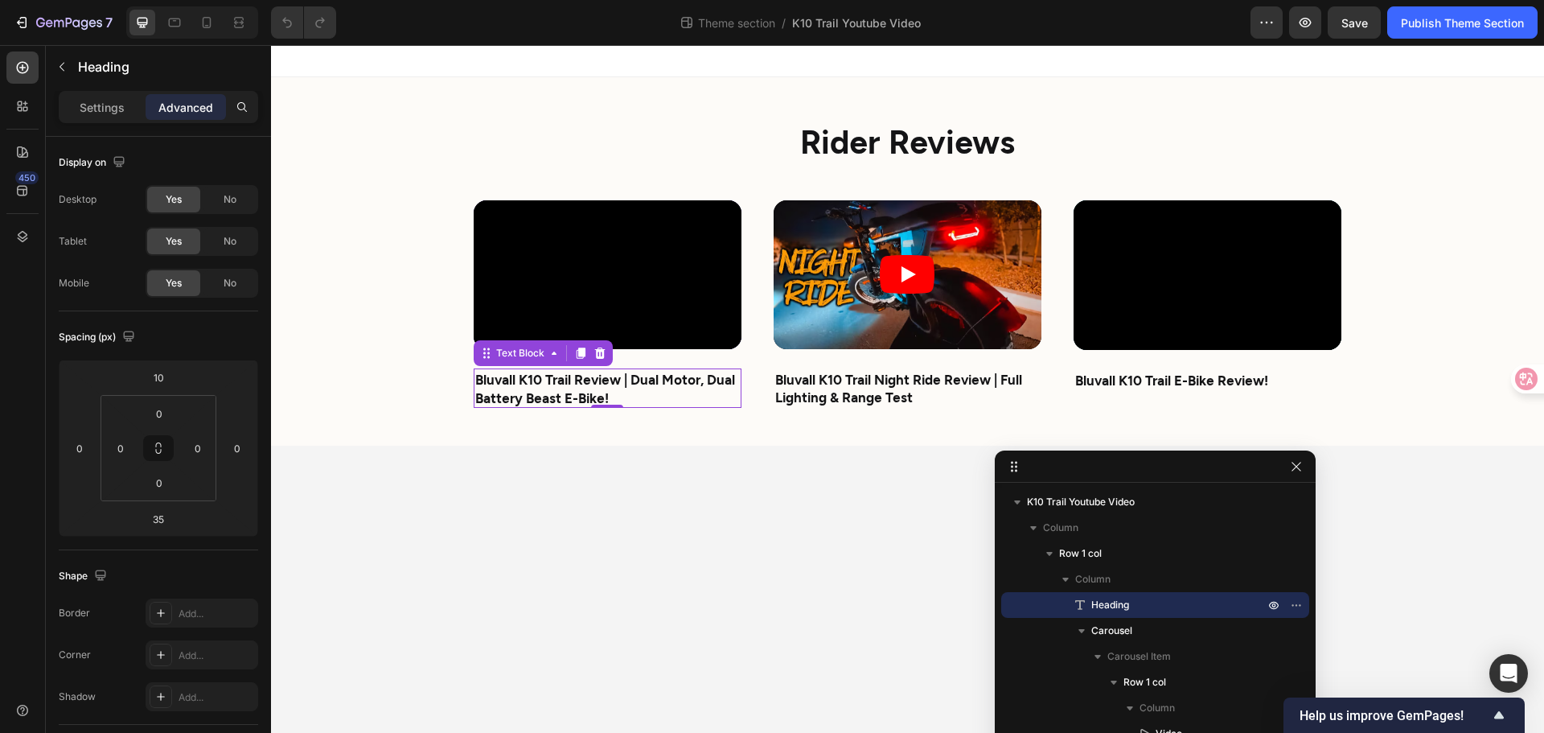
scroll to position [146, 0]
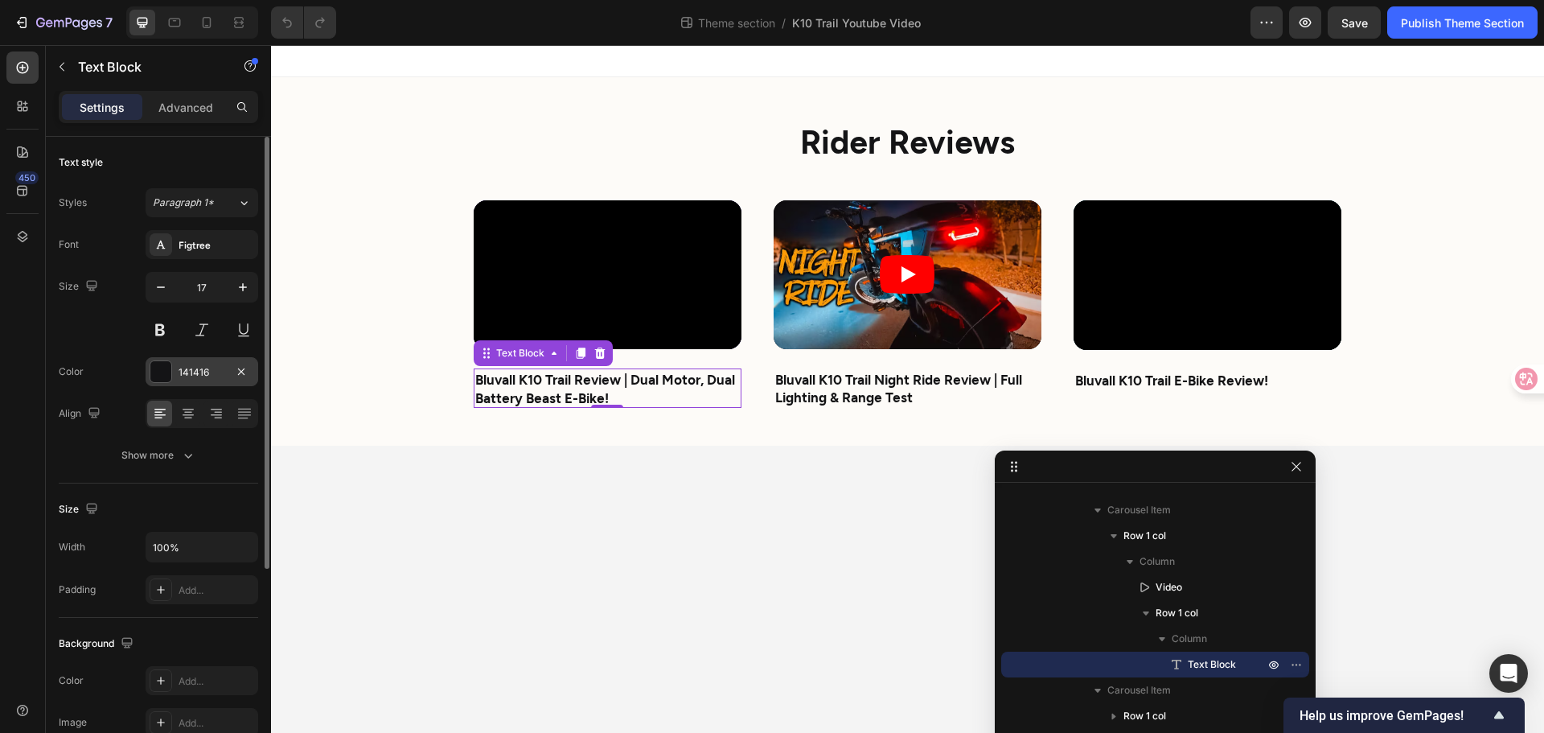
click at [204, 384] on div "141416" at bounding box center [202, 371] width 113 height 29
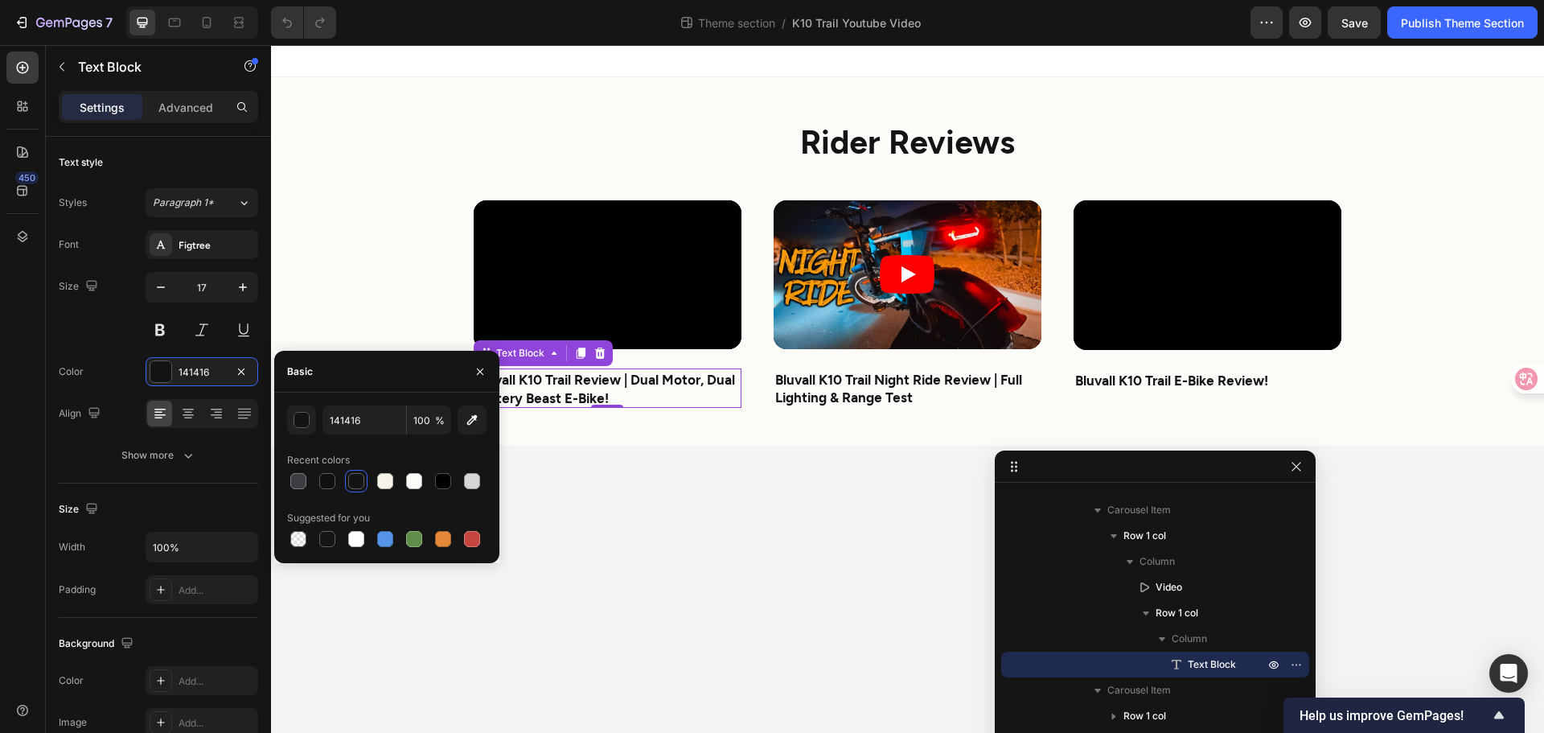
drag, startPoint x: 738, startPoint y: 532, endPoint x: 746, endPoint y: 504, distance: 29.8
click at [738, 532] on body "⁠⁠⁠⁠⁠⁠⁠ Rider Reviews Heading Video Bluvall K10 Trail Review | Dual Motor, Dual…" at bounding box center [907, 389] width 1273 height 688
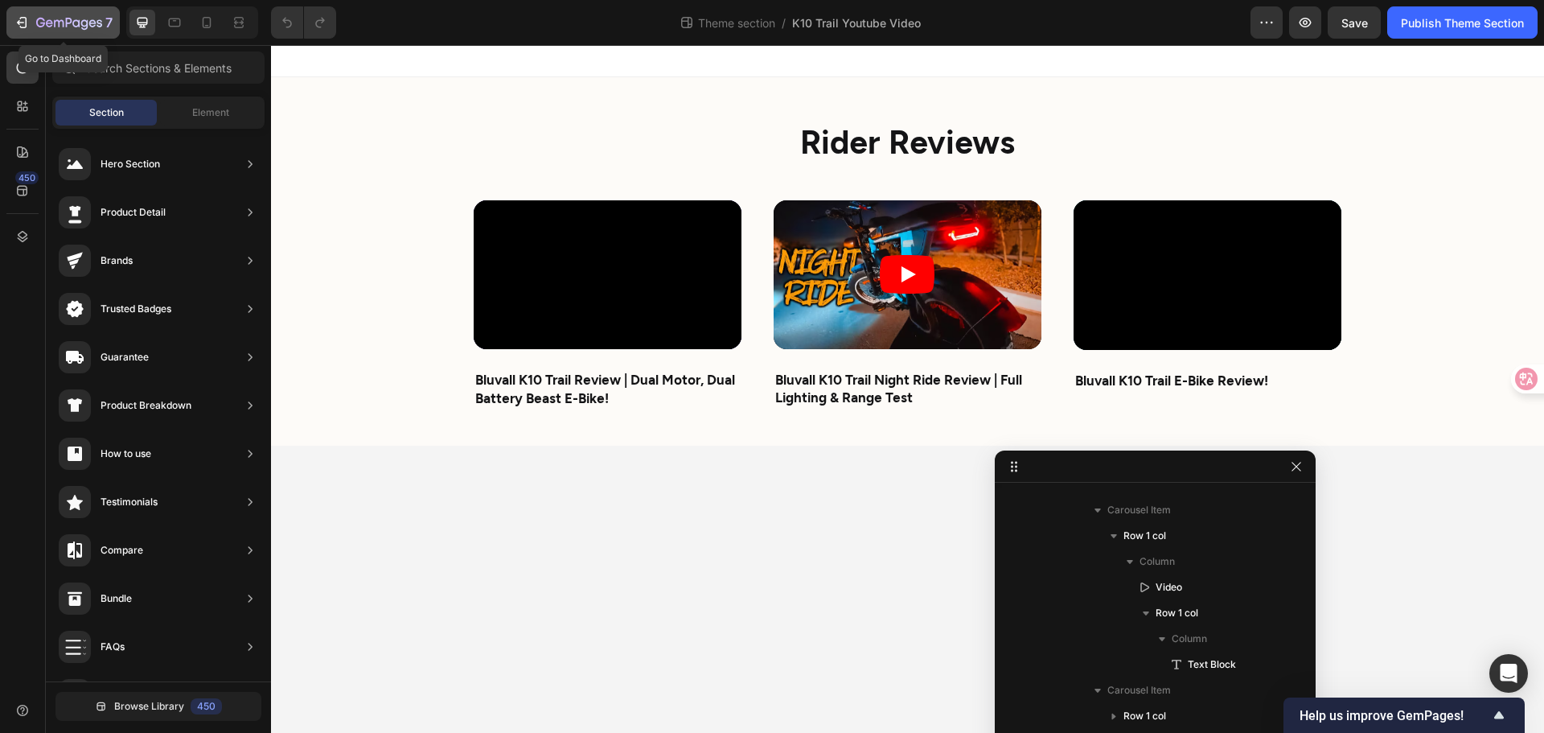
click at [30, 14] on div "7" at bounding box center [63, 22] width 99 height 19
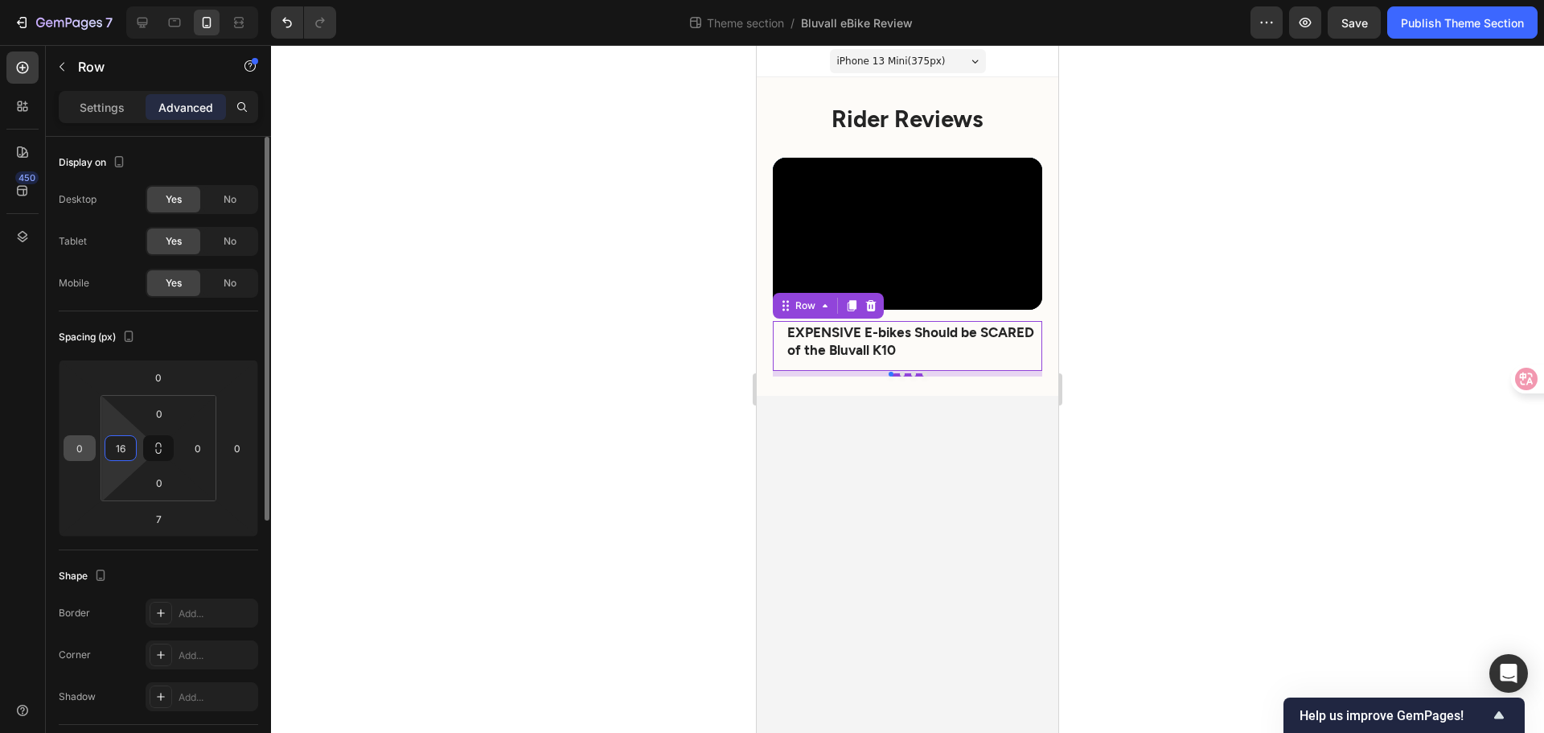
drag, startPoint x: 129, startPoint y: 439, endPoint x: 92, endPoint y: 438, distance: 37.8
click at [92, 438] on div "0 0 7 0 0 16 0 0" at bounding box center [158, 448] width 199 height 177
drag, startPoint x: 129, startPoint y: 447, endPoint x: 86, endPoint y: 447, distance: 43.4
click at [86, 447] on div "0 0 7 0 0 016 0 0" at bounding box center [158, 448] width 199 height 177
type input "0"
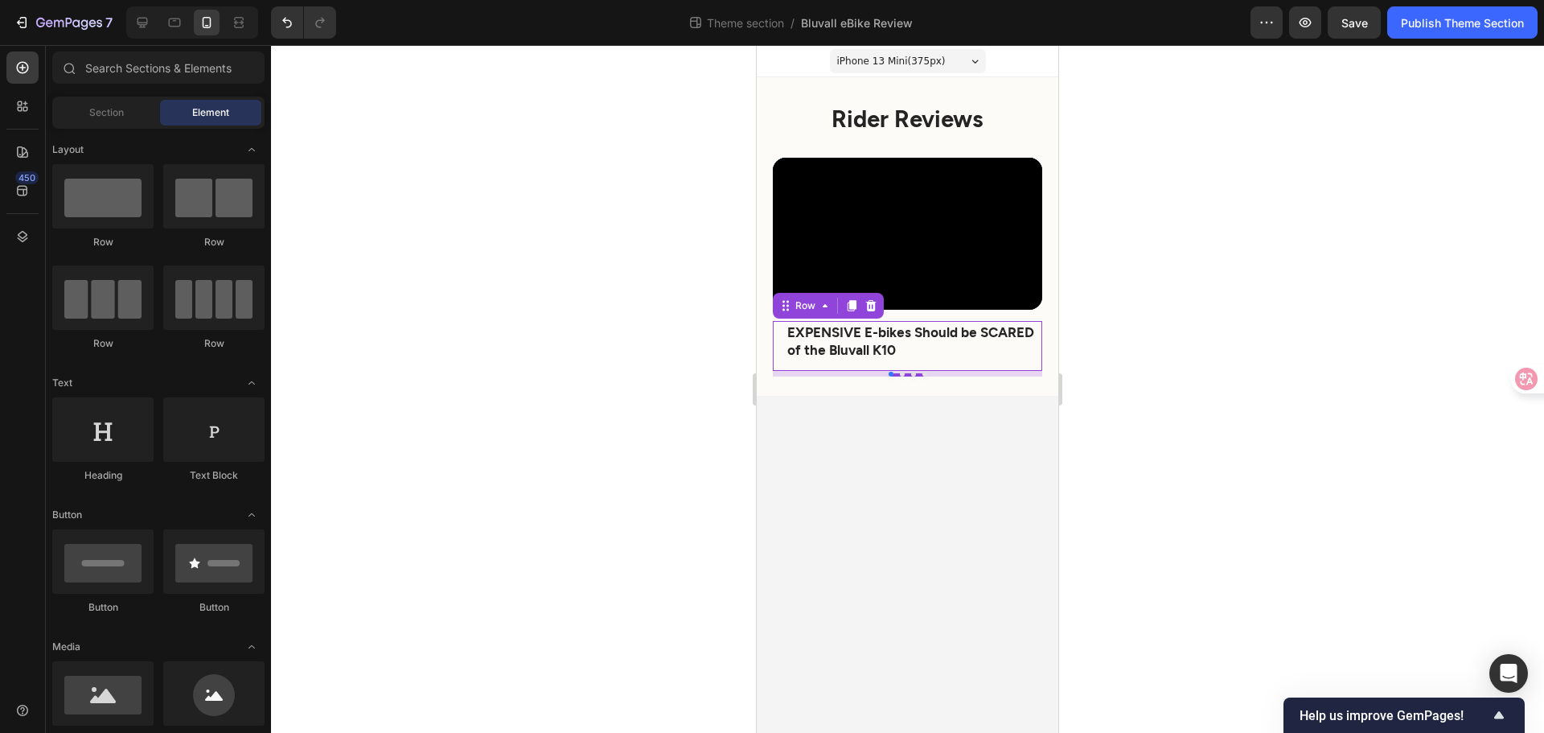
click at [903, 495] on body "iPhone 13 Mini ( 375 px) iPhone 13 Mini iPhone 13 Pro iPhone 11 Pro Max iPhone …" at bounding box center [908, 389] width 302 height 688
click at [938, 511] on body "iPhone 13 Mini ( 375 px) iPhone 13 Mini iPhone 13 Pro iPhone 11 Pro Max iPhone …" at bounding box center [908, 389] width 302 height 688
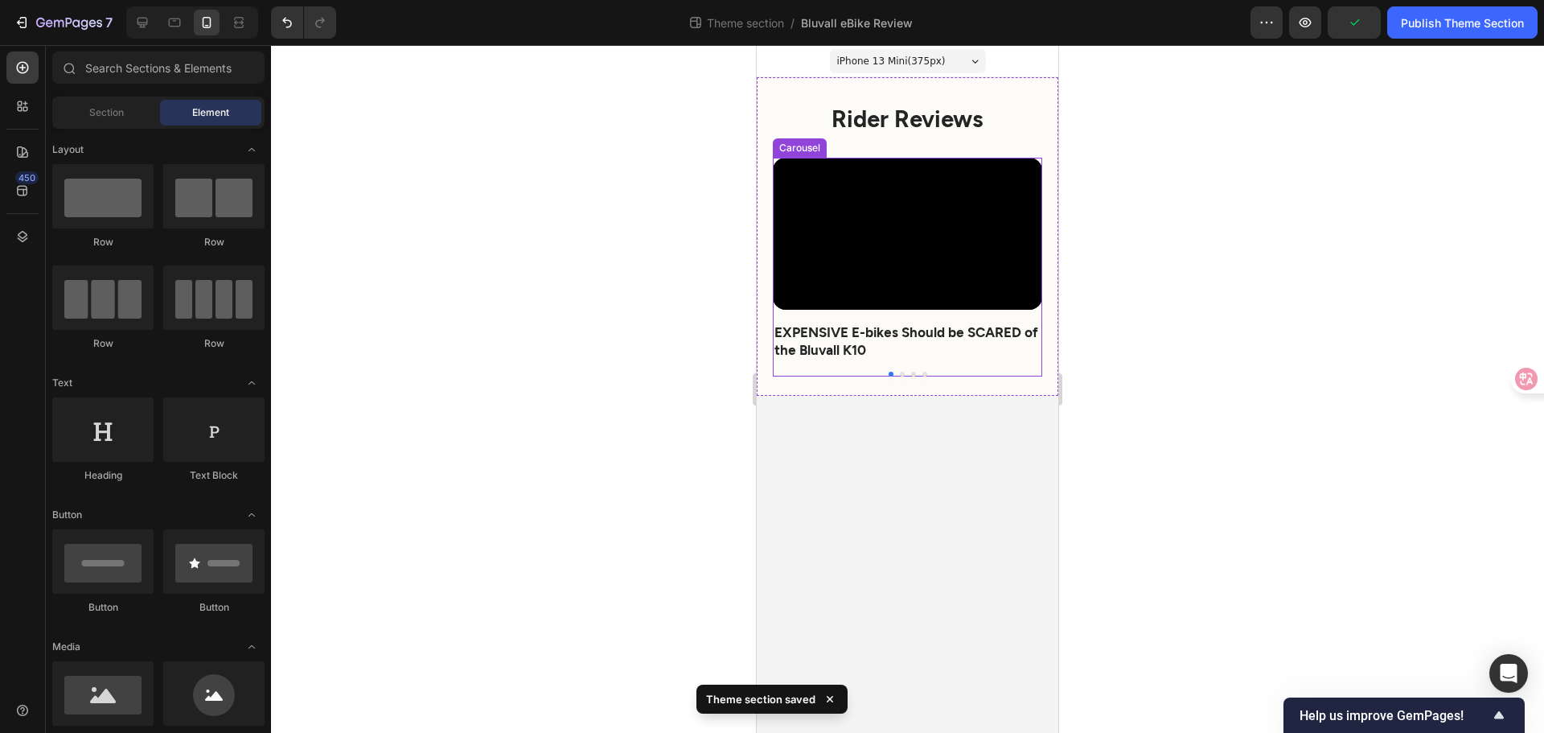
click at [904, 374] on button "Dot" at bounding box center [902, 374] width 5 height 5
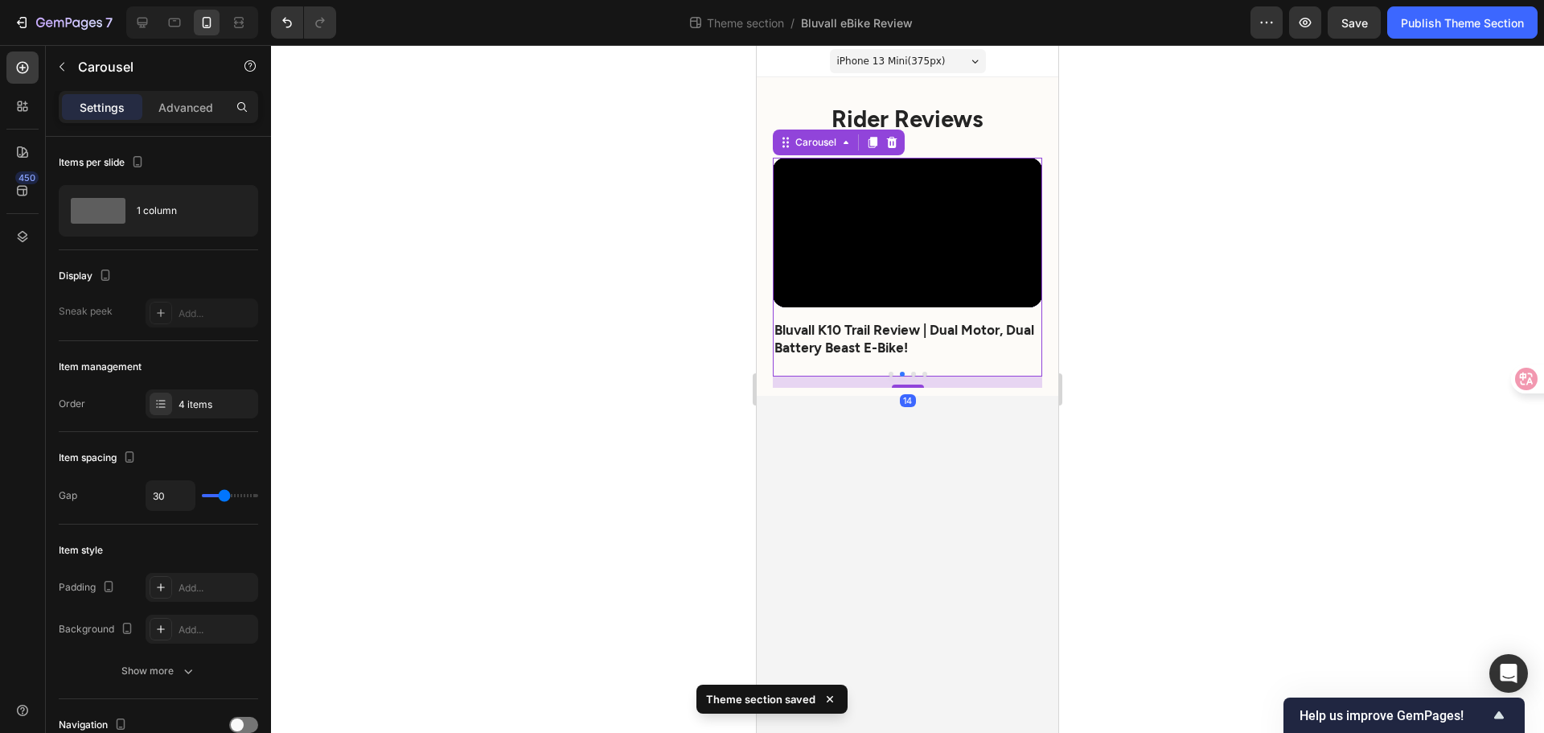
click at [911, 372] on button "Dot" at bounding box center [913, 374] width 5 height 5
click at [924, 375] on button "Dot" at bounding box center [925, 374] width 5 height 5
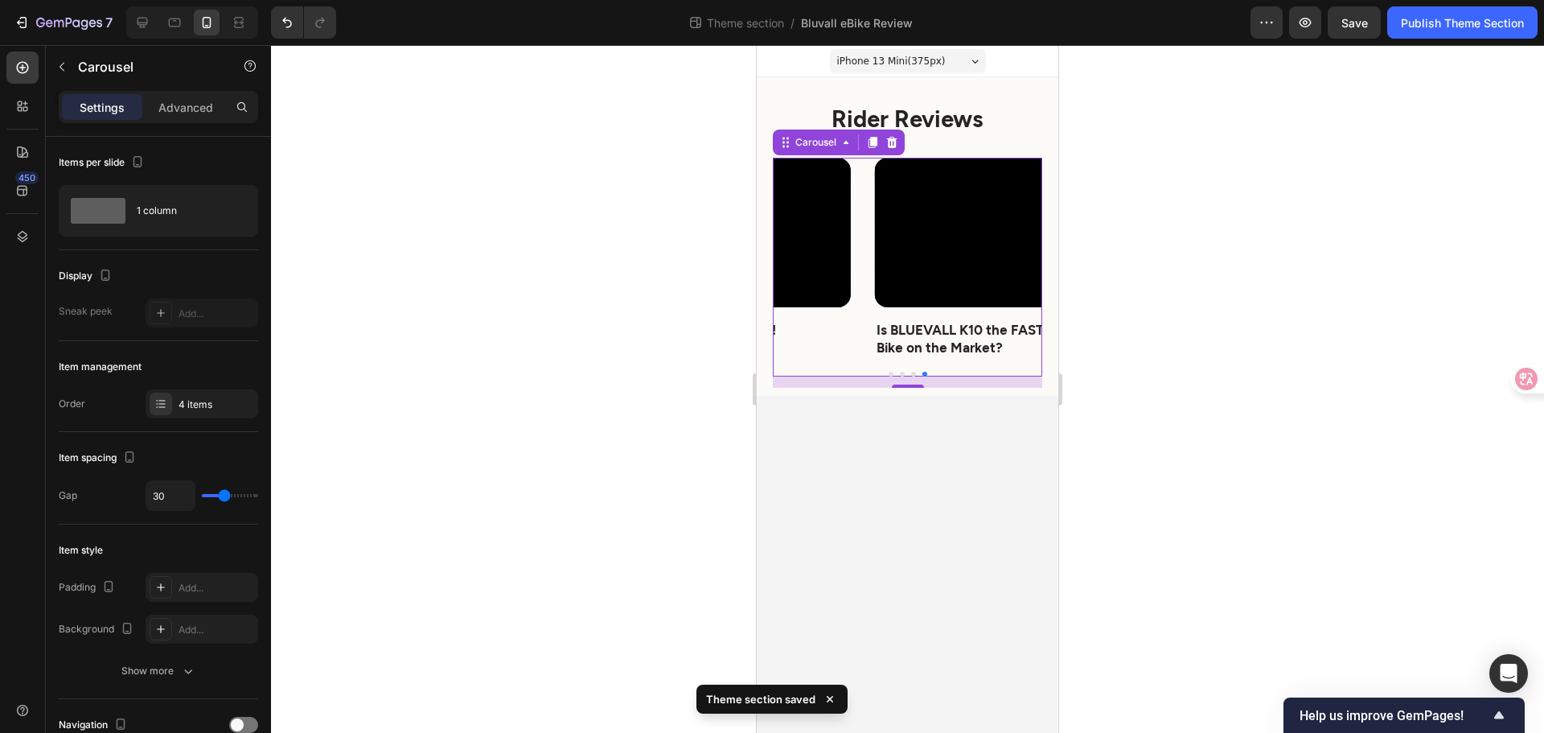
click at [985, 516] on body "iPhone 13 Mini ( 375 px) iPhone 13 Mini iPhone 13 Pro iPhone 11 Pro Max iPhone …" at bounding box center [908, 389] width 302 height 688
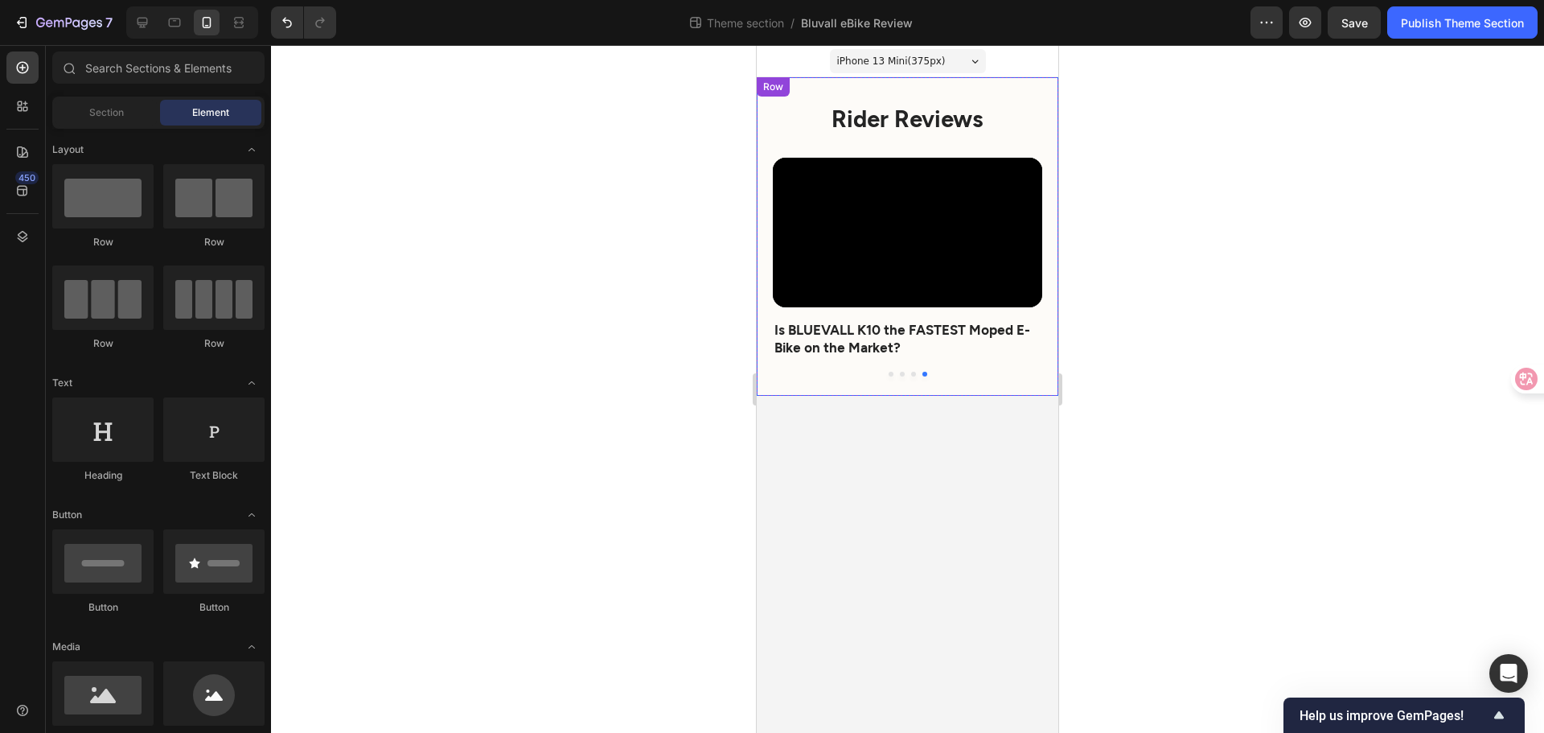
click at [1046, 392] on div "⁠⁠⁠⁠⁠⁠⁠ Rider Reviews Heading Video EXPENSIVE E-bikes Should be SCARED of the B…" at bounding box center [908, 236] width 302 height 319
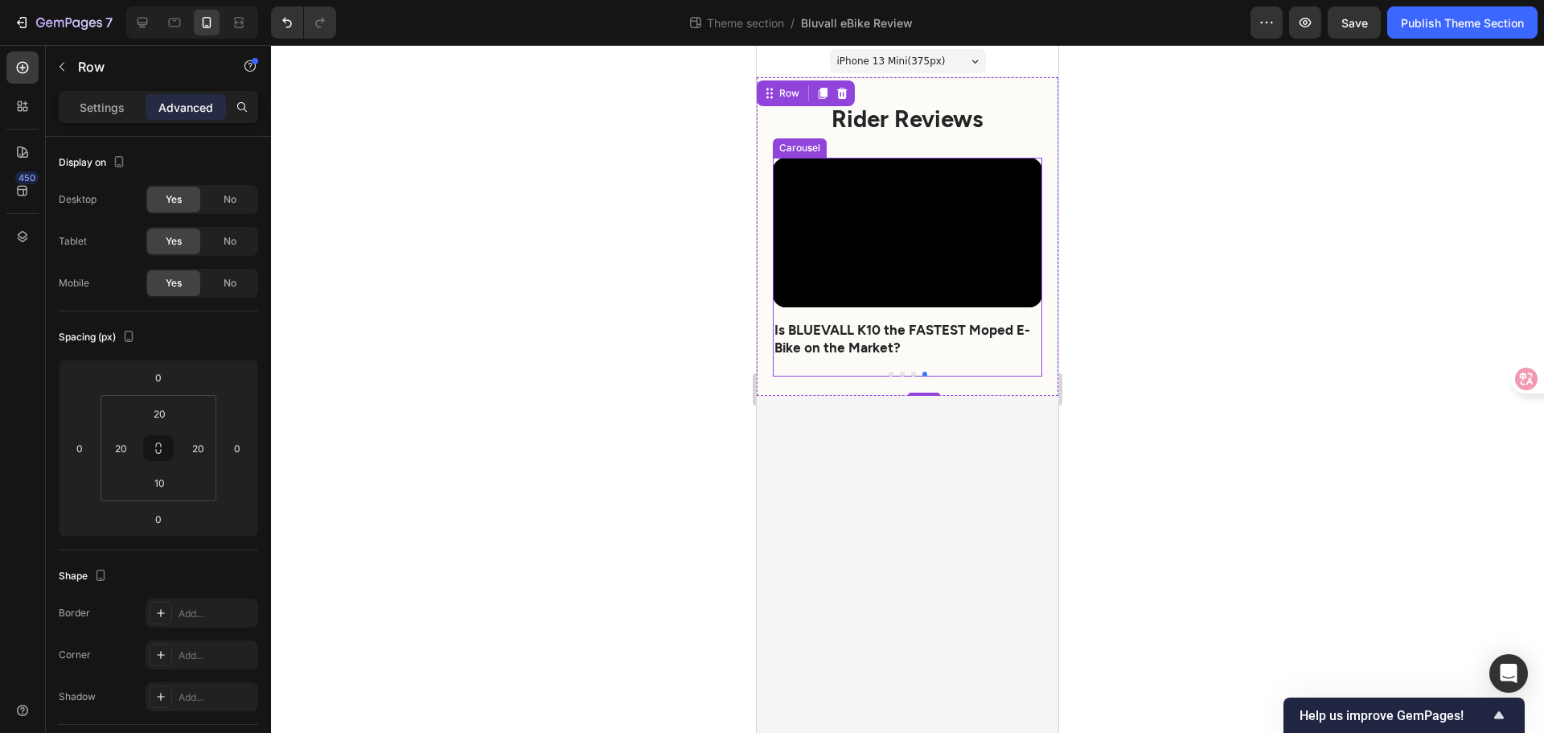
click at [891, 375] on button "Dot" at bounding box center [891, 374] width 5 height 5
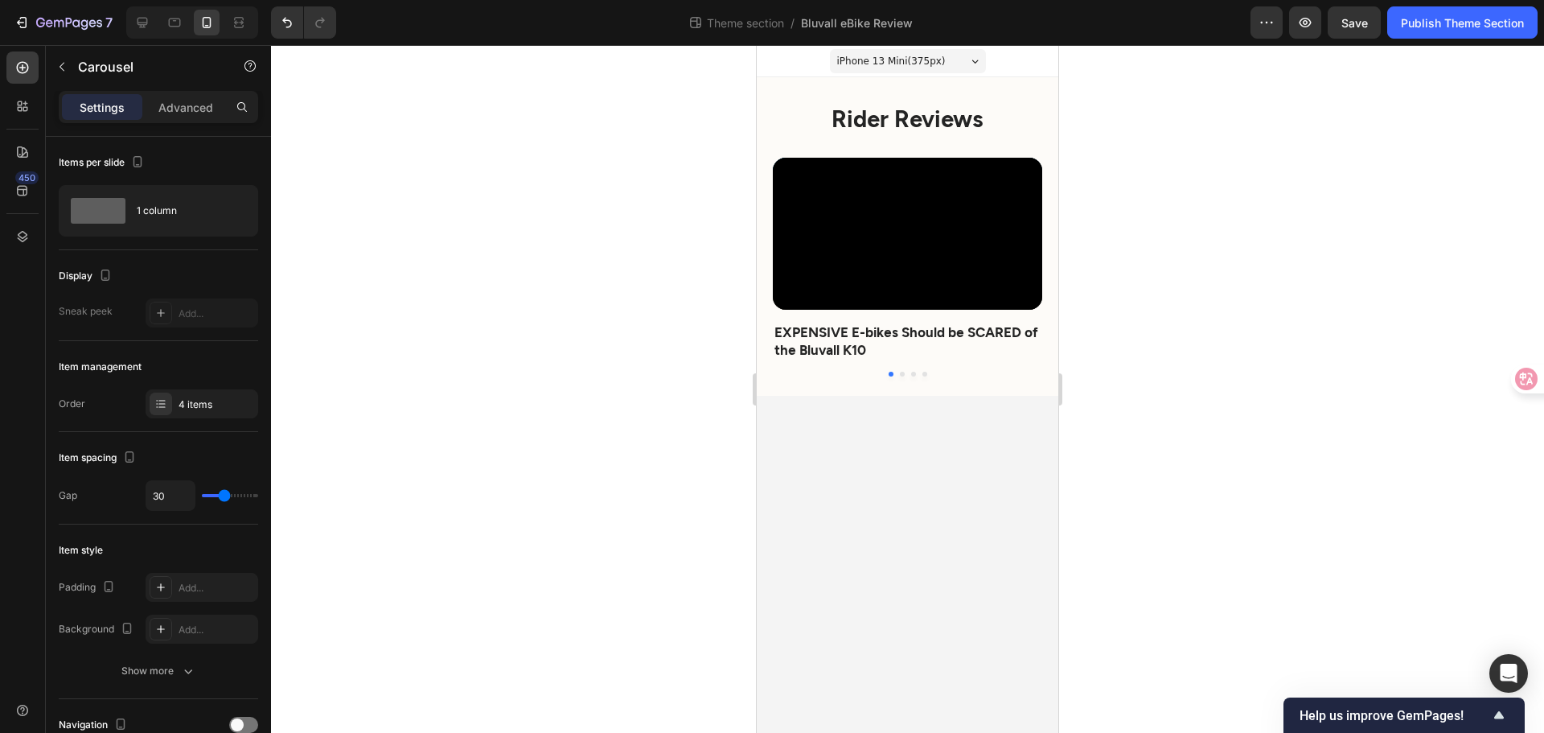
click at [902, 540] on body "iPhone 13 Mini ( 375 px) iPhone 13 Mini iPhone 13 Pro iPhone 11 Pro Max iPhone …" at bounding box center [908, 389] width 302 height 688
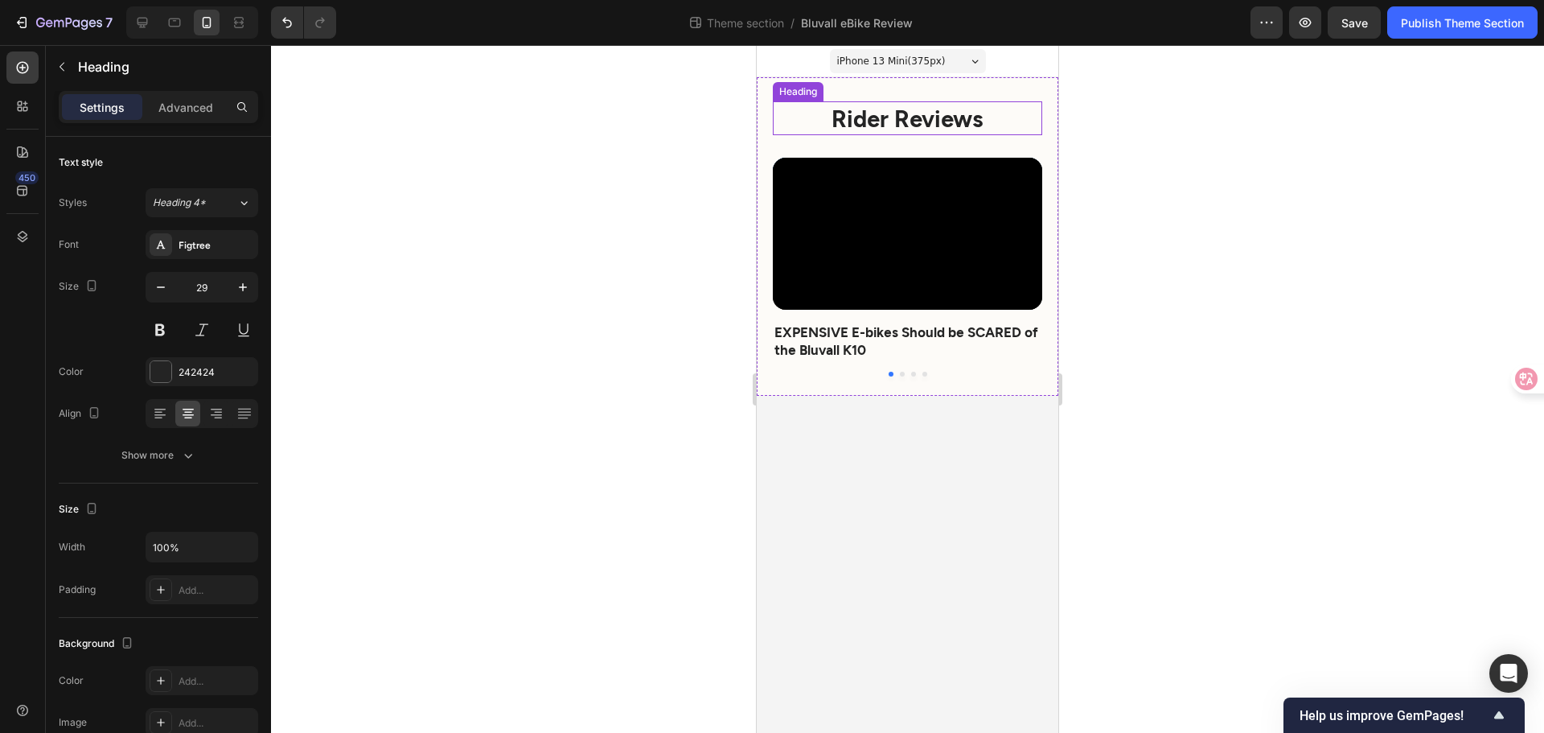
click at [969, 128] on strong "Rider Reviews" at bounding box center [908, 118] width 152 height 28
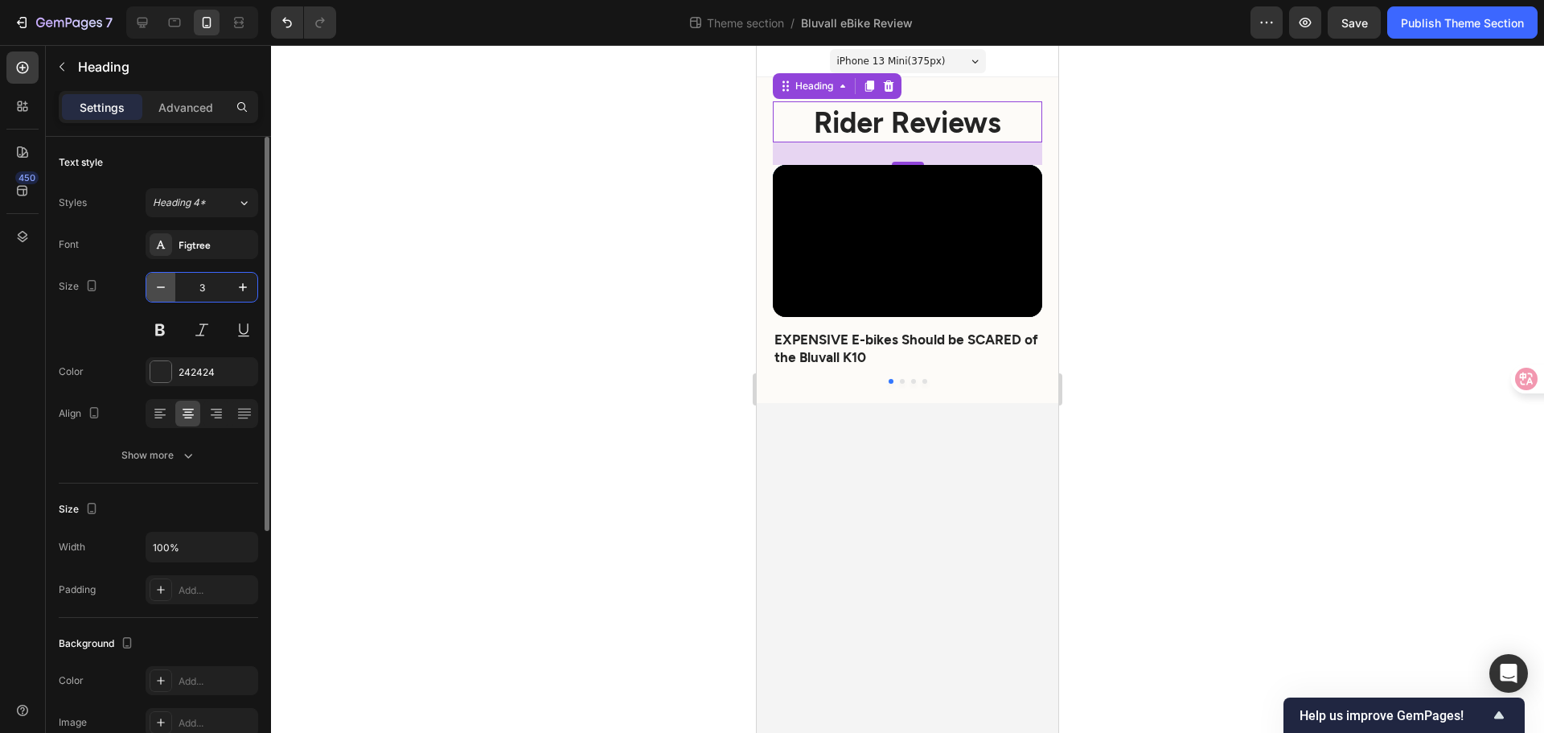
type input "36"
click at [945, 486] on body "iPhone 13 Mini ( 375 px) iPhone 13 Mini iPhone 13 Pro iPhone 11 Pro Max iPhone …" at bounding box center [908, 389] width 302 height 688
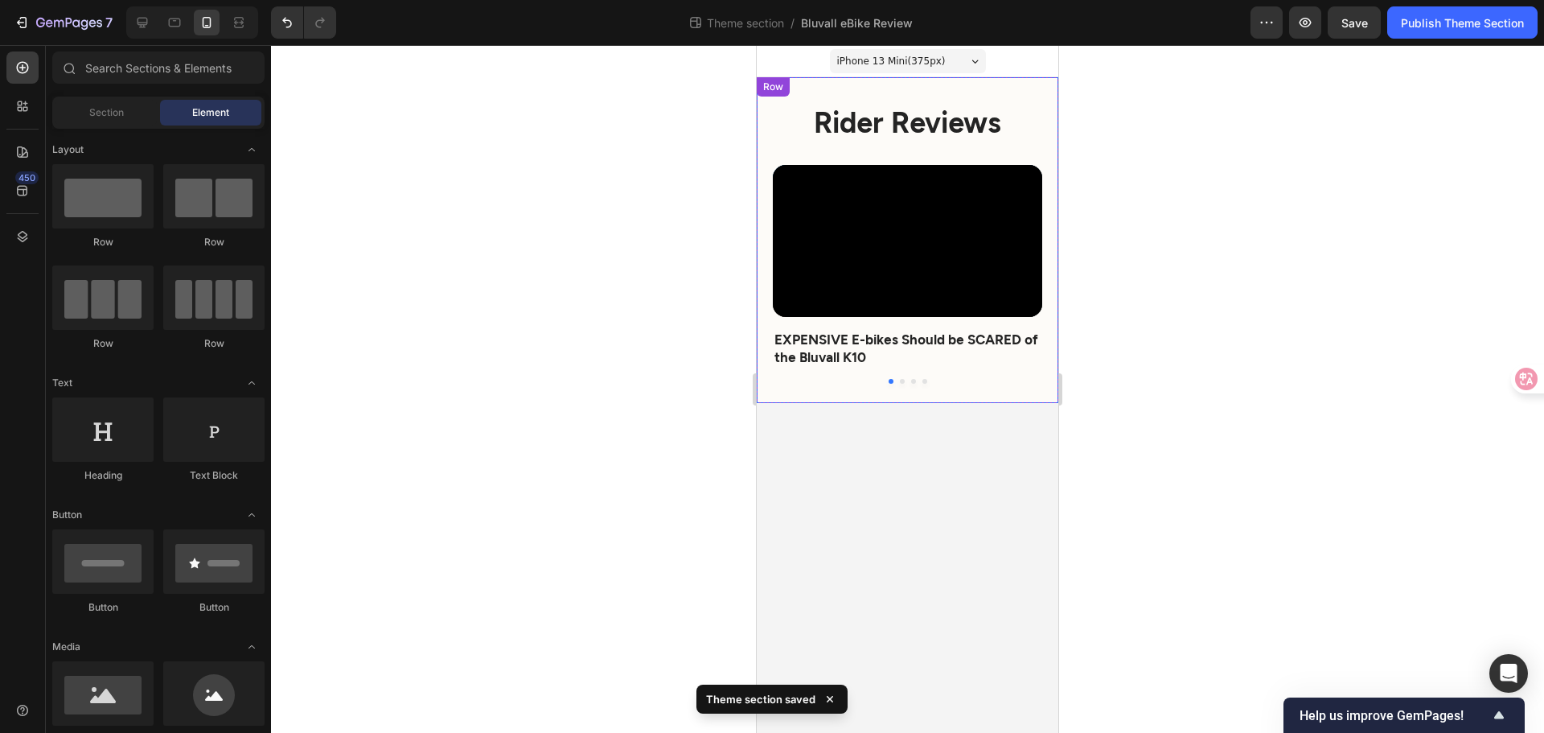
click at [1054, 99] on div "⁠⁠⁠⁠⁠⁠⁠ Rider Reviews Heading Video EXPENSIVE E-bikes Should be SCARED of the B…" at bounding box center [908, 240] width 302 height 326
click at [890, 562] on body "iPhone 13 Mini ( 375 px) iPhone 13 Mini iPhone 13 Pro iPhone 11 Pro Max iPhone …" at bounding box center [908, 389] width 302 height 688
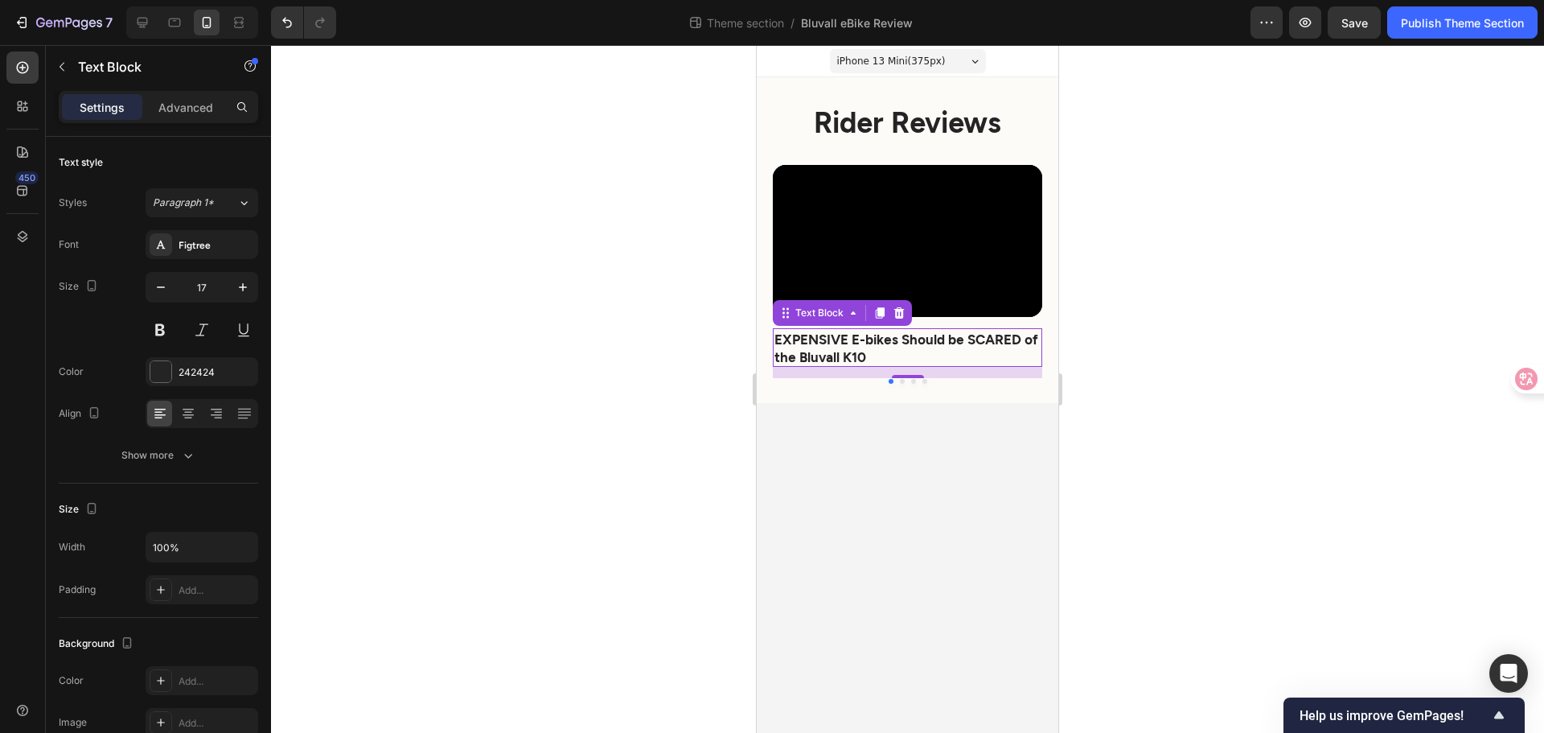
click at [851, 342] on strong "EXPENSIVE E-bikes Should be SCARED of the Bluvall K10" at bounding box center [907, 348] width 264 height 34
click at [196, 88] on div "Text Block" at bounding box center [137, 68] width 183 height 46
click at [197, 105] on p "Advanced" at bounding box center [185, 107] width 55 height 17
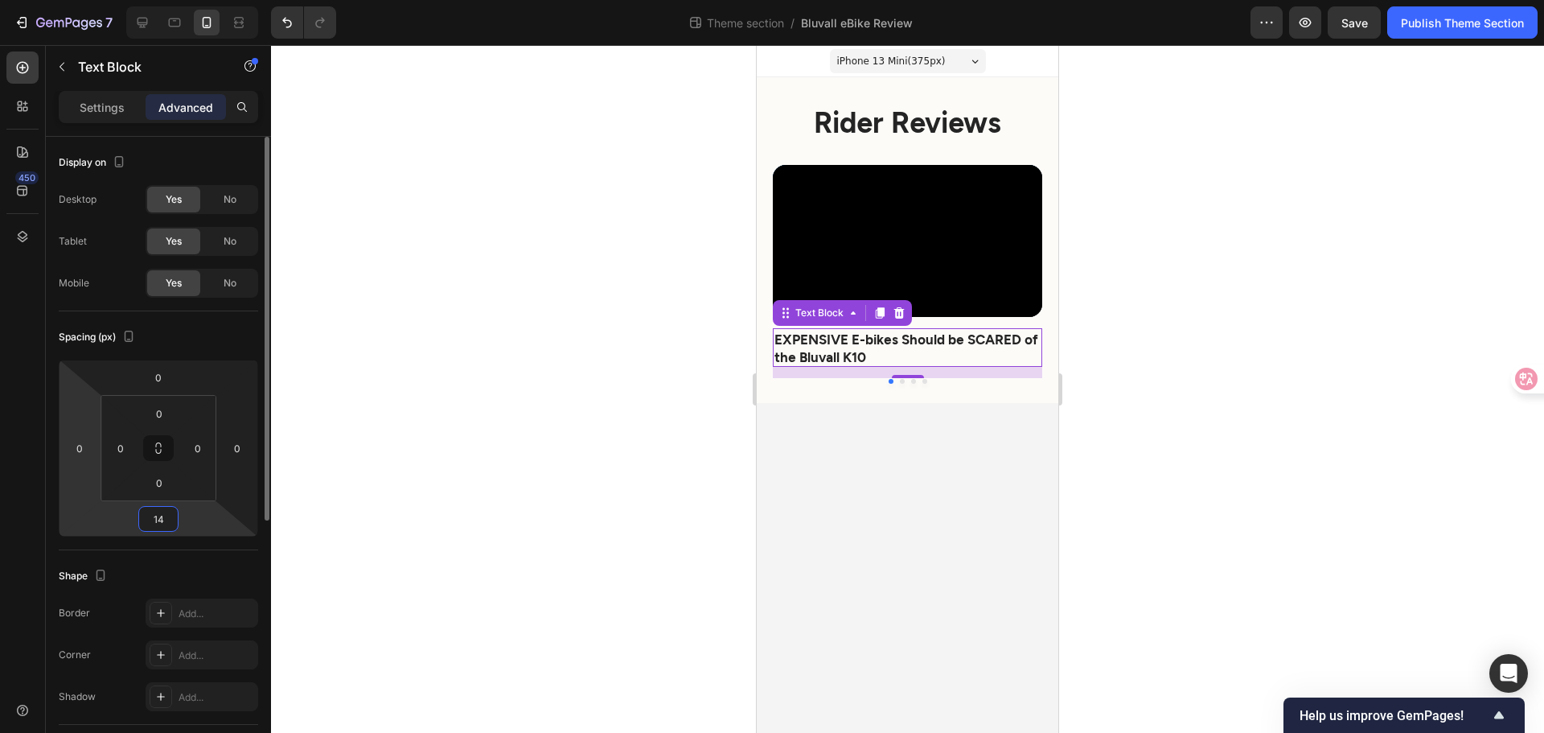
drag, startPoint x: 171, startPoint y: 519, endPoint x: 60, endPoint y: 515, distance: 110.3
click at [60, 515] on div "0 0 14 0" at bounding box center [158, 448] width 199 height 177
drag, startPoint x: 147, startPoint y: 520, endPoint x: 171, endPoint y: 529, distance: 24.9
click at [171, 529] on input "14" at bounding box center [158, 519] width 32 height 24
type input "20"
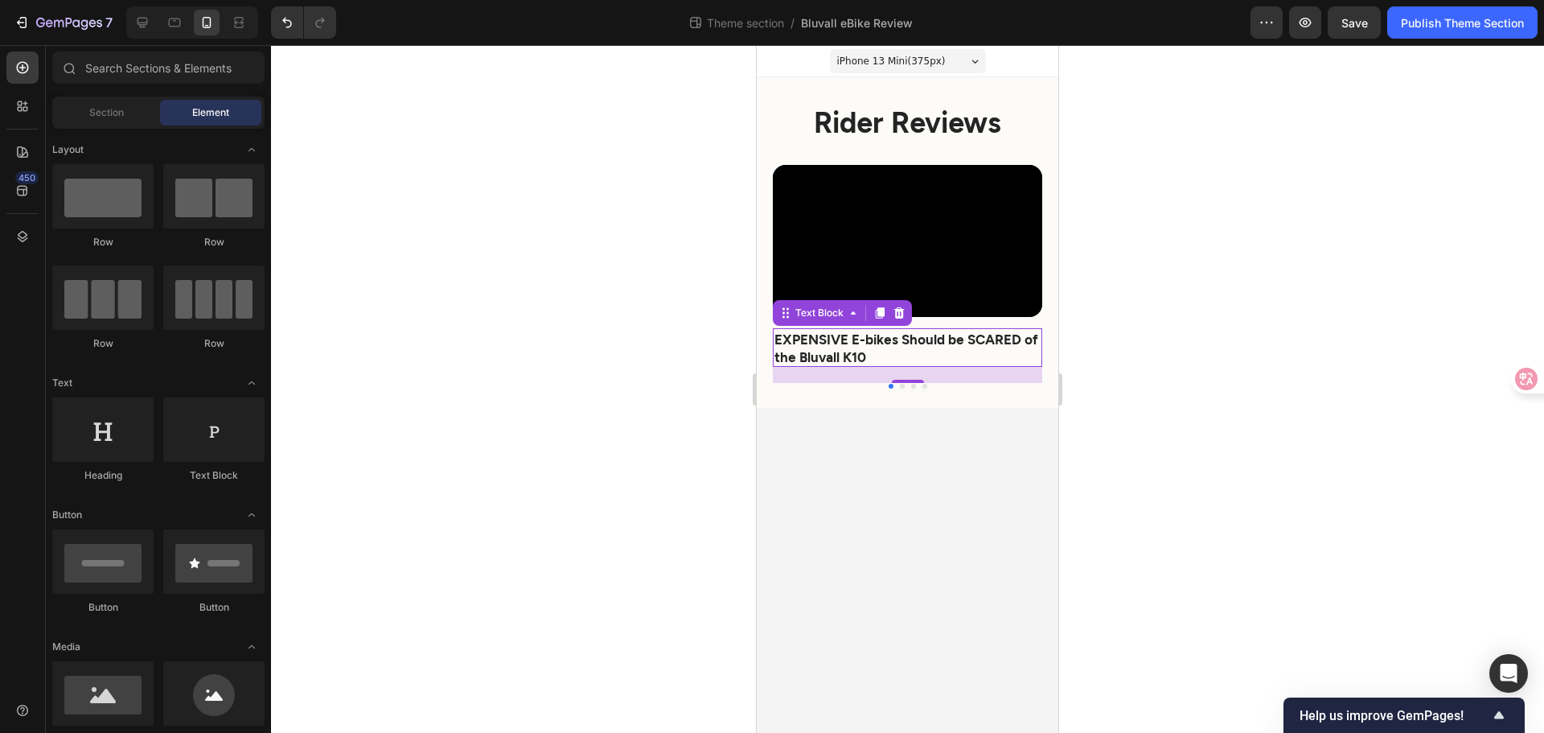
click at [996, 509] on body "iPhone 13 Mini ( 375 px) iPhone 13 Mini iPhone 13 Pro iPhone 11 Pro Max iPhone …" at bounding box center [908, 389] width 302 height 688
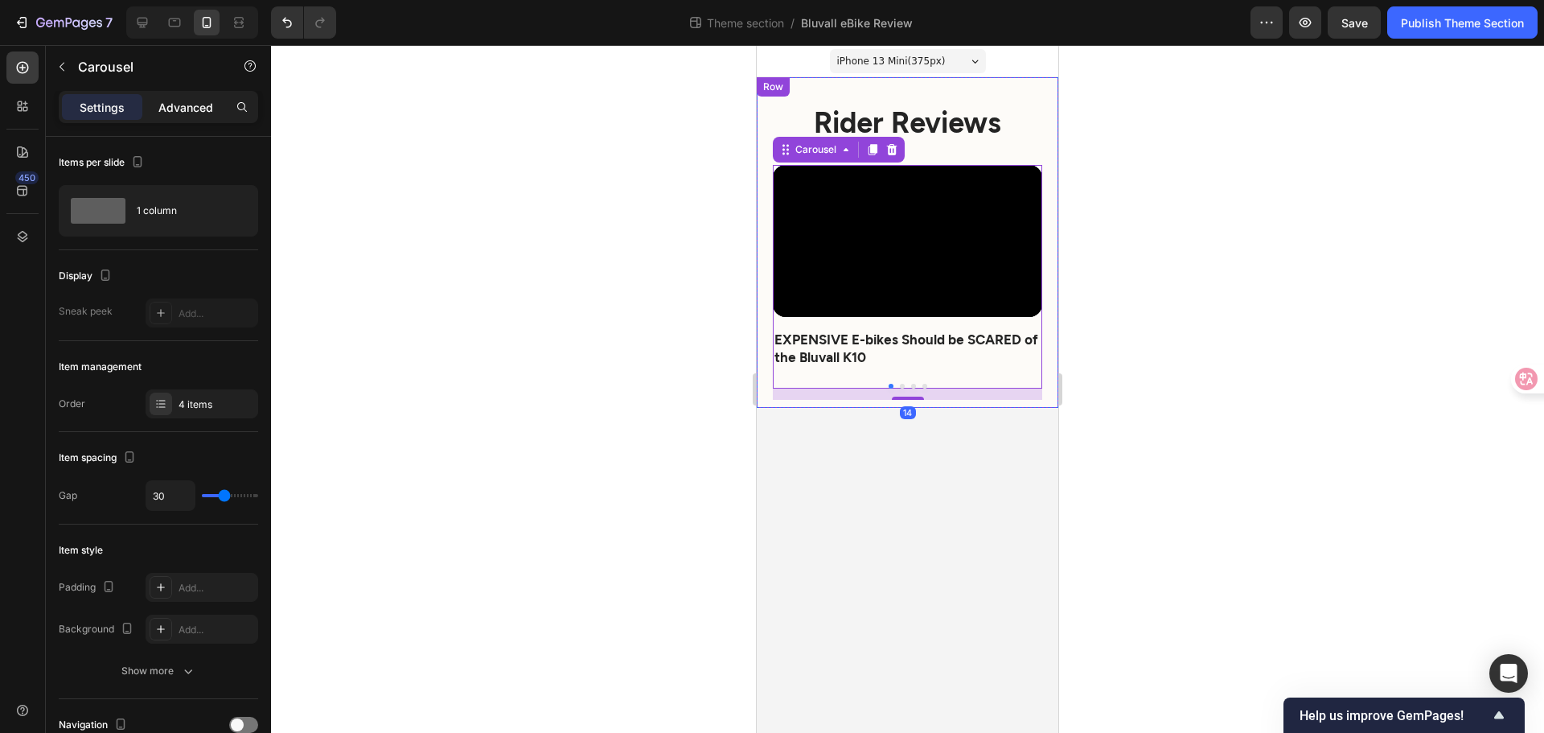
click at [189, 107] on p "Advanced" at bounding box center [185, 107] width 55 height 17
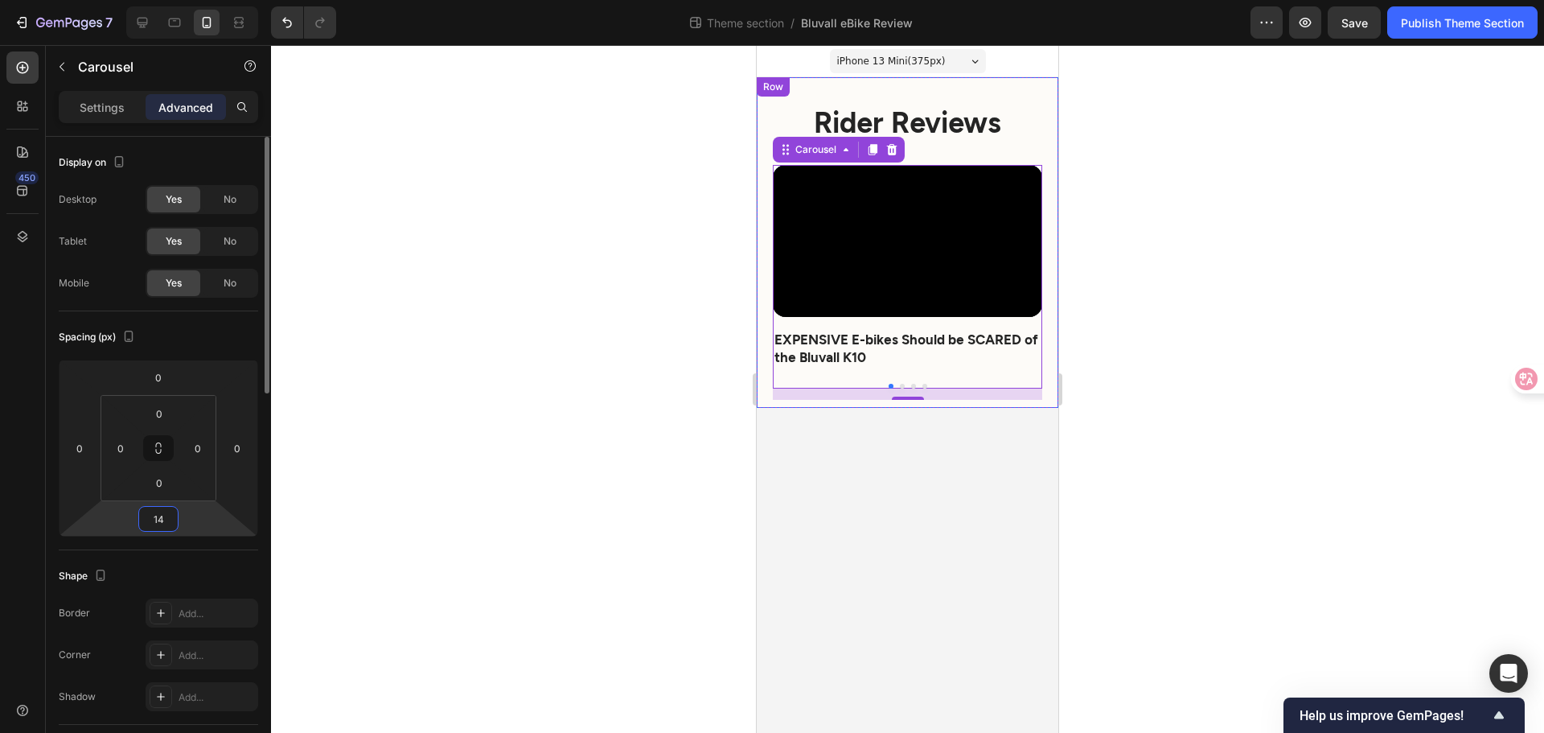
click at [136, 512] on div "0 0 14 0" at bounding box center [158, 448] width 199 height 177
drag, startPoint x: 152, startPoint y: 518, endPoint x: 158, endPoint y: 494, distance: 24.8
click at [199, 519] on div "0 0 14 0" at bounding box center [158, 448] width 199 height 177
type input "20"
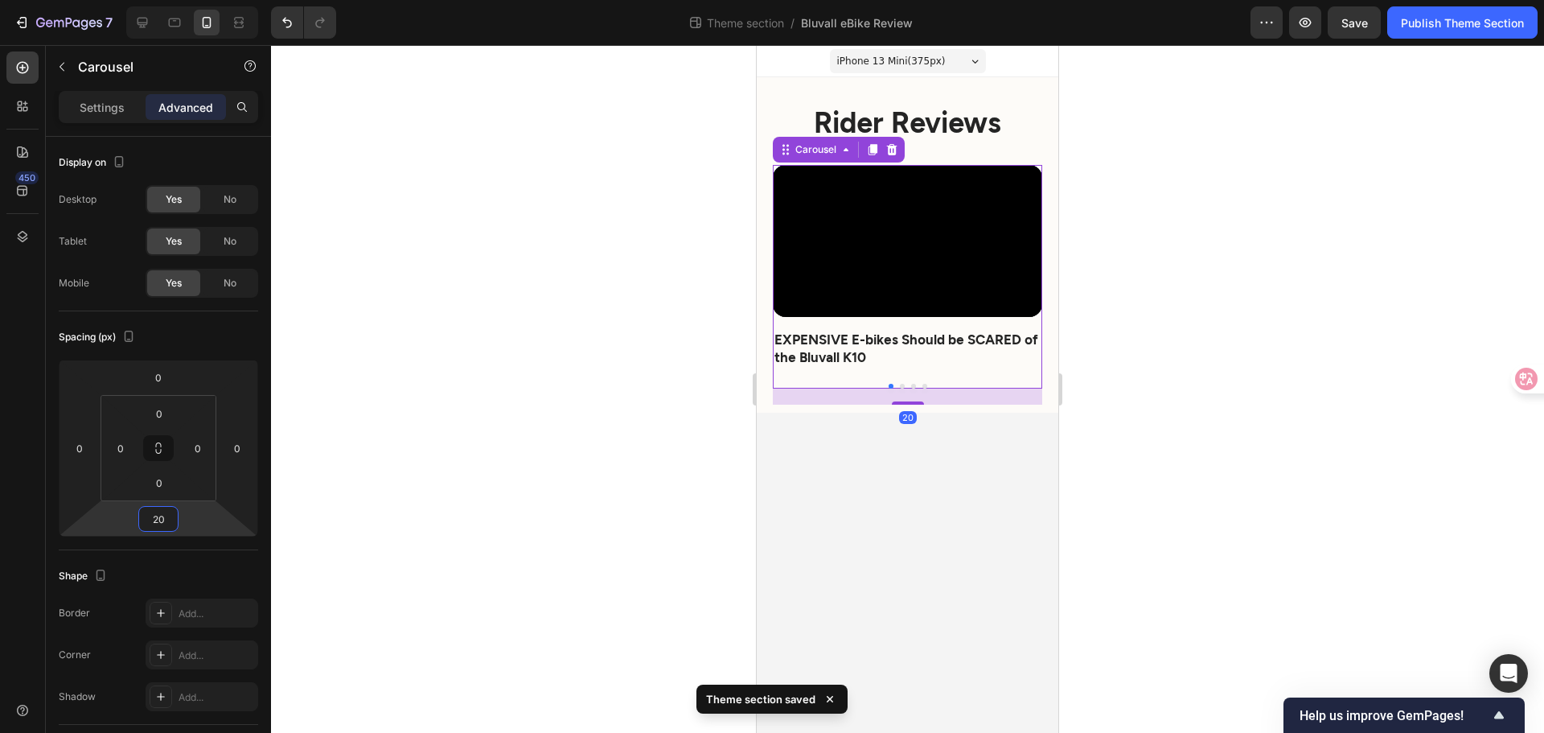
click at [988, 520] on body "iPhone 13 Mini ( 375 px) iPhone 13 Mini iPhone 13 Pro iPhone 11 Pro Max iPhone …" at bounding box center [908, 389] width 302 height 688
click at [900, 387] on button "Dot" at bounding box center [902, 386] width 5 height 5
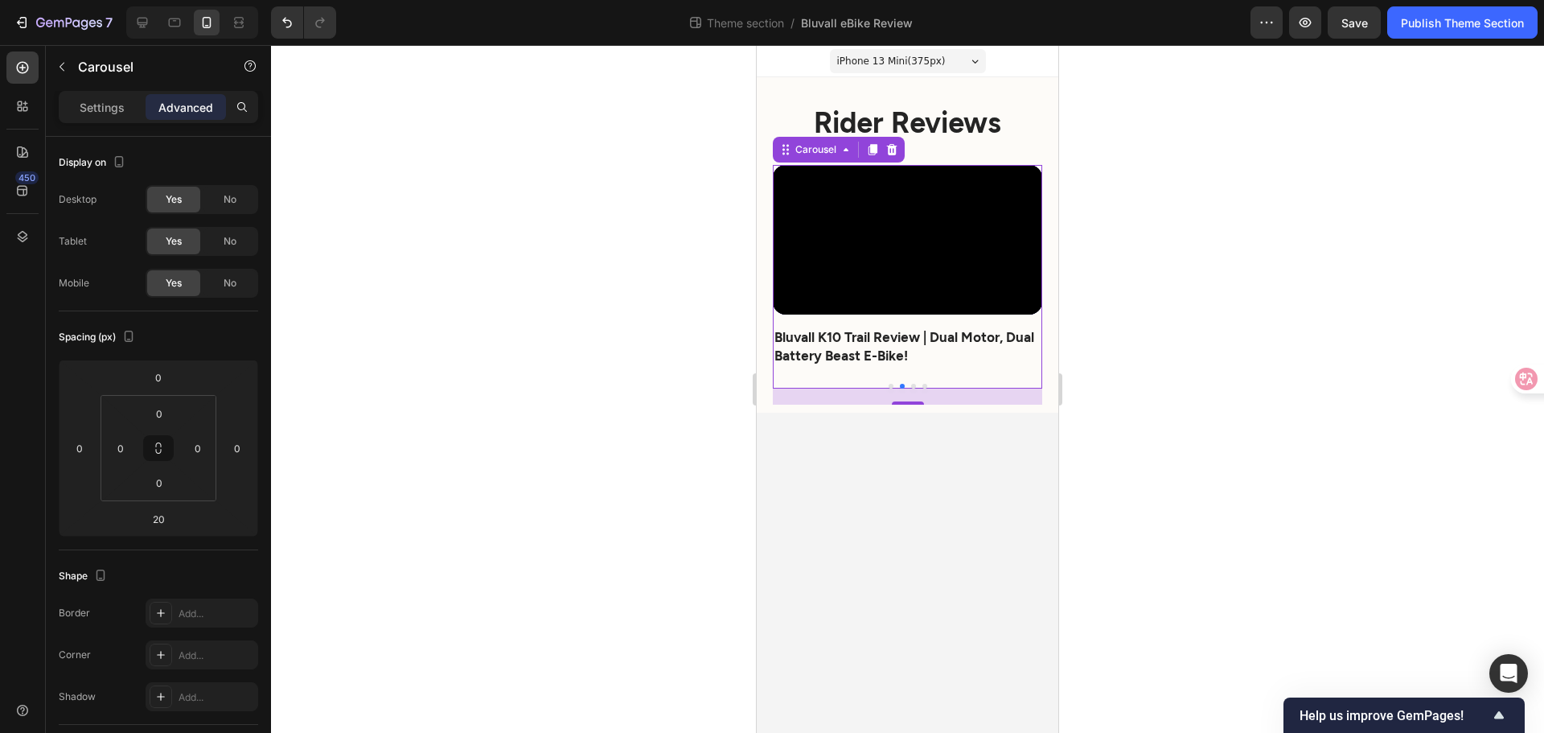
click at [915, 386] on button "Dot" at bounding box center [913, 386] width 5 height 5
click at [924, 385] on button "Dot" at bounding box center [925, 386] width 5 height 5
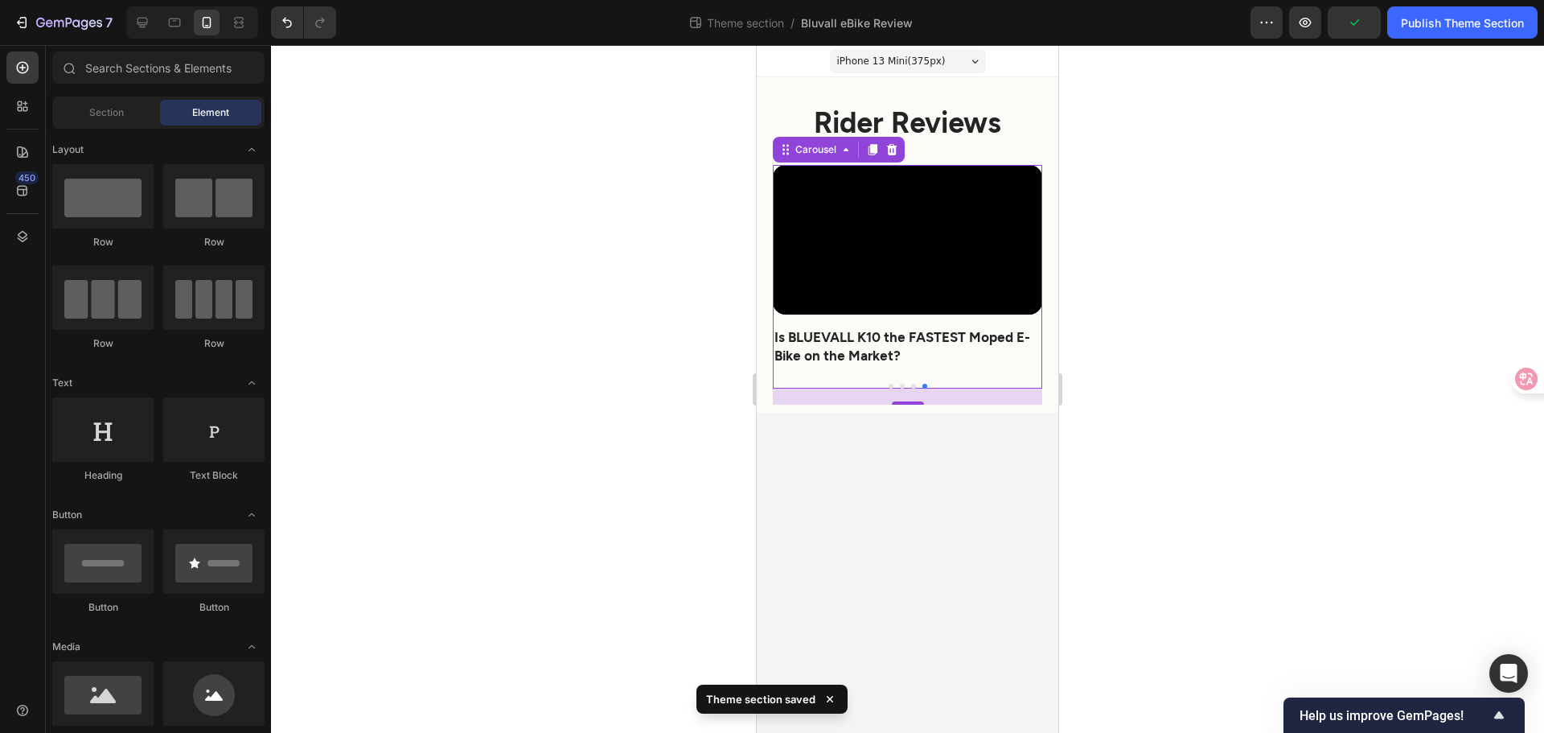
click at [952, 503] on body "iPhone 13 Mini ( 375 px) iPhone 13 Mini iPhone 13 Pro iPhone 11 Pro Max iPhone …" at bounding box center [908, 389] width 302 height 688
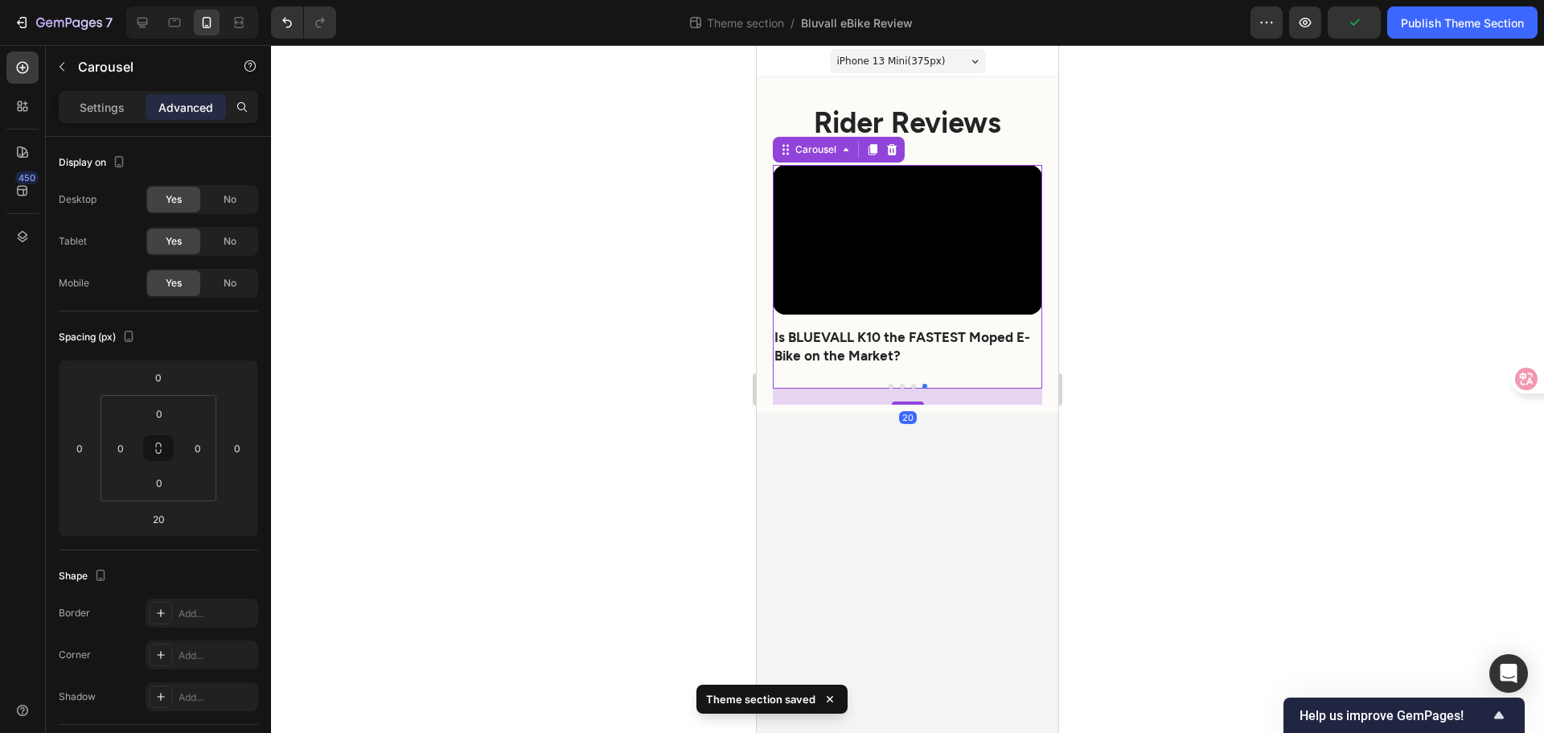
click at [893, 388] on div "Video EXPENSIVE E-bikes Should be SCARED of the Bluvall K10 Text Block Row Row …" at bounding box center [907, 277] width 269 height 224
click at [890, 388] on button "Dot" at bounding box center [891, 386] width 5 height 5
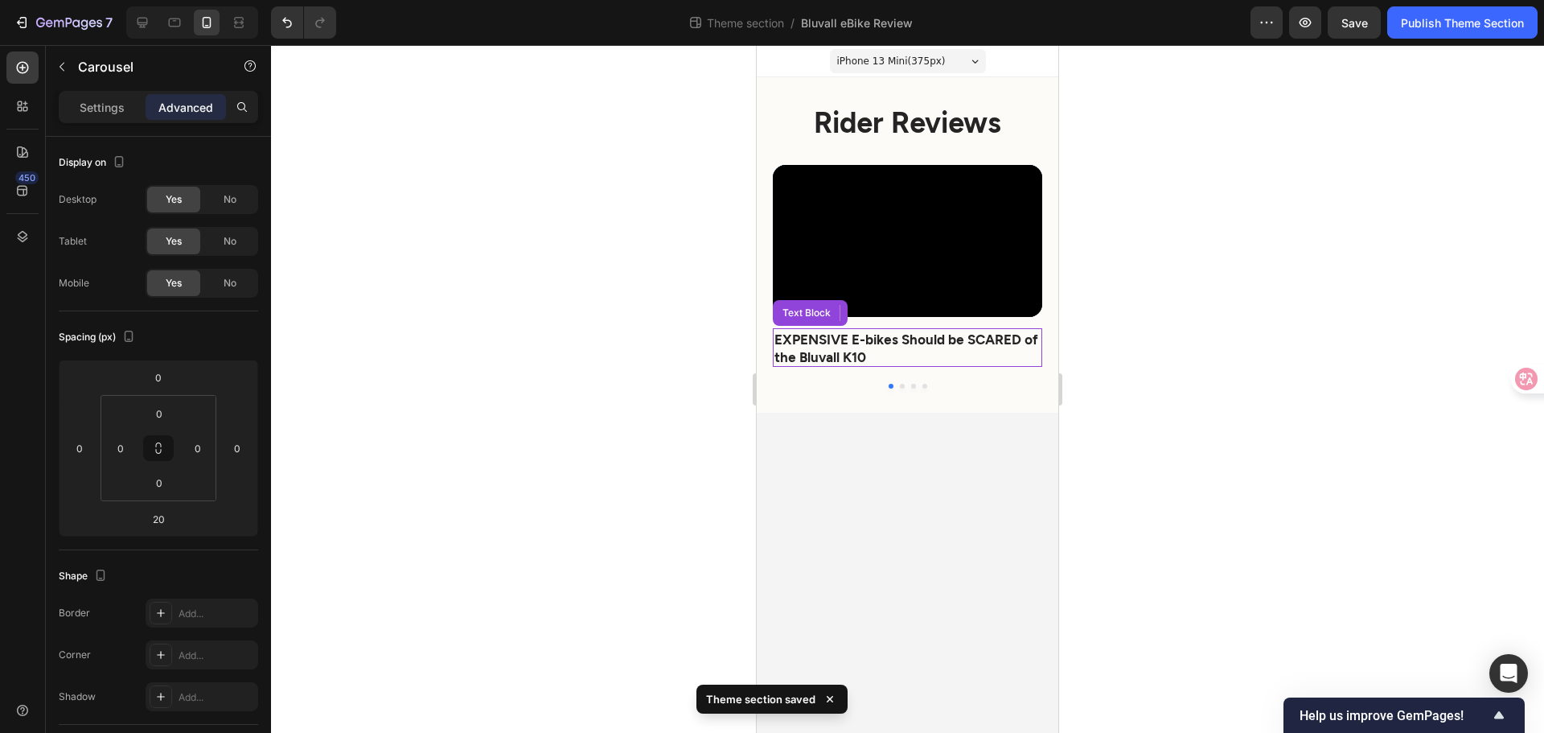
click at [837, 354] on strong "EXPENSIVE E-bikes Should be SCARED of the Bluvall K10" at bounding box center [907, 348] width 264 height 34
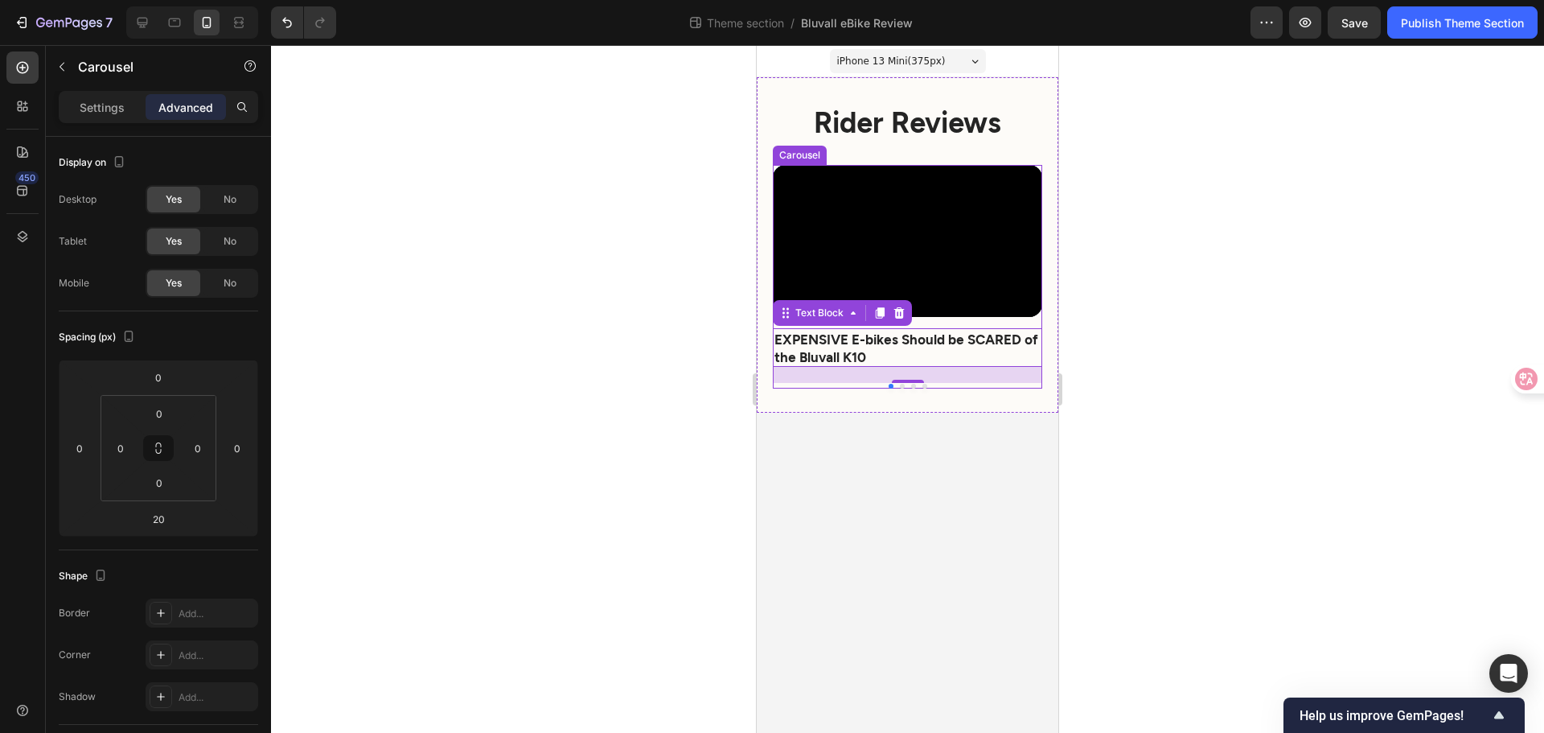
click at [901, 384] on button "Dot" at bounding box center [902, 386] width 5 height 5
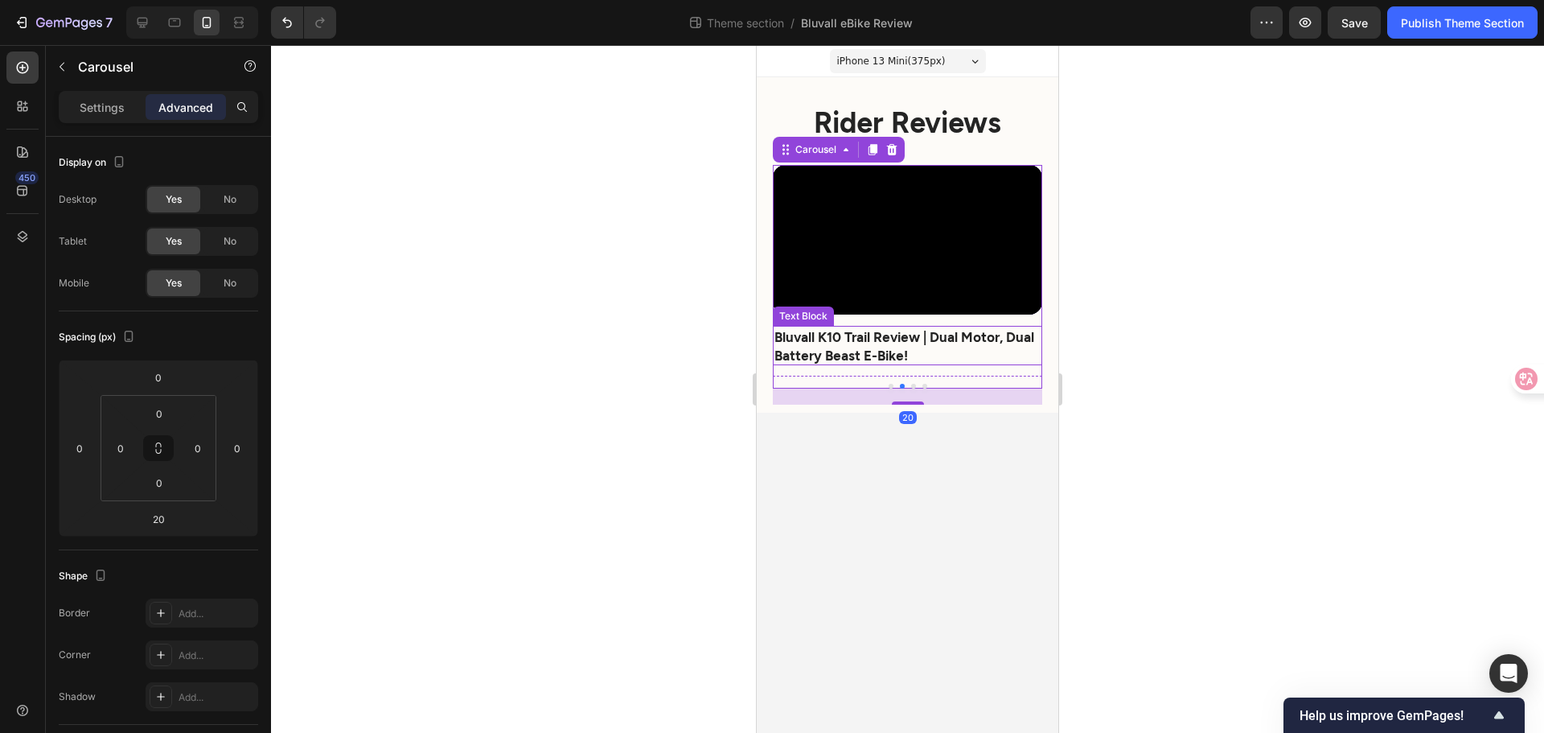
click at [867, 349] on strong "Bluvall K10 Trail Review | Dual Motor, Dual Battery Beast E-Bike!" at bounding box center [905, 345] width 260 height 34
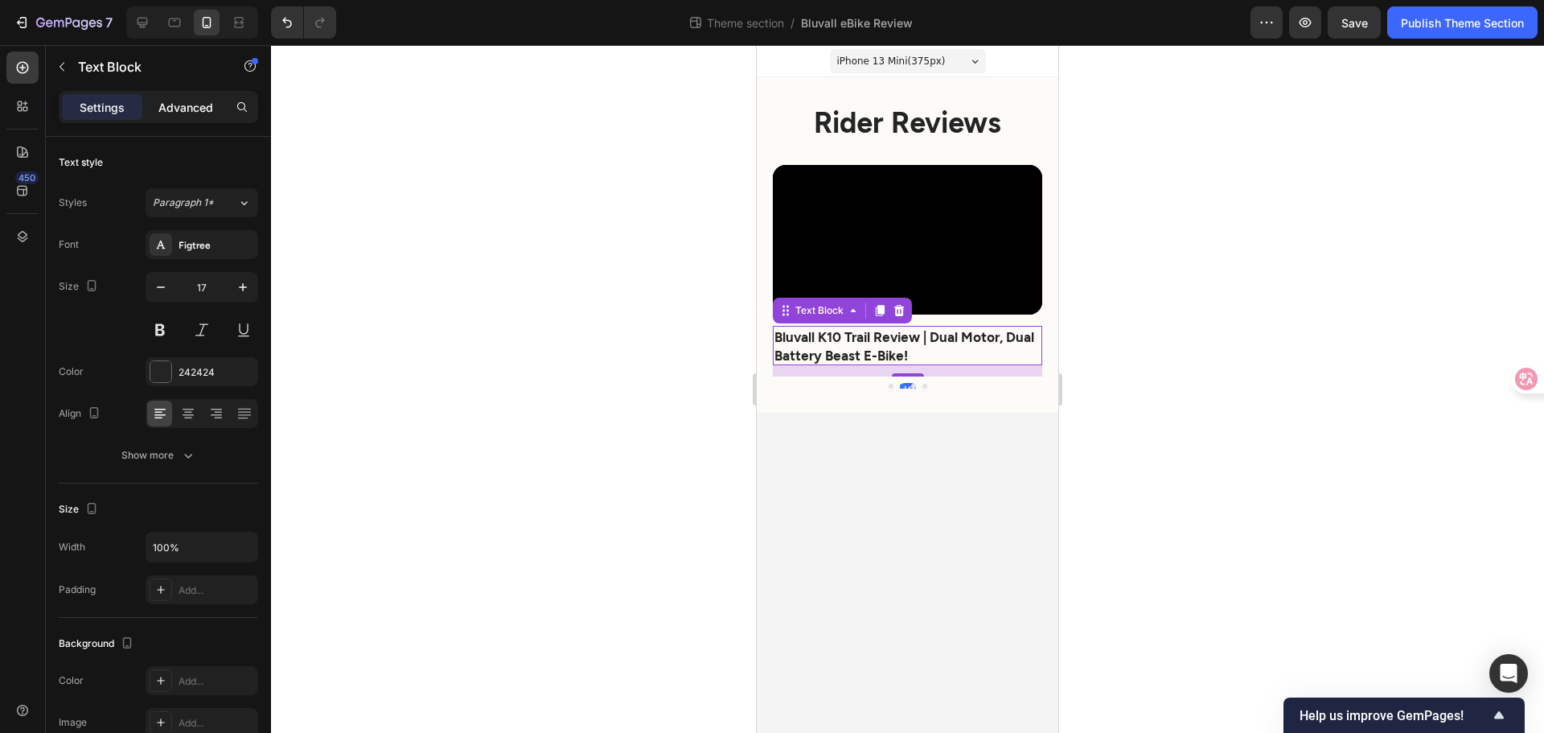
click at [188, 109] on p "Advanced" at bounding box center [185, 107] width 55 height 17
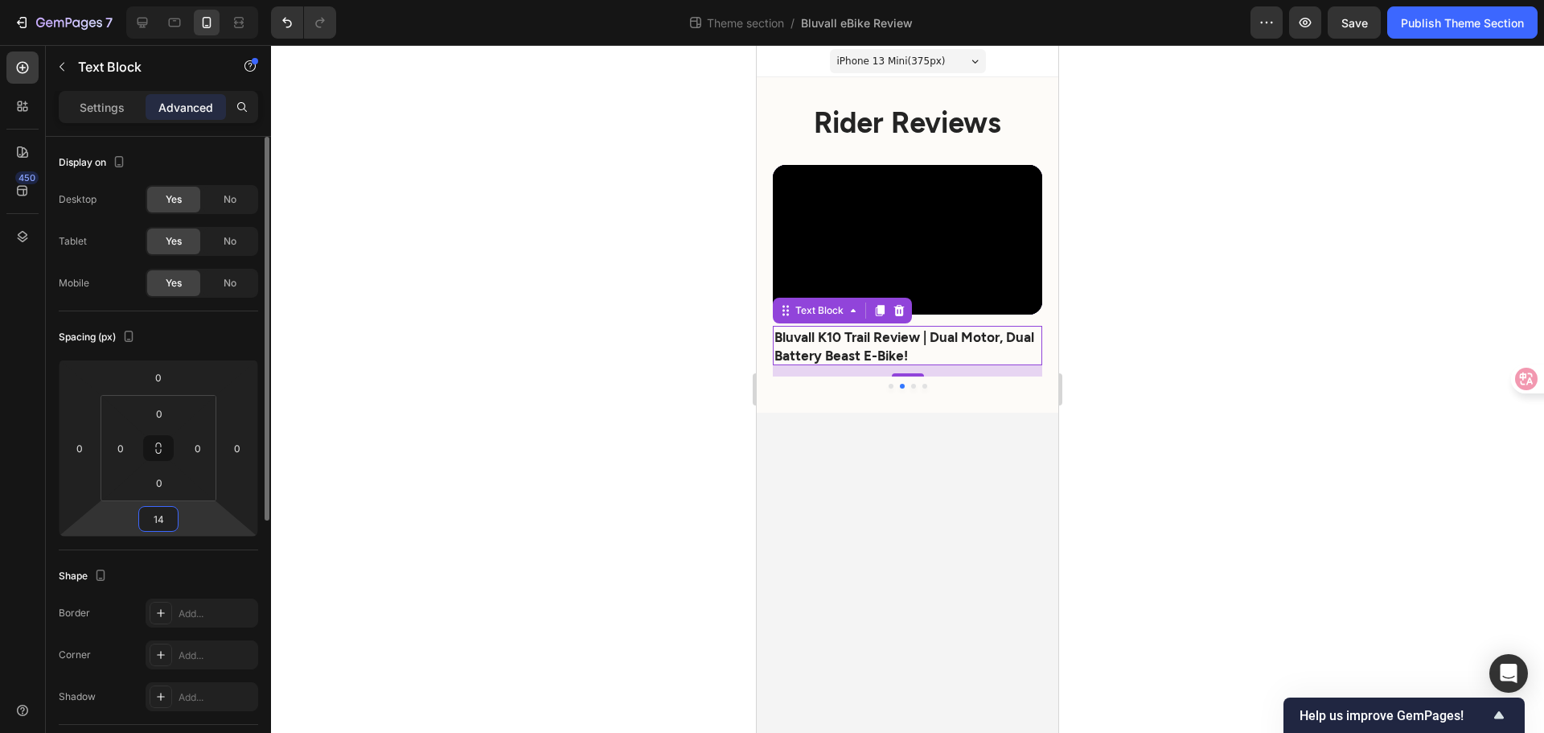
drag, startPoint x: 164, startPoint y: 515, endPoint x: 104, endPoint y: 516, distance: 60.3
click at [114, 518] on div "0 0 14 0" at bounding box center [158, 448] width 199 height 177
drag, startPoint x: 150, startPoint y: 521, endPoint x: 175, endPoint y: 527, distance: 24.8
click at [175, 527] on div "14" at bounding box center [158, 519] width 40 height 26
type input "20"
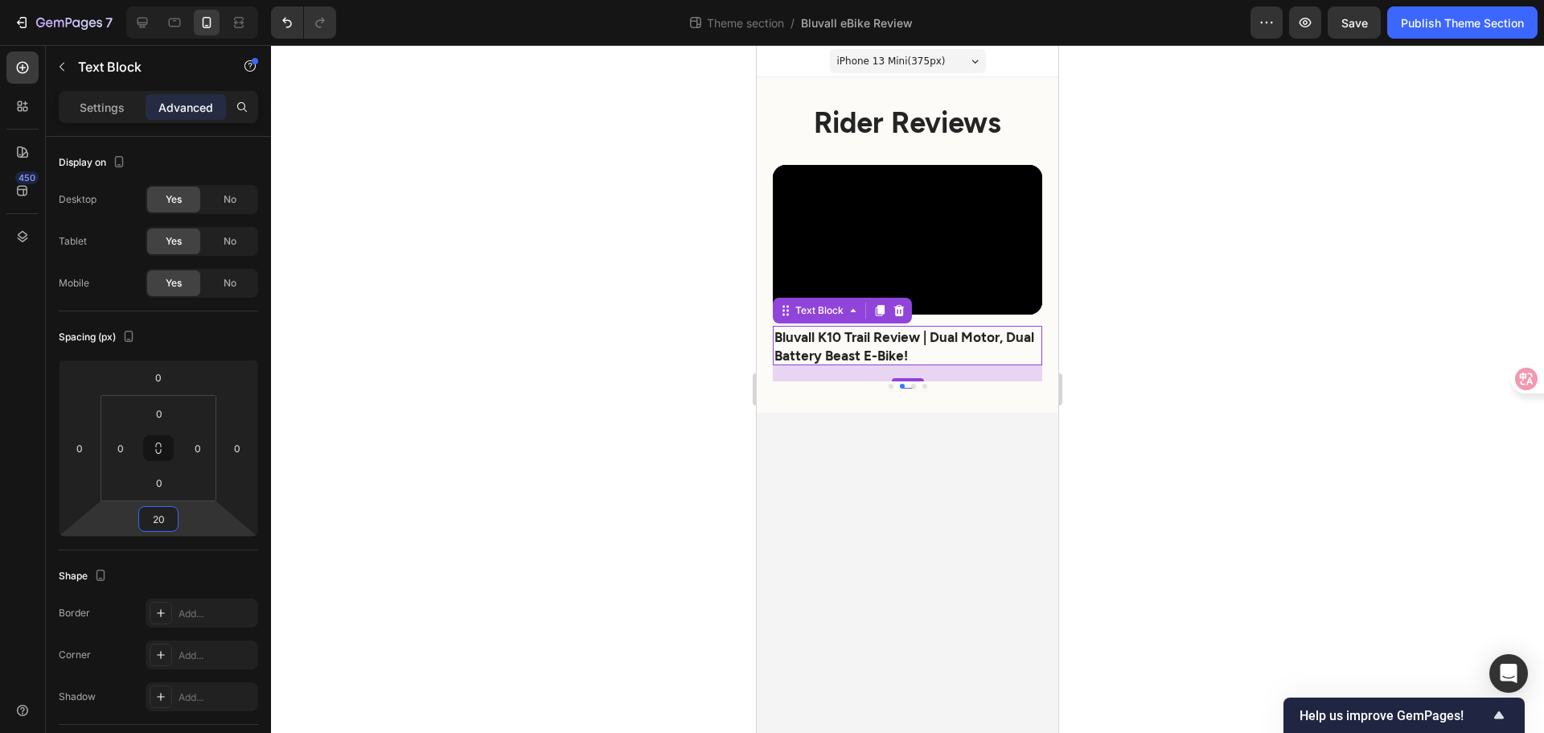
click at [816, 529] on body "iPhone 13 Mini ( 375 px) iPhone 13 Mini iPhone 13 Pro iPhone 11 Pro Max iPhone …" at bounding box center [908, 389] width 302 height 688
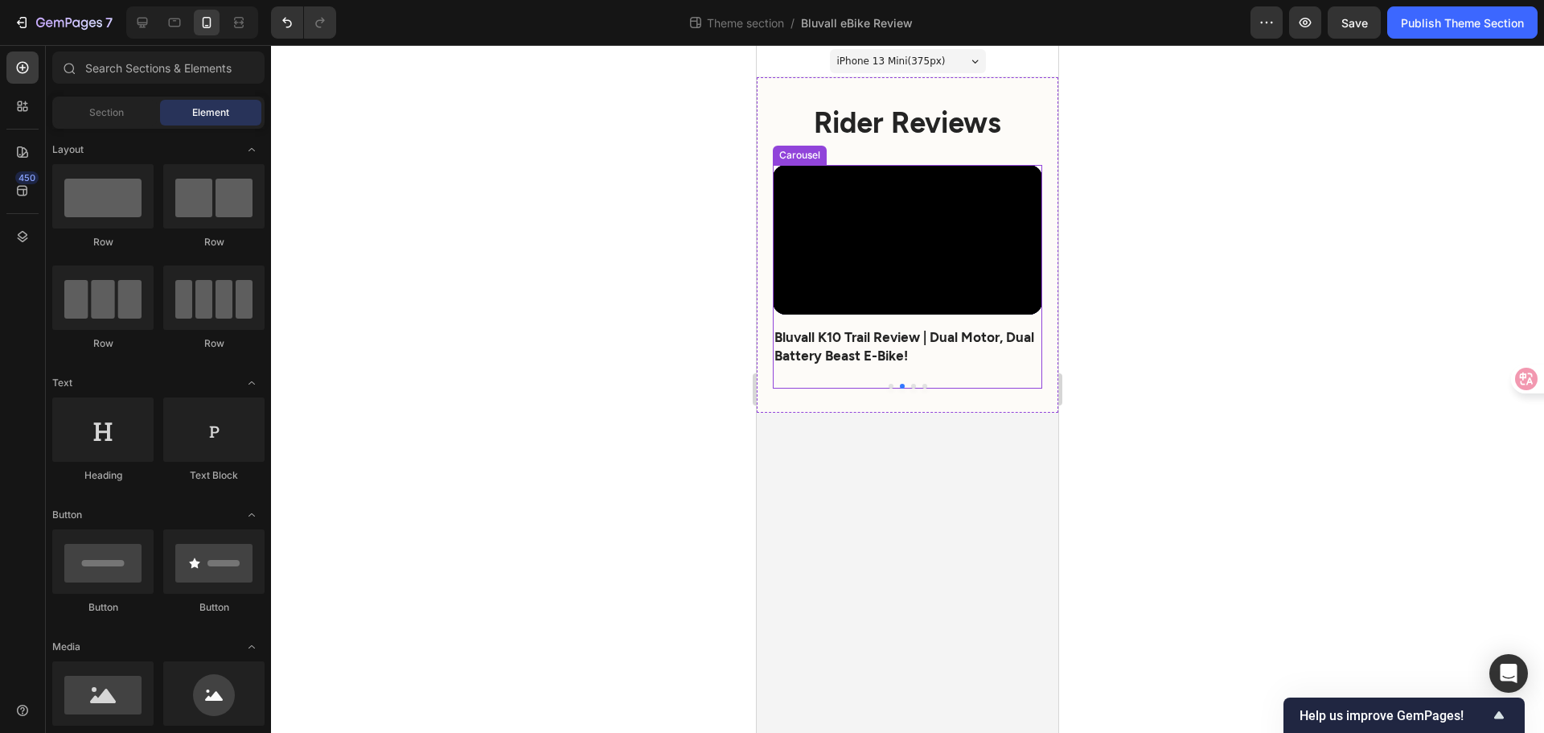
click at [912, 388] on button "Dot" at bounding box center [913, 386] width 5 height 5
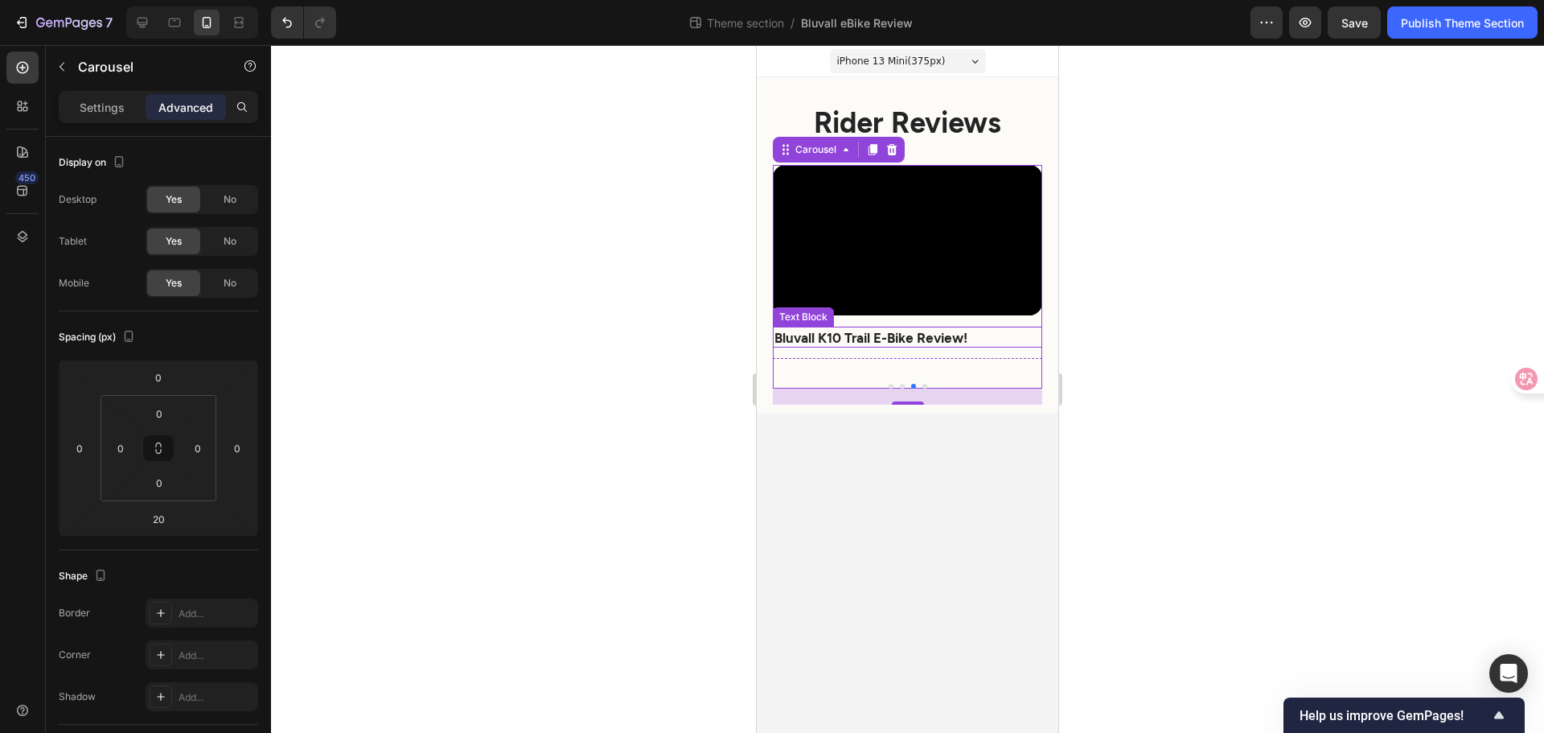
click at [935, 342] on strong "Bluvall K10 Trail E-Bike Review!" at bounding box center [871, 337] width 193 height 16
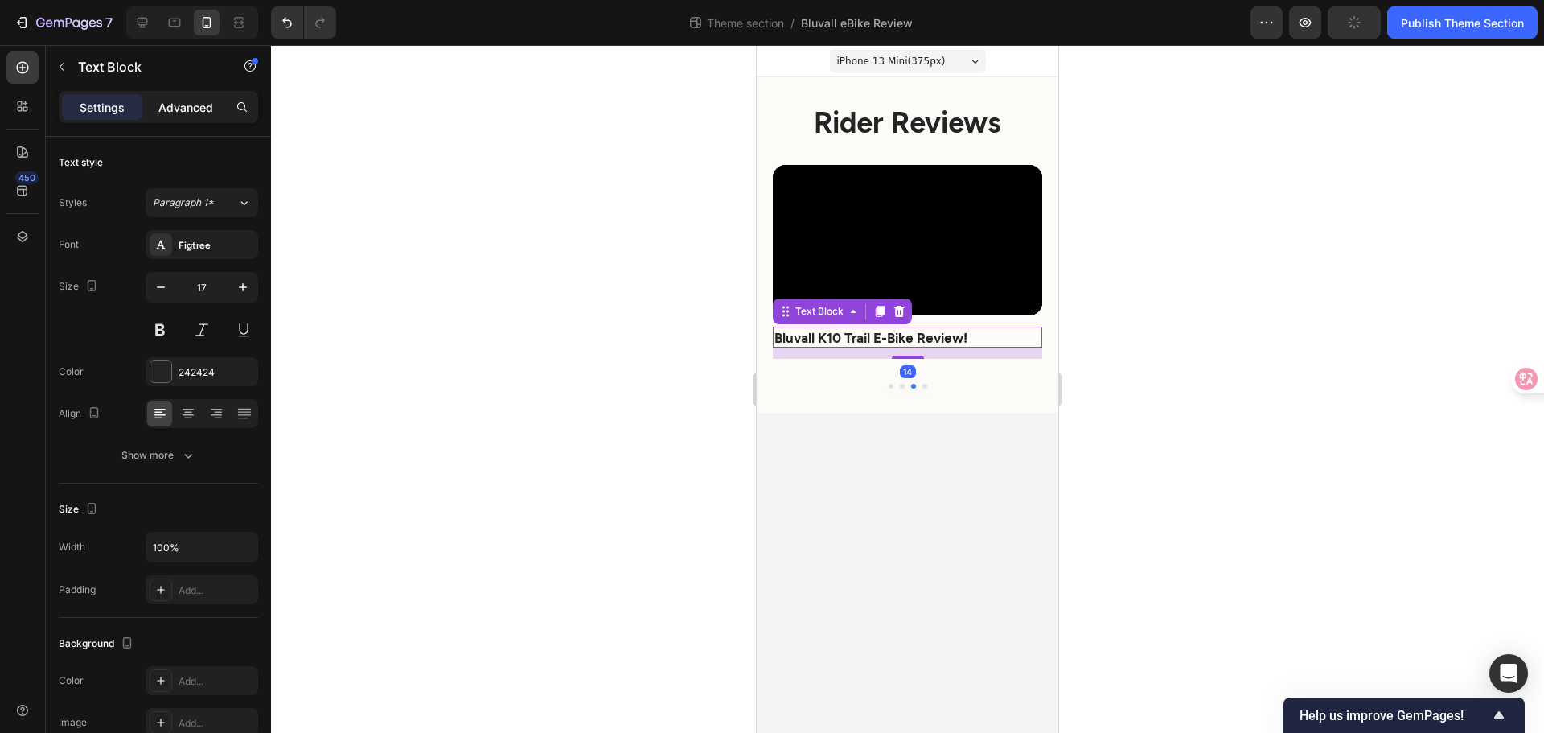
click at [161, 113] on p "Advanced" at bounding box center [185, 107] width 55 height 17
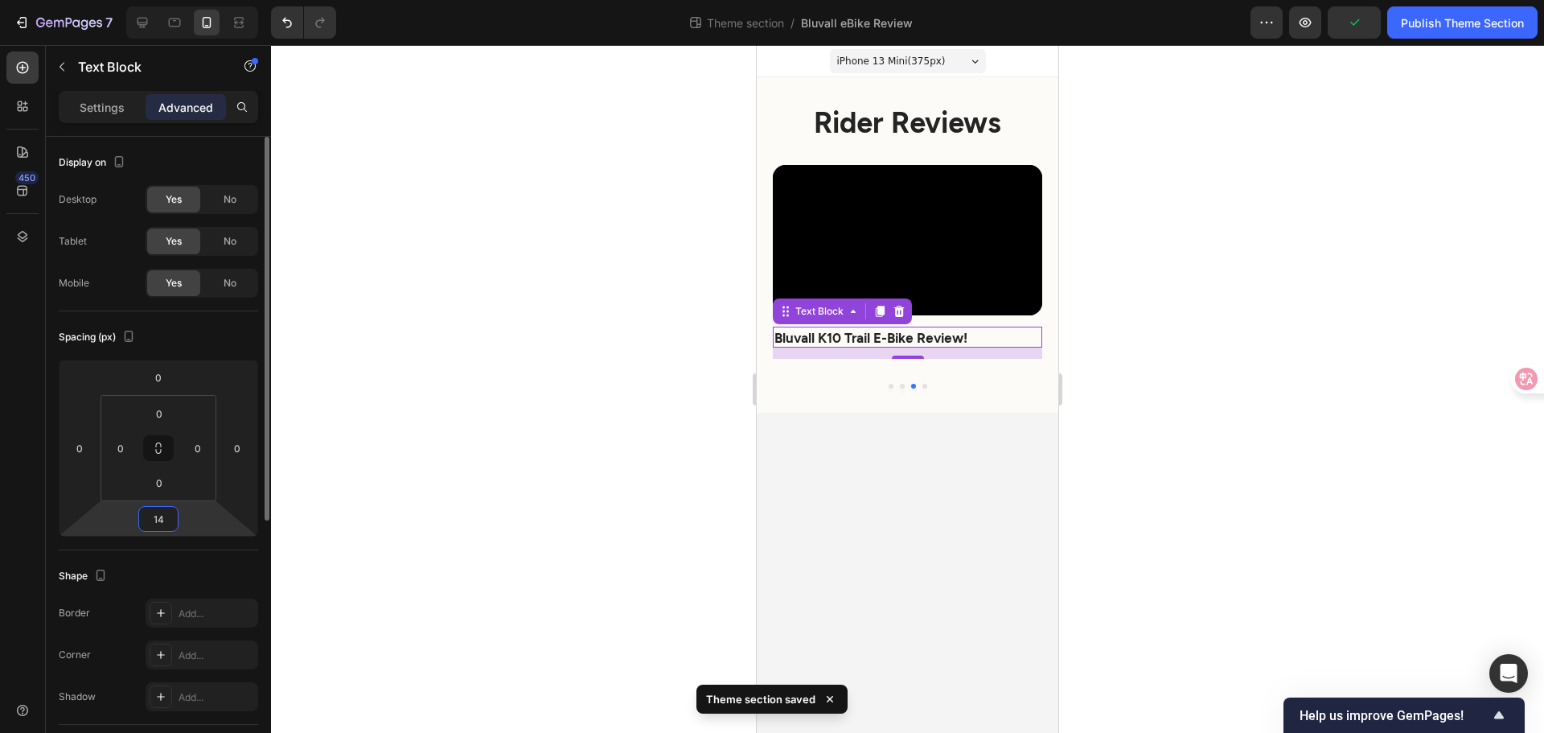
drag, startPoint x: 167, startPoint y: 514, endPoint x: 142, endPoint y: 514, distance: 25.7
click at [142, 514] on div "14" at bounding box center [158, 519] width 40 height 26
drag, startPoint x: 152, startPoint y: 521, endPoint x: 163, endPoint y: 512, distance: 14.3
click at [170, 515] on input "14" at bounding box center [158, 519] width 32 height 24
type input "20"
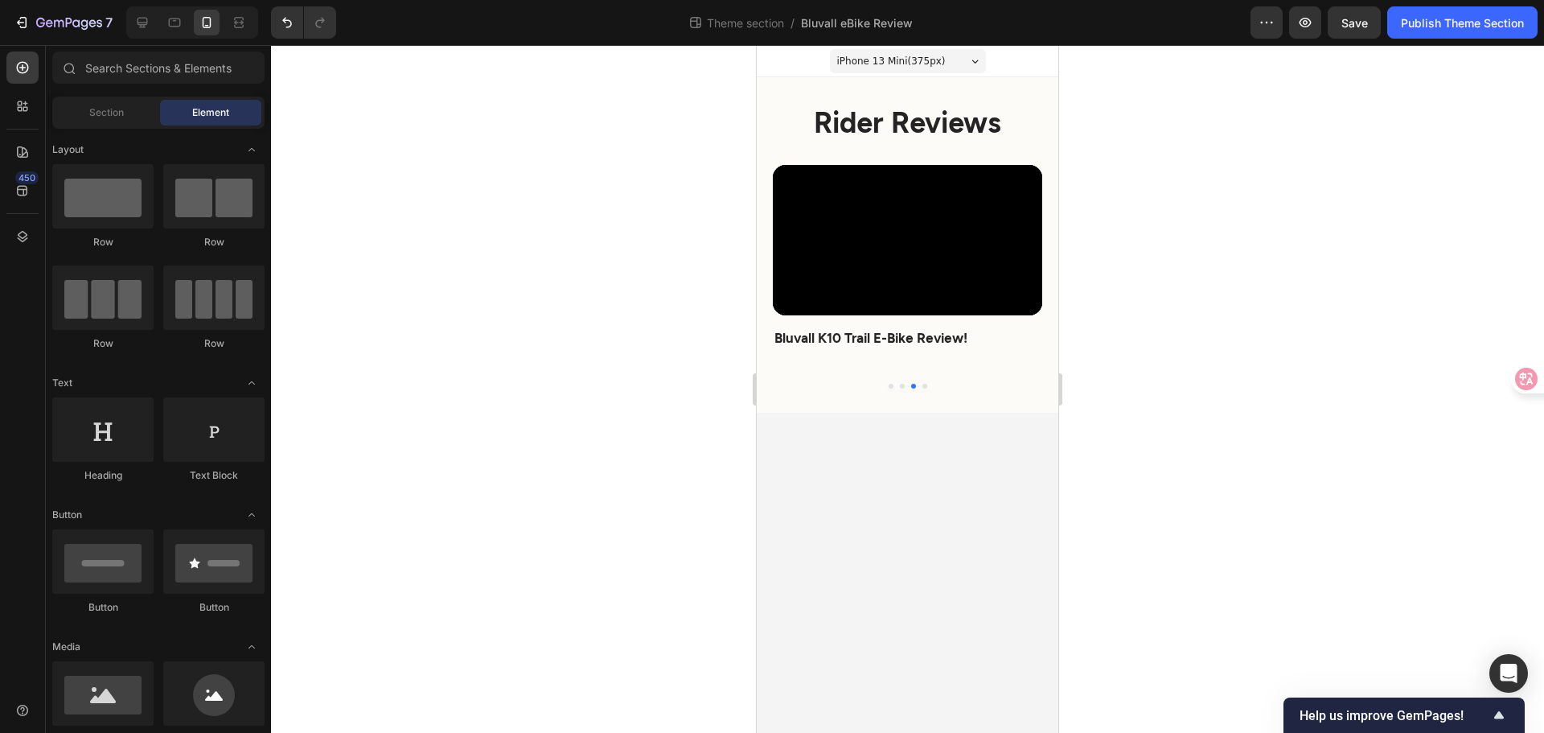
drag, startPoint x: 924, startPoint y: 480, endPoint x: 930, endPoint y: 487, distance: 8.6
click at [930, 487] on body "iPhone 13 Mini ( 375 px) iPhone 13 Mini iPhone 13 Pro iPhone 11 Pro Max iPhone …" at bounding box center [908, 389] width 302 height 688
click at [924, 384] on button "Dot" at bounding box center [925, 386] width 5 height 5
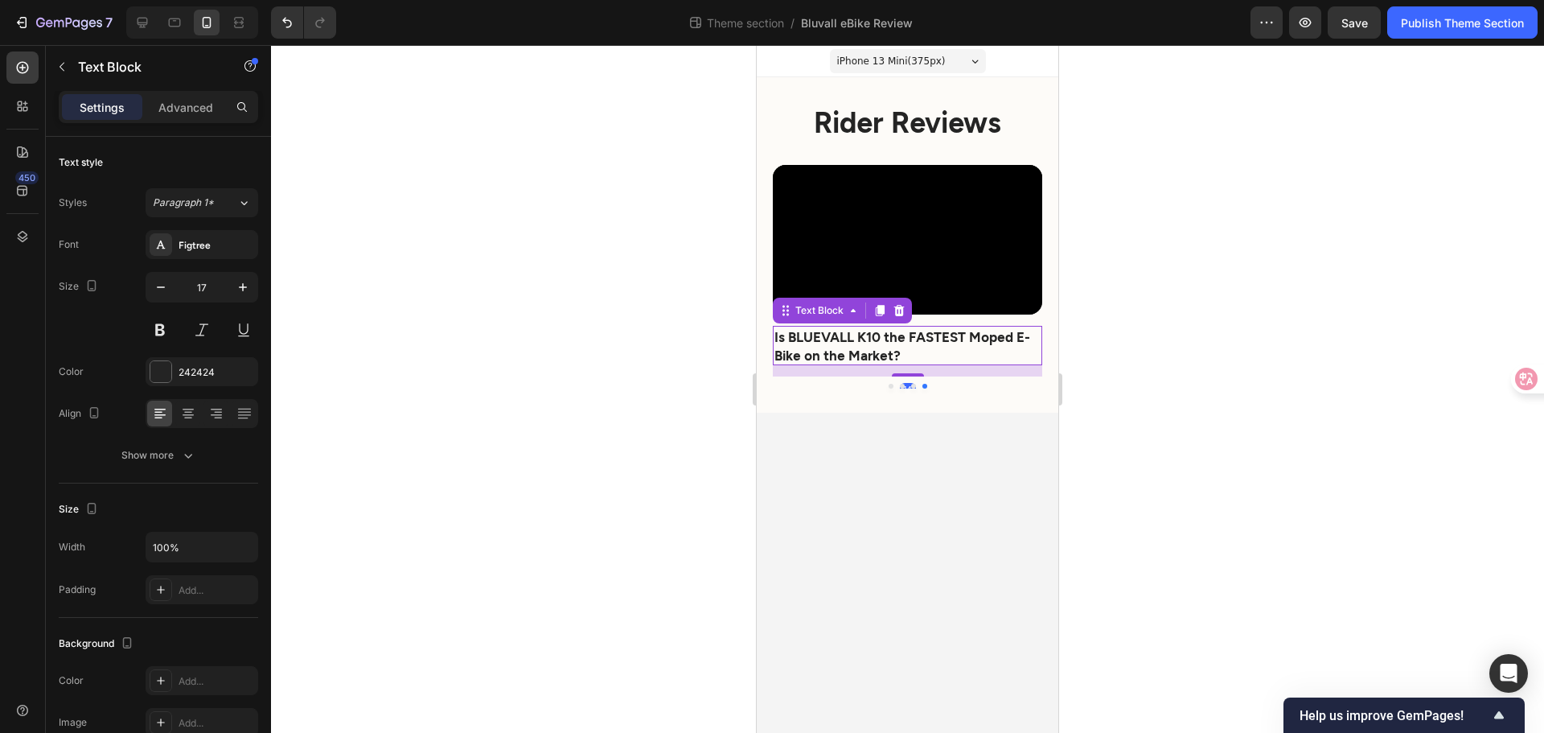
click at [913, 352] on p "Is BLUEVALL K10 the FASTEST Moped E-Bike on the Market?" at bounding box center [908, 344] width 266 height 35
click at [192, 115] on p "Advanced" at bounding box center [185, 107] width 55 height 17
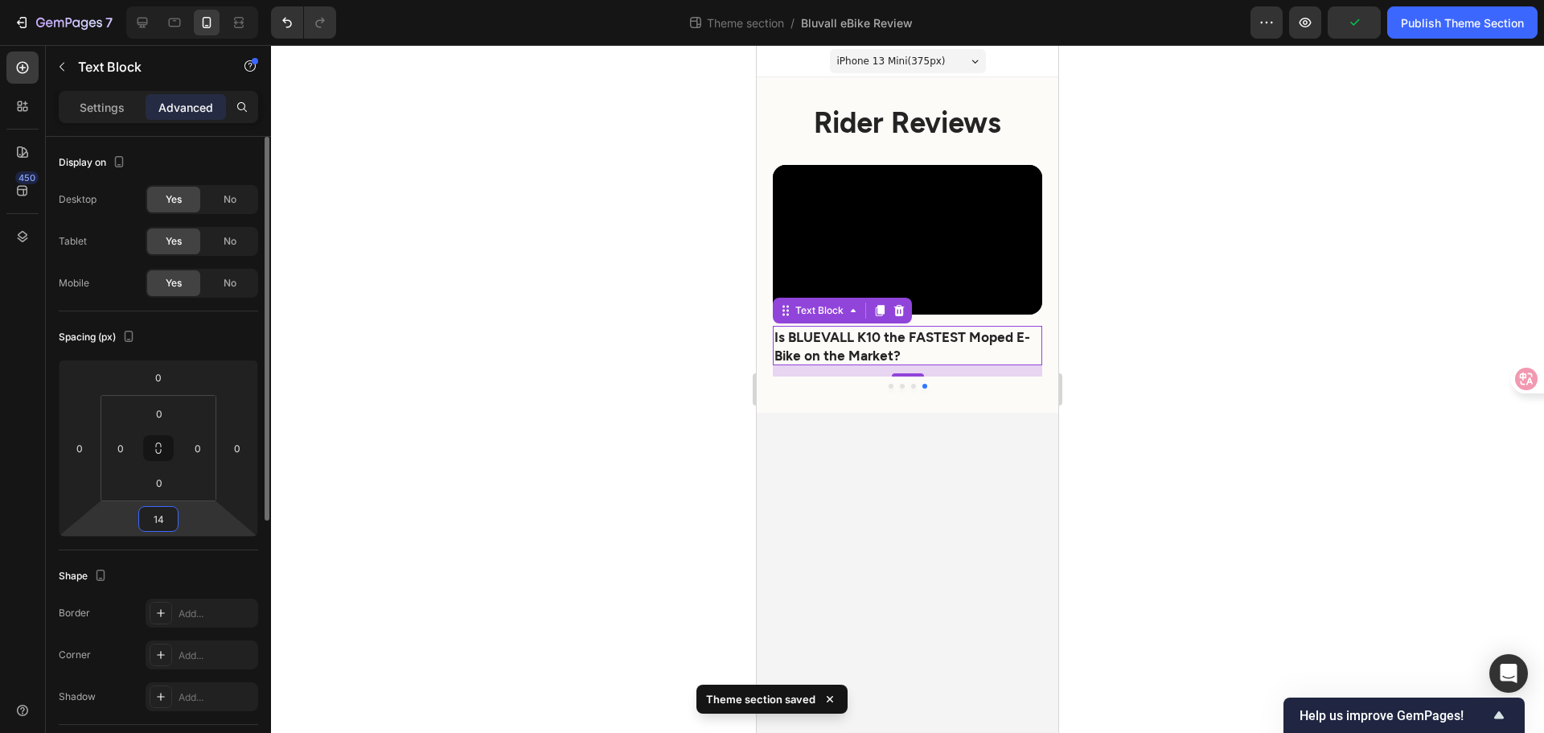
drag, startPoint x: 167, startPoint y: 519, endPoint x: 129, endPoint y: 519, distance: 37.8
click at [129, 519] on div "0 0 14 0" at bounding box center [158, 448] width 199 height 177
click at [144, 522] on div "14" at bounding box center [158, 519] width 40 height 26
drag, startPoint x: 150, startPoint y: 521, endPoint x: 179, endPoint y: 516, distance: 29.4
click at [179, 516] on div "0 0 14 0" at bounding box center [158, 448] width 199 height 177
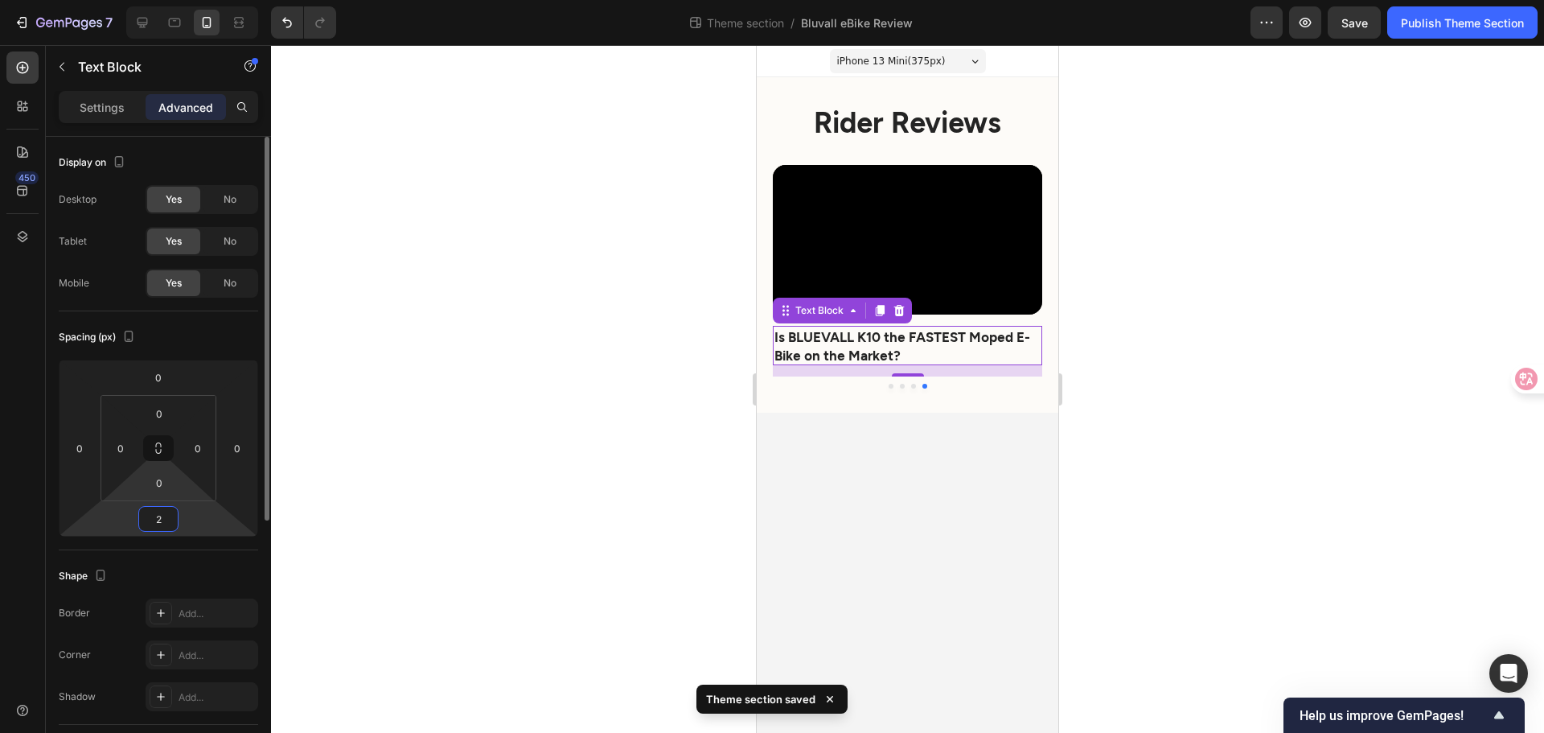
type input "20"
click at [920, 523] on body "iPhone 13 Mini ( 375 px) iPhone 13 Mini iPhone 13 Pro iPhone 11 Pro Max iPhone …" at bounding box center [908, 389] width 302 height 688
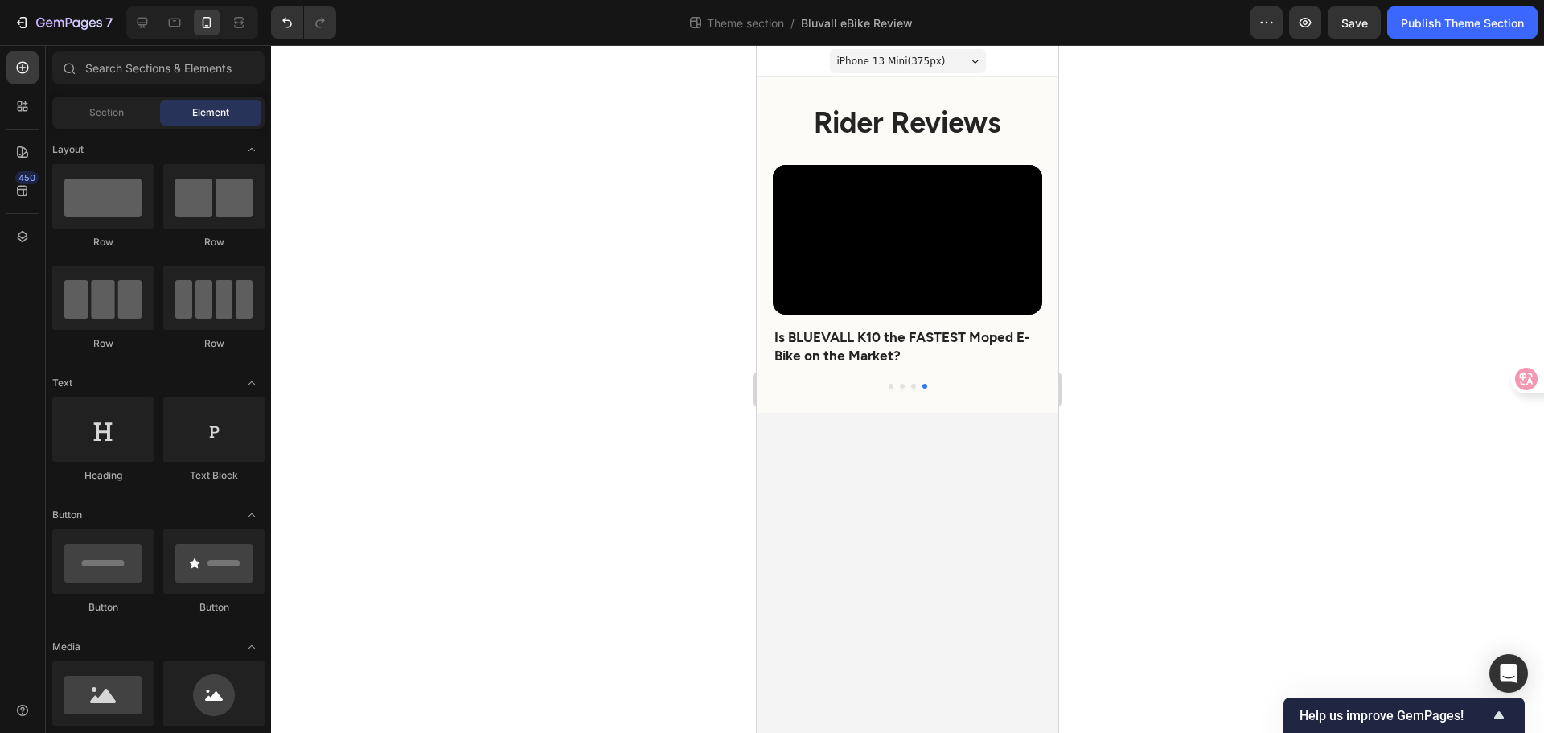
click at [1211, 561] on div at bounding box center [907, 389] width 1273 height 688
click at [172, 22] on icon at bounding box center [174, 22] width 16 height 16
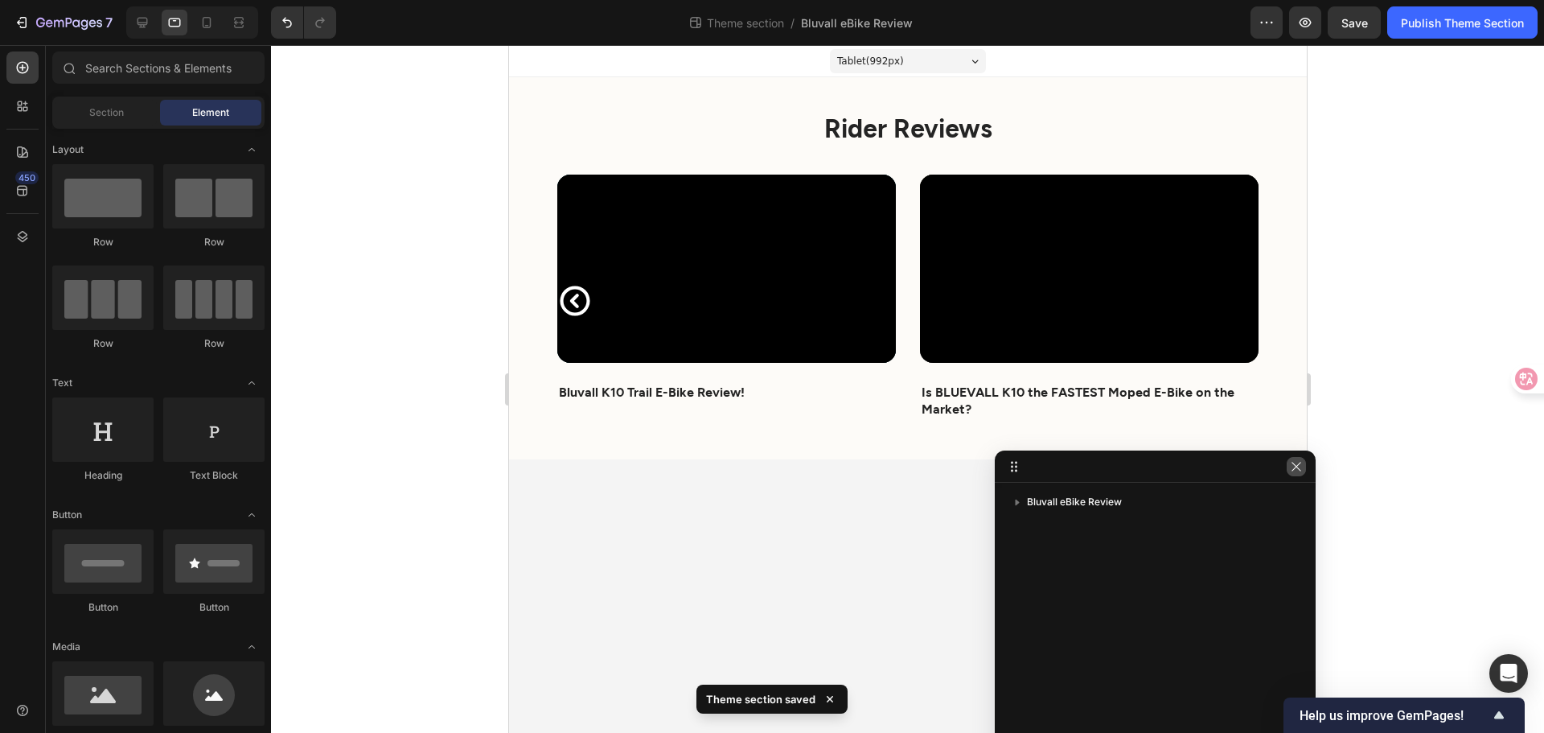
click at [1298, 471] on icon "button" at bounding box center [1296, 466] width 13 height 13
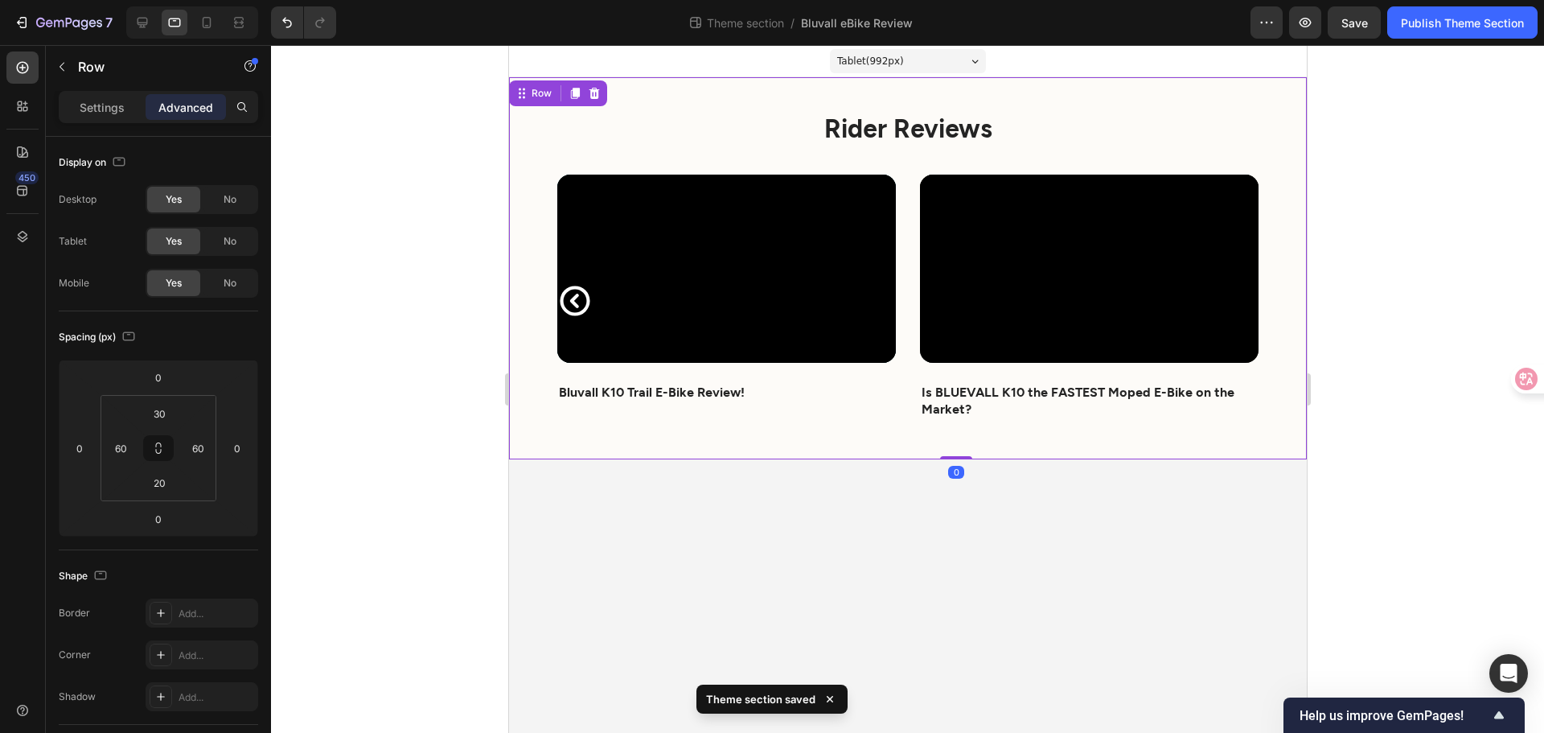
click at [951, 448] on div "⁠⁠⁠⁠⁠⁠⁠ Rider Reviews Heading Video EXPENSIVE E-bikes Should be SCARED of the B…" at bounding box center [907, 268] width 798 height 382
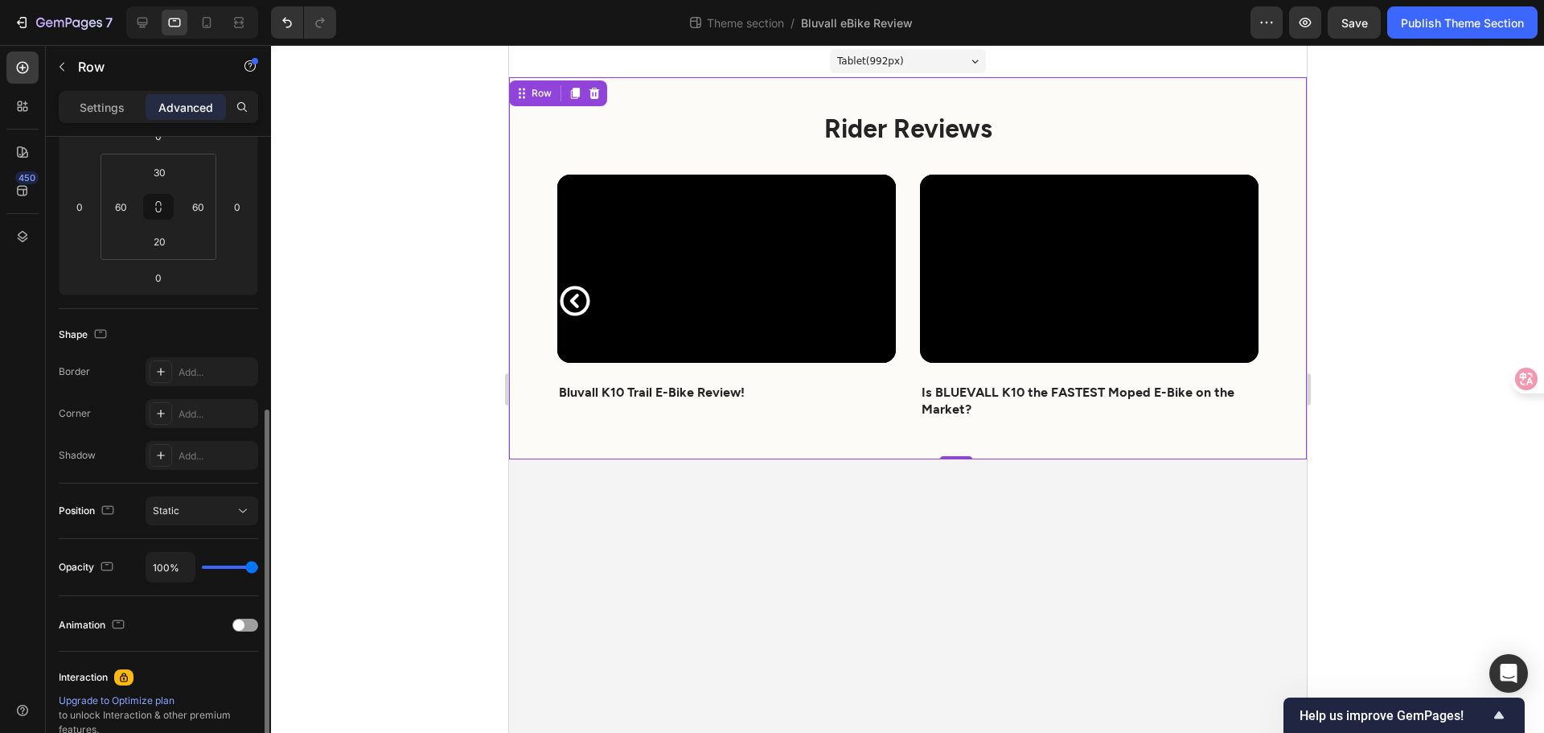
scroll to position [322, 0]
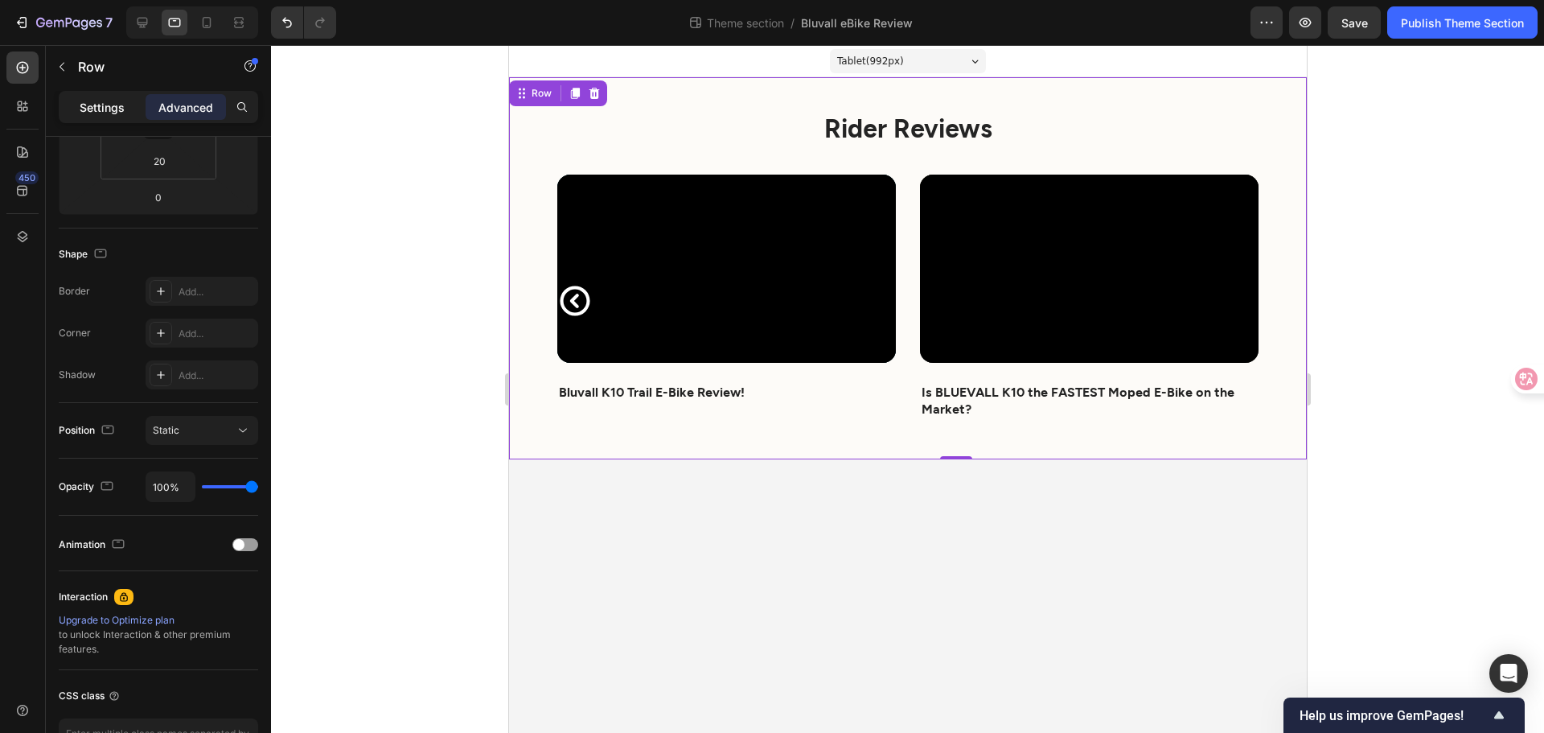
click at [83, 101] on p "Settings" at bounding box center [102, 107] width 45 height 17
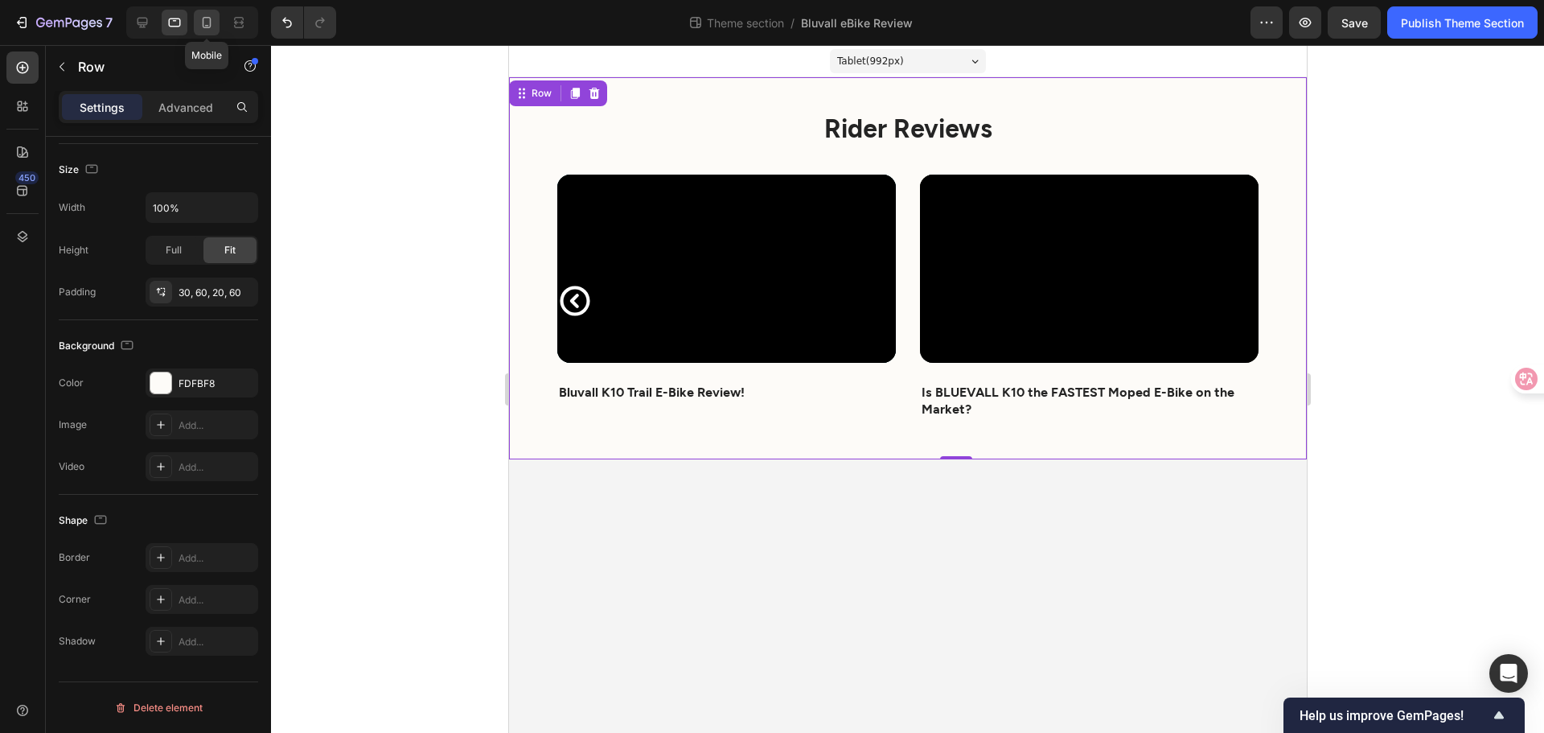
click at [202, 20] on icon at bounding box center [207, 22] width 16 height 16
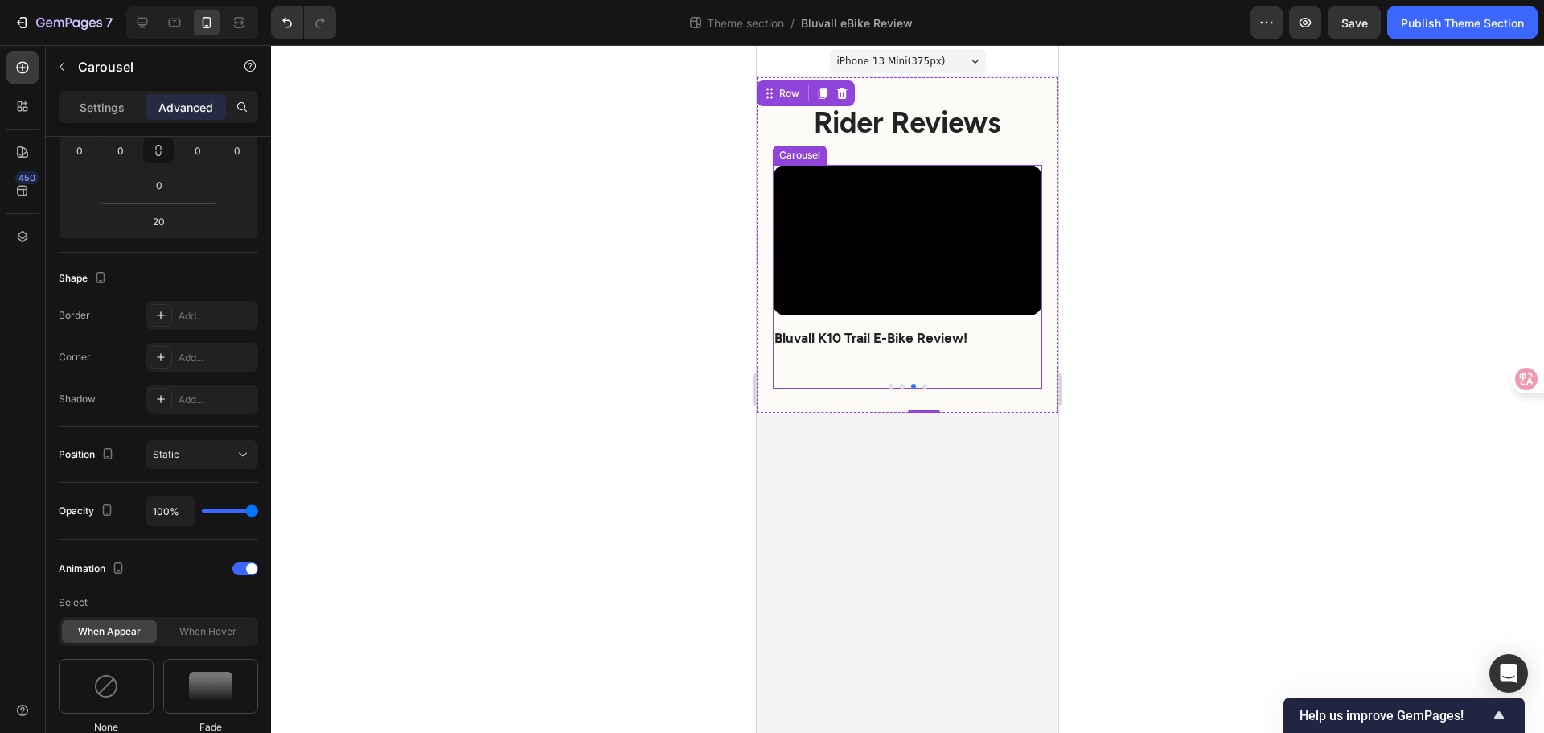
click at [898, 388] on div "Video EXPENSIVE E-bikes Should be SCARED of the Bluvall K10 Text Block Row Row …" at bounding box center [907, 277] width 269 height 224
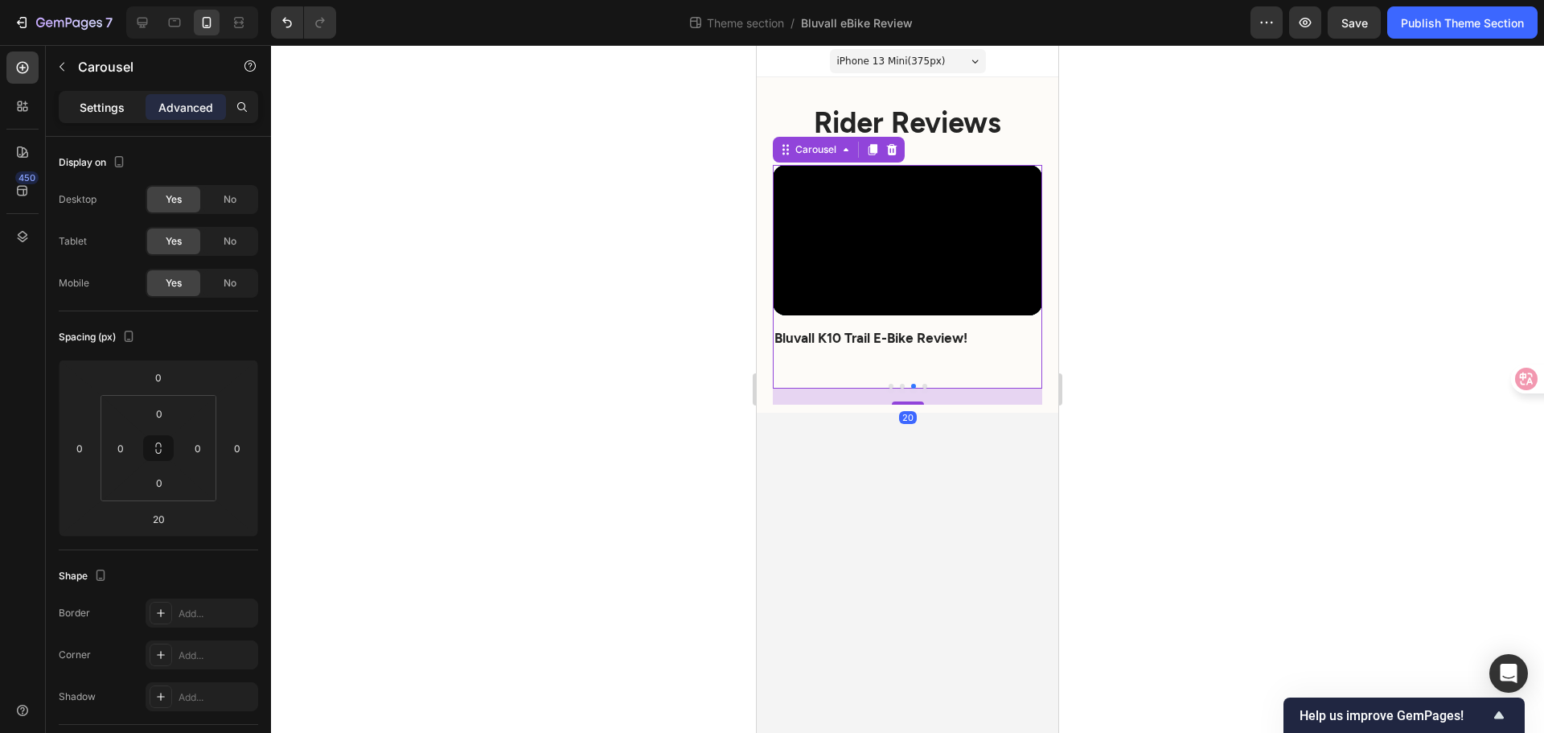
click at [113, 108] on p "Settings" at bounding box center [102, 107] width 45 height 17
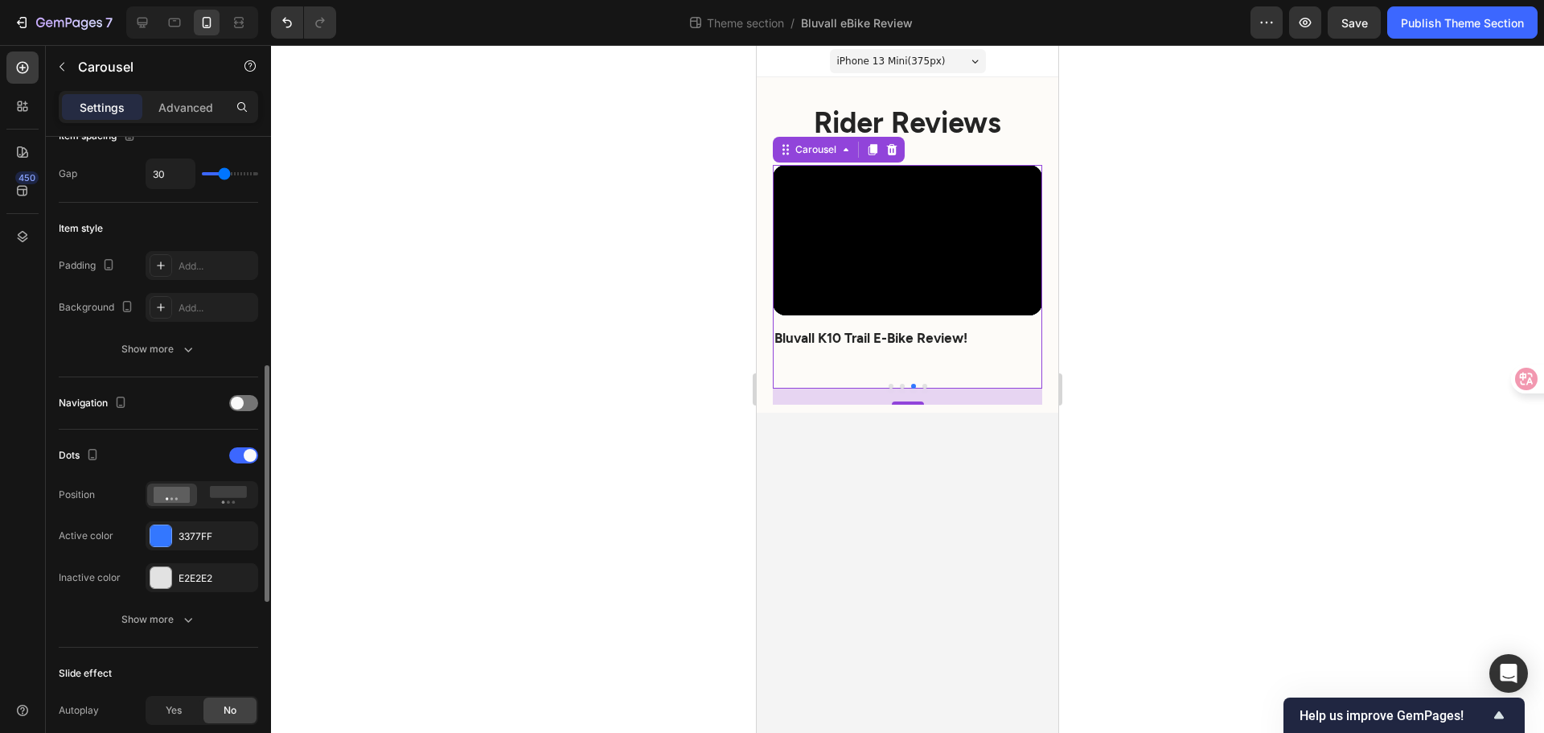
scroll to position [402, 0]
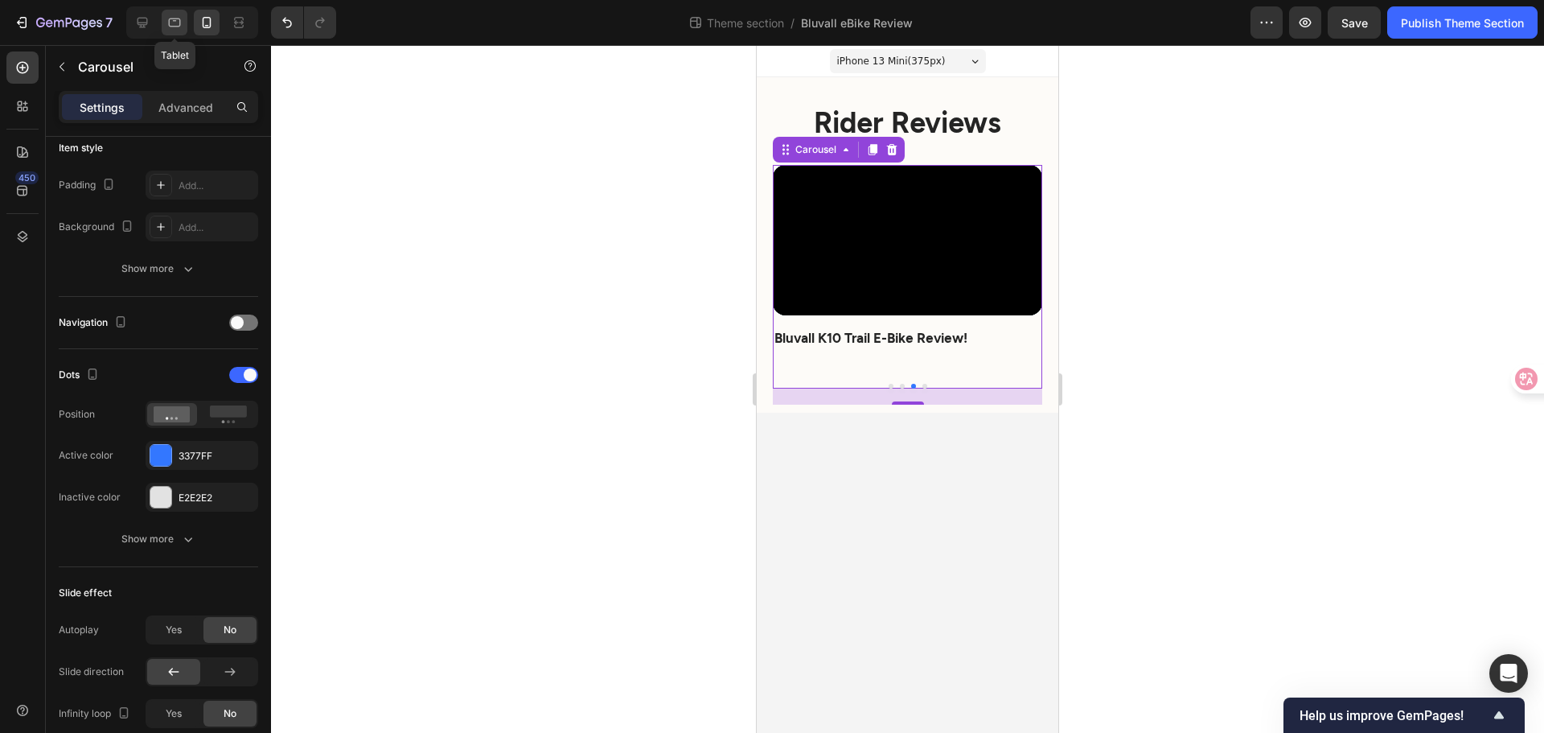
click at [176, 18] on icon at bounding box center [174, 22] width 16 height 16
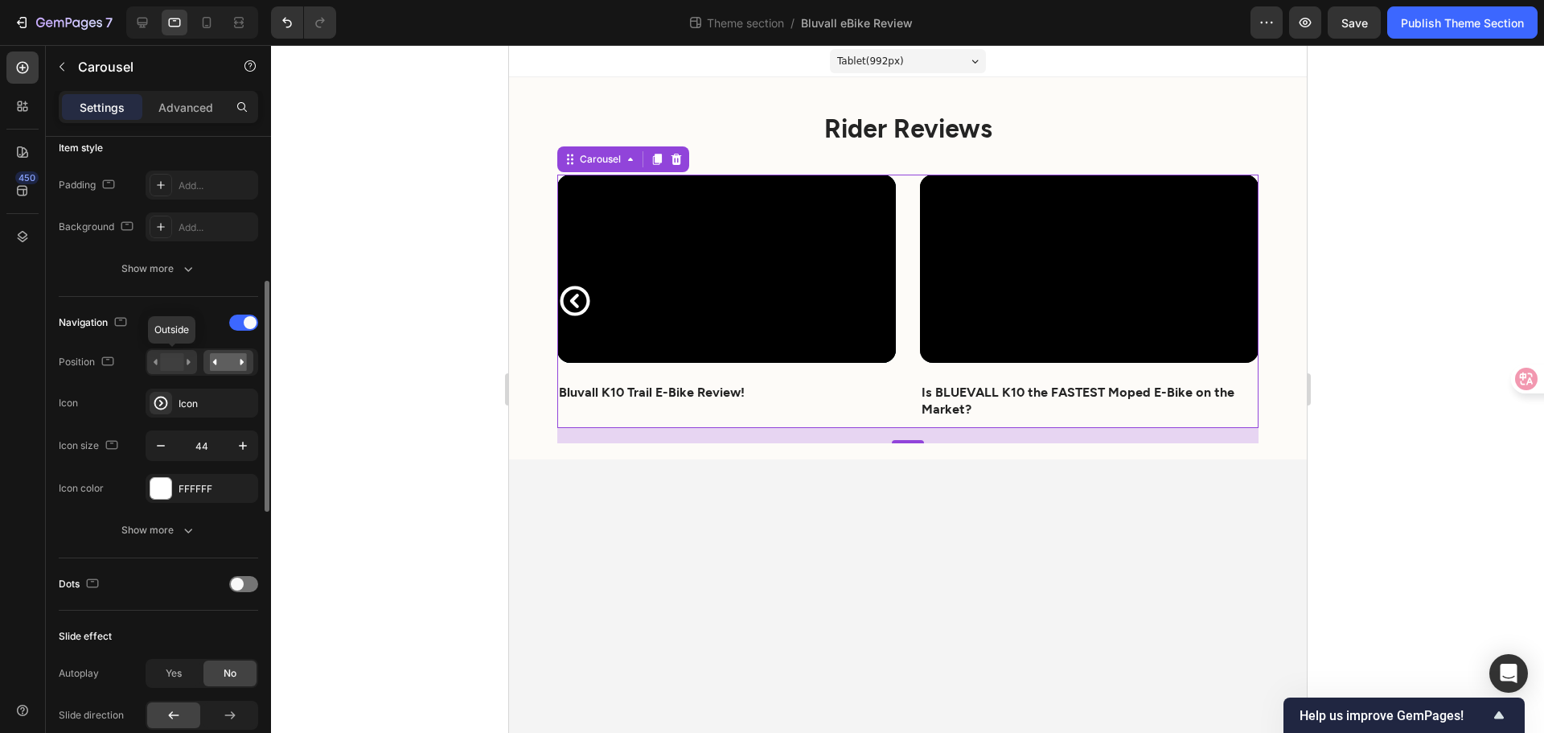
click at [167, 364] on rect at bounding box center [171, 362] width 23 height 18
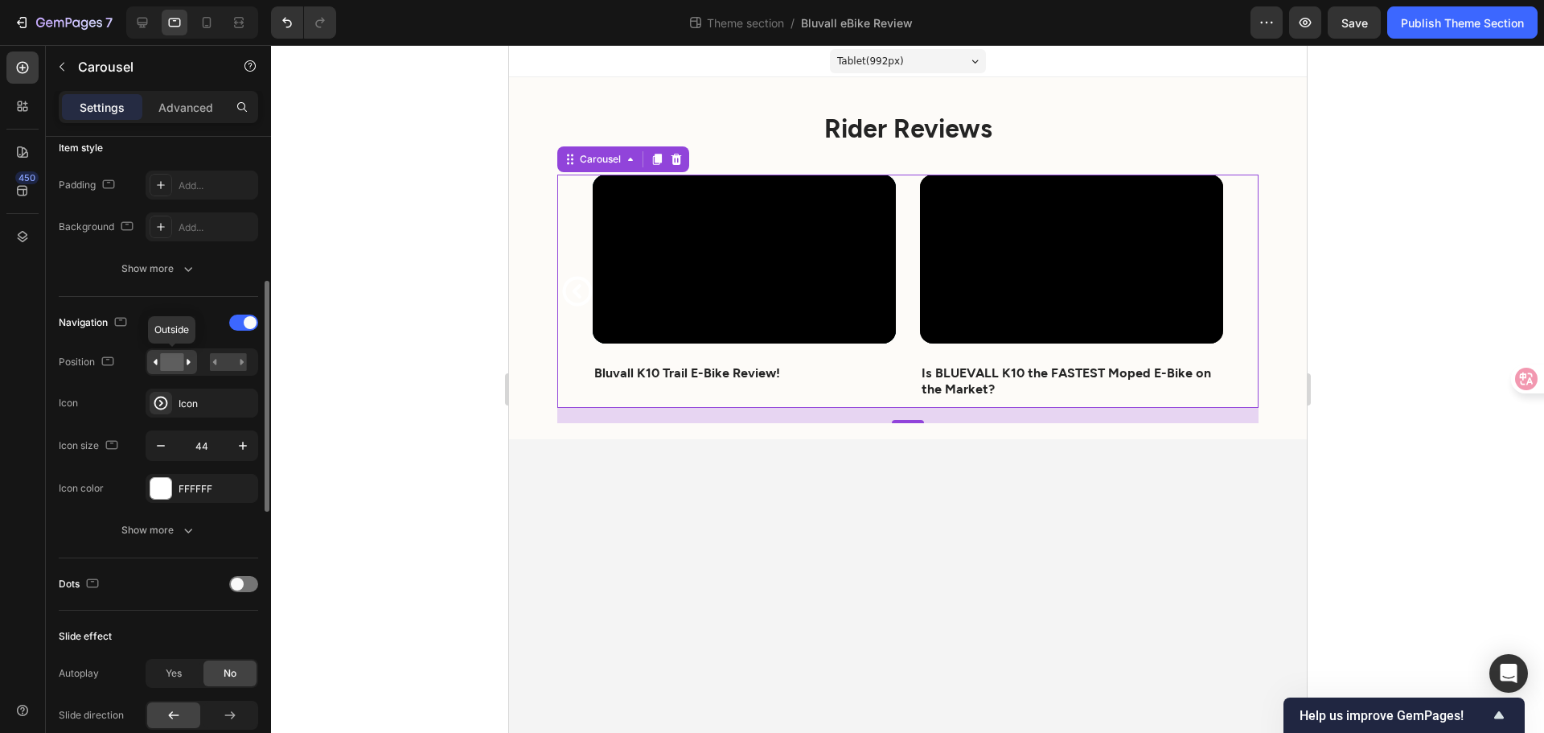
click at [167, 364] on rect at bounding box center [171, 362] width 23 height 18
click at [294, 36] on button "Undo/Redo" at bounding box center [287, 22] width 32 height 32
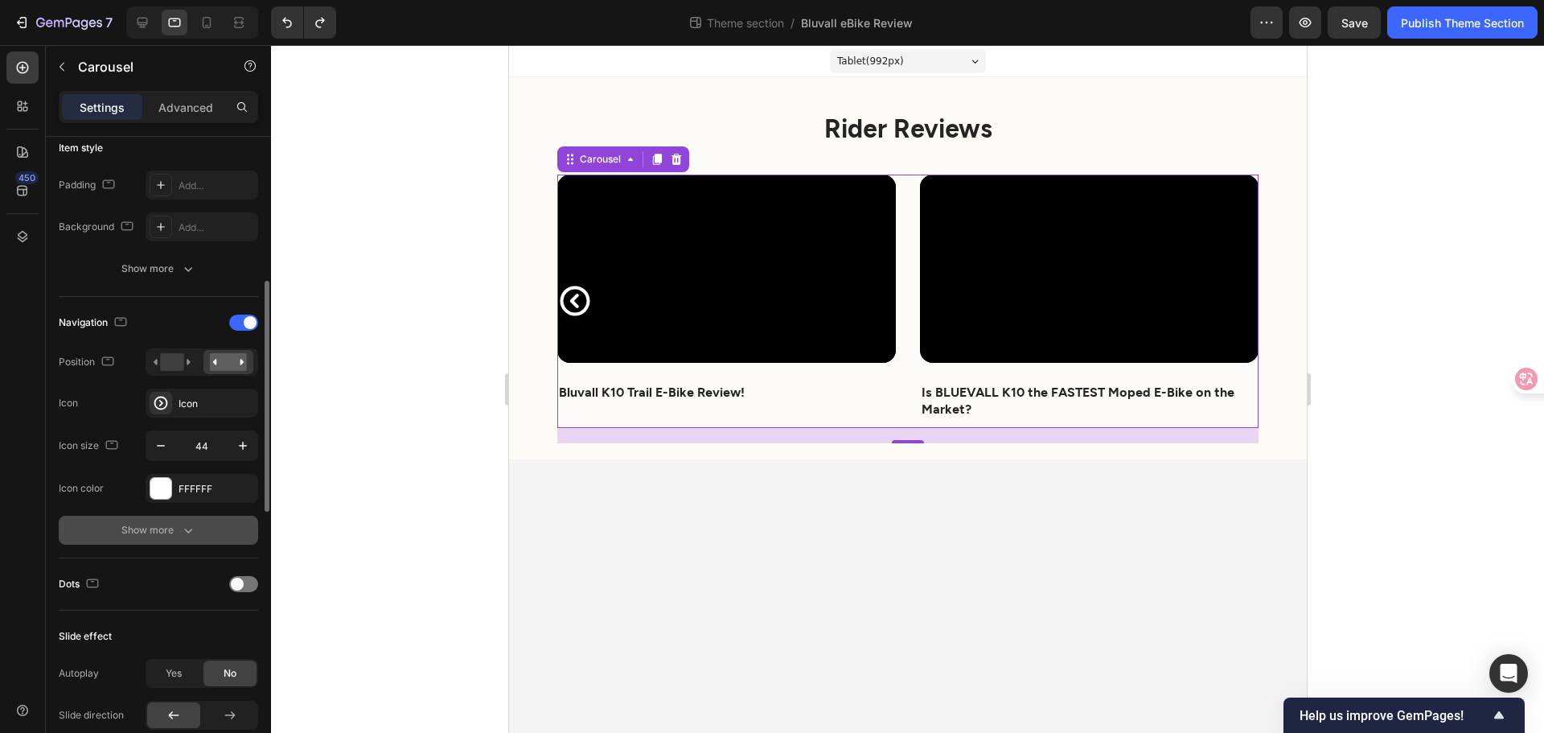
click at [186, 536] on icon "button" at bounding box center [188, 530] width 16 height 16
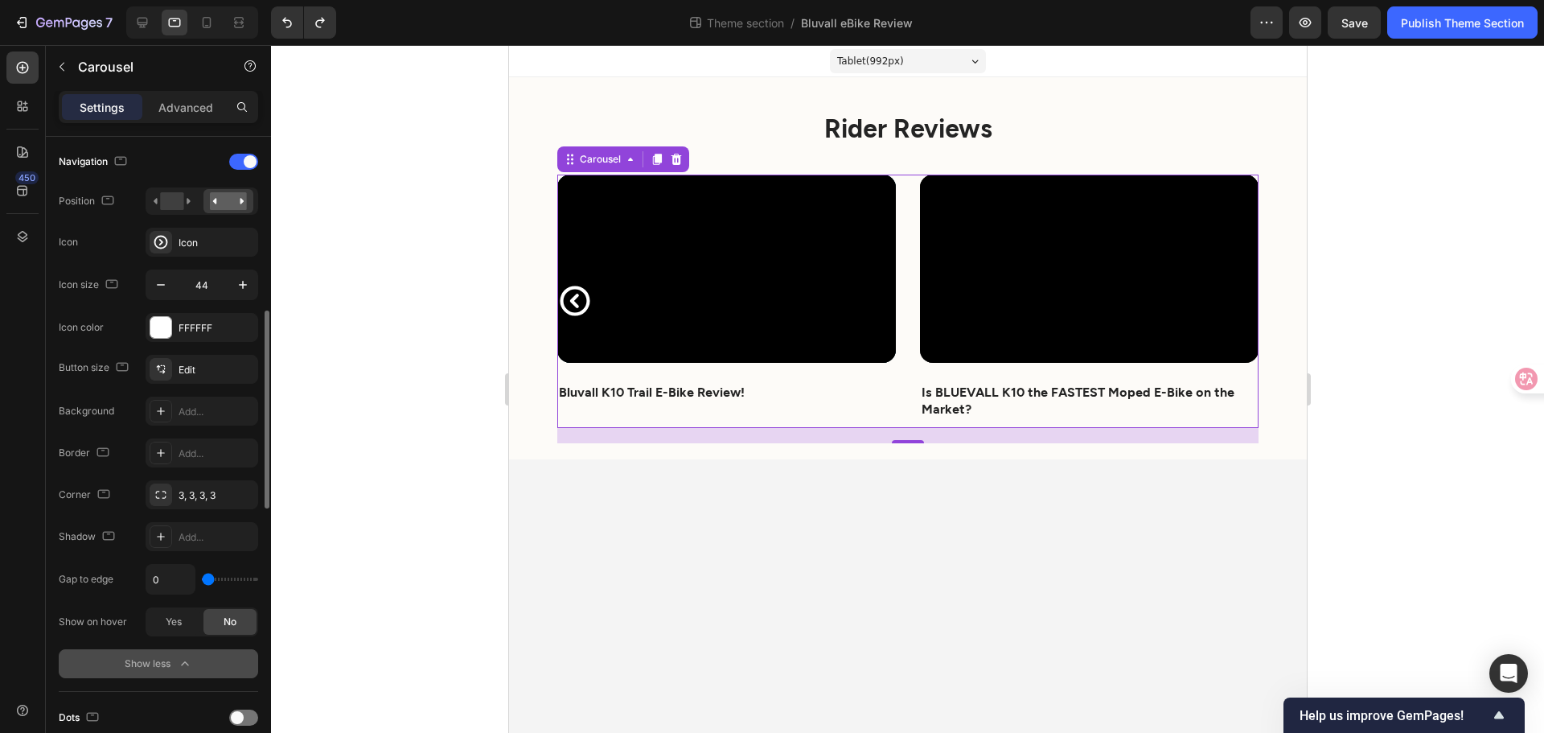
scroll to position [804, 0]
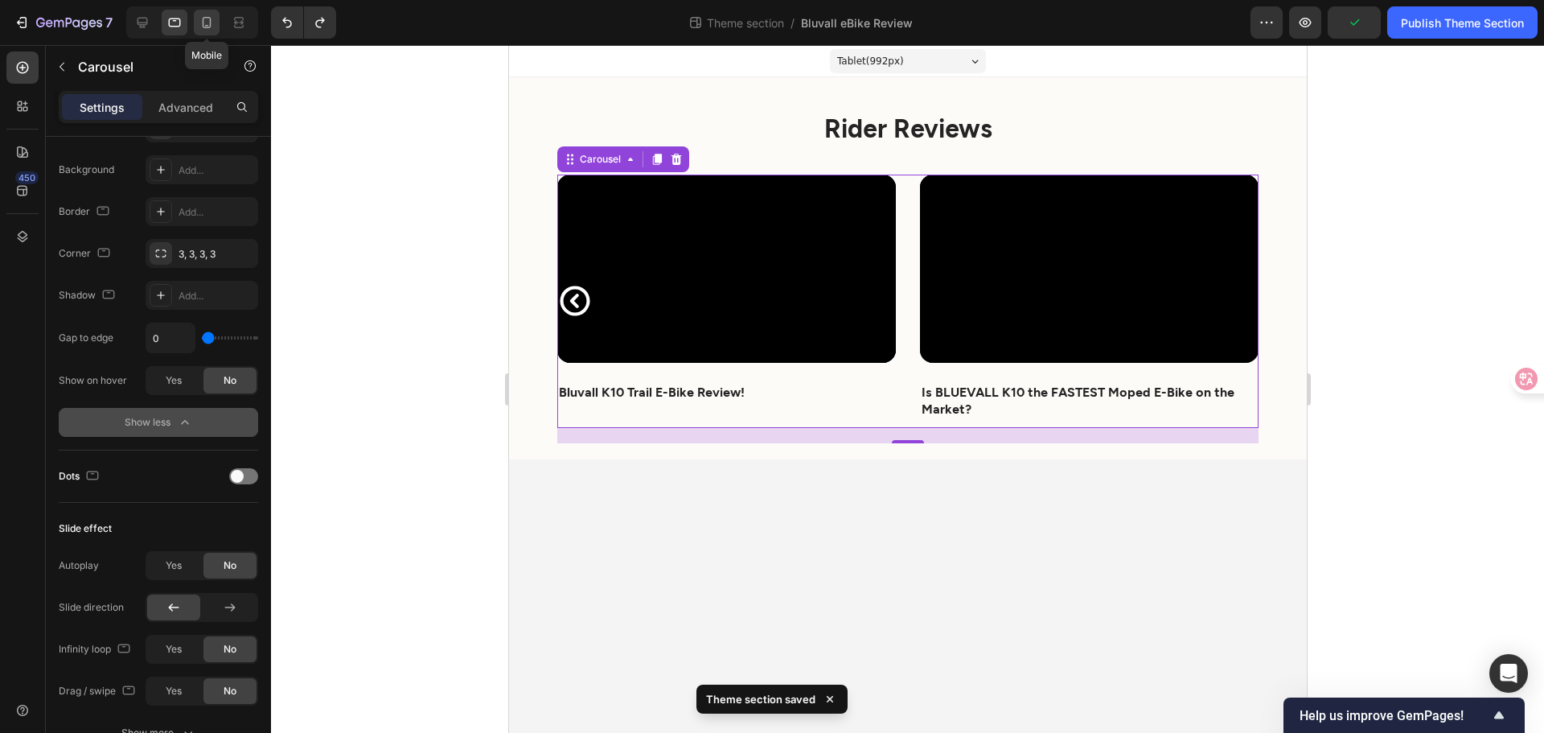
click at [206, 23] on icon at bounding box center [207, 22] width 16 height 16
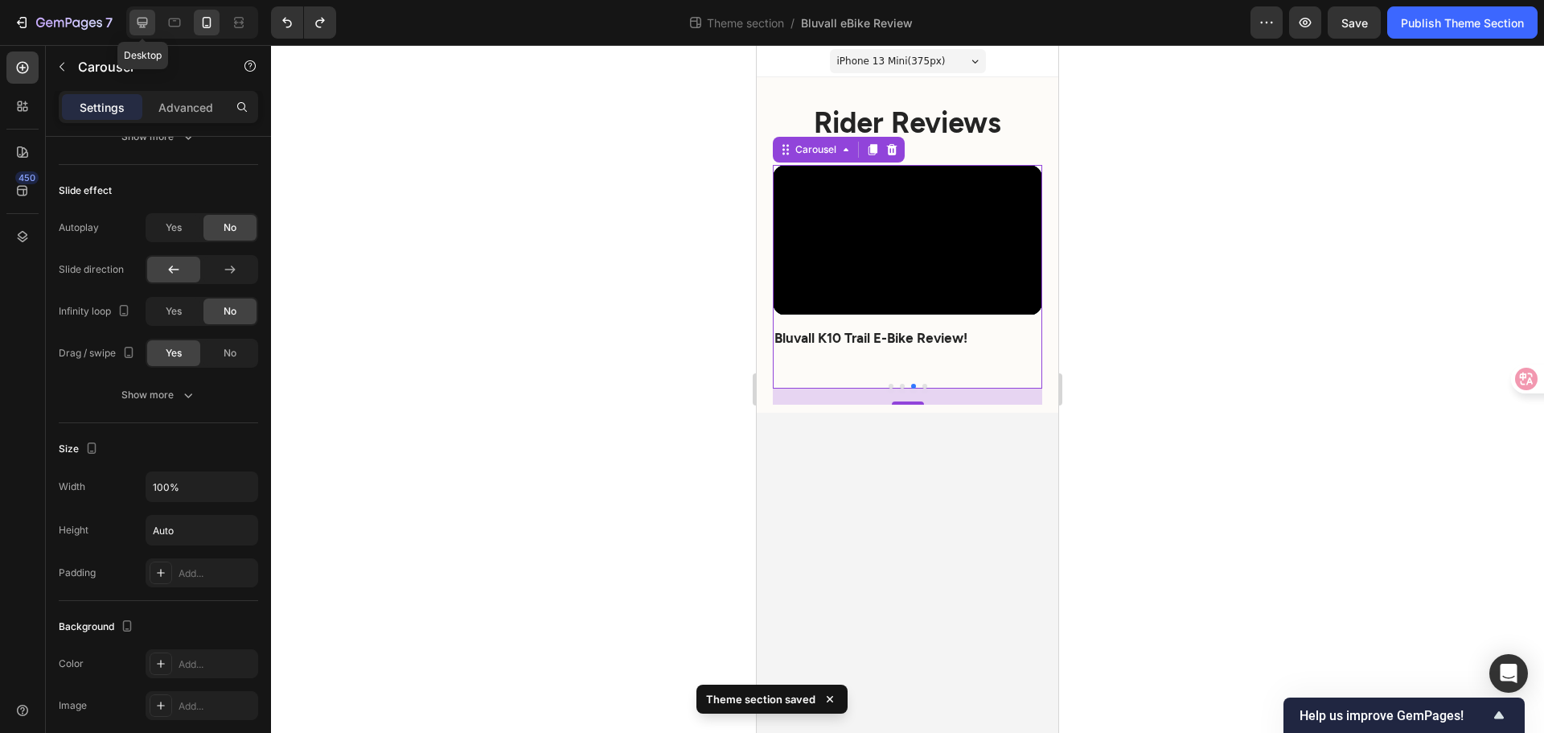
click at [138, 18] on icon at bounding box center [143, 23] width 10 height 10
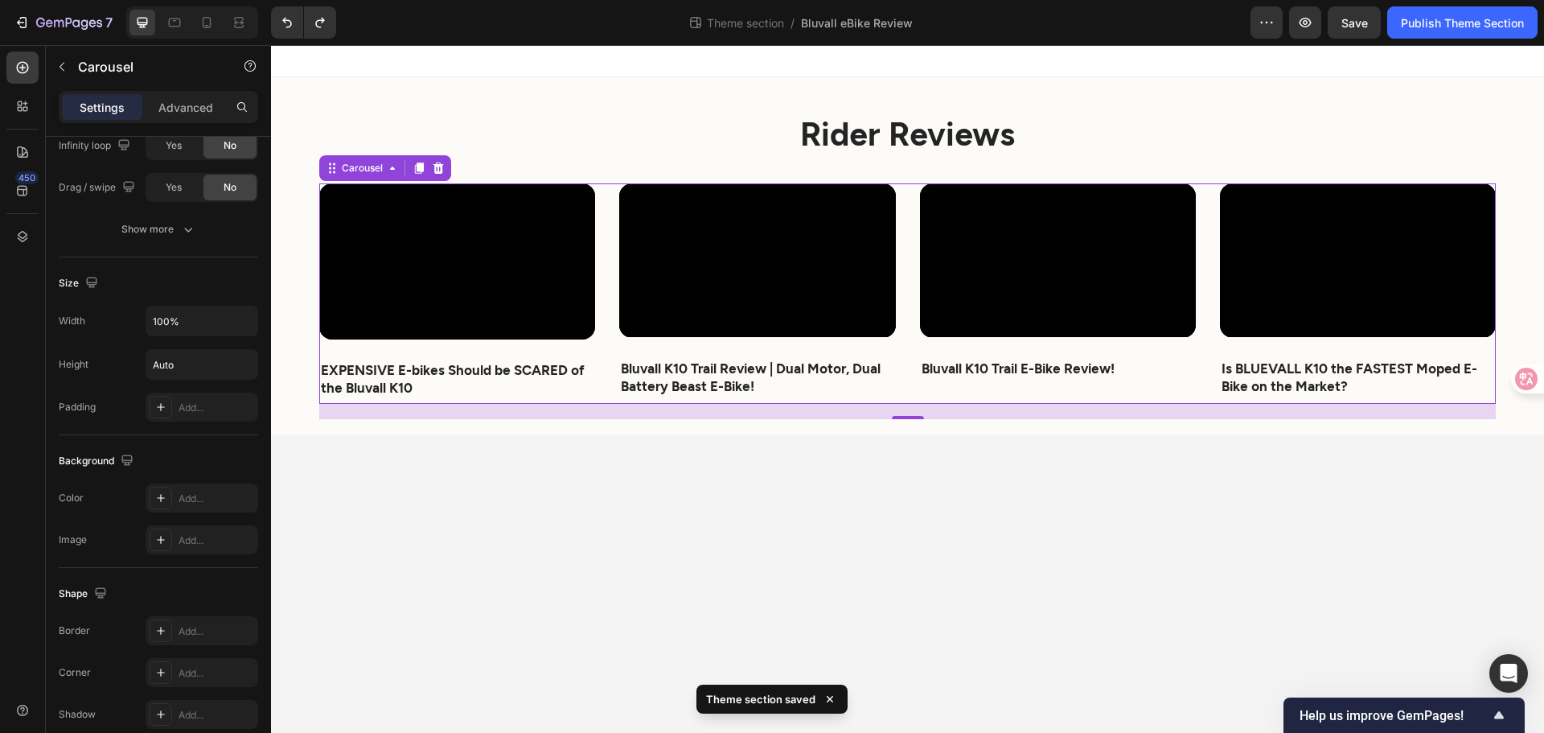
click at [1048, 625] on body "⁠⁠⁠⁠⁠⁠⁠ Rider Reviews Heading Video EXPENSIVE E-bikes Should be SCARED of the B…" at bounding box center [907, 389] width 1273 height 688
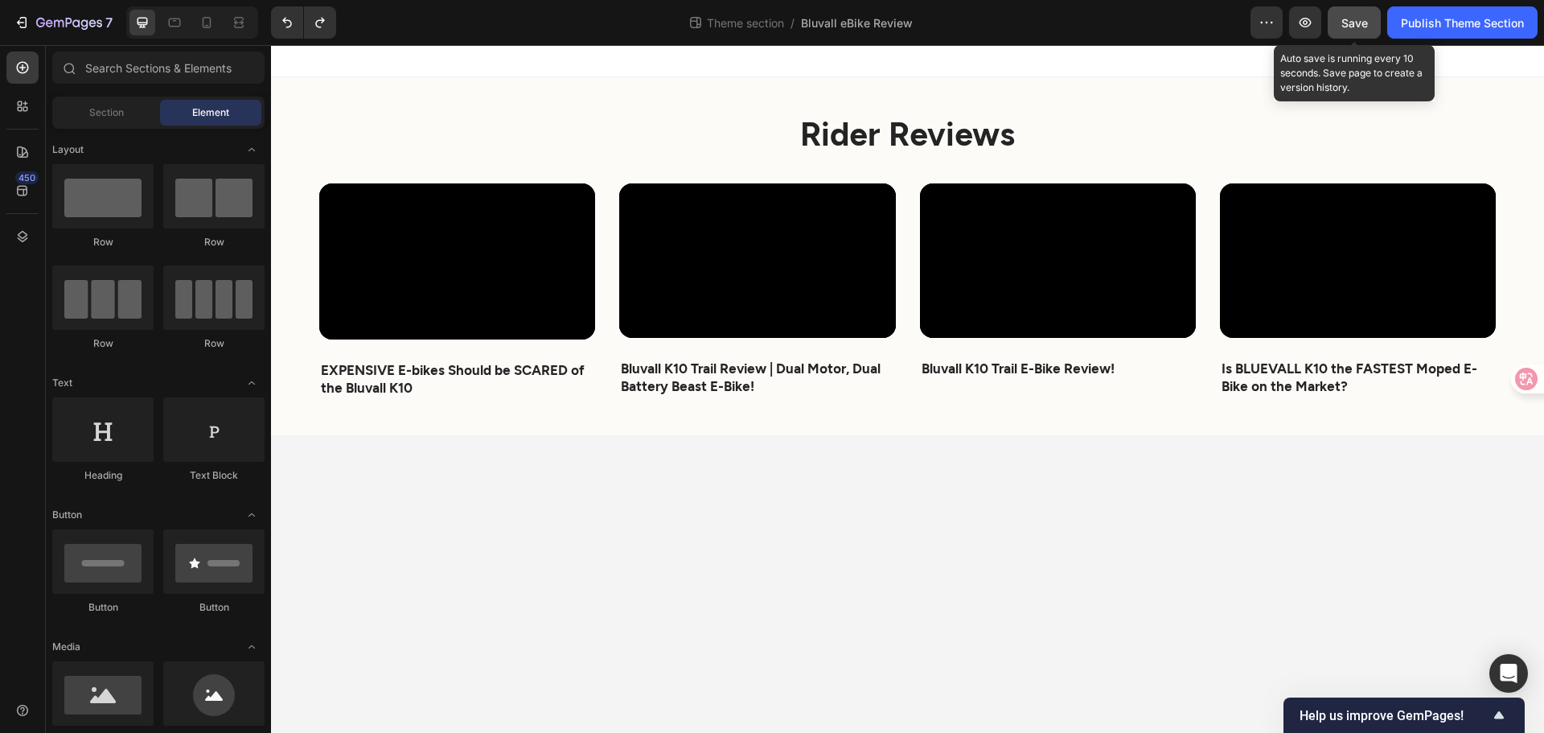
click at [1335, 24] on button "Save" at bounding box center [1354, 22] width 53 height 32
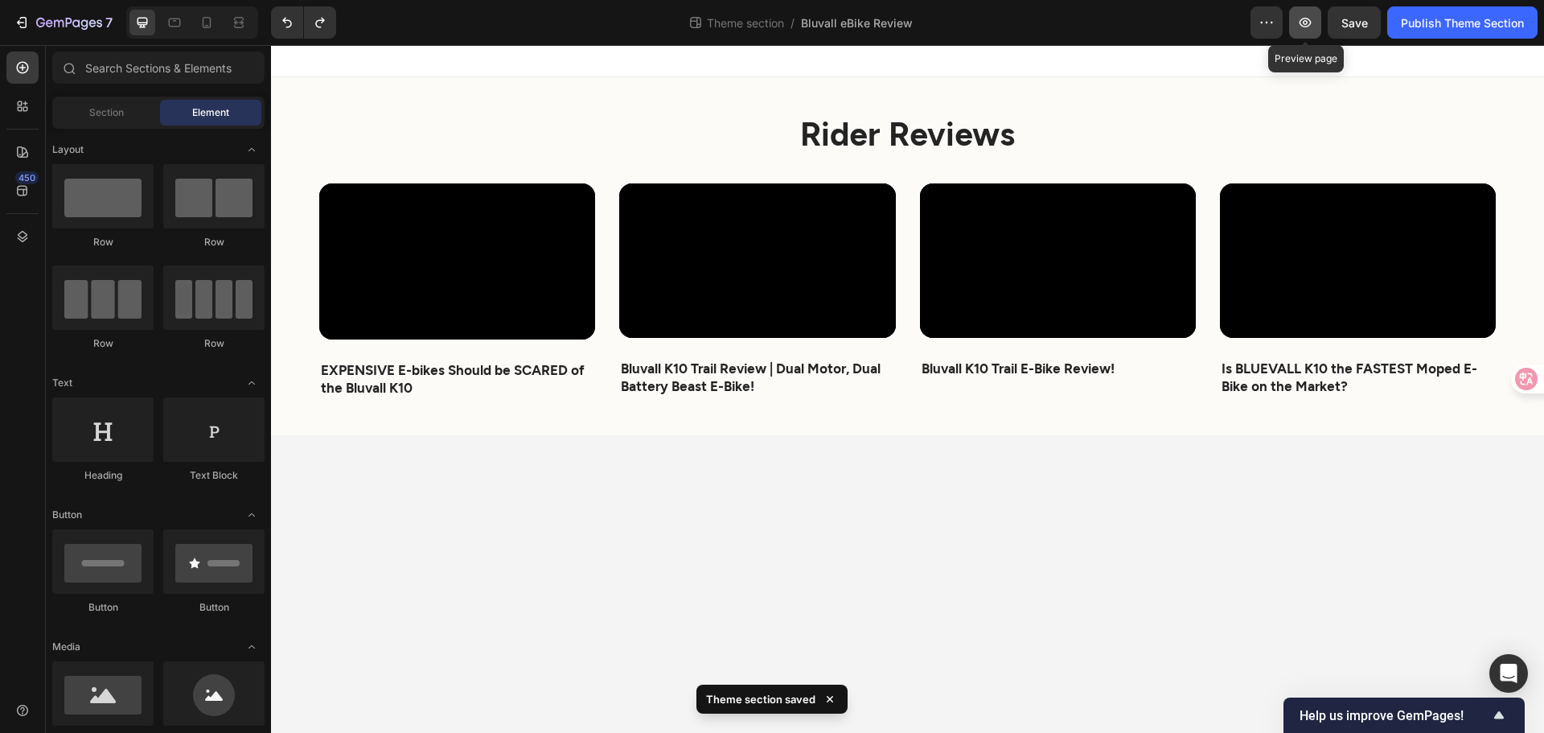
click at [1310, 38] on button "button" at bounding box center [1305, 22] width 32 height 32
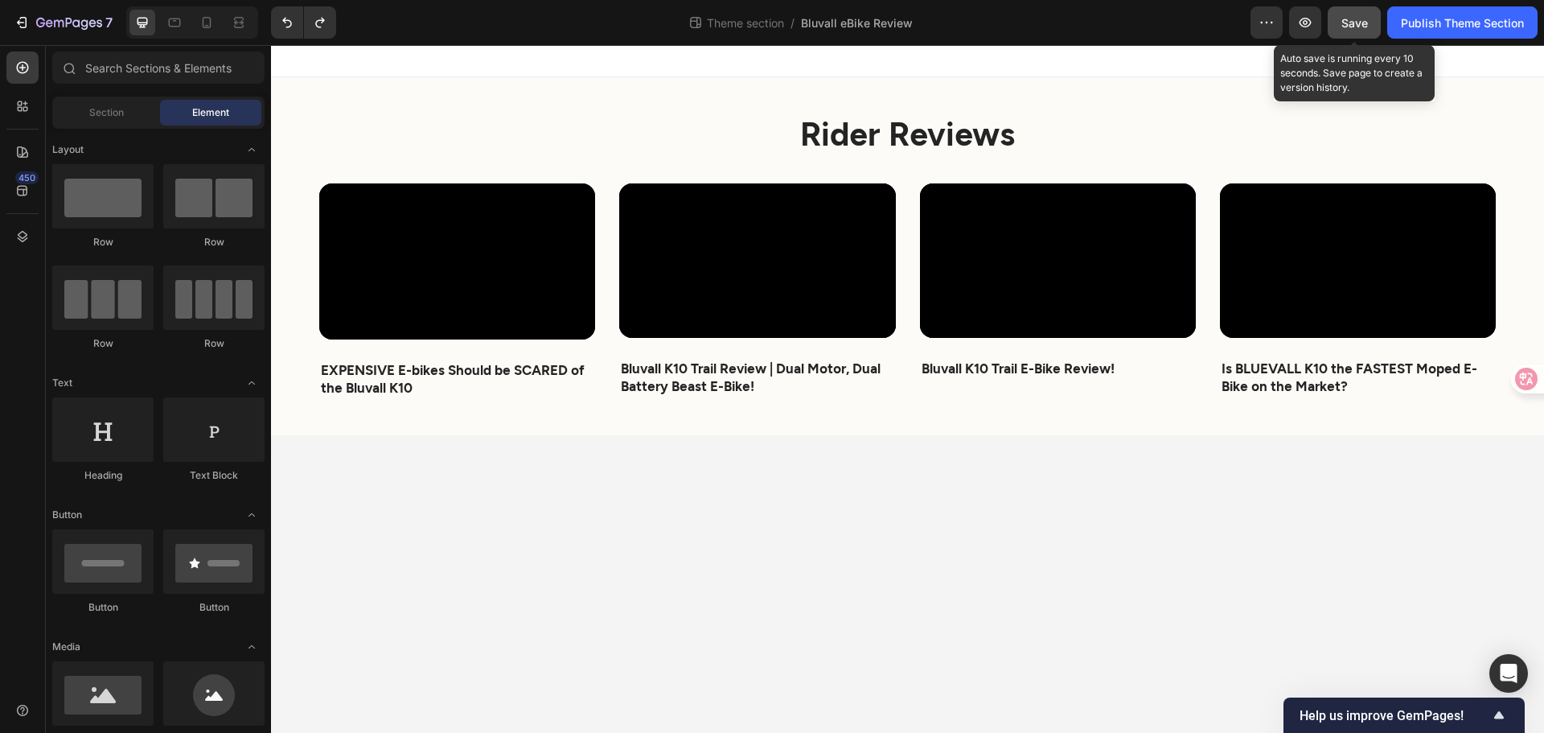
click at [1343, 17] on span "Save" at bounding box center [1355, 23] width 27 height 14
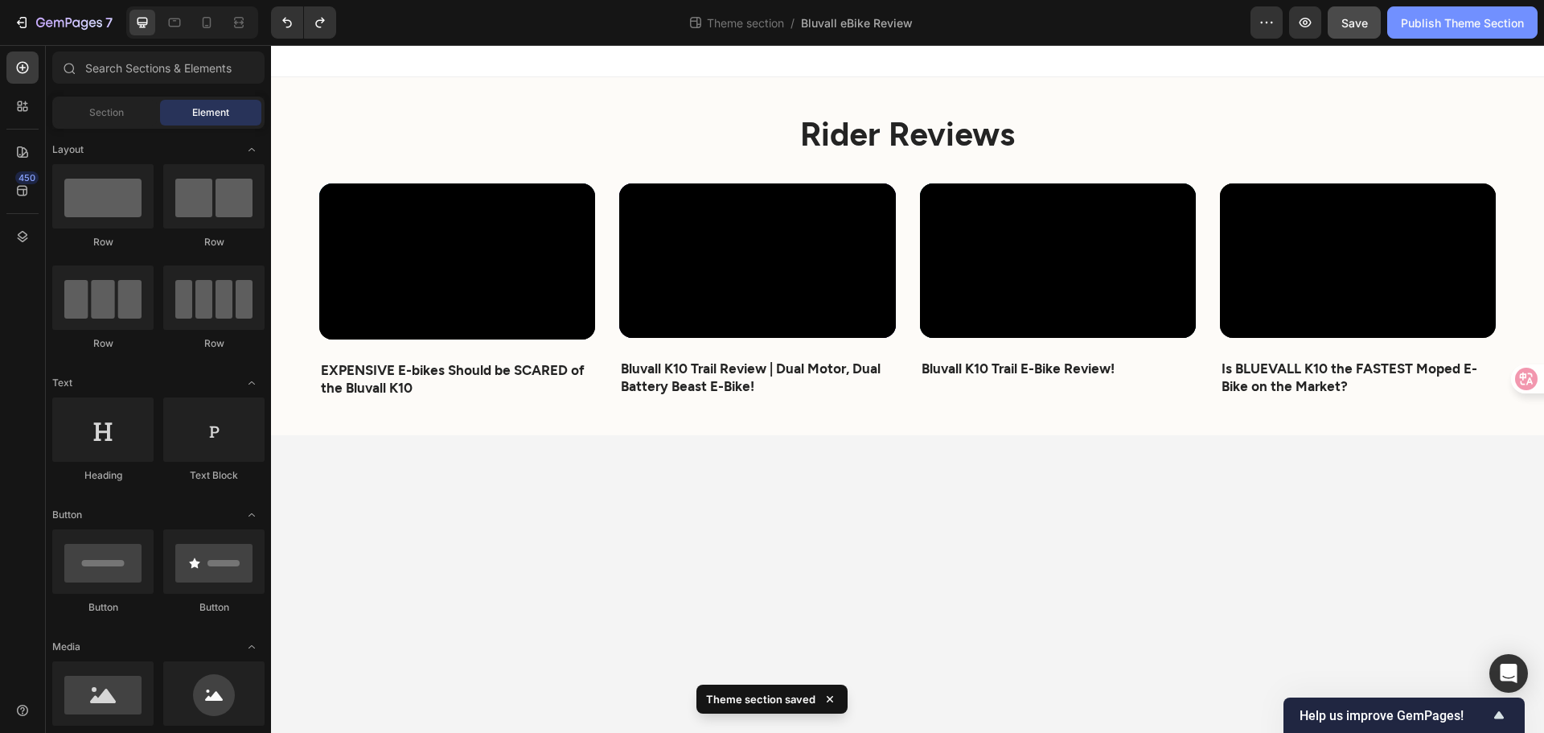
click at [1452, 25] on div "Publish Theme Section" at bounding box center [1462, 22] width 123 height 17
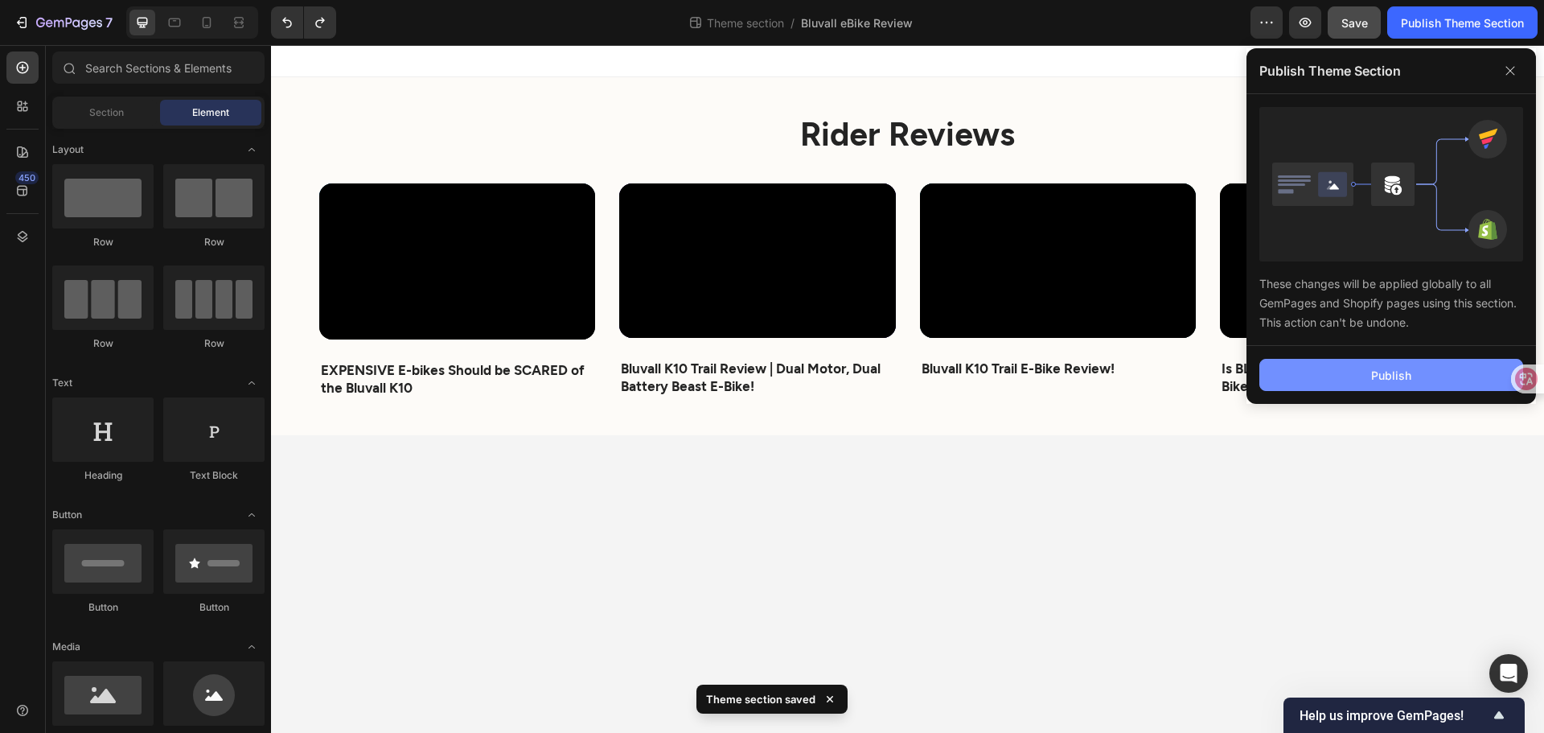
click at [1440, 368] on button "Publish" at bounding box center [1392, 375] width 264 height 32
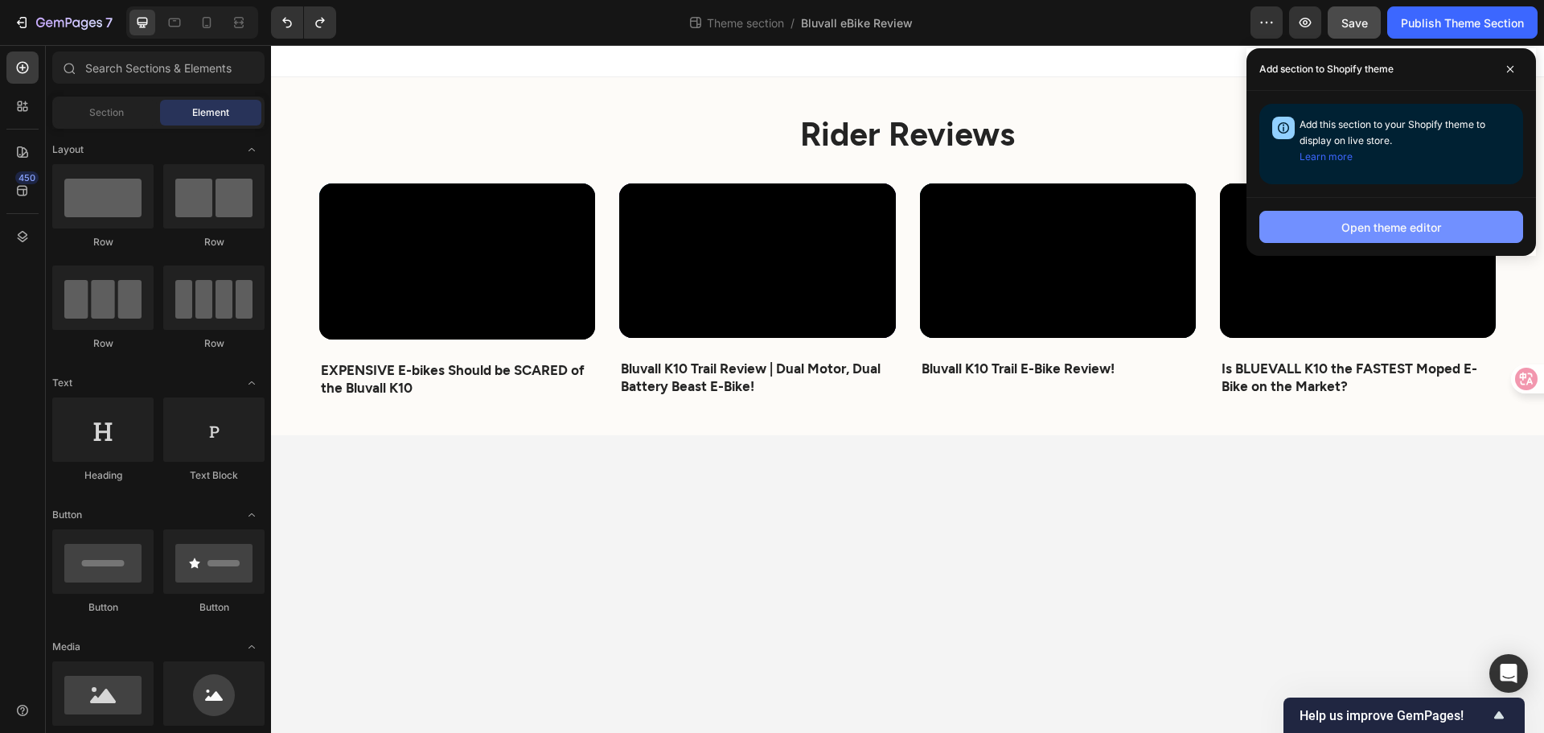
click at [1337, 235] on button "Open theme editor" at bounding box center [1392, 227] width 264 height 32
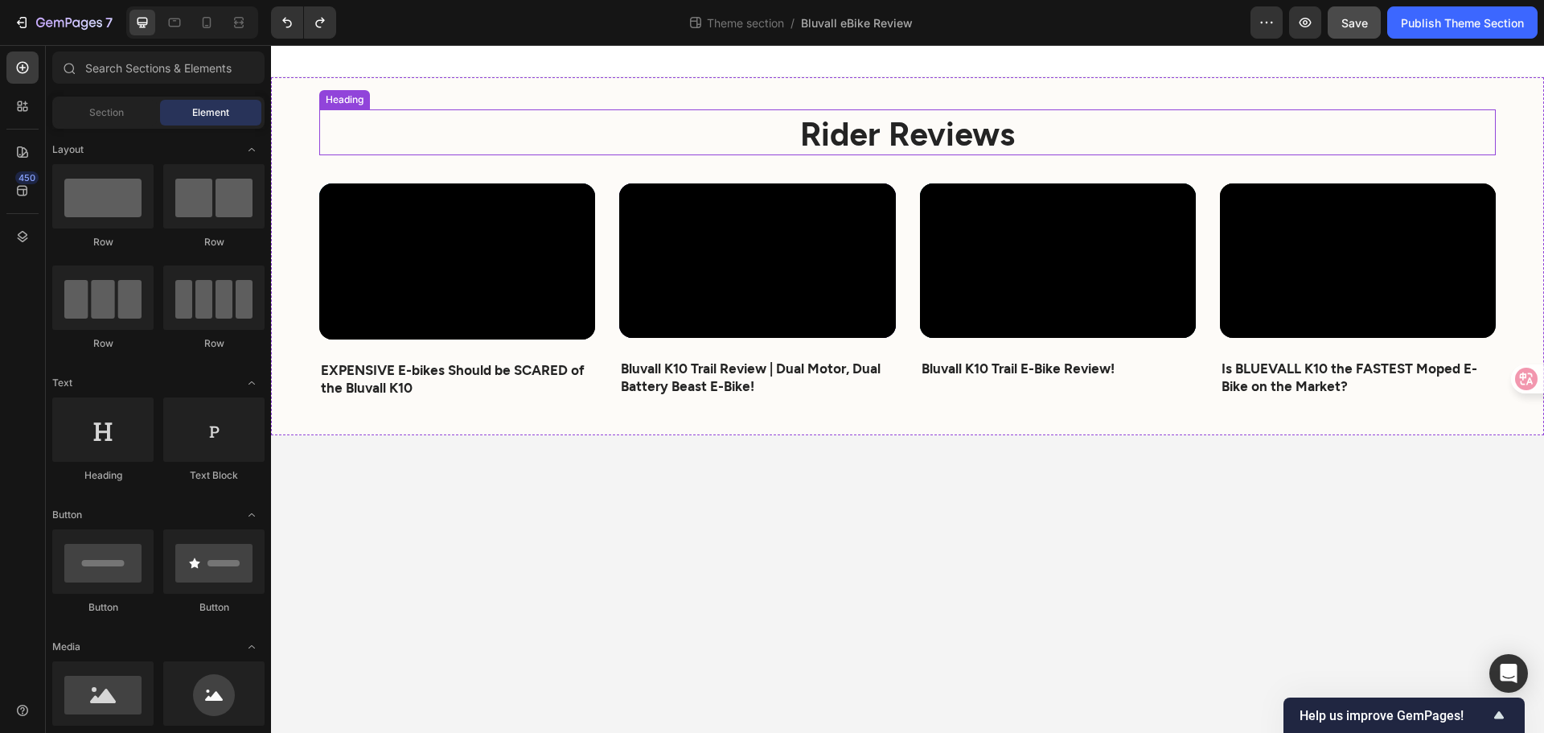
click at [853, 125] on strong "Rider Reviews" at bounding box center [907, 132] width 215 height 39
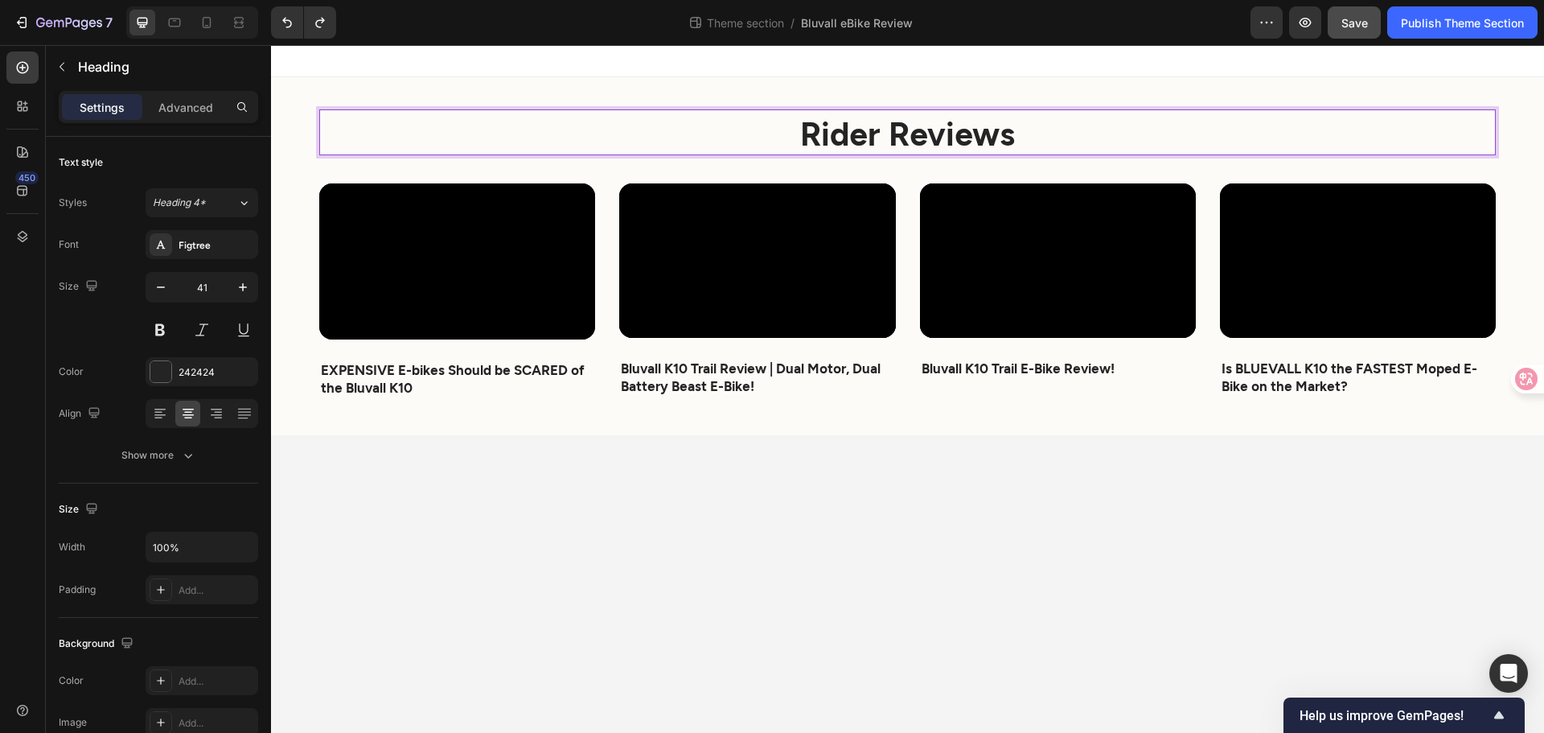
click at [855, 531] on body "Rider Reviews Heading 35 Video EXPENSIVE E-bikes Should be SCARED of the Bluval…" at bounding box center [907, 389] width 1273 height 688
click at [912, 146] on strong "Rider Reviews" at bounding box center [907, 132] width 215 height 39
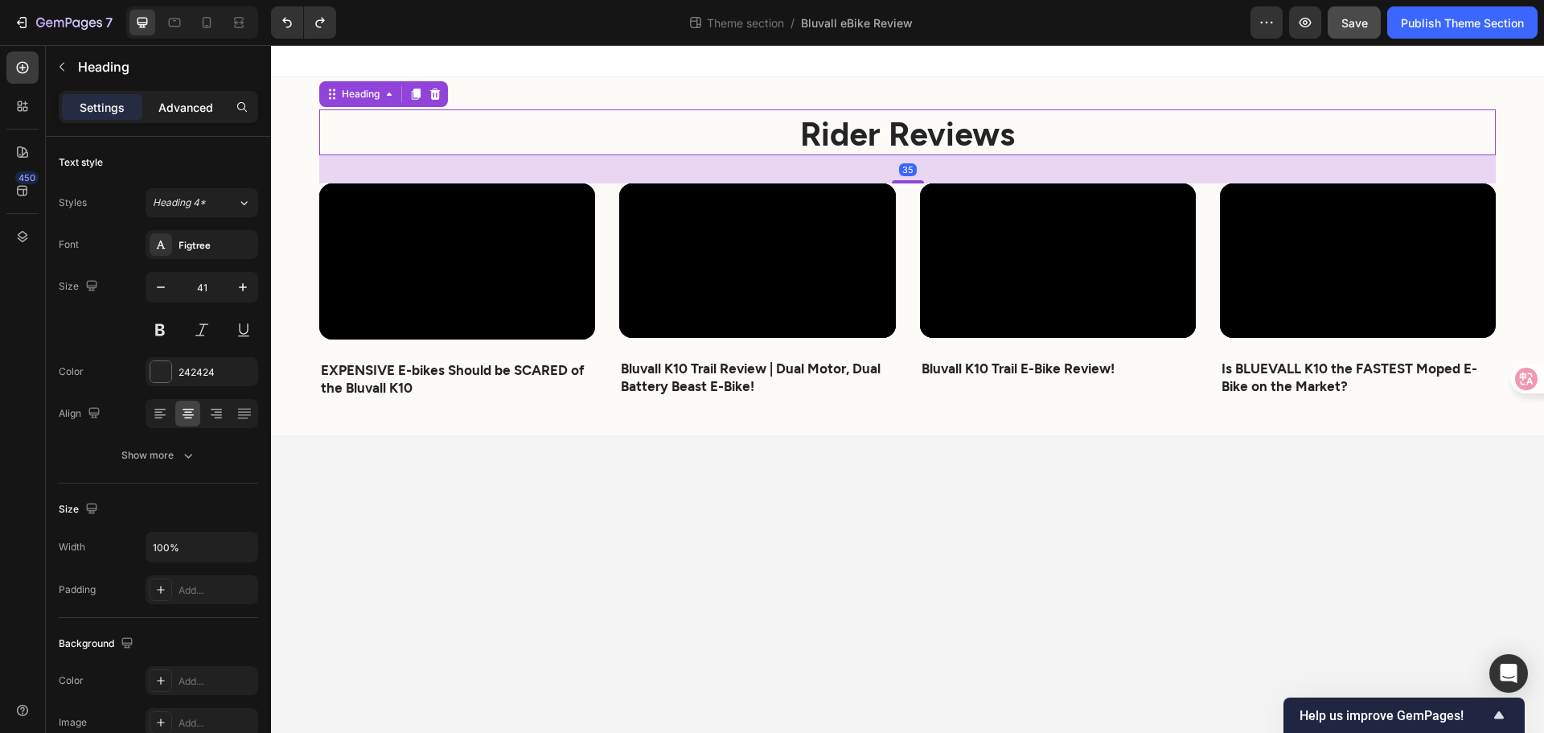
click at [202, 109] on p "Advanced" at bounding box center [185, 107] width 55 height 17
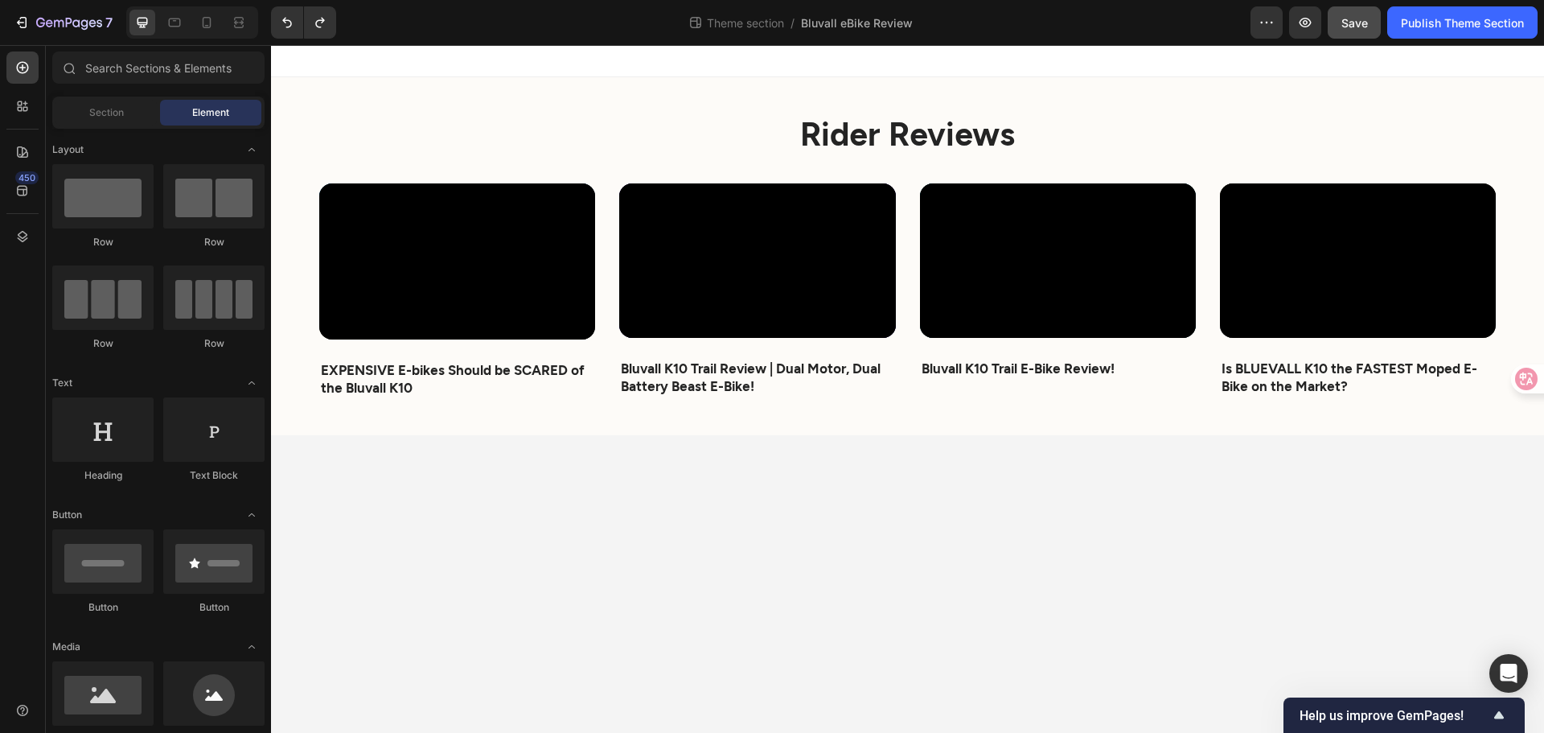
click at [662, 513] on body "⁠⁠⁠⁠⁠⁠⁠ Rider Reviews Heading Video EXPENSIVE E-bikes Should be SCARED of the B…" at bounding box center [907, 389] width 1273 height 688
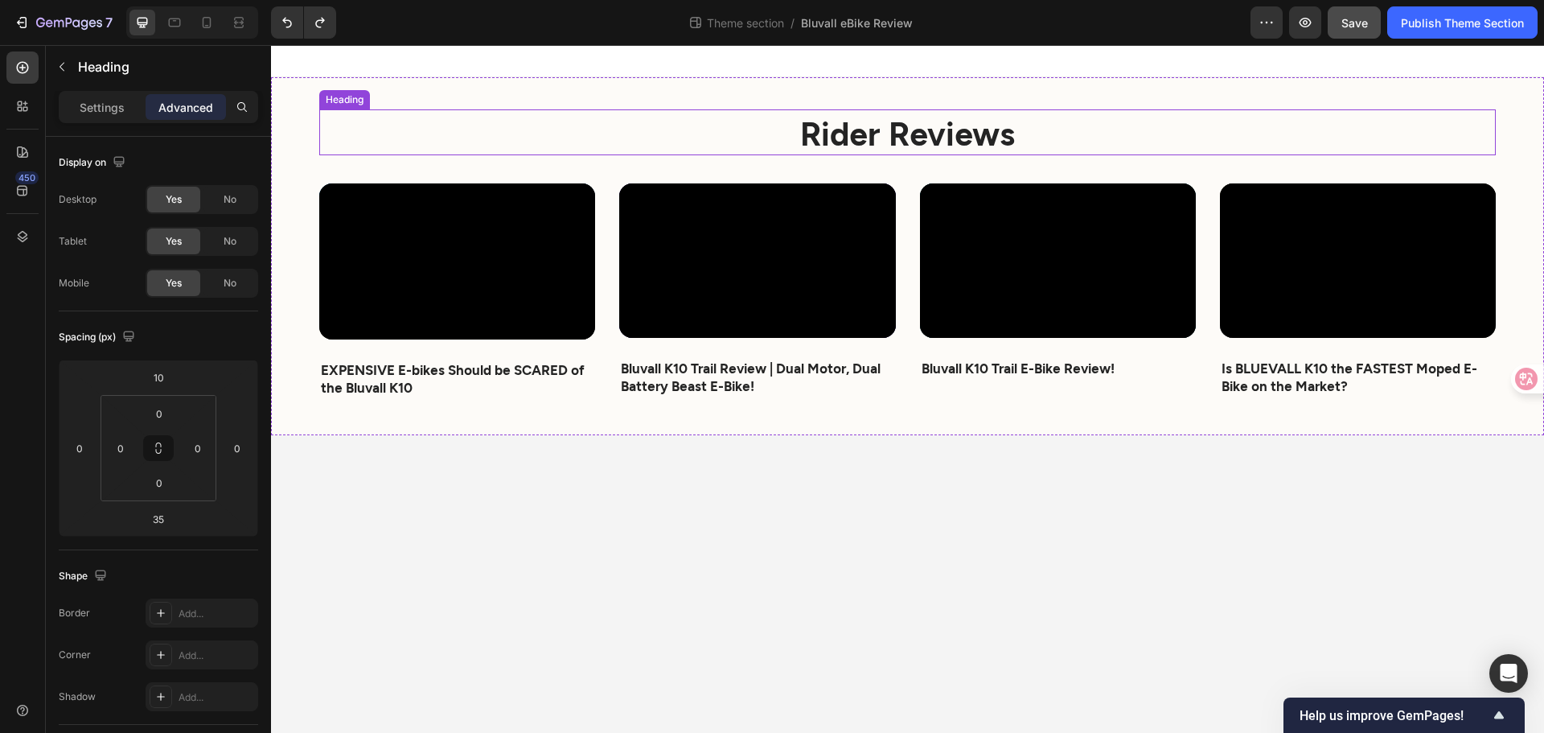
click at [853, 125] on strong "Rider Reviews" at bounding box center [907, 132] width 215 height 39
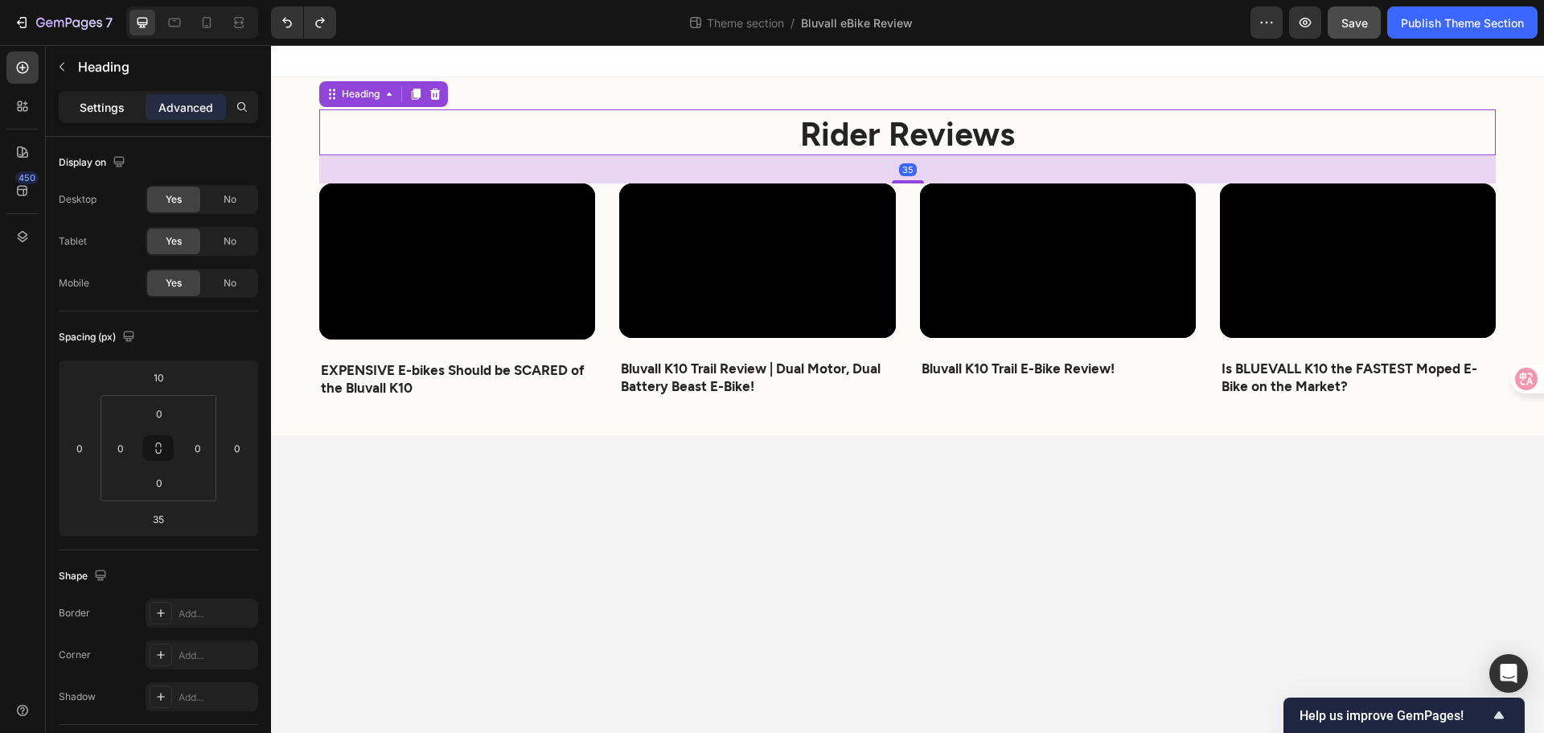
click at [114, 104] on p "Settings" at bounding box center [102, 107] width 45 height 17
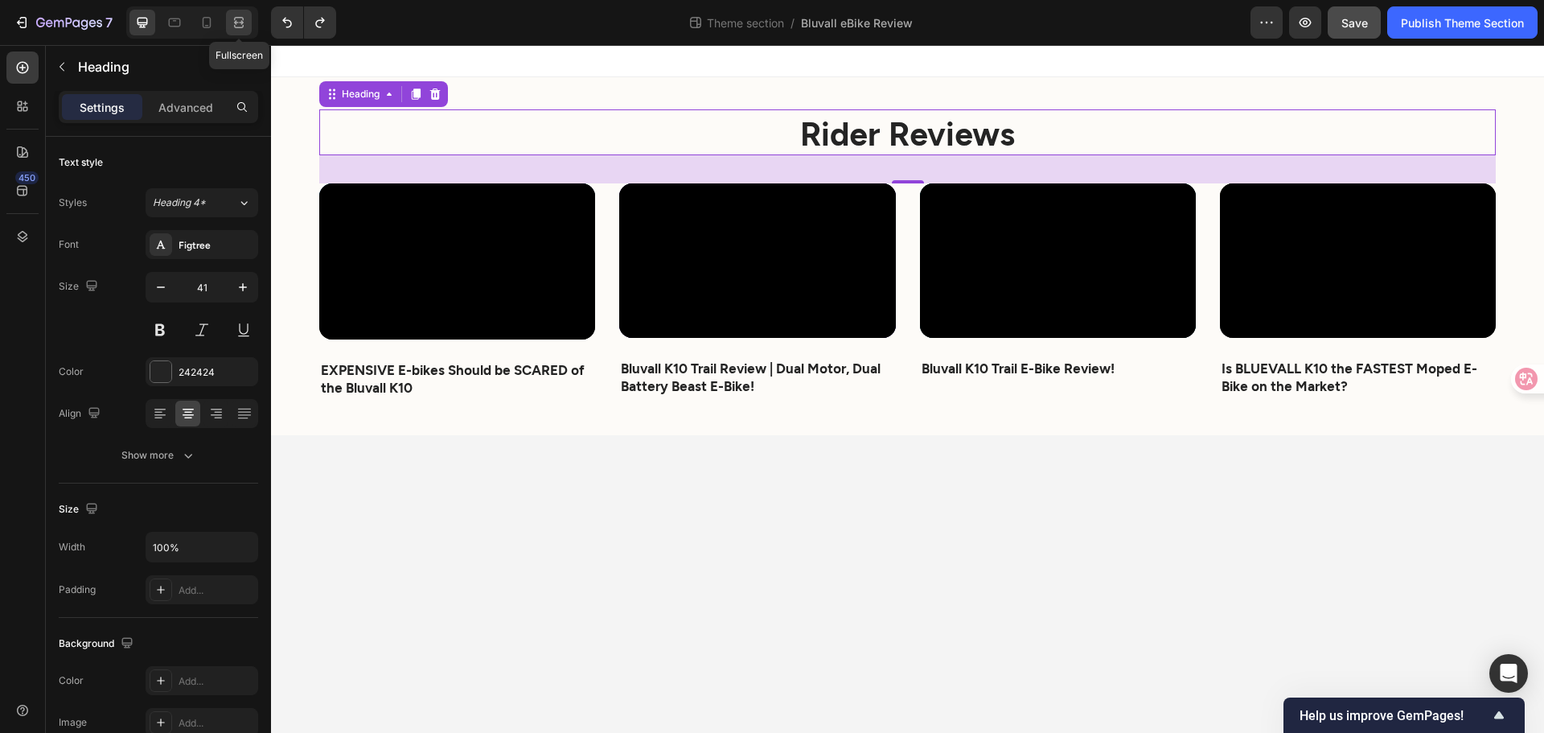
click at [236, 22] on icon at bounding box center [236, 22] width 5 height 4
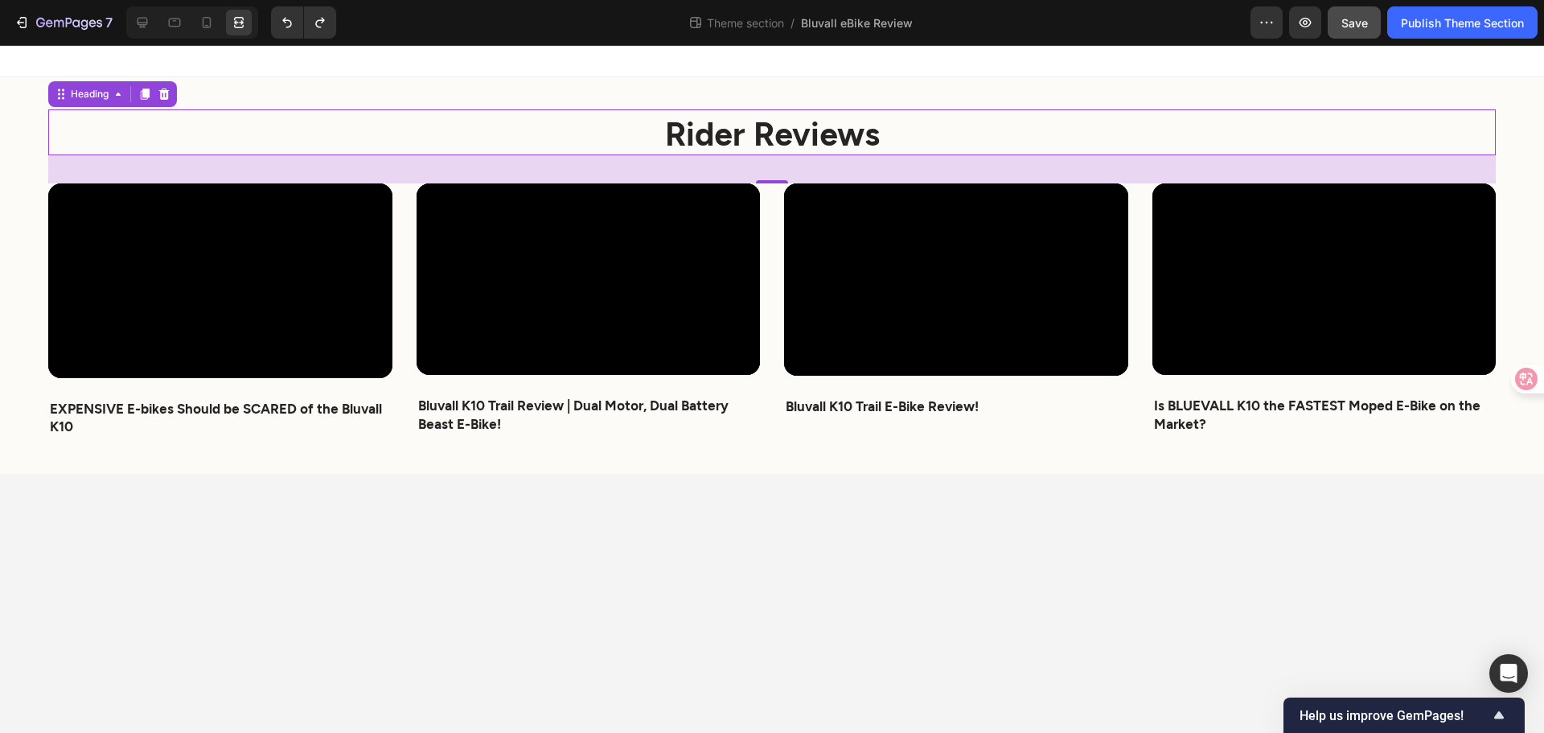
click at [523, 695] on body "⁠⁠⁠⁠⁠⁠⁠ Rider Reviews Heading 35 Video EXPENSIVE E-bikes Should be SCARED of th…" at bounding box center [772, 389] width 1544 height 688
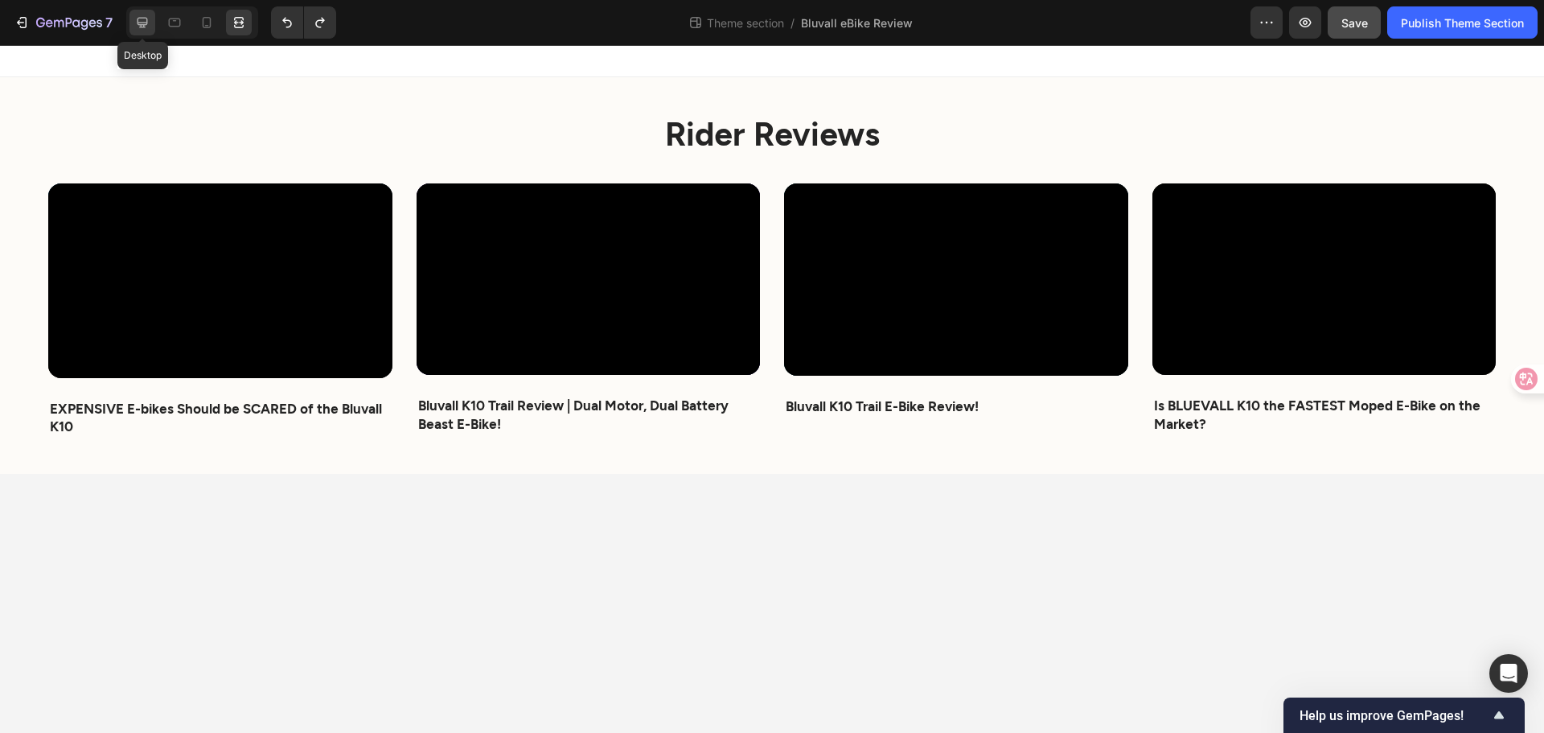
click at [150, 18] on icon at bounding box center [142, 22] width 16 height 16
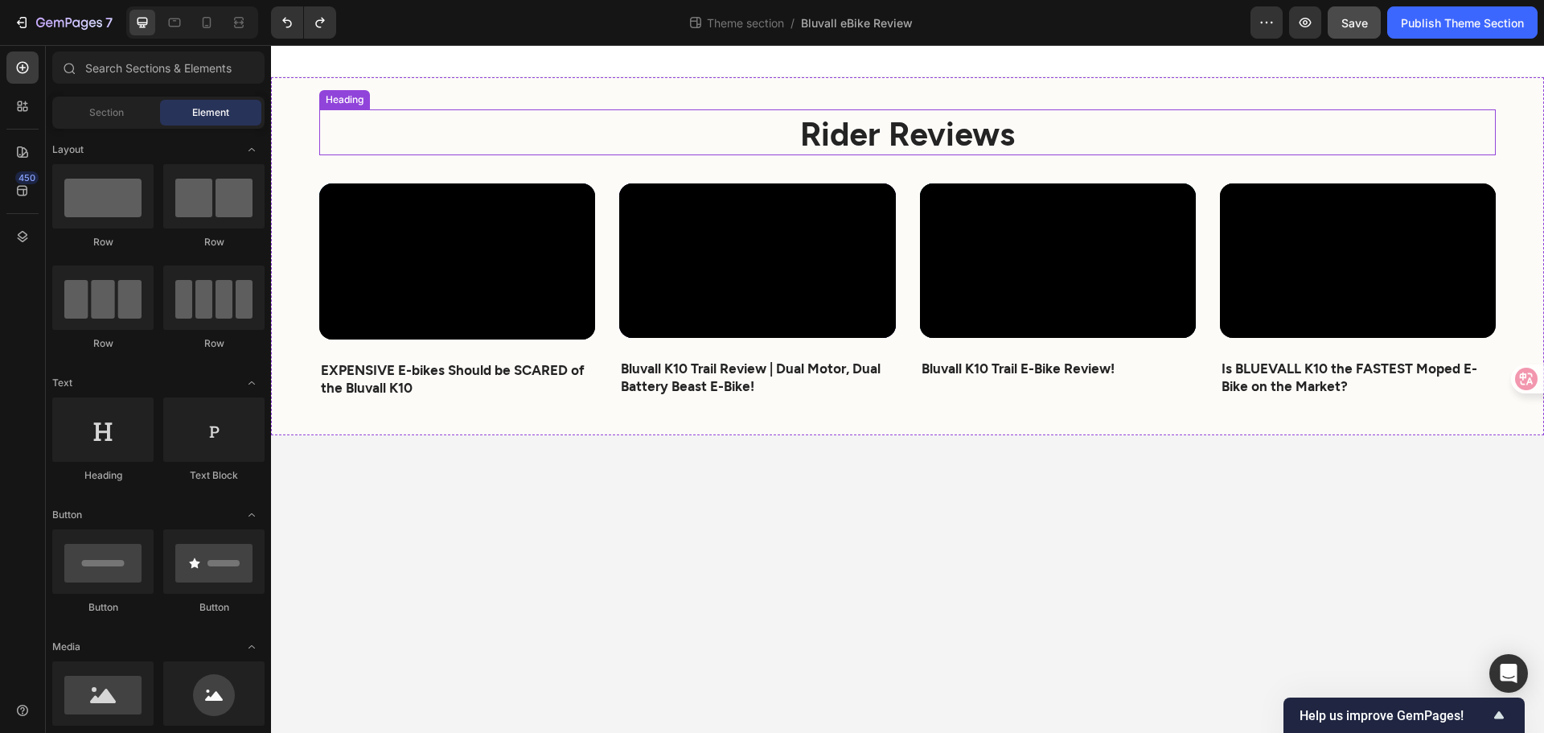
click at [948, 139] on strong "Rider Reviews" at bounding box center [907, 132] width 215 height 39
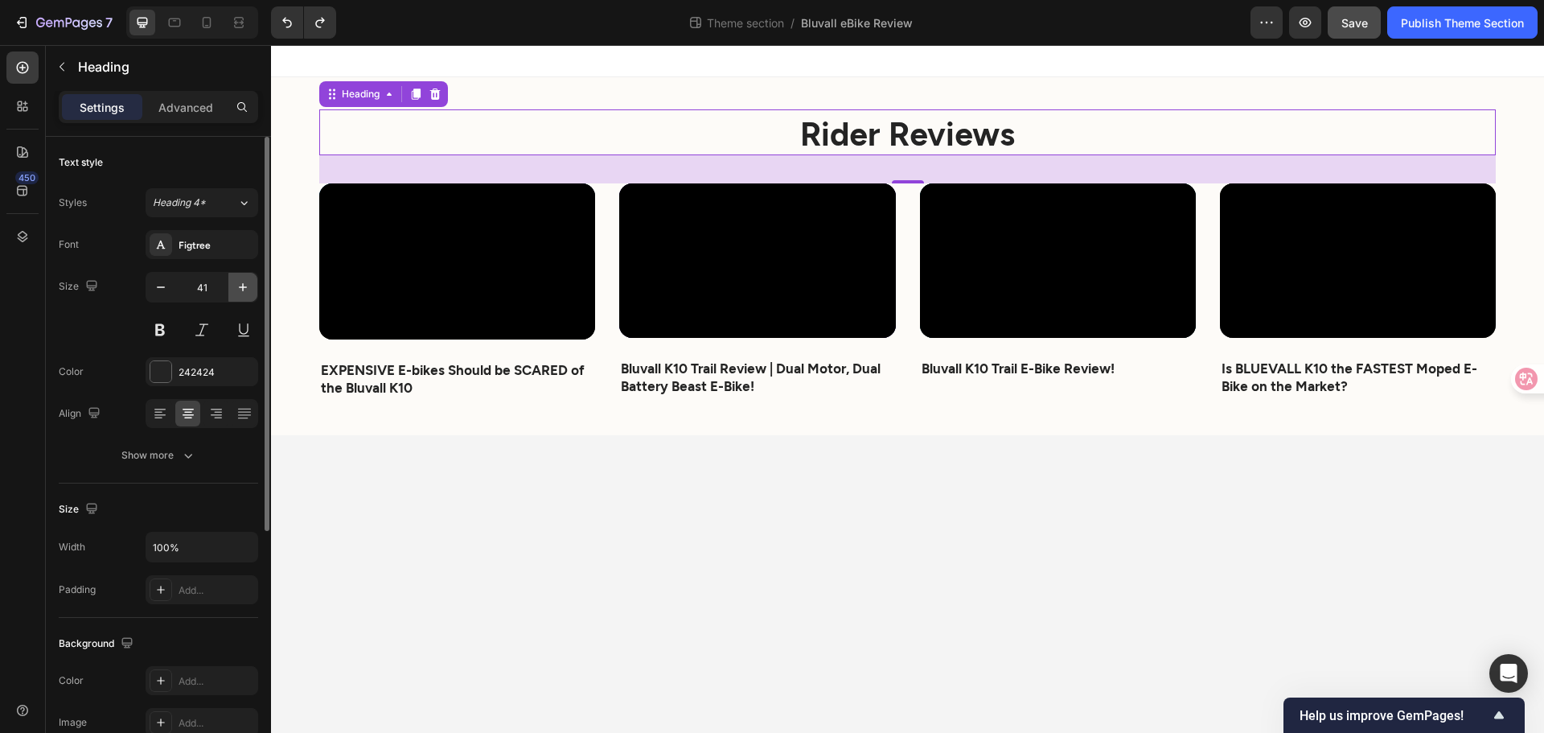
click at [249, 290] on icon "button" at bounding box center [243, 287] width 16 height 16
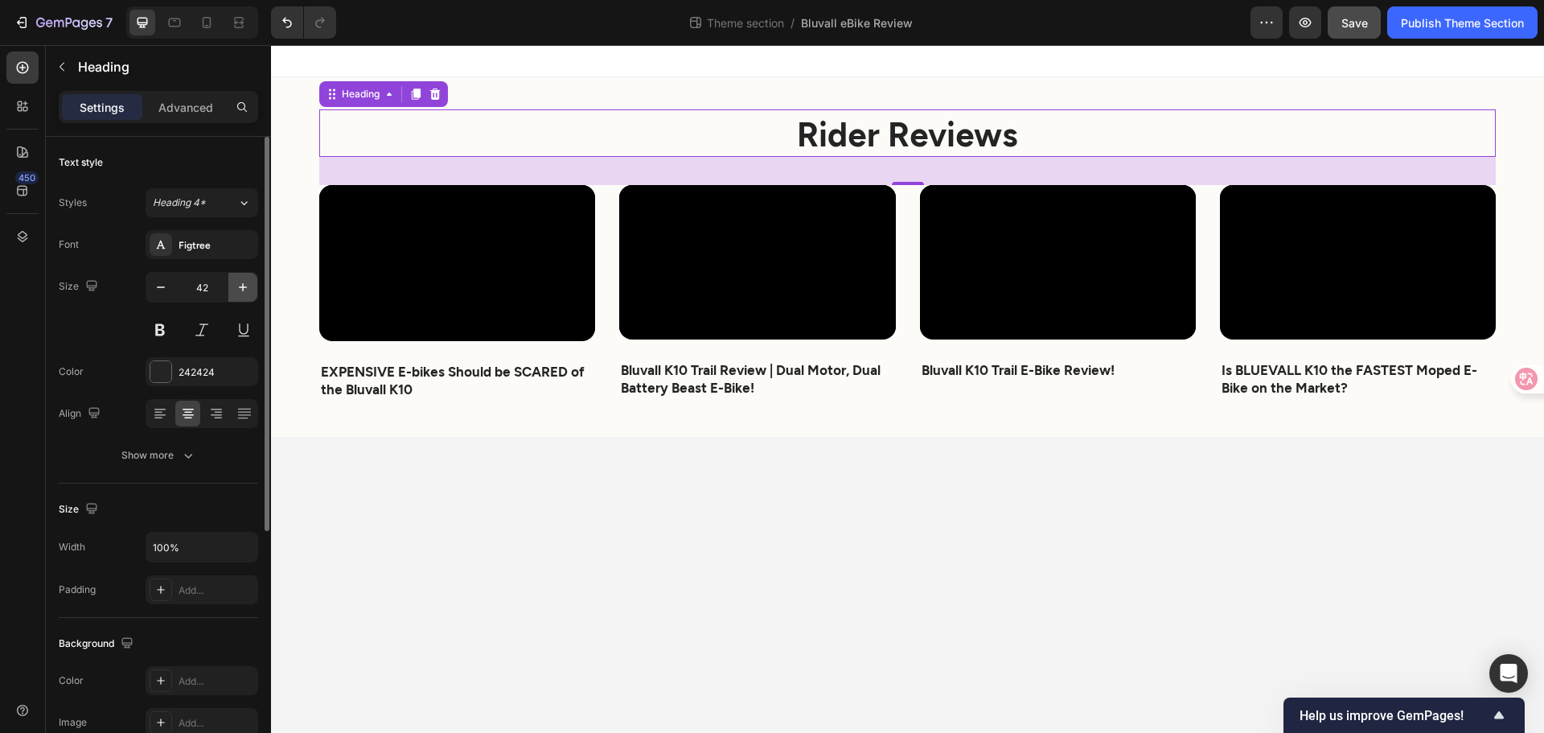
click at [249, 290] on icon "button" at bounding box center [243, 287] width 16 height 16
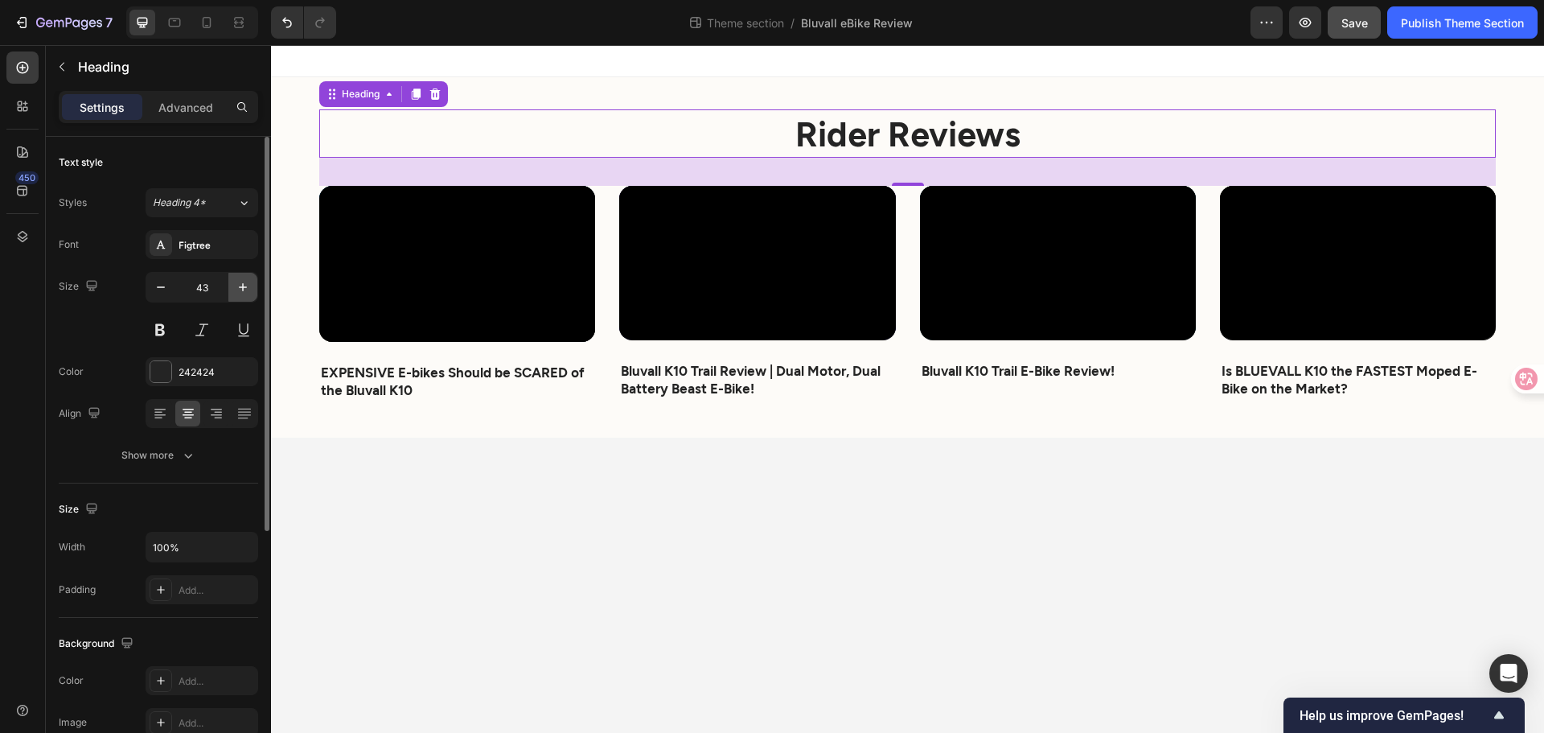
click at [249, 290] on icon "button" at bounding box center [243, 287] width 16 height 16
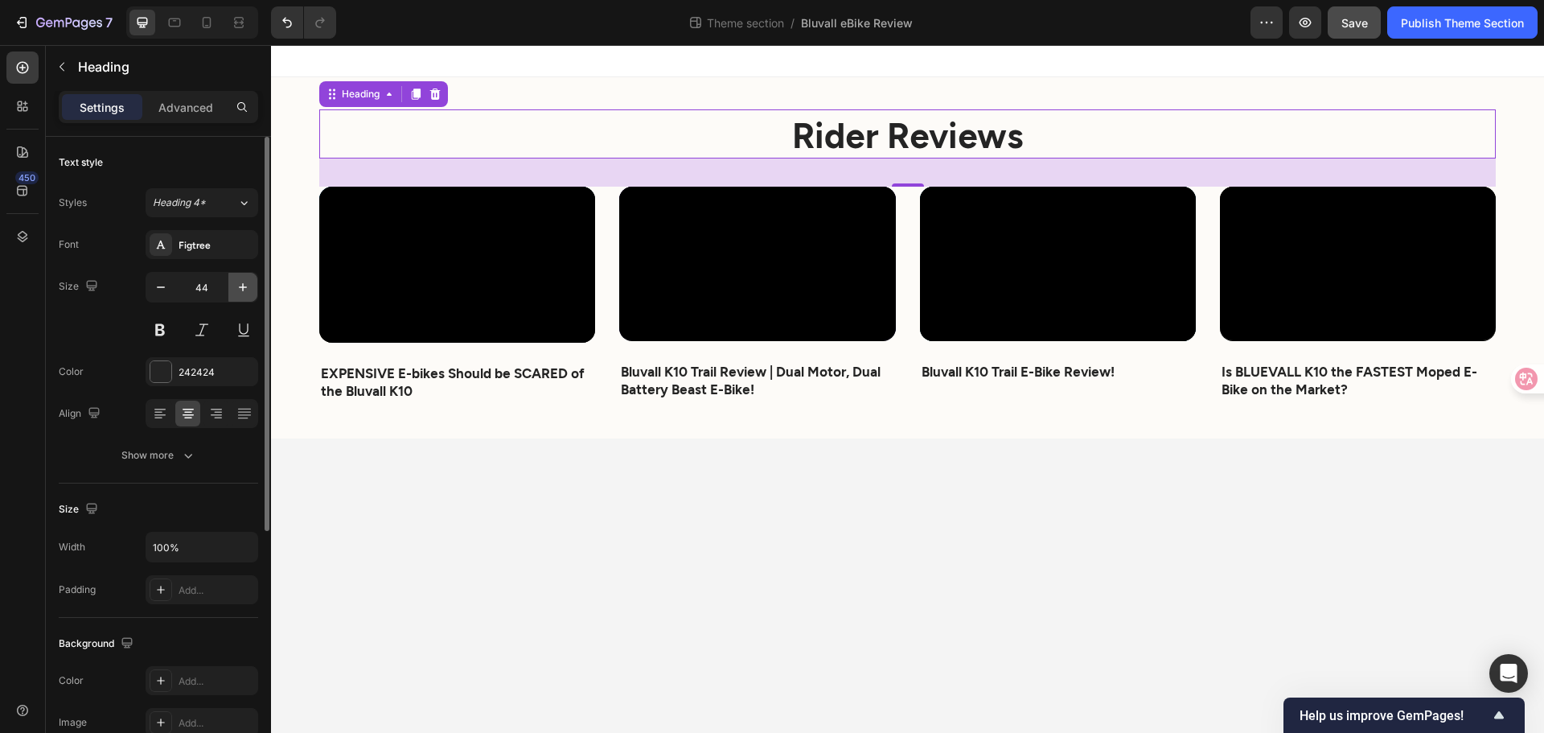
click at [249, 290] on icon "button" at bounding box center [243, 287] width 16 height 16
type input "45"
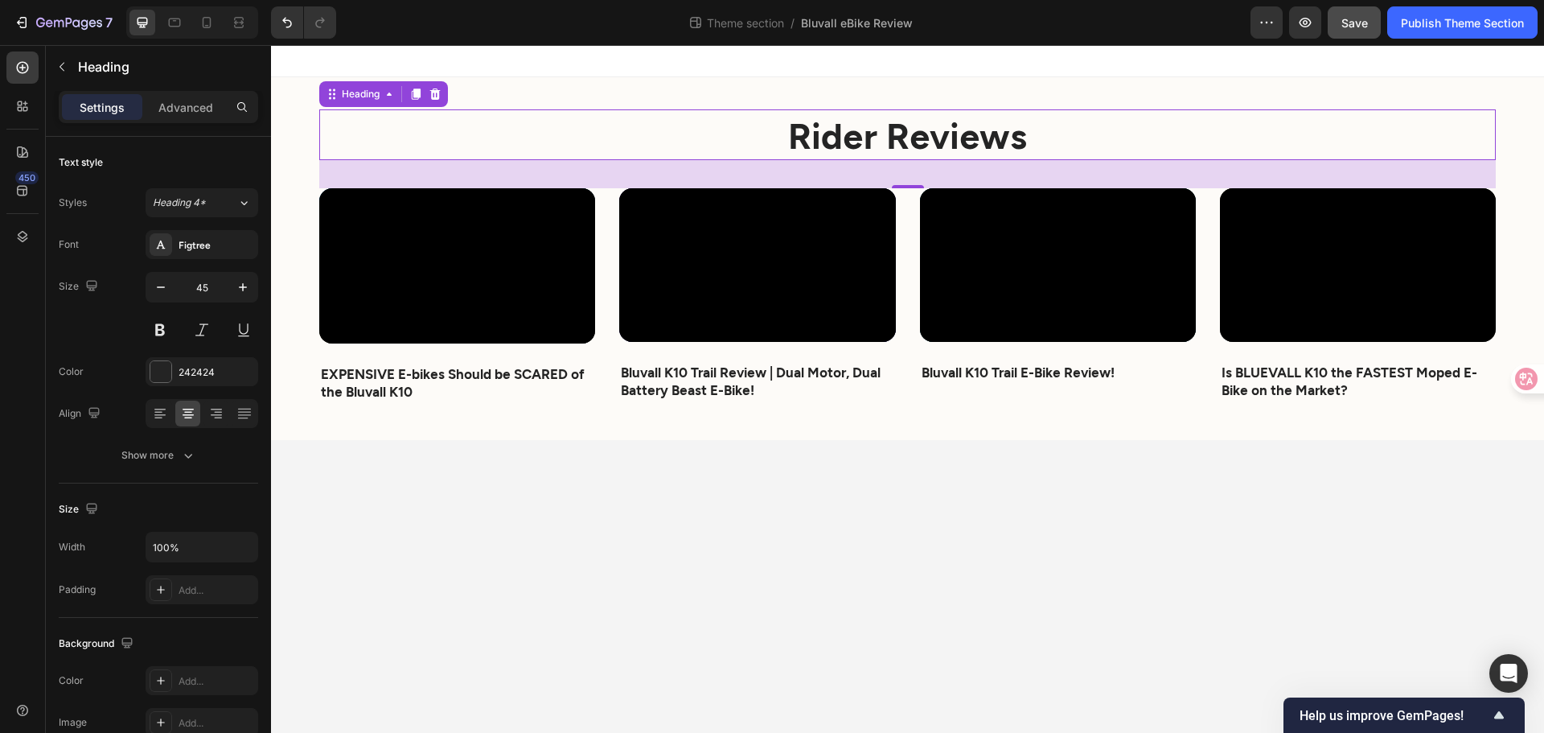
drag, startPoint x: 973, startPoint y: 561, endPoint x: 976, endPoint y: 541, distance: 19.5
click at [973, 560] on body "⁠⁠⁠⁠⁠⁠⁠ Rider Reviews Heading 35 Video EXPENSIVE E-bikes Should be SCARED of th…" at bounding box center [907, 389] width 1273 height 688
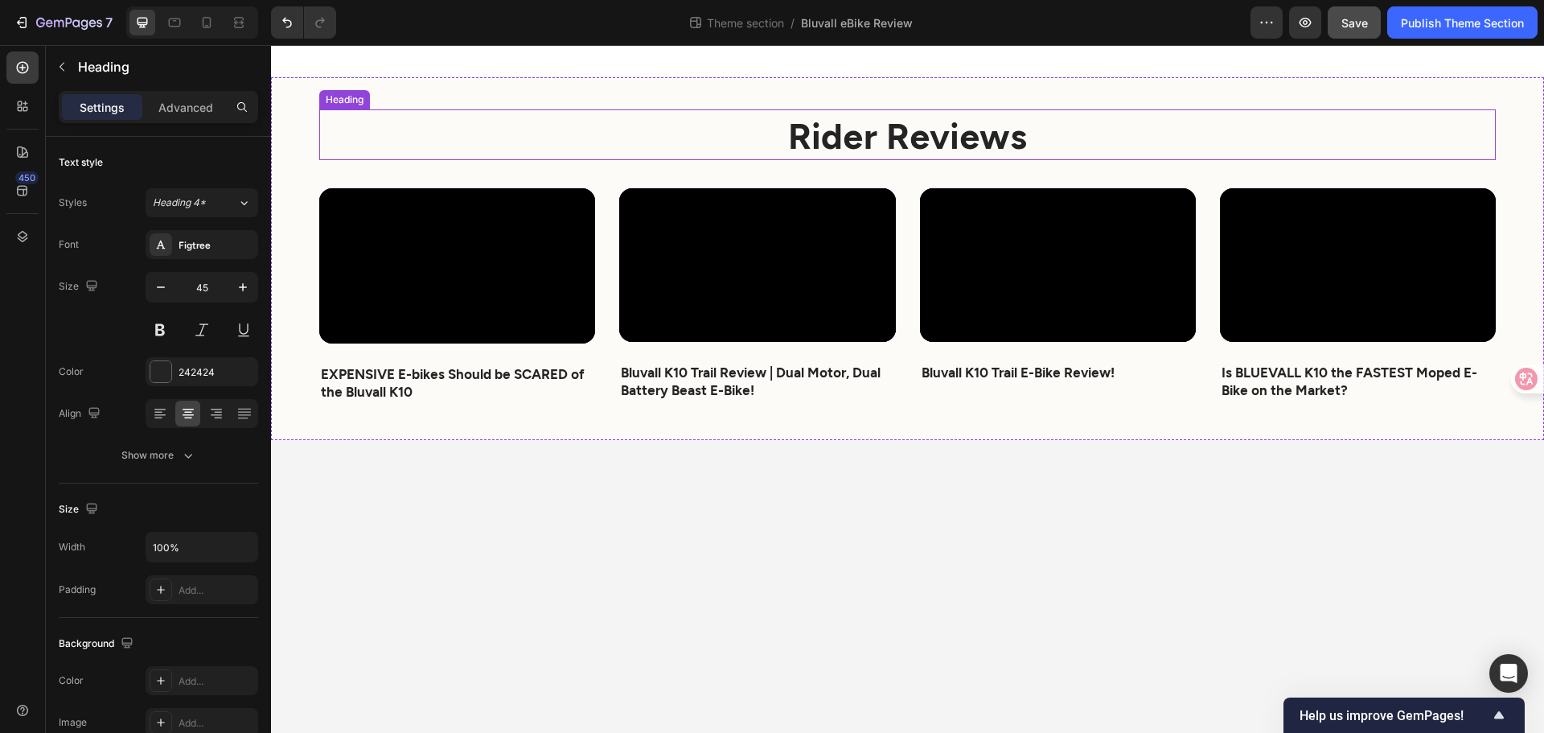
click at [942, 140] on strong "Rider Reviews" at bounding box center [907, 134] width 239 height 43
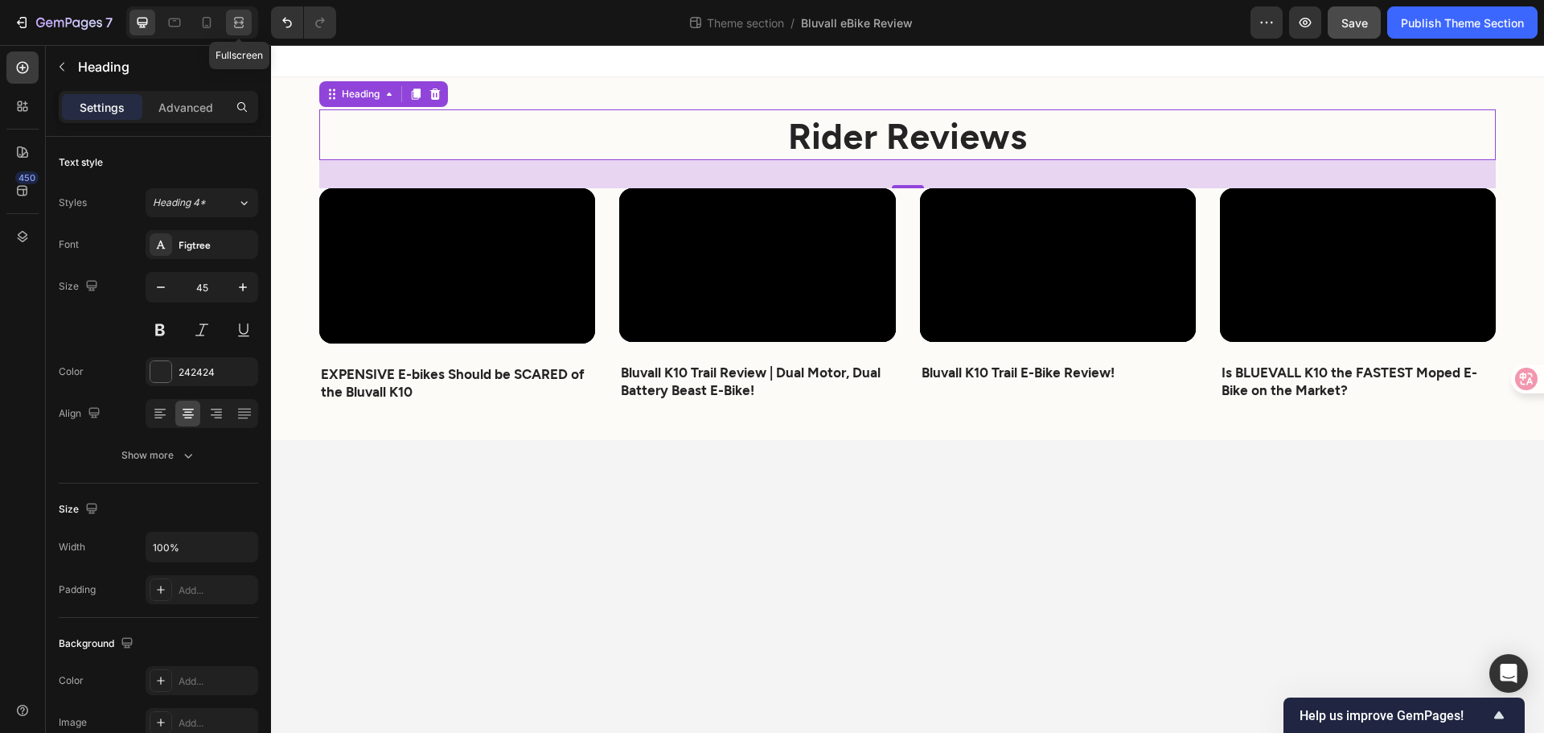
click at [240, 20] on icon at bounding box center [239, 22] width 16 height 16
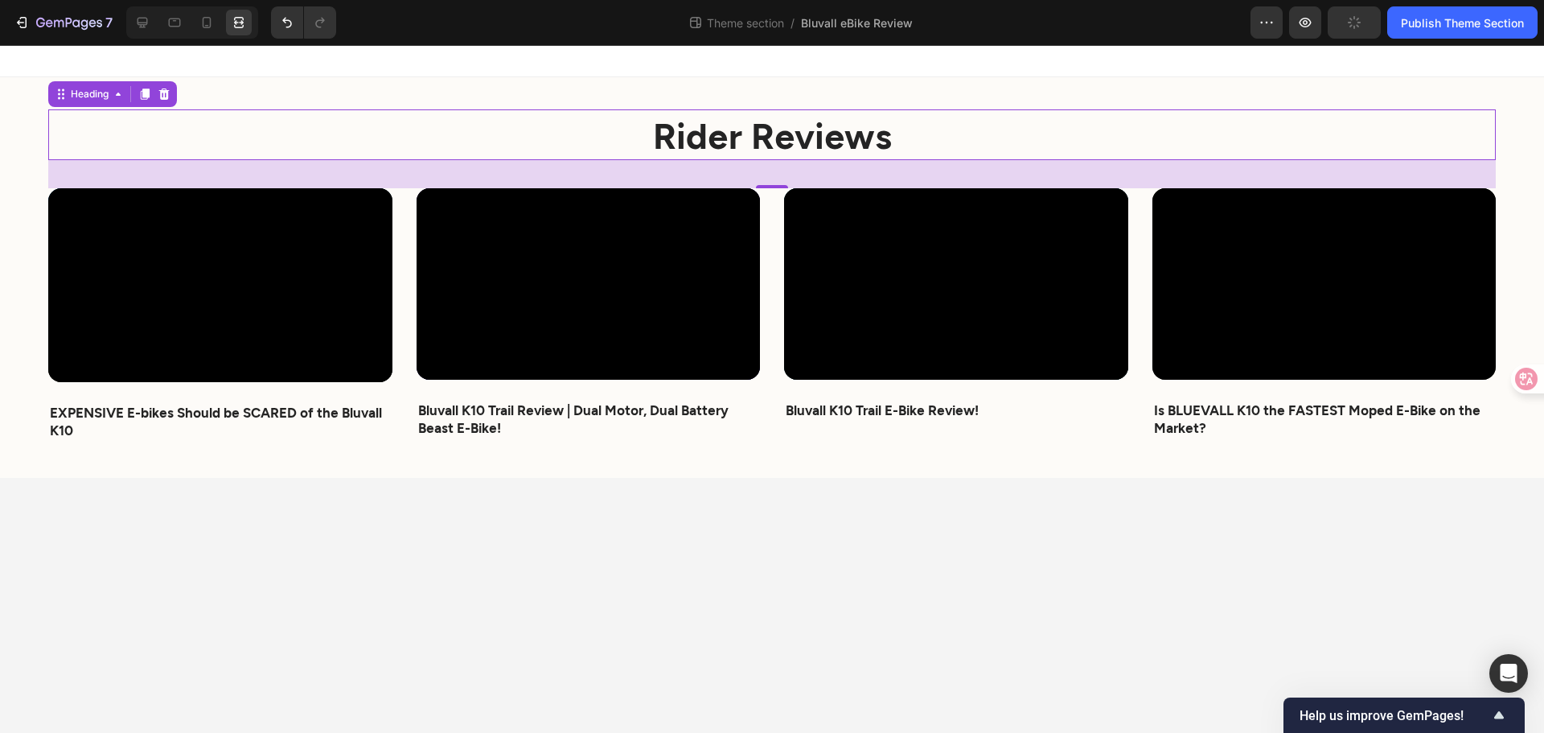
click at [554, 527] on body "⁠⁠⁠⁠⁠⁠⁠ Rider Reviews Heading 35 Video EXPENSIVE E-bikes Should be SCARED of th…" at bounding box center [772, 389] width 1544 height 688
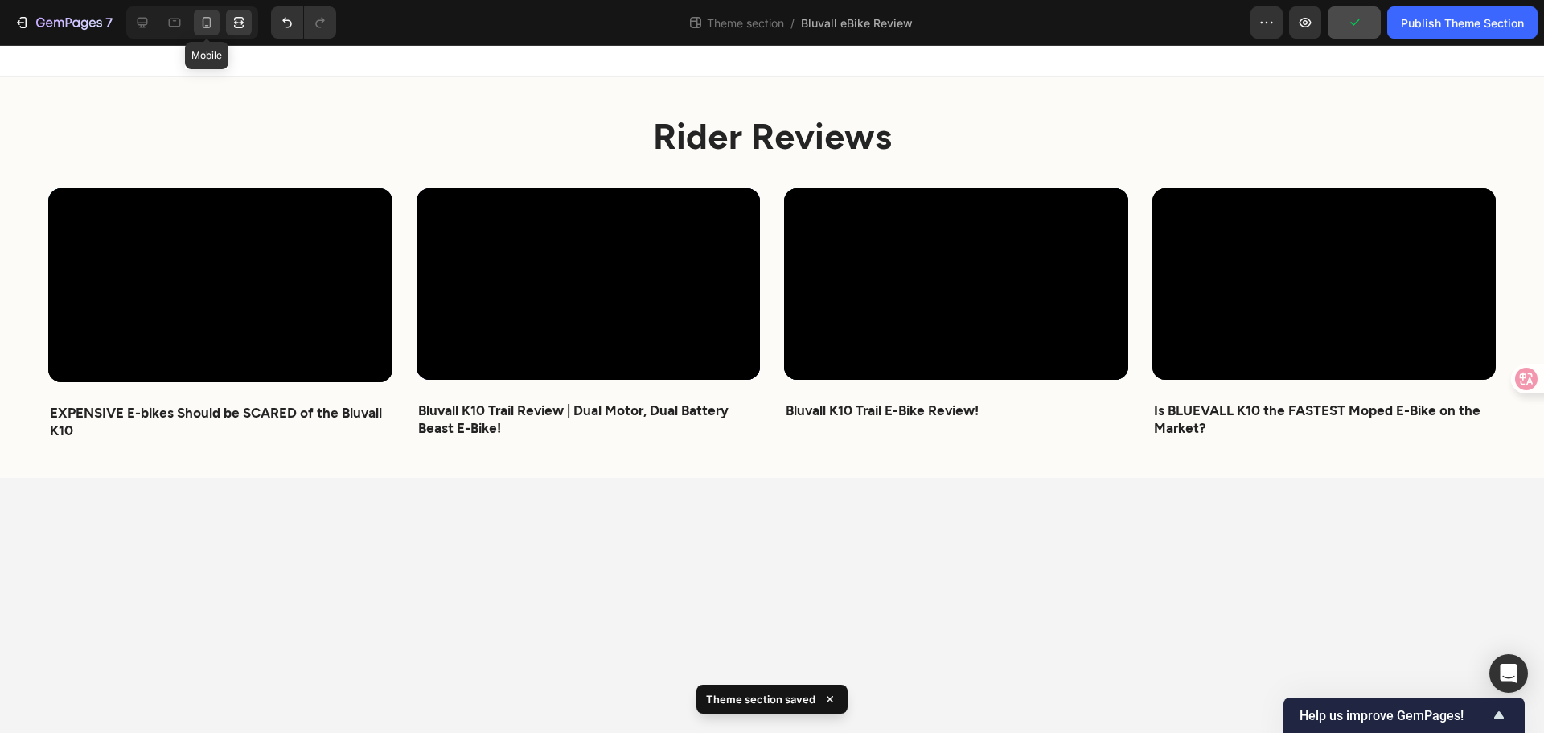
click at [195, 25] on div at bounding box center [207, 23] width 26 height 26
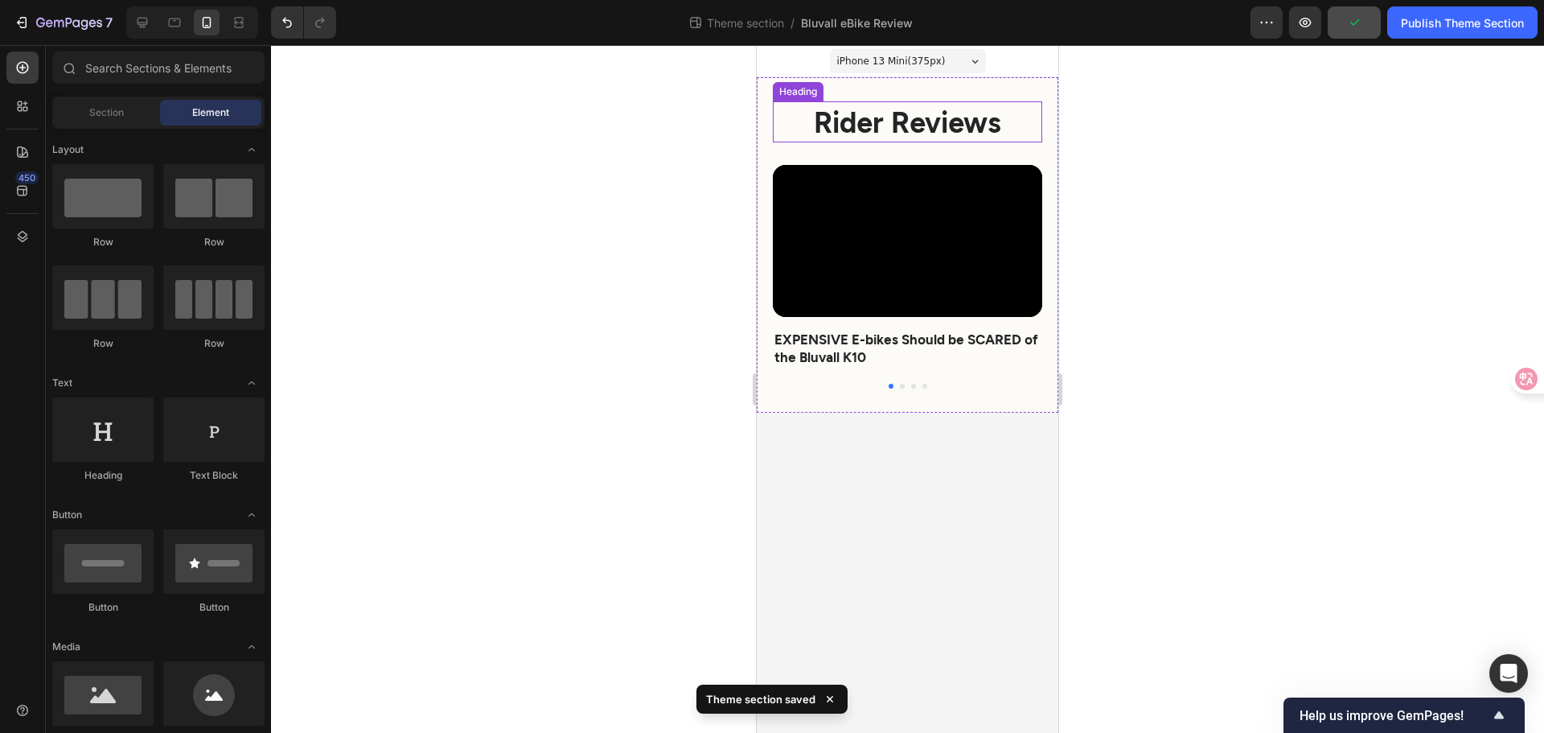
click at [851, 123] on strong "Rider Reviews" at bounding box center [907, 121] width 187 height 35
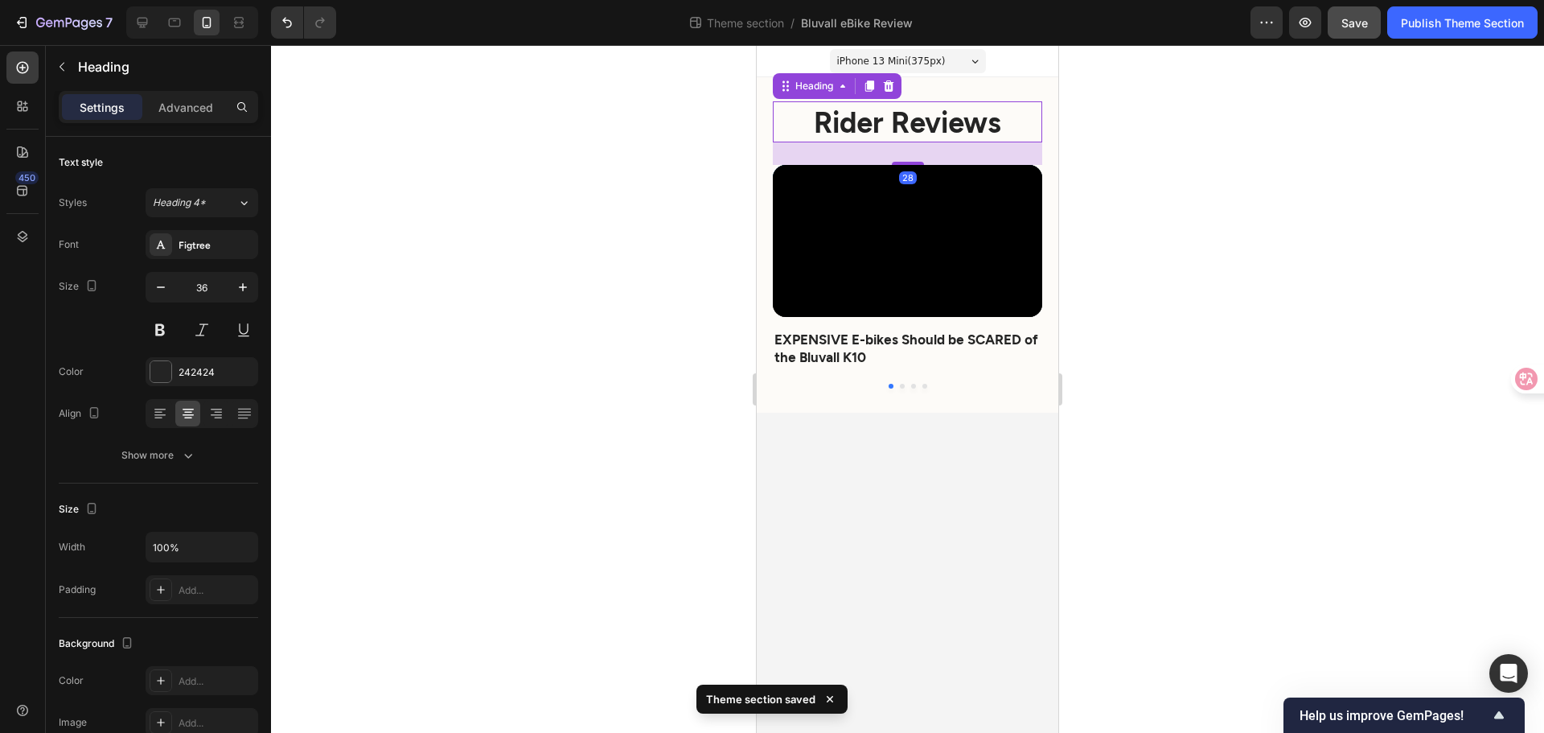
click at [1169, 236] on div at bounding box center [907, 389] width 1273 height 688
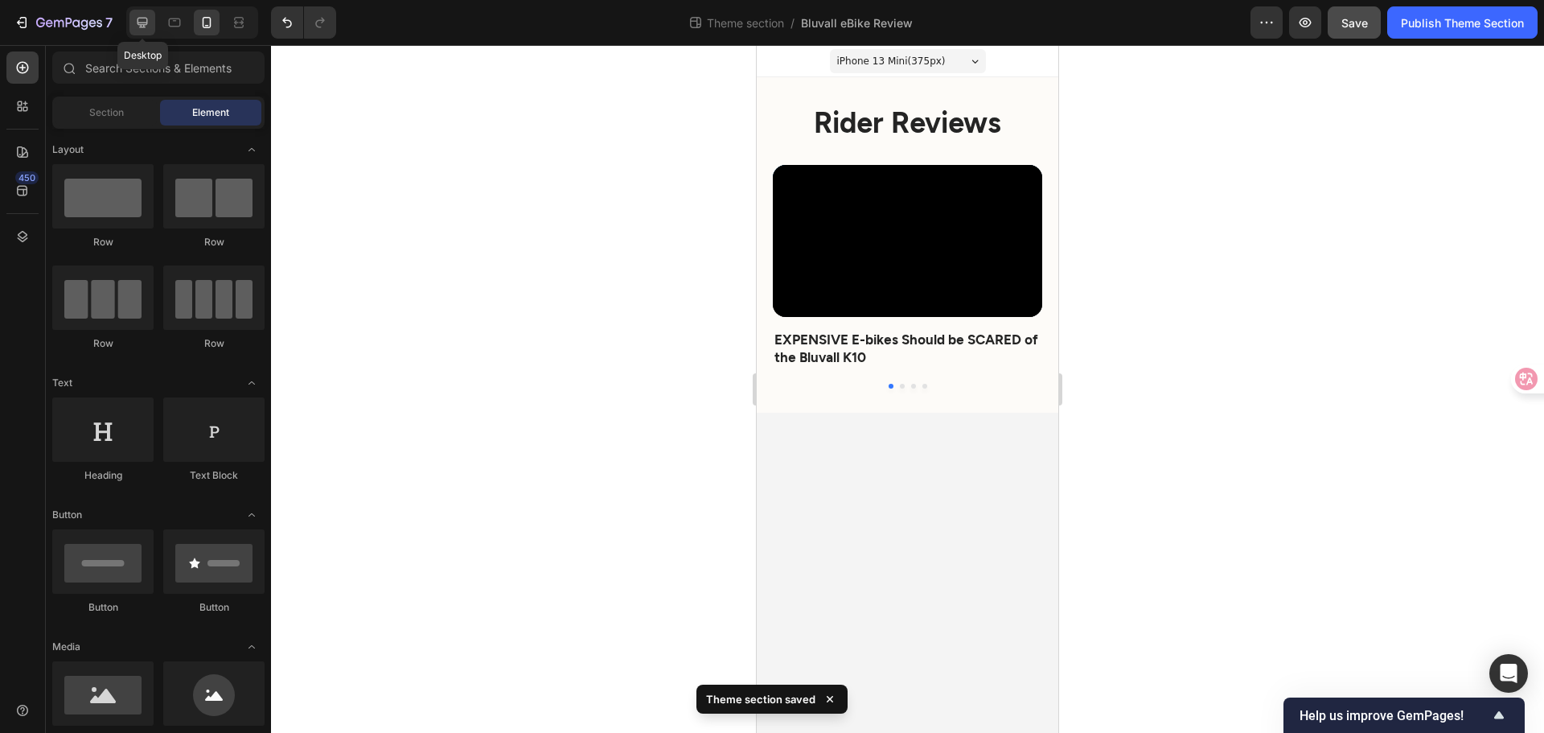
click at [151, 23] on div at bounding box center [142, 23] width 26 height 26
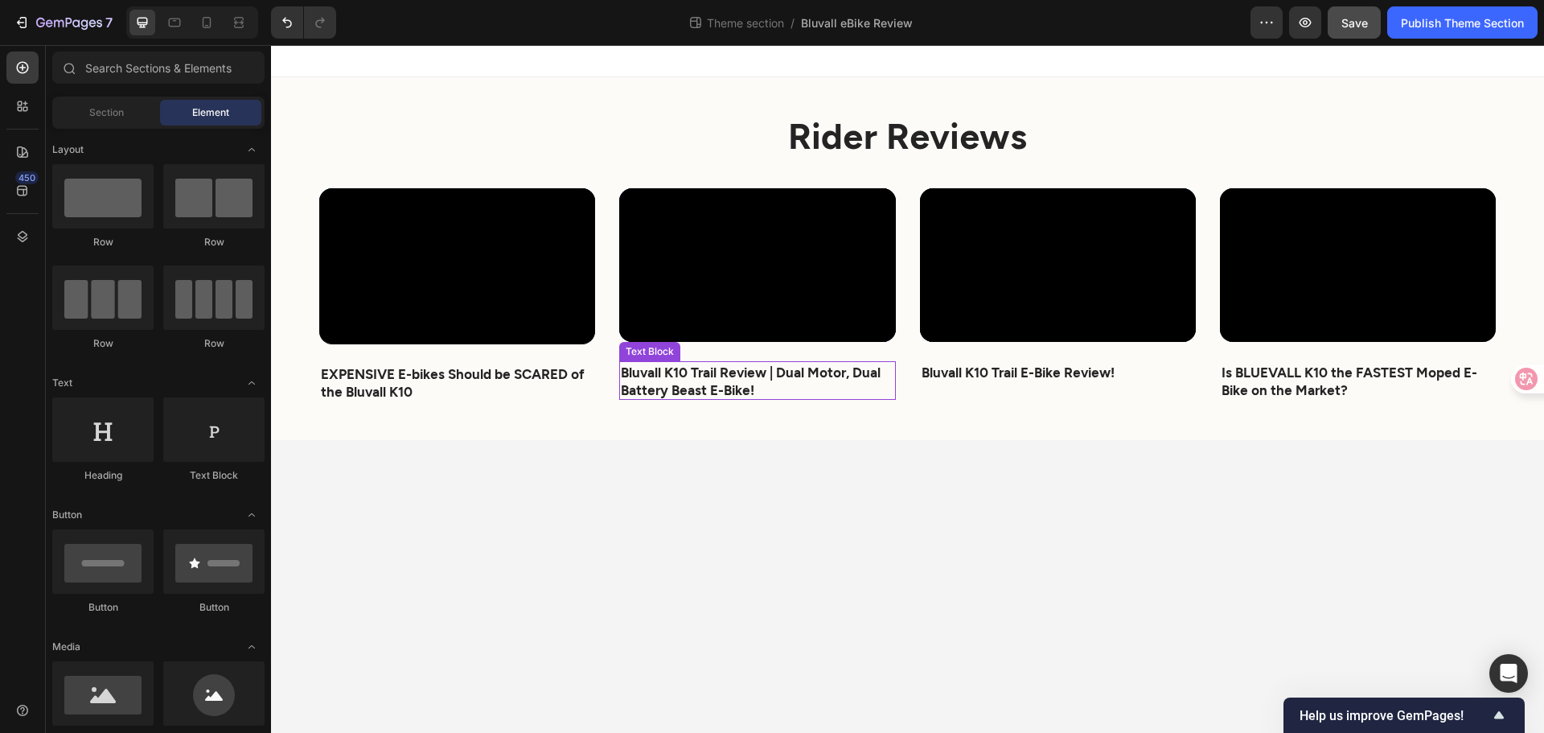
click at [697, 381] on strong "Bluvall K10 Trail Review | Dual Motor, Dual Battery Beast E-Bike!" at bounding box center [751, 381] width 260 height 34
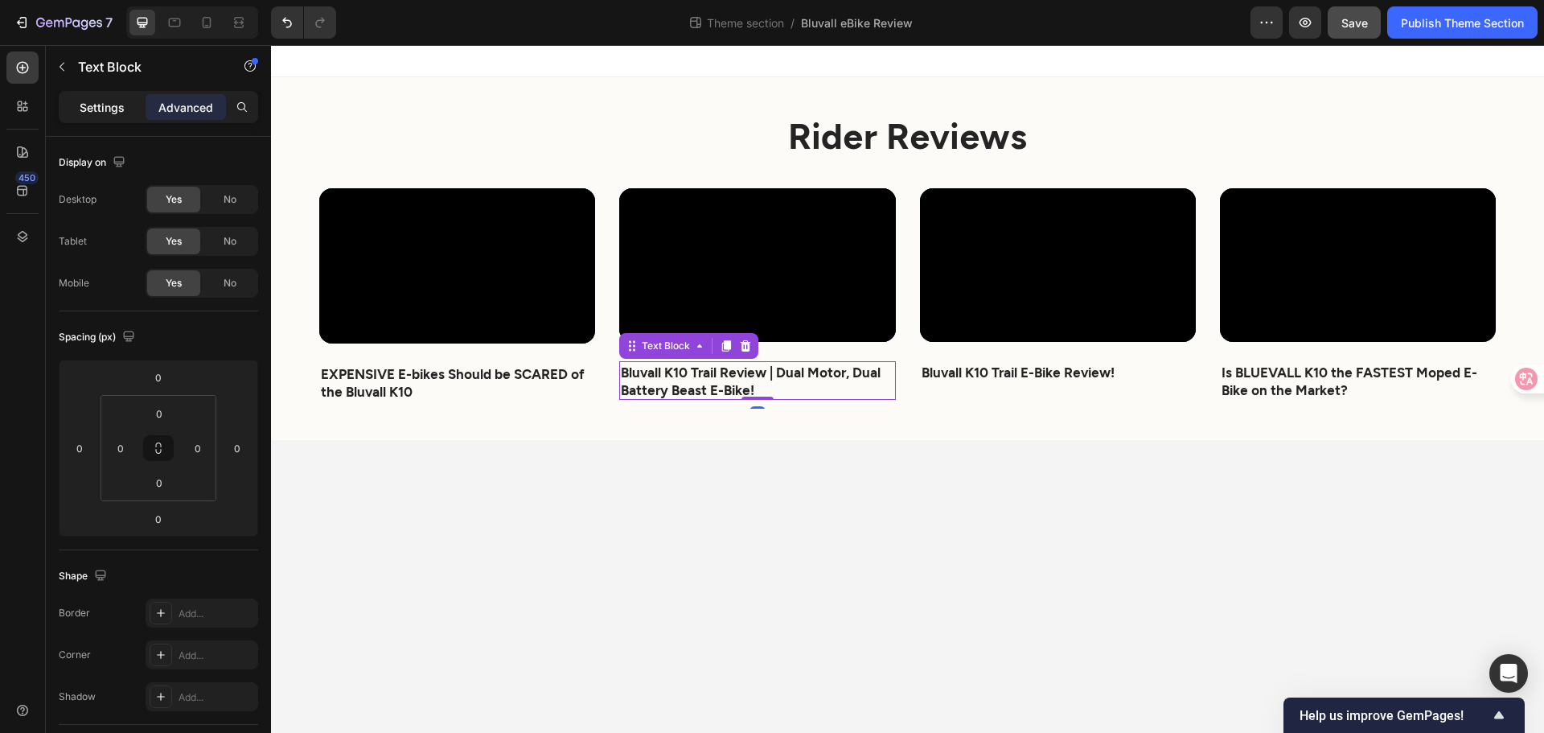
click at [107, 99] on p "Settings" at bounding box center [102, 107] width 45 height 17
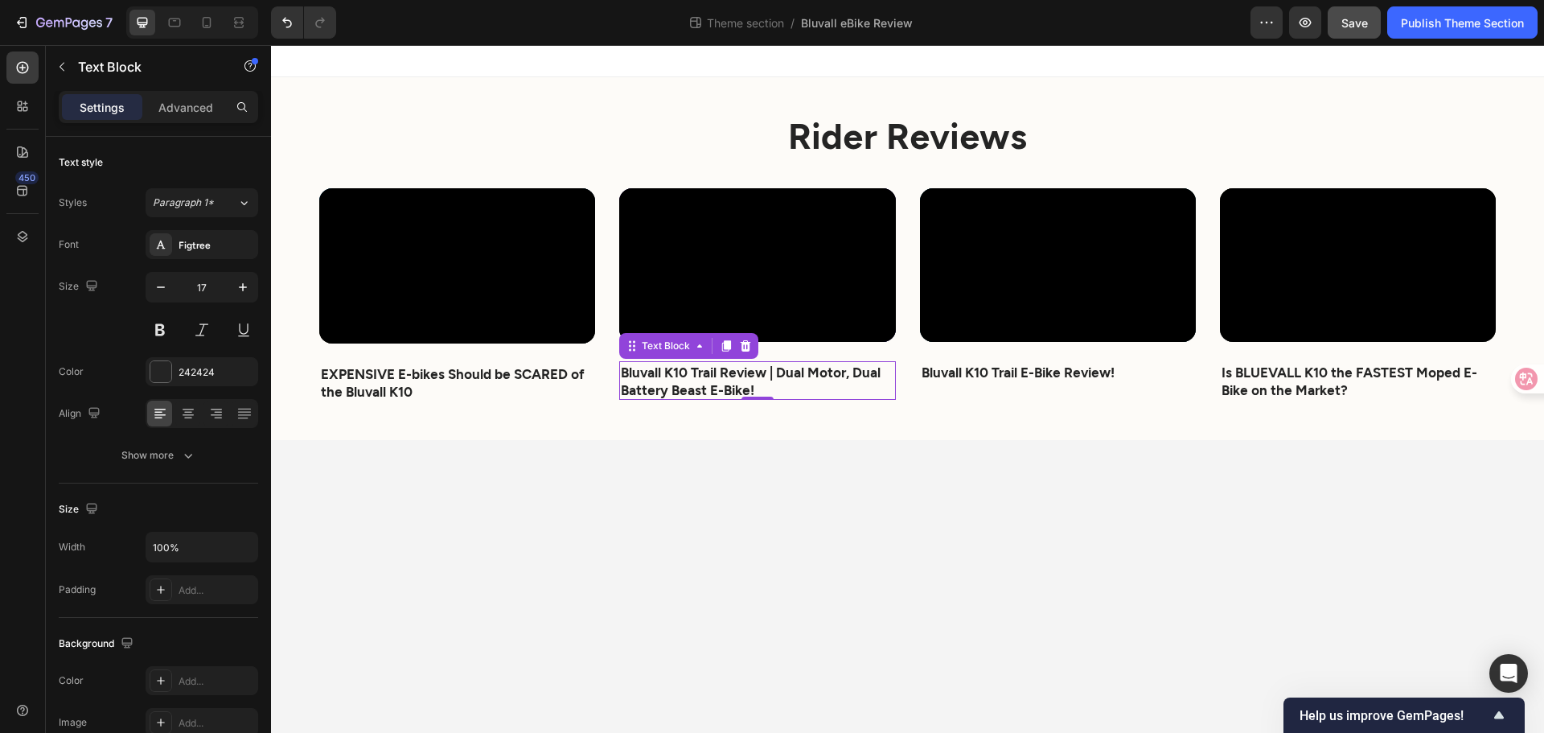
click at [693, 512] on body "⁠⁠⁠⁠⁠⁠⁠ Rider Reviews Heading Video EXPENSIVE E-bikes Should be SCARED of the B…" at bounding box center [907, 389] width 1273 height 688
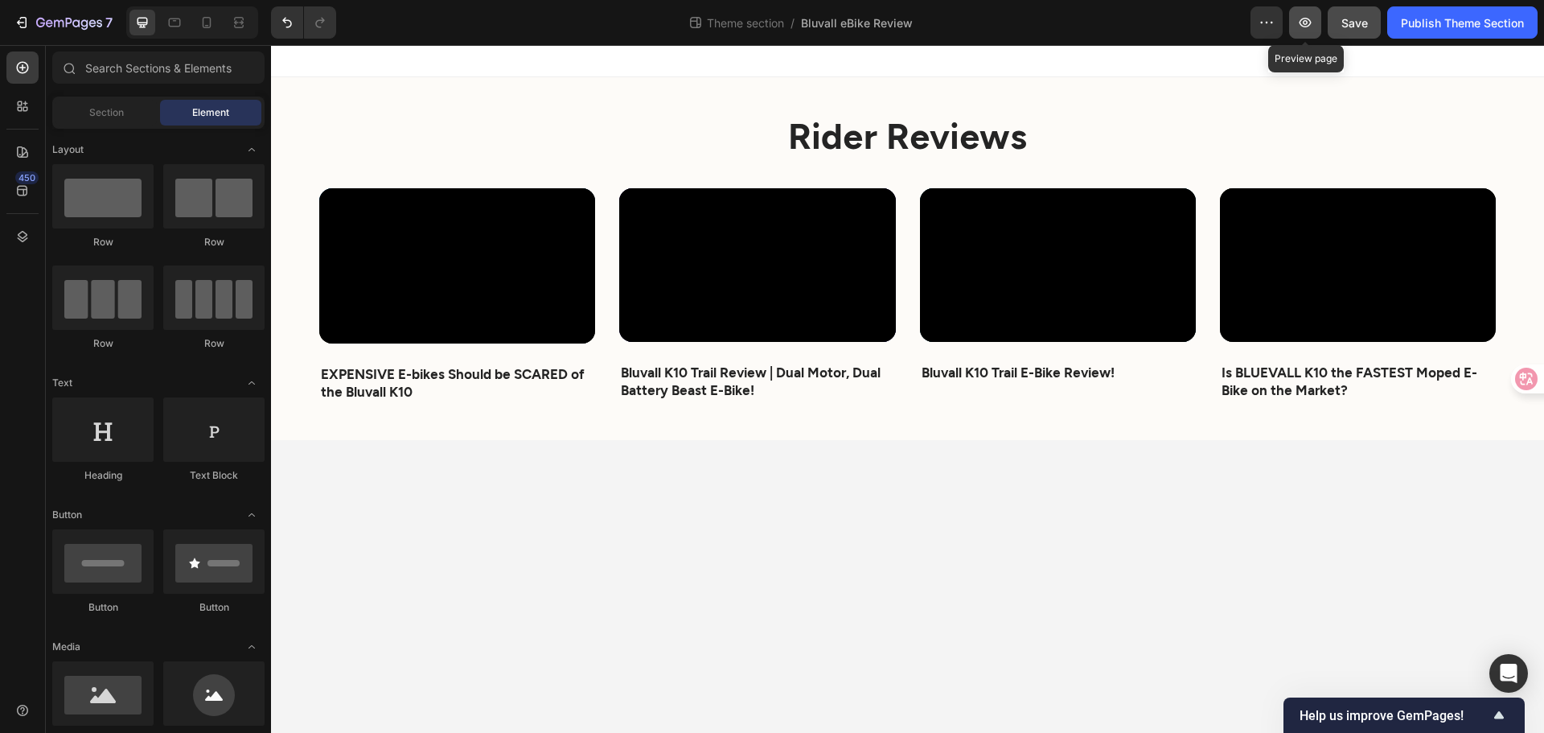
click at [1306, 21] on icon "button" at bounding box center [1305, 22] width 16 height 16
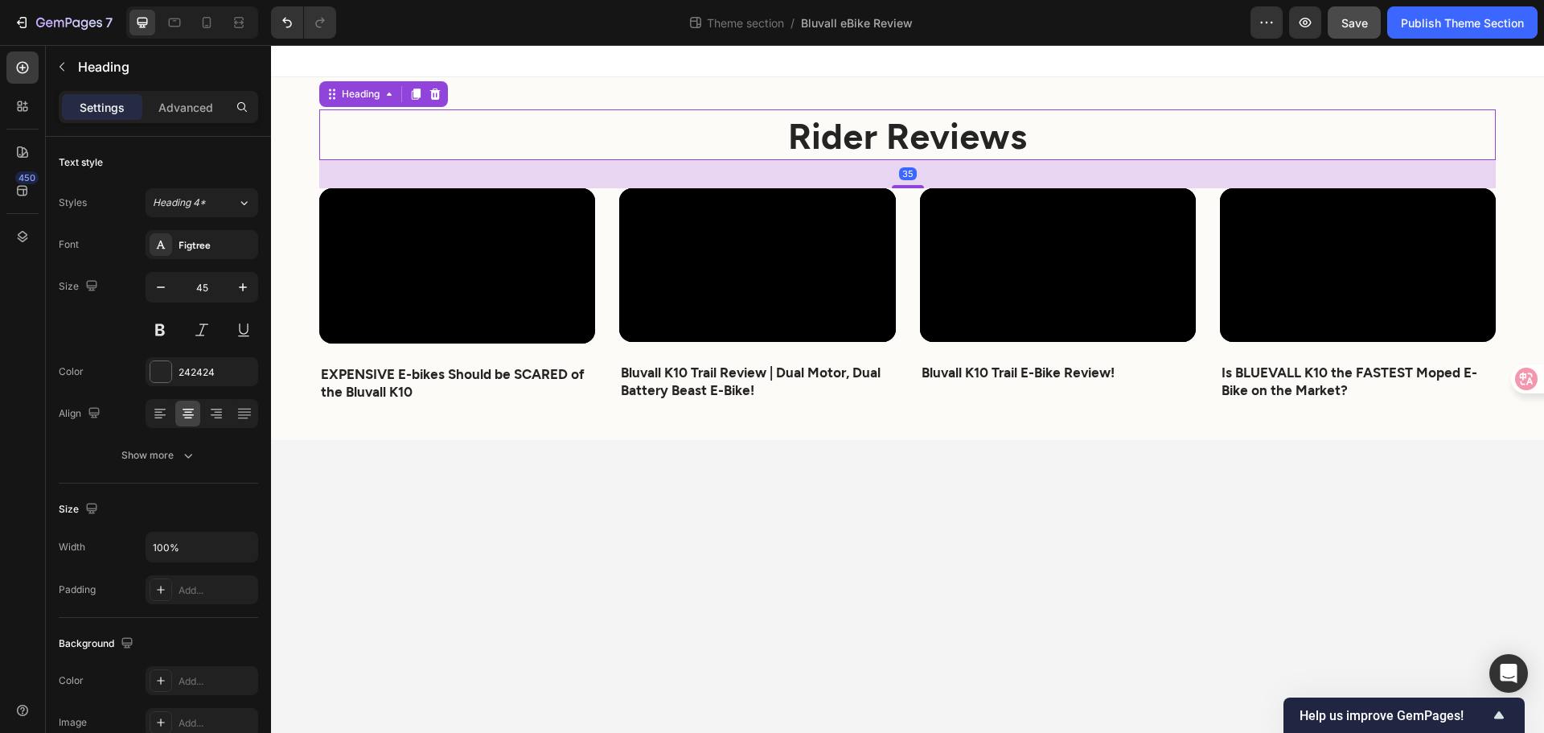
click at [820, 147] on strong "Rider Reviews" at bounding box center [907, 134] width 239 height 43
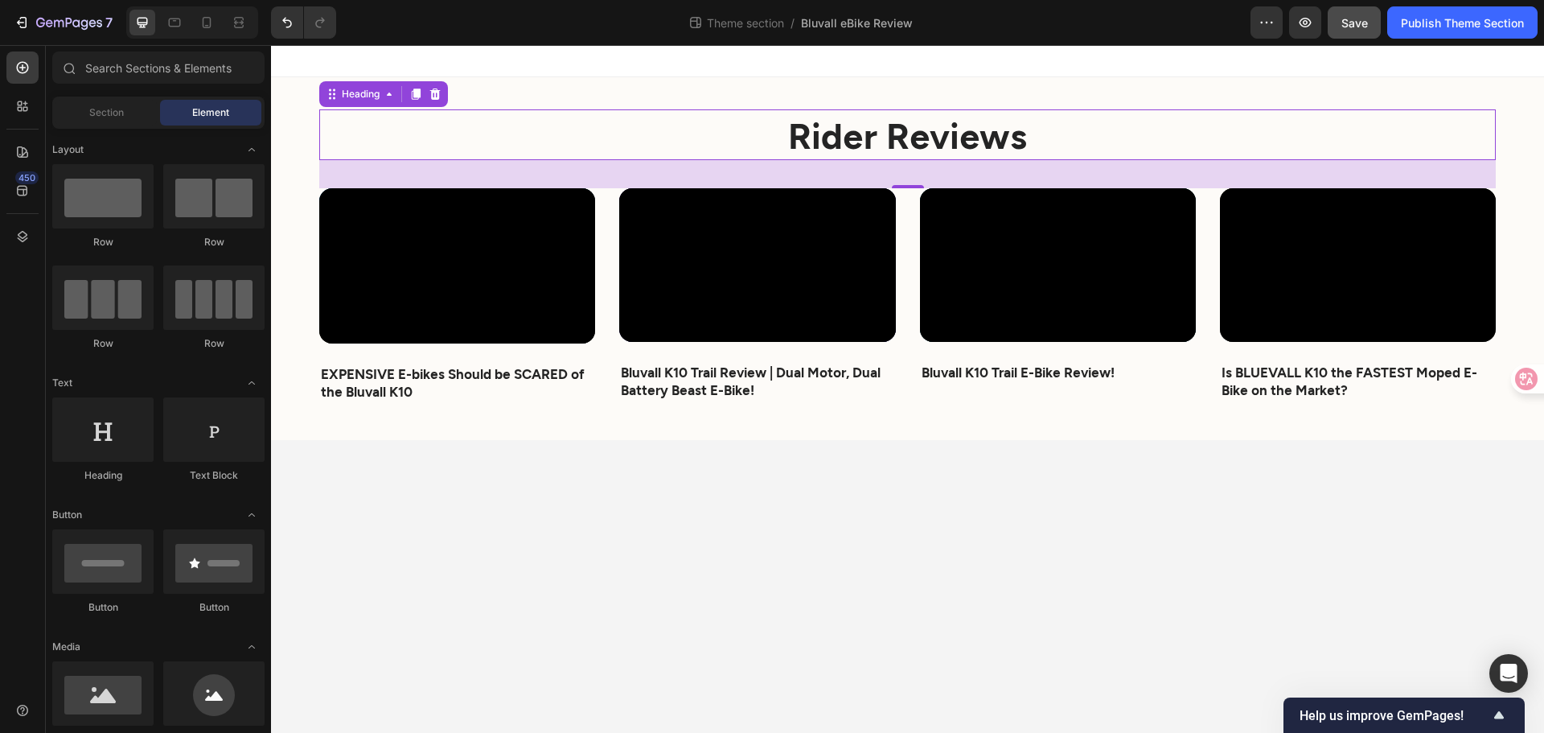
click at [750, 573] on body "⁠⁠⁠⁠⁠⁠⁠ Rider Reviews Heading 35 Video EXPENSIVE E-bikes Should be SCARED of th…" at bounding box center [907, 389] width 1273 height 688
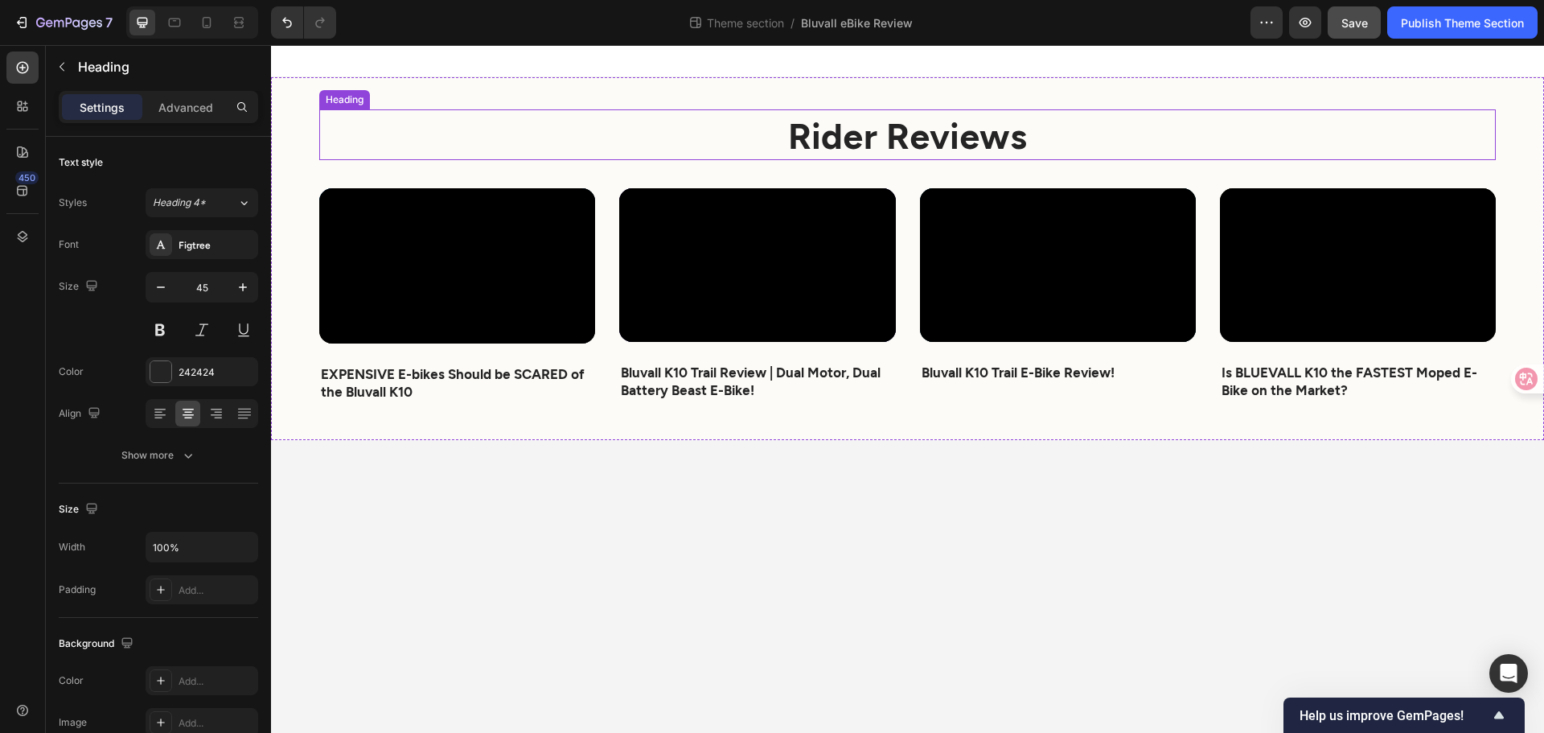
click at [921, 124] on strong "Rider Reviews" at bounding box center [907, 134] width 239 height 43
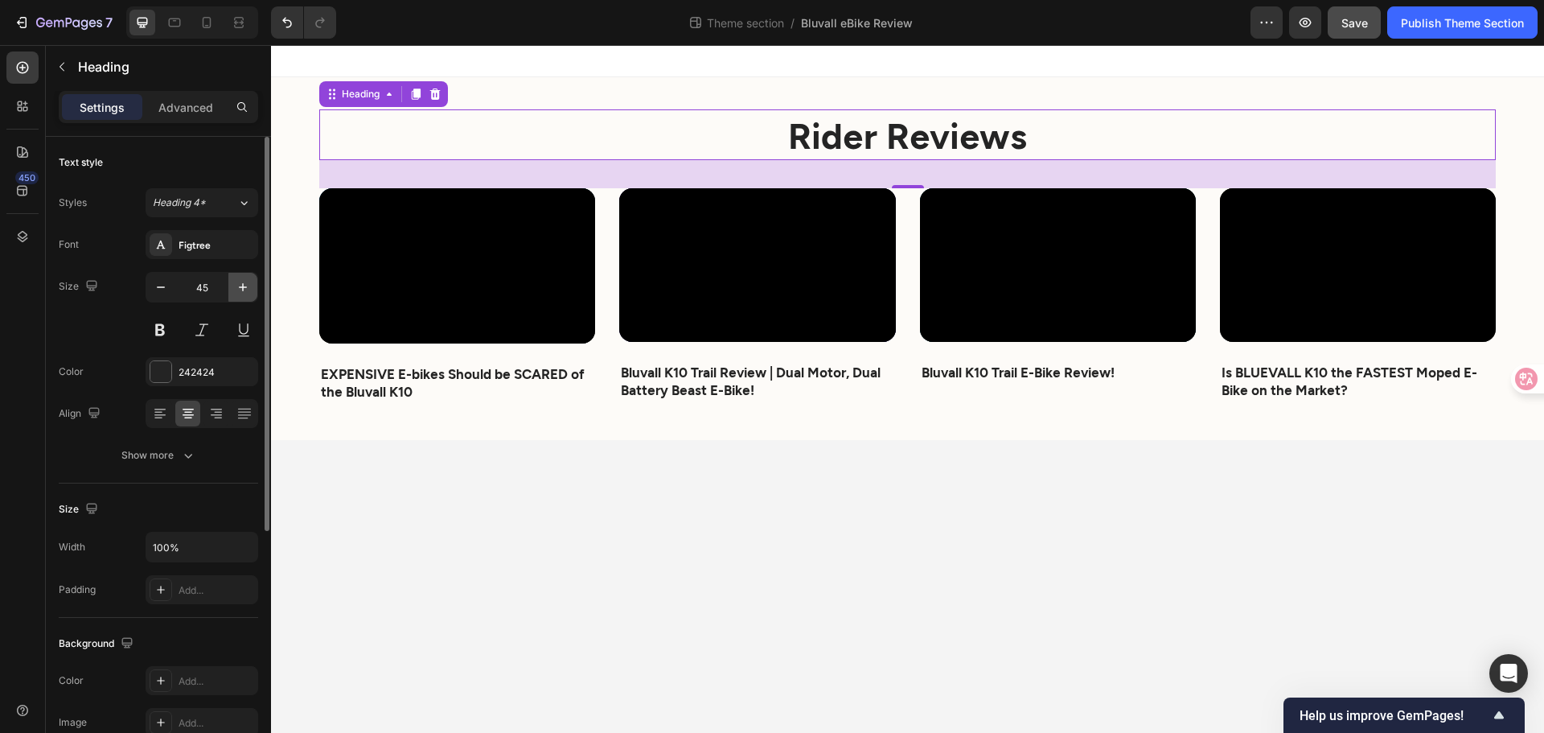
click at [249, 283] on icon "button" at bounding box center [243, 287] width 16 height 16
type input "46"
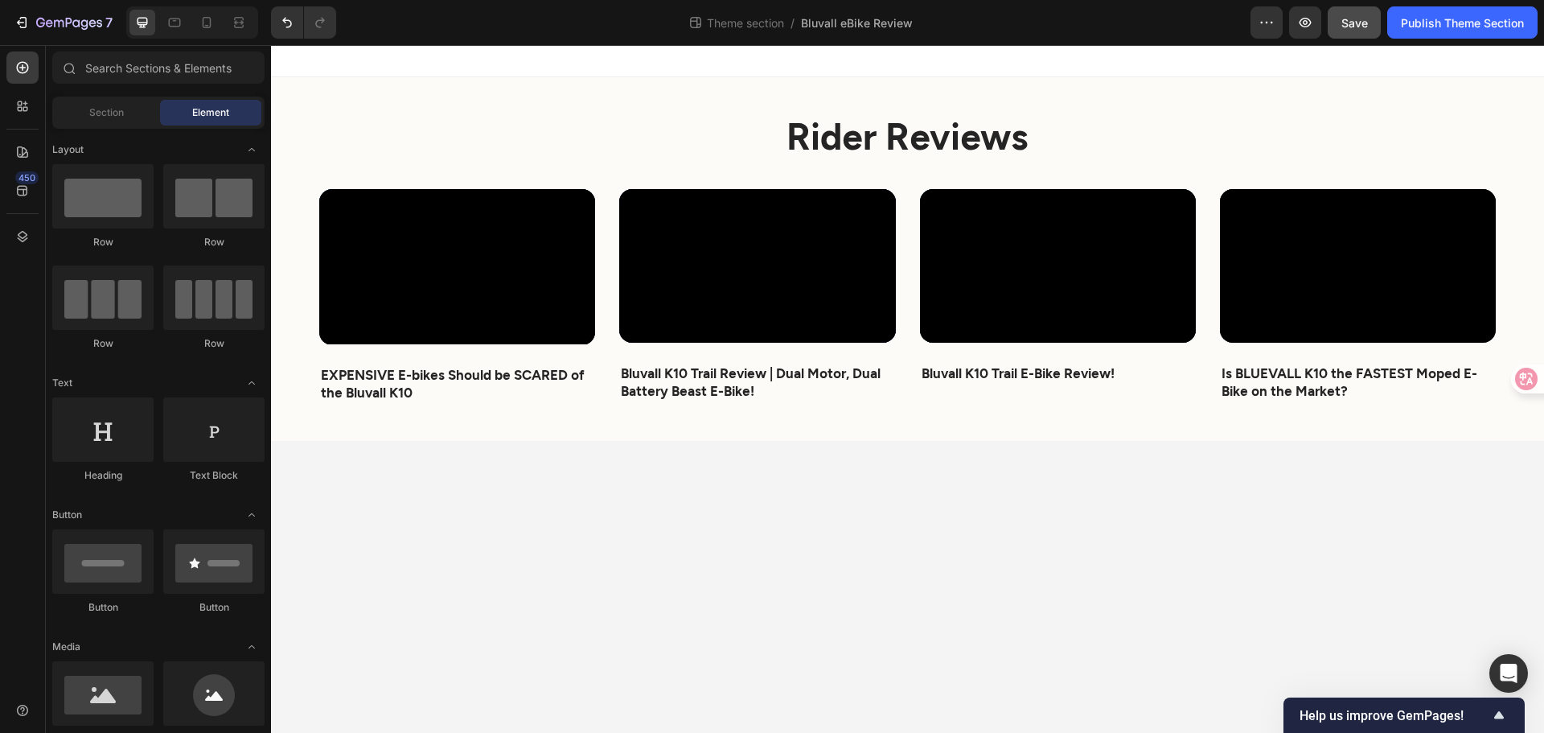
click at [792, 519] on body "⁠⁠⁠⁠⁠⁠⁠ Rider Reviews Heading Video EXPENSIVE E-bikes Should be SCARED of the B…" at bounding box center [907, 389] width 1273 height 688
click at [201, 25] on icon at bounding box center [207, 22] width 16 height 16
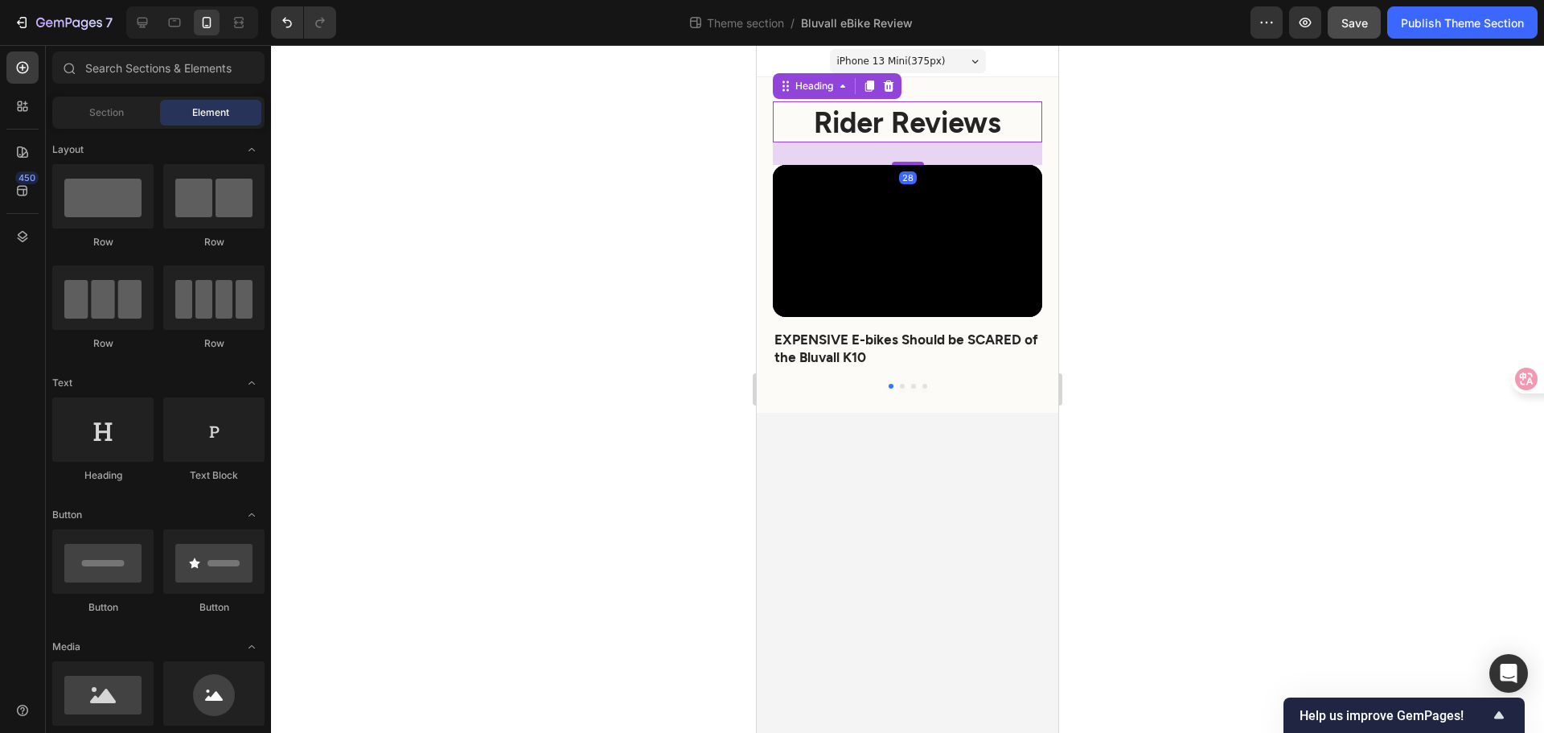
click at [877, 128] on strong "Rider Reviews" at bounding box center [907, 121] width 187 height 35
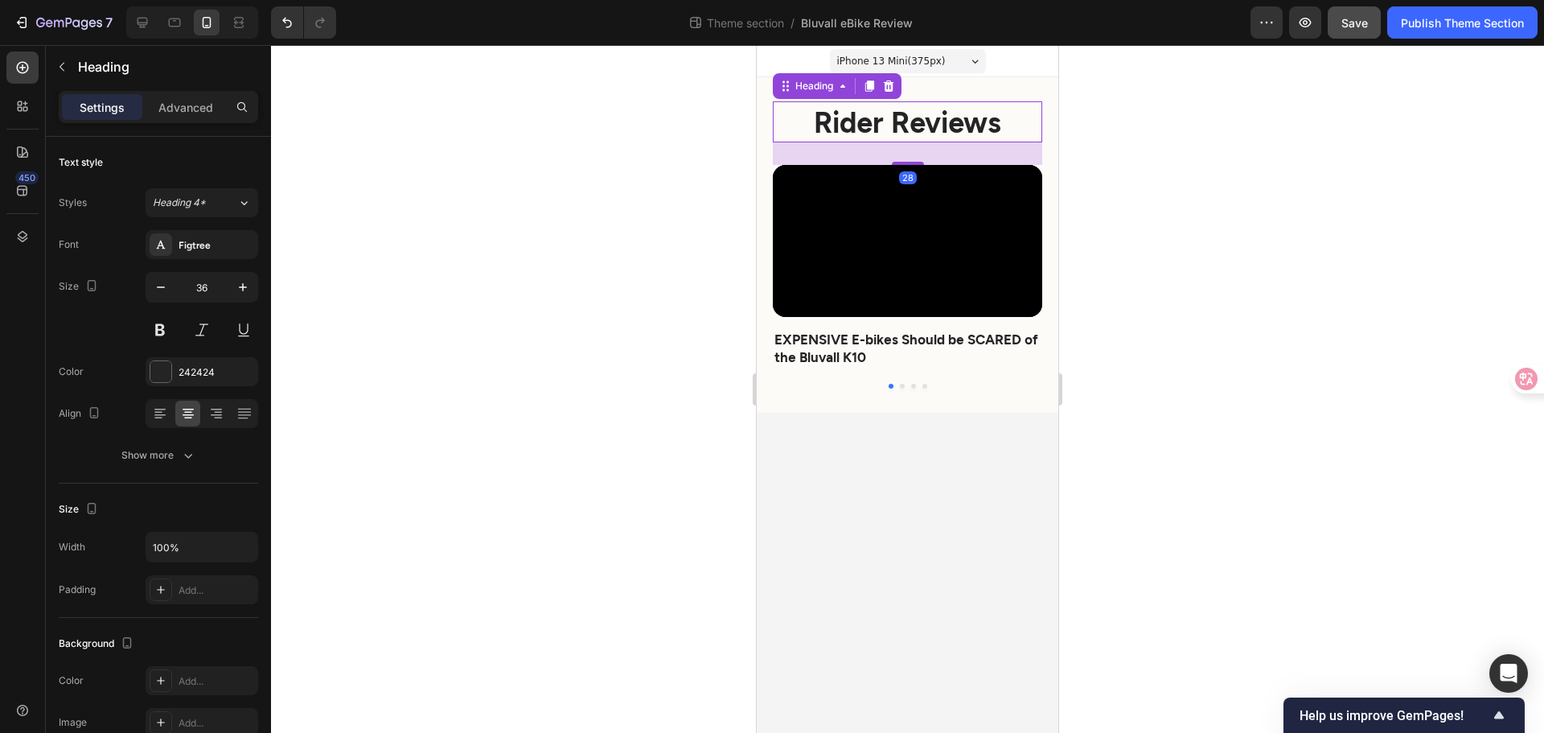
drag, startPoint x: 1282, startPoint y: 278, endPoint x: 1375, endPoint y: 109, distance: 193.0
click at [1284, 278] on div at bounding box center [907, 389] width 1273 height 688
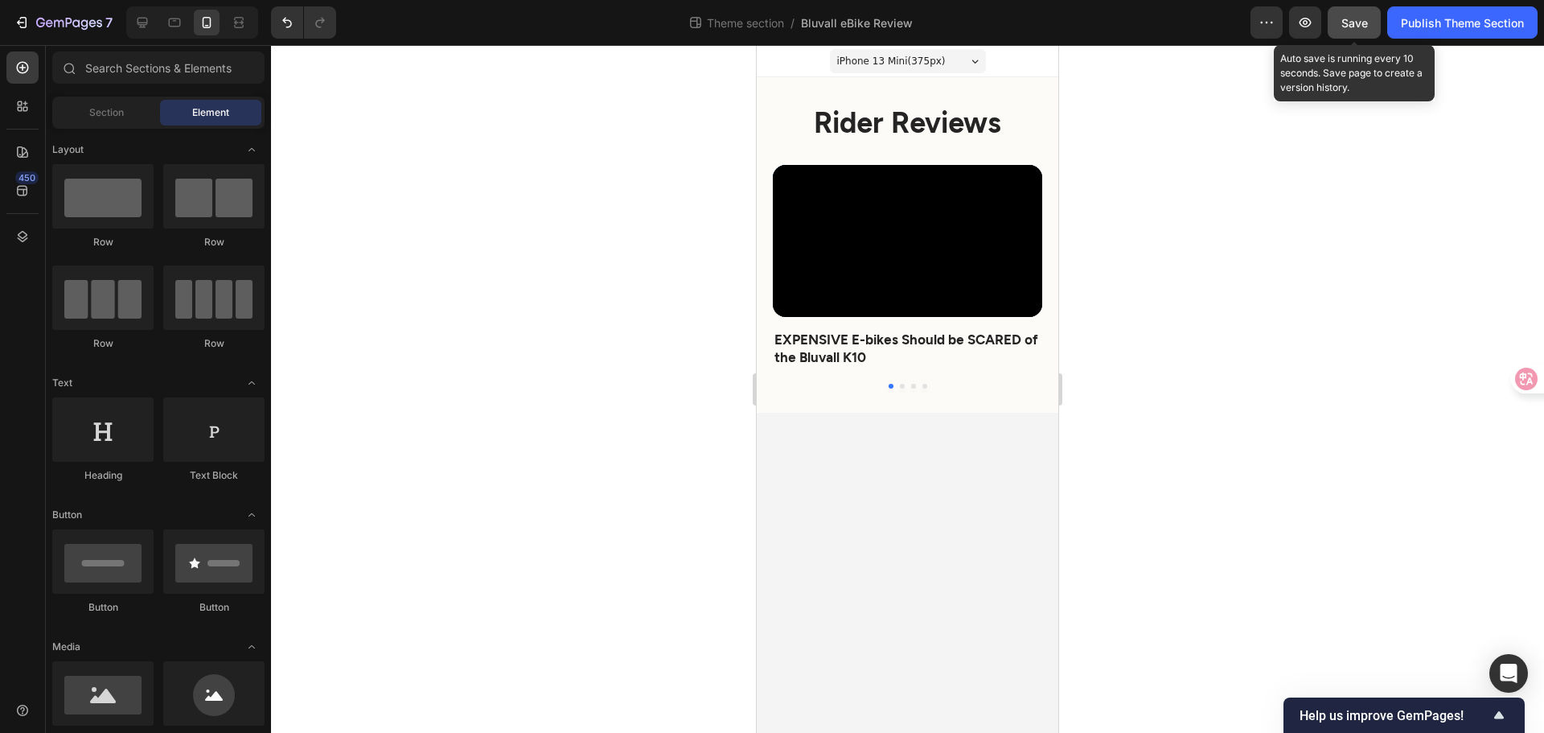
click at [1349, 27] on span "Save" at bounding box center [1355, 23] width 27 height 14
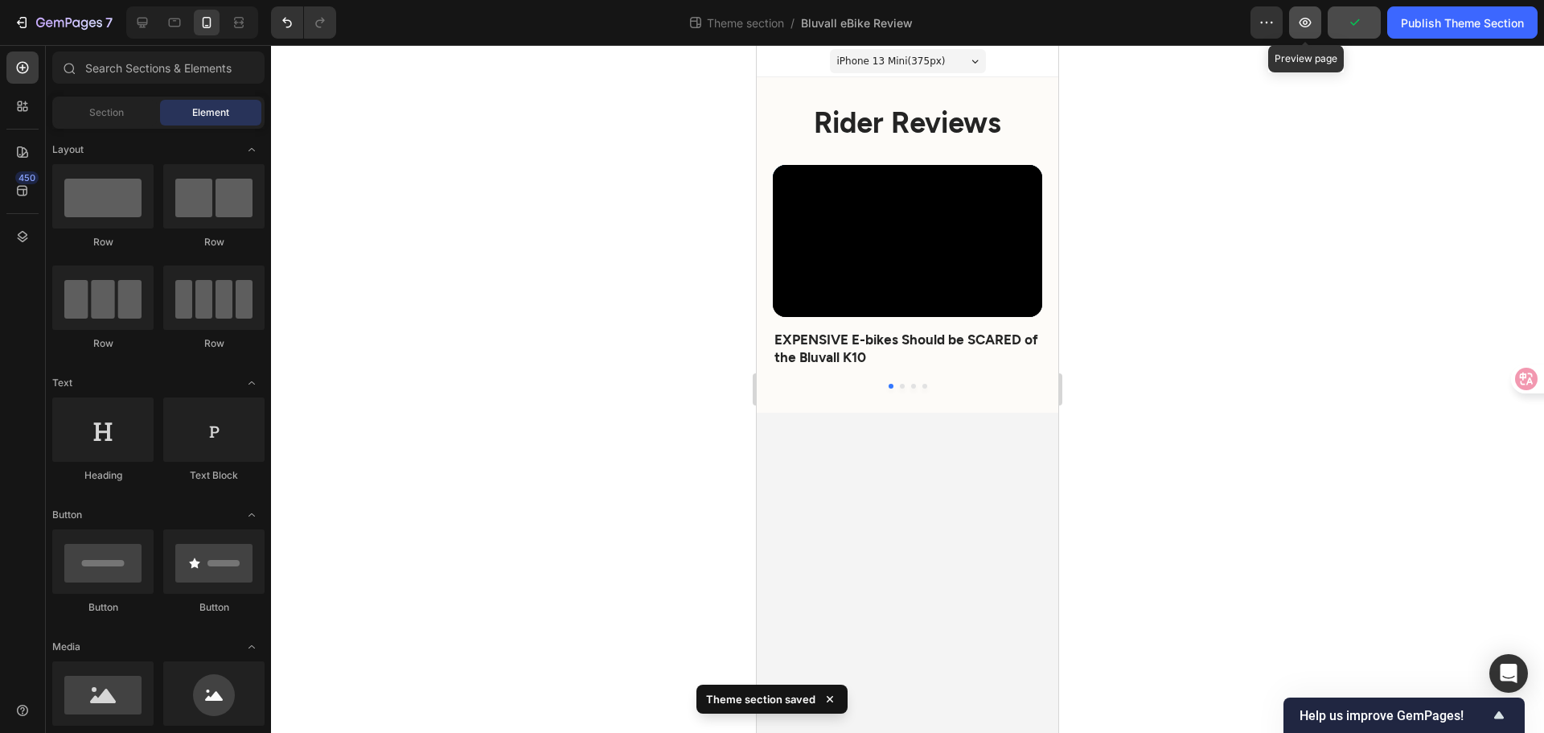
click at [1301, 29] on icon "button" at bounding box center [1305, 22] width 16 height 16
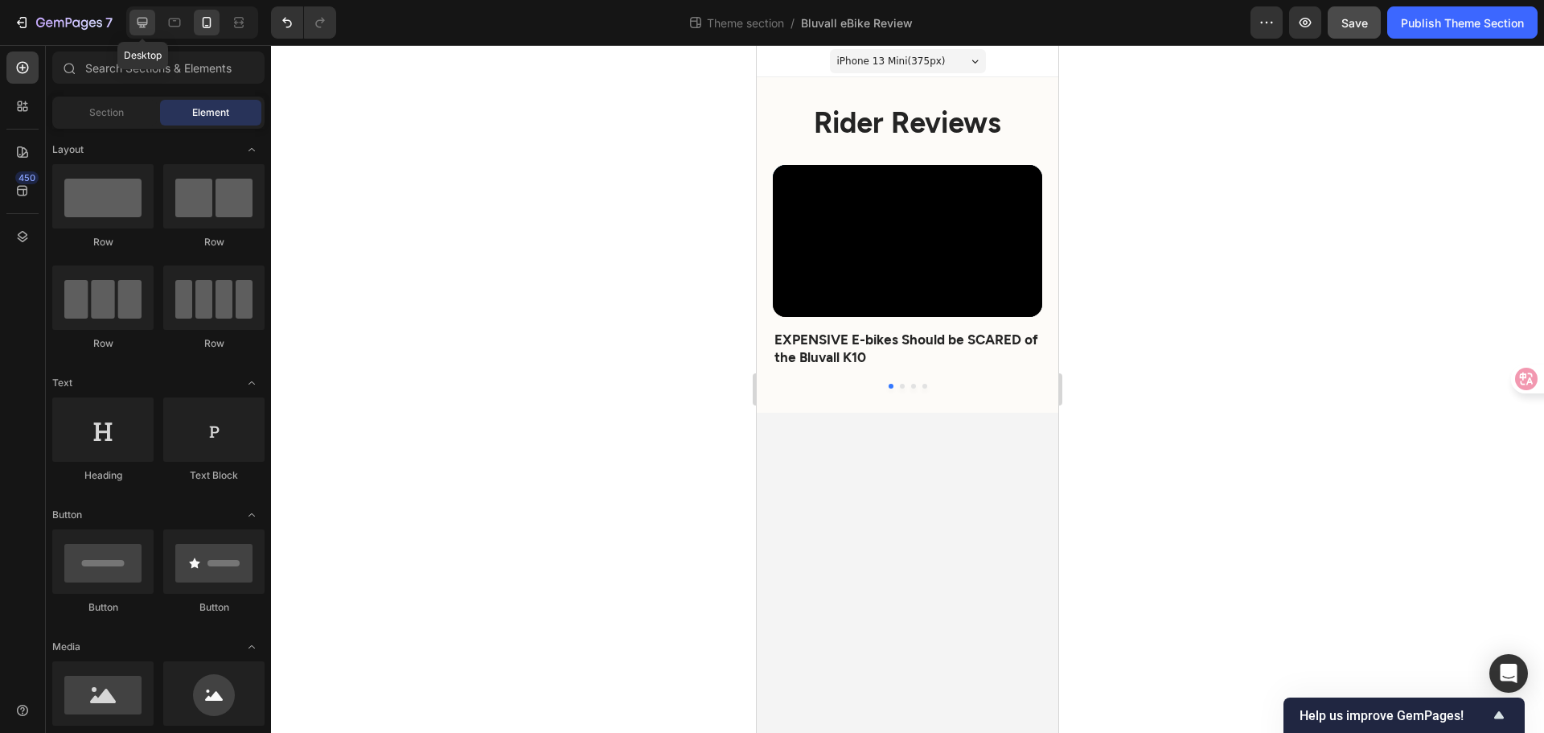
click at [146, 27] on icon at bounding box center [143, 23] width 10 height 10
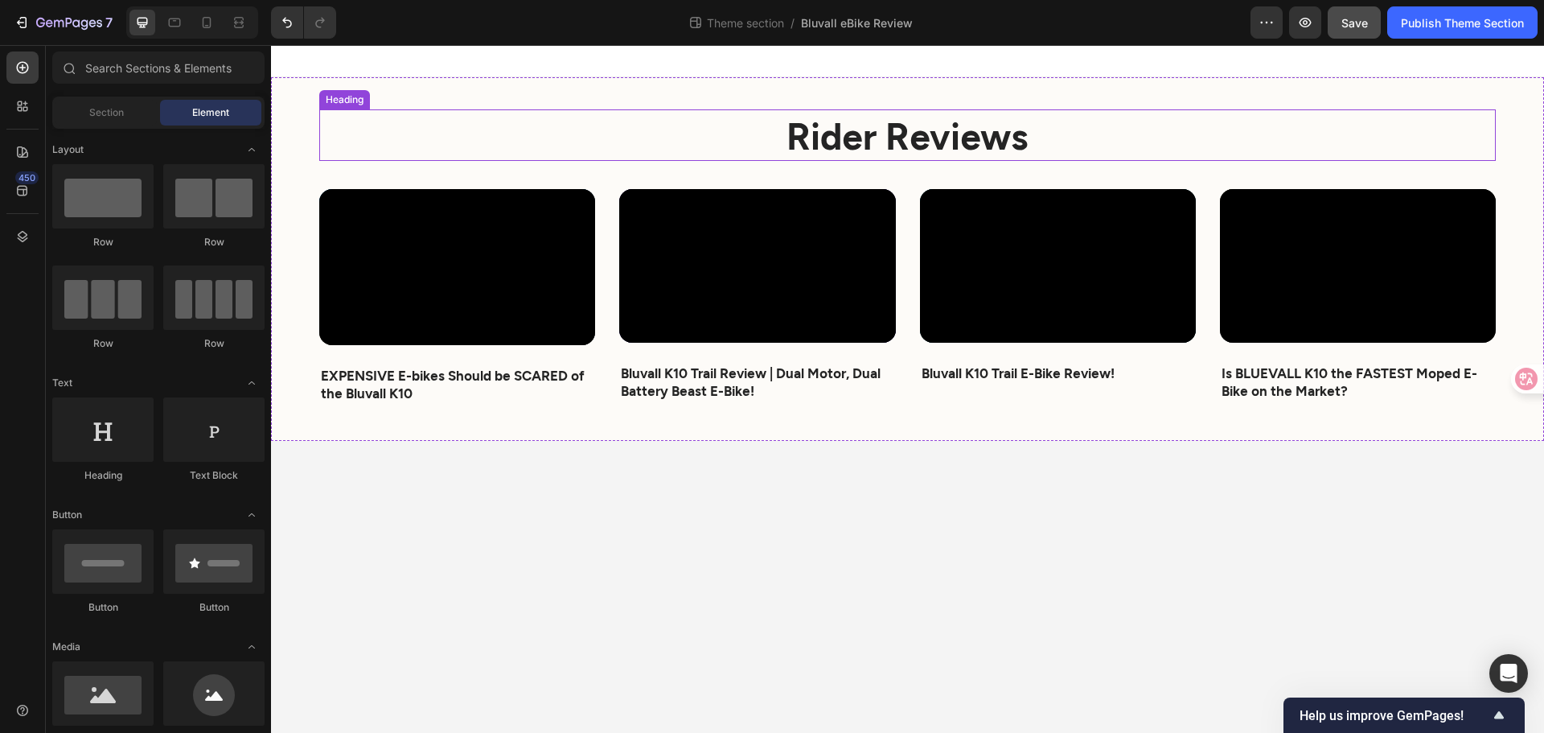
click at [868, 140] on strong "Rider Reviews" at bounding box center [908, 135] width 242 height 44
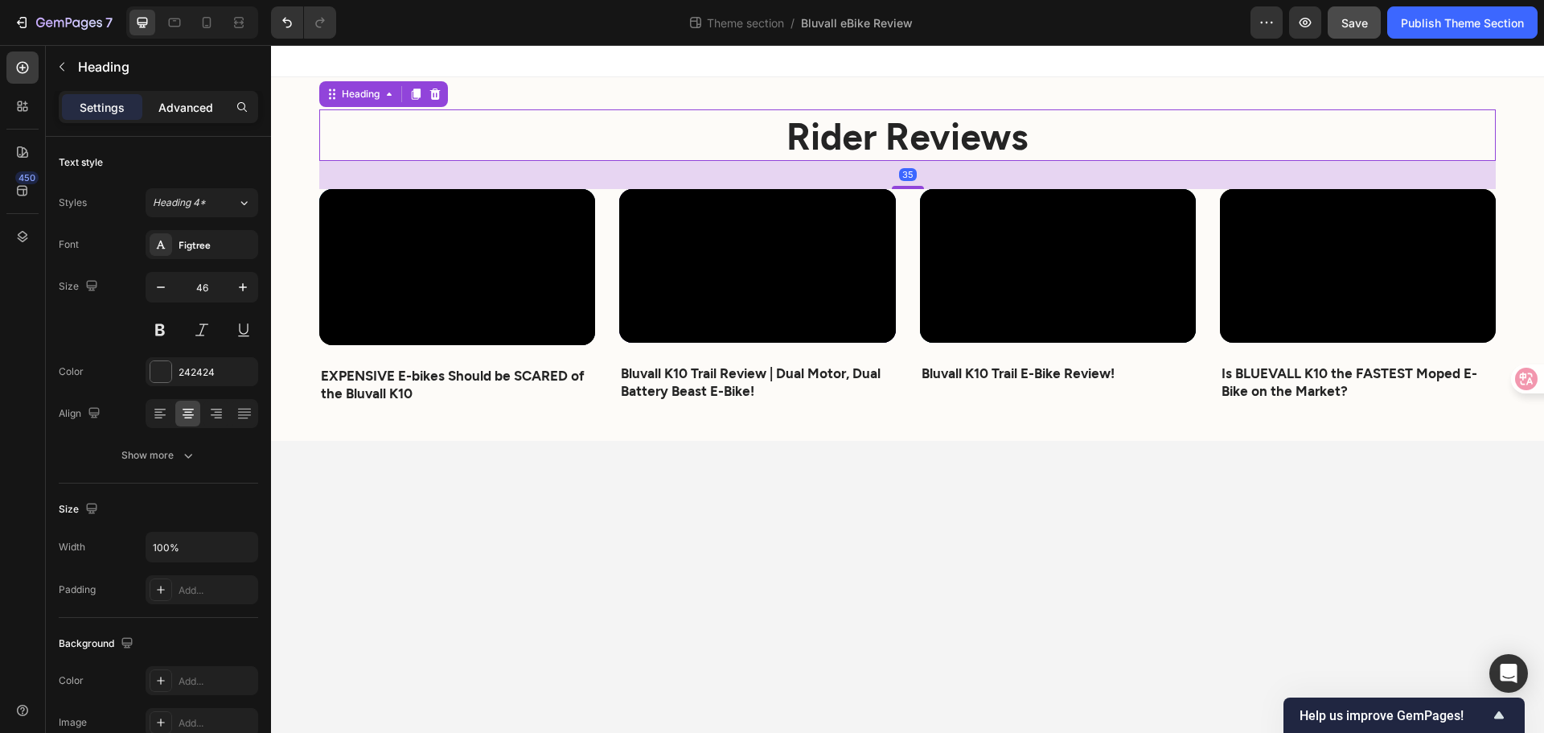
click at [197, 99] on p "Advanced" at bounding box center [185, 107] width 55 height 17
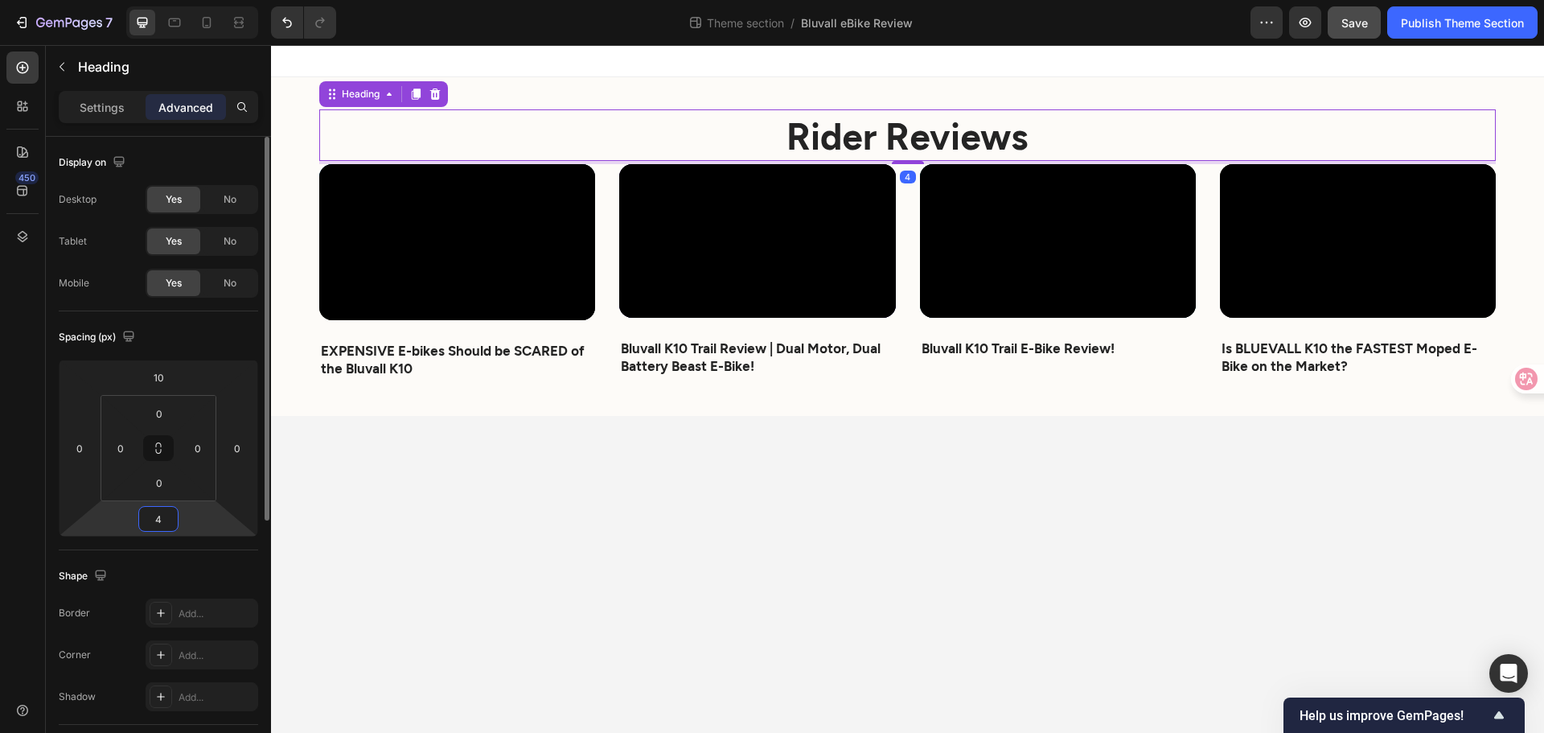
type input "45"
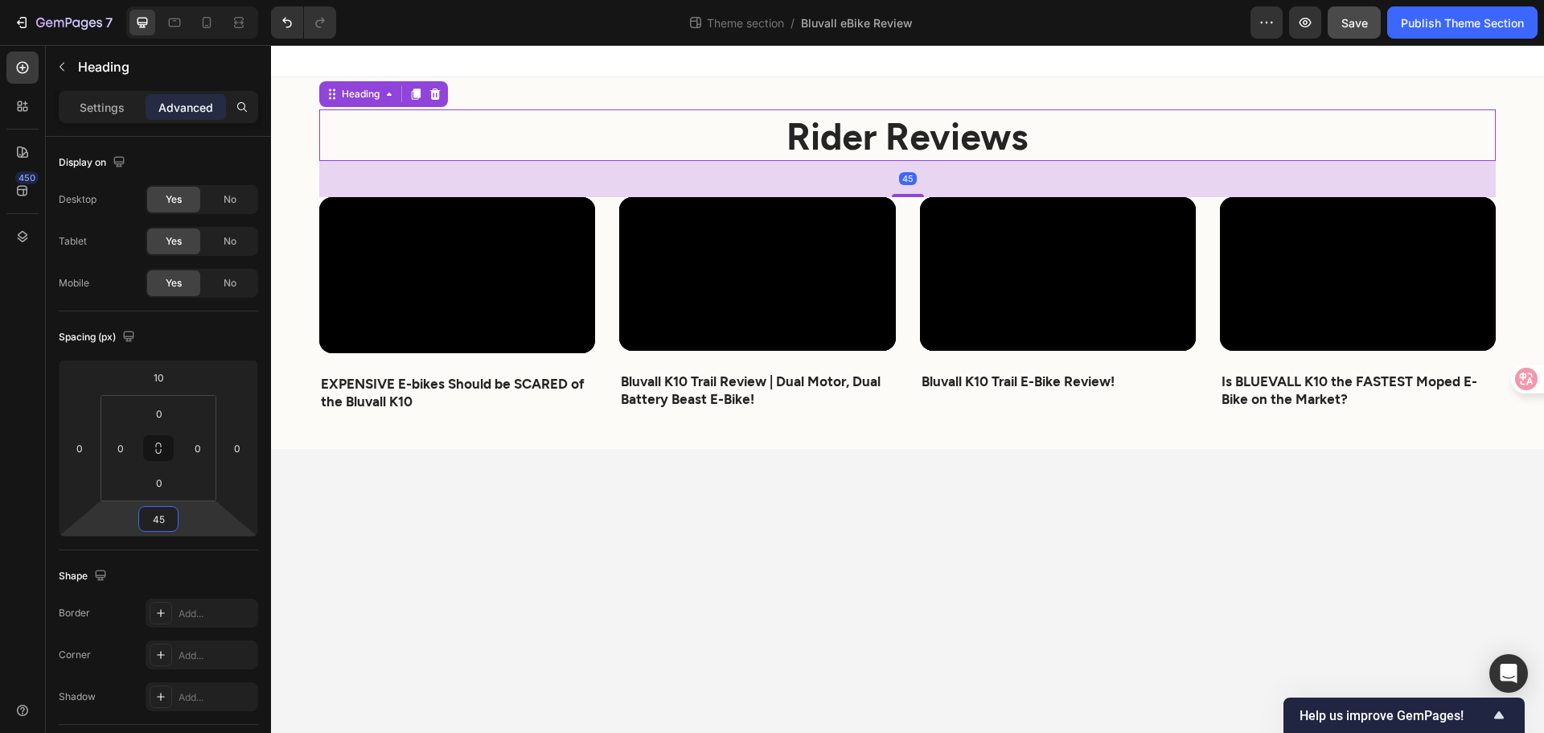
click at [748, 466] on body "⁠⁠⁠⁠⁠⁠⁠ Rider Reviews Heading 45 Video EXPENSIVE E-bikes Should be SCARED of th…" at bounding box center [907, 389] width 1273 height 688
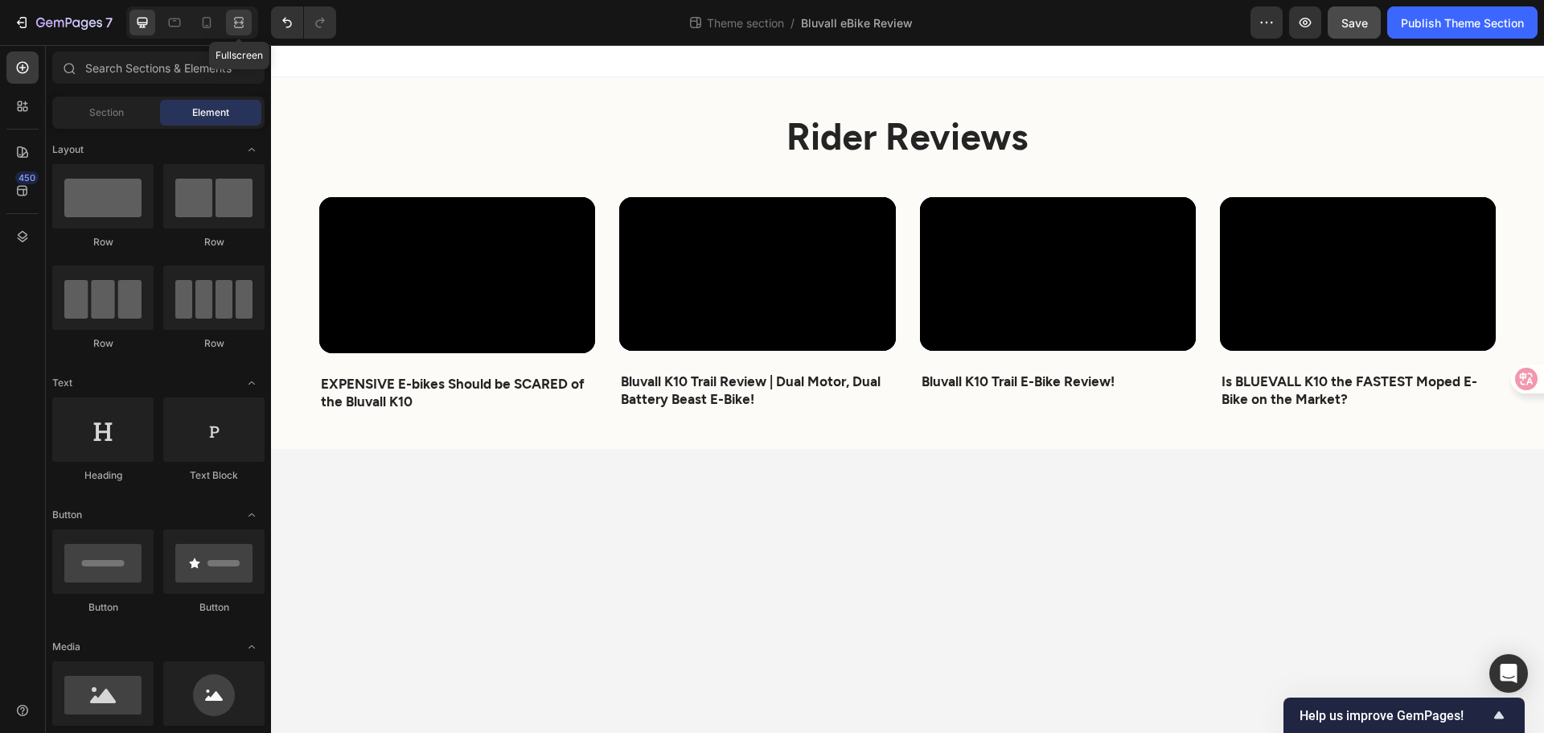
click at [234, 24] on icon at bounding box center [239, 22] width 16 height 16
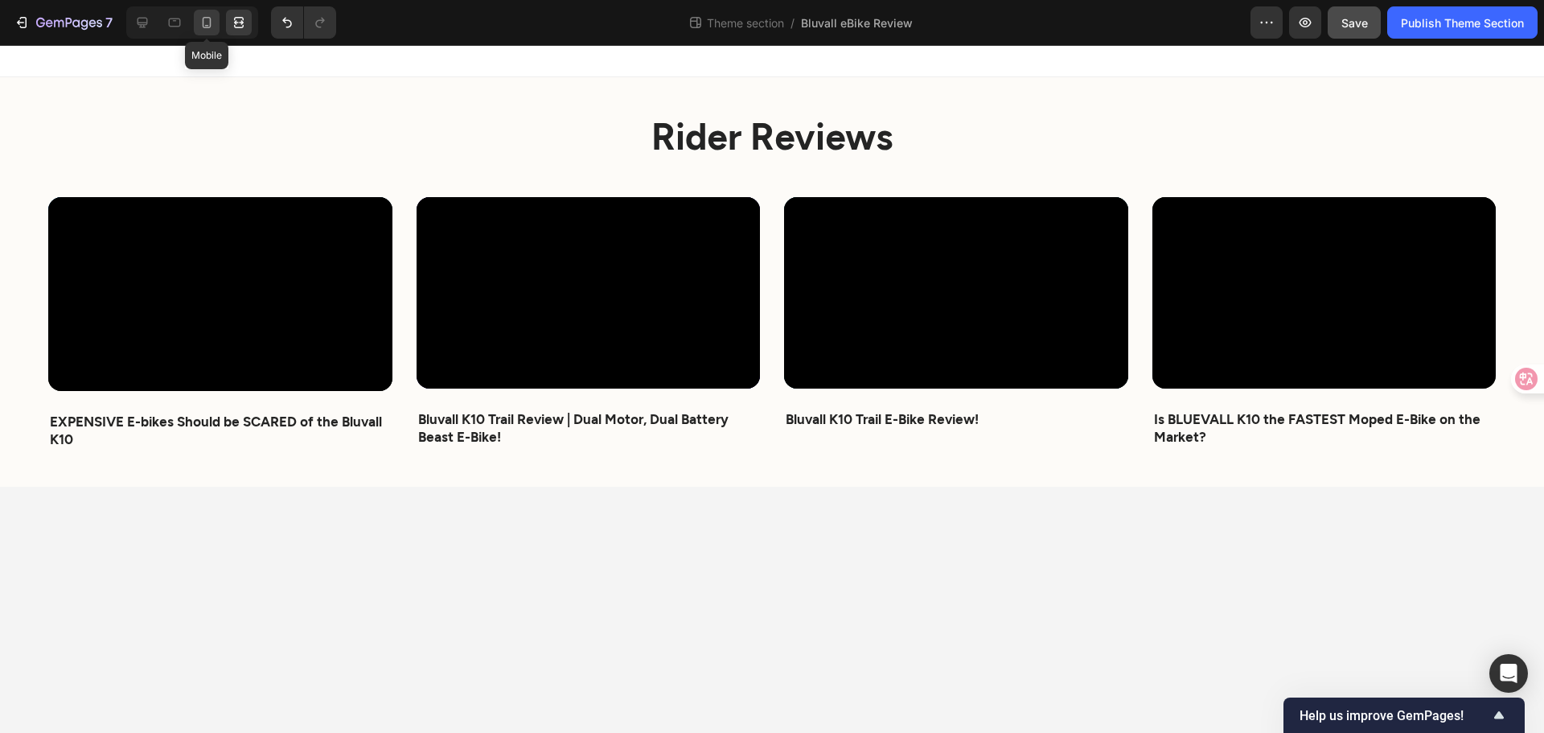
click at [200, 21] on icon at bounding box center [207, 22] width 16 height 16
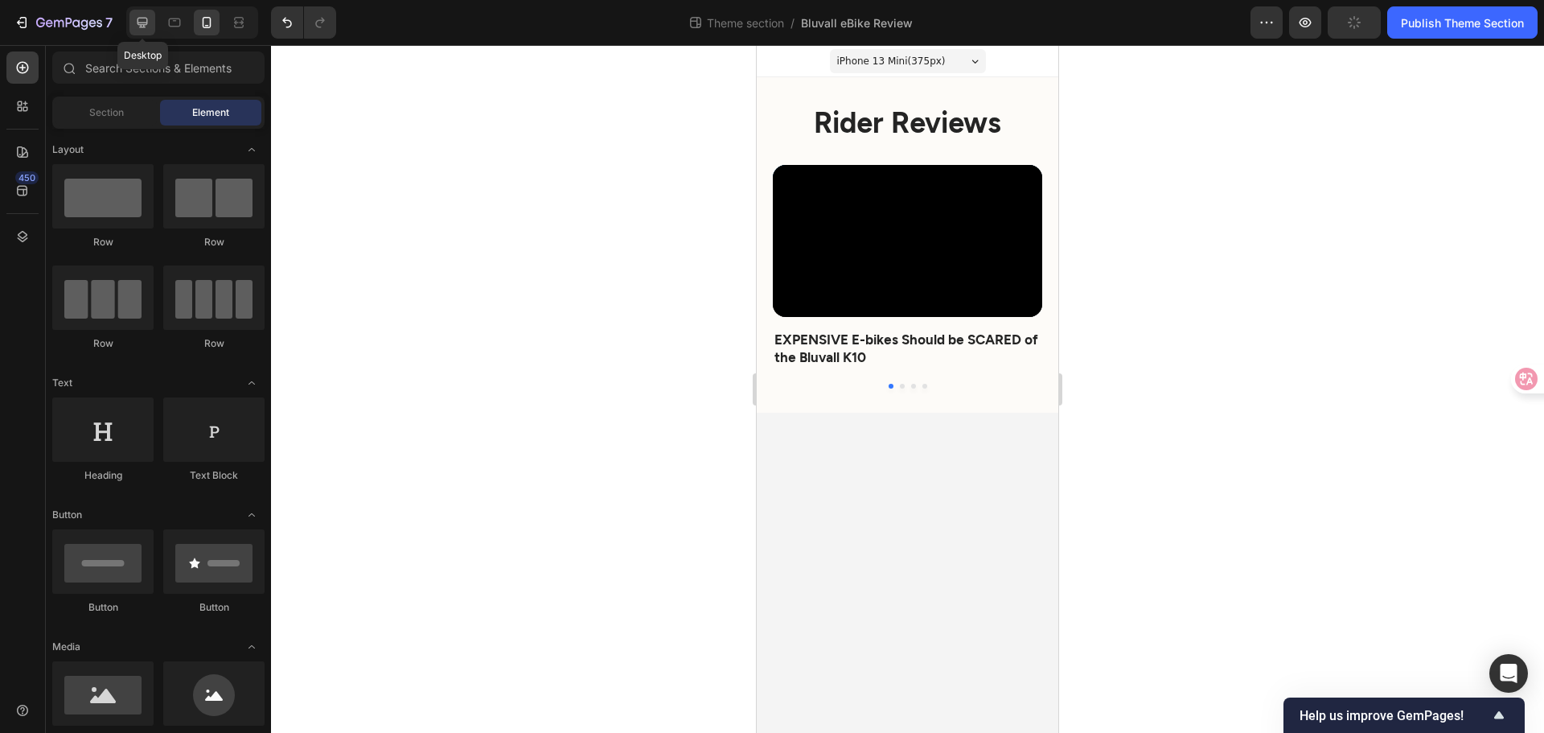
click at [147, 22] on icon at bounding box center [143, 23] width 10 height 10
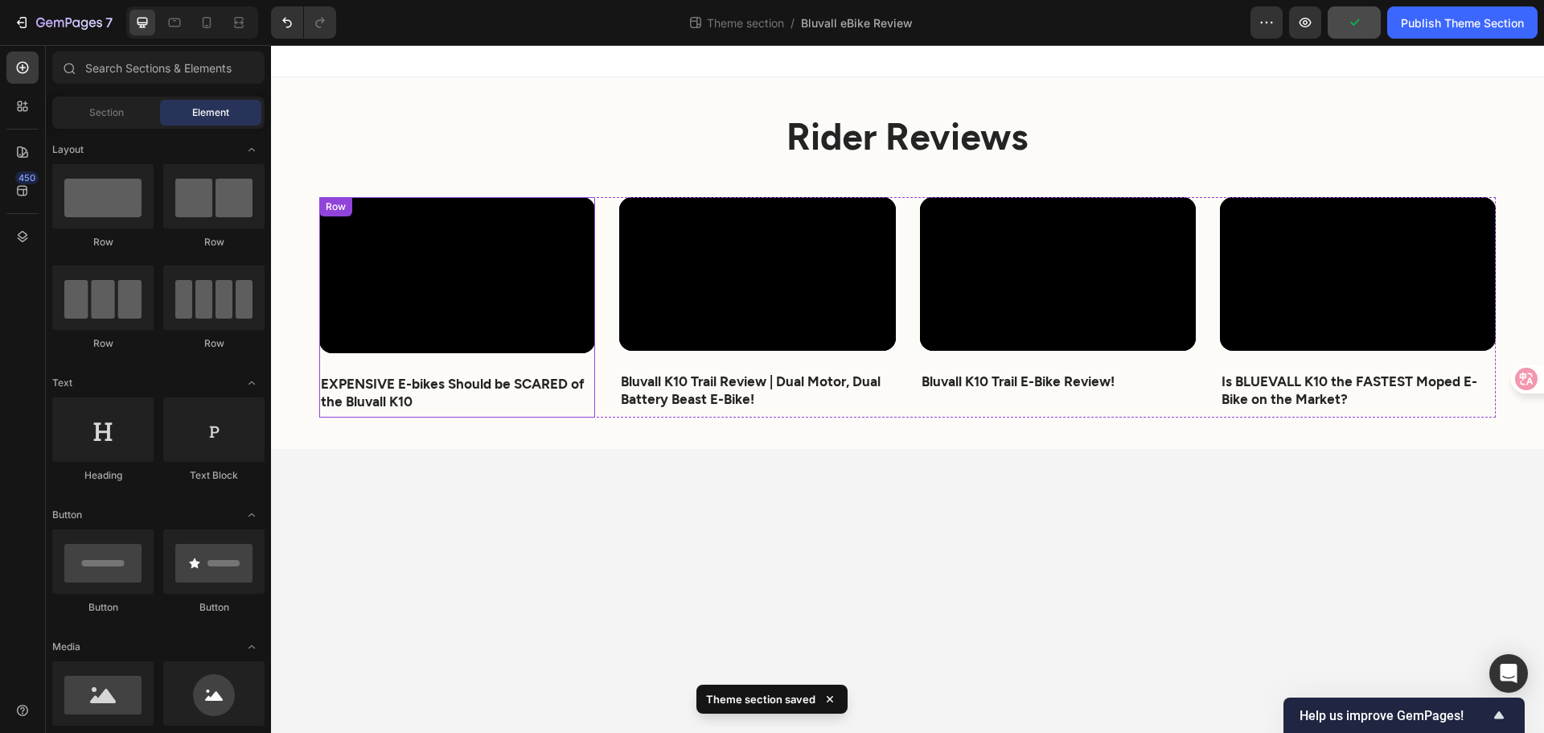
click at [423, 380] on strong "EXPENSIVE E-bikes Should be SCARED of the Bluvall K10" at bounding box center [453, 392] width 264 height 34
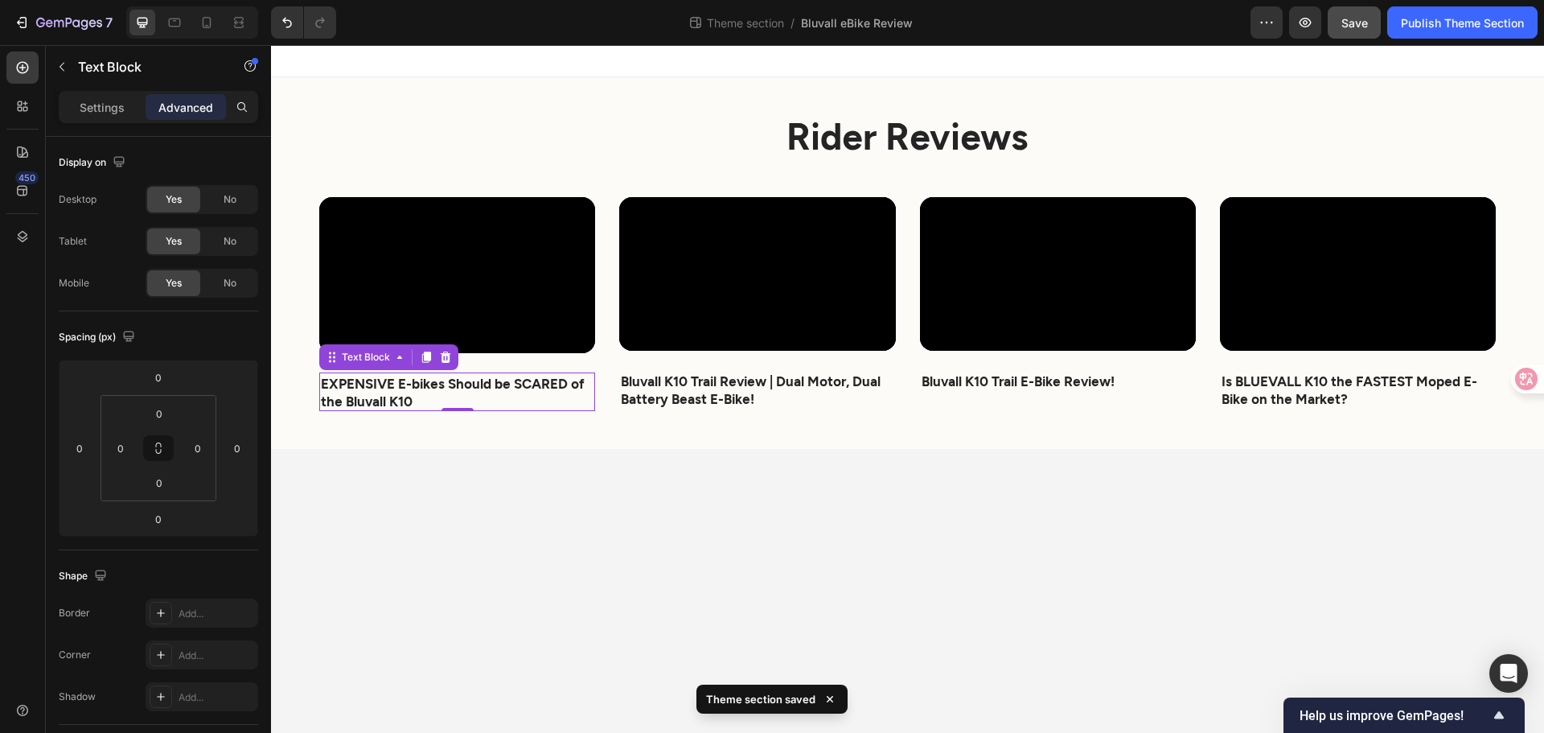
click at [95, 92] on div "Settings Advanced" at bounding box center [158, 107] width 199 height 32
click at [101, 113] on p "Settings" at bounding box center [102, 107] width 45 height 17
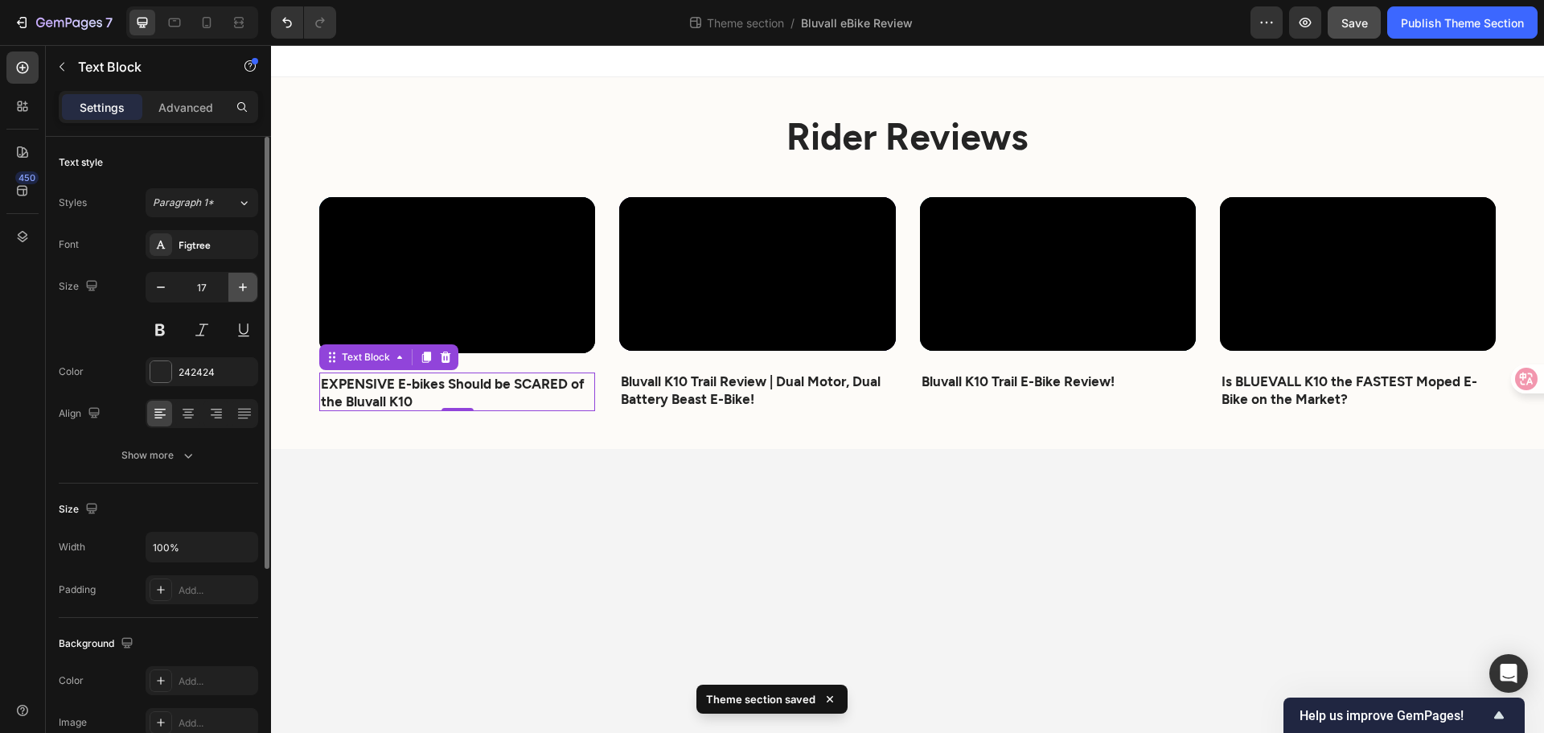
click at [245, 290] on icon "button" at bounding box center [243, 287] width 16 height 16
type input "18"
click at [715, 393] on strong "Bluvall K10 Trail Review | Dual Motor, Dual Battery Beast E-Bike!" at bounding box center [751, 389] width 260 height 34
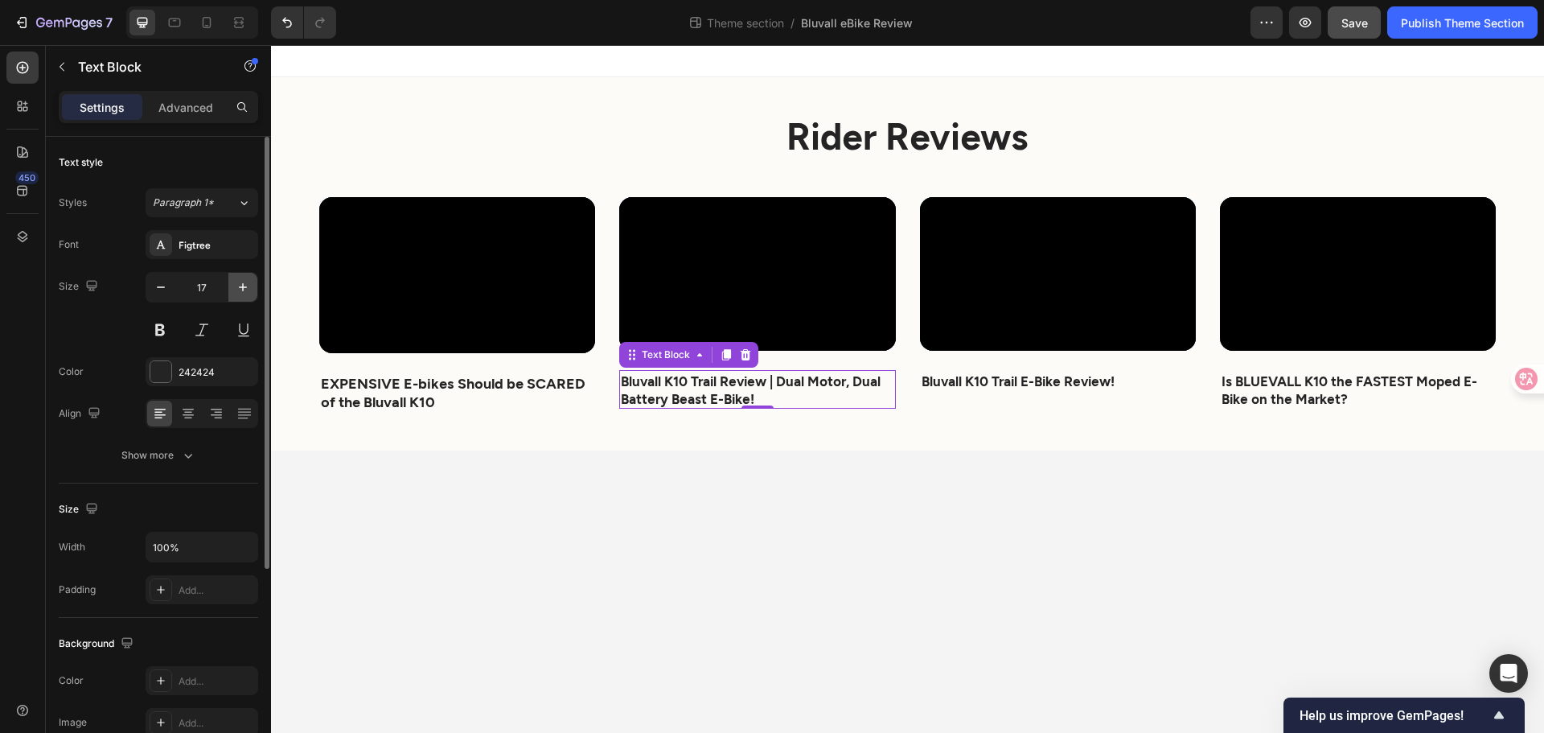
click at [234, 286] on button "button" at bounding box center [242, 287] width 29 height 29
type input "18"
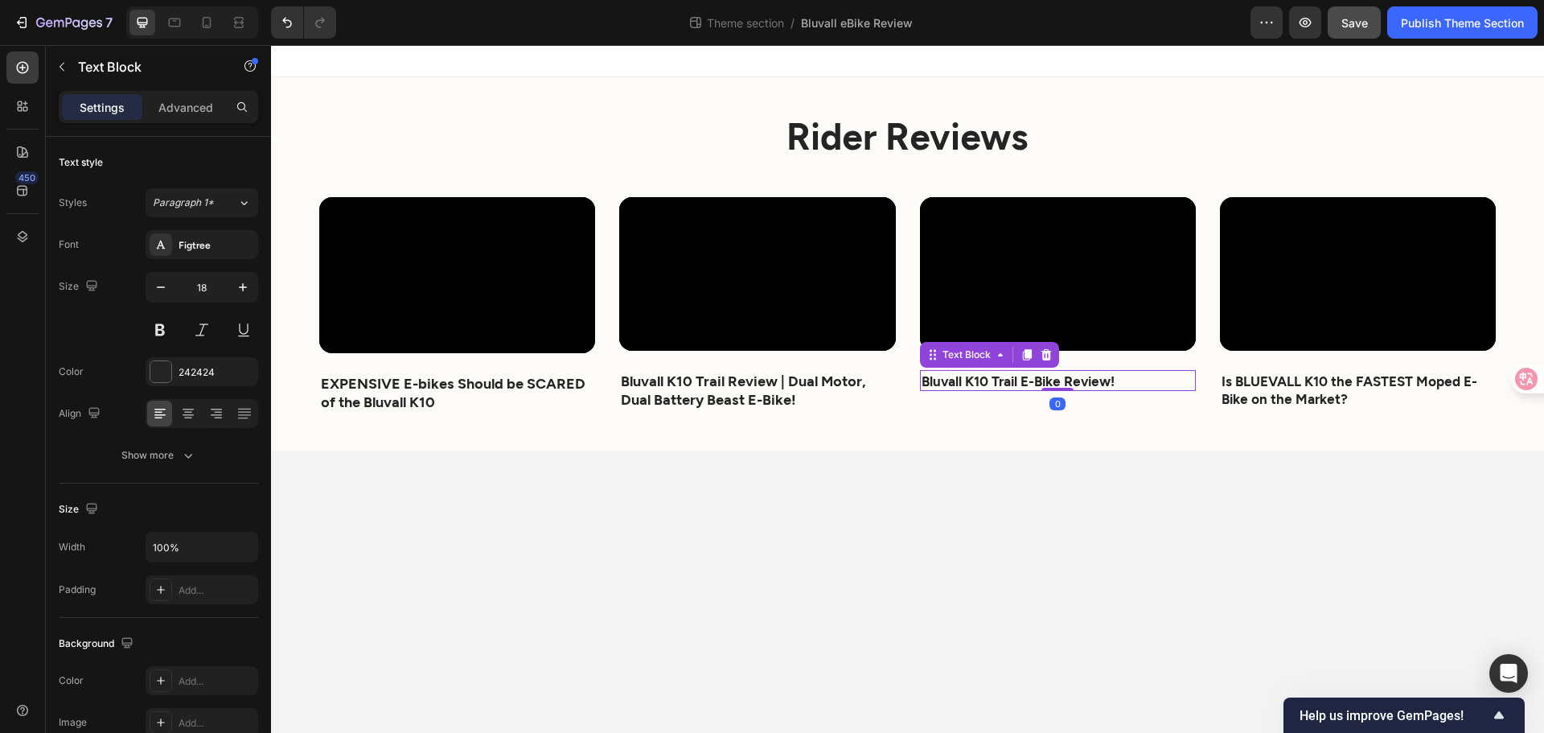
click at [963, 380] on strong "Bluvall K10 Trail E-Bike Review!" at bounding box center [1018, 380] width 193 height 16
drag, startPoint x: 245, startPoint y: 281, endPoint x: 261, endPoint y: 286, distance: 16.8
click at [247, 282] on icon "button" at bounding box center [243, 287] width 16 height 16
type input "18"
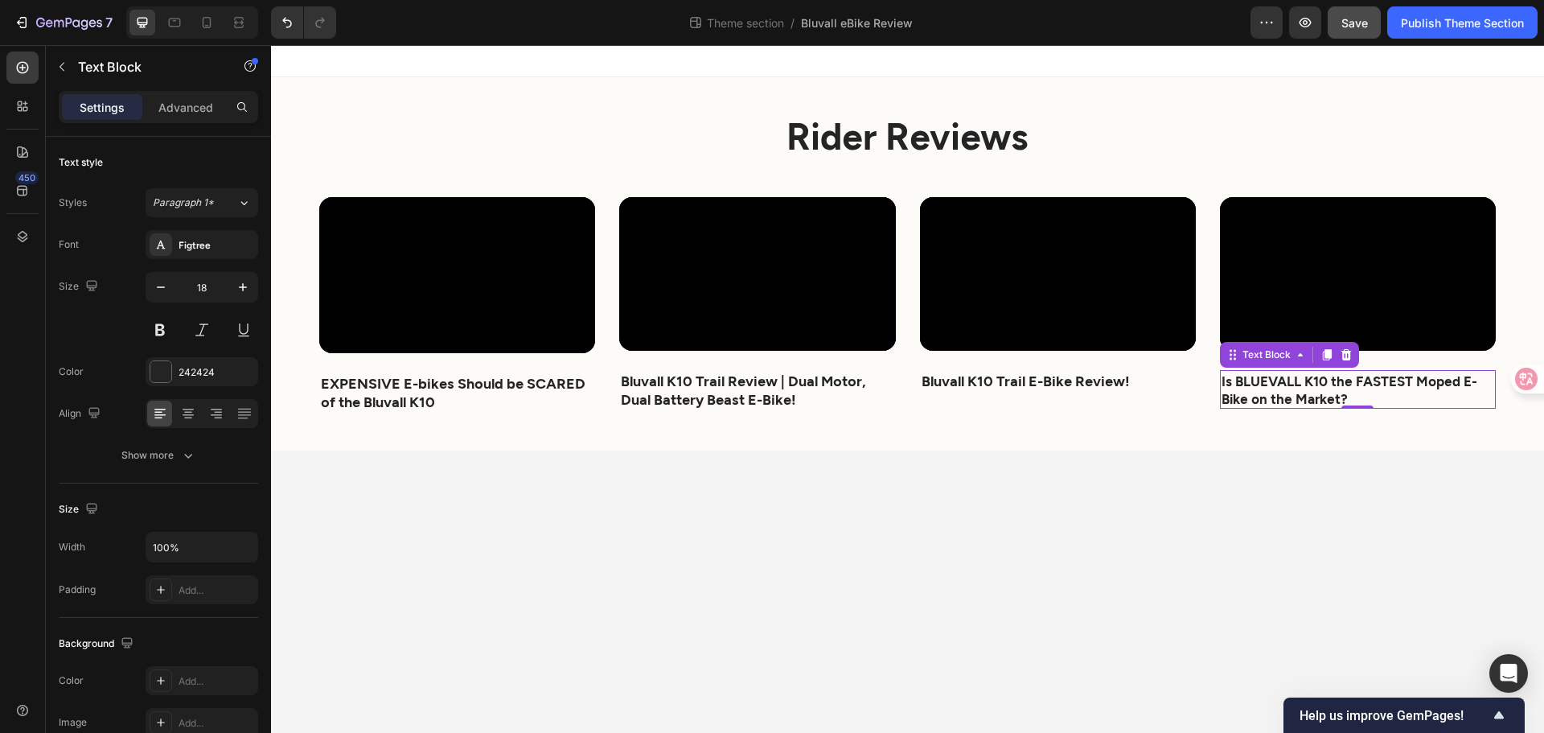
click at [1315, 384] on p "Is BLUEVALL K10 the FASTEST Moped E-Bike on the Market?" at bounding box center [1358, 389] width 273 height 35
click at [244, 288] on icon "button" at bounding box center [243, 287] width 16 height 16
type input "18"
click at [1005, 636] on body "⁠⁠⁠⁠⁠⁠⁠ Rider Reviews Heading Video EXPENSIVE E-bikes Should be SCARED of the B…" at bounding box center [907, 389] width 1273 height 688
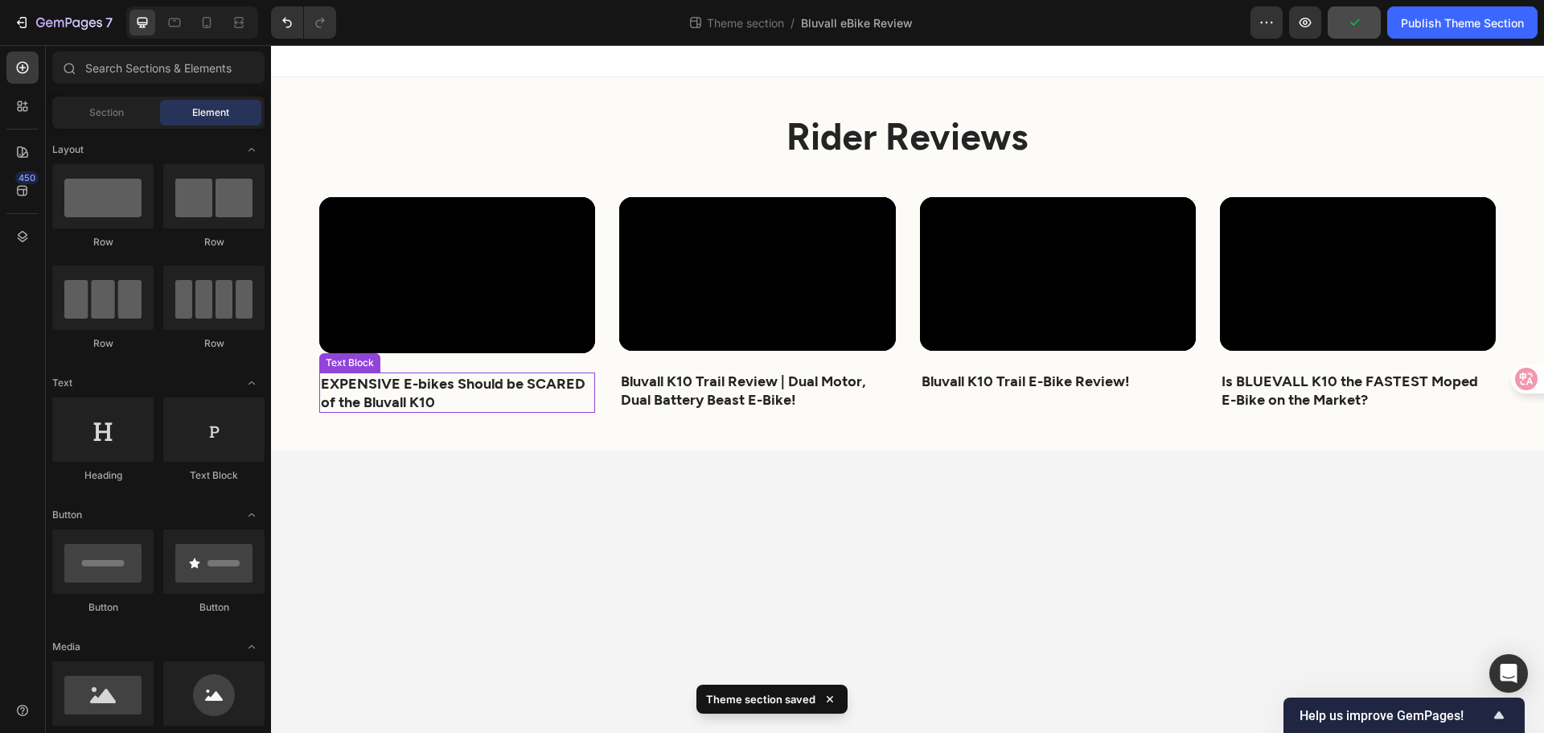
click at [397, 383] on strong "EXPENSIVE E-bikes Should be SCARED of the Bluvall K10" at bounding box center [453, 392] width 265 height 36
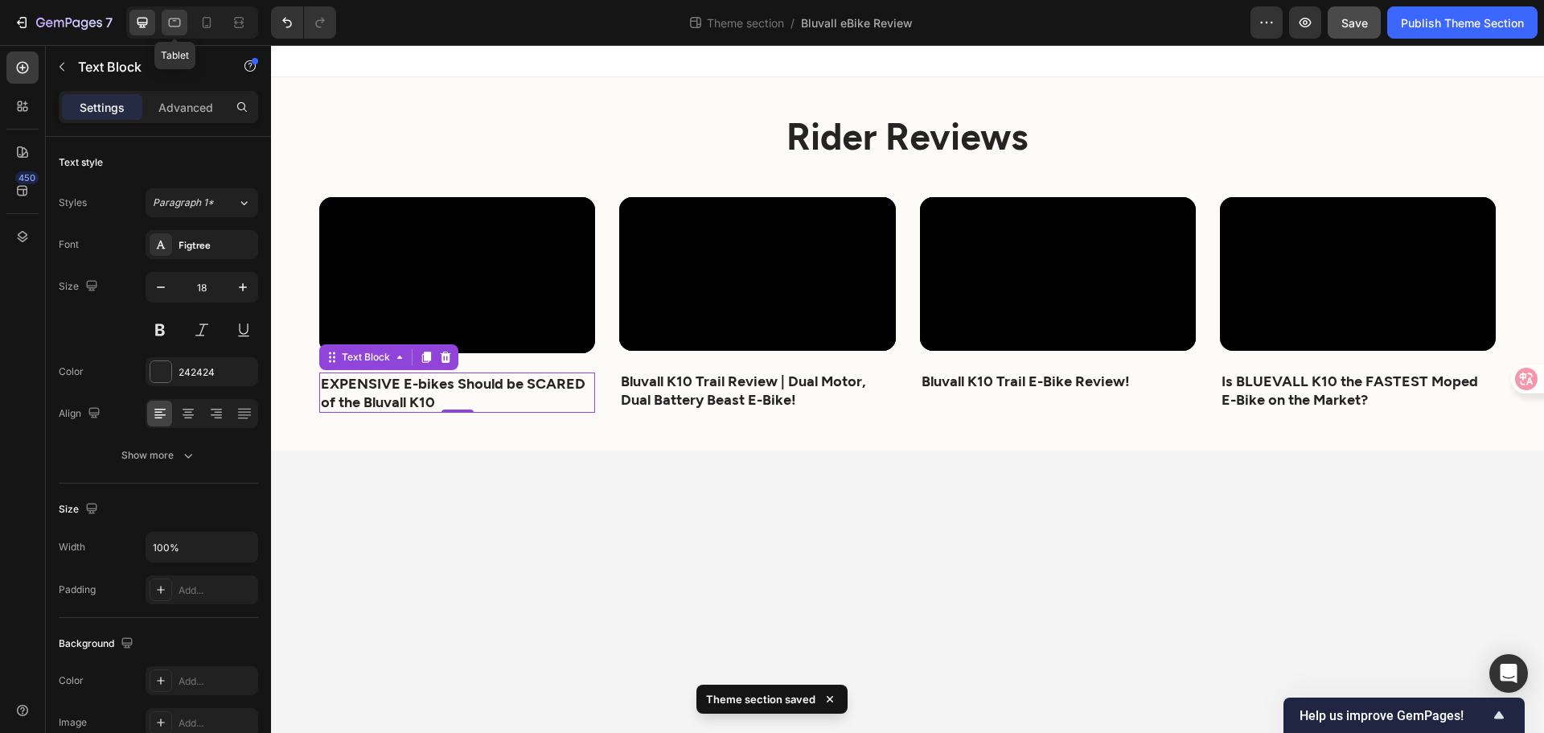
click at [175, 18] on icon at bounding box center [174, 22] width 16 height 16
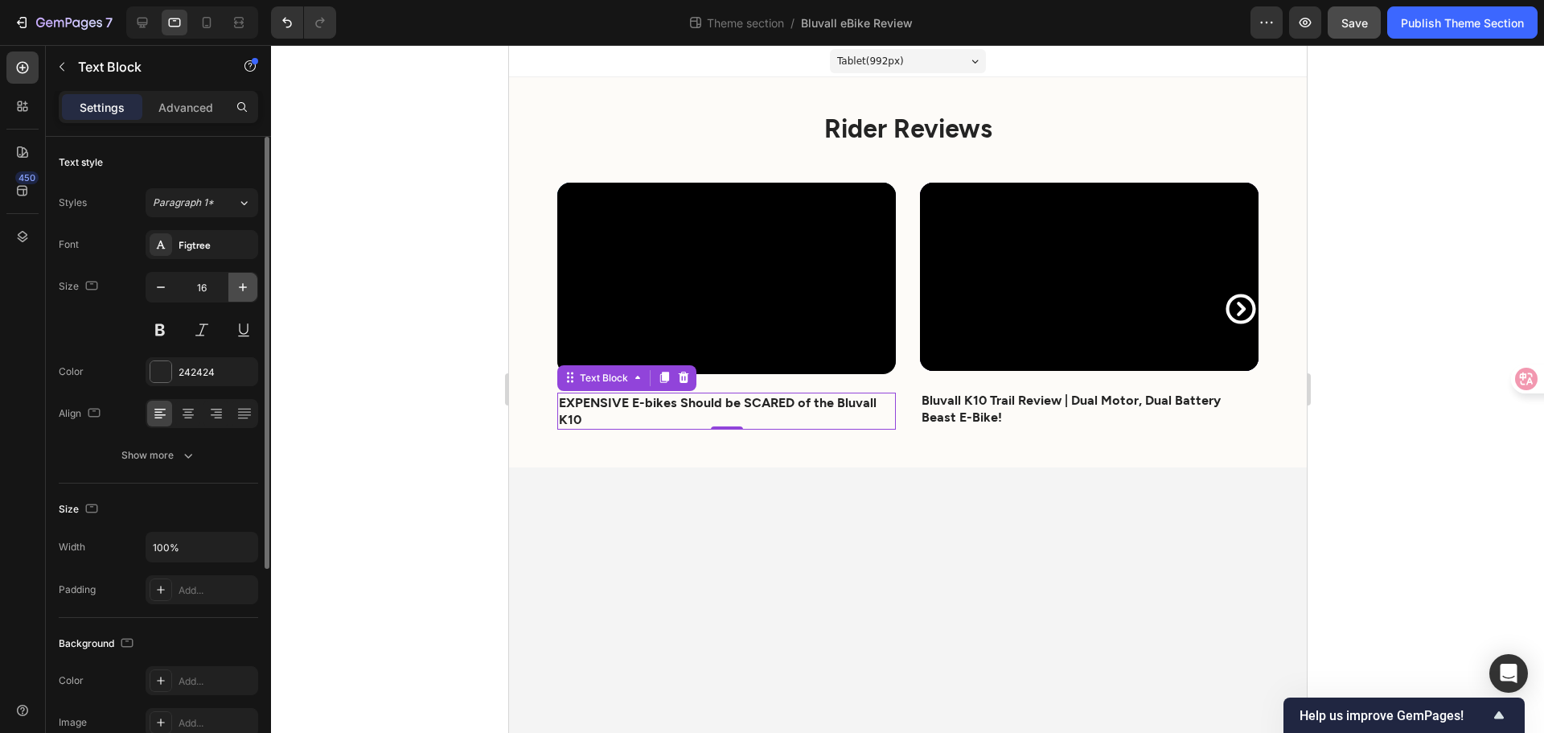
click at [250, 290] on icon "button" at bounding box center [243, 287] width 16 height 16
type input "18"
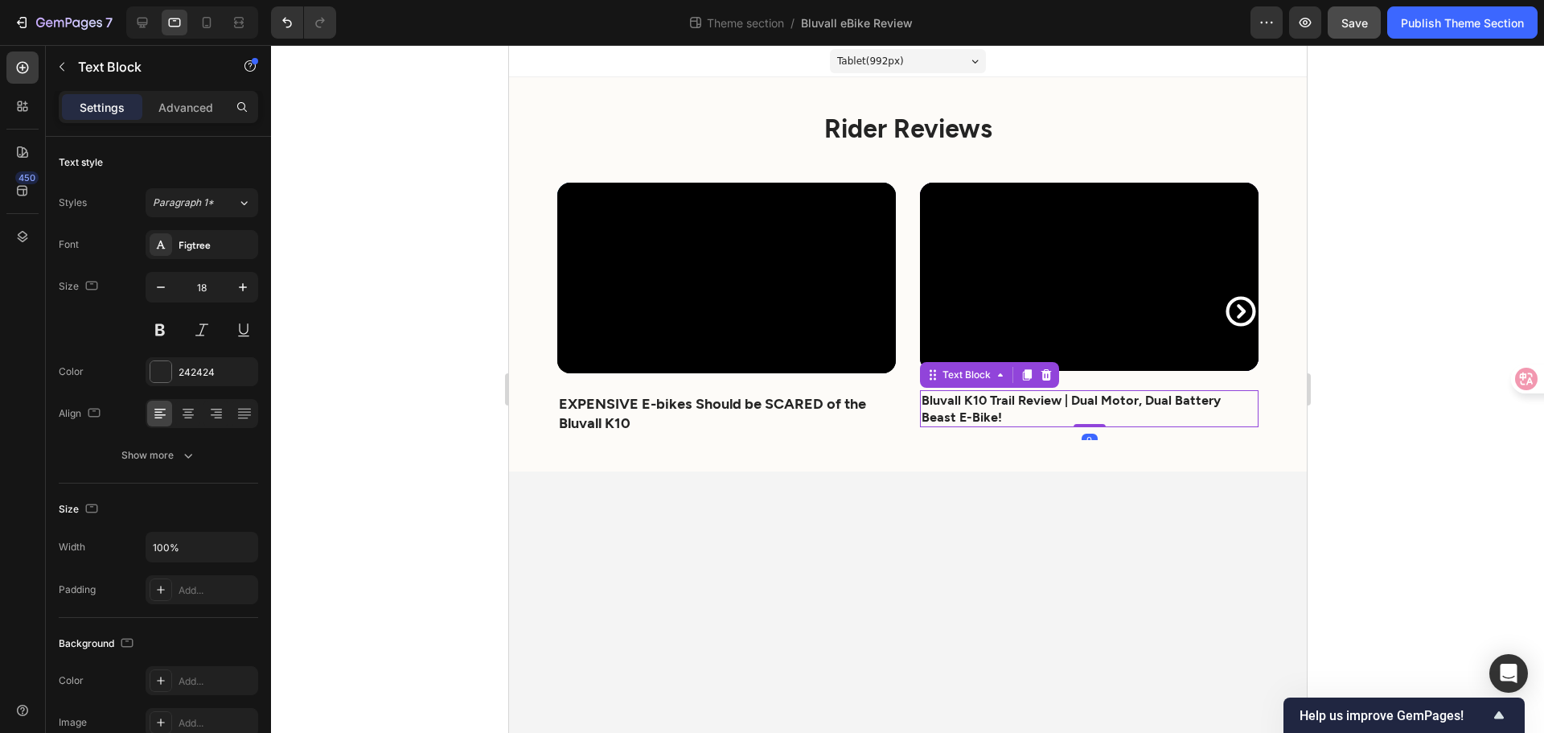
click at [995, 414] on p "Bluvall K10 Trail Review | Dual Motor, Dual Battery Beast E-Bike!" at bounding box center [1088, 409] width 335 height 34
click at [249, 292] on icon "button" at bounding box center [243, 287] width 16 height 16
type input "18"
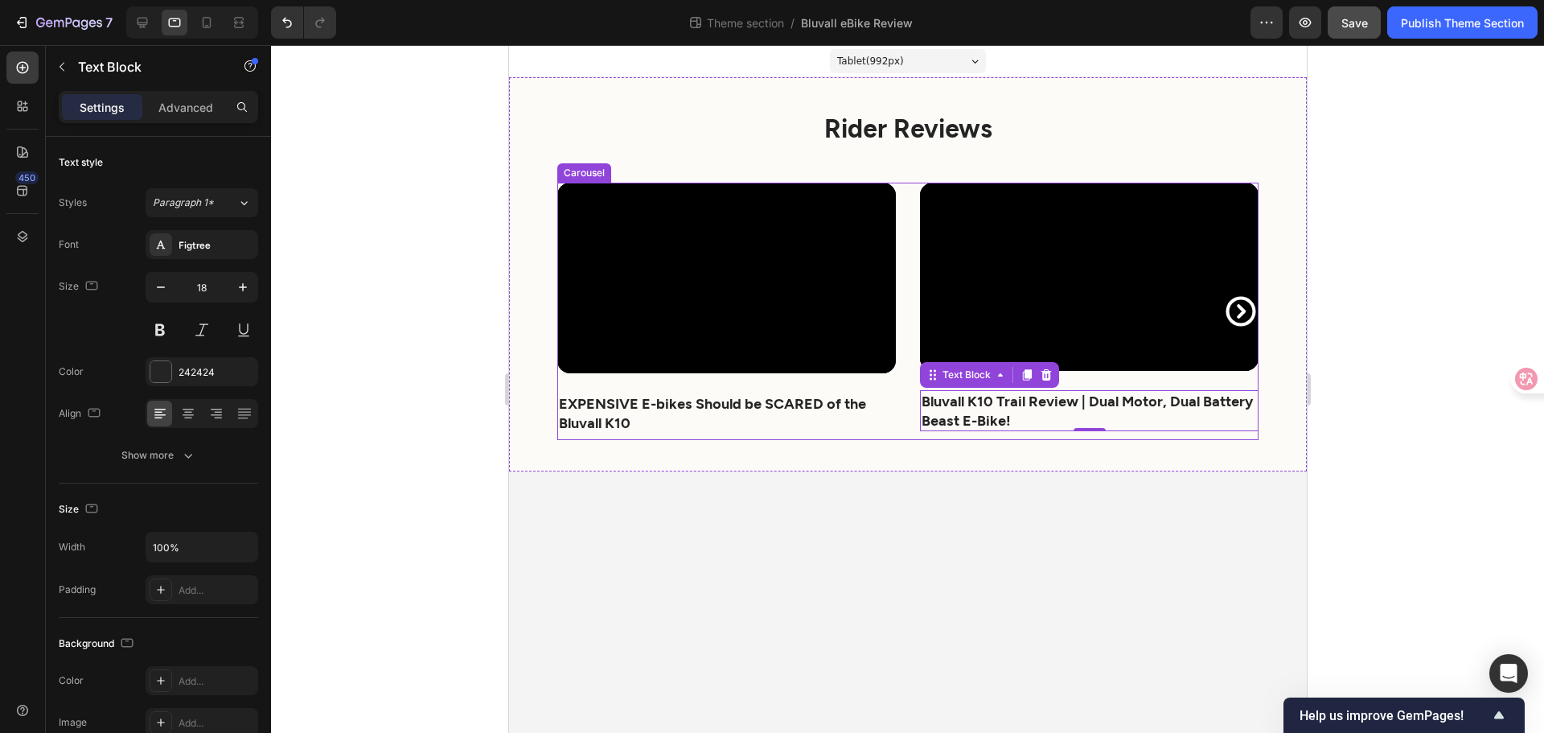
click at [1238, 301] on icon "Carousel Next Arrow" at bounding box center [1240, 311] width 35 height 35
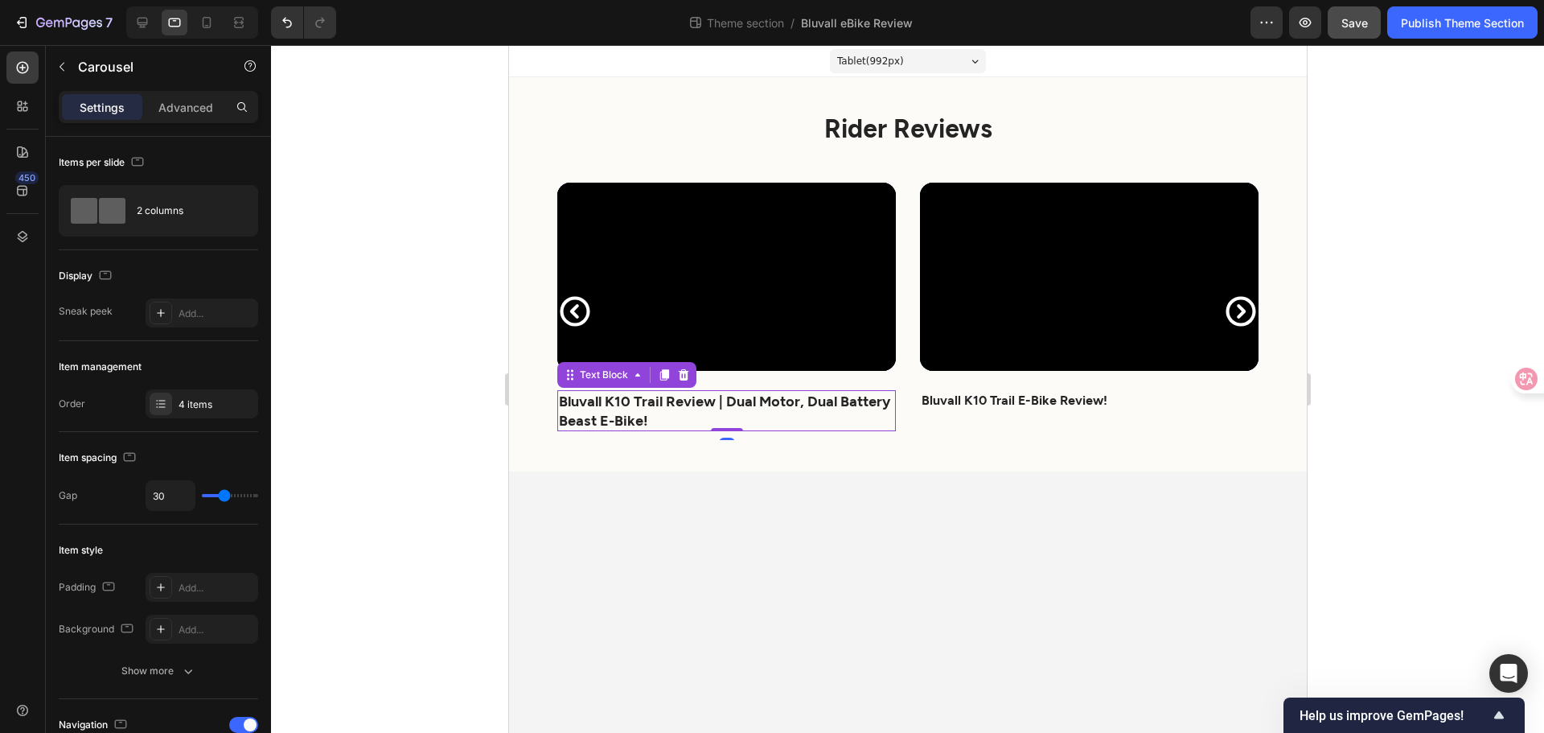
click at [664, 399] on strong "Bluvall K10 Trail Review | Dual Motor, Dual Battery Beast E-Bike!" at bounding box center [723, 410] width 331 height 36
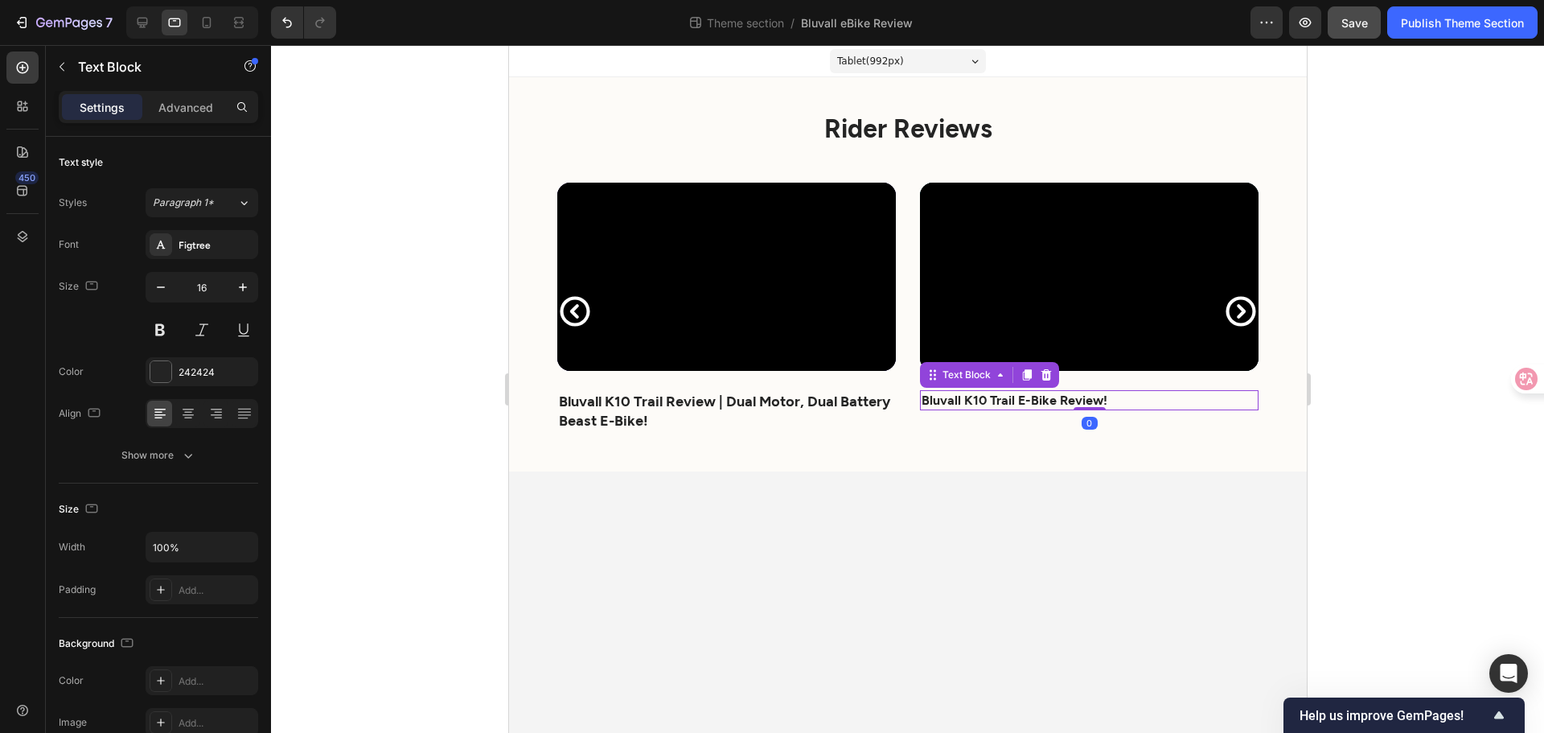
click at [983, 401] on strong "Bluvall K10 Trail E-Bike Review!" at bounding box center [1014, 399] width 186 height 15
click at [245, 283] on icon "button" at bounding box center [243, 287] width 16 height 16
type input "18"
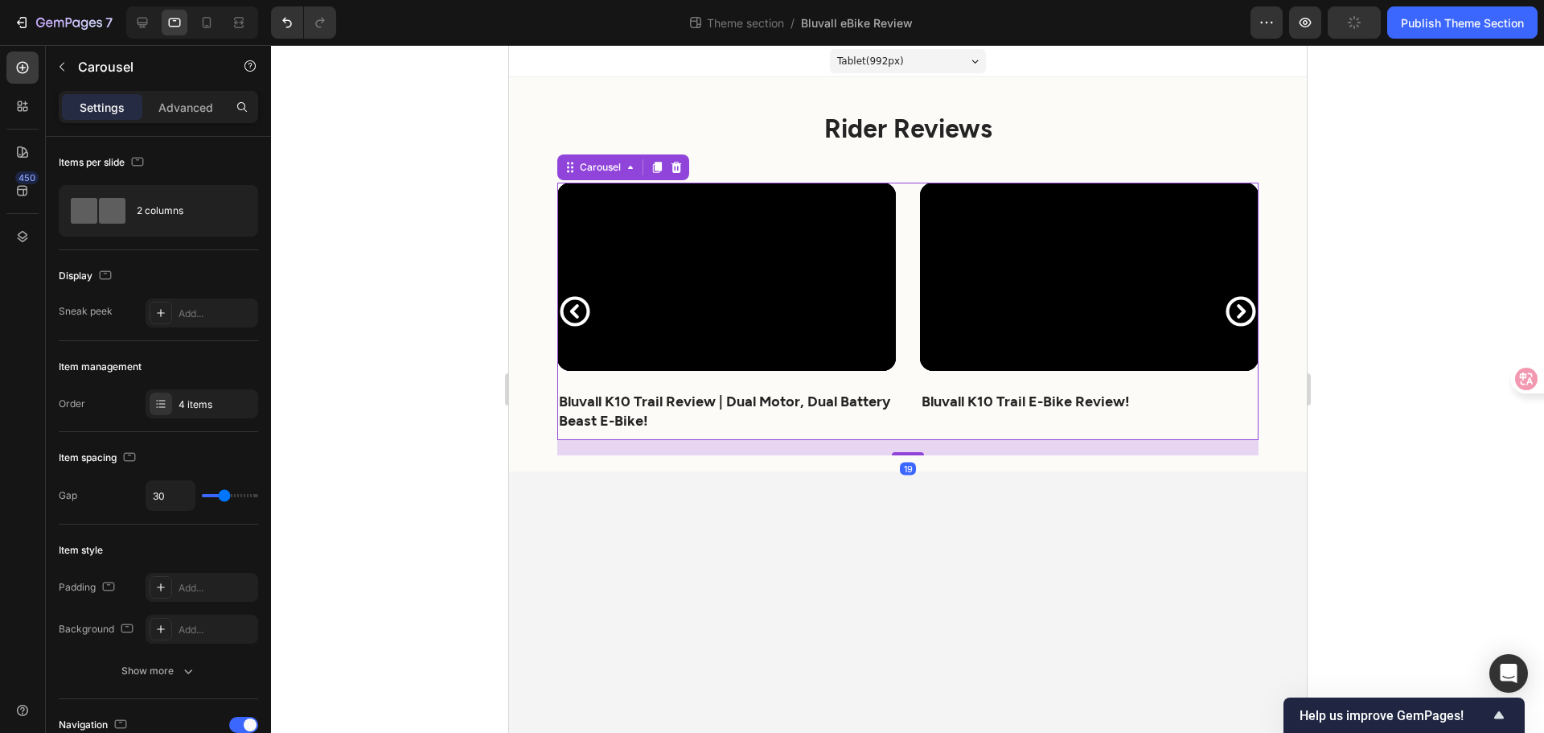
click at [1241, 302] on icon "Carousel Next Arrow" at bounding box center [1240, 311] width 35 height 35
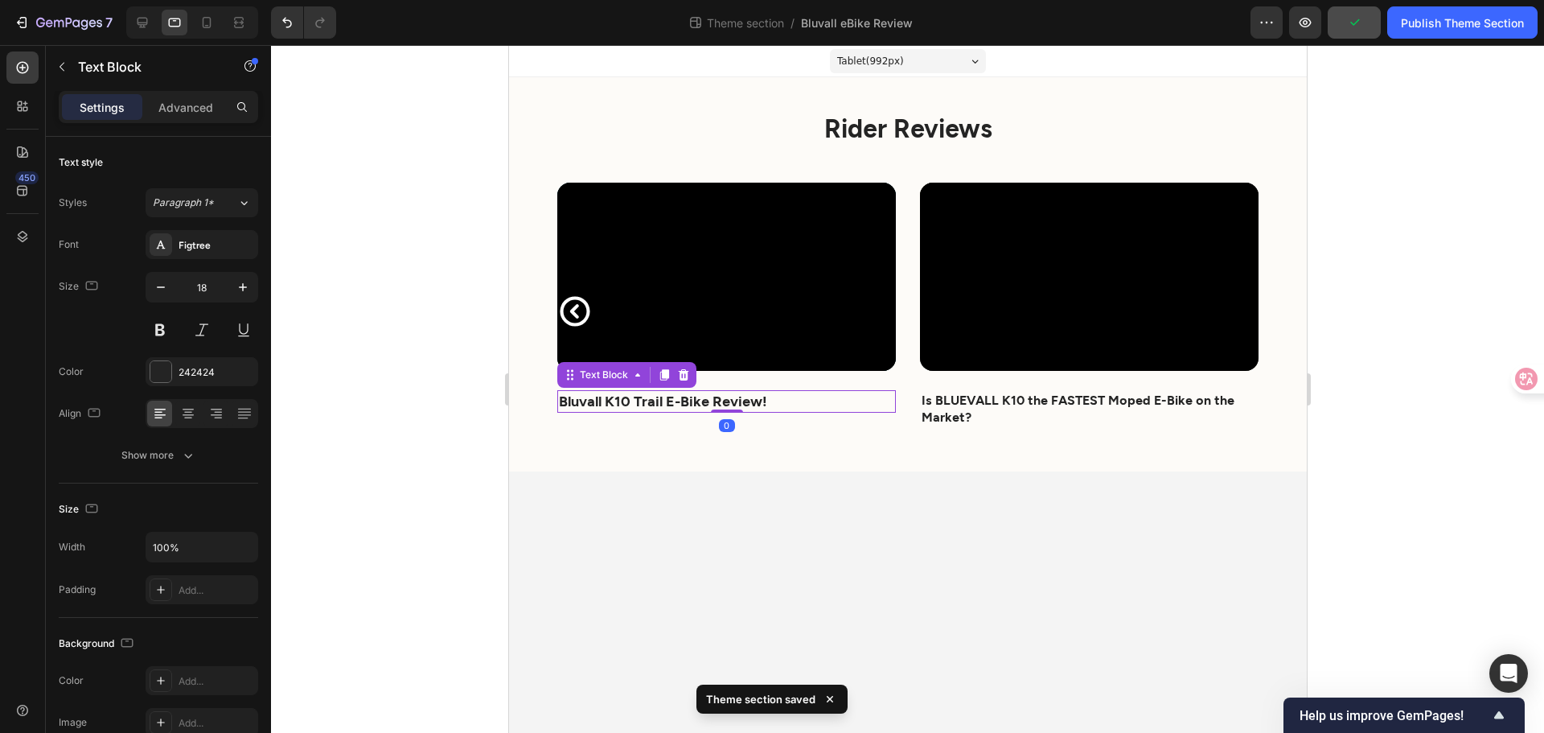
click at [779, 399] on p "Bluvall K10 Trail E-Bike Review!" at bounding box center [725, 401] width 335 height 18
click at [991, 408] on p "Is BLUEVALL K10 the FASTEST Moped E-Bike on the Market?" at bounding box center [1088, 409] width 335 height 34
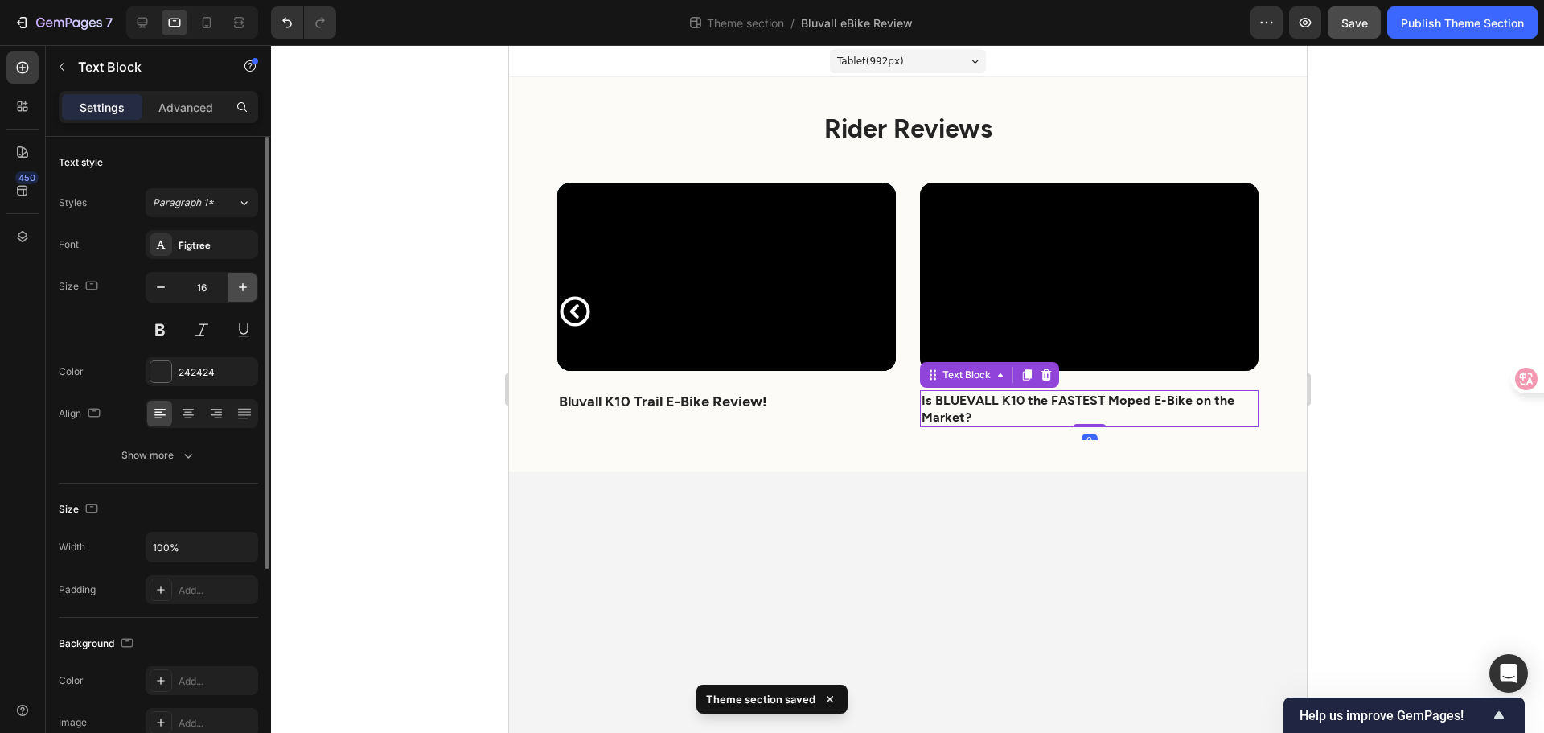
click at [244, 286] on icon "button" at bounding box center [243, 287] width 16 height 16
type input "18"
click at [743, 525] on body "Tablet ( 992 px) iPhone 13 Mini iPhone 13 Pro iPhone 11 Pro Max iPhone 15 Pro M…" at bounding box center [907, 389] width 798 height 688
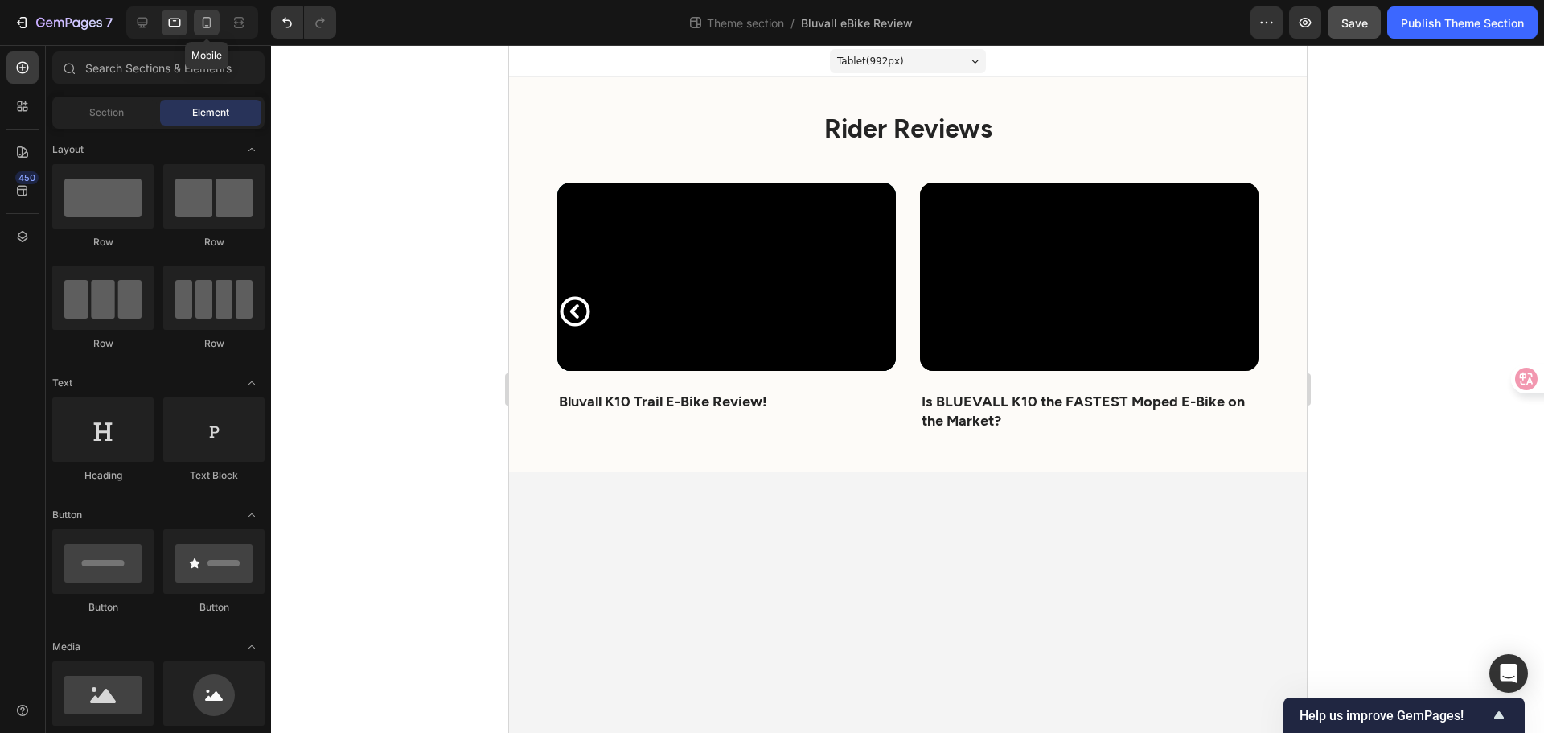
click at [207, 31] on div at bounding box center [207, 23] width 26 height 26
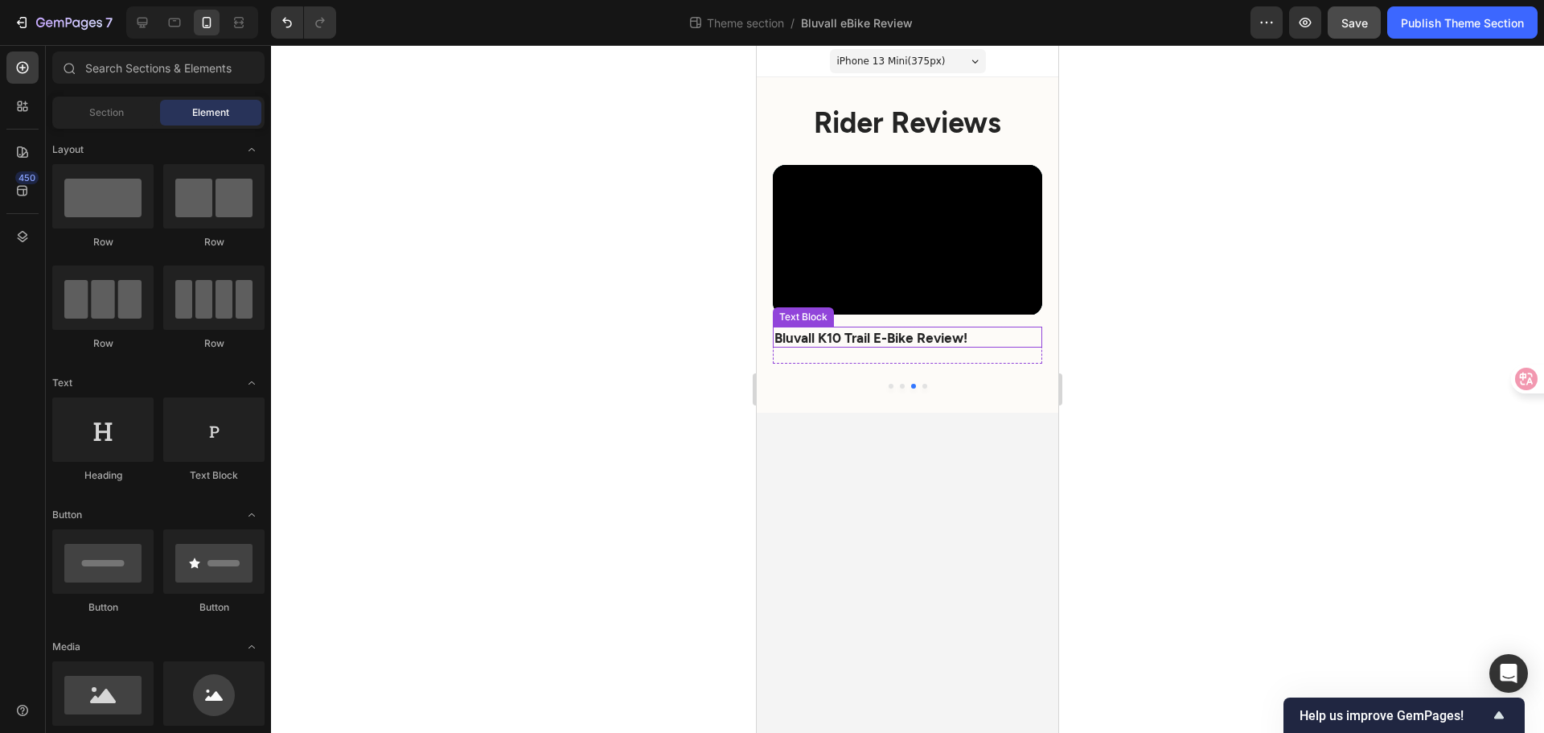
click at [1014, 335] on p "Bluvall K10 Trail E-Bike Review!" at bounding box center [908, 337] width 266 height 18
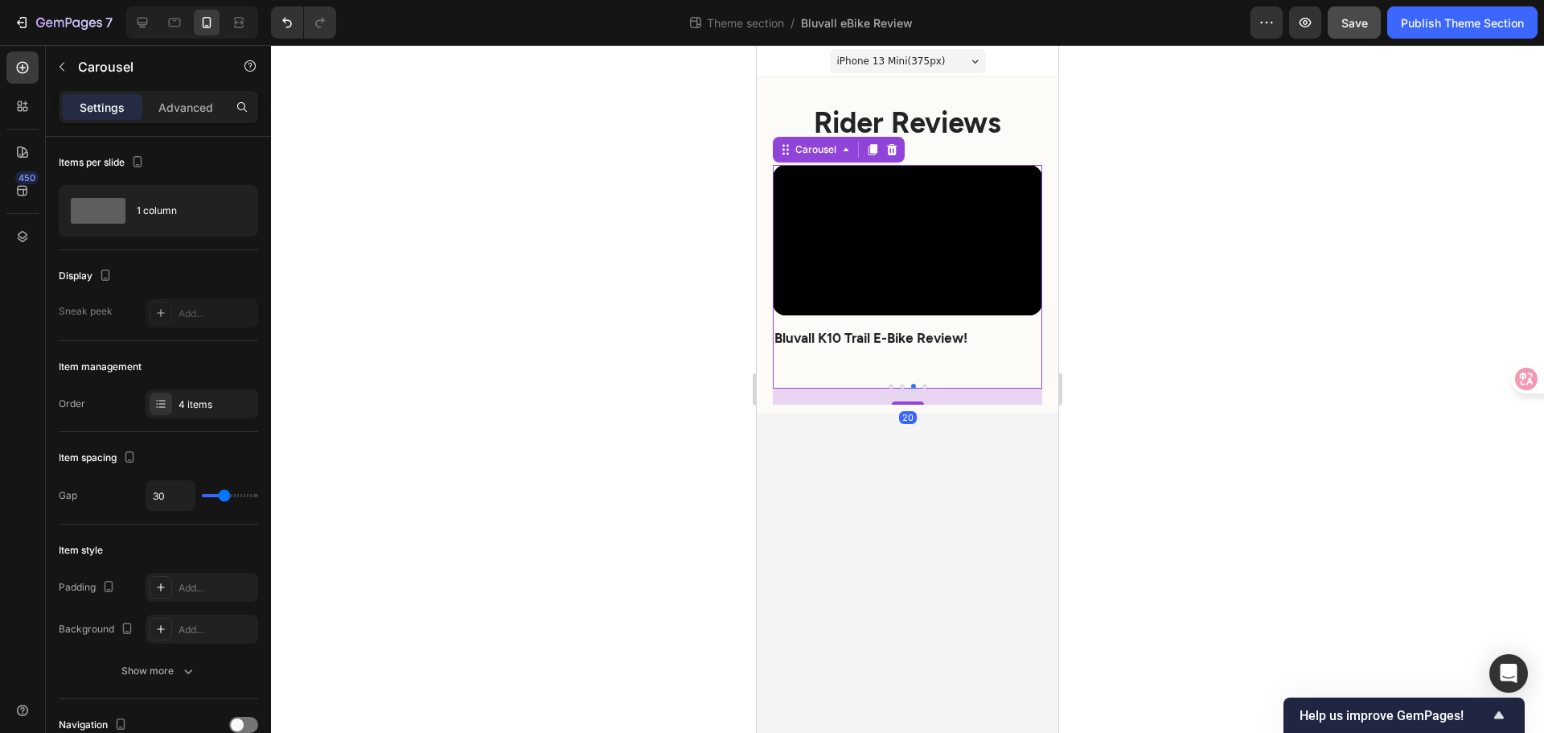
click at [889, 387] on button "Dot" at bounding box center [891, 386] width 5 height 5
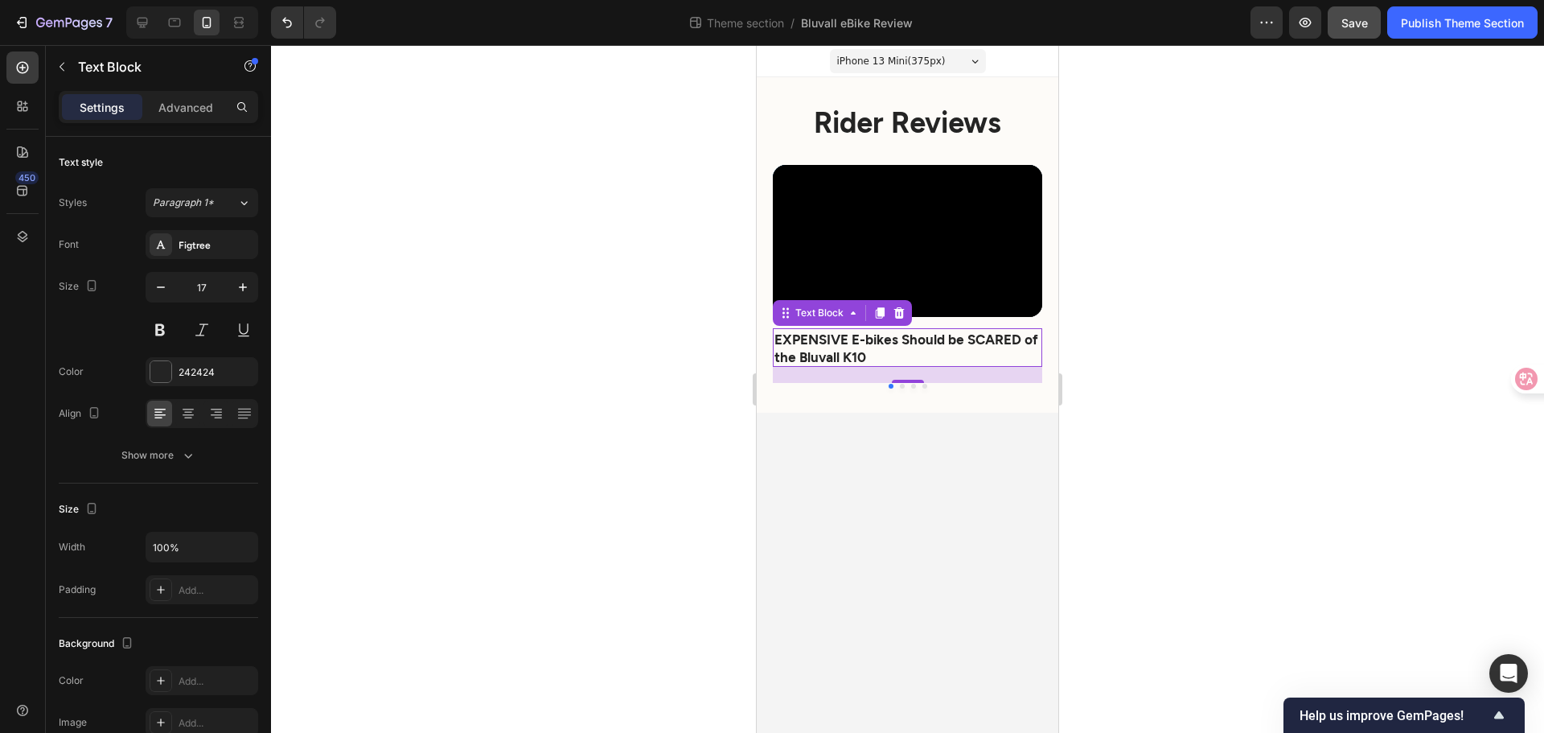
click at [875, 348] on p "EXPENSIVE E-bikes Should be SCARED of the Bluvall K10" at bounding box center [908, 347] width 266 height 35
click at [943, 477] on body "iPhone 13 Mini ( 375 px) iPhone 13 Mini iPhone 13 Pro iPhone 11 Pro Max iPhone …" at bounding box center [908, 389] width 302 height 688
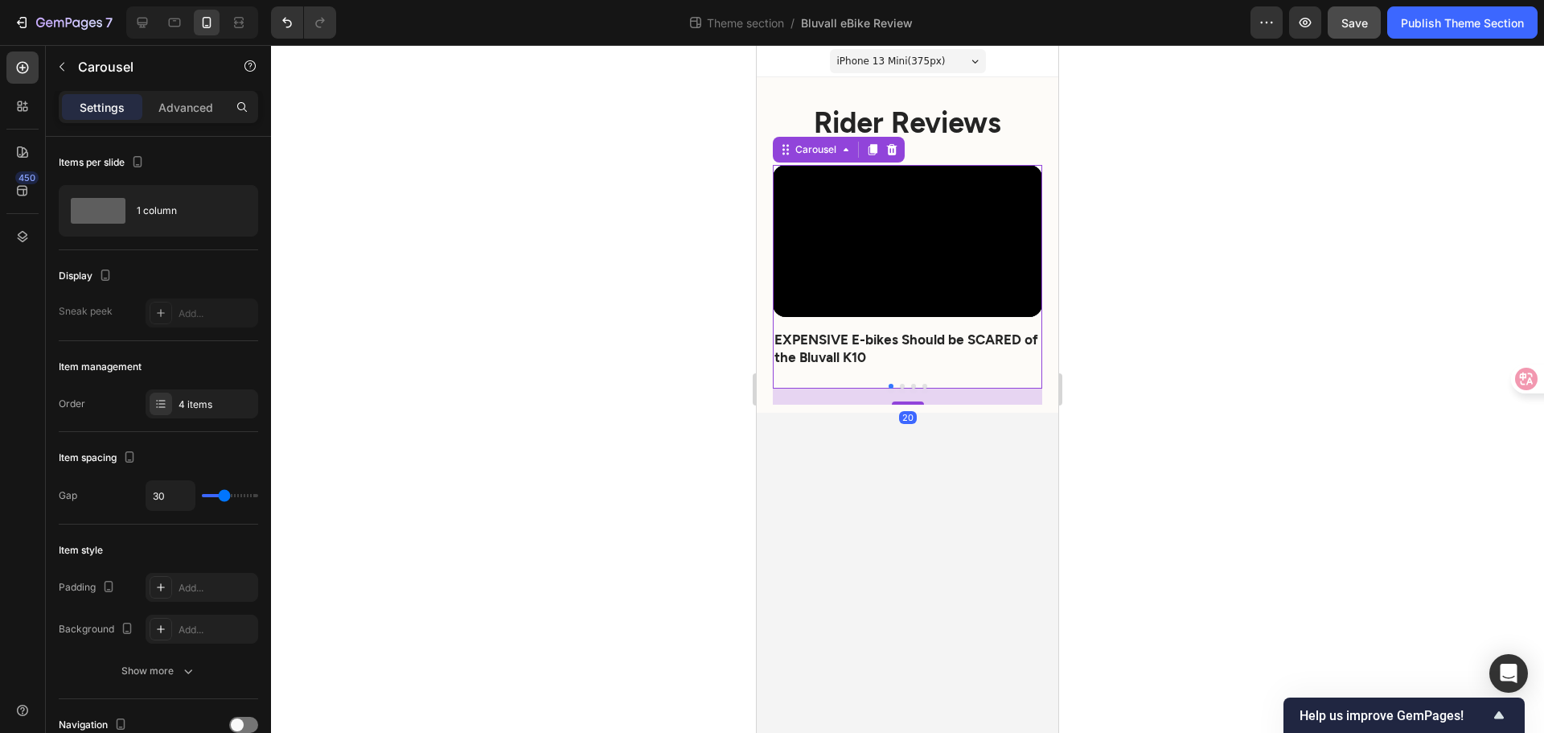
click at [901, 385] on button "Dot" at bounding box center [902, 386] width 5 height 5
click at [911, 386] on button "Dot" at bounding box center [913, 386] width 5 height 5
click at [923, 384] on button "Dot" at bounding box center [925, 386] width 5 height 5
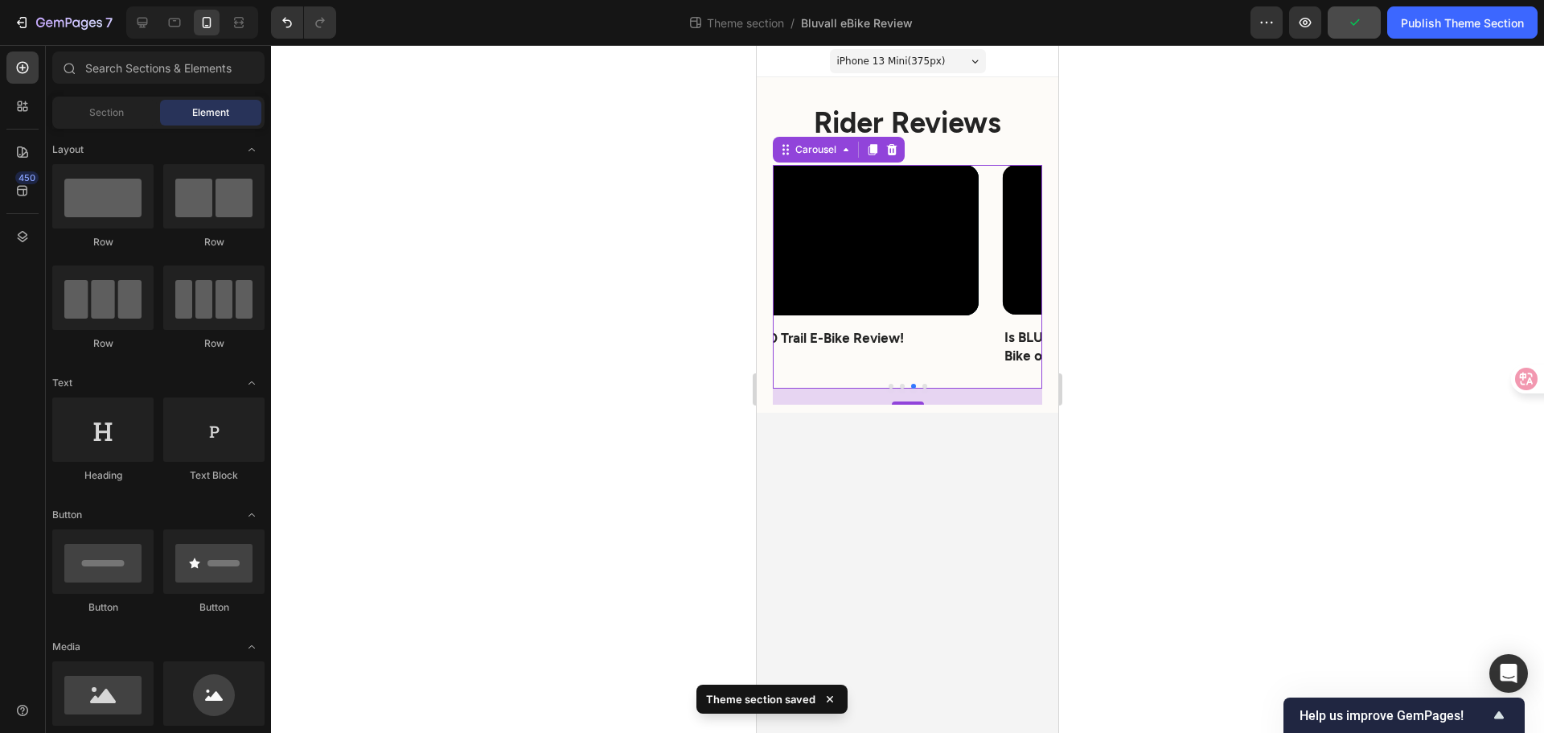
click at [930, 471] on body "iPhone 13 Mini ( 375 px) iPhone 13 Mini iPhone 13 Pro iPhone 11 Pro Max iPhone …" at bounding box center [908, 389] width 302 height 688
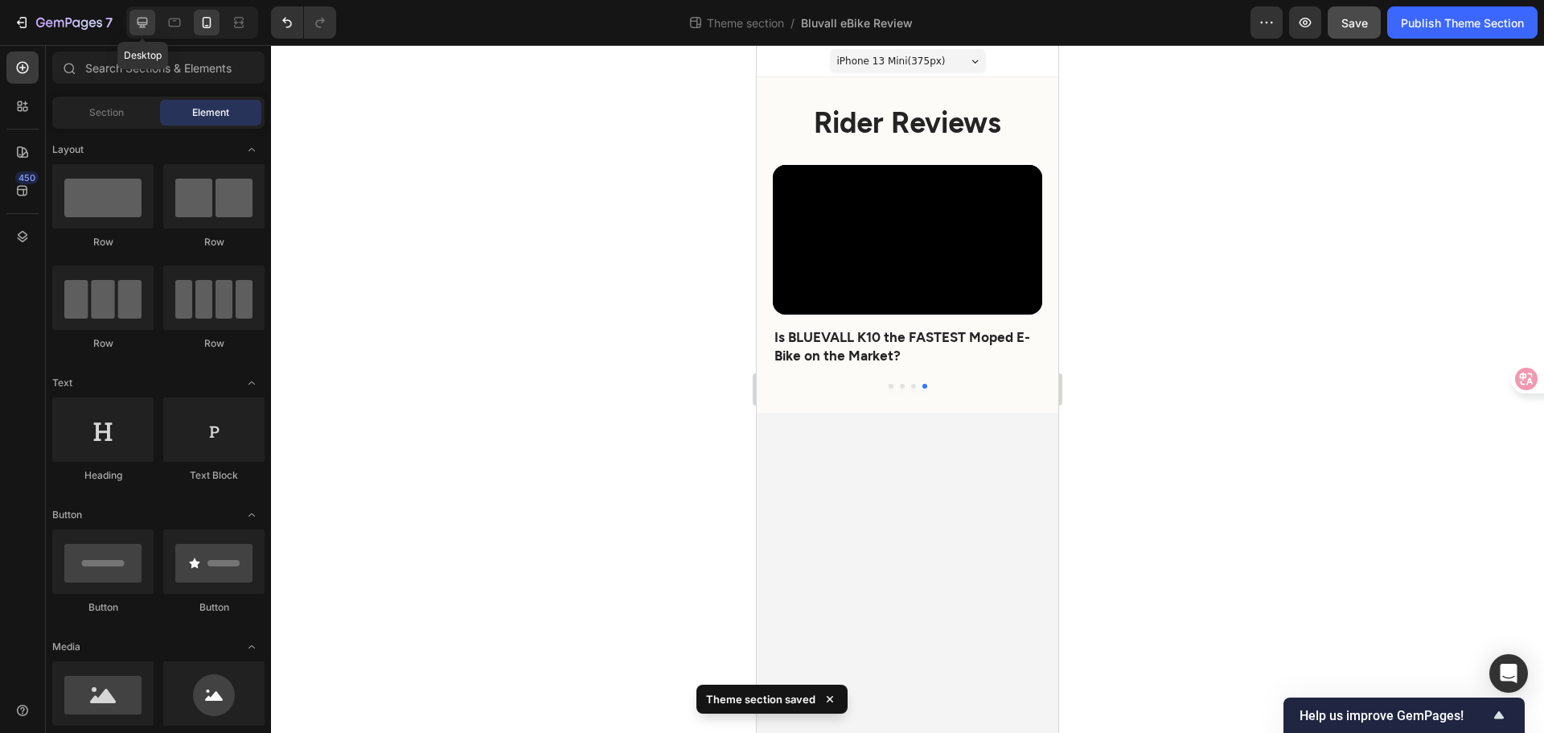
click at [148, 27] on icon at bounding box center [142, 22] width 16 height 16
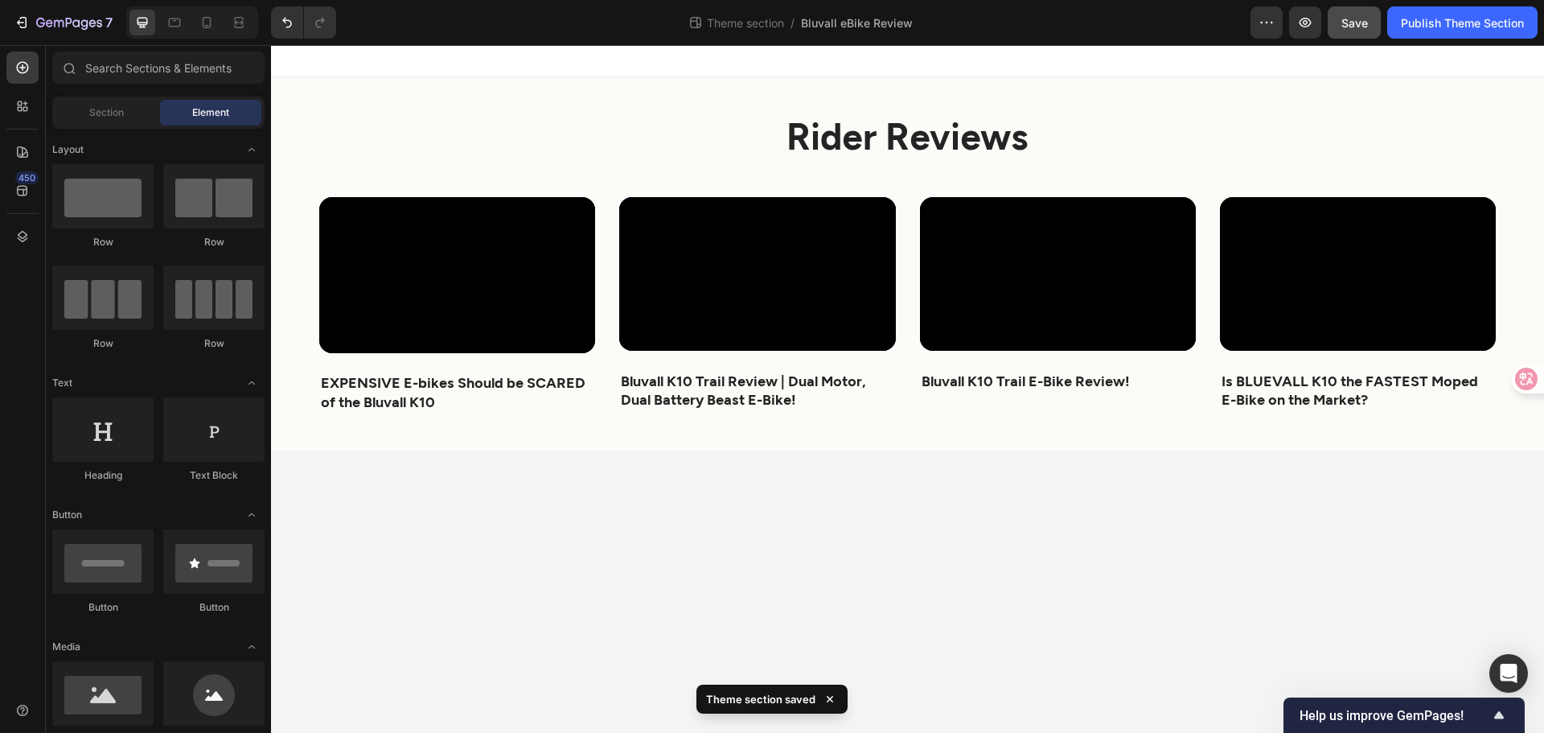
click at [1124, 565] on body "⁠⁠⁠⁠⁠⁠⁠ Rider Reviews Heading Video EXPENSIVE E-bikes Should be SCARED of the B…" at bounding box center [907, 389] width 1273 height 688
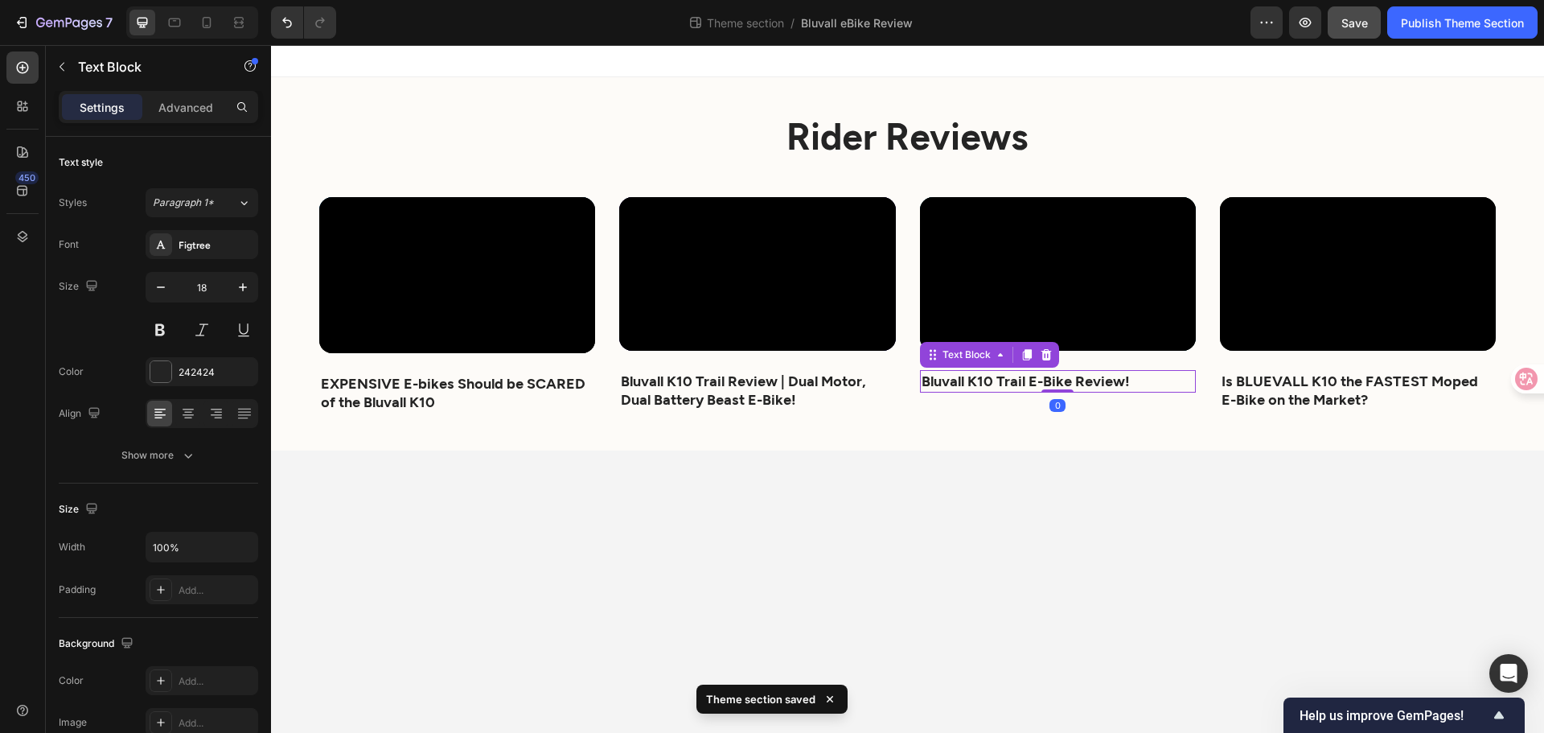
click at [1006, 388] on strong "Bluvall K10 Trail E-Bike Review!" at bounding box center [1026, 381] width 208 height 18
click at [785, 129] on p "⁠⁠⁠⁠⁠⁠⁠ Rider Reviews" at bounding box center [908, 135] width 1174 height 48
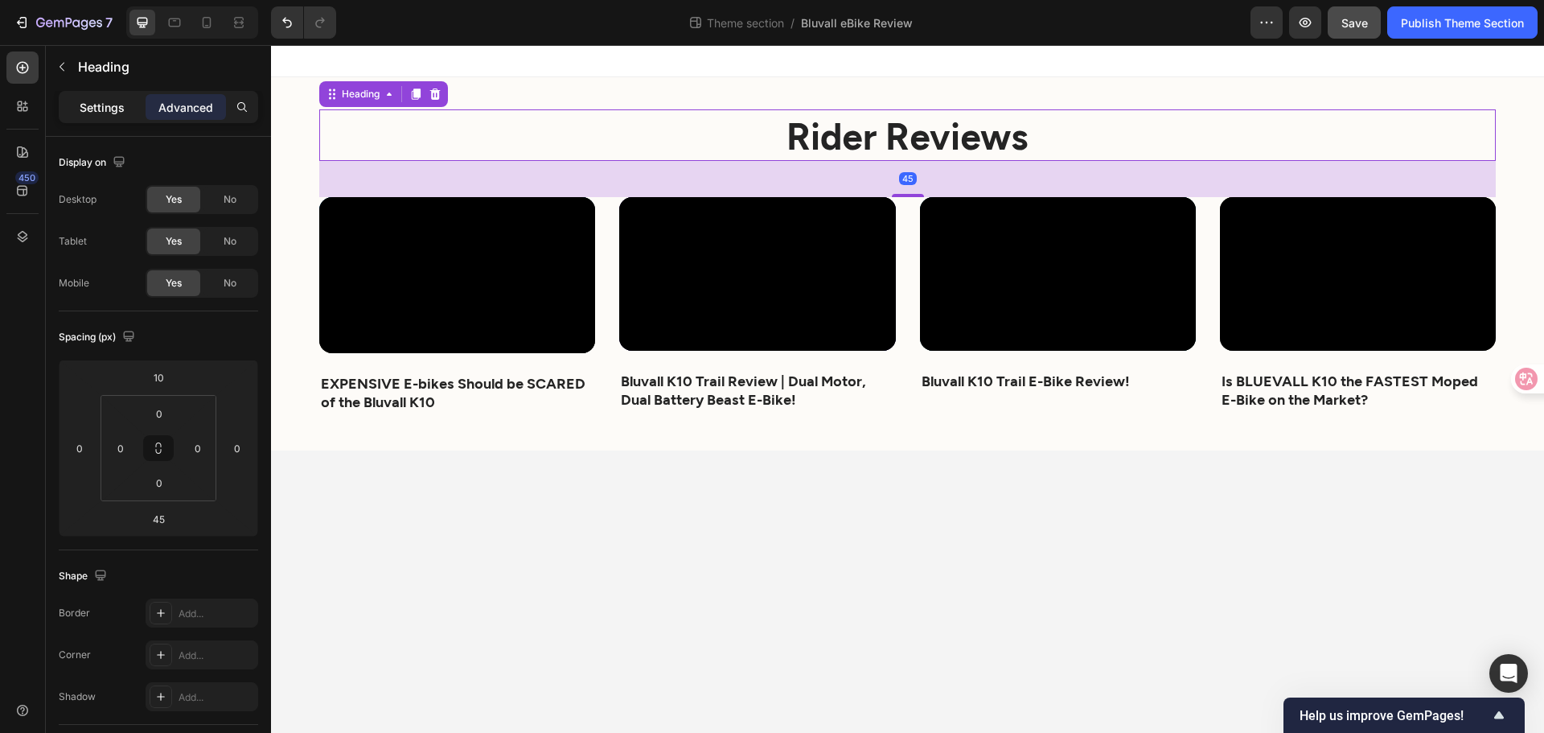
click at [66, 113] on div "Settings" at bounding box center [102, 107] width 80 height 26
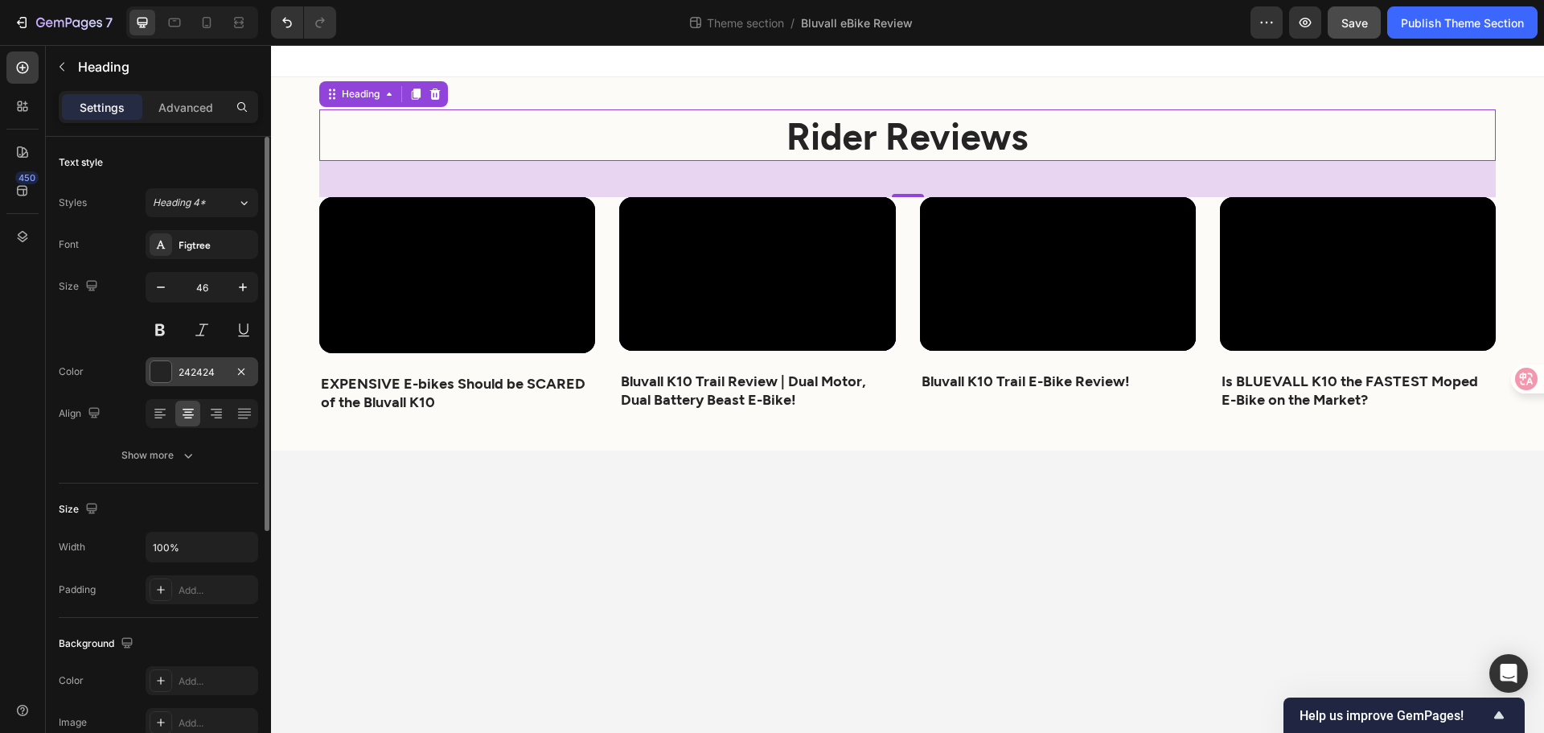
click at [220, 377] on div "242424" at bounding box center [202, 372] width 47 height 14
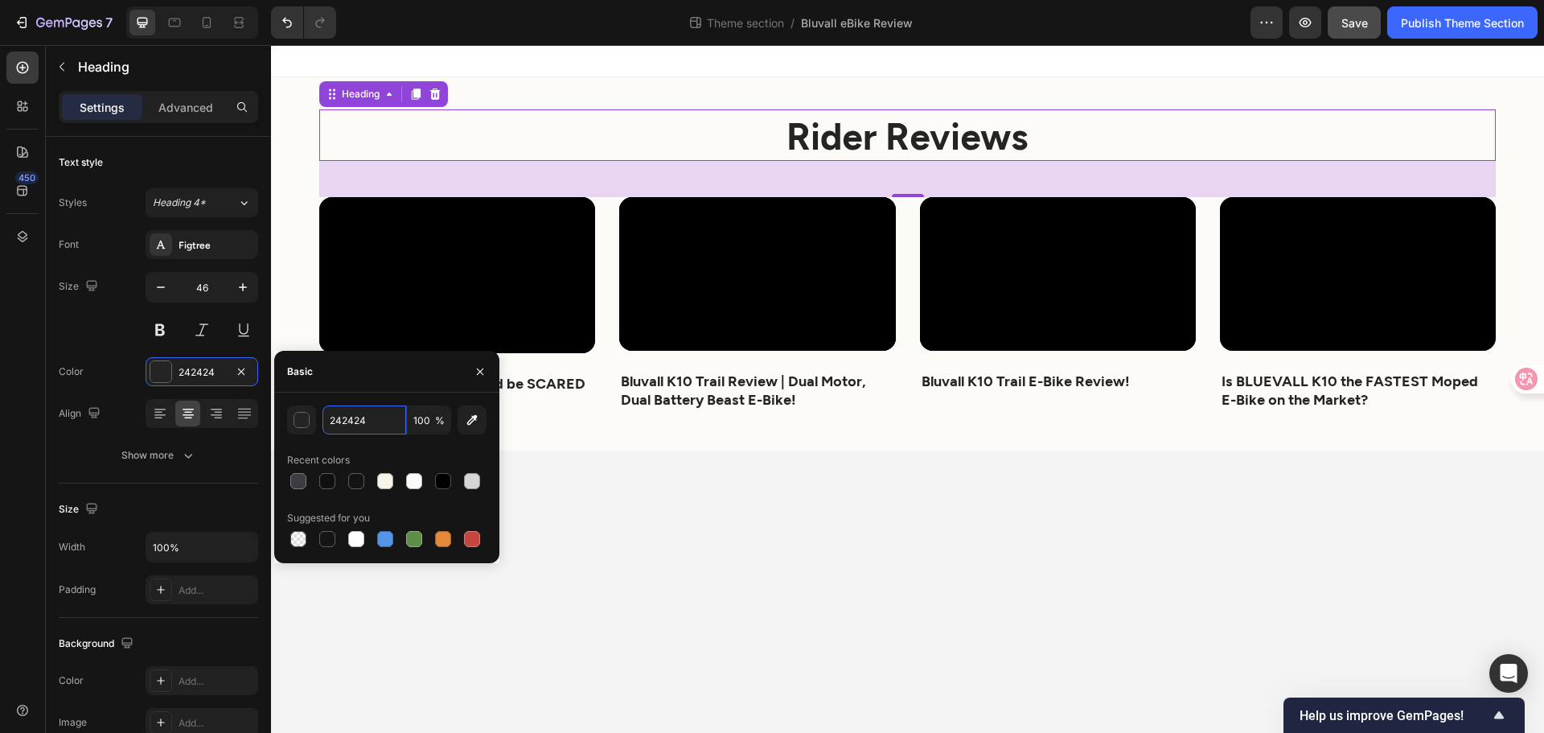
paste input "141416"
type input "141416"
click at [662, 547] on body "⁠⁠⁠⁠⁠⁠⁠ Rider Reviews Heading 45 Video EXPENSIVE E-bikes Should be SCARED of th…" at bounding box center [907, 389] width 1273 height 688
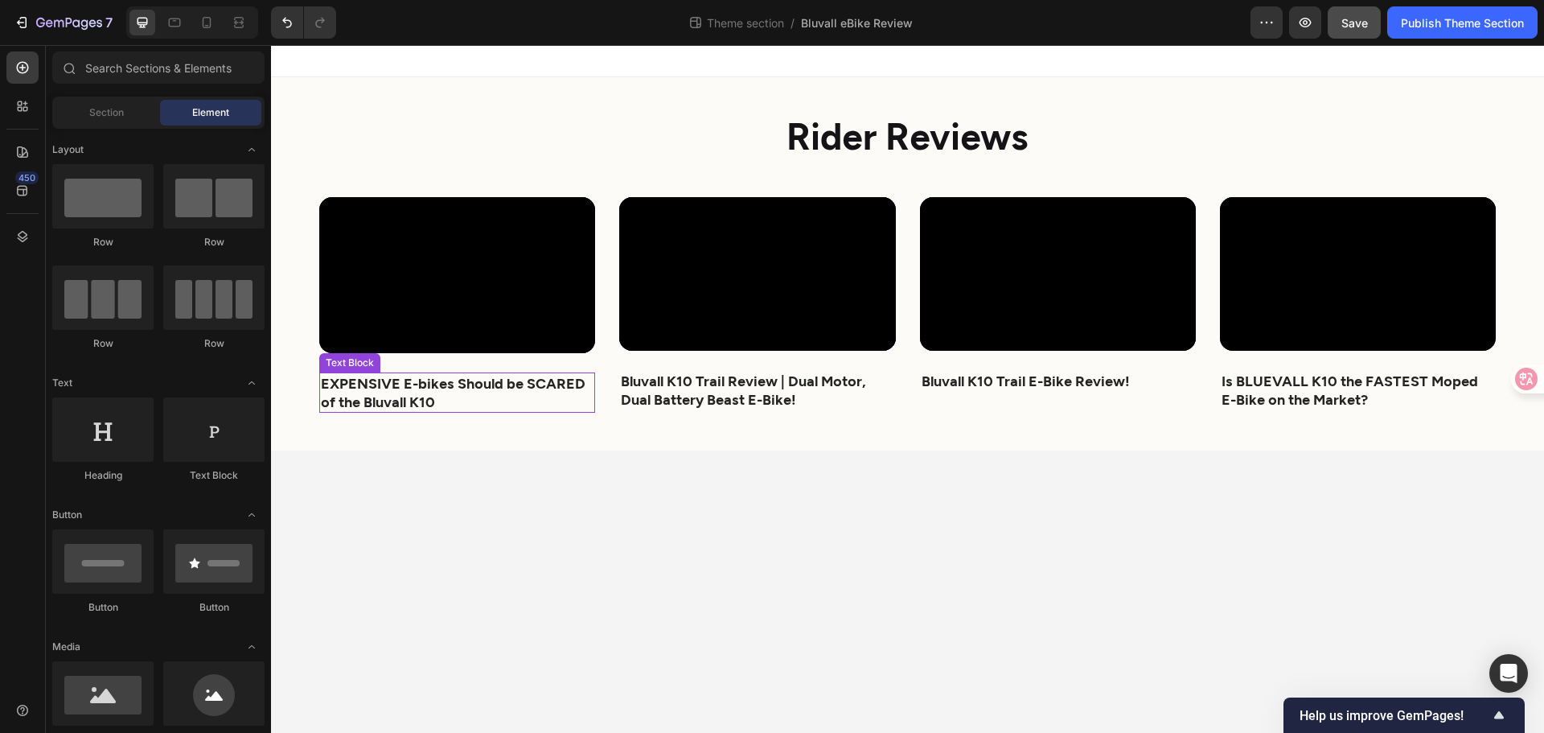
click at [519, 393] on p "EXPENSIVE E-bikes Should be SCARED of the Bluvall K10" at bounding box center [457, 393] width 273 height 38
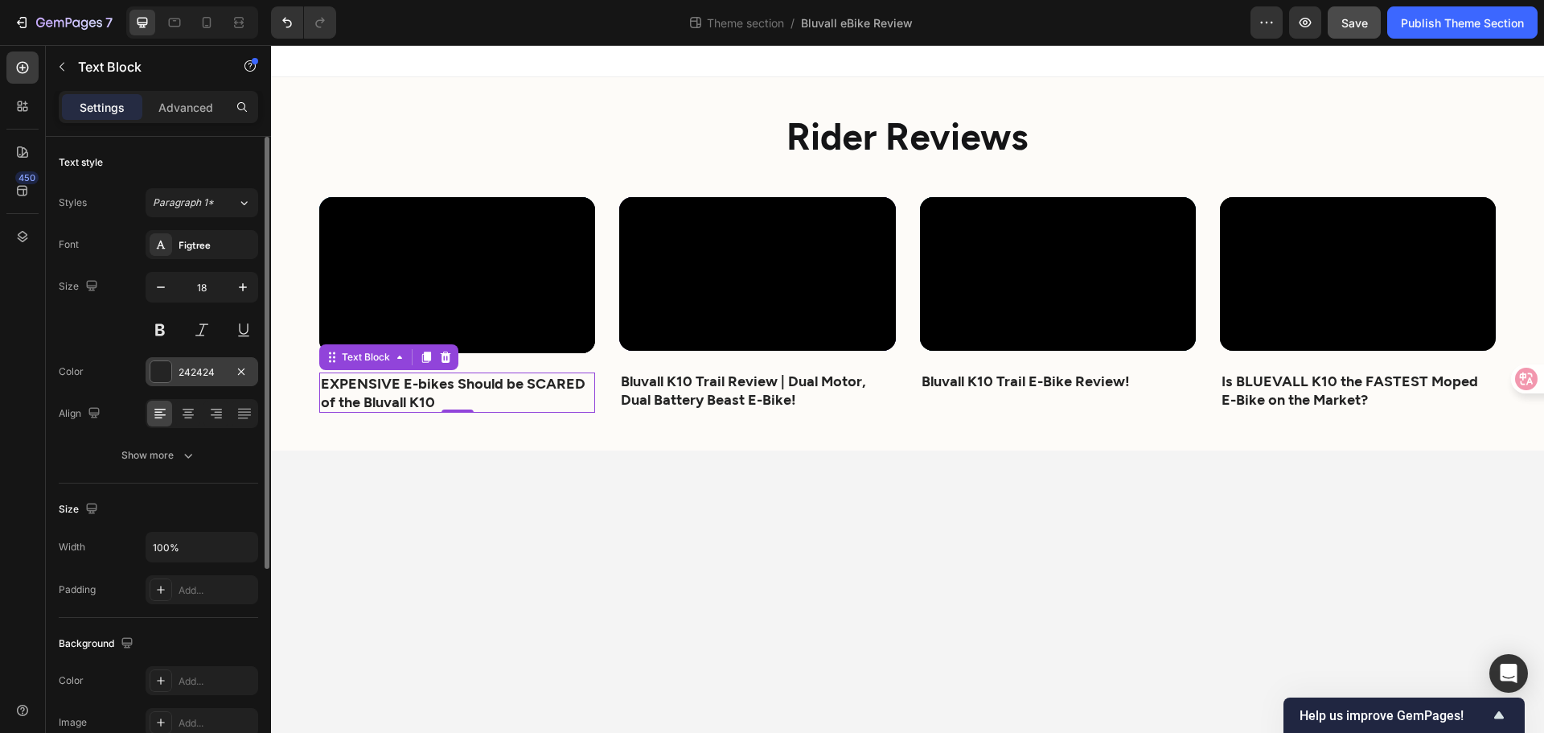
click at [210, 371] on div "242424" at bounding box center [202, 372] width 47 height 14
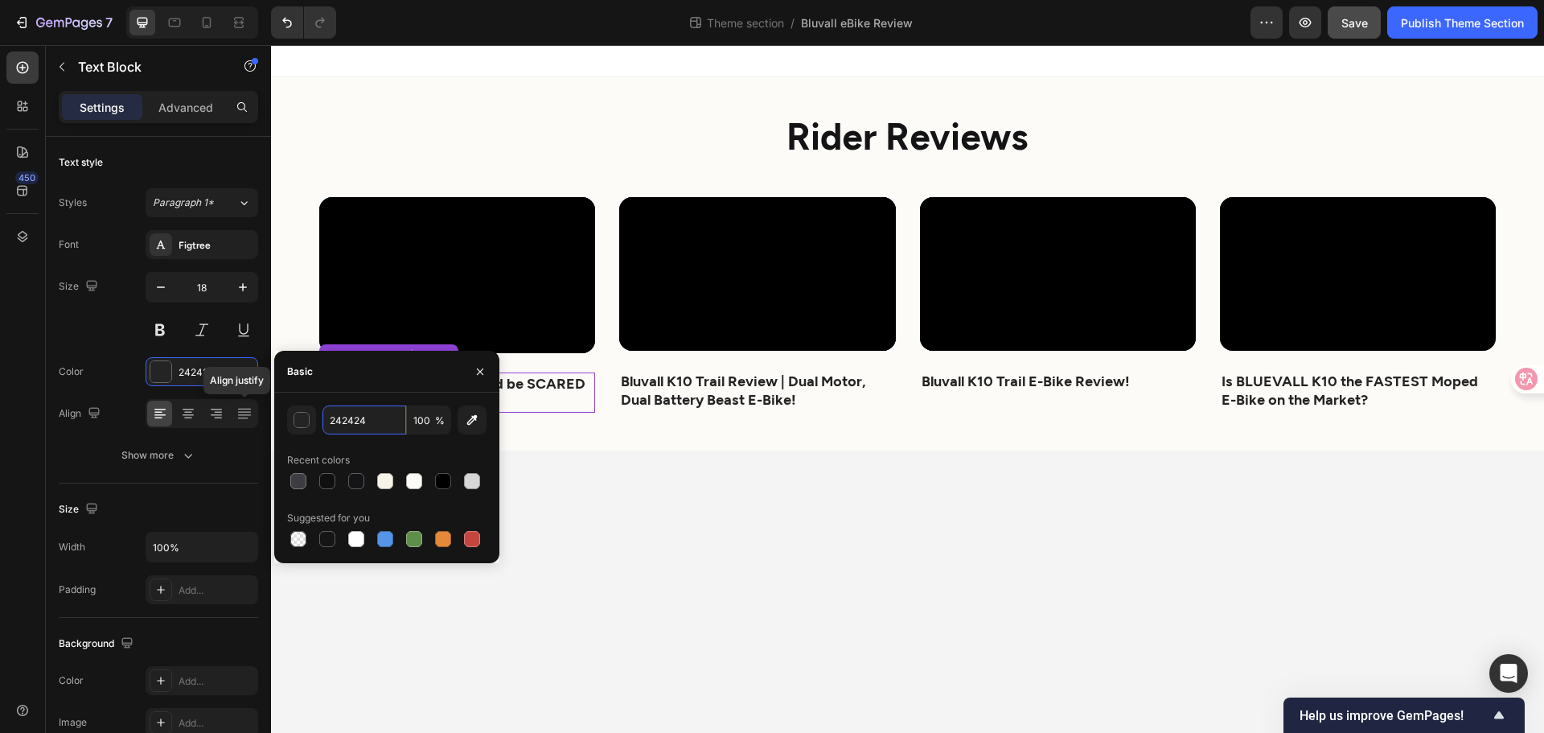
paste input "141416"
type input "141416"
click at [742, 397] on strong "Bluvall K10 Trail Review | Dual Motor, Dual Battery Beast E-Bike!" at bounding box center [743, 390] width 245 height 36
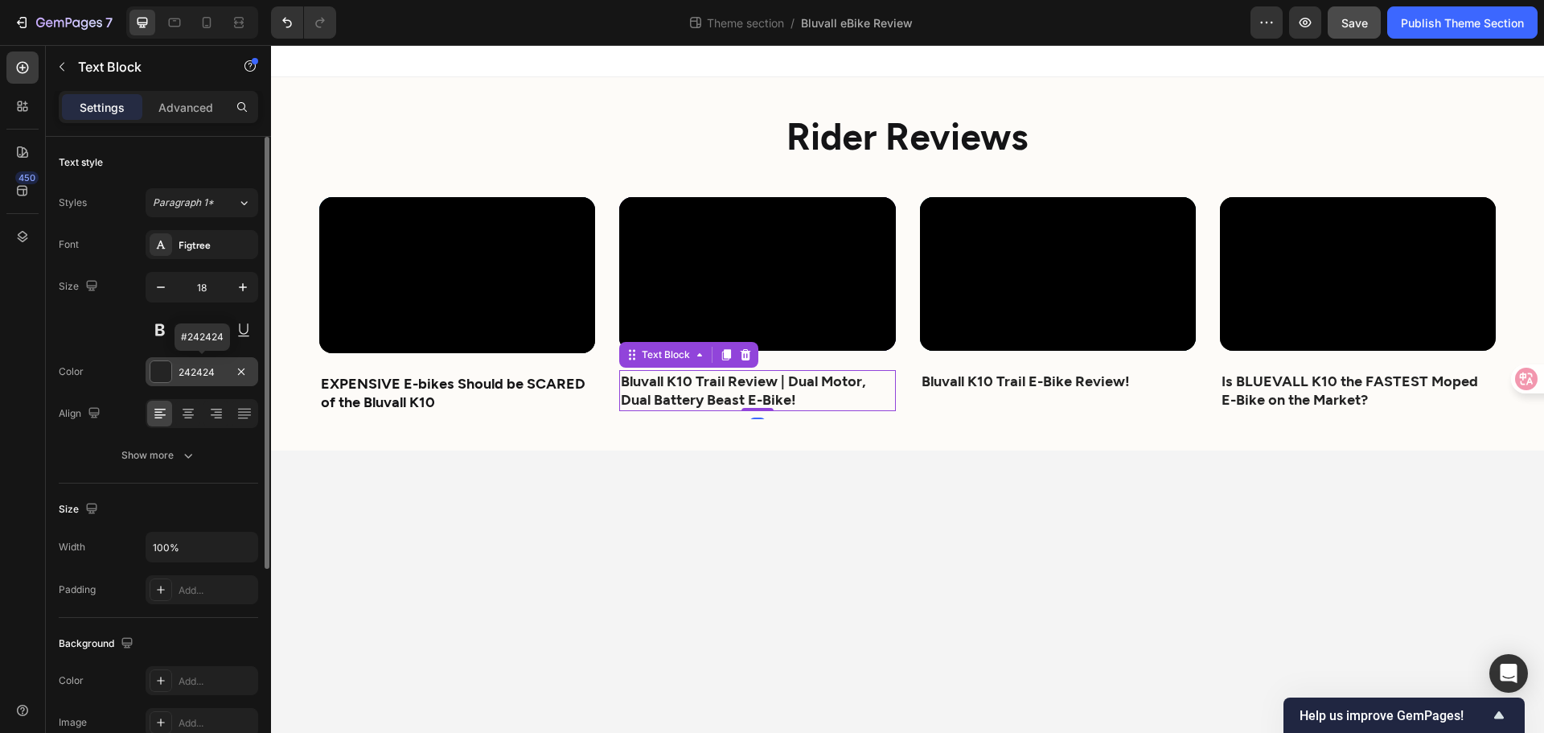
click at [220, 374] on div "242424" at bounding box center [202, 372] width 47 height 14
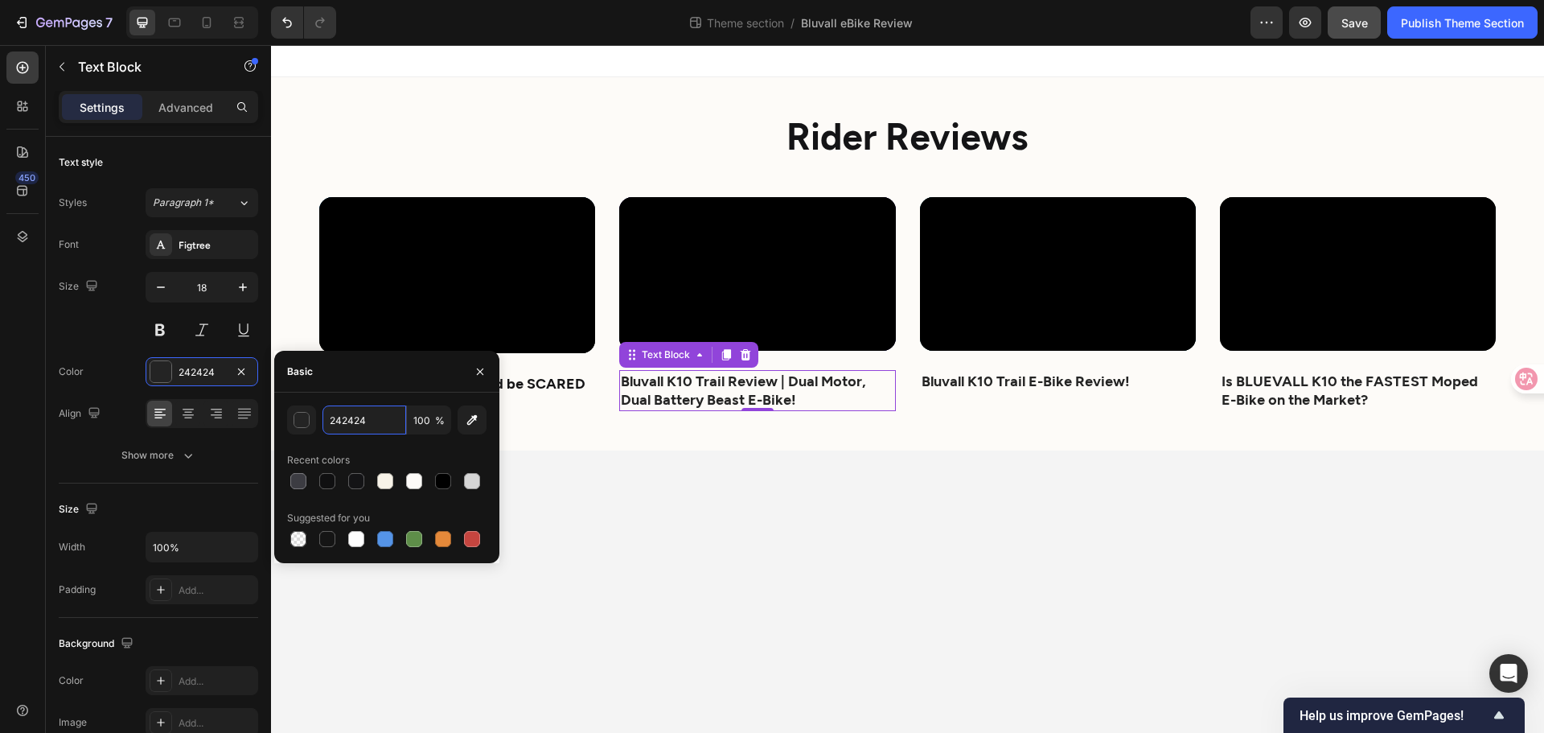
paste input "141416"
type input "141416"
click at [981, 378] on strong "Bluvall K10 Trail E-Bike Review!" at bounding box center [1026, 381] width 208 height 18
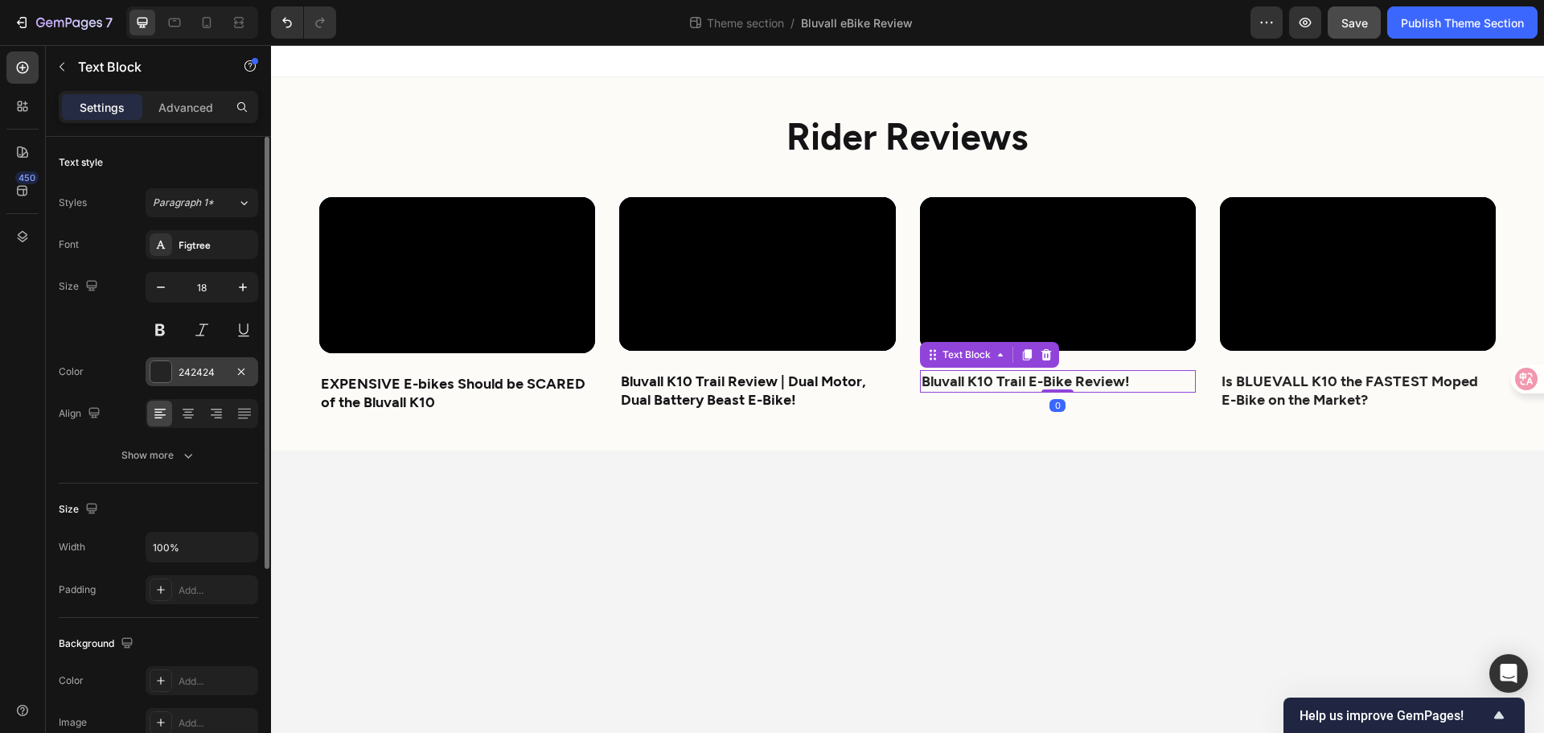
click at [220, 366] on div "242424" at bounding box center [202, 372] width 47 height 14
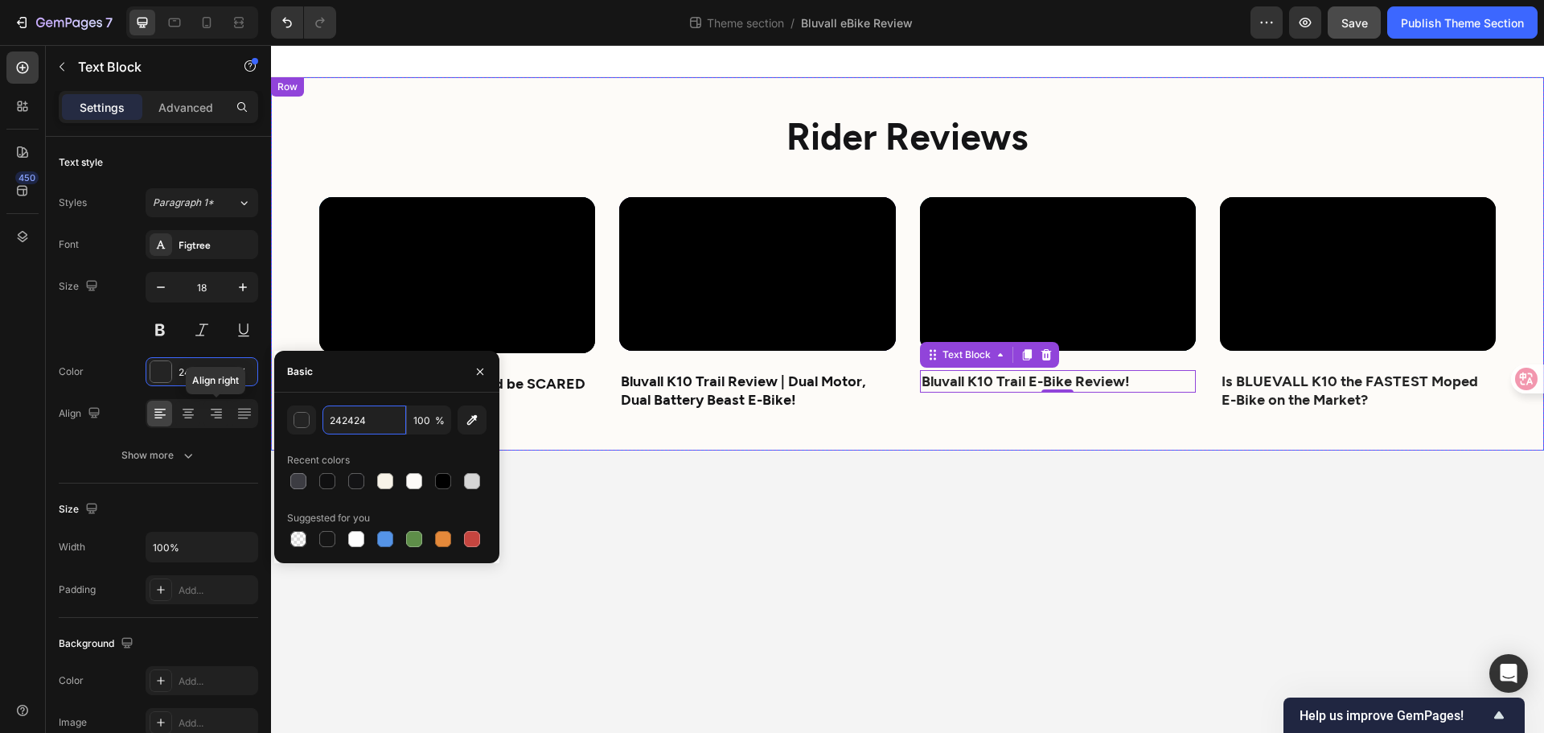
paste input "141416"
type input "141416"
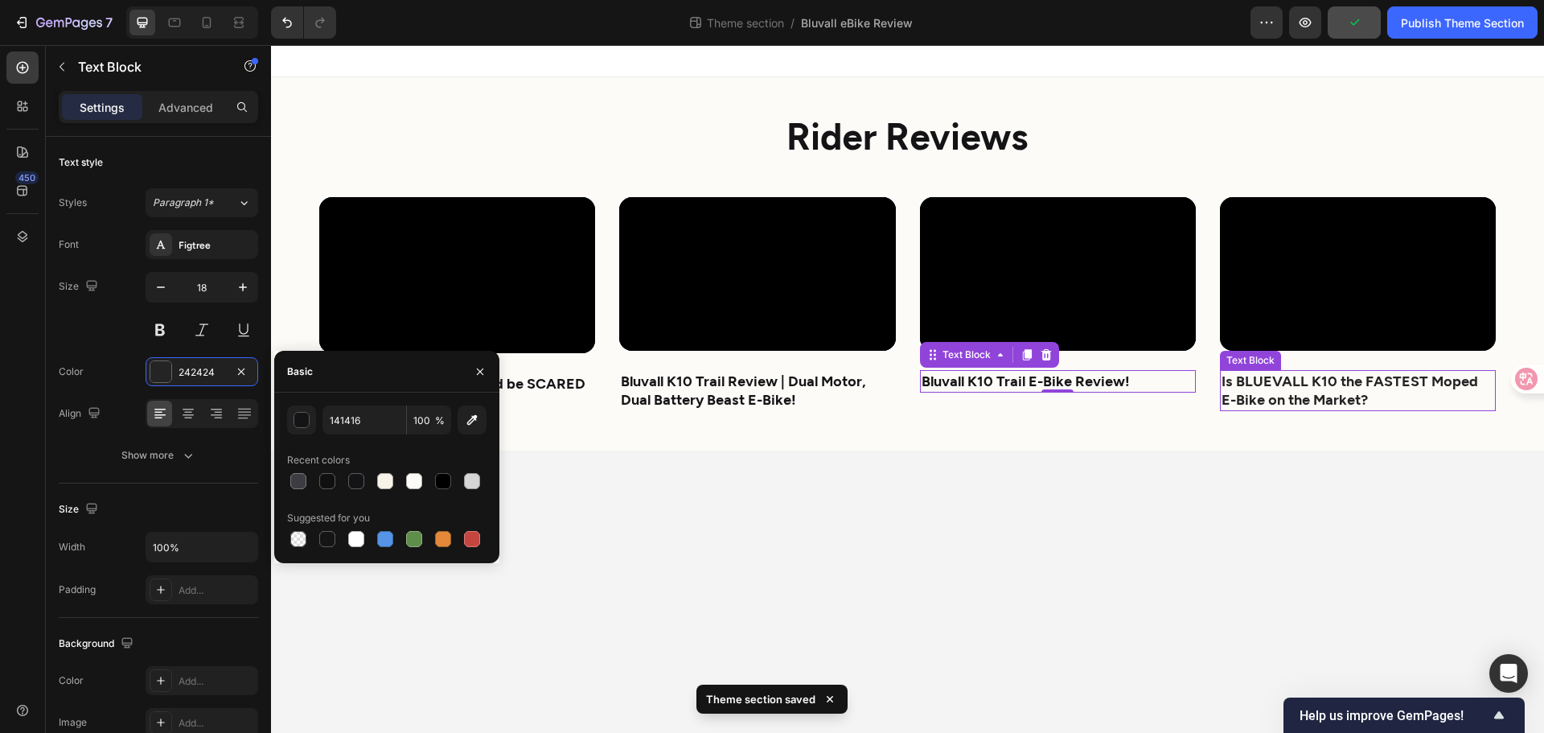
click at [1269, 388] on p "Is BLUEVALL K10 the FASTEST Moped E-Bike on the Market?" at bounding box center [1358, 391] width 273 height 38
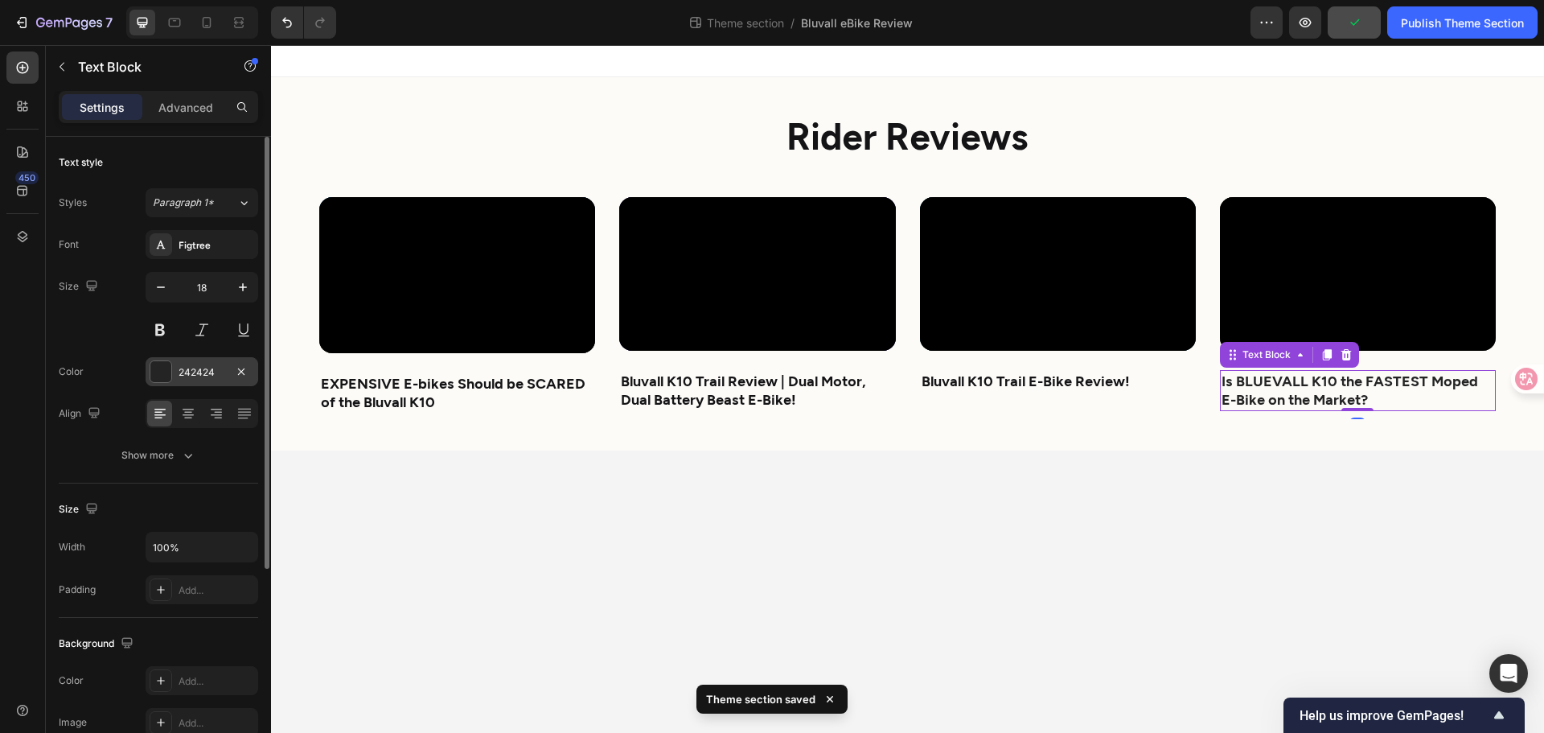
click at [222, 376] on div "242424" at bounding box center [202, 372] width 47 height 14
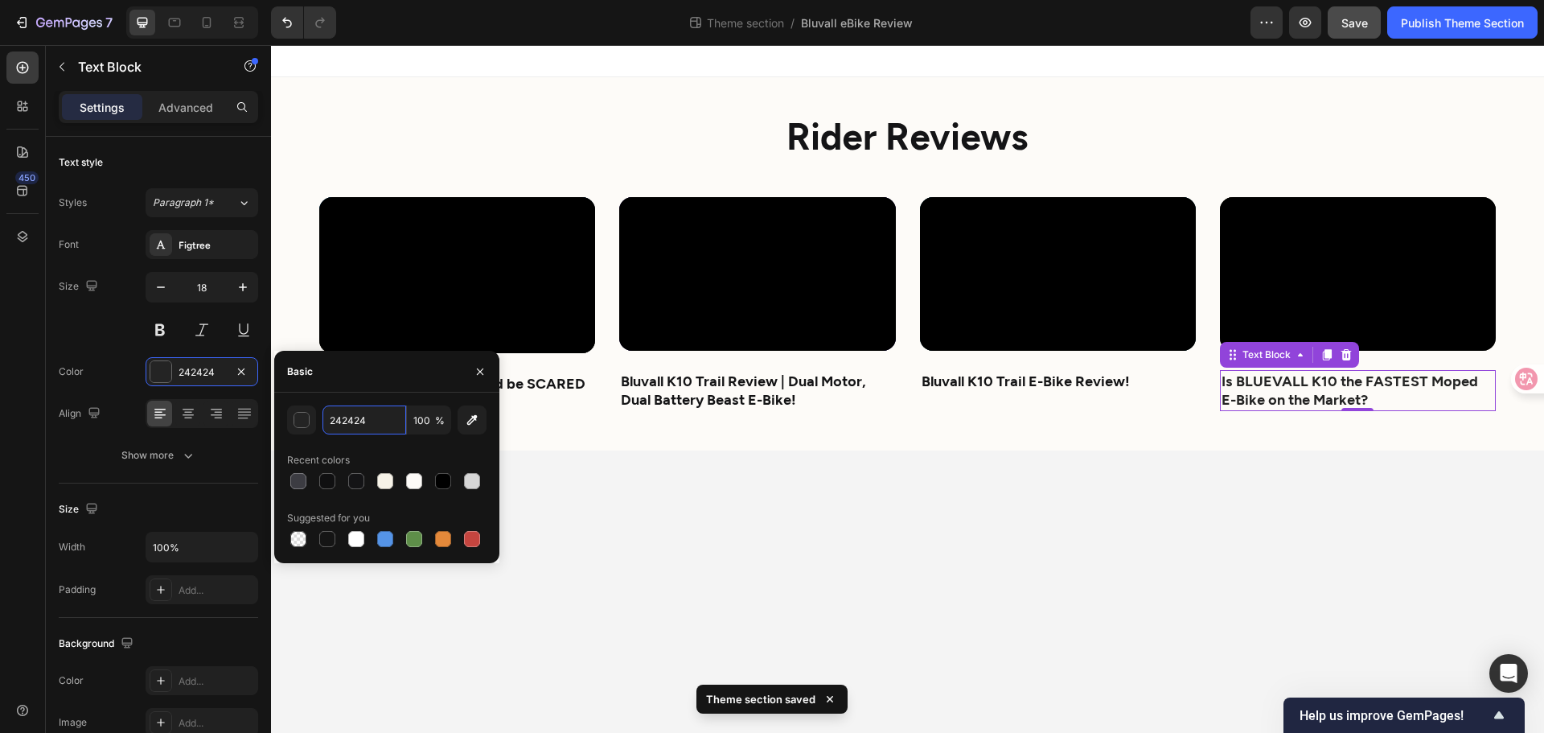
paste input "141416"
type input "141416"
drag, startPoint x: 750, startPoint y: 511, endPoint x: 739, endPoint y: 508, distance: 11.7
click at [747, 509] on body "⁠⁠⁠⁠⁠⁠⁠ Rider Reviews Heading Video EXPENSIVE E-bikes Should be SCARED of the B…" at bounding box center [907, 389] width 1273 height 688
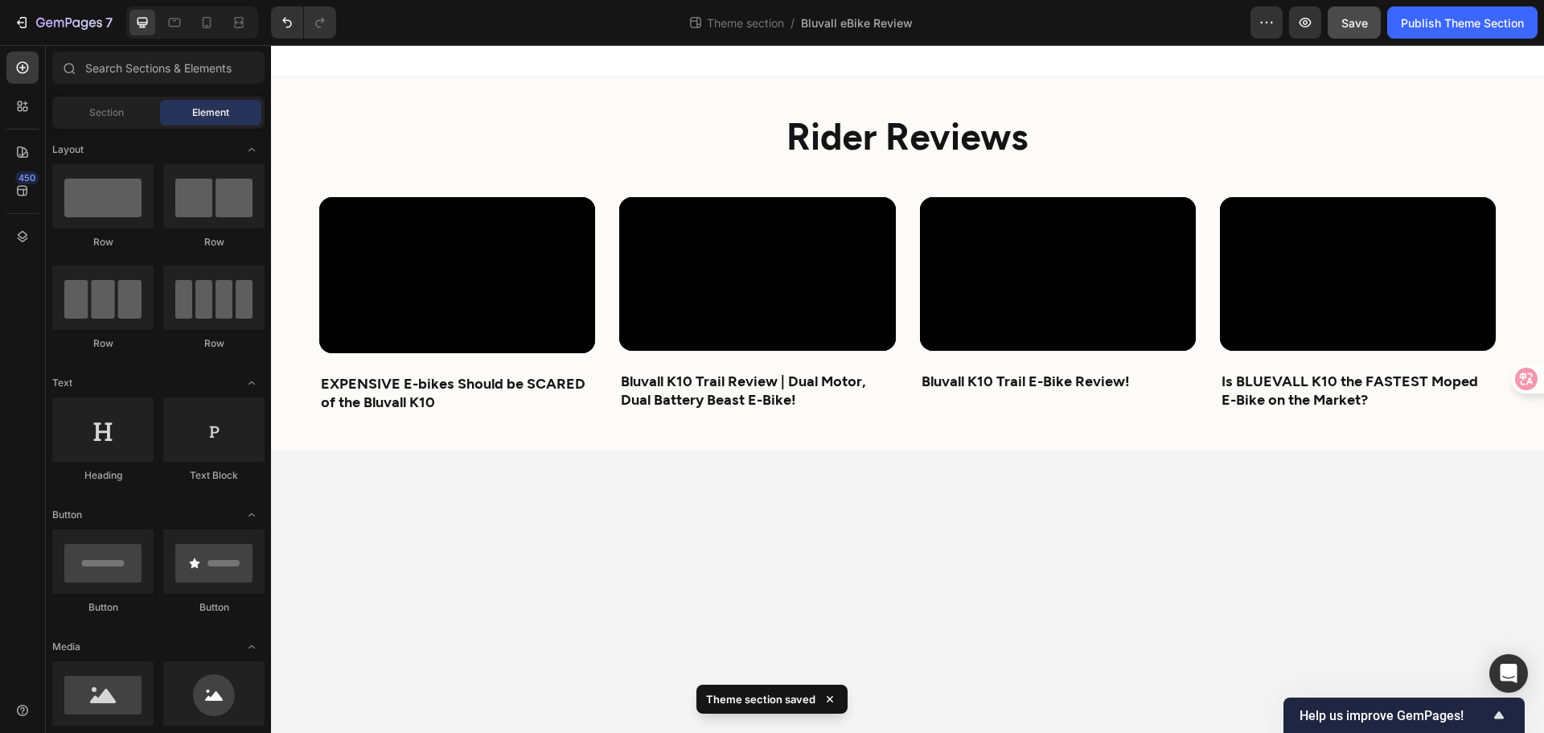
click at [742, 509] on body "⁠⁠⁠⁠⁠⁠⁠ Rider Reviews Heading Video EXPENSIVE E-bikes Should be SCARED of the B…" at bounding box center [907, 389] width 1273 height 688
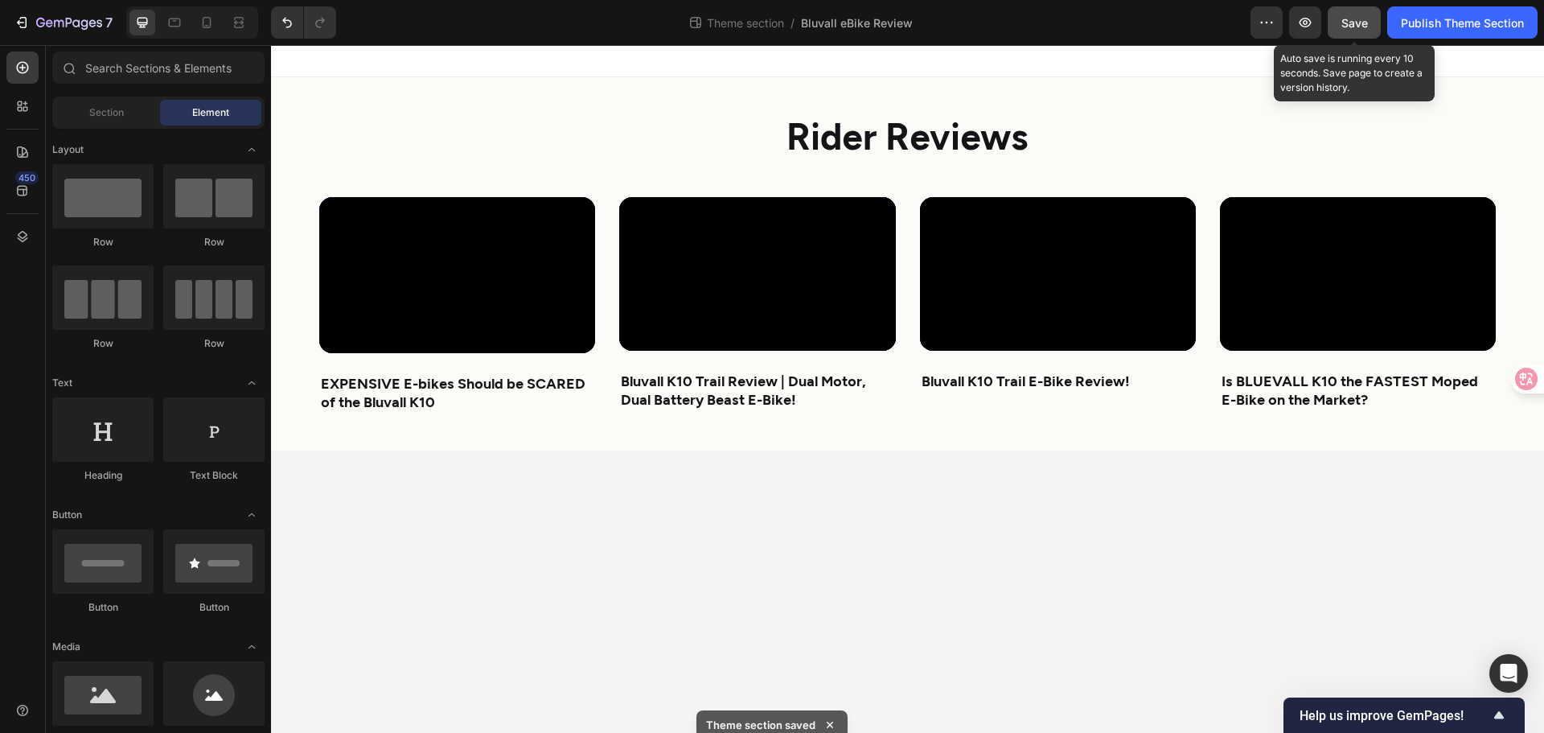
click at [1345, 17] on span "Save" at bounding box center [1355, 23] width 27 height 14
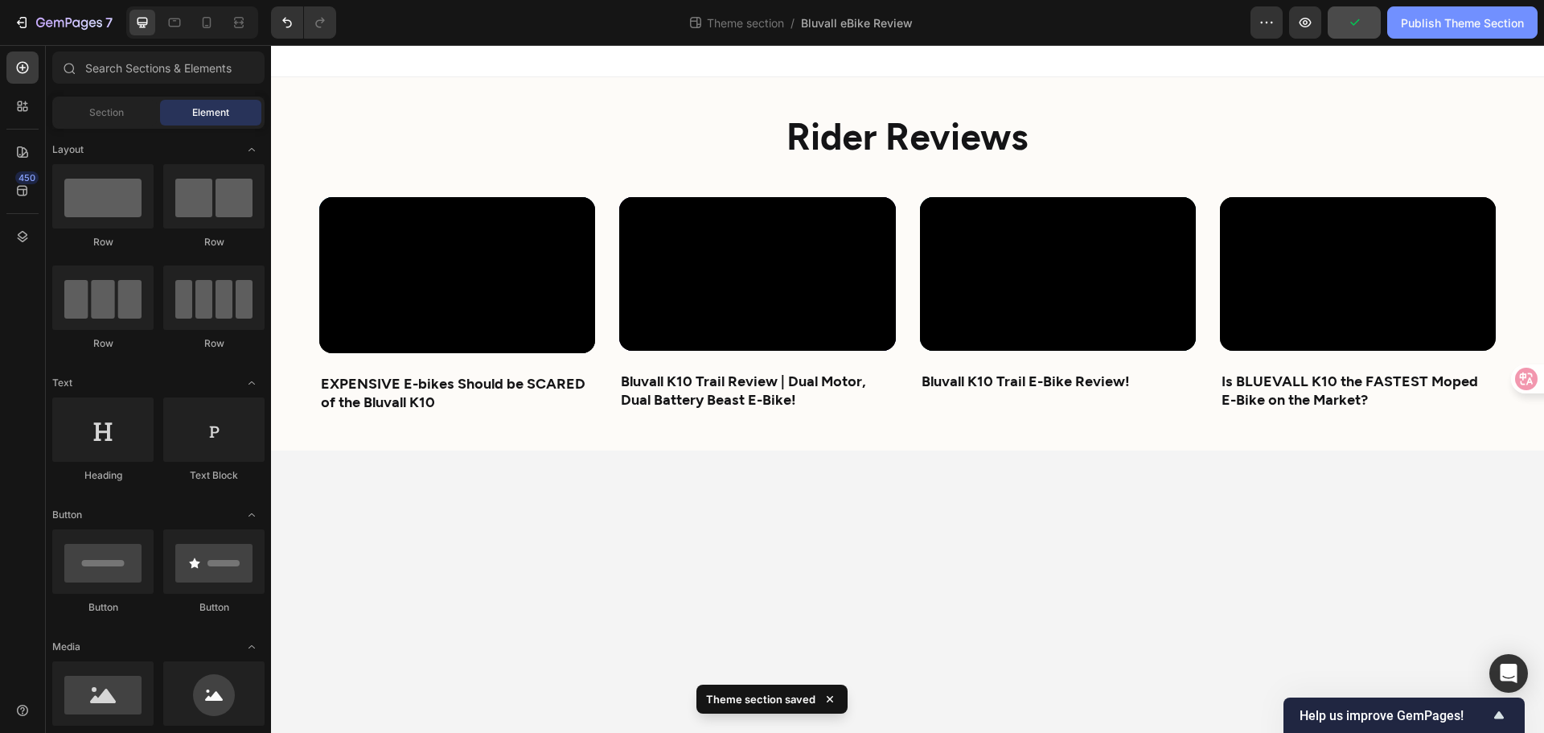
click at [1435, 13] on button "Publish Theme Section" at bounding box center [1462, 22] width 150 height 32
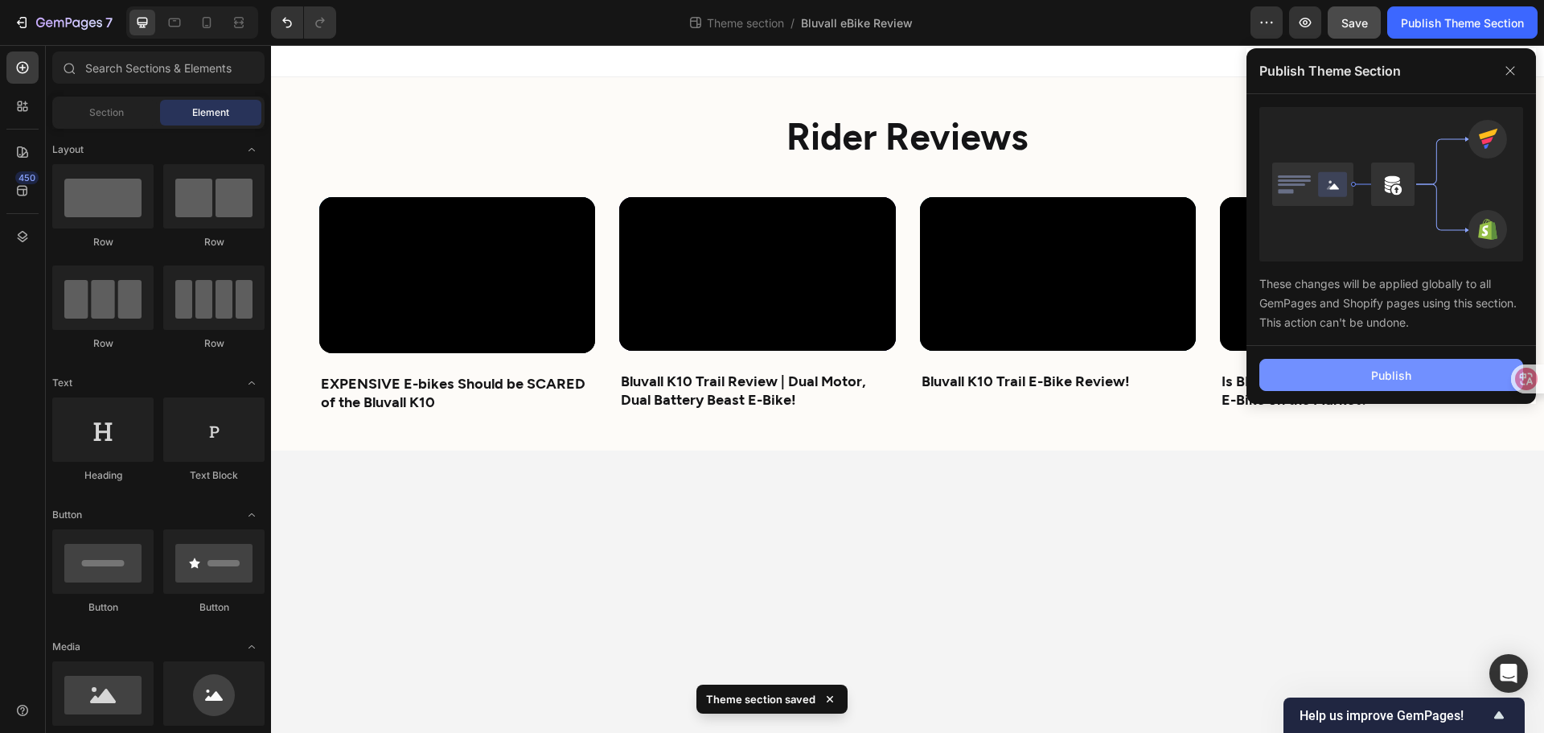
click at [1386, 369] on div "Publish" at bounding box center [1391, 375] width 40 height 17
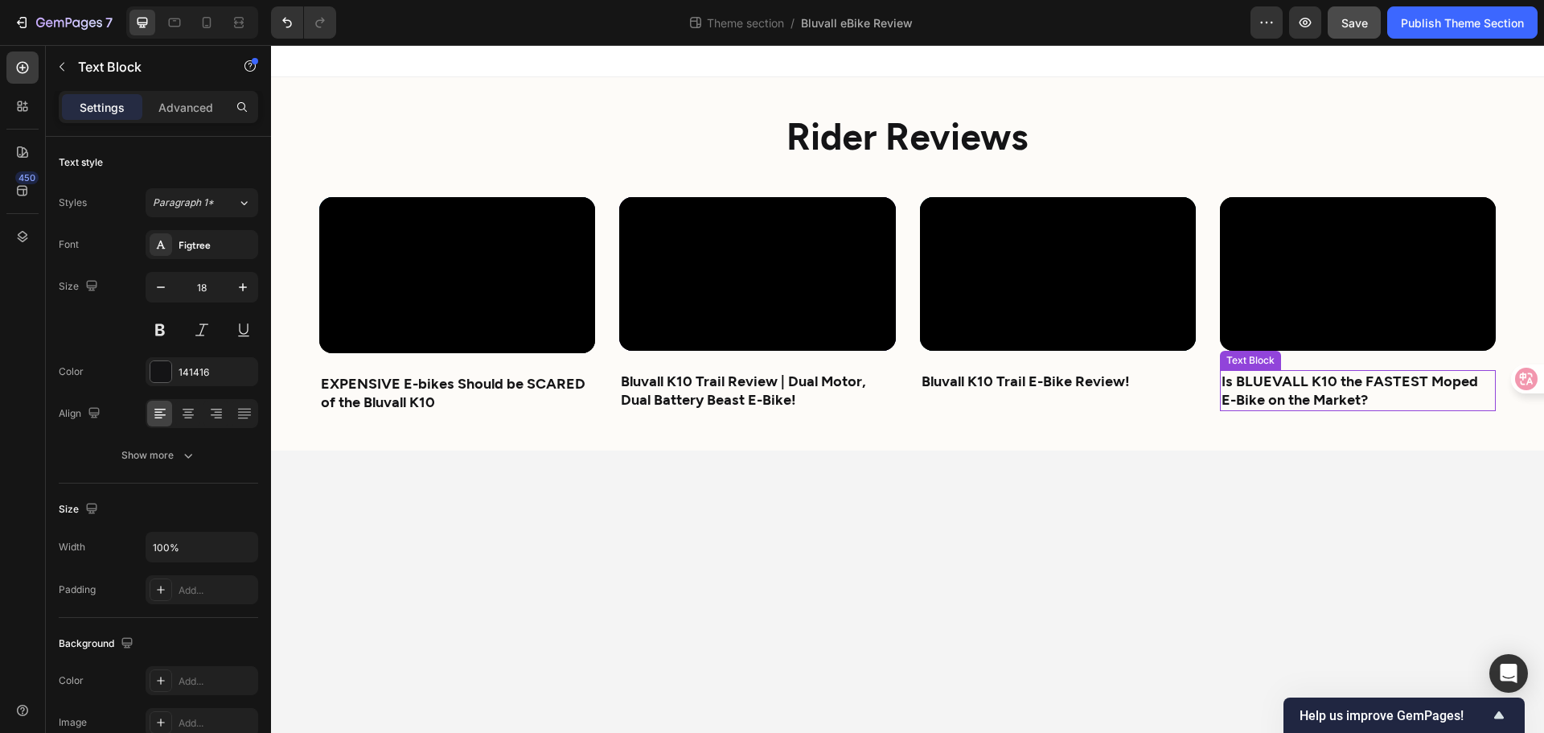
click at [1291, 407] on p "Is BLUEVALL K10 the FASTEST Moped E-Bike on the Market?" at bounding box center [1358, 391] width 273 height 38
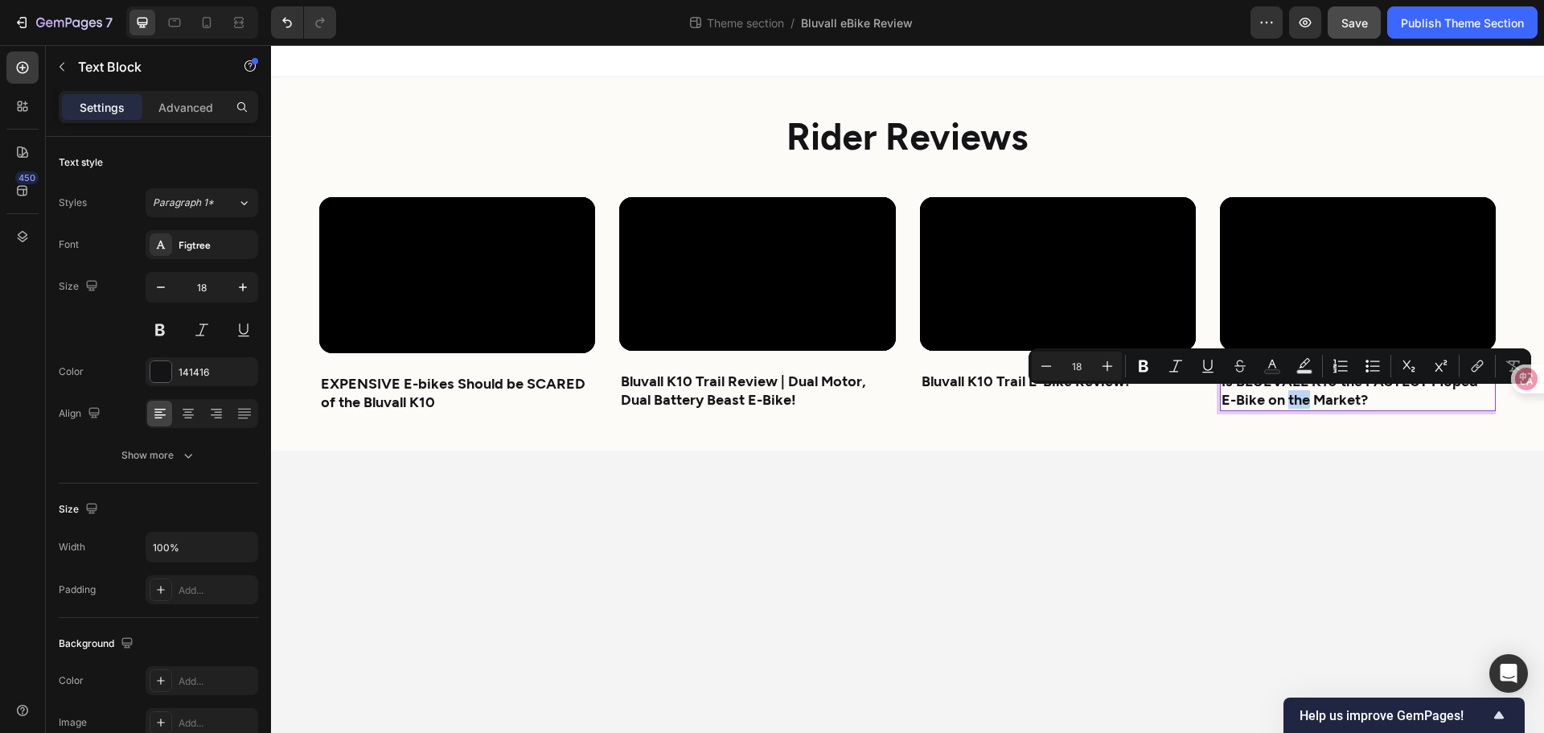
click at [1280, 383] on div "Minus 18 Plus Bold Italic Underline Strikethrough Text Color Text Background Co…" at bounding box center [1280, 365] width 503 height 35
click at [1296, 434] on div "Video EXPENSIVE E-bikes Should be SCARED of the Bluvall K10 Text Block Row Row …" at bounding box center [907, 316] width 1177 height 238
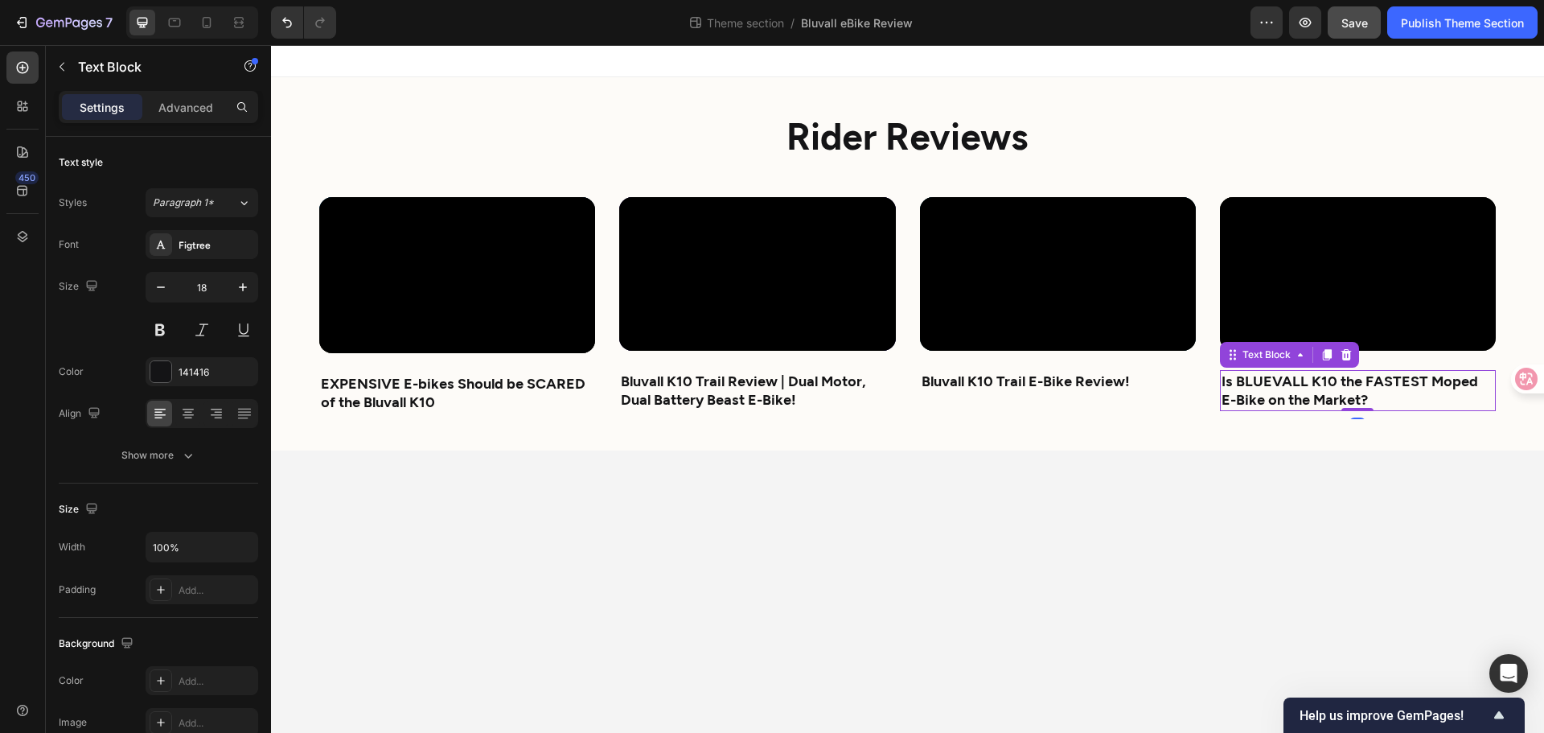
click at [1295, 377] on p "Is BLUEVALL K10 the FASTEST Moped E-Bike on the Market?" at bounding box center [1358, 391] width 273 height 38
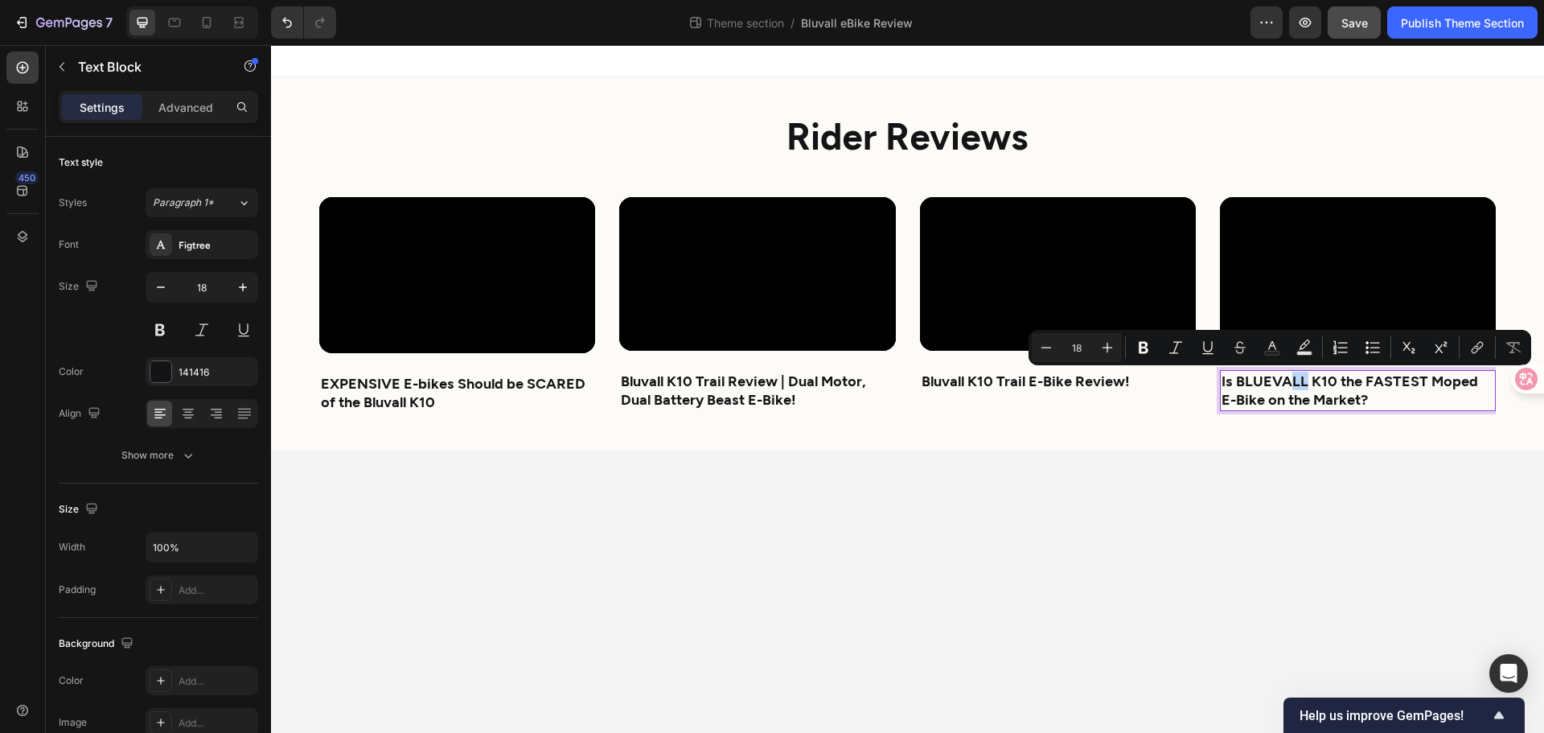
click at [1295, 380] on p "Is BLUEVALL K10 the FASTEST Moped E-Bike on the Market?" at bounding box center [1358, 391] width 273 height 38
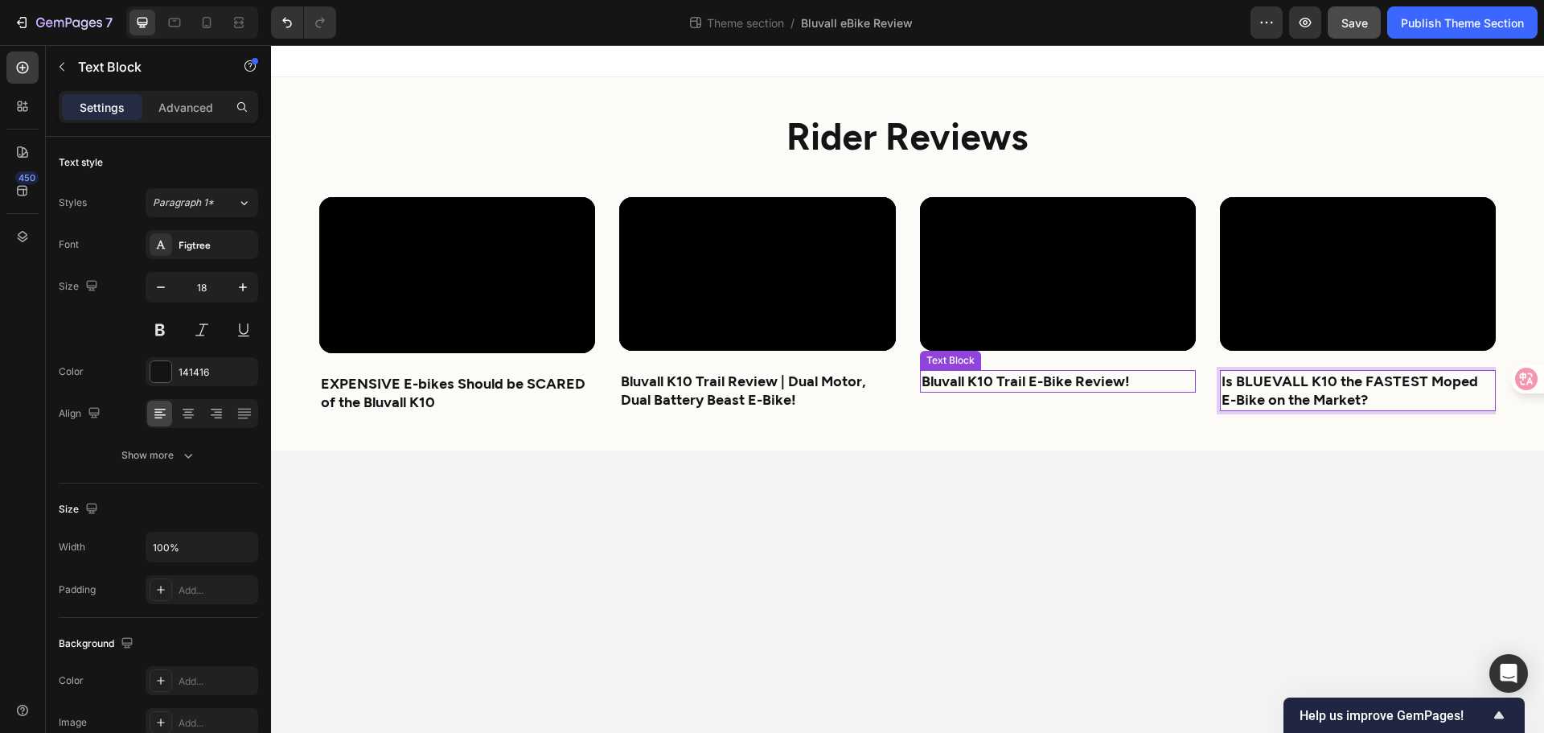
click at [968, 379] on strong "Bluvall K10 Trail E-Bike Review!" at bounding box center [1026, 381] width 208 height 18
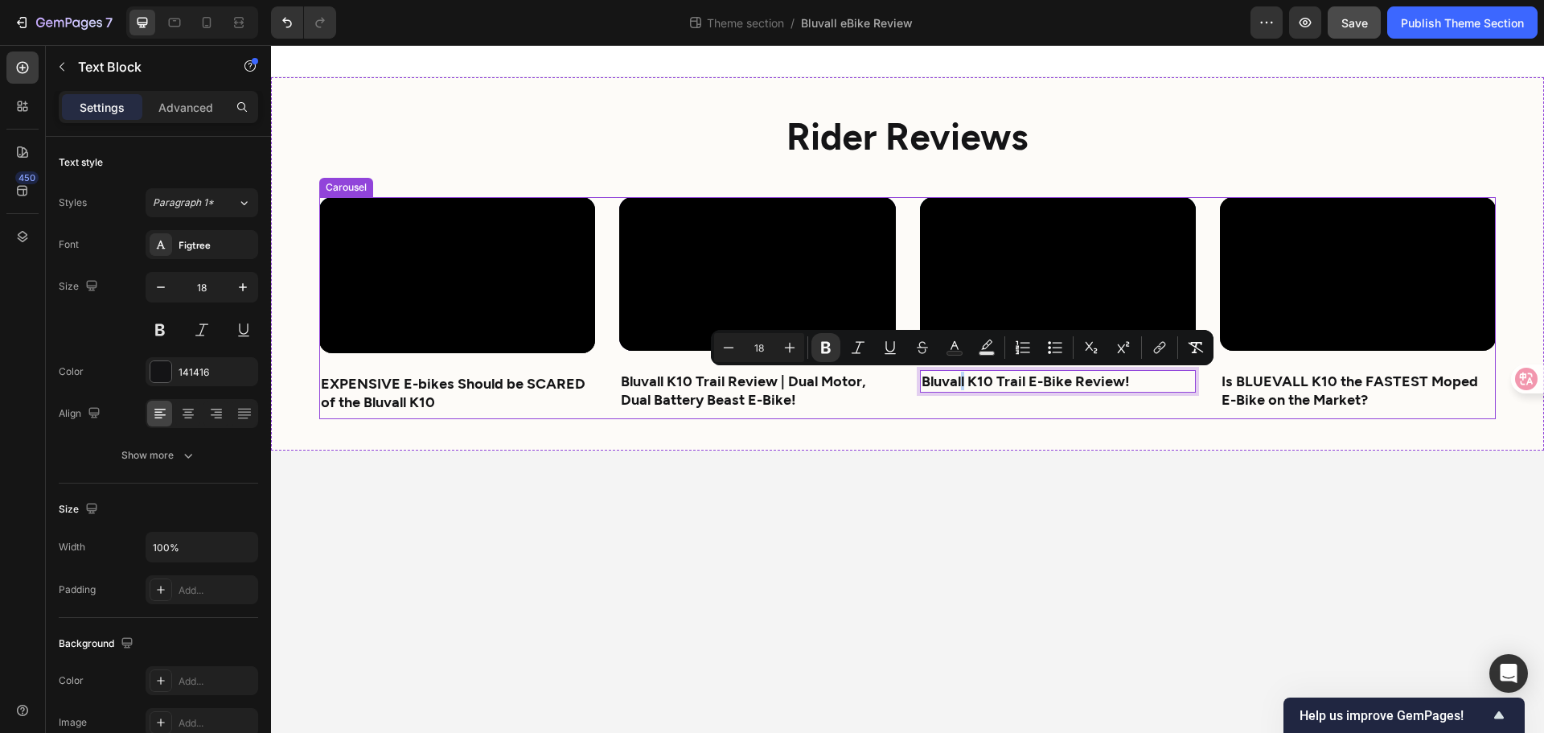
drag, startPoint x: 964, startPoint y: 380, endPoint x: 913, endPoint y: 379, distance: 51.5
click at [913, 379] on div "Video EXPENSIVE E-bikes Should be SCARED of the Bluvall K10 Text Block Row Row …" at bounding box center [907, 308] width 1177 height 223
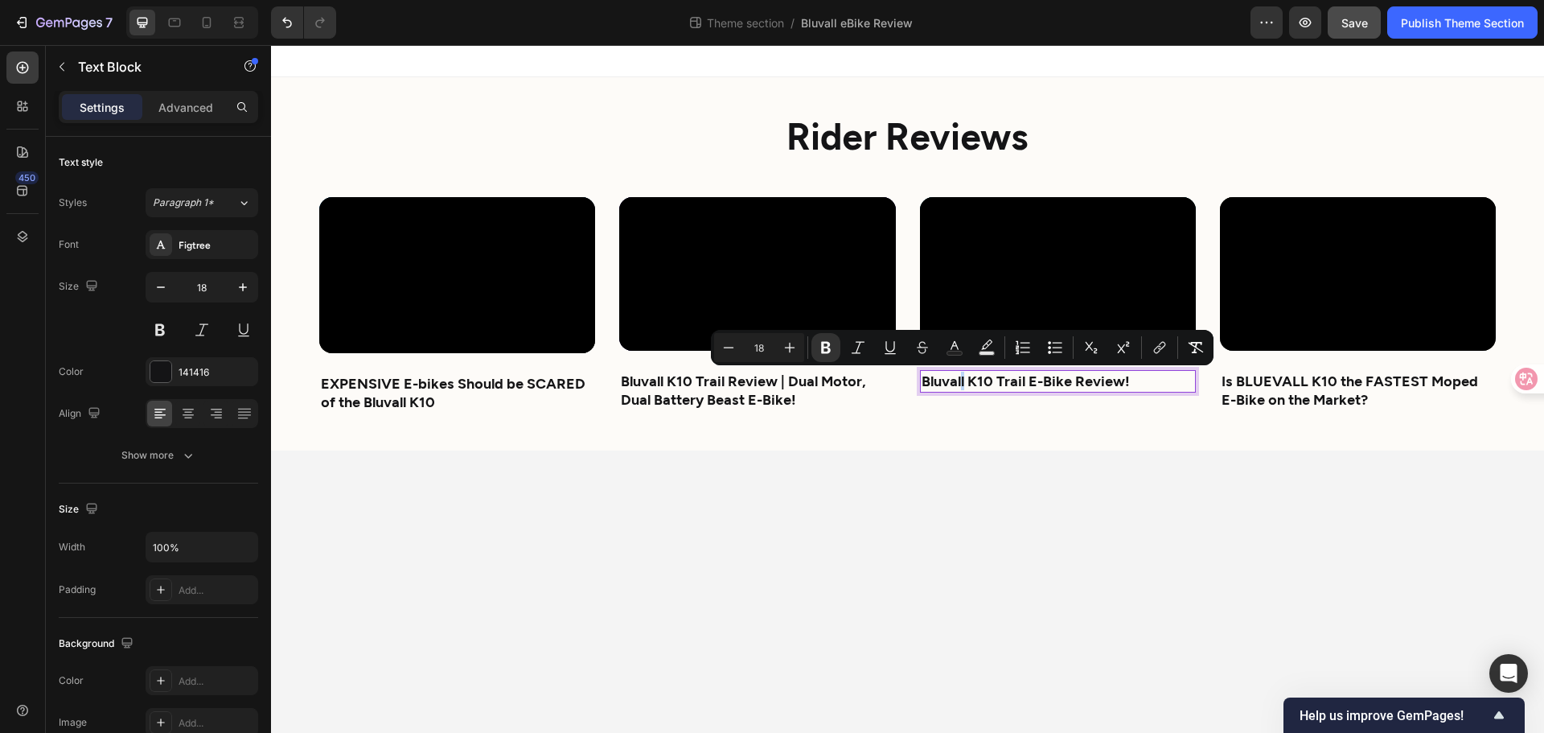
click at [965, 377] on strong "Bluvall K10 Trail E-Bike Review!" at bounding box center [1026, 381] width 208 height 18
drag, startPoint x: 964, startPoint y: 377, endPoint x: 921, endPoint y: 376, distance: 43.5
click at [922, 376] on strong "Bluvall K10 Trail E-Bike Review!" at bounding box center [1026, 381] width 208 height 18
copy strong "Bluvall"
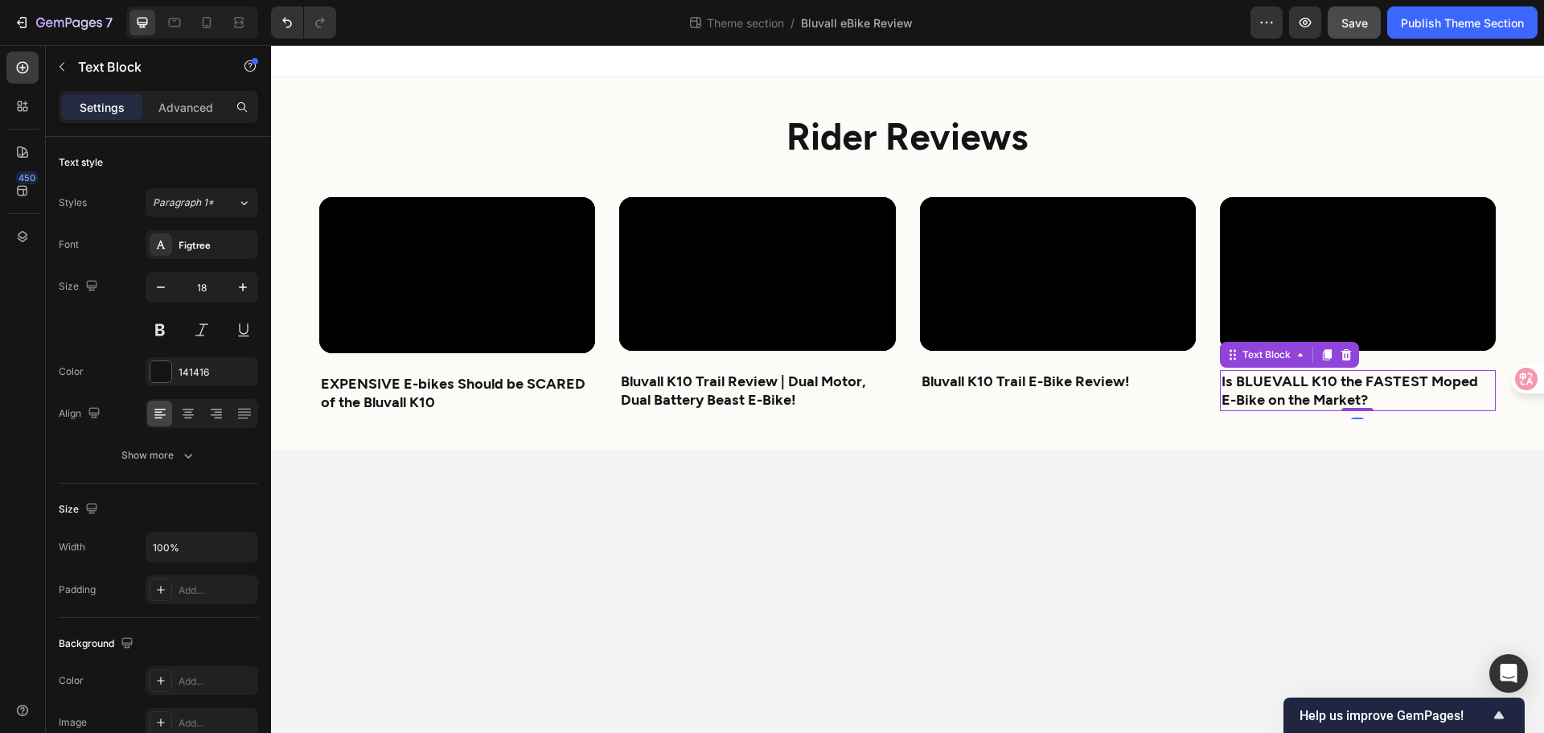
click at [1277, 388] on p "Is BLUEVALL K10 the FASTEST Moped E-Bike on the Market?" at bounding box center [1358, 391] width 273 height 38
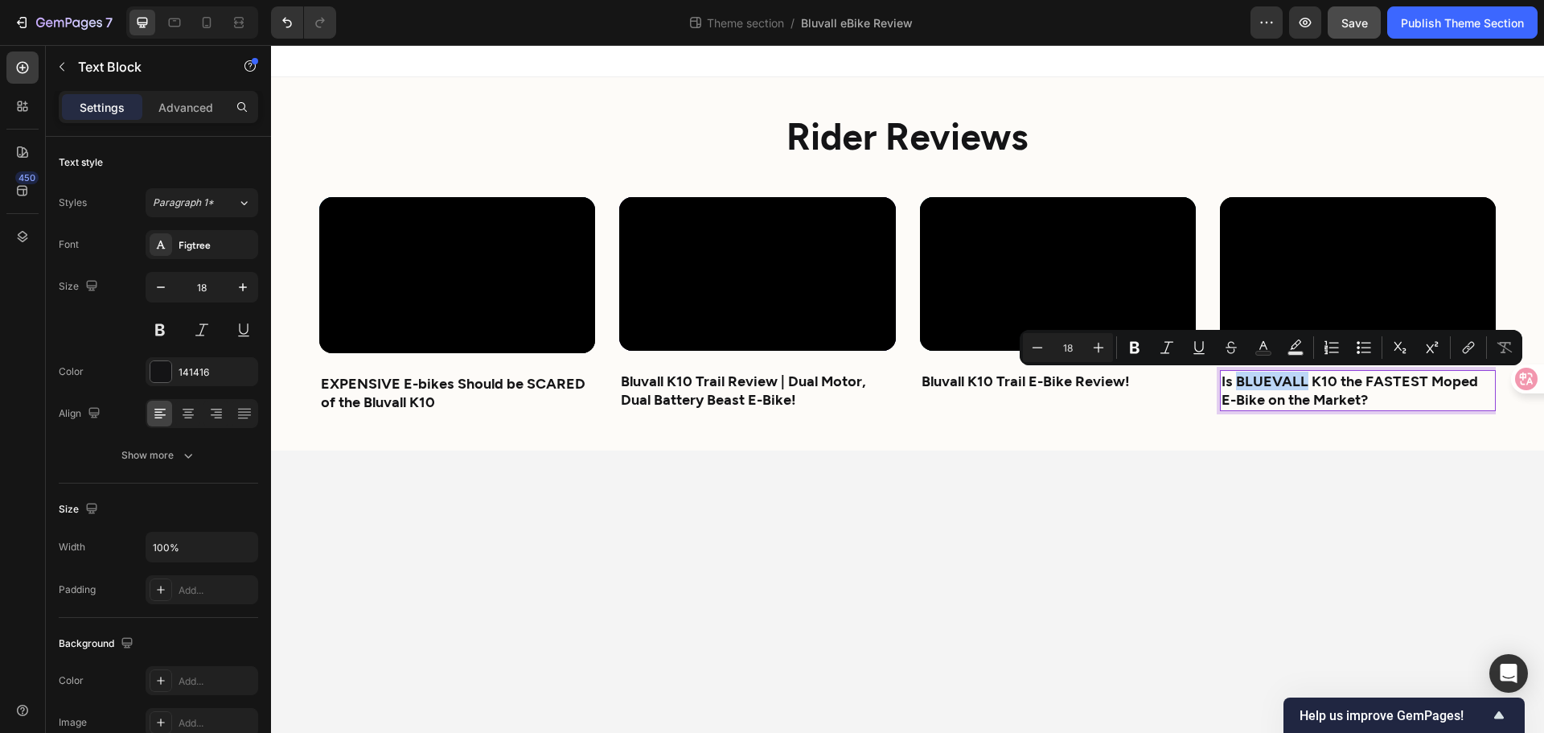
drag, startPoint x: 1305, startPoint y: 379, endPoint x: 1240, endPoint y: 378, distance: 64.4
click at [1240, 378] on p "Is BLUEVALL K10 the FASTEST Moped E-Bike on the Market?" at bounding box center [1358, 391] width 273 height 38
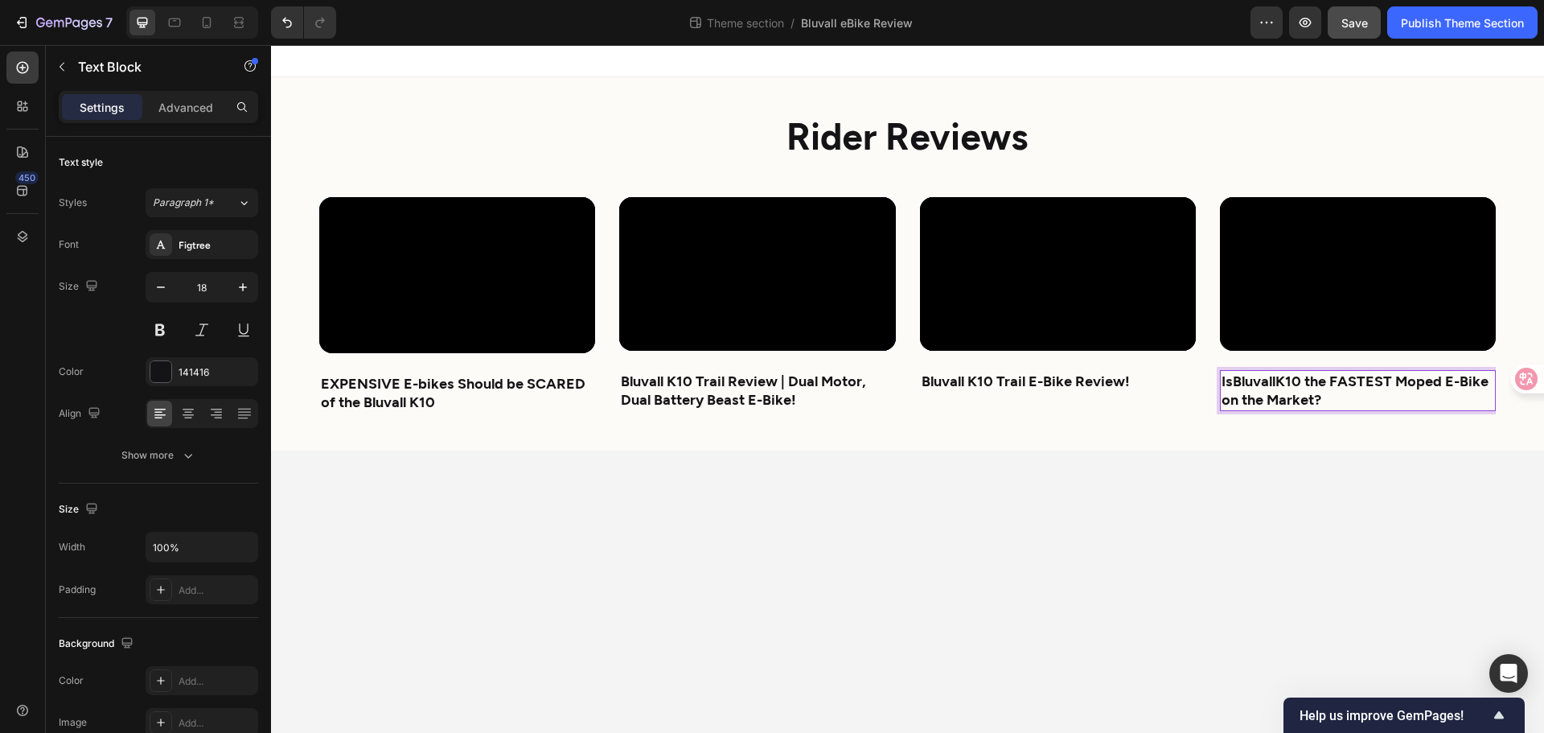
click at [1306, 470] on body "⁠⁠⁠⁠⁠⁠⁠ Rider Reviews Heading Video EXPENSIVE E-bikes Should be SCARED of the B…" at bounding box center [907, 389] width 1273 height 688
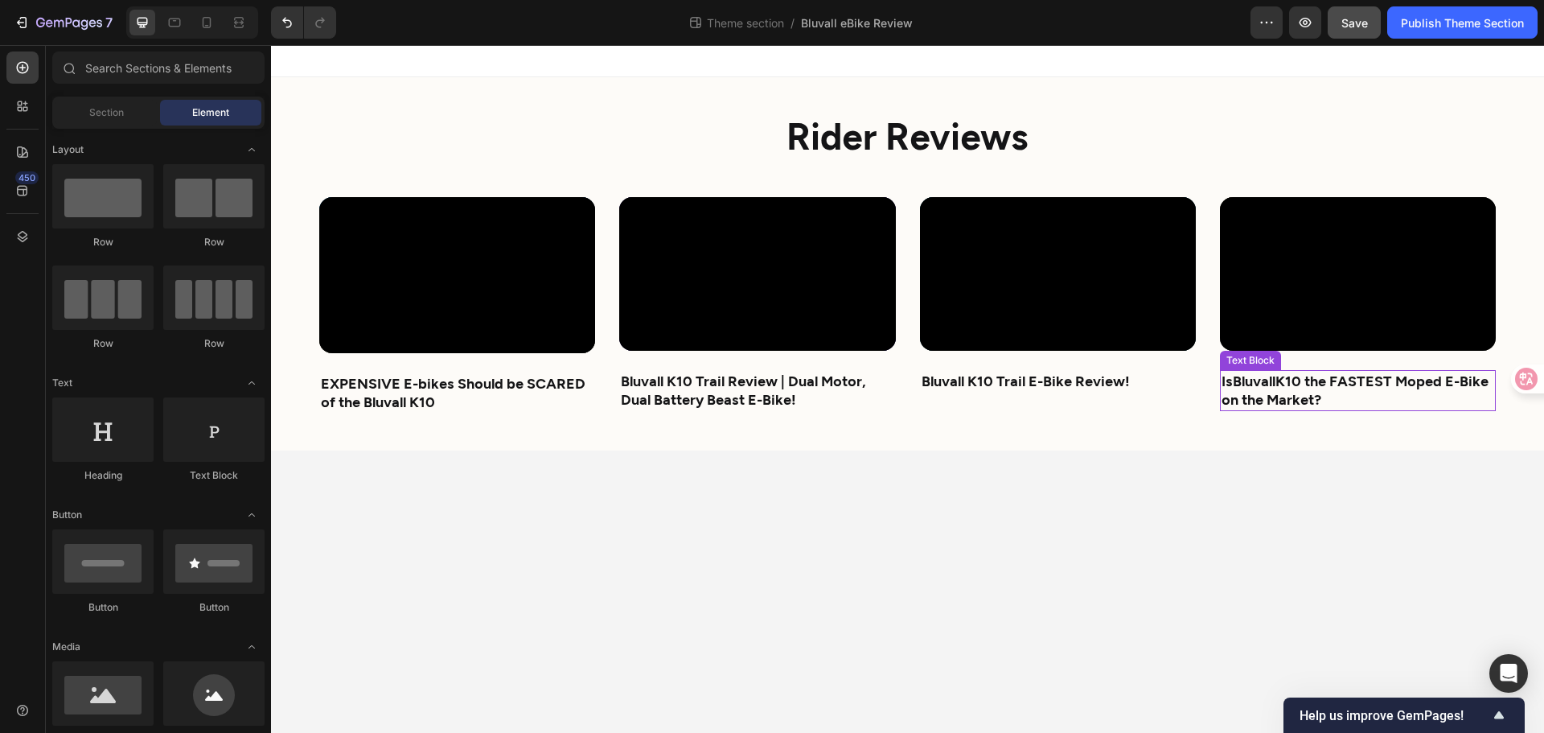
click at [1297, 400] on p "Is Bluvall K10 the FASTEST Moped E-Bike on the Market?" at bounding box center [1358, 391] width 273 height 38
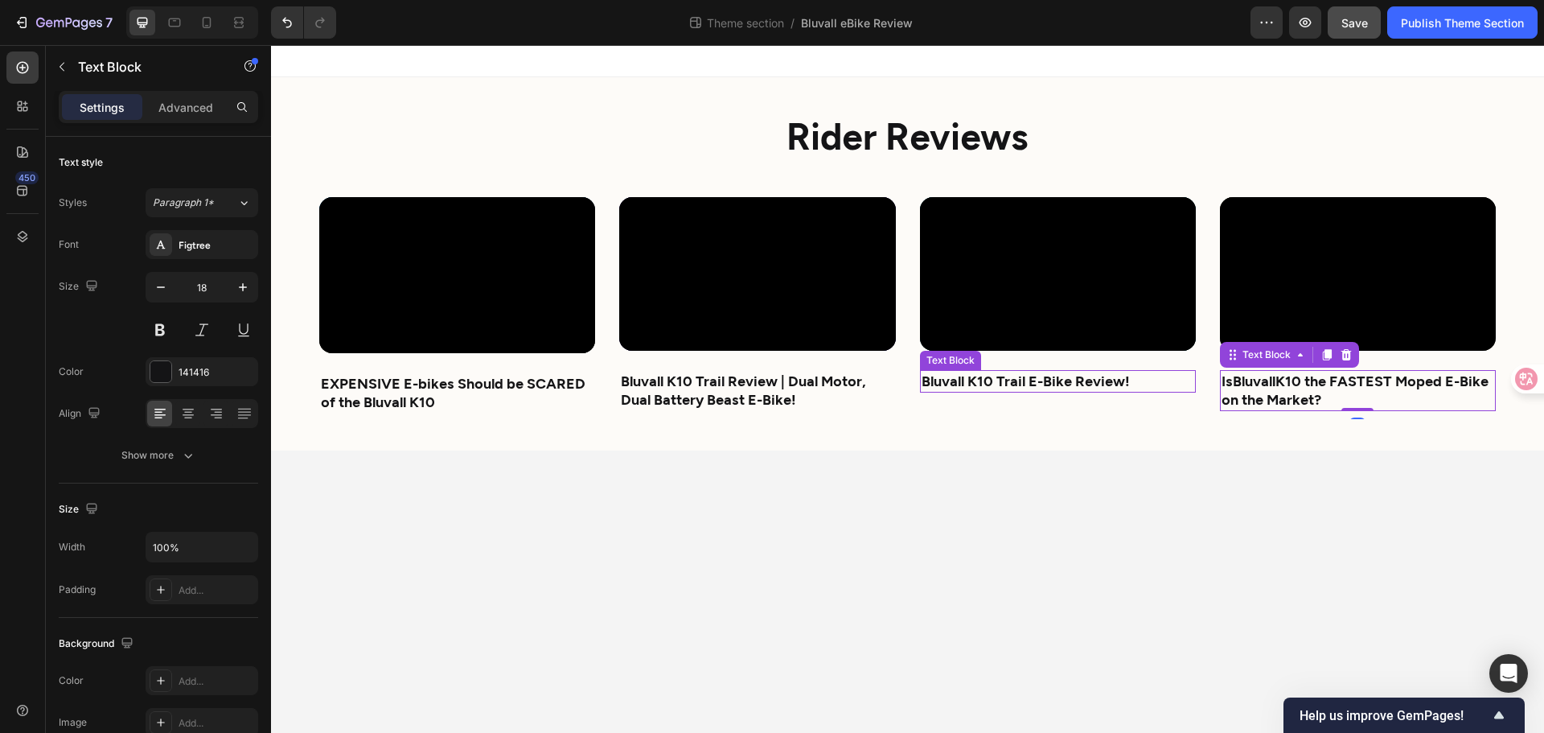
click at [1075, 379] on strong "Bluvall K10 Trail E-Bike Review!" at bounding box center [1026, 381] width 208 height 18
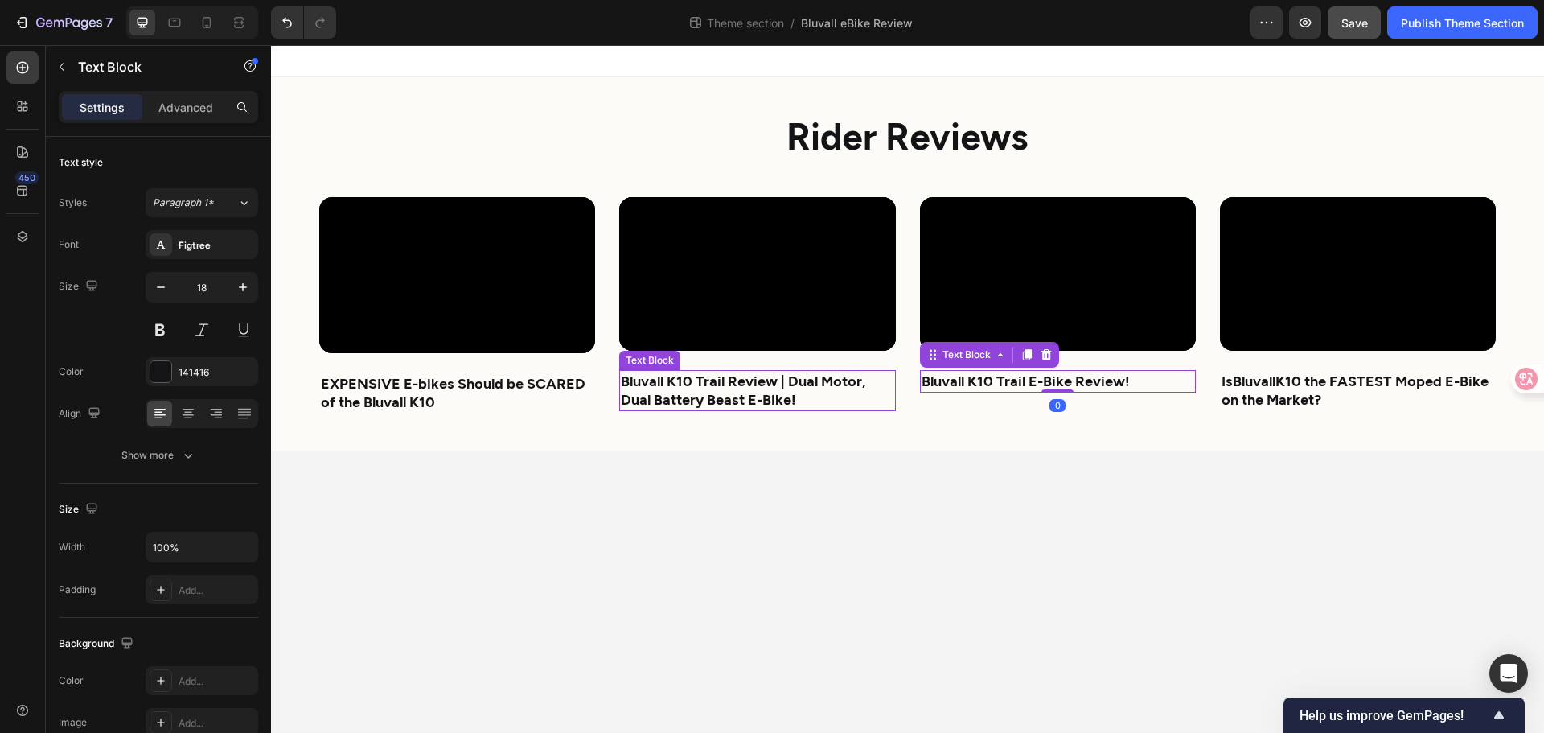
click at [741, 389] on strong "Bluvall K10 Trail Review | Dual Motor, Dual Battery Beast E-Bike!" at bounding box center [743, 390] width 245 height 36
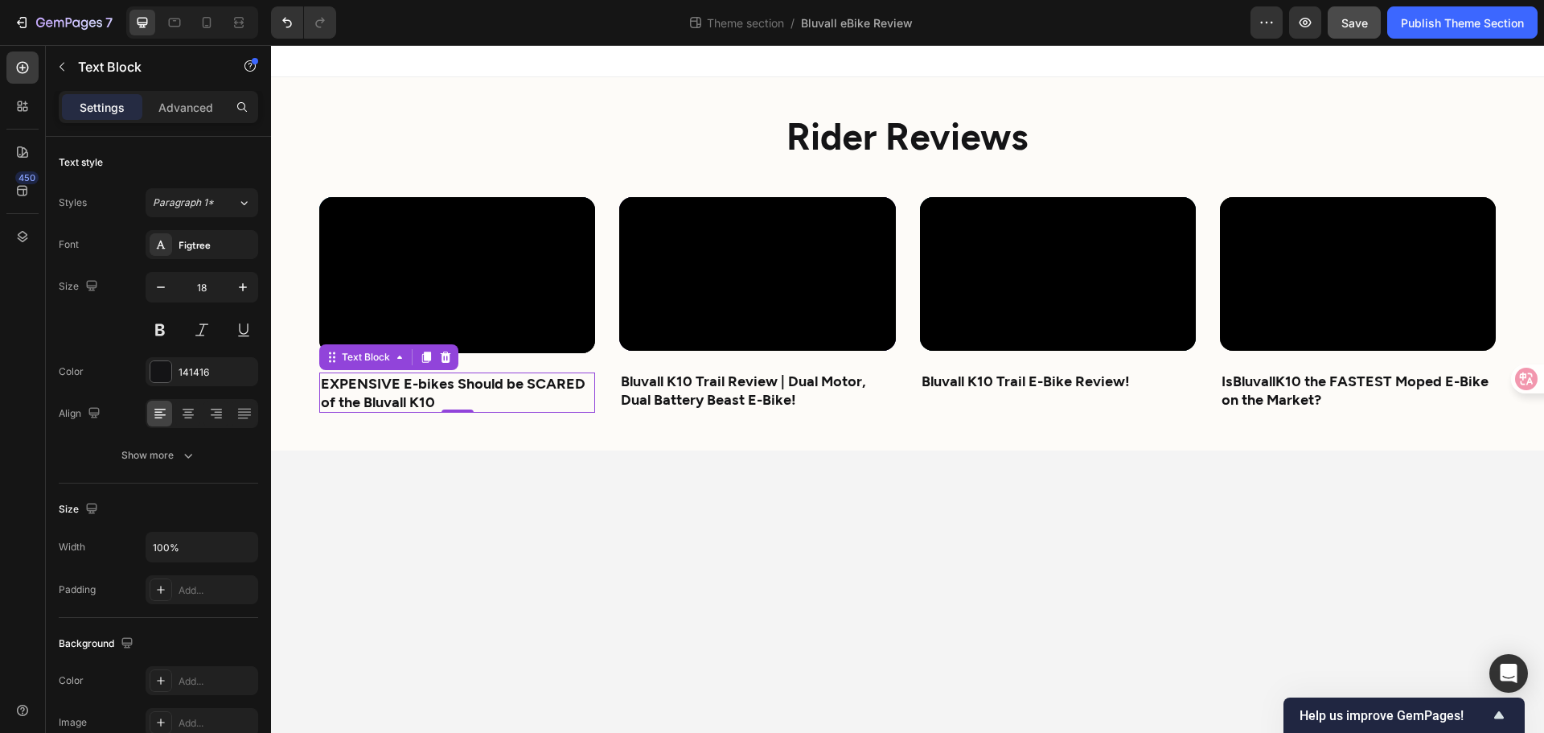
click at [514, 389] on strong "EXPENSIVE E-bikes Should be SCARED of the Bluvall K10" at bounding box center [453, 392] width 265 height 36
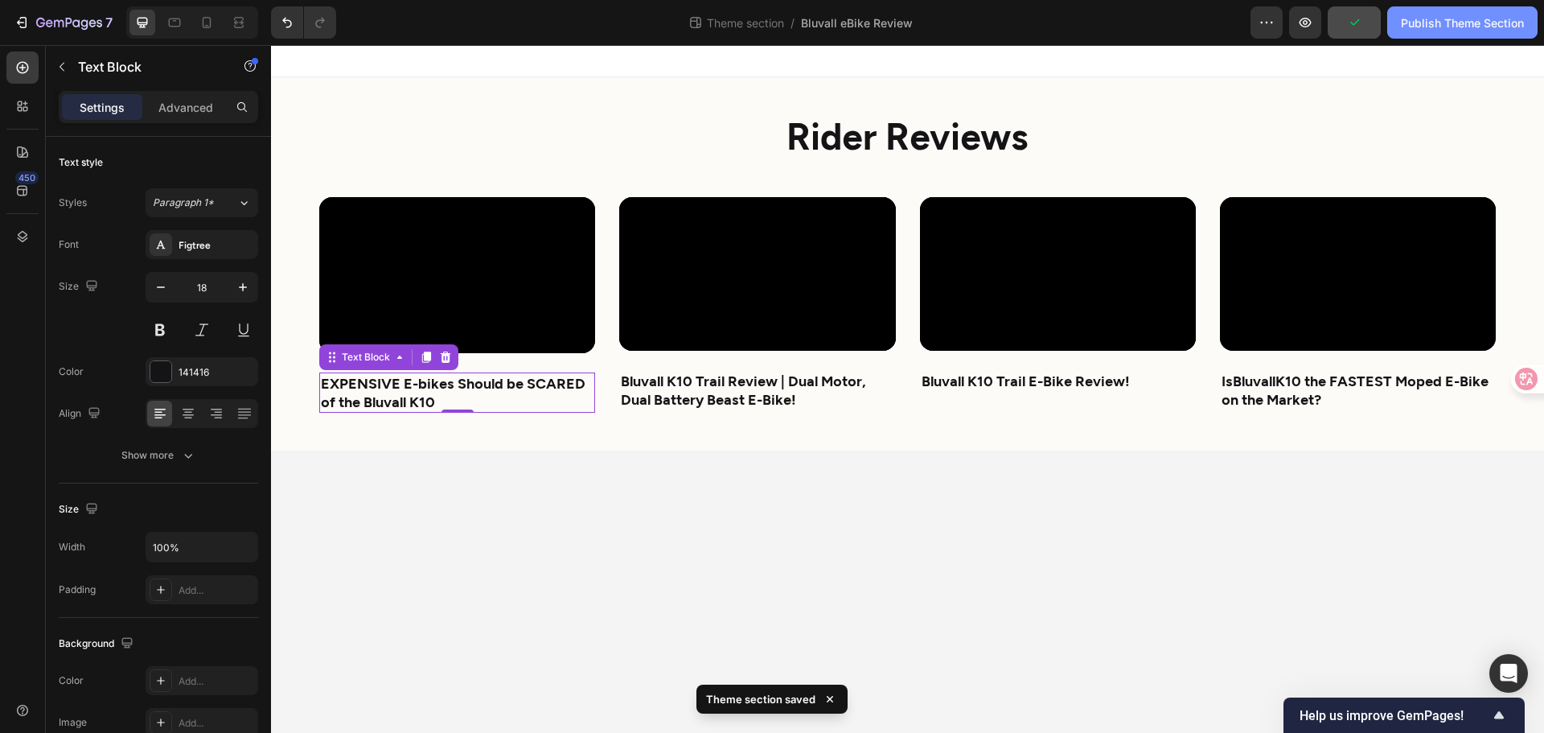
click at [1445, 23] on div "Publish Theme Section" at bounding box center [1462, 22] width 123 height 17
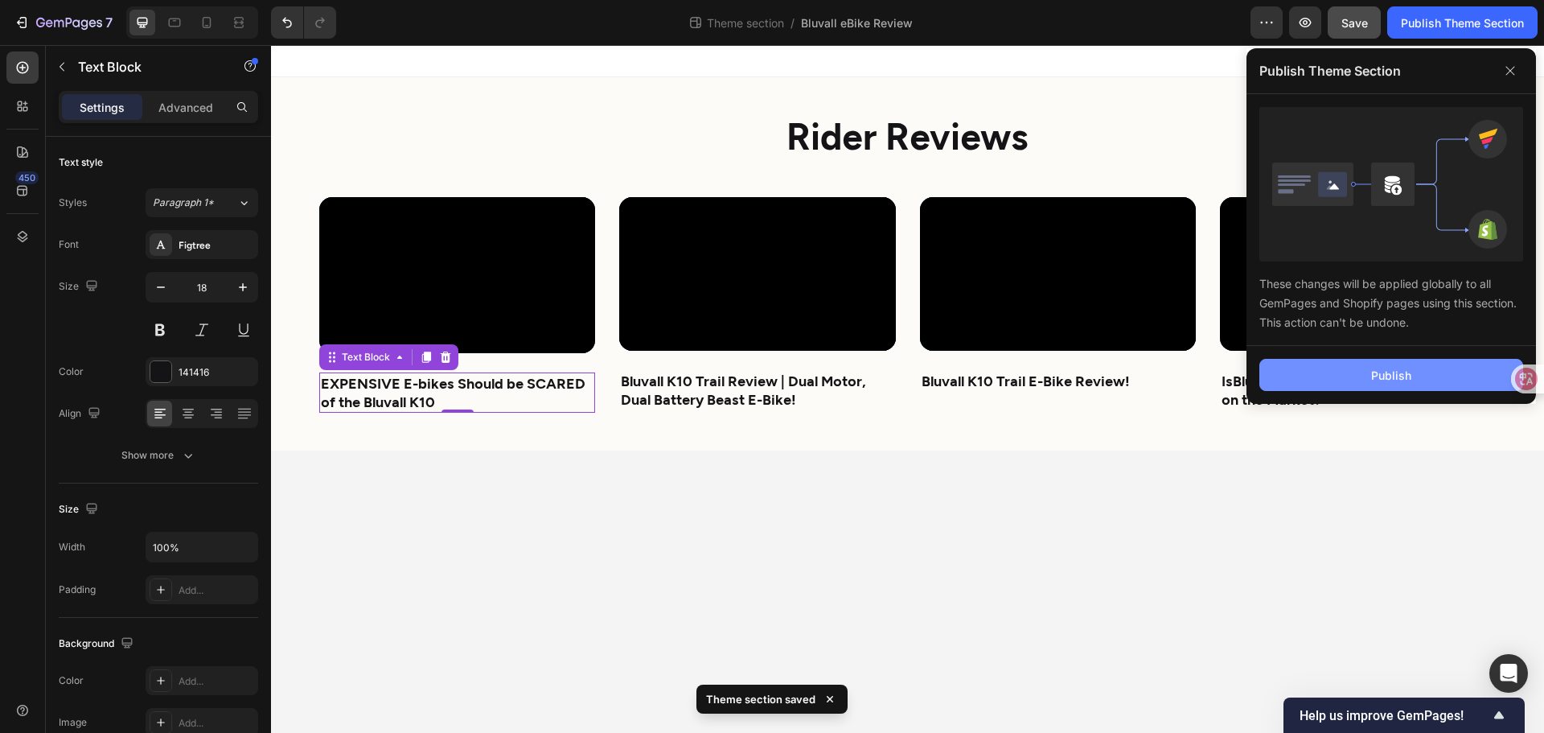
click at [1416, 369] on button "Publish" at bounding box center [1392, 375] width 264 height 32
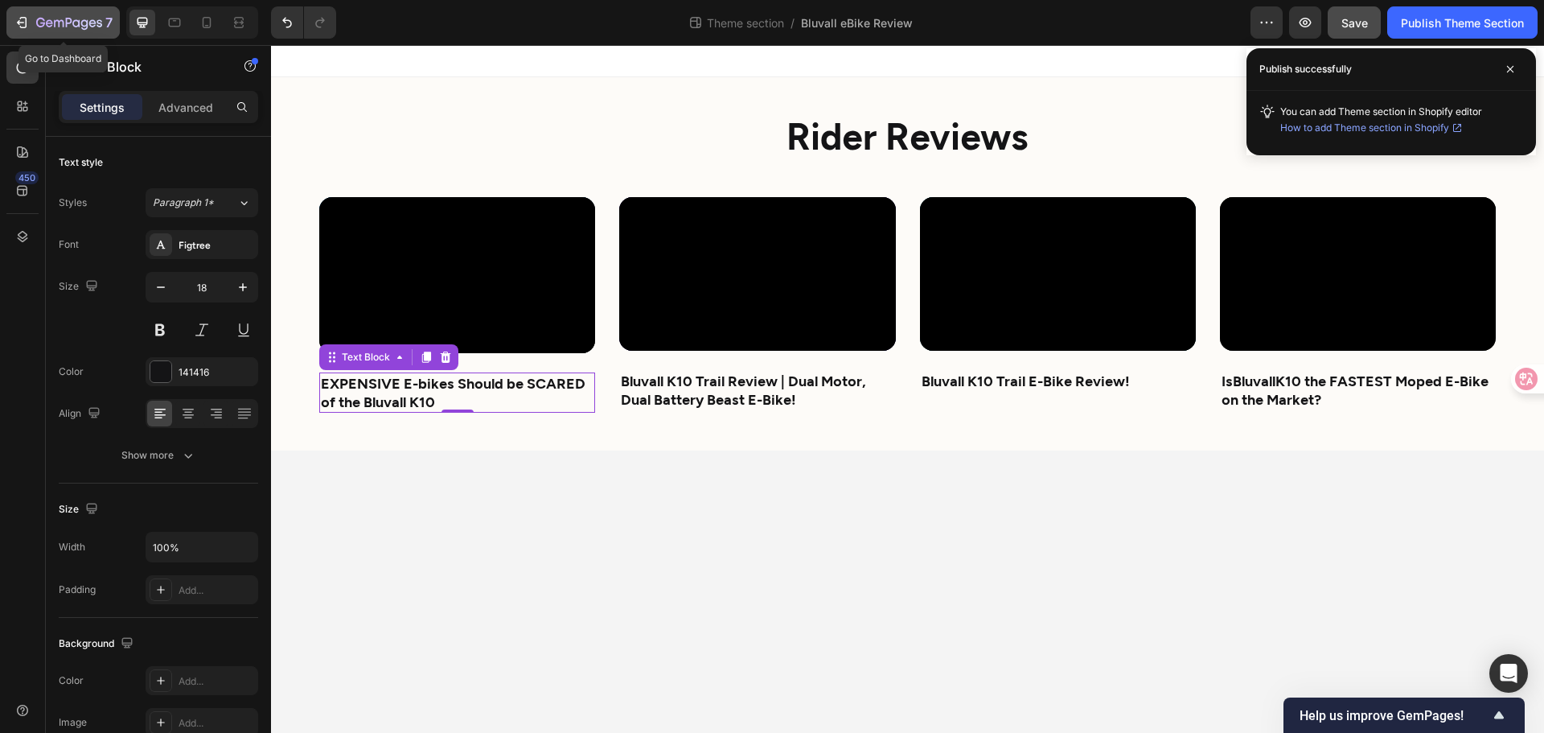
click at [23, 28] on icon "button" at bounding box center [23, 22] width 7 height 11
